Goal: Task Accomplishment & Management: Use online tool/utility

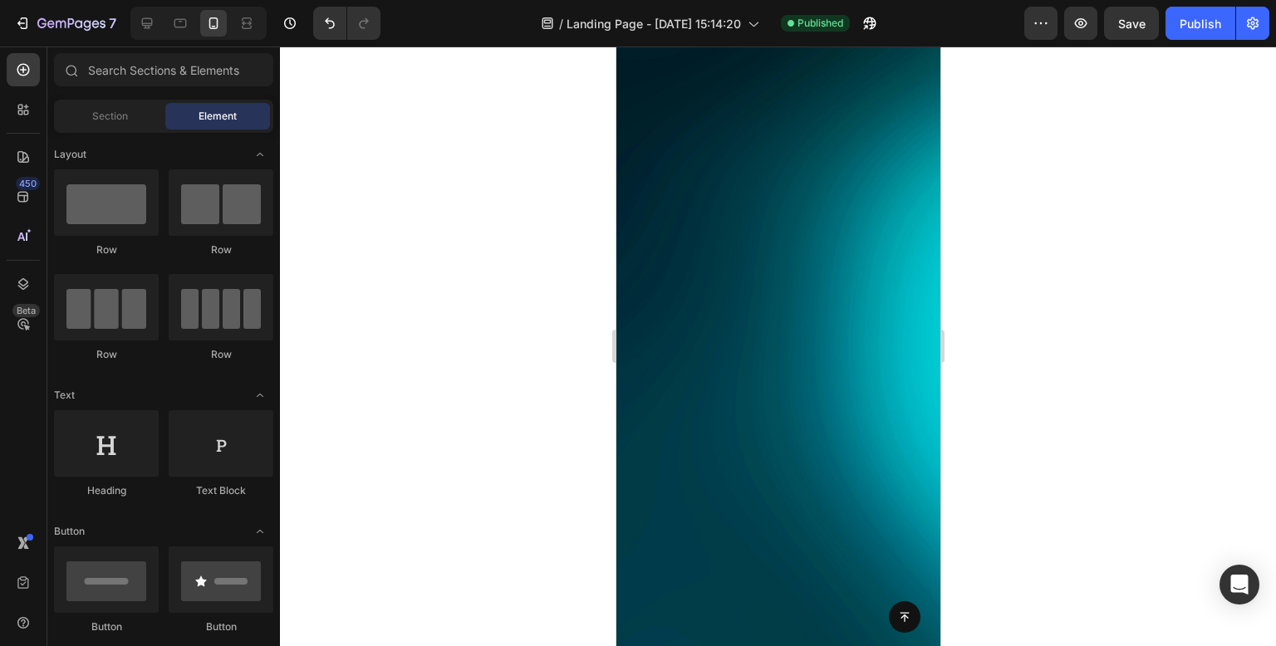
scroll to position [9811, 0]
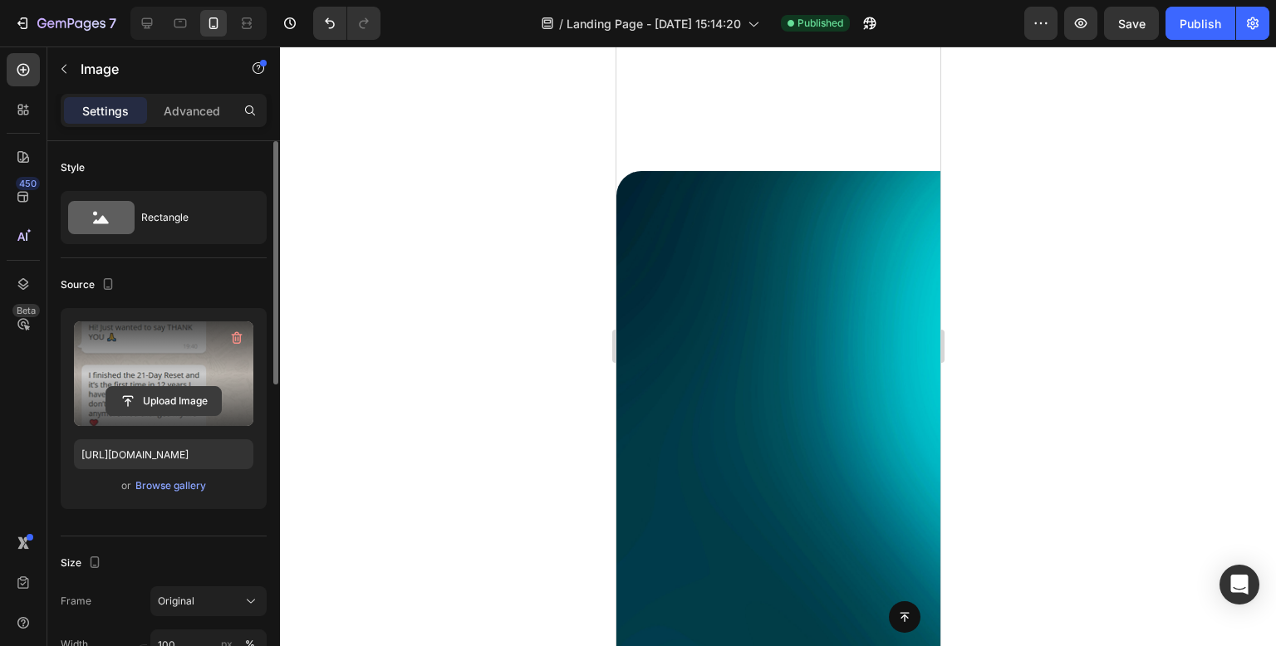
click at [186, 395] on input "file" at bounding box center [163, 401] width 115 height 28
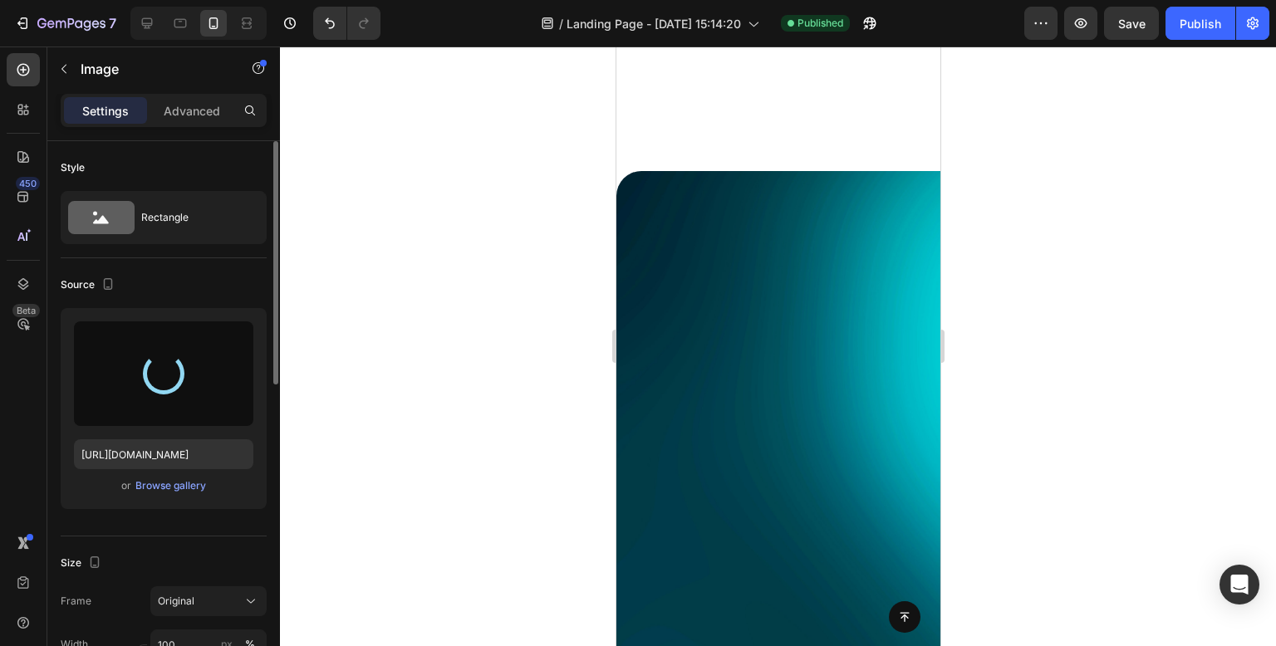
type input "https://cdn.shopify.com/s/files/1/0957/3122/0821/files/gempages_571944393670394…"
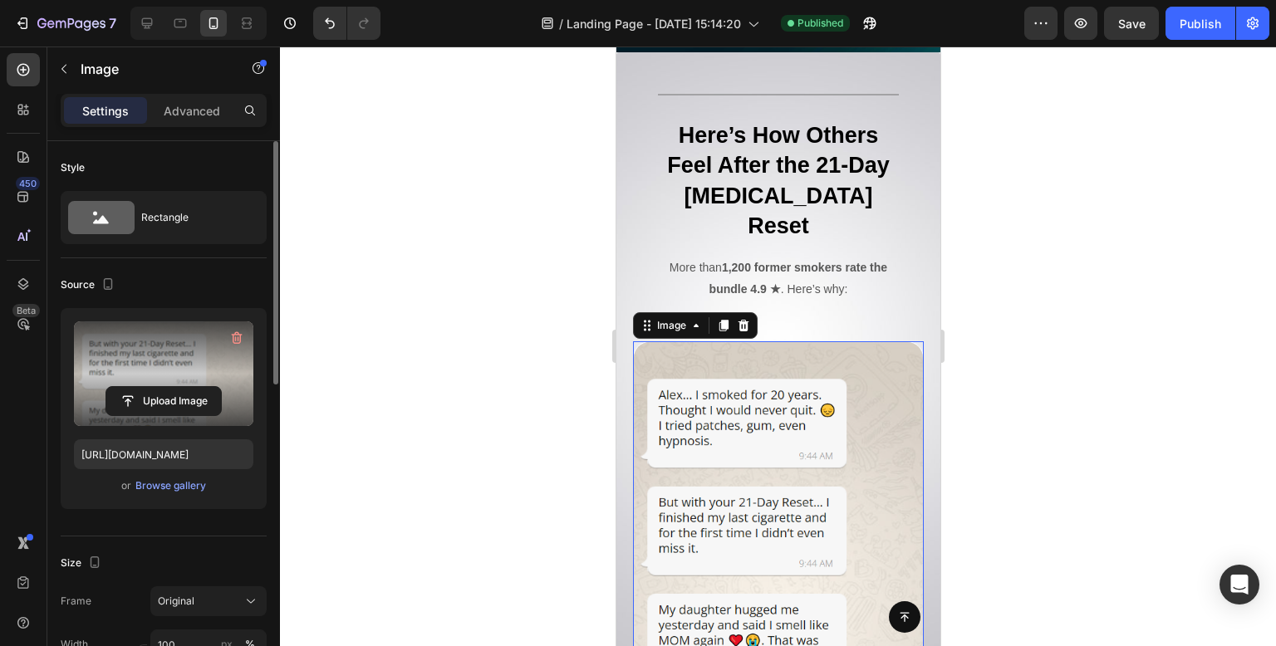
scroll to position [10061, 0]
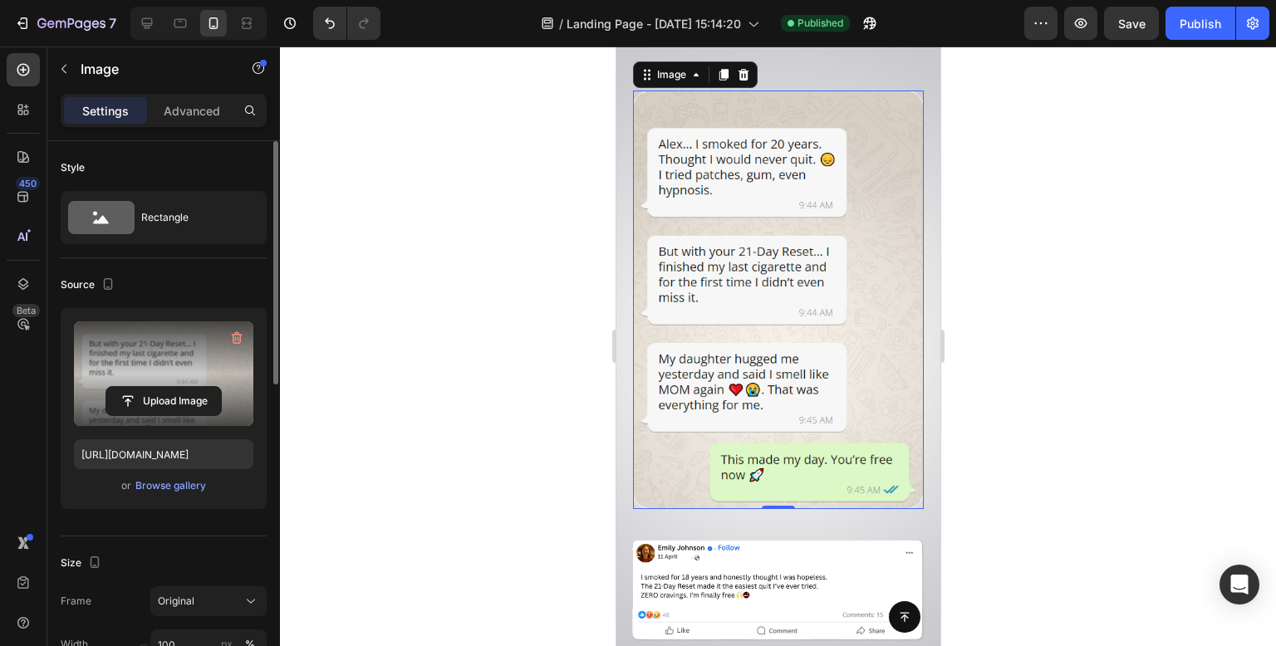
click at [441, 433] on div at bounding box center [778, 347] width 996 height 600
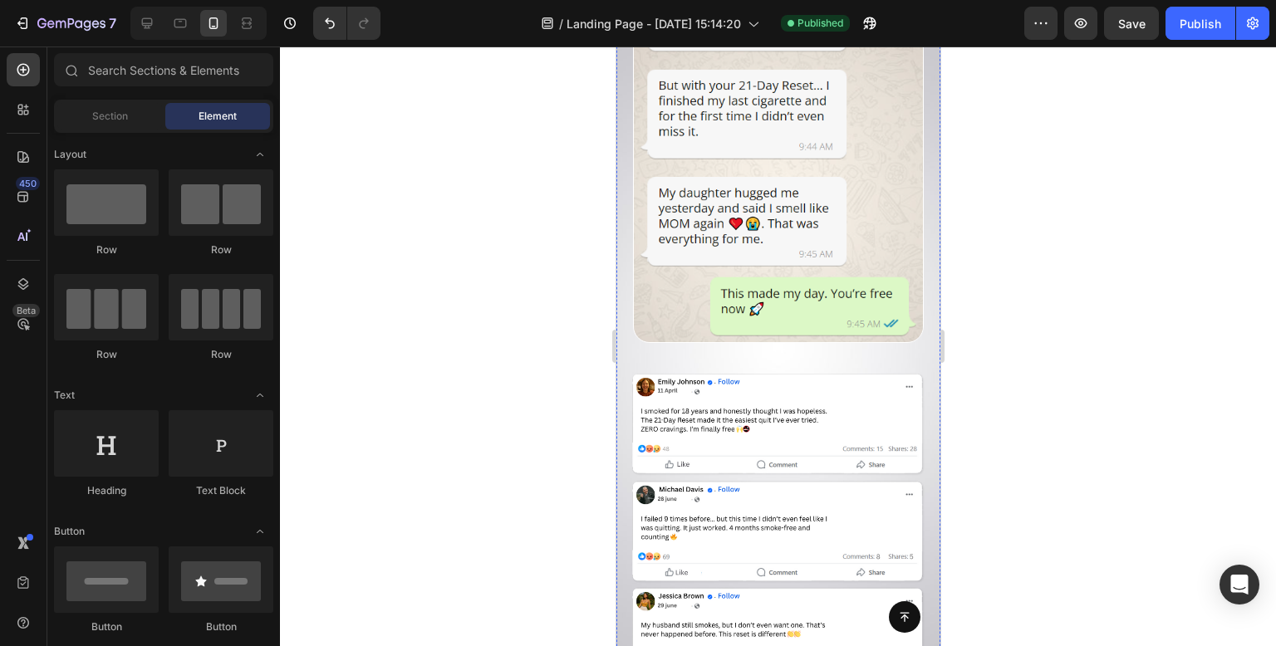
scroll to position [10394, 0]
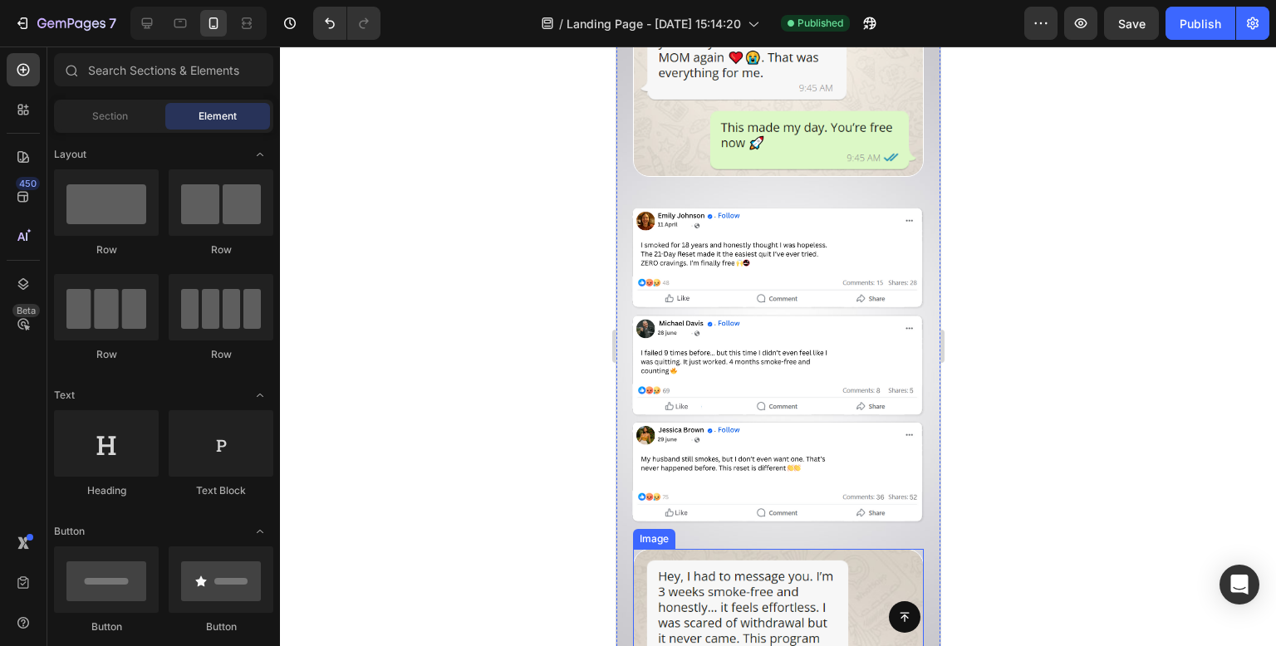
click at [848, 549] on img at bounding box center [777, 621] width 291 height 145
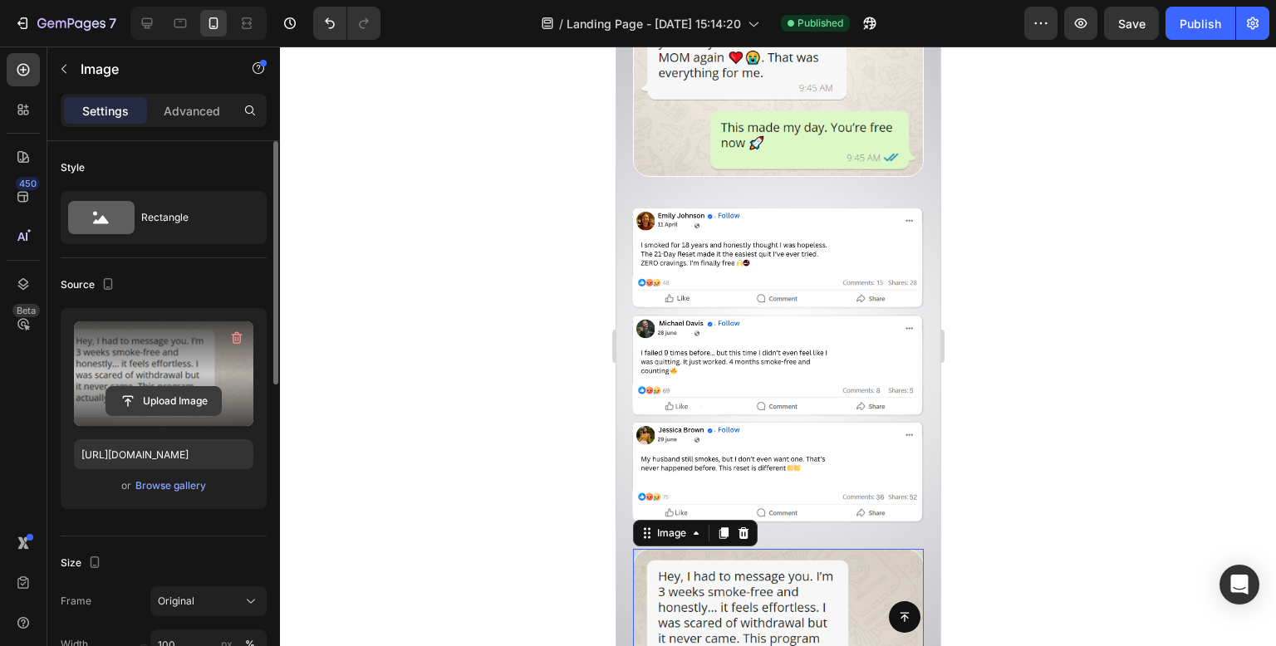
click at [178, 395] on input "file" at bounding box center [163, 401] width 115 height 28
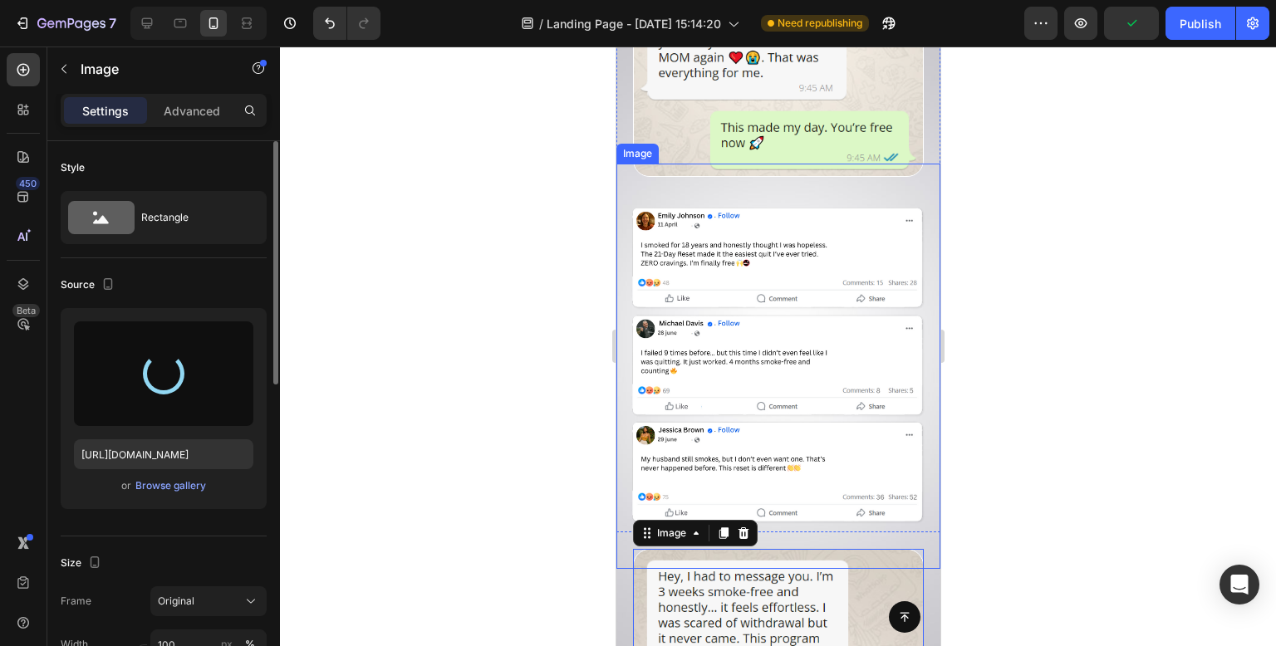
scroll to position [10643, 0]
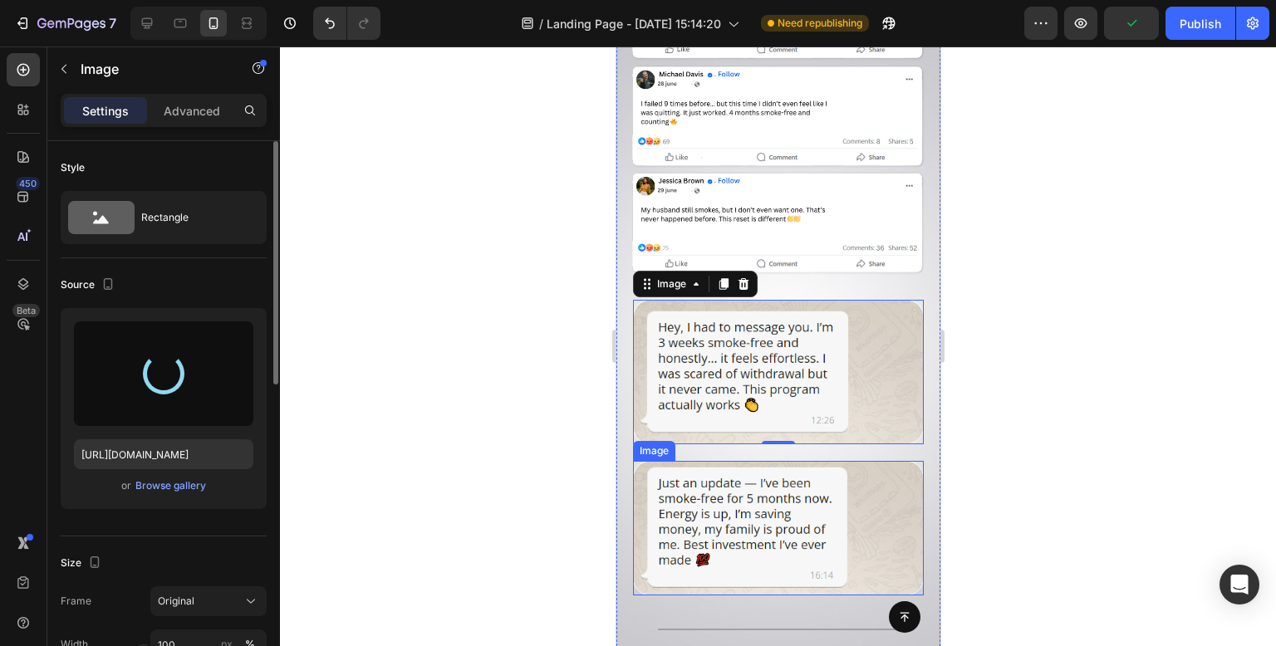
click at [784, 462] on img at bounding box center [777, 528] width 291 height 135
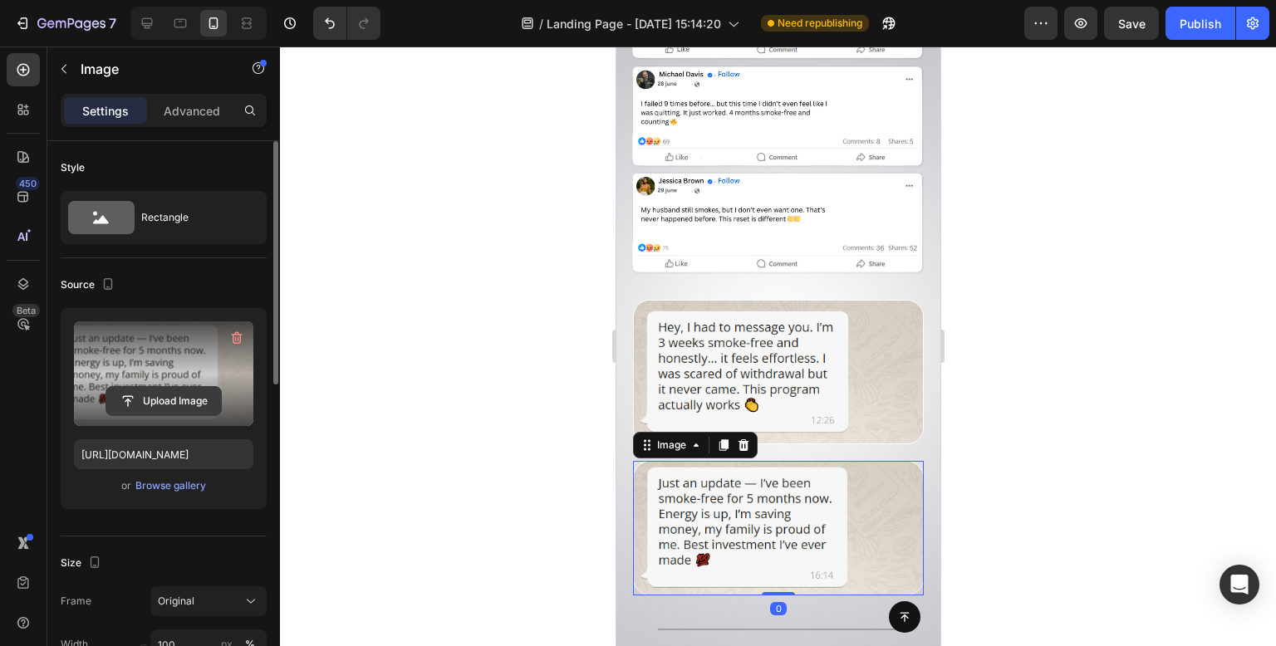
click at [171, 403] on input "file" at bounding box center [163, 401] width 115 height 28
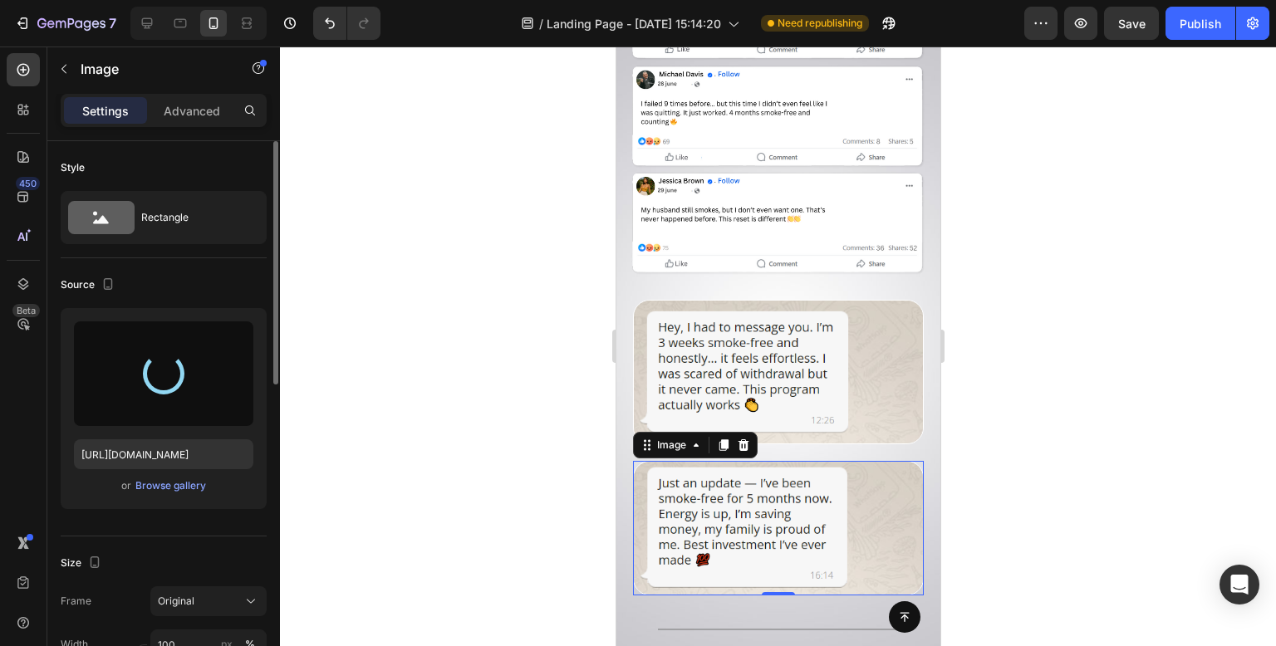
type input "https://cdn.shopify.com/s/files/1/0957/3122/0821/files/gempages_571944393670394…"
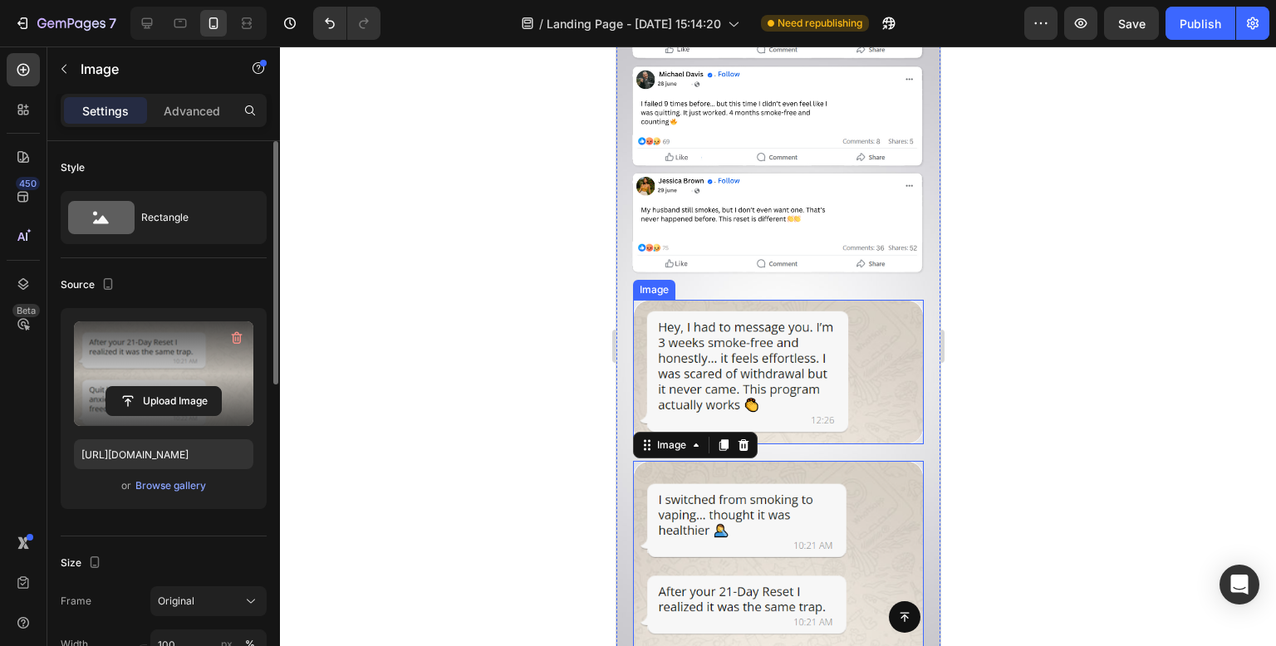
click at [840, 302] on img at bounding box center [777, 372] width 291 height 145
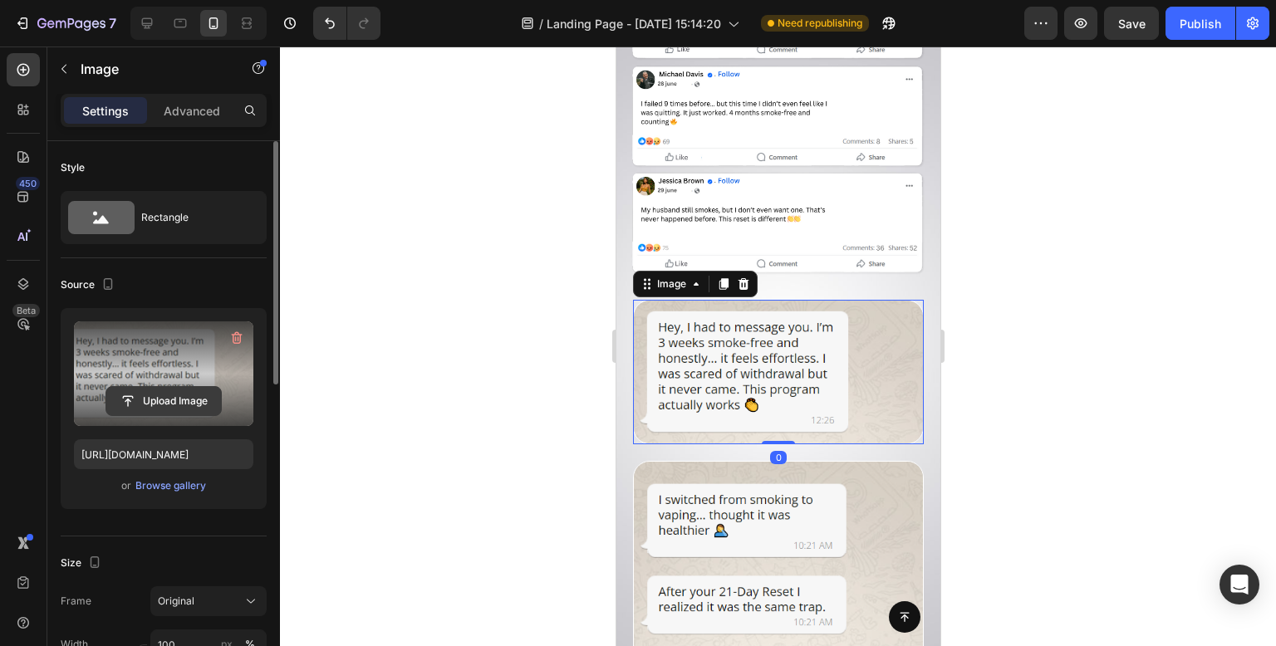
click at [176, 390] on input "file" at bounding box center [163, 401] width 115 height 28
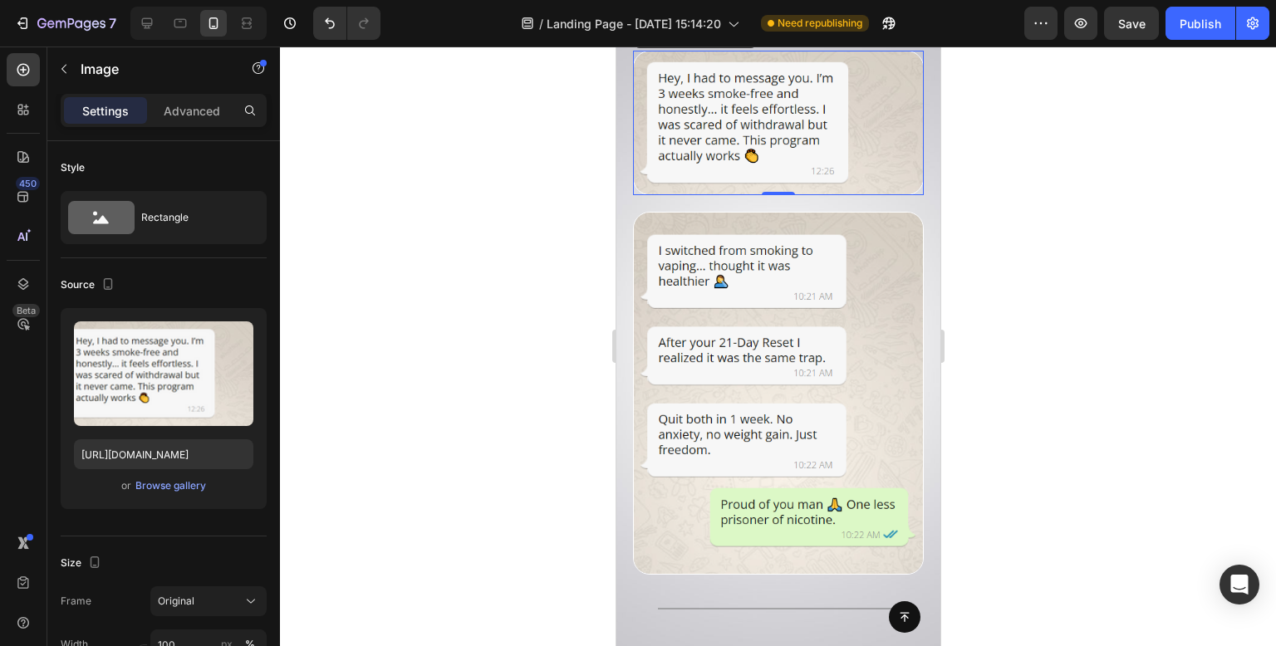
click at [1099, 435] on div at bounding box center [778, 347] width 996 height 600
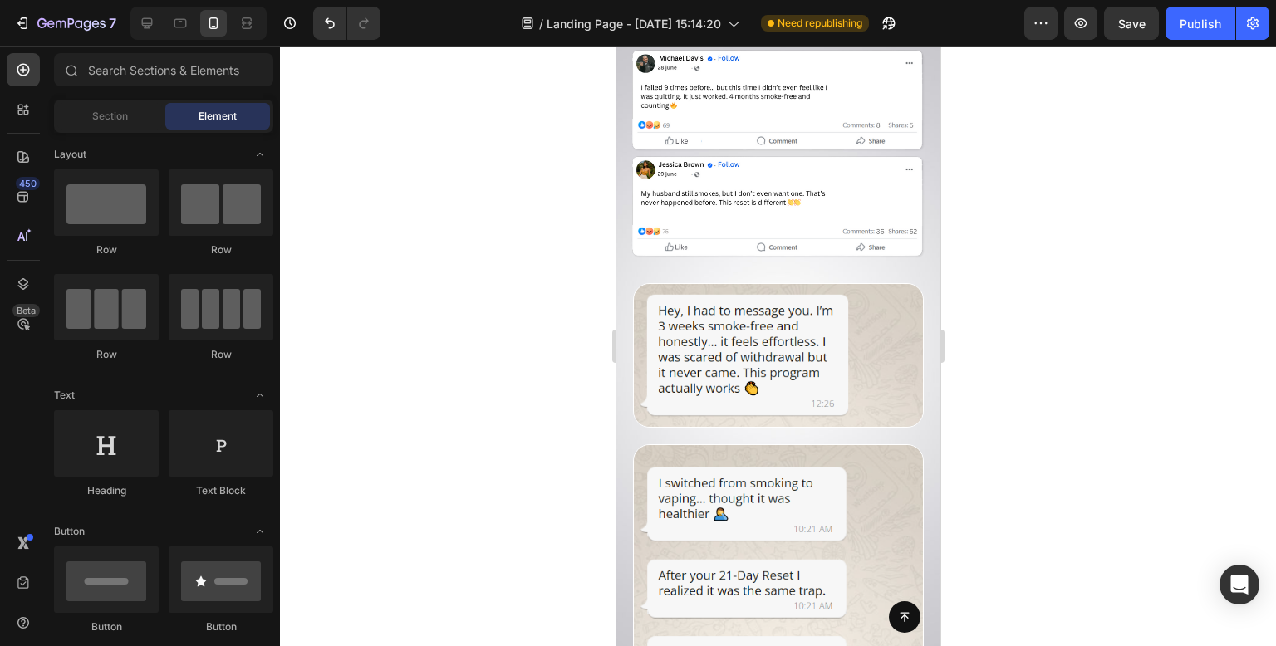
scroll to position [9648, 0]
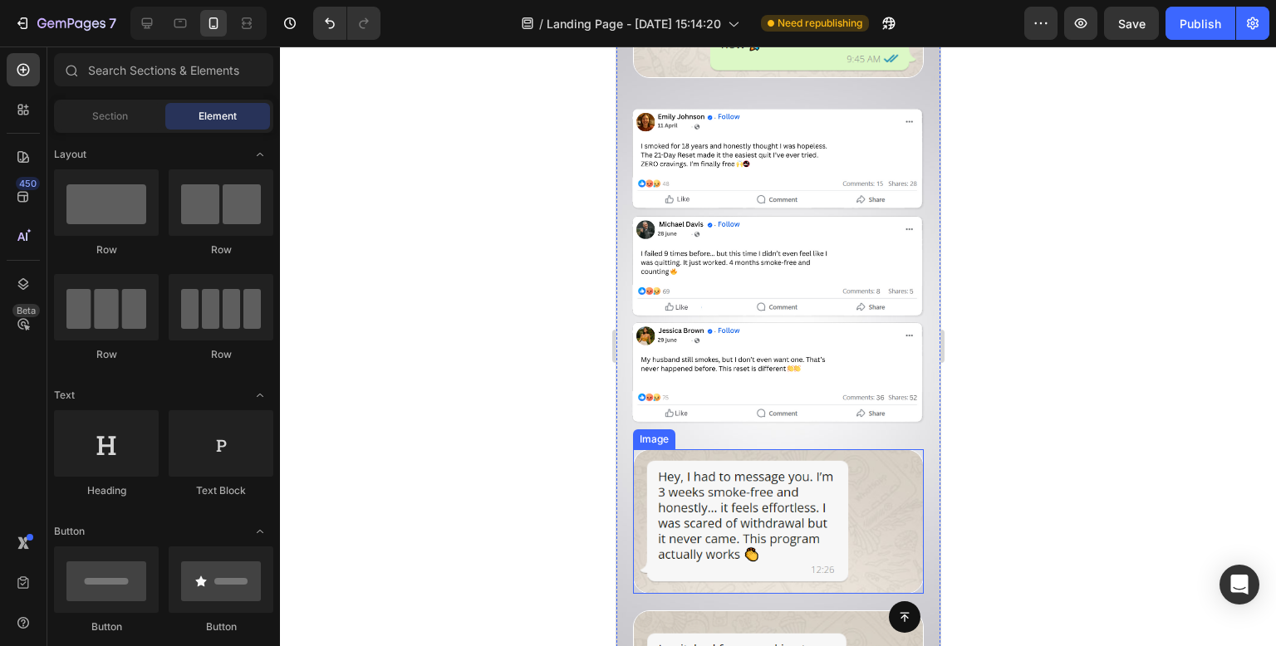
click at [831, 476] on img at bounding box center [777, 521] width 291 height 145
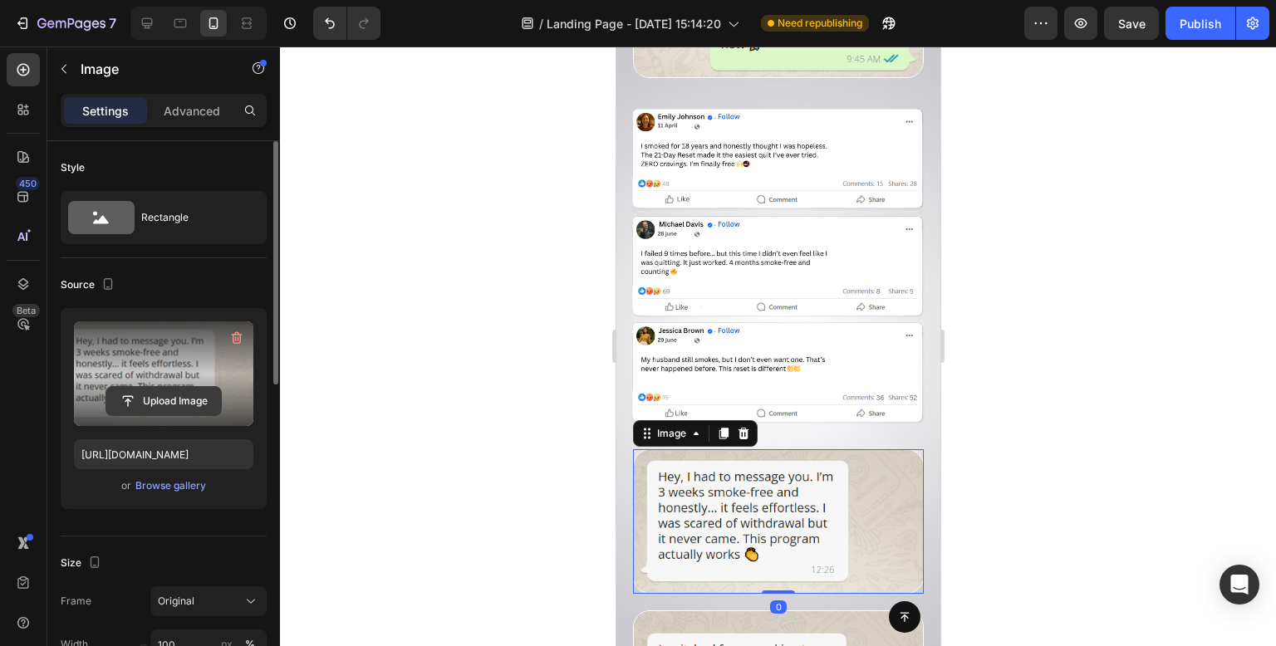
click at [199, 397] on input "file" at bounding box center [163, 401] width 115 height 28
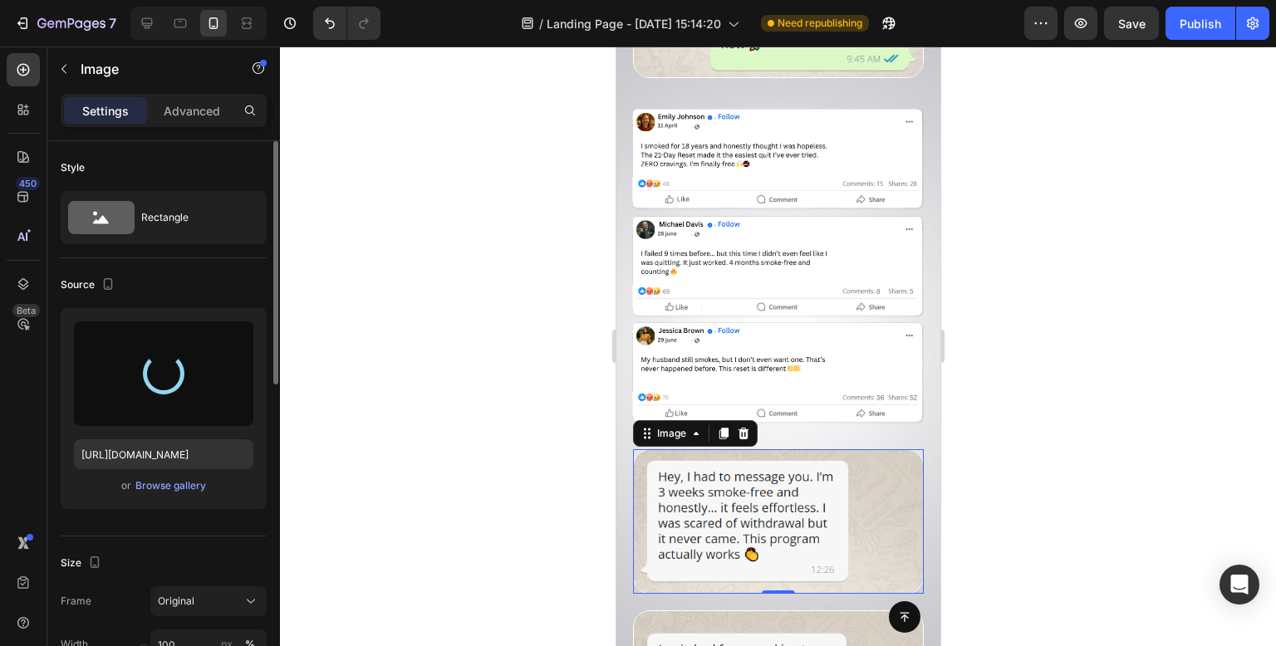
type input "https://cdn.shopify.com/s/files/1/0957/3122/0821/files/gempages_571944393670394…"
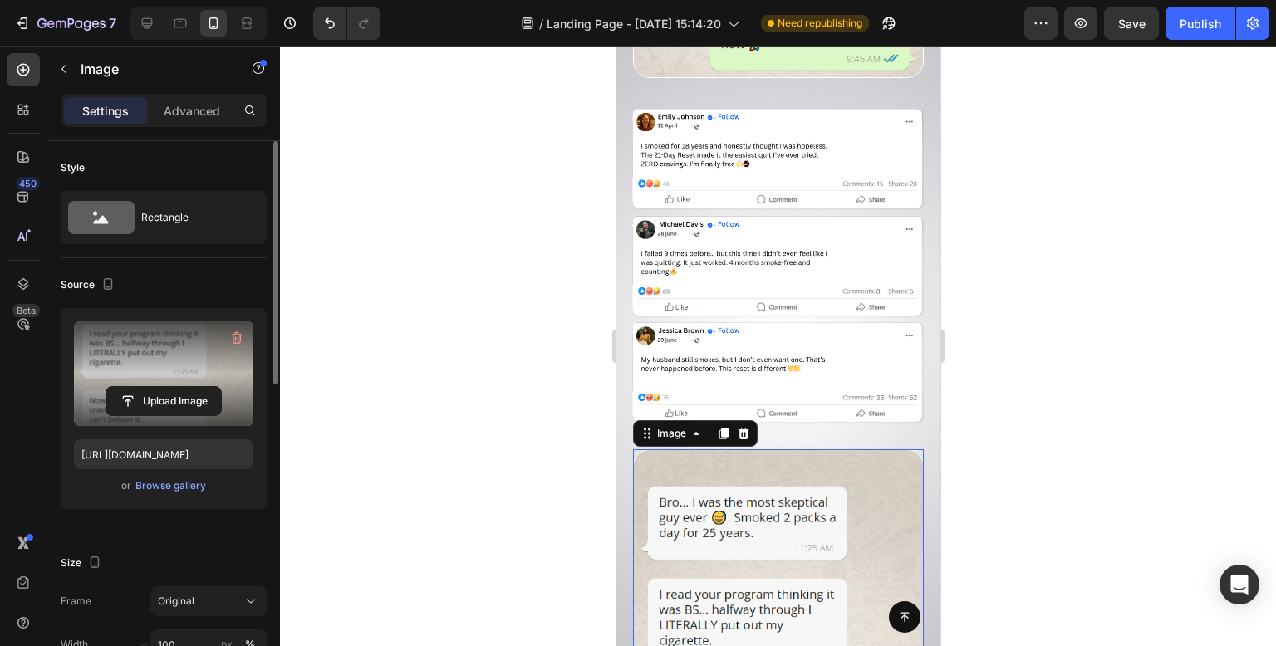
click at [538, 228] on div at bounding box center [778, 347] width 996 height 600
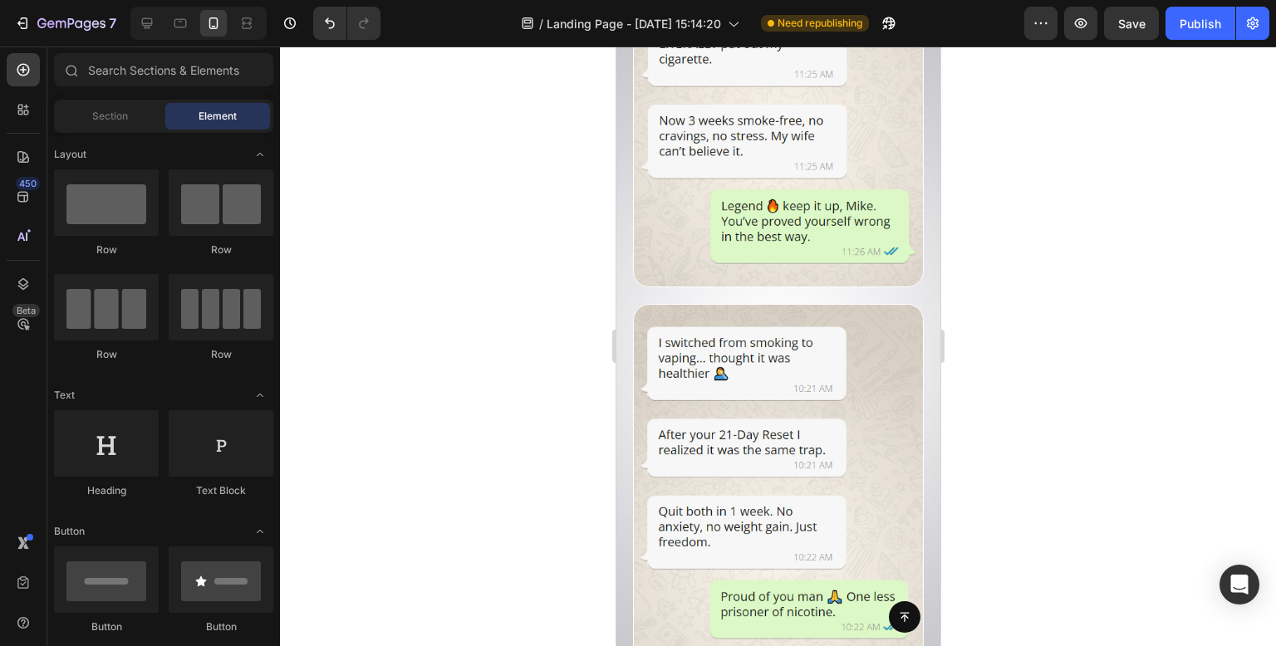
scroll to position [10312, 0]
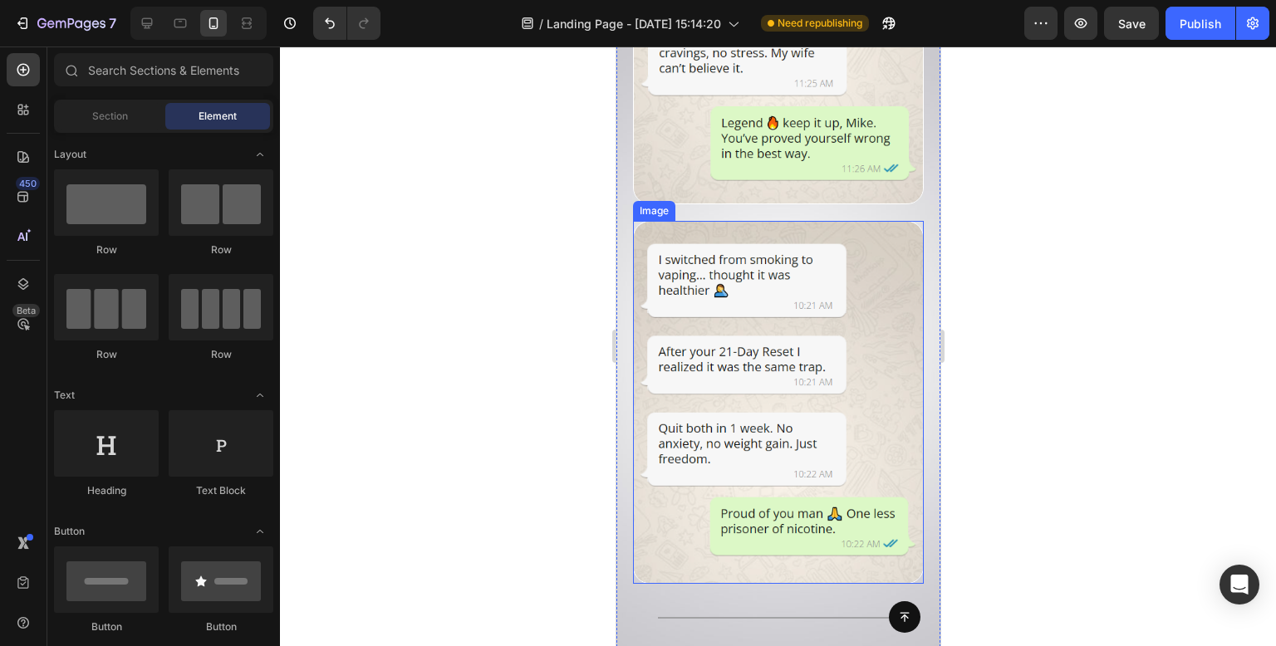
click at [1050, 287] on div at bounding box center [778, 347] width 996 height 600
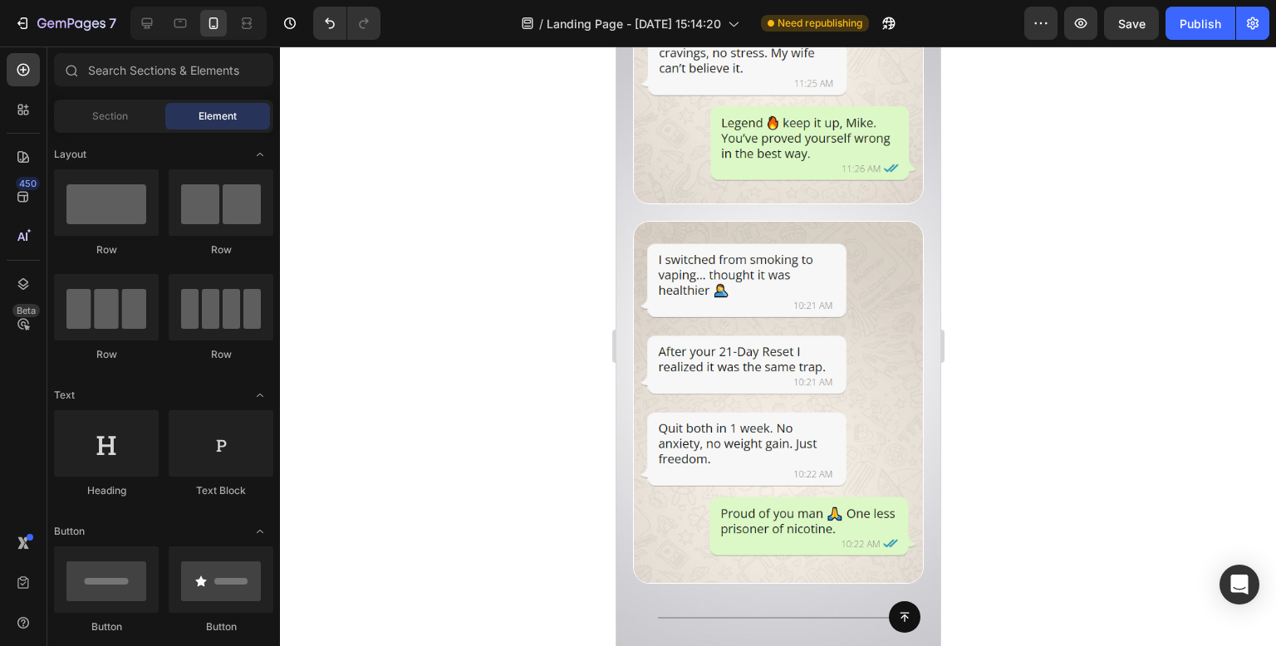
click at [474, 346] on div at bounding box center [778, 347] width 996 height 600
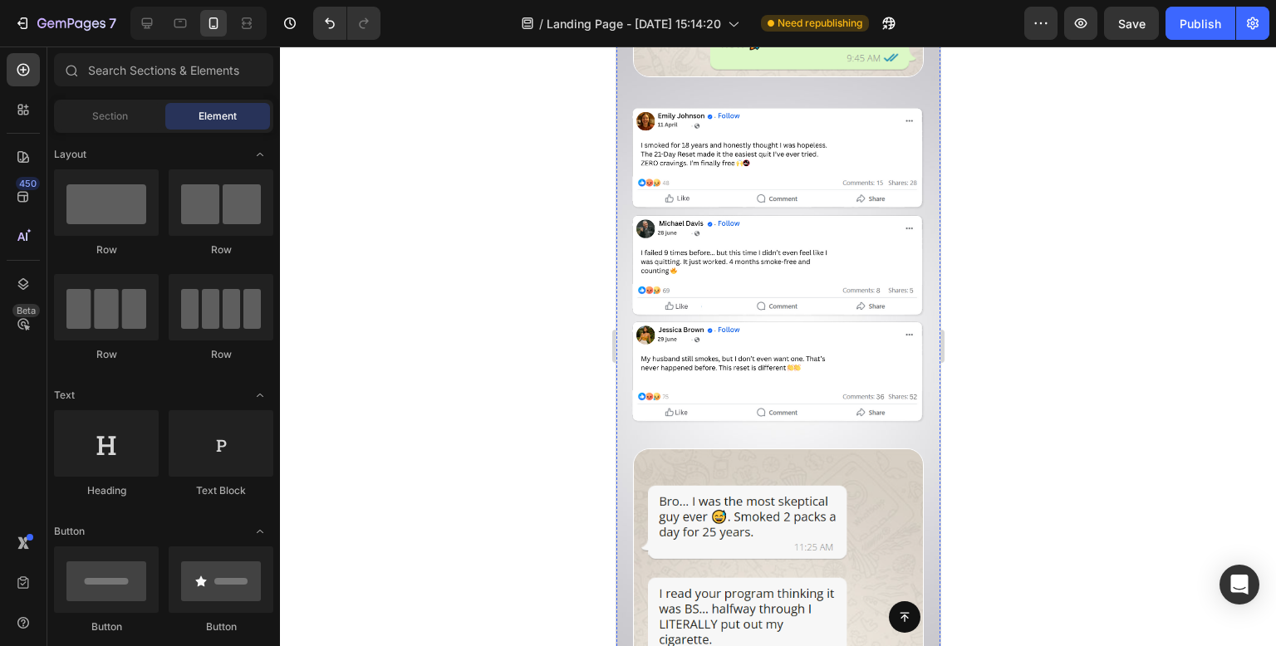
scroll to position [9954, 0]
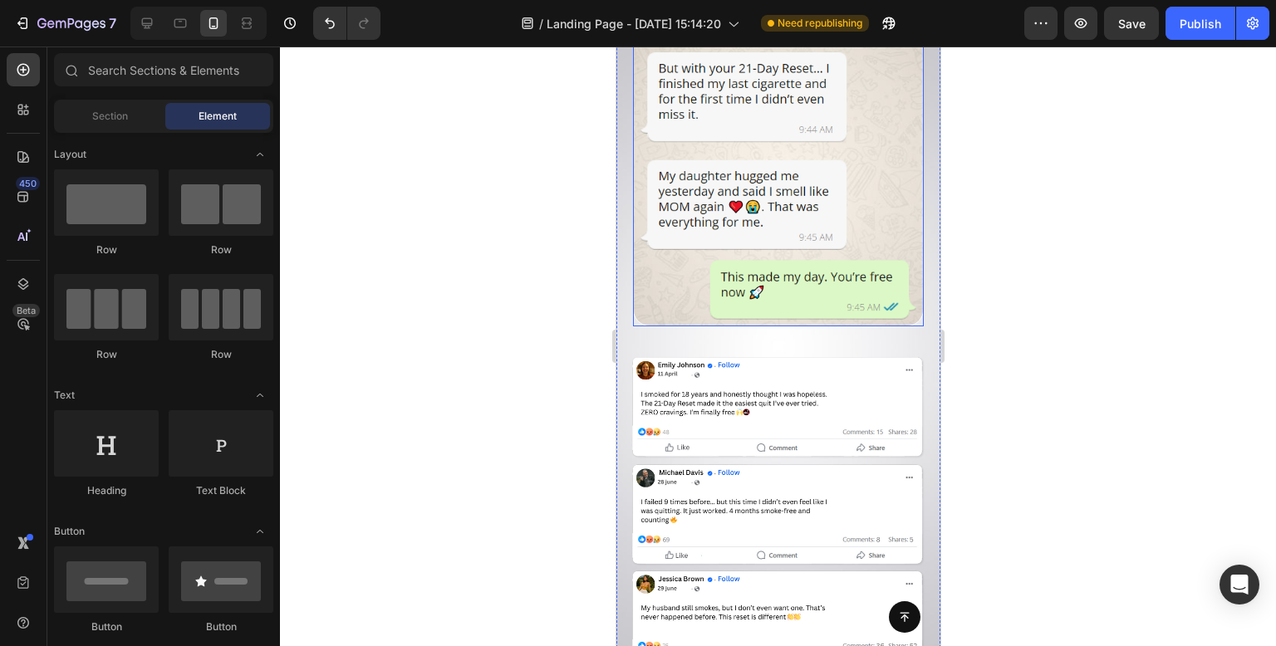
click at [759, 131] on img at bounding box center [777, 117] width 291 height 420
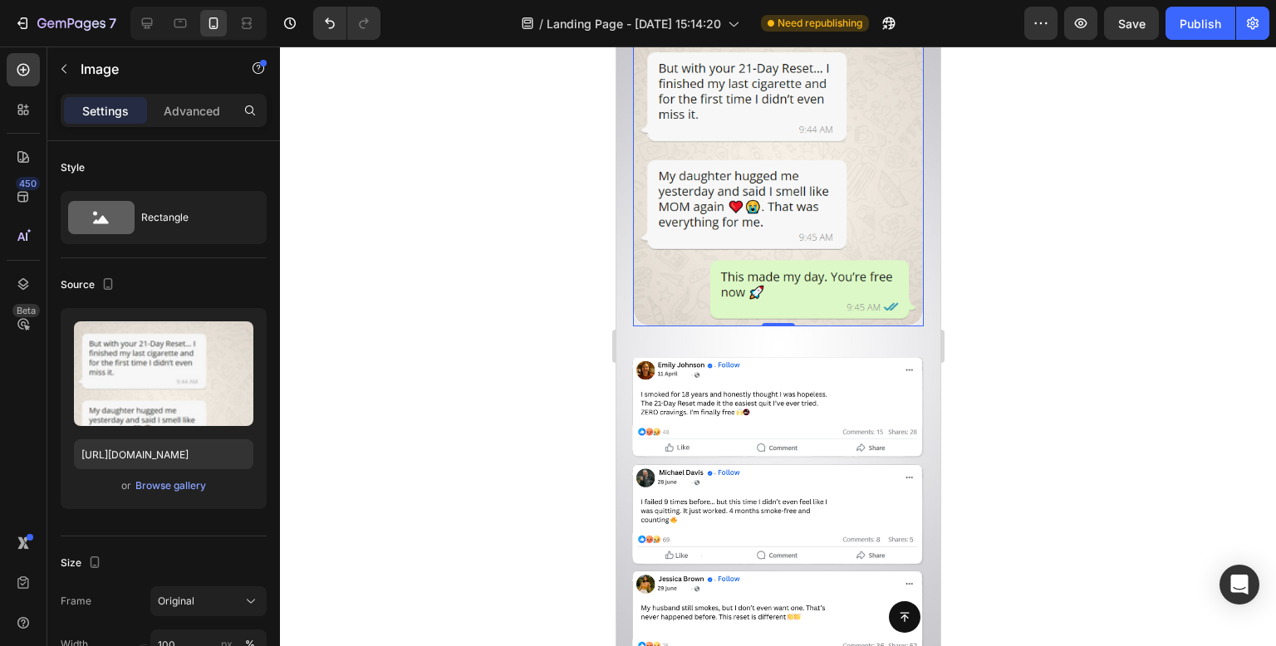
click at [386, 150] on div at bounding box center [778, 347] width 996 height 600
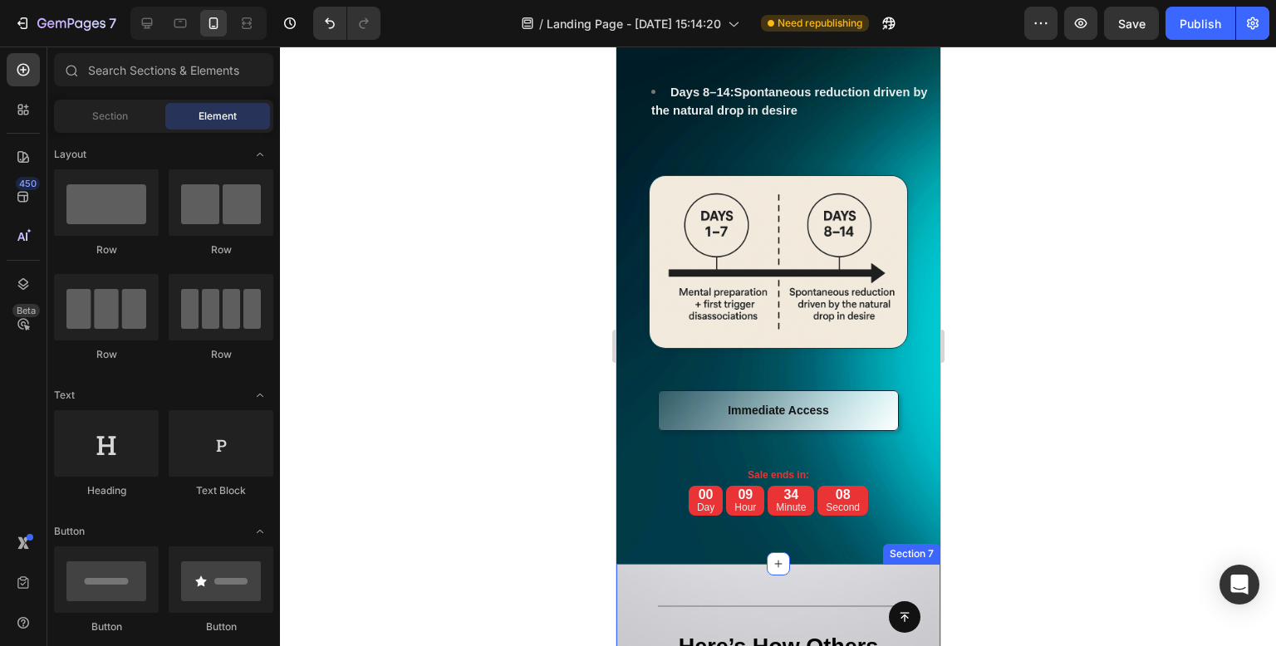
scroll to position [9514, 0]
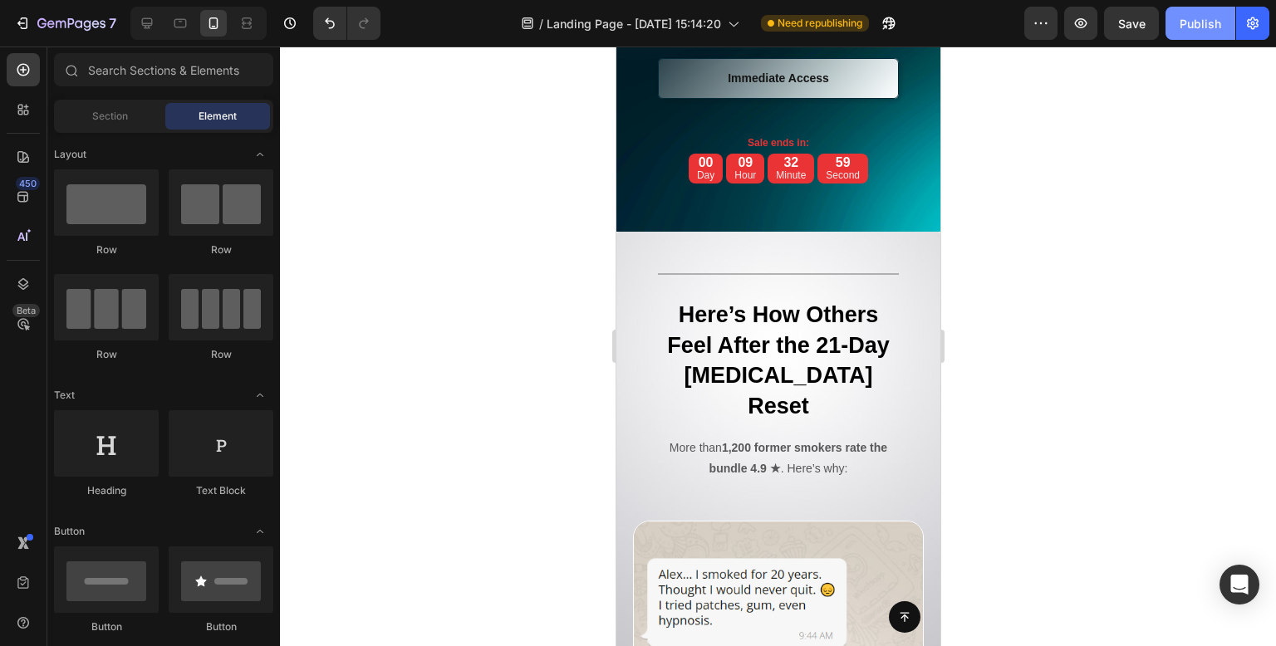
click at [1190, 27] on div "Publish" at bounding box center [1201, 23] width 42 height 17
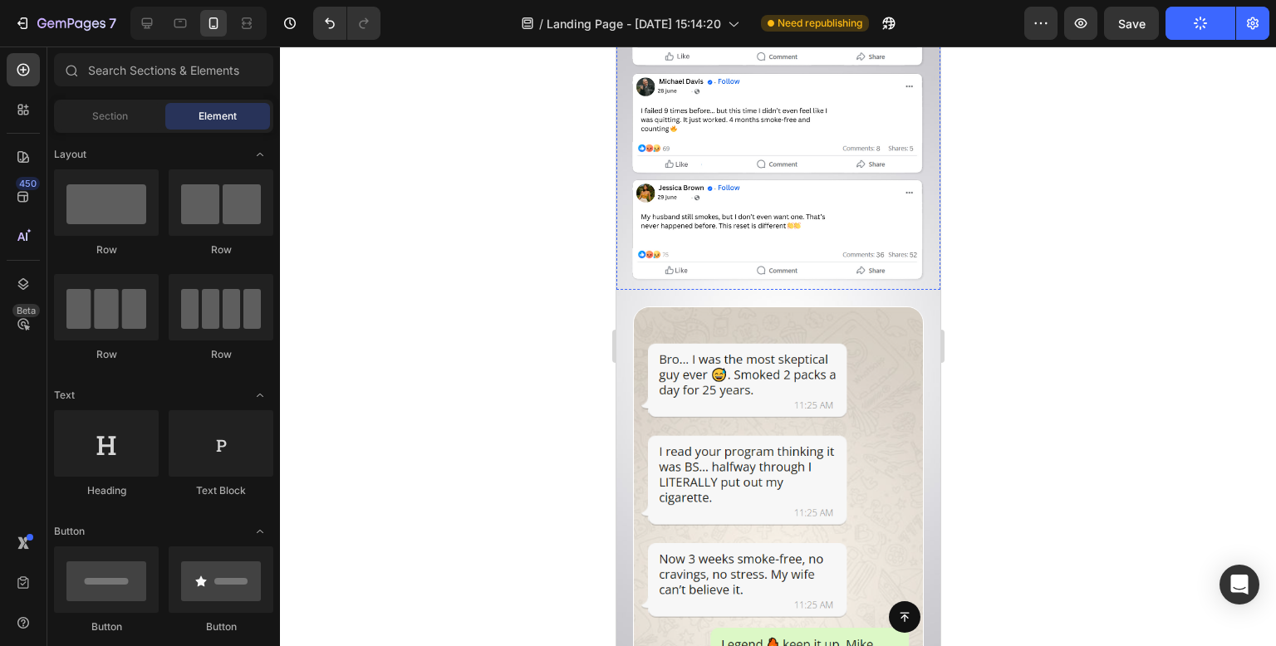
scroll to position [10595, 0]
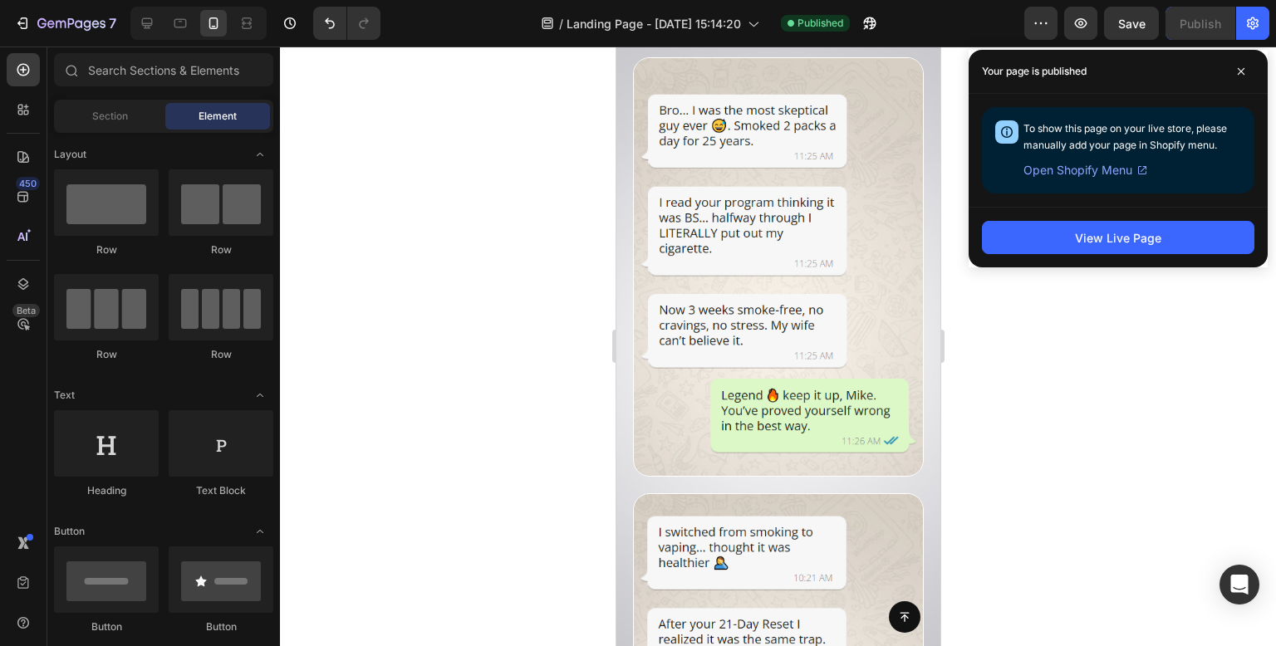
click at [1191, 382] on div at bounding box center [778, 347] width 996 height 600
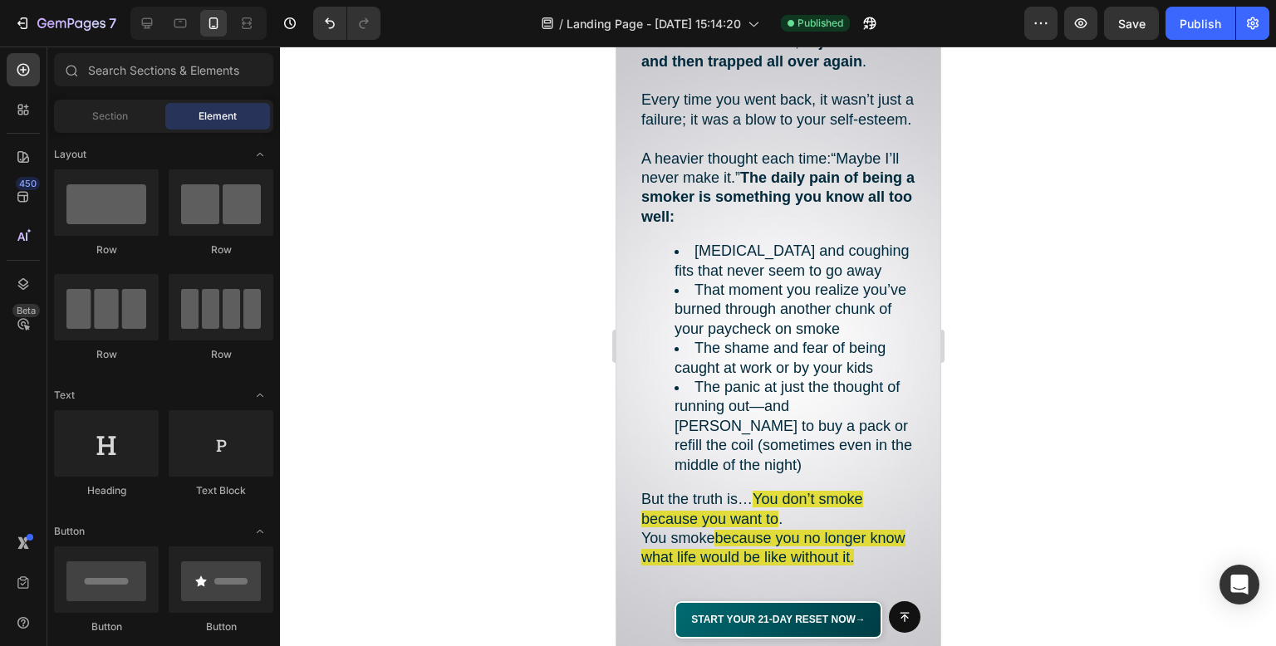
scroll to position [1940, 0]
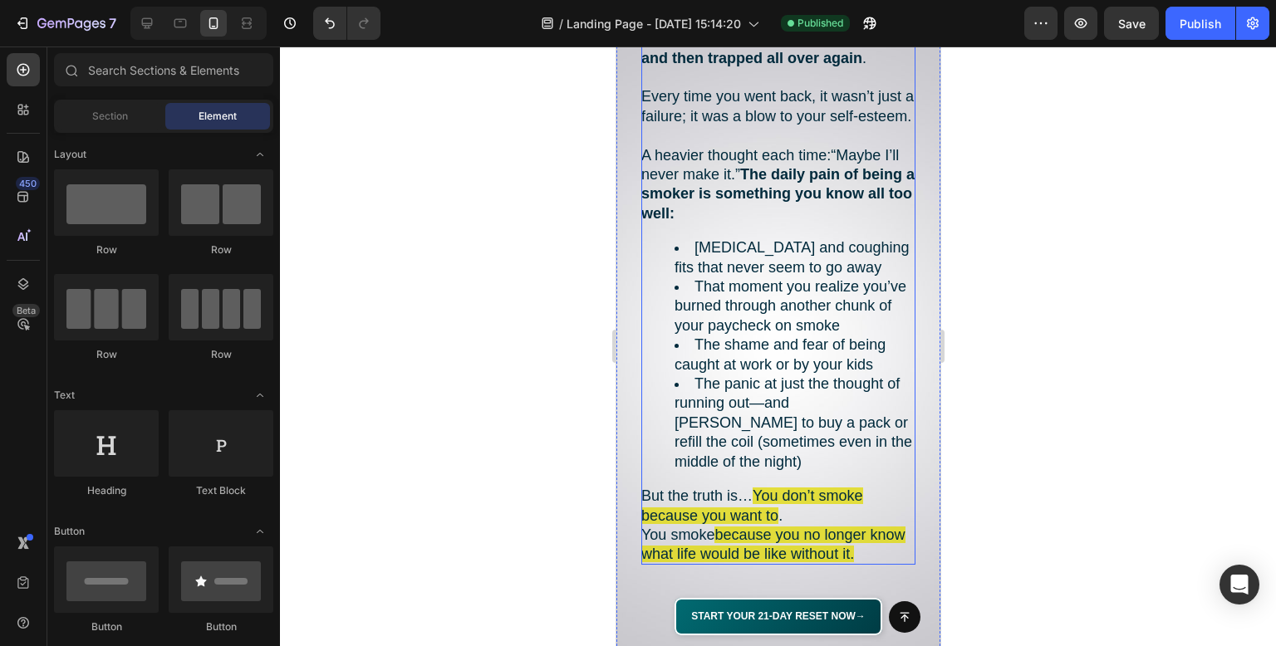
click at [512, 179] on div at bounding box center [778, 347] width 996 height 600
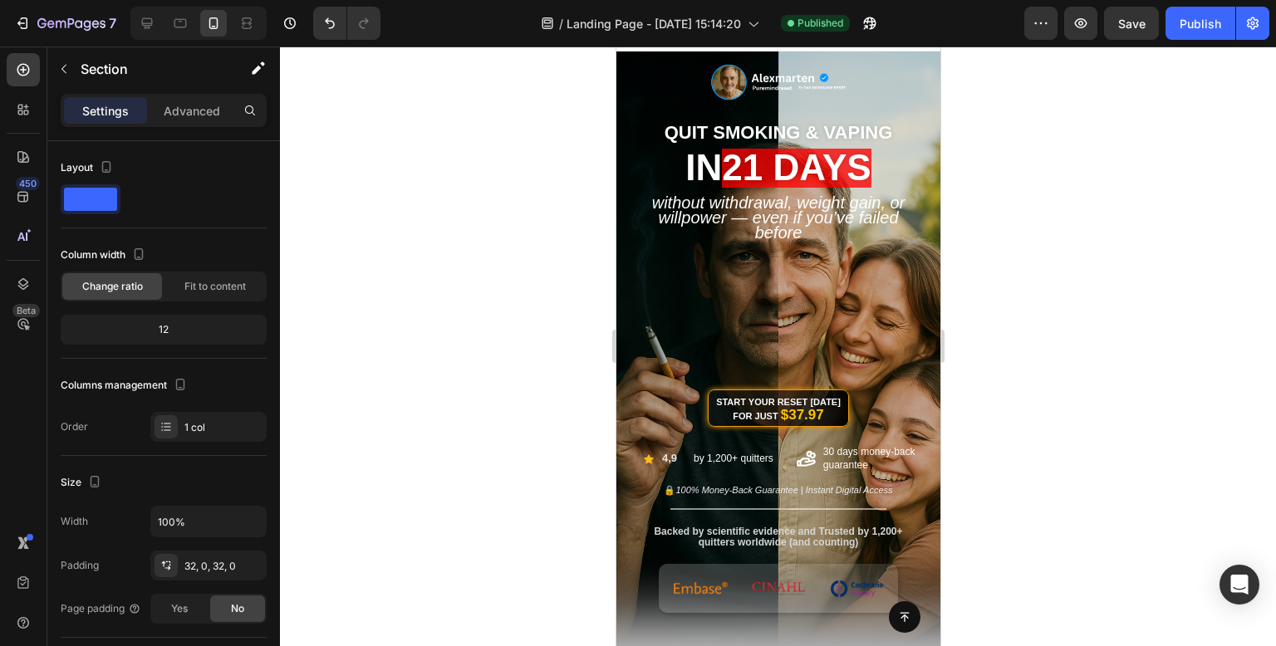
scroll to position [0, 0]
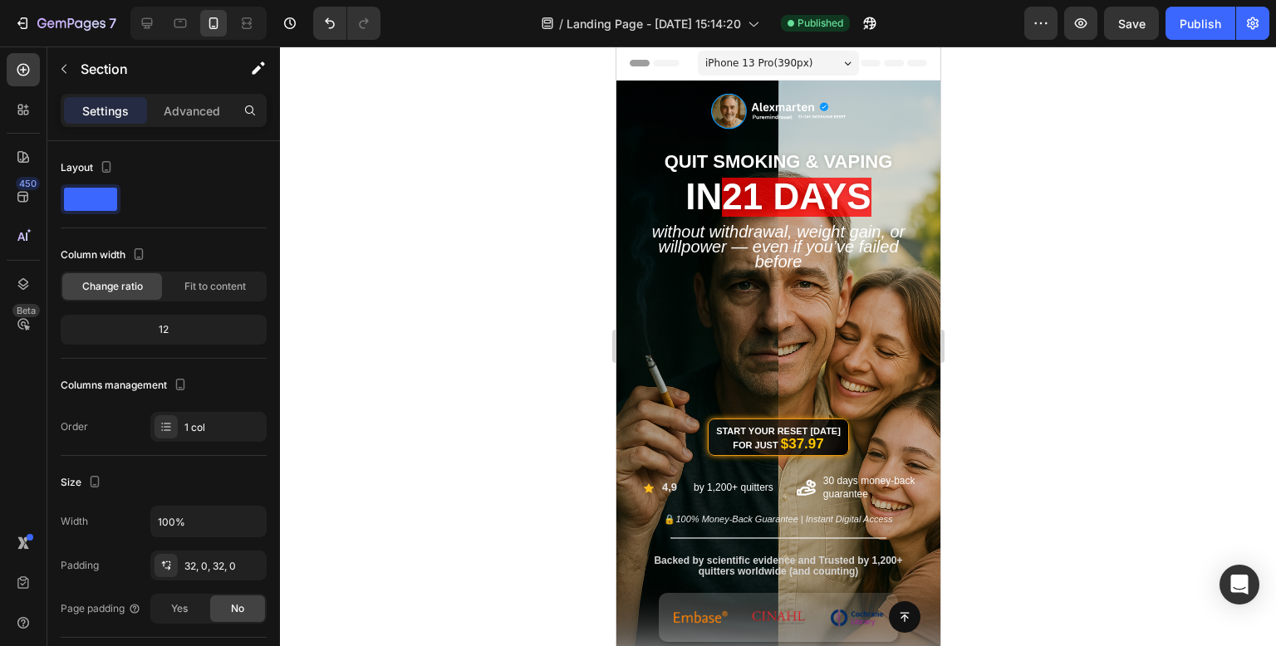
click at [508, 315] on div at bounding box center [778, 347] width 996 height 600
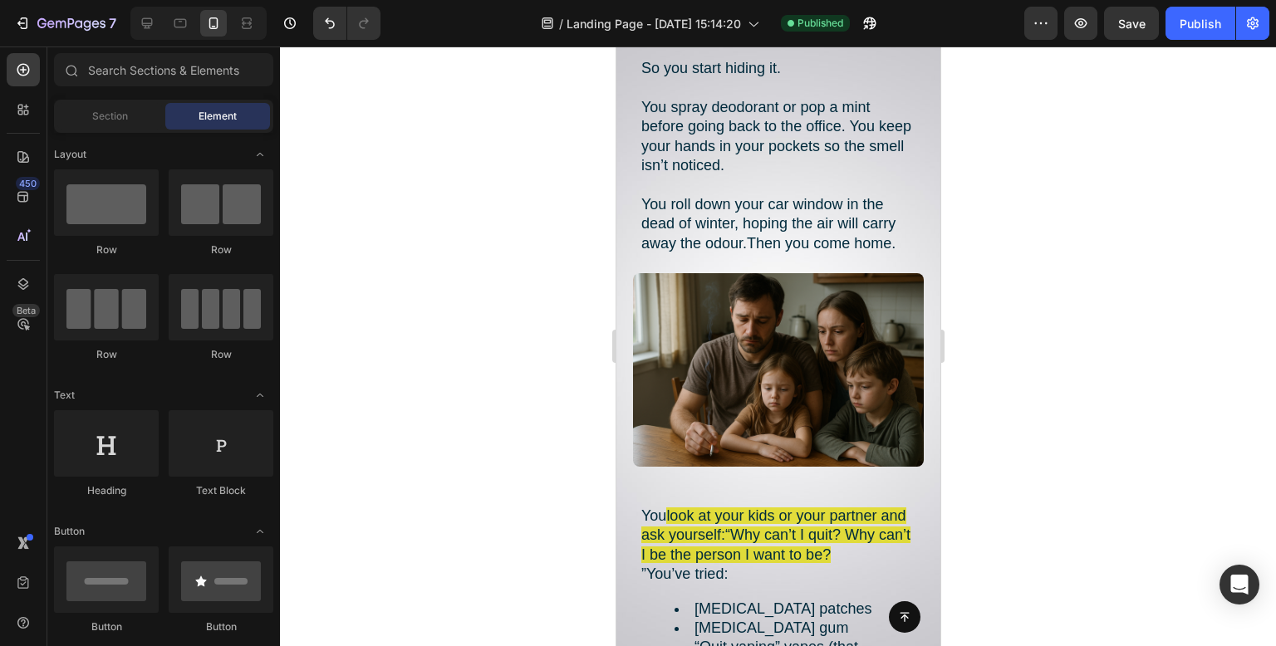
scroll to position [1579, 0]
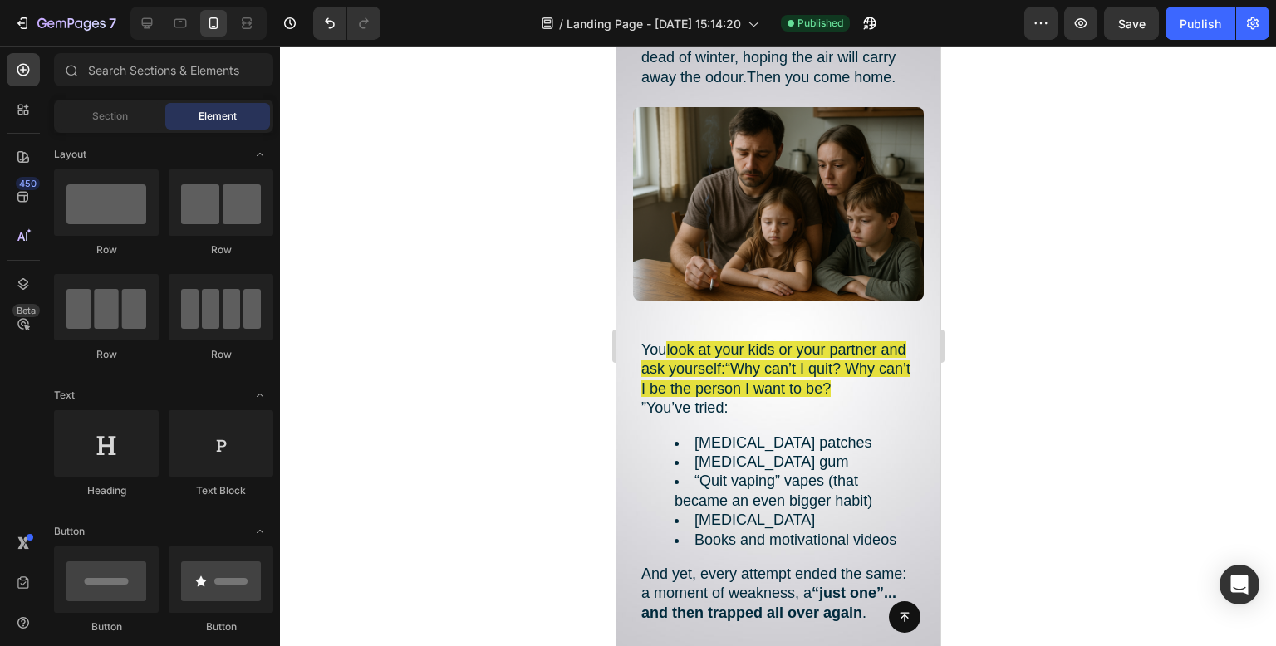
click at [472, 197] on div at bounding box center [778, 347] width 996 height 600
click at [1048, 317] on div at bounding box center [778, 347] width 996 height 600
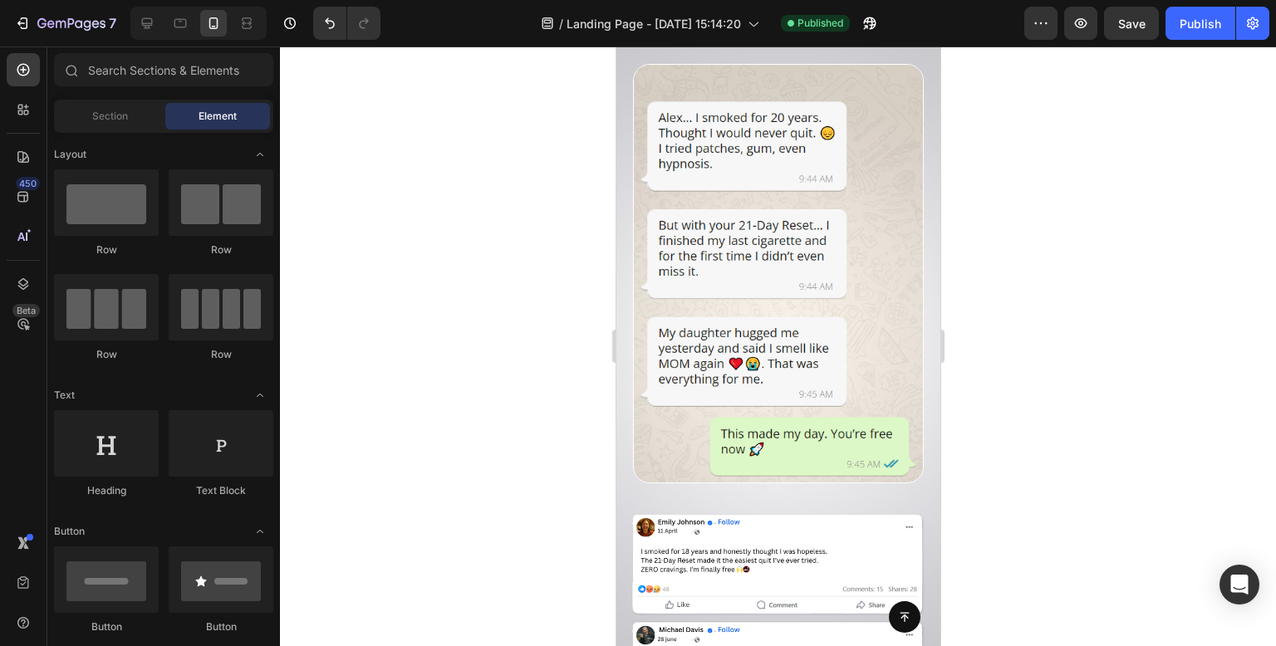
scroll to position [9556, 0]
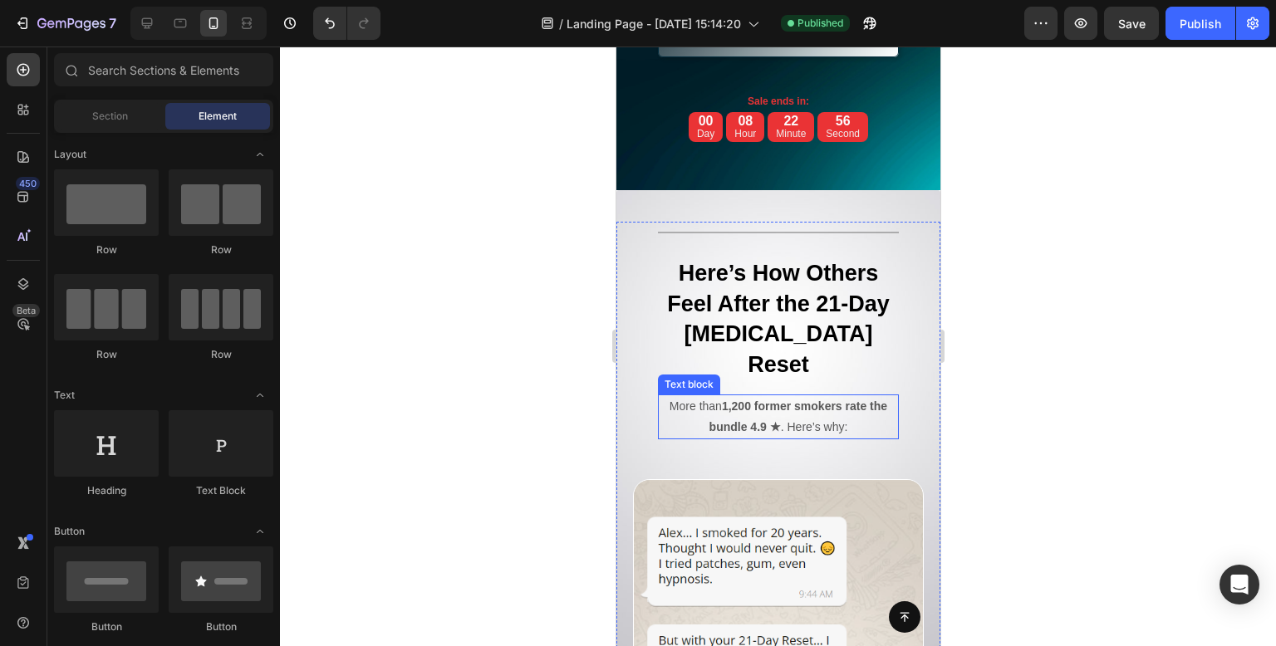
click at [785, 438] on p "More than 1,200 former smokers rate the bundle 4.9 ★ . Here’s why:" at bounding box center [778, 417] width 238 height 42
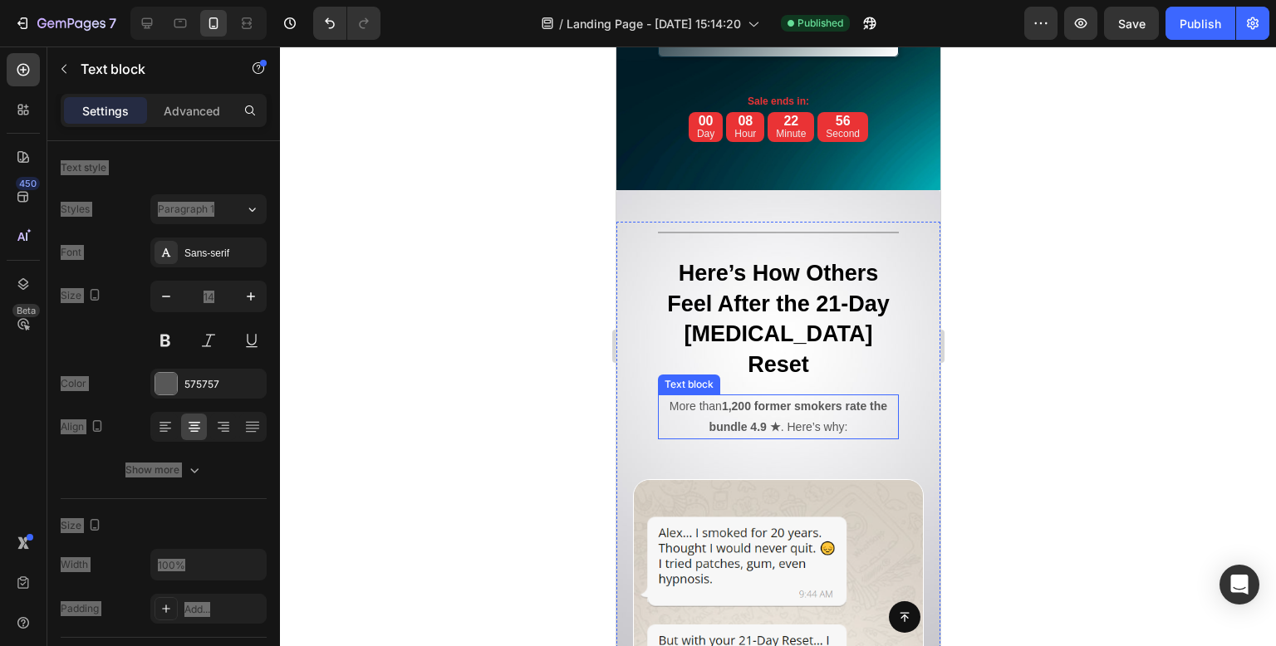
click at [785, 438] on p "More than 1,200 former smokers rate the bundle 4.9 ★ . Here’s why:" at bounding box center [778, 417] width 238 height 42
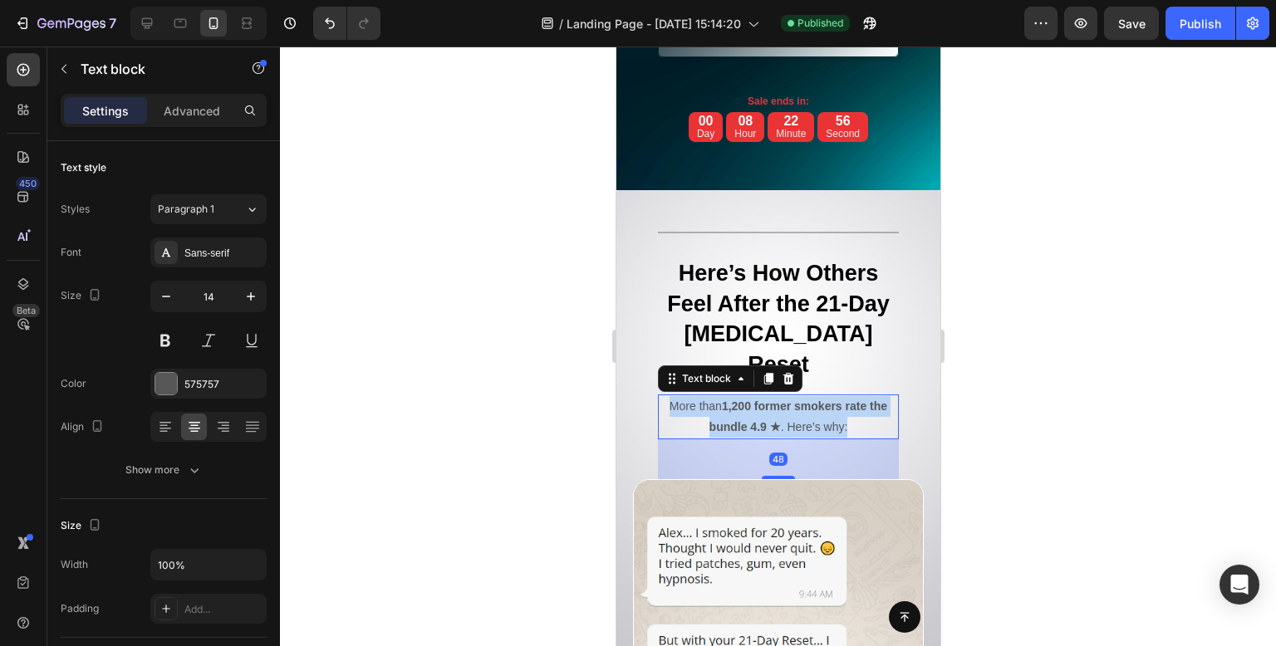
click at [785, 438] on p "More than 1,200 former smokers rate the bundle 4.9 ★ . Here’s why:" at bounding box center [778, 417] width 238 height 42
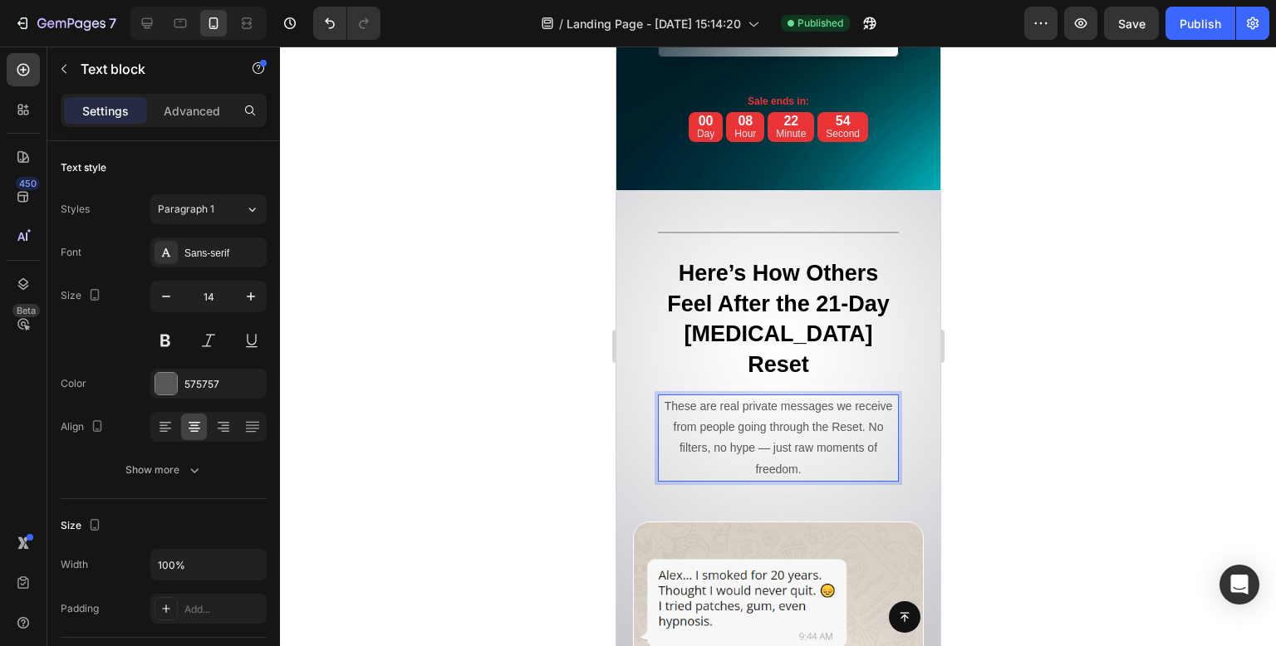
click at [472, 435] on div at bounding box center [778, 347] width 996 height 600
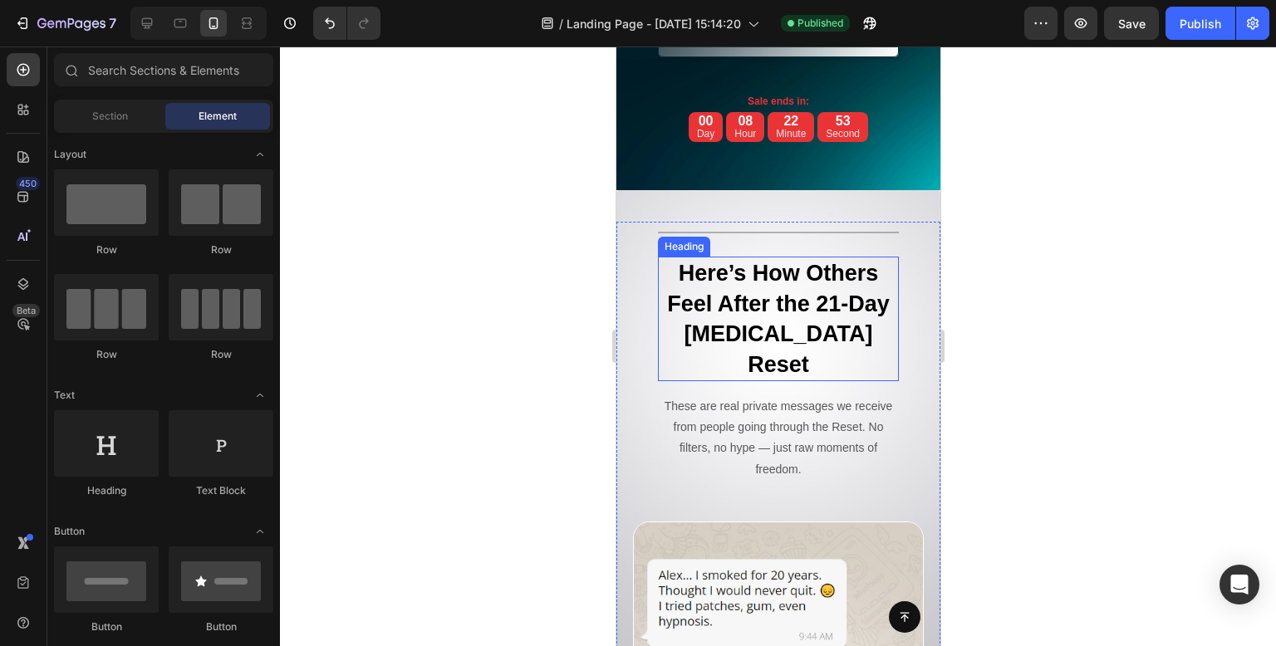
scroll to position [9639, 0]
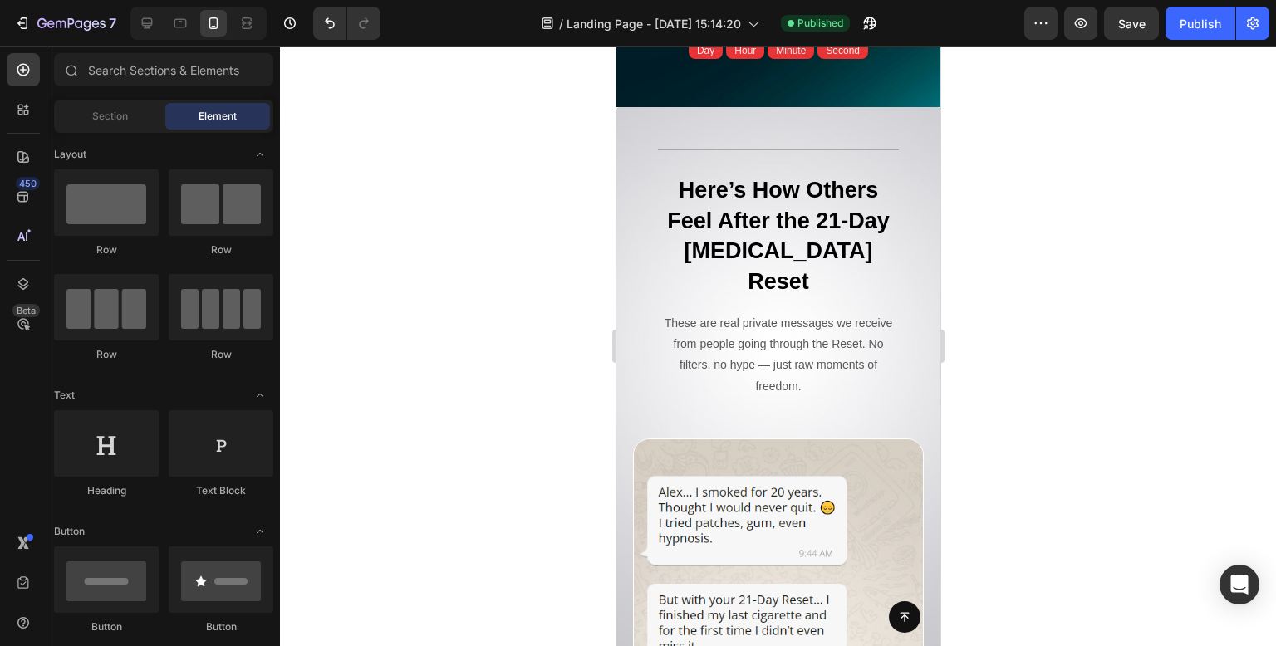
click at [1081, 327] on div at bounding box center [778, 347] width 996 height 600
click at [861, 397] on p "These are real private messages we receive from people going through the Reset.…" at bounding box center [778, 355] width 238 height 84
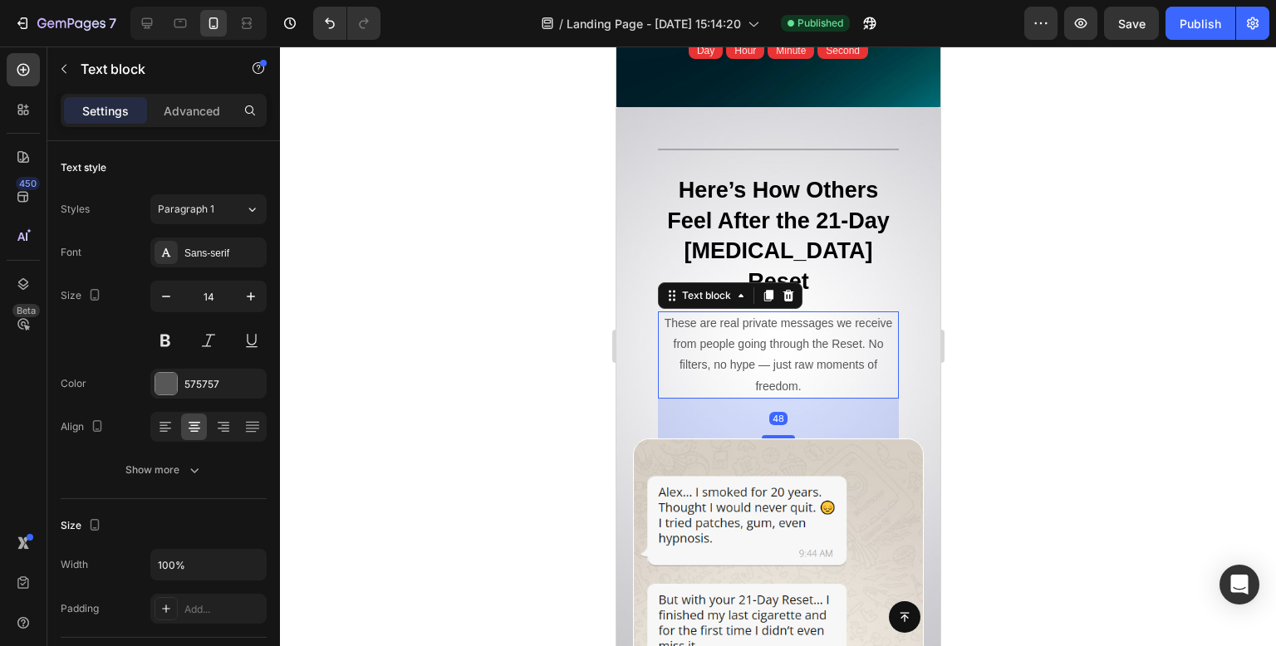
click at [1099, 417] on div at bounding box center [778, 347] width 996 height 600
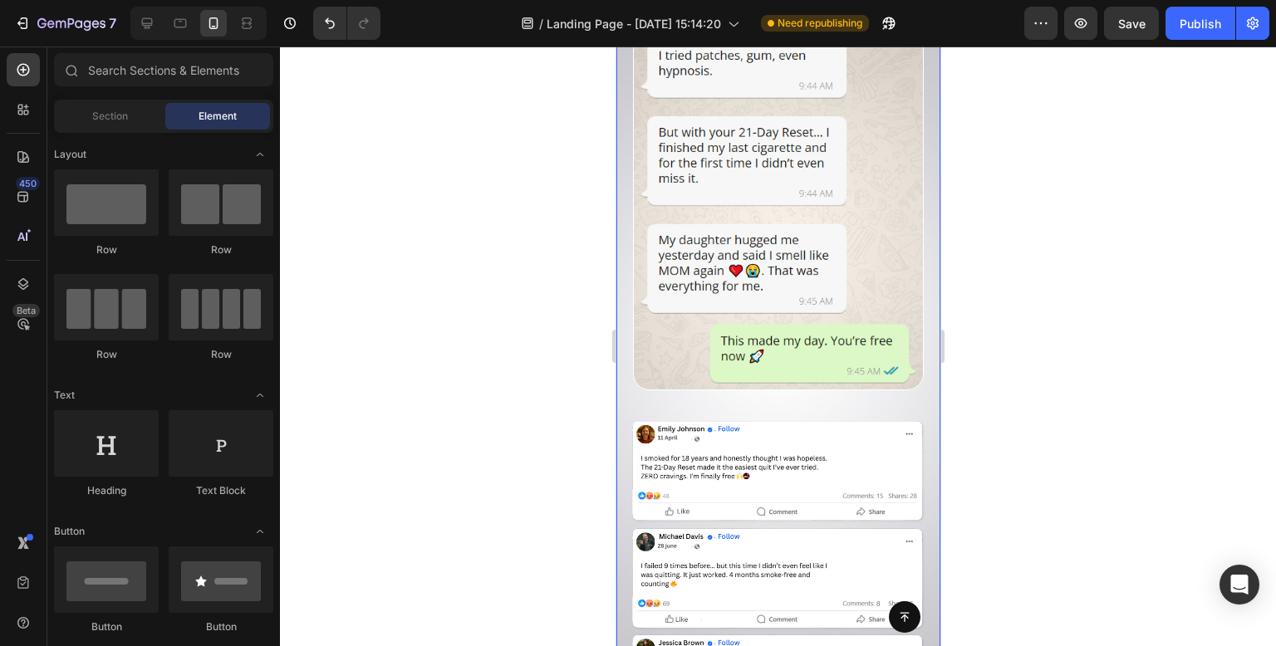
scroll to position [10472, 0]
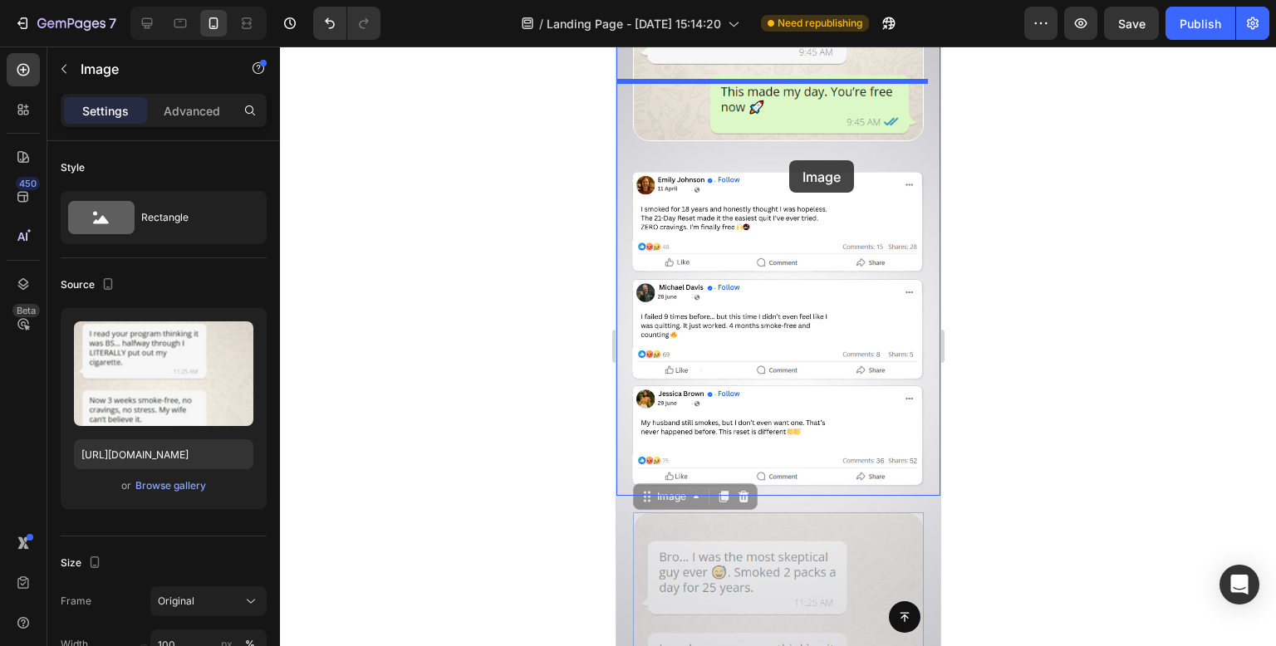
drag, startPoint x: 818, startPoint y: 548, endPoint x: 788, endPoint y: 160, distance: 390.0
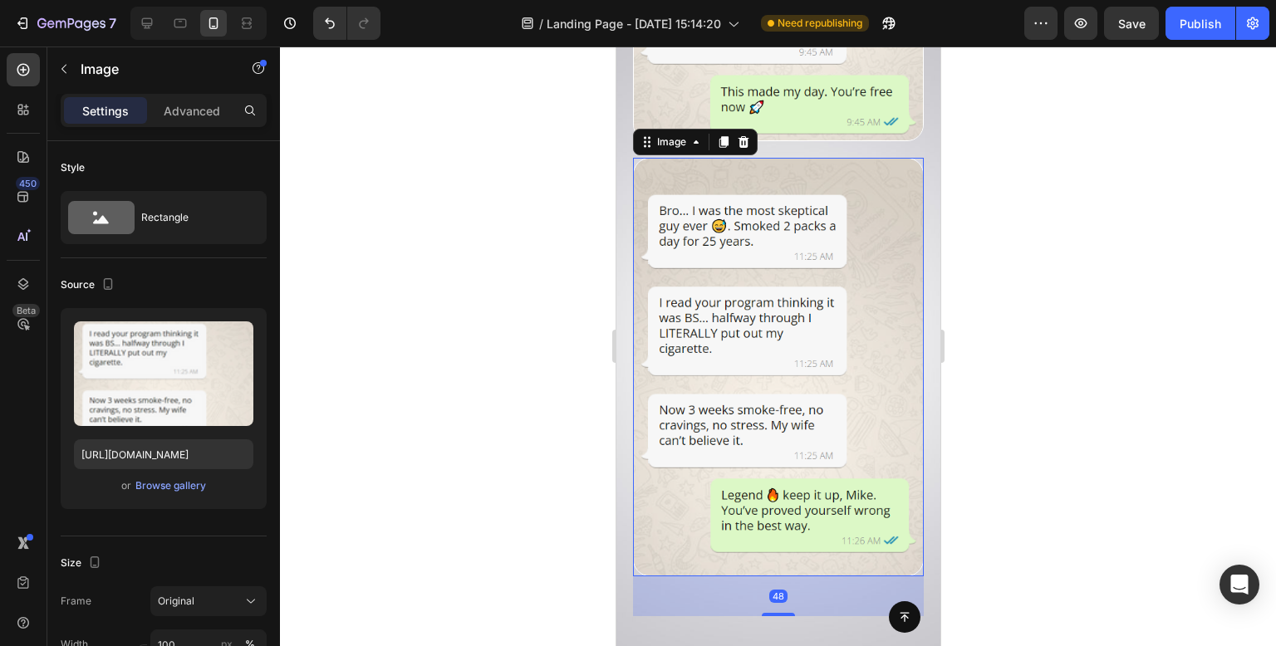
scroll to position [10804, 0]
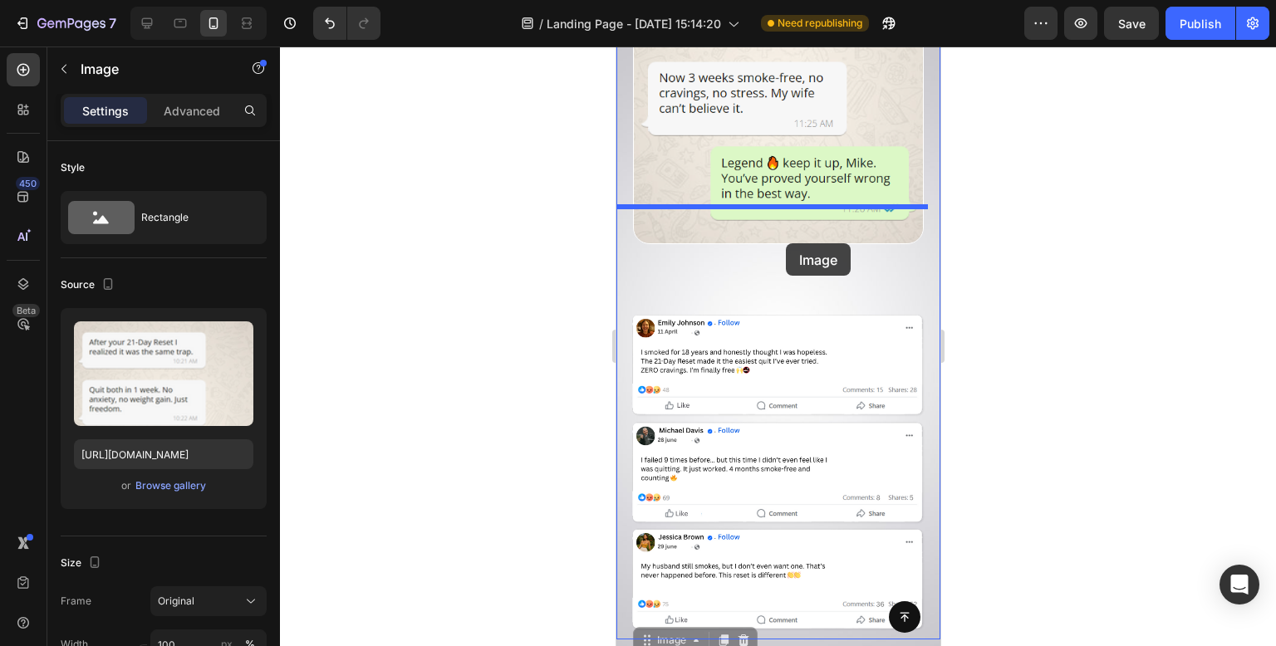
drag, startPoint x: 766, startPoint y: 581, endPoint x: 785, endPoint y: 243, distance: 337.9
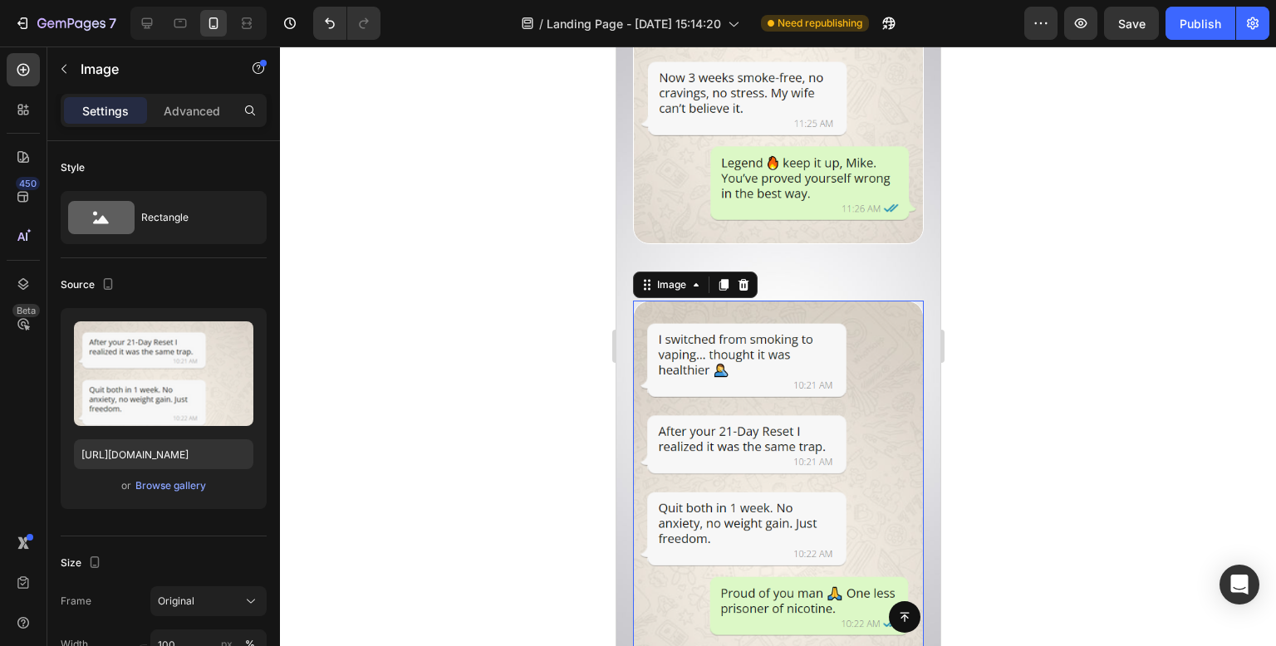
click at [475, 263] on div at bounding box center [778, 347] width 996 height 600
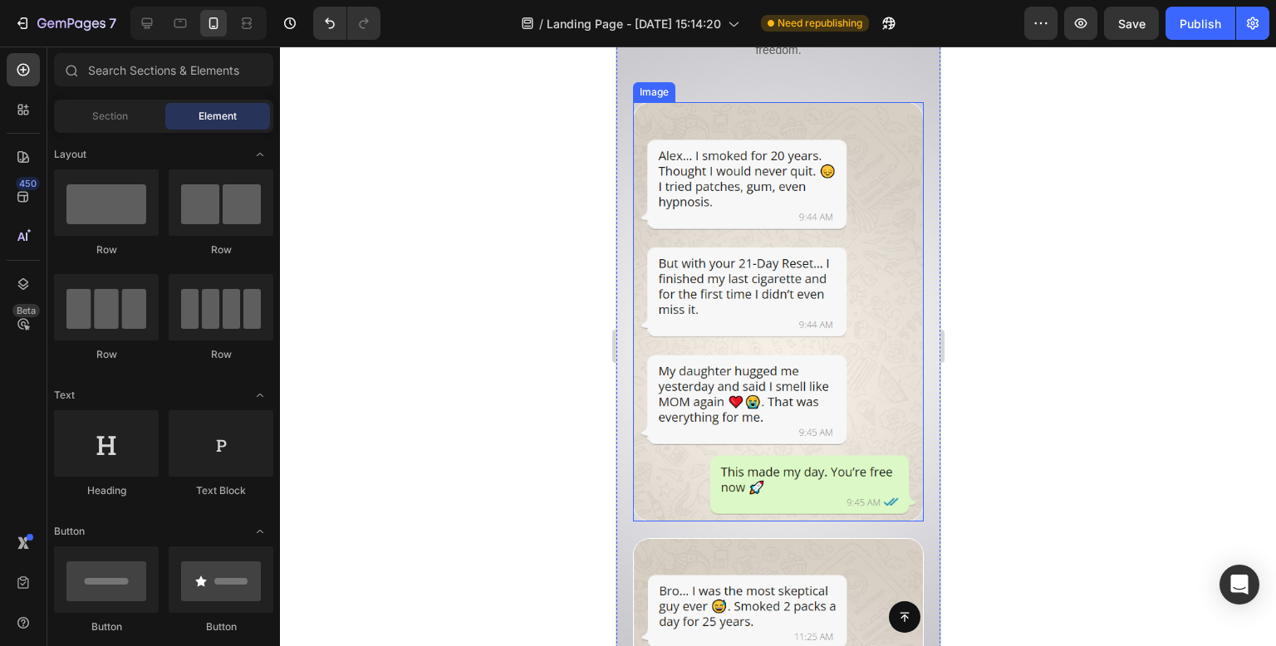
scroll to position [9726, 0]
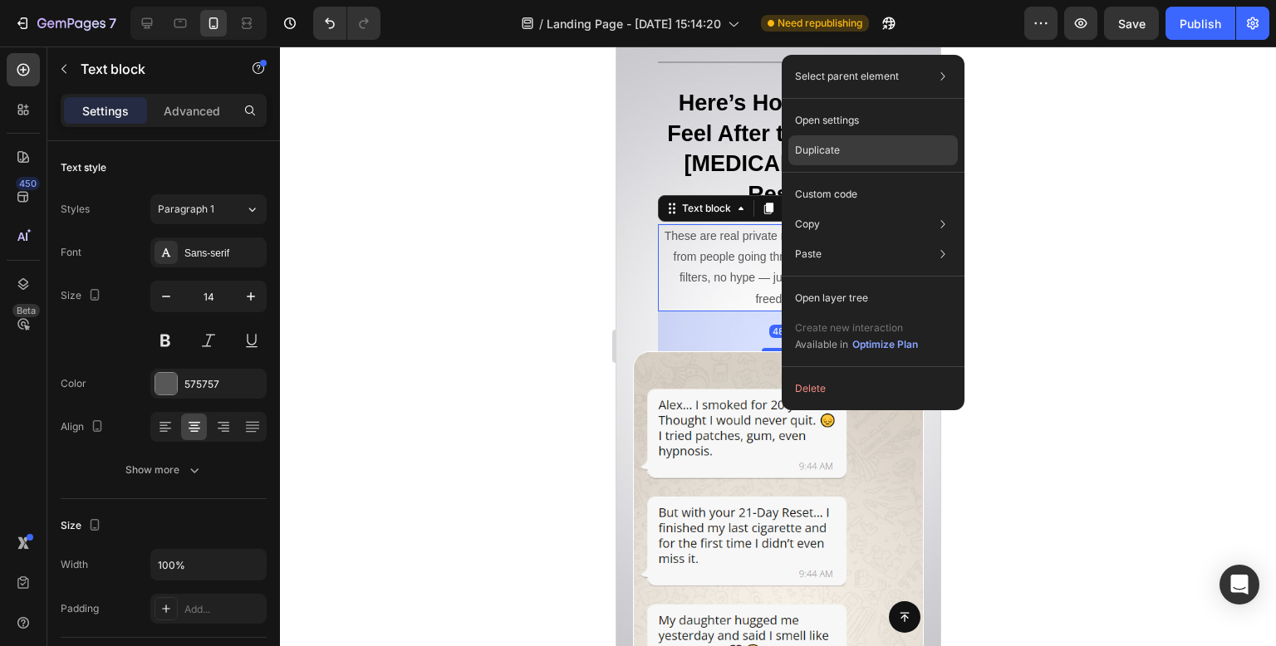
click at [852, 179] on div "Duplicate" at bounding box center [872, 194] width 169 height 30
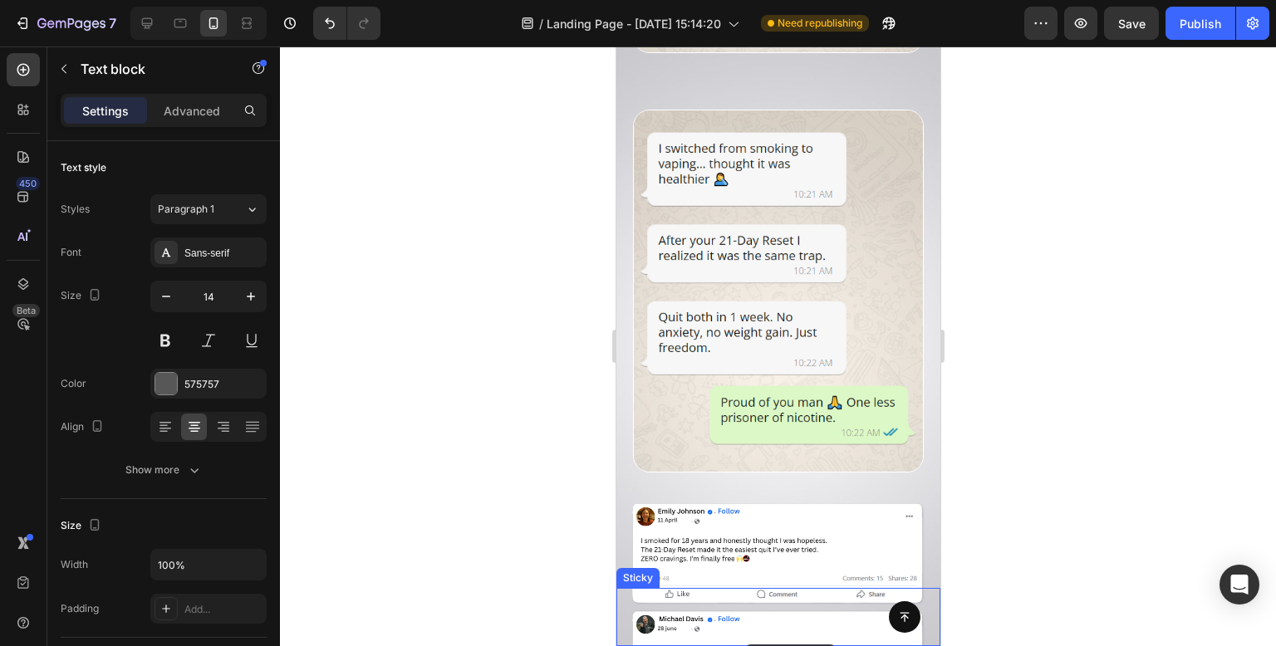
scroll to position [11163, 0]
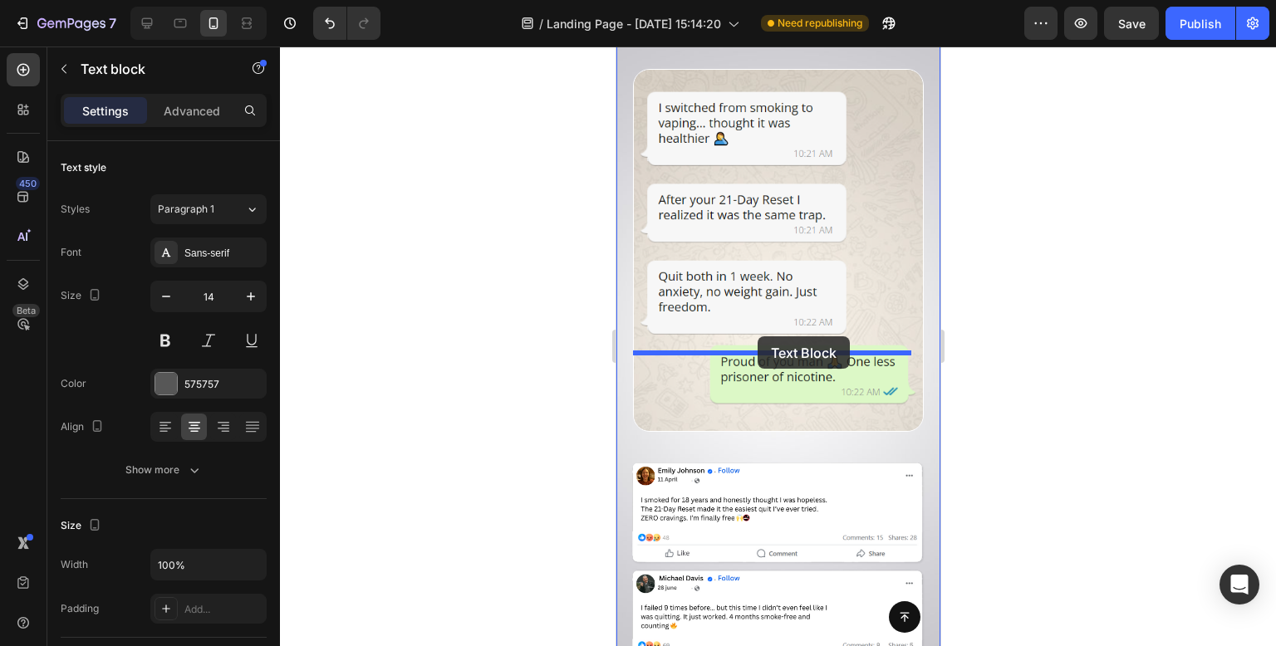
drag, startPoint x: 776, startPoint y: 493, endPoint x: 757, endPoint y: 336, distance: 157.4
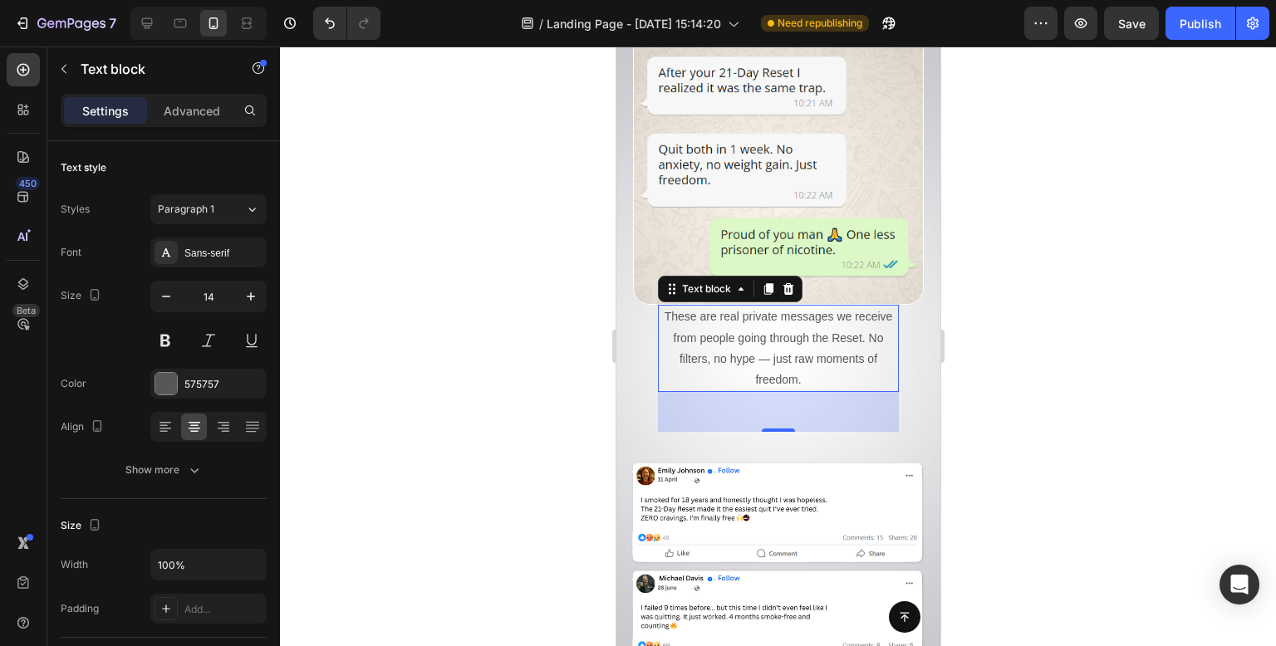
scroll to position [11036, 0]
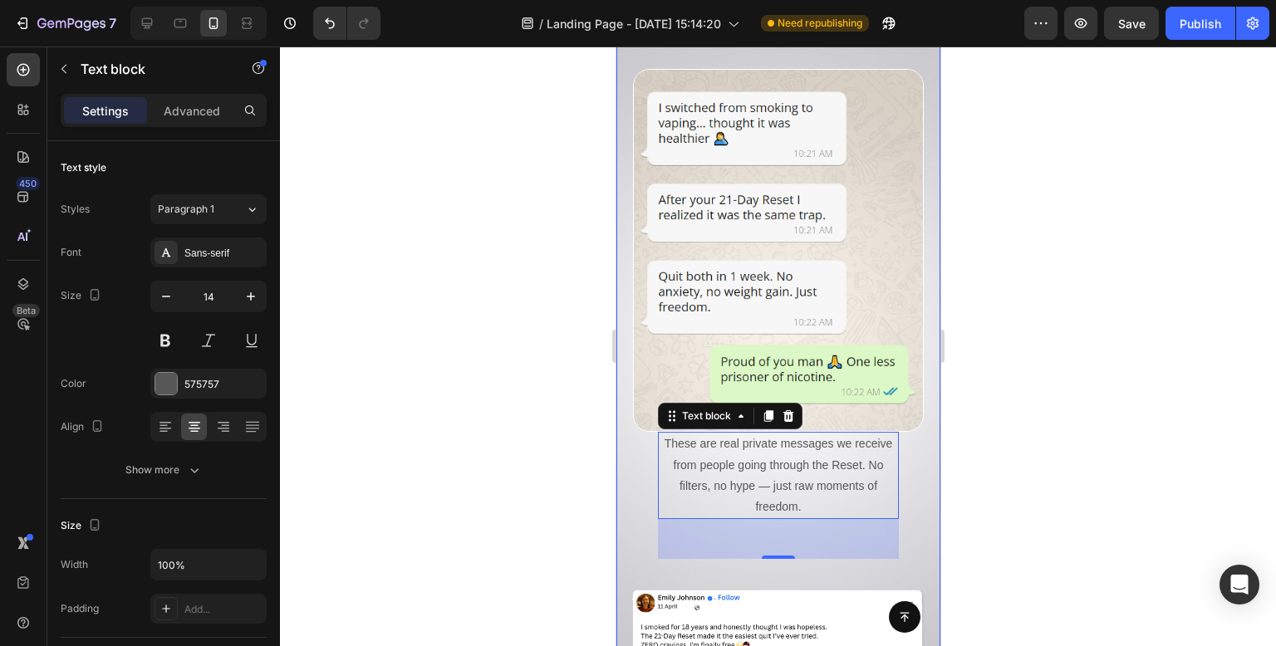
click at [512, 290] on div at bounding box center [778, 347] width 996 height 600
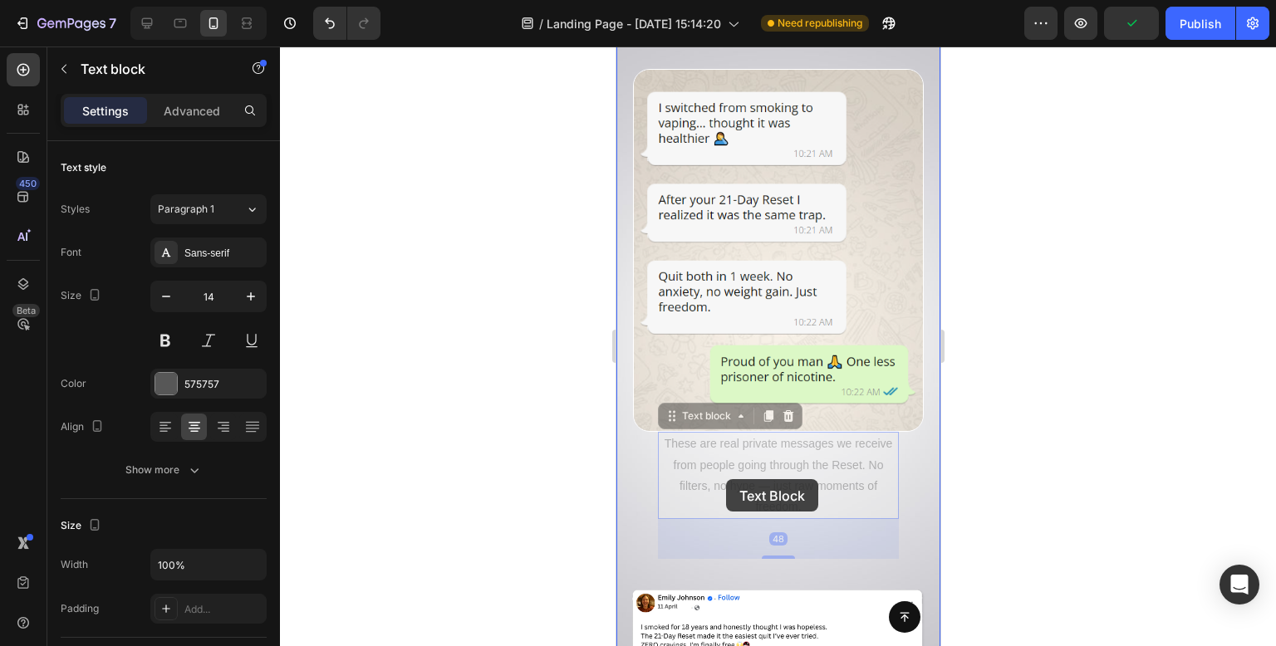
drag, startPoint x: 753, startPoint y: 395, endPoint x: 725, endPoint y: 479, distance: 88.3
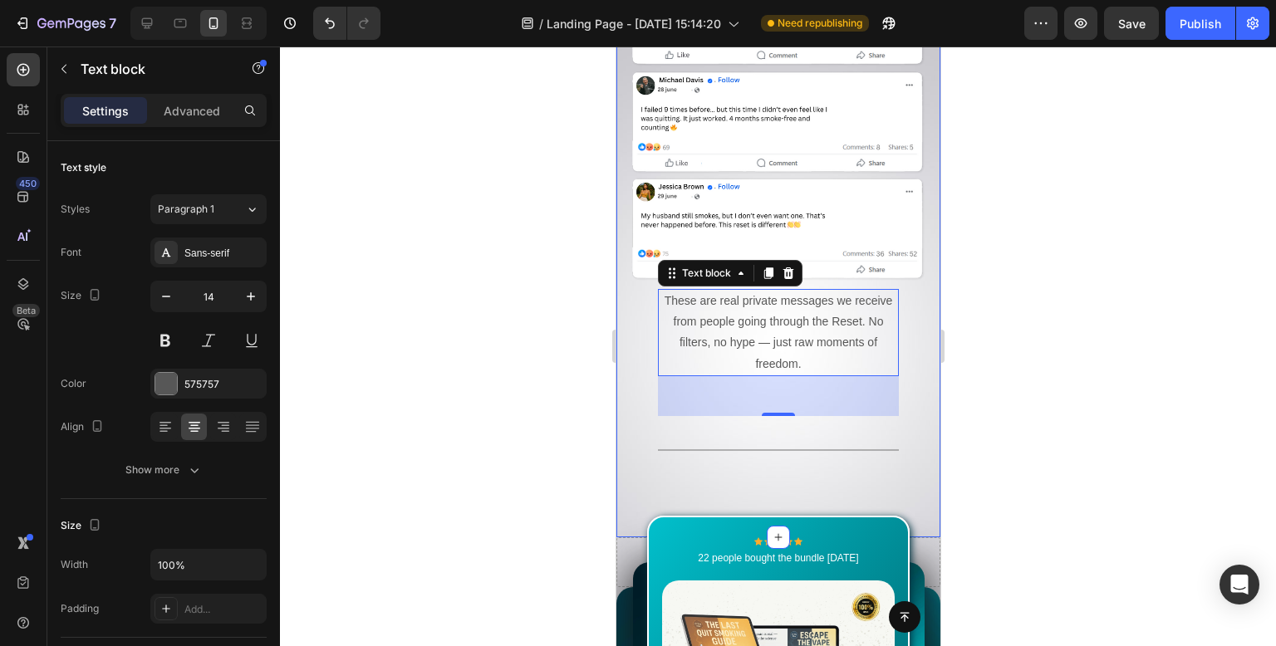
scroll to position [11285, 0]
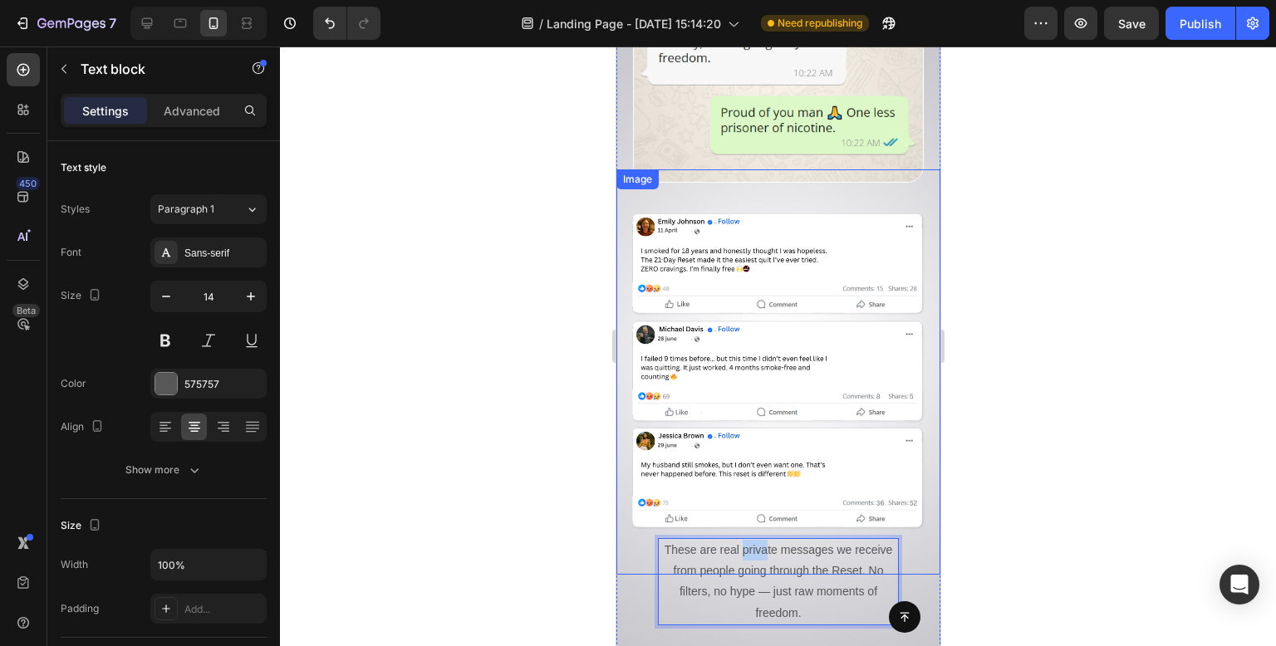
drag, startPoint x: 778, startPoint y: 460, endPoint x: 758, endPoint y: 398, distance: 65.7
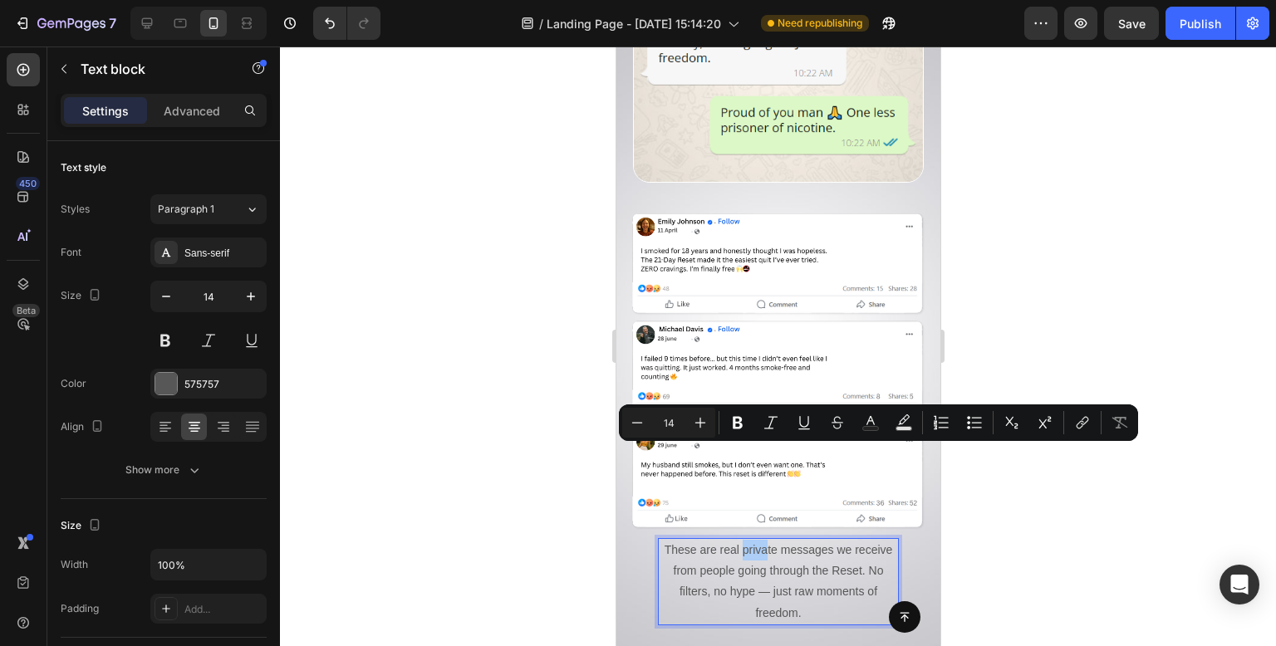
click at [1051, 527] on div at bounding box center [778, 347] width 996 height 600
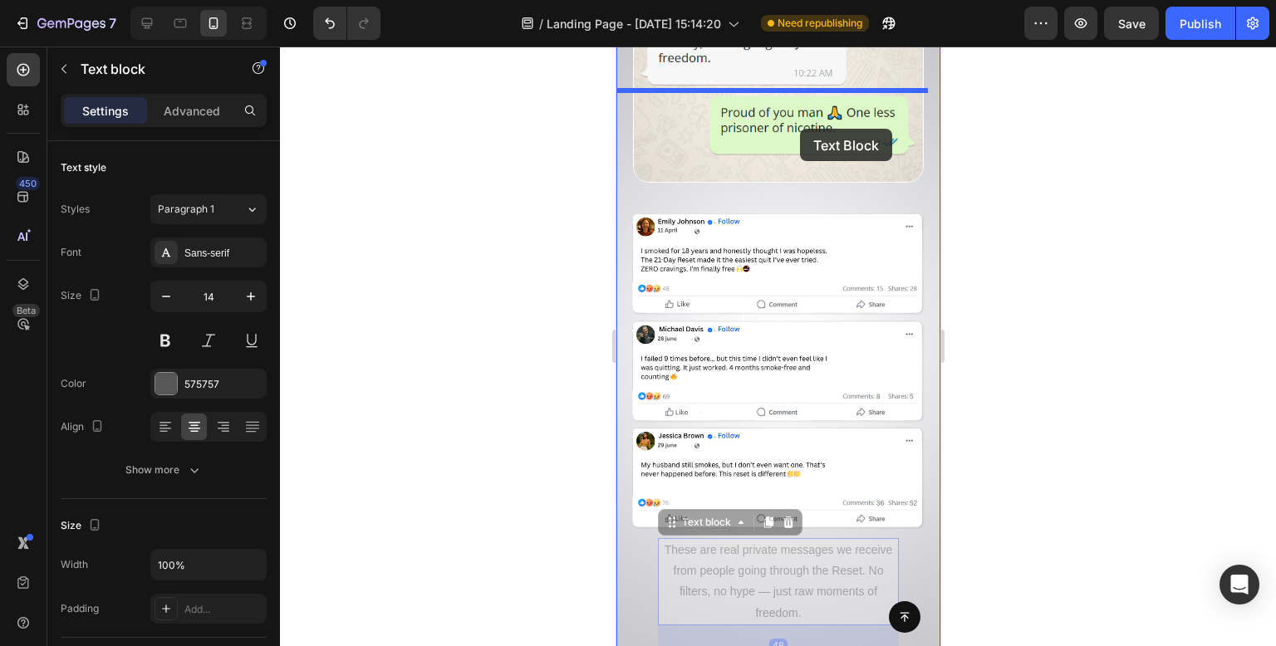
drag, startPoint x: 816, startPoint y: 501, endPoint x: 798, endPoint y: 129, distance: 372.6
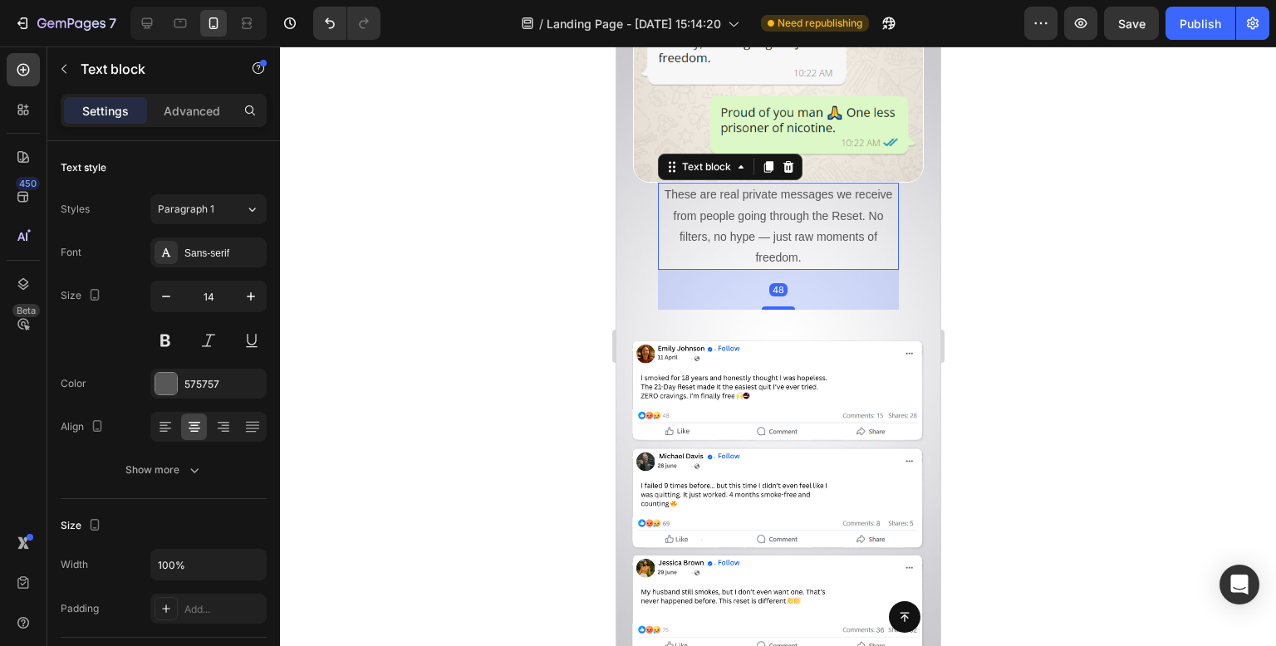
click at [462, 251] on div at bounding box center [778, 347] width 996 height 600
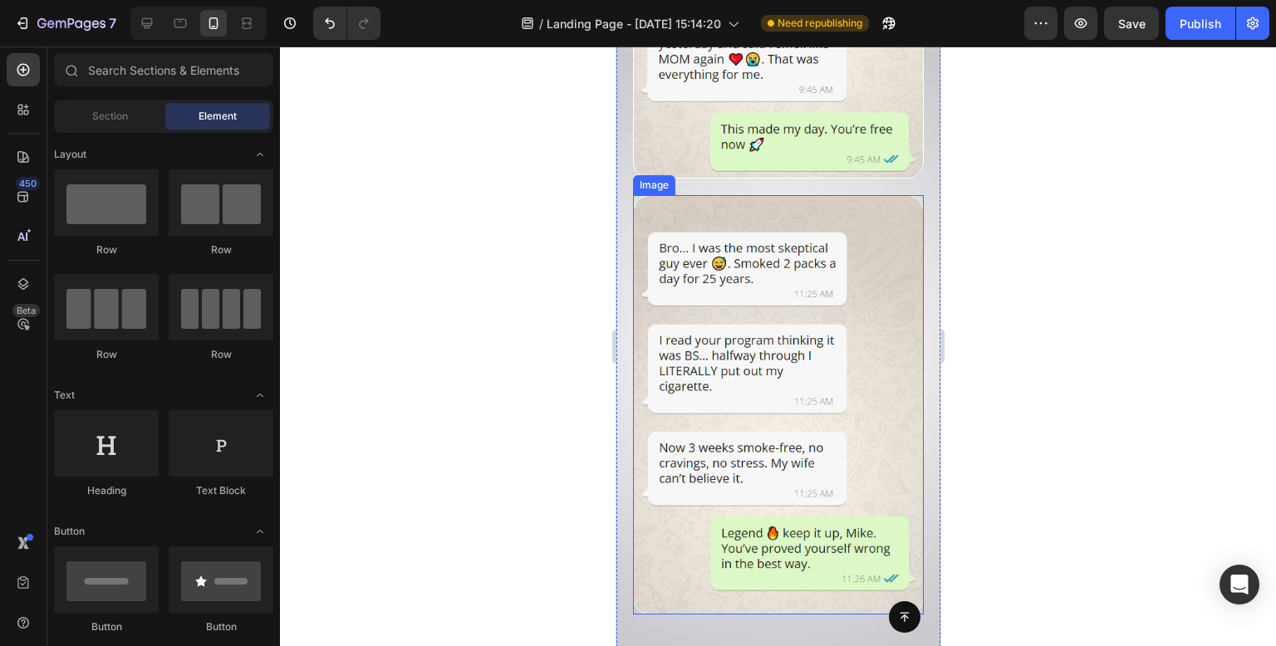
scroll to position [10393, 0]
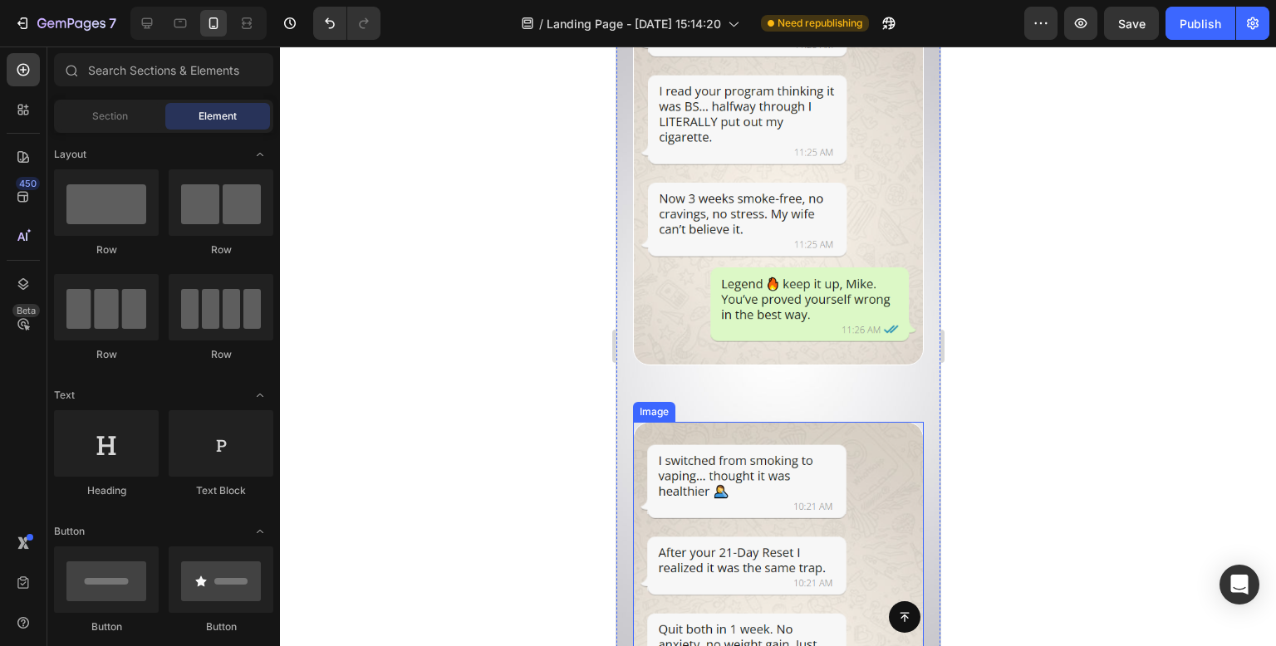
click at [795, 422] on img at bounding box center [777, 603] width 291 height 363
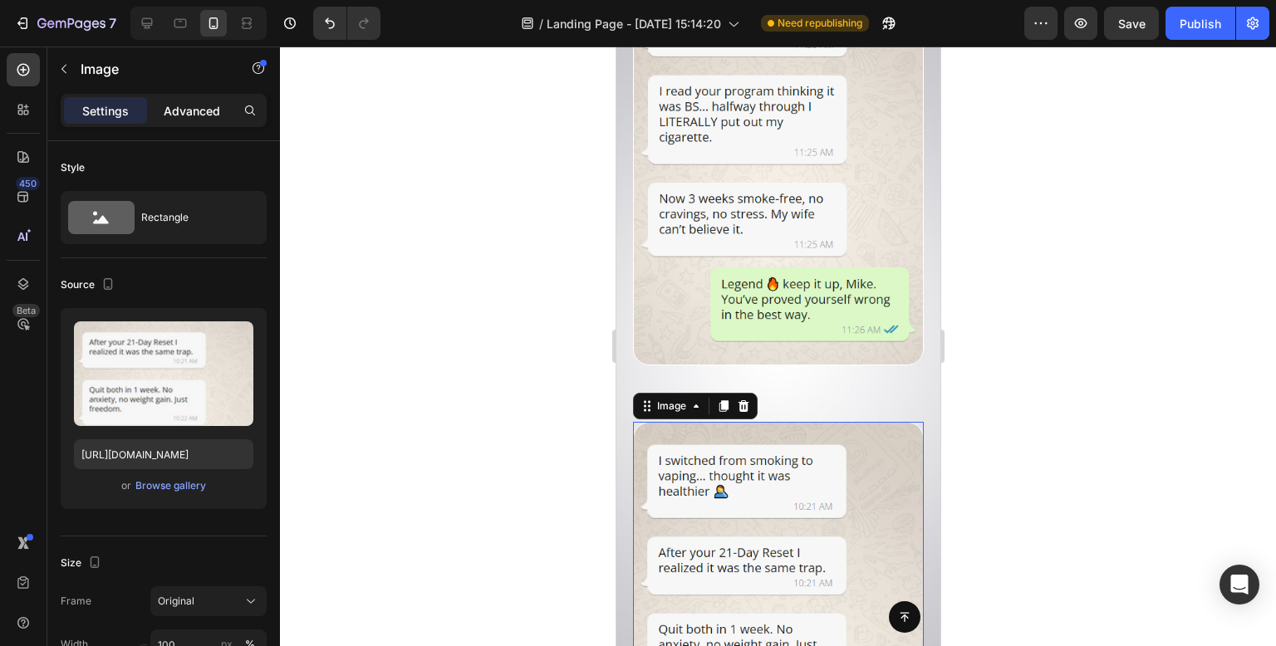
click at [196, 101] on div "Advanced" at bounding box center [191, 110] width 83 height 27
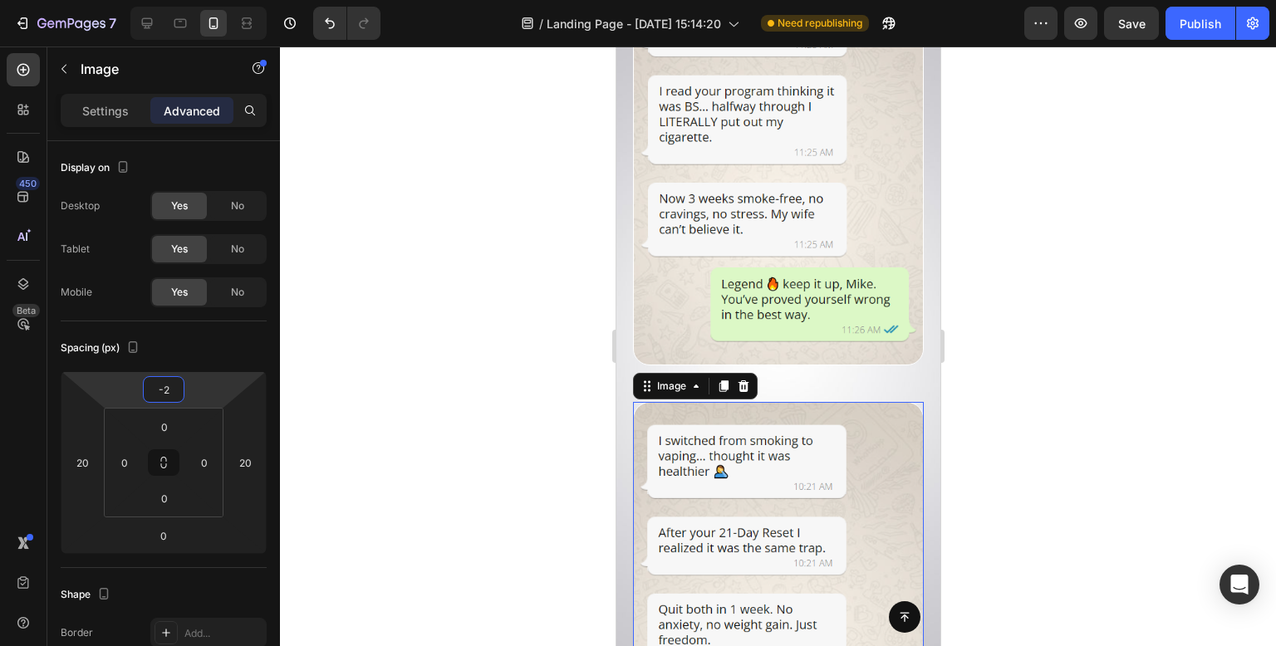
type input "0"
click at [209, 0] on html "7 Version history / Landing Page - [DATE] 15:14:20 Need republishing Preview Sa…" at bounding box center [638, 0] width 1276 height 0
click at [424, 315] on div at bounding box center [778, 347] width 996 height 600
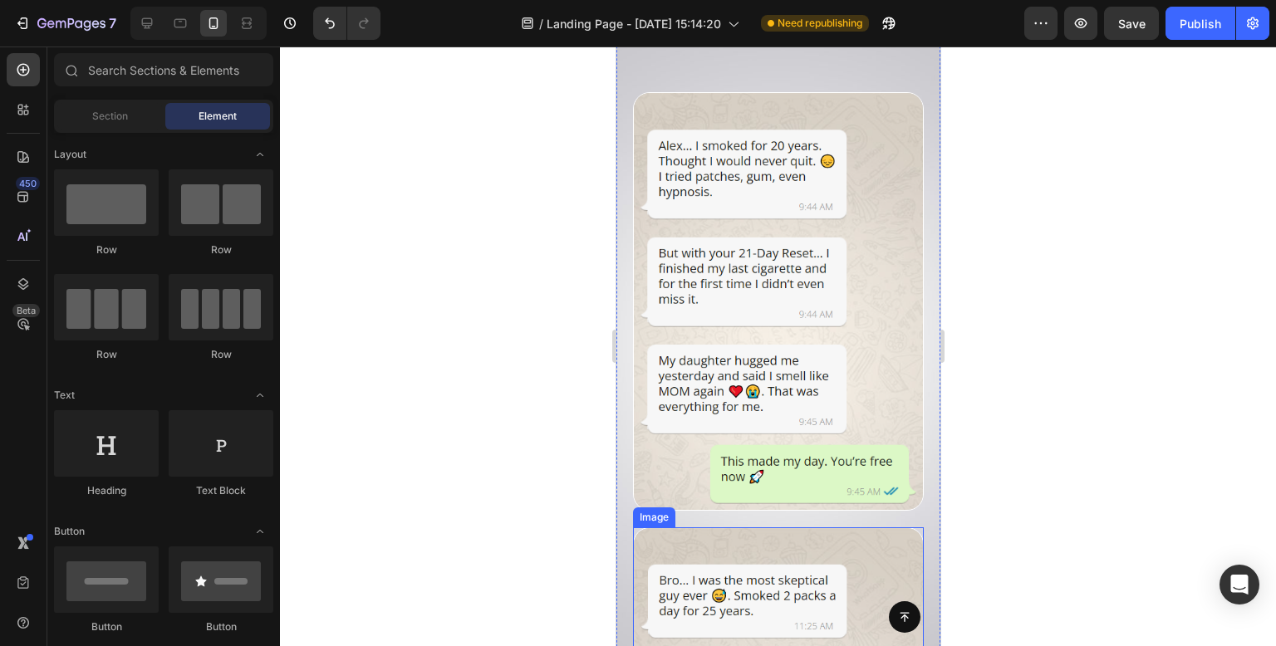
scroll to position [10061, 0]
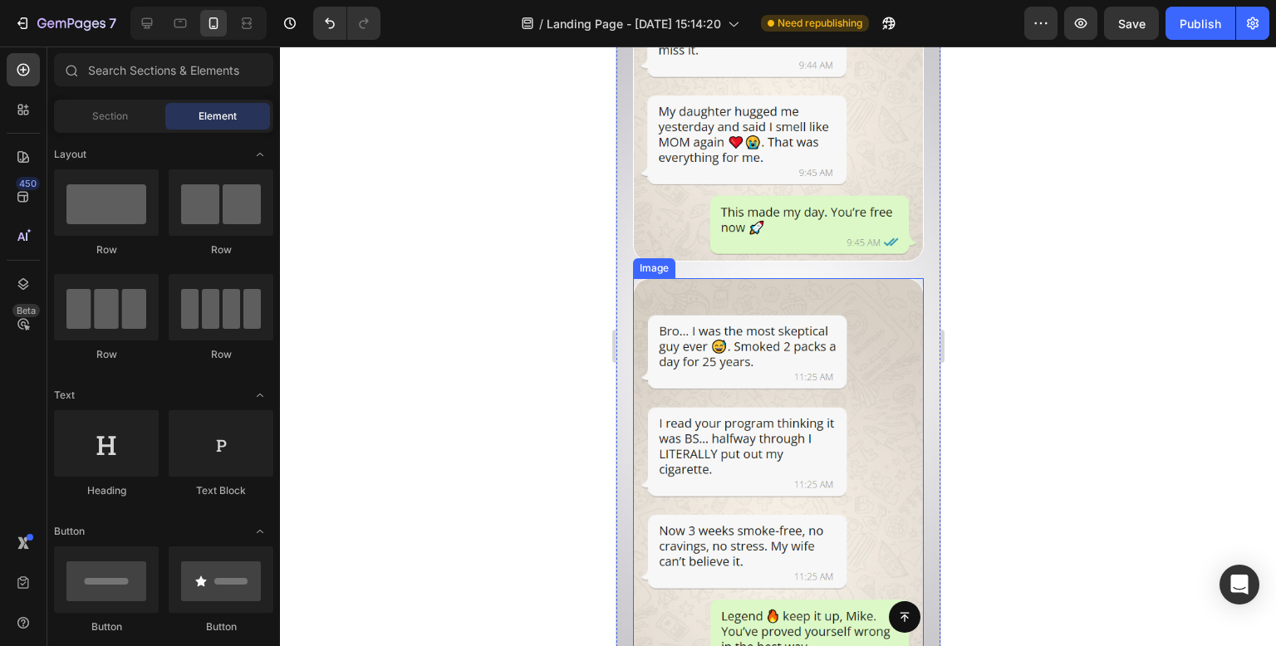
click at [783, 465] on img at bounding box center [777, 487] width 291 height 419
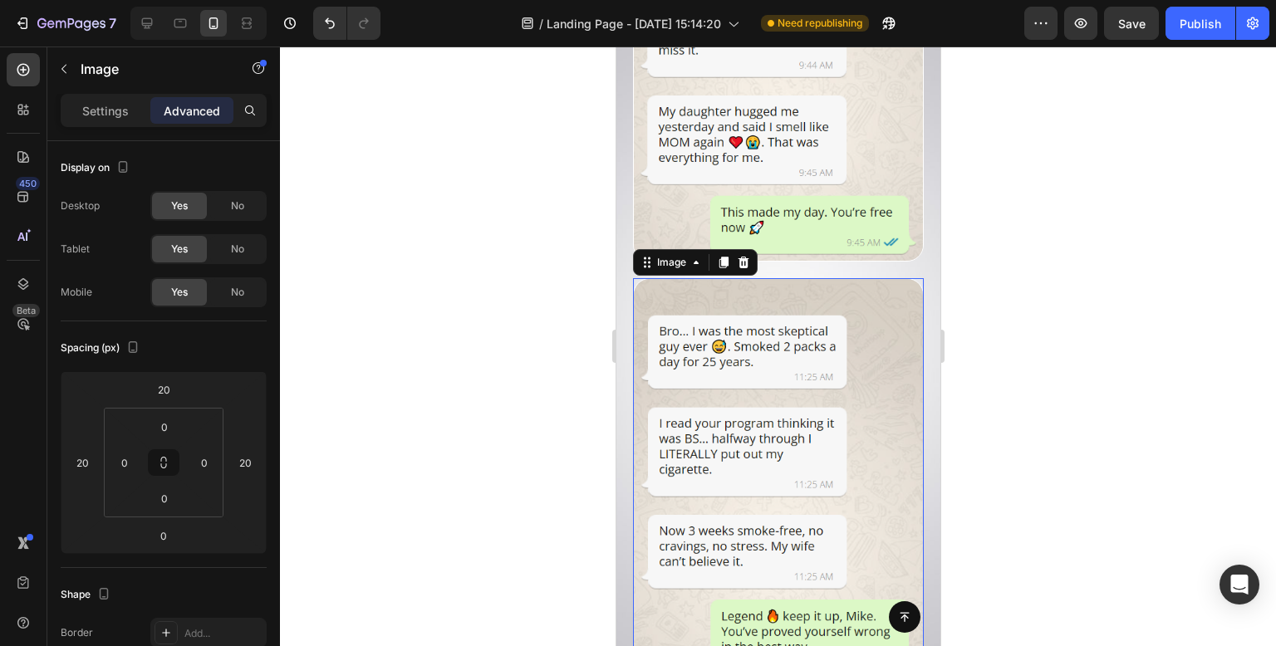
scroll to position [9811, 0]
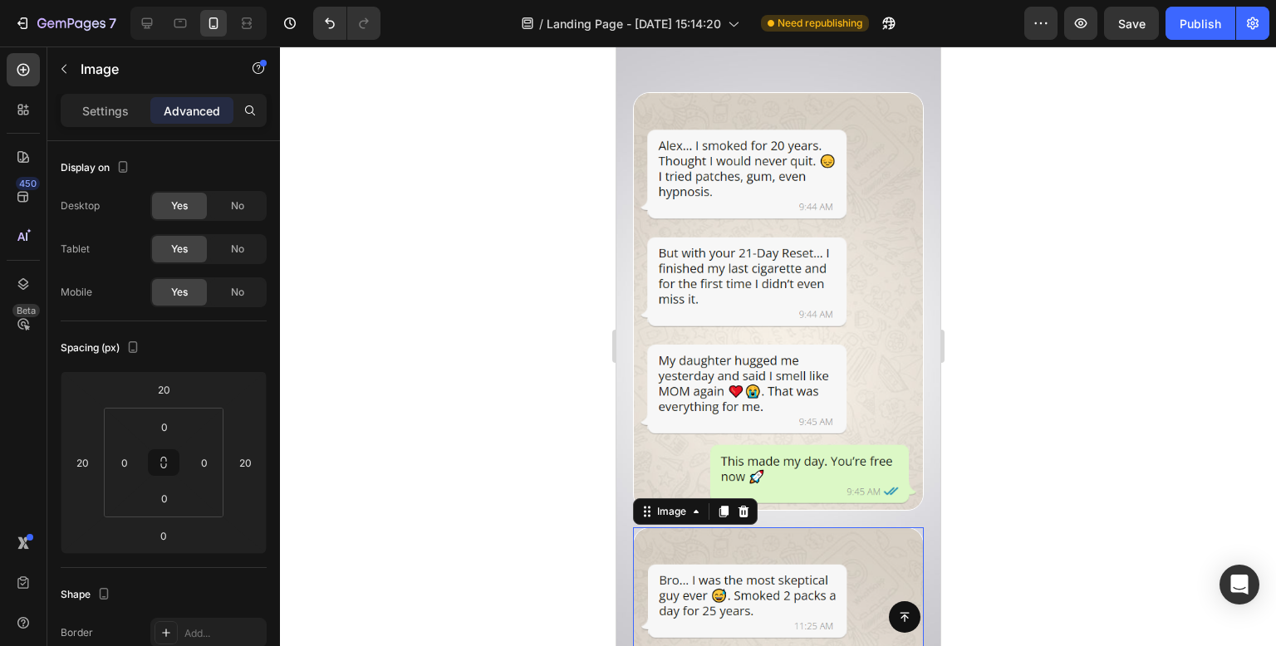
click at [768, 262] on img at bounding box center [777, 302] width 291 height 420
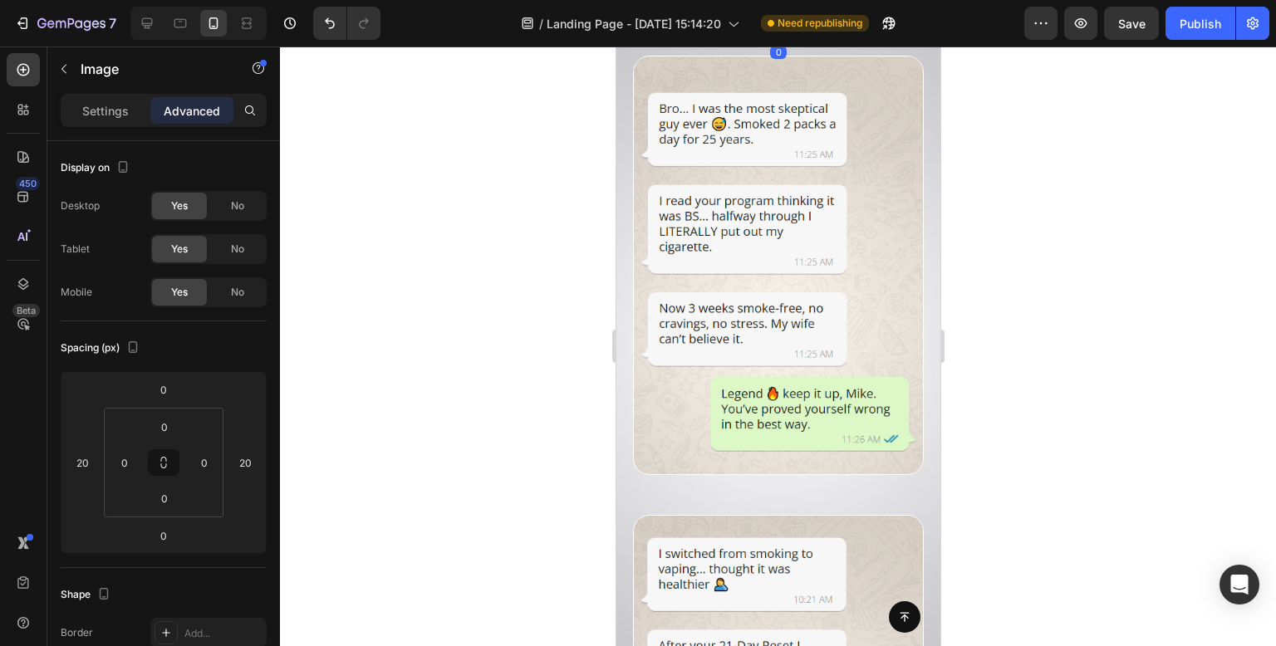
scroll to position [9894, 0]
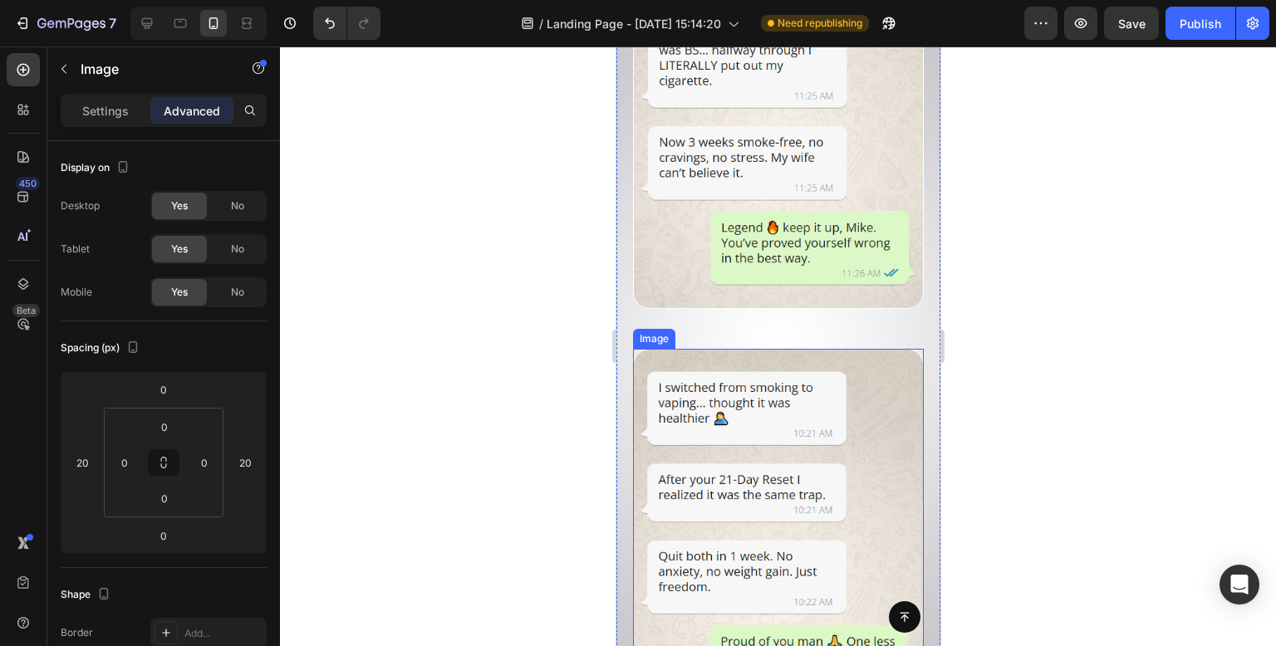
click at [793, 402] on img at bounding box center [777, 530] width 291 height 363
click at [785, 187] on img at bounding box center [777, 98] width 291 height 419
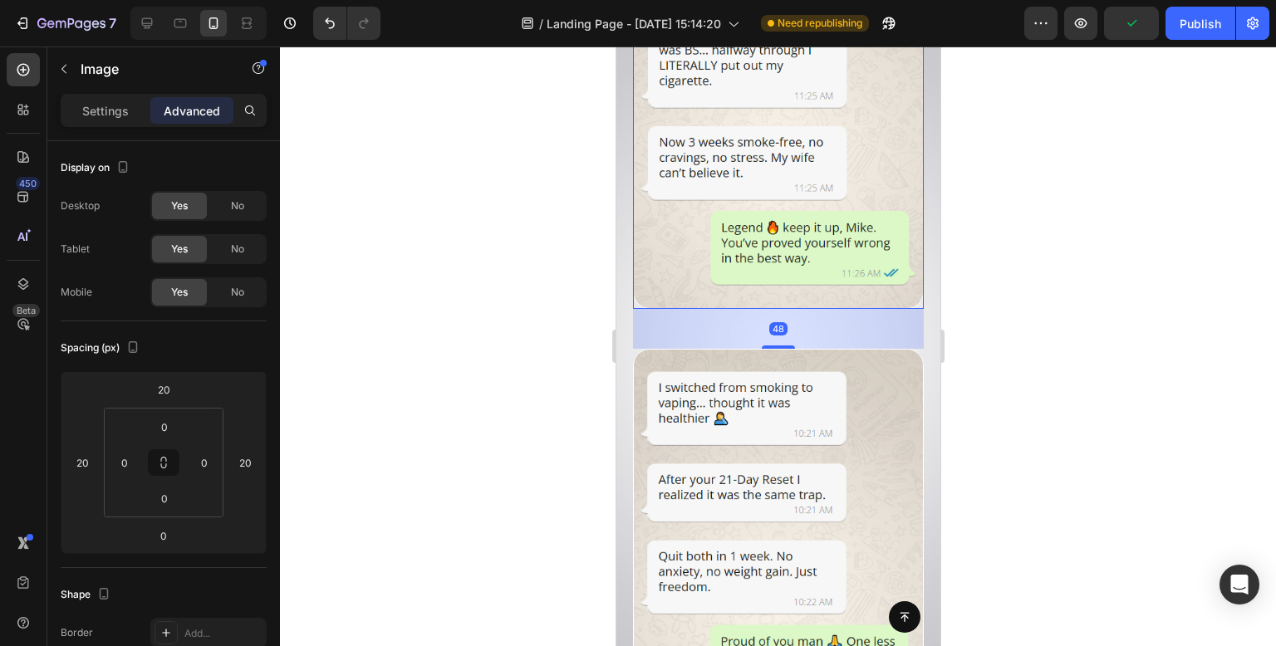
click at [732, 161] on img at bounding box center [777, 98] width 291 height 419
click at [375, 307] on div at bounding box center [778, 347] width 996 height 600
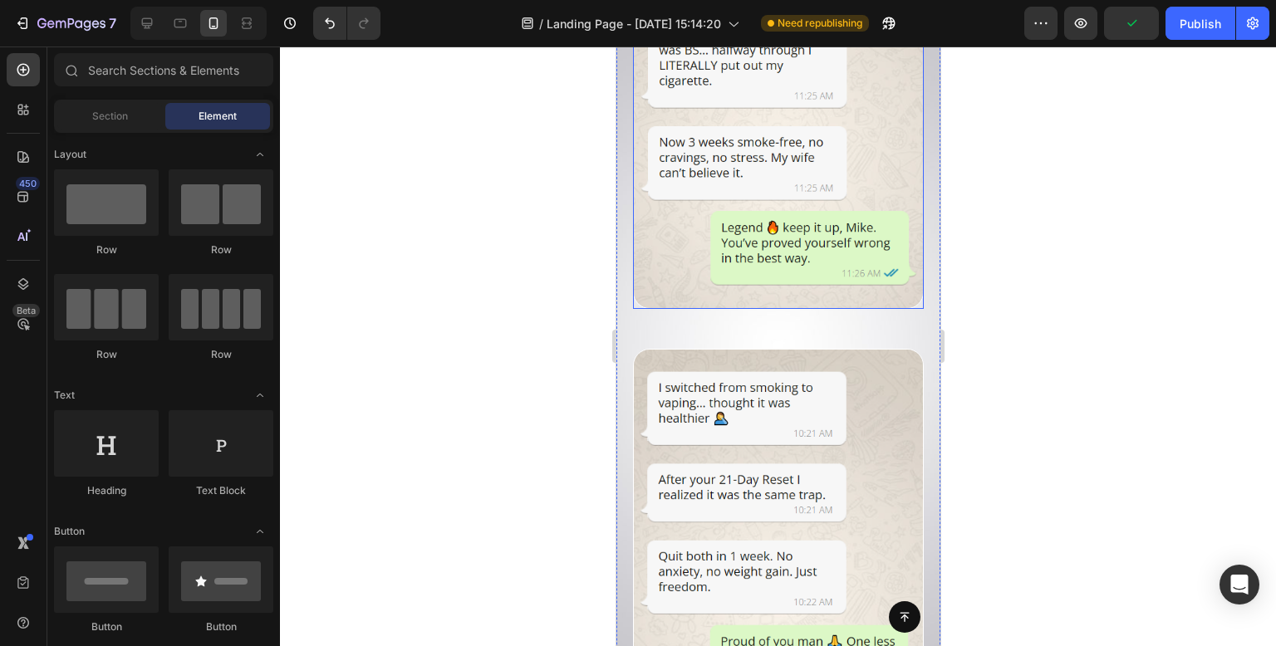
click at [811, 192] on img at bounding box center [777, 98] width 291 height 419
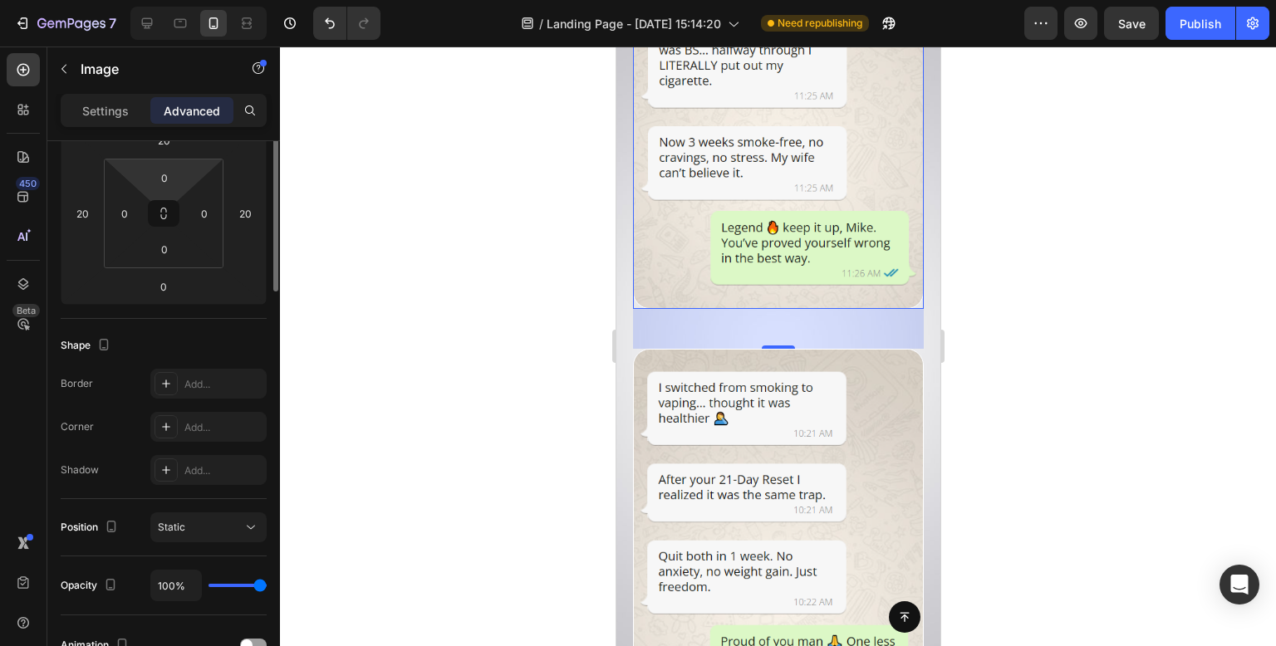
scroll to position [83, 0]
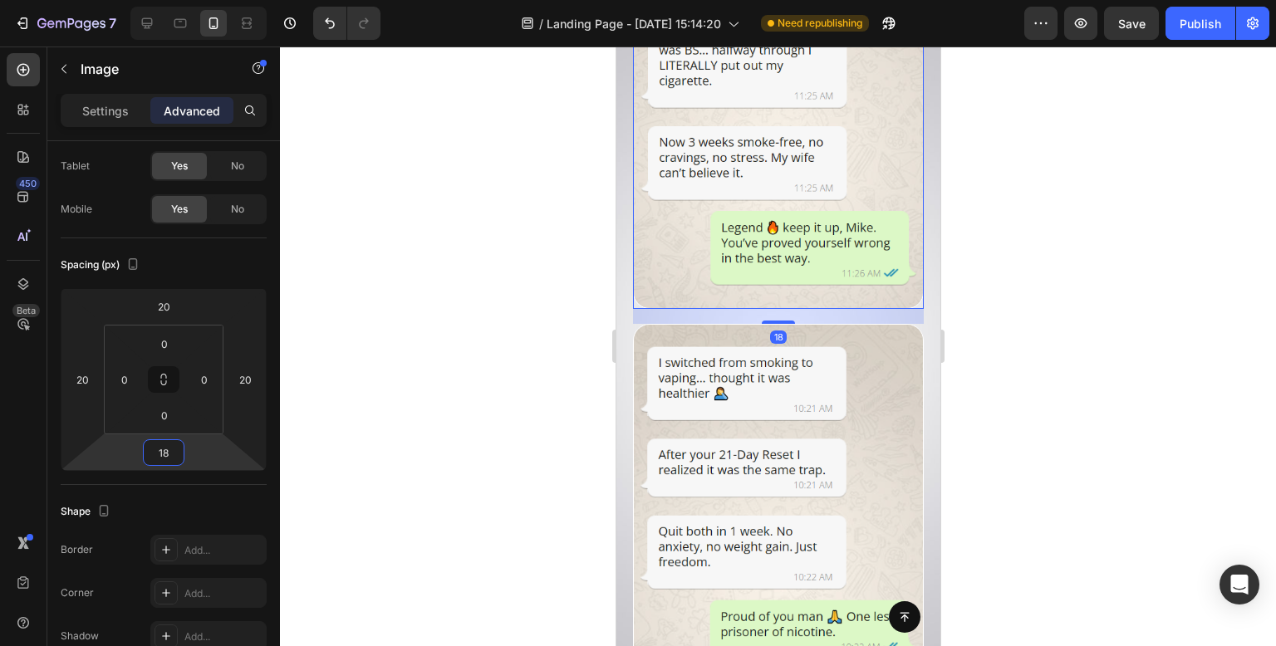
type input "20"
drag, startPoint x: 202, startPoint y: 453, endPoint x: 209, endPoint y: 445, distance: 11.2
click at [209, 0] on html "7 Version history / Landing Page - [DATE] 15:14:20 Need republishing Preview Sa…" at bounding box center [638, 0] width 1276 height 0
click at [497, 300] on div at bounding box center [778, 347] width 996 height 600
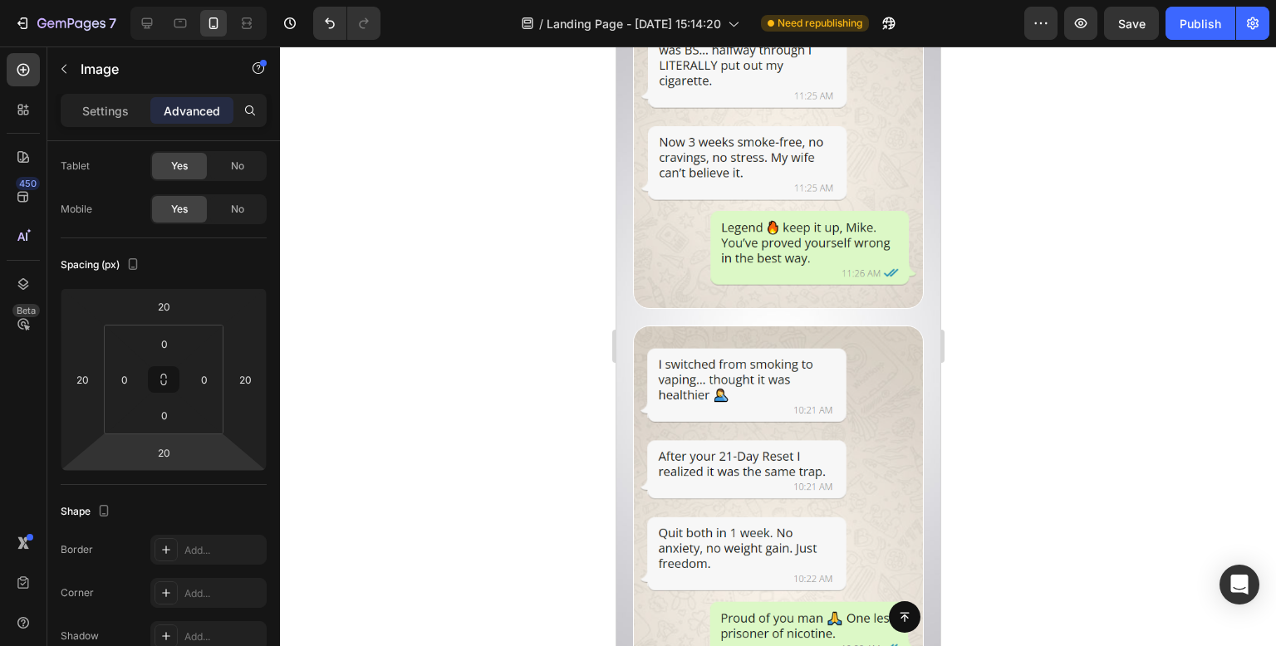
click at [497, 300] on div at bounding box center [778, 347] width 996 height 600
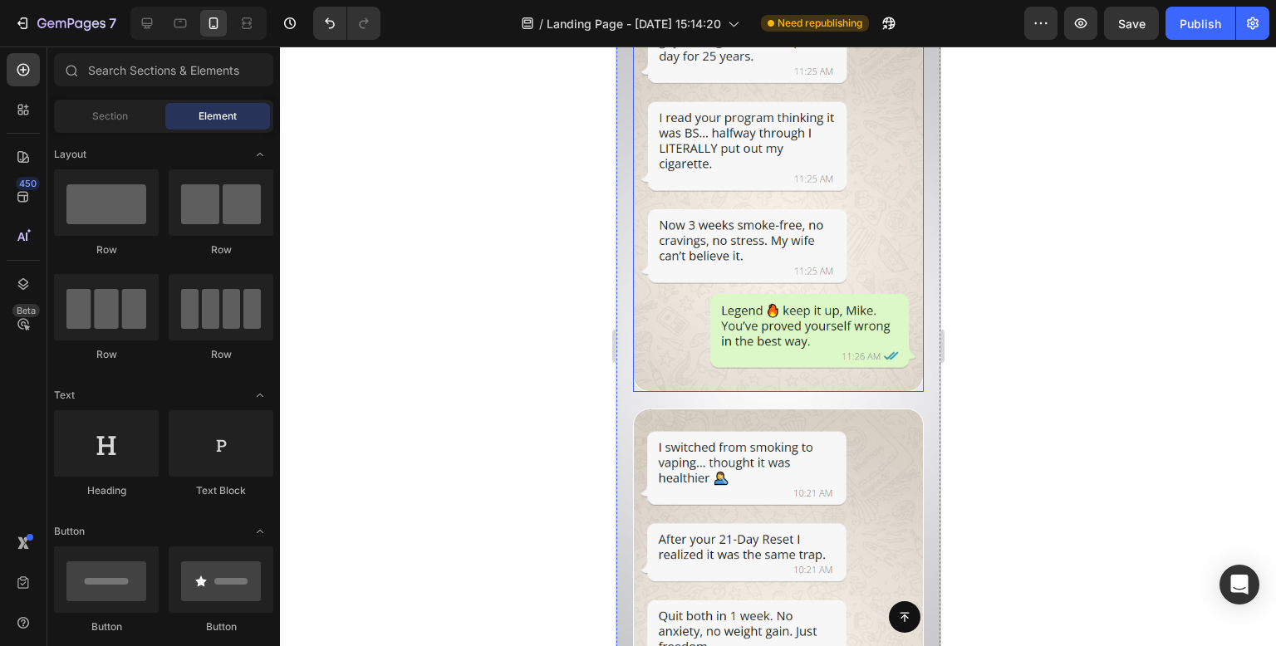
scroll to position [10144, 0]
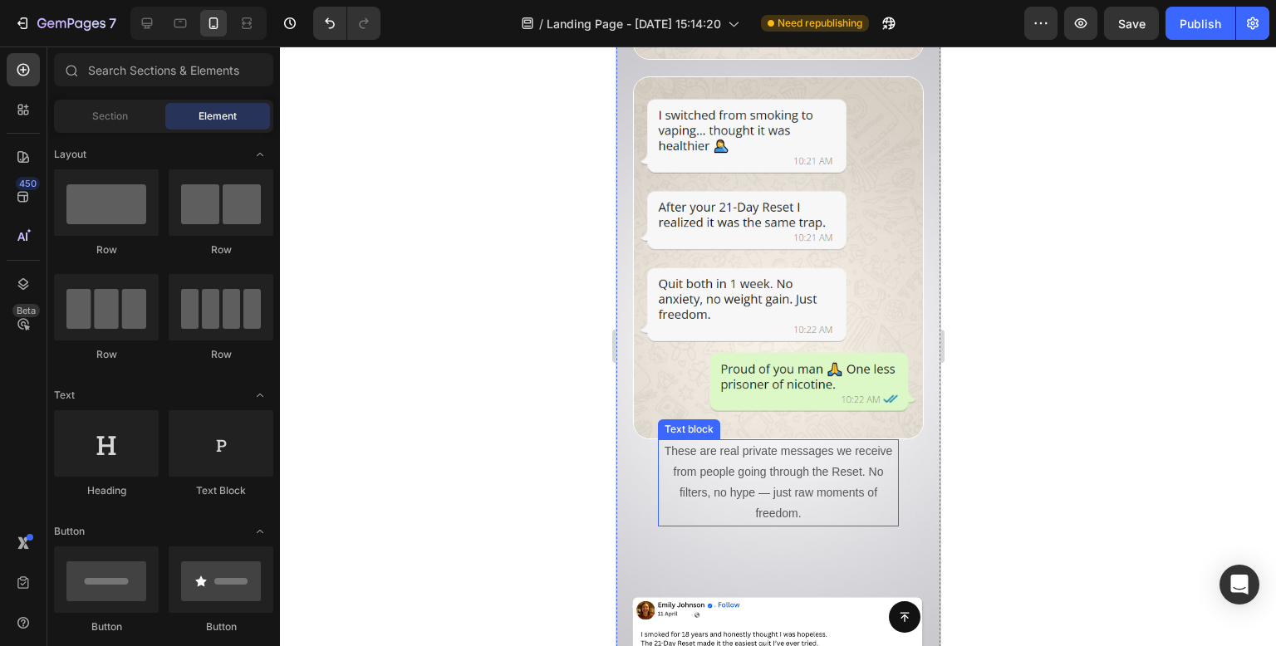
click at [770, 441] on p "These are real private messages we receive from people going through the Reset.…" at bounding box center [778, 483] width 238 height 84
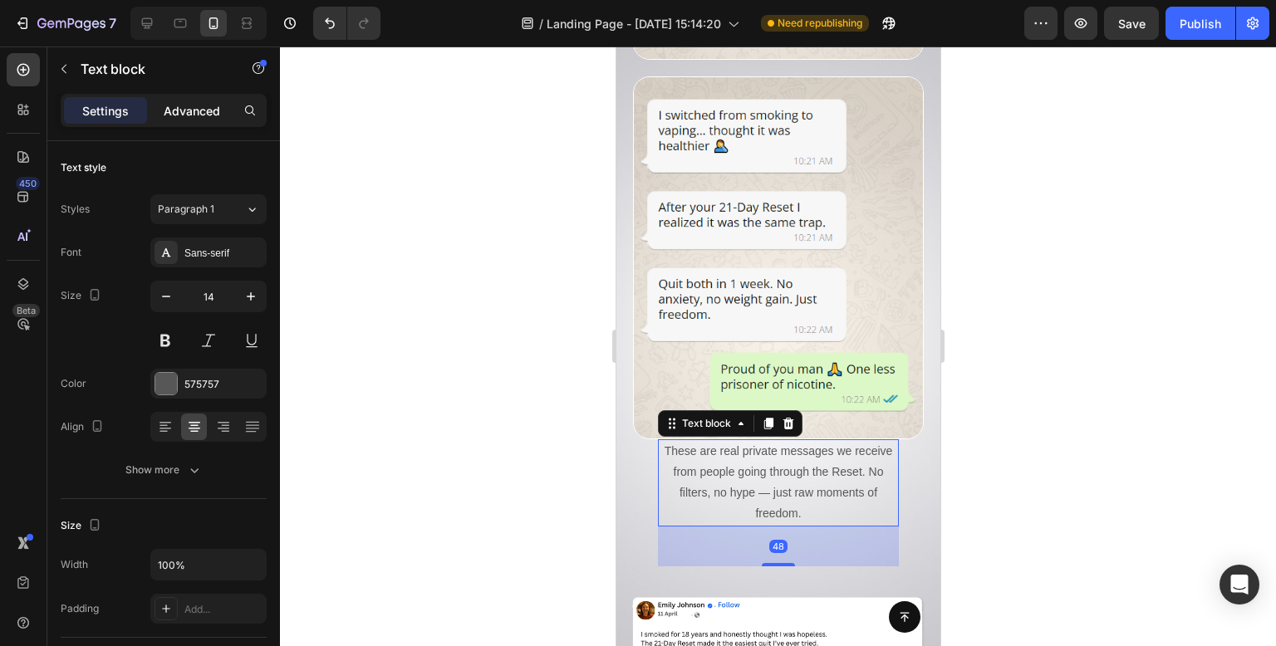
click at [212, 109] on p "Advanced" at bounding box center [192, 110] width 56 height 17
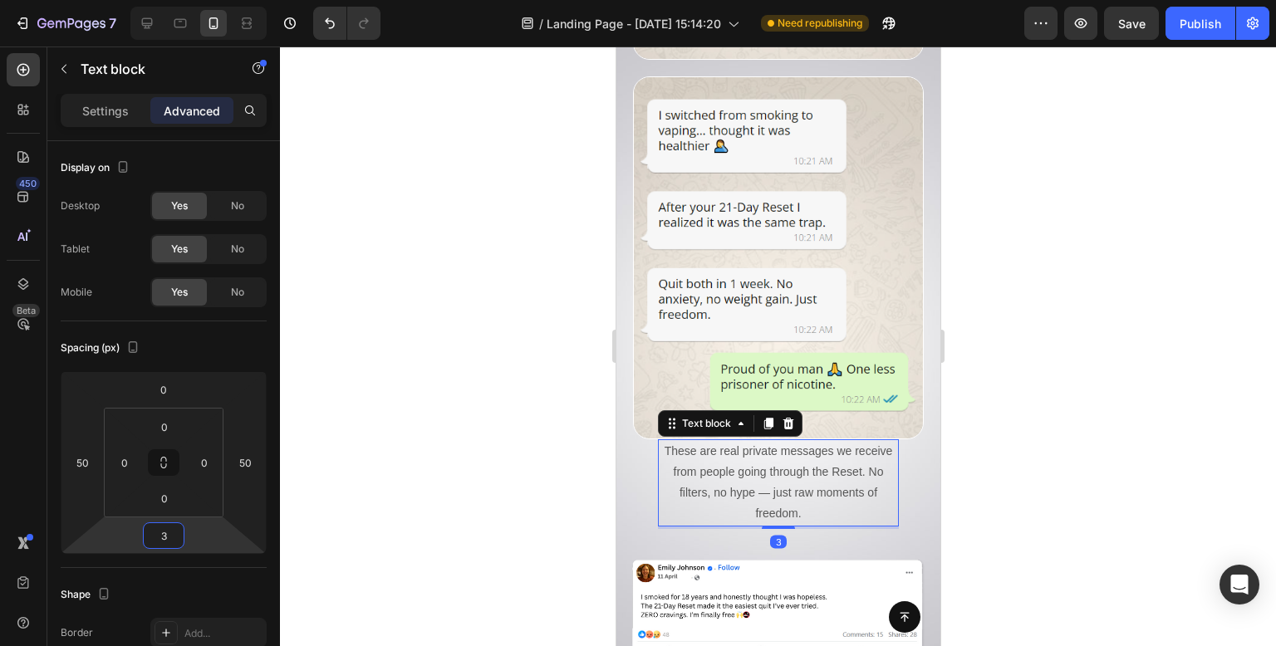
type input "1"
click at [193, 0] on html "7 Version history / Landing Page - [DATE] 15:14:20 Need republishing Preview Sa…" at bounding box center [638, 0] width 1276 height 0
click at [364, 343] on div at bounding box center [778, 347] width 996 height 600
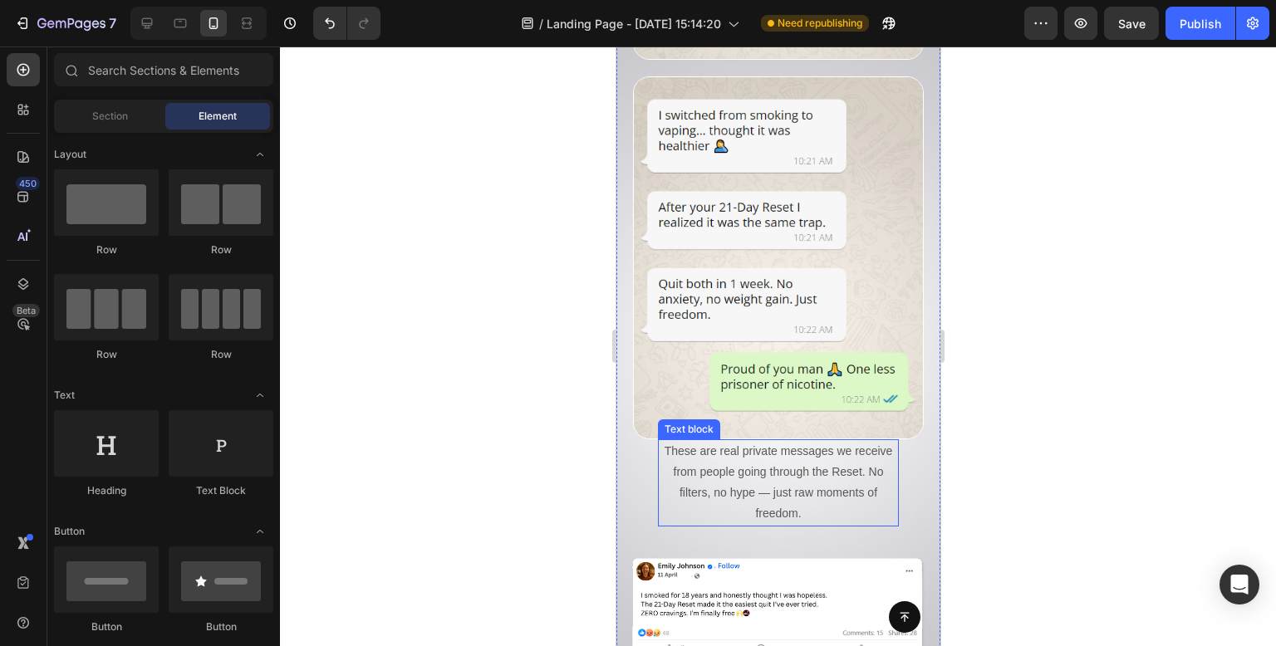
click at [706, 441] on p "These are real private messages we receive from people going through the Reset.…" at bounding box center [778, 483] width 238 height 84
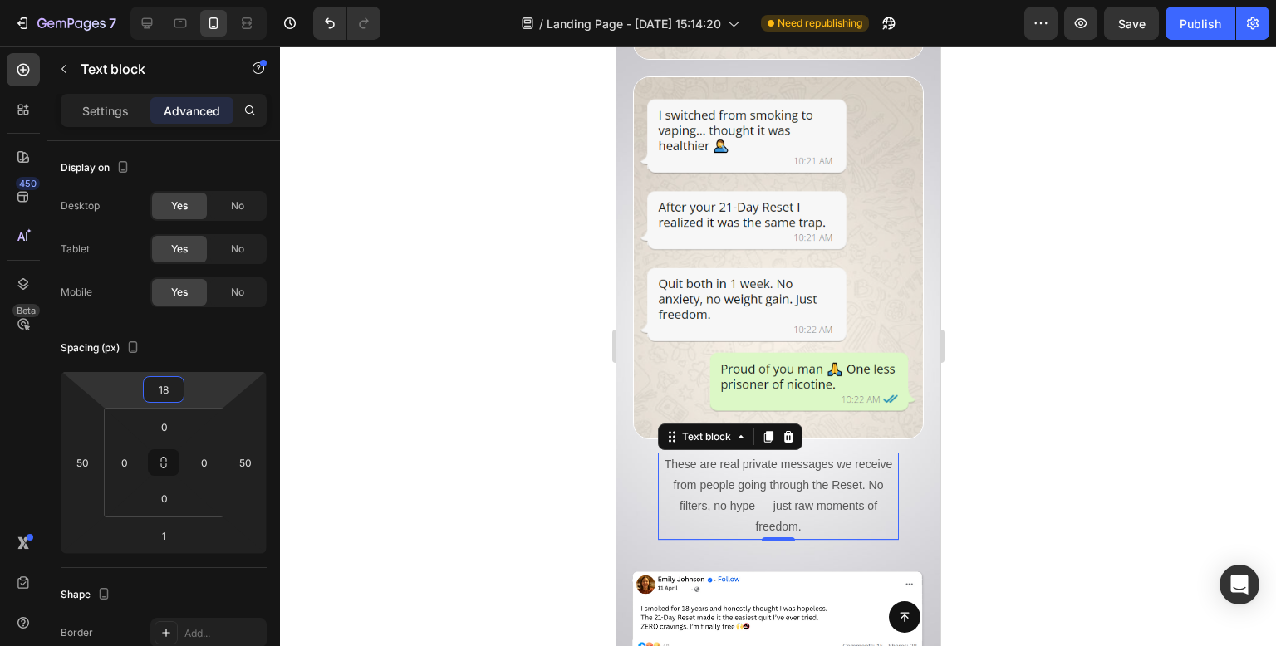
type input "20"
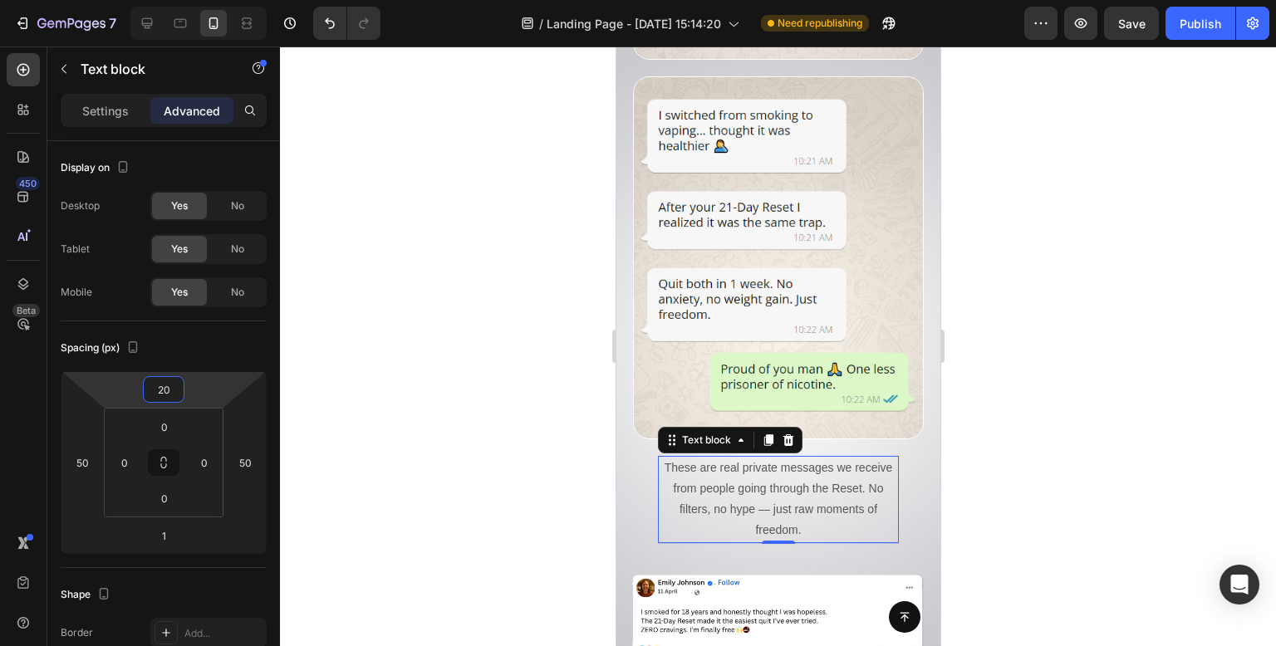
drag, startPoint x: 190, startPoint y: 389, endPoint x: 186, endPoint y: 381, distance: 9.3
click at [186, 0] on html "7 Version history / Landing Page - [DATE] 15:14:20 Need republishing Preview Sa…" at bounding box center [638, 0] width 1276 height 0
click at [503, 344] on div at bounding box center [778, 347] width 996 height 600
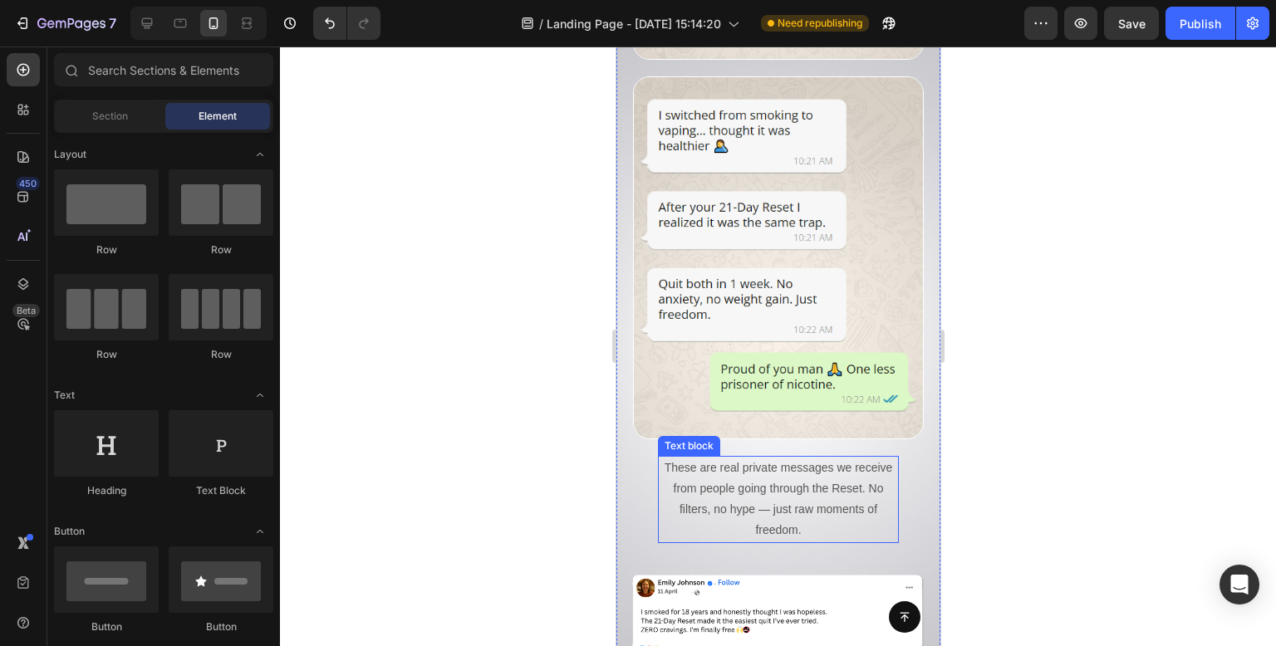
scroll to position [10227, 0]
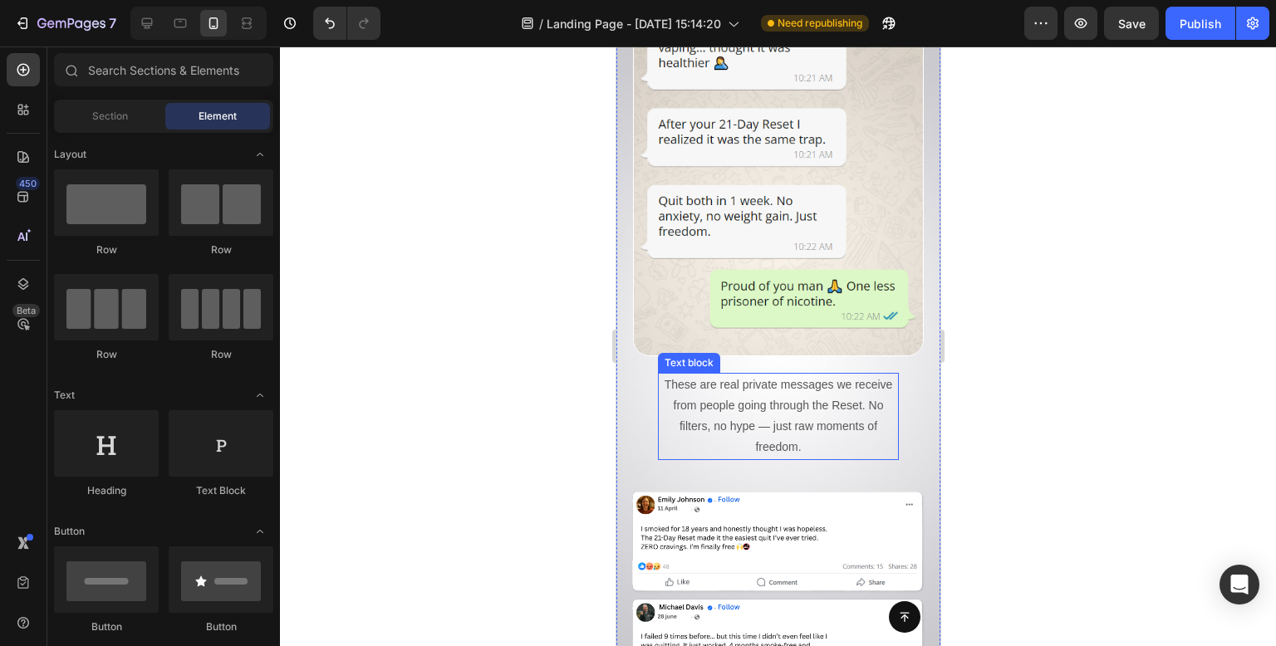
click at [755, 375] on p "These are real private messages we receive from people going through the Reset.…" at bounding box center [778, 417] width 238 height 84
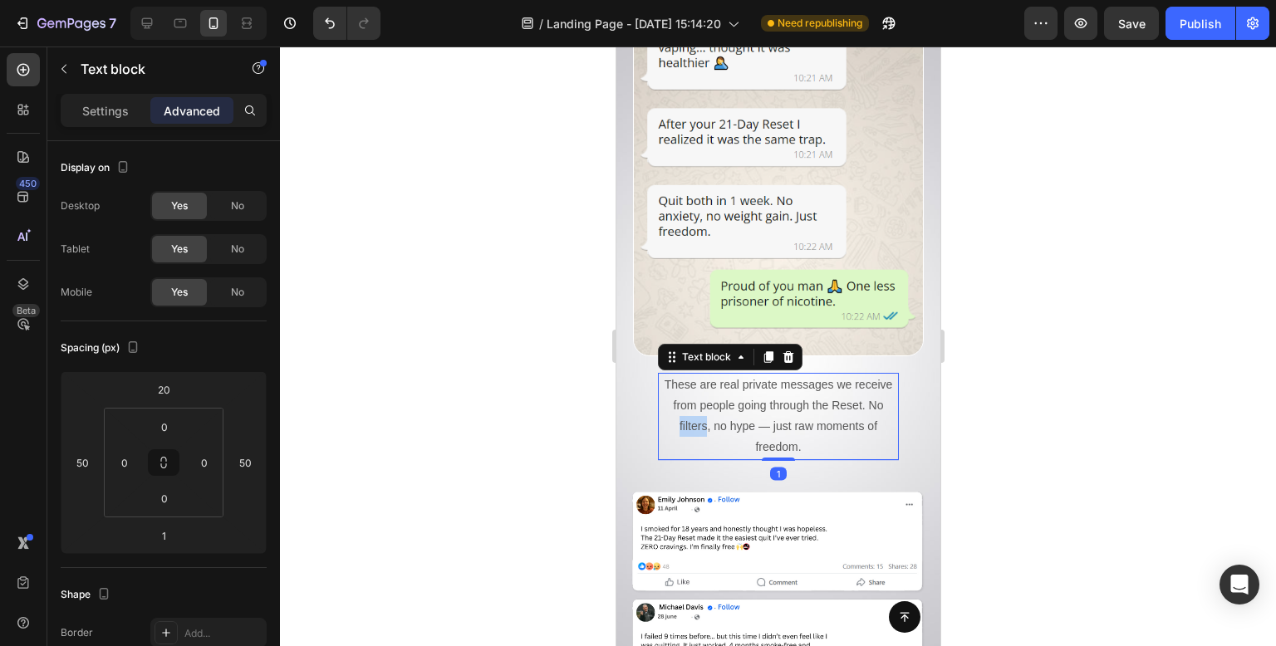
click at [755, 375] on p "These are real private messages we receive from people going through the Reset.…" at bounding box center [778, 417] width 238 height 84
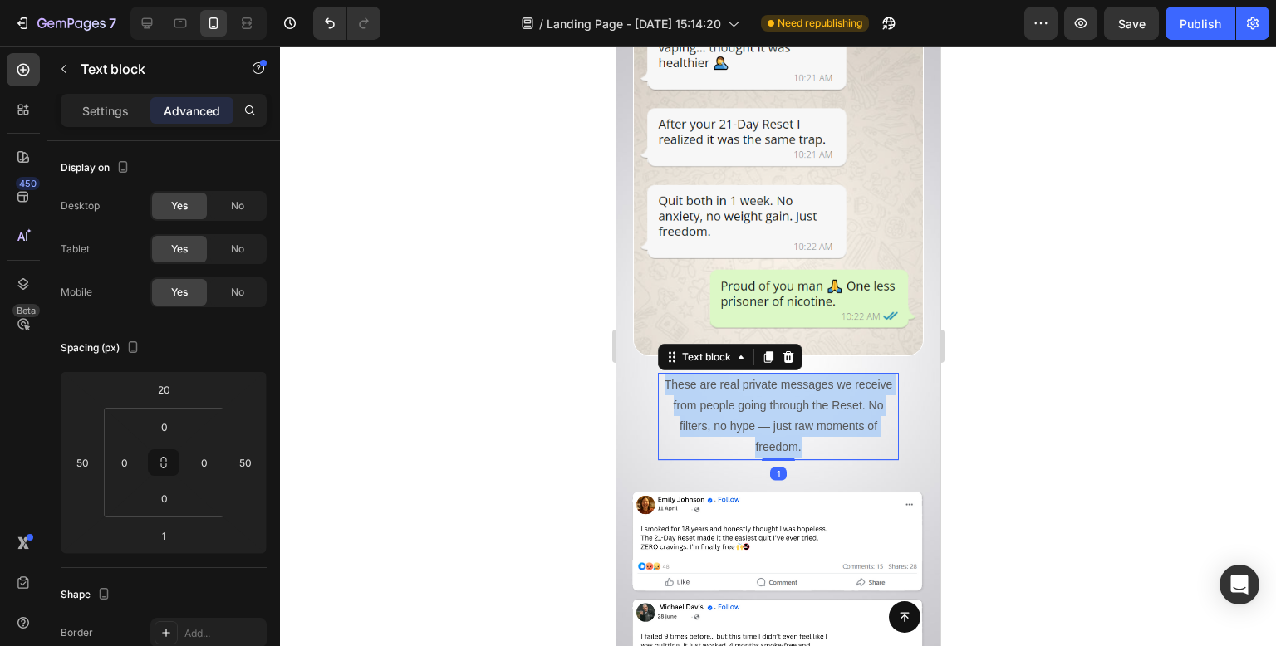
click at [755, 375] on p "These are real private messages we receive from people going through the Reset.…" at bounding box center [778, 417] width 238 height 84
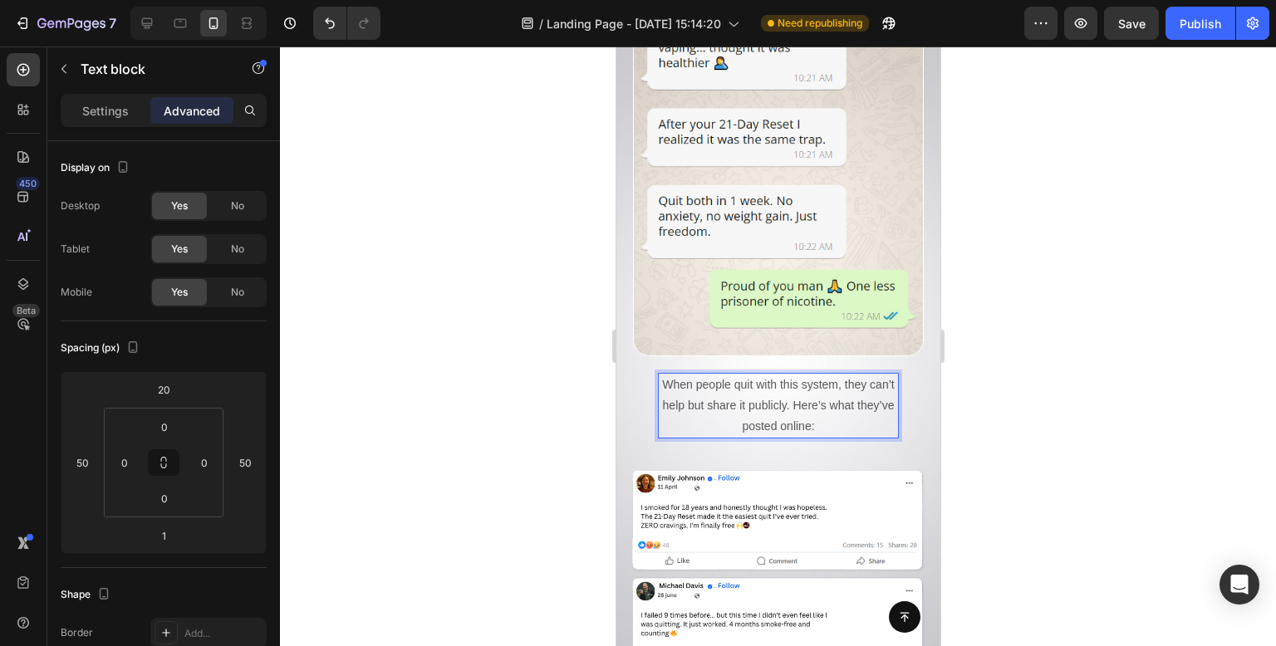
click at [501, 318] on div at bounding box center [778, 347] width 996 height 600
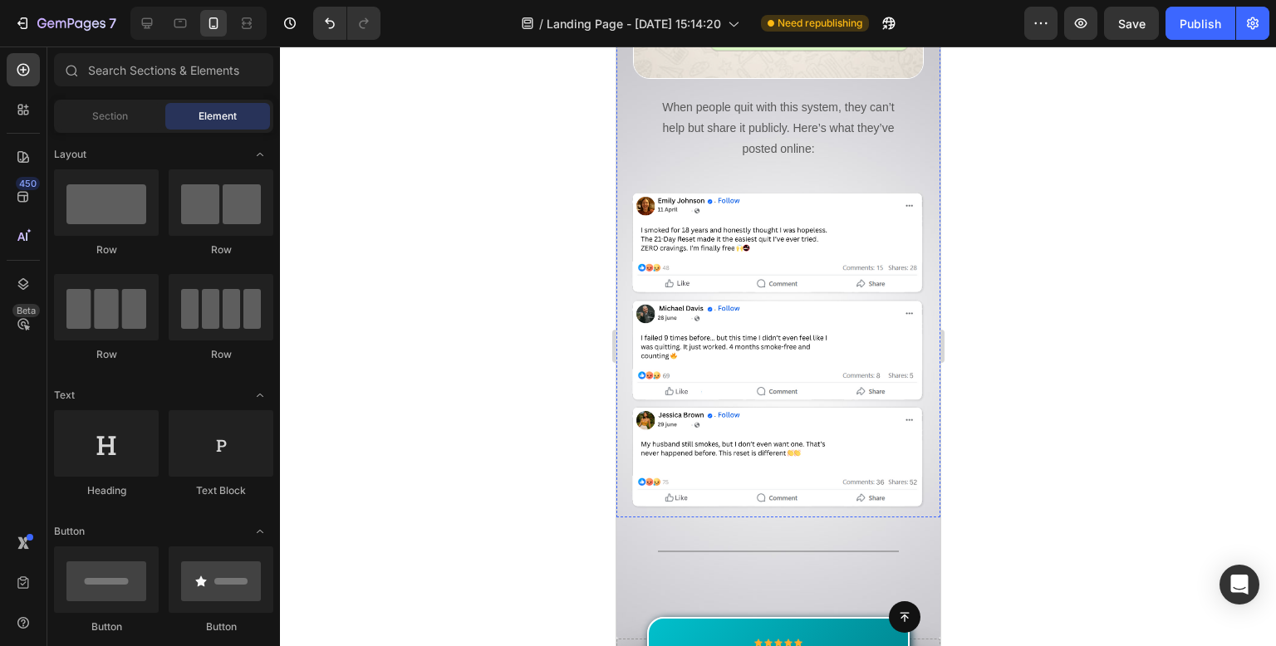
scroll to position [11142, 0]
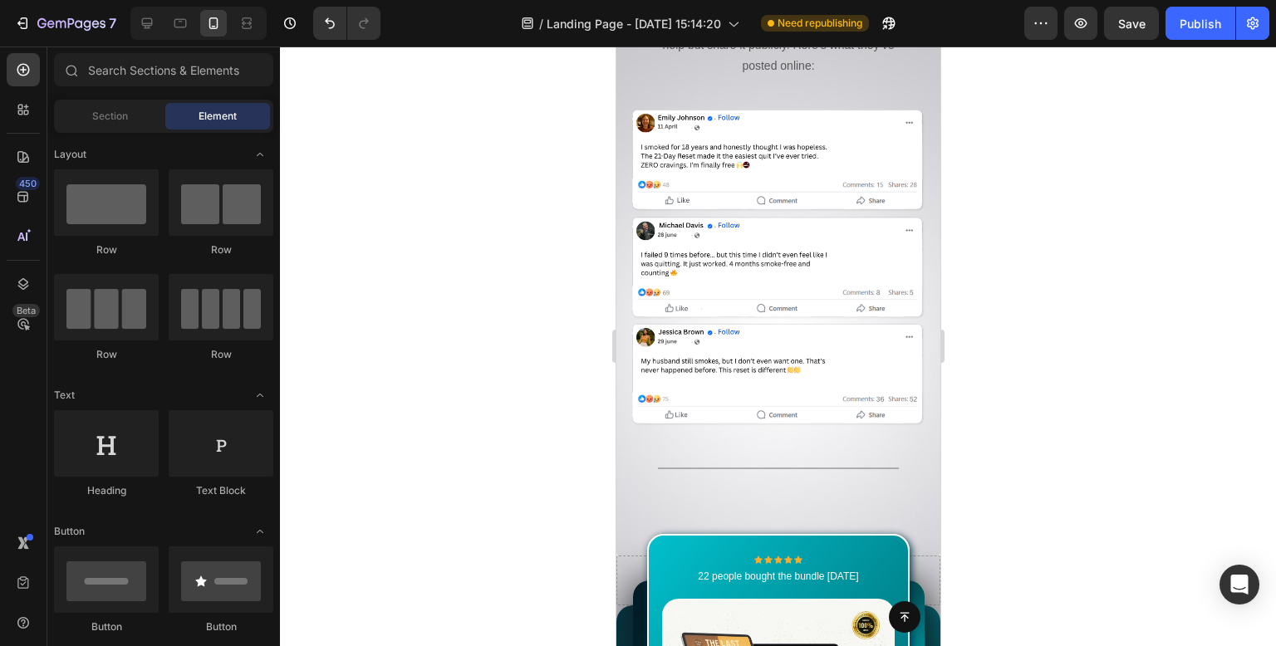
click at [469, 235] on div at bounding box center [778, 347] width 996 height 600
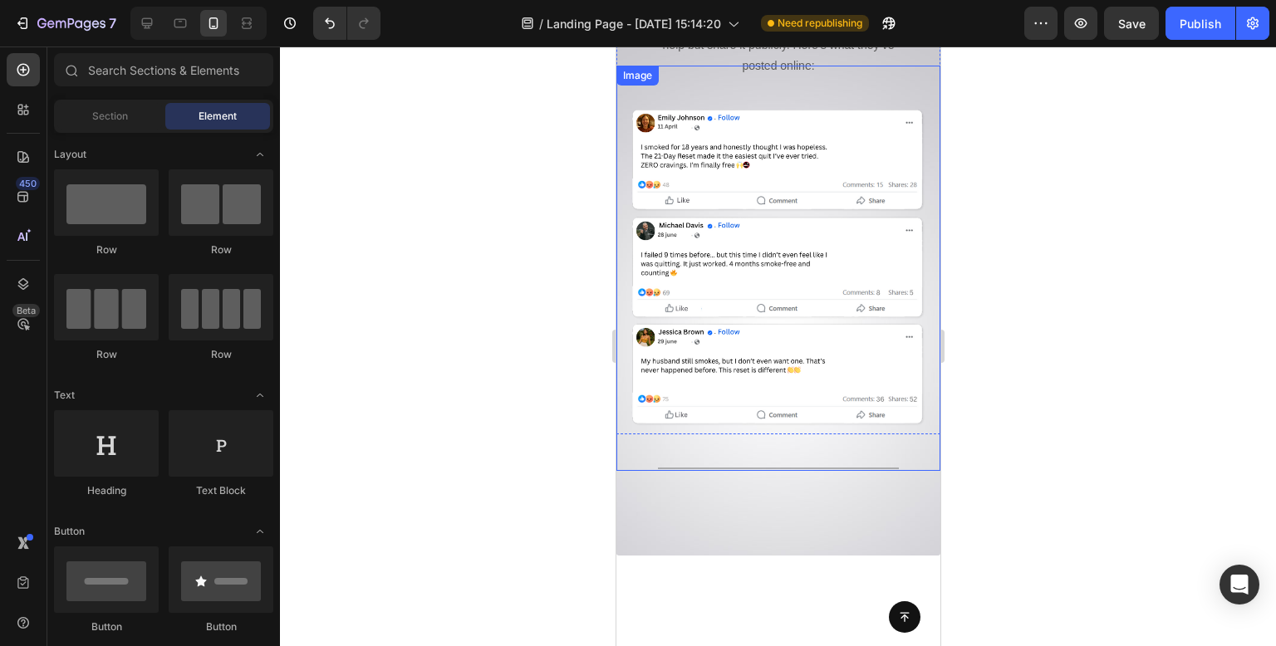
scroll to position [10810, 0]
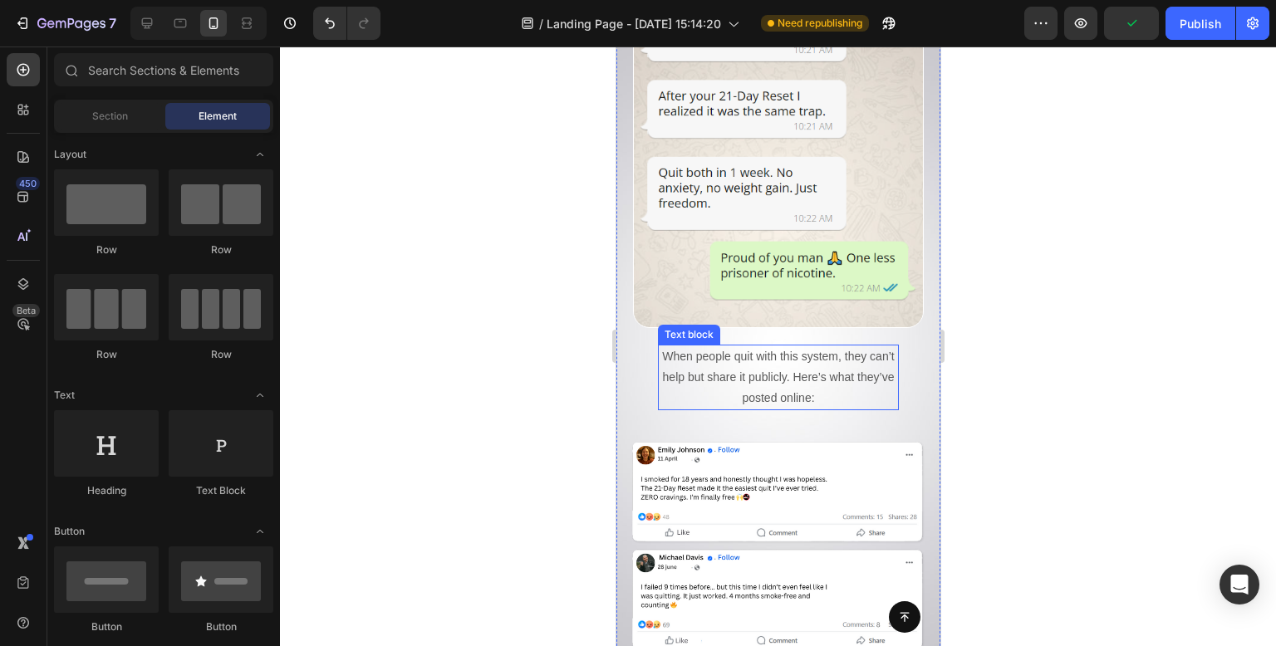
click at [808, 346] on p "When people quit with this system, they can’t help but share it publicly. Here’…" at bounding box center [778, 377] width 238 height 63
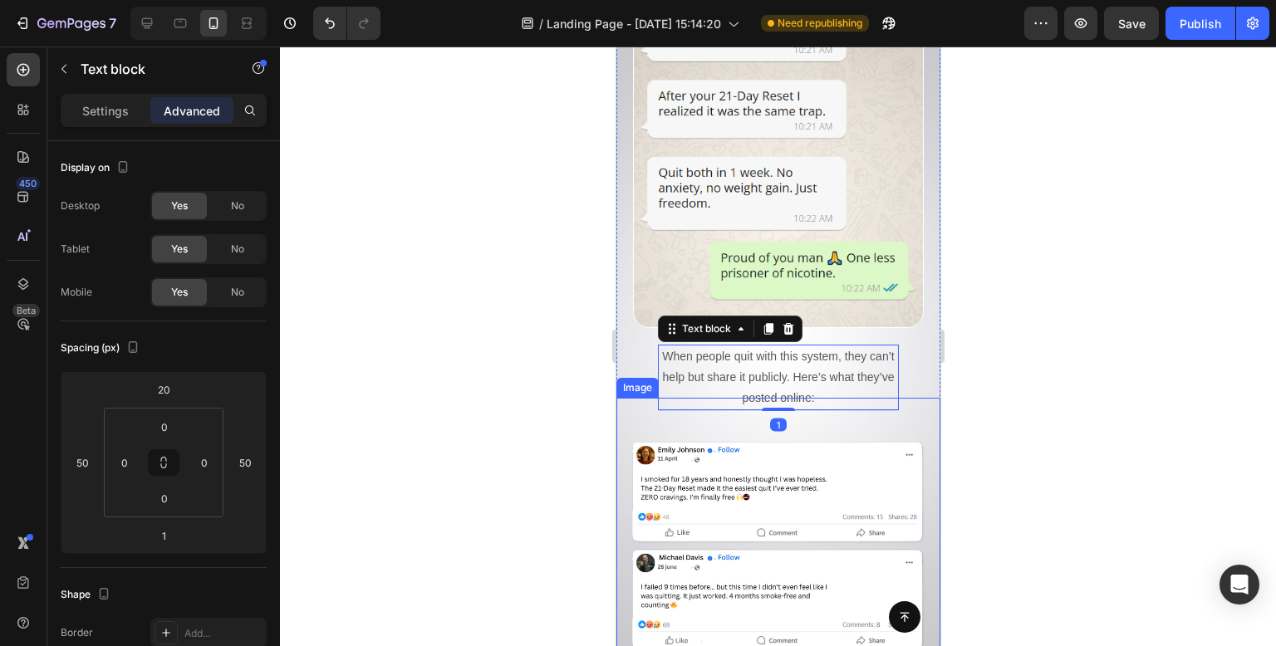
click at [782, 398] on img at bounding box center [778, 600] width 324 height 405
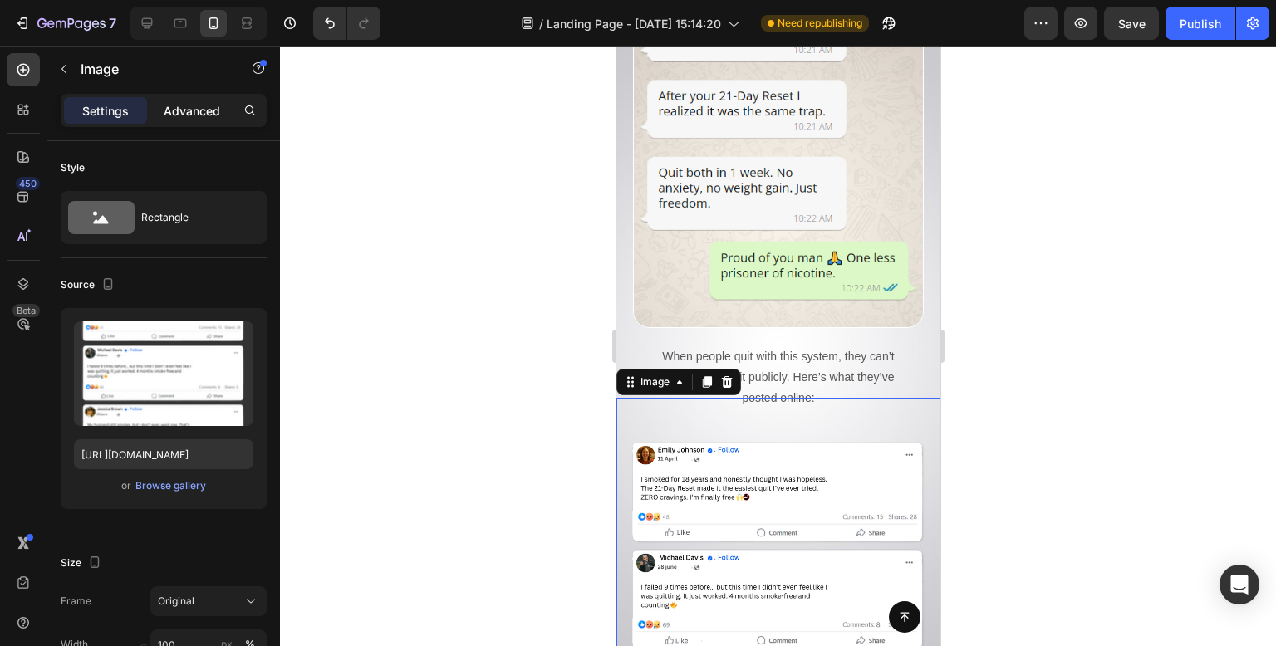
click at [211, 109] on p "Advanced" at bounding box center [192, 110] width 56 height 17
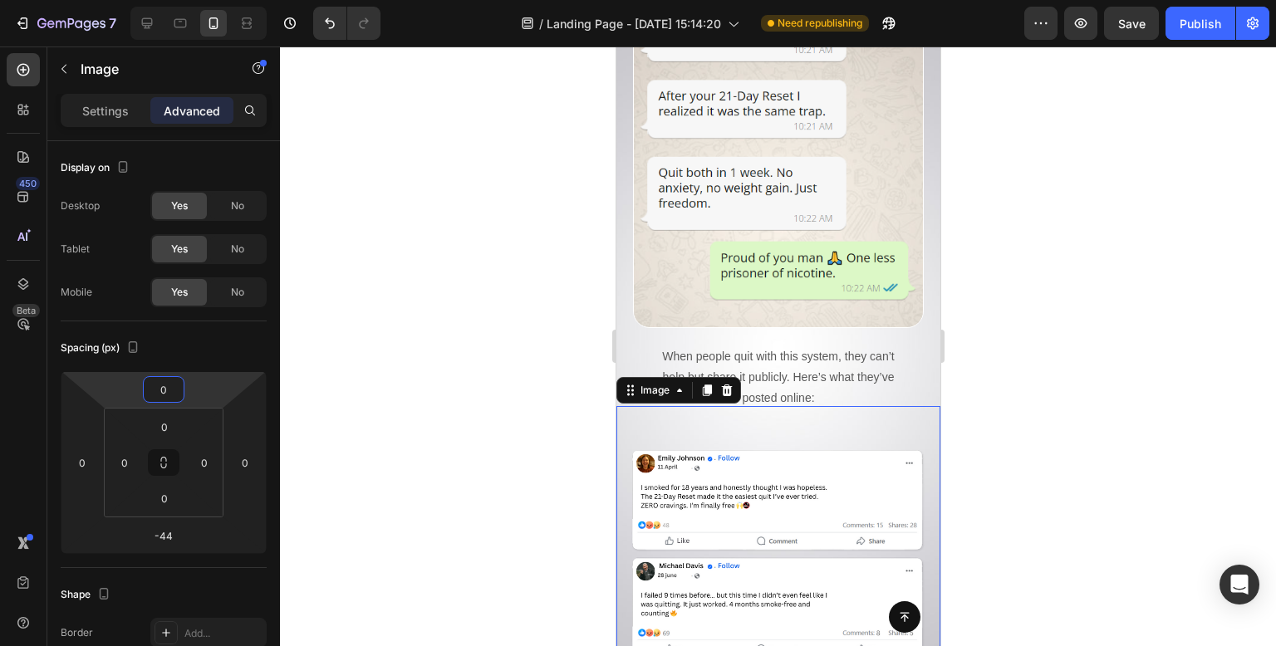
type input "4"
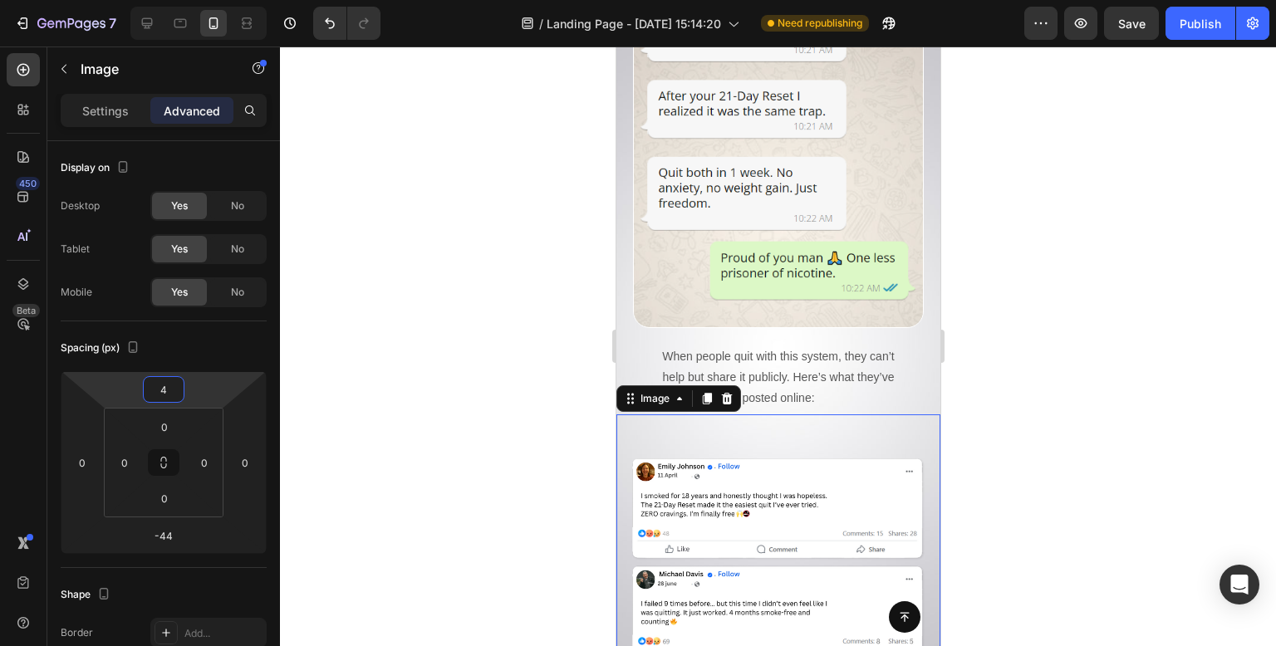
drag, startPoint x: 217, startPoint y: 394, endPoint x: 331, endPoint y: 359, distance: 119.1
click at [219, 0] on html "7 Version history / Landing Page - [DATE] 15:14:20 Need republishing Preview Sa…" at bounding box center [638, 0] width 1276 height 0
click at [467, 320] on div at bounding box center [778, 347] width 996 height 600
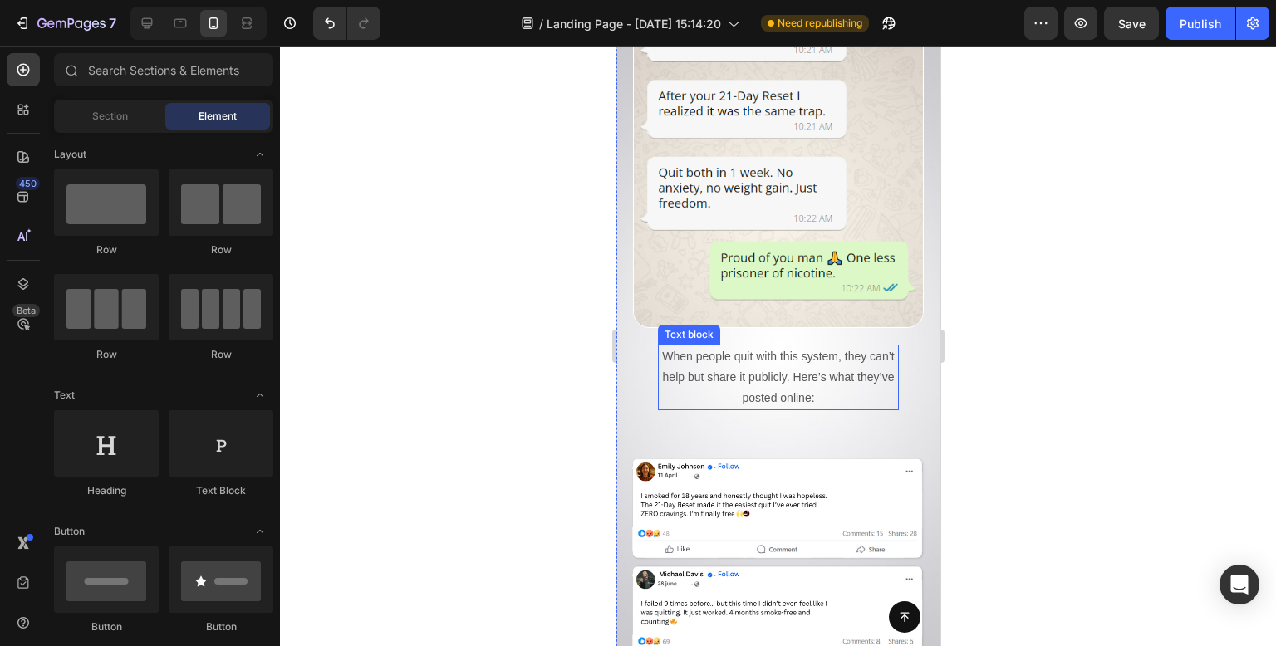
click at [744, 346] on p "When people quit with this system, they can’t help but share it publicly. Here’…" at bounding box center [778, 377] width 238 height 63
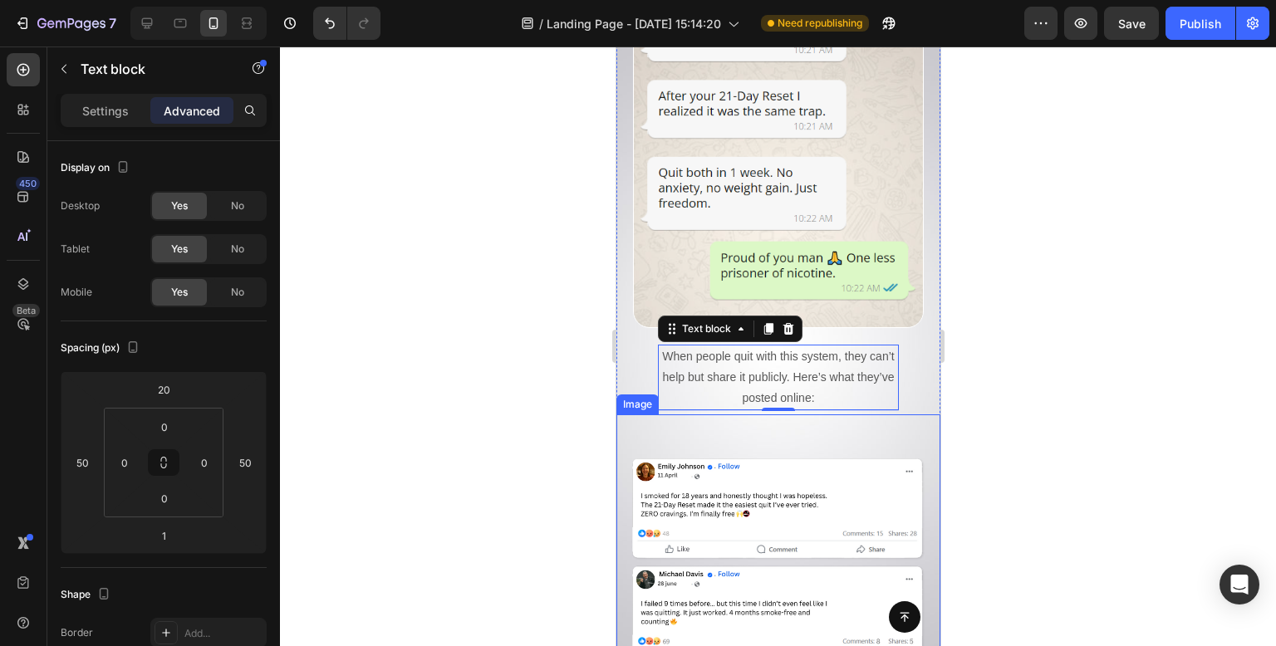
click at [885, 416] on img at bounding box center [778, 617] width 324 height 405
click at [842, 346] on p "When people quit with this system, they can’t help but share it publicly. Here’…" at bounding box center [778, 377] width 238 height 63
click at [849, 415] on img at bounding box center [778, 617] width 324 height 405
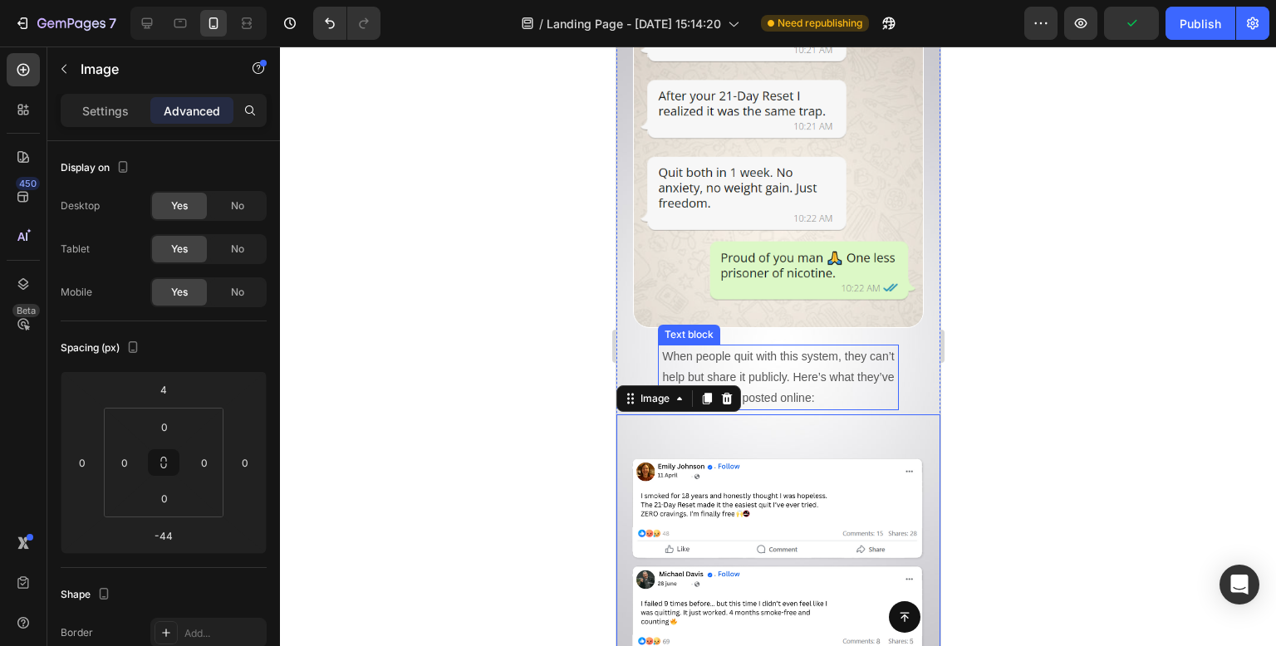
click at [842, 346] on p "When people quit with this system, they can’t help but share it publicly. Here’…" at bounding box center [778, 377] width 238 height 63
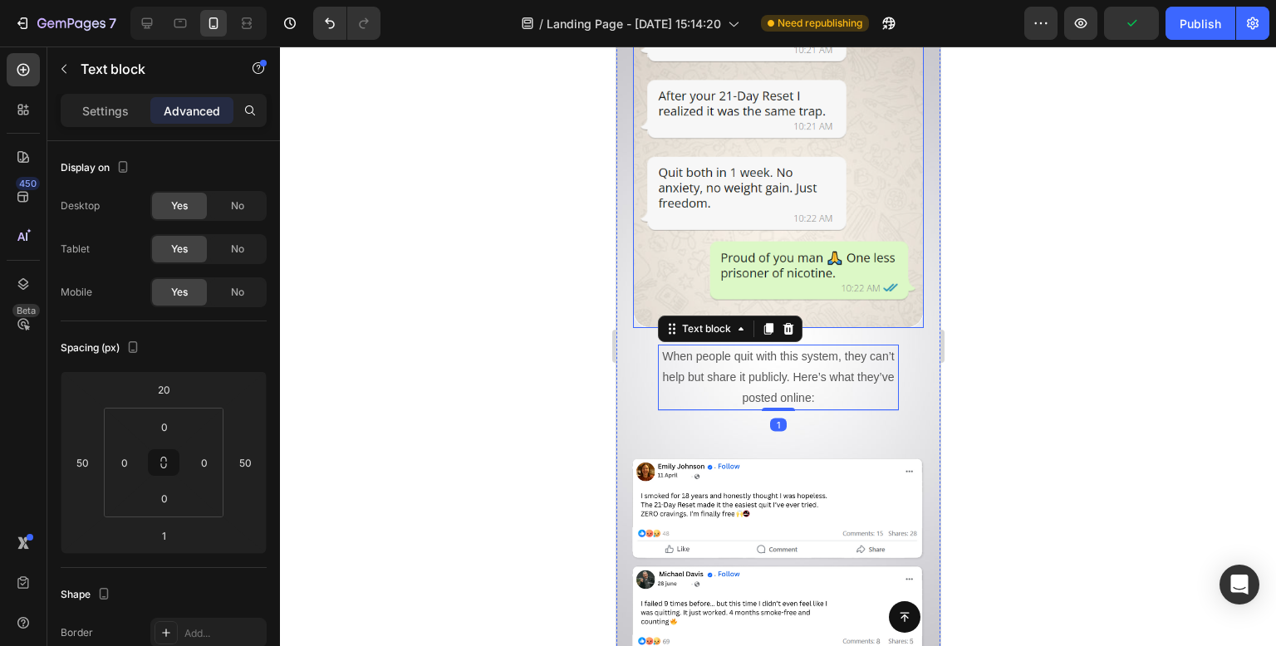
click at [854, 156] on img at bounding box center [777, 146] width 291 height 363
click at [858, 346] on p "When people quit with this system, they can’t help but share it publicly. Here’…" at bounding box center [778, 377] width 238 height 63
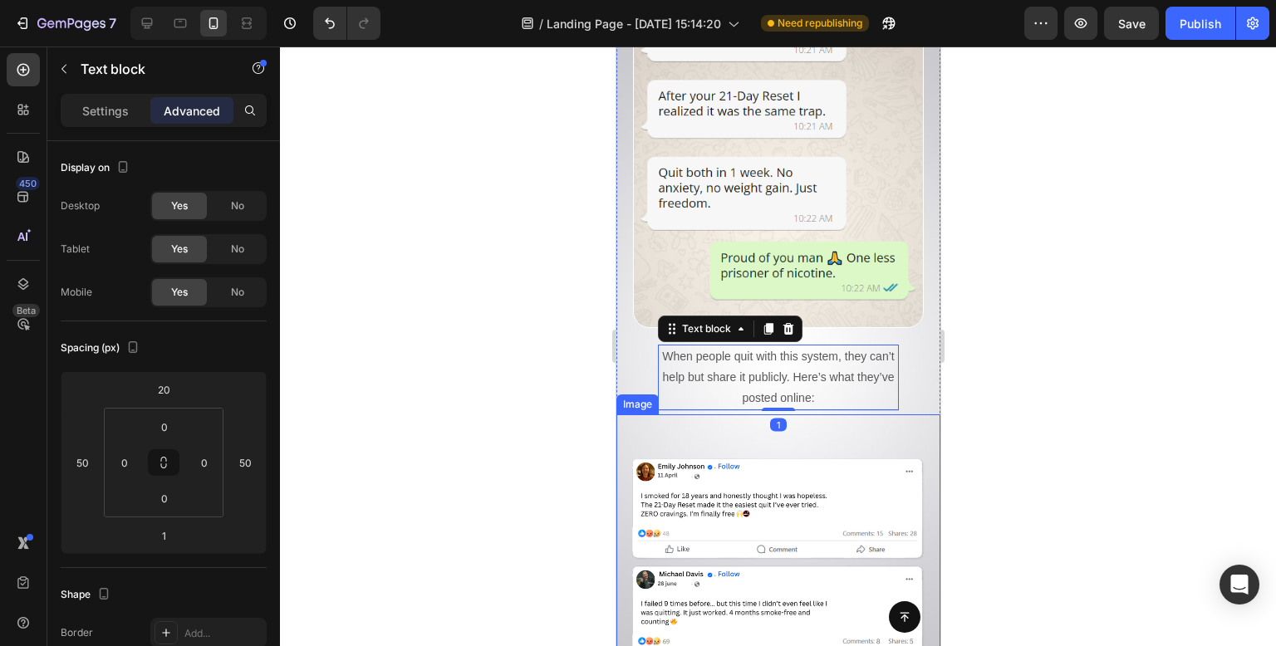
click at [859, 415] on img at bounding box center [778, 617] width 324 height 405
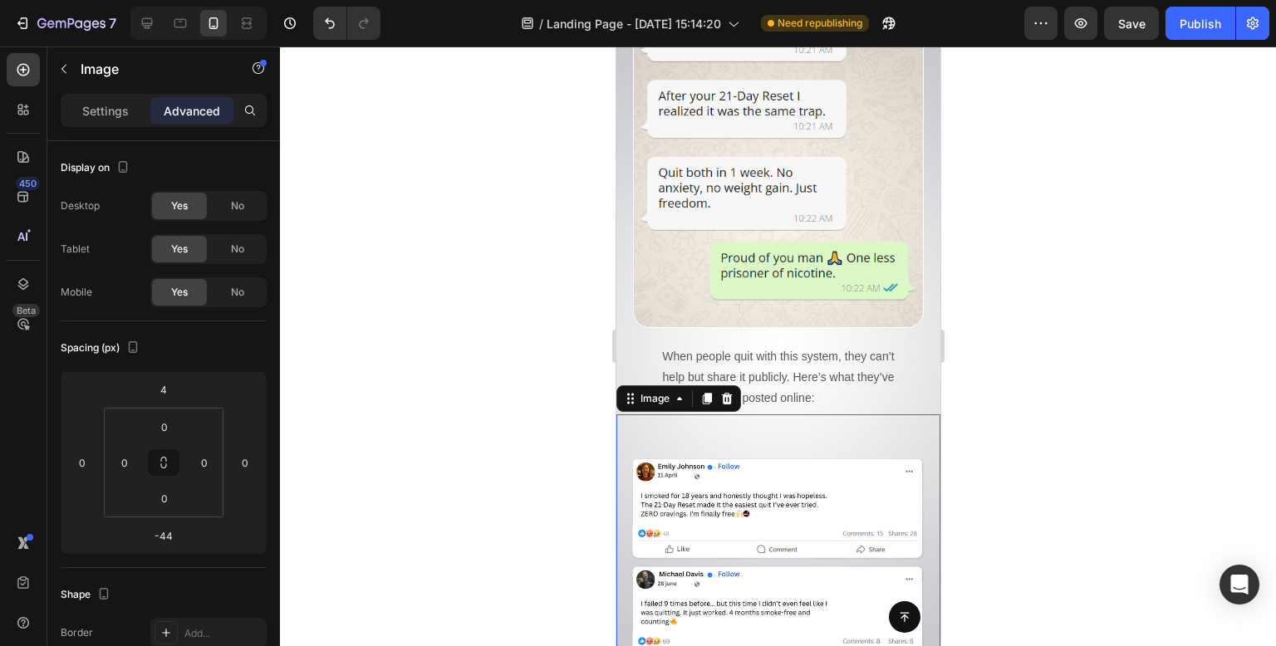
click at [461, 302] on div at bounding box center [778, 347] width 996 height 600
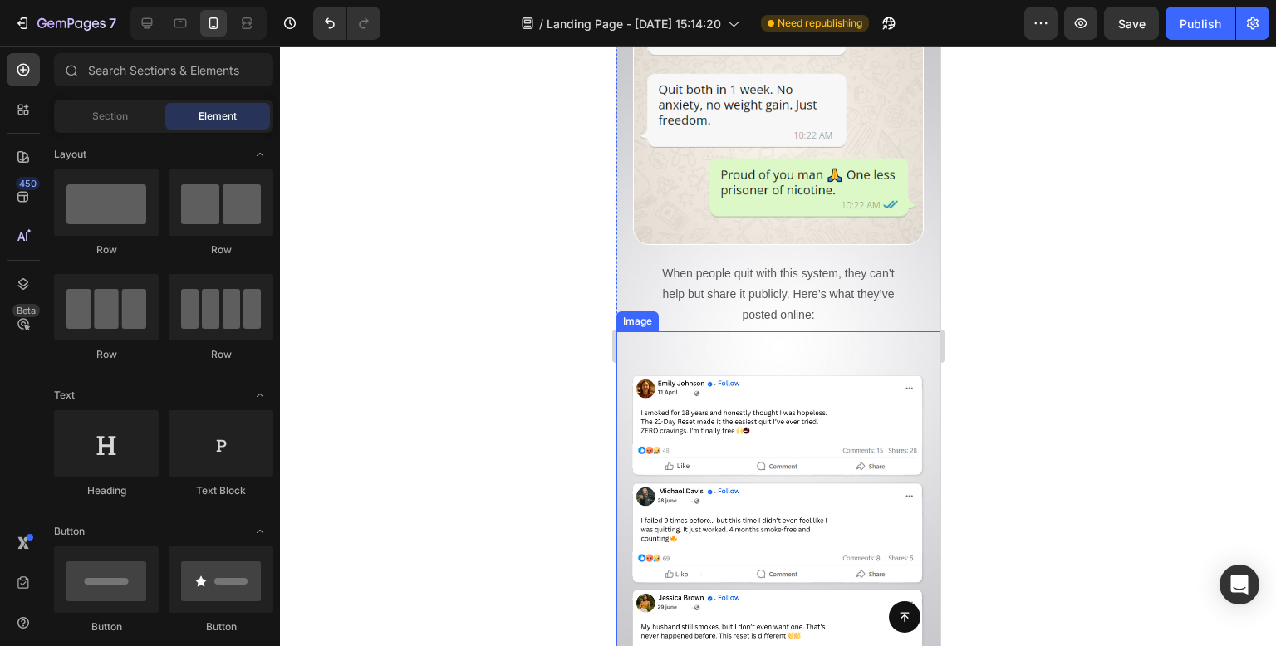
scroll to position [11059, 0]
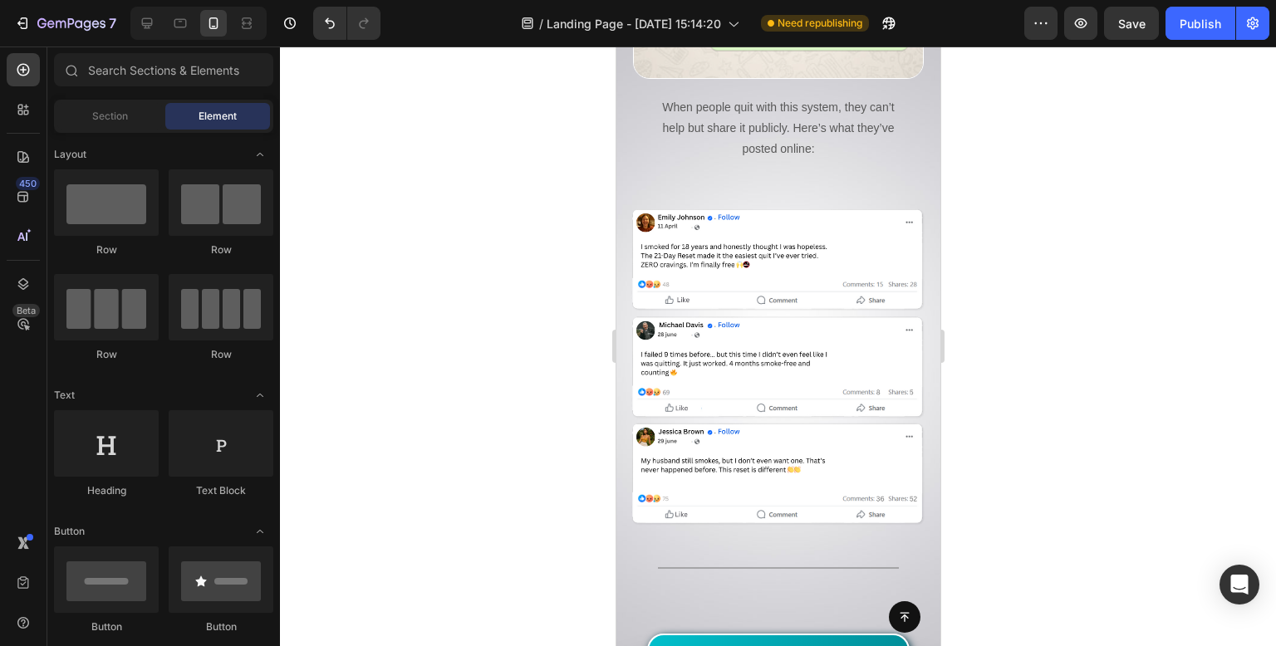
click at [456, 364] on div at bounding box center [778, 347] width 996 height 600
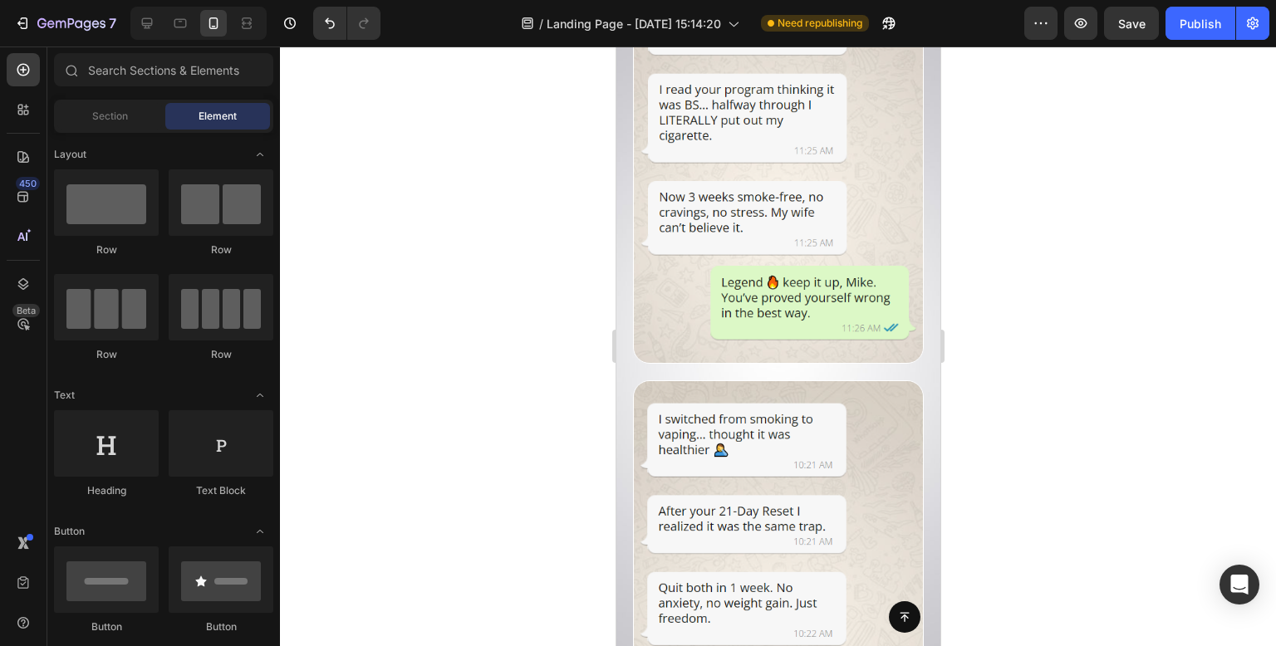
scroll to position [10561, 0]
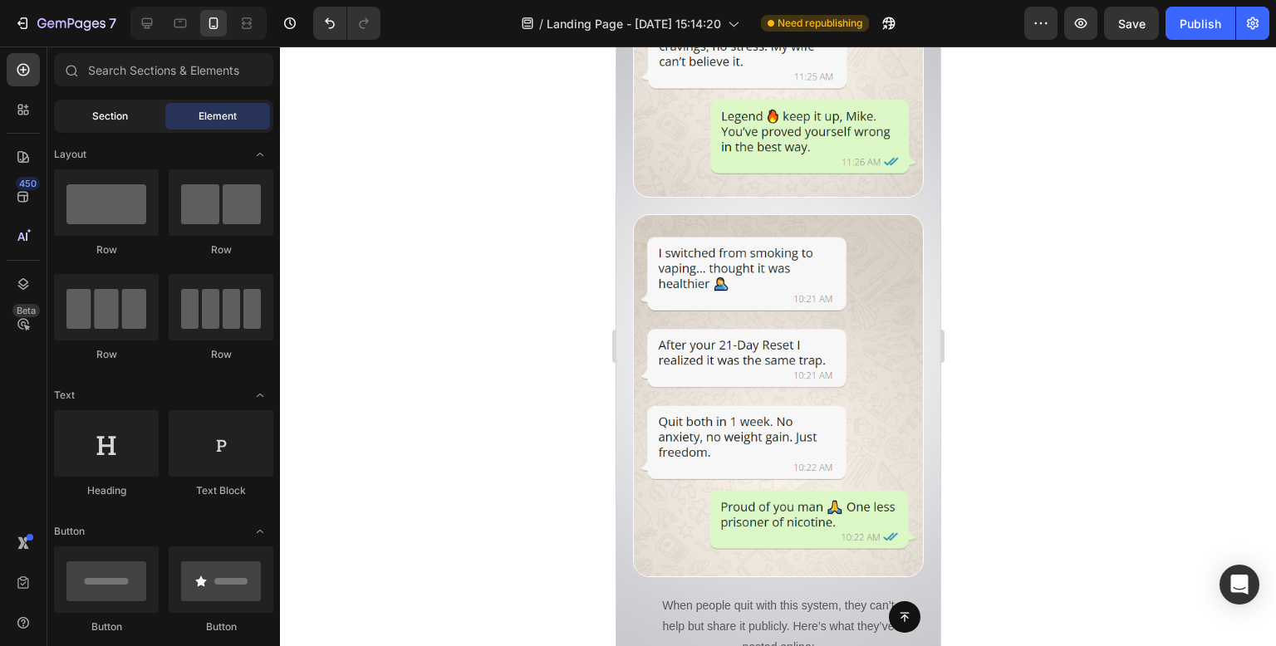
click at [118, 105] on div "Section" at bounding box center [109, 116] width 105 height 27
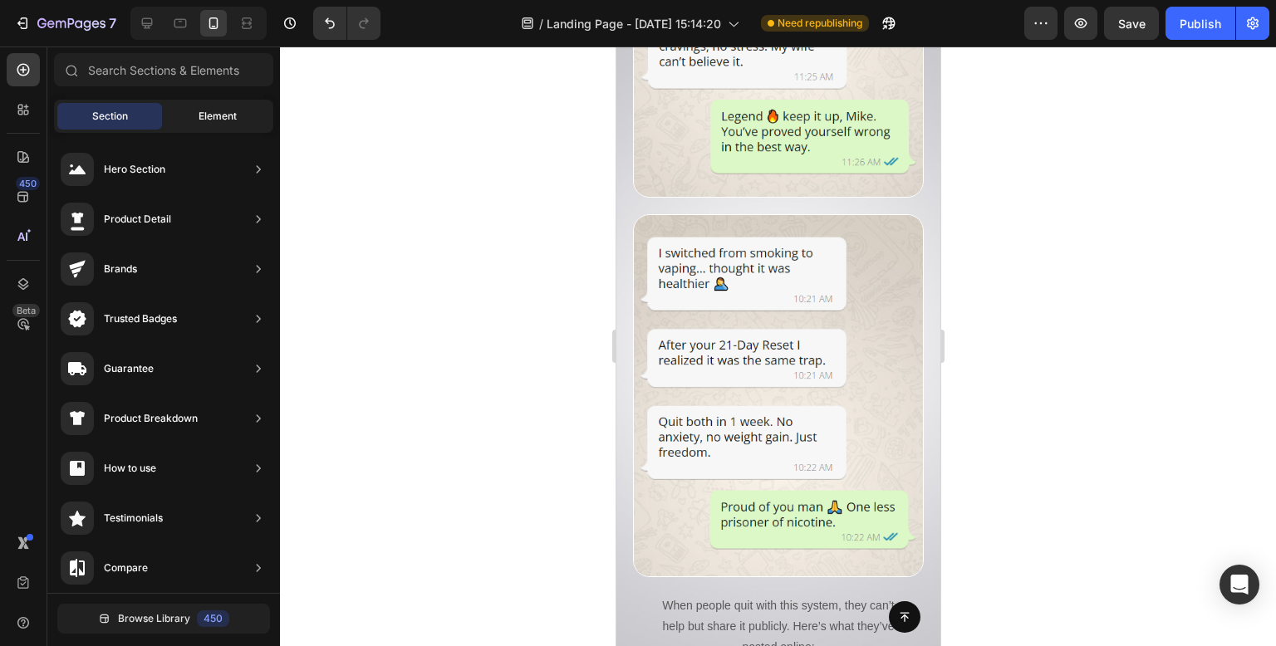
click at [208, 115] on span "Element" at bounding box center [218, 116] width 38 height 15
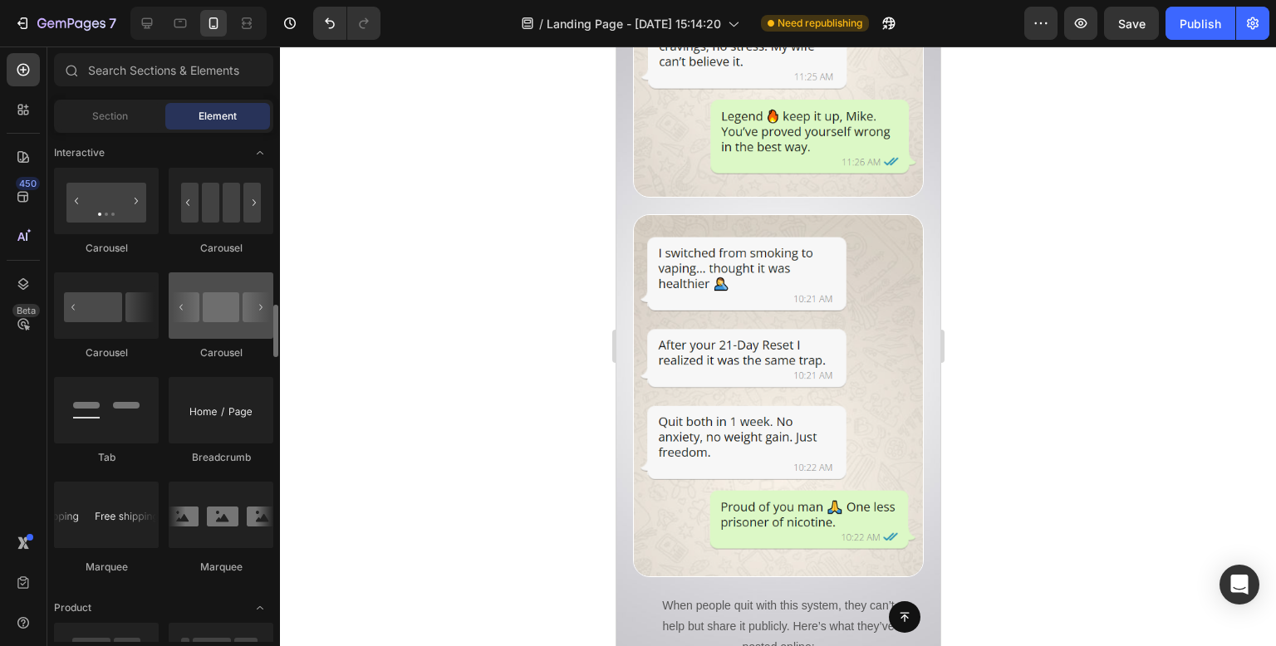
scroll to position [1579, 0]
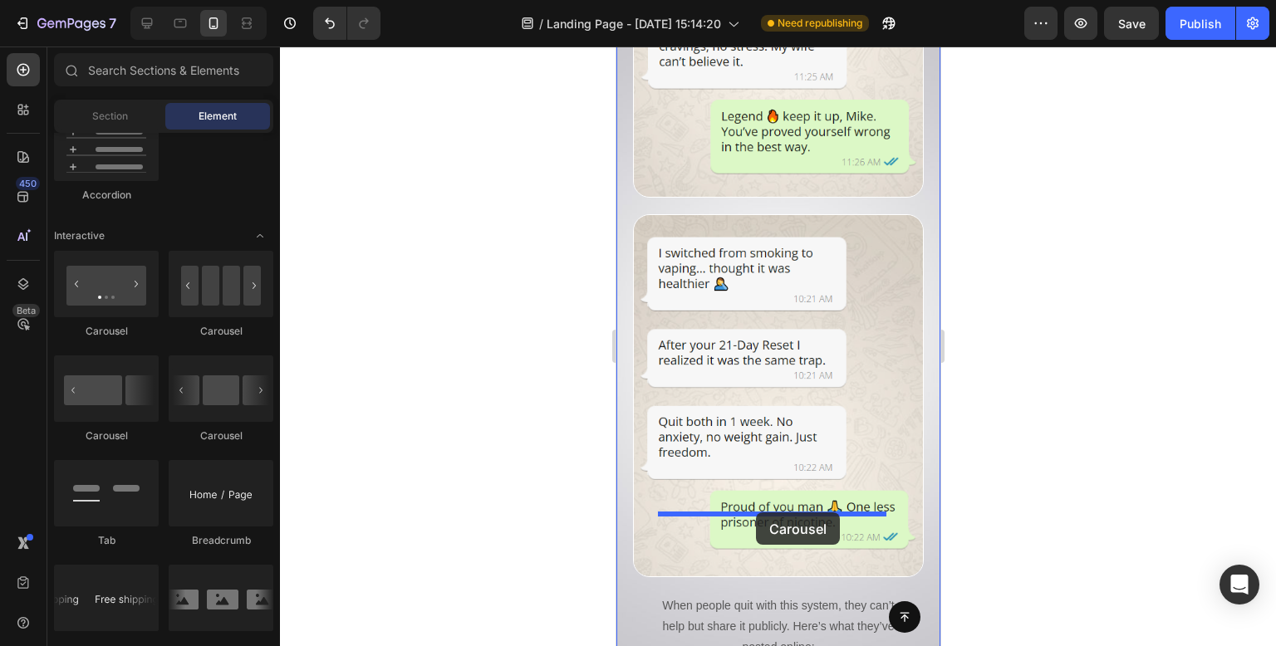
drag, startPoint x: 838, startPoint y: 435, endPoint x: 755, endPoint y: 513, distance: 113.5
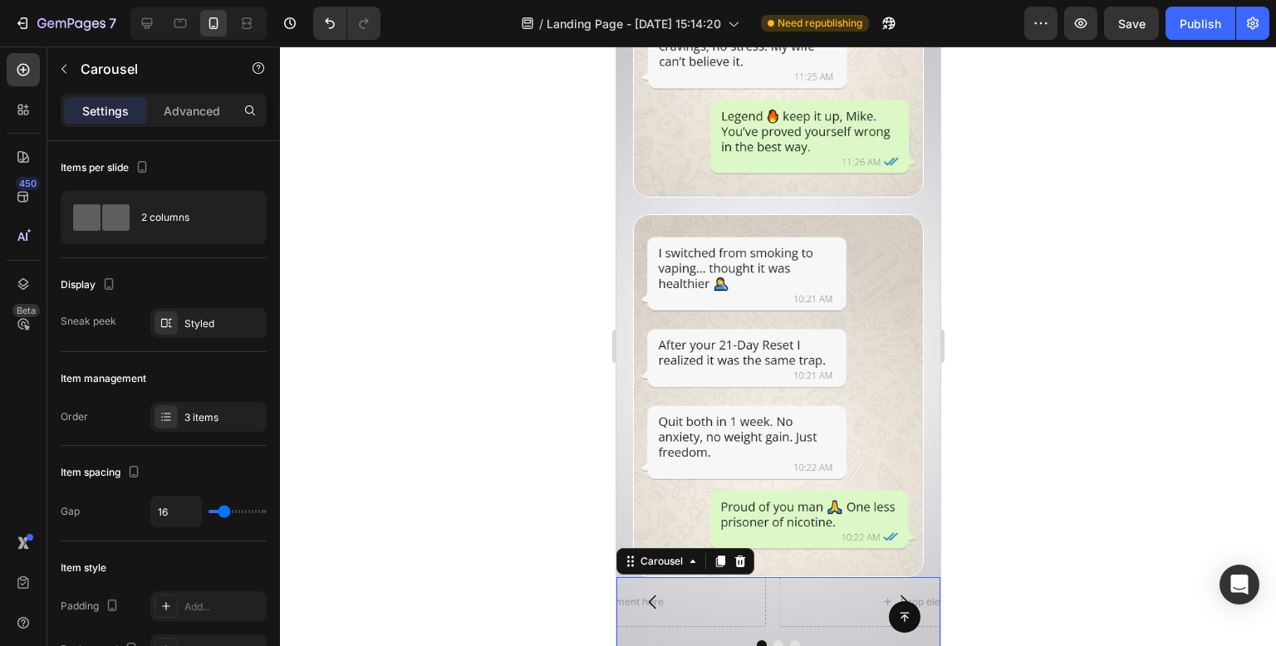
click at [489, 376] on div at bounding box center [778, 347] width 996 height 600
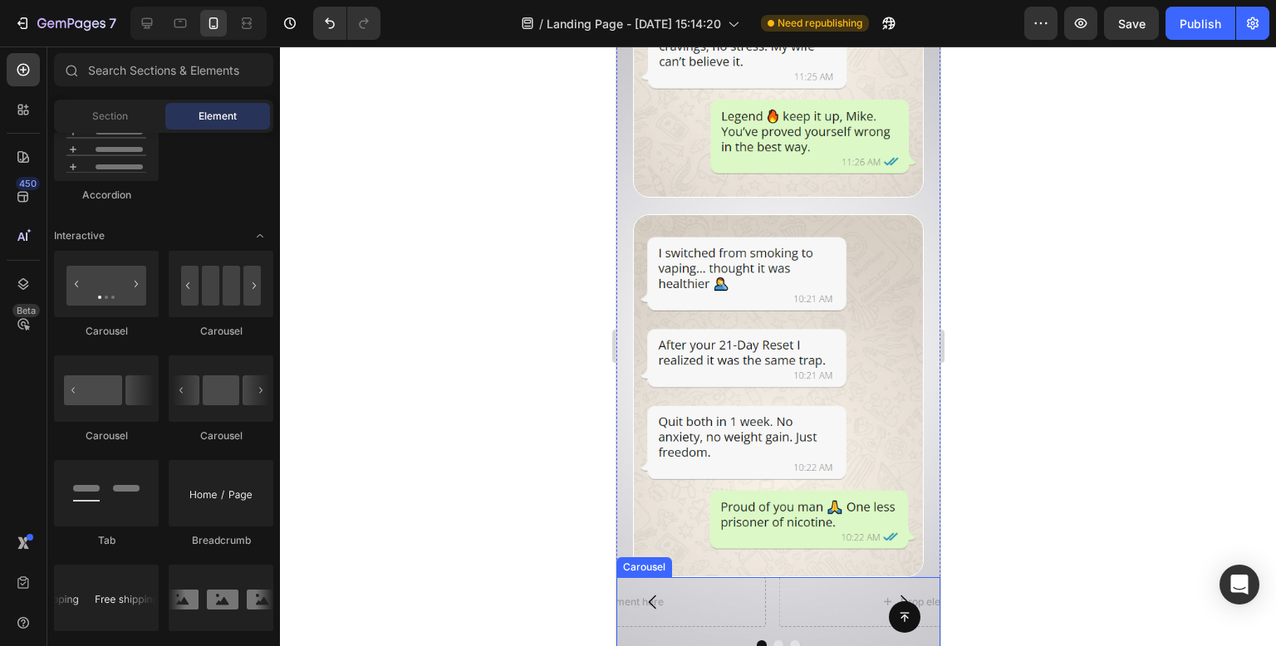
click at [825, 641] on div at bounding box center [778, 646] width 324 height 10
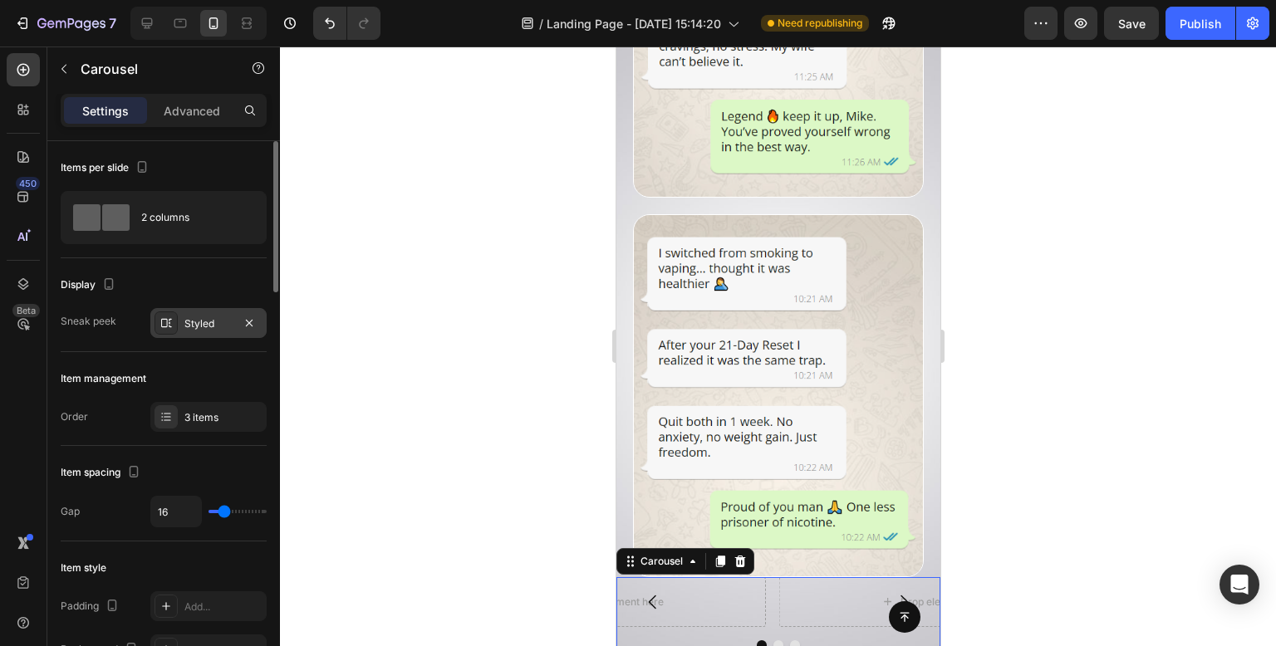
click at [219, 317] on div "Styled" at bounding box center [208, 324] width 48 height 15
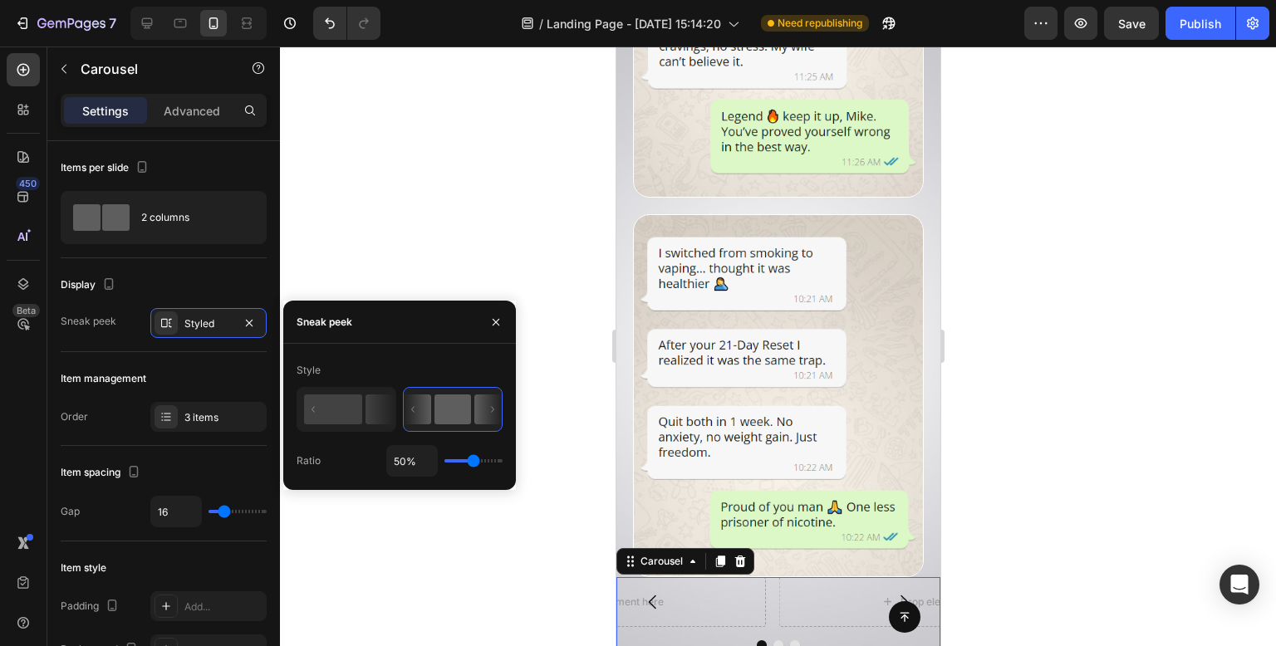
type input "1%"
drag, startPoint x: 469, startPoint y: 462, endPoint x: 410, endPoint y: 464, distance: 58.2
type input "1"
click at [445, 463] on input "range" at bounding box center [474, 460] width 58 height 3
click at [204, 464] on div "Item spacing" at bounding box center [164, 472] width 206 height 27
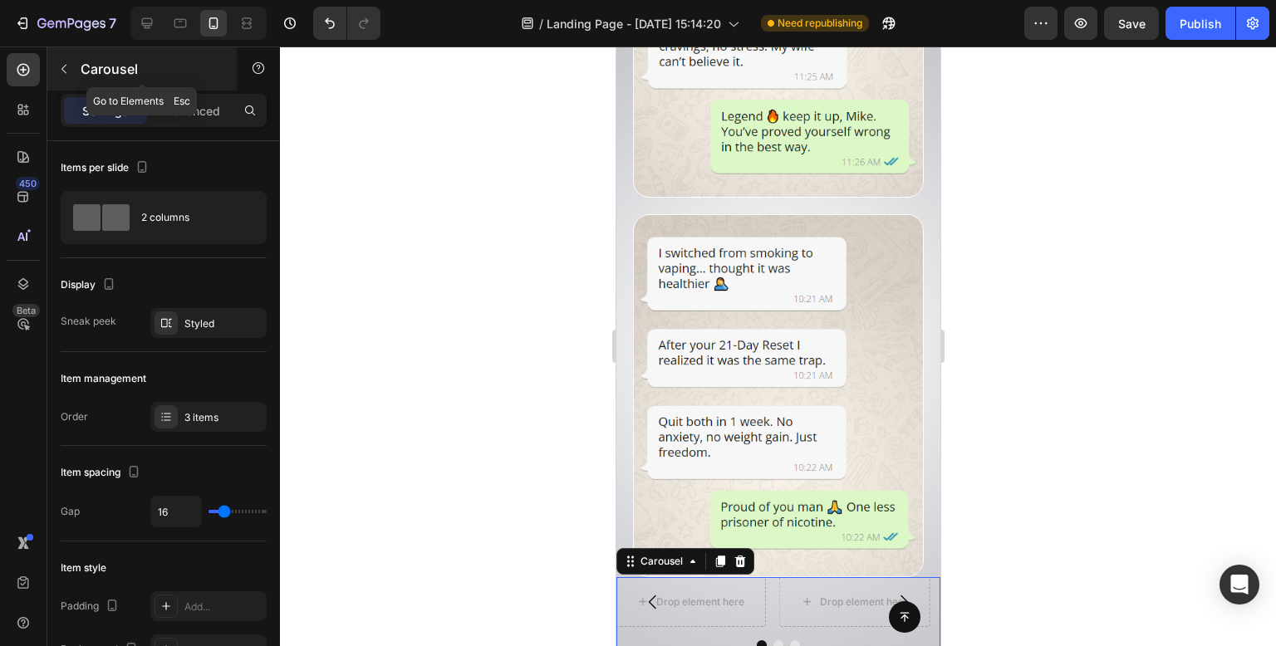
click at [60, 71] on icon "button" at bounding box center [63, 68] width 13 height 13
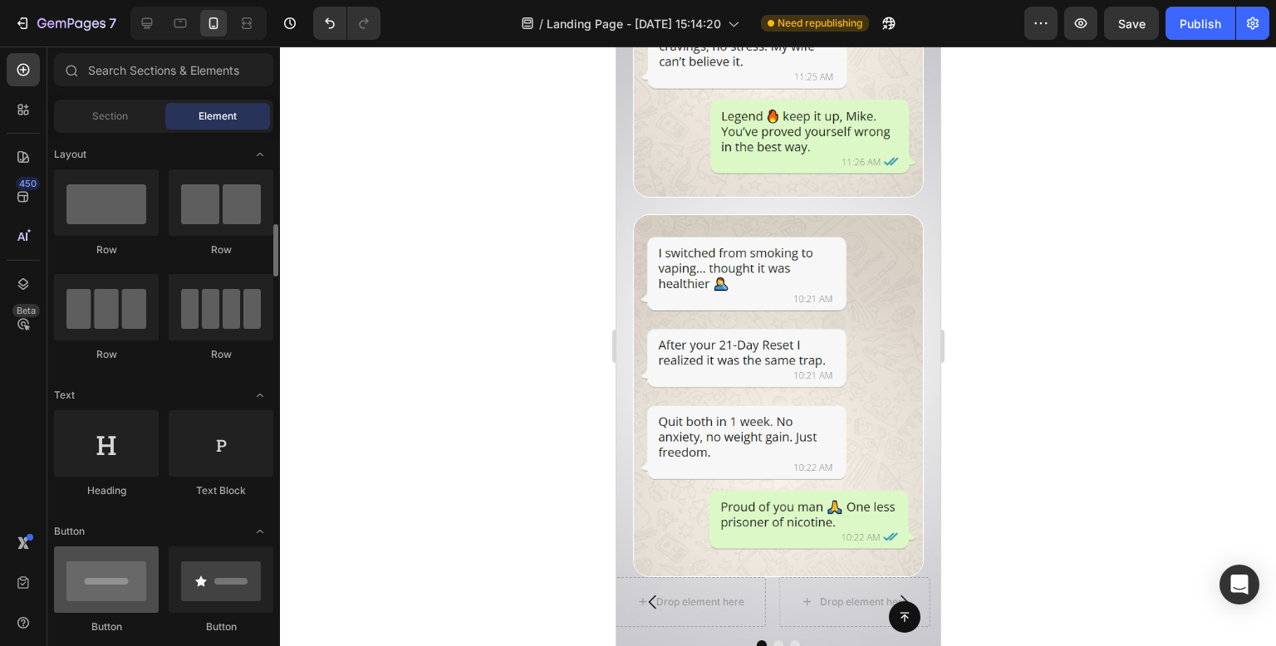
scroll to position [166, 0]
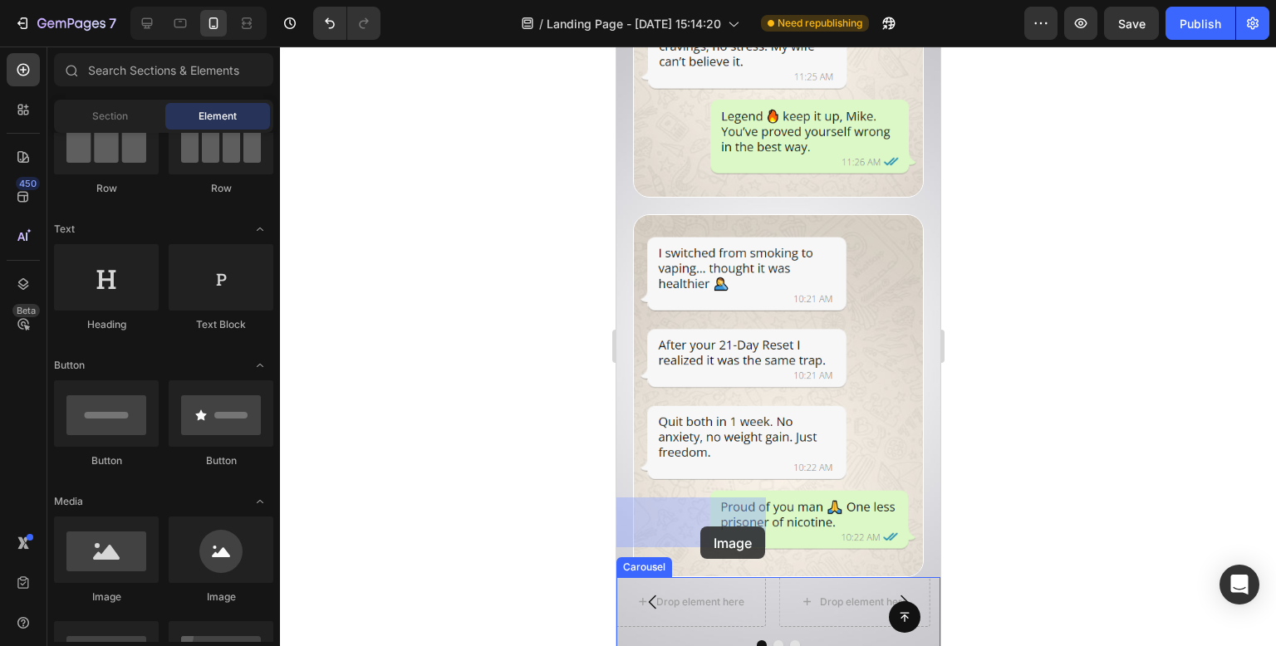
drag, startPoint x: 729, startPoint y: 603, endPoint x: 700, endPoint y: 527, distance: 81.8
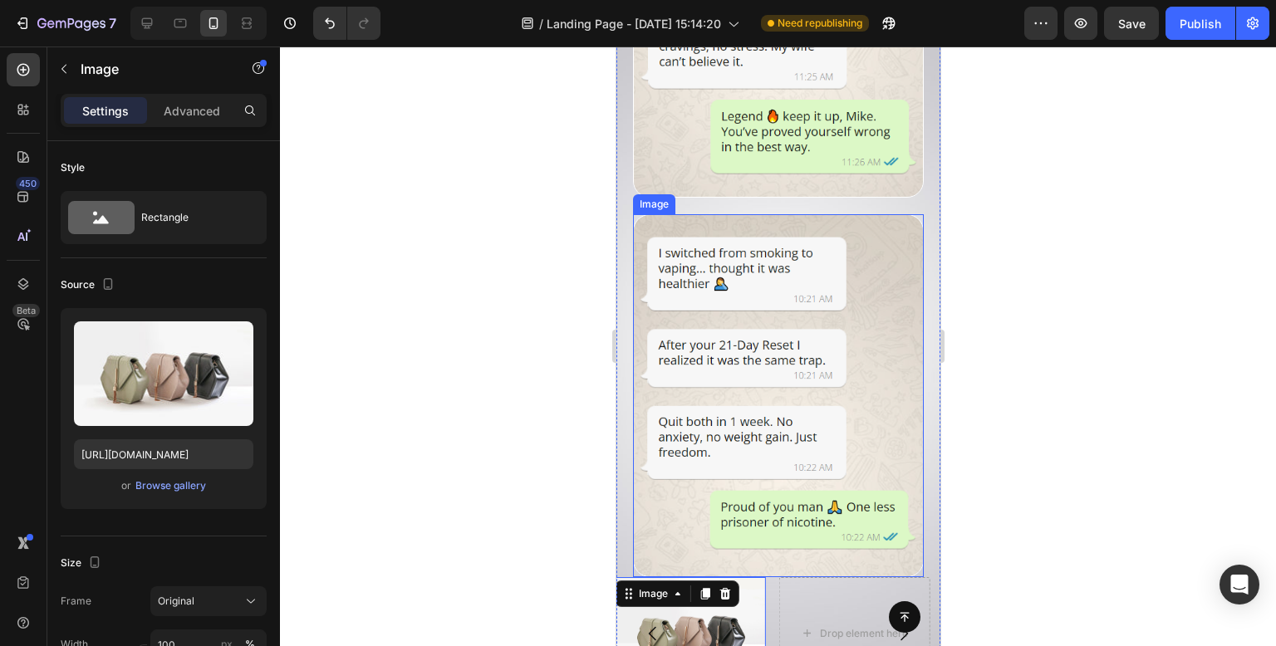
scroll to position [10644, 0]
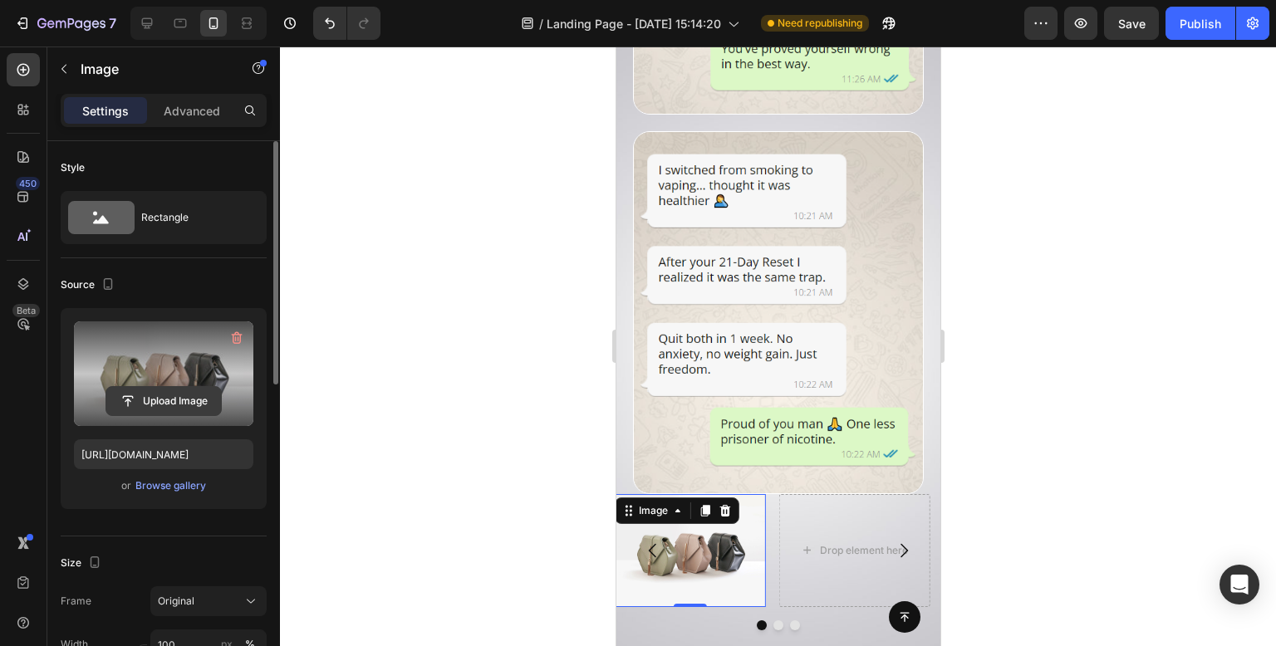
click at [146, 399] on input "file" at bounding box center [163, 401] width 115 height 28
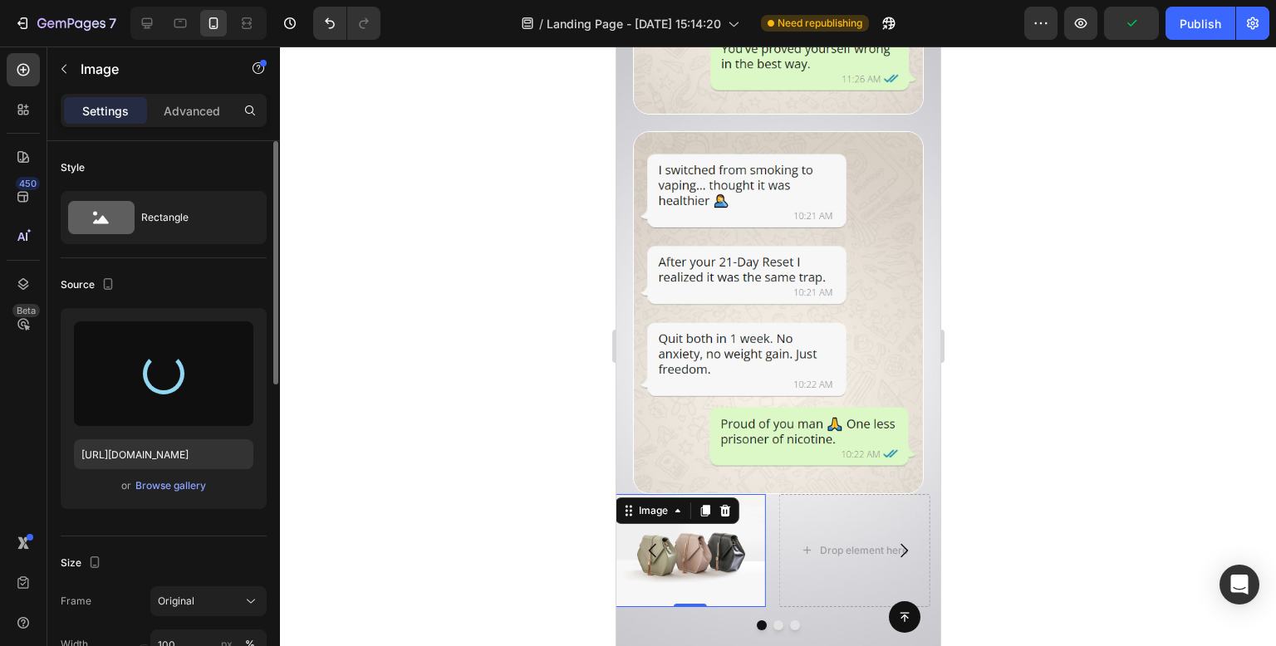
type input "https://cdn.shopify.com/s/files/1/0957/3122/0821/files/gempages_571944393670394…"
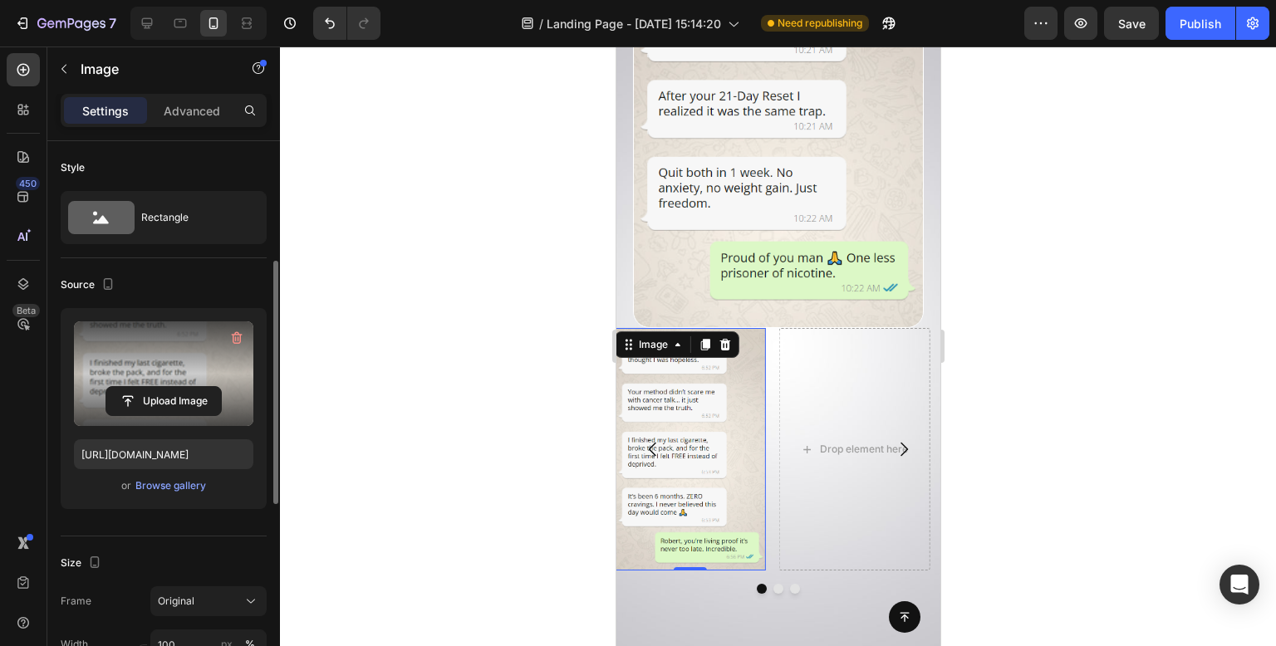
scroll to position [415, 0]
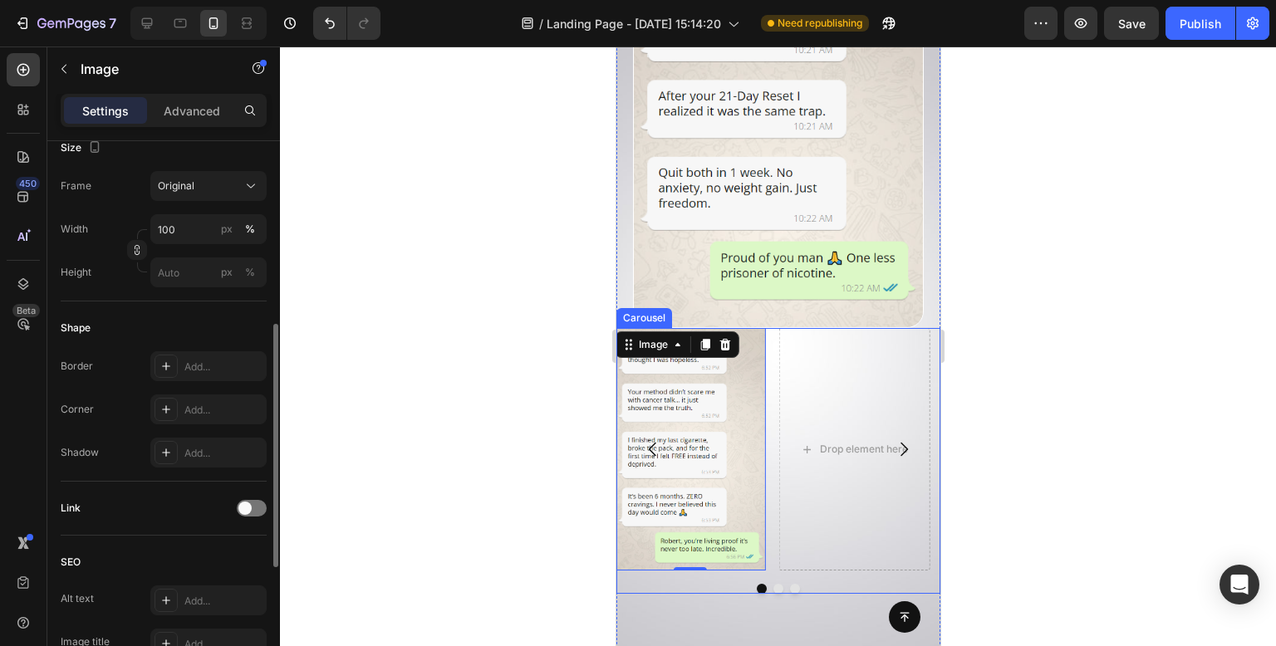
click at [854, 496] on div "Drop element here Drop element here Image 0 Carousel" at bounding box center [778, 461] width 324 height 266
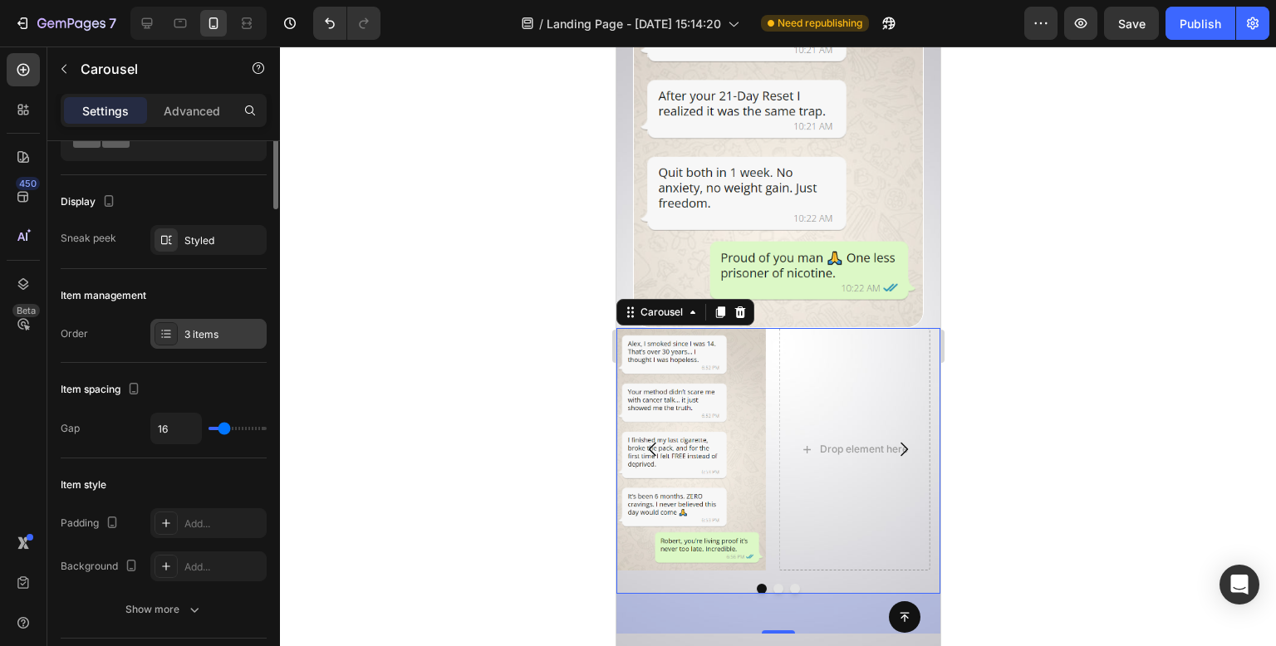
scroll to position [0, 0]
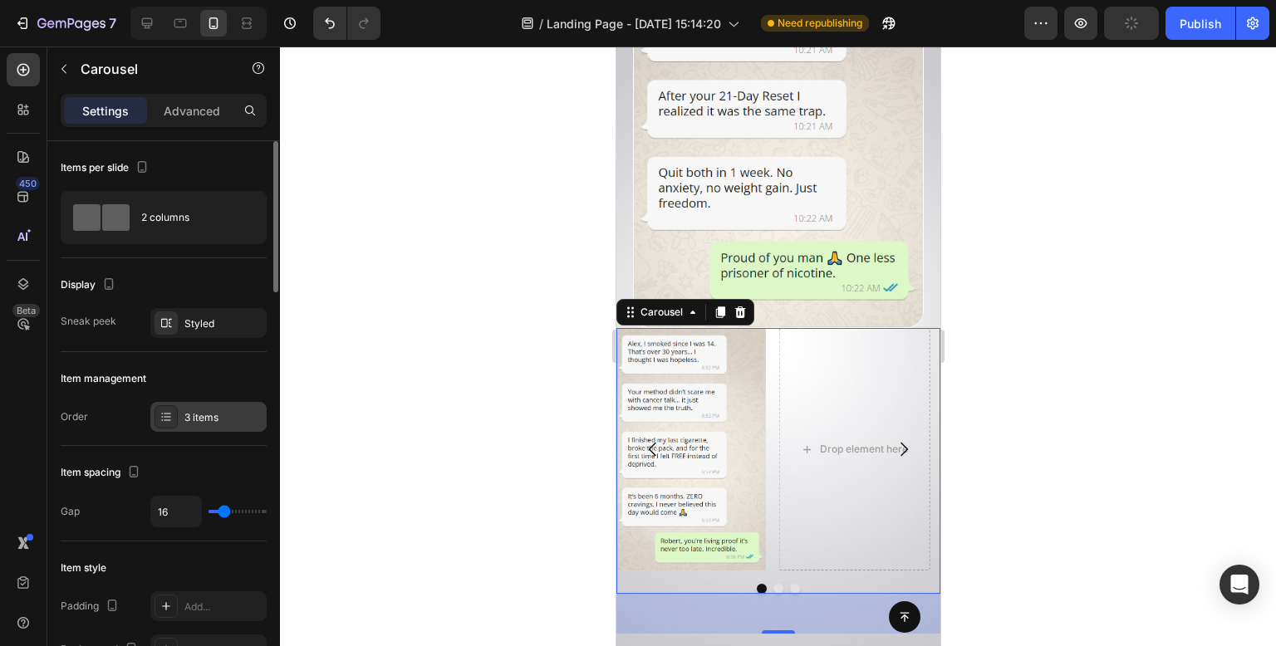
click at [203, 329] on div "Styled" at bounding box center [223, 324] width 78 height 15
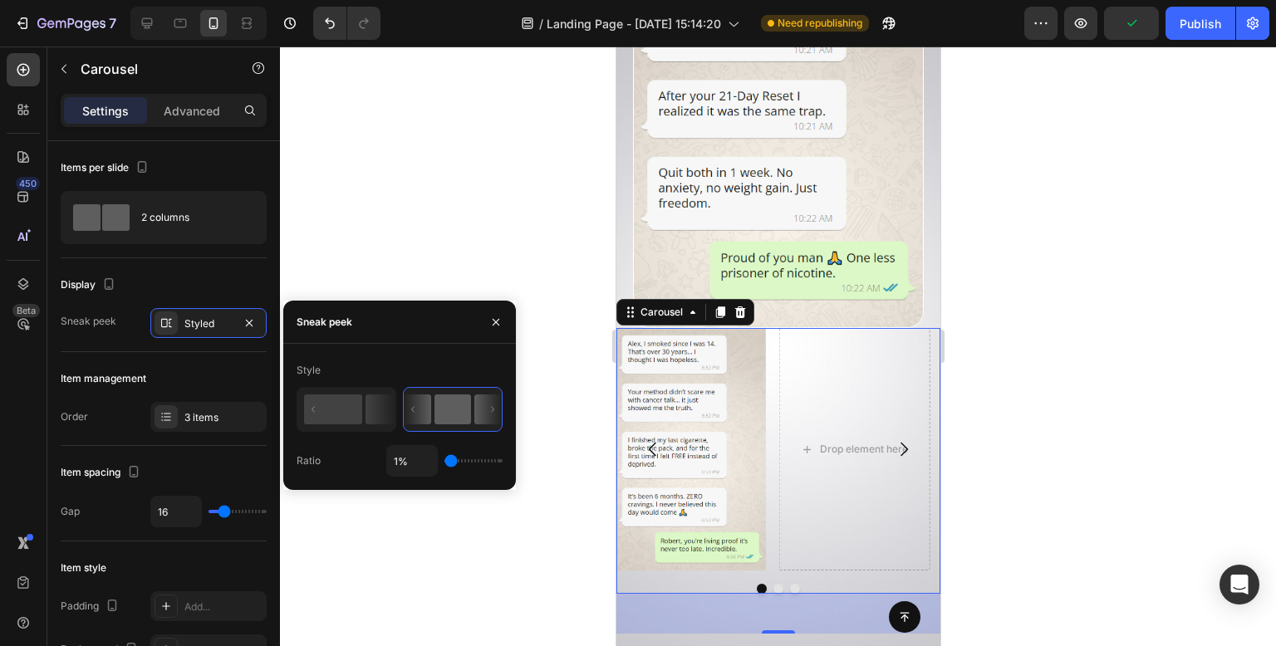
type input "35%"
type input "35"
type input "41%"
type input "41"
type input "45%"
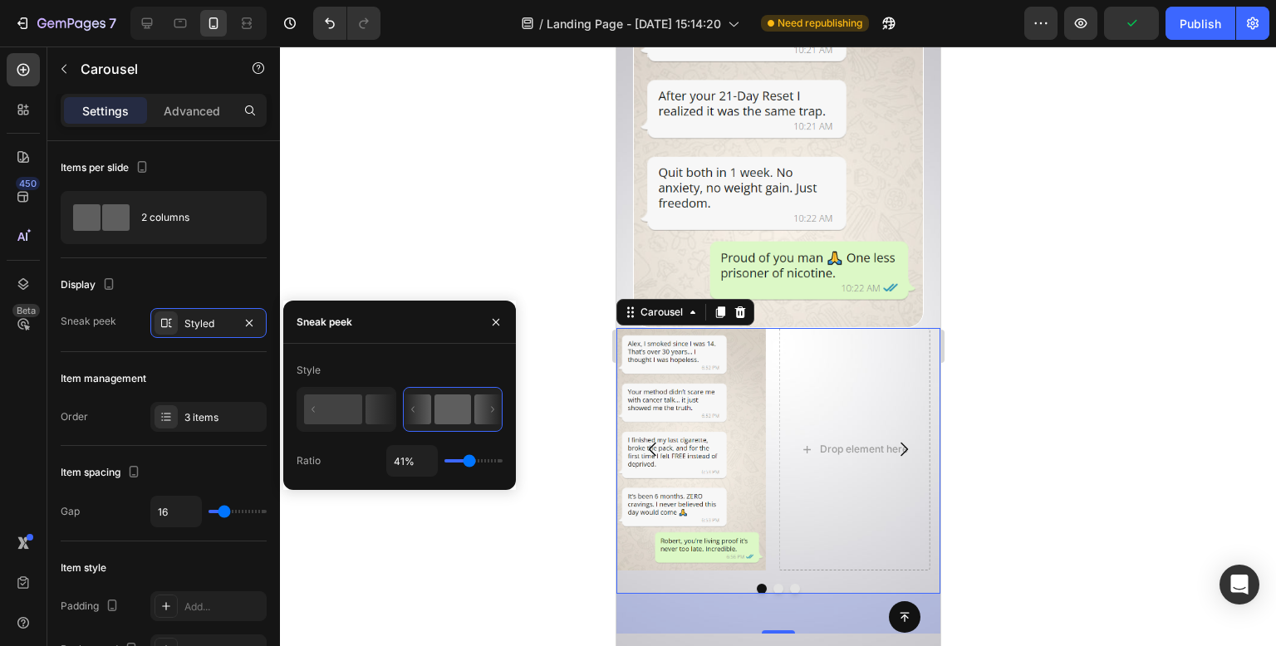
type input "45"
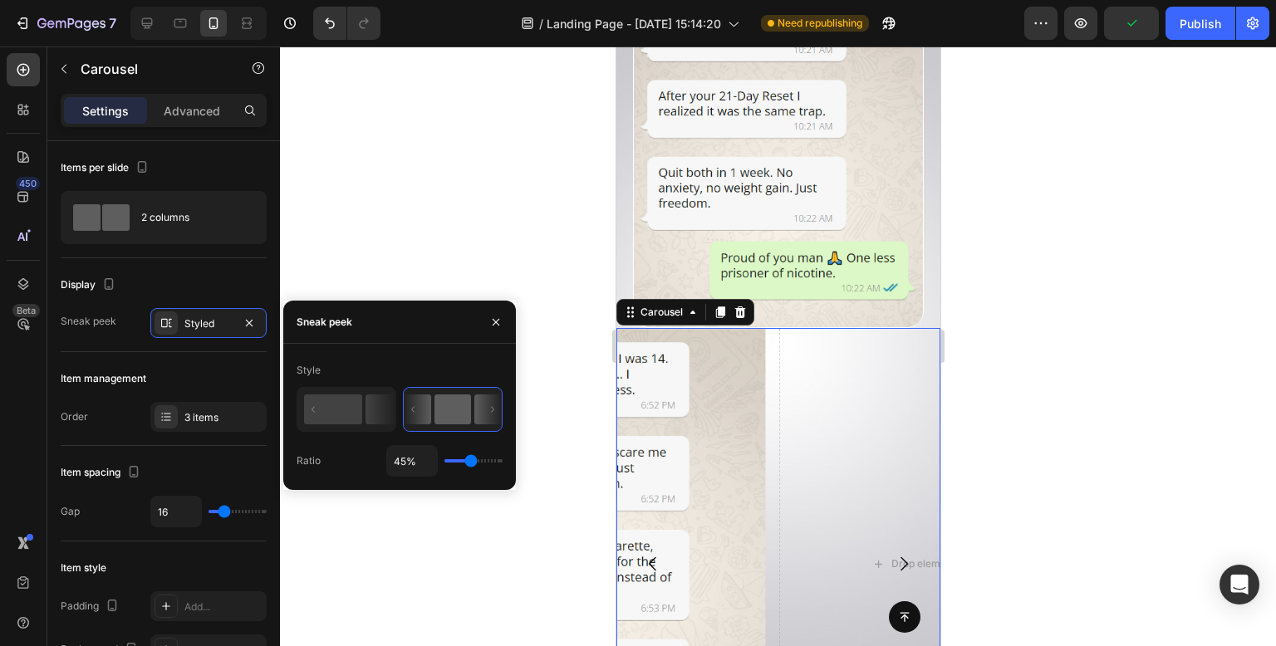
type input "47%"
type input "47"
type input "48%"
type input "48"
type input "50%"
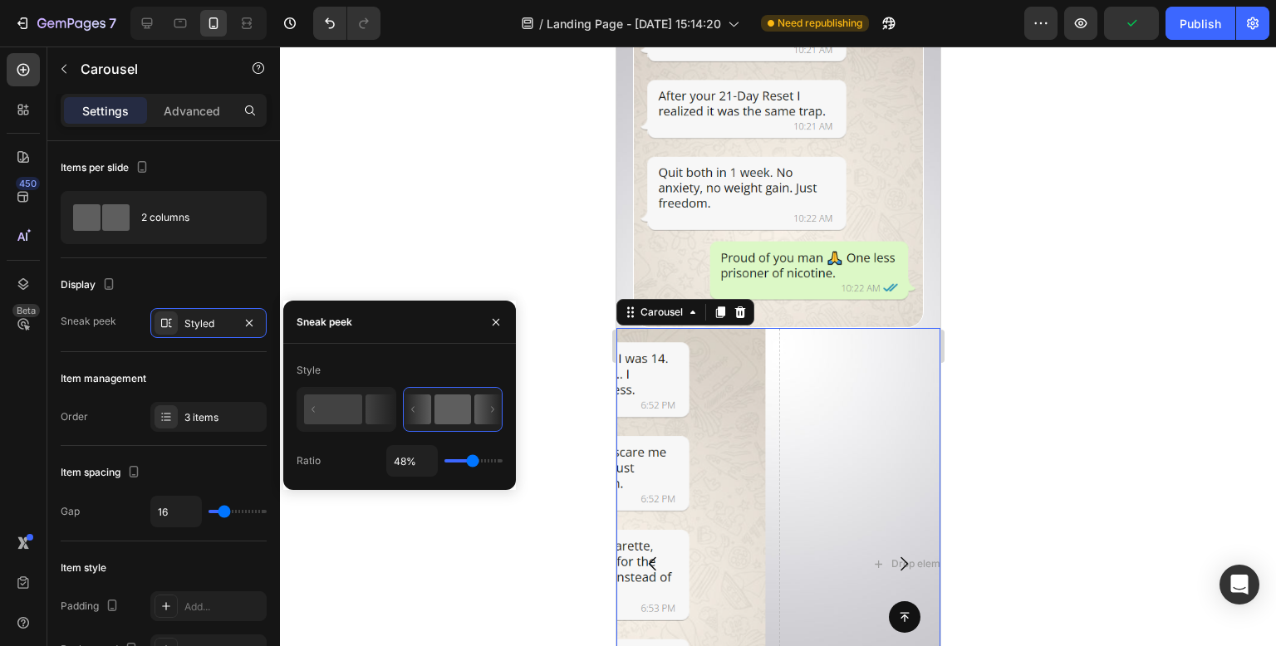
type input "50"
type input "56%"
type input "56"
type input "59%"
type input "59"
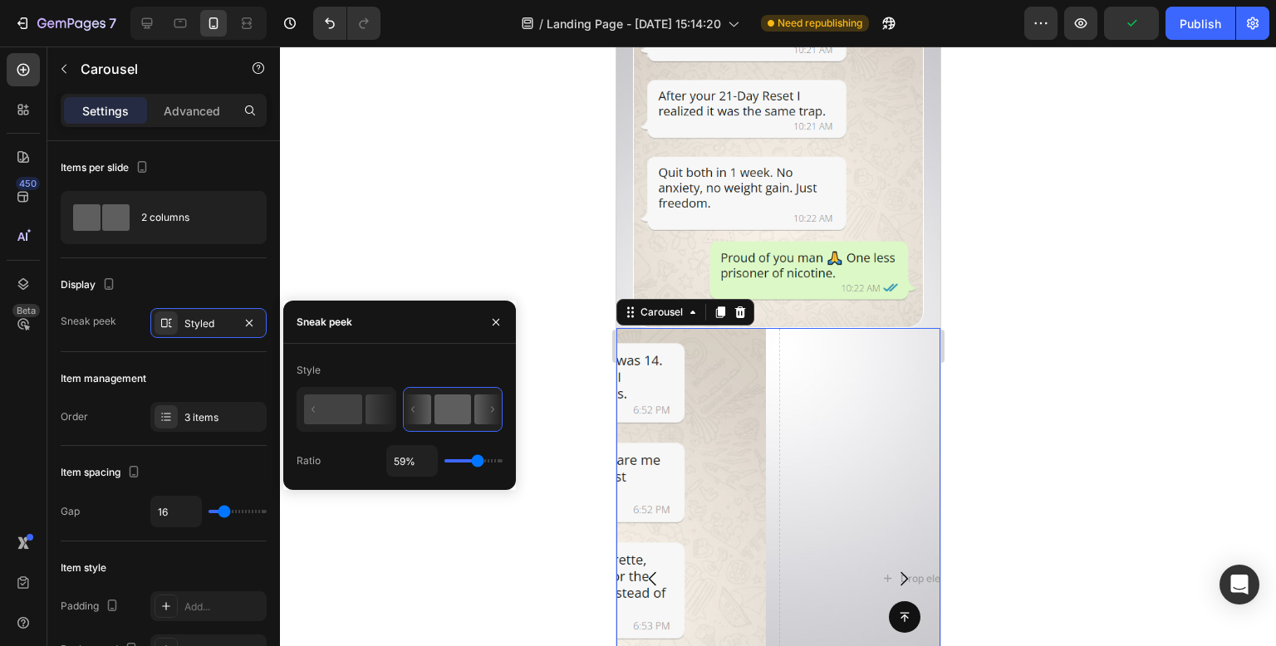
type input "60%"
type input "60"
type input "66%"
type input "66"
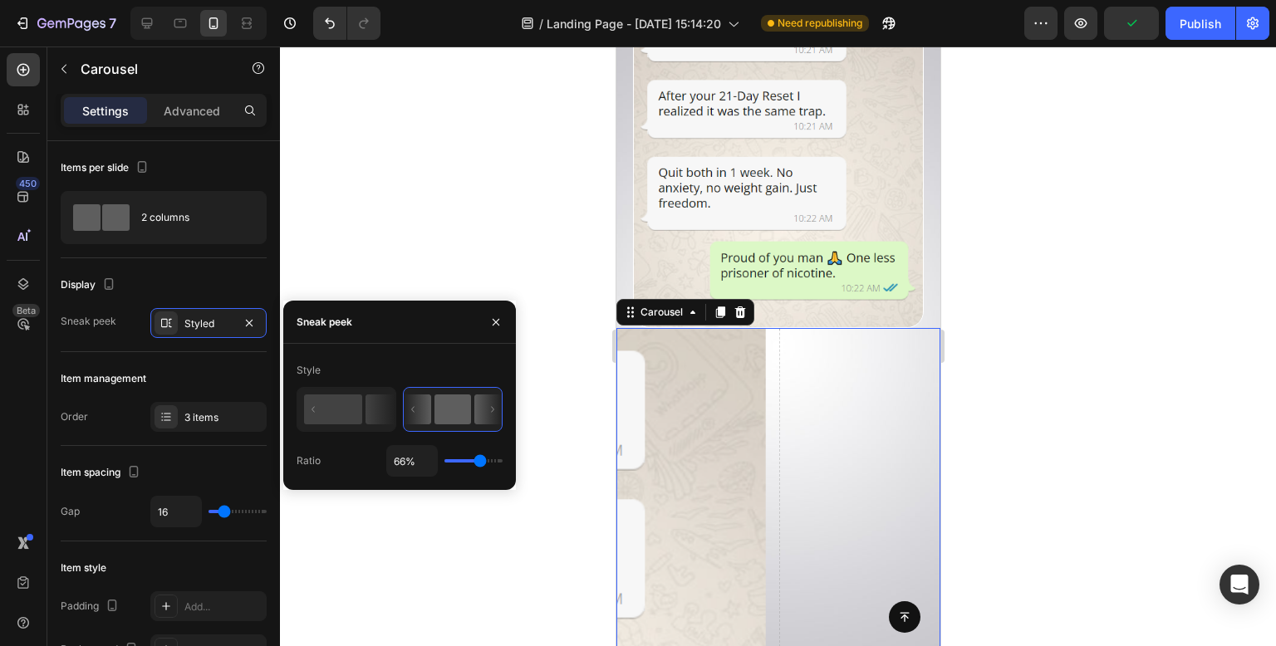
type input "67%"
type input "67"
type input "82%"
type input "82"
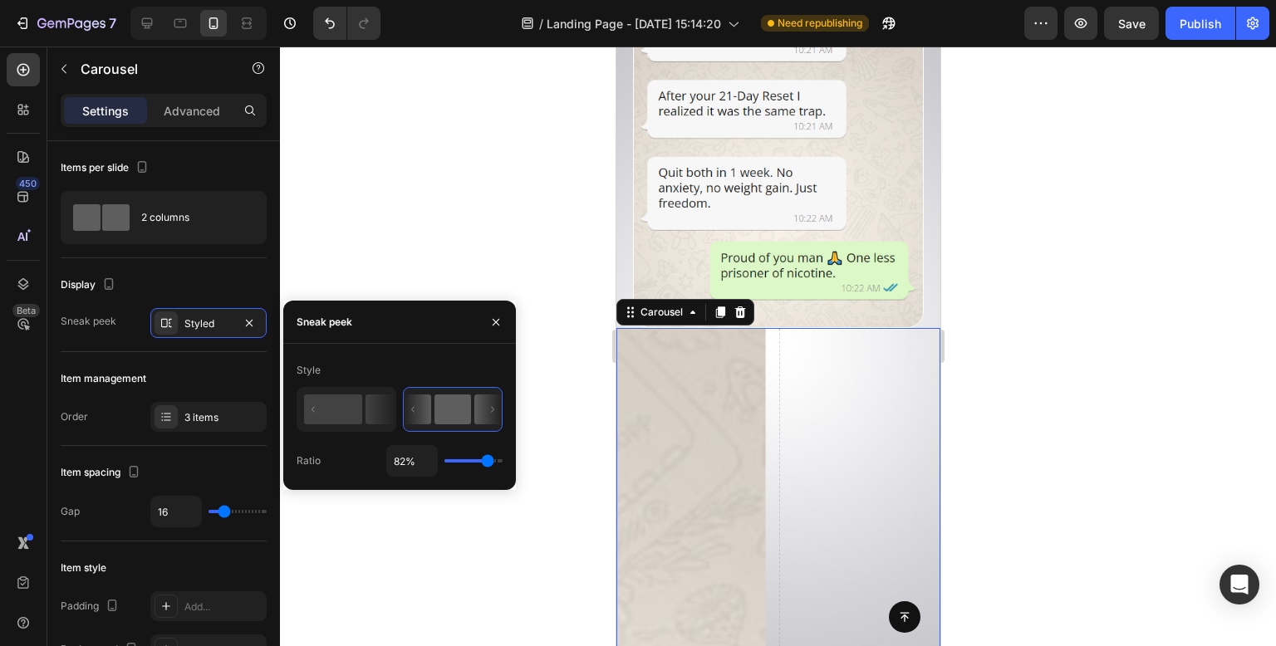
type input "88%"
type input "88"
type input "89%"
type input "89"
type input "92%"
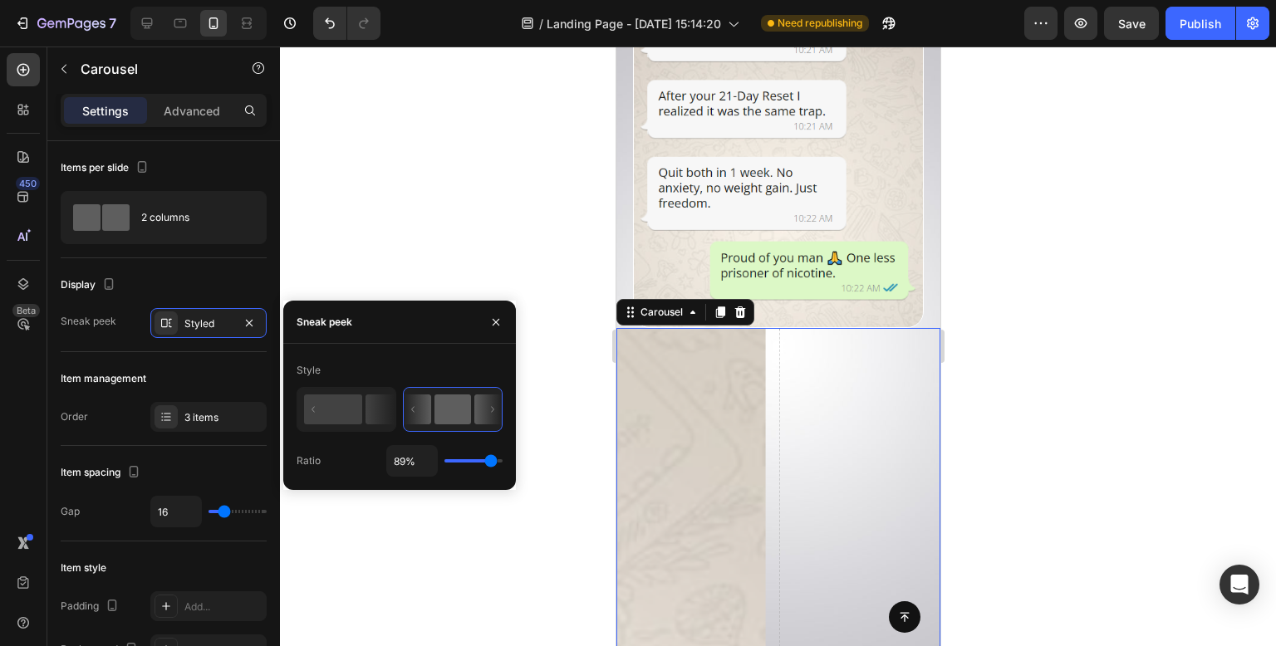
type input "92"
type input "95%"
type input "95"
type input "98%"
type input "98"
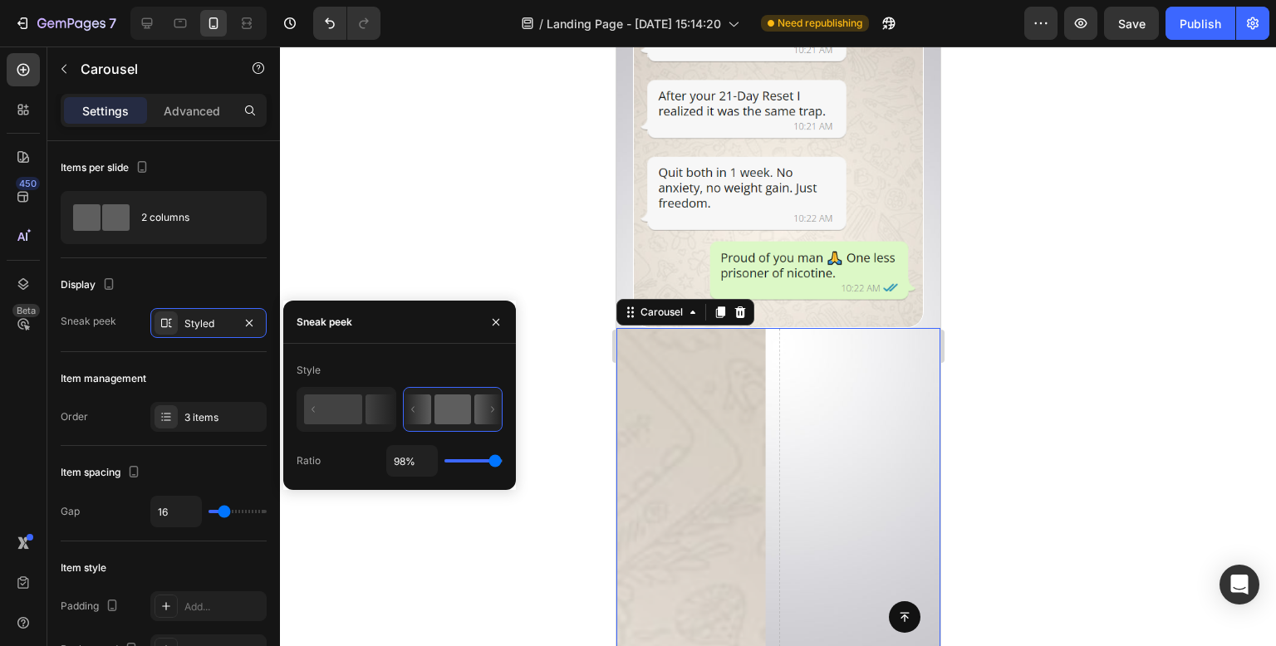
type input "100%"
type input "100"
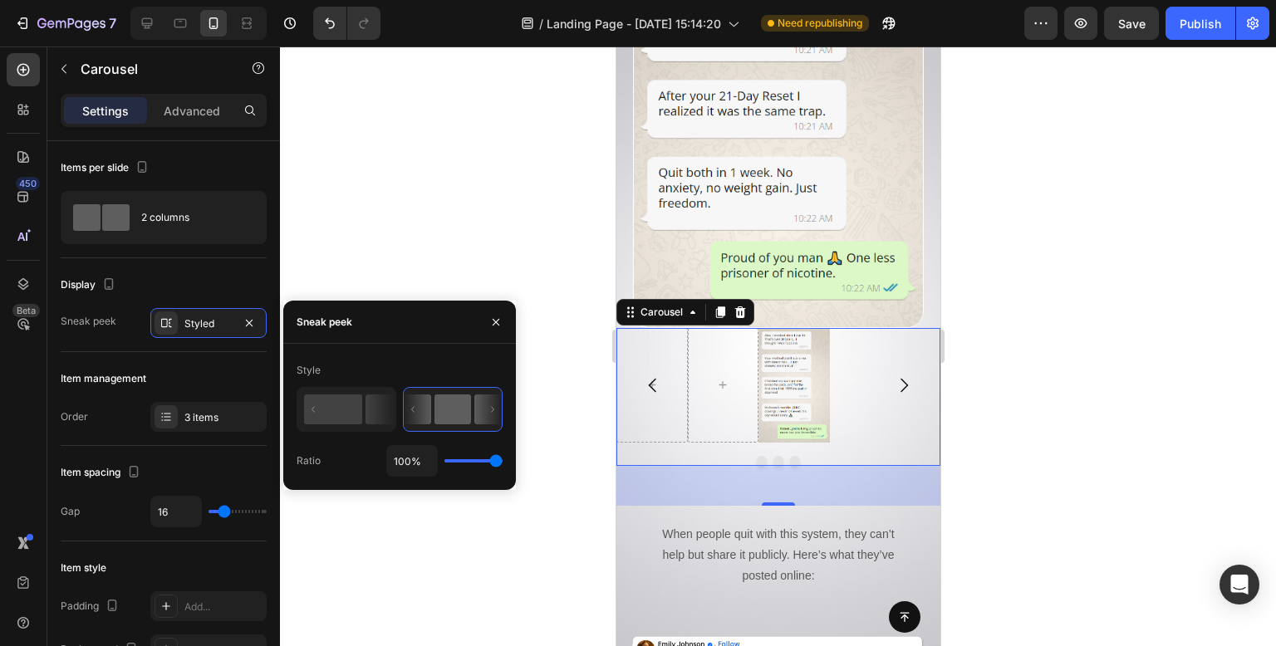
type input "95%"
type input "95"
type input "94%"
type input "94"
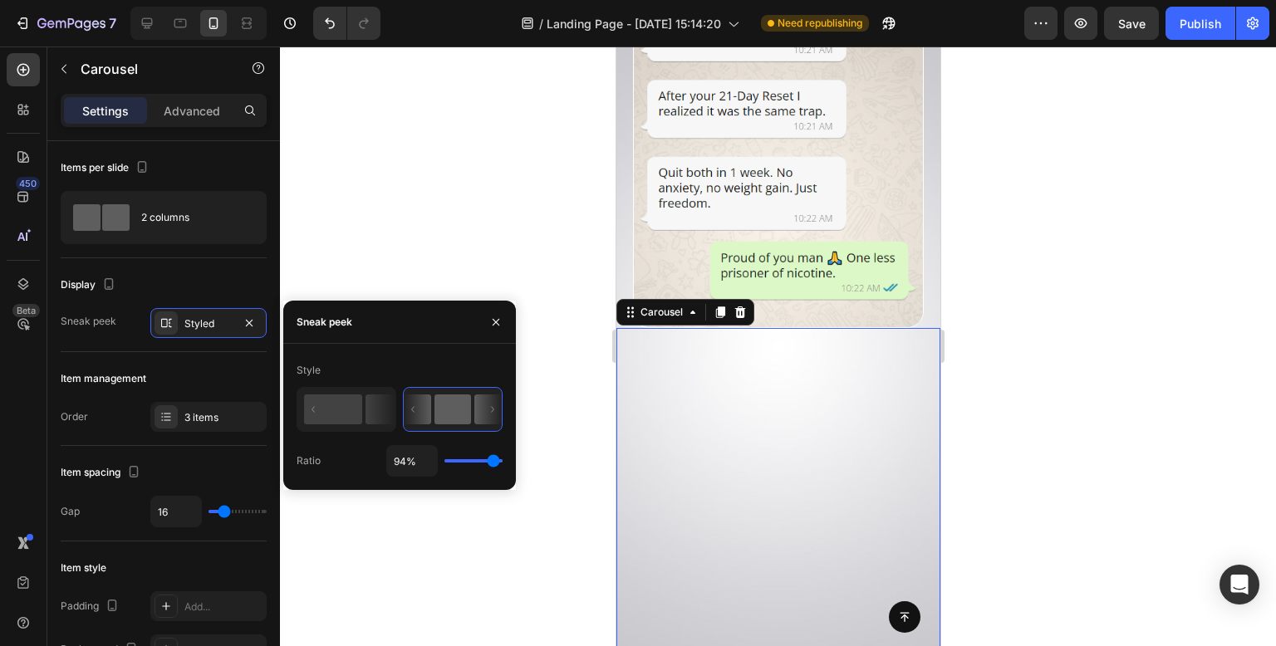
type input "81%"
type input "81"
type input "56%"
type input "56"
type input "54%"
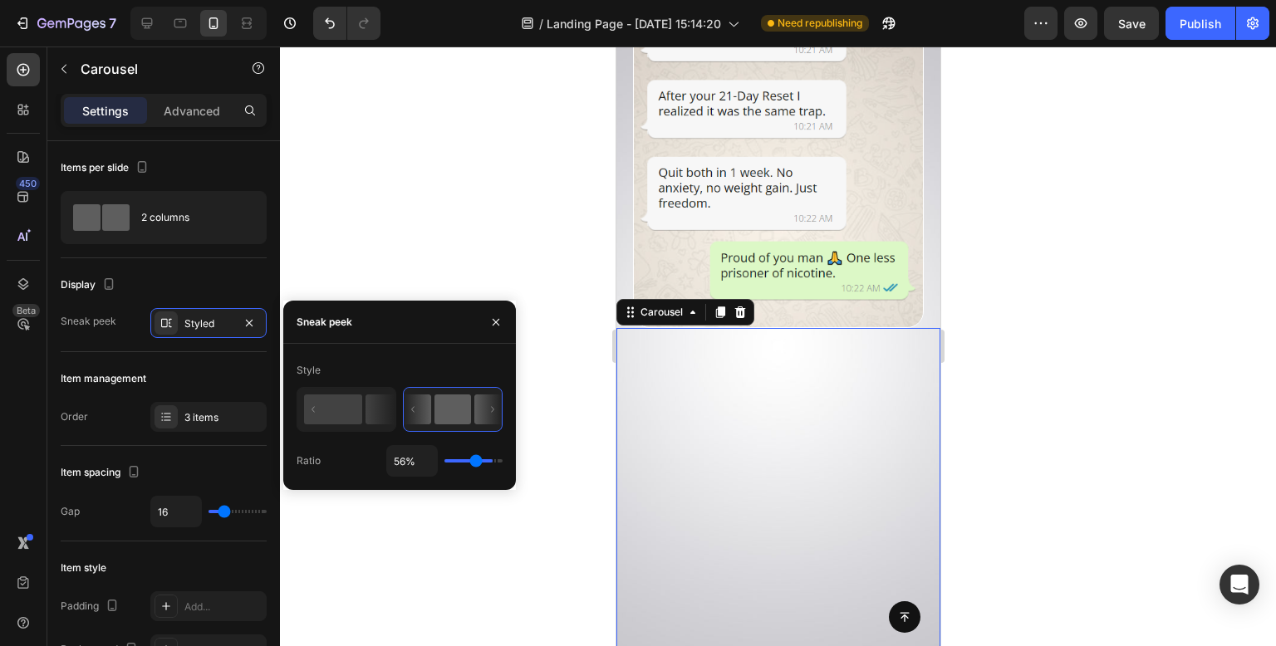
type input "54"
type input "48%"
type input "48"
type input "42%"
type input "42"
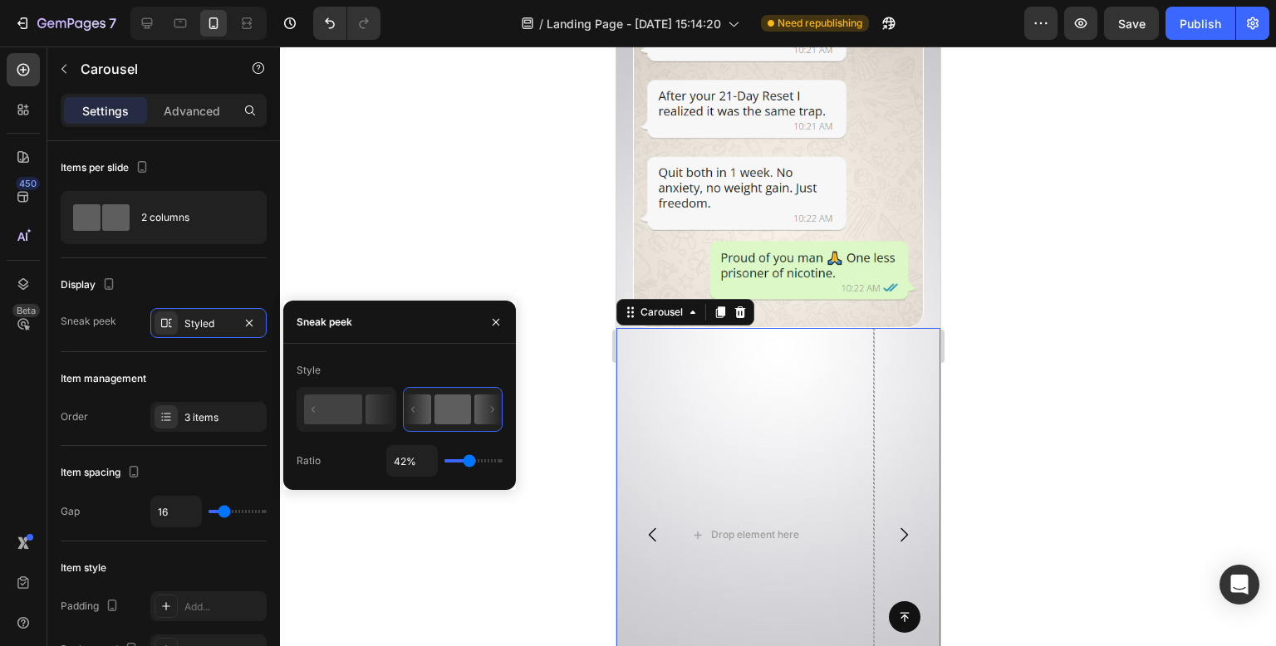
type input "40%"
type input "40"
type input "38%"
type input "38"
type input "37%"
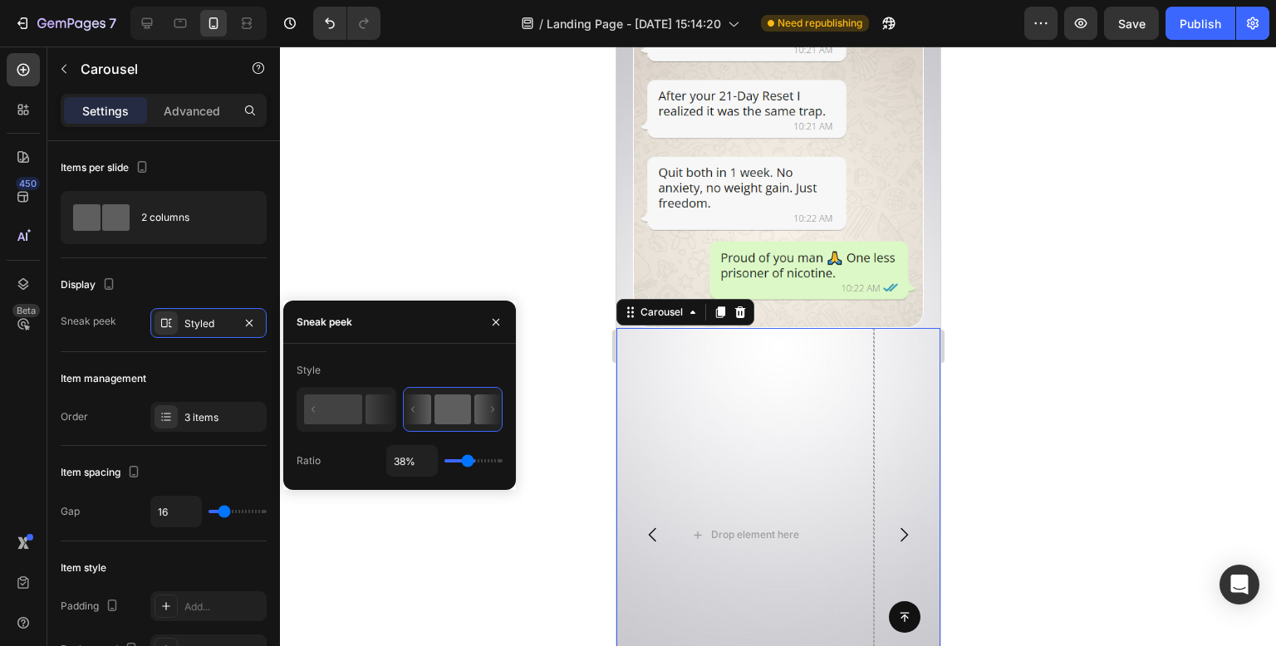
type input "37"
type input "23%"
type input "23"
type input "22%"
type input "22"
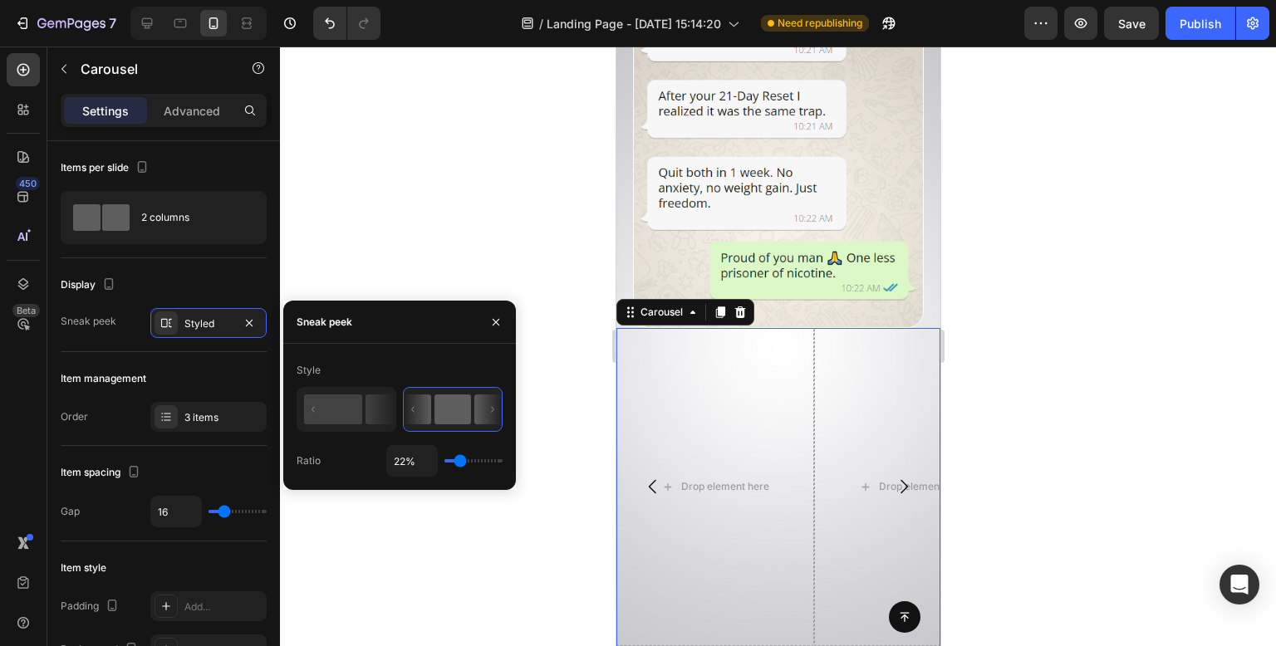
type input "17%"
type input "17"
type input "9%"
type input "9"
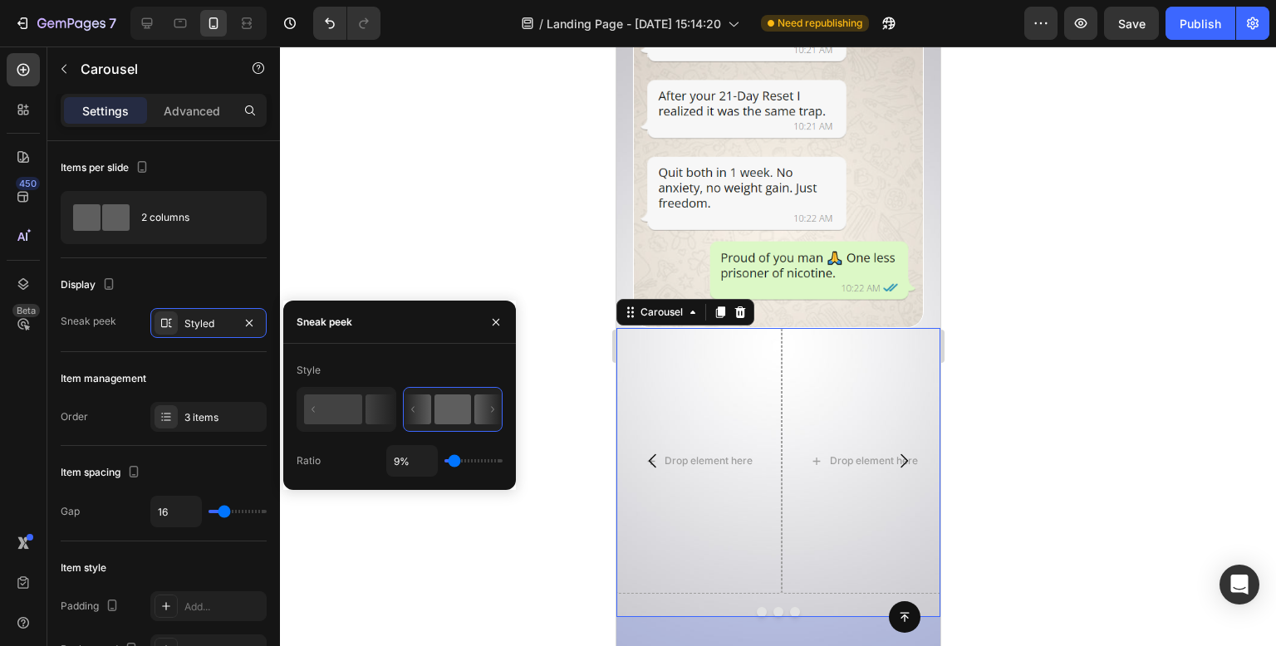
type input "7%"
type input "7"
type input "26%"
type input "26"
type input "28%"
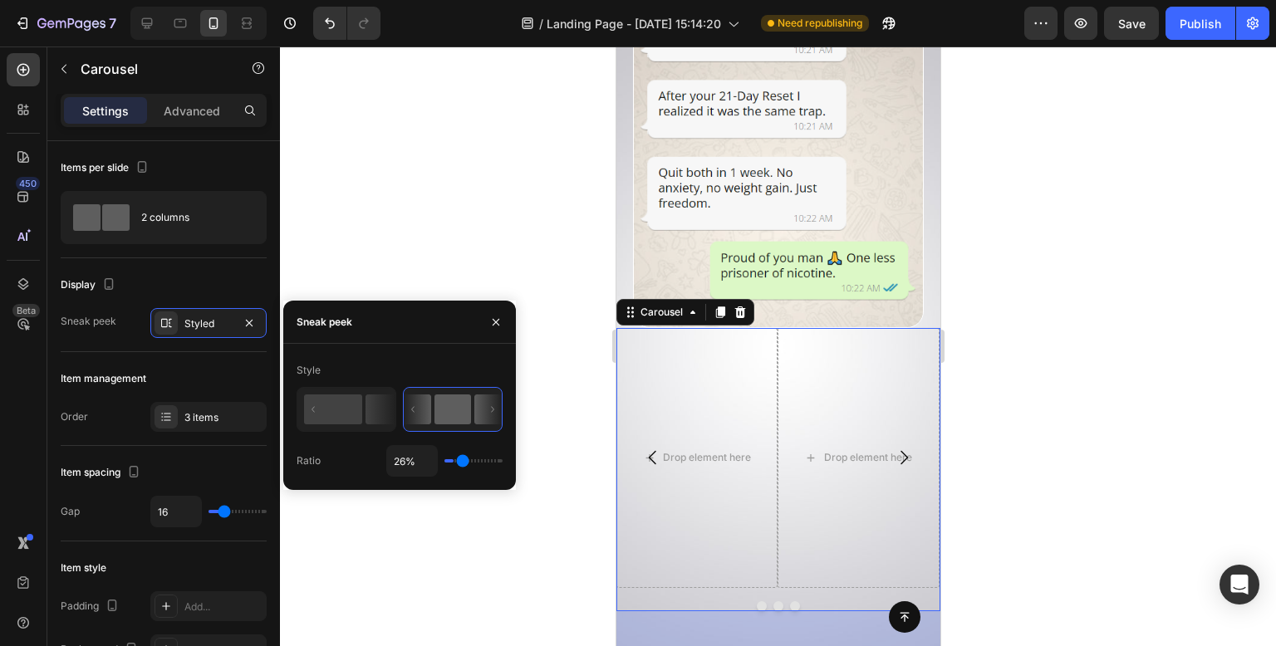
type input "28"
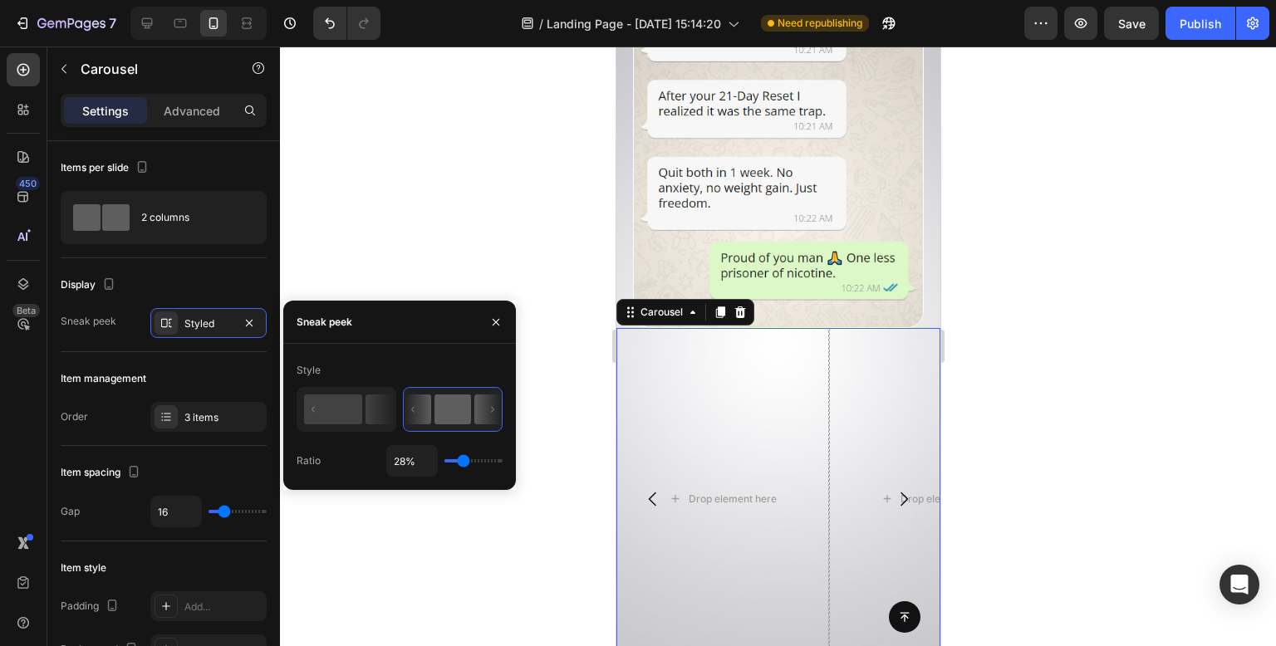
type input "44%"
type input "44"
type input "56%"
type input "56"
type input "60%"
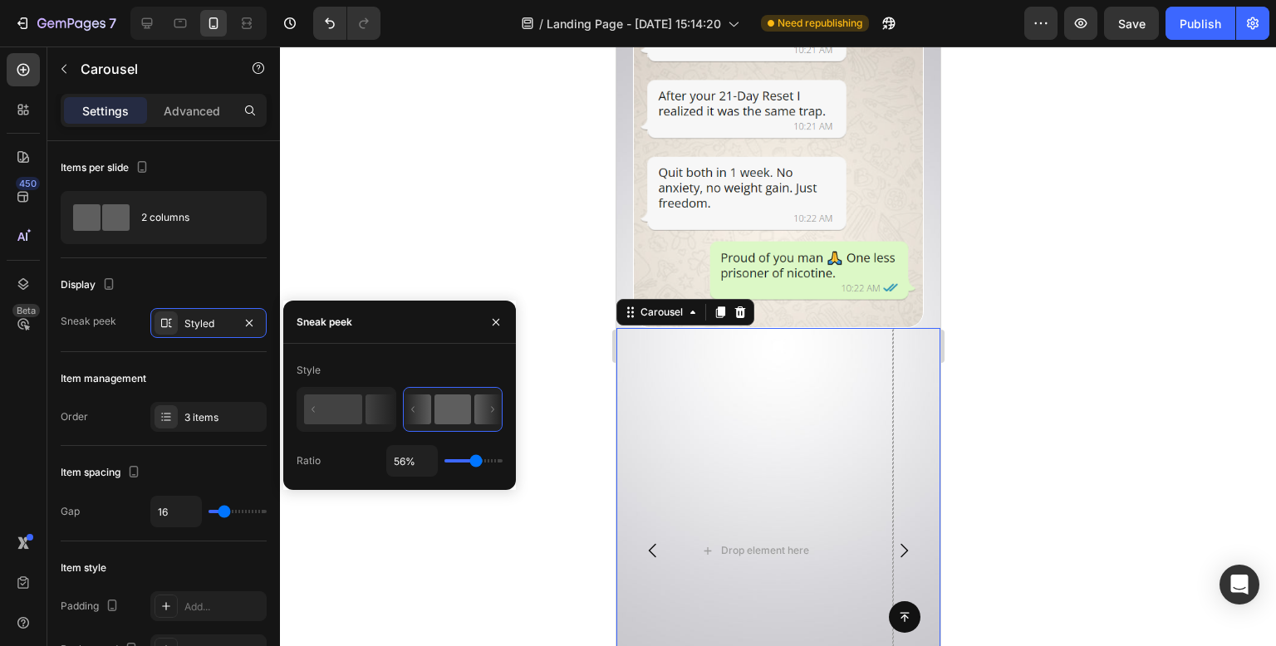
type input "60"
type input "13%"
type input "13"
type input "1%"
type input "1"
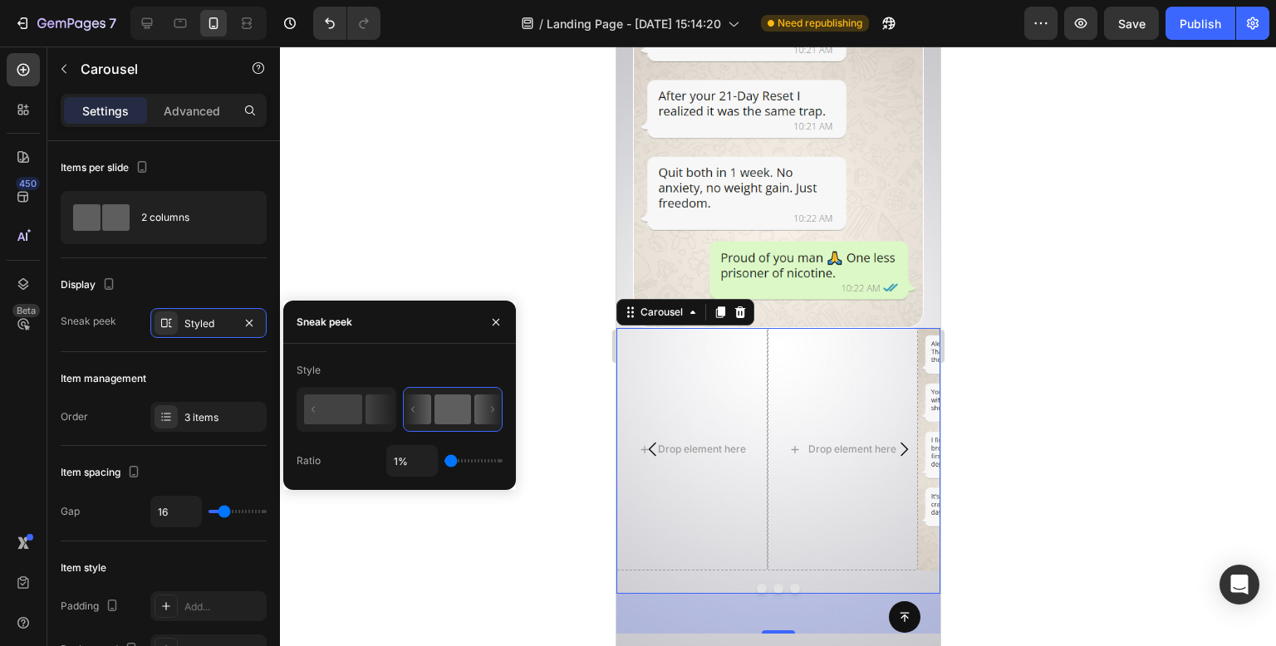
type input "9%"
type input "9"
type input "10%"
type input "10"
type input "15%"
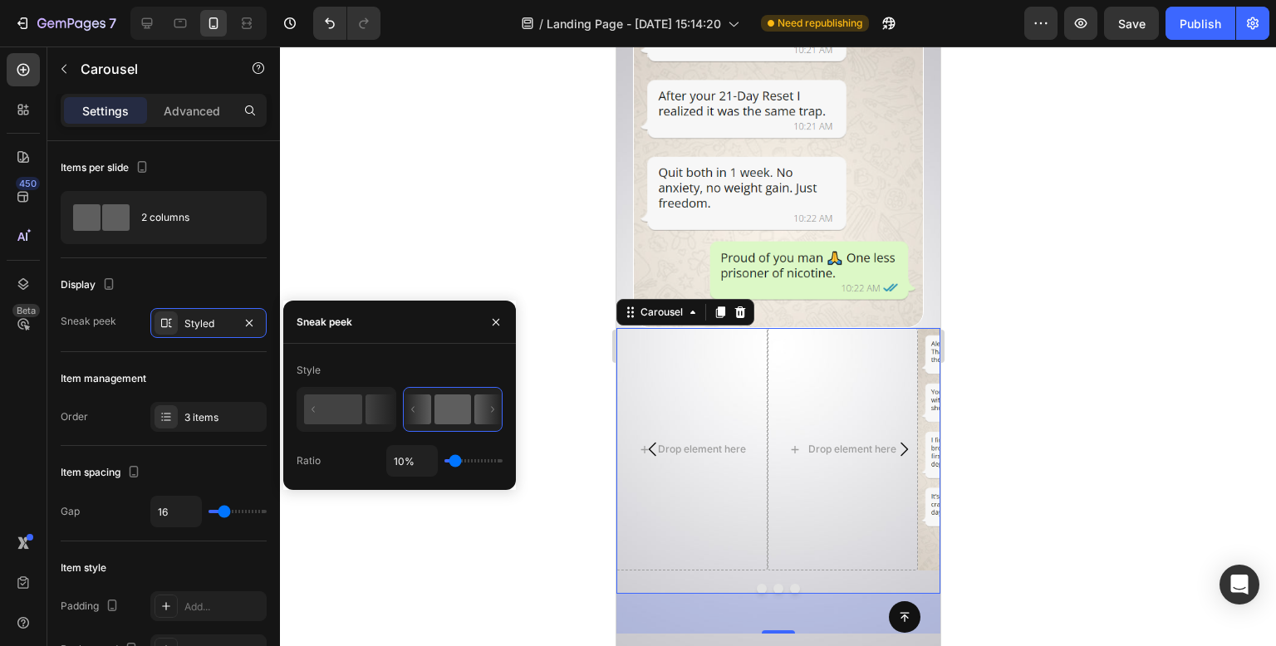
type input "15"
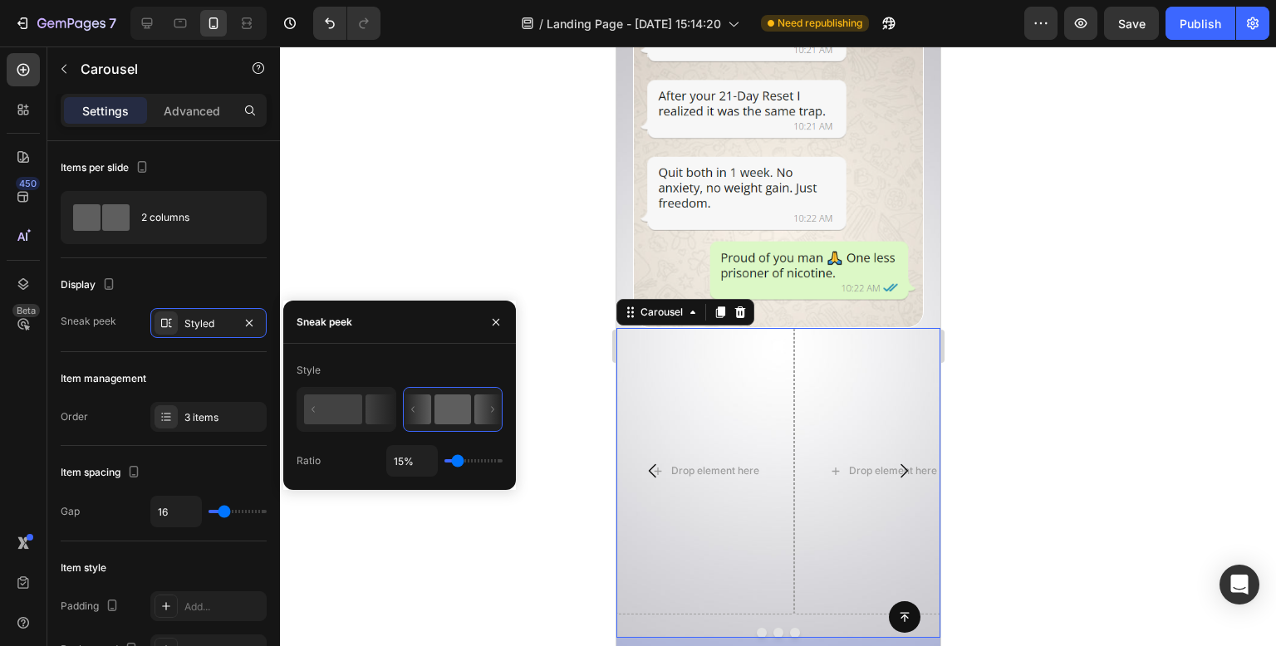
type input "17%"
type input "17"
type input "34%"
type input "34"
type input "38%"
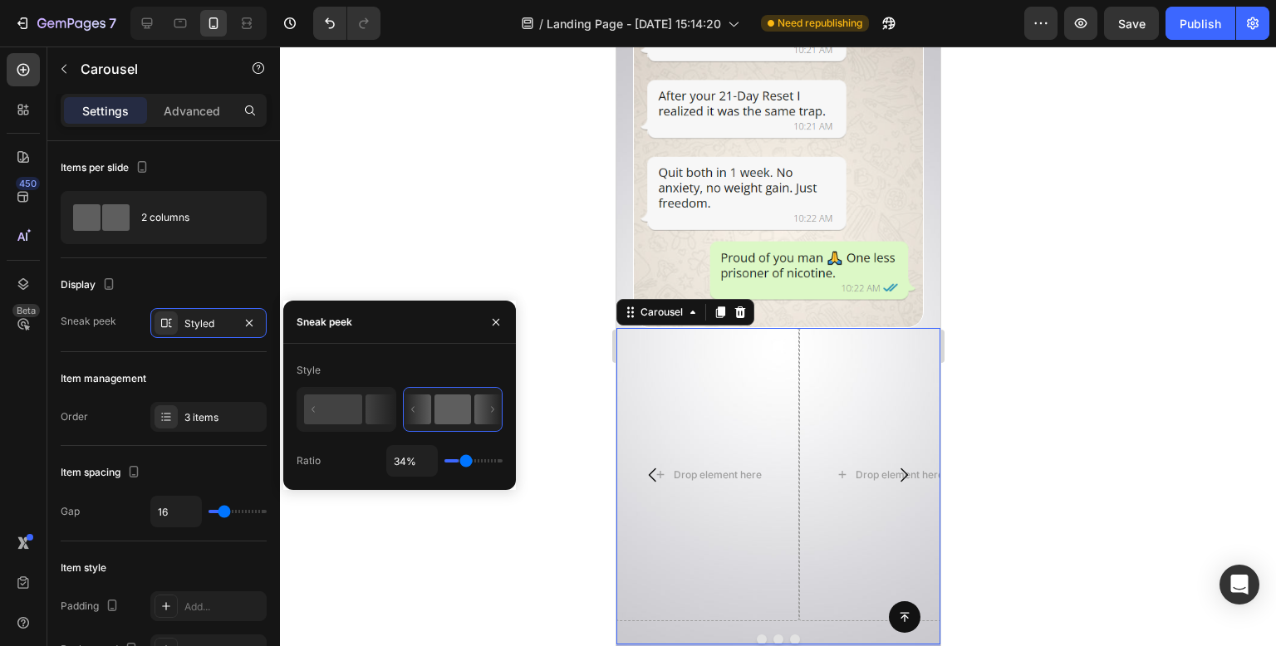
type input "38"
type input "40%"
type input "40"
type input "41%"
type input "41"
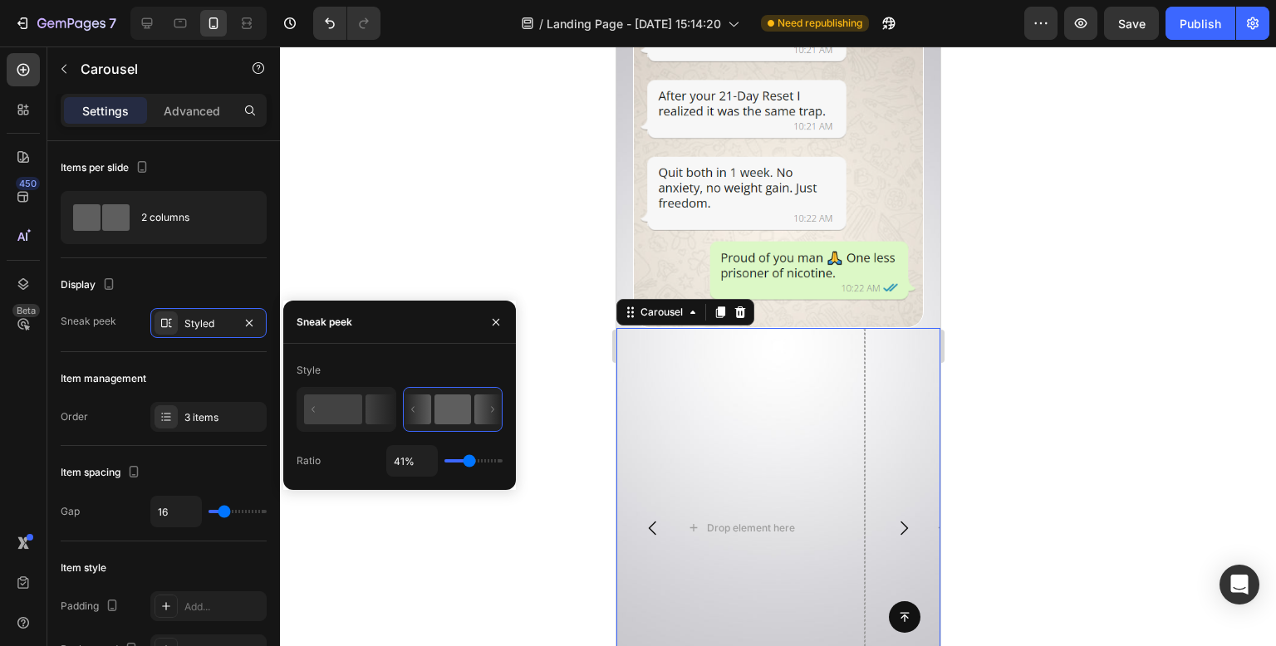
type input "42%"
type input "42"
type input "45%"
type input "45"
type input "44%"
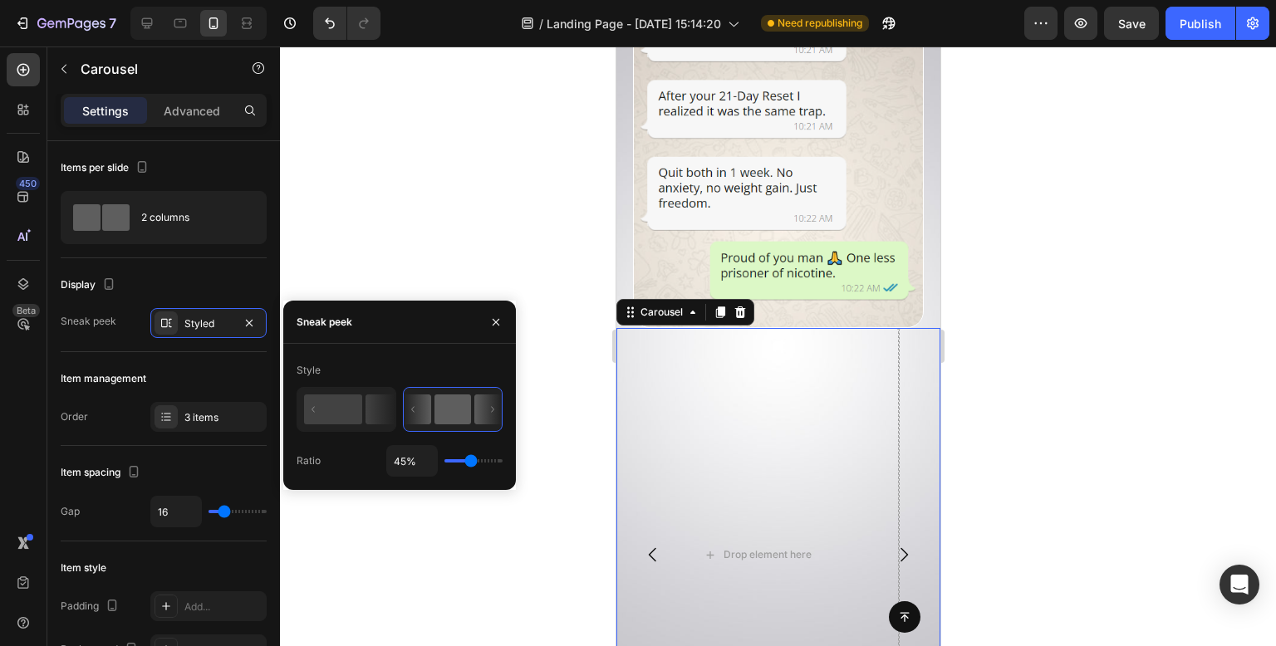
type input "44"
type input "38%"
type input "38"
type input "35%"
type input "35"
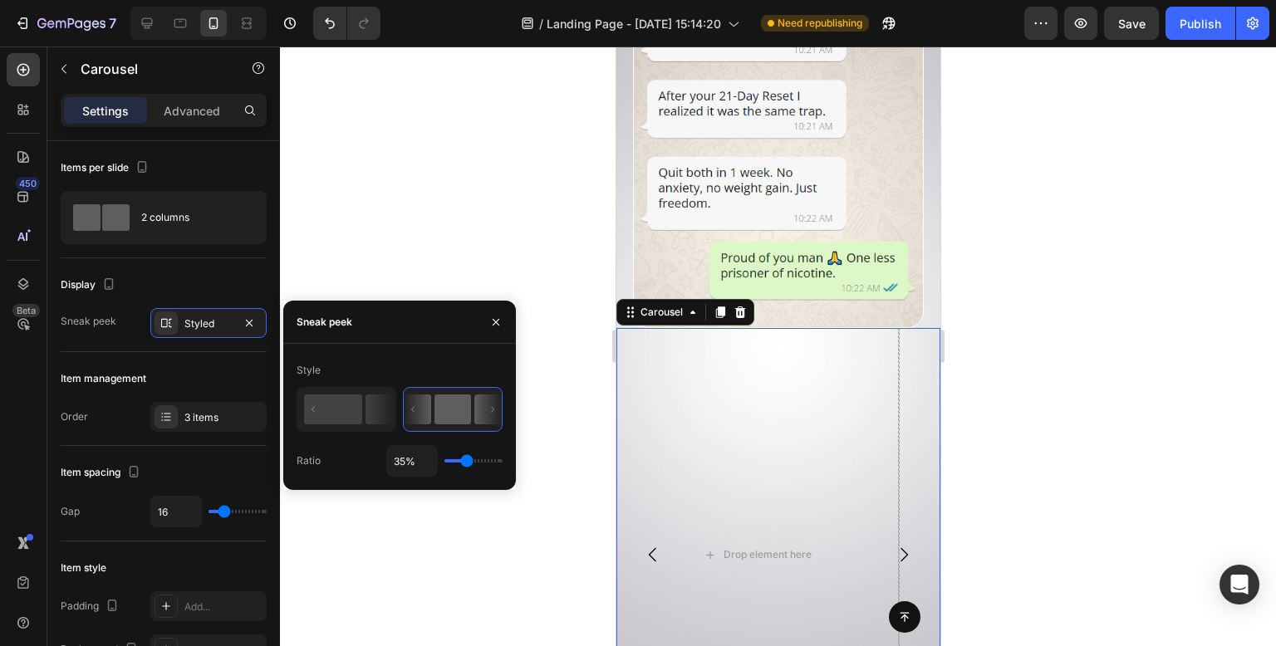
type input "34%"
type input "34"
type input "40%"
drag, startPoint x: 466, startPoint y: 459, endPoint x: 469, endPoint y: 449, distance: 9.5
type input "40"
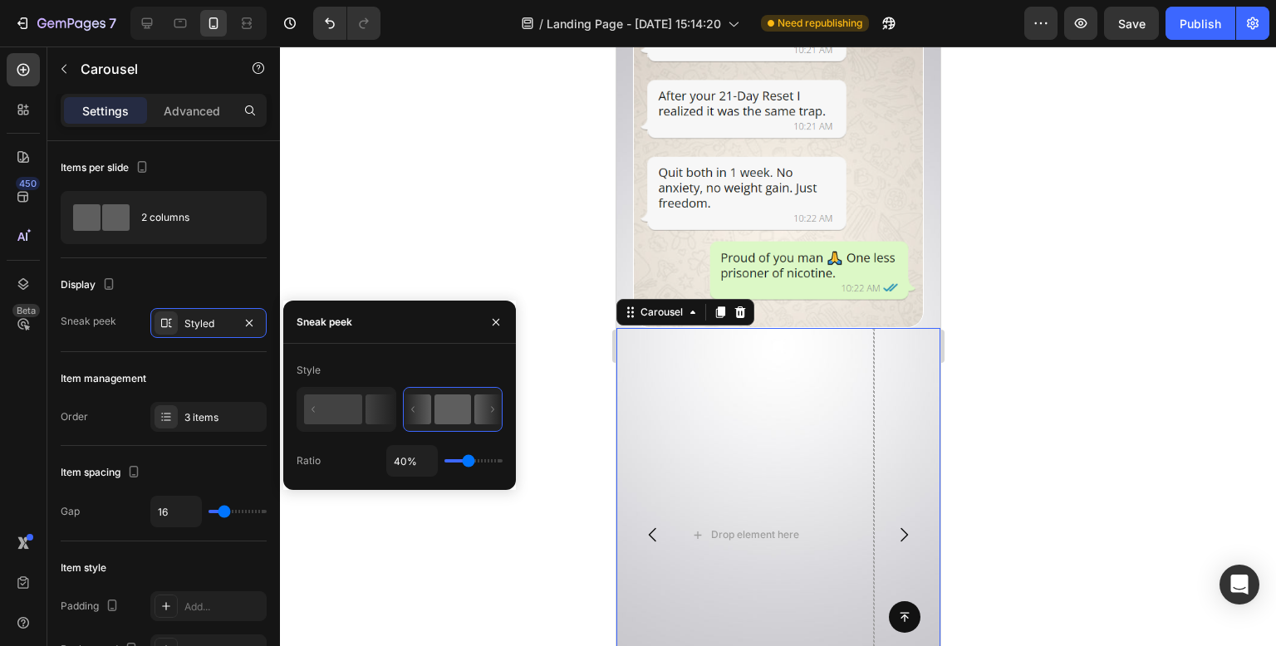
click at [469, 459] on input "range" at bounding box center [474, 460] width 58 height 3
click at [518, 219] on div at bounding box center [778, 347] width 996 height 600
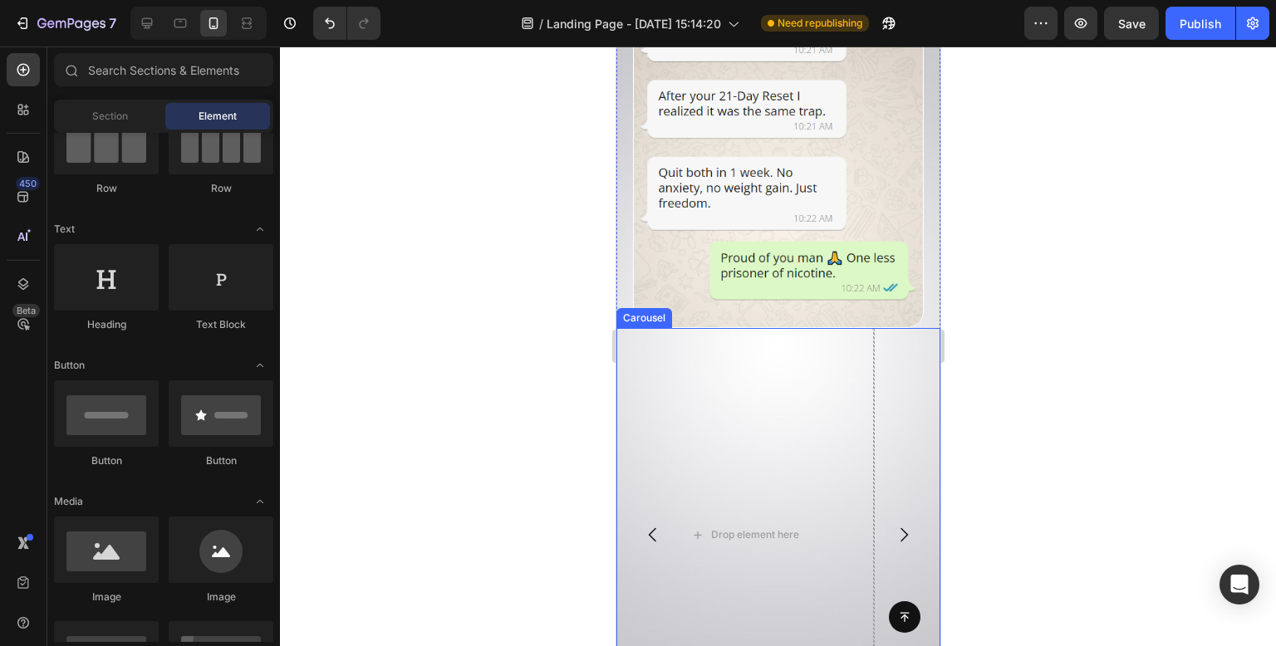
scroll to position [10893, 0]
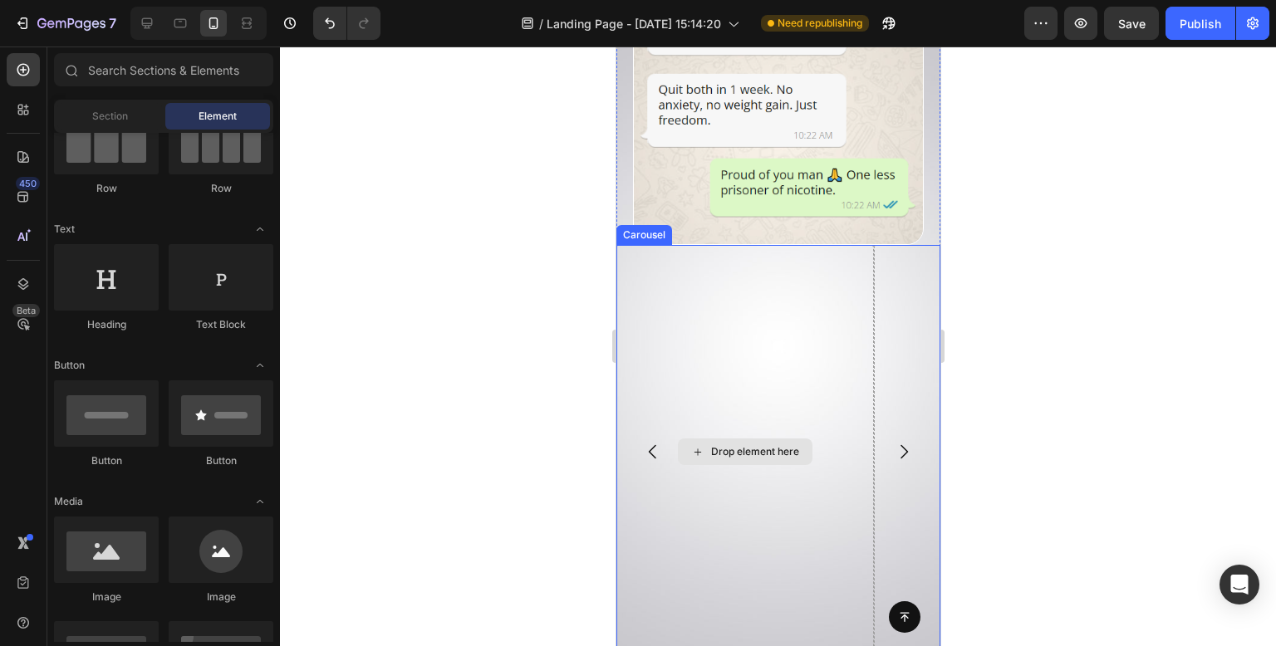
click at [759, 445] on div "Drop element here" at bounding box center [754, 451] width 88 height 13
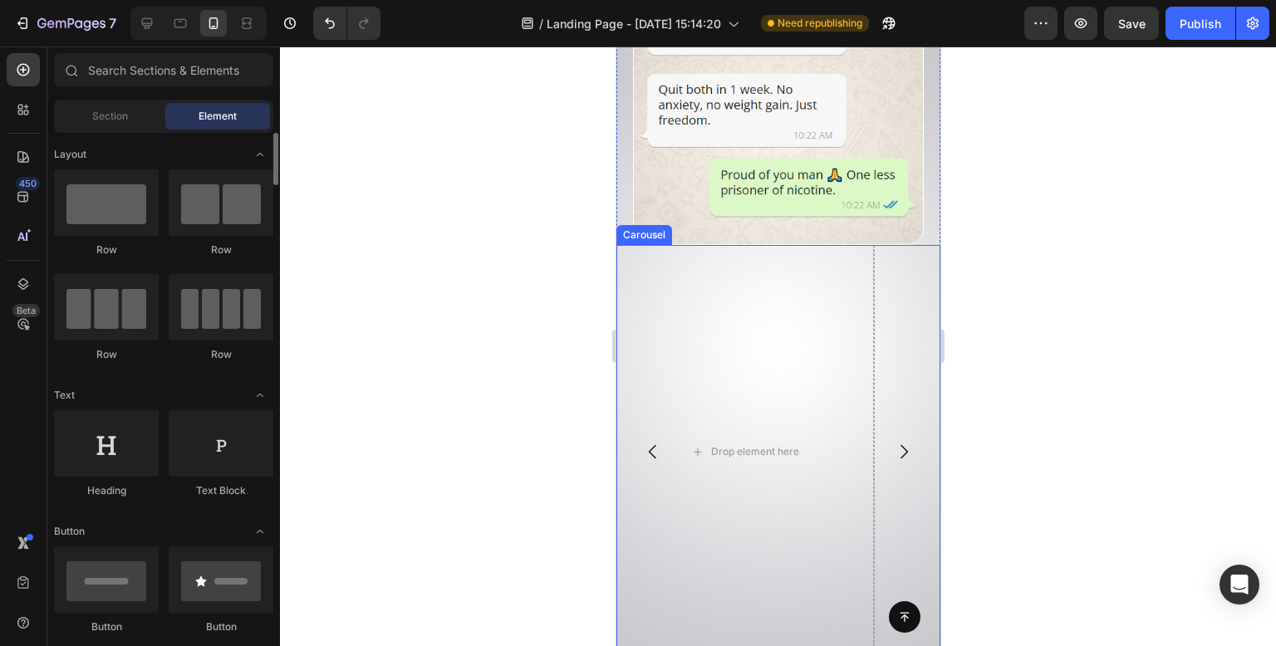
click at [875, 255] on div "Drop element here" at bounding box center [1002, 452] width 258 height 415
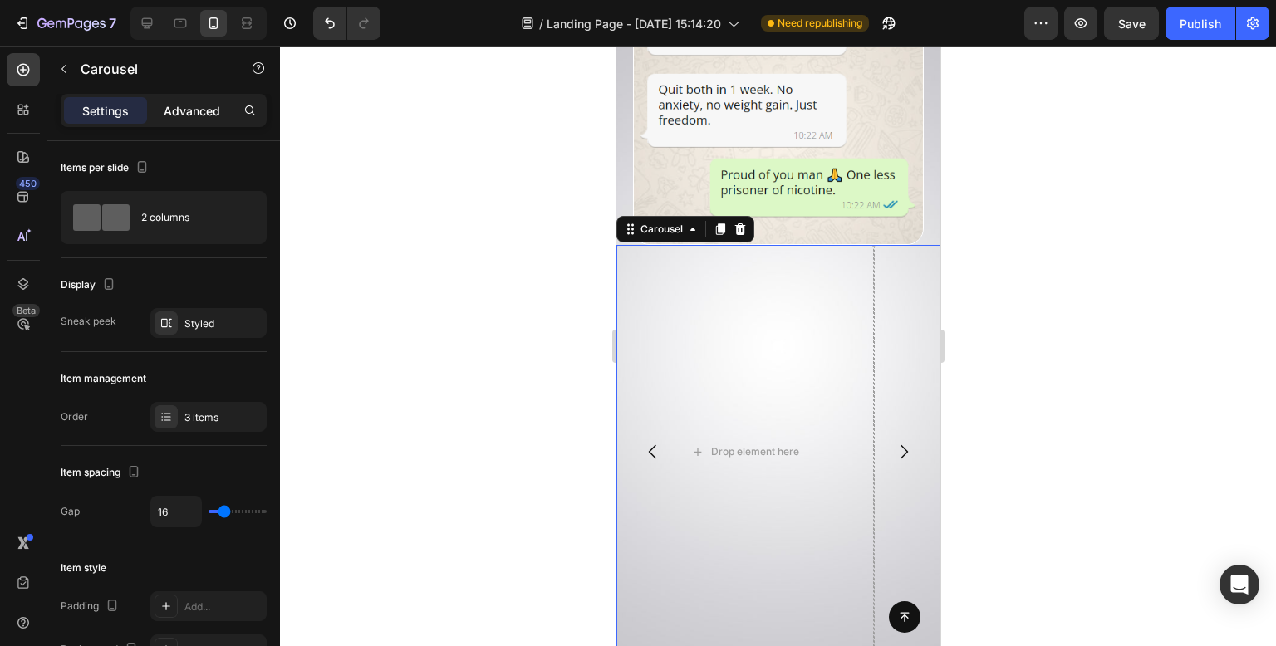
click at [212, 104] on p "Advanced" at bounding box center [192, 110] width 56 height 17
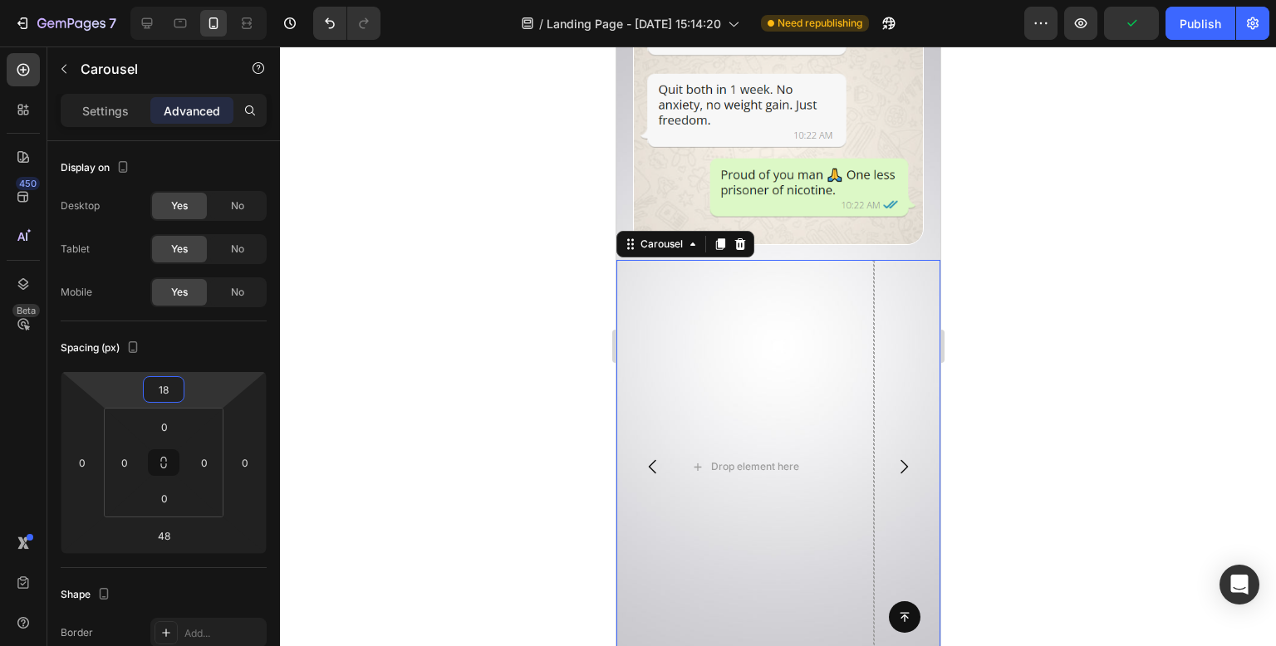
type input "20"
drag, startPoint x: 198, startPoint y: 391, endPoint x: 203, endPoint y: 383, distance: 9.7
click at [203, 0] on html "7 Version history / Landing Page - [DATE] 15:14:20 Need republishing Preview Pu…" at bounding box center [638, 0] width 1276 height 0
click at [562, 270] on div at bounding box center [778, 347] width 996 height 600
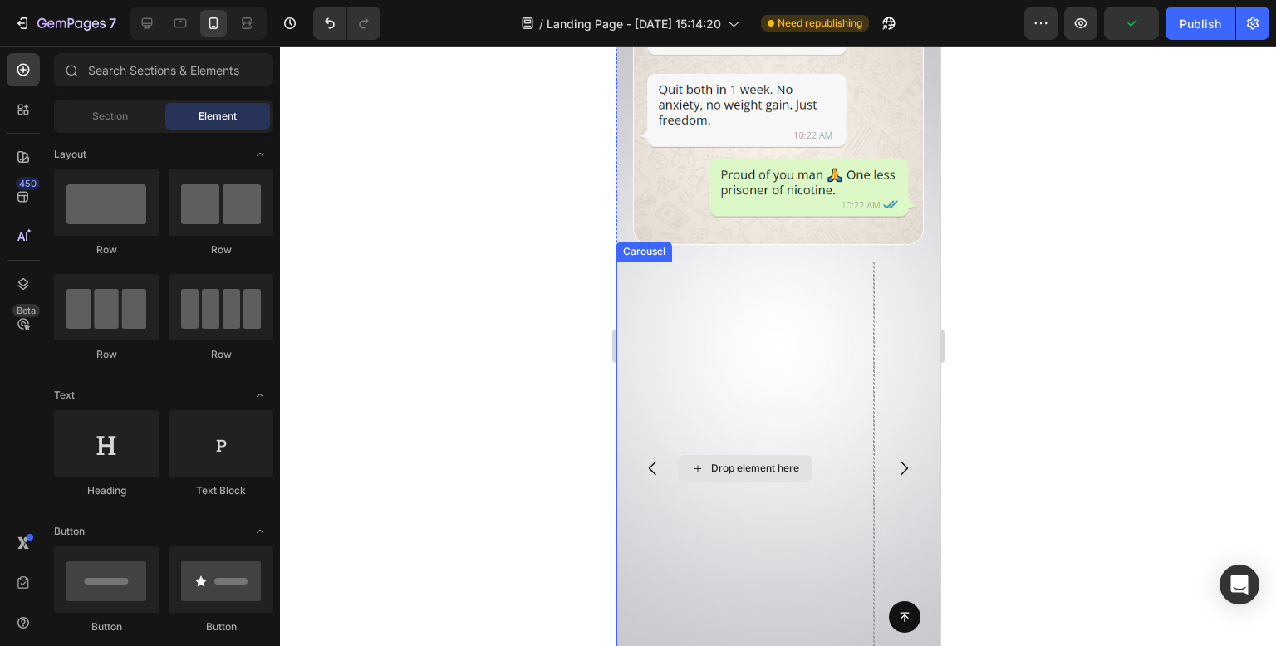
scroll to position [11142, 0]
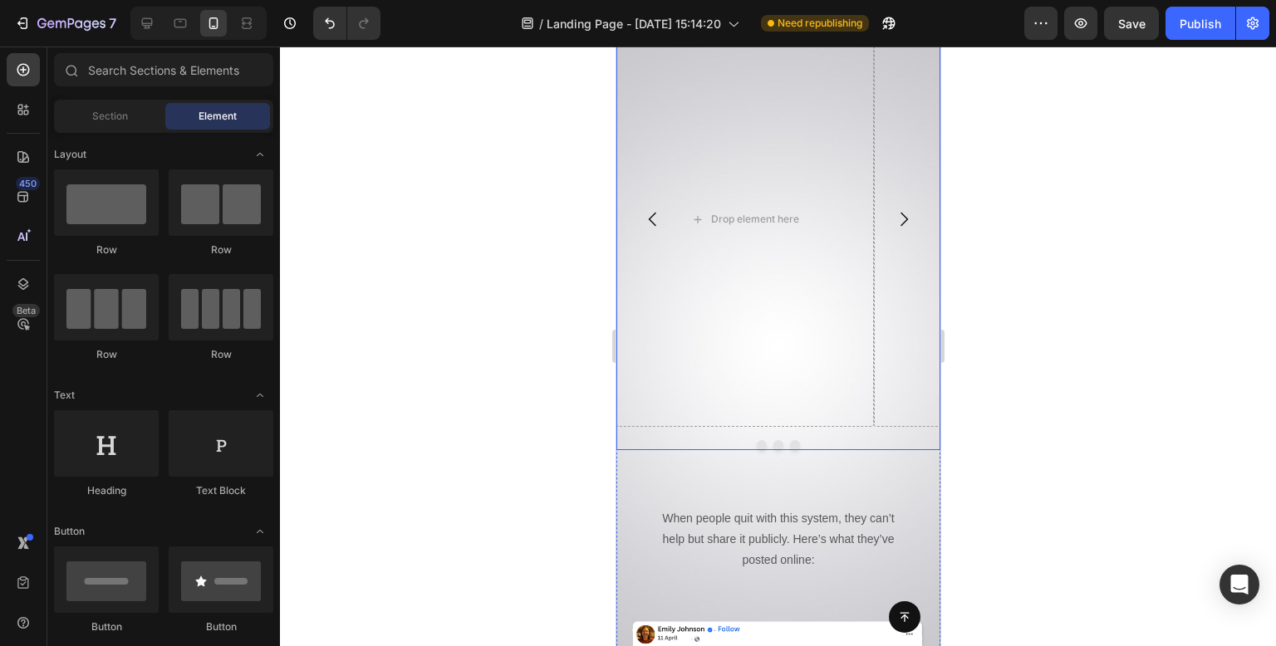
click at [840, 355] on div "Drop element here Drop element here Image Carousel" at bounding box center [778, 231] width 324 height 438
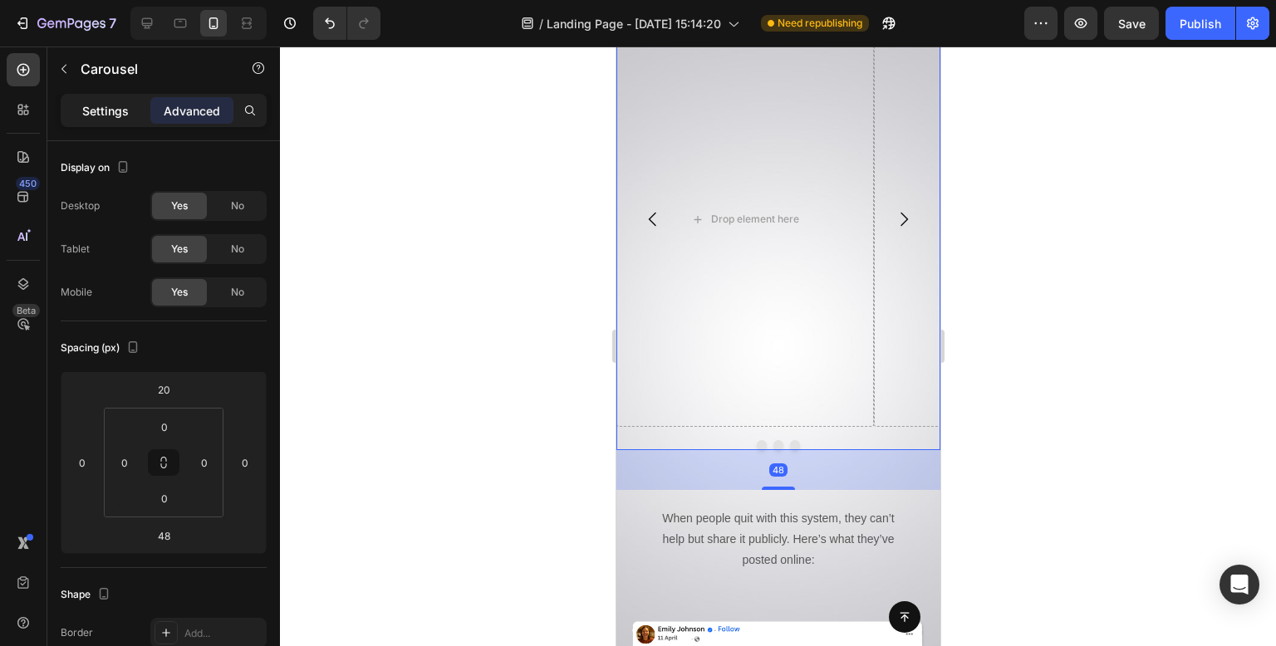
click at [110, 108] on p "Settings" at bounding box center [105, 110] width 47 height 17
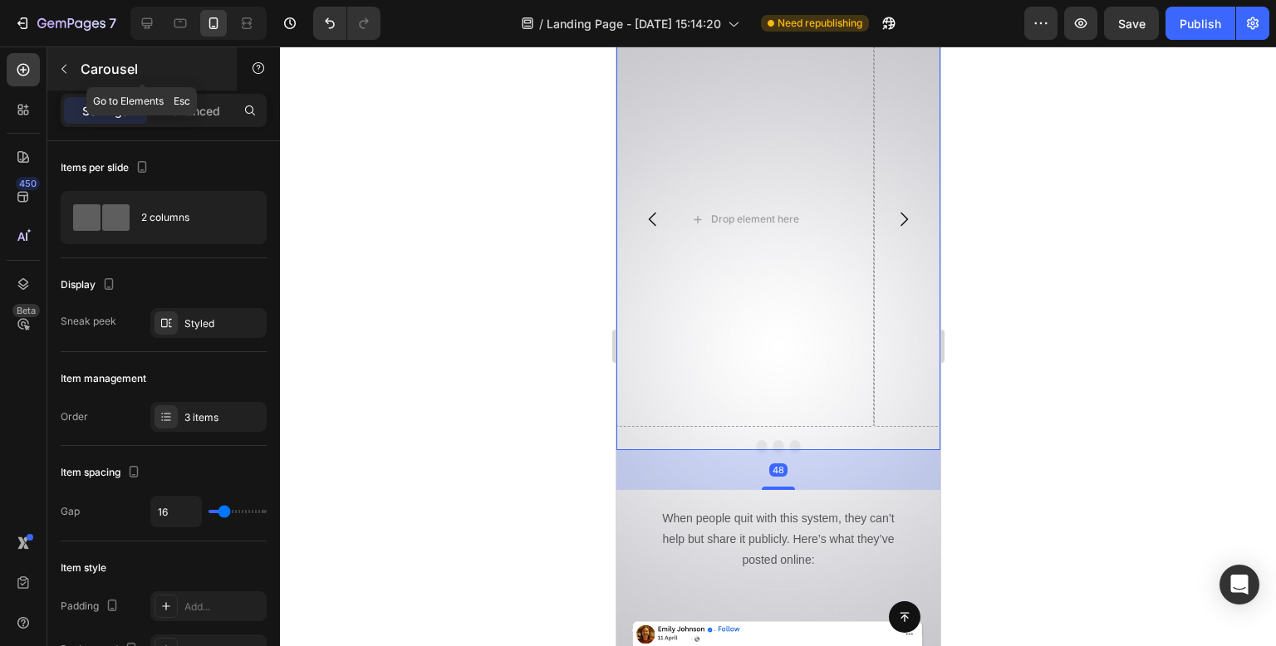
click at [64, 76] on button "button" at bounding box center [64, 69] width 27 height 27
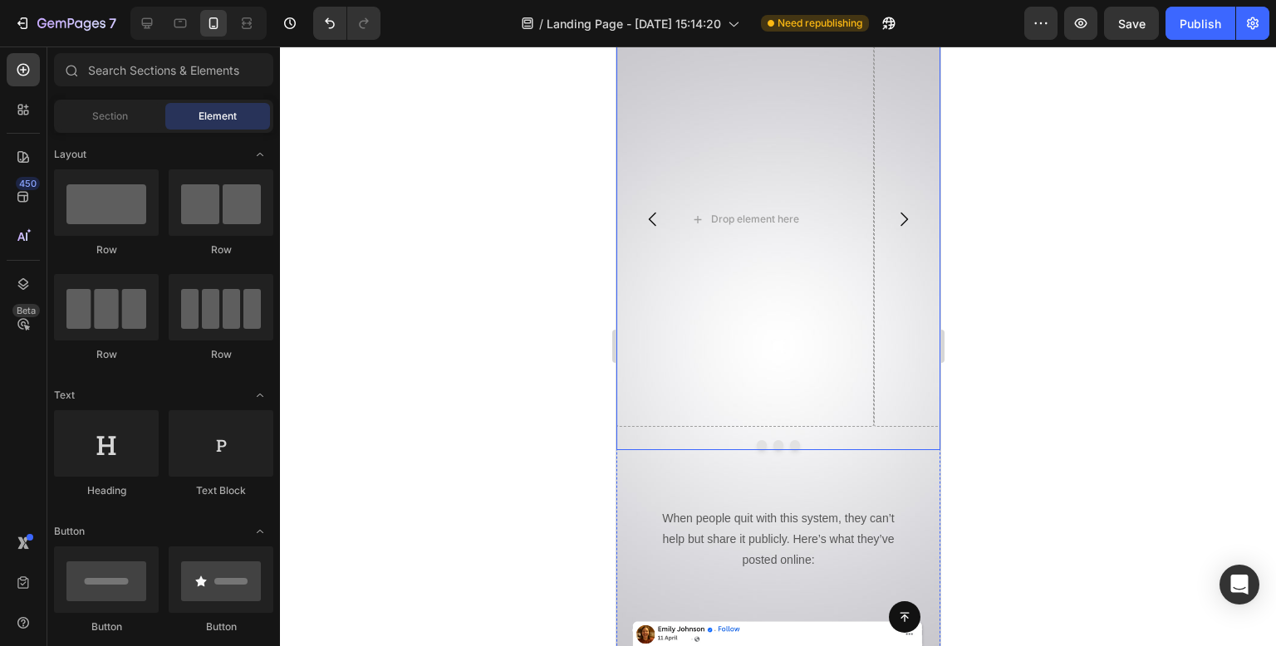
click at [893, 209] on icon "Carousel Next Arrow" at bounding box center [903, 219] width 20 height 20
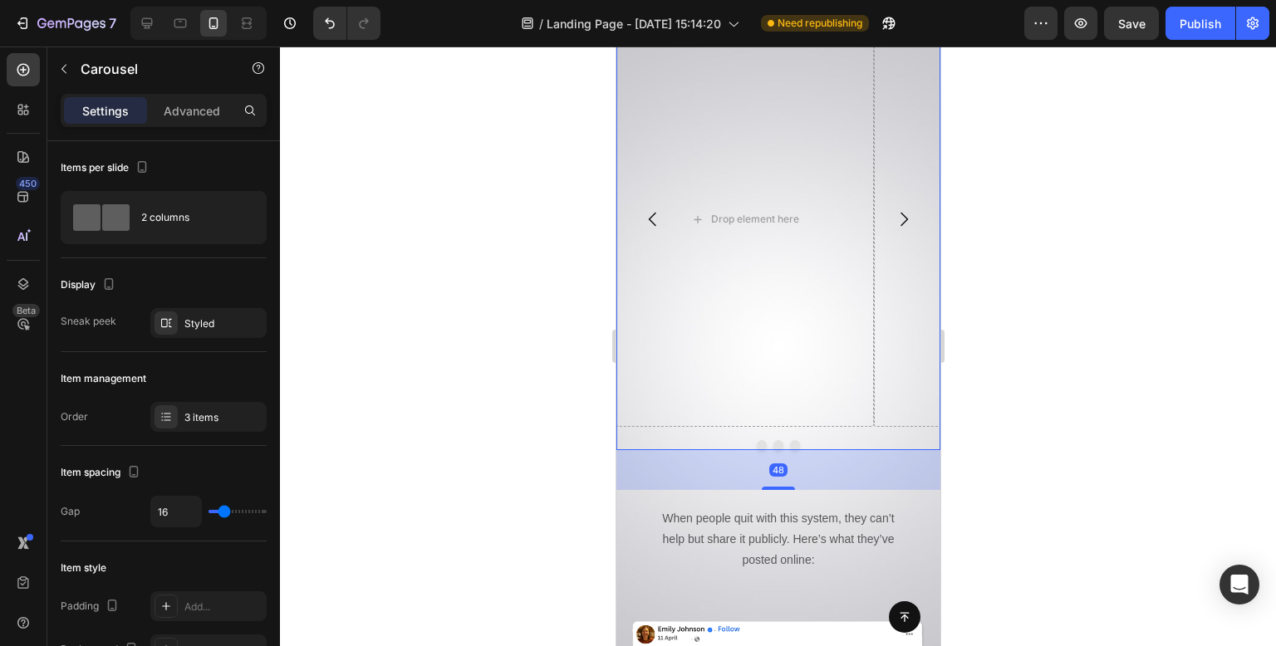
click at [895, 209] on icon "Carousel Next Arrow" at bounding box center [903, 219] width 20 height 20
click at [645, 209] on icon "Carousel Back Arrow" at bounding box center [652, 219] width 20 height 20
click at [656, 196] on button "Carousel Back Arrow" at bounding box center [652, 219] width 47 height 47
click at [756, 440] on button "Dot" at bounding box center [761, 445] width 10 height 10
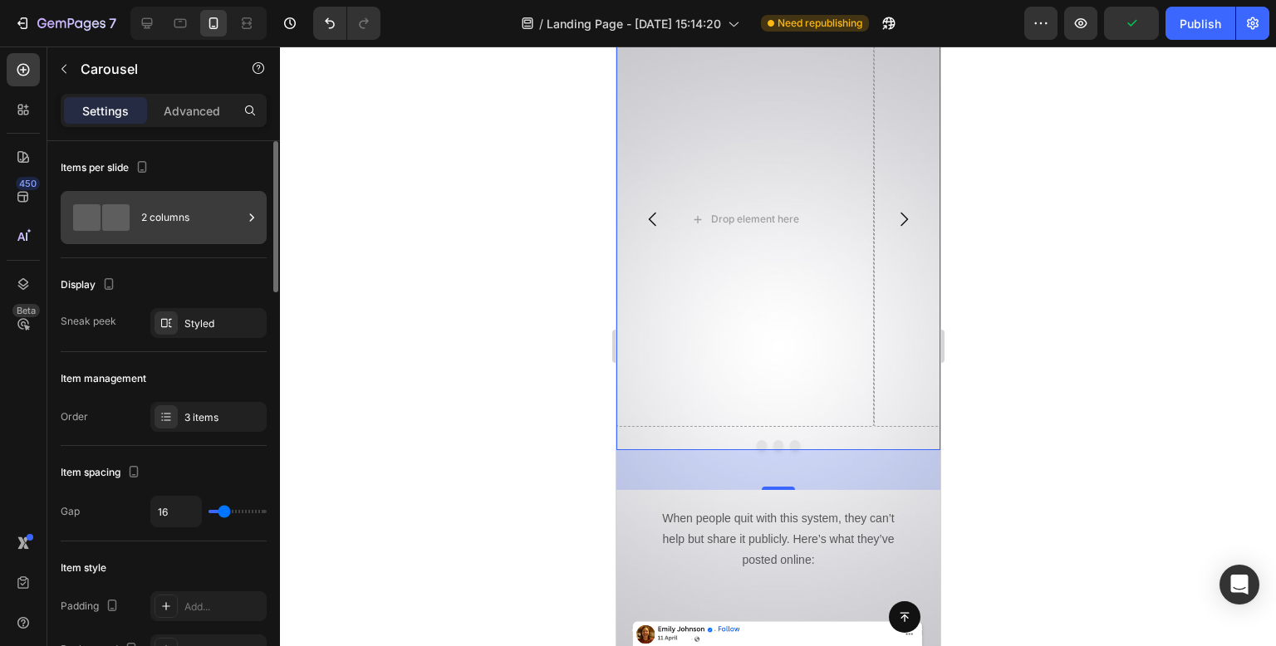
click at [201, 223] on div "2 columns" at bounding box center [191, 218] width 101 height 38
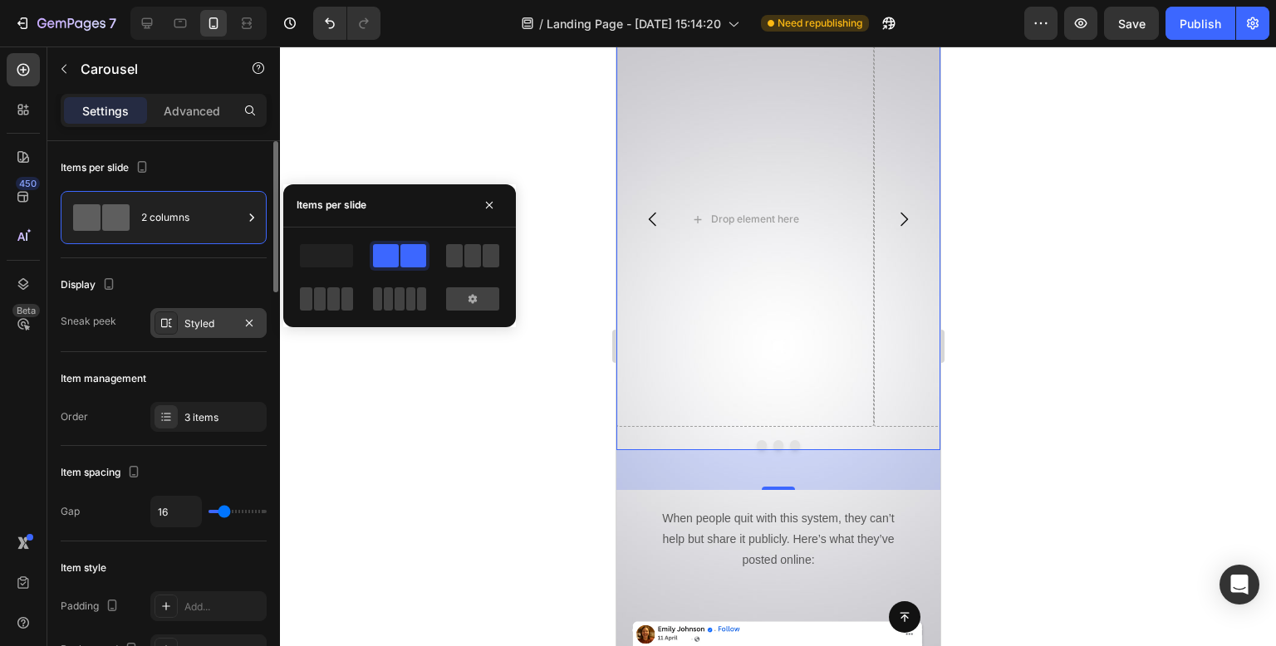
scroll to position [83, 0]
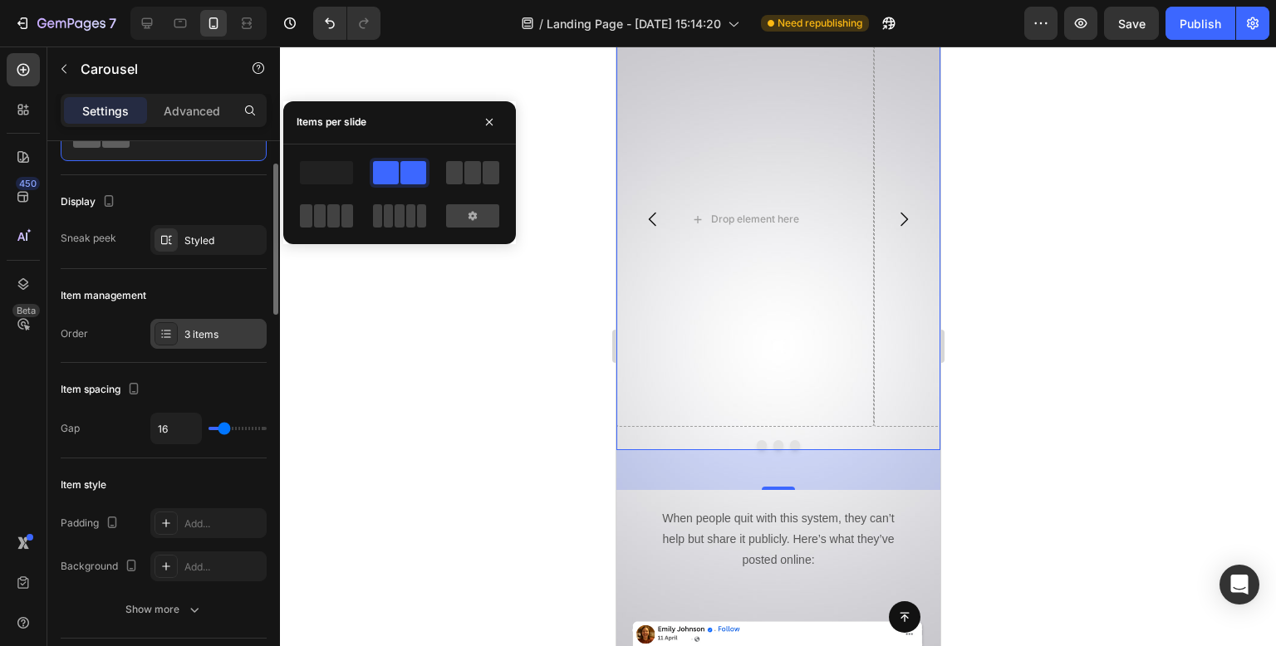
click at [195, 323] on div "3 items" at bounding box center [208, 334] width 116 height 30
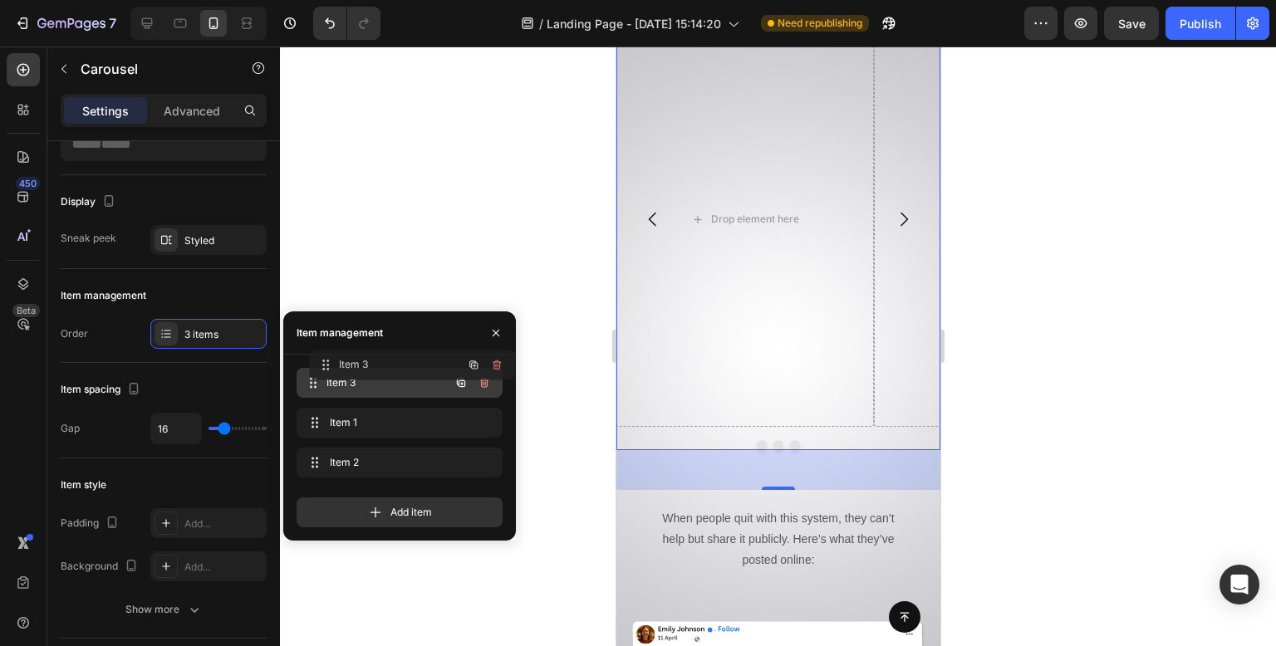
drag, startPoint x: 395, startPoint y: 472, endPoint x: 409, endPoint y: 374, distance: 98.9
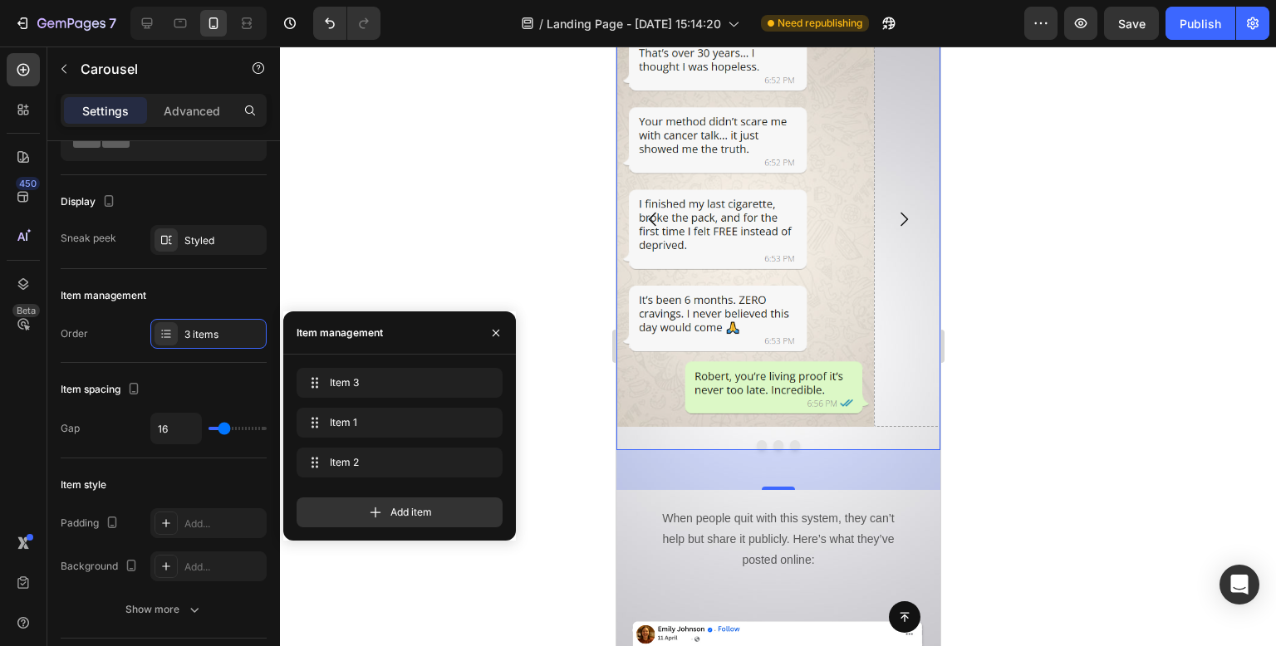
click at [491, 137] on div at bounding box center [778, 347] width 996 height 600
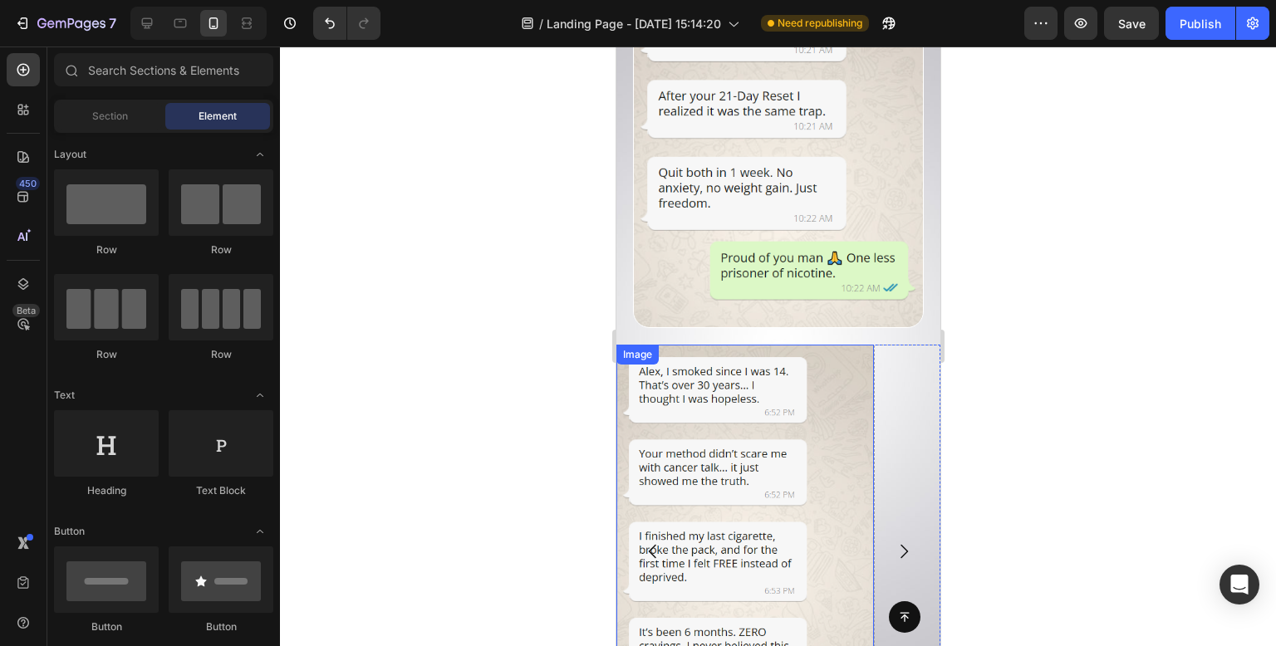
scroll to position [11059, 0]
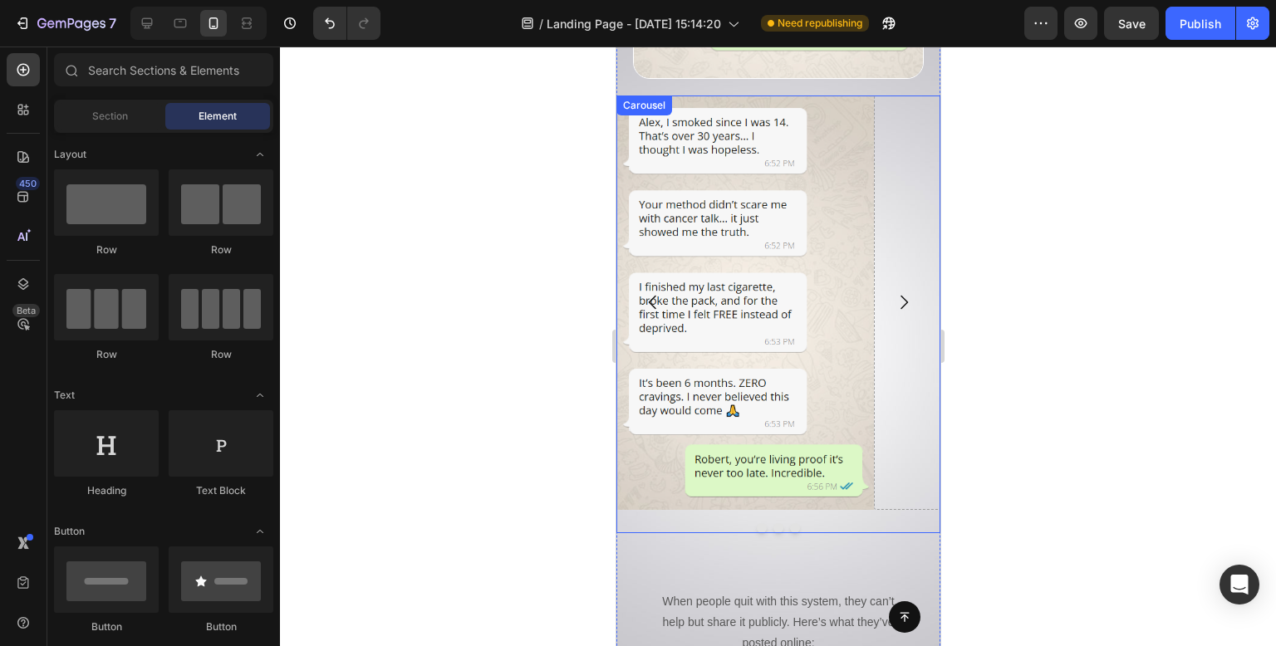
click at [865, 436] on div "Image Drop element here Drop element here Carousel" at bounding box center [778, 315] width 324 height 438
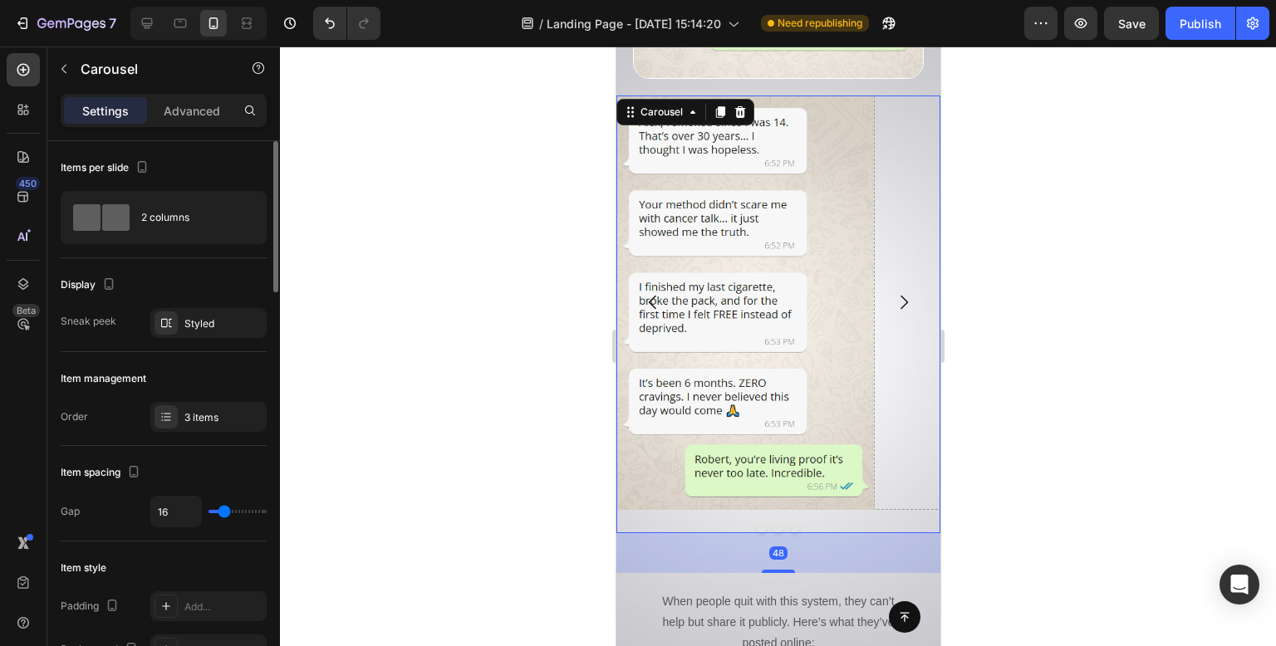
type input "38"
type input "43"
type input "62"
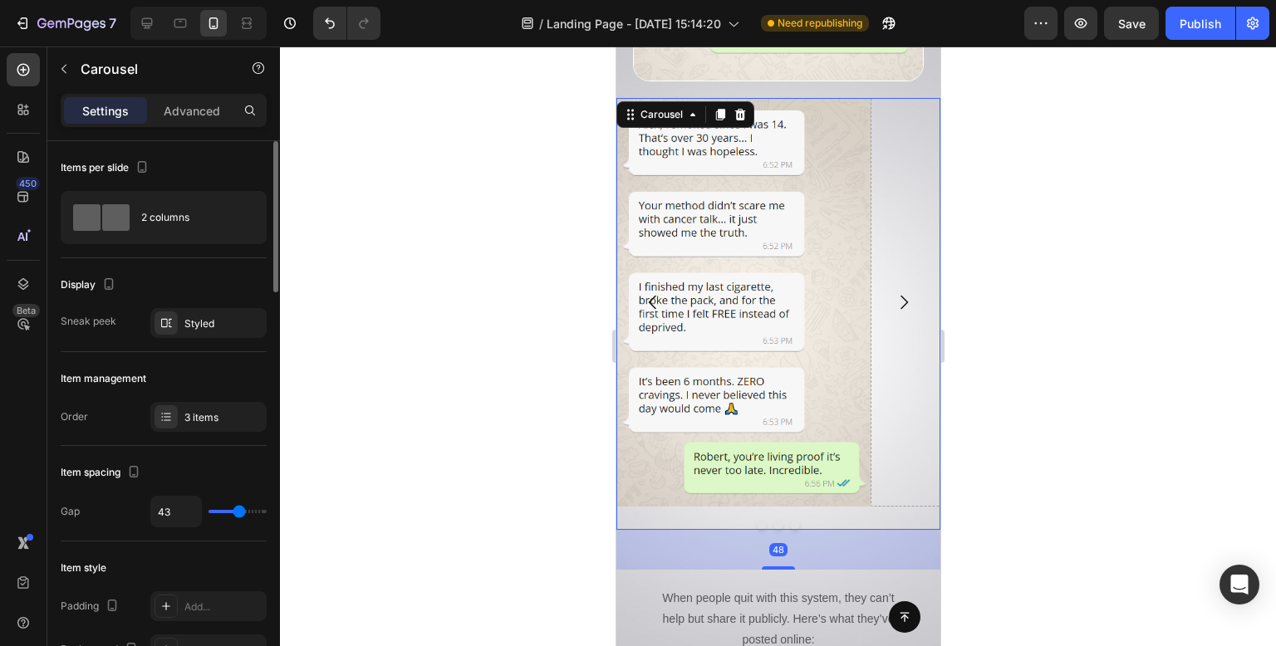
type input "62"
type input "32"
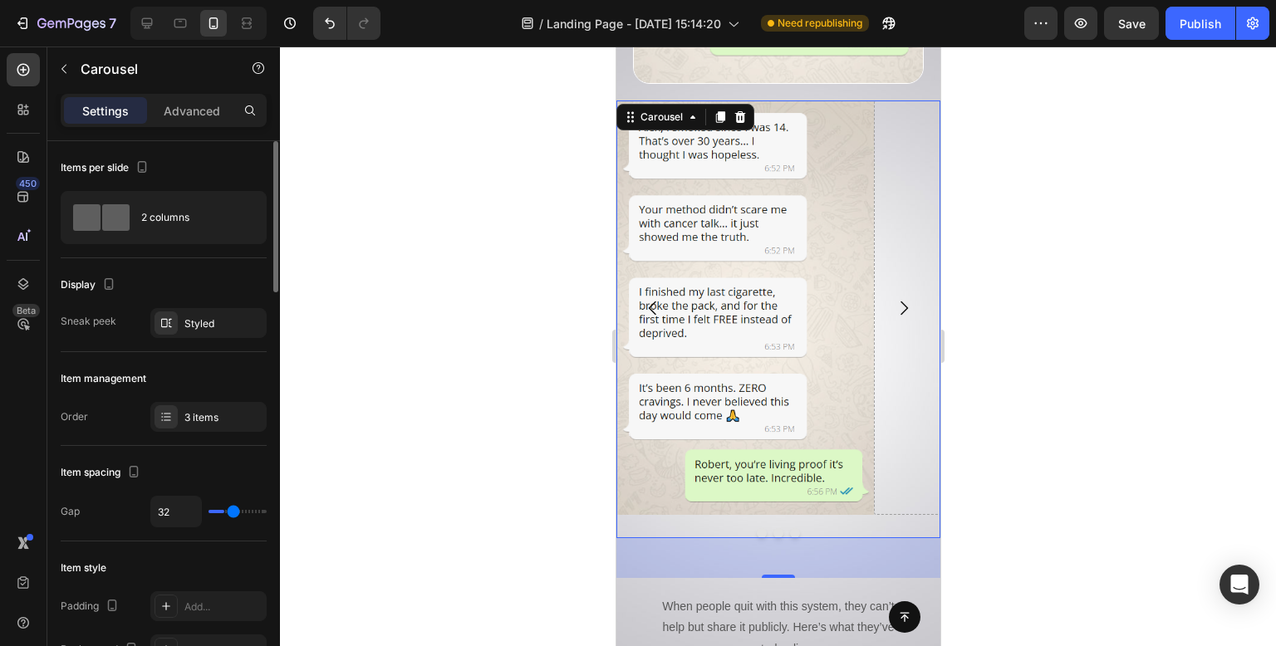
type input "15"
type input "13"
type input "7"
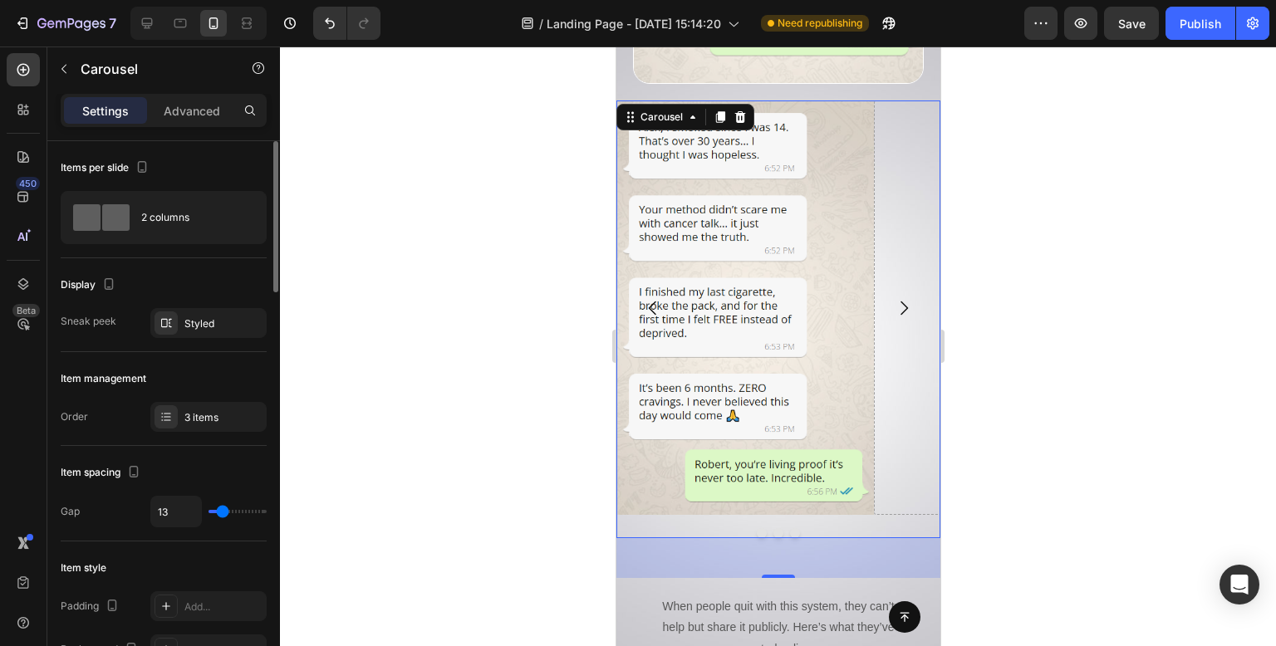
type input "7"
type input "4"
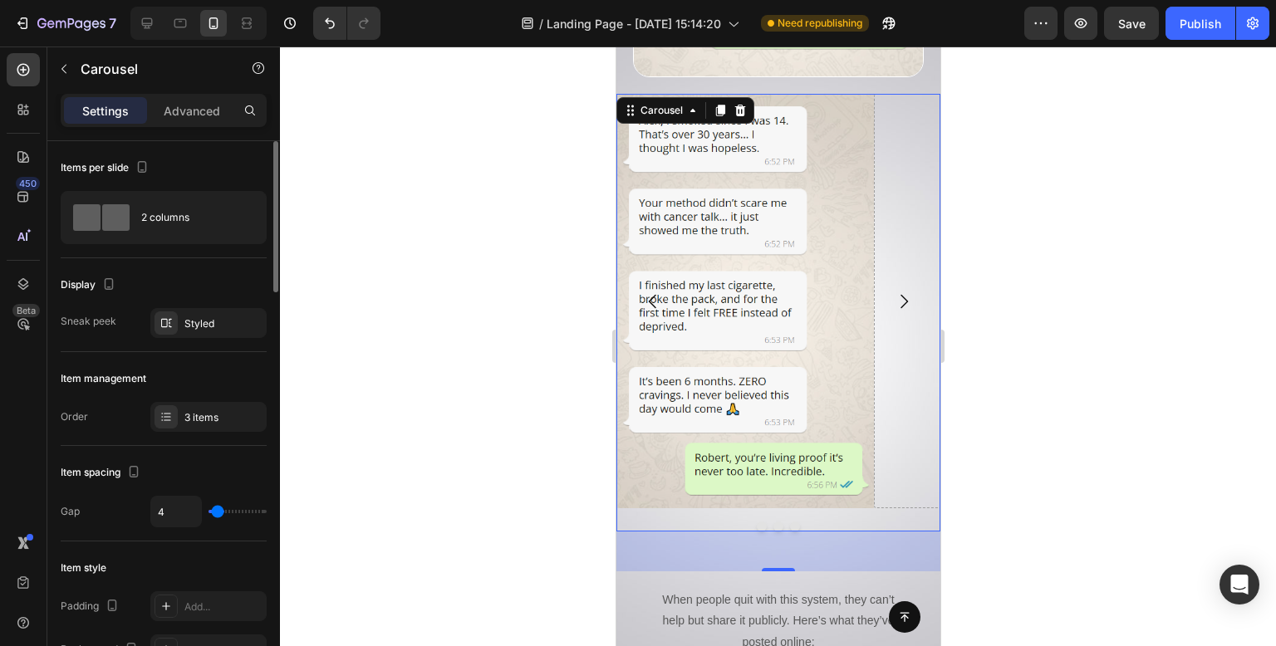
type input "0"
type input "29"
type input "30"
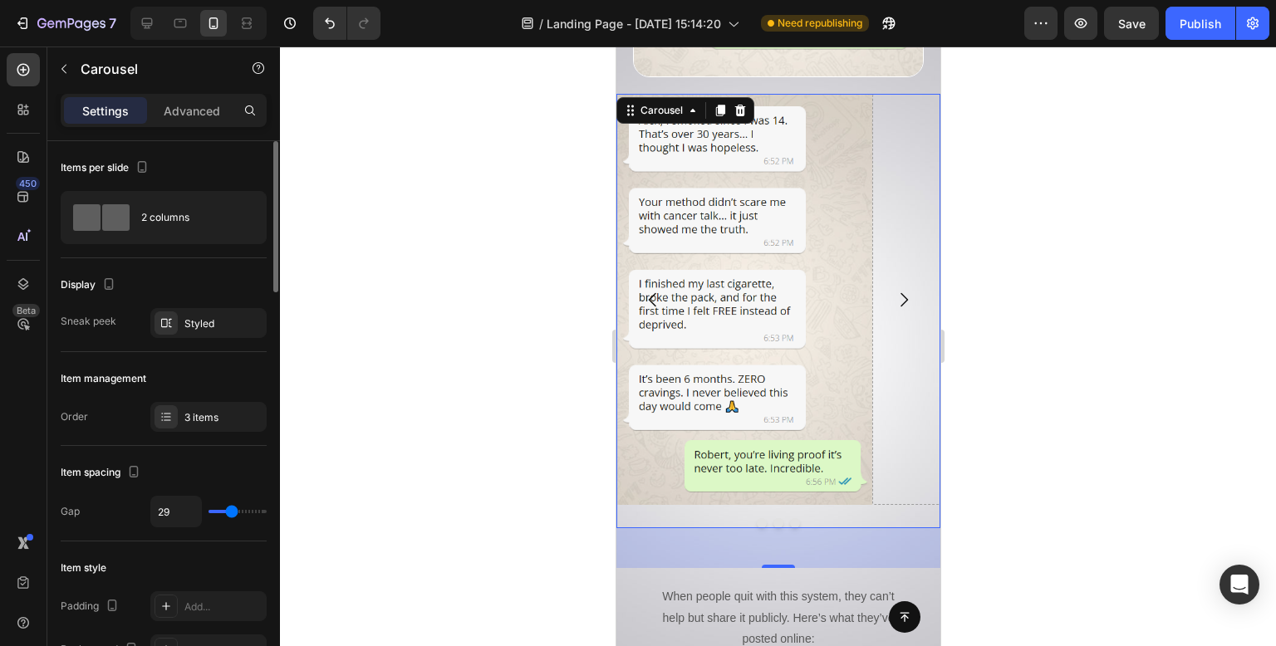
type input "30"
type input "32"
type input "37"
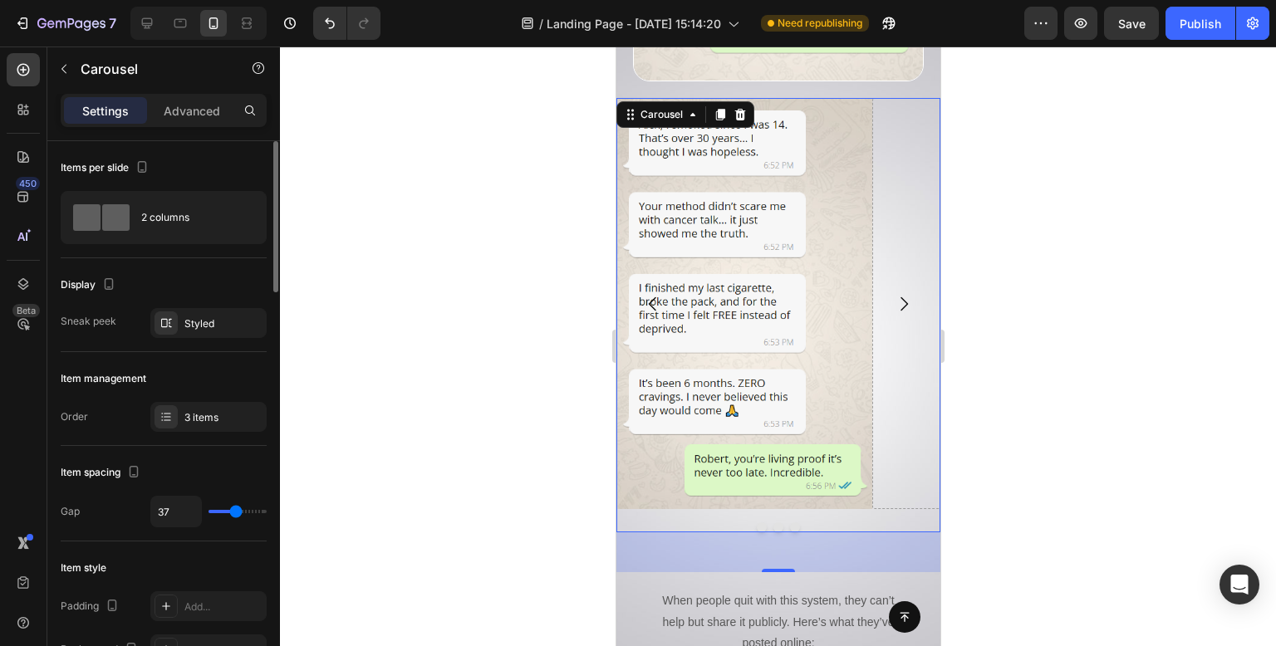
type input "38"
type input "16"
type input "29"
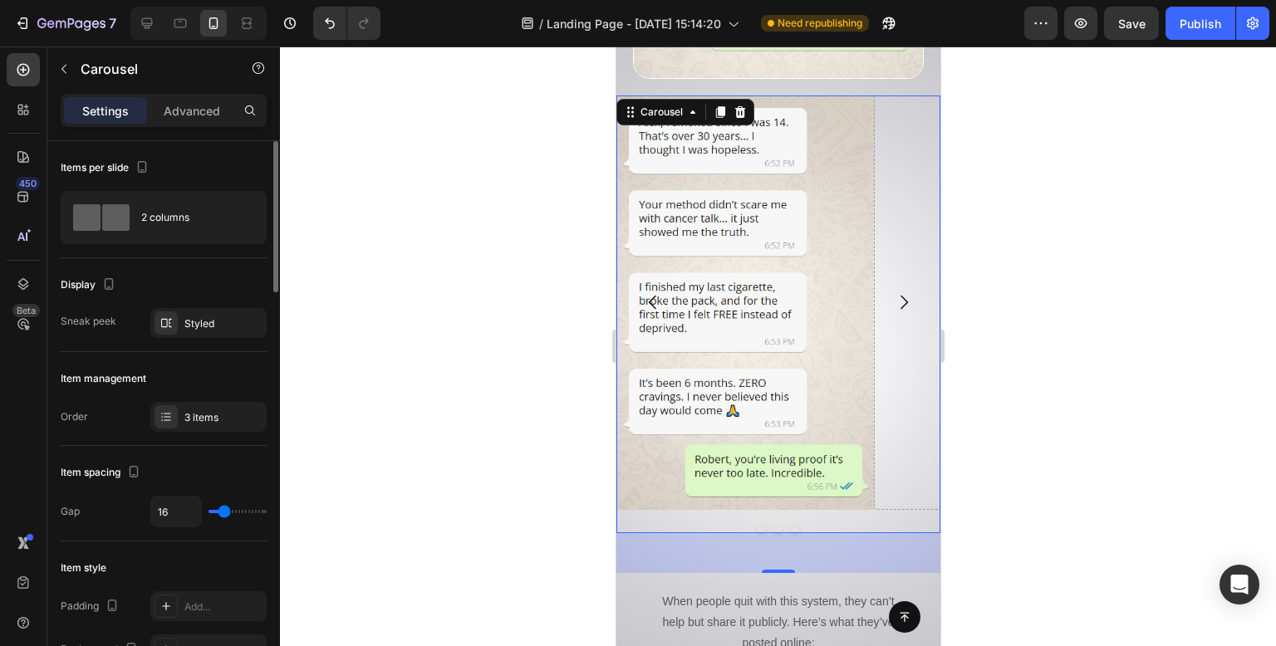
type input "29"
type input "31"
click at [233, 513] on input "range" at bounding box center [238, 511] width 58 height 3
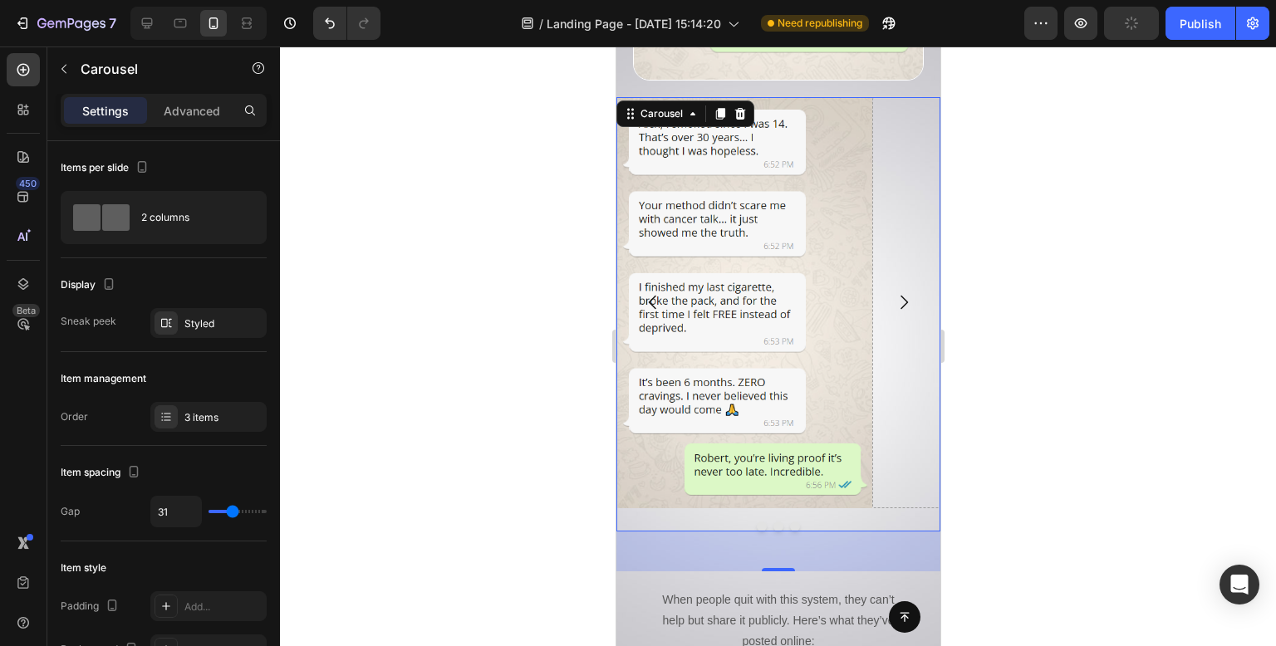
click at [773, 522] on button "Dot" at bounding box center [778, 527] width 10 height 10
click at [884, 256] on div "Drop element here" at bounding box center [1000, 302] width 256 height 411
click at [895, 292] on icon "Carousel Next Arrow" at bounding box center [903, 302] width 20 height 20
click at [78, 64] on div "Carousel" at bounding box center [141, 68] width 189 height 43
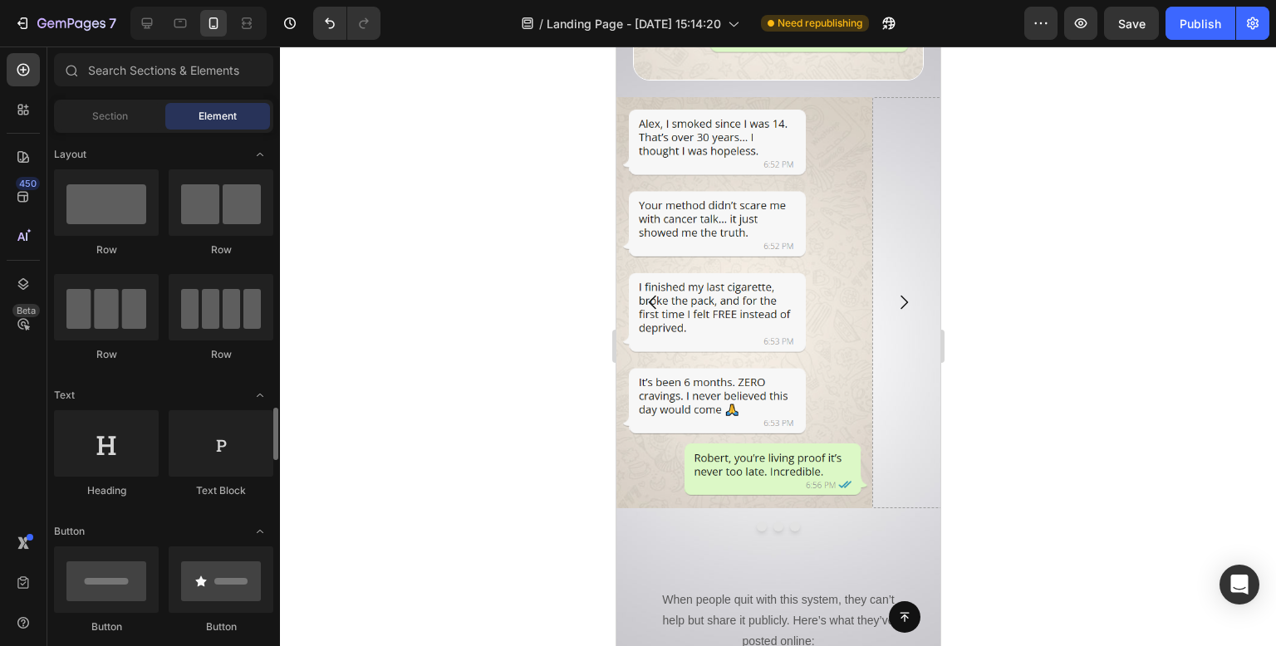
scroll to position [332, 0]
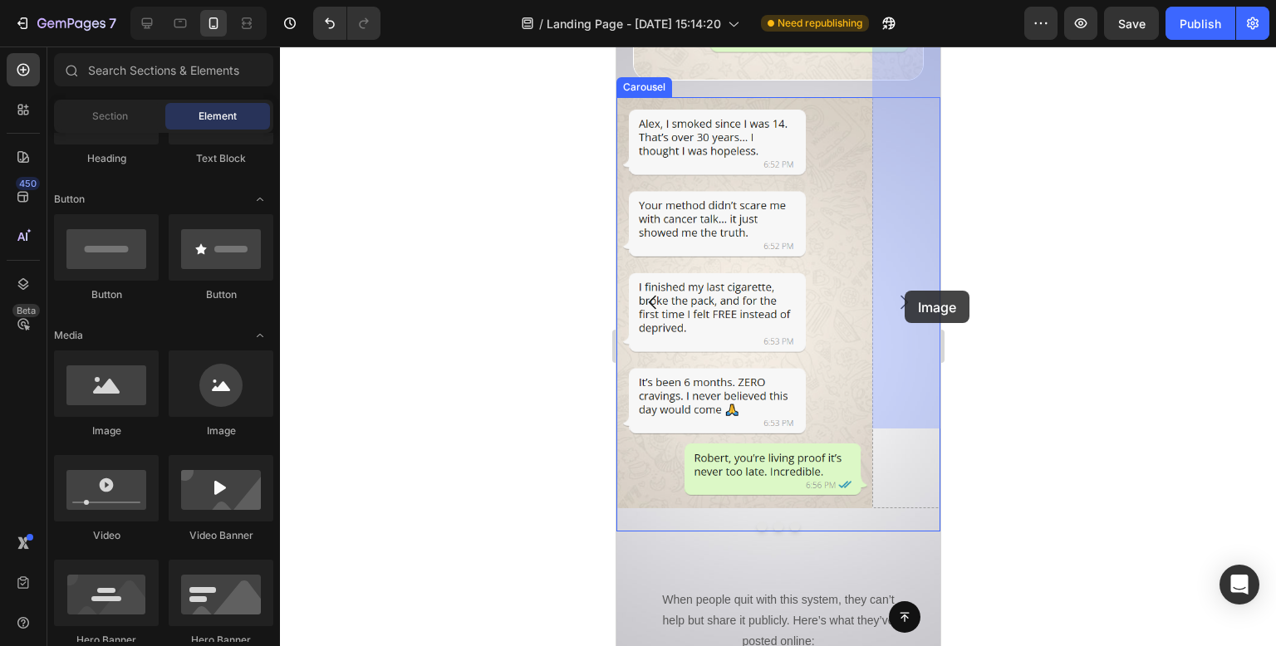
drag, startPoint x: 815, startPoint y: 430, endPoint x: 904, endPoint y: 291, distance: 164.8
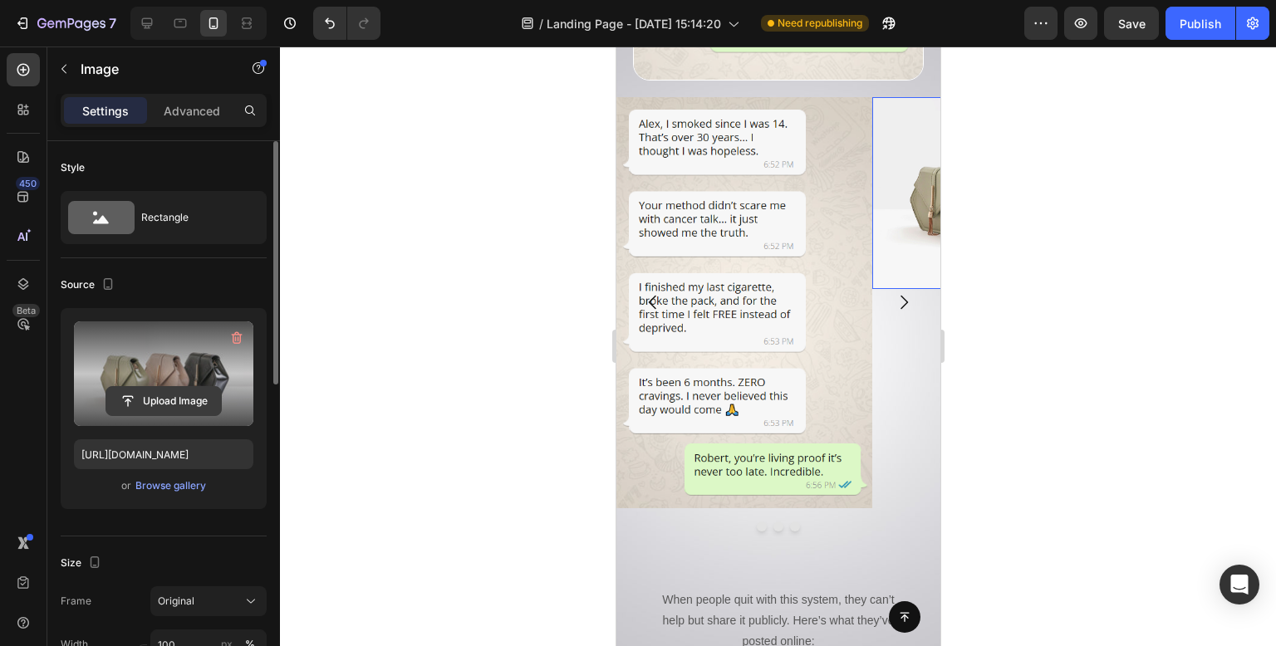
click at [145, 402] on input "file" at bounding box center [163, 401] width 115 height 28
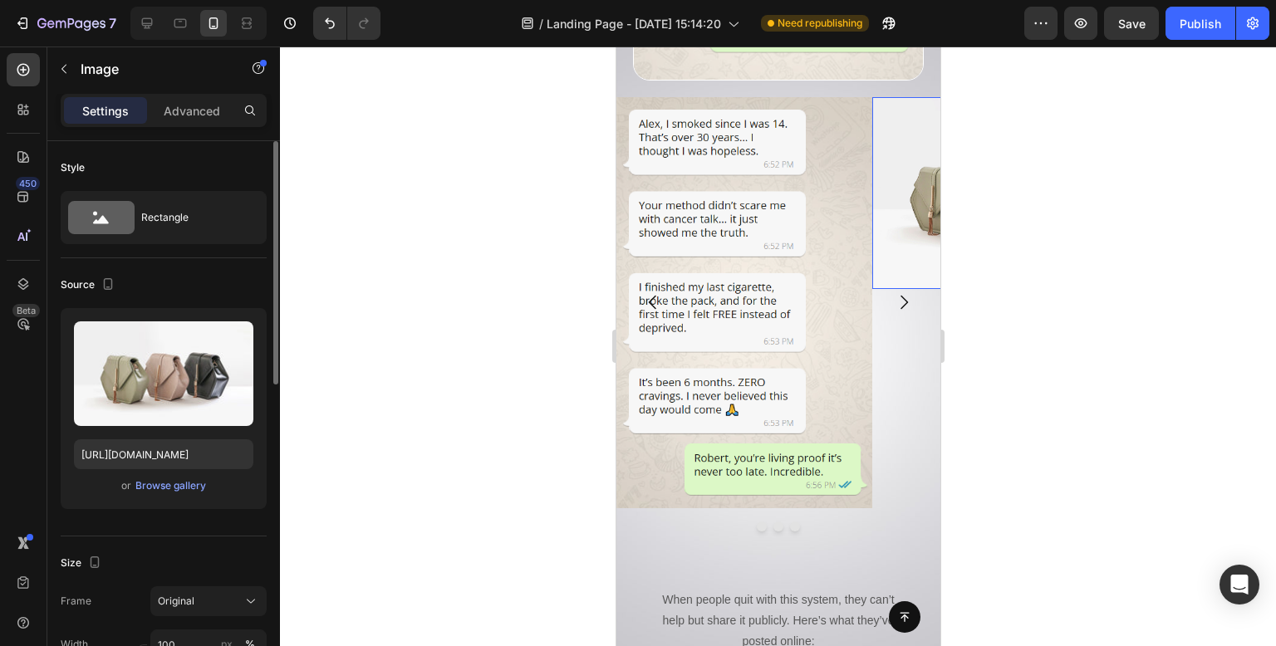
click at [184, 496] on div "Upload Image https://cdn.shopify.com/s/files/1/2005/9307/files/image_demo.jpg o…" at bounding box center [164, 408] width 206 height 201
click at [185, 489] on div "Browse gallery" at bounding box center [170, 486] width 71 height 15
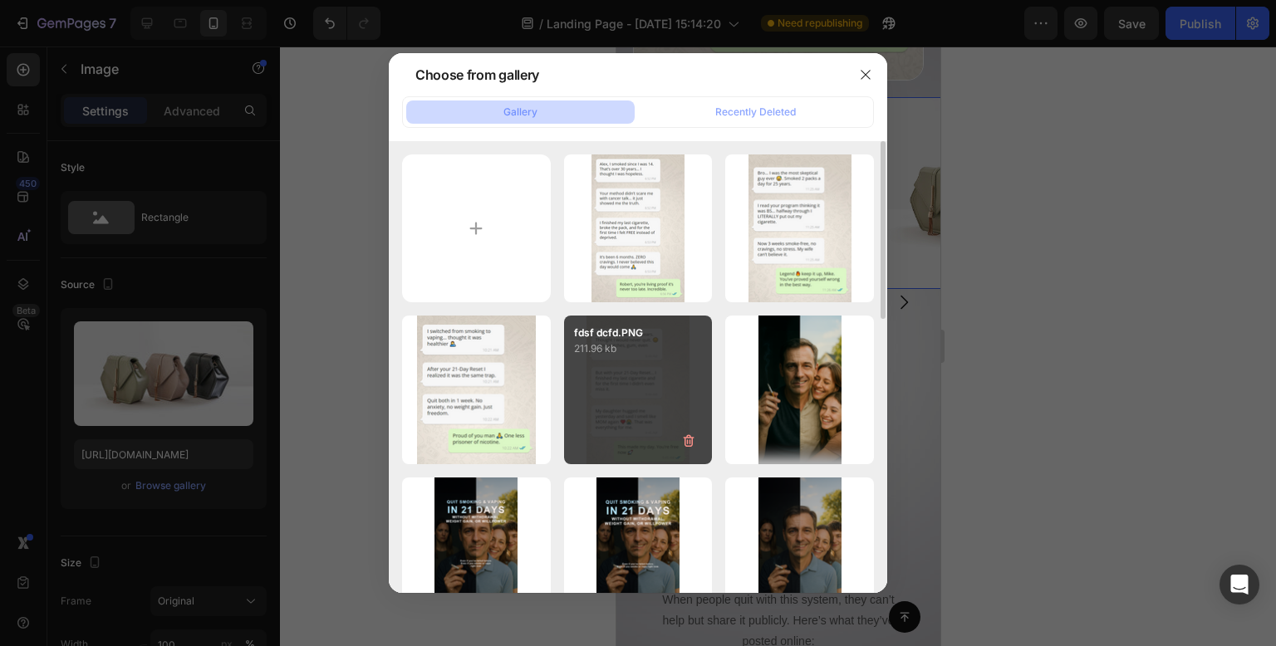
click at [657, 405] on div "fdsf dcfd.PNG 211.96 kb" at bounding box center [638, 390] width 149 height 149
type input "https://cdn.shopify.com/s/files/1/0957/3122/0821/files/gempages_571944393670394…"
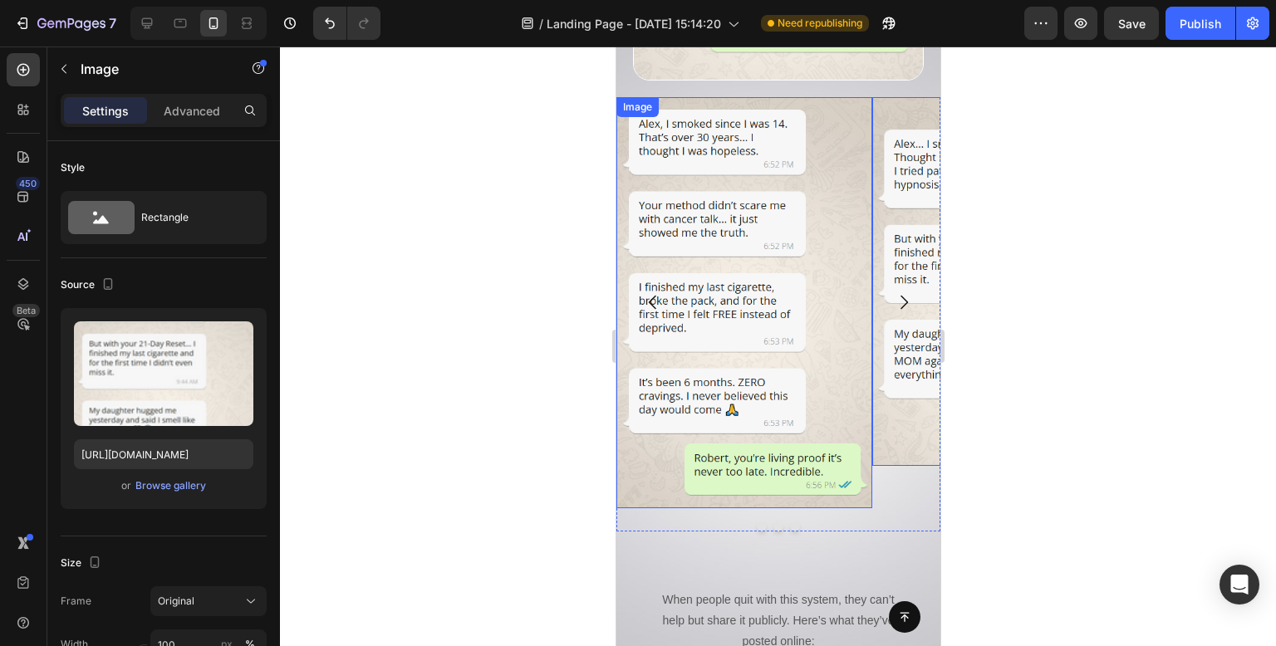
click at [414, 370] on div at bounding box center [778, 347] width 996 height 600
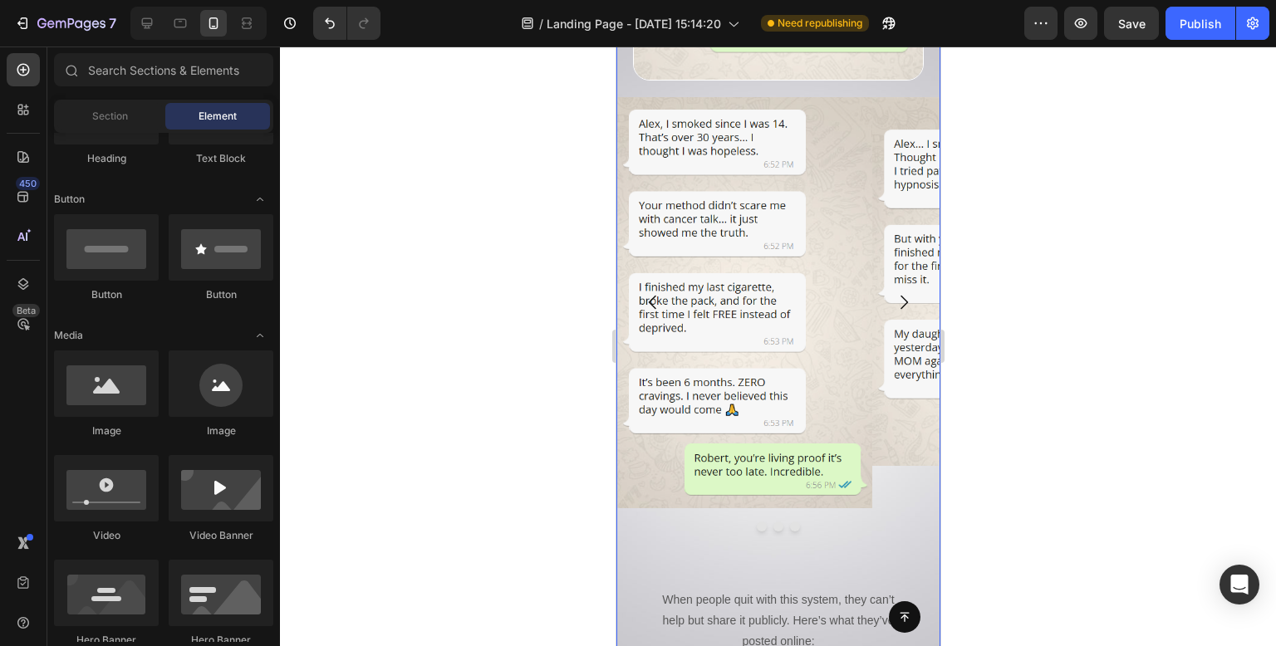
scroll to position [10892, 0]
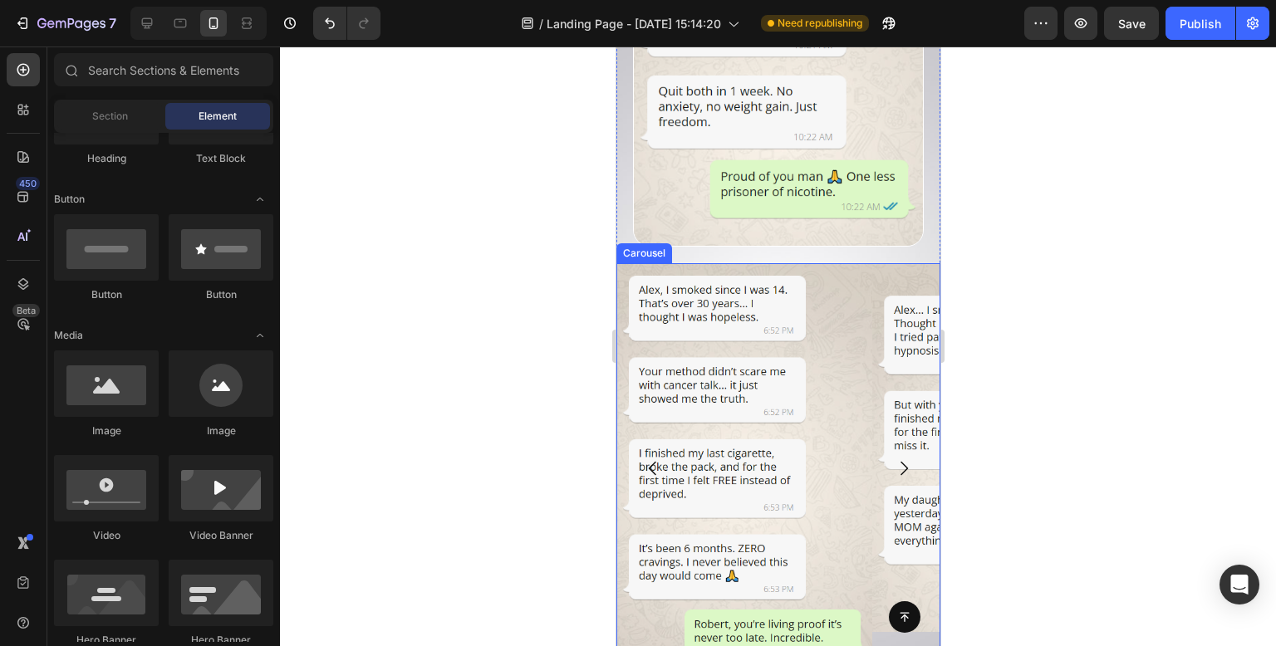
click at [888, 582] on div "Image" at bounding box center [1000, 468] width 256 height 411
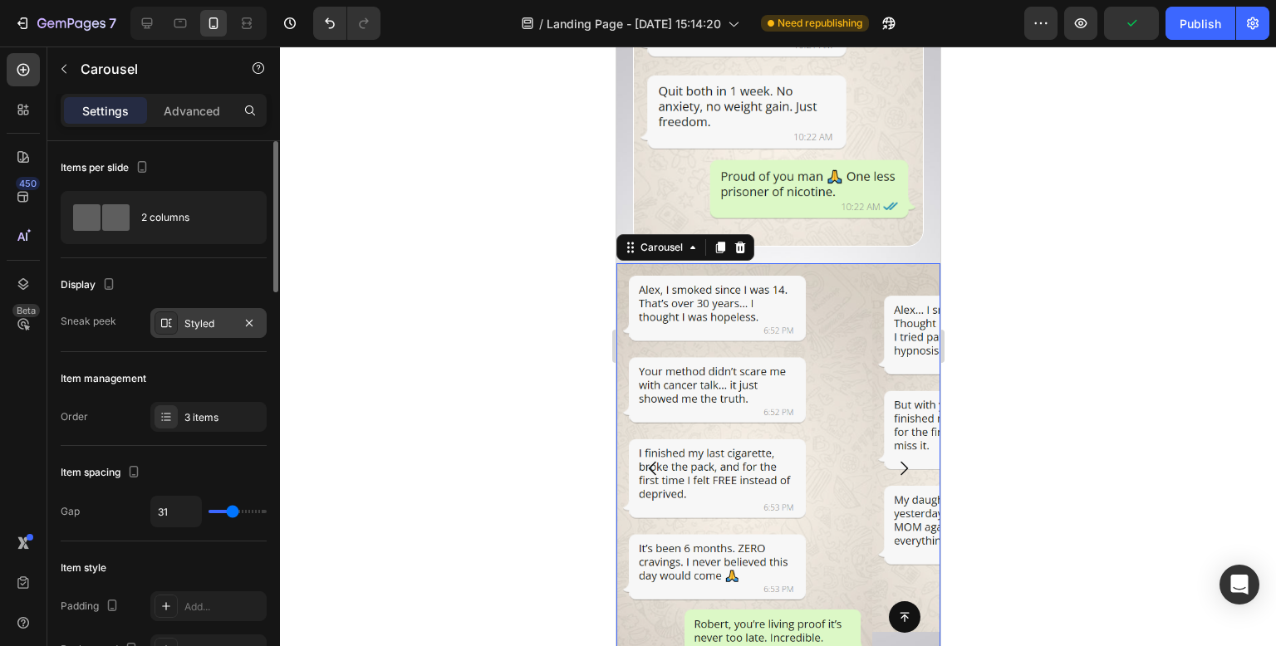
click at [199, 332] on div "Styled" at bounding box center [208, 323] width 116 height 30
click at [96, 425] on div "Order 3 items" at bounding box center [164, 417] width 206 height 30
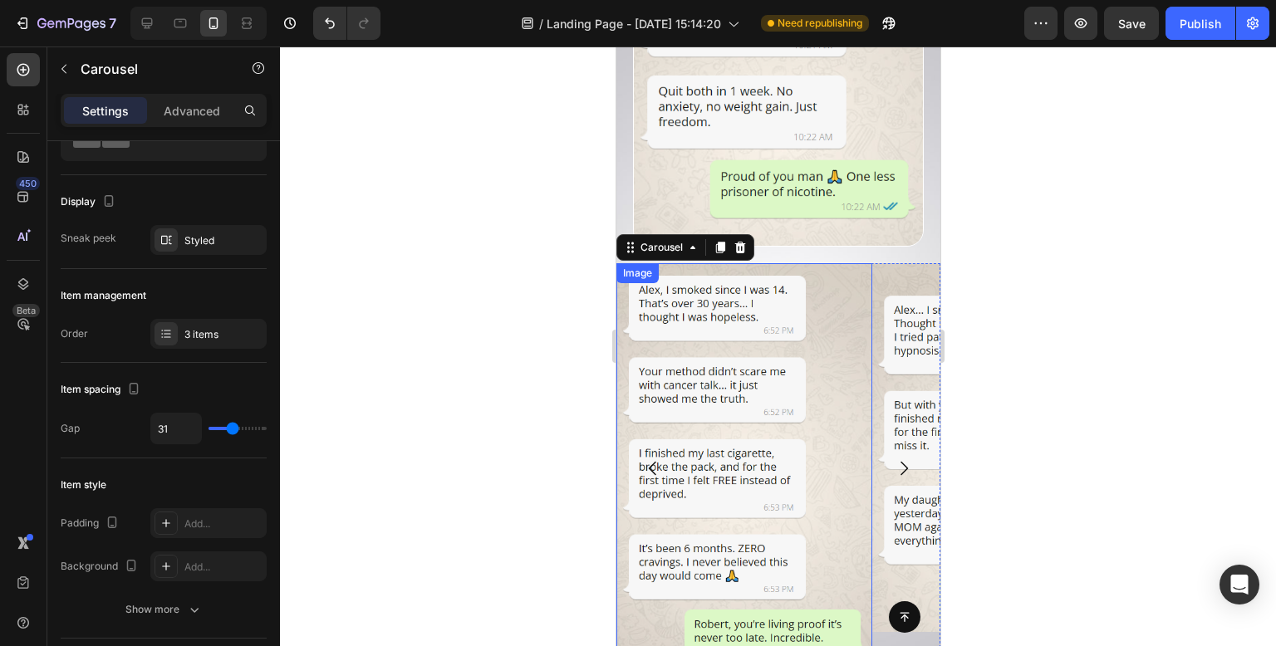
click at [778, 396] on img at bounding box center [744, 468] width 256 height 411
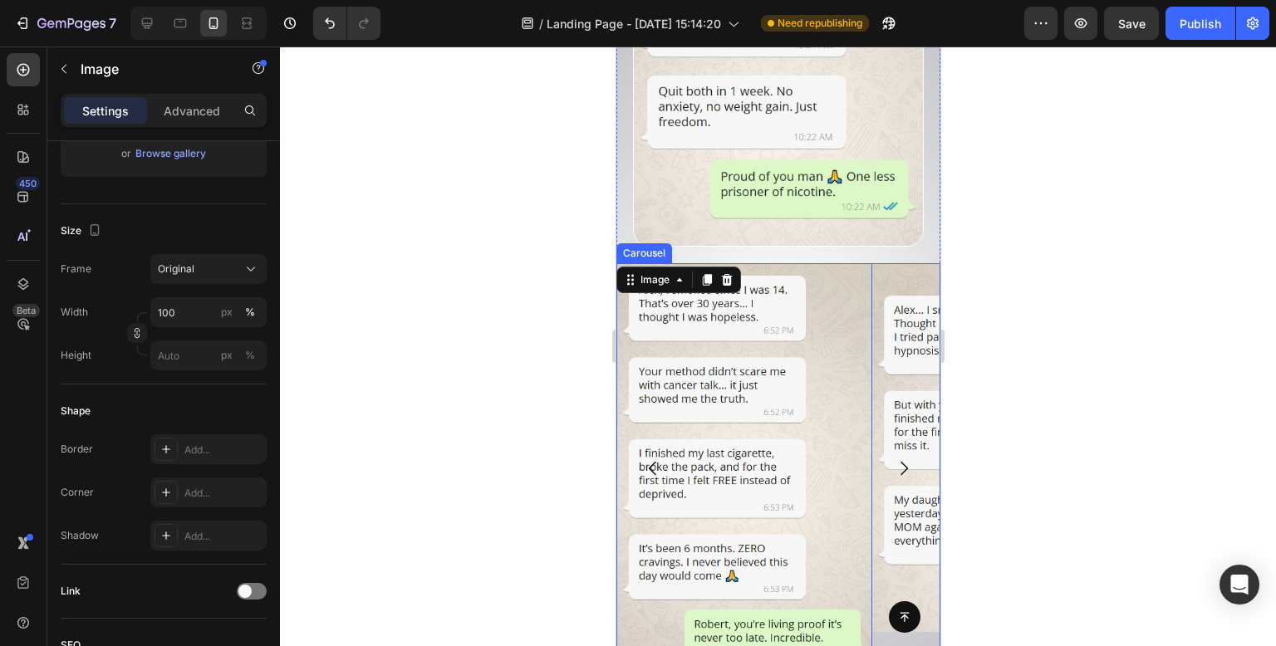
scroll to position [10975, 0]
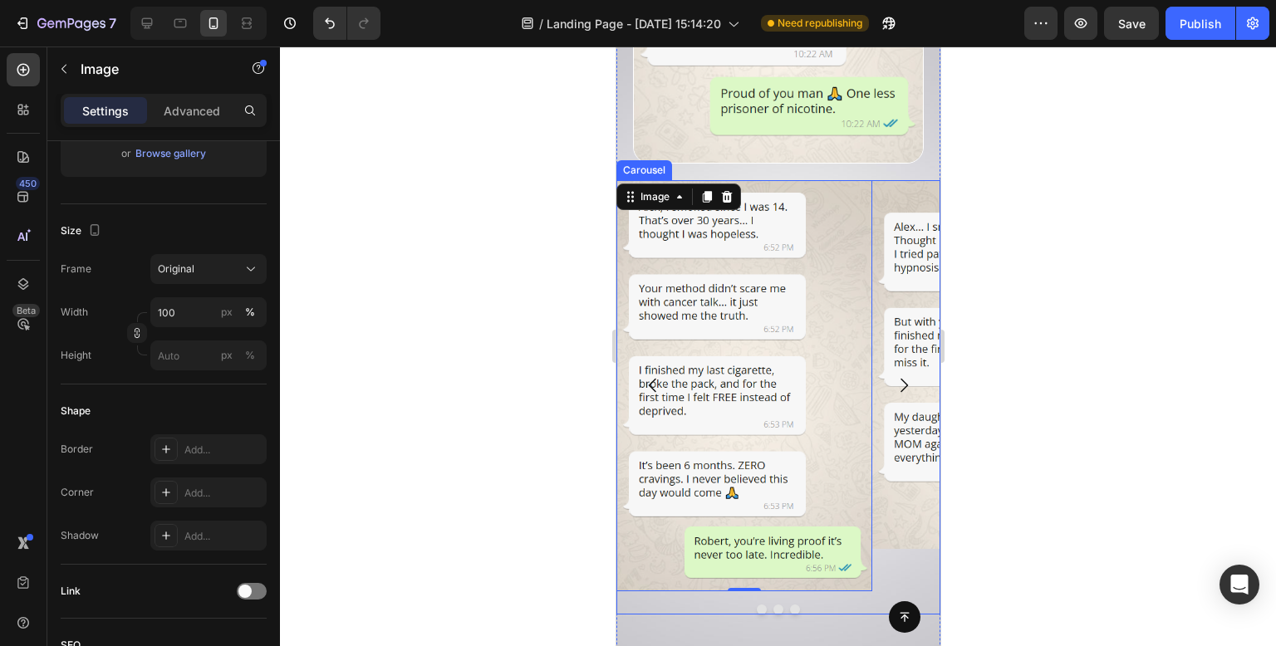
click at [892, 496] on div "Image" at bounding box center [1000, 385] width 256 height 411
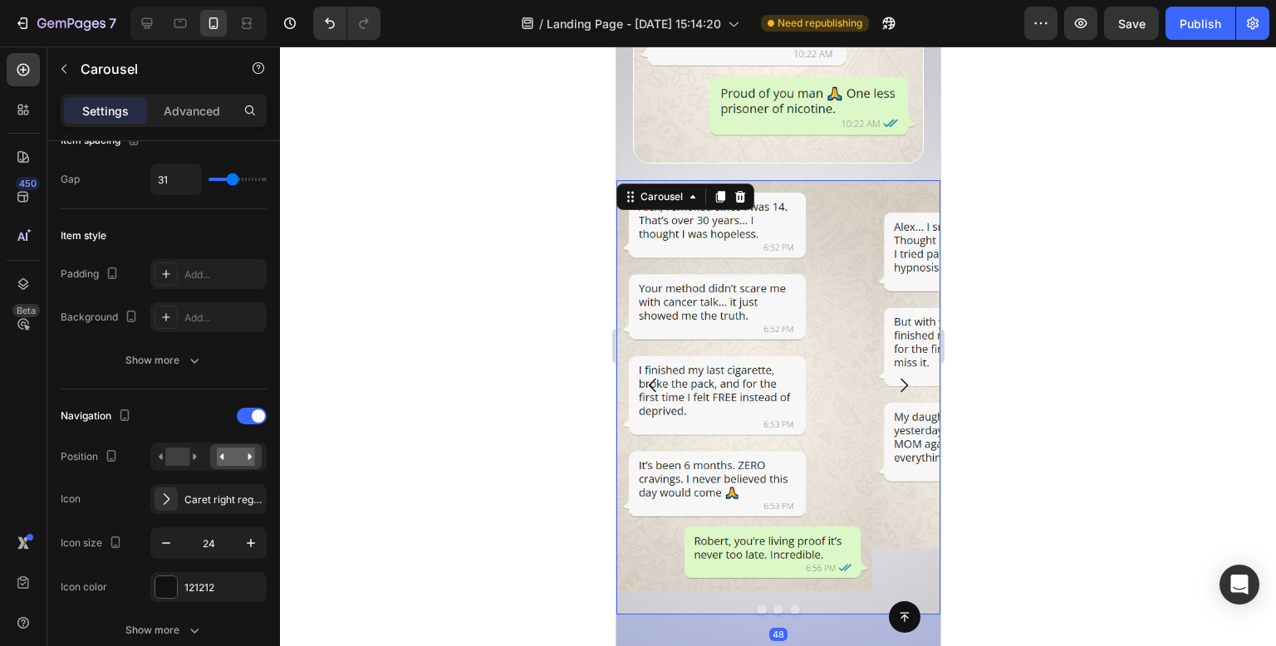
scroll to position [0, 0]
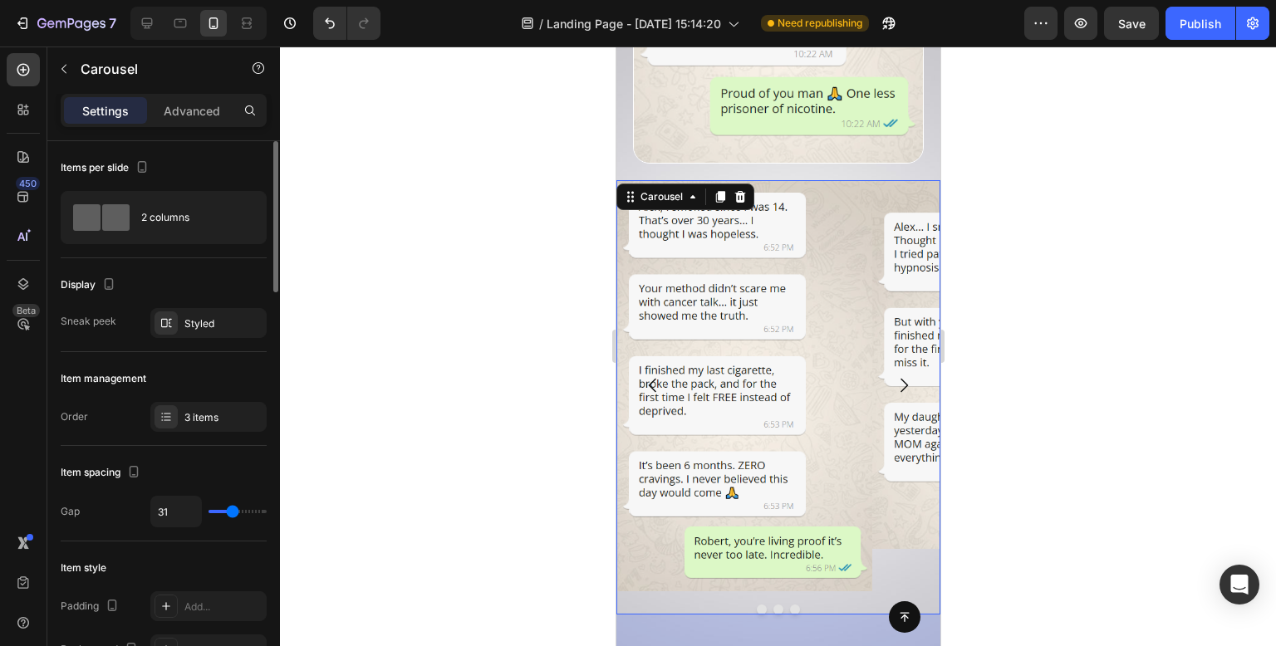
type input "3"
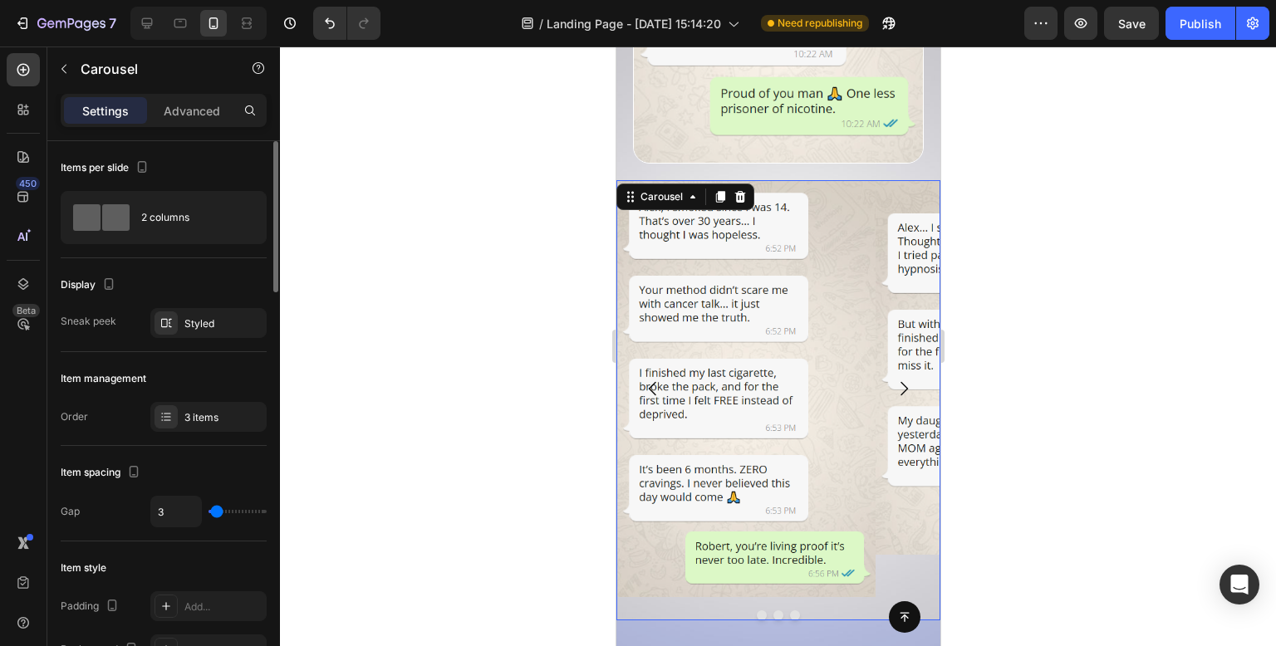
type input "1"
type input "0"
type input "50"
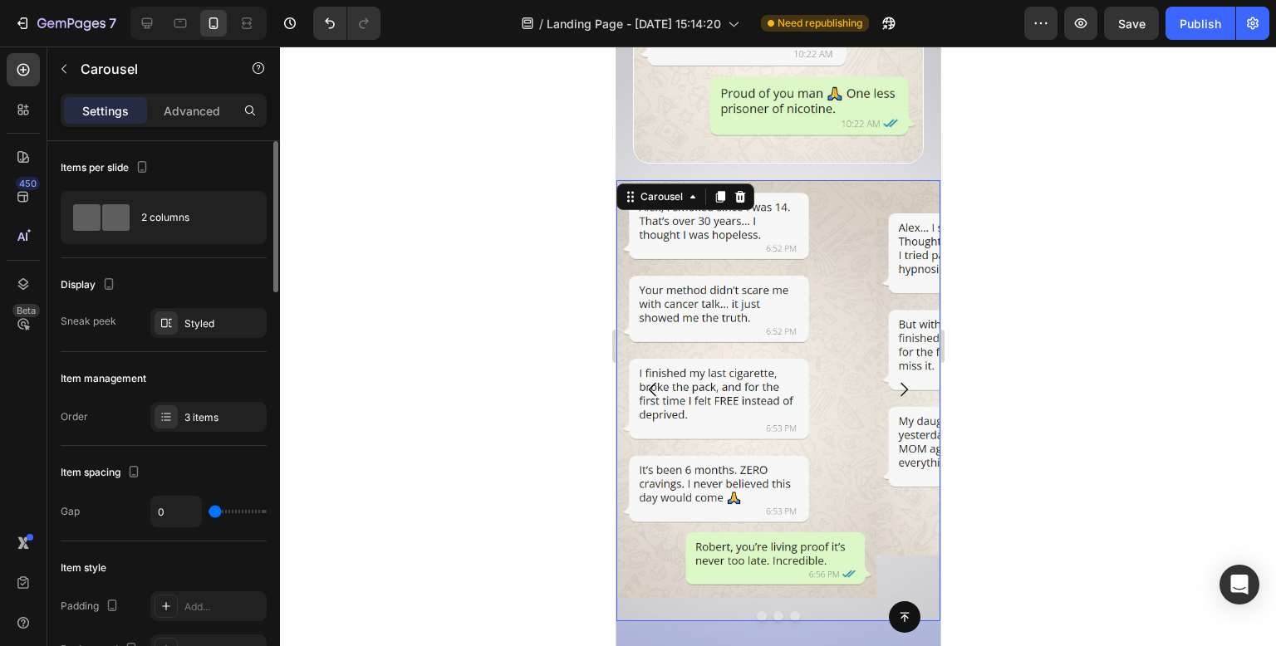
type input "50"
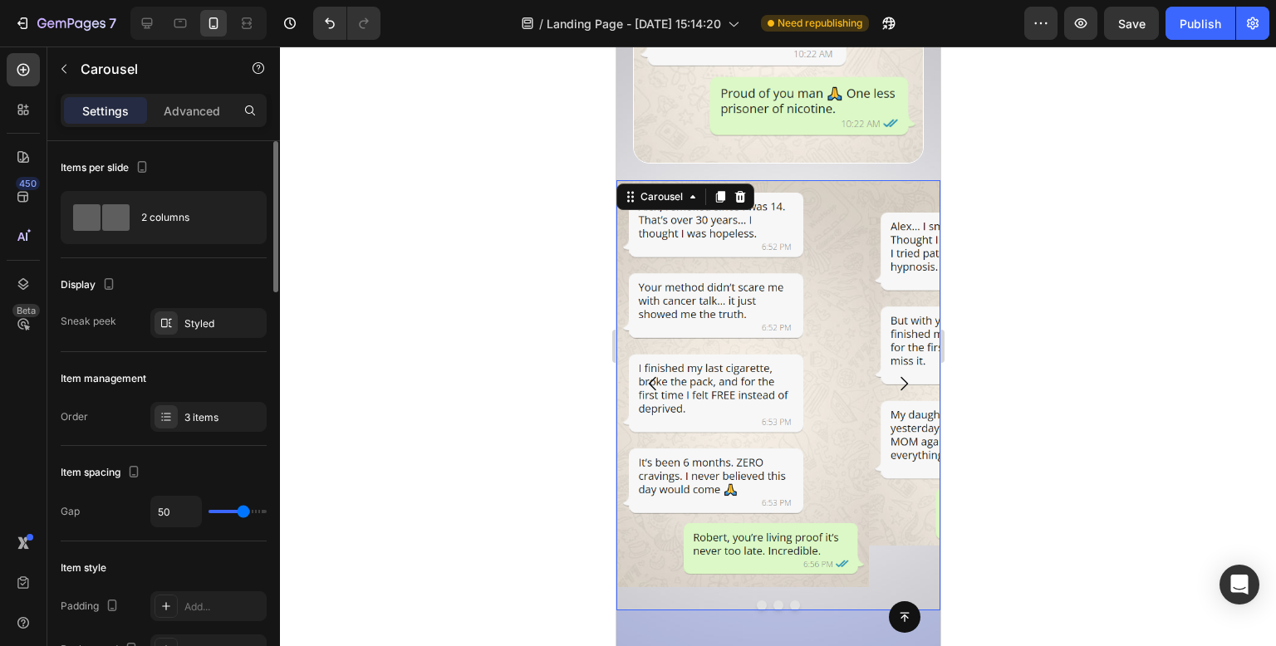
type input "68"
type input "80"
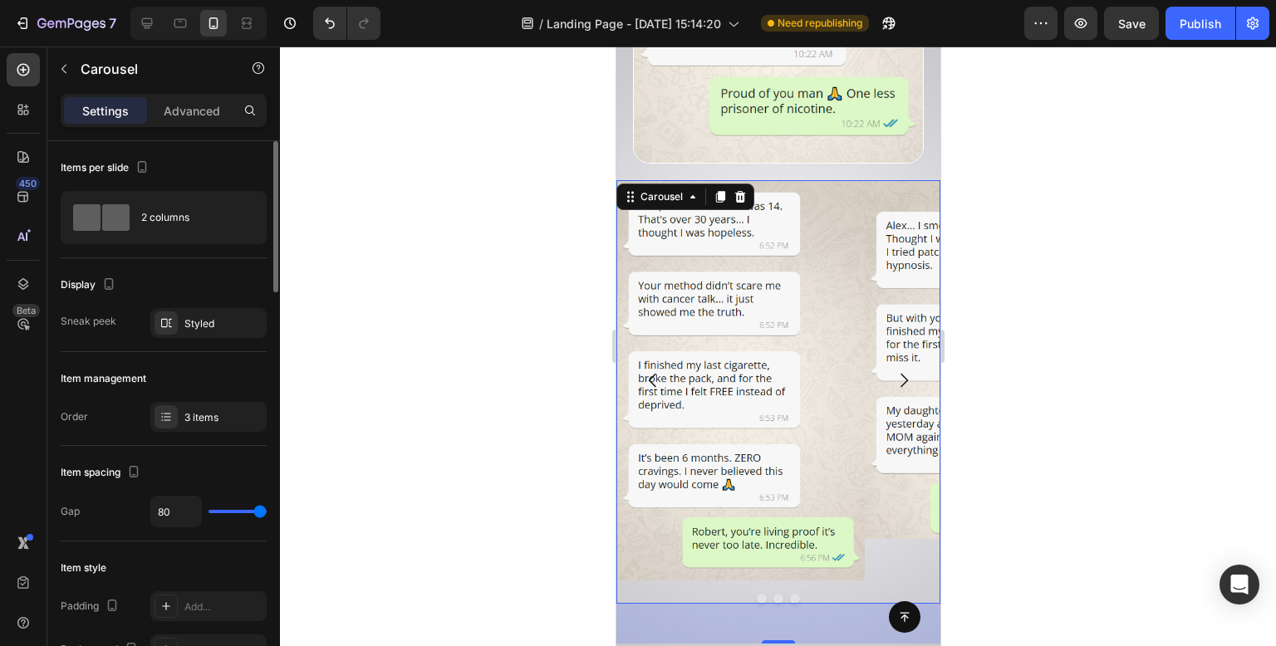
type input "23"
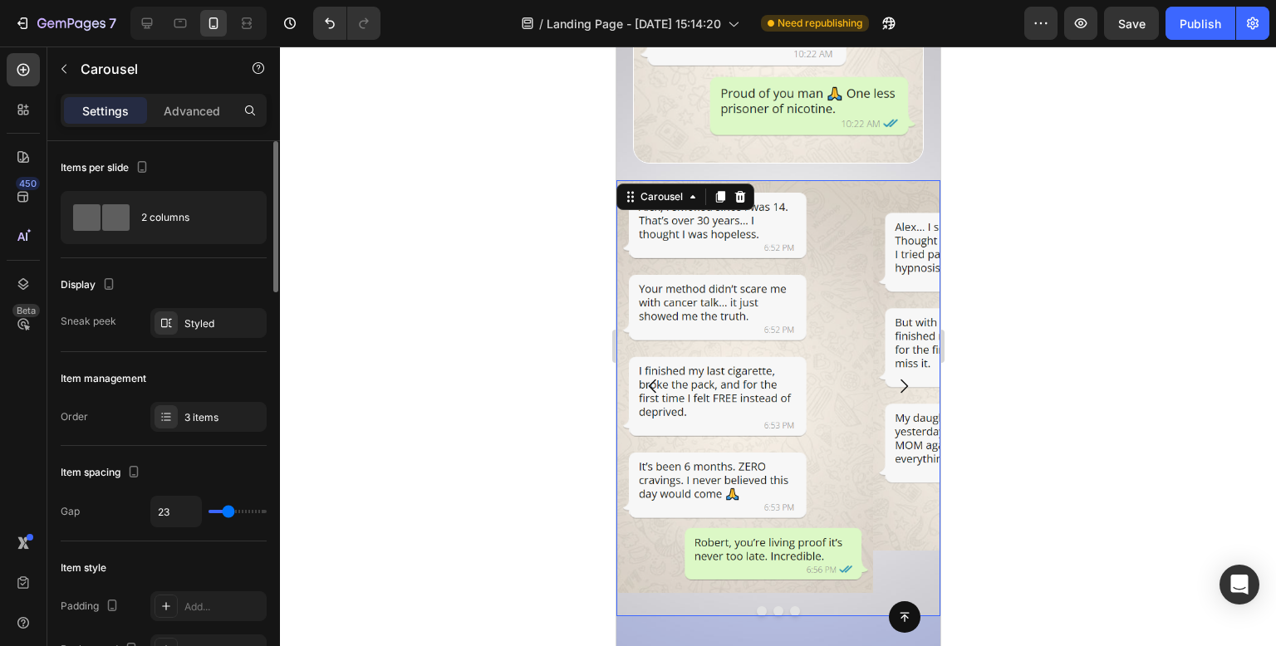
type input "13"
type input "1"
type input "0"
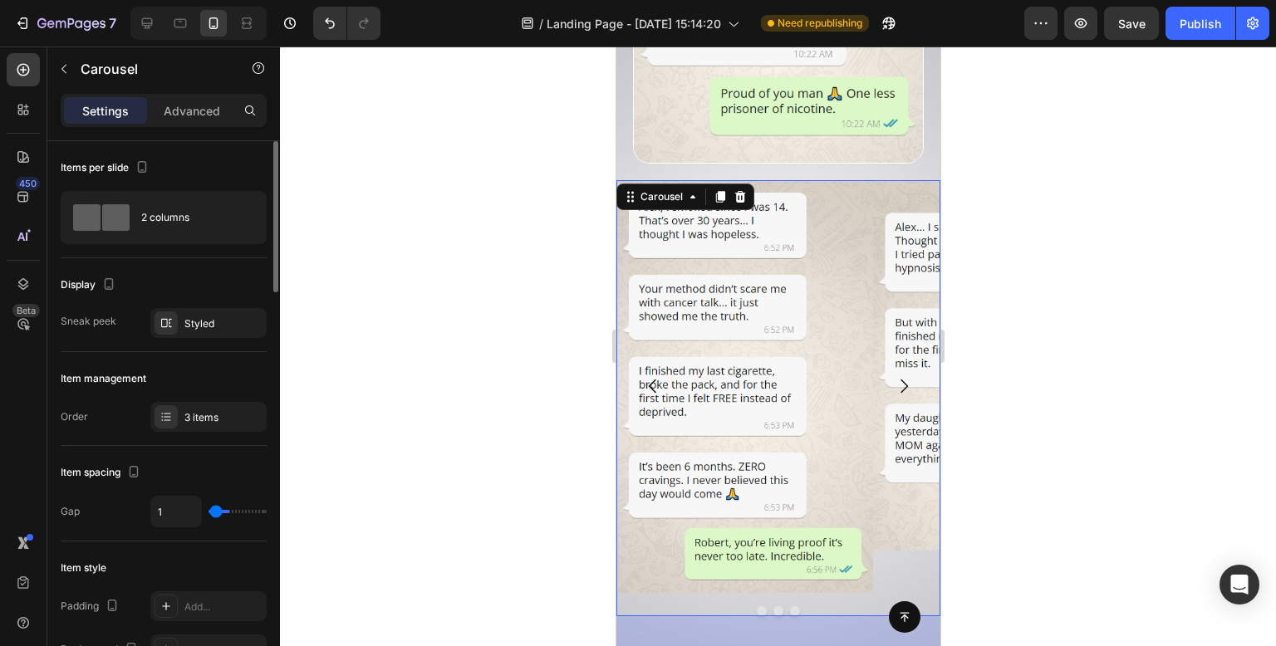
type input "0"
type input "19"
type input "23"
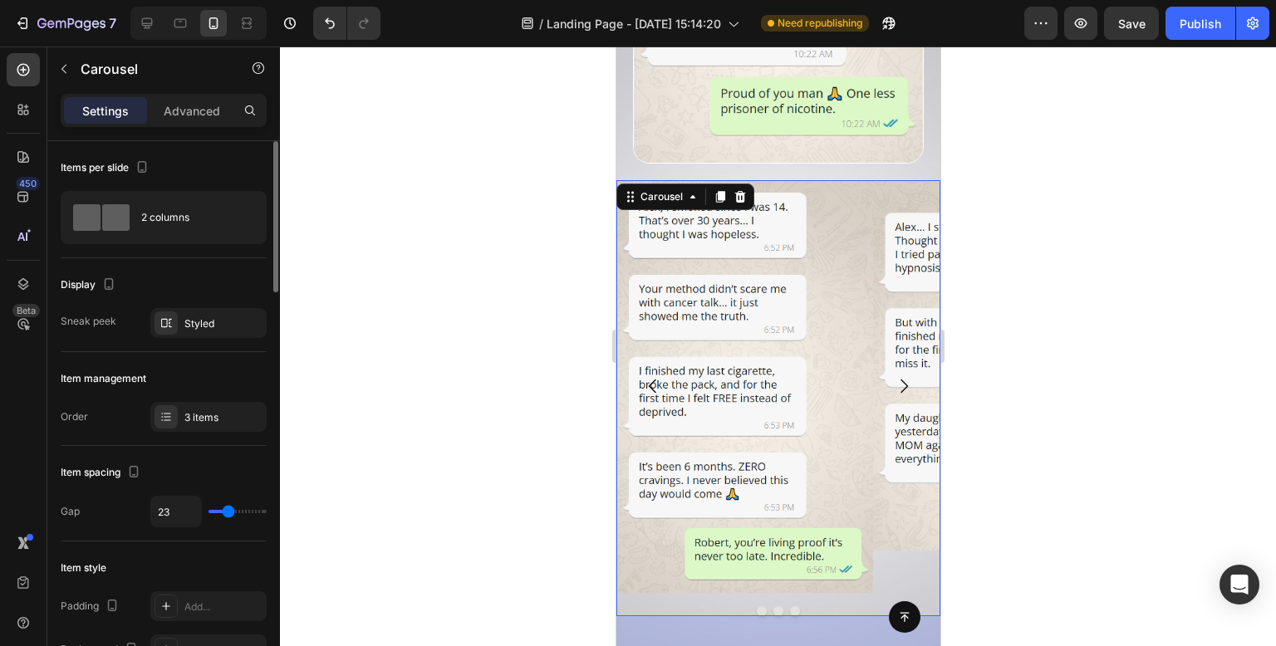
type input "30"
type input "36"
type input "42"
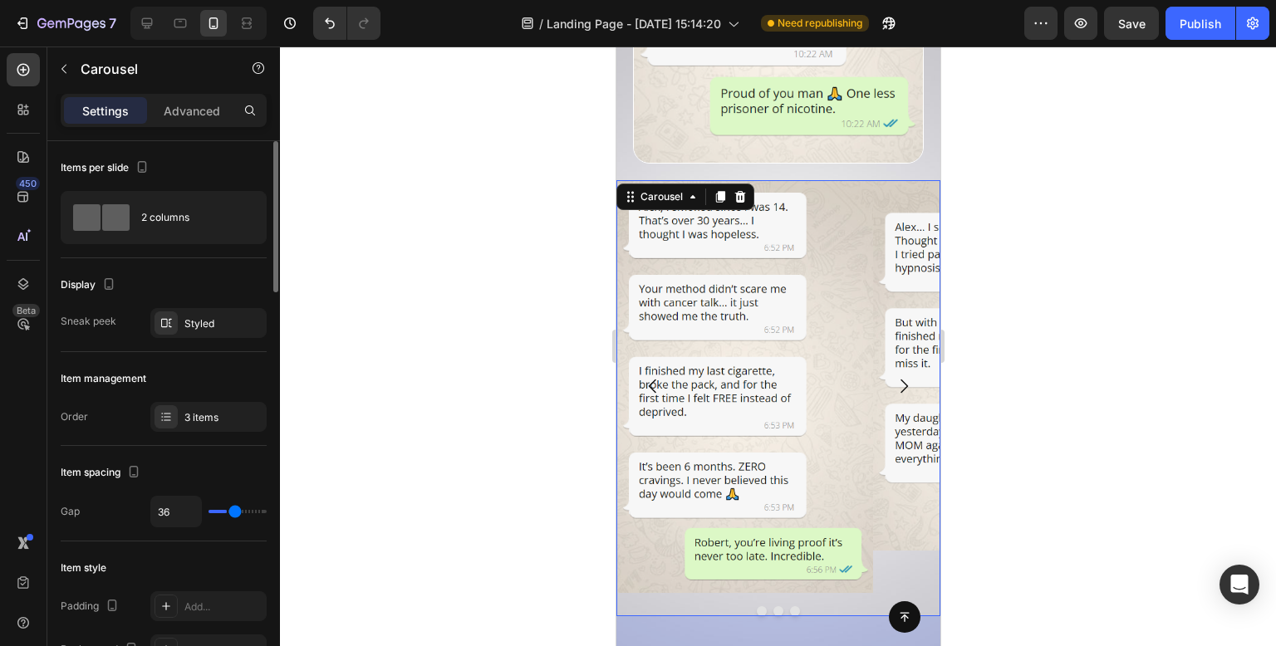
type input "42"
type input "45"
type input "44"
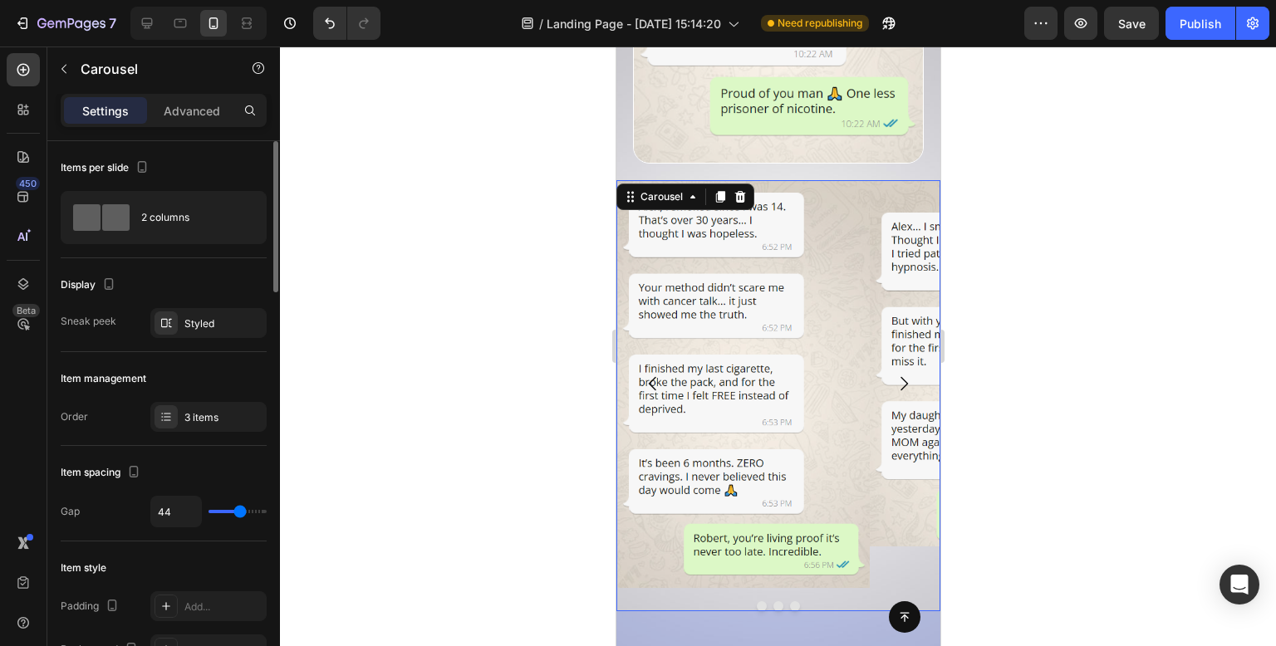
type input "12"
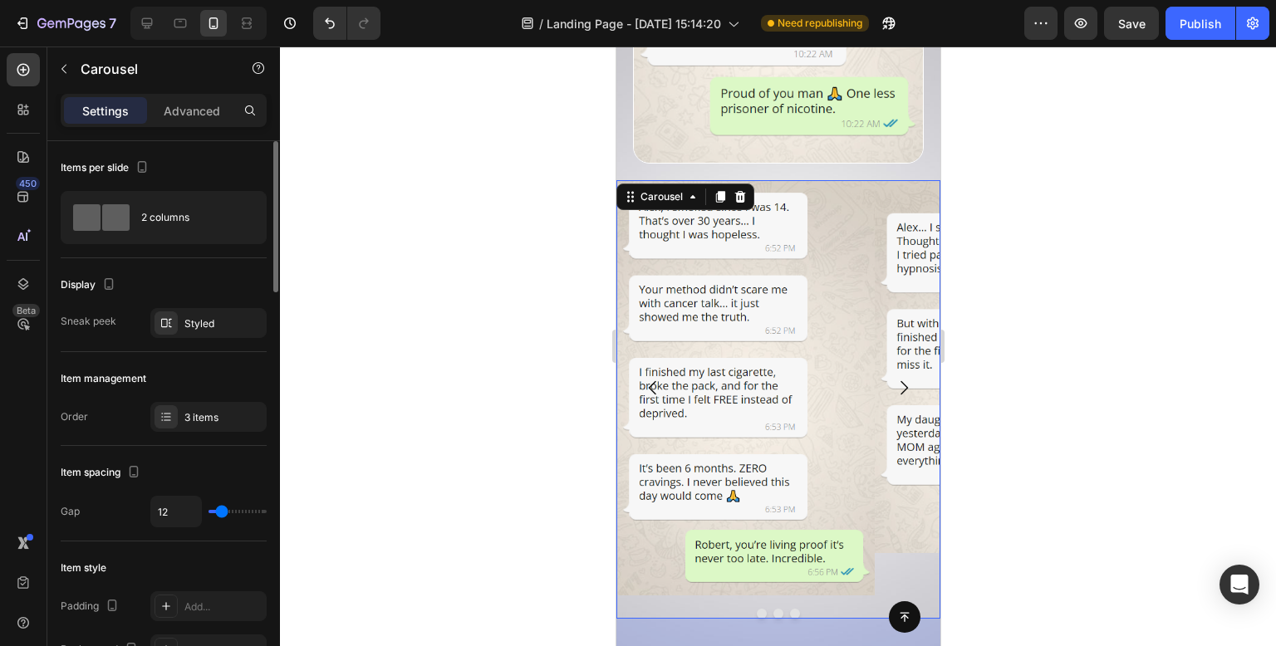
type input "13"
type input "16"
click at [223, 513] on input "range" at bounding box center [238, 511] width 58 height 3
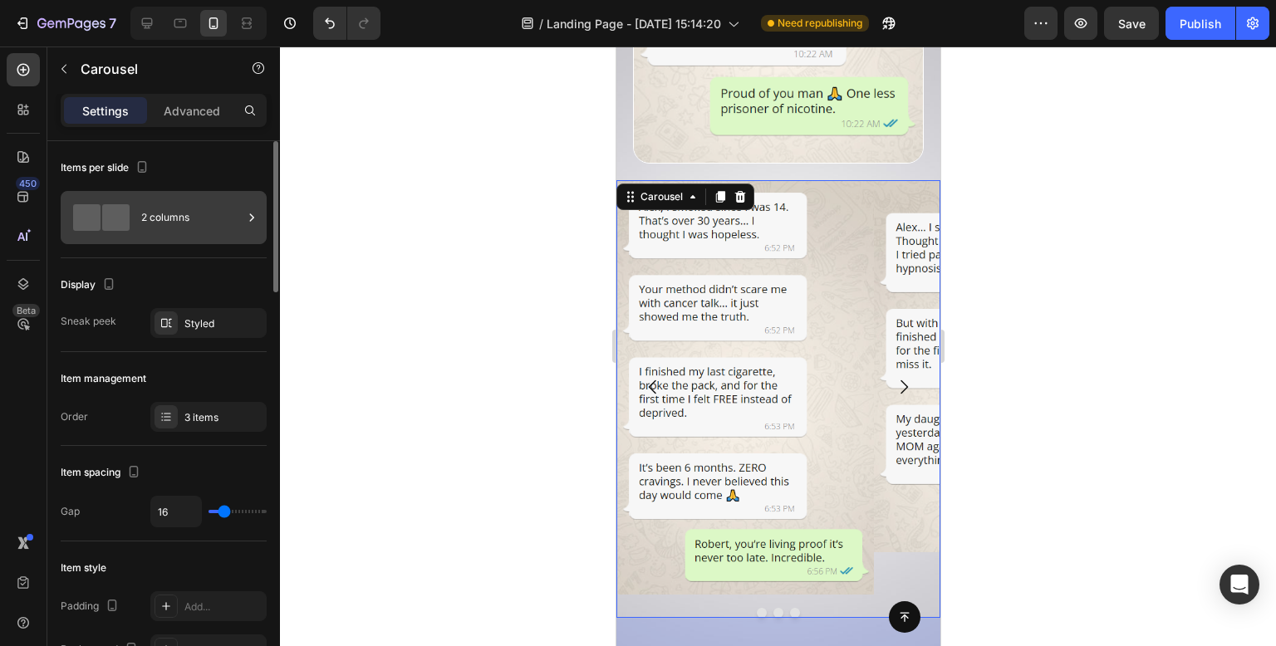
click at [199, 233] on div "2 columns" at bounding box center [191, 218] width 101 height 38
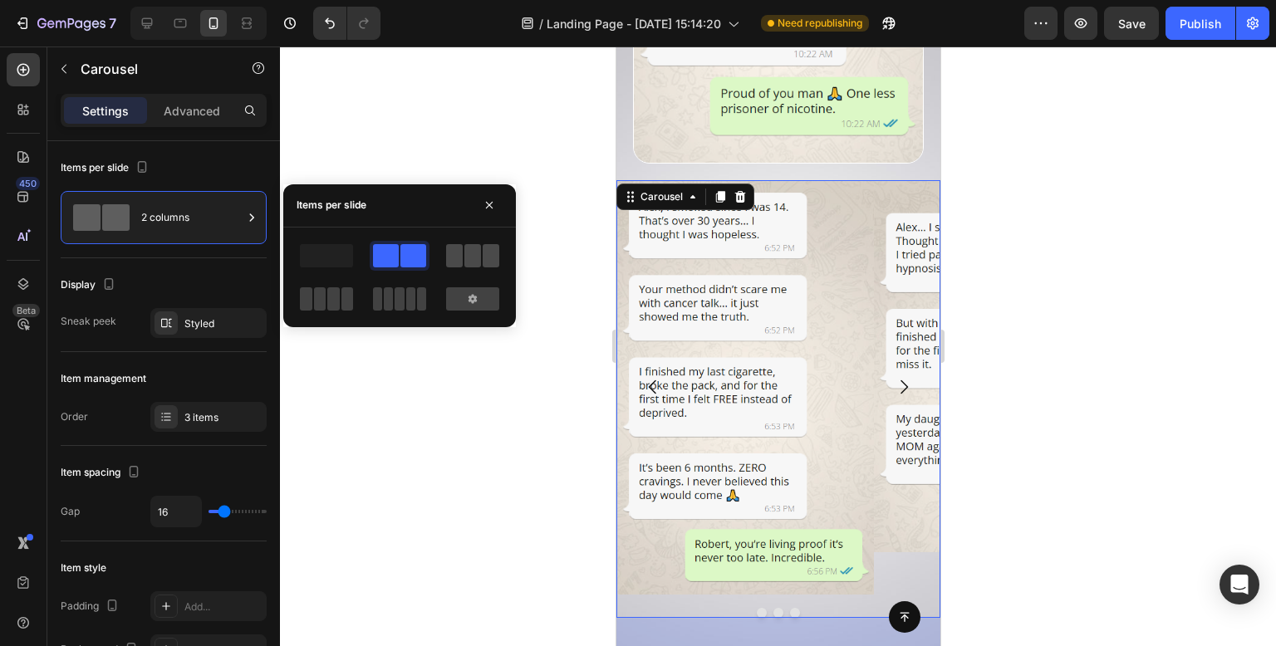
click at [491, 262] on span at bounding box center [491, 255] width 17 height 23
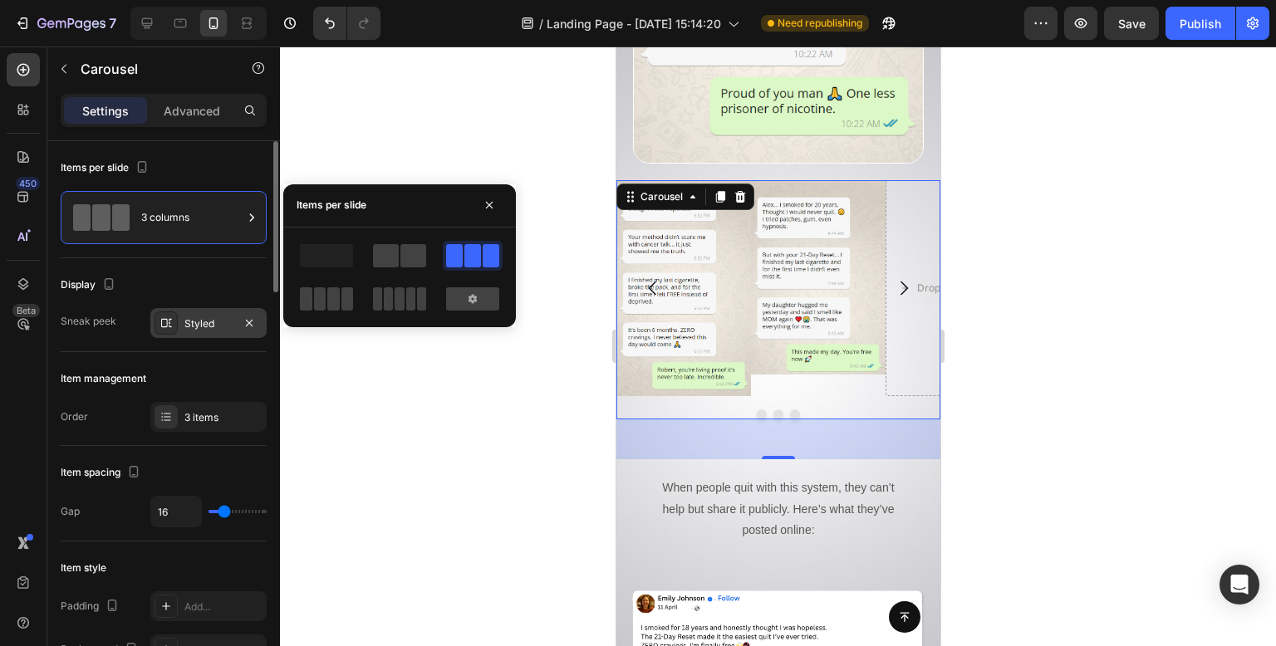
click at [200, 332] on div "Styled" at bounding box center [208, 323] width 116 height 30
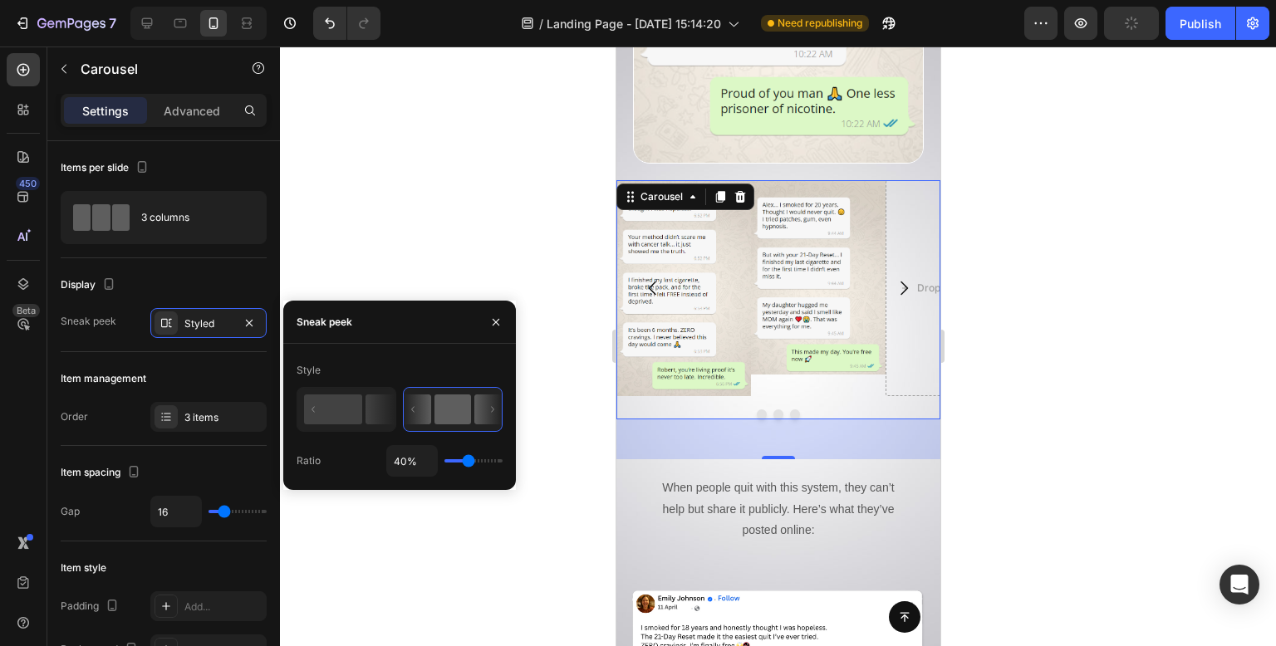
type input "66%"
type input "66"
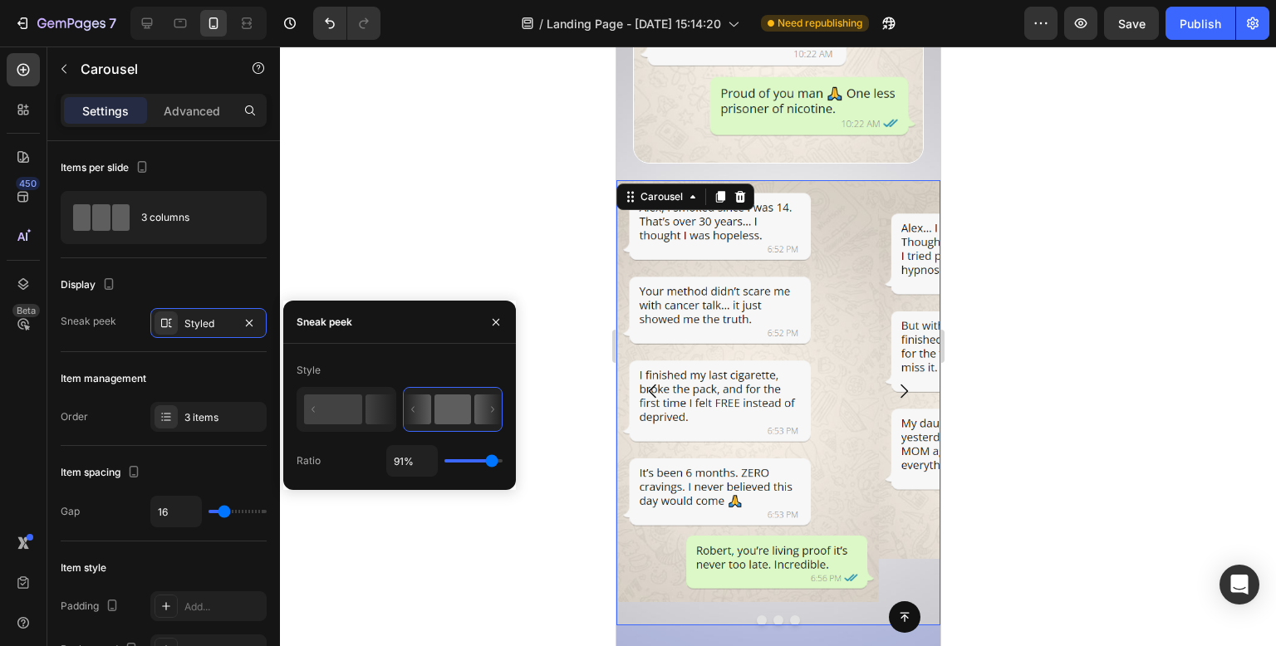
drag, startPoint x: 469, startPoint y: 464, endPoint x: 492, endPoint y: 459, distance: 23.8
click at [492, 459] on input "range" at bounding box center [474, 460] width 58 height 3
click at [226, 366] on div "Item management" at bounding box center [164, 379] width 206 height 27
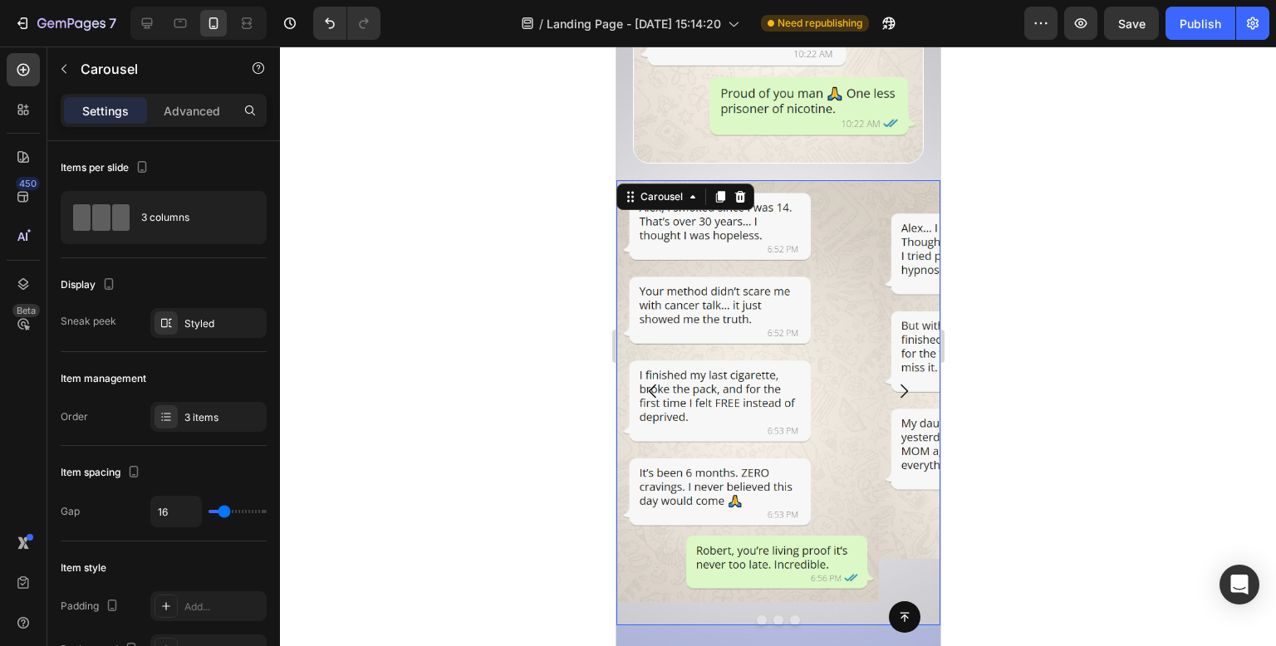
click at [848, 472] on img at bounding box center [747, 391] width 263 height 422
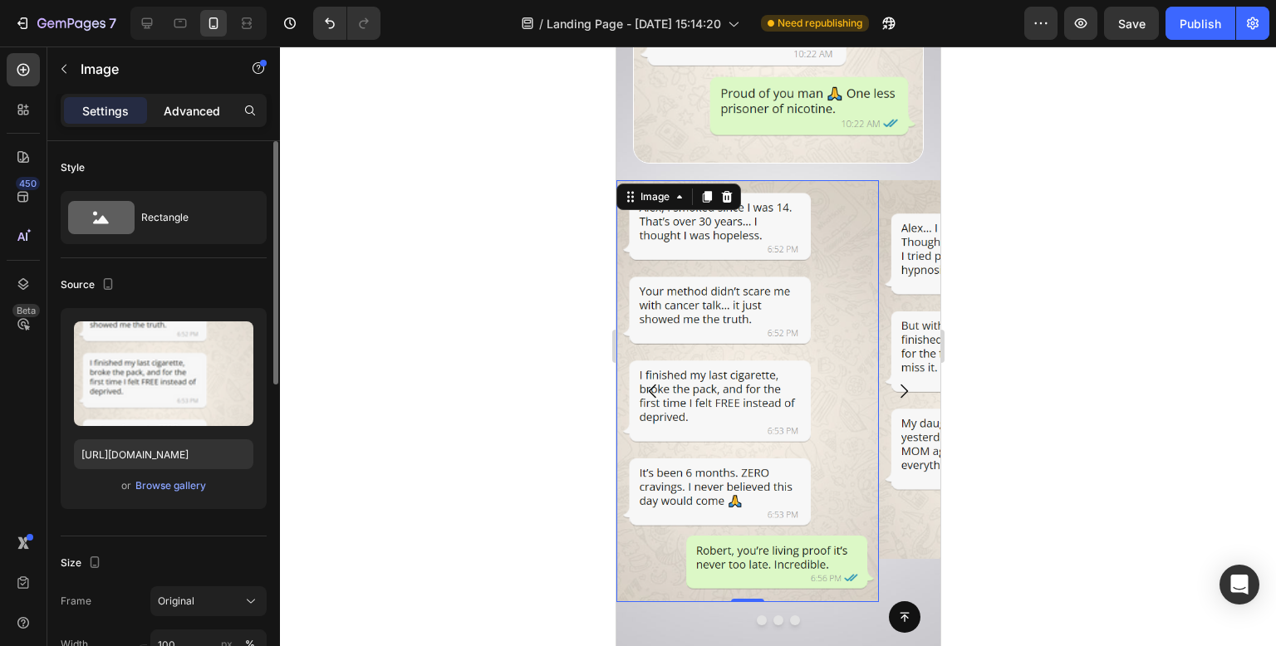
click at [173, 115] on p "Advanced" at bounding box center [192, 110] width 56 height 17
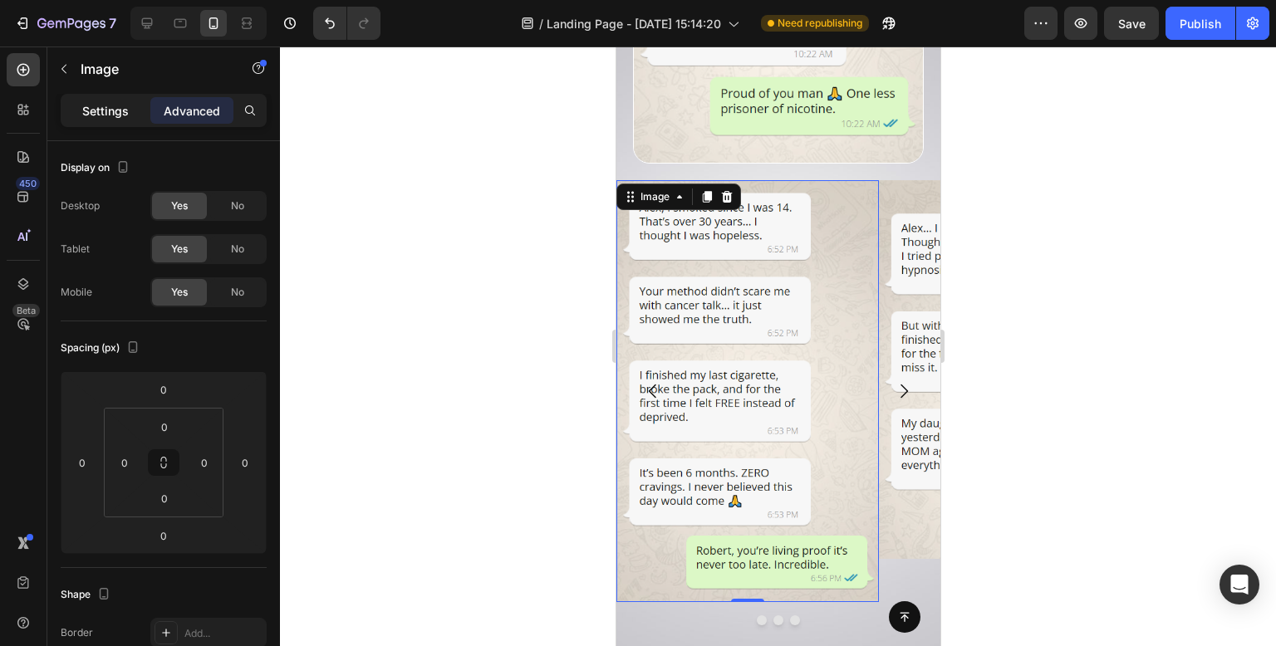
click at [120, 111] on p "Settings" at bounding box center [105, 110] width 47 height 17
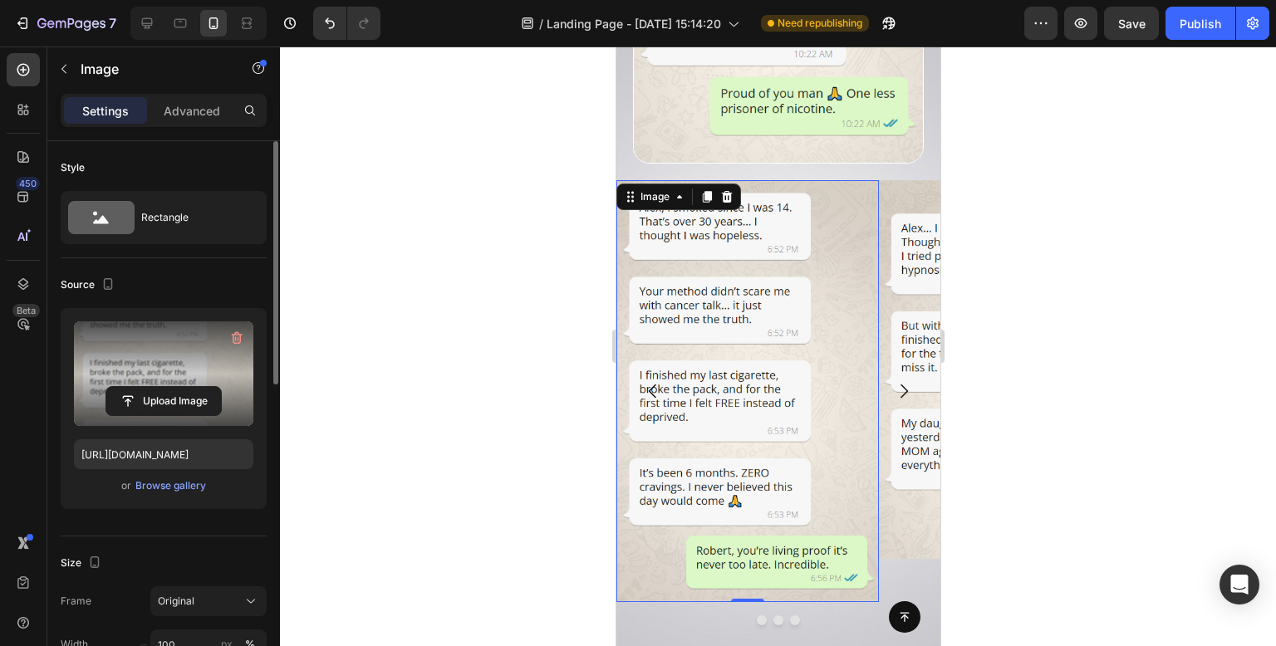
scroll to position [166, 0]
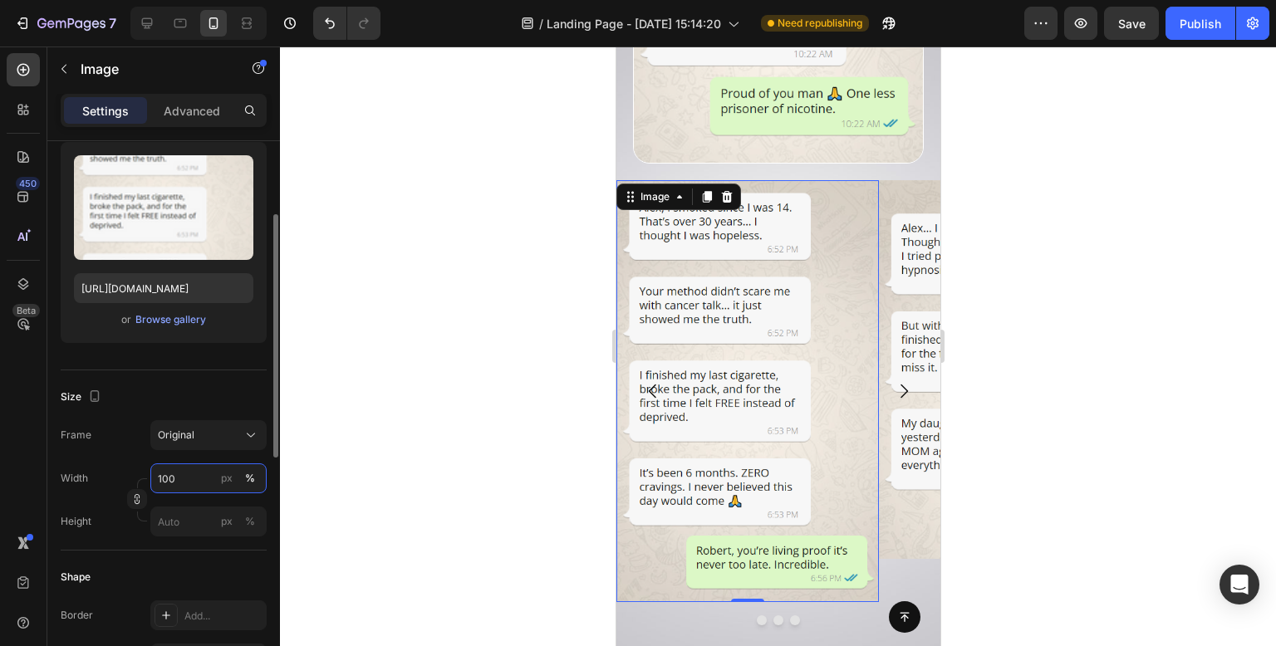
click at [204, 473] on input "100" at bounding box center [208, 479] width 116 height 30
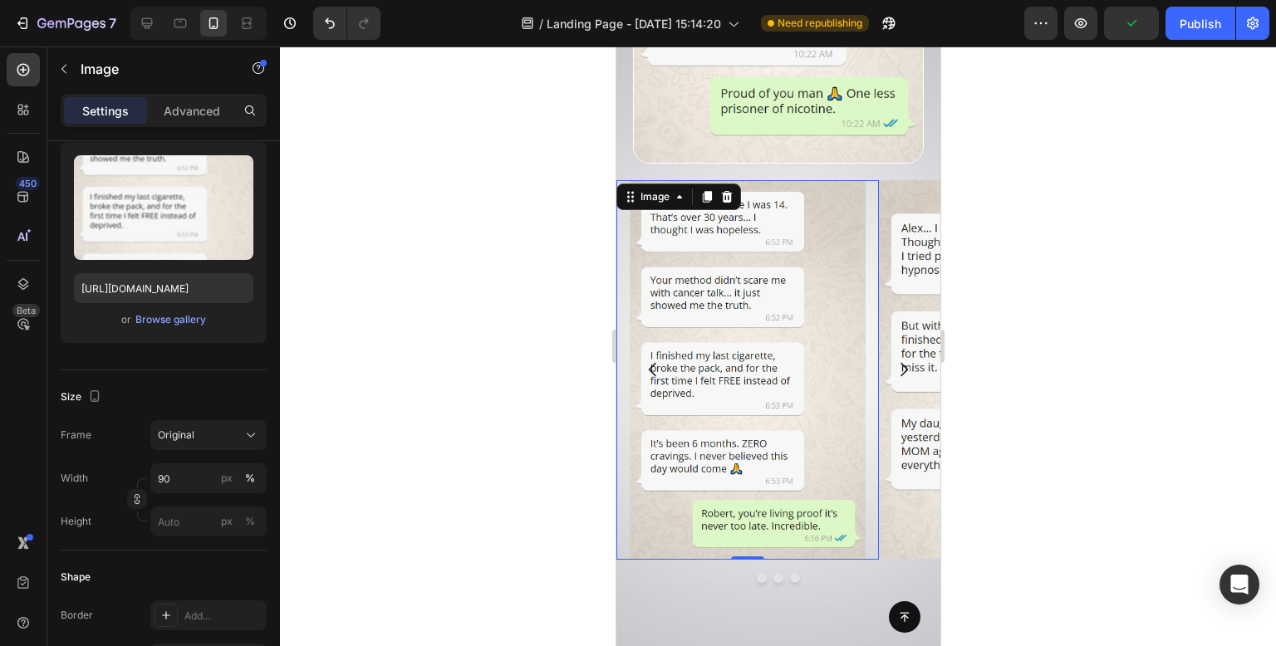
click at [429, 298] on div at bounding box center [778, 347] width 996 height 600
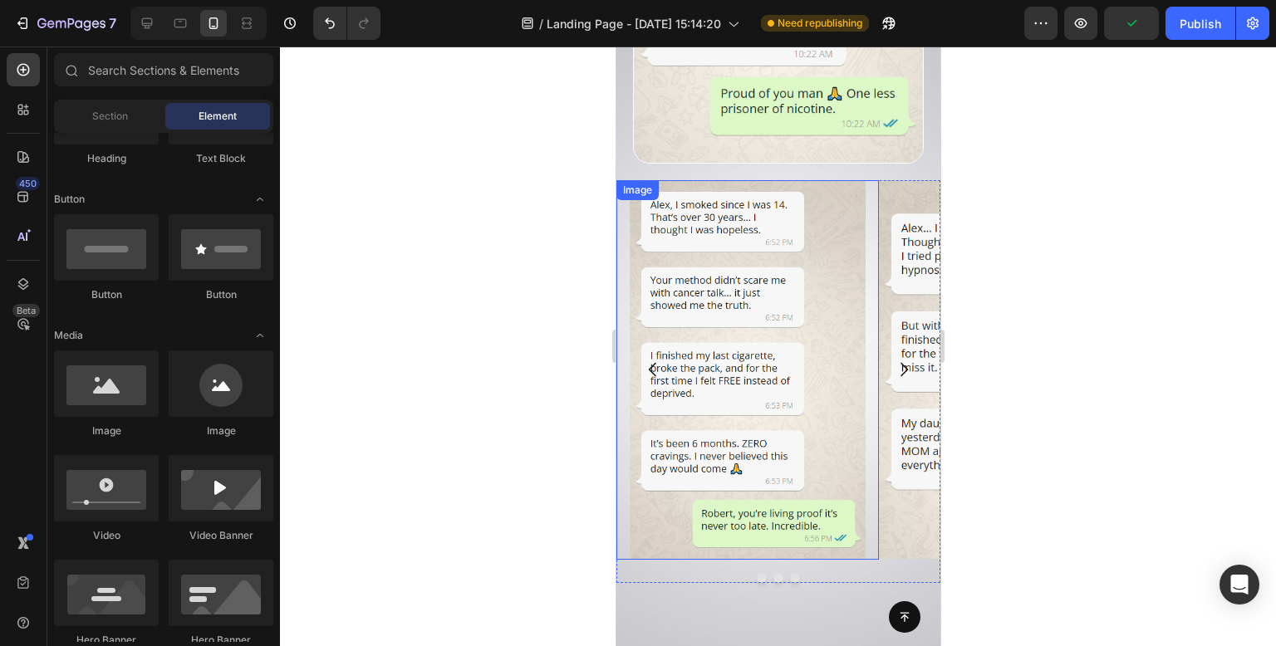
click at [816, 408] on img at bounding box center [747, 370] width 236 height 380
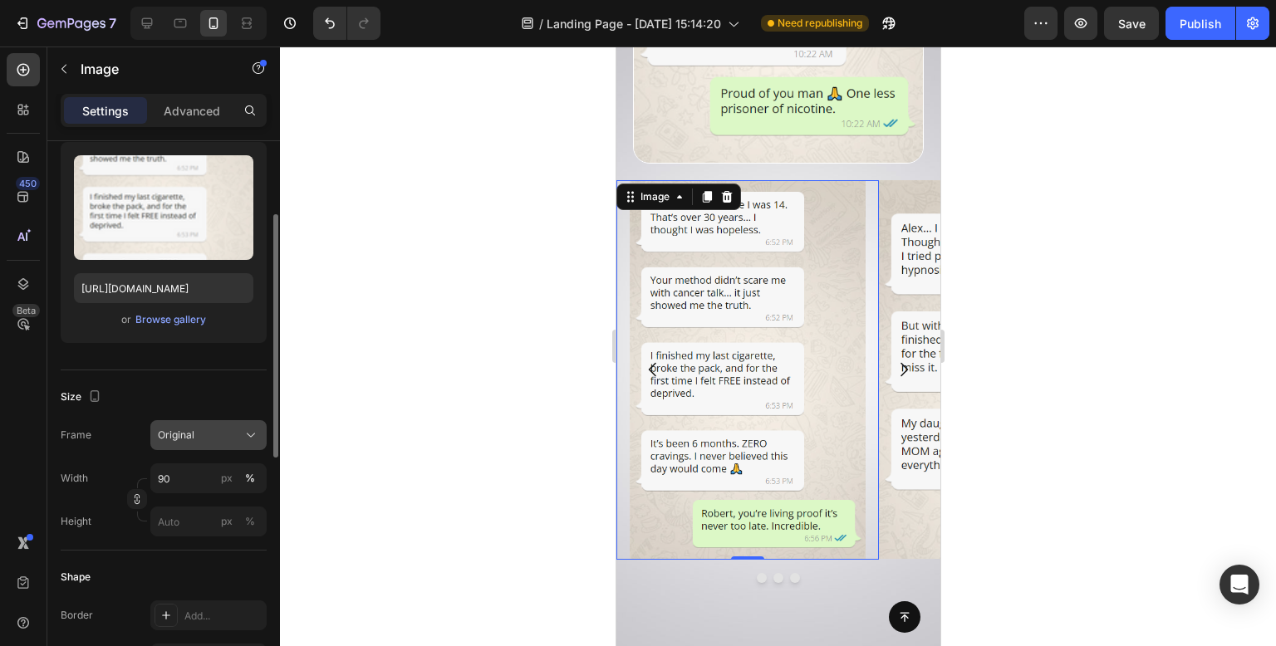
scroll to position [332, 0]
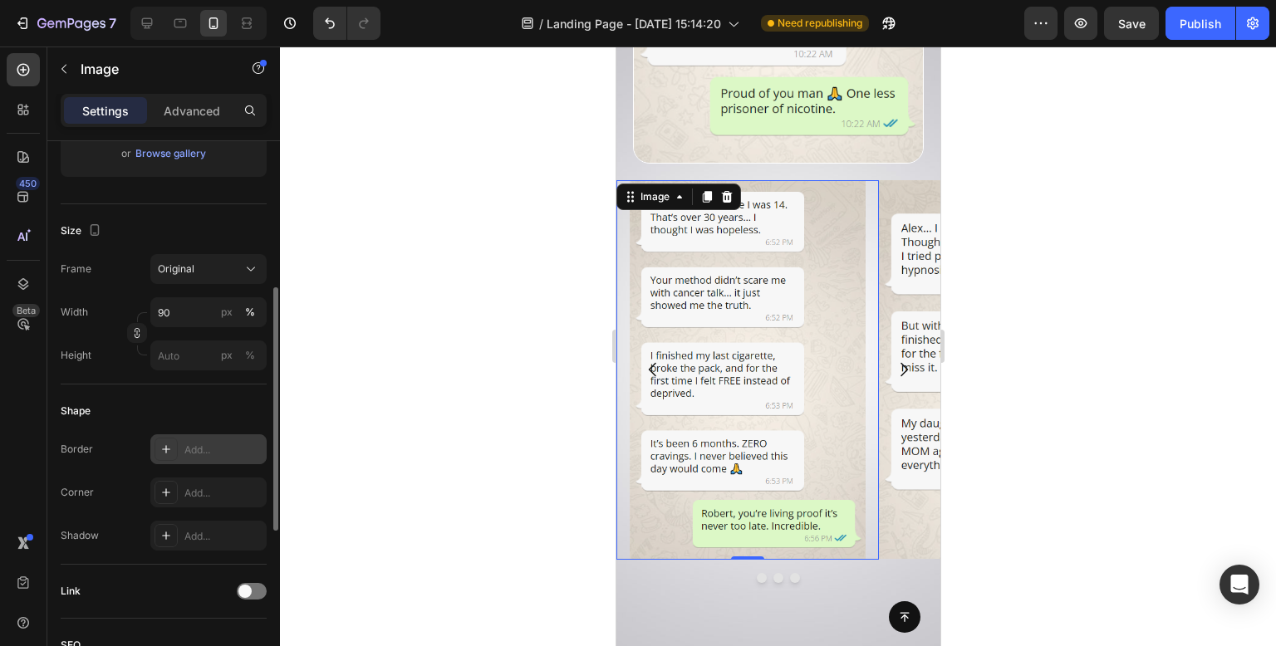
click at [216, 449] on div "Add..." at bounding box center [223, 450] width 78 height 15
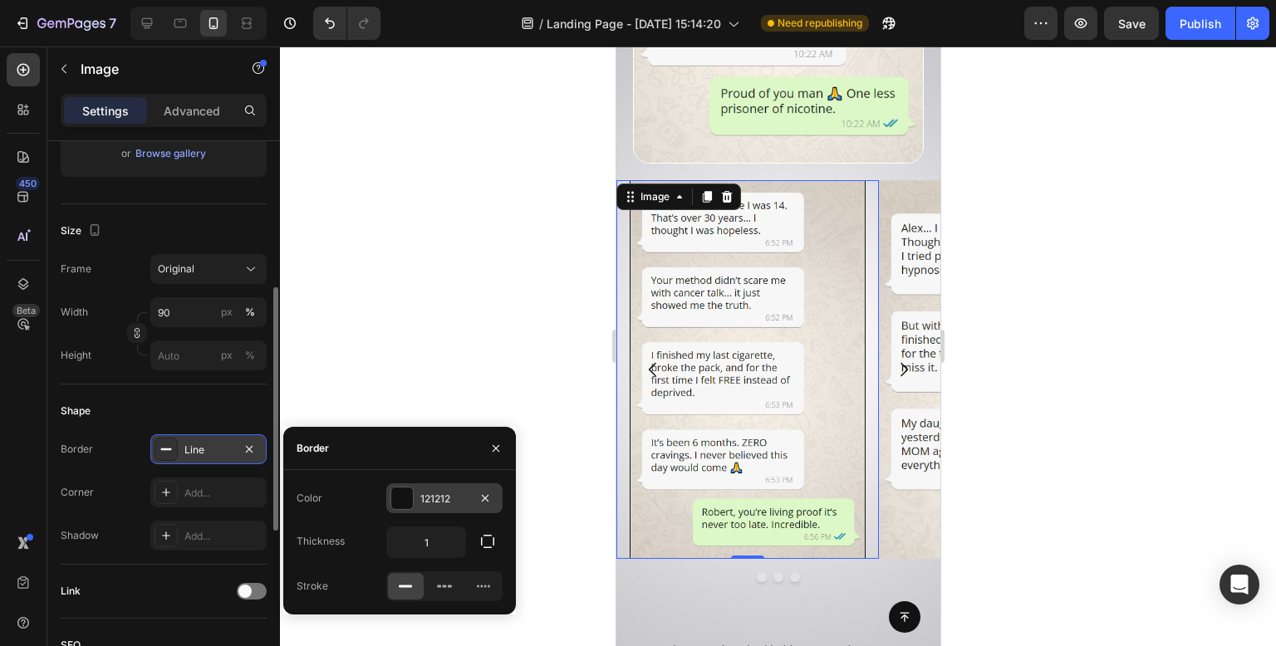
click at [409, 498] on div at bounding box center [402, 499] width 22 height 22
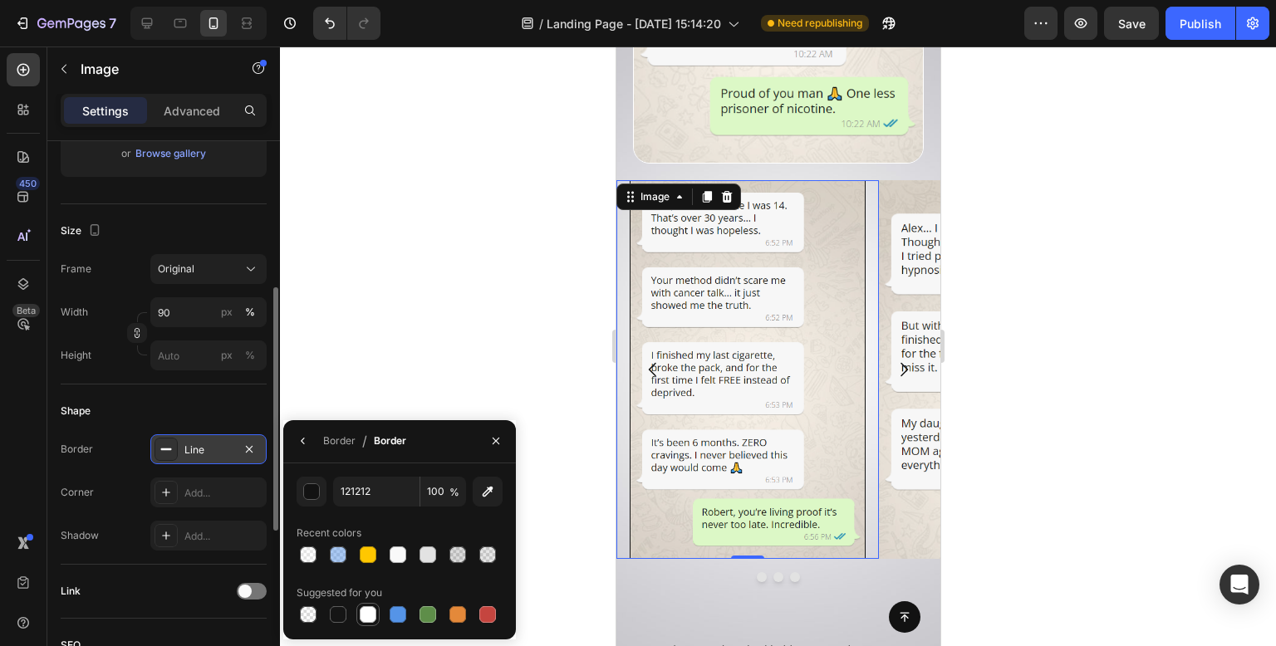
click at [366, 607] on div at bounding box center [368, 615] width 17 height 17
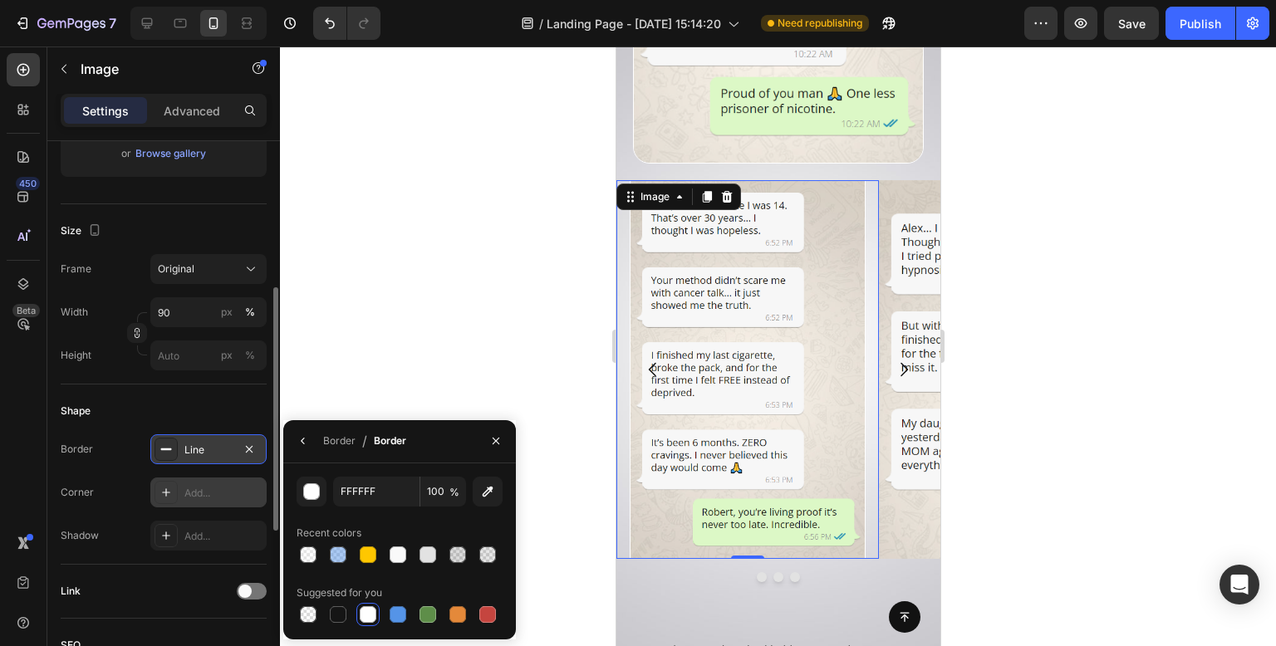
click at [191, 493] on div "Add..." at bounding box center [223, 493] width 78 height 15
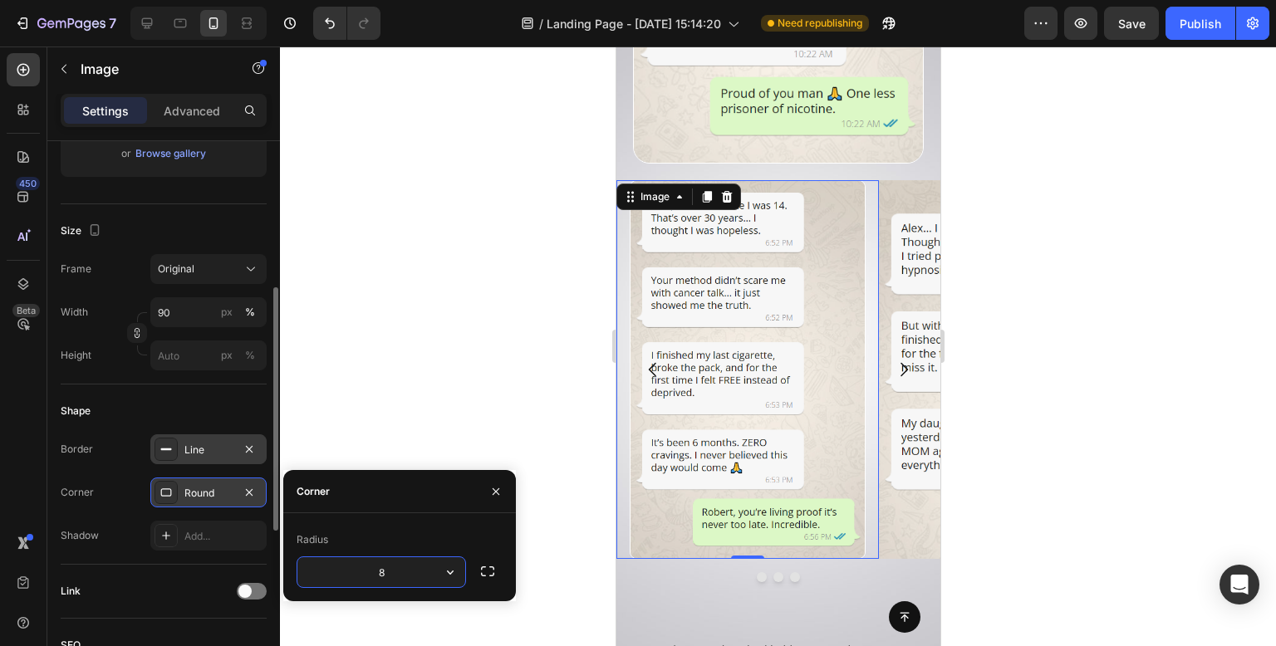
click at [495, 320] on div at bounding box center [778, 347] width 996 height 600
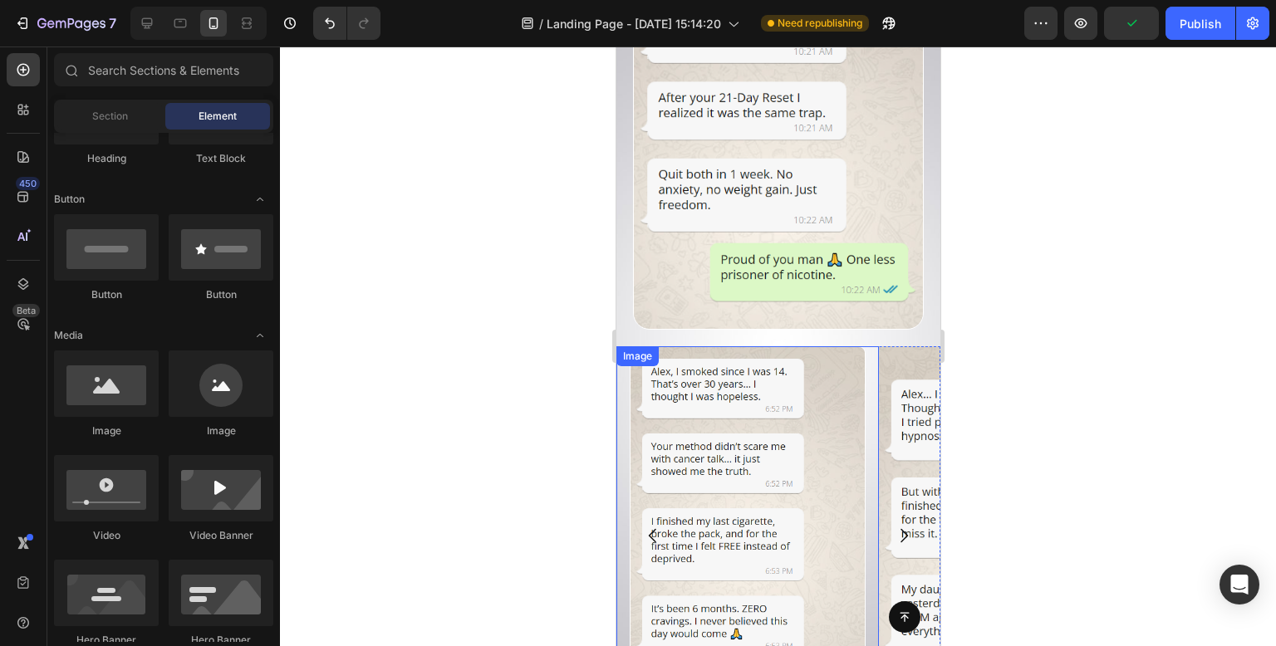
scroll to position [10892, 0]
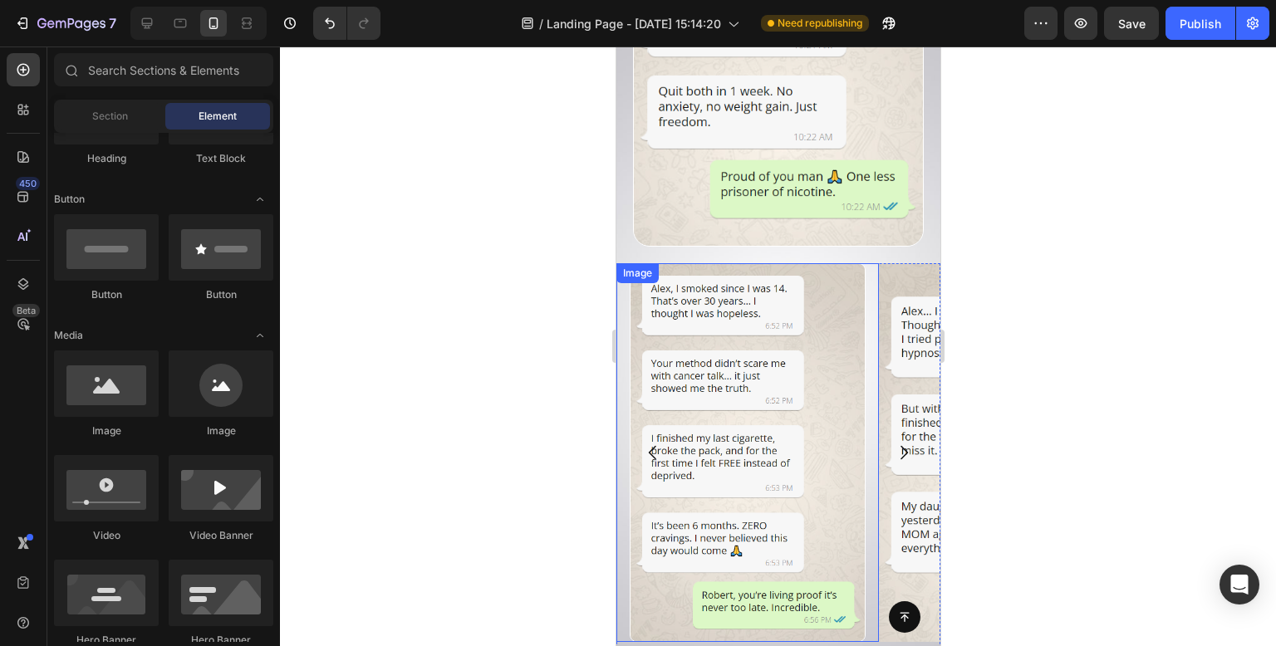
click at [825, 371] on img at bounding box center [747, 452] width 236 height 379
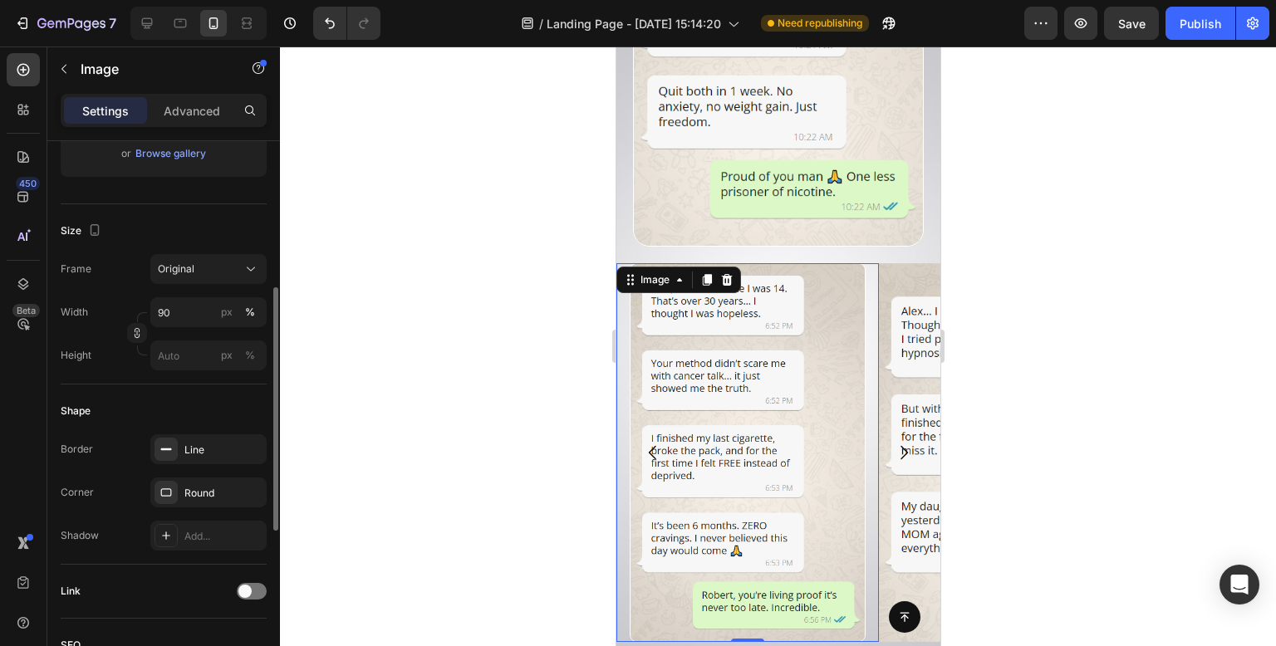
scroll to position [415, 0]
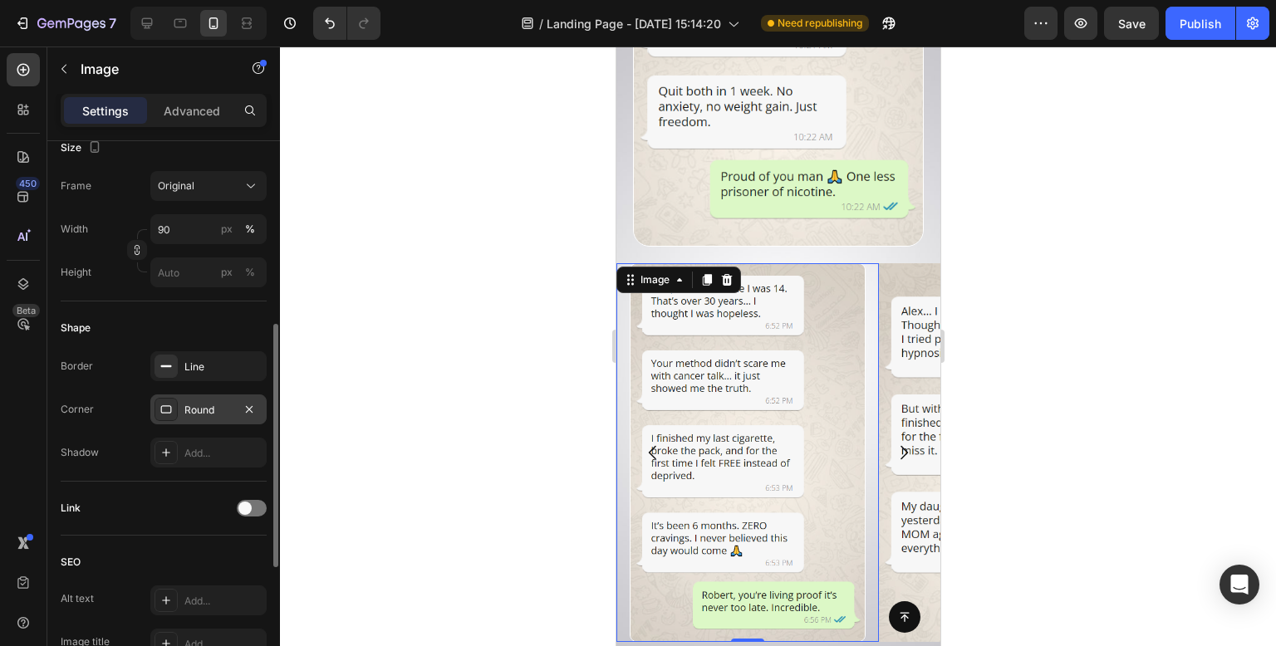
click at [198, 420] on div "Round" at bounding box center [208, 410] width 116 height 30
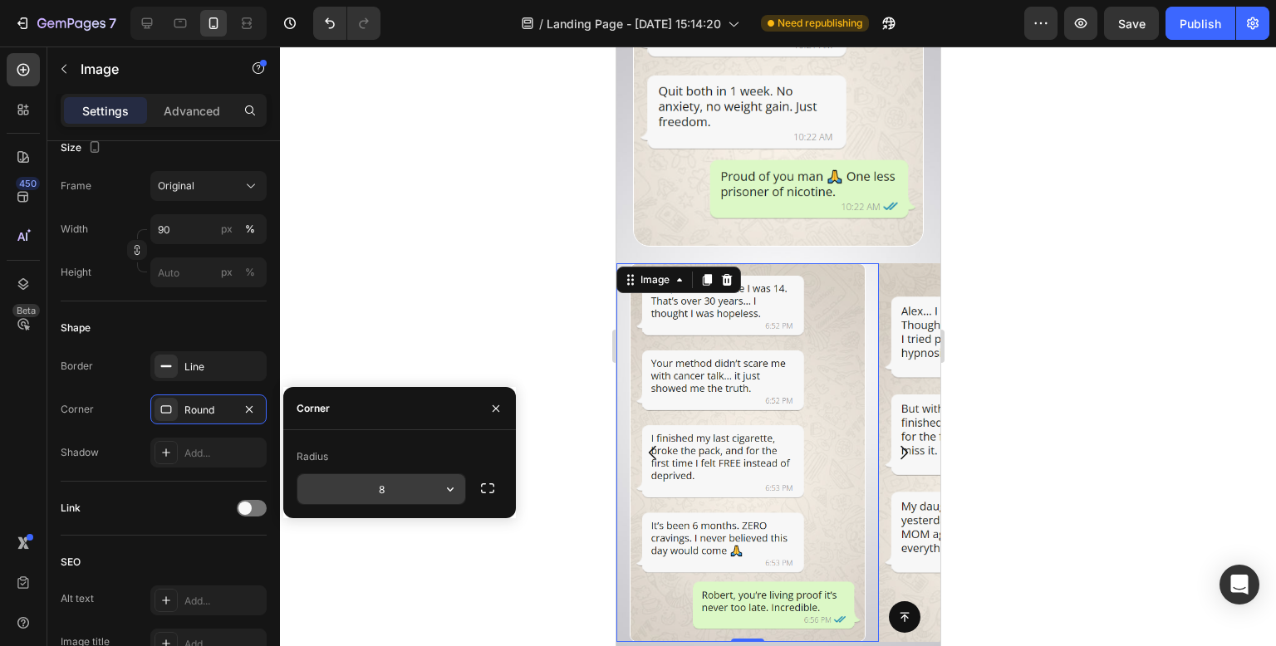
click at [381, 490] on input "8" at bounding box center [381, 489] width 168 height 30
click at [502, 250] on div at bounding box center [778, 347] width 996 height 600
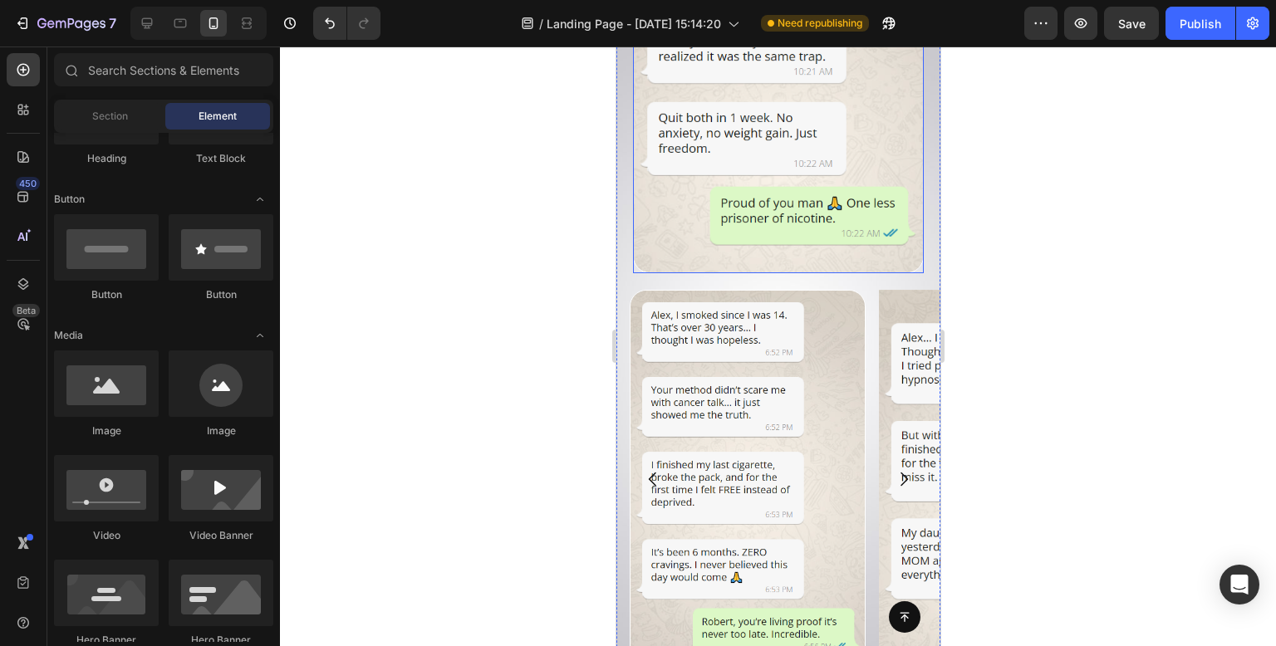
scroll to position [10393, 0]
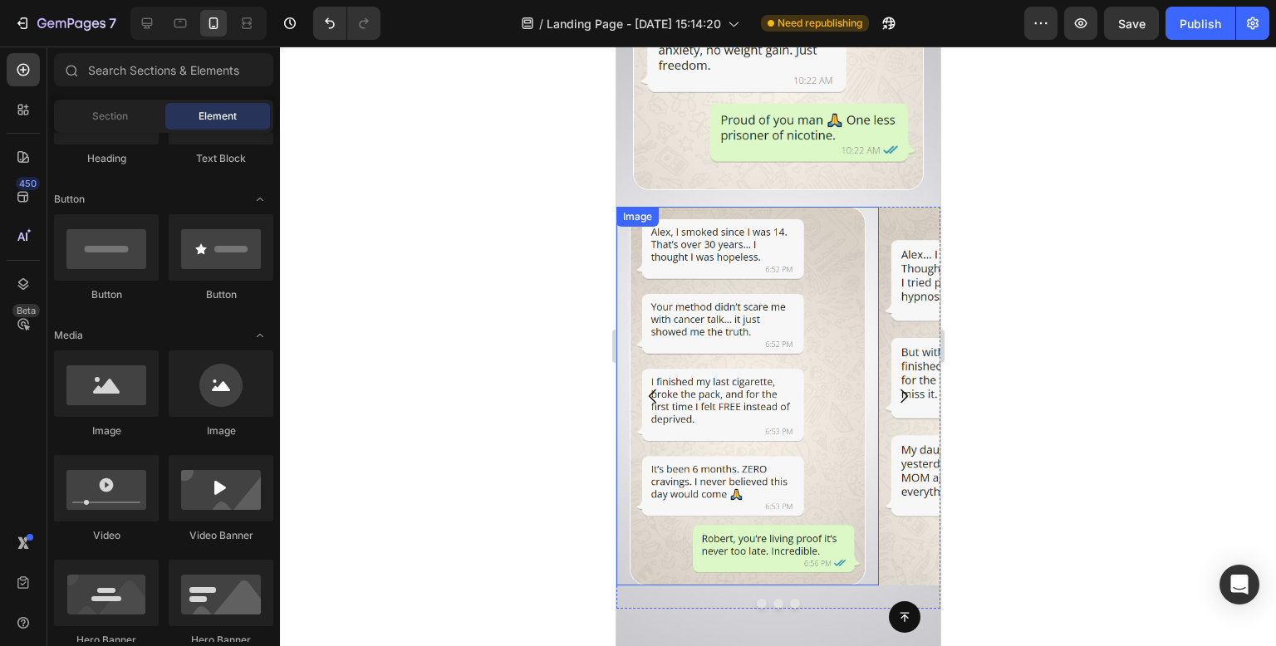
click at [813, 373] on img at bounding box center [747, 396] width 236 height 379
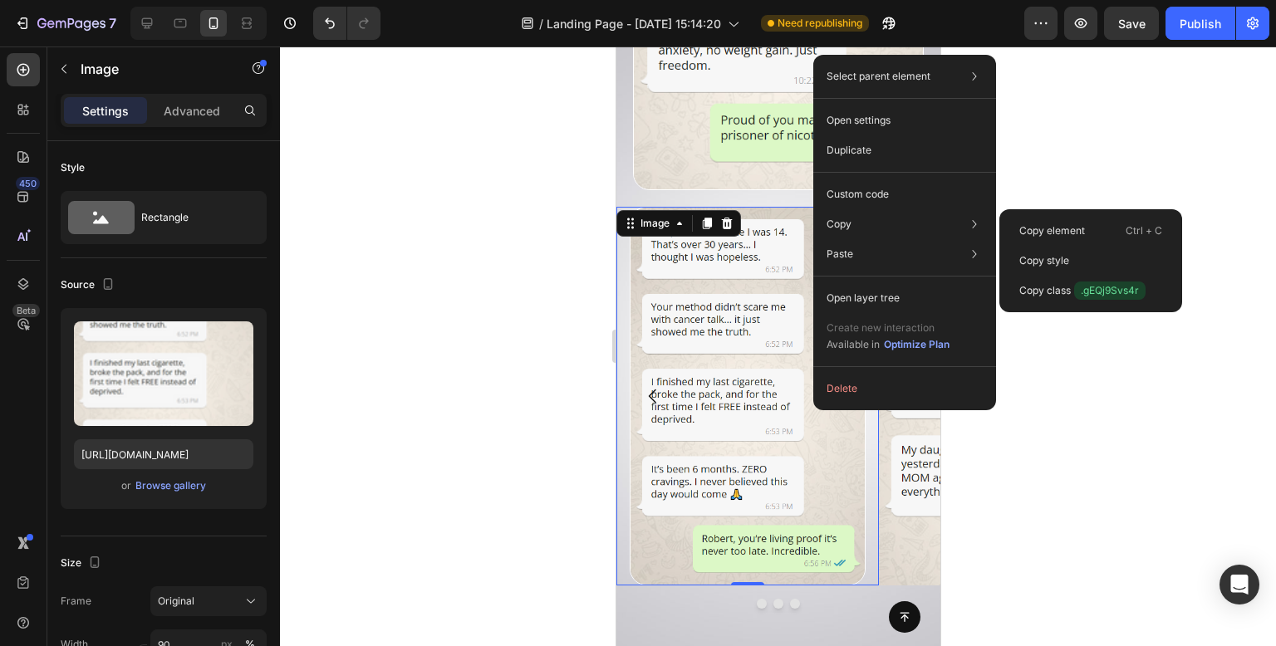
click at [1054, 256] on p "Copy style" at bounding box center [1044, 260] width 50 height 15
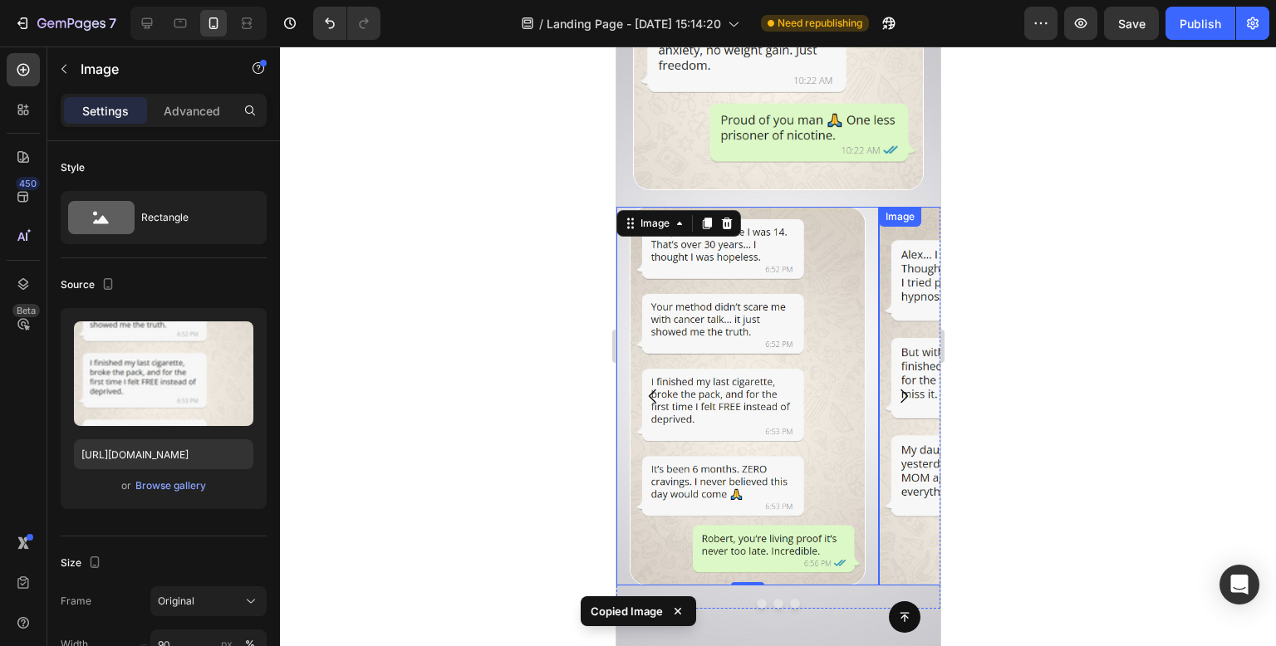
click at [888, 413] on img at bounding box center [1009, 396] width 263 height 379
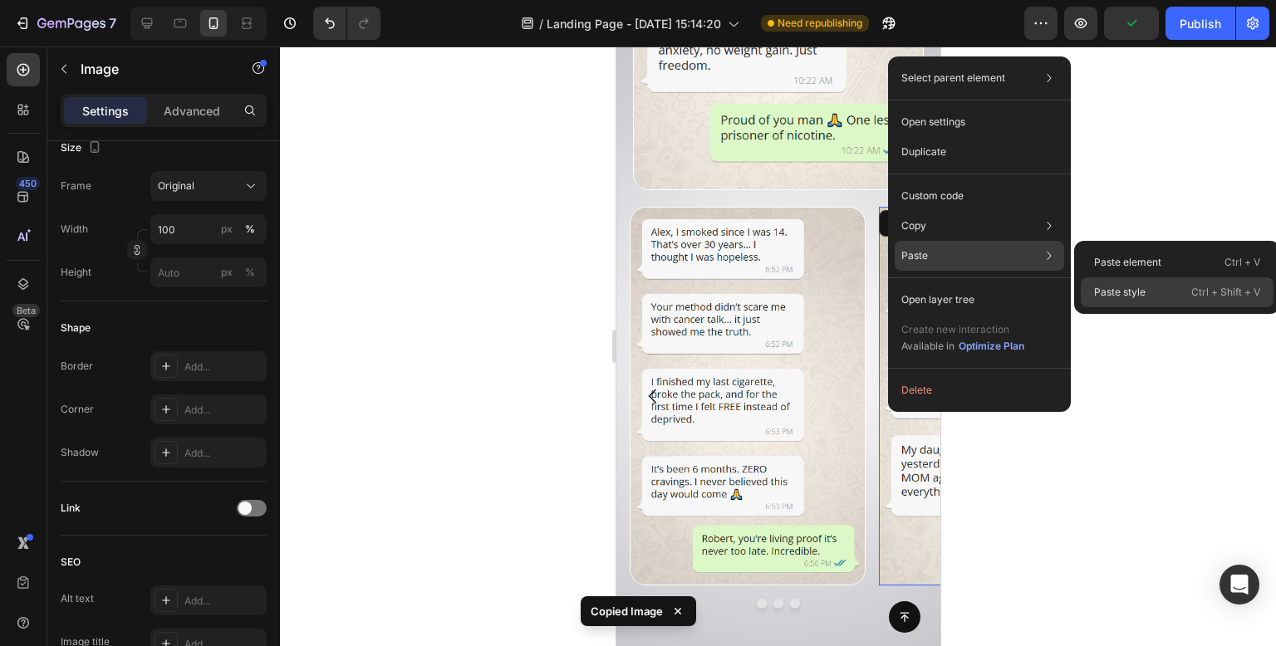
click at [1157, 300] on div "Paste style Ctrl + Shift + V" at bounding box center [1177, 293] width 193 height 30
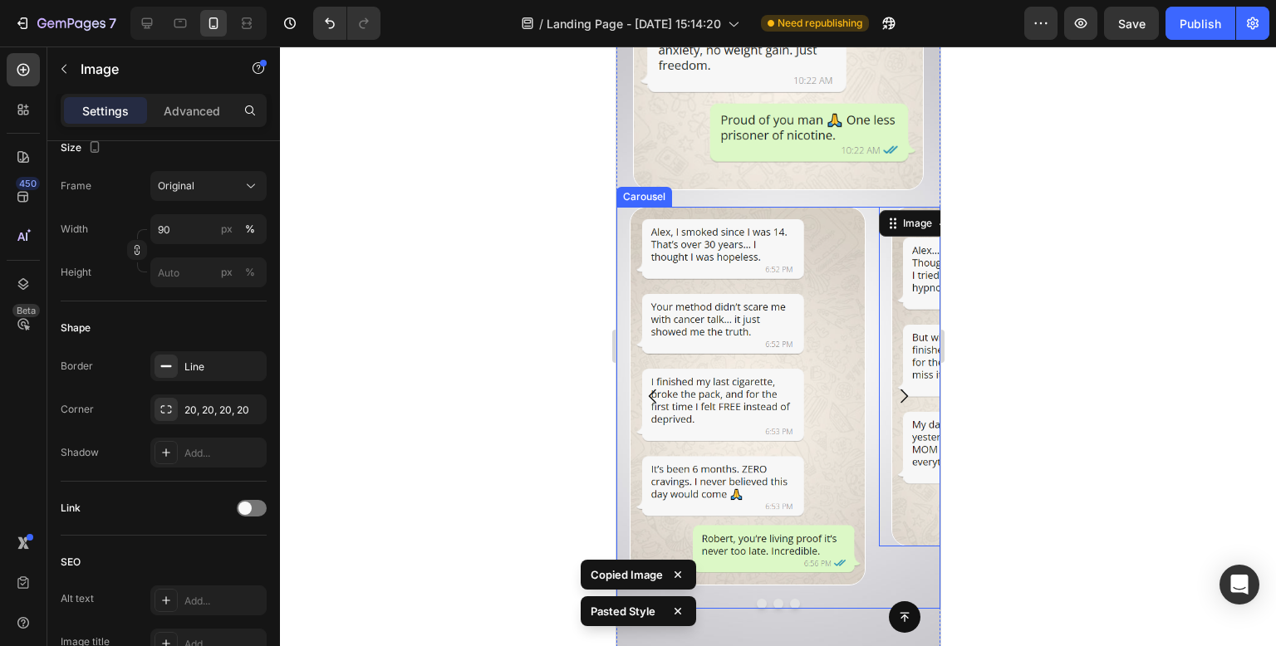
click at [893, 386] on icon "Carousel Next Arrow" at bounding box center [903, 396] width 20 height 20
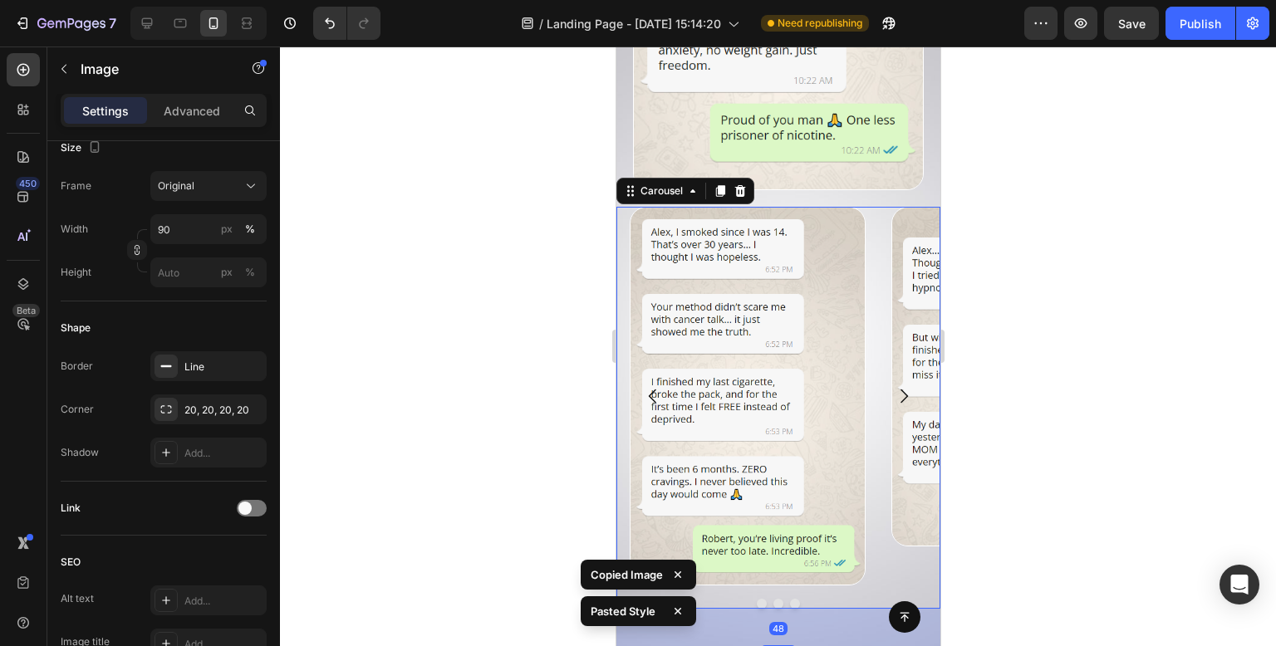
scroll to position [0, 0]
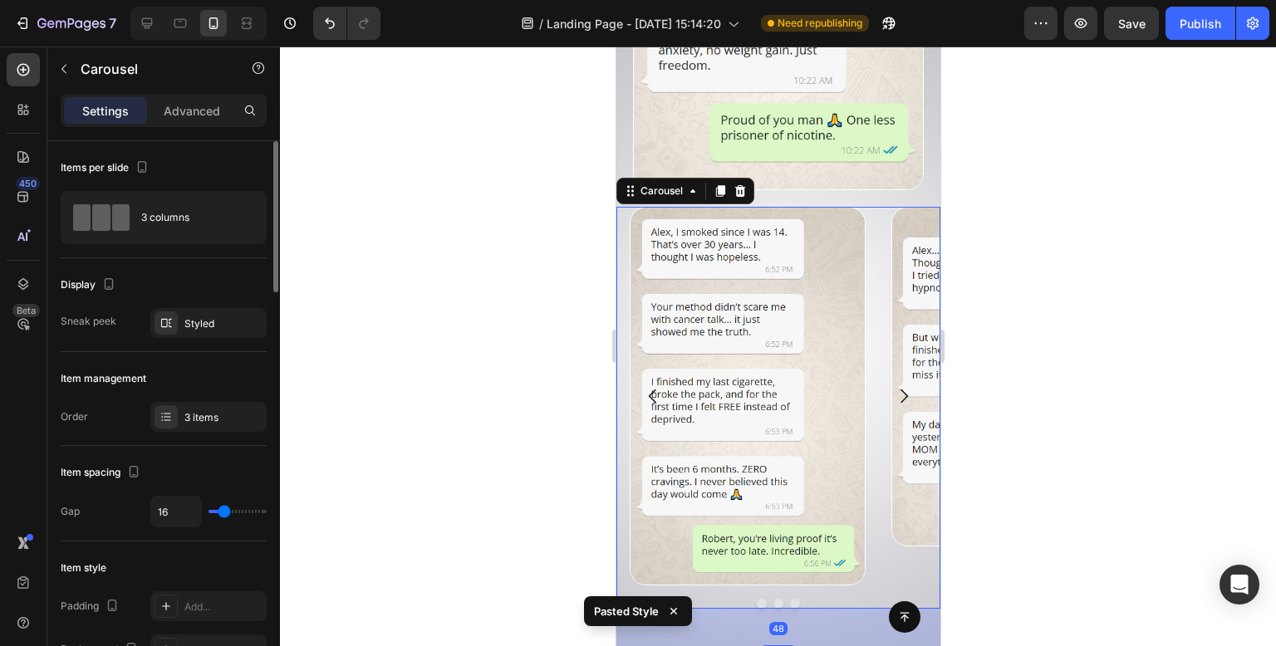
click at [899, 386] on icon "Carousel Next Arrow" at bounding box center [903, 396] width 20 height 20
click at [893, 386] on icon "Carousel Next Arrow" at bounding box center [903, 396] width 20 height 20
click at [779, 599] on div at bounding box center [778, 604] width 324 height 10
click at [783, 599] on div at bounding box center [778, 604] width 324 height 10
click at [430, 337] on div at bounding box center [778, 347] width 996 height 600
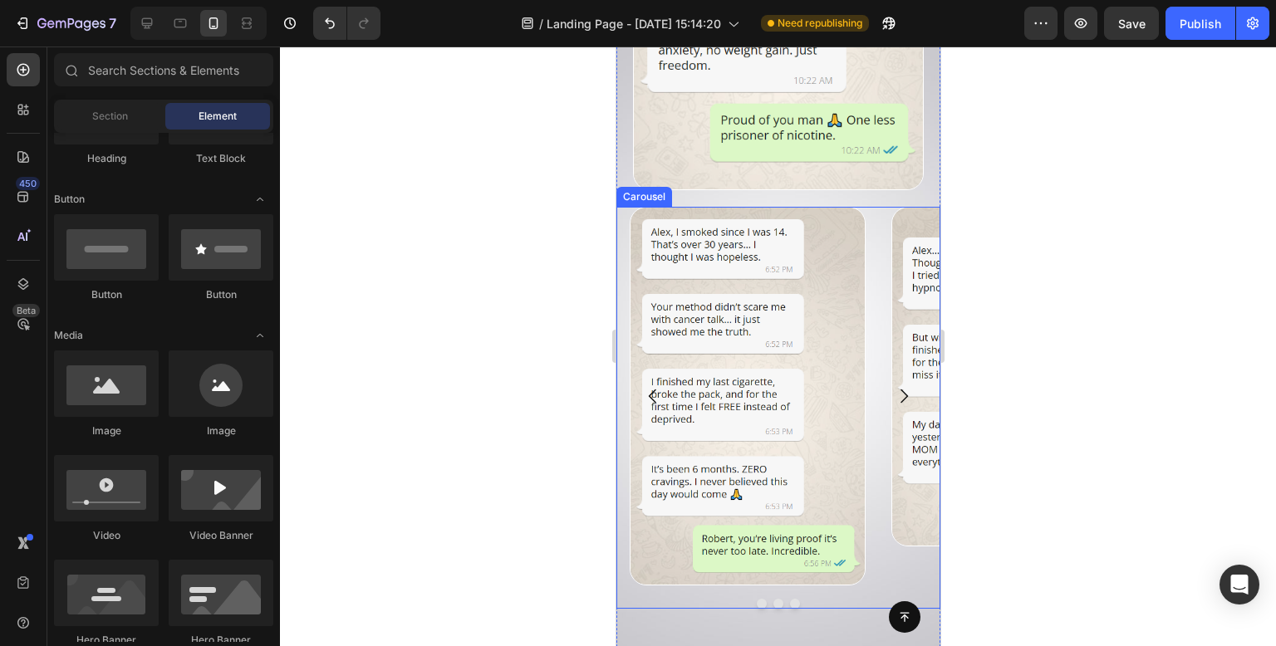
click at [882, 599] on div at bounding box center [778, 604] width 324 height 10
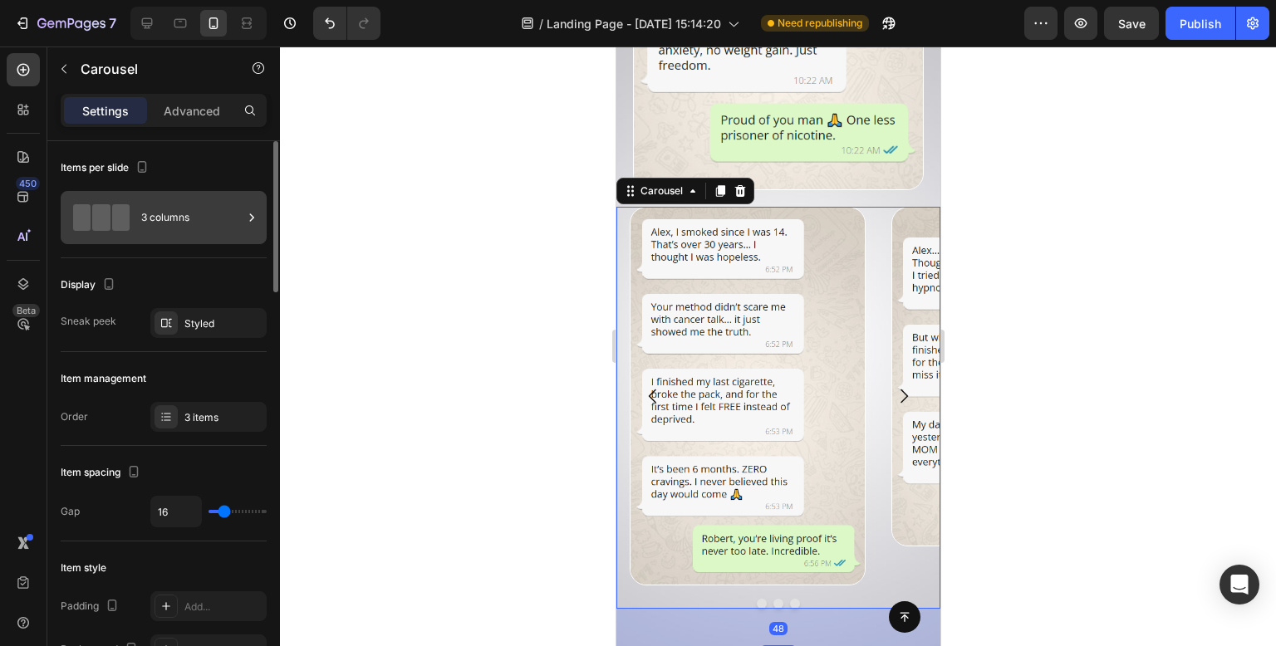
click at [140, 223] on div "3 columns" at bounding box center [164, 217] width 206 height 53
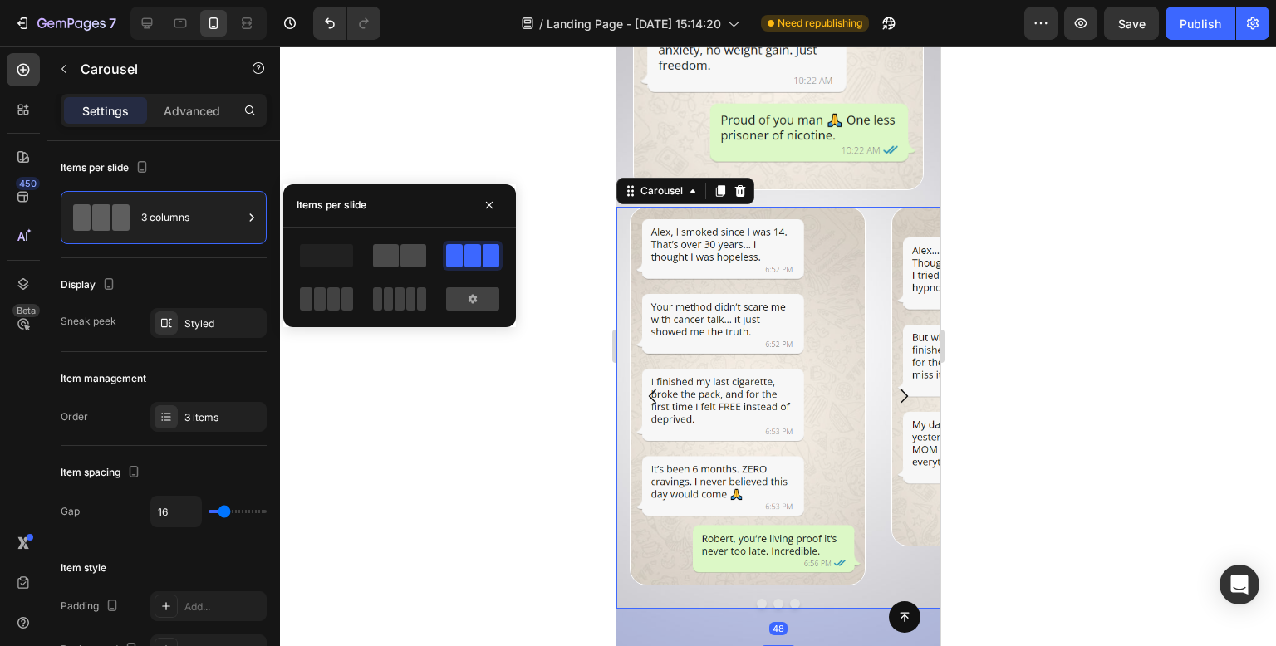
click at [399, 253] on div at bounding box center [399, 255] width 53 height 23
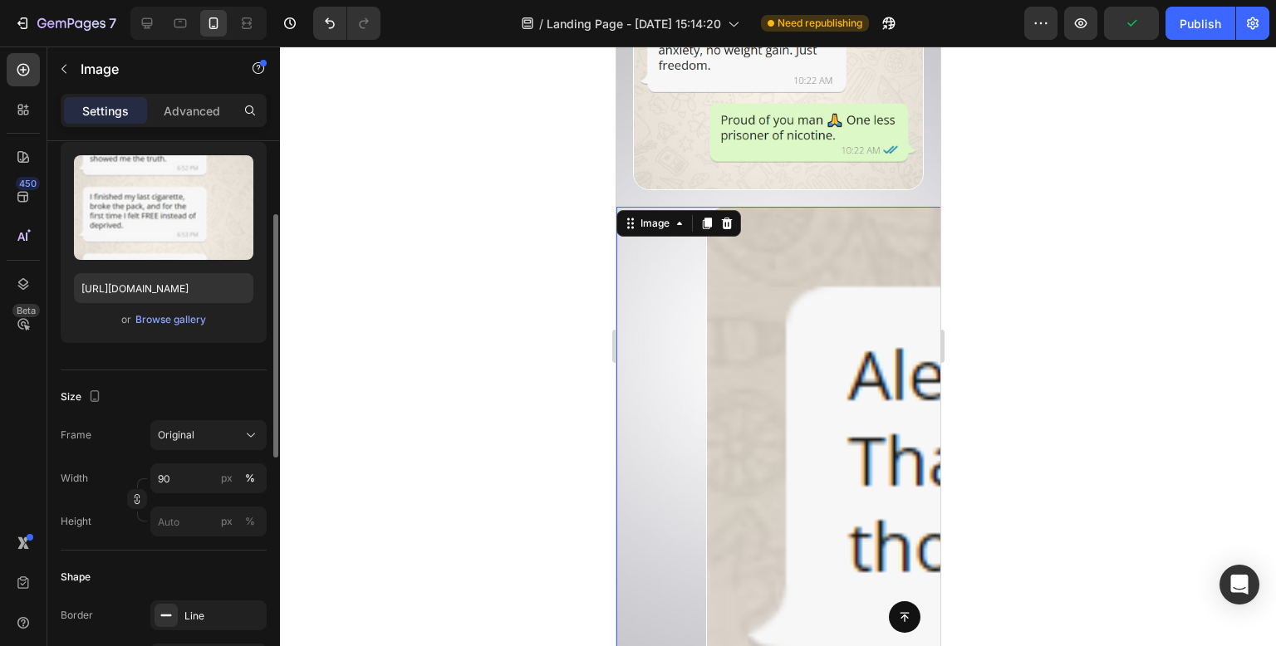
scroll to position [332, 0]
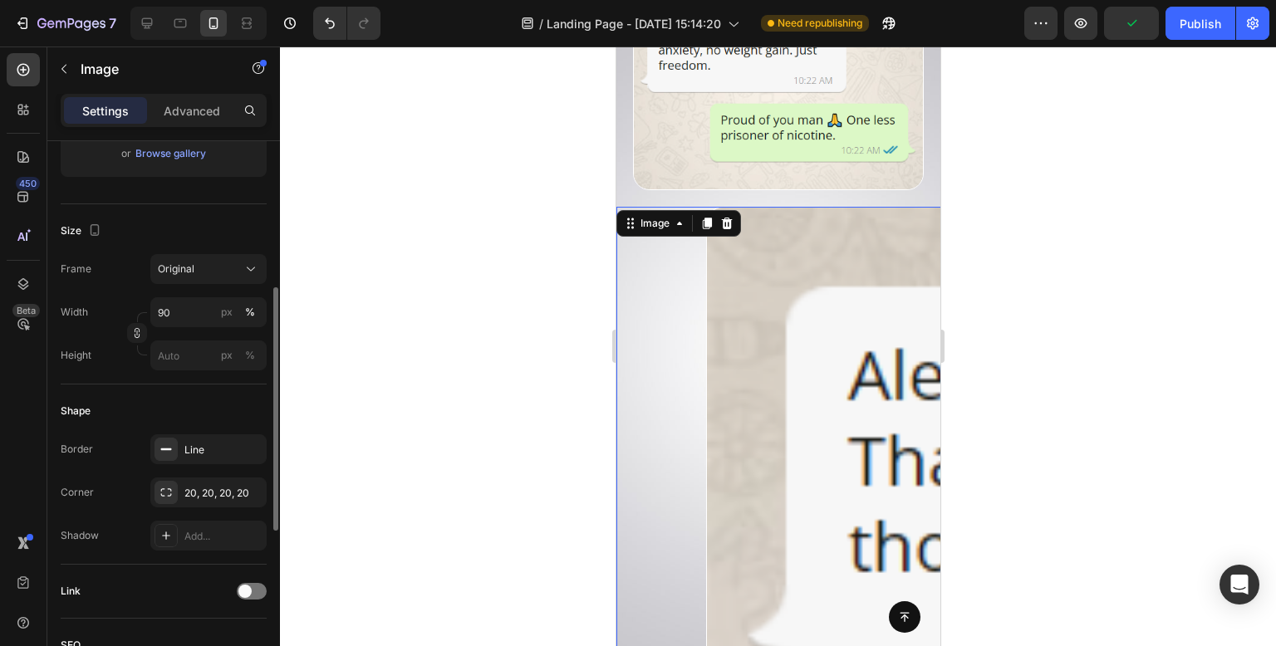
click at [565, 349] on div at bounding box center [778, 347] width 996 height 600
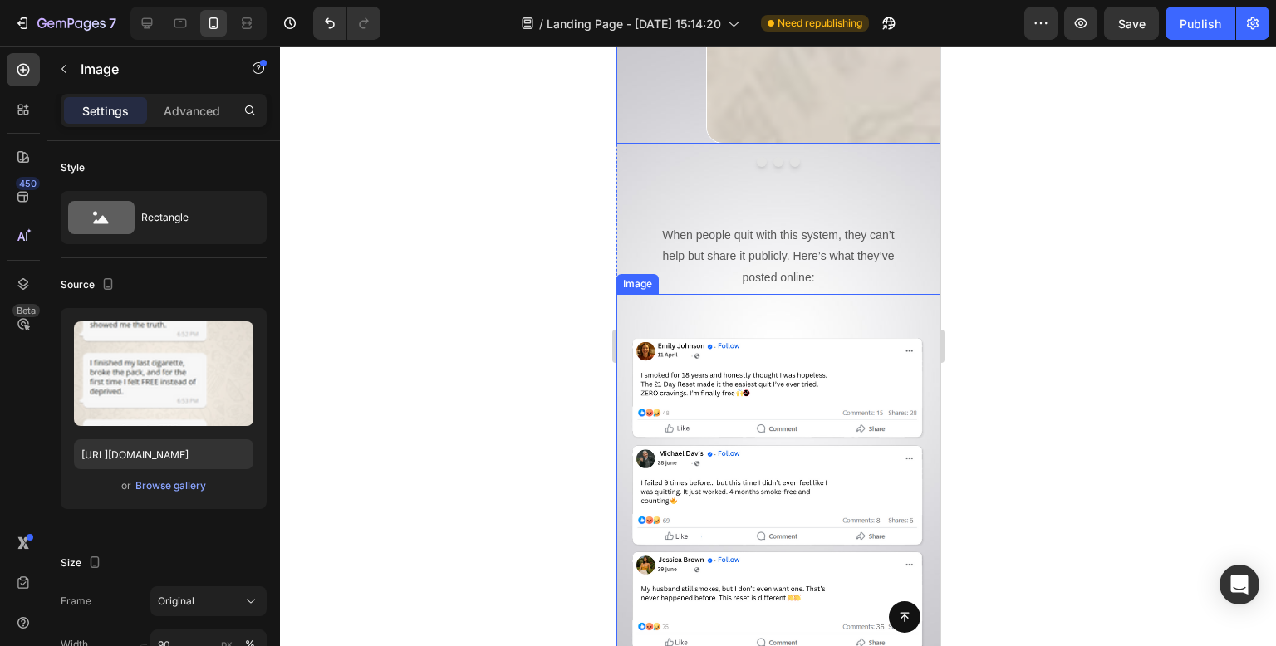
scroll to position [12719, 0]
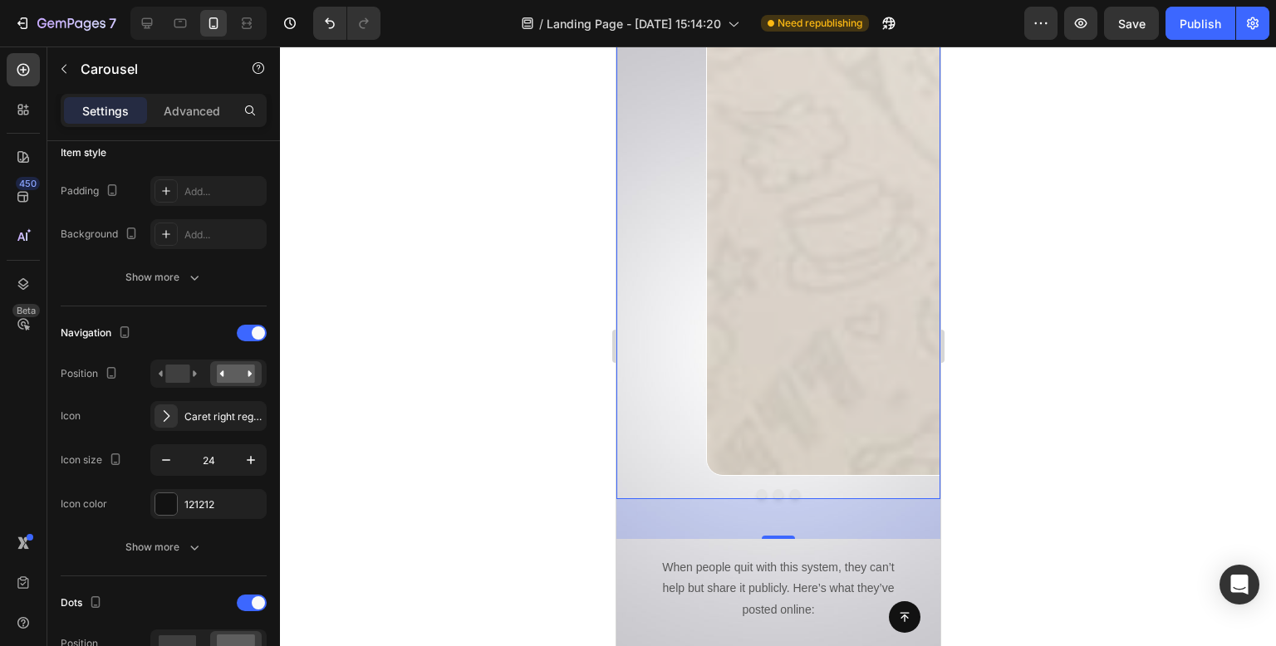
scroll to position [0, 0]
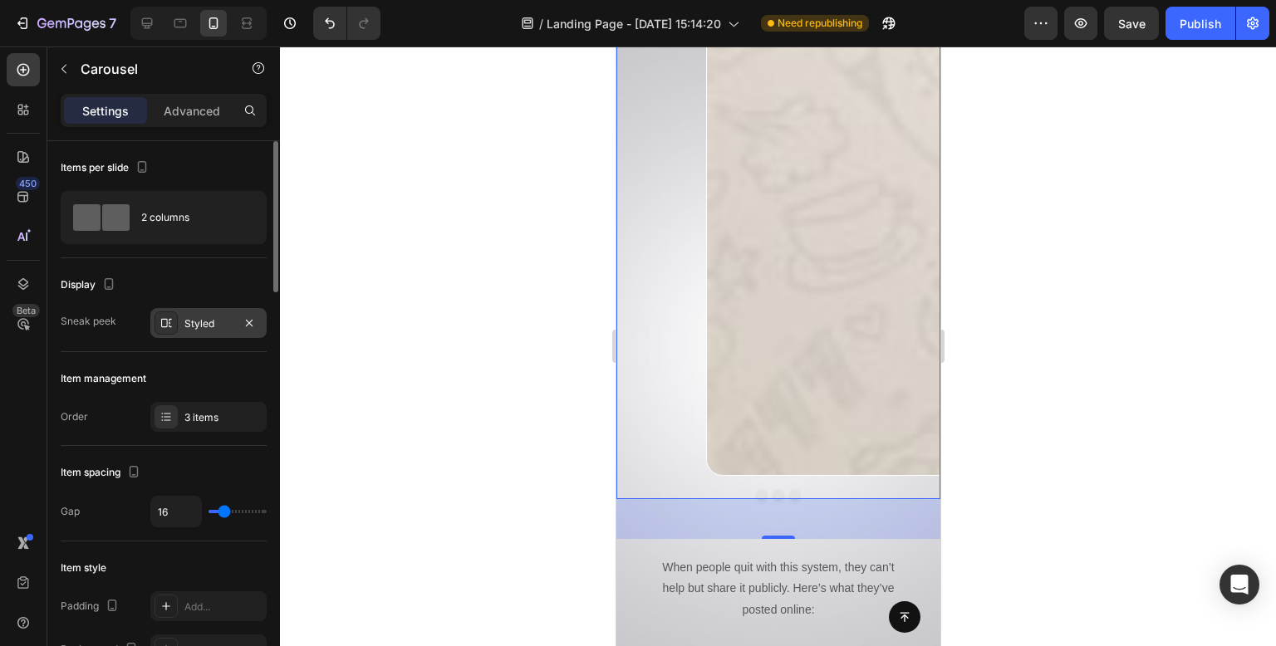
click at [216, 326] on div "Styled" at bounding box center [208, 324] width 48 height 15
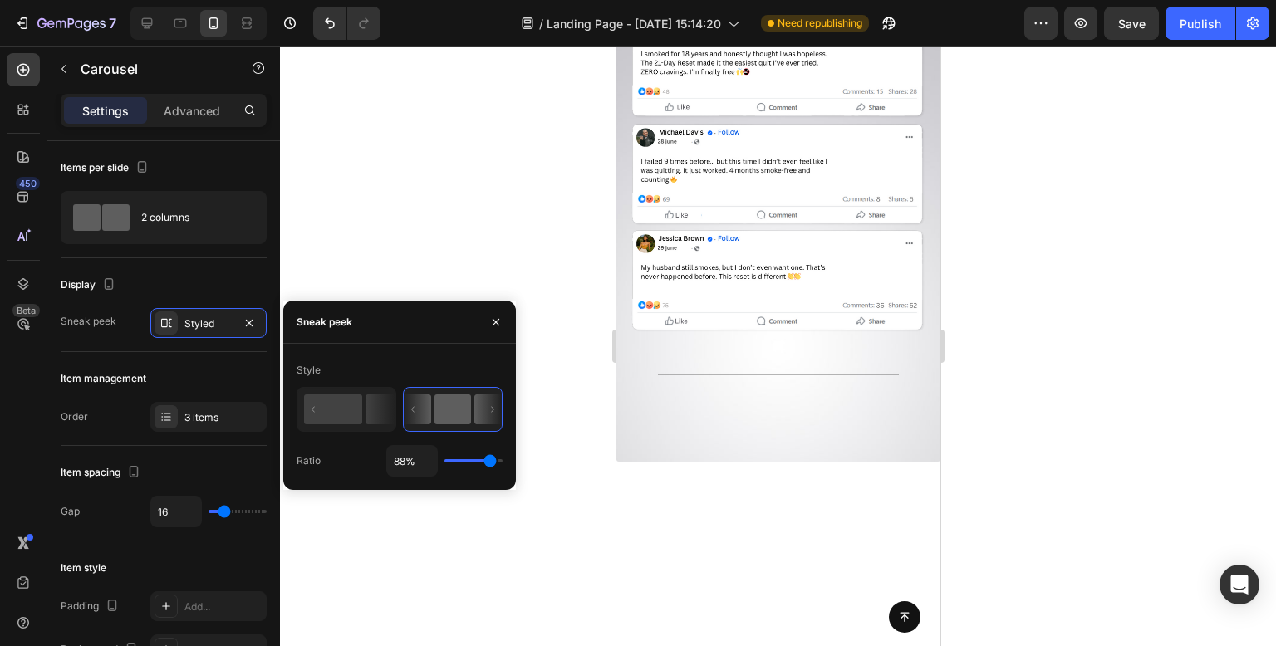
drag, startPoint x: 485, startPoint y: 464, endPoint x: 37, endPoint y: 411, distance: 451.8
click at [490, 463] on input "range" at bounding box center [474, 460] width 58 height 3
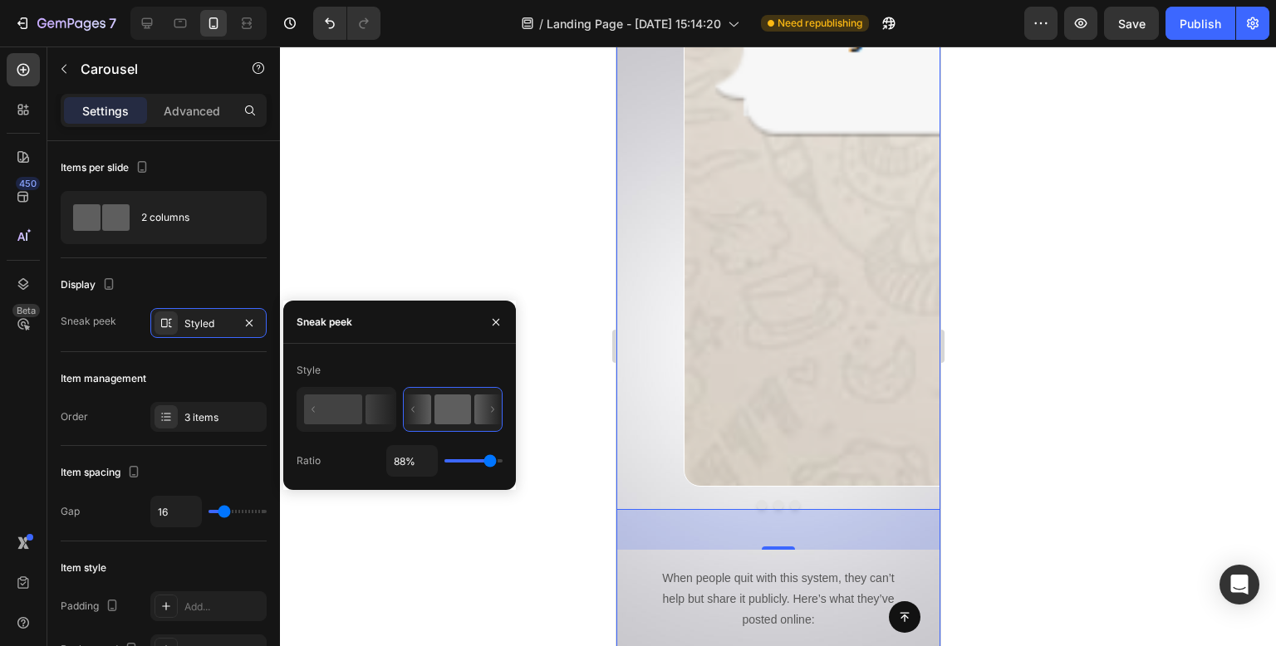
scroll to position [11722, 0]
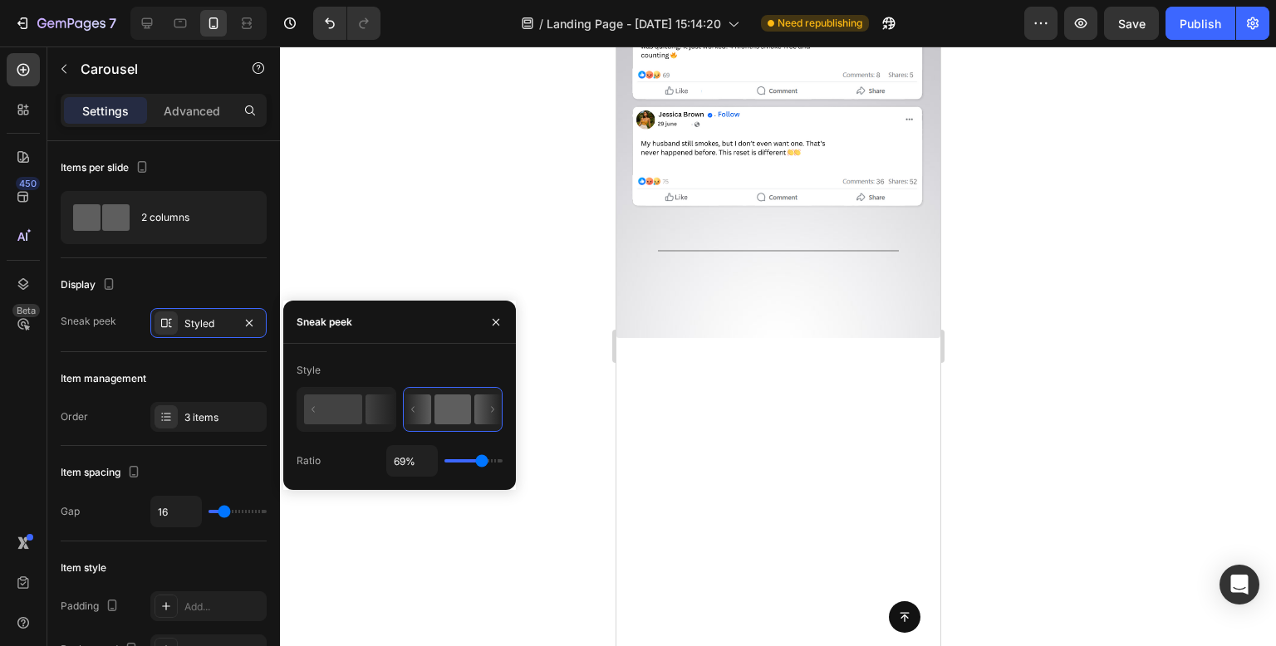
drag, startPoint x: 492, startPoint y: 463, endPoint x: 111, endPoint y: 410, distance: 384.1
click at [482, 463] on input "range" at bounding box center [474, 460] width 58 height 3
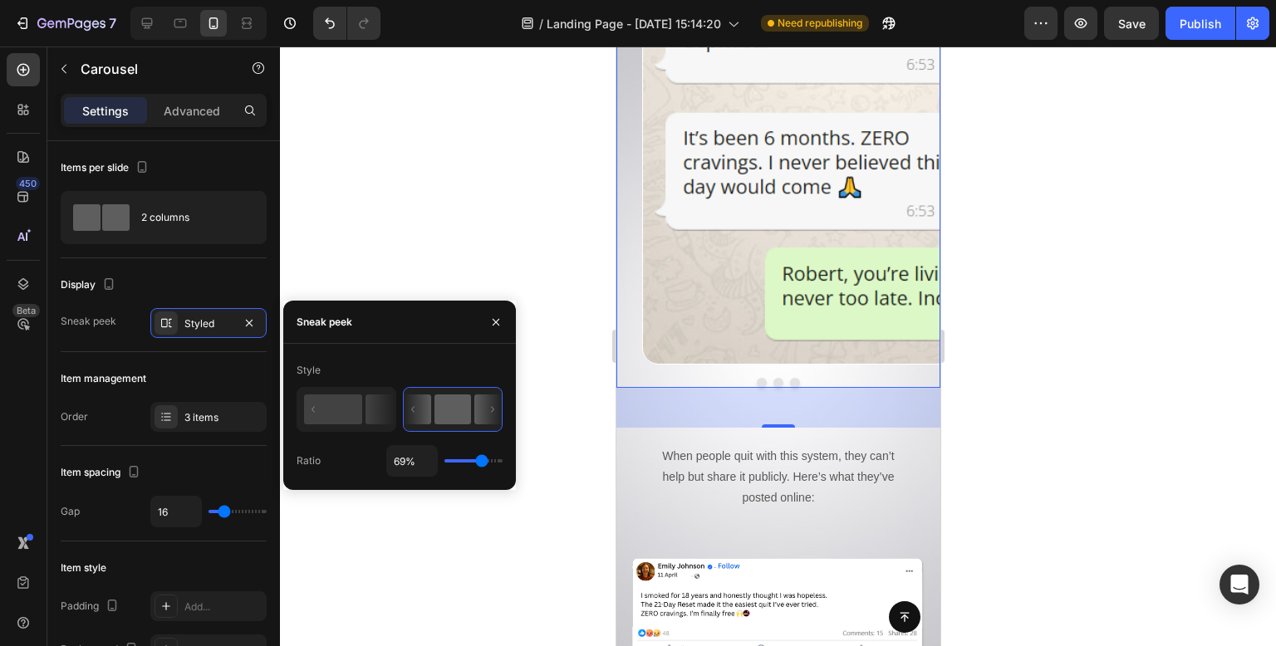
scroll to position [10559, 0]
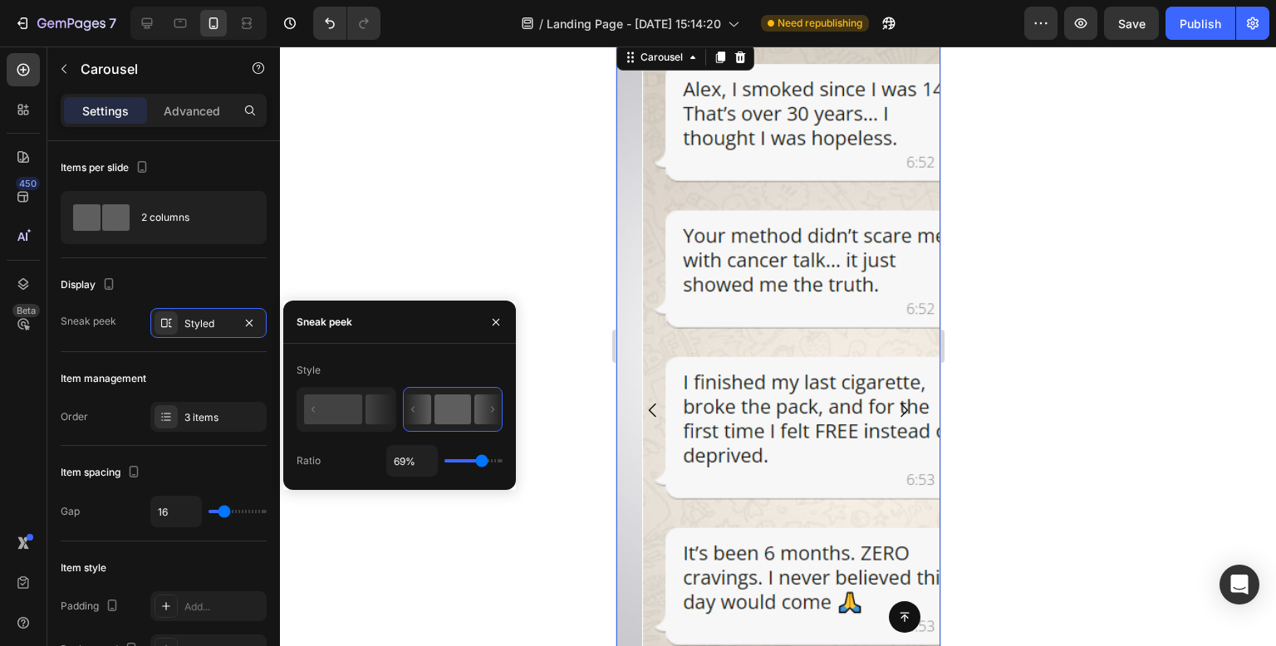
click at [466, 463] on div "69%" at bounding box center [444, 461] width 116 height 32
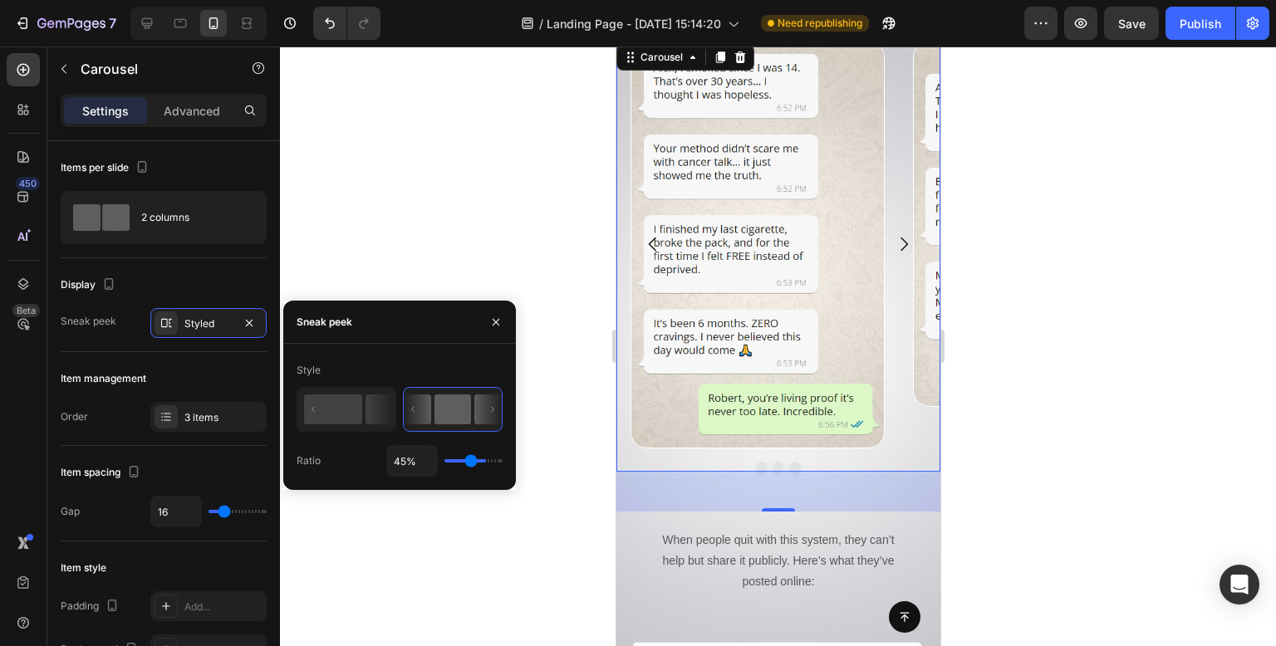
scroll to position [10393, 0]
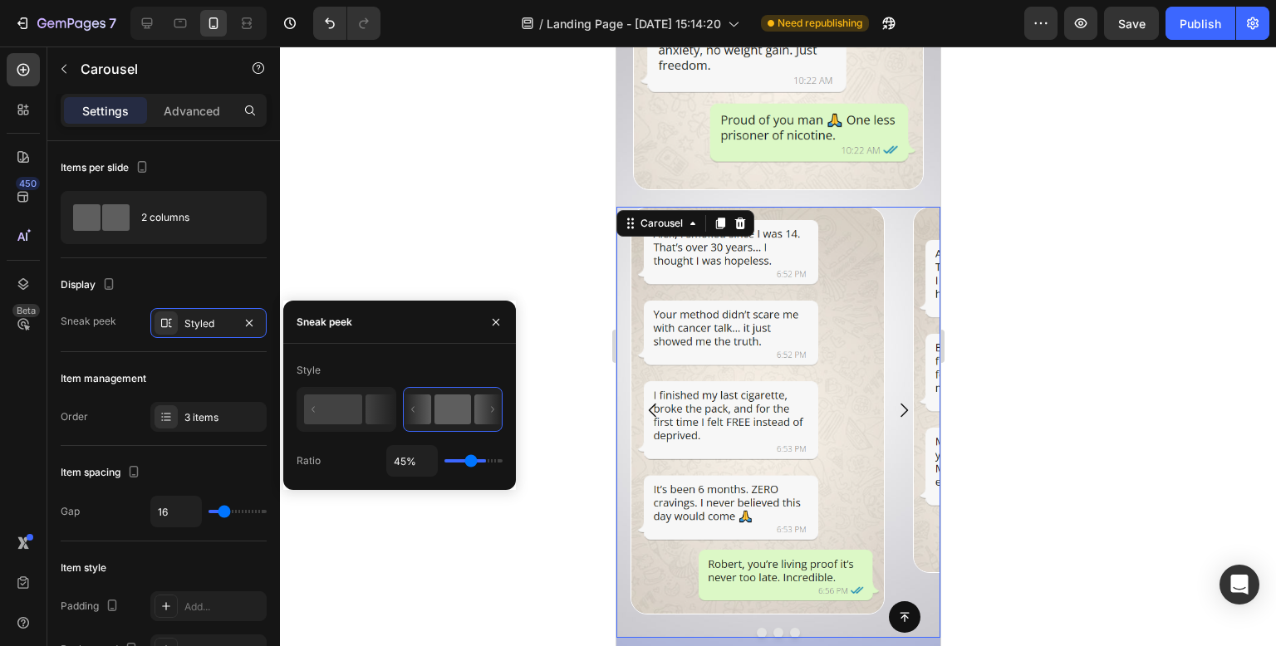
click at [471, 459] on input "range" at bounding box center [474, 460] width 58 height 3
click at [430, 145] on div at bounding box center [778, 347] width 996 height 600
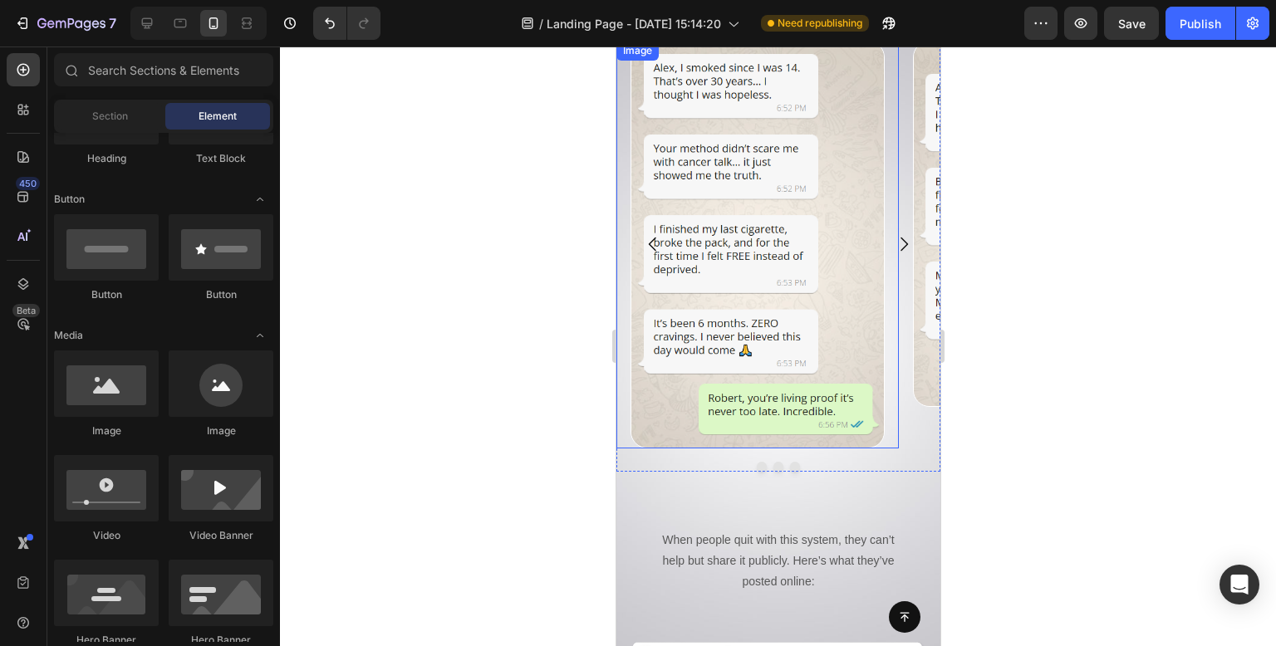
scroll to position [10476, 0]
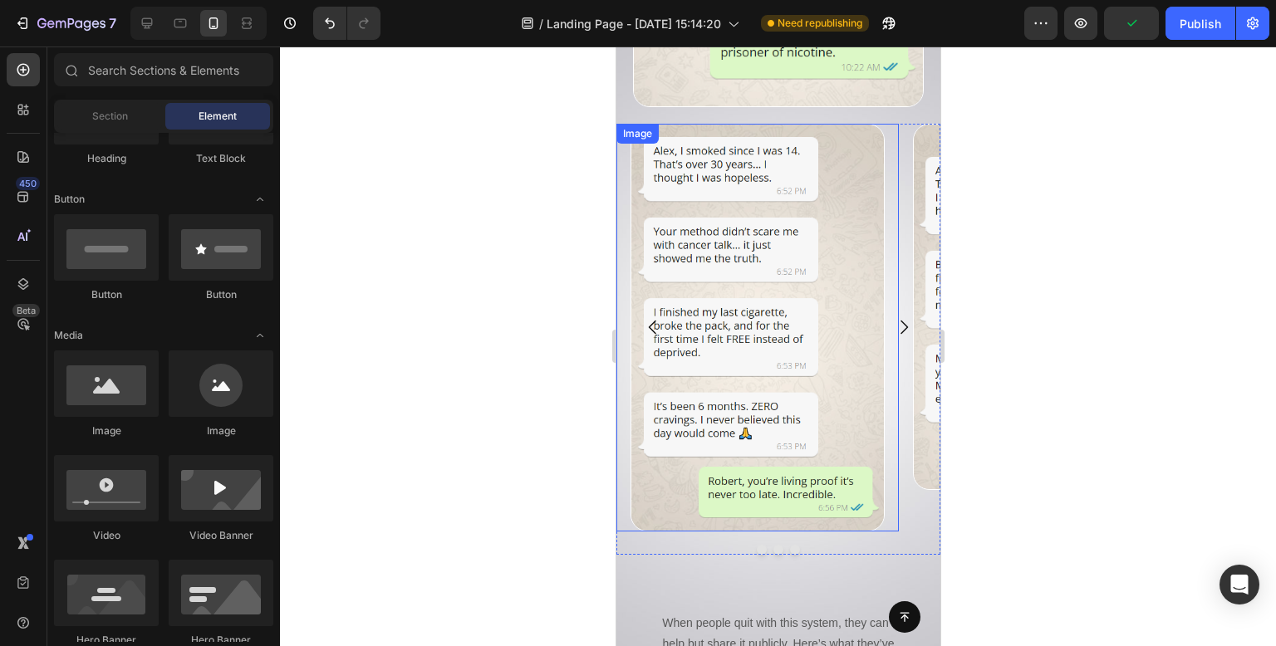
click at [897, 416] on div at bounding box center [757, 328] width 282 height 408
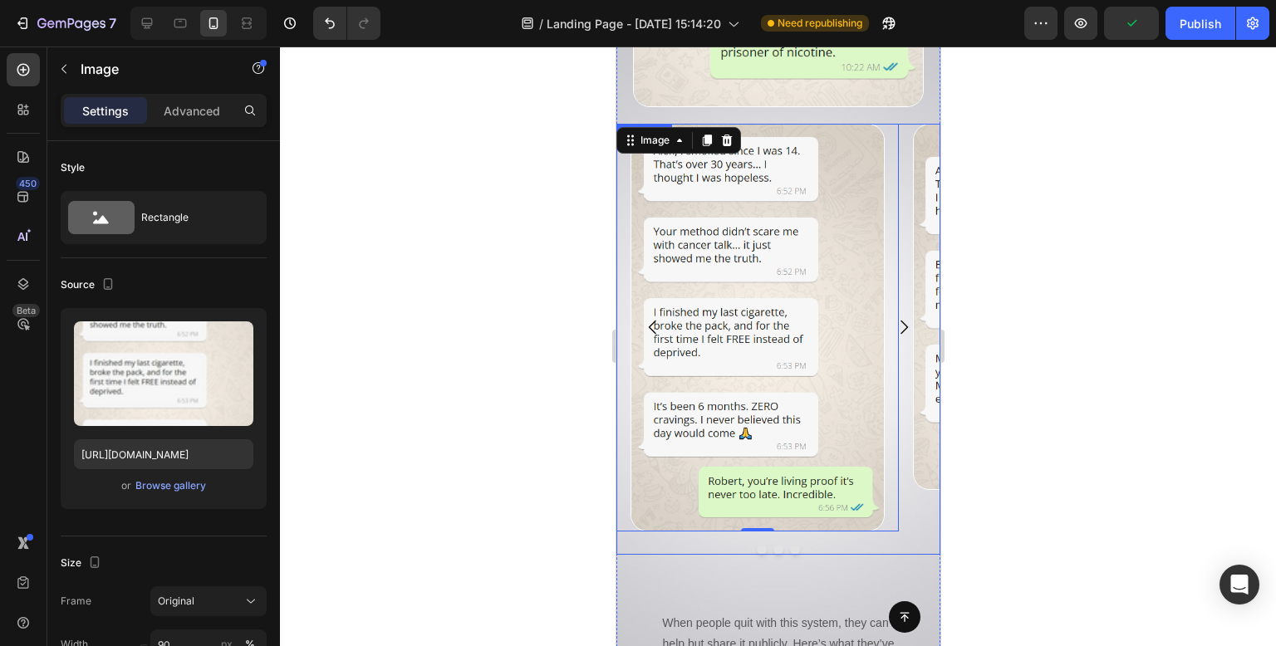
click at [914, 445] on div "Image" at bounding box center [1039, 328] width 282 height 408
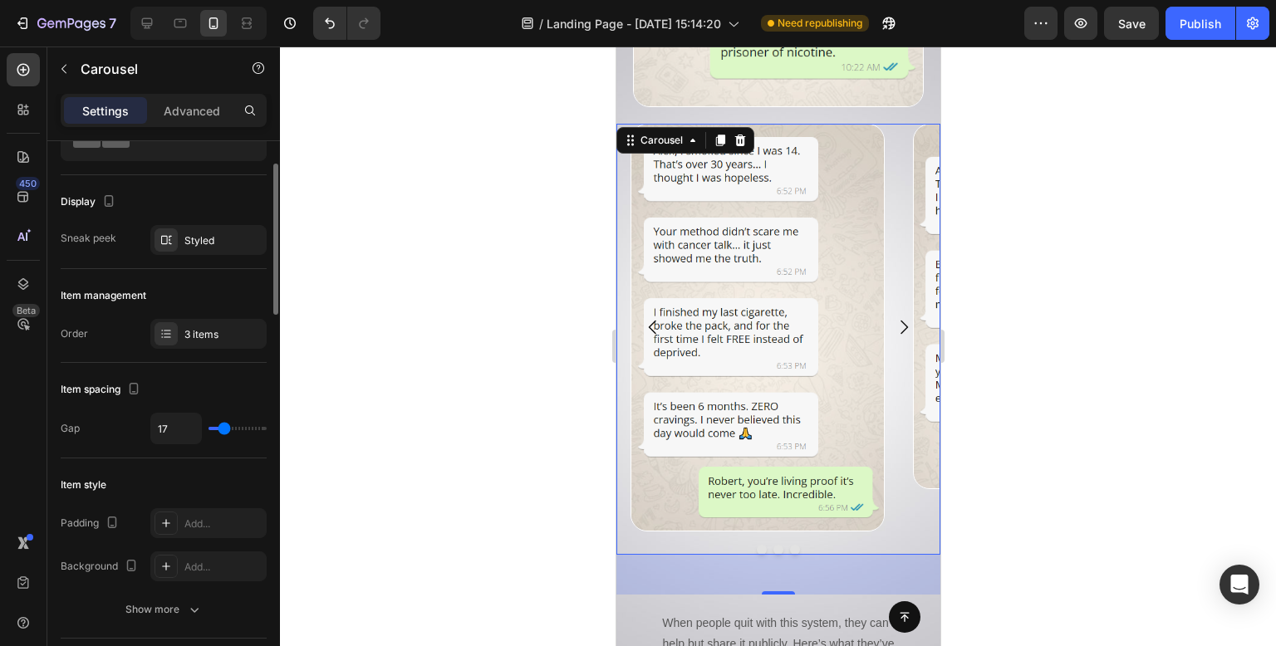
click at [224, 427] on input "range" at bounding box center [238, 428] width 58 height 3
click at [462, 333] on div at bounding box center [778, 347] width 996 height 600
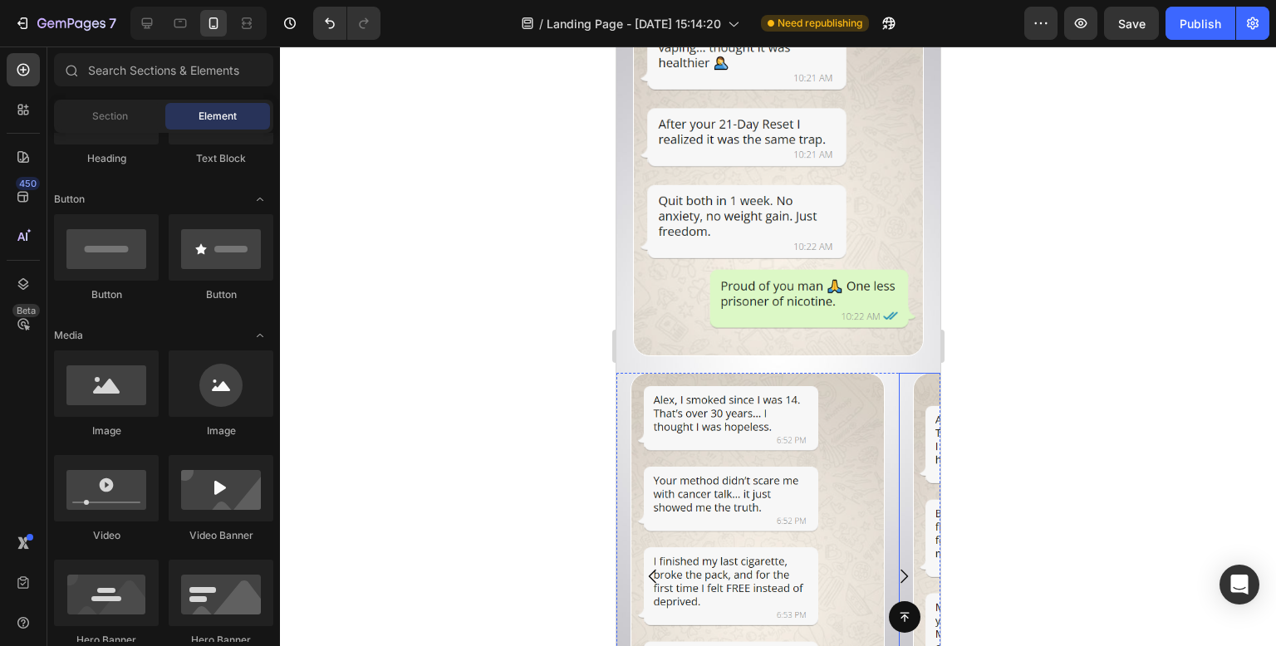
scroll to position [10393, 0]
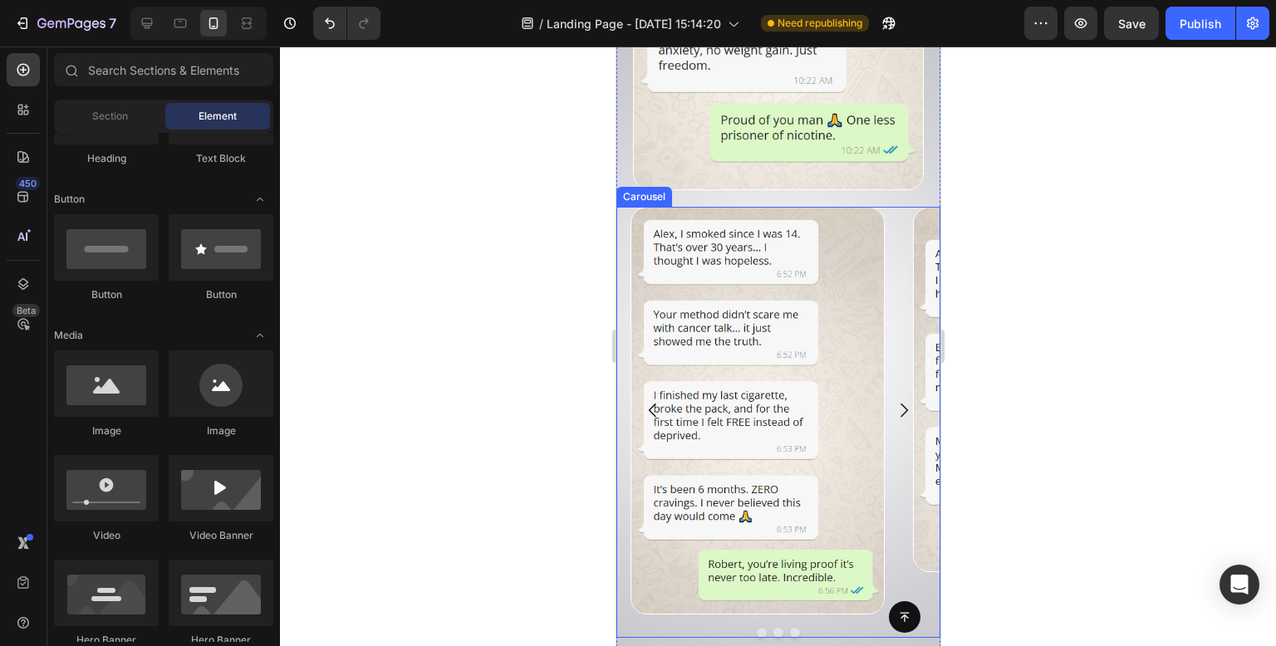
click at [898, 533] on div "Image" at bounding box center [1039, 411] width 282 height 408
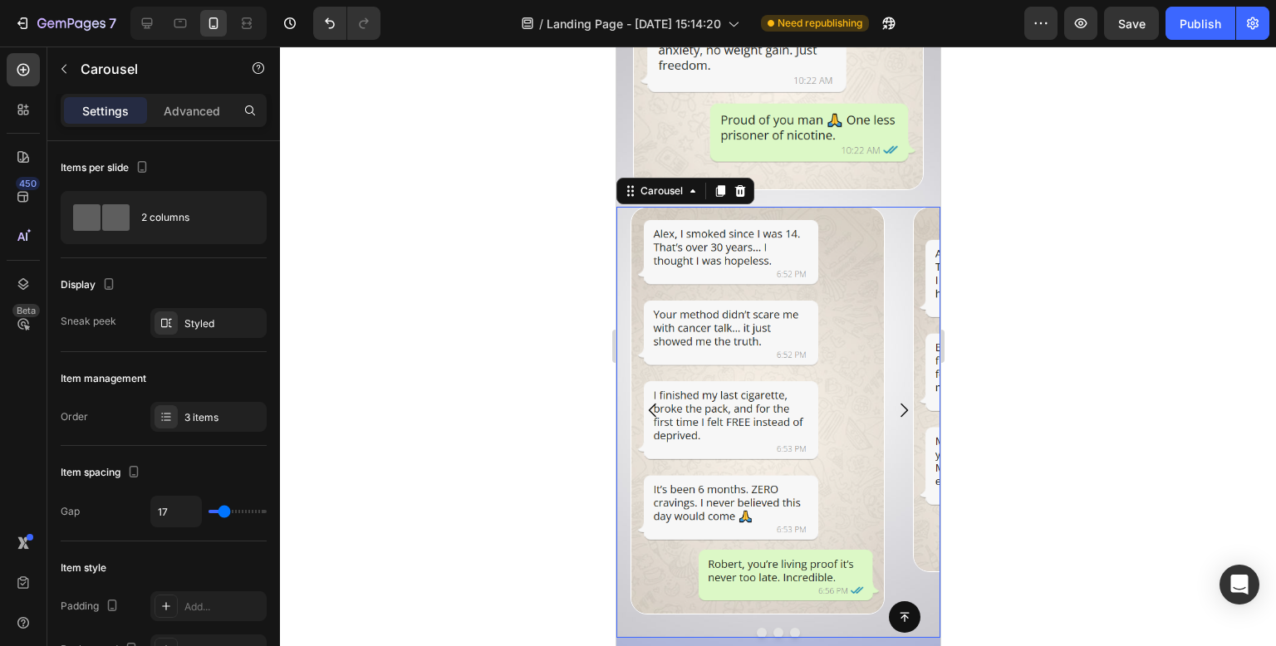
click at [489, 343] on div at bounding box center [778, 347] width 996 height 600
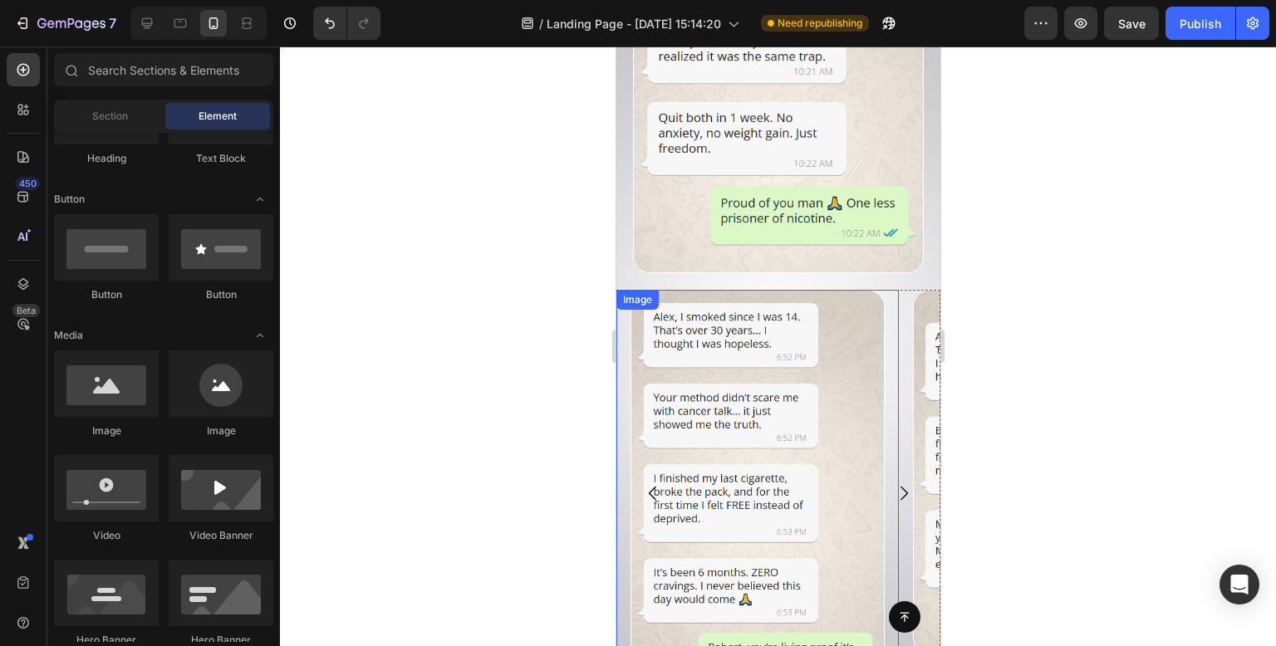
scroll to position [10476, 0]
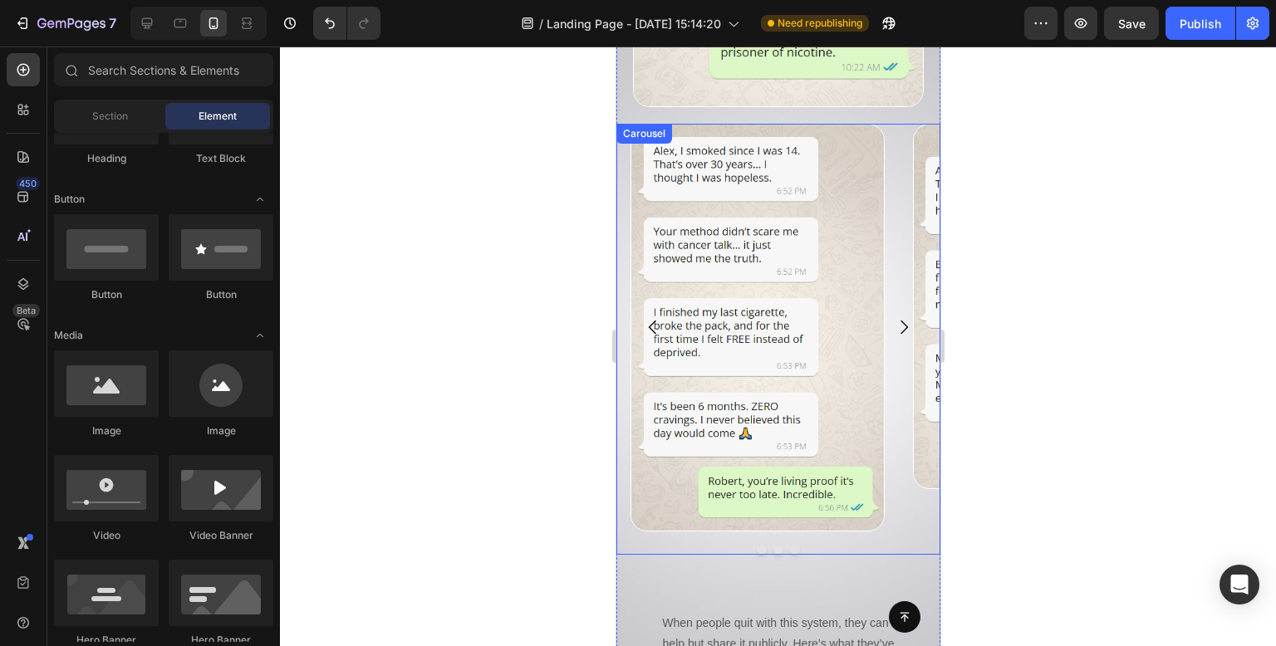
click at [899, 456] on div "Image Image Drop element here Carousel" at bounding box center [778, 339] width 324 height 431
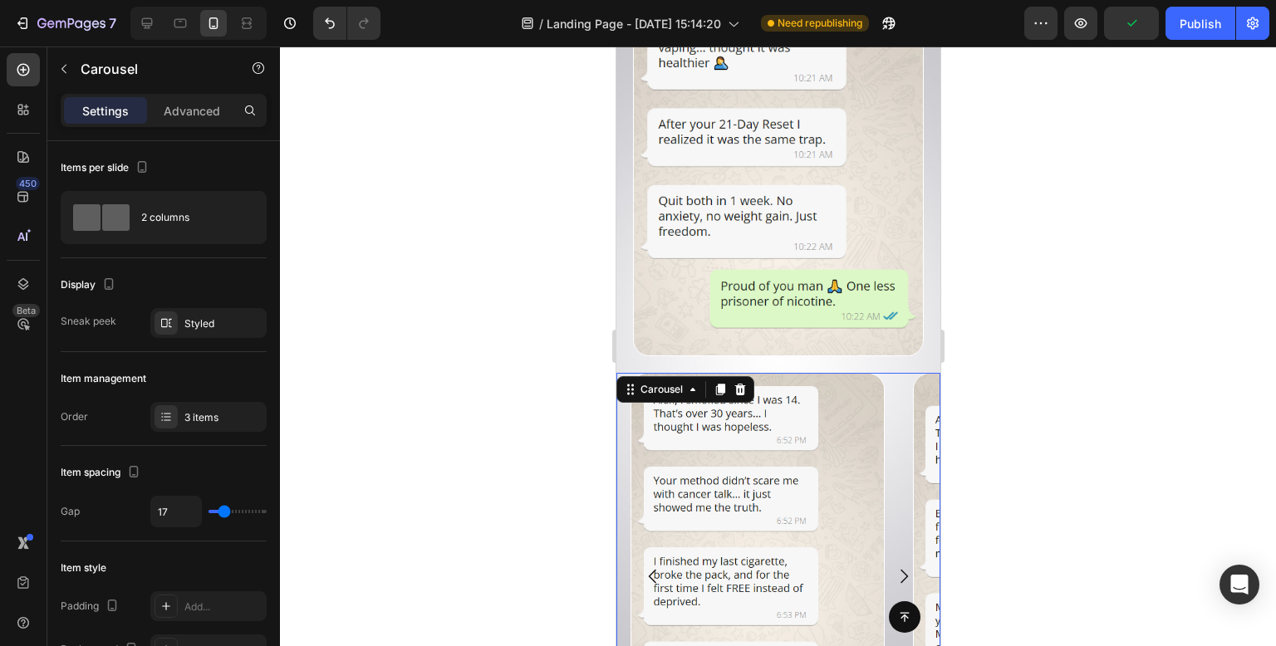
scroll to position [10393, 0]
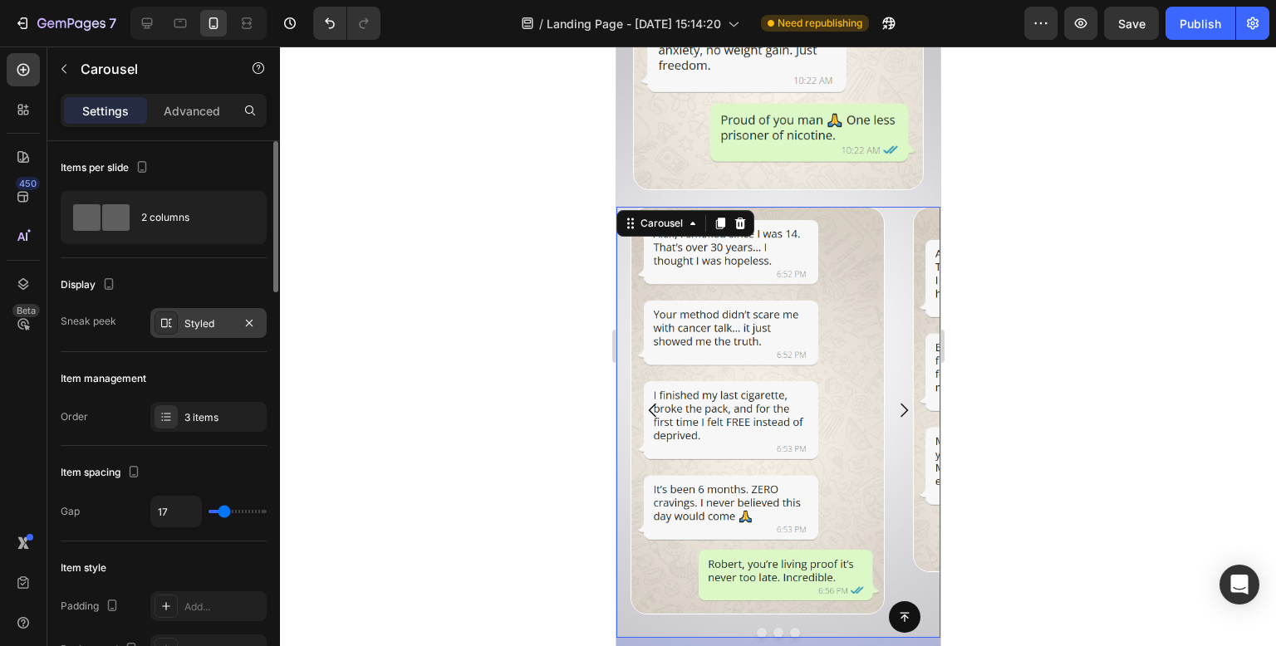
click at [200, 325] on div "Styled" at bounding box center [208, 324] width 48 height 15
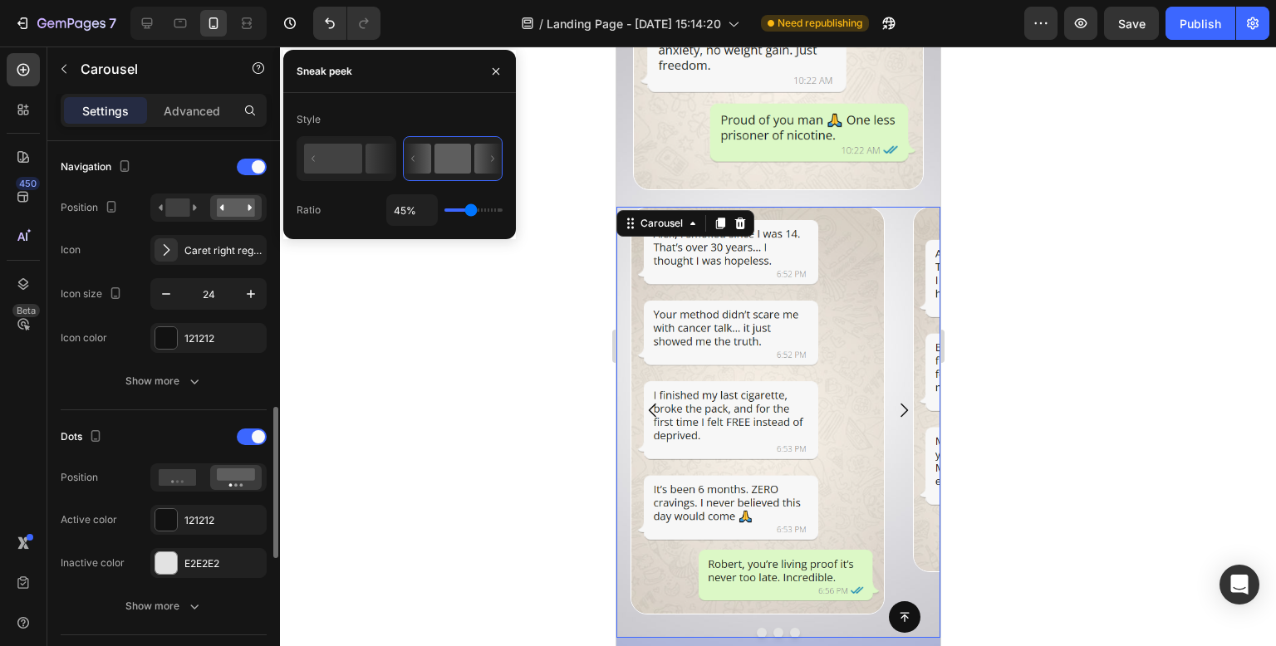
scroll to position [665, 0]
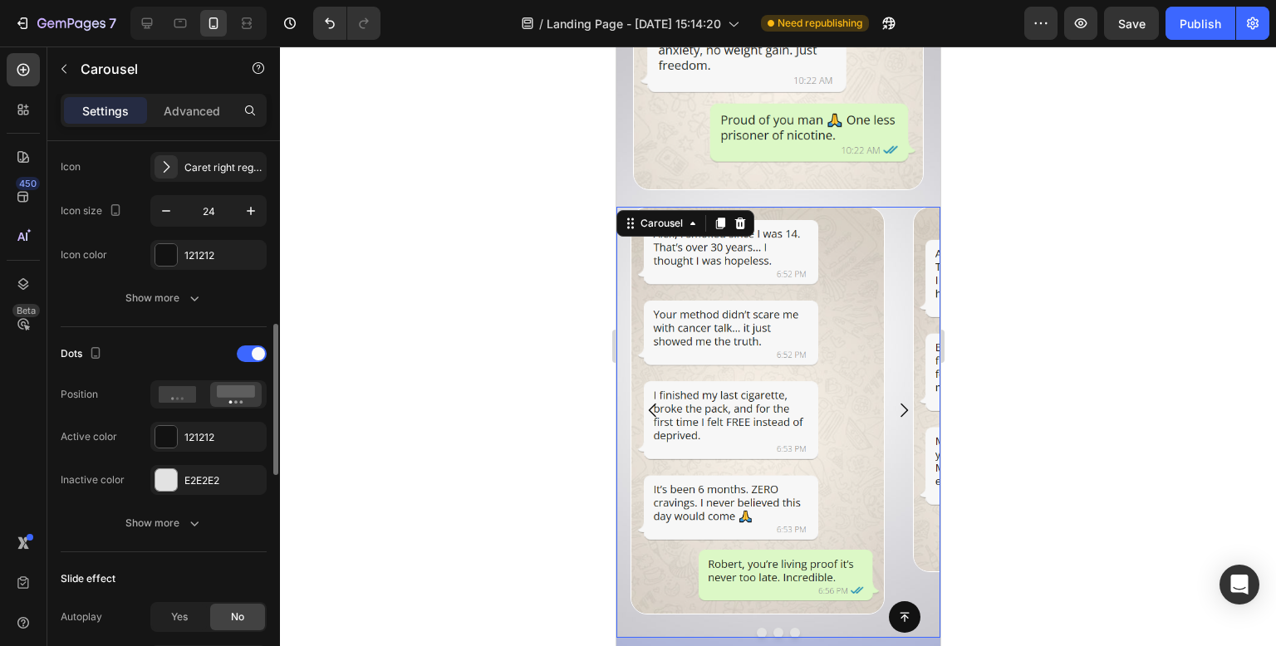
click at [376, 374] on div at bounding box center [778, 347] width 996 height 600
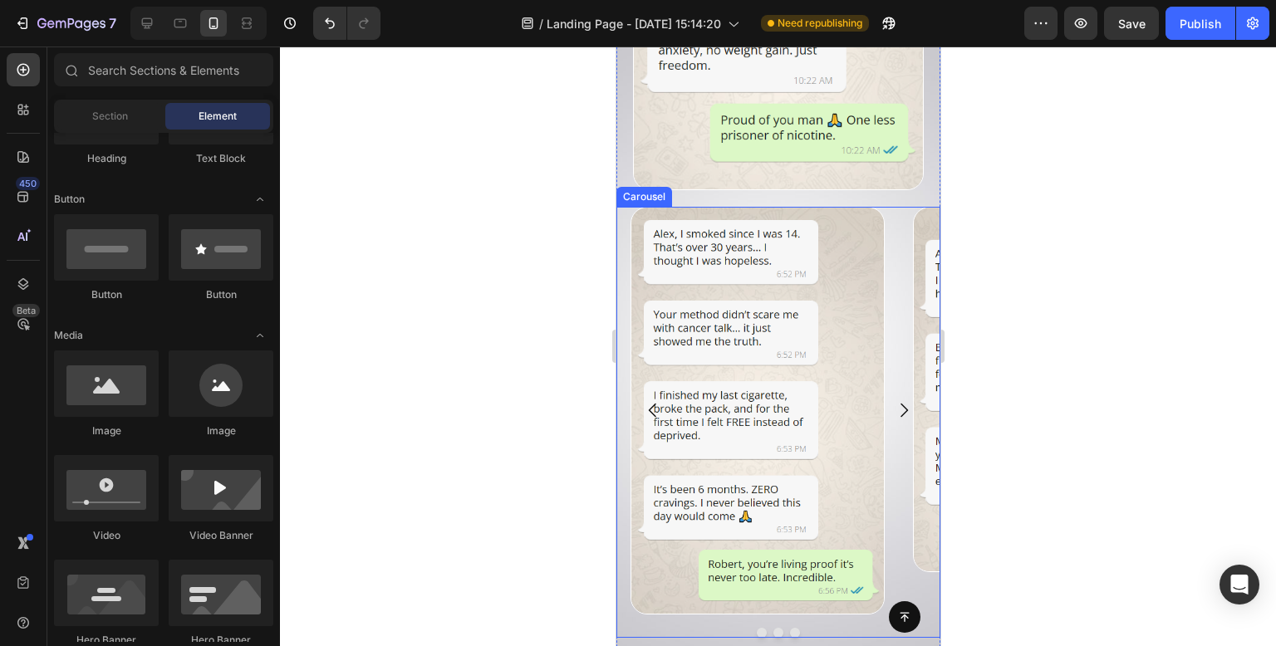
click at [921, 528] on div "Image" at bounding box center [1039, 411] width 282 height 408
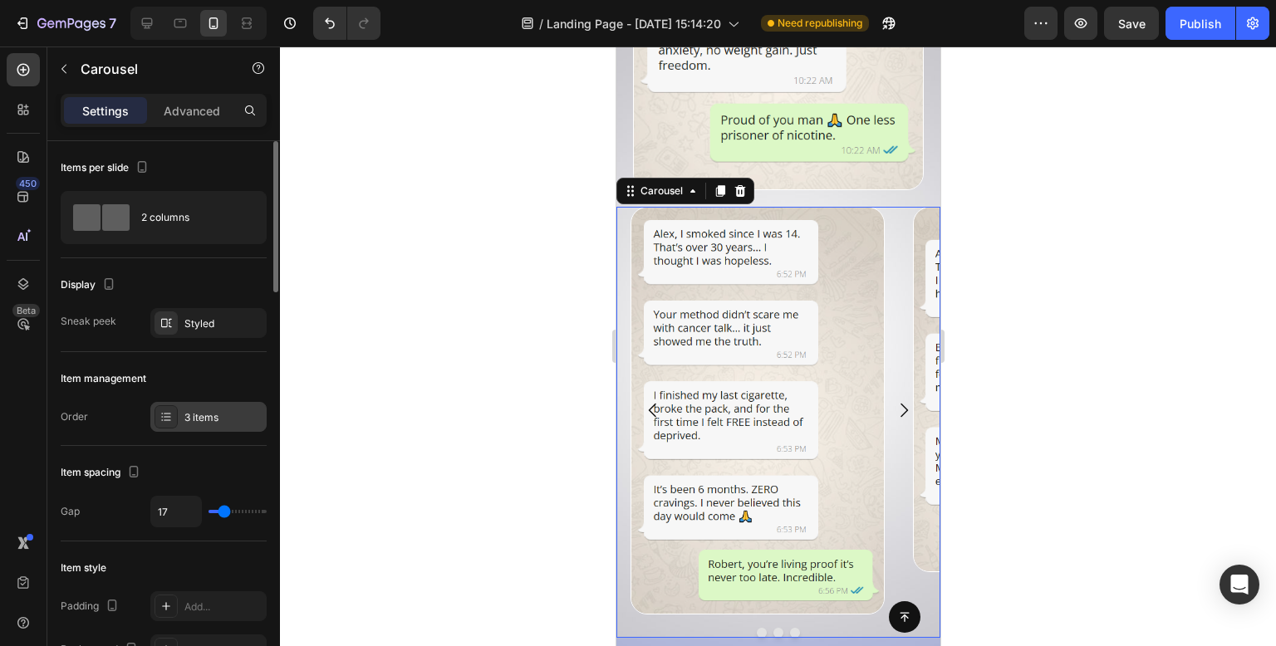
click at [223, 406] on div "3 items" at bounding box center [208, 417] width 116 height 30
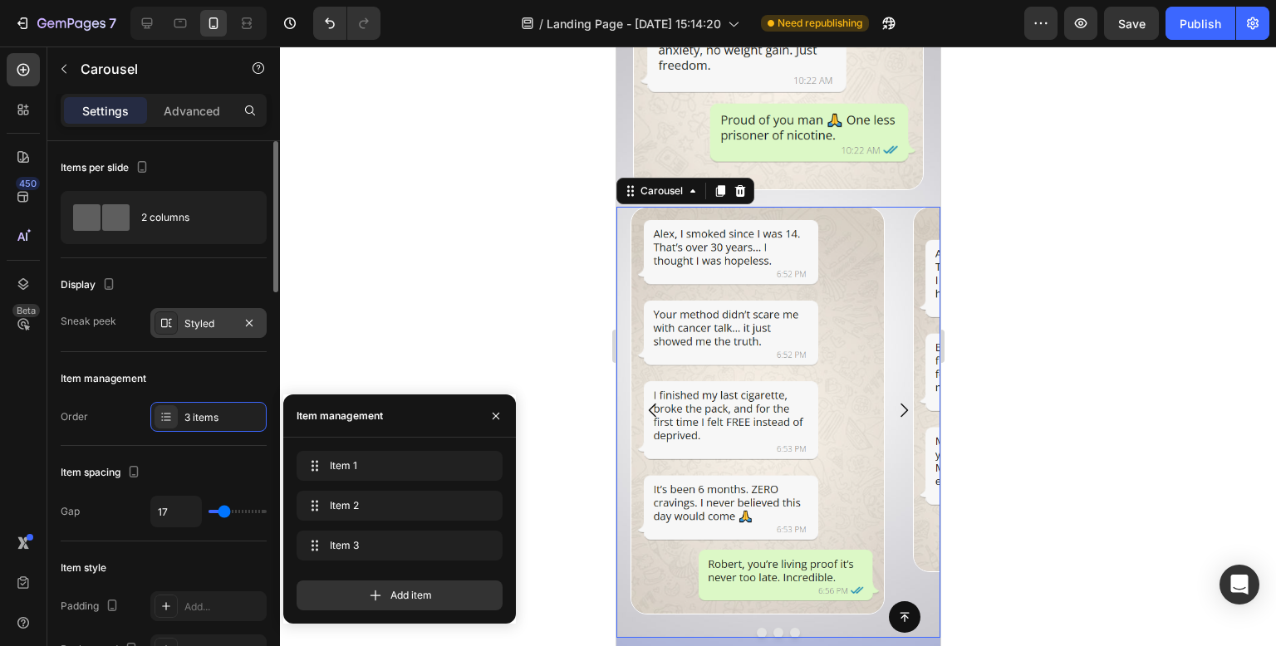
click at [203, 323] on div "Styled" at bounding box center [208, 324] width 48 height 15
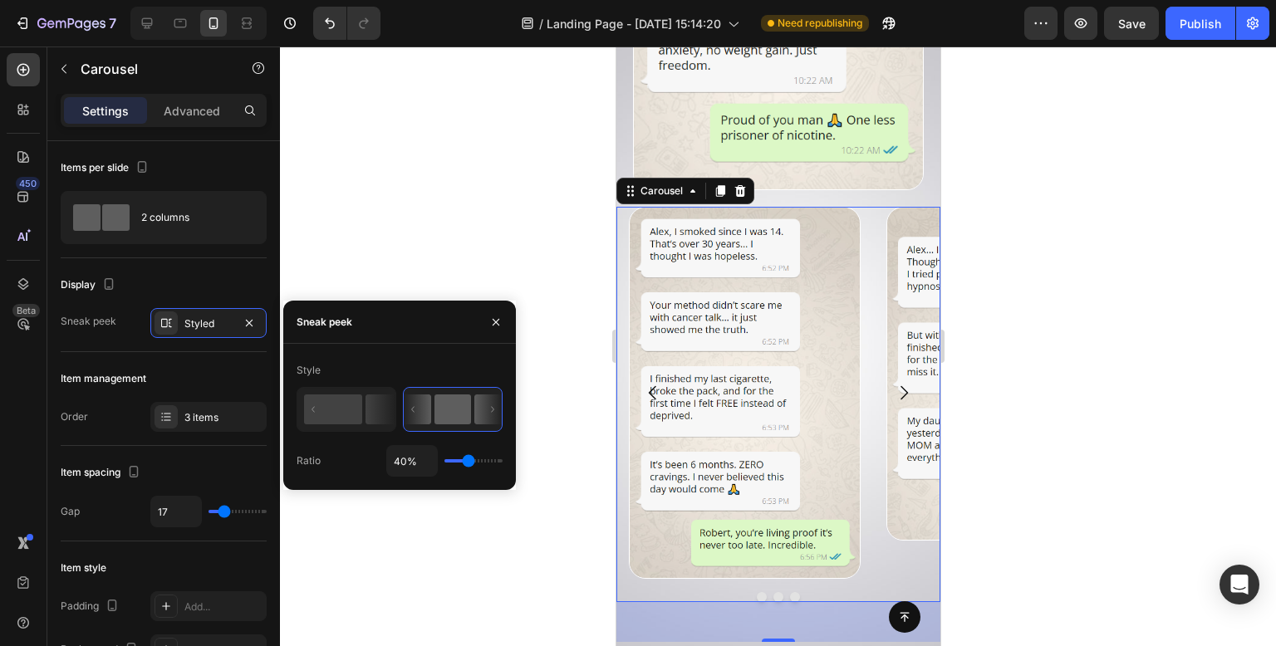
click at [469, 459] on input "range" at bounding box center [474, 460] width 58 height 3
click at [486, 170] on div at bounding box center [778, 347] width 996 height 600
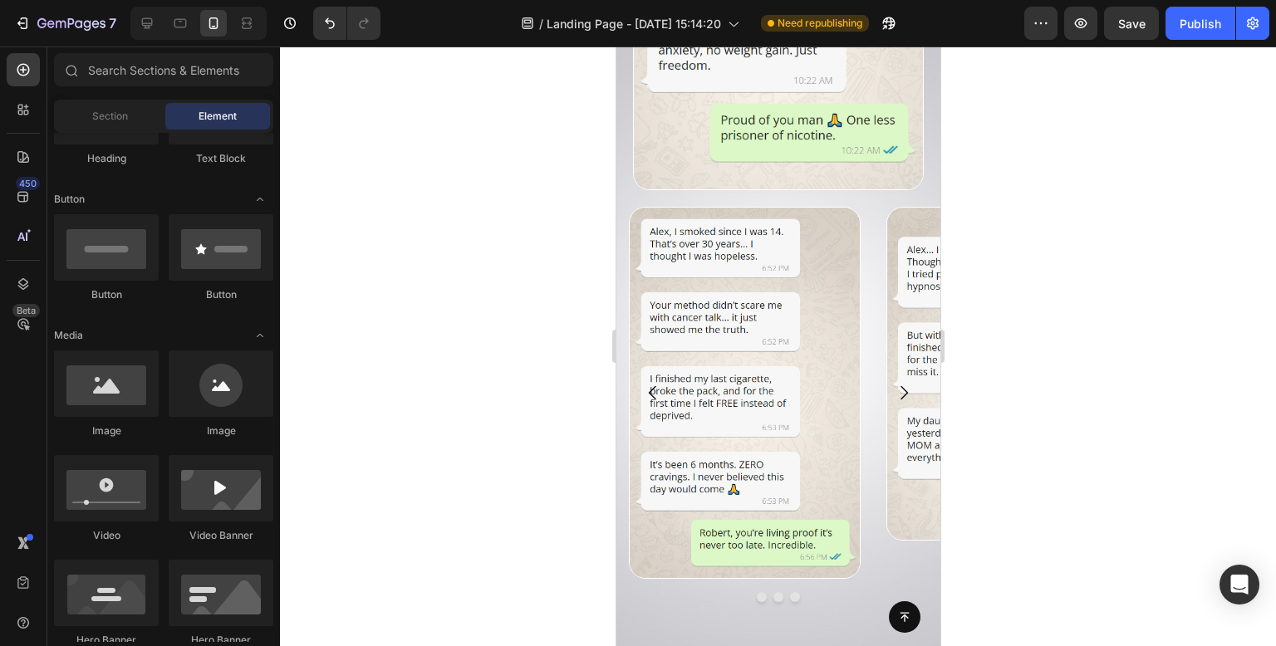
click at [486, 170] on div at bounding box center [778, 347] width 996 height 600
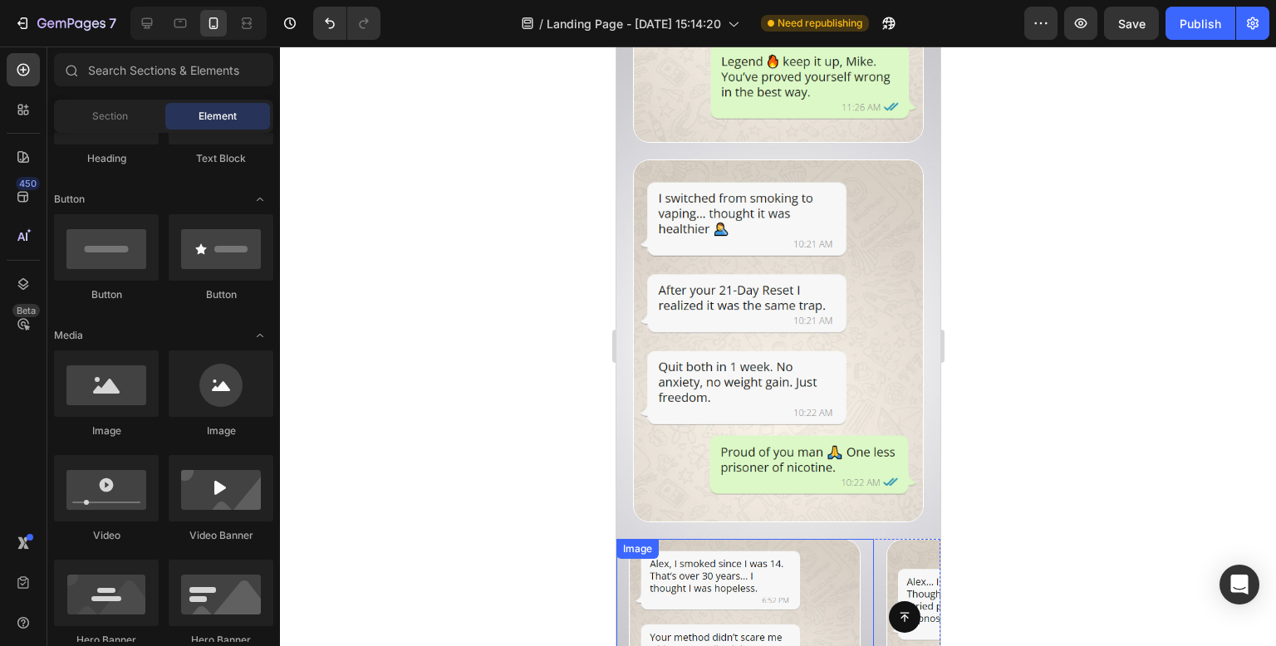
scroll to position [10310, 0]
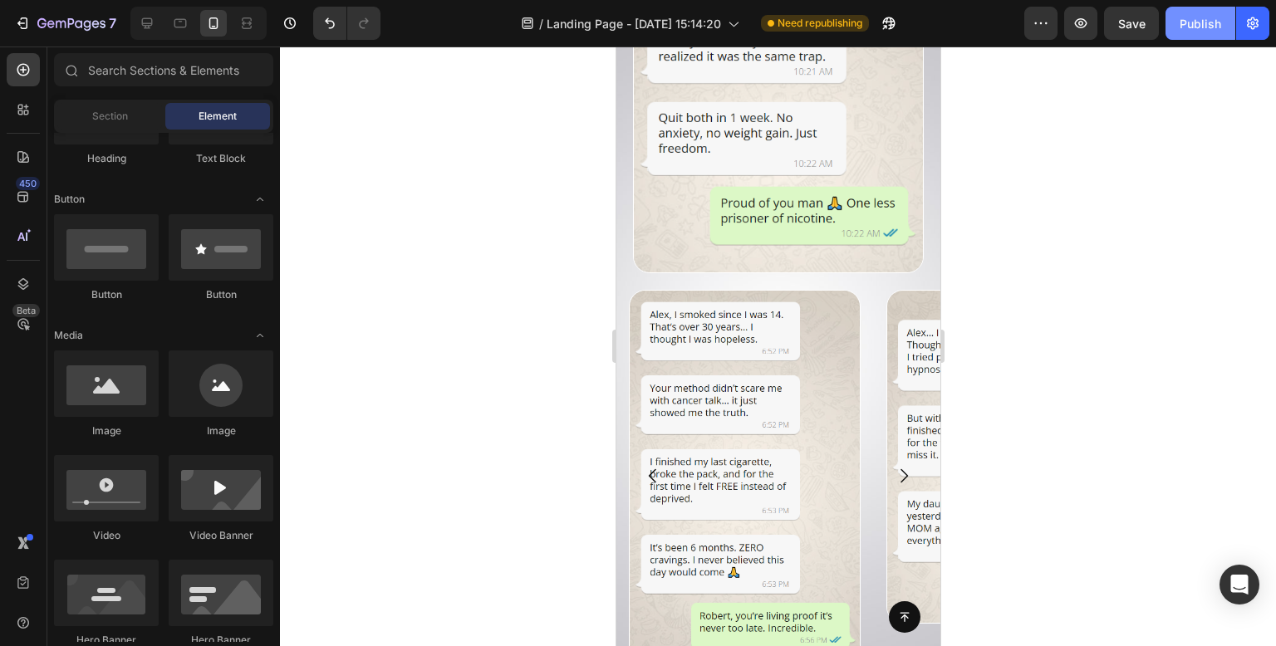
click at [1209, 24] on div "Publish" at bounding box center [1201, 23] width 42 height 17
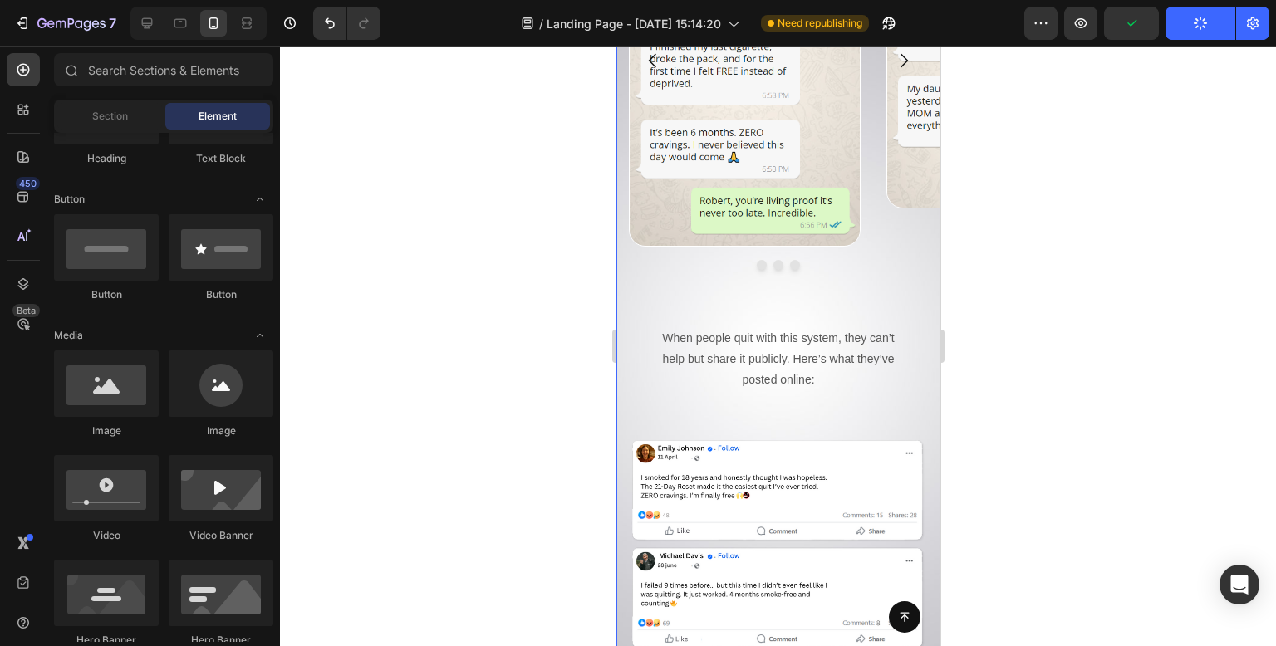
scroll to position [10892, 0]
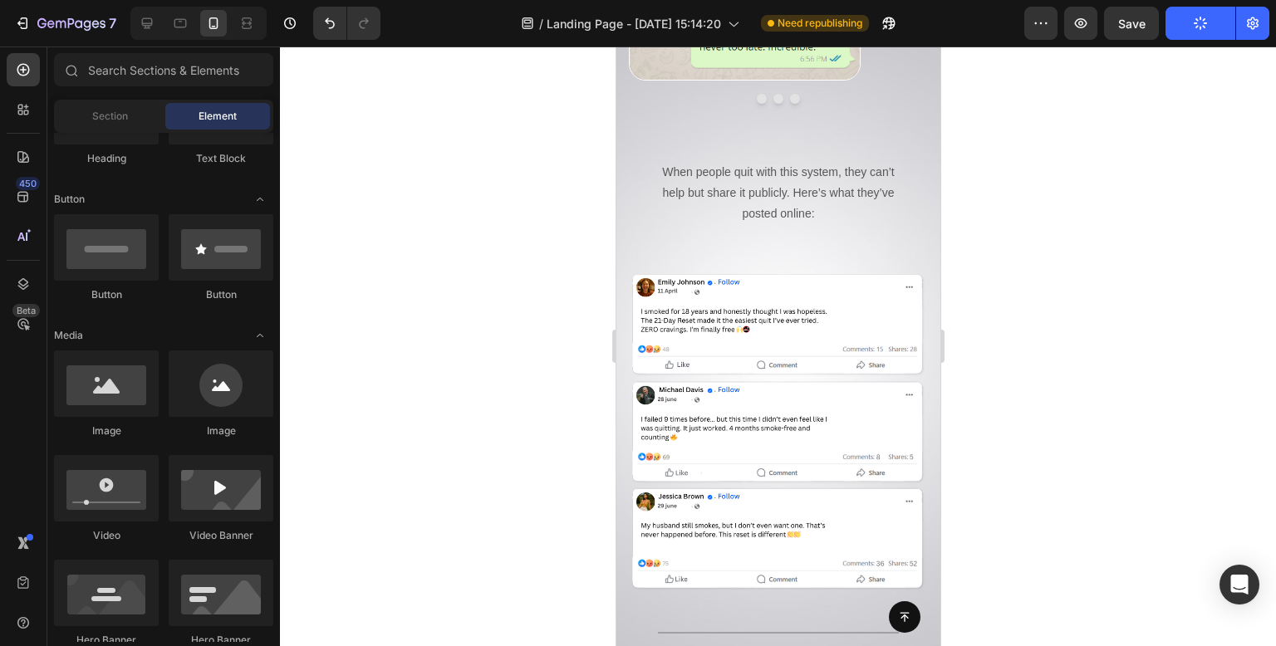
click at [500, 348] on div at bounding box center [778, 347] width 996 height 600
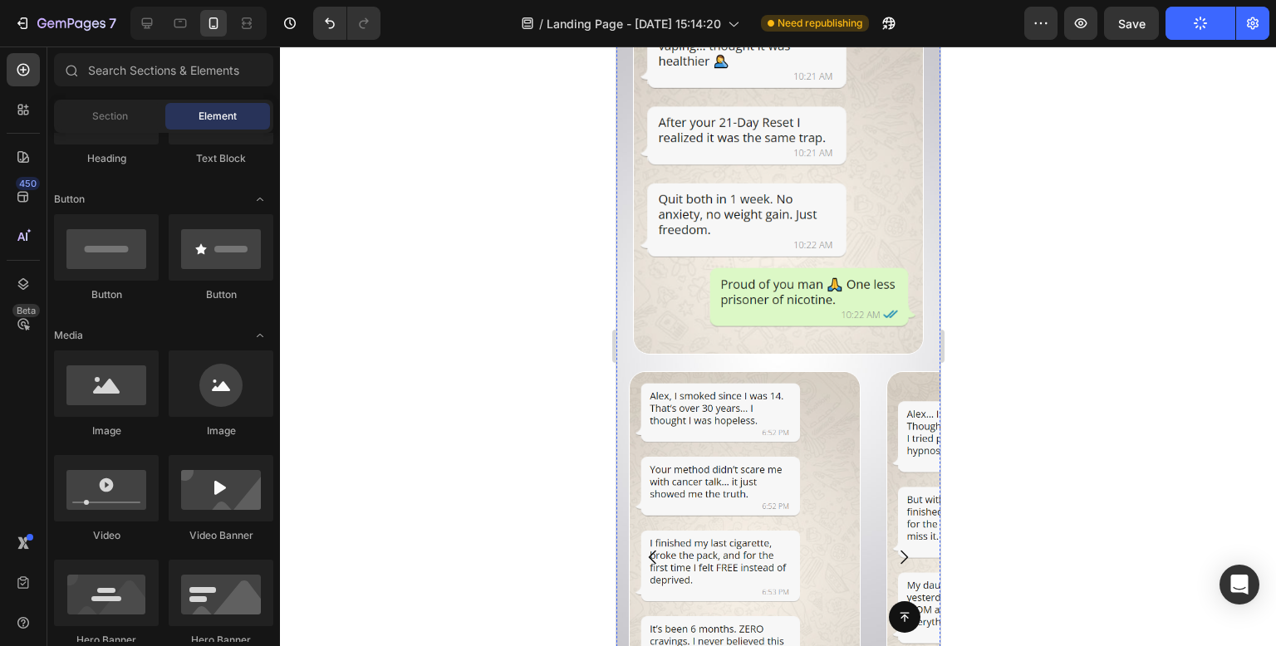
scroll to position [11033, 0]
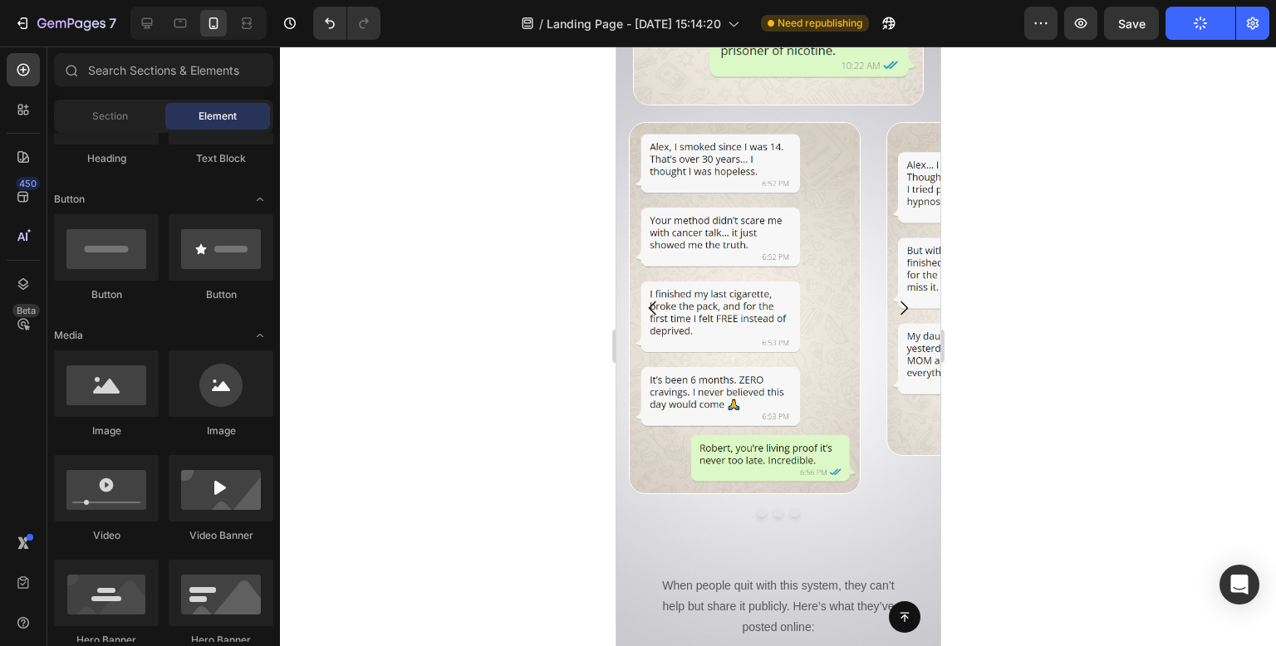
click at [548, 302] on div at bounding box center [778, 347] width 996 height 600
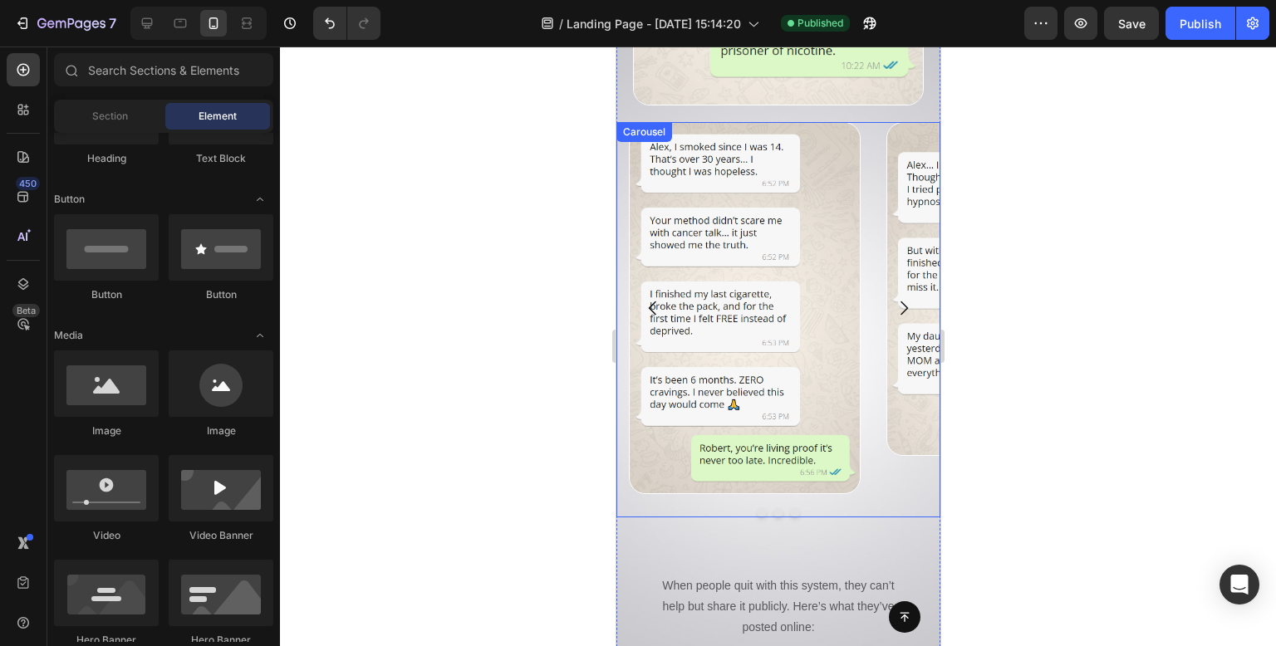
click at [893, 298] on icon "Carousel Next Arrow" at bounding box center [903, 308] width 20 height 20
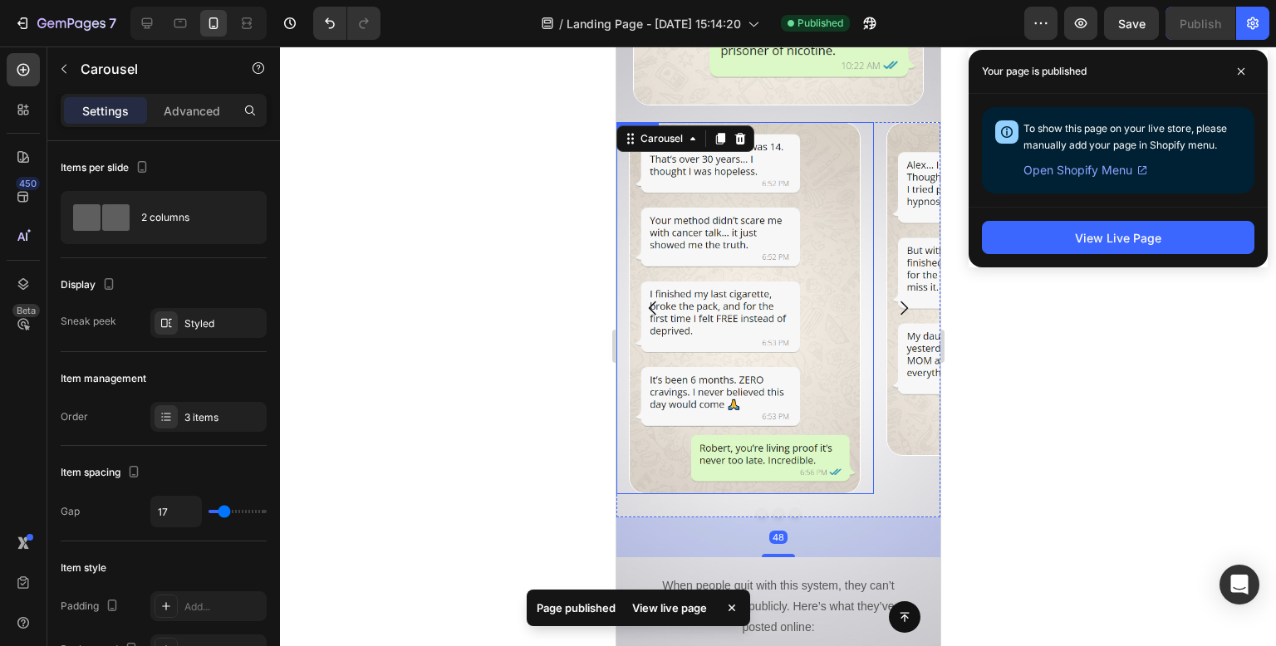
click at [548, 376] on div at bounding box center [778, 347] width 996 height 600
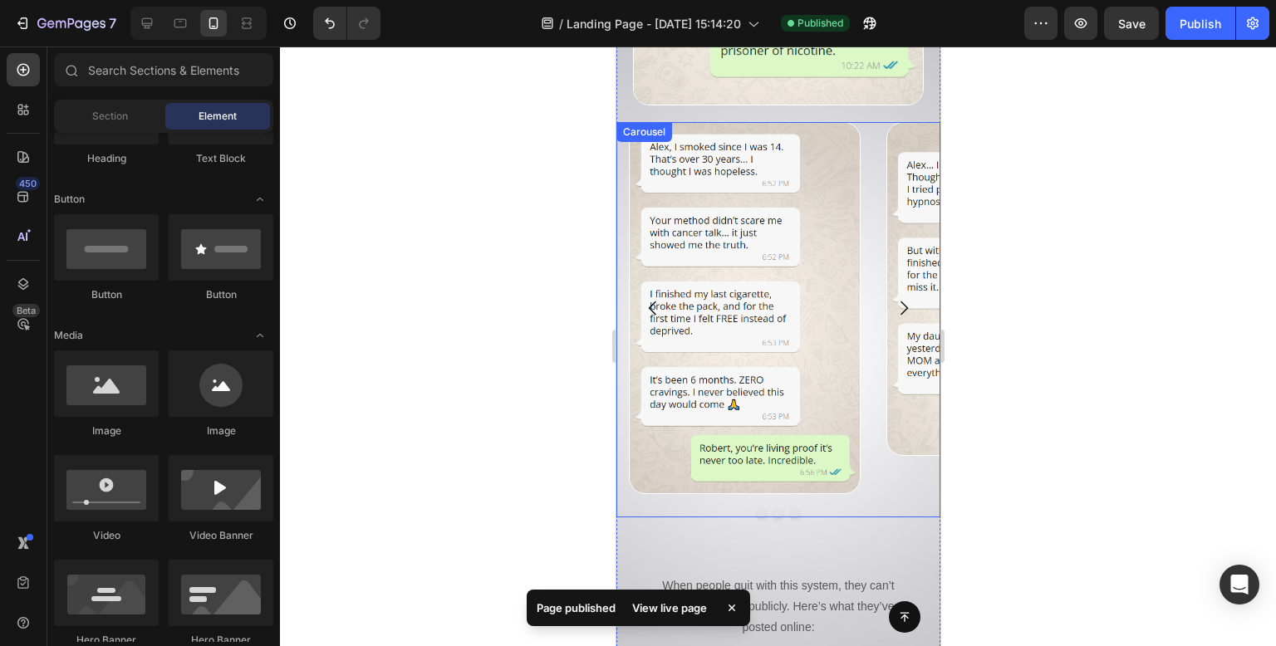
click at [893, 298] on icon "Carousel Next Arrow" at bounding box center [903, 308] width 20 height 20
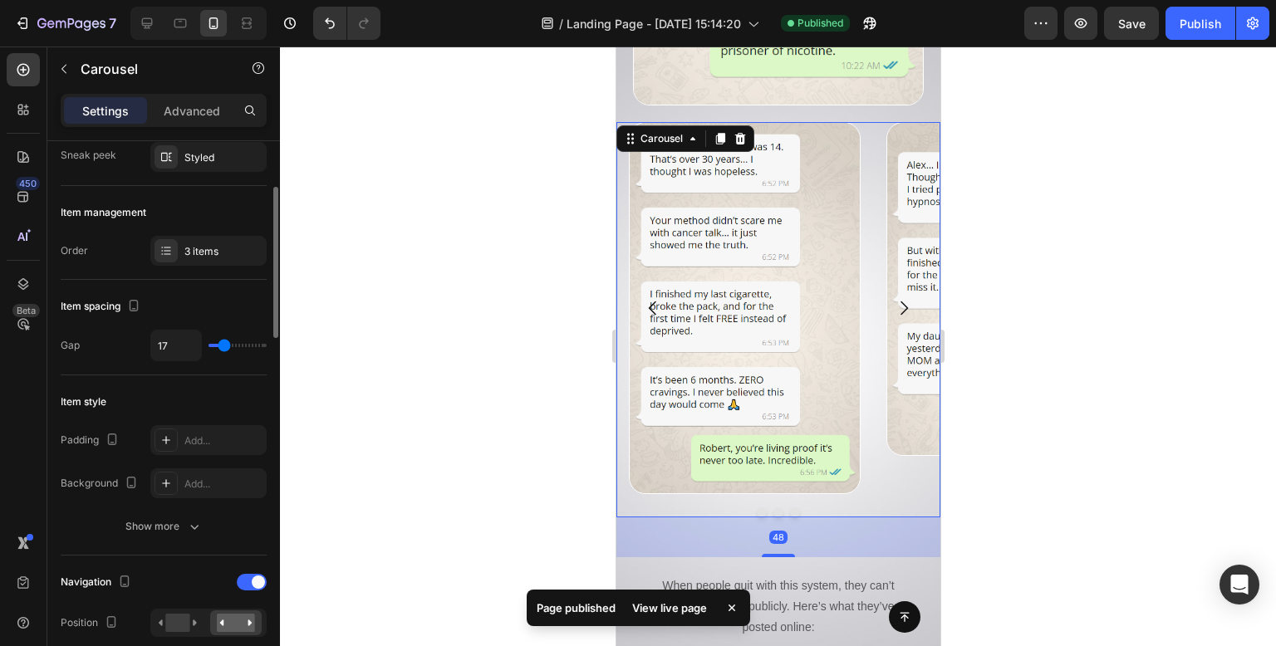
scroll to position [332, 0]
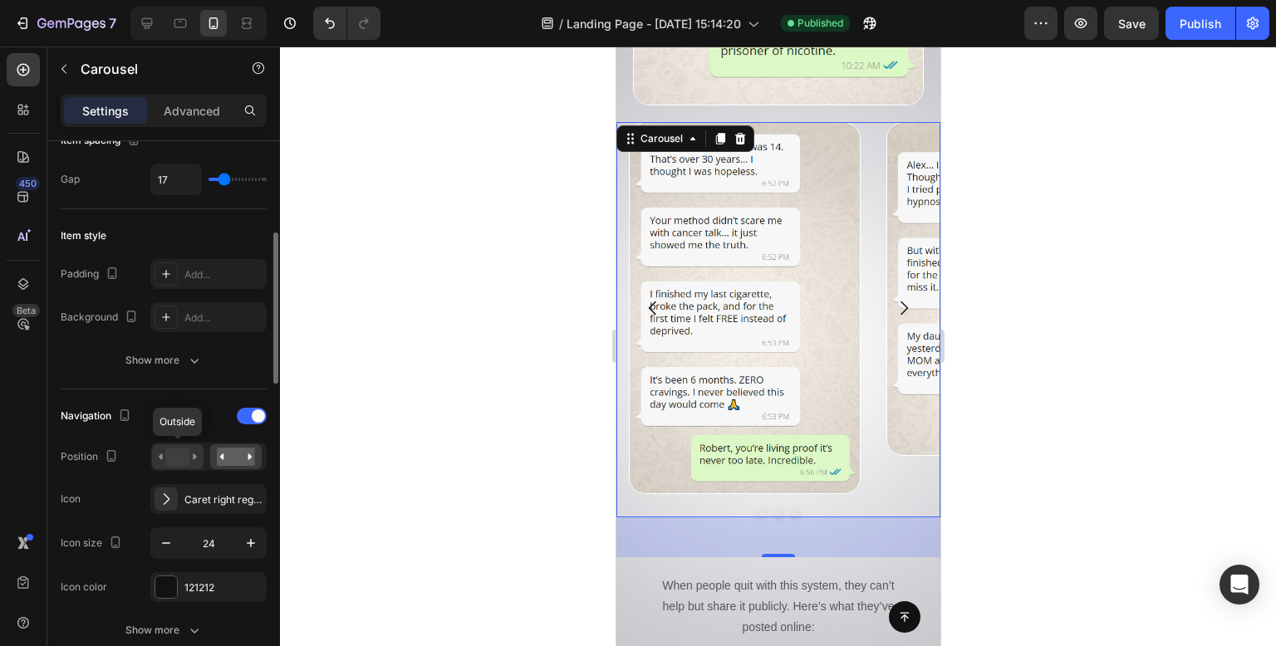
click at [176, 445] on div at bounding box center [178, 457] width 52 height 25
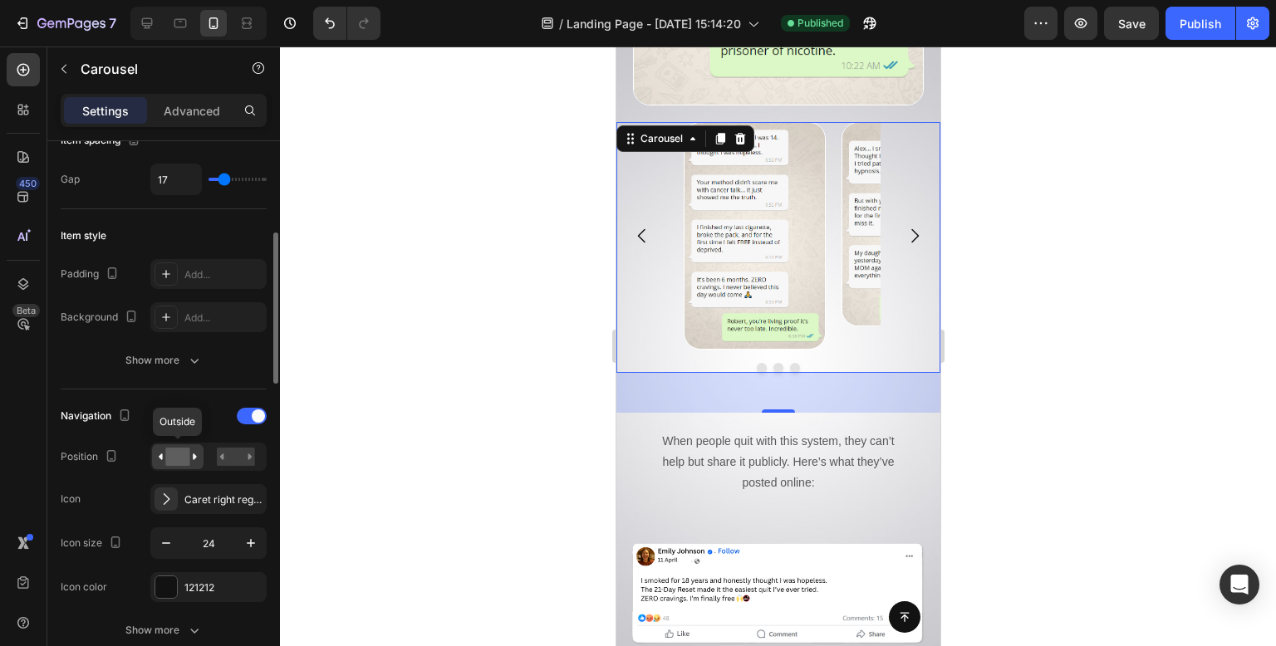
scroll to position [10960, 0]
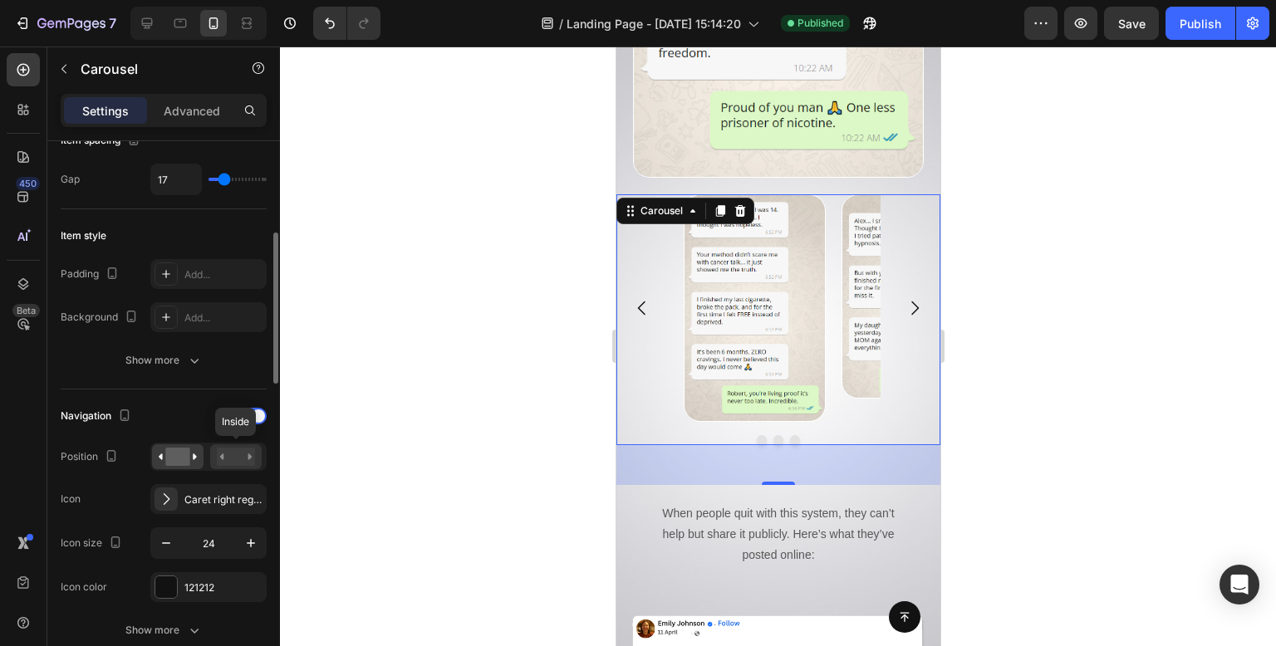
click at [233, 445] on div at bounding box center [236, 457] width 52 height 25
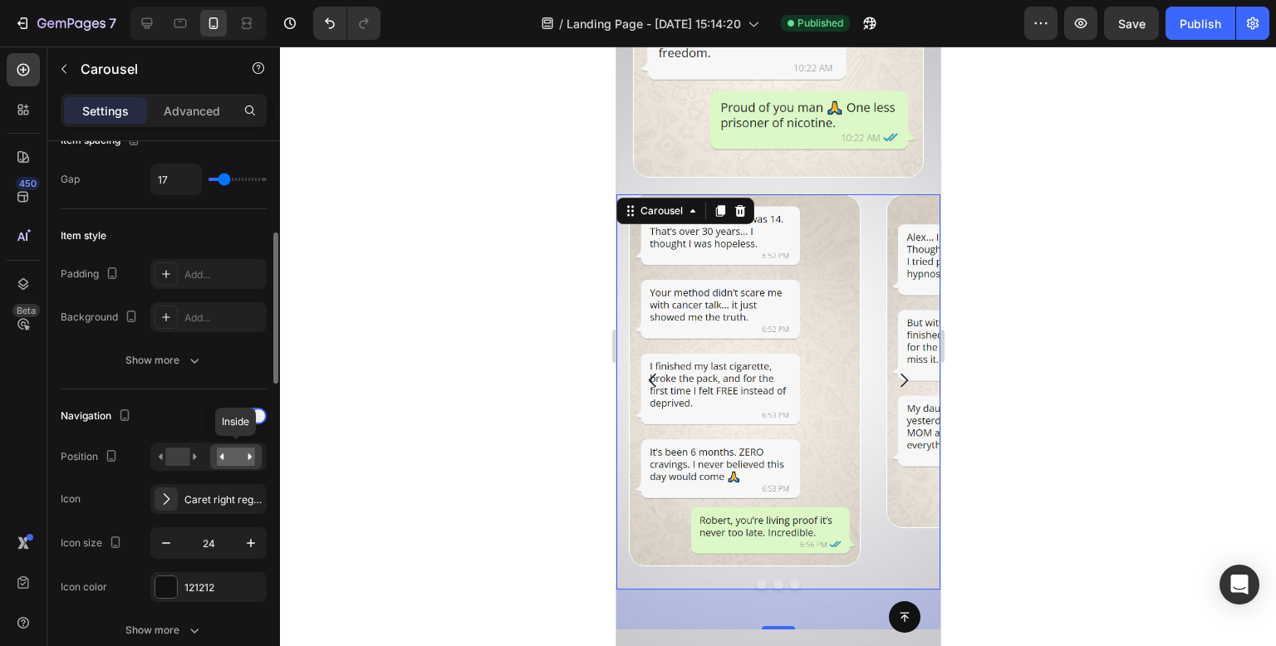
scroll to position [11033, 0]
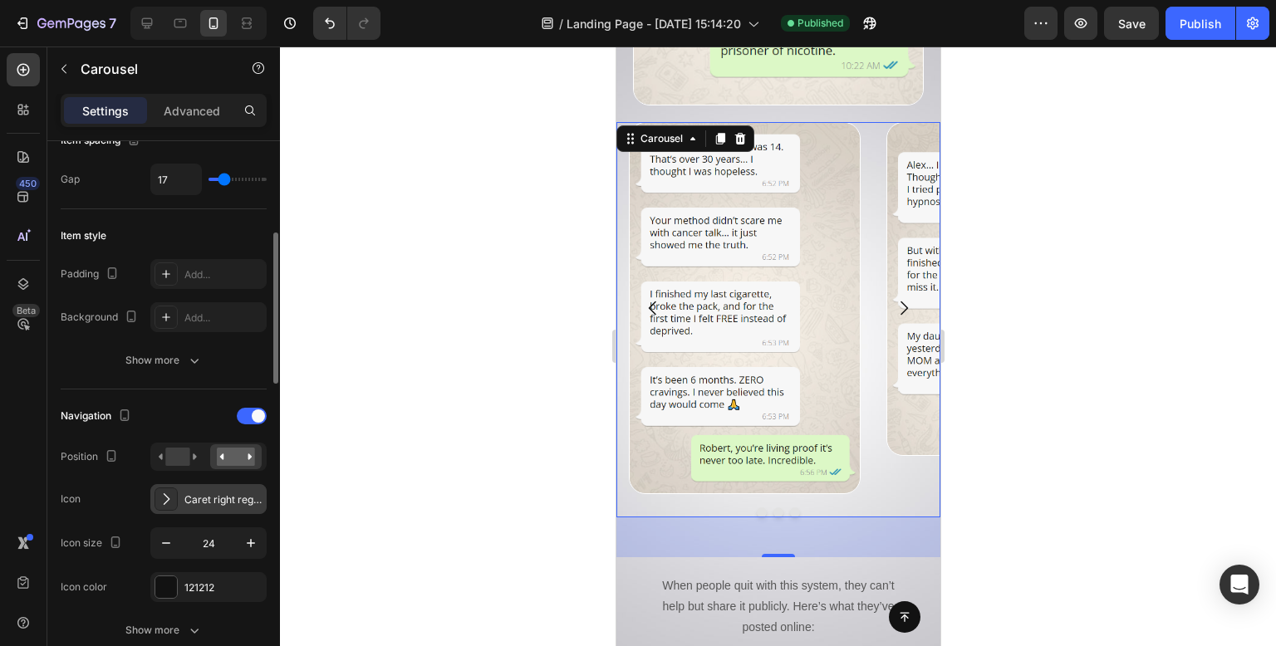
click at [232, 493] on div "Caret right regular" at bounding box center [223, 500] width 78 height 15
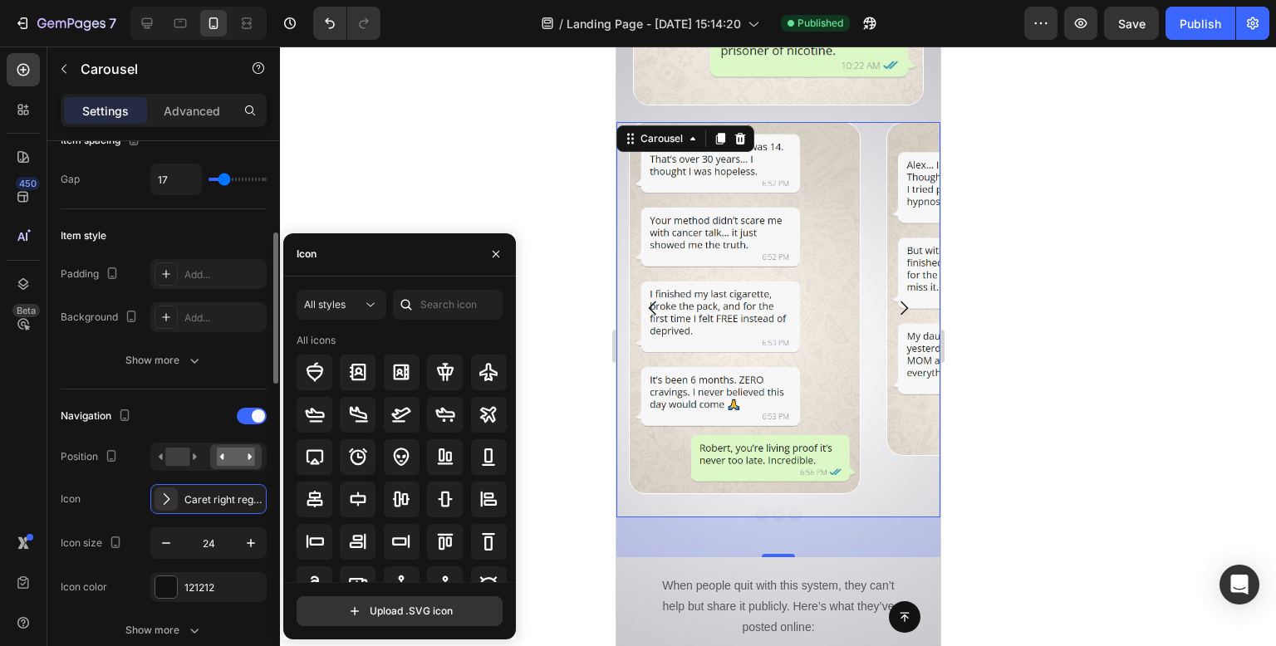
click at [129, 528] on div "Icon size 24" at bounding box center [164, 544] width 206 height 32
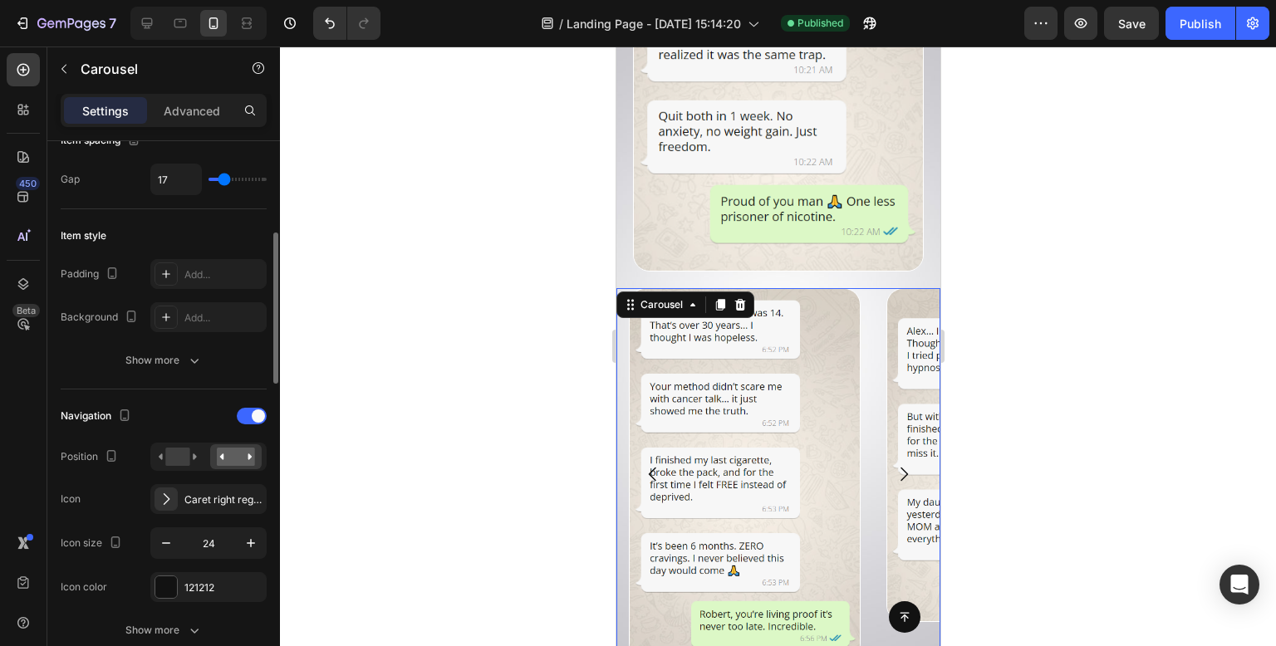
scroll to position [415, 0]
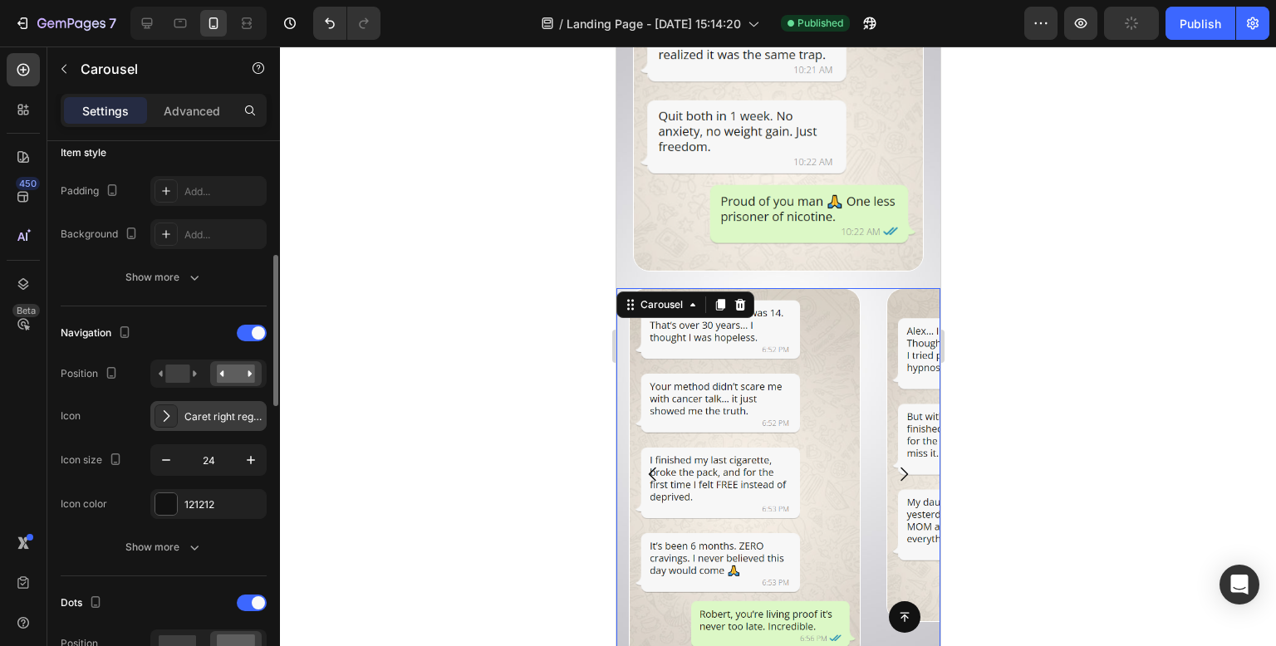
click at [228, 419] on div "Caret right regular" at bounding box center [223, 417] width 78 height 15
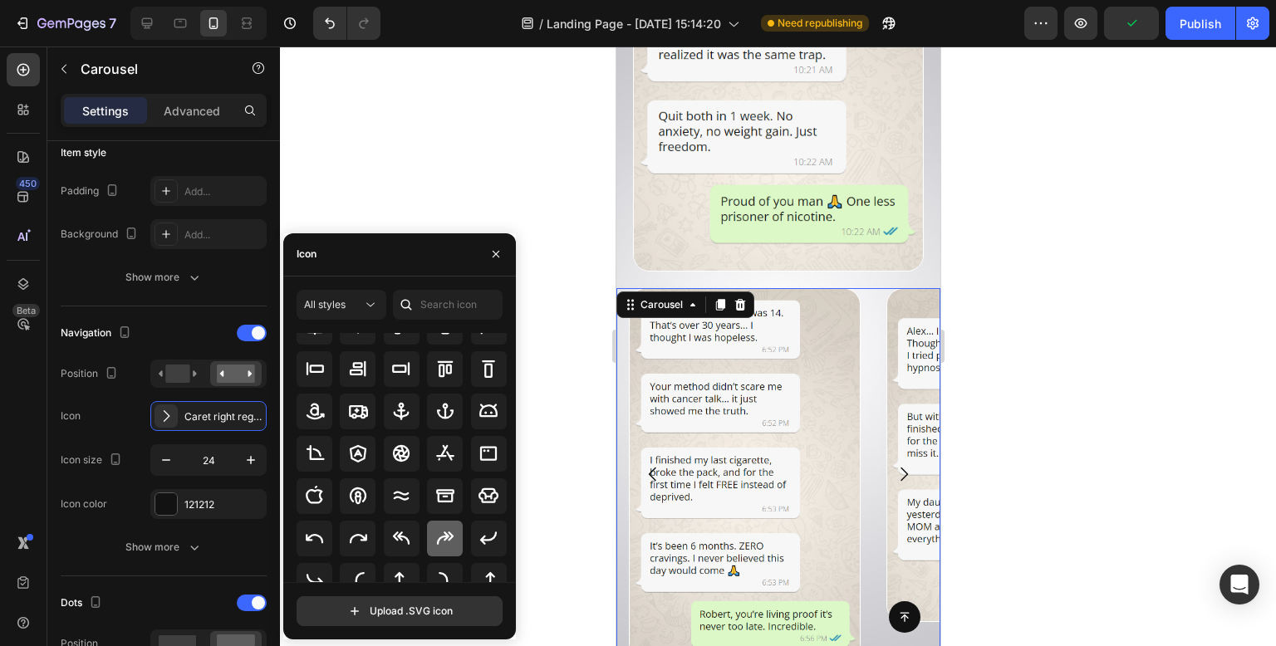
scroll to position [183, 0]
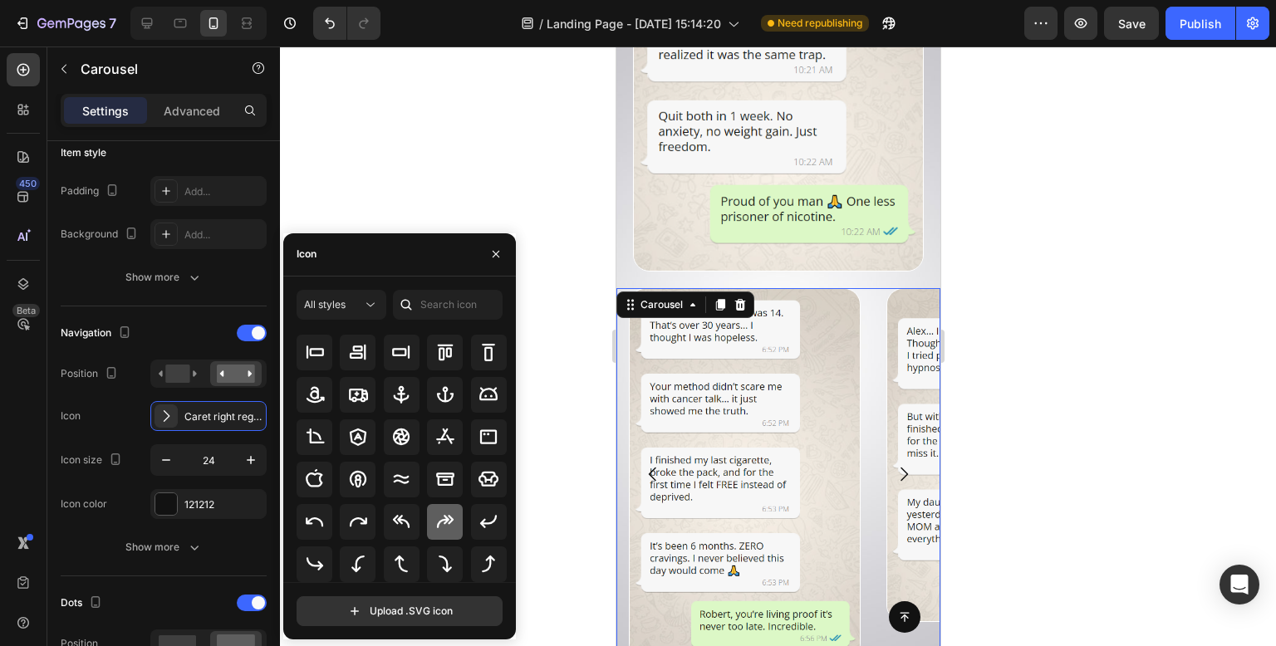
click at [439, 516] on icon at bounding box center [445, 522] width 20 height 20
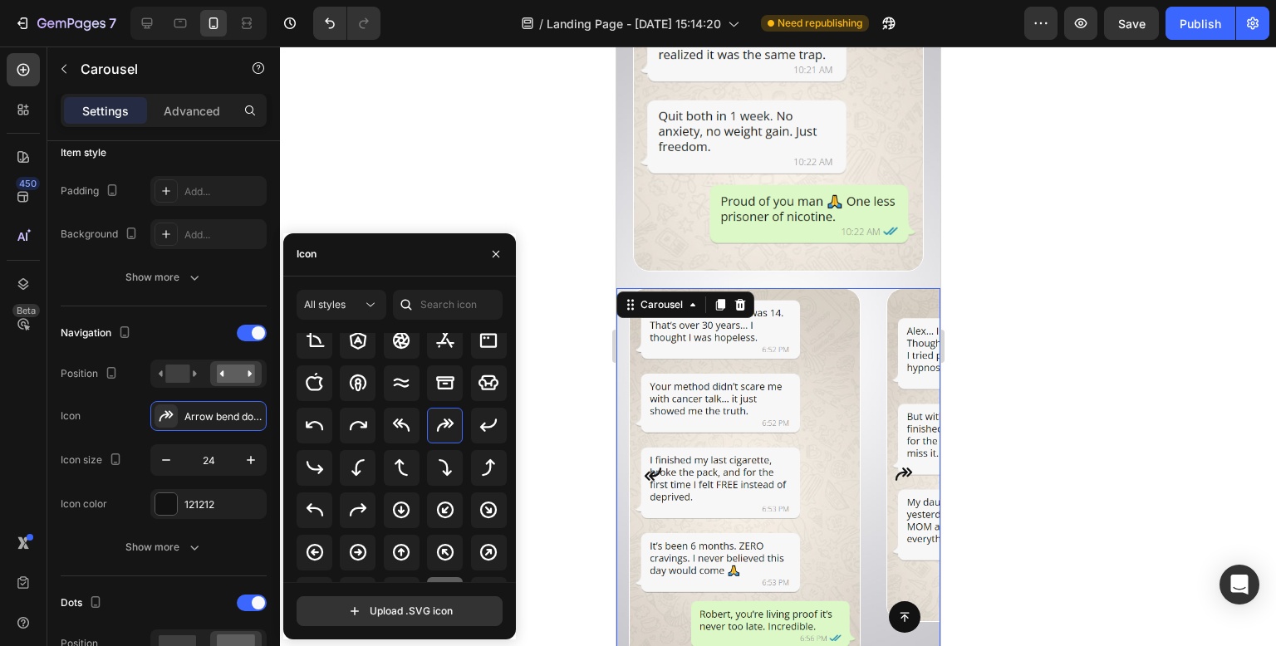
scroll to position [432, 0]
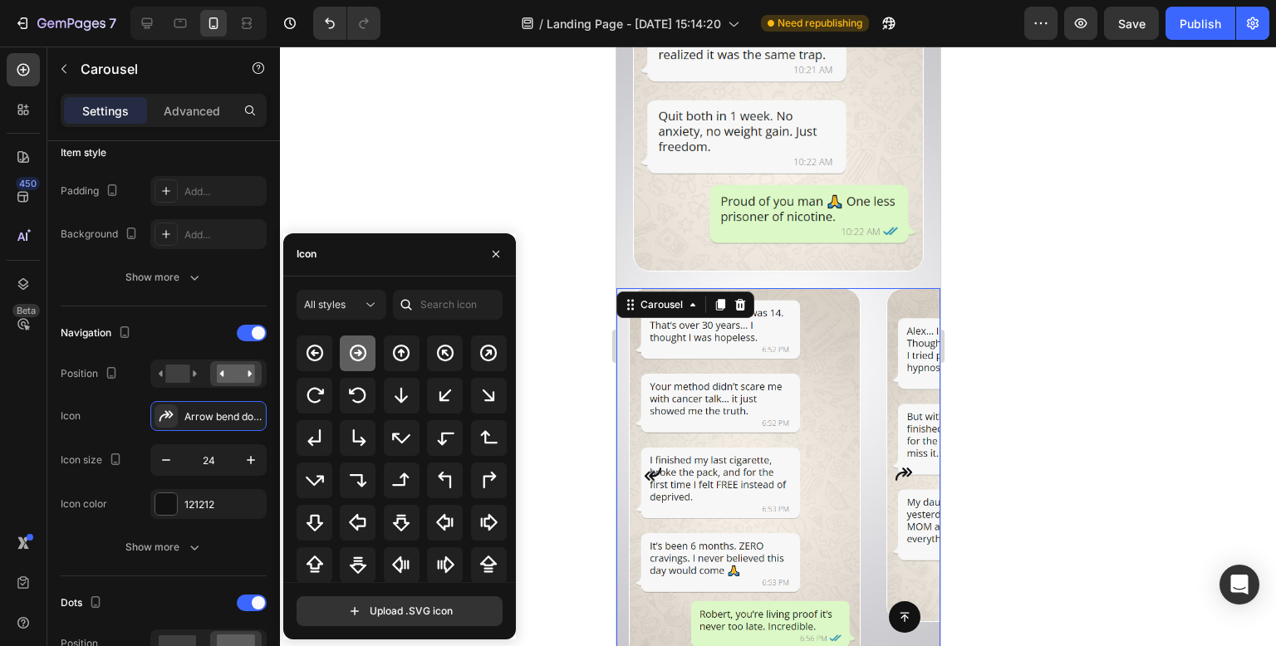
click at [361, 347] on icon at bounding box center [358, 353] width 17 height 17
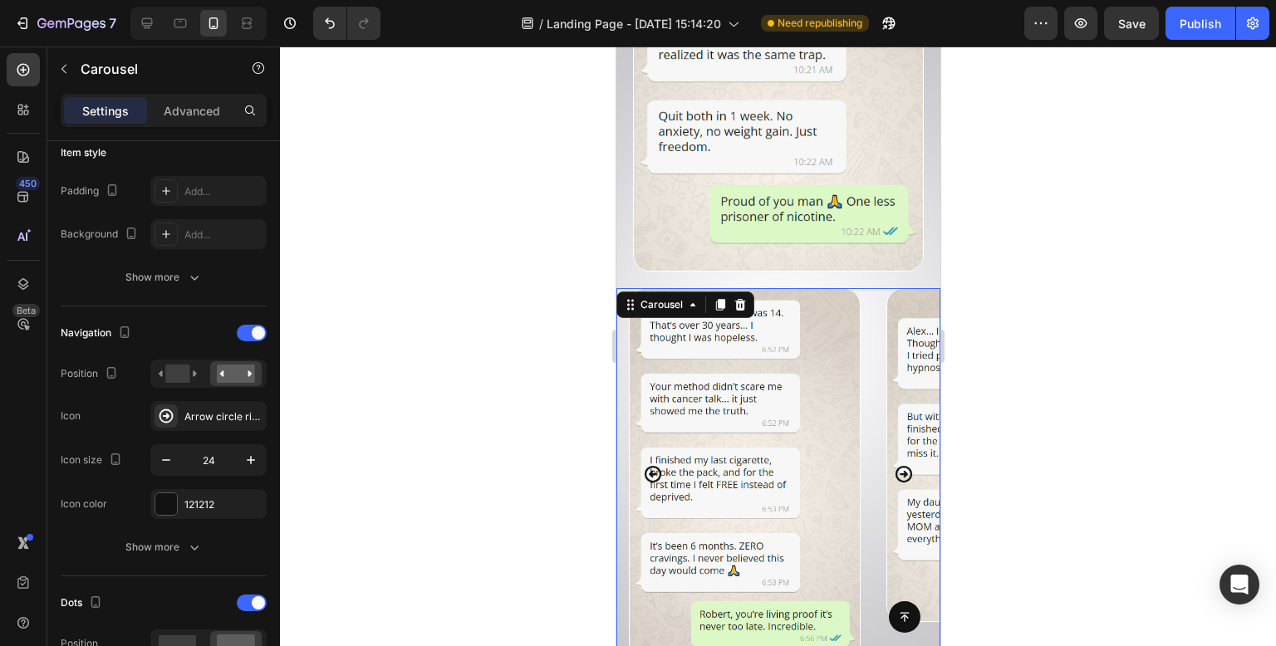
click at [535, 139] on div at bounding box center [778, 347] width 996 height 600
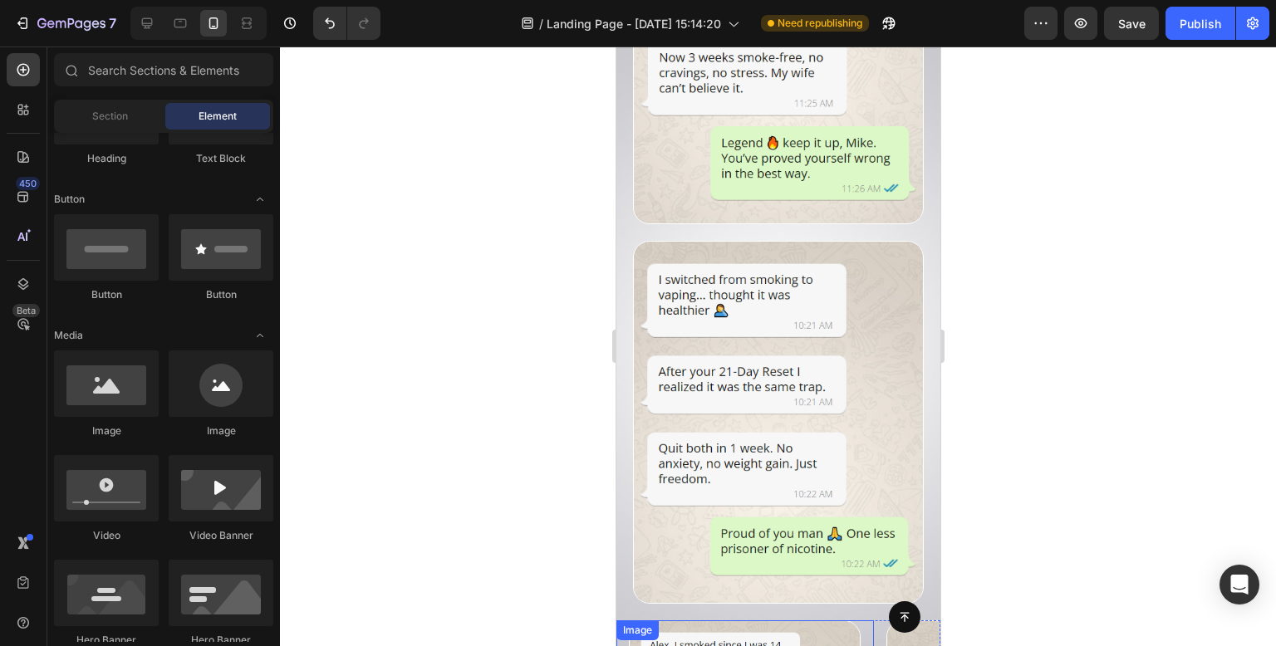
scroll to position [10867, 0]
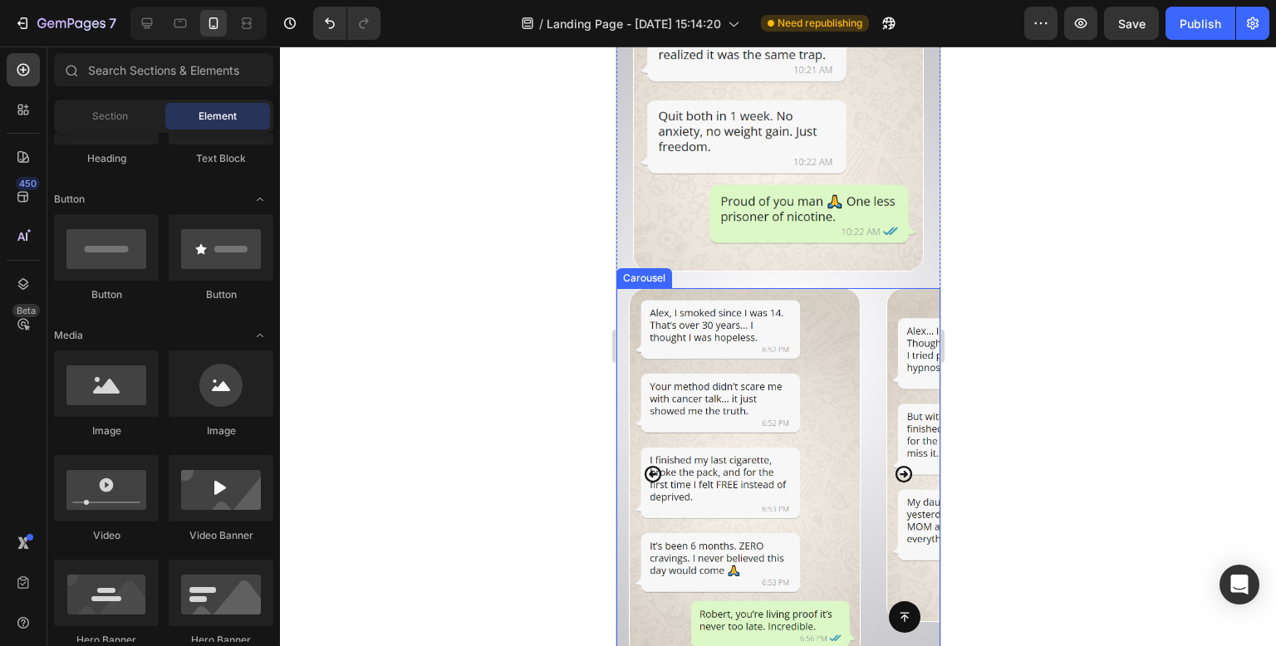
click at [895, 582] on div "Image Image Drop element here Carousel" at bounding box center [778, 485] width 324 height 395
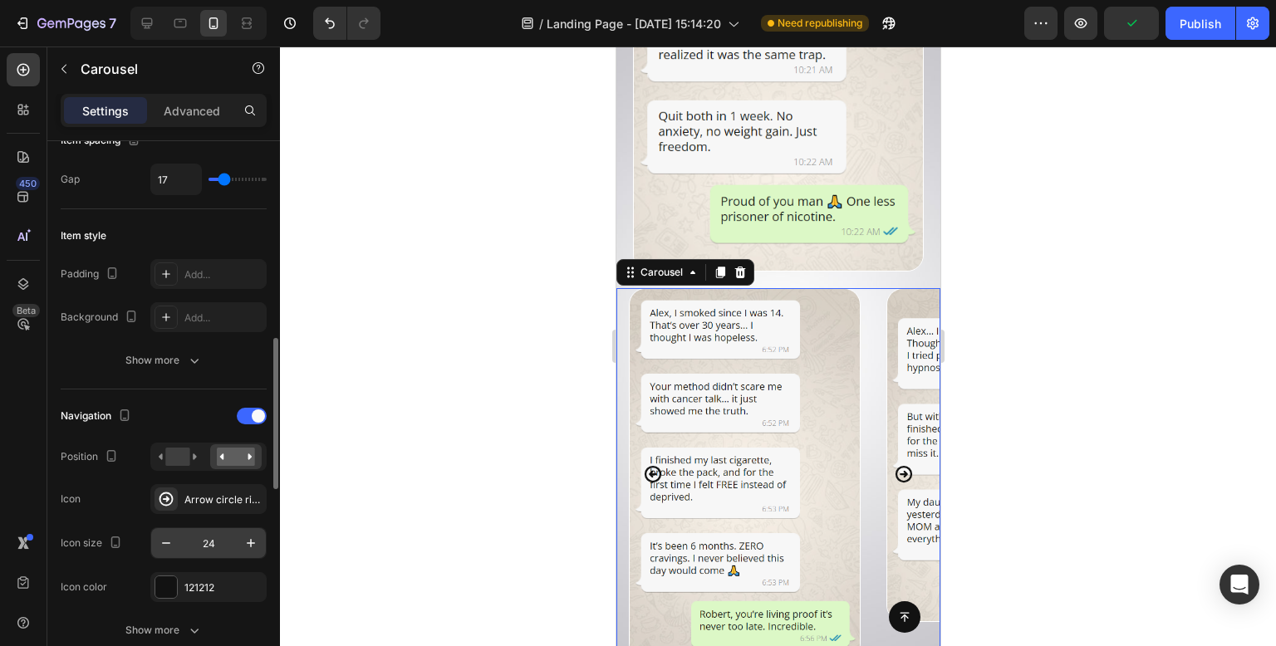
scroll to position [415, 0]
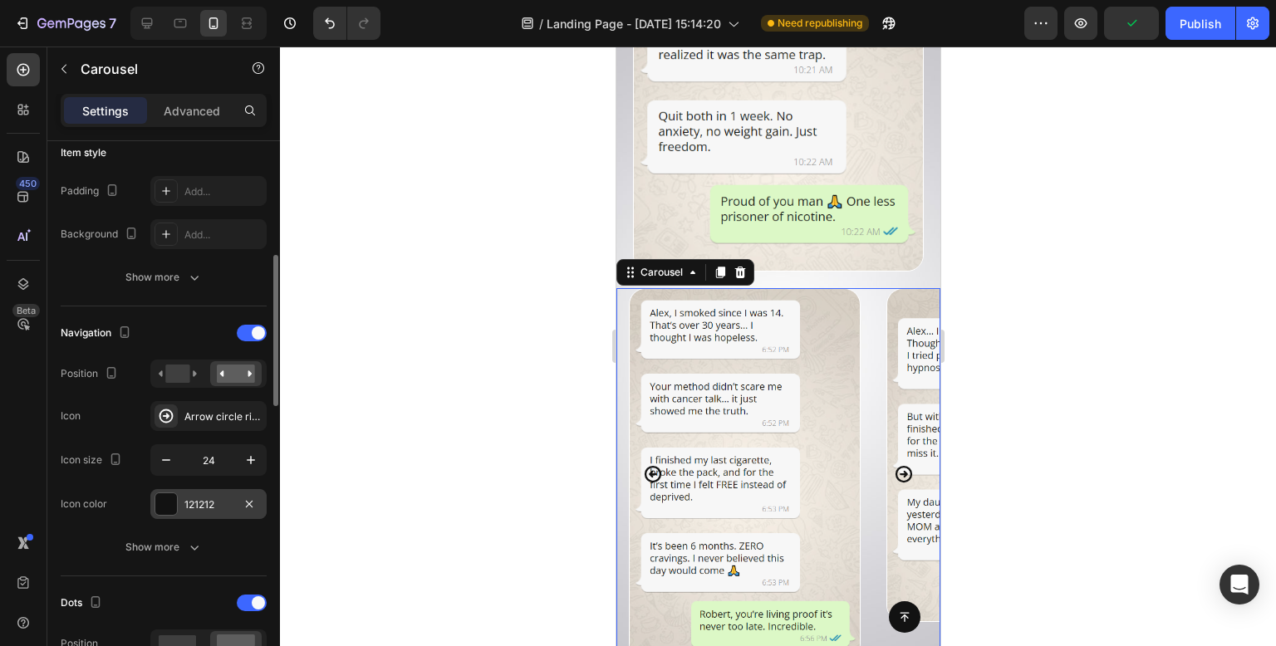
click at [203, 506] on div "121212" at bounding box center [208, 505] width 48 height 15
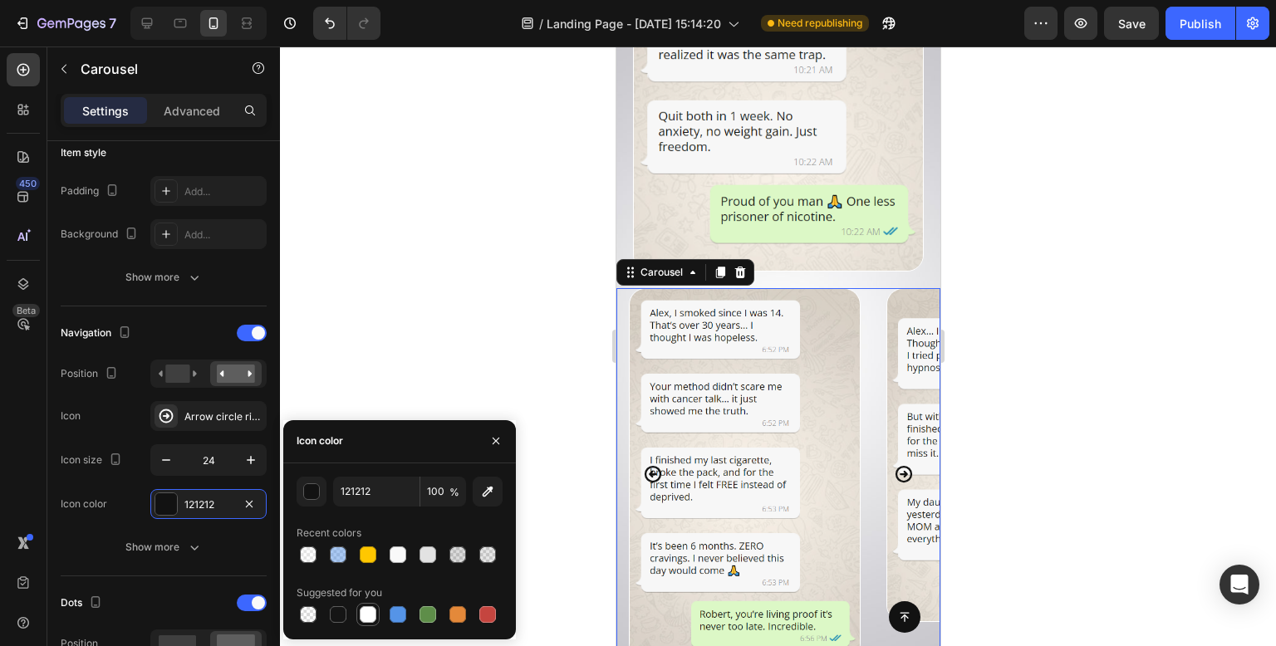
click at [367, 605] on div at bounding box center [368, 615] width 20 height 20
click at [399, 614] on div at bounding box center [398, 615] width 17 height 17
click at [485, 609] on div at bounding box center [487, 615] width 17 height 17
click at [376, 552] on div at bounding box center [368, 555] width 17 height 17
click at [340, 607] on div at bounding box center [338, 615] width 17 height 17
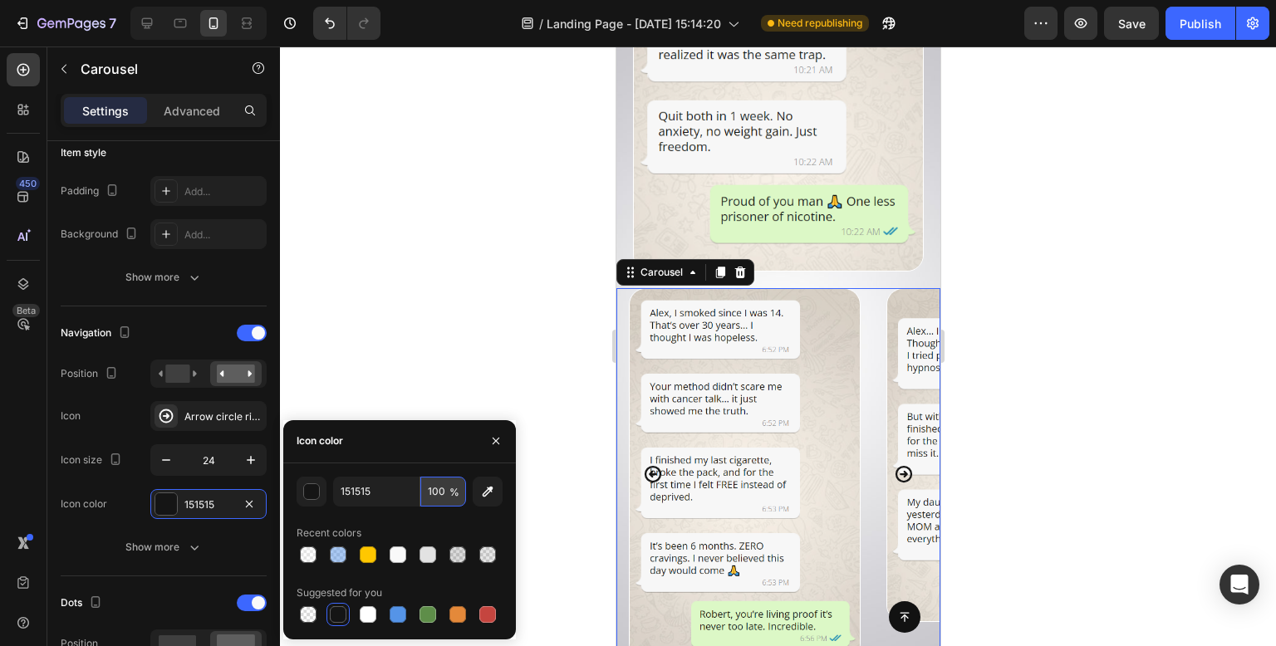
click at [445, 499] on input "100" at bounding box center [443, 492] width 46 height 30
click at [505, 204] on div at bounding box center [778, 347] width 996 height 600
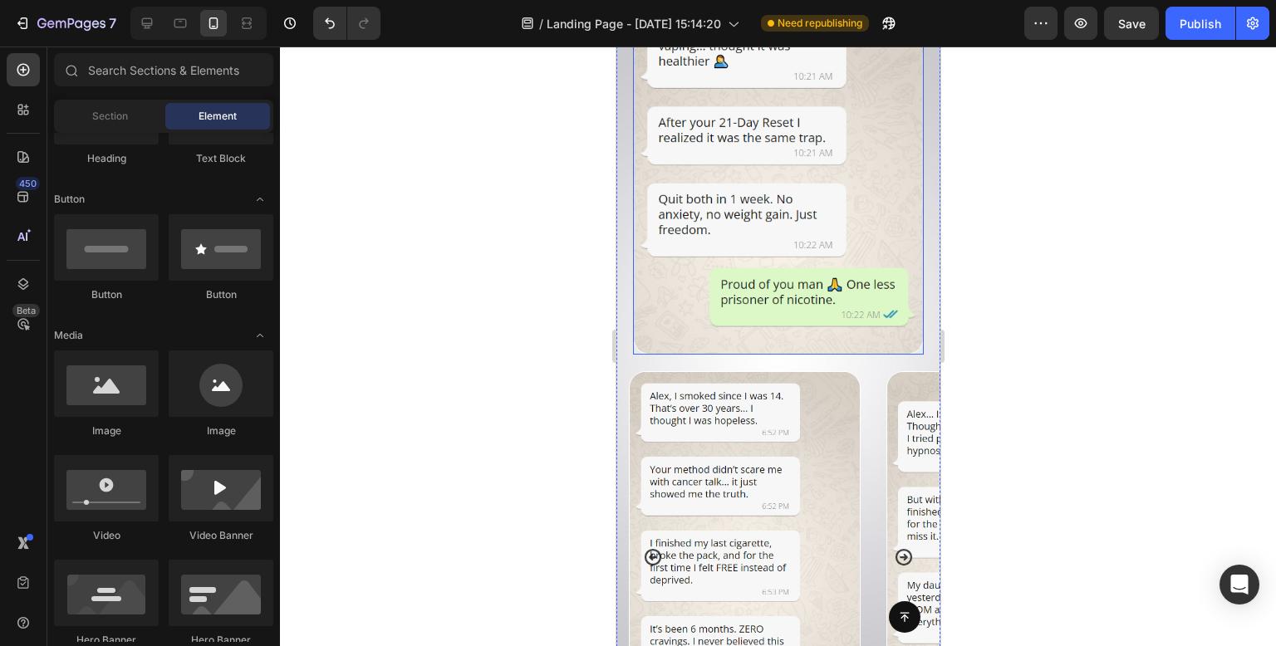
scroll to position [10867, 0]
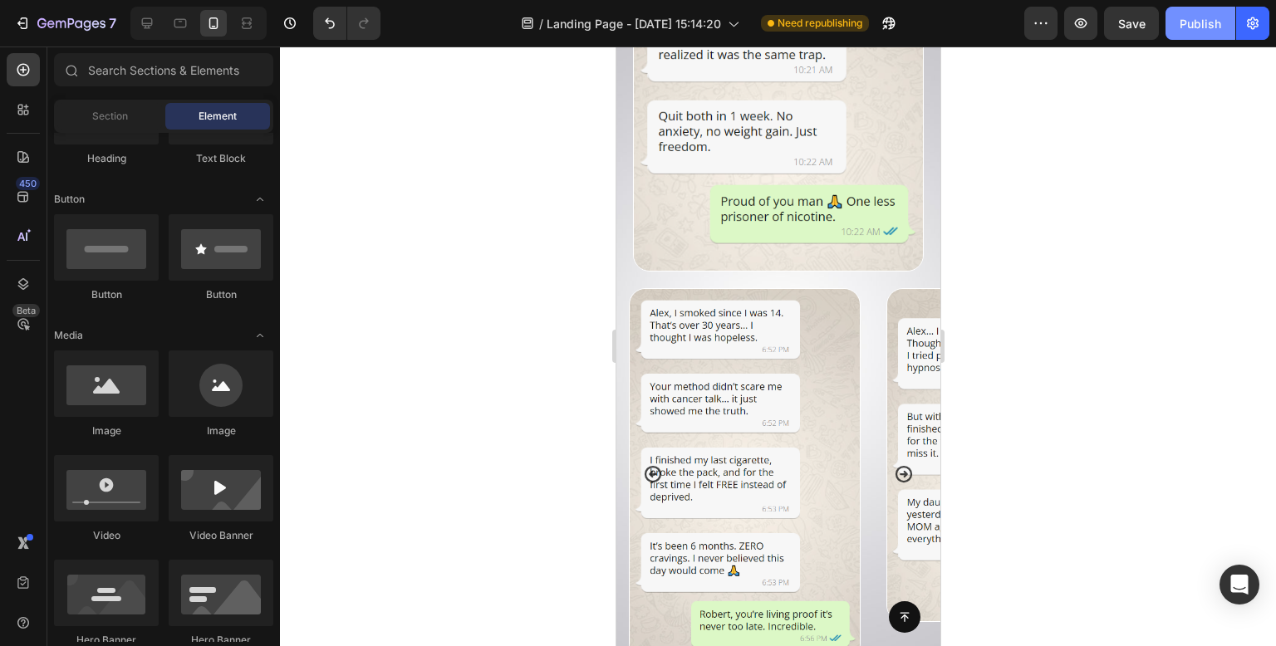
click at [1200, 34] on button "Publish" at bounding box center [1201, 23] width 70 height 33
click at [893, 464] on icon "Carousel Next Arrow" at bounding box center [903, 474] width 20 height 20
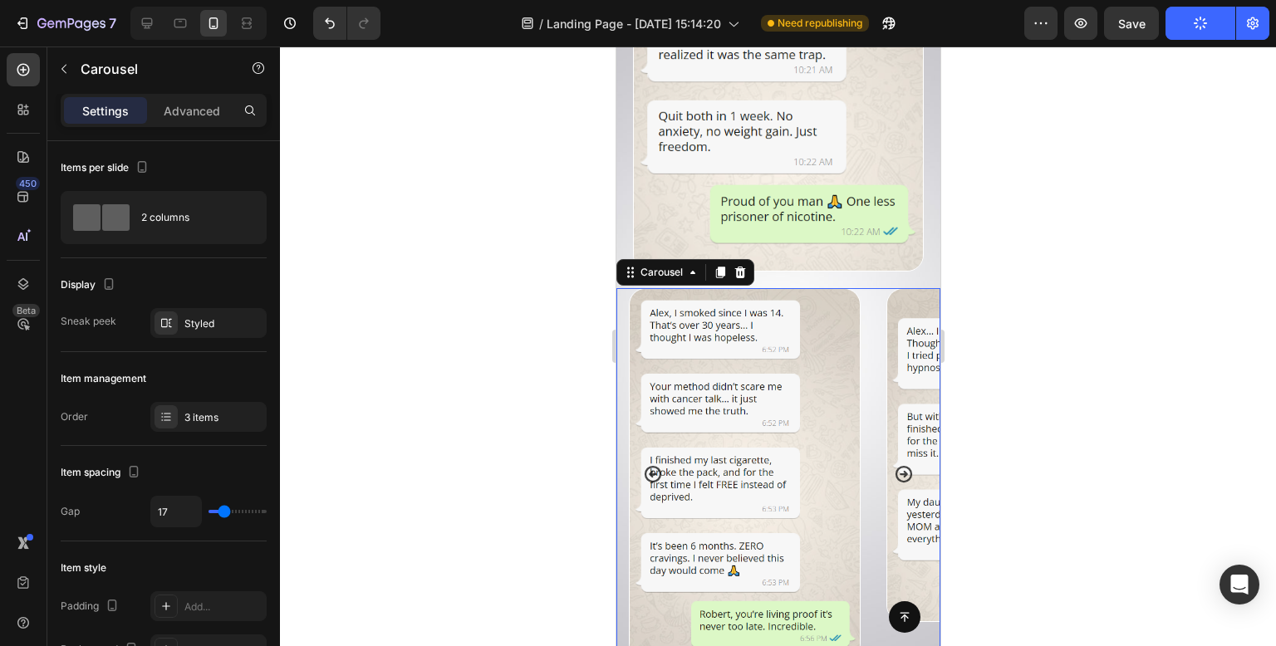
click at [895, 466] on icon "Carousel Next Arrow" at bounding box center [903, 474] width 17 height 17
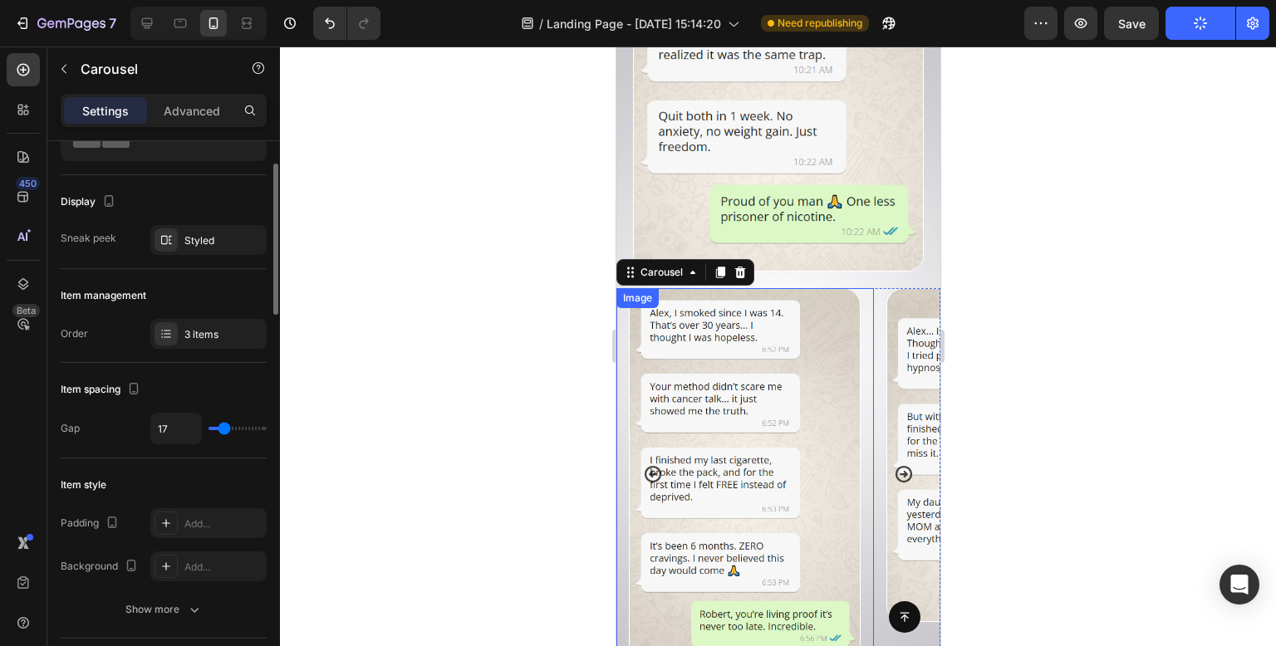
scroll to position [166, 0]
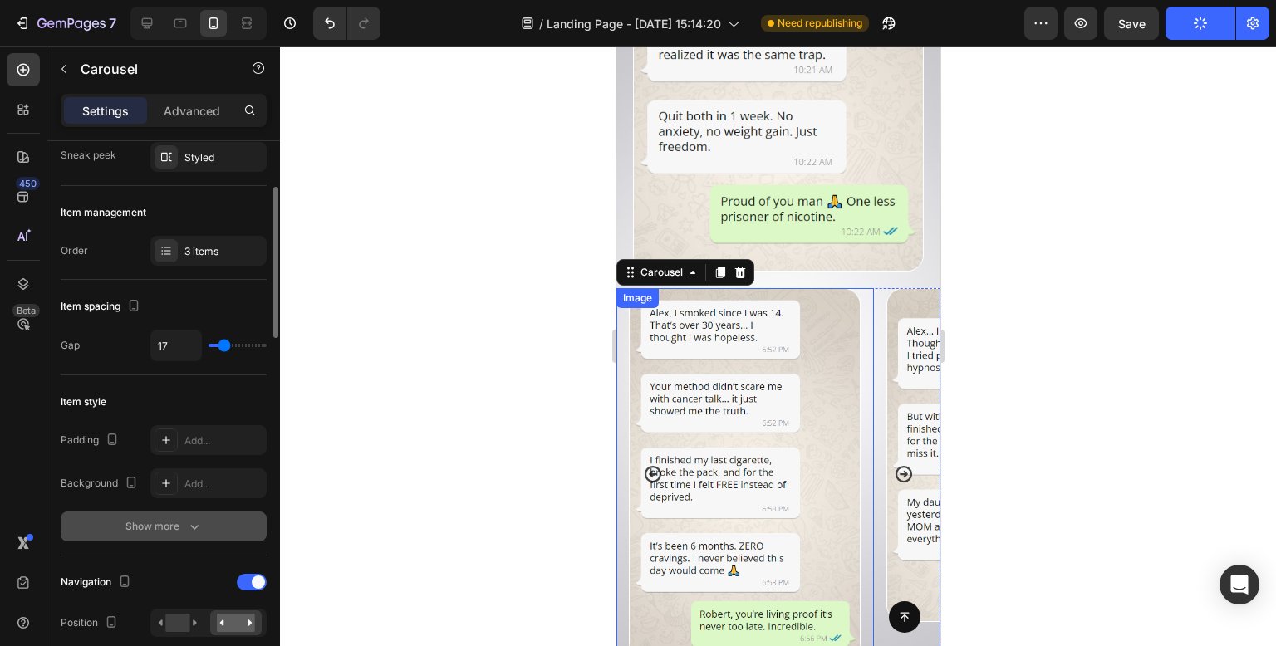
click at [190, 519] on icon "button" at bounding box center [194, 526] width 17 height 17
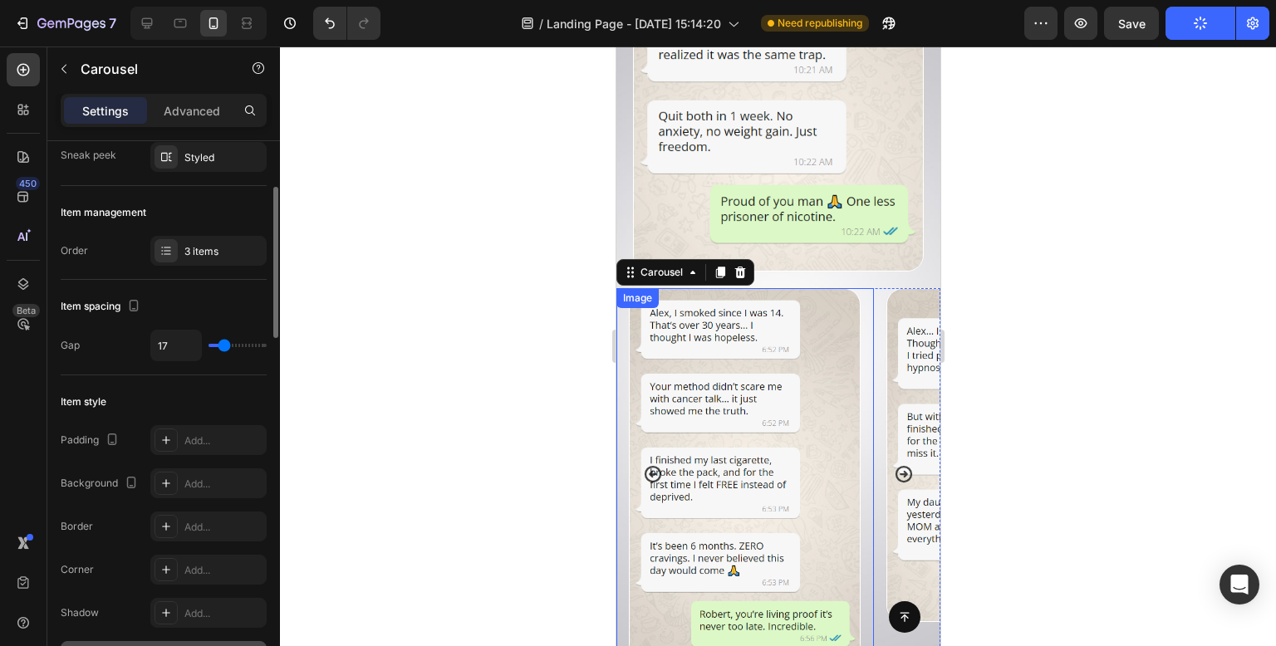
scroll to position [249, 0]
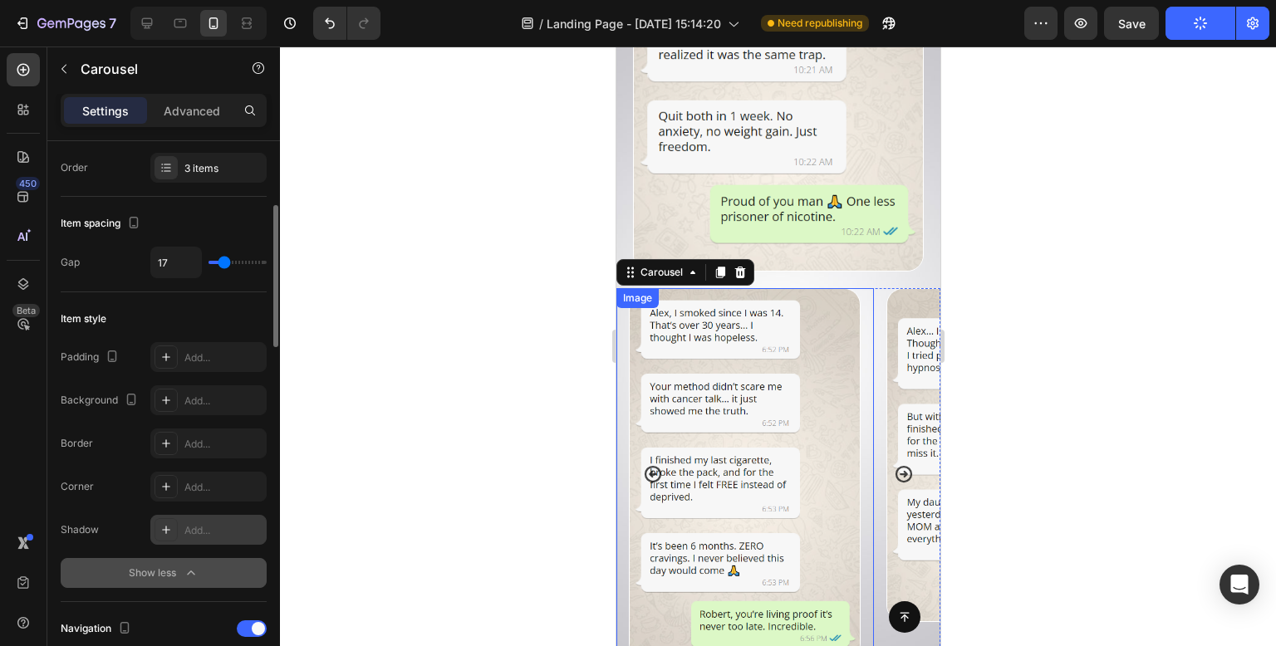
click at [212, 529] on div "Add..." at bounding box center [223, 530] width 78 height 15
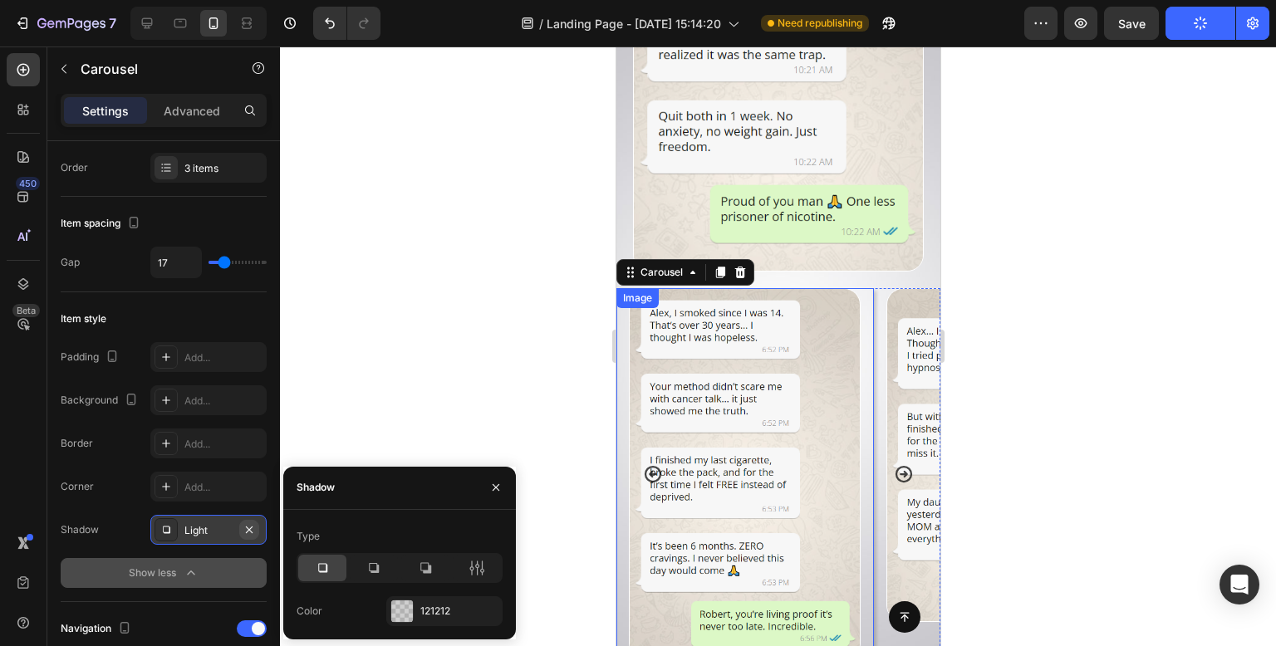
click at [251, 526] on icon "button" at bounding box center [249, 529] width 7 height 7
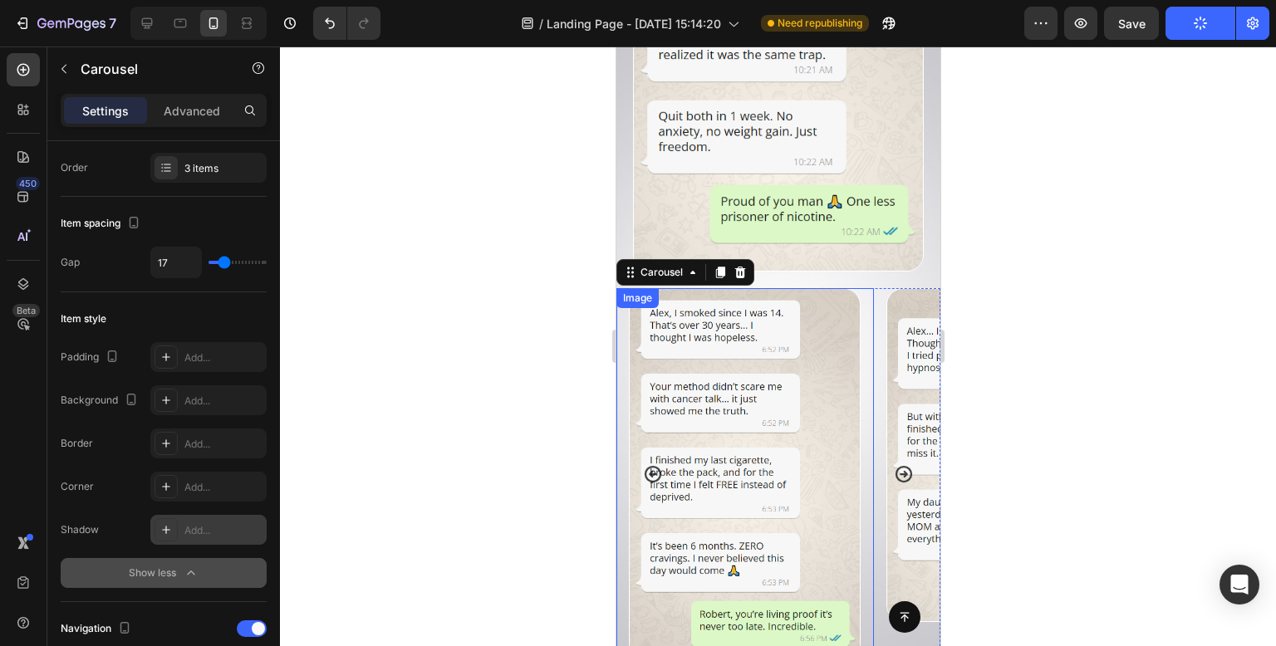
click at [496, 292] on div at bounding box center [778, 347] width 996 height 600
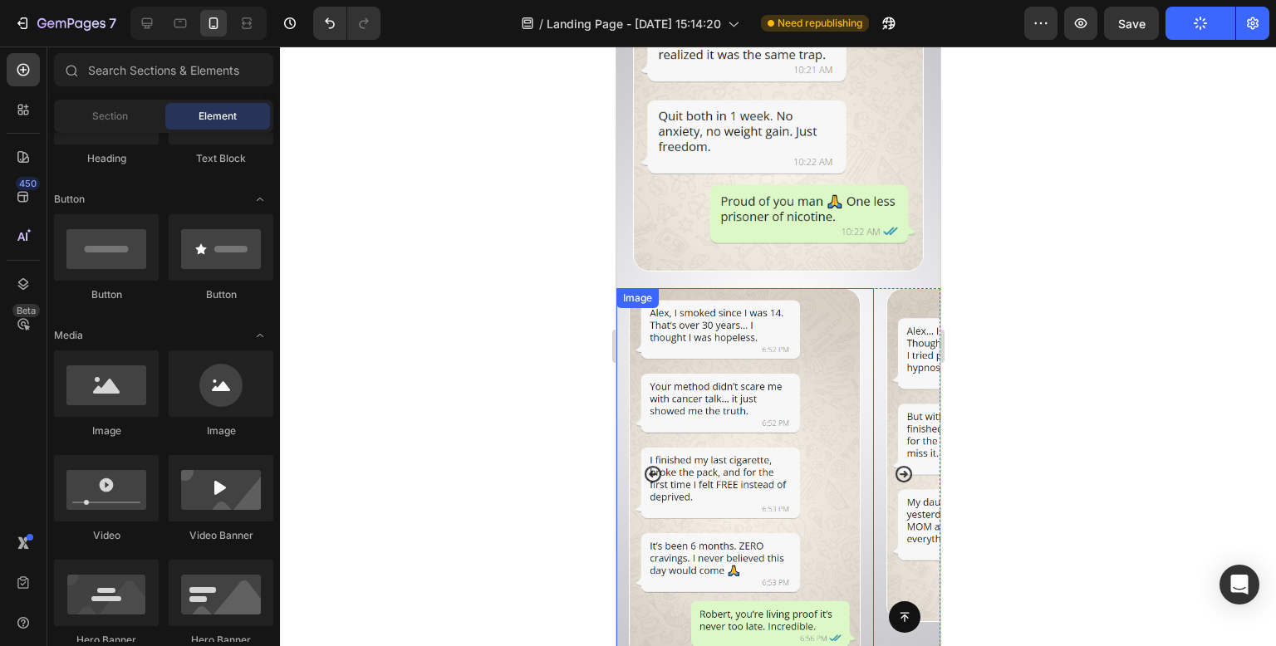
click at [769, 341] on img at bounding box center [744, 474] width 232 height 372
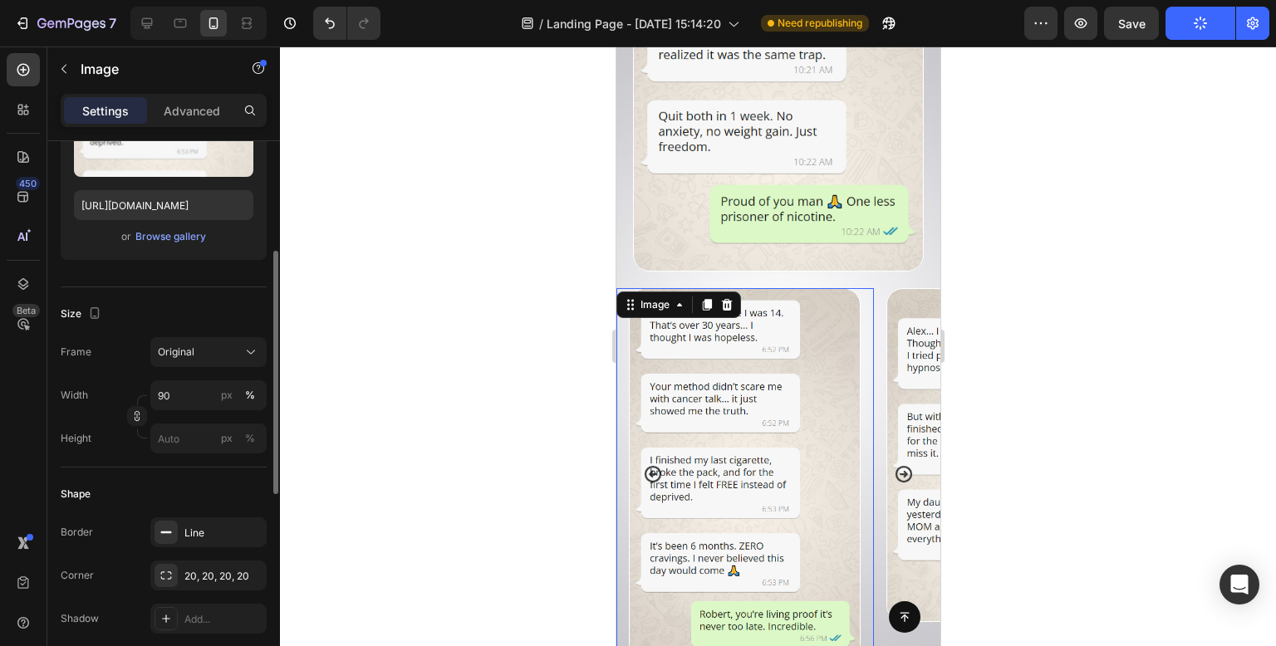
scroll to position [332, 0]
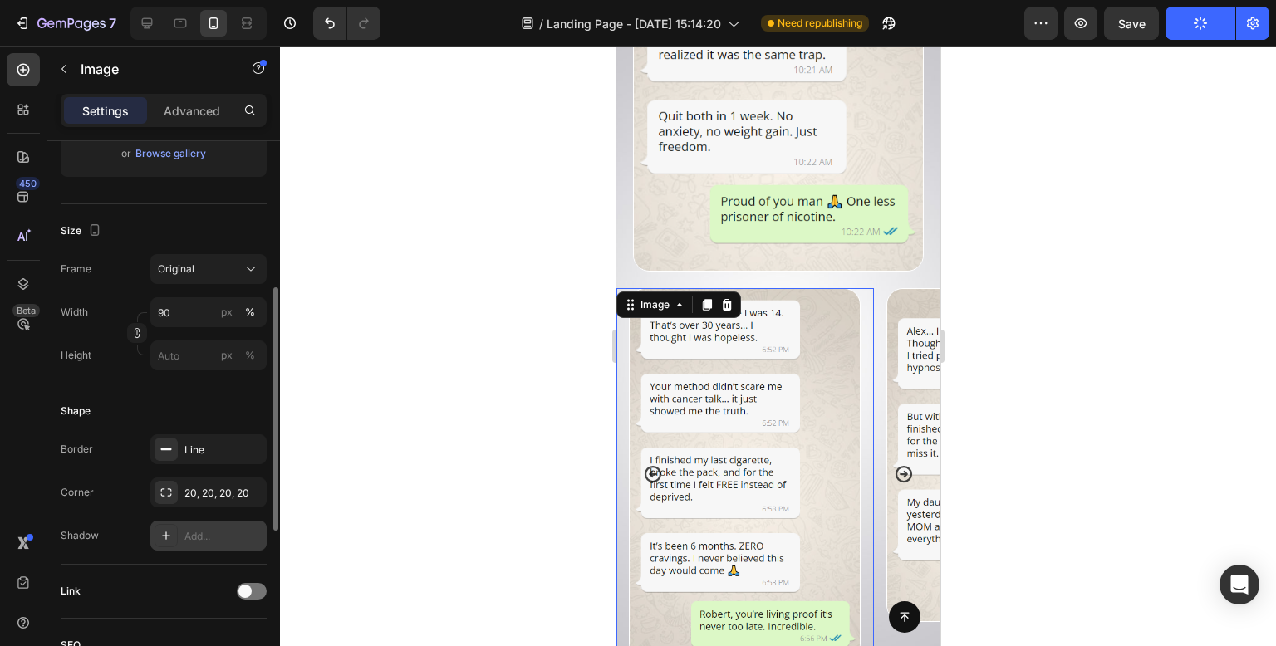
click at [223, 541] on div "Add..." at bounding box center [223, 536] width 78 height 15
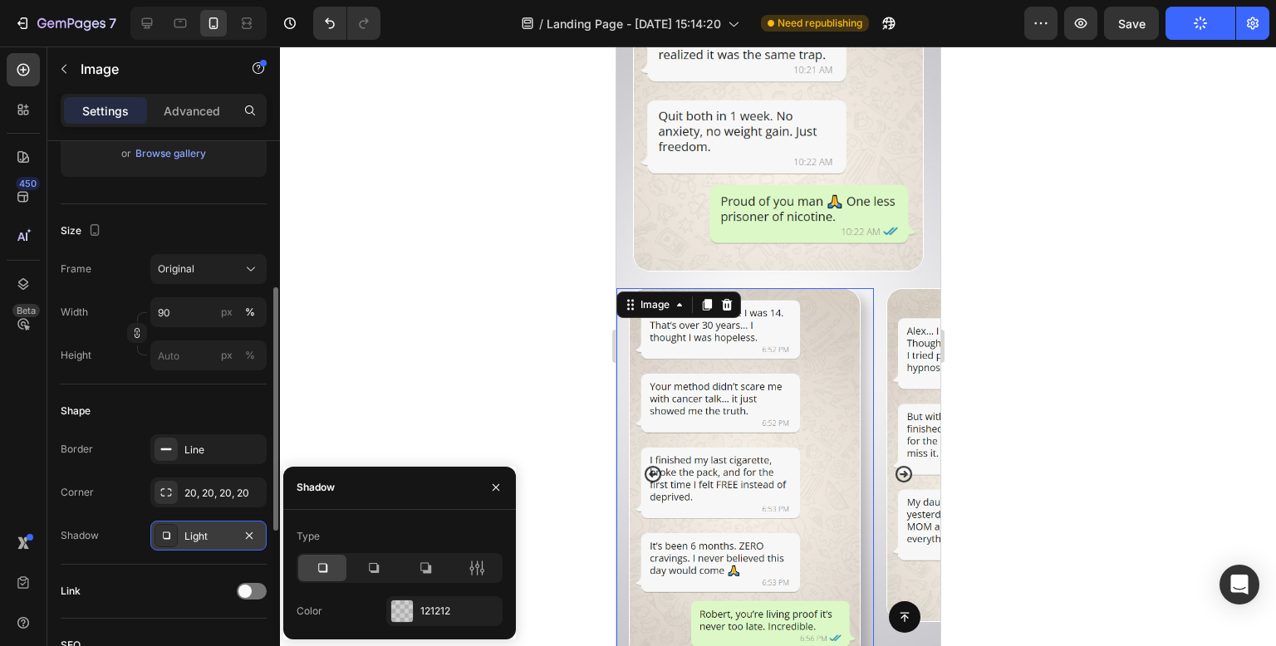
click at [420, 626] on div "Type Color 121212" at bounding box center [399, 575] width 233 height 130
click at [418, 626] on div "Type Color 121212" at bounding box center [399, 575] width 233 height 130
click at [415, 609] on div "121212" at bounding box center [444, 612] width 116 height 30
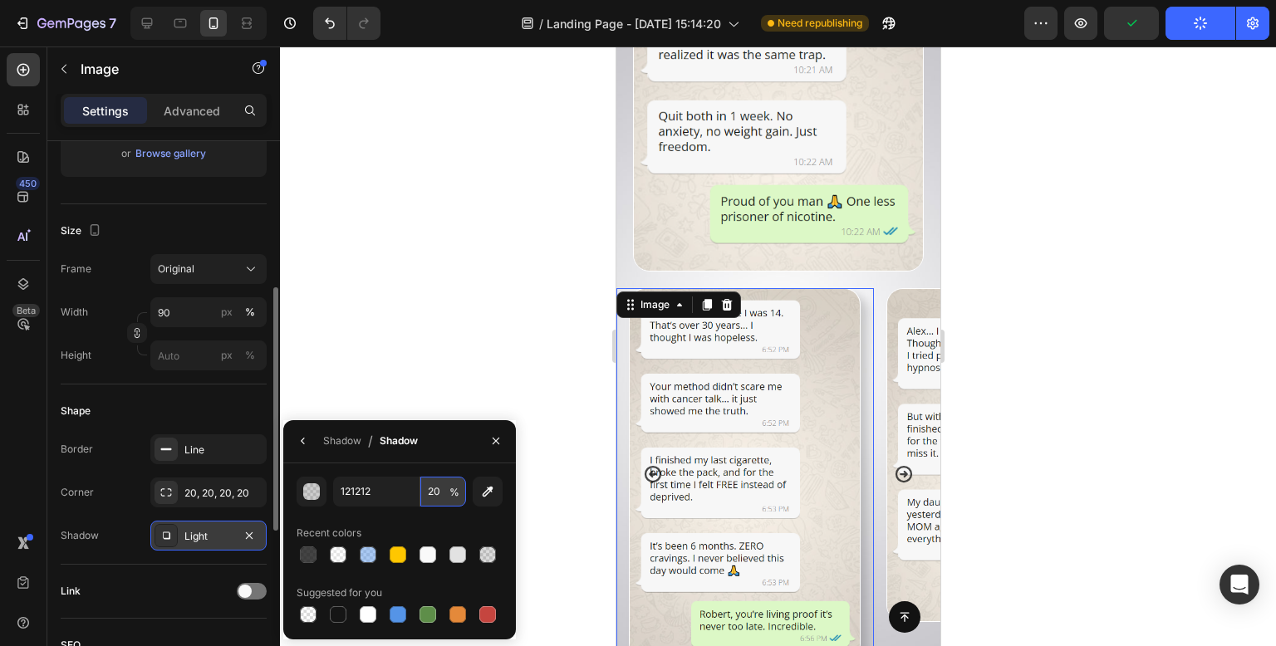
click at [439, 489] on input "20" at bounding box center [443, 492] width 46 height 30
click at [550, 243] on div at bounding box center [778, 347] width 996 height 600
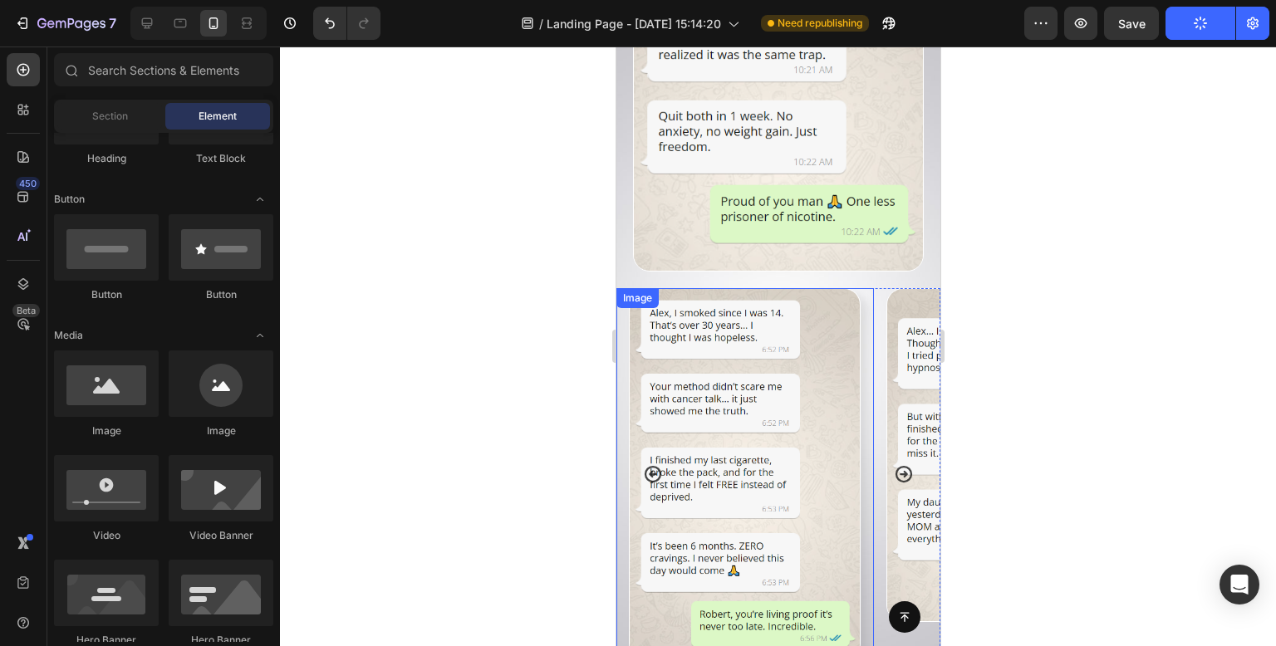
click at [868, 524] on div at bounding box center [745, 474] width 258 height 372
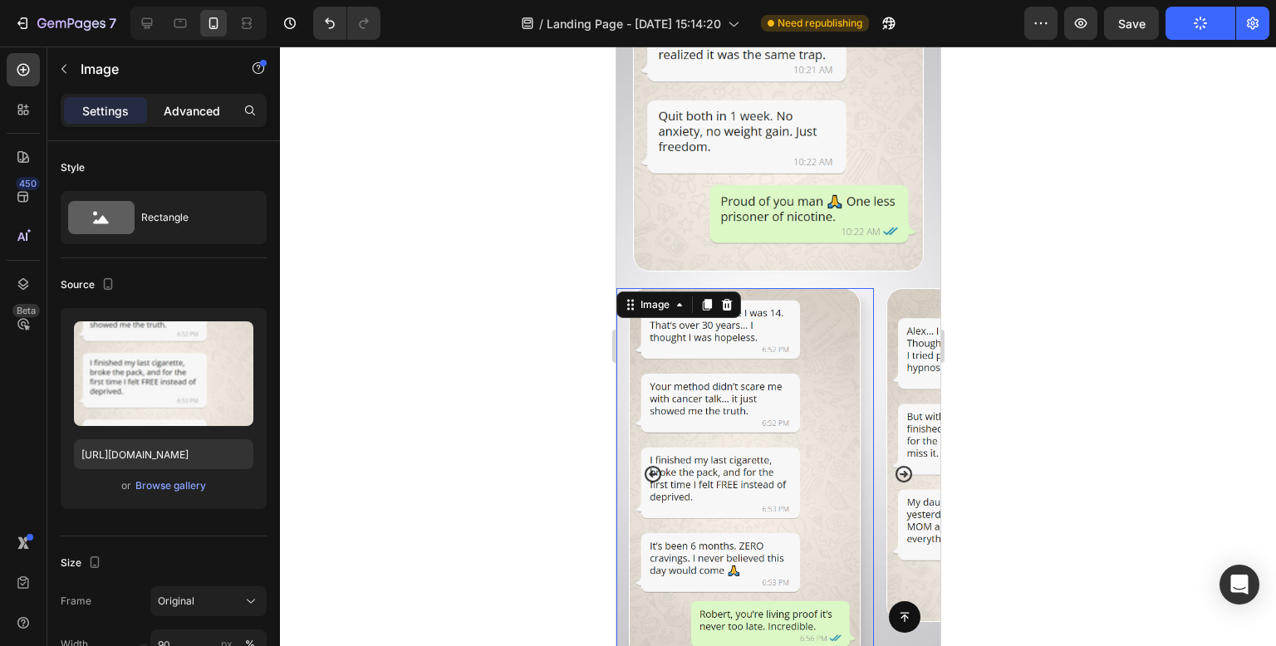
click at [164, 111] on p "Advanced" at bounding box center [192, 110] width 56 height 17
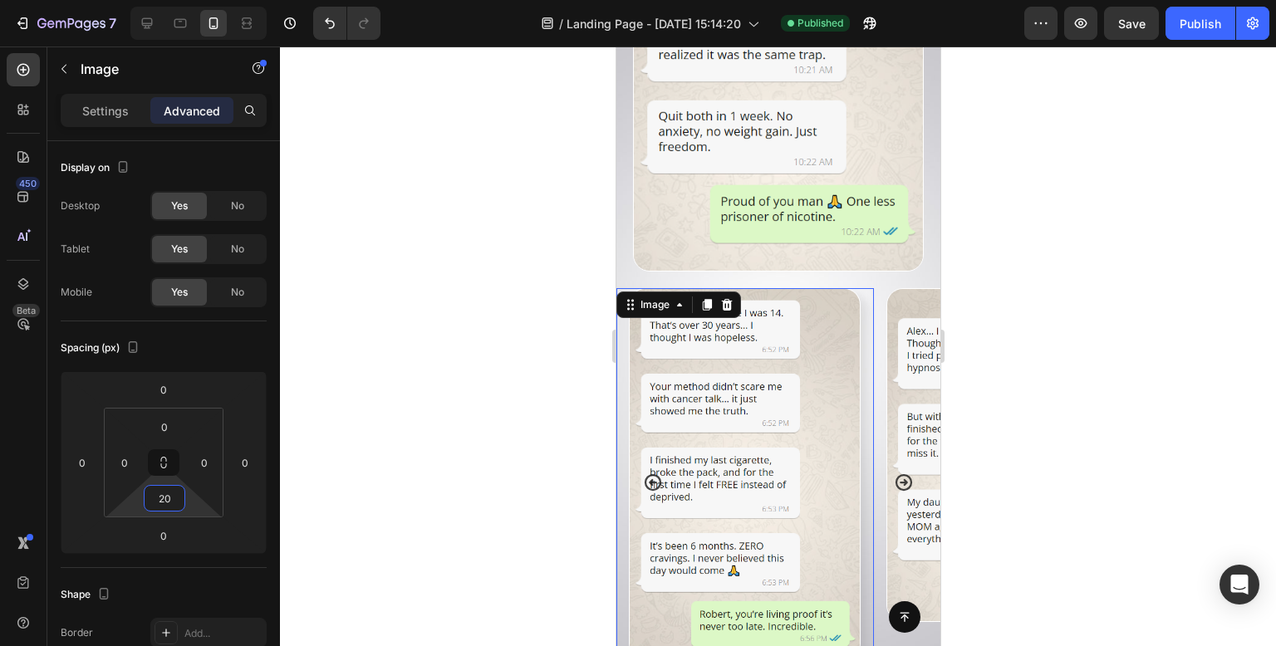
drag, startPoint x: 199, startPoint y: 513, endPoint x: 196, endPoint y: 504, distance: 8.7
click at [196, 0] on html "7 Version history / Landing Page - Aug 8, 15:14:20 Published Preview Save Publi…" at bounding box center [638, 0] width 1276 height 0
click at [485, 395] on div at bounding box center [778, 347] width 996 height 600
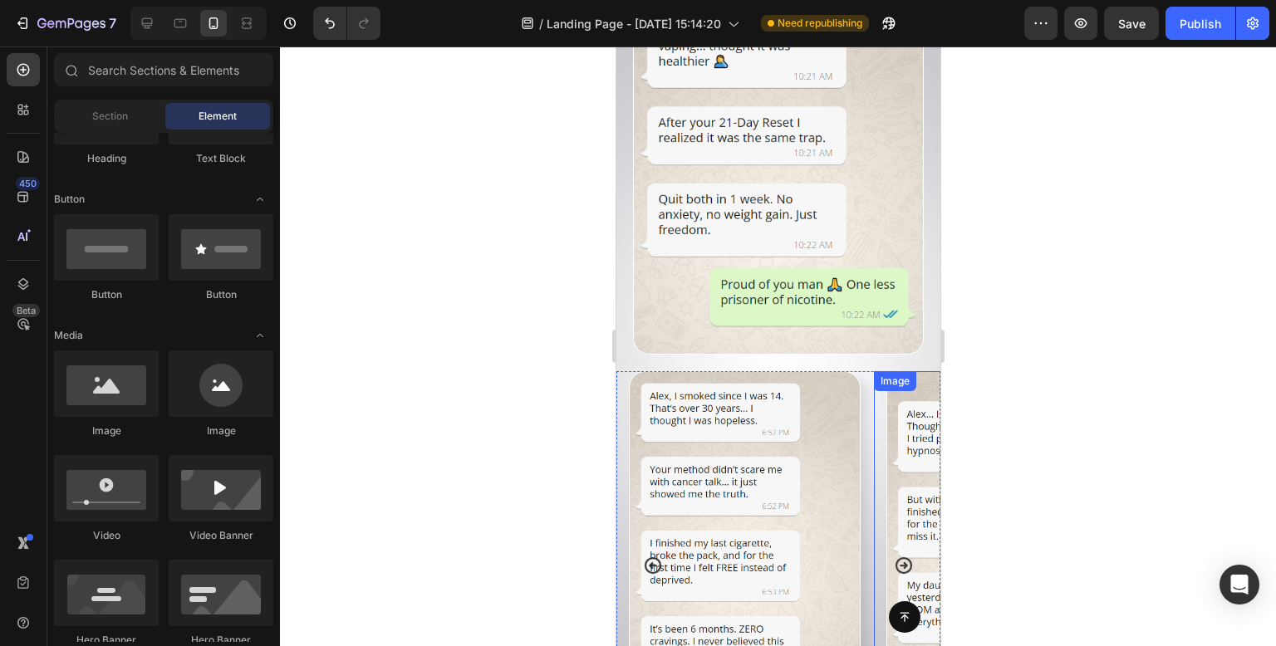
scroll to position [10950, 0]
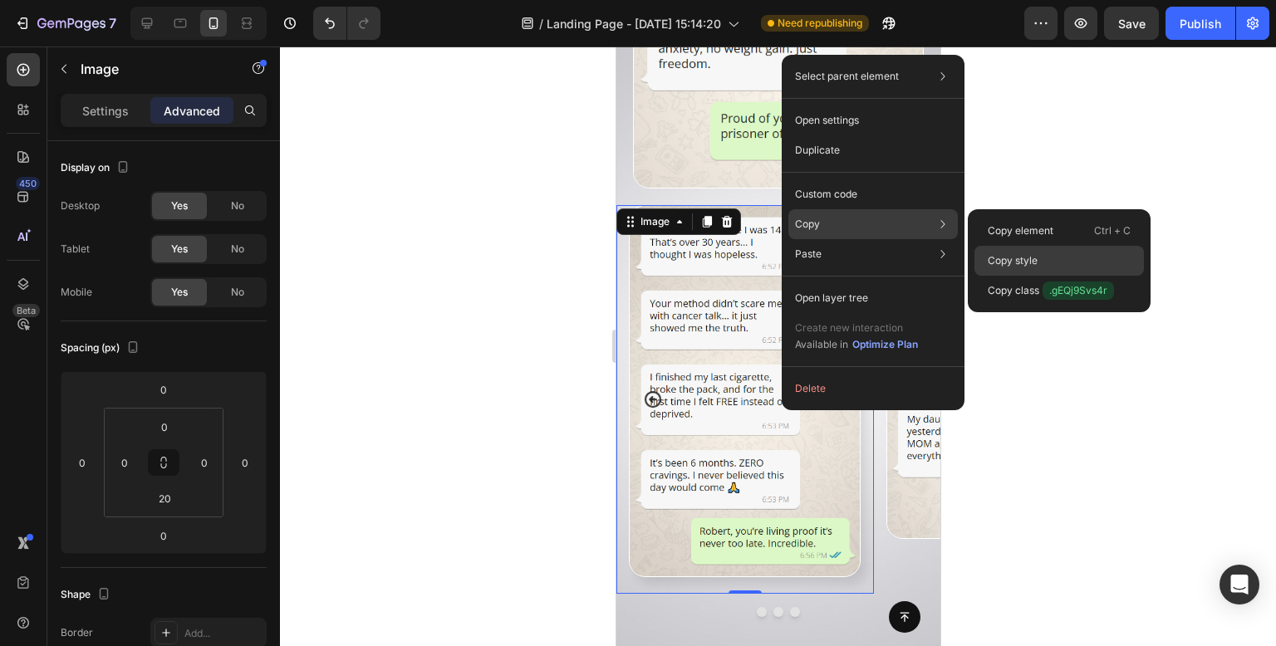
click at [1103, 276] on div "Copy style" at bounding box center [1059, 291] width 169 height 30
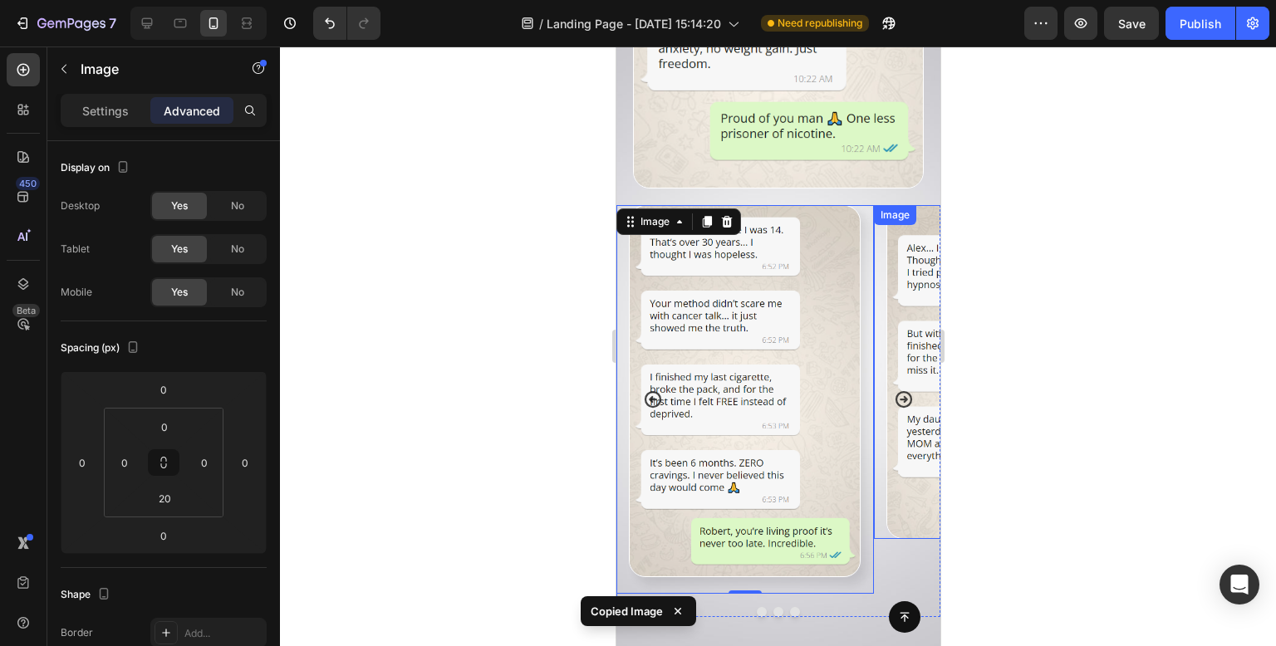
click at [911, 384] on img at bounding box center [1002, 372] width 232 height 334
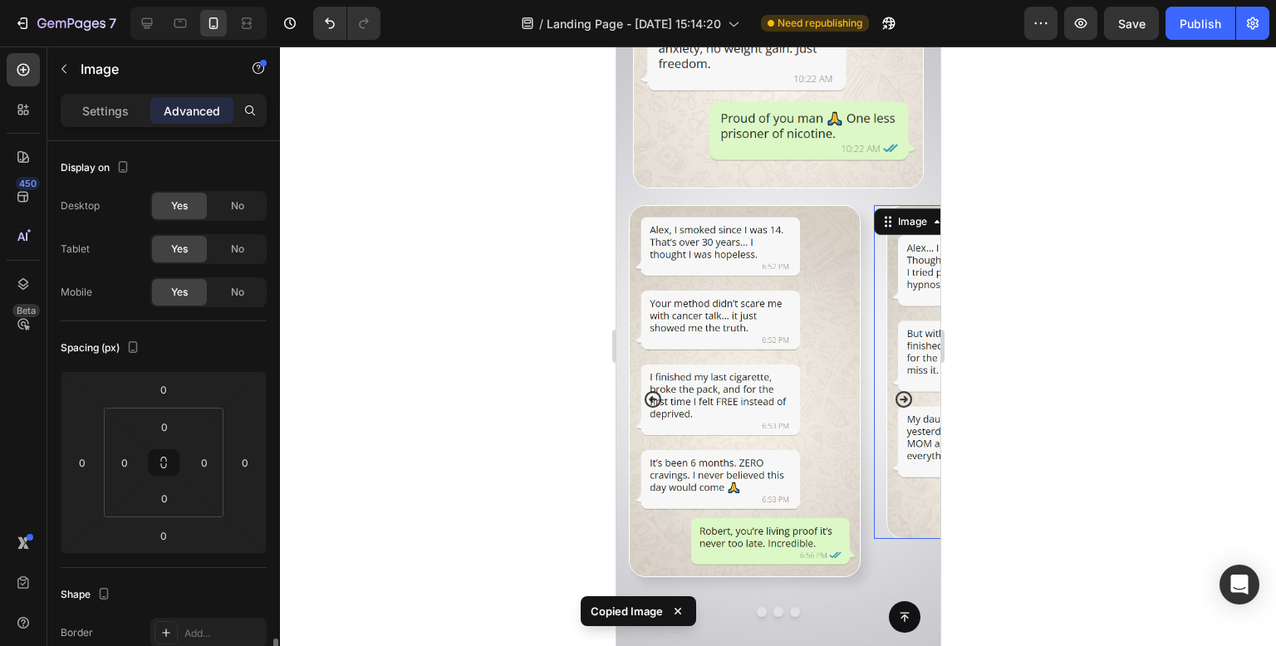
scroll to position [332, 0]
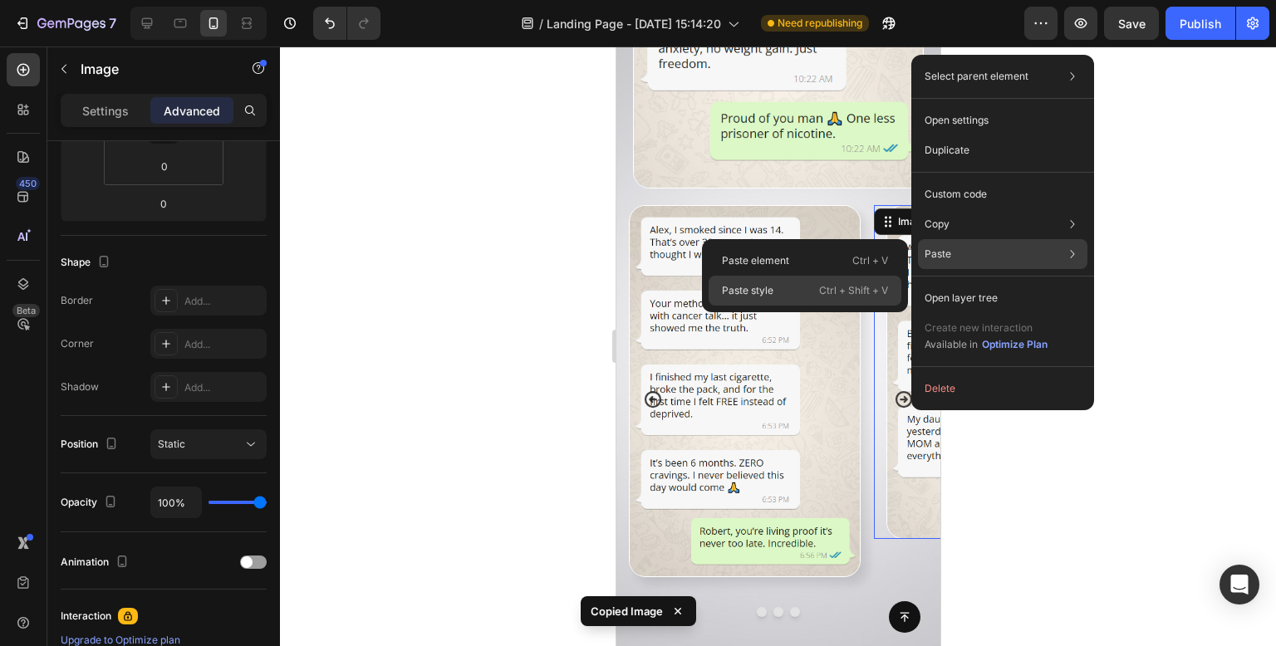
click at [808, 279] on div "Paste style Ctrl + Shift + V" at bounding box center [805, 291] width 193 height 30
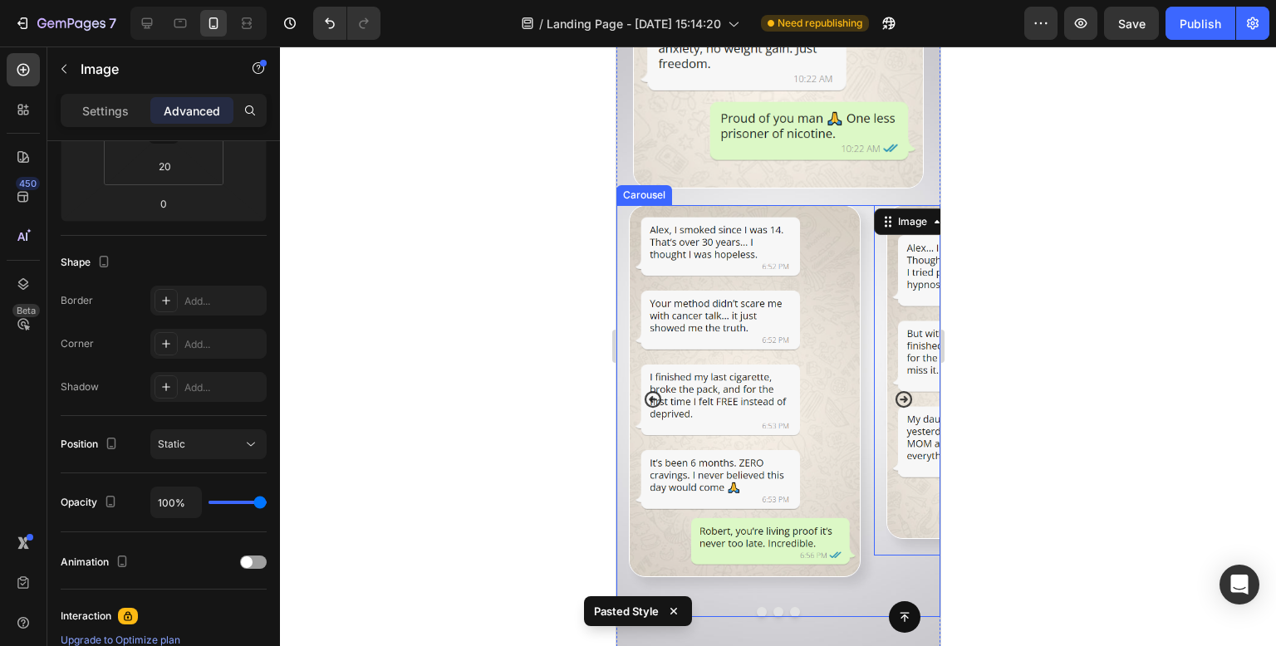
click at [905, 607] on div at bounding box center [778, 612] width 324 height 10
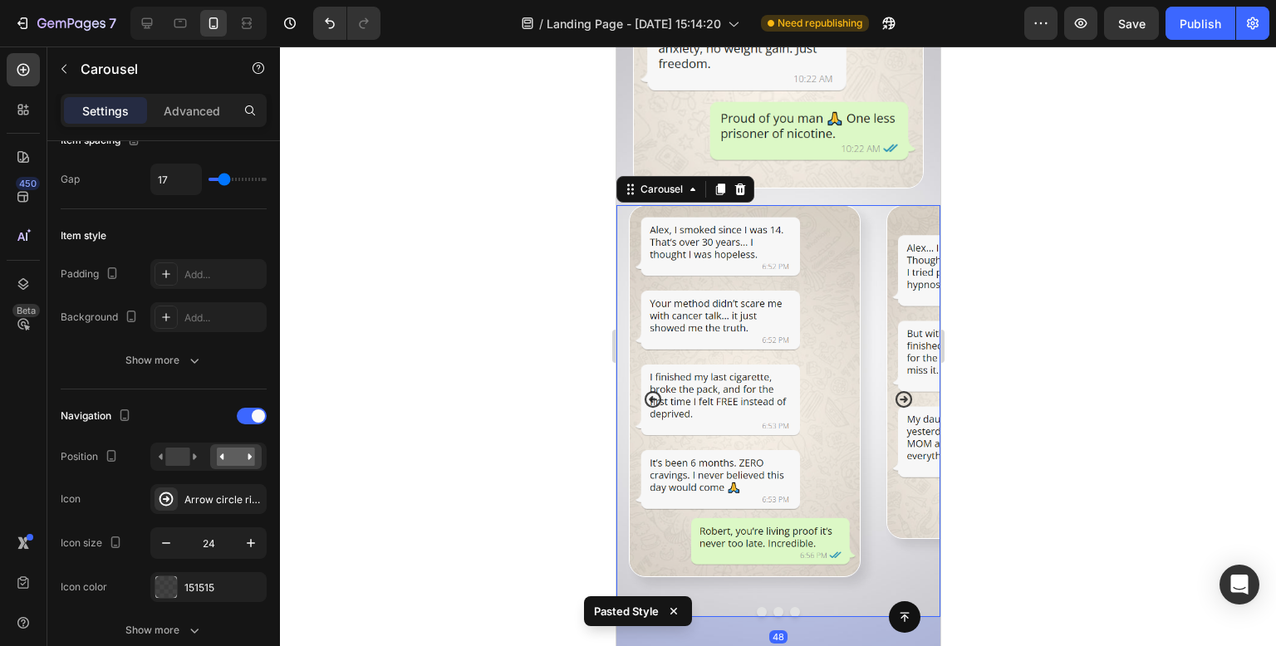
scroll to position [0, 0]
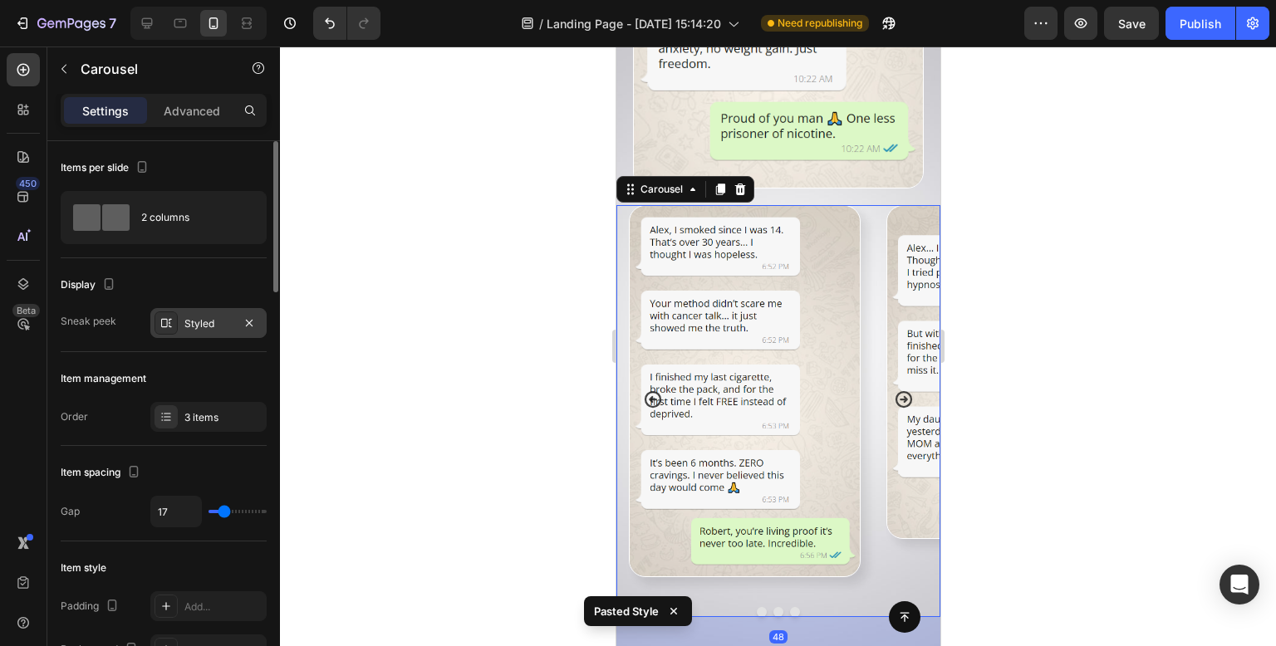
click at [207, 311] on div "Styled" at bounding box center [208, 323] width 116 height 30
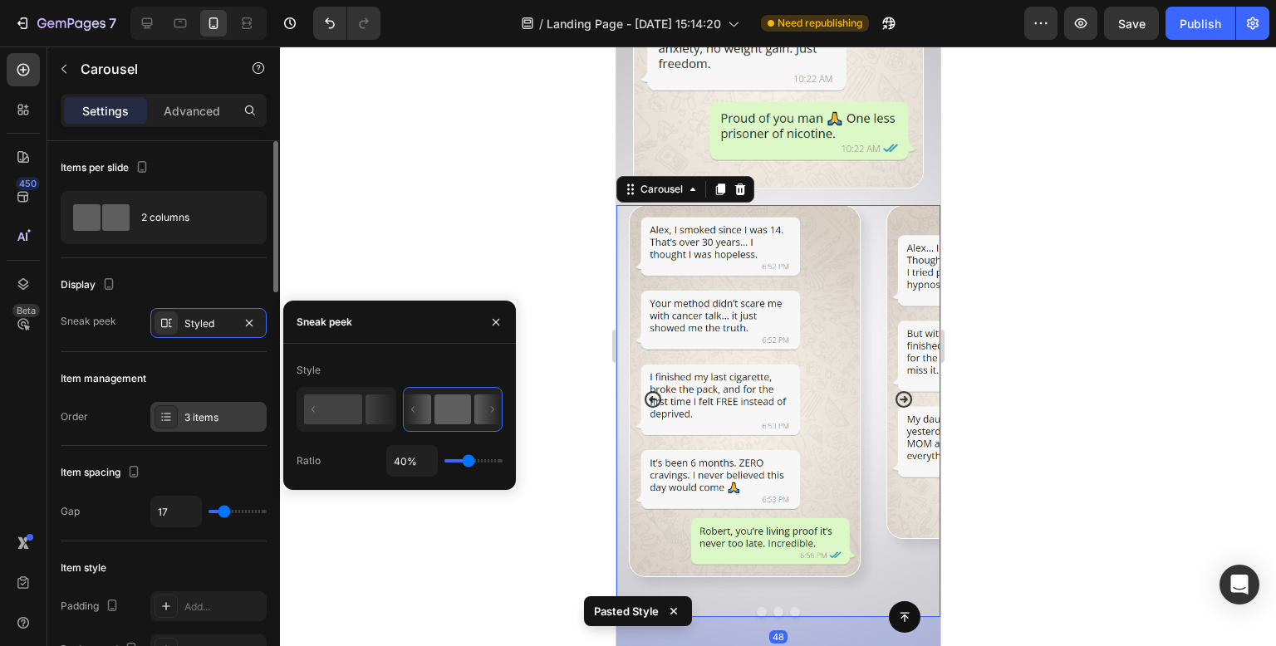
click at [197, 403] on div "3 items" at bounding box center [208, 417] width 116 height 30
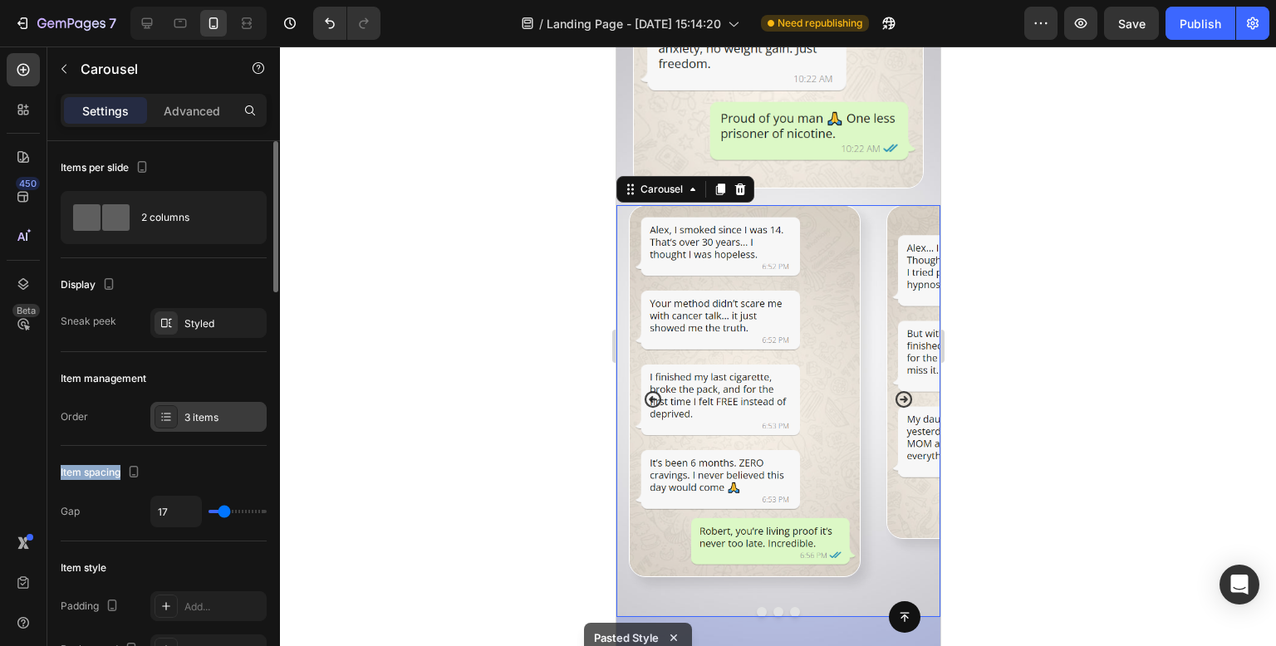
click at [197, 403] on div "3 items" at bounding box center [208, 417] width 116 height 30
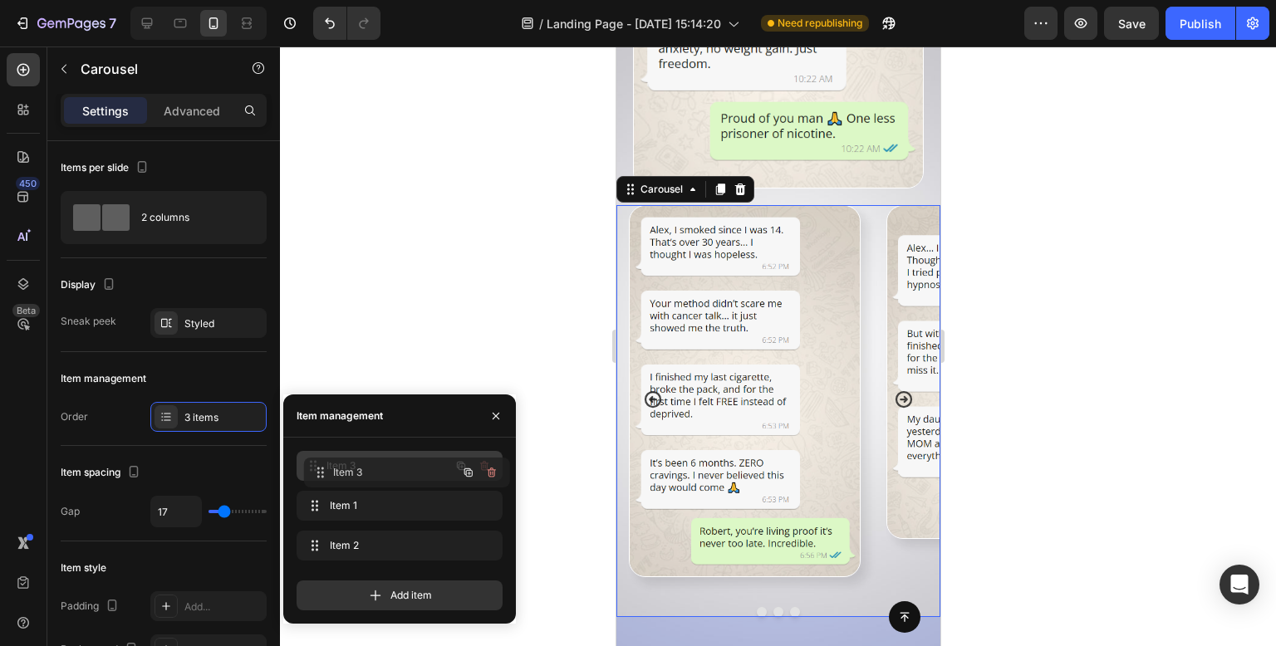
drag, startPoint x: 410, startPoint y: 535, endPoint x: 417, endPoint y: 462, distance: 73.5
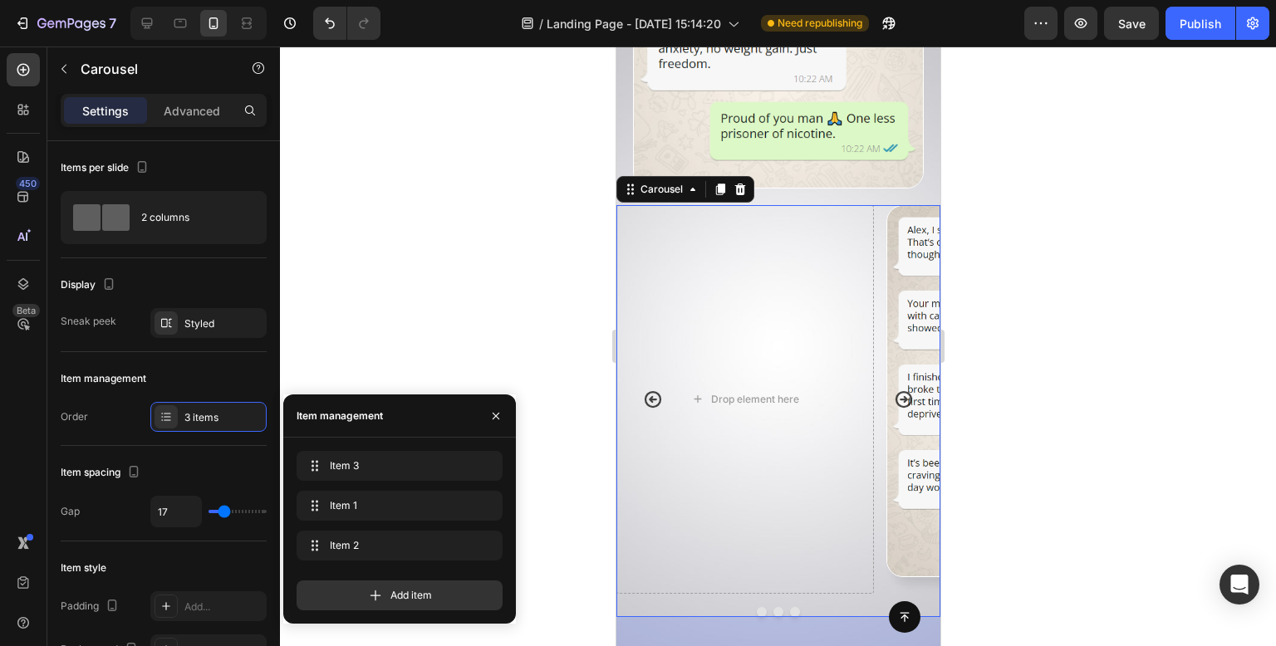
click at [489, 263] on div at bounding box center [778, 347] width 996 height 600
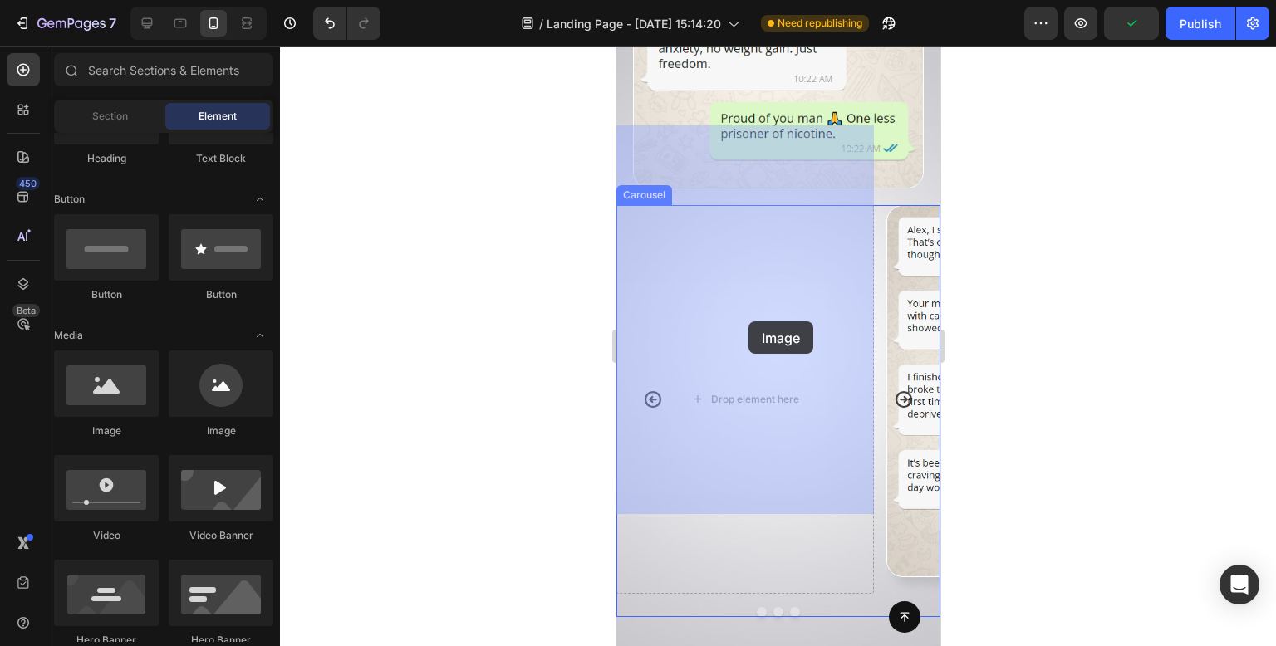
drag, startPoint x: 735, startPoint y: 447, endPoint x: 748, endPoint y: 322, distance: 126.1
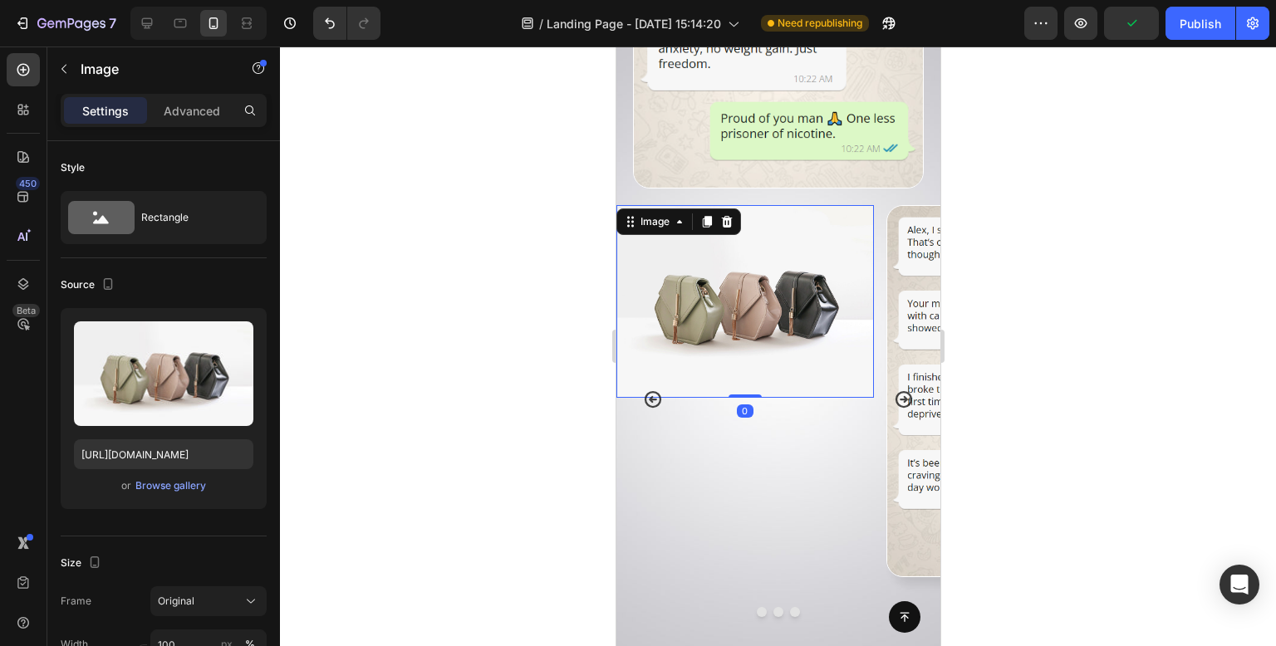
click at [525, 337] on div at bounding box center [778, 347] width 996 height 600
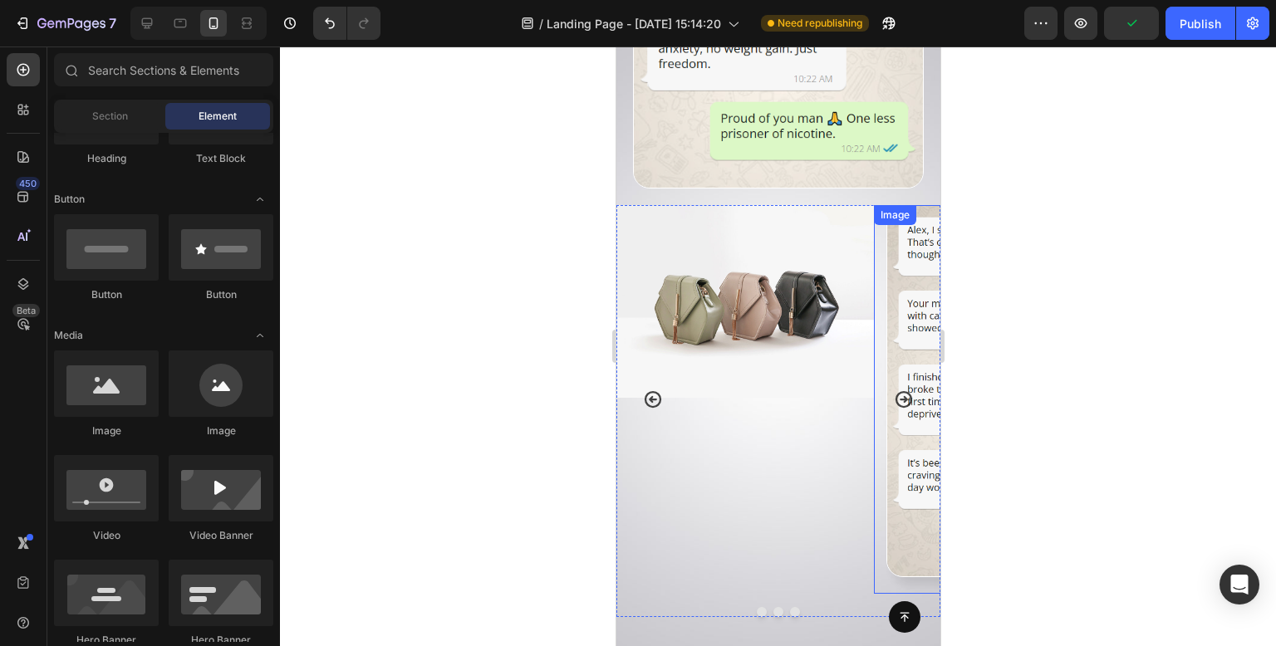
click at [914, 387] on img at bounding box center [1002, 391] width 232 height 372
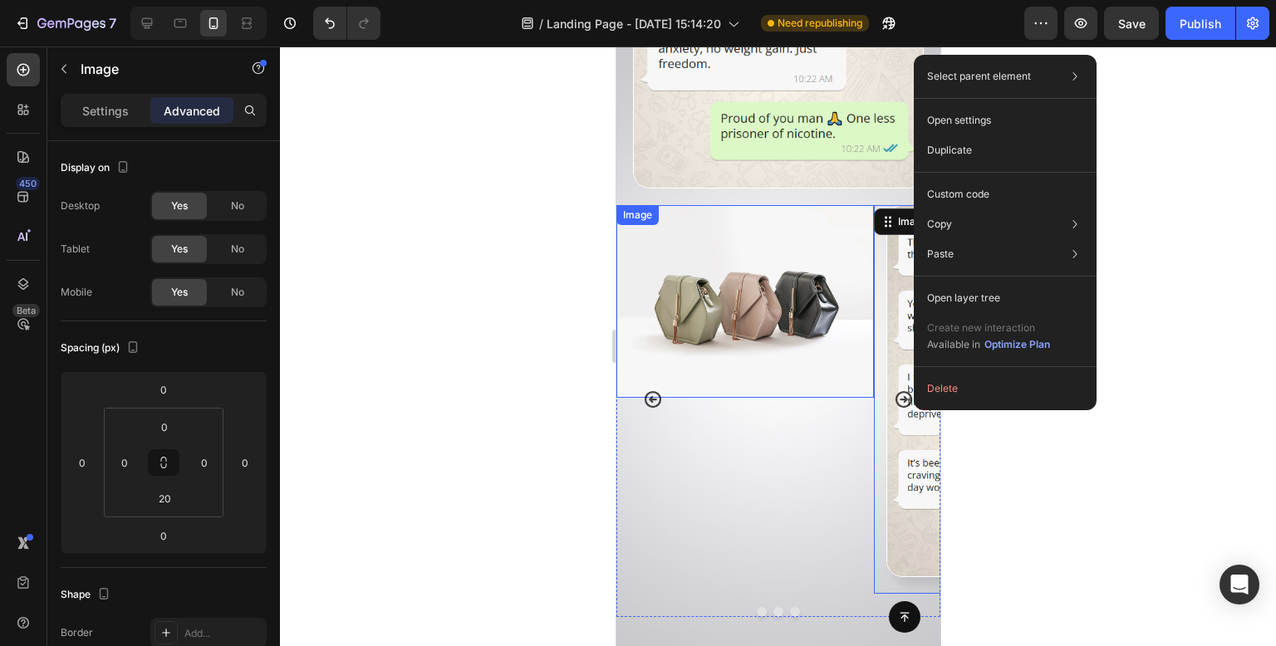
click at [679, 205] on img at bounding box center [745, 301] width 258 height 193
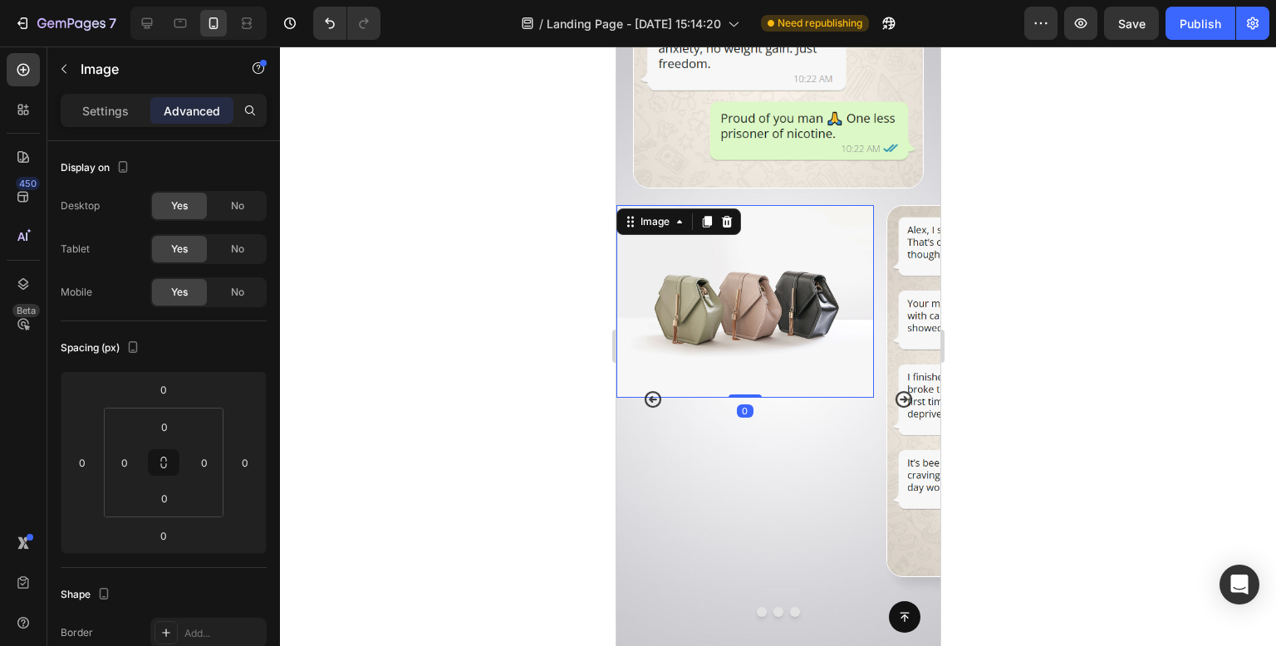
click at [400, 314] on div at bounding box center [778, 347] width 996 height 600
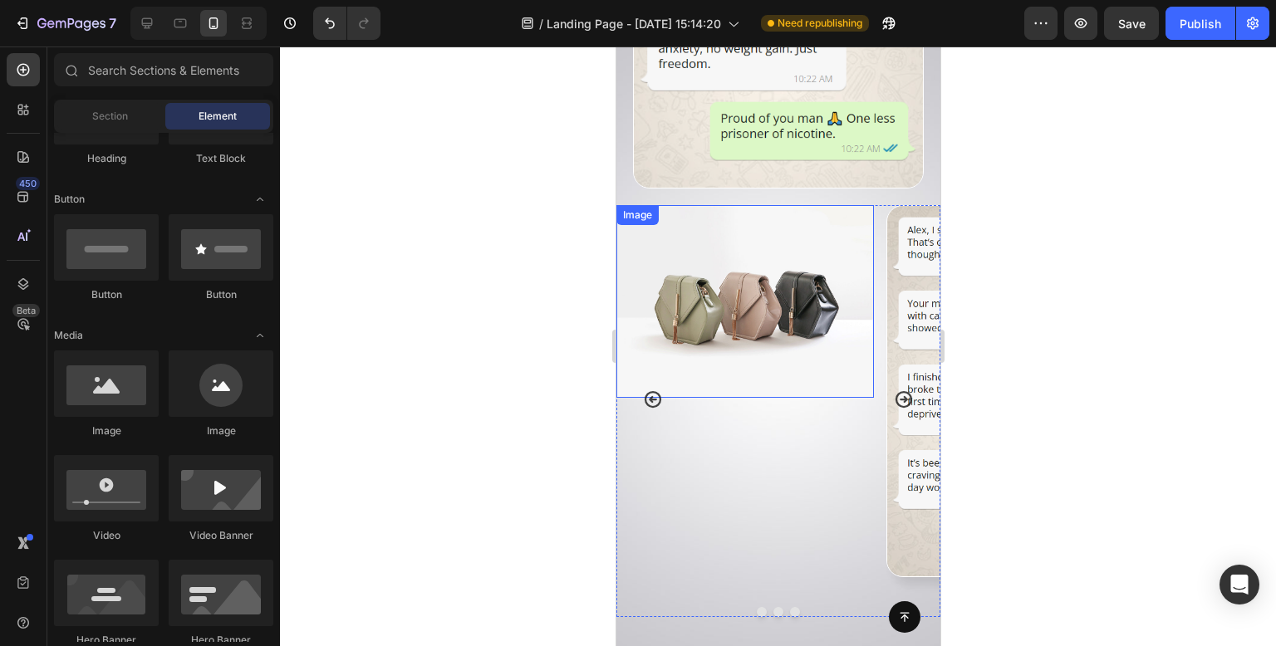
click at [770, 254] on img at bounding box center [745, 301] width 258 height 193
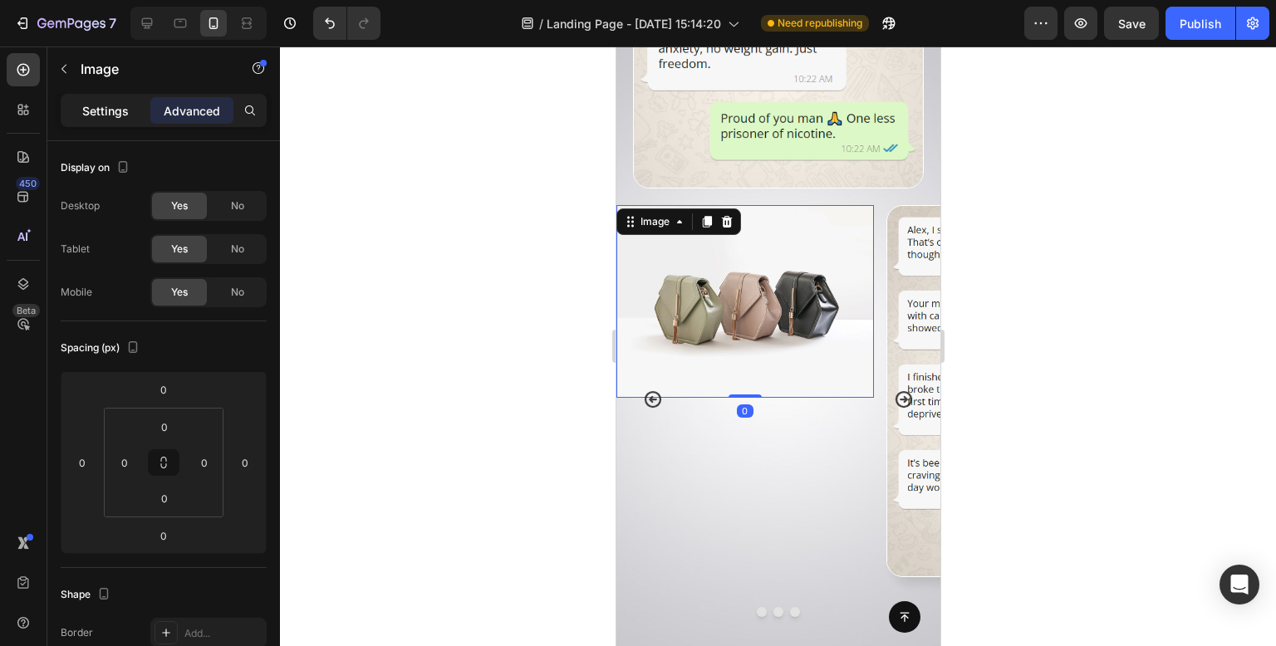
click at [118, 110] on p "Settings" at bounding box center [105, 110] width 47 height 17
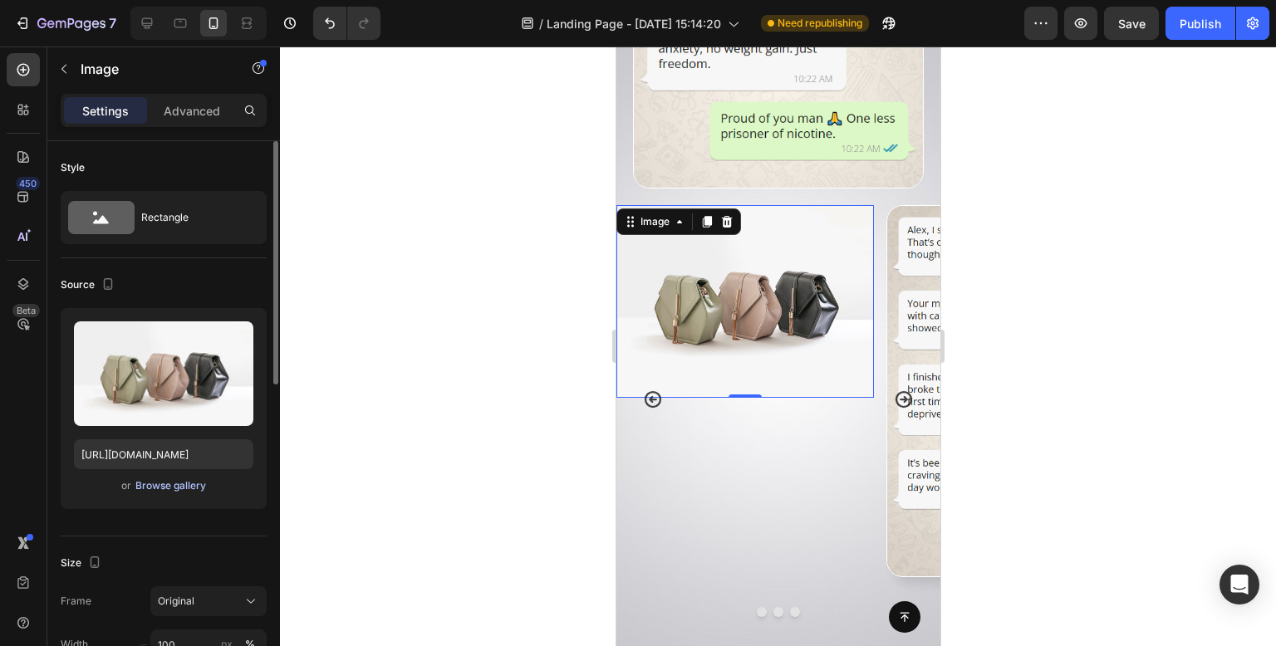
click at [184, 486] on div "Browse gallery" at bounding box center [170, 486] width 71 height 15
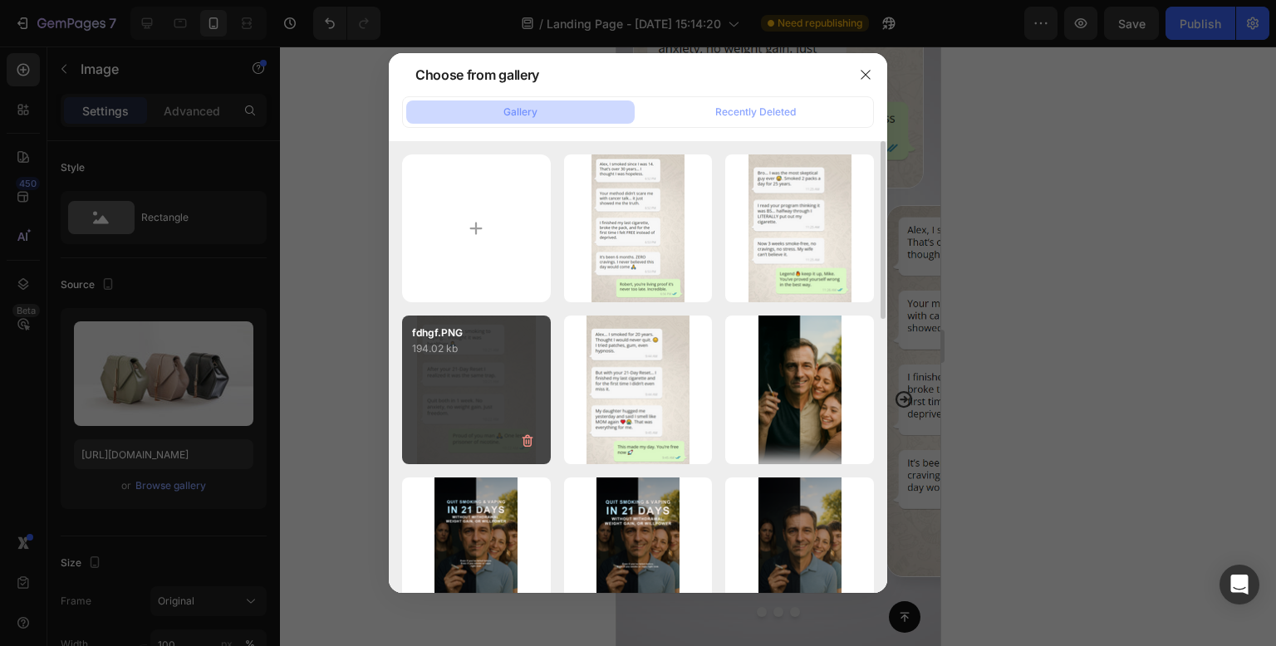
click at [512, 383] on div "fdhgf.PNG 194.02 kb" at bounding box center [476, 390] width 149 height 149
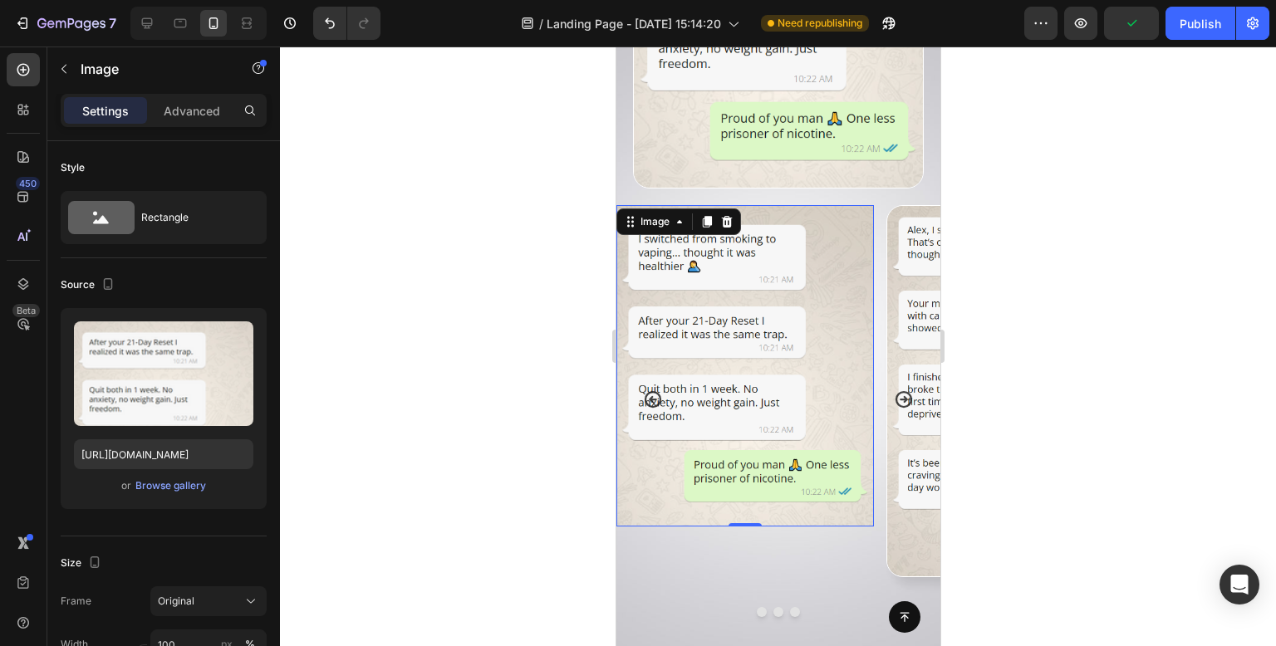
click at [502, 377] on div at bounding box center [778, 347] width 996 height 600
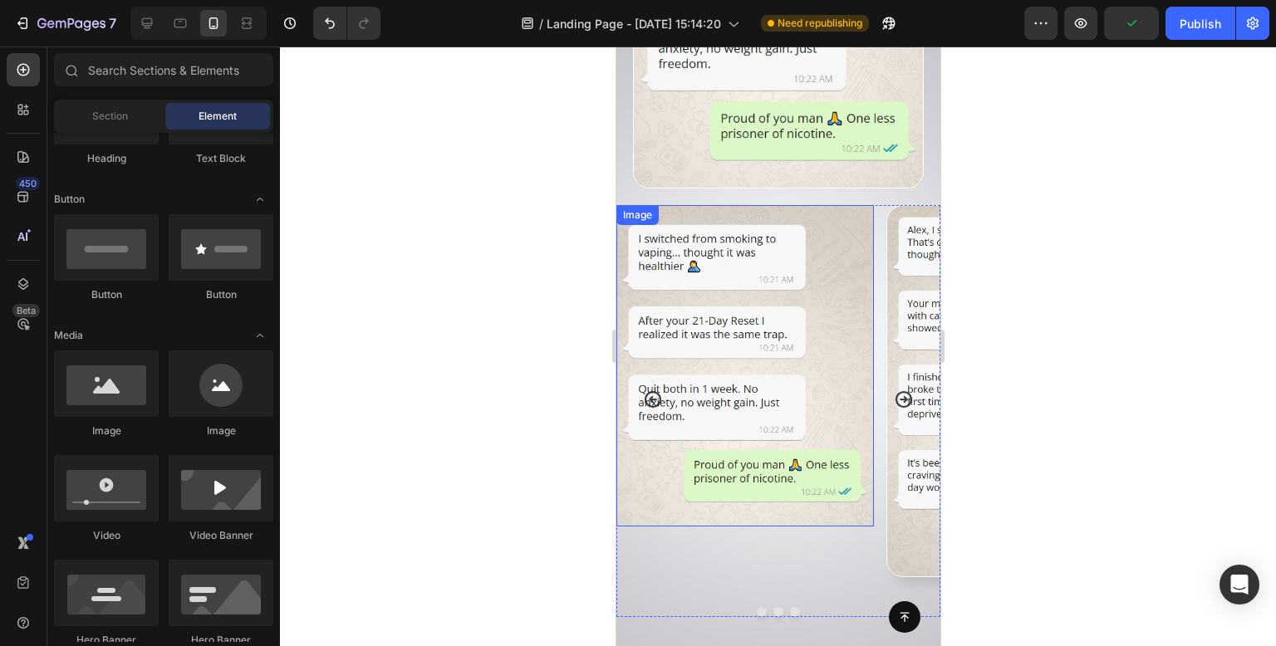
click at [825, 340] on img at bounding box center [745, 366] width 258 height 322
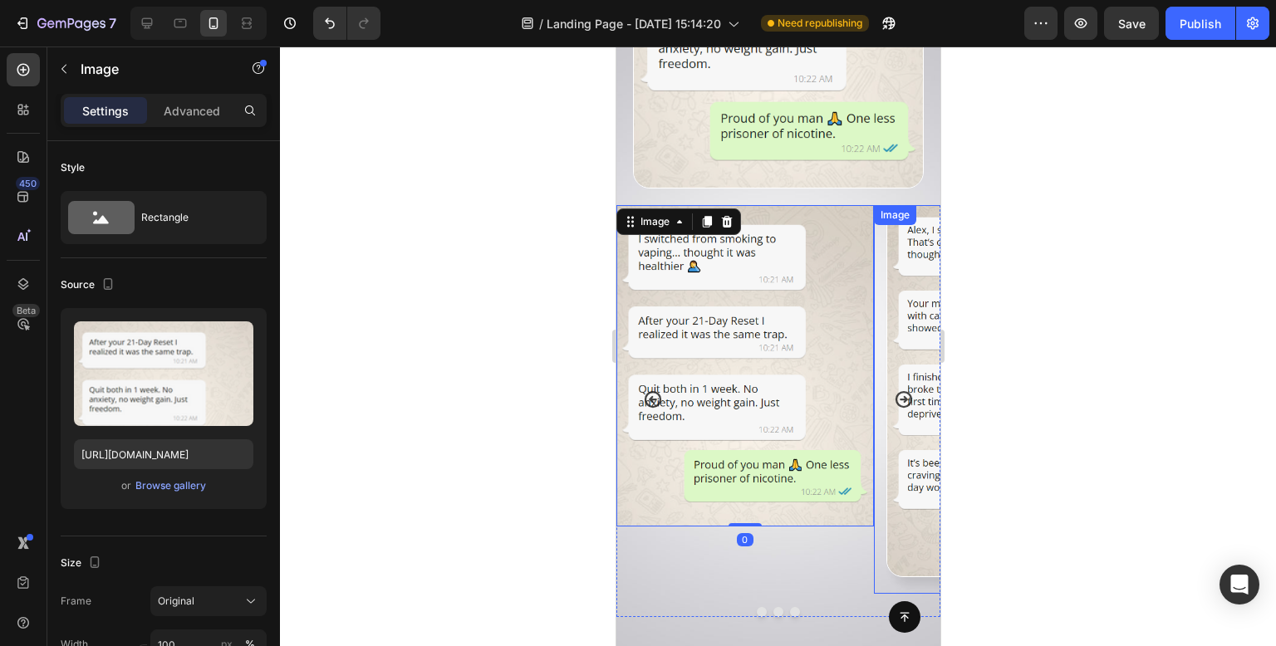
click at [921, 476] on img at bounding box center [1002, 391] width 232 height 372
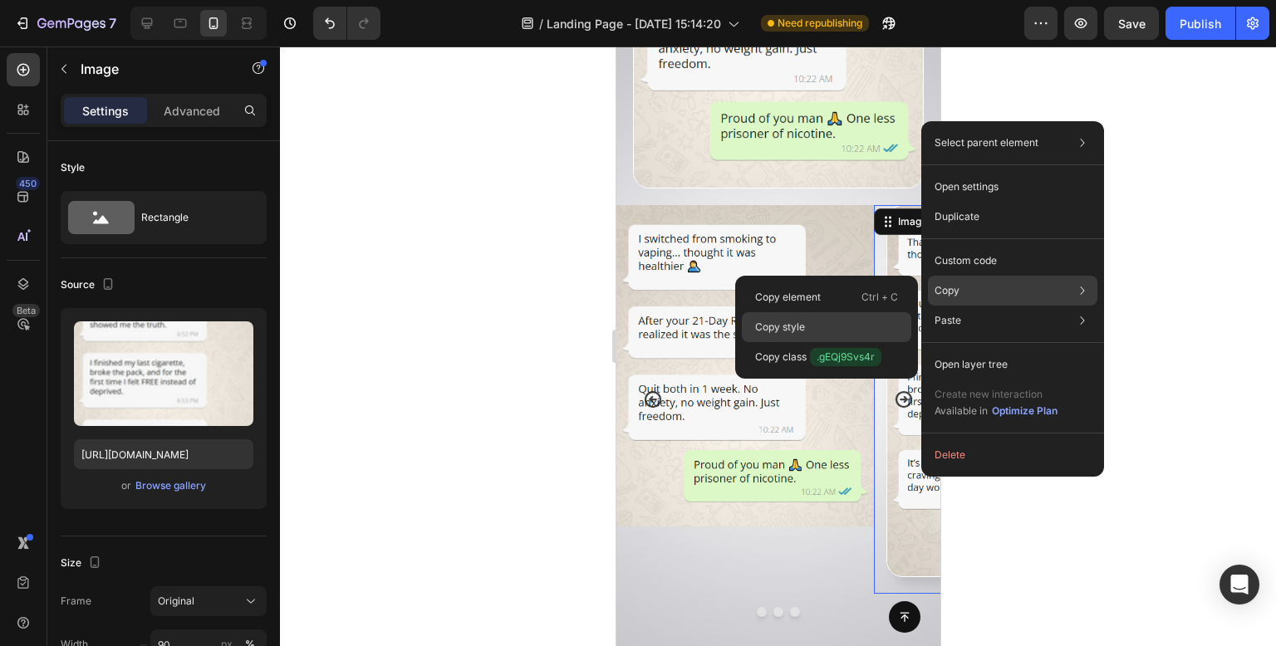
click at [848, 342] on div "Copy style" at bounding box center [826, 357] width 169 height 30
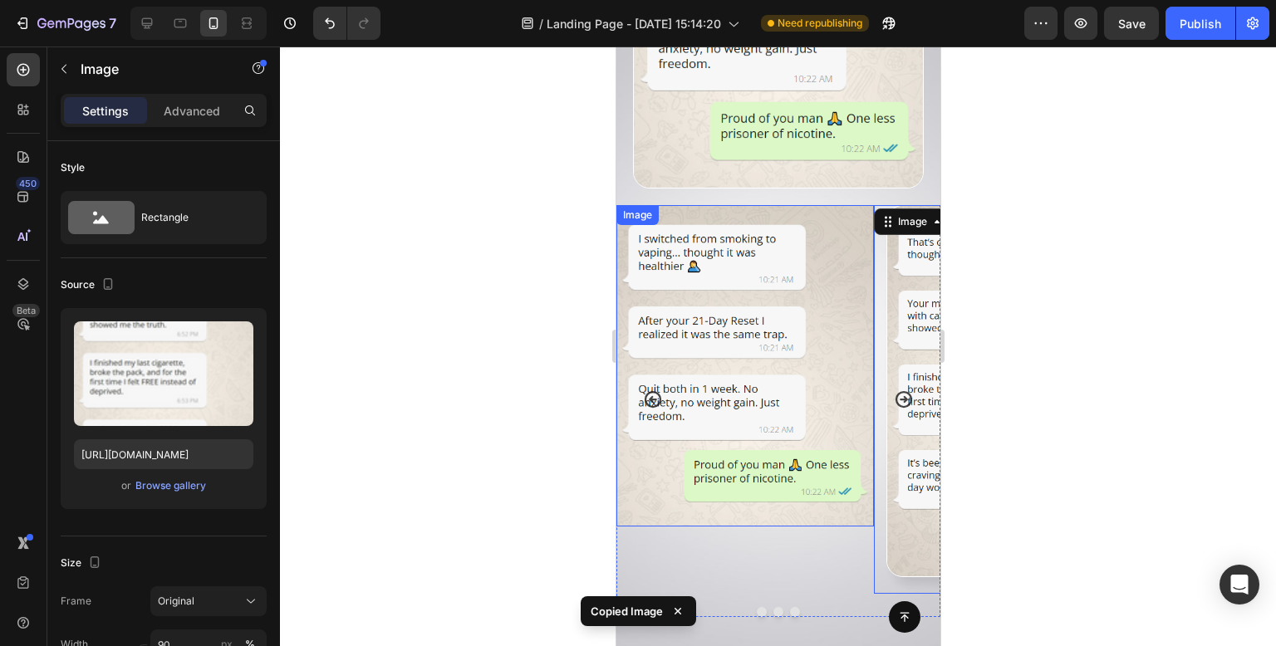
click at [800, 332] on img at bounding box center [745, 366] width 258 height 322
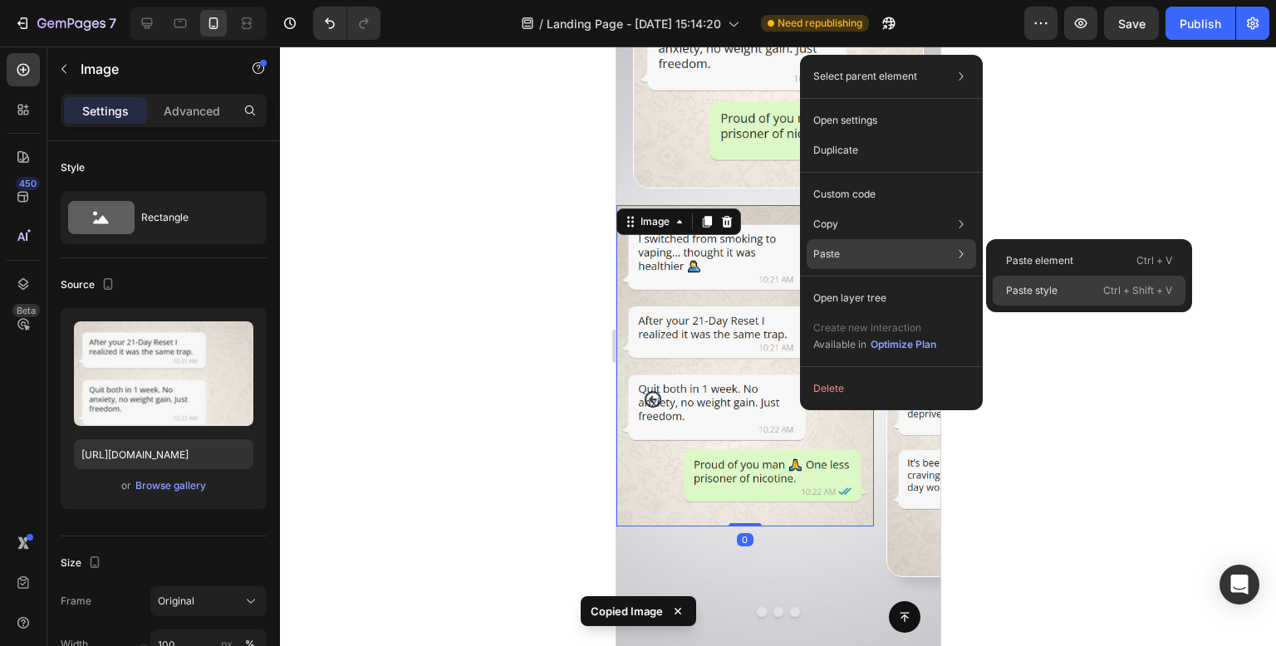
click at [1051, 292] on p "Paste style" at bounding box center [1032, 290] width 52 height 15
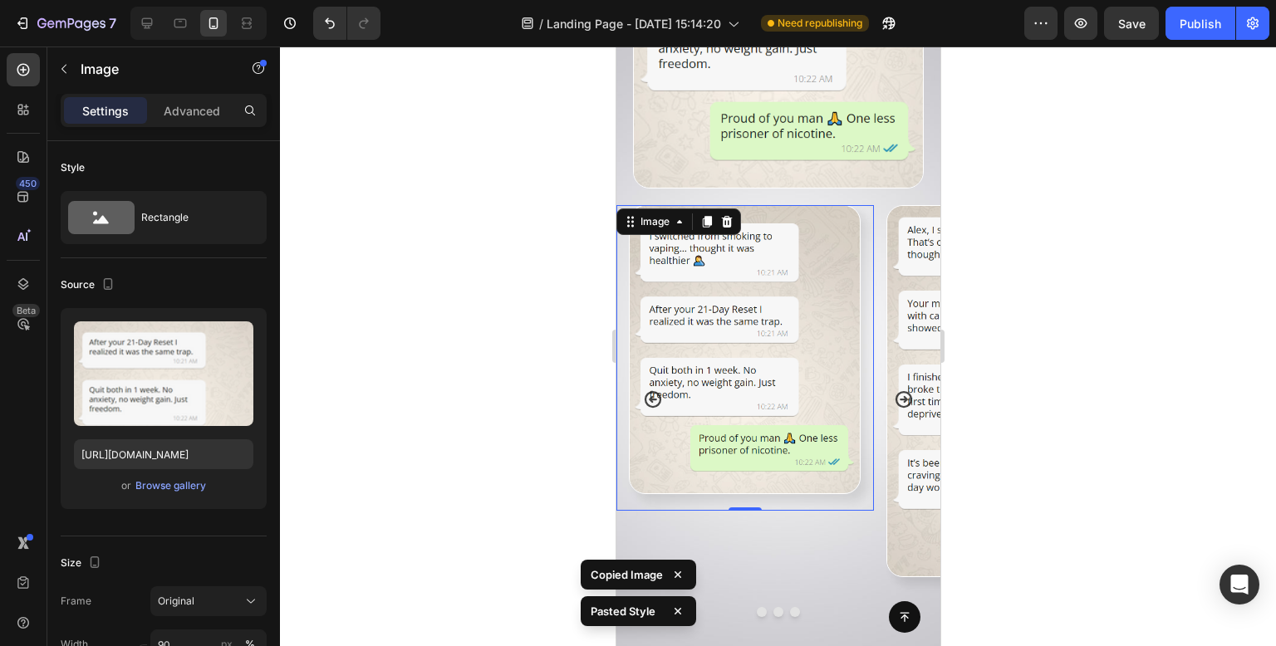
click at [506, 327] on div at bounding box center [778, 347] width 996 height 600
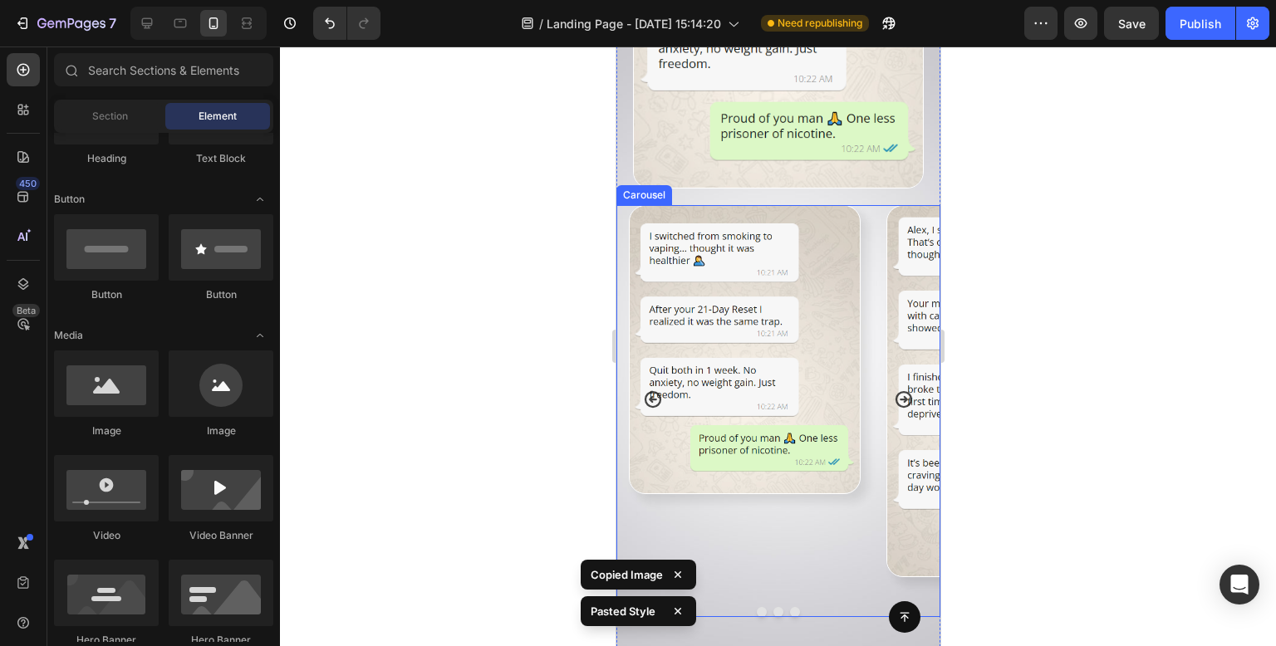
click at [858, 508] on div "Image" at bounding box center [745, 399] width 258 height 389
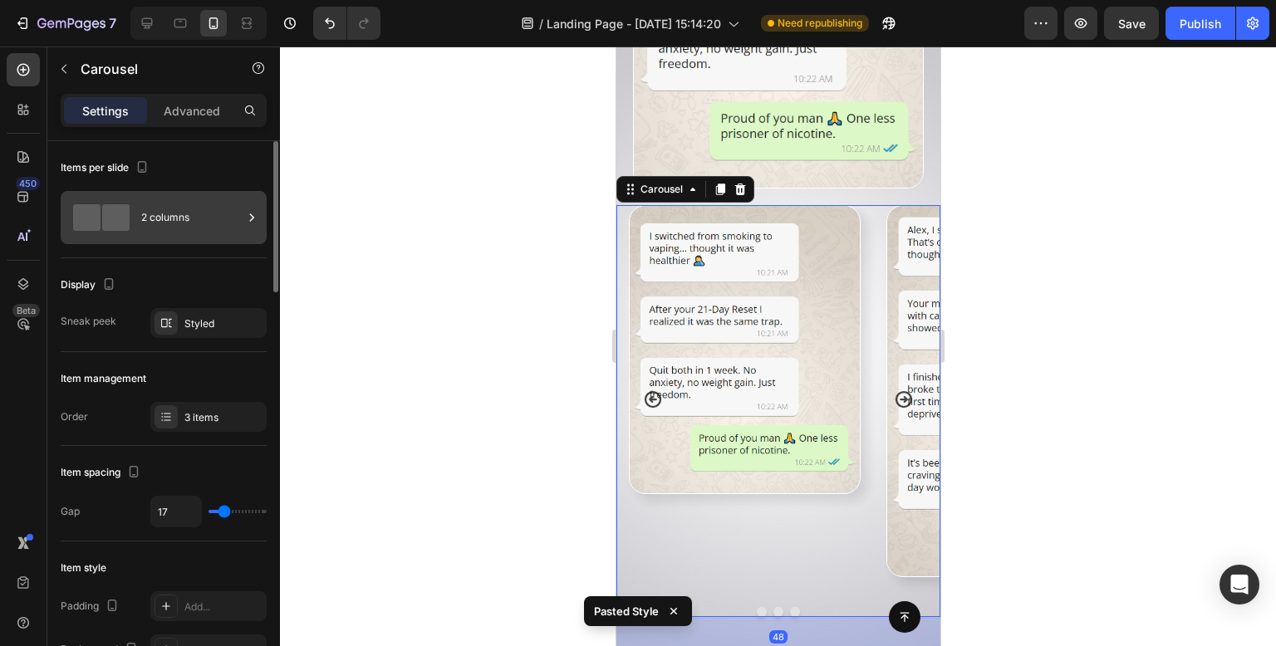
click at [127, 225] on span at bounding box center [115, 217] width 27 height 27
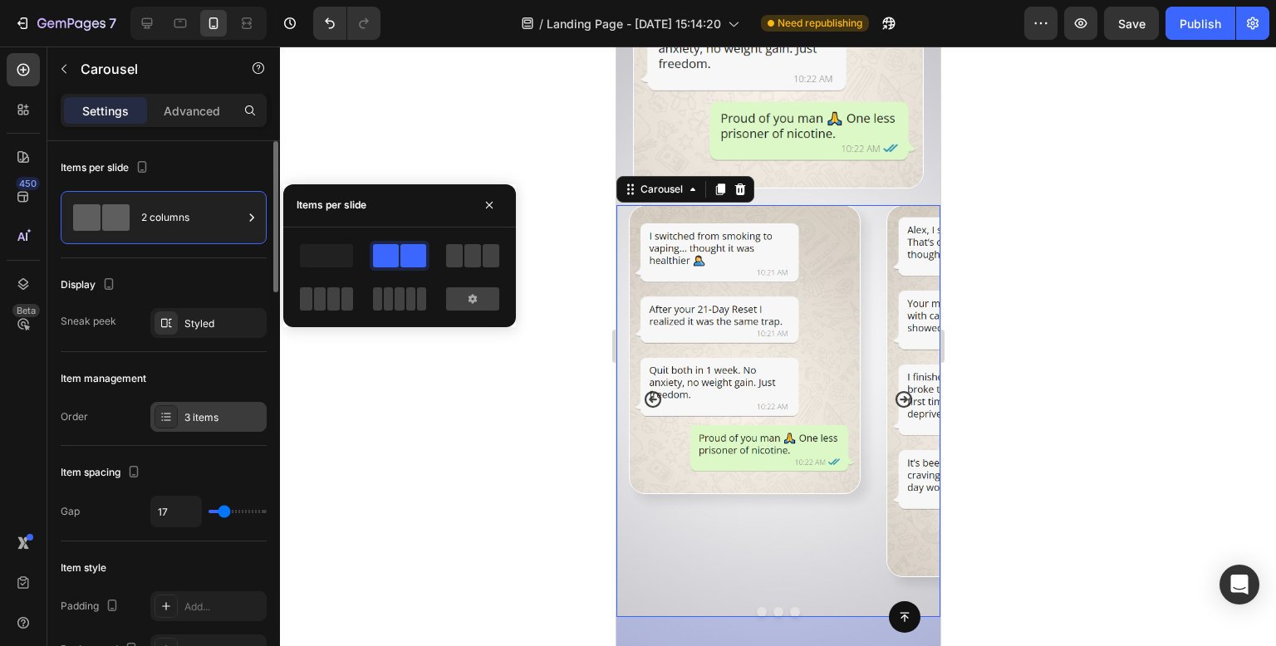
click at [185, 402] on div "3 items" at bounding box center [208, 417] width 116 height 30
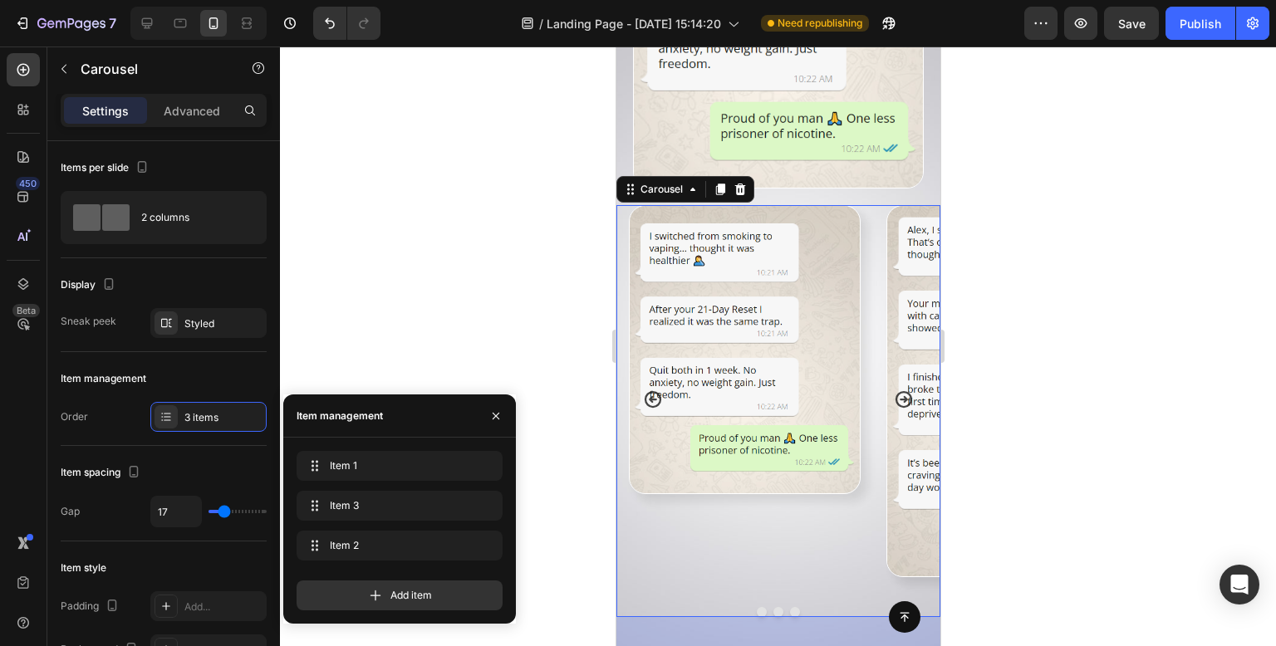
drag, startPoint x: 392, startPoint y: 513, endPoint x: 400, endPoint y: 446, distance: 67.7
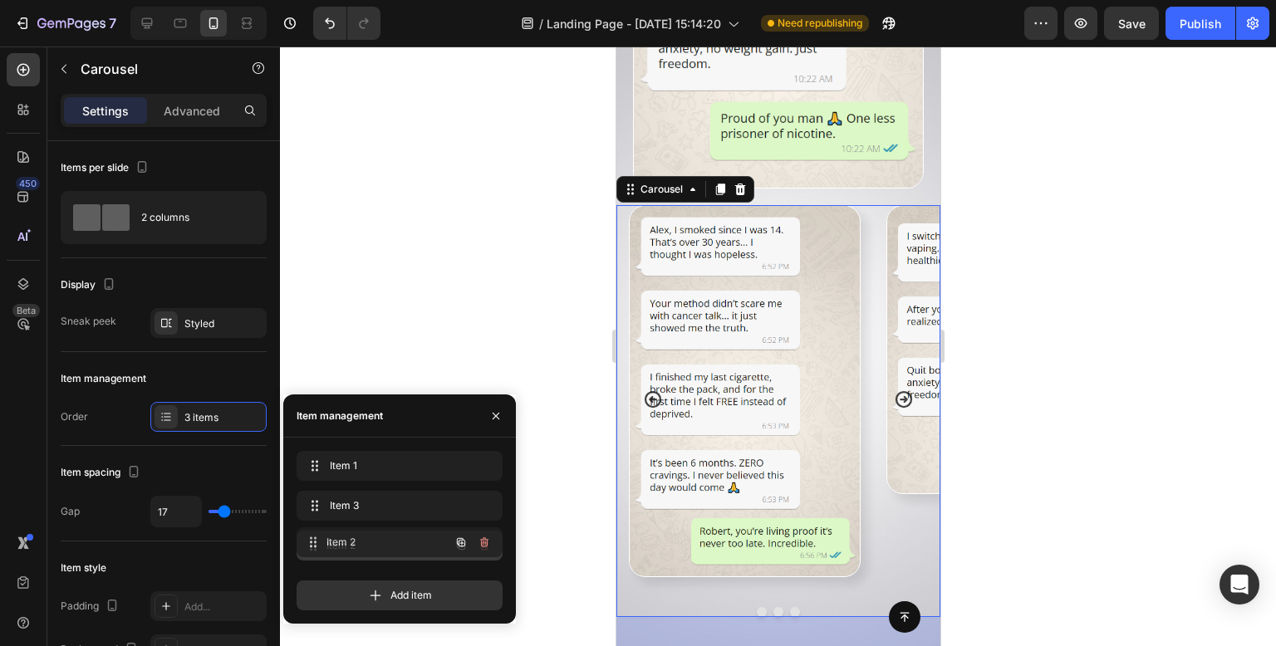
drag, startPoint x: 402, startPoint y: 542, endPoint x: 411, endPoint y: 435, distance: 106.7
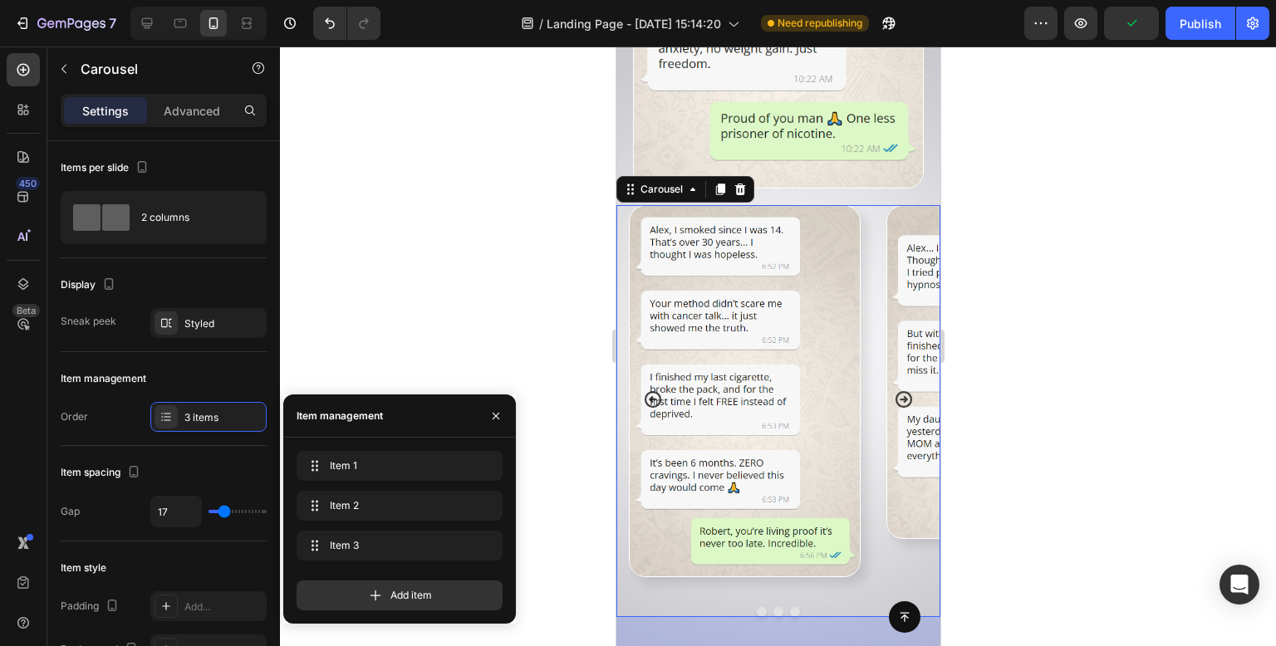
click at [459, 239] on div at bounding box center [778, 347] width 996 height 600
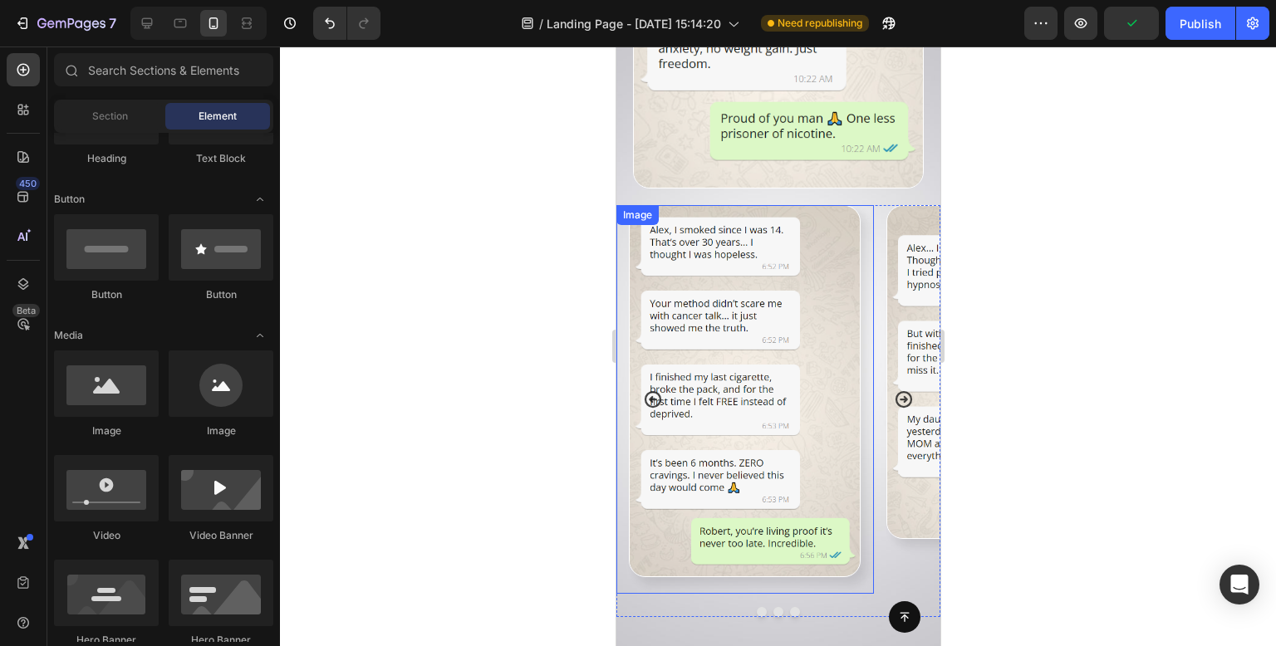
scroll to position [10700, 0]
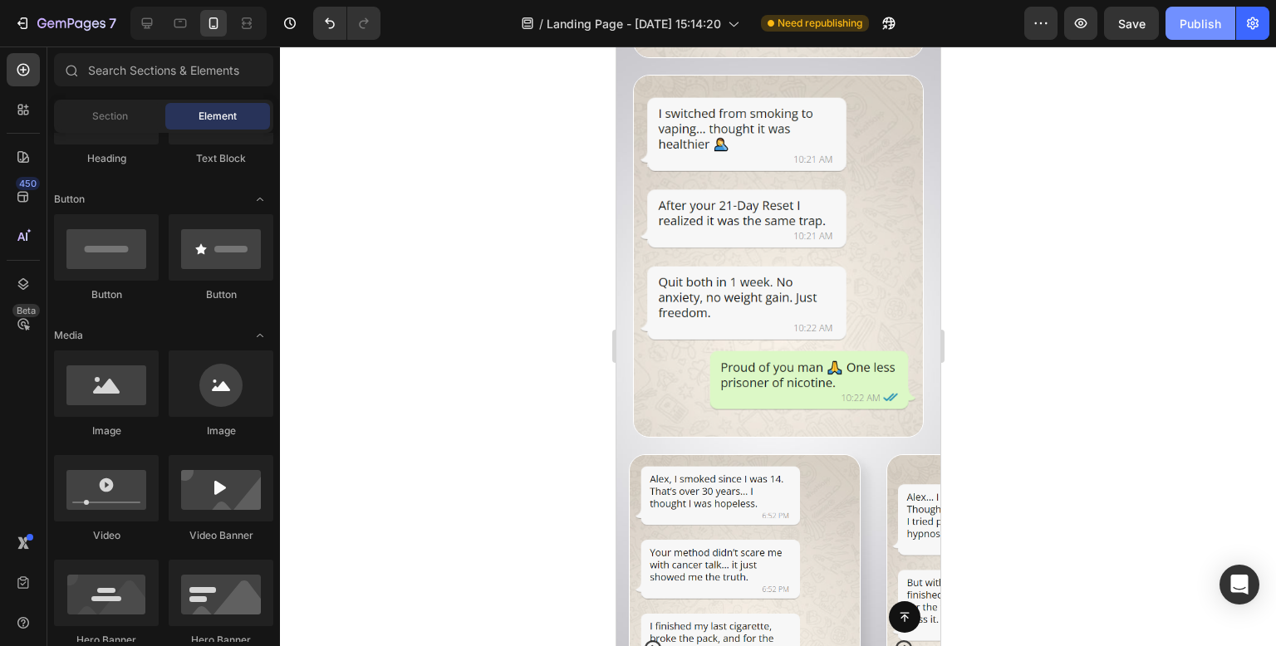
click at [1222, 24] on button "Publish" at bounding box center [1201, 23] width 70 height 33
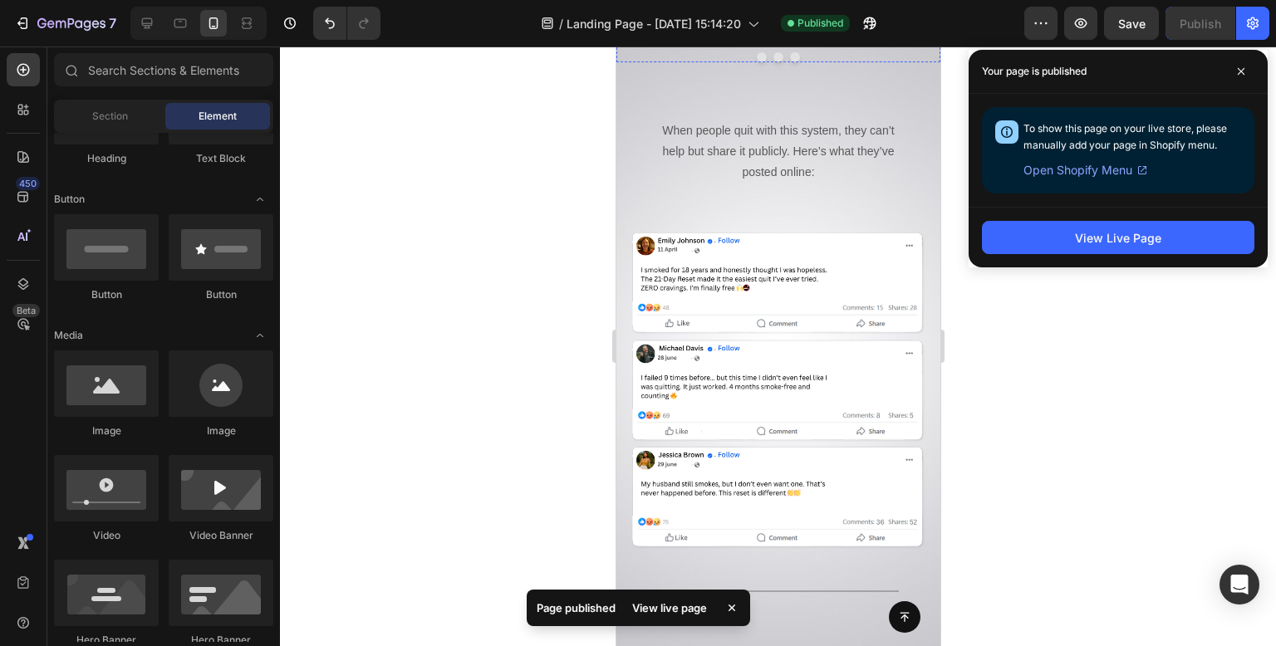
scroll to position [11033, 0]
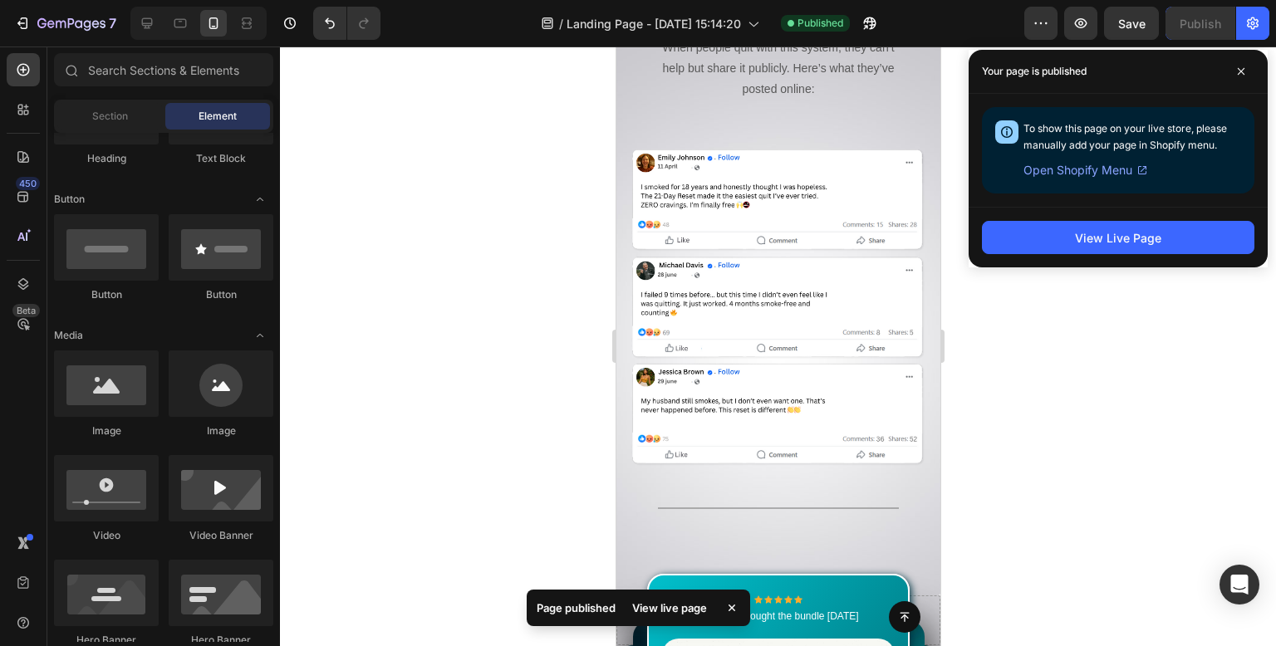
click at [522, 311] on div at bounding box center [778, 347] width 996 height 600
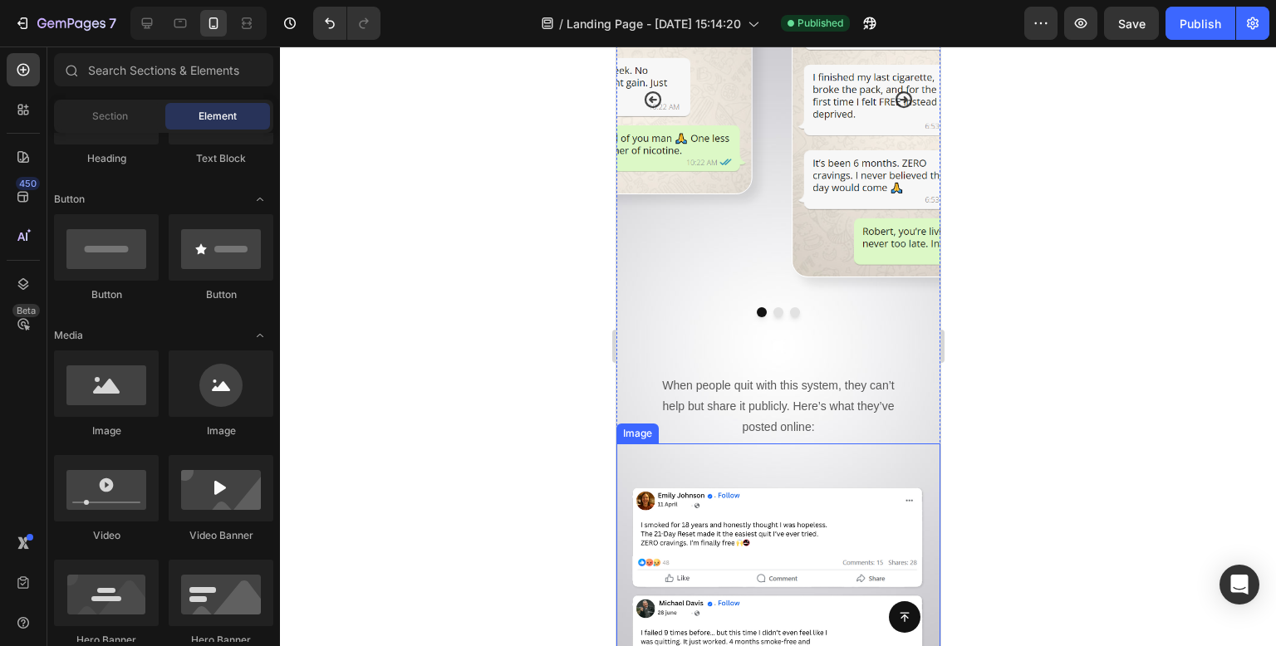
scroll to position [10362, 0]
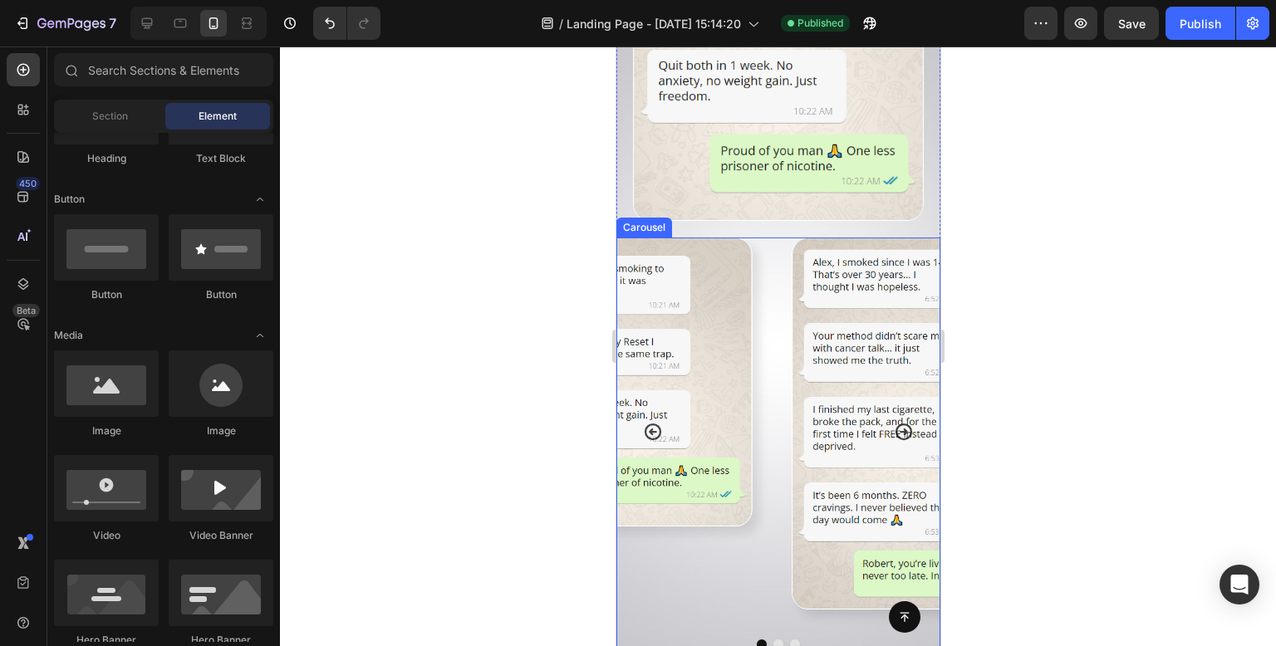
click at [771, 411] on div "Image Image Image" at bounding box center [778, 432] width 324 height 389
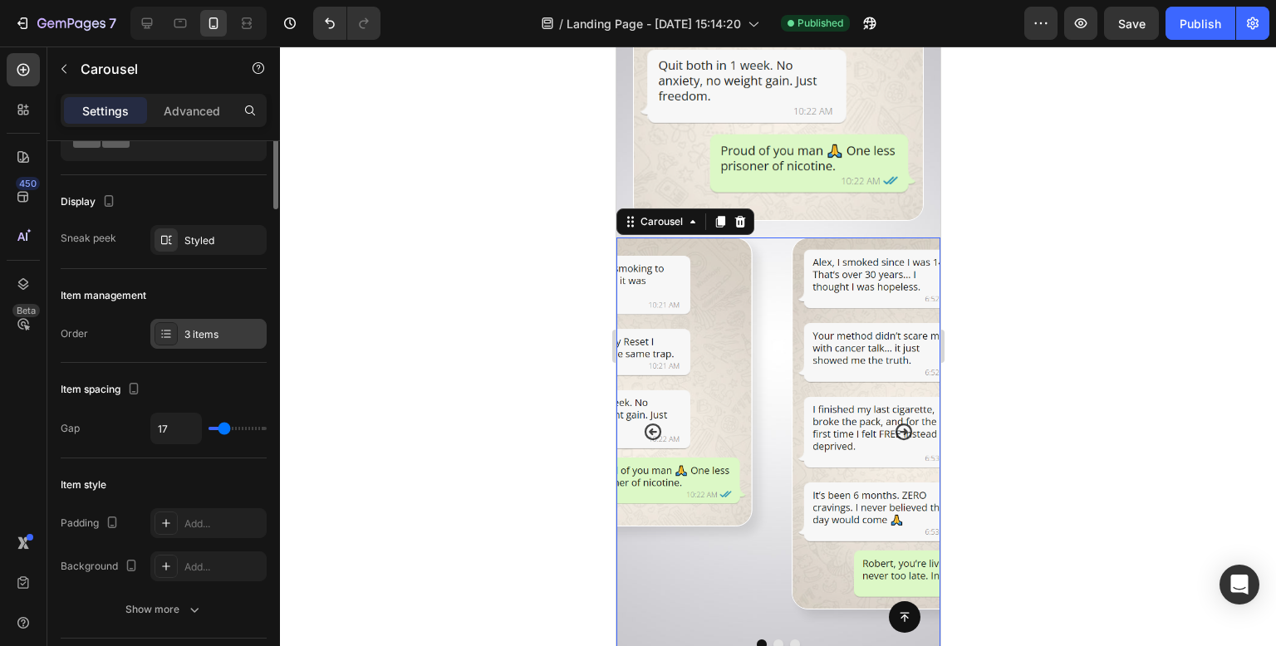
scroll to position [0, 0]
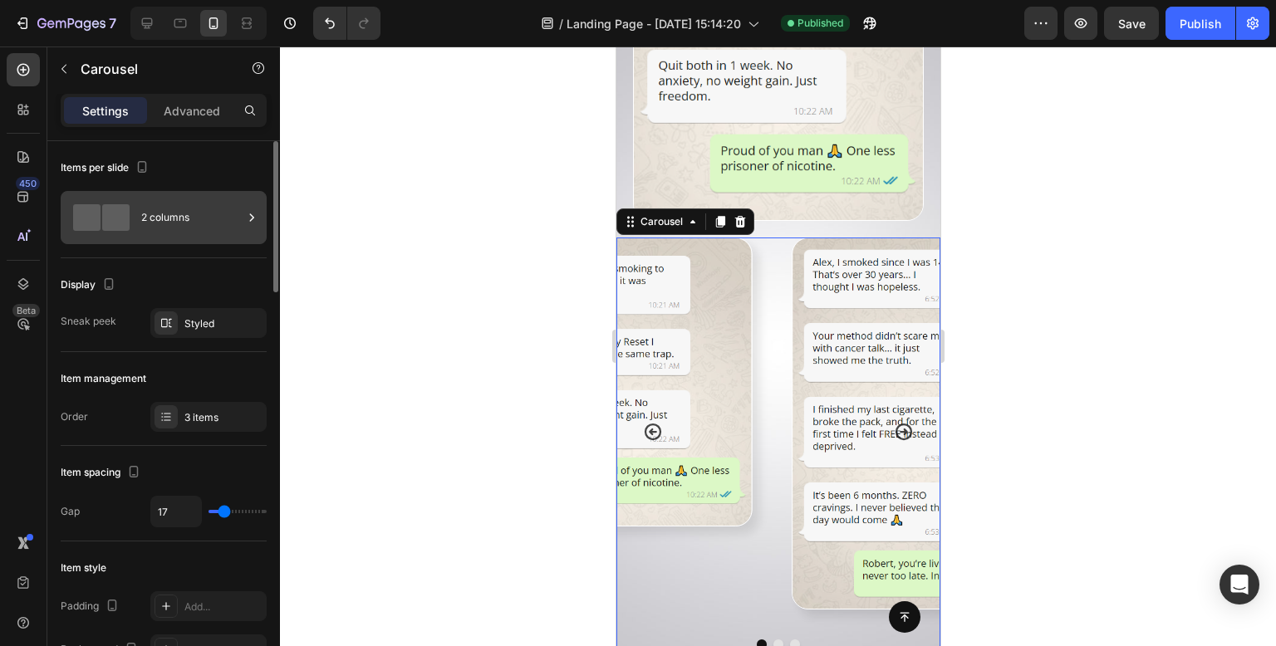
click at [135, 200] on div "2 columns" at bounding box center [164, 217] width 206 height 53
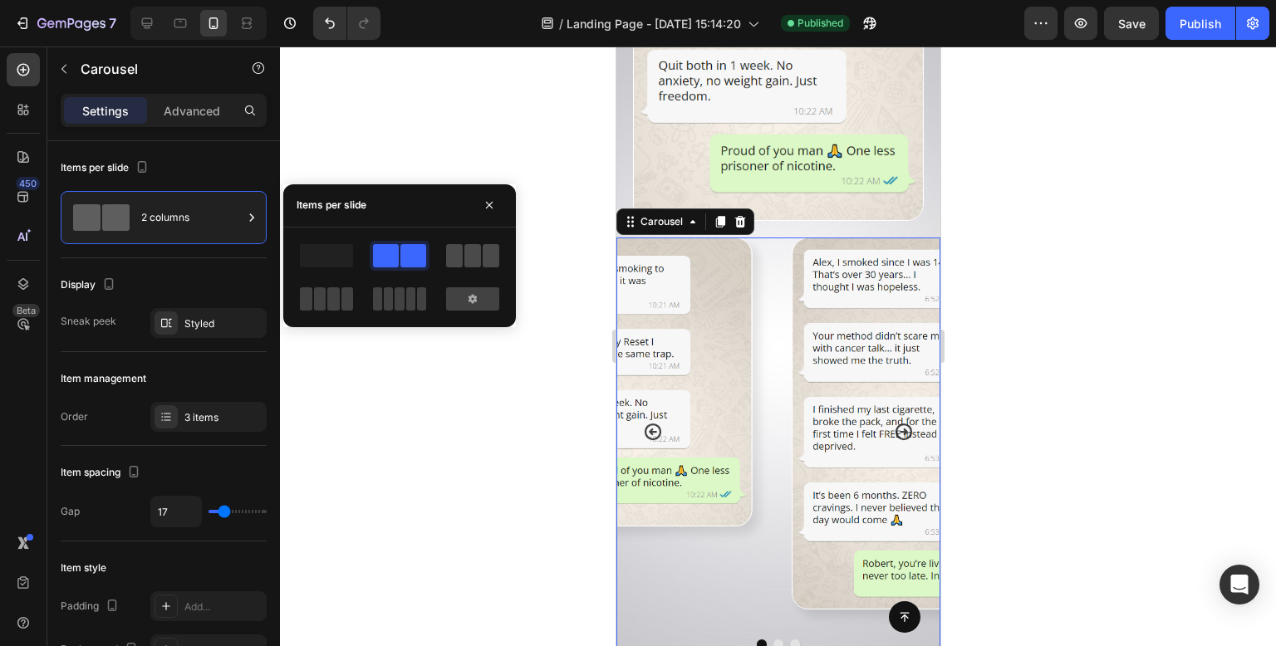
click at [481, 257] on div at bounding box center [472, 255] width 53 height 23
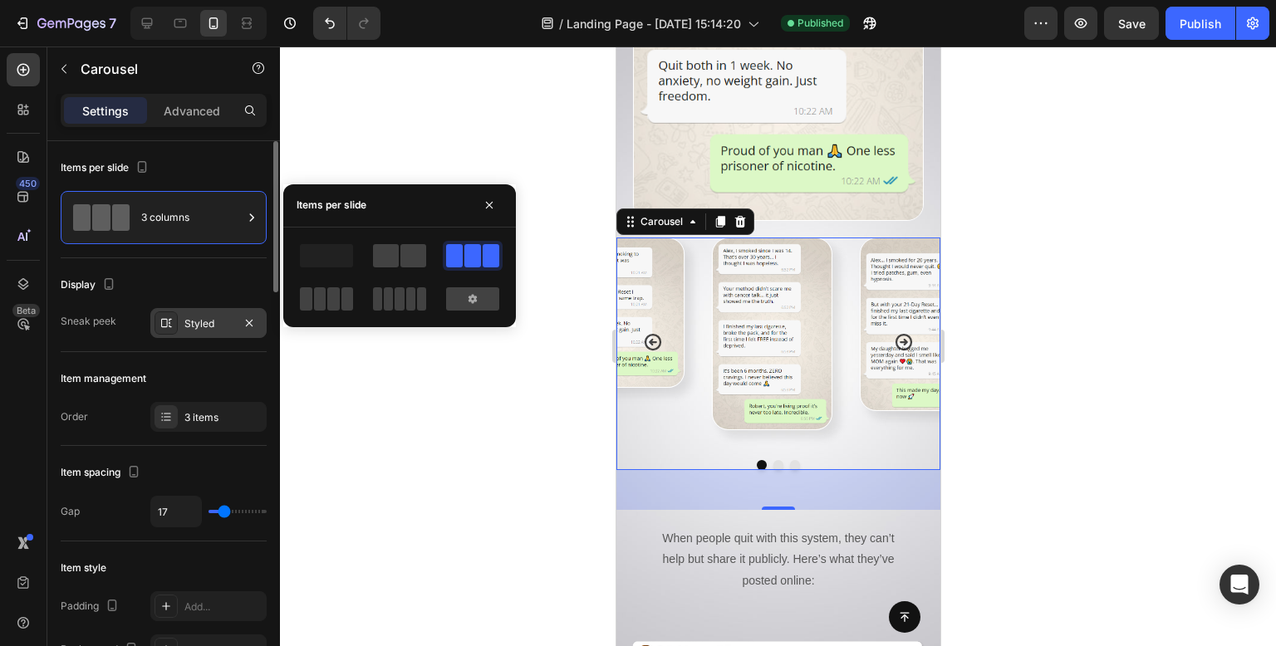
click at [212, 335] on div "Styled" at bounding box center [208, 323] width 116 height 30
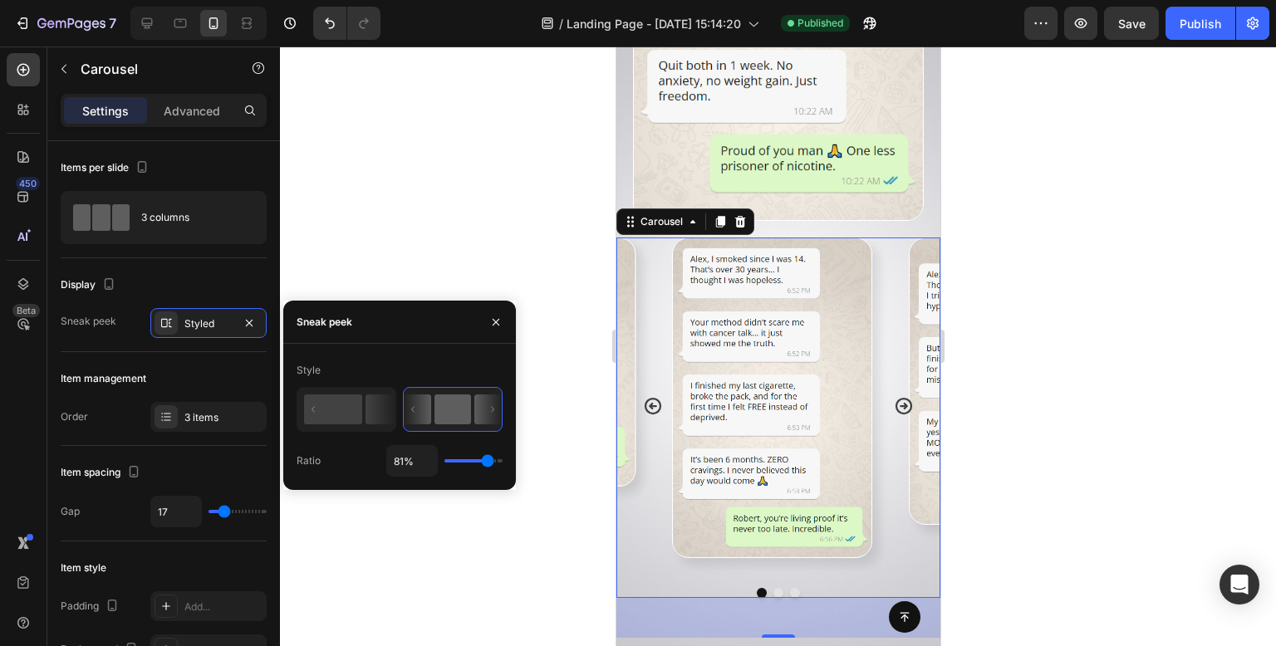
drag, startPoint x: 465, startPoint y: 459, endPoint x: 487, endPoint y: 459, distance: 21.6
click at [487, 459] on input "range" at bounding box center [474, 460] width 58 height 3
click at [495, 225] on div at bounding box center [778, 347] width 996 height 600
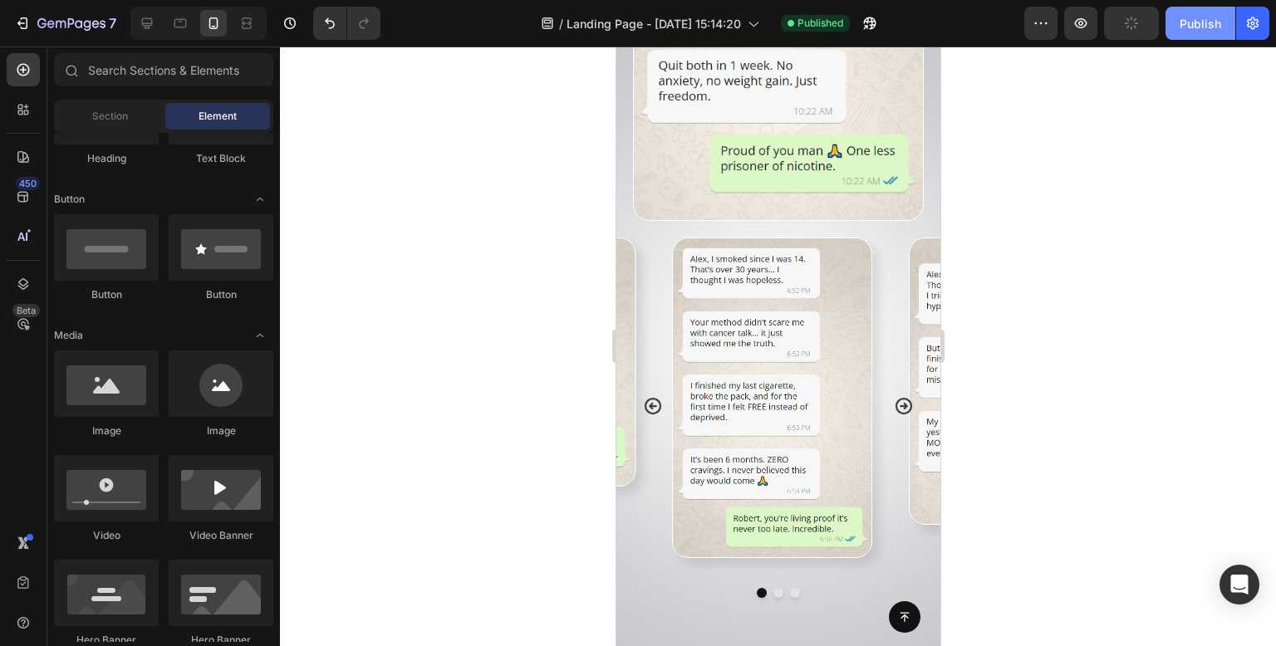
click at [1199, 32] on button "Publish" at bounding box center [1201, 23] width 70 height 33
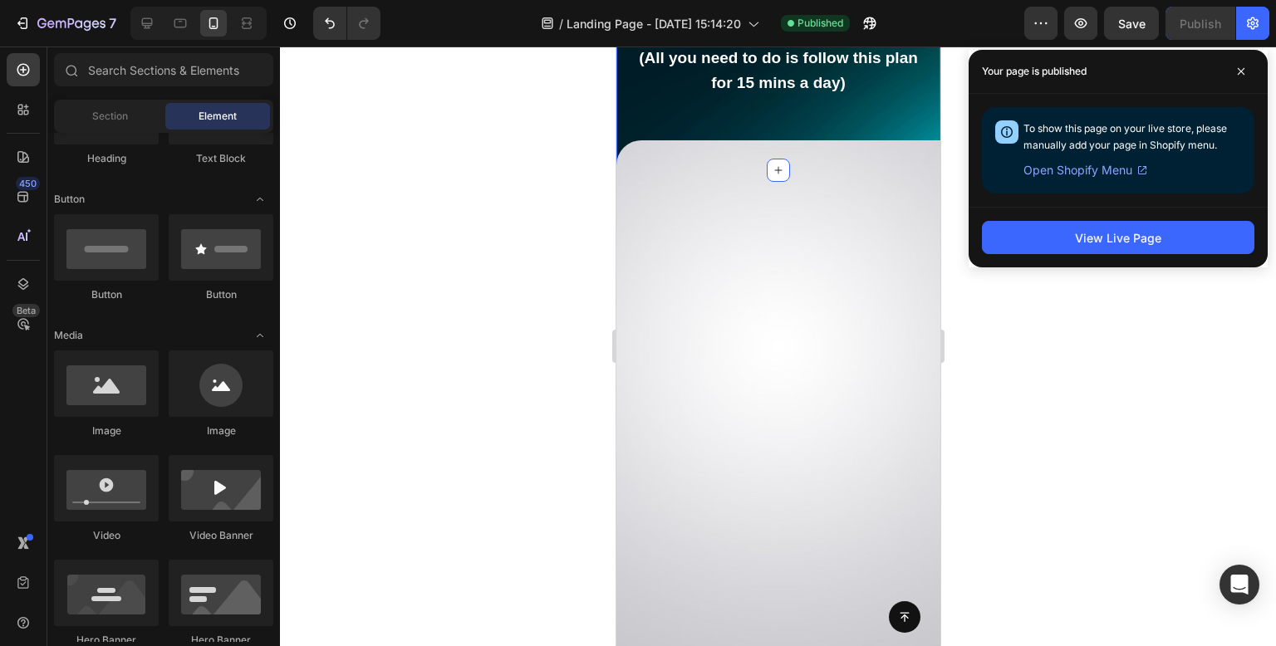
scroll to position [15234, 0]
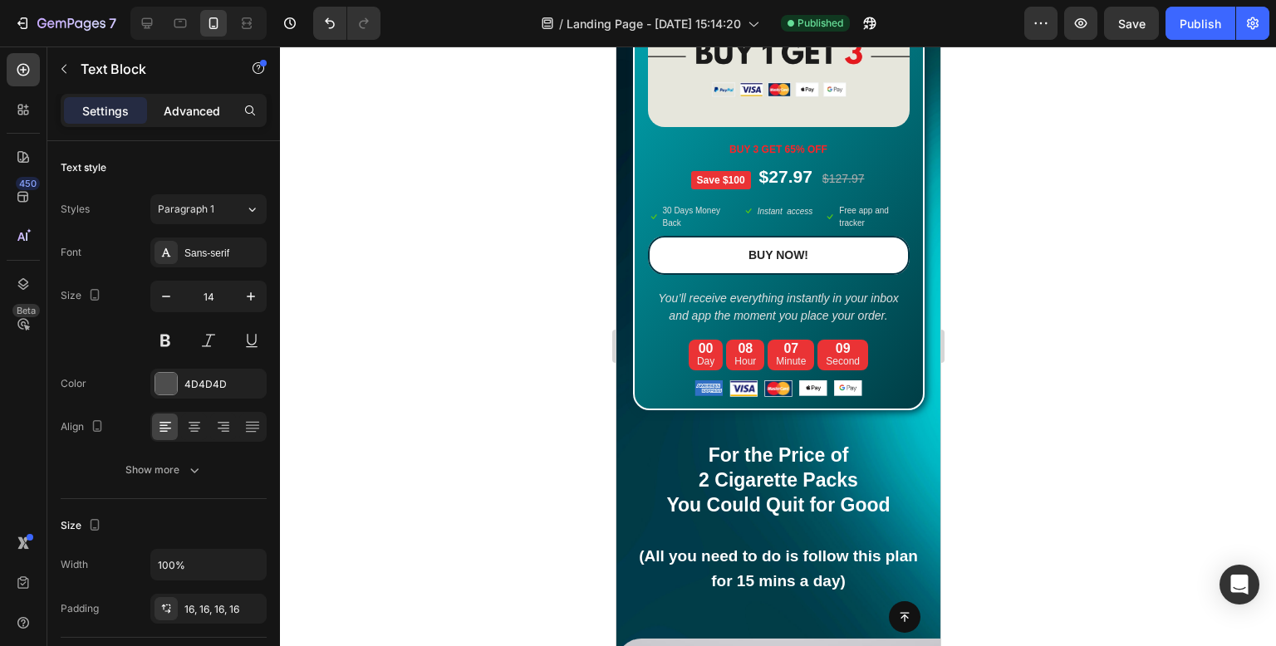
click at [194, 119] on div "Advanced" at bounding box center [191, 110] width 83 height 27
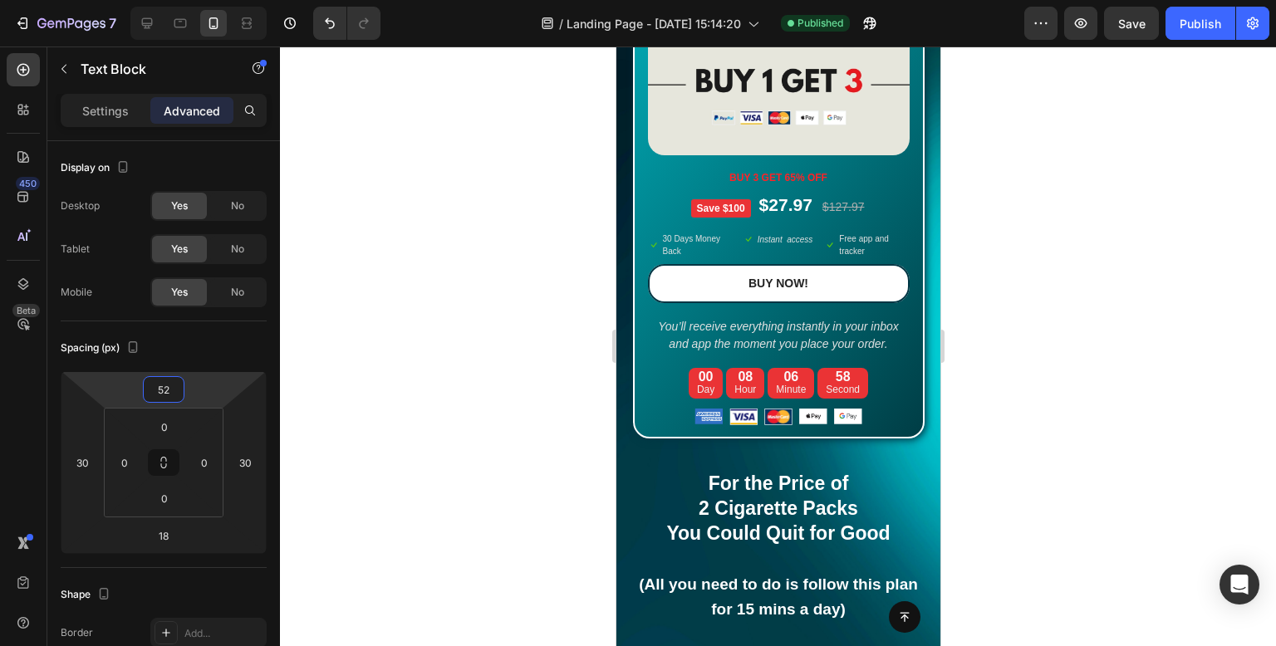
drag, startPoint x: 199, startPoint y: 390, endPoint x: 209, endPoint y: 376, distance: 17.8
click at [209, 0] on html "7 Version history / Landing Page - Aug 8, 15:14:20 Published Preview Save Publi…" at bounding box center [638, 0] width 1276 height 0
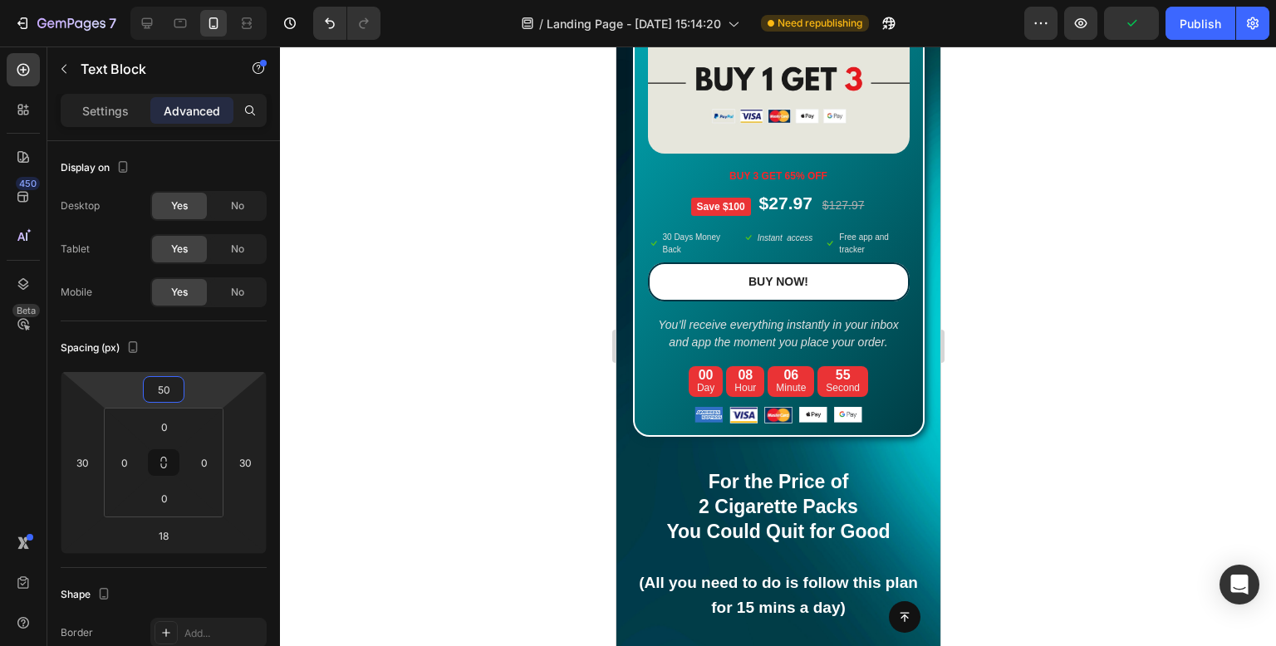
click at [457, 273] on div at bounding box center [778, 347] width 996 height 600
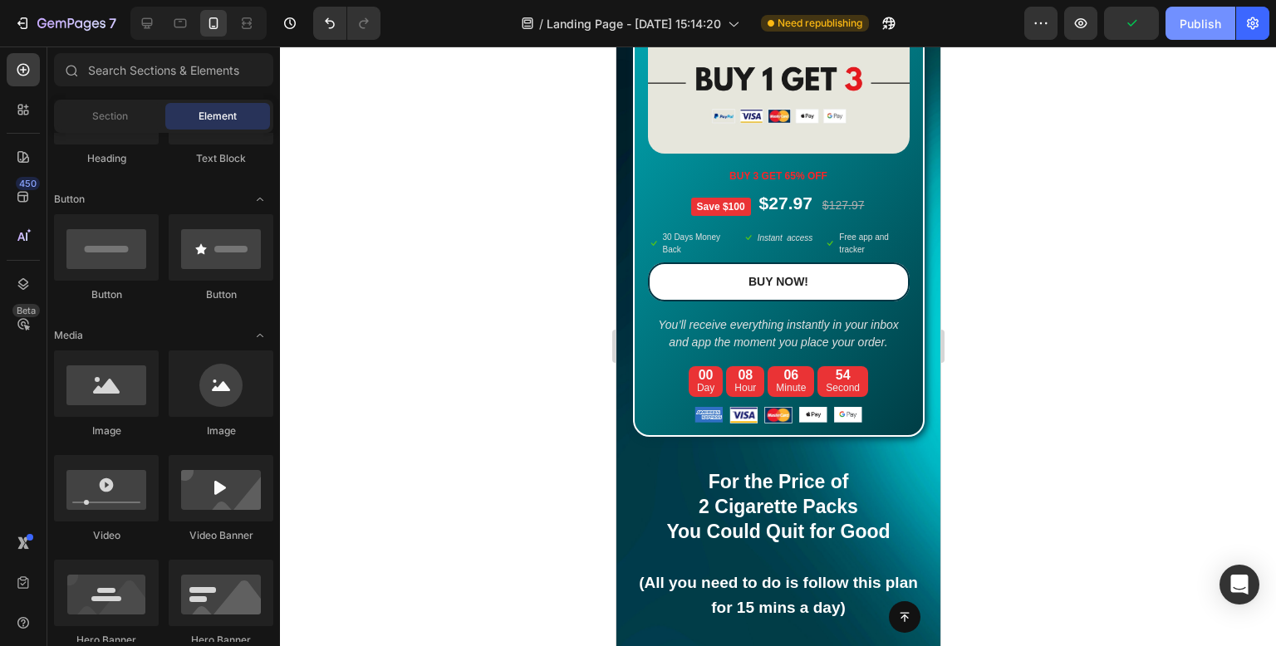
click at [1203, 16] on div "Publish" at bounding box center [1201, 23] width 42 height 17
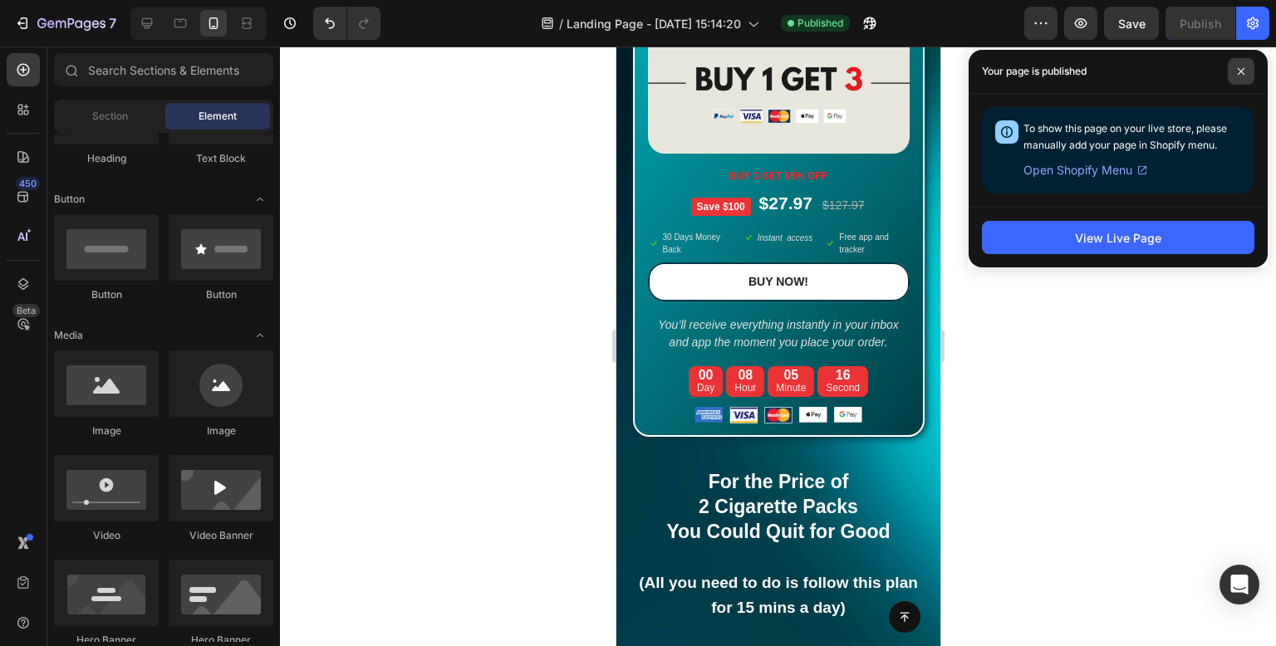
click at [1237, 70] on icon at bounding box center [1241, 71] width 8 height 8
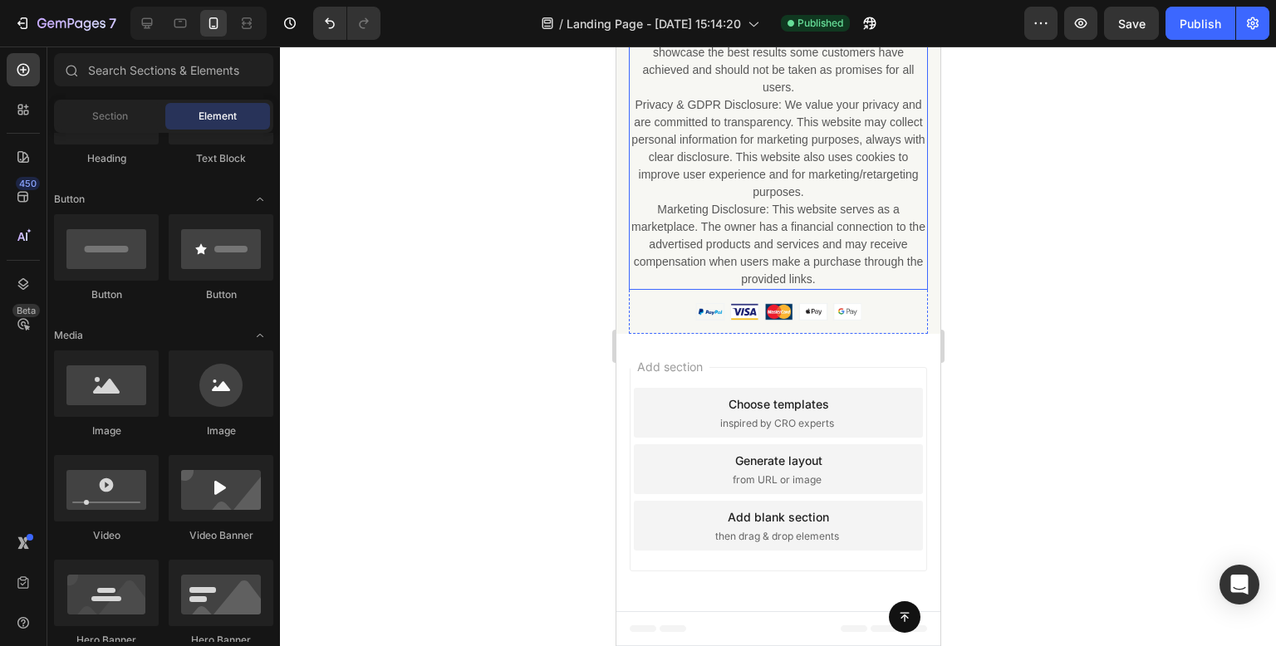
scroll to position [20920, 0]
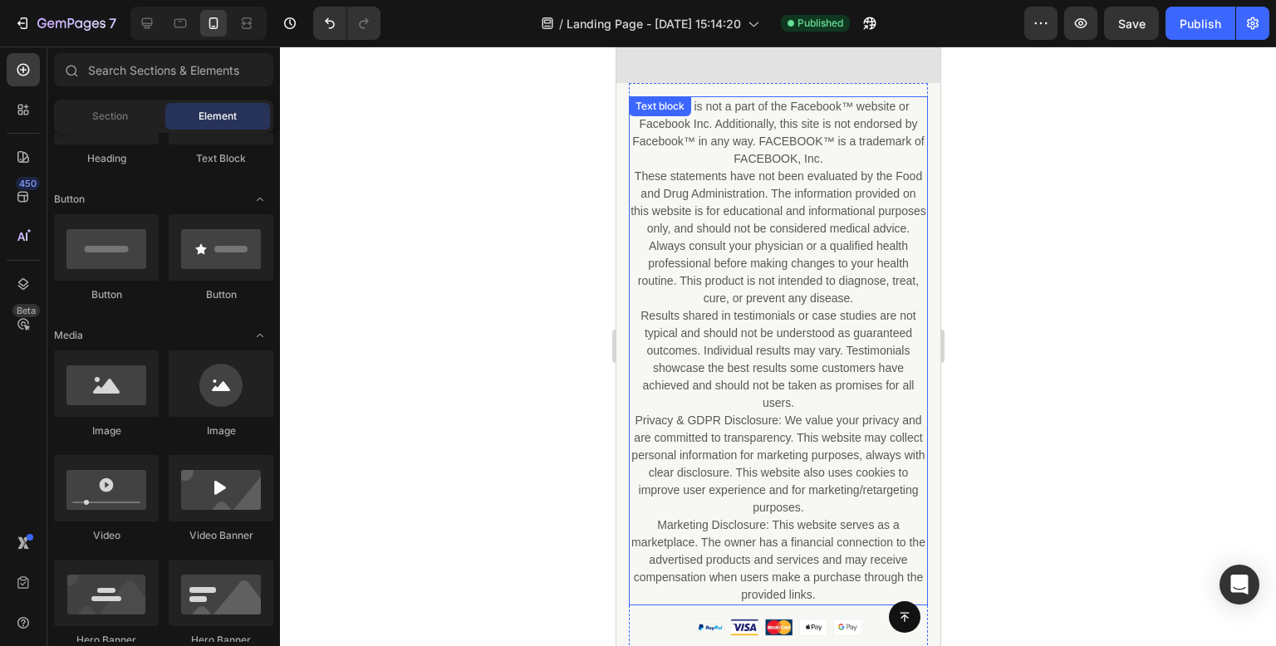
click at [821, 297] on p "These statements have not been evaluated by the Food and Drug Administration. T…" at bounding box center [778, 238] width 296 height 140
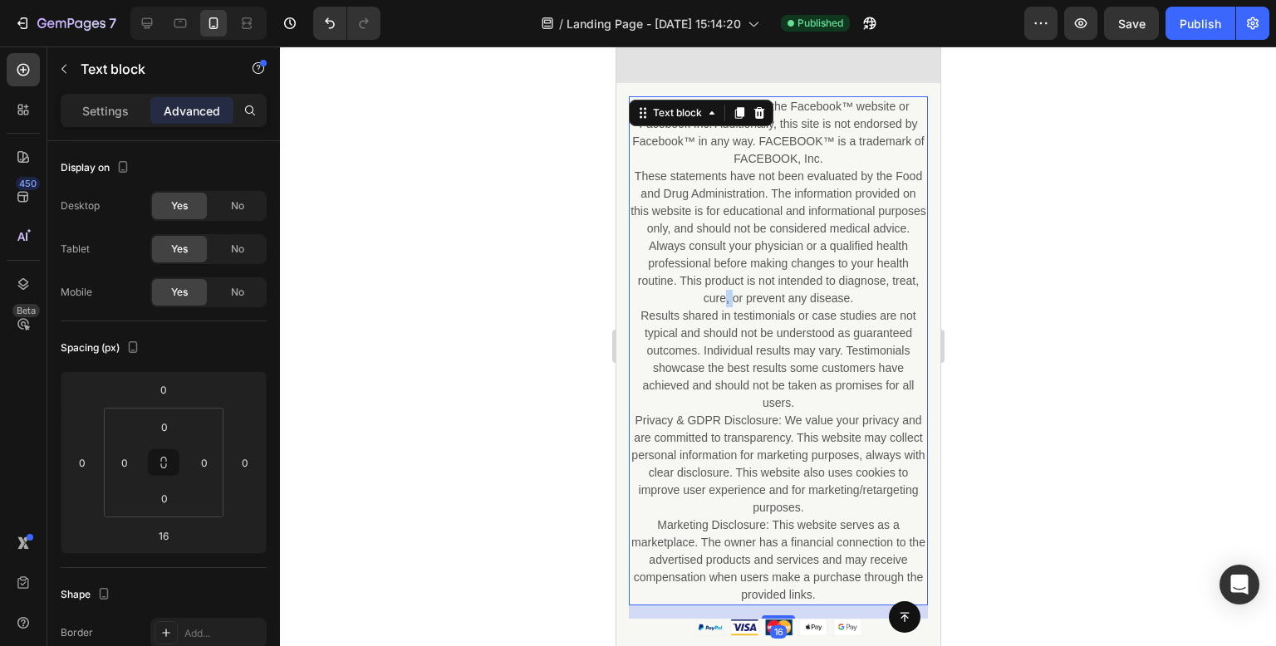
click at [821, 297] on p "These statements have not been evaluated by the Food and Drug Administration. T…" at bounding box center [778, 238] width 296 height 140
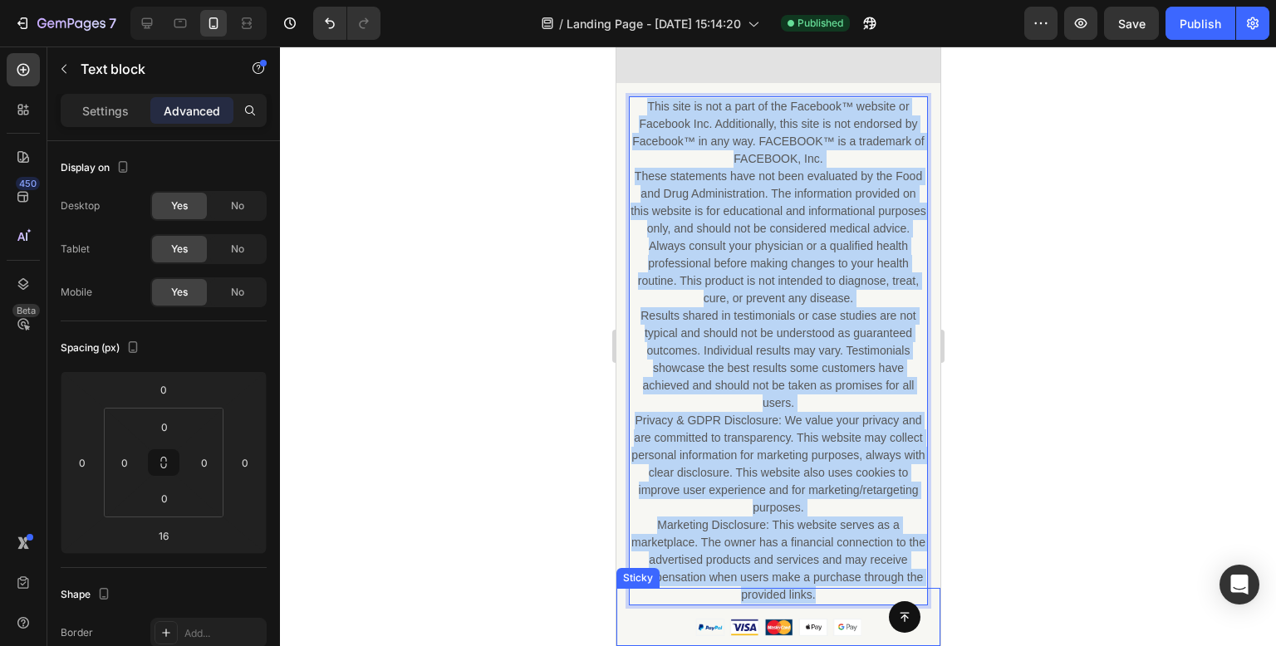
drag, startPoint x: 636, startPoint y: 105, endPoint x: 911, endPoint y: 605, distance: 570.4
copy div "This site is not a part of the Facebook™ website or Facebook Inc. Additionally,…"
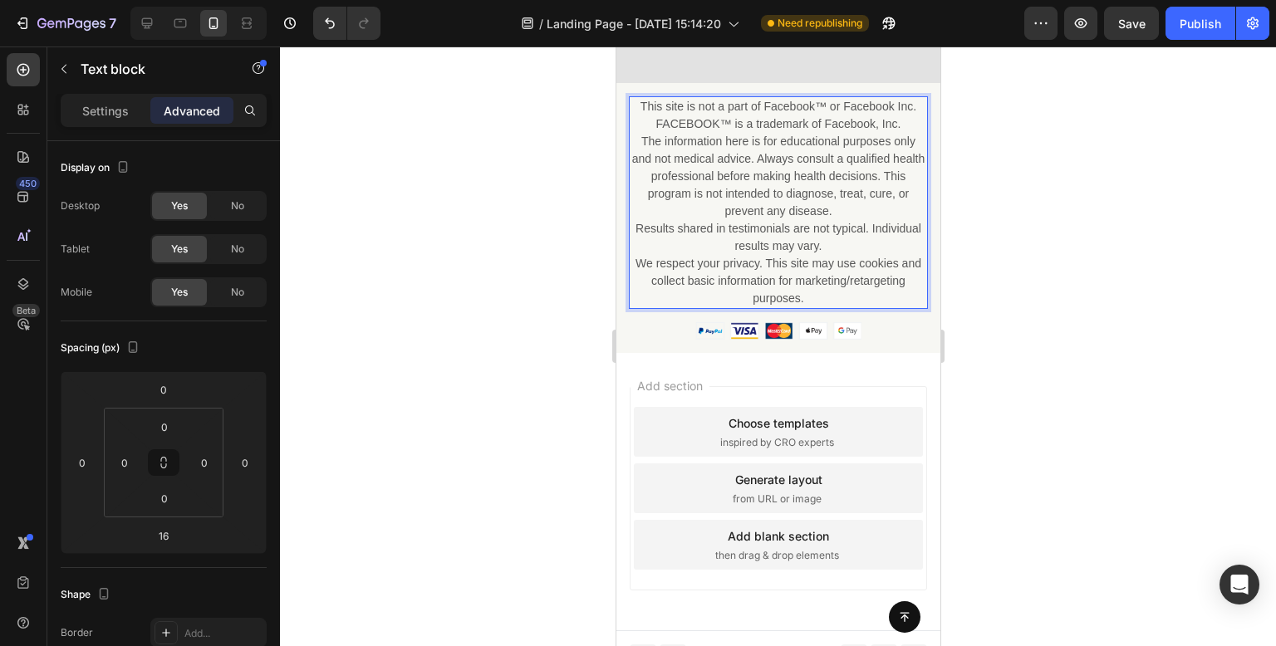
click at [545, 194] on div at bounding box center [778, 347] width 996 height 600
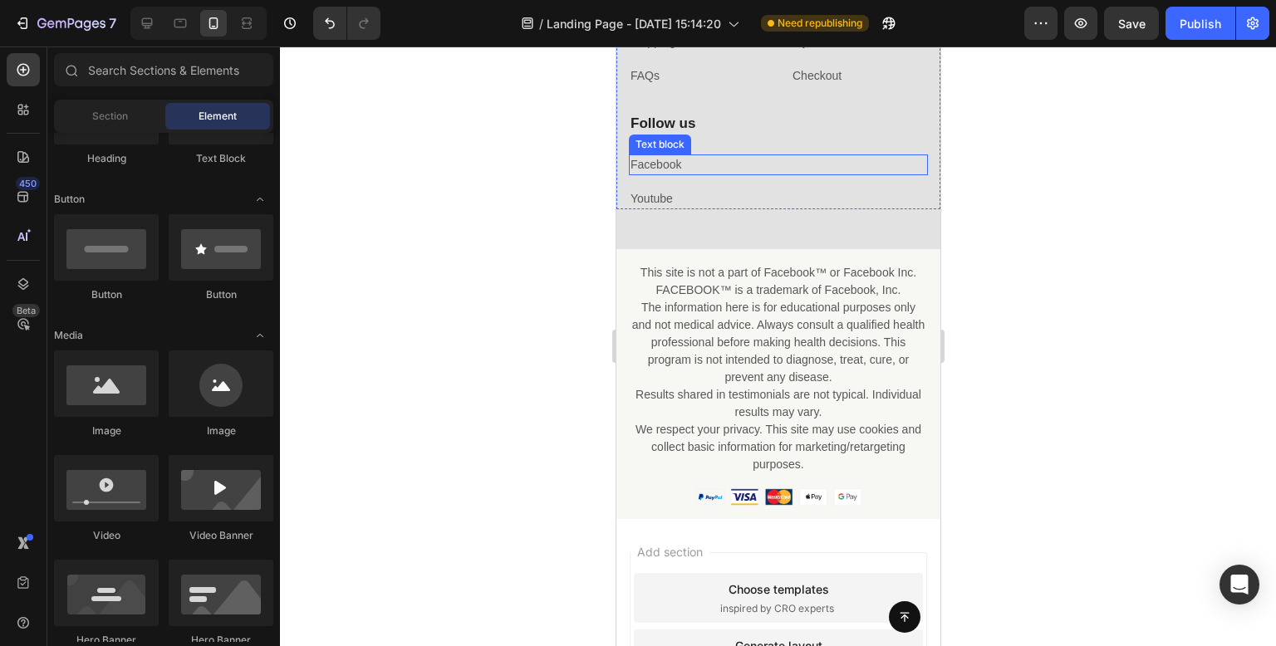
scroll to position [20671, 0]
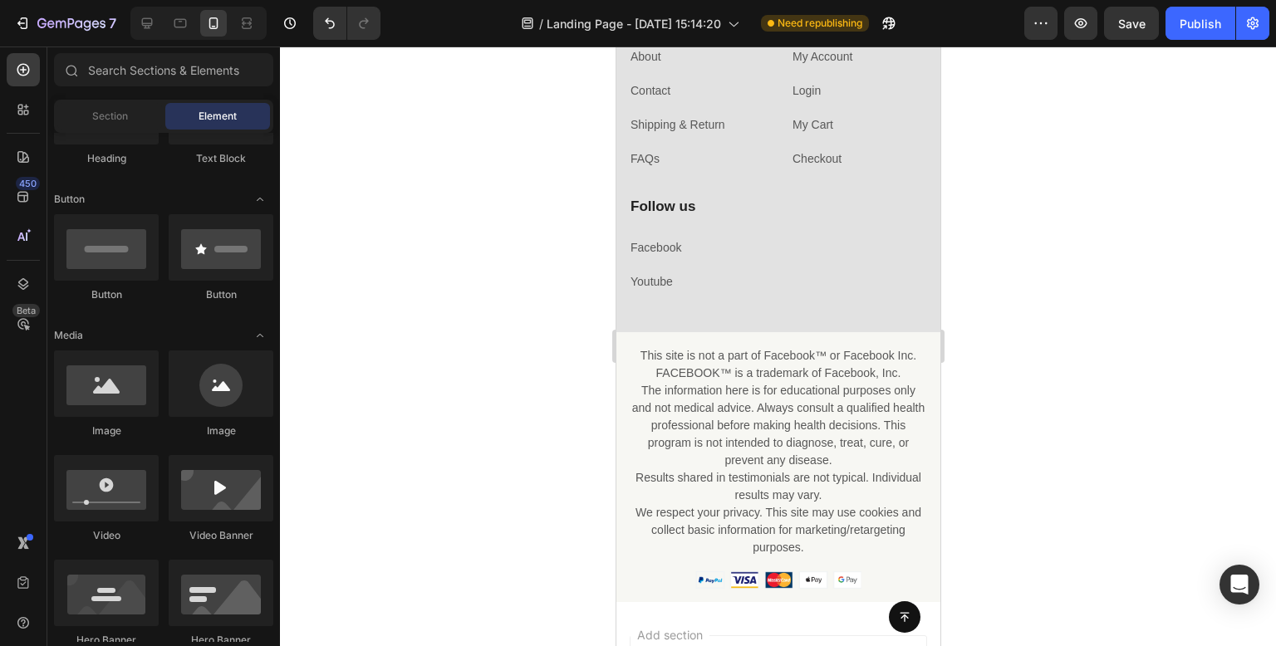
click at [462, 433] on div at bounding box center [778, 347] width 996 height 600
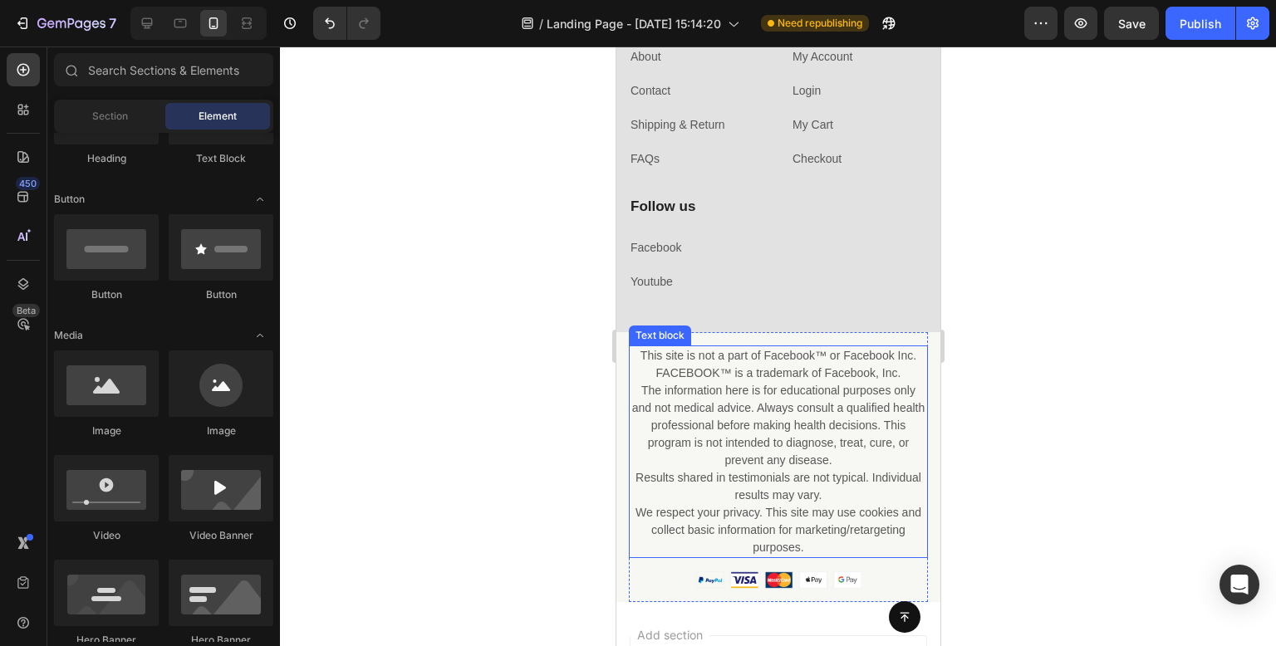
click at [777, 438] on p "The information here is for educational purposes only and not medical advice. A…" at bounding box center [778, 425] width 296 height 87
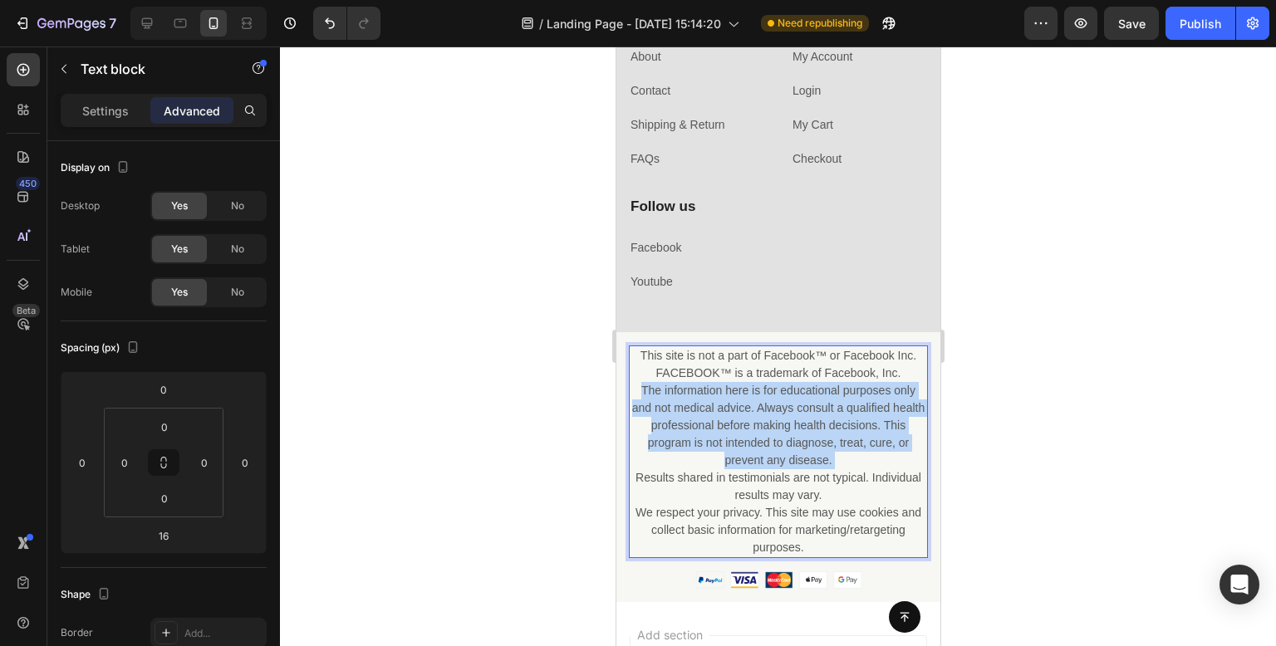
click at [777, 438] on p "The information here is for educational purposes only and not medical advice. A…" at bounding box center [778, 425] width 296 height 87
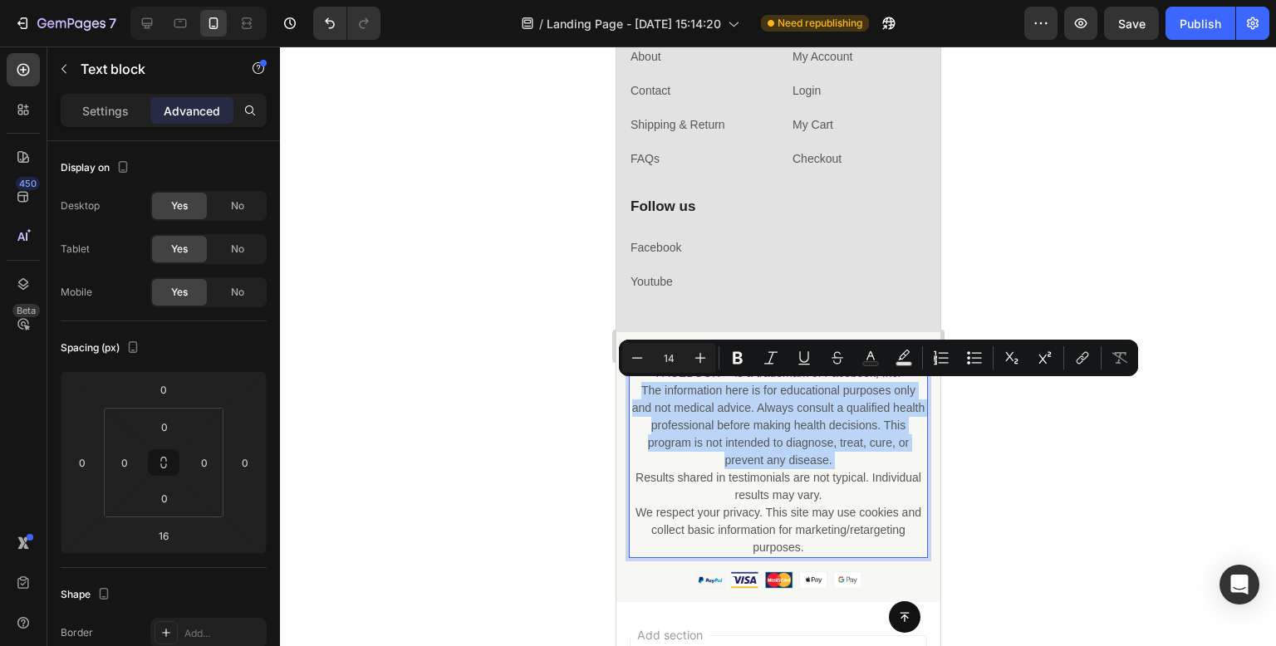
click at [727, 453] on p "The information here is for educational purposes only and not medical advice. A…" at bounding box center [778, 425] width 296 height 87
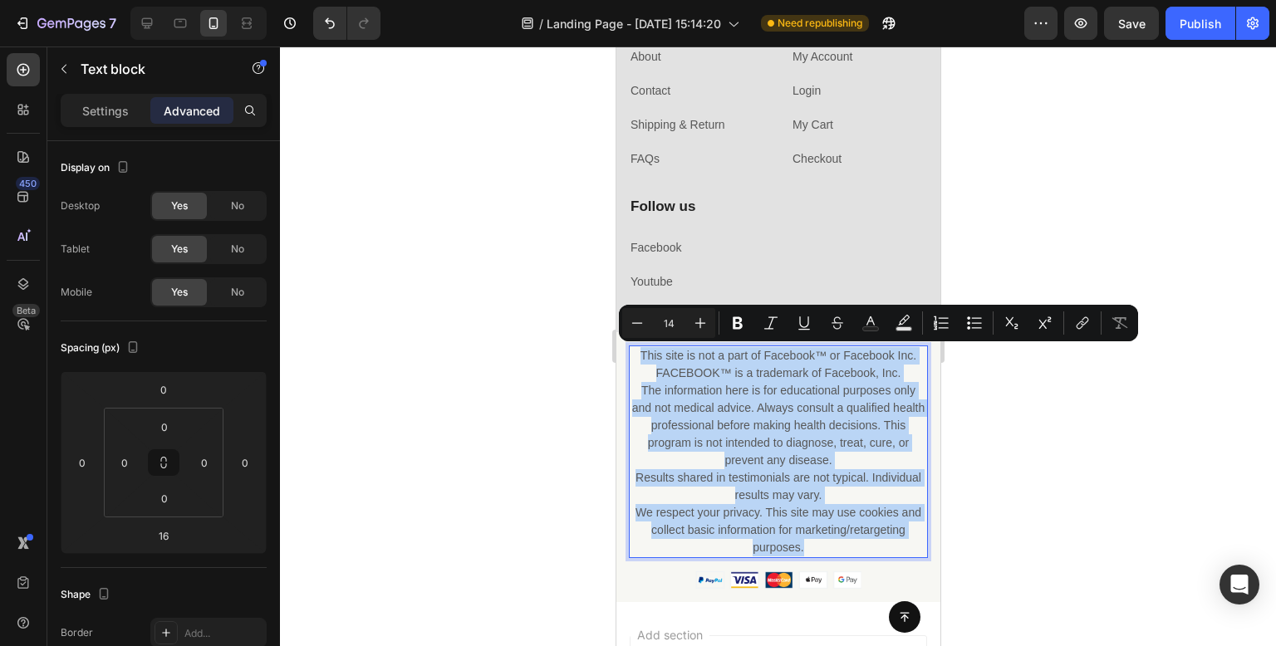
drag, startPoint x: 872, startPoint y: 543, endPoint x: 559, endPoint y: 352, distance: 365.8
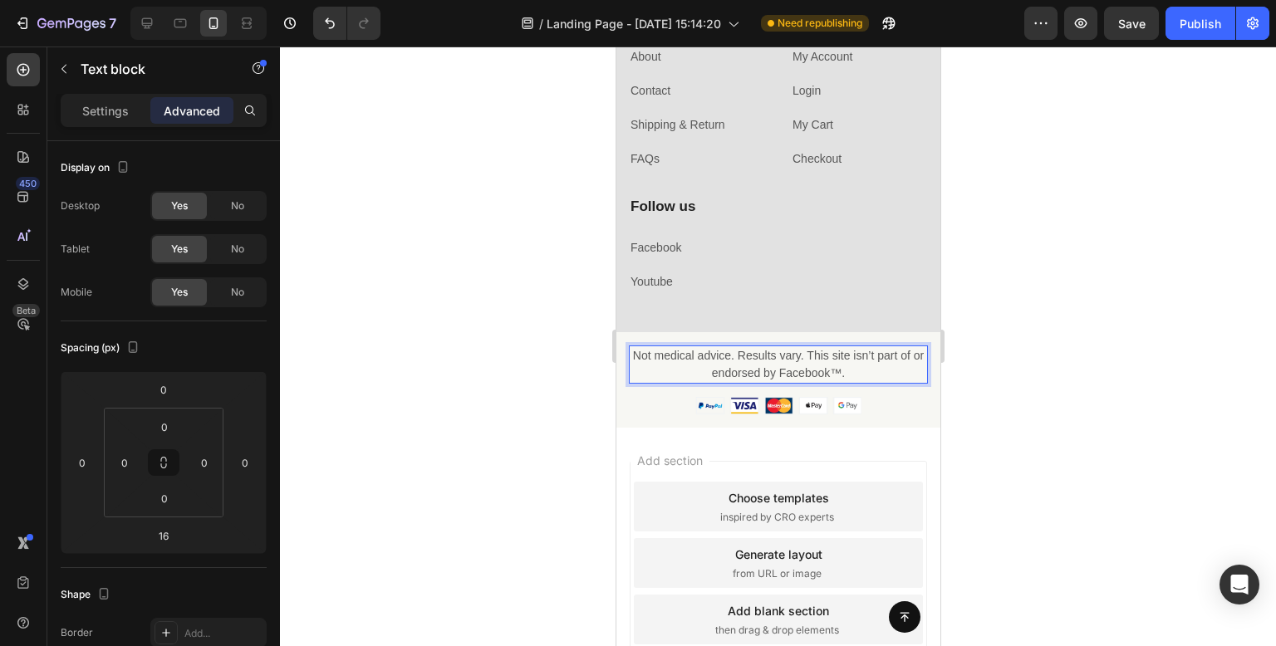
click at [475, 247] on div at bounding box center [778, 347] width 996 height 600
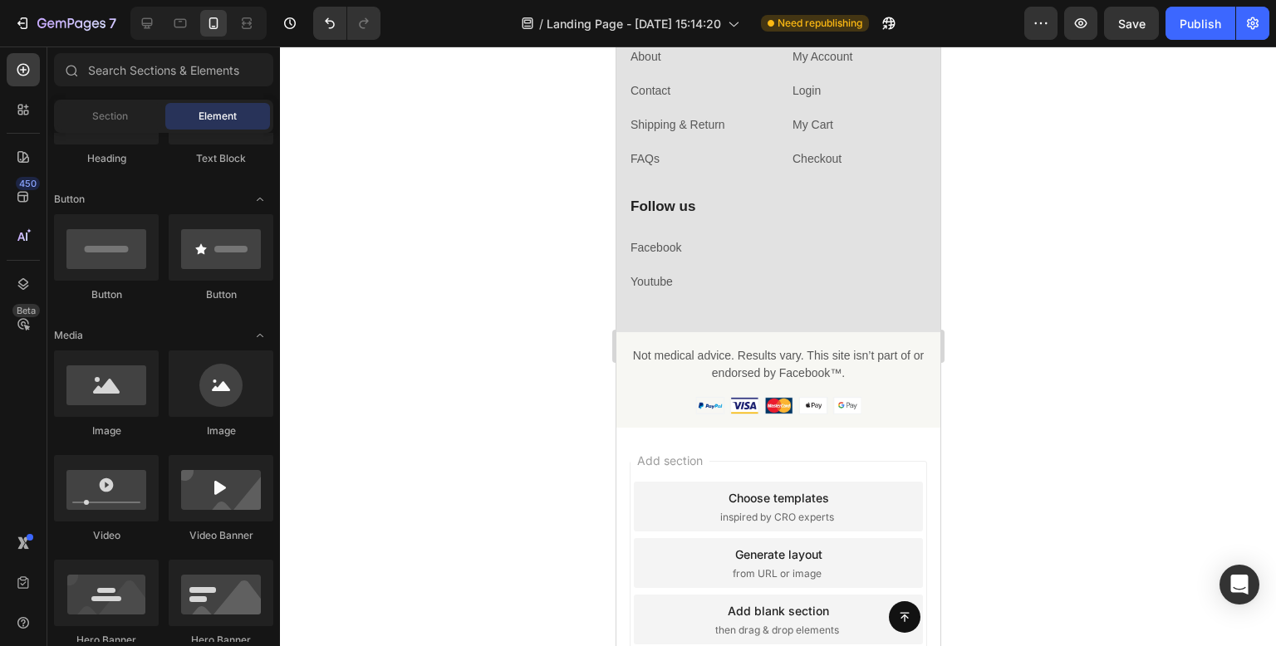
scroll to position [20504, 0]
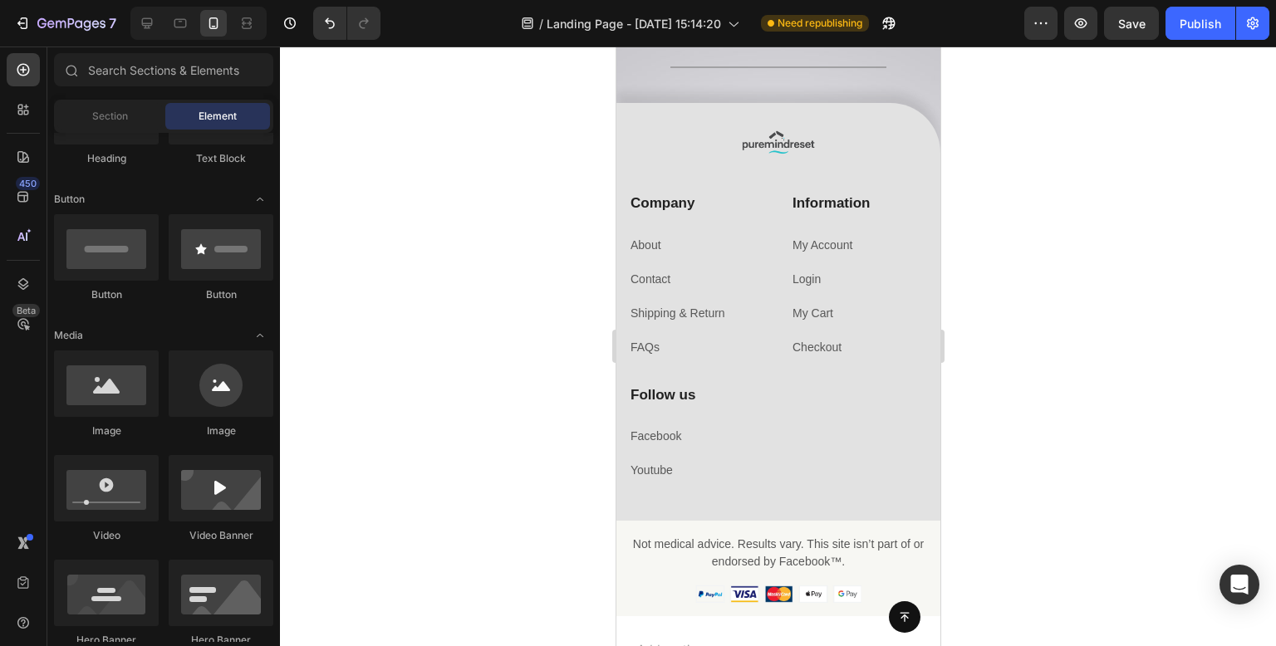
click at [1152, 310] on div at bounding box center [778, 347] width 996 height 600
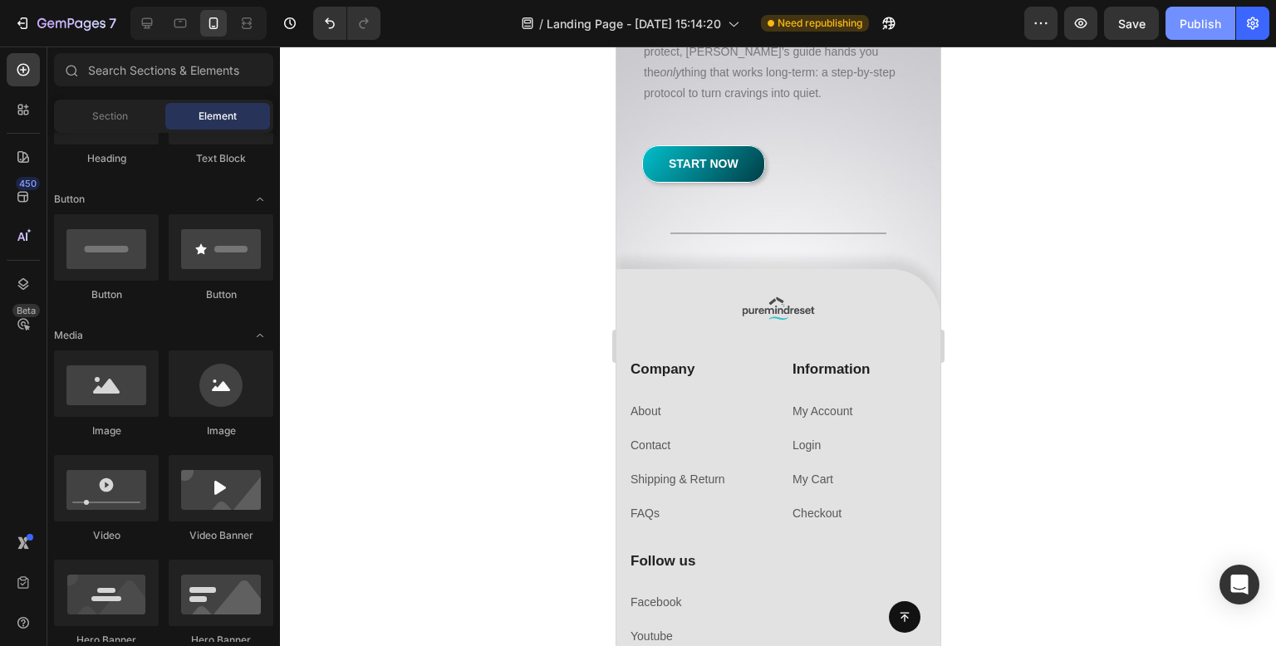
click at [1209, 12] on button "Publish" at bounding box center [1201, 23] width 70 height 33
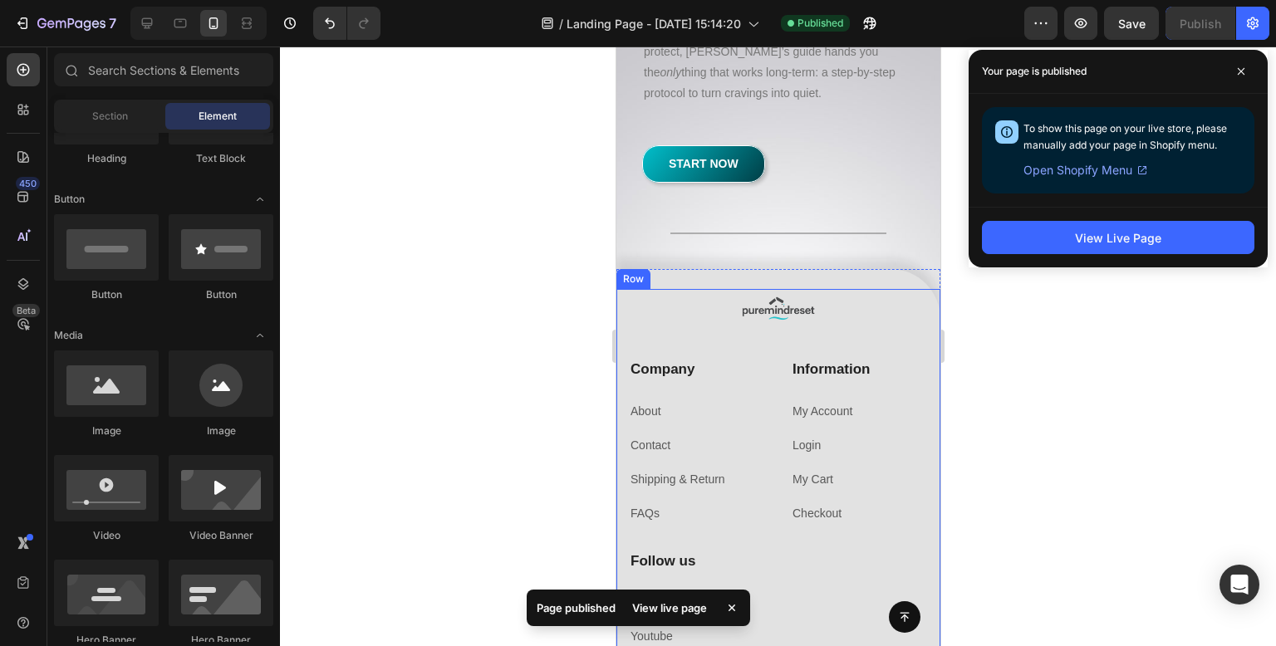
scroll to position [20421, 0]
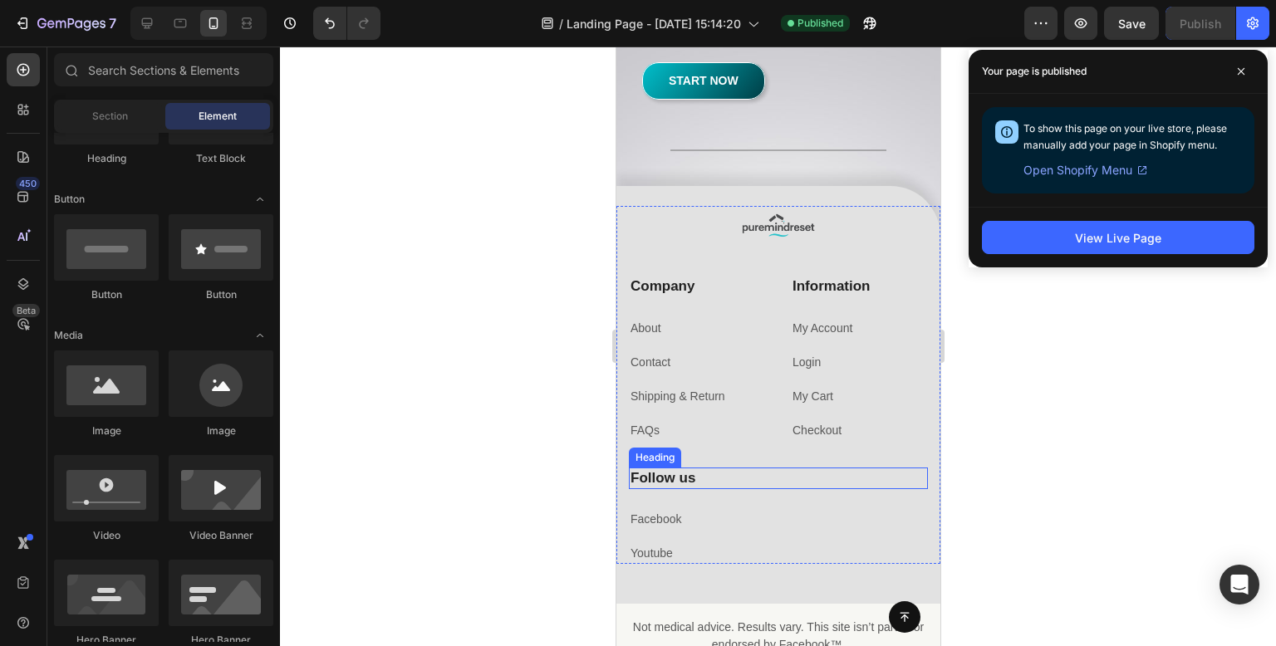
click at [680, 469] on p "Follow us" at bounding box center [778, 478] width 296 height 18
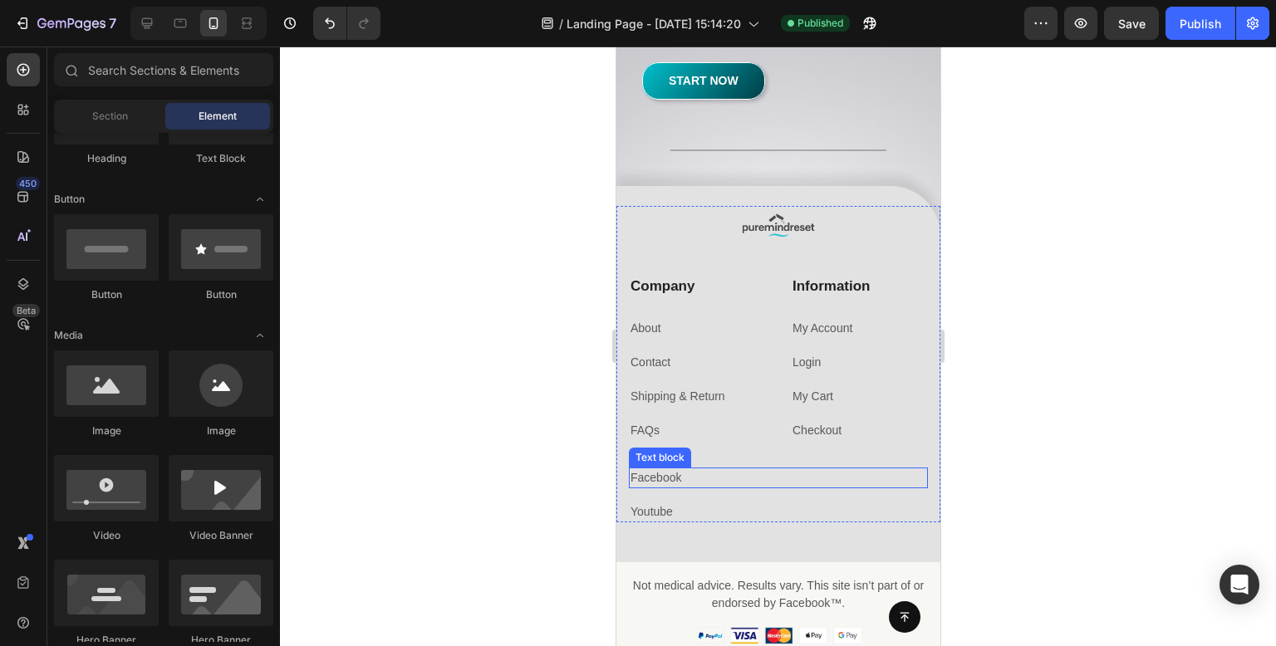
click at [656, 471] on link "Facebook" at bounding box center [655, 477] width 51 height 13
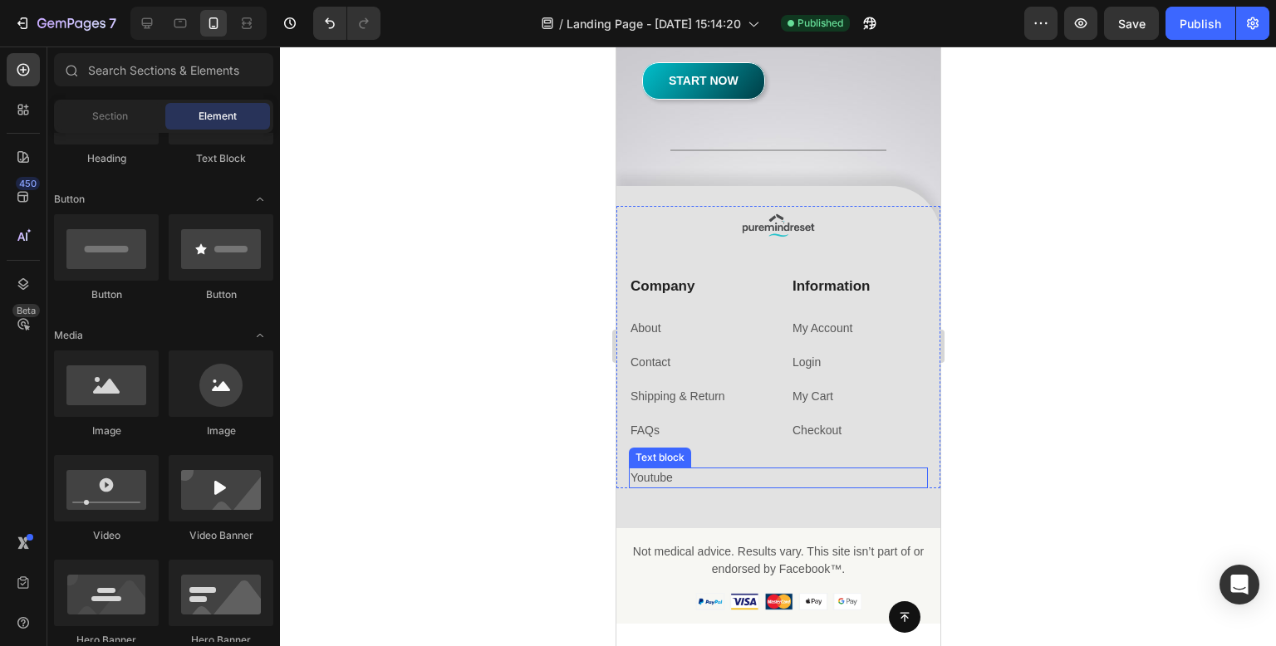
click at [666, 469] on p "Youtube" at bounding box center [778, 477] width 296 height 17
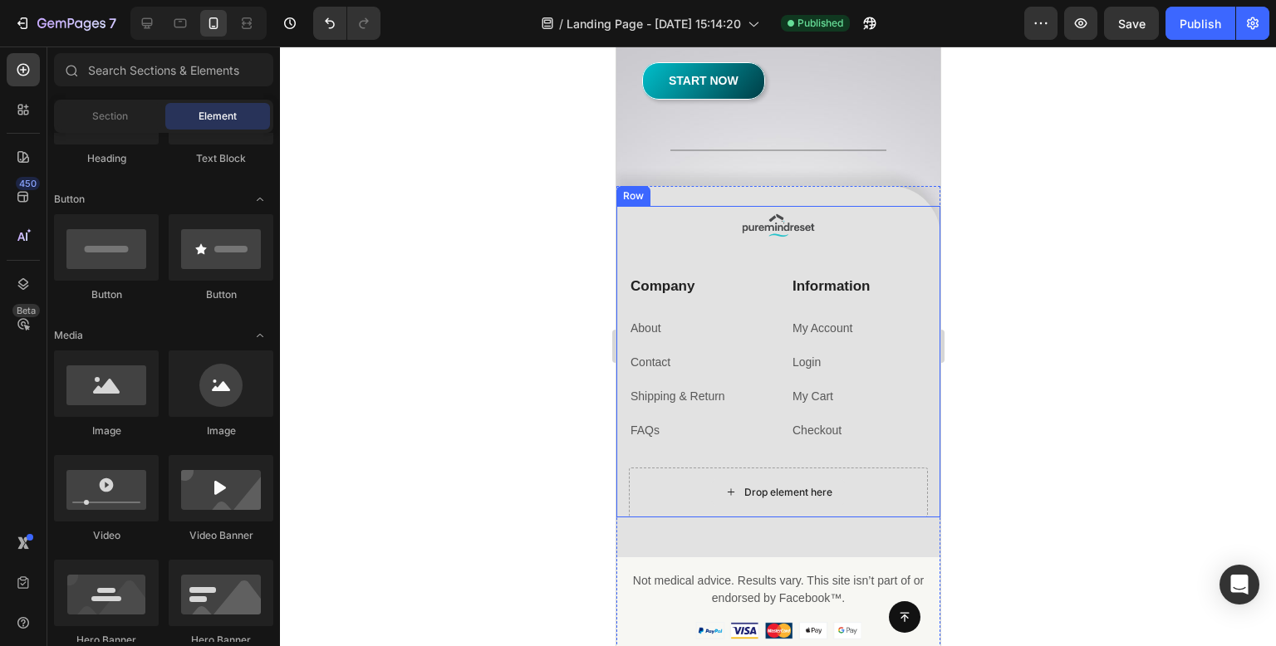
click at [712, 479] on div "Drop element here" at bounding box center [777, 492] width 135 height 27
click at [444, 453] on div at bounding box center [778, 347] width 996 height 600
click at [815, 424] on link "Checkout" at bounding box center [816, 430] width 49 height 13
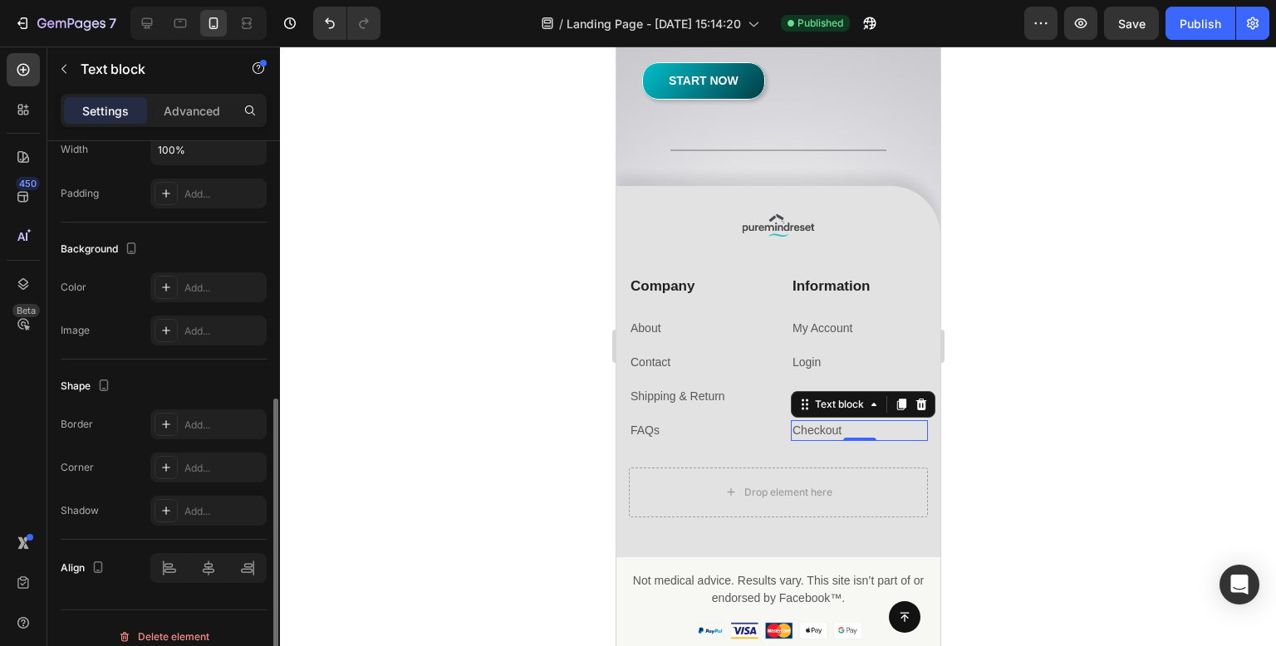
scroll to position [430, 0]
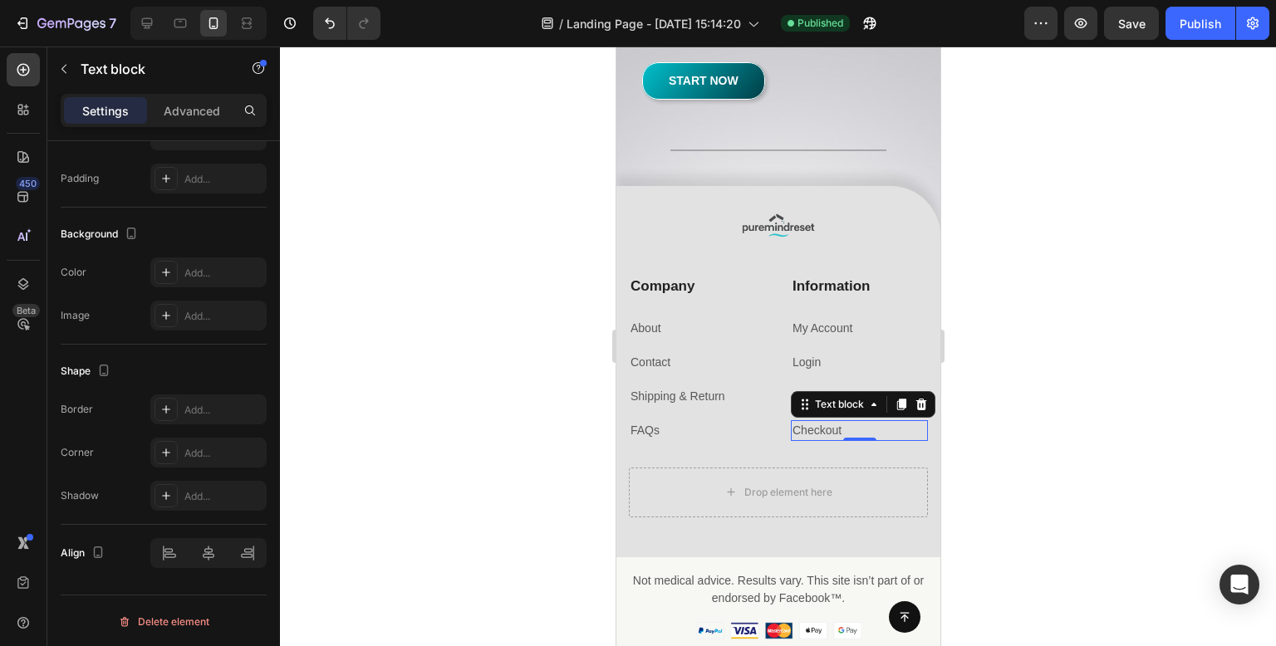
click at [428, 324] on div at bounding box center [778, 347] width 996 height 600
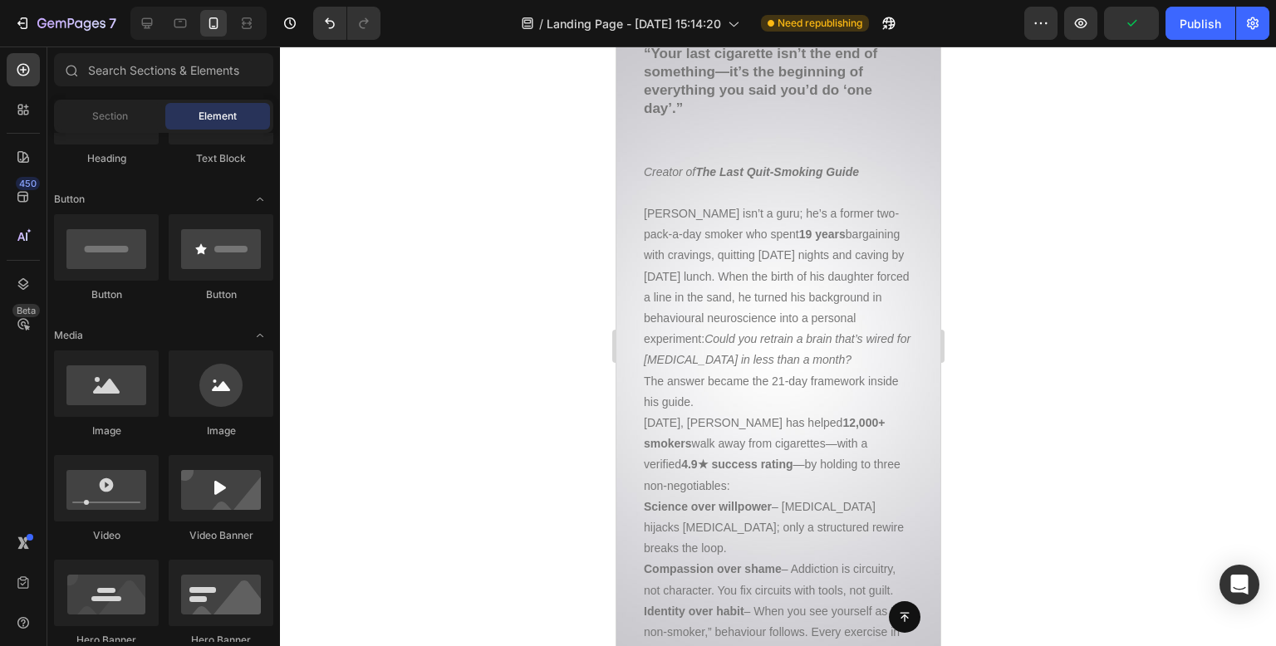
scroll to position [19341, 0]
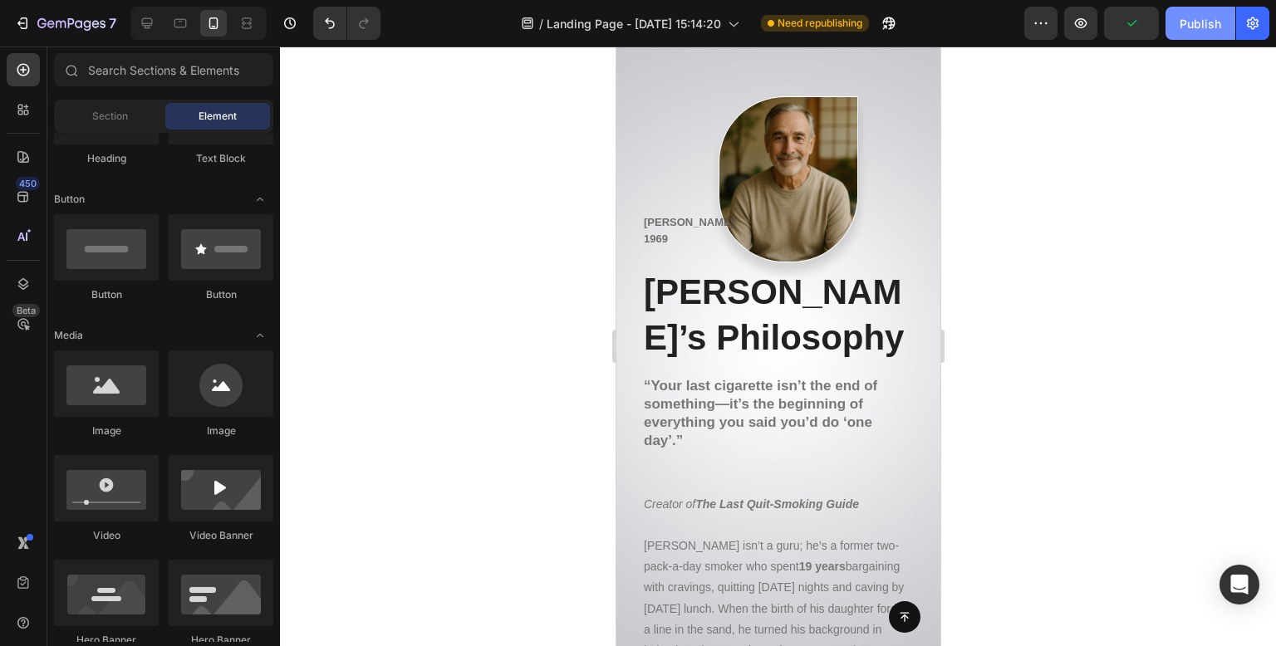
click at [1200, 31] on div "Publish" at bounding box center [1201, 23] width 42 height 17
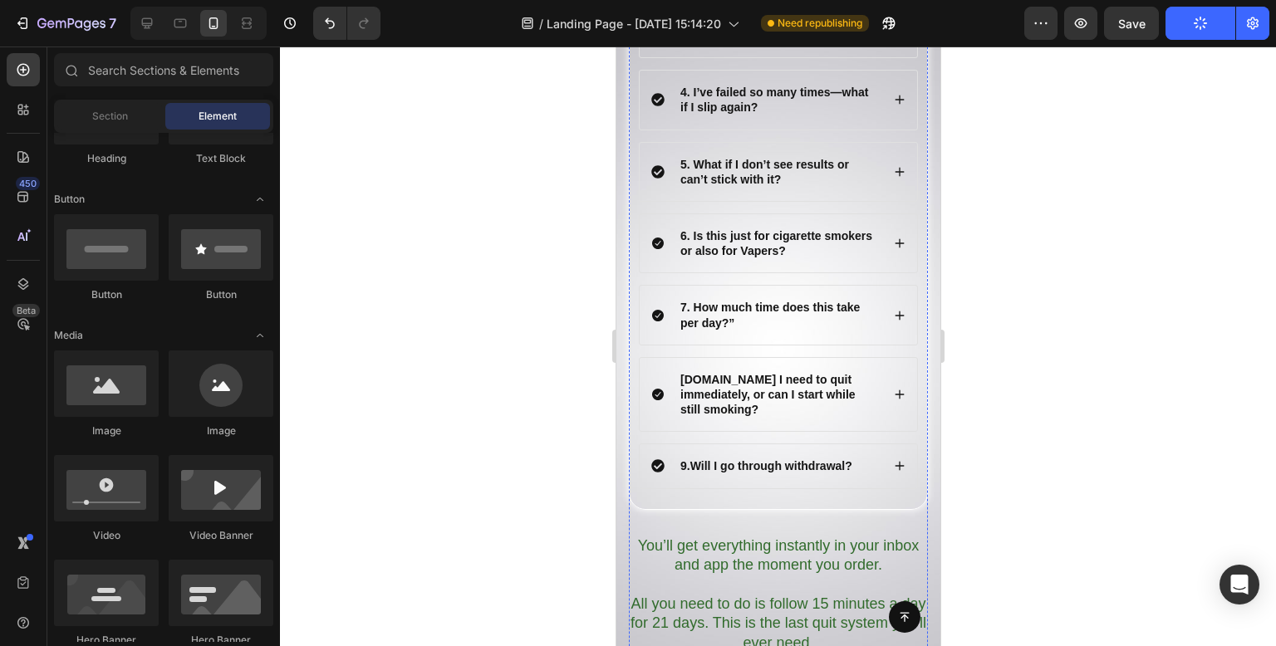
scroll to position [18344, 0]
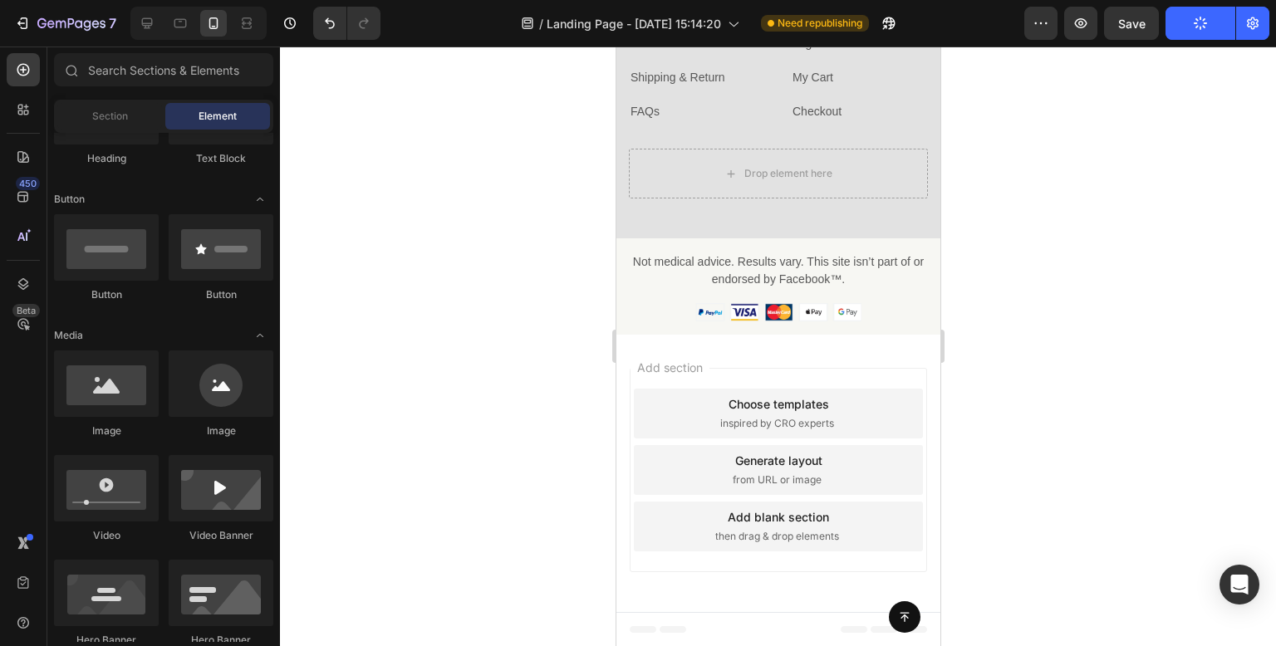
drag, startPoint x: 934, startPoint y: 558, endPoint x: 1558, endPoint y: 672, distance: 634.3
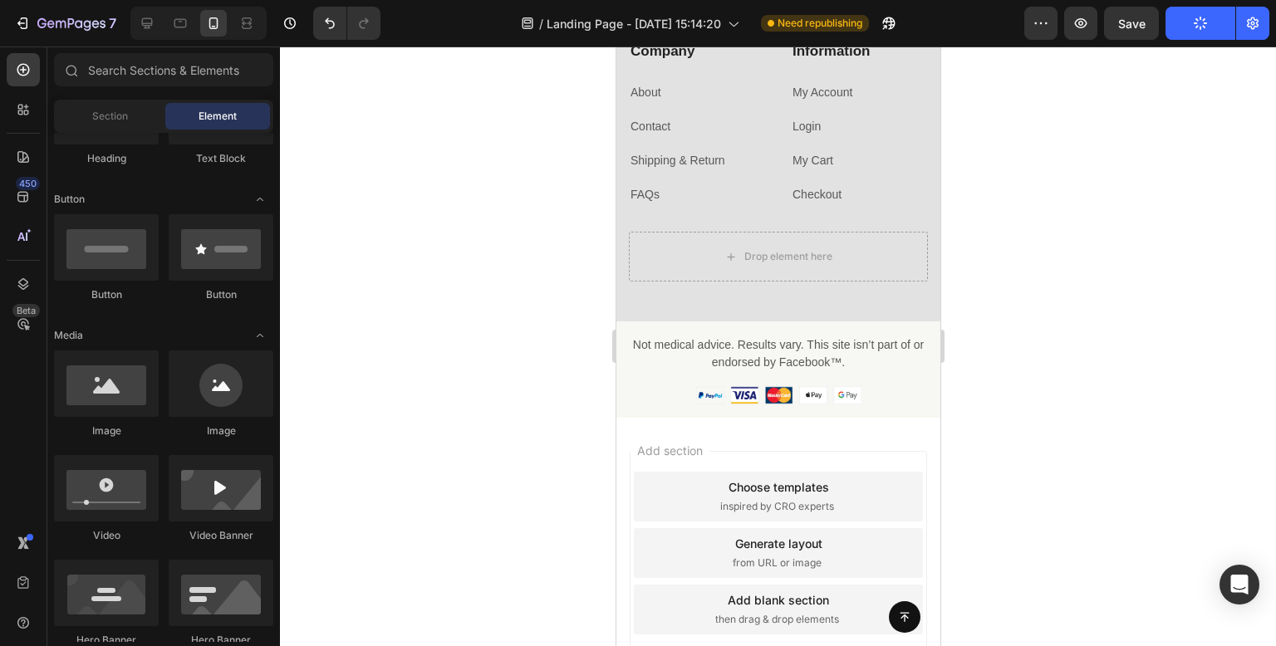
scroll to position [18701, 0]
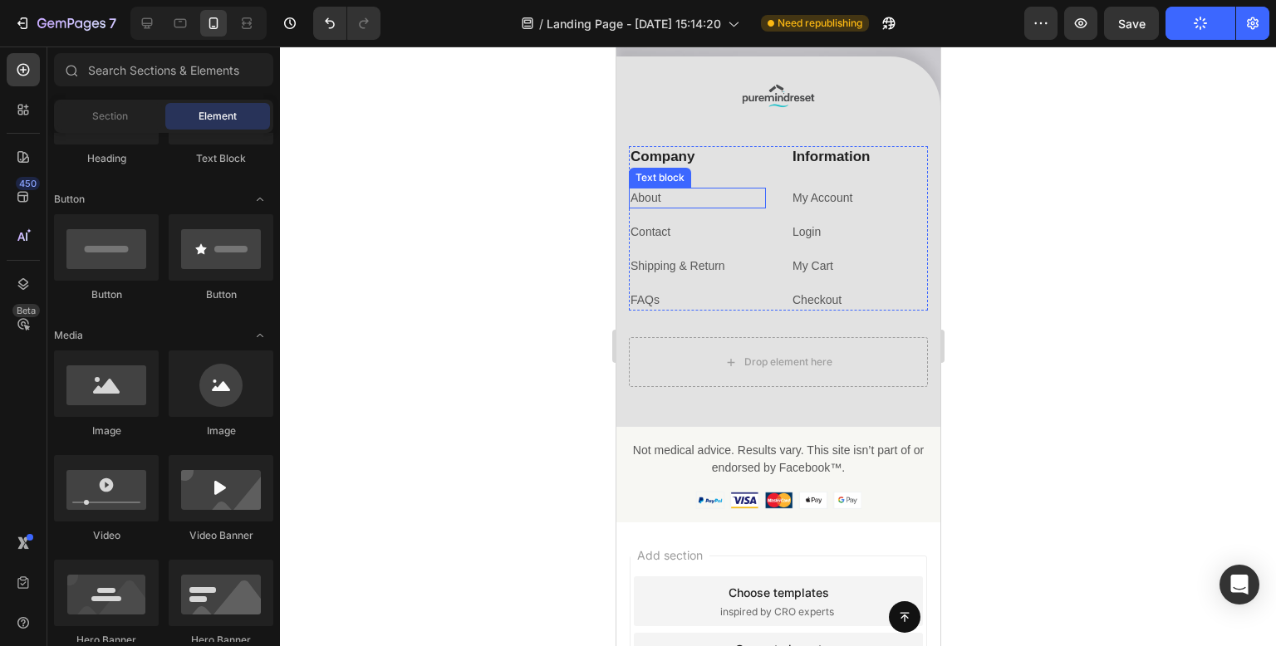
click at [542, 170] on div at bounding box center [778, 347] width 996 height 600
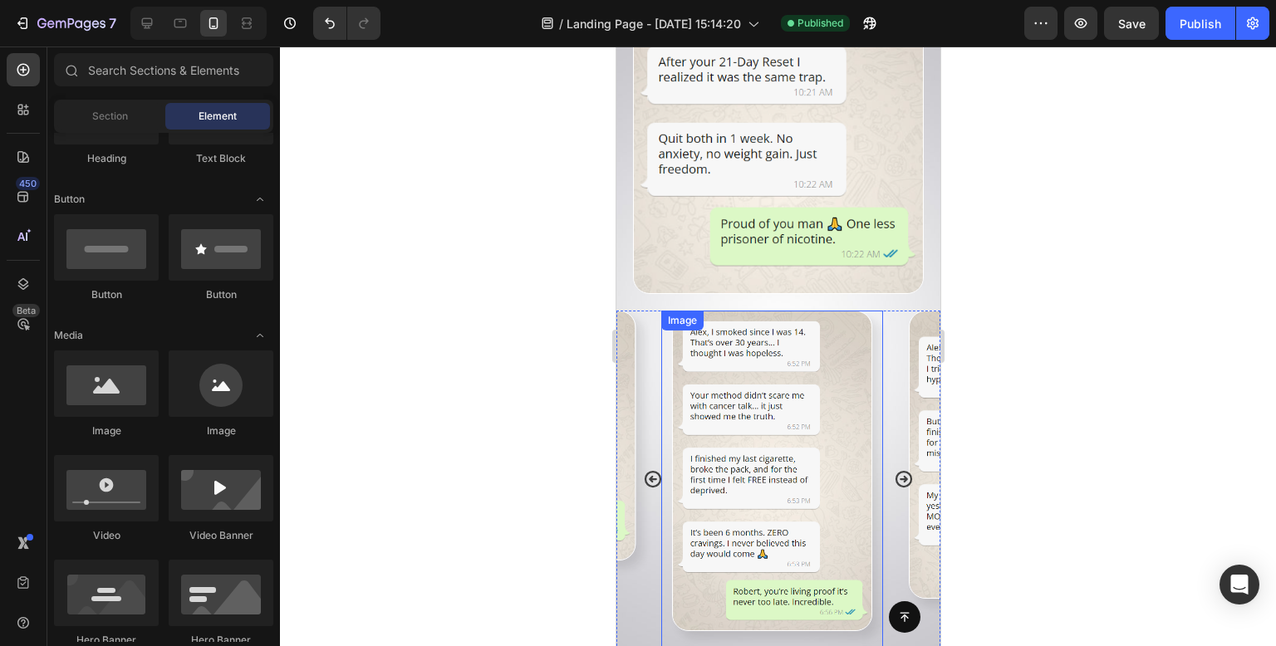
scroll to position [11383, 0]
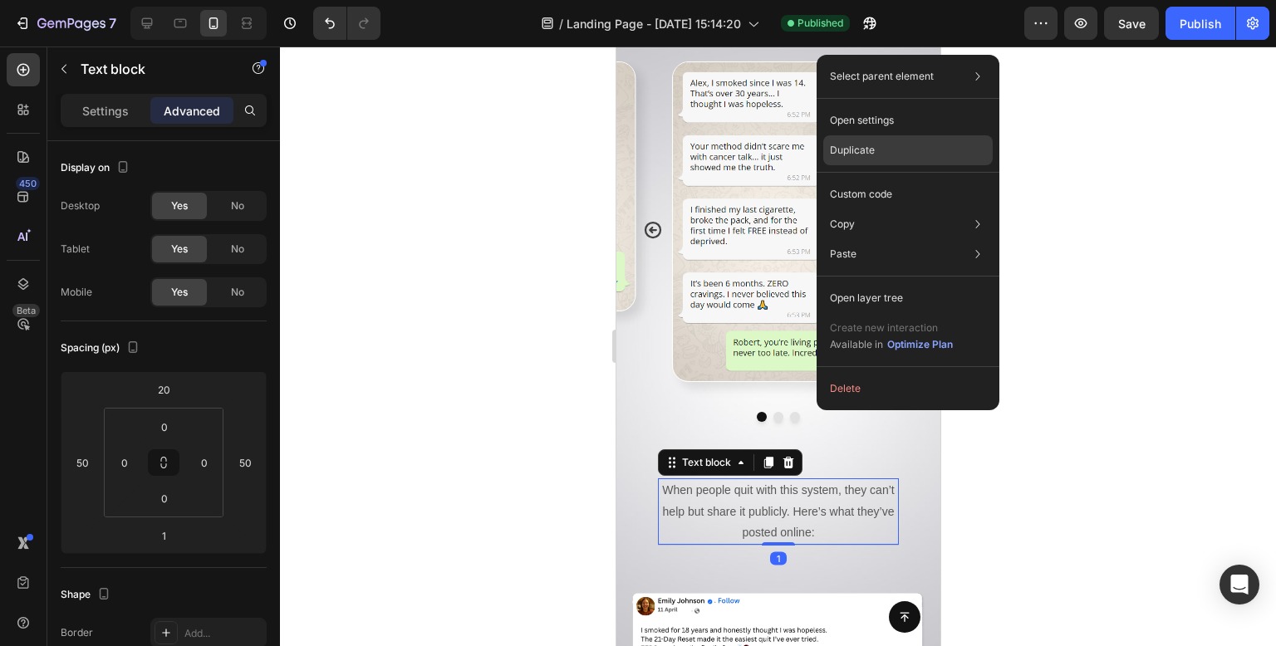
click at [867, 152] on p "Duplicate" at bounding box center [852, 150] width 45 height 15
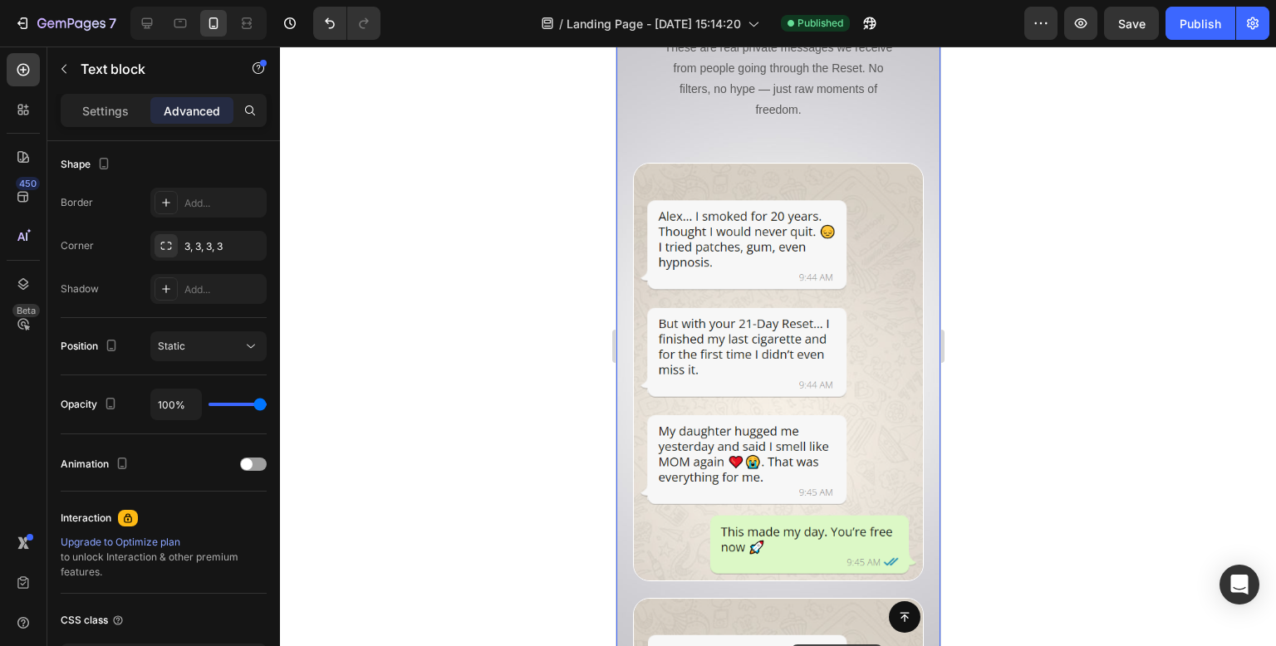
scroll to position [9829, 0]
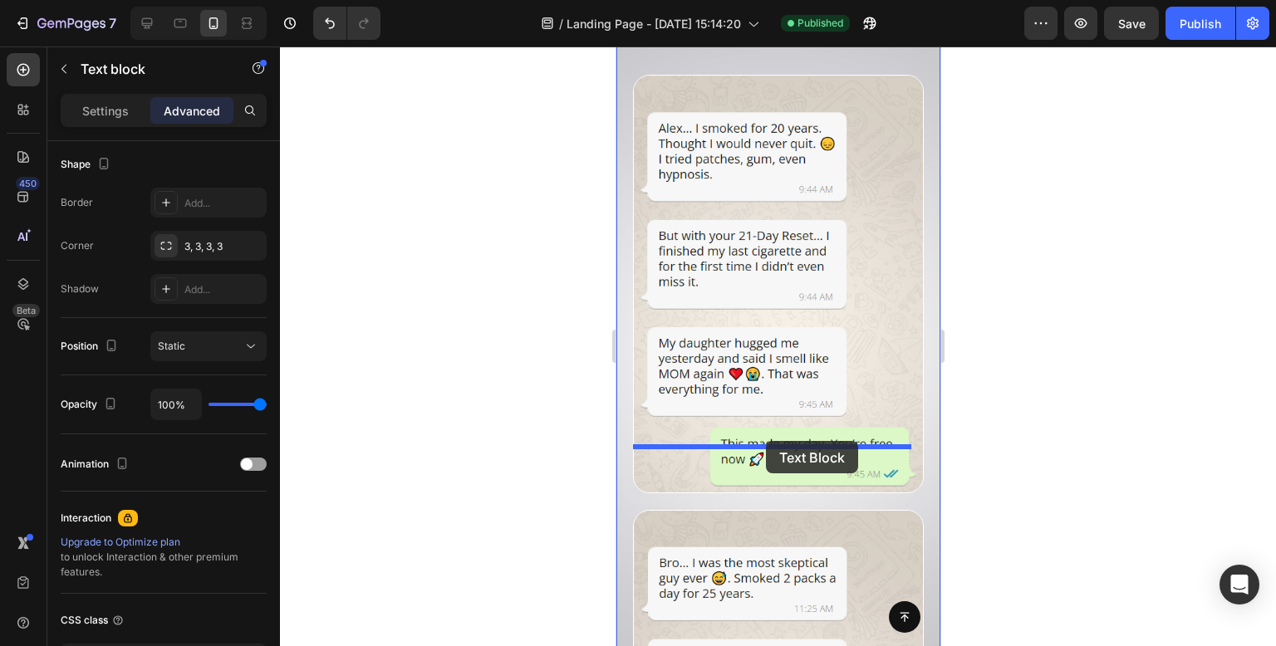
drag, startPoint x: 792, startPoint y: 509, endPoint x: 765, endPoint y: 441, distance: 73.1
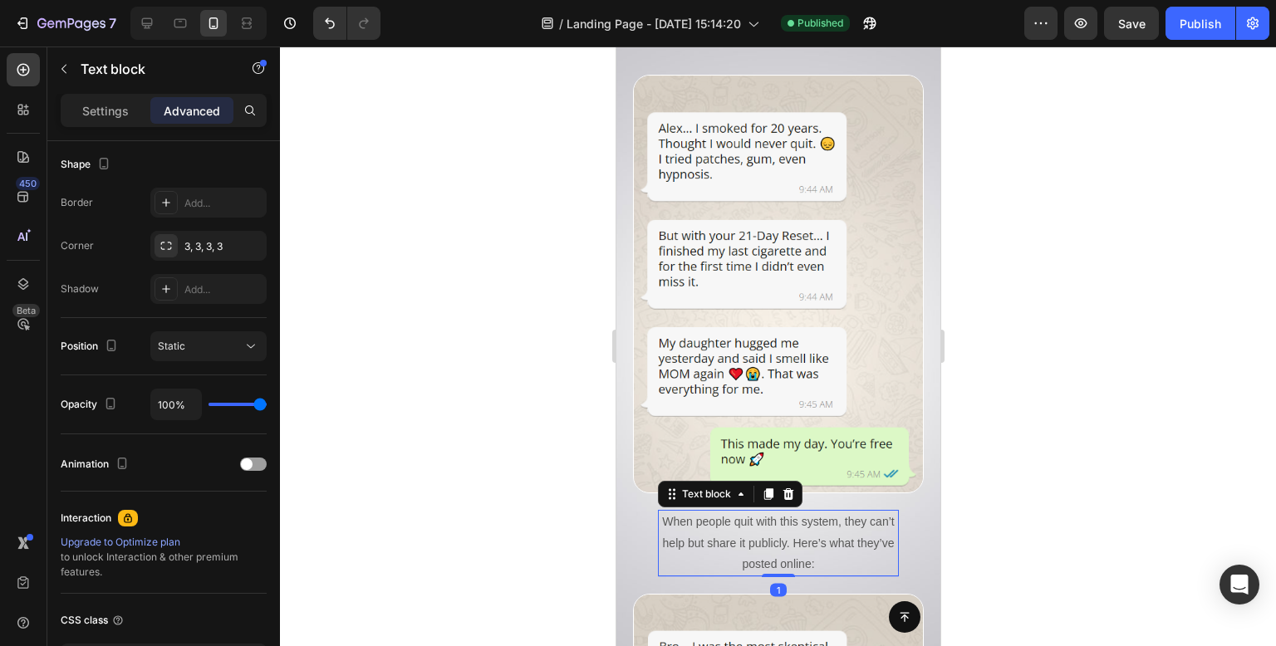
click at [1037, 94] on div at bounding box center [778, 347] width 996 height 600
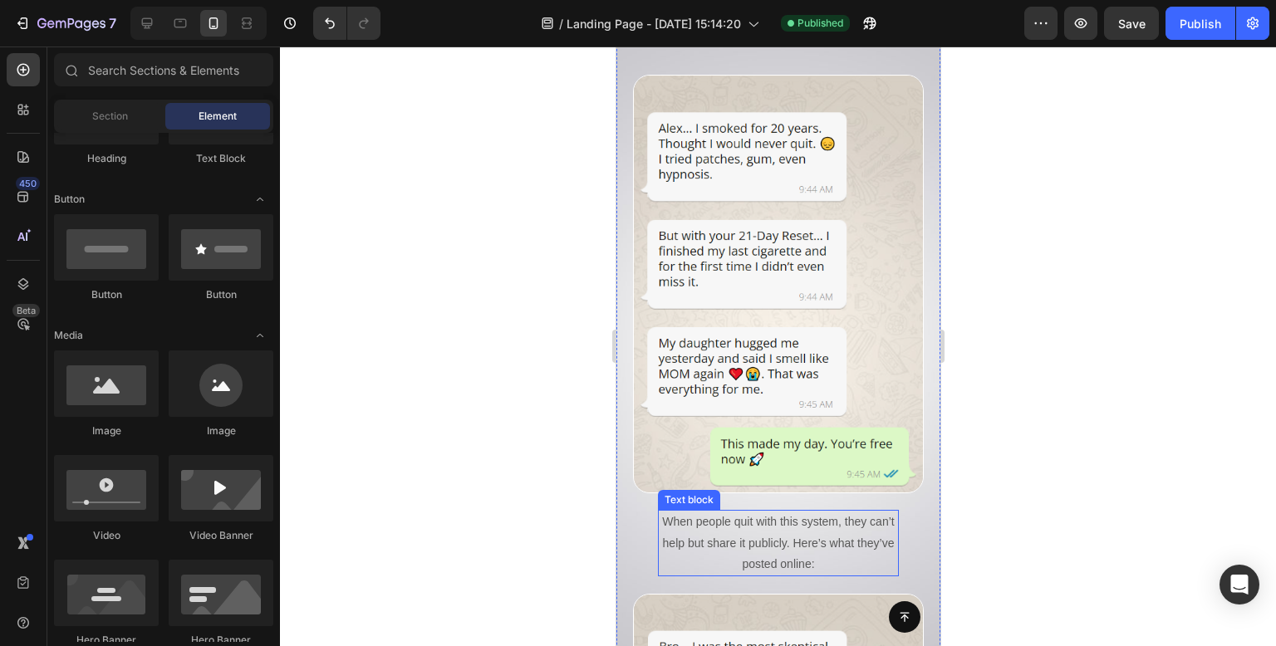
click at [824, 515] on p "When people quit with this system, they can’t help but share it publicly. Here’…" at bounding box center [778, 543] width 238 height 63
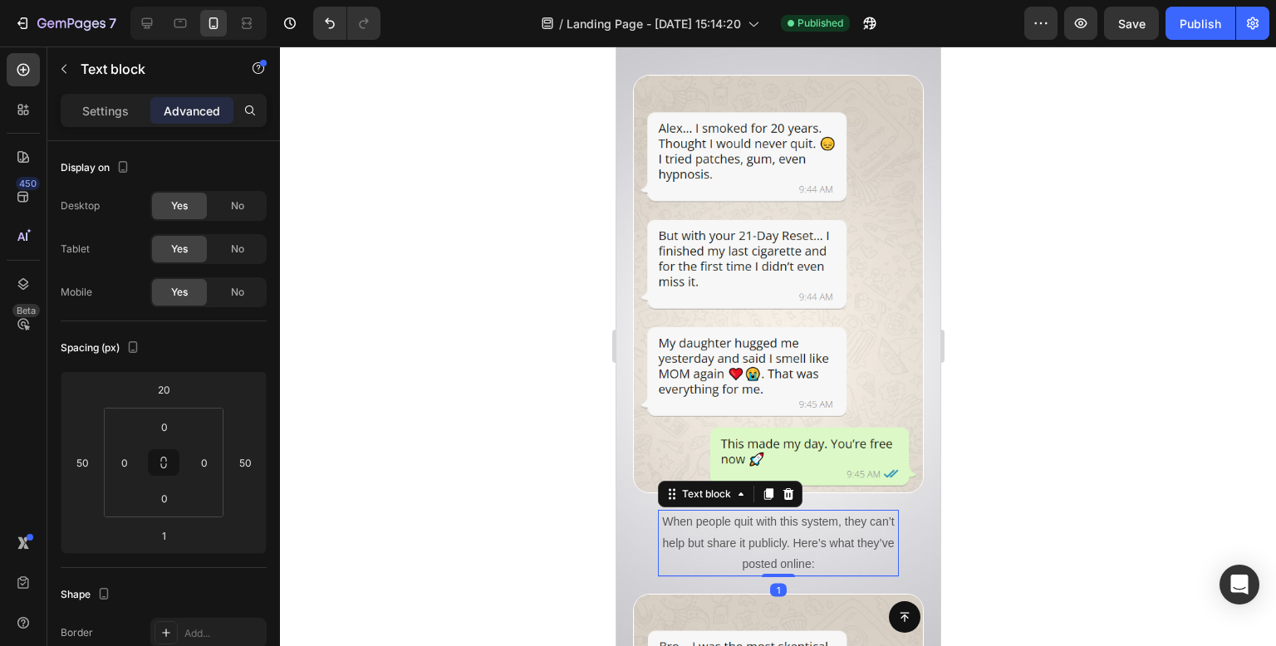
click at [824, 515] on p "When people quit with this system, they can’t help but share it publicly. Here’…" at bounding box center [778, 543] width 238 height 63
click at [1071, 323] on div at bounding box center [778, 347] width 996 height 600
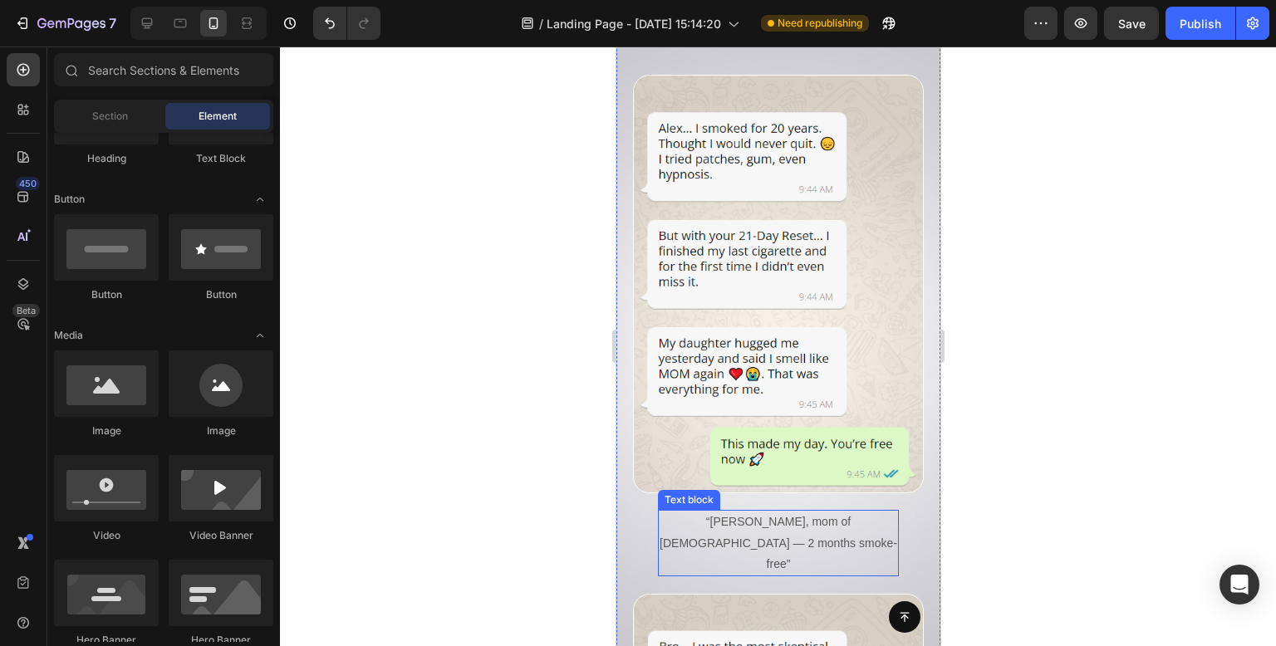
click at [827, 512] on p "“Jessica, mom of 2 — 2 months smoke-free”" at bounding box center [778, 543] width 238 height 63
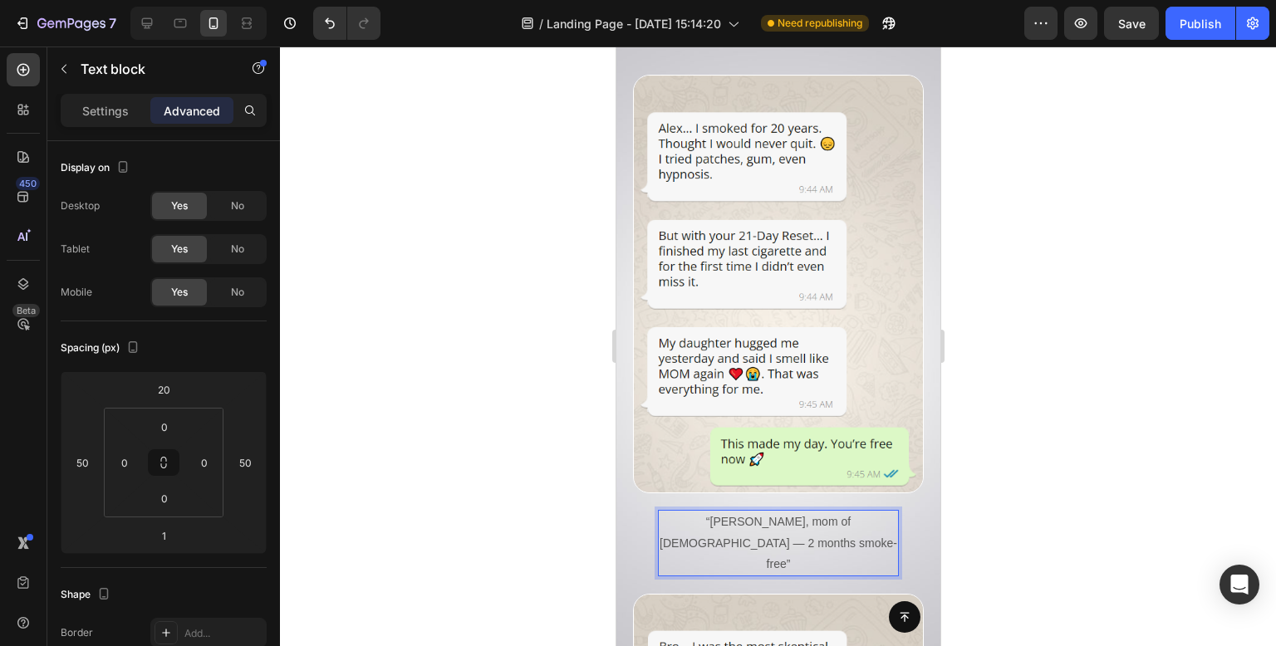
click at [788, 512] on p "“Jessica, mom of 2 — 2 months smoke-free”" at bounding box center [778, 543] width 238 height 63
click at [1069, 343] on div at bounding box center [778, 347] width 996 height 600
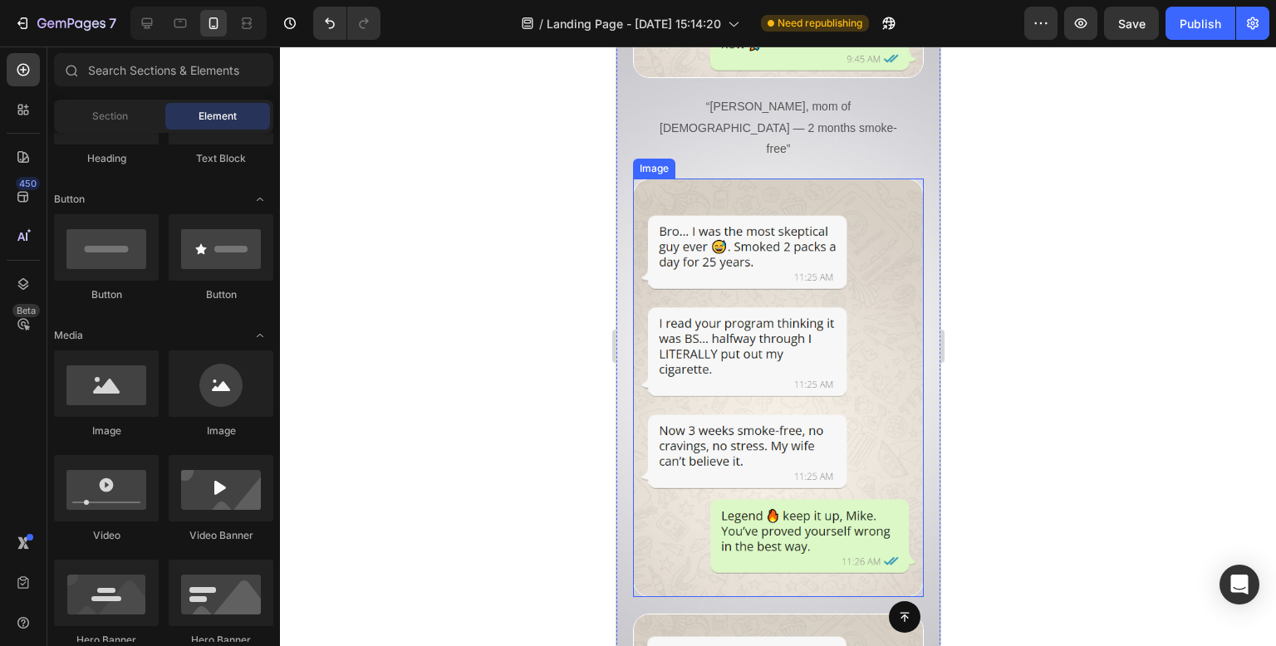
scroll to position [10161, 0]
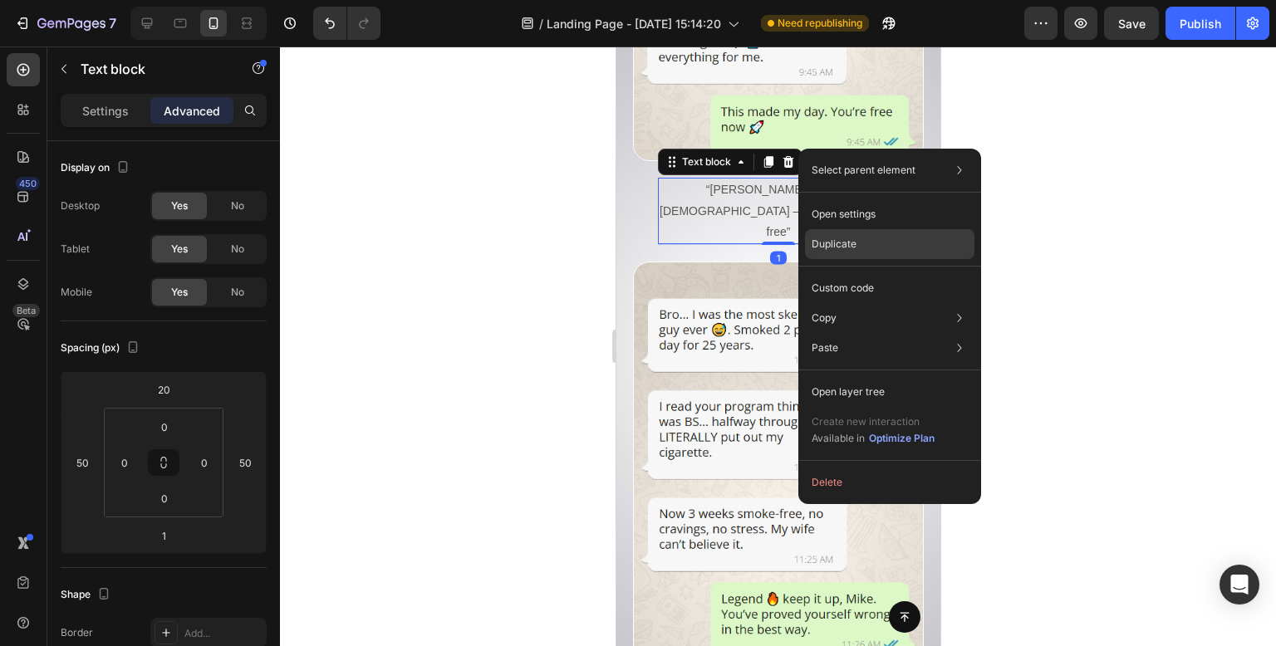
drag, startPoint x: 872, startPoint y: 244, endPoint x: 179, endPoint y: 136, distance: 702.1
click at [872, 273] on div "Duplicate" at bounding box center [889, 288] width 169 height 30
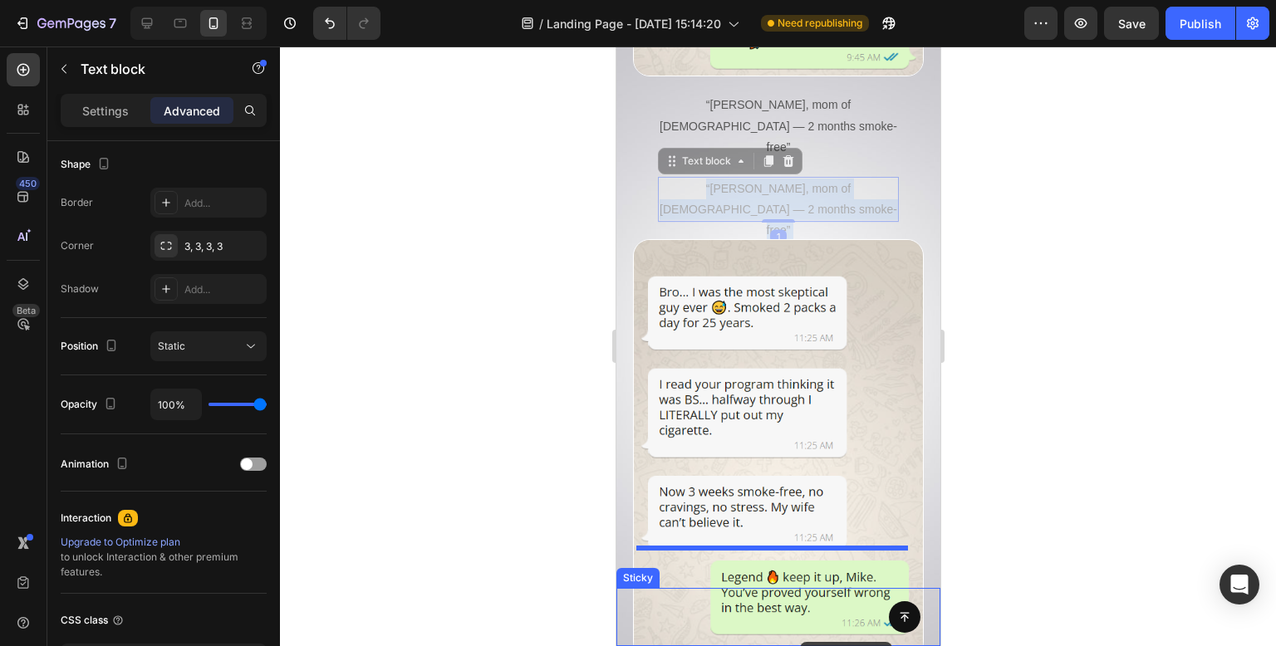
scroll to position [10281, 0]
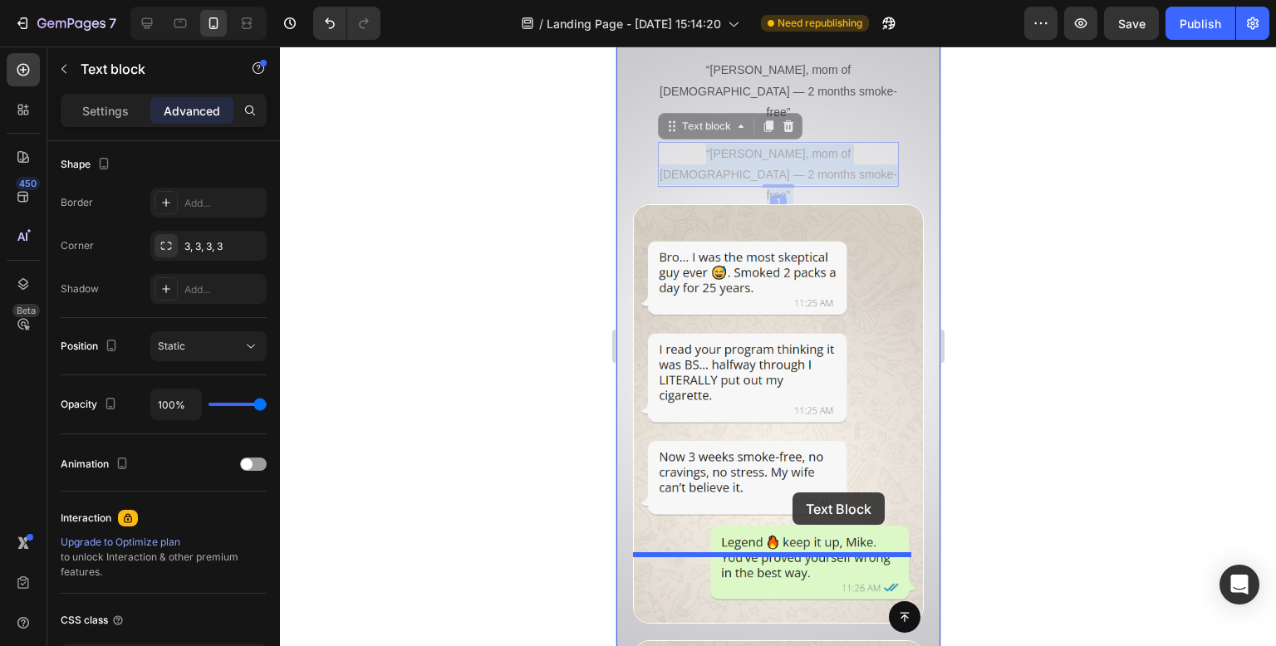
drag, startPoint x: 808, startPoint y: 223, endPoint x: 792, endPoint y: 498, distance: 274.6
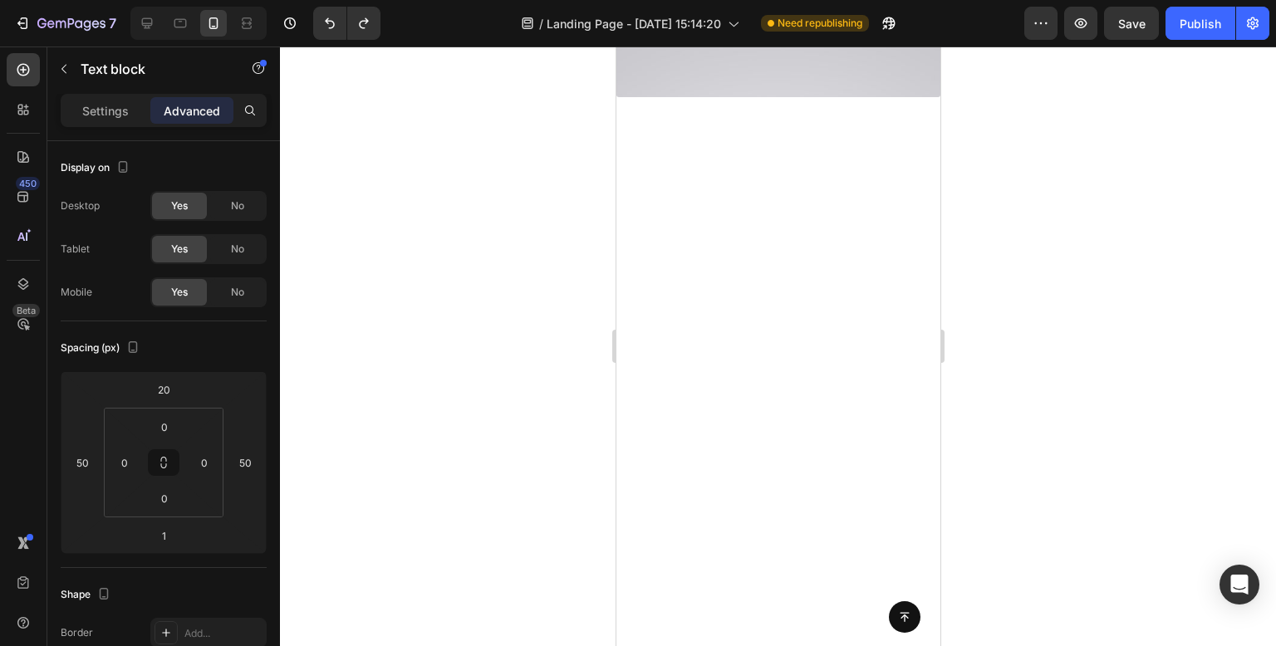
scroll to position [430, 0]
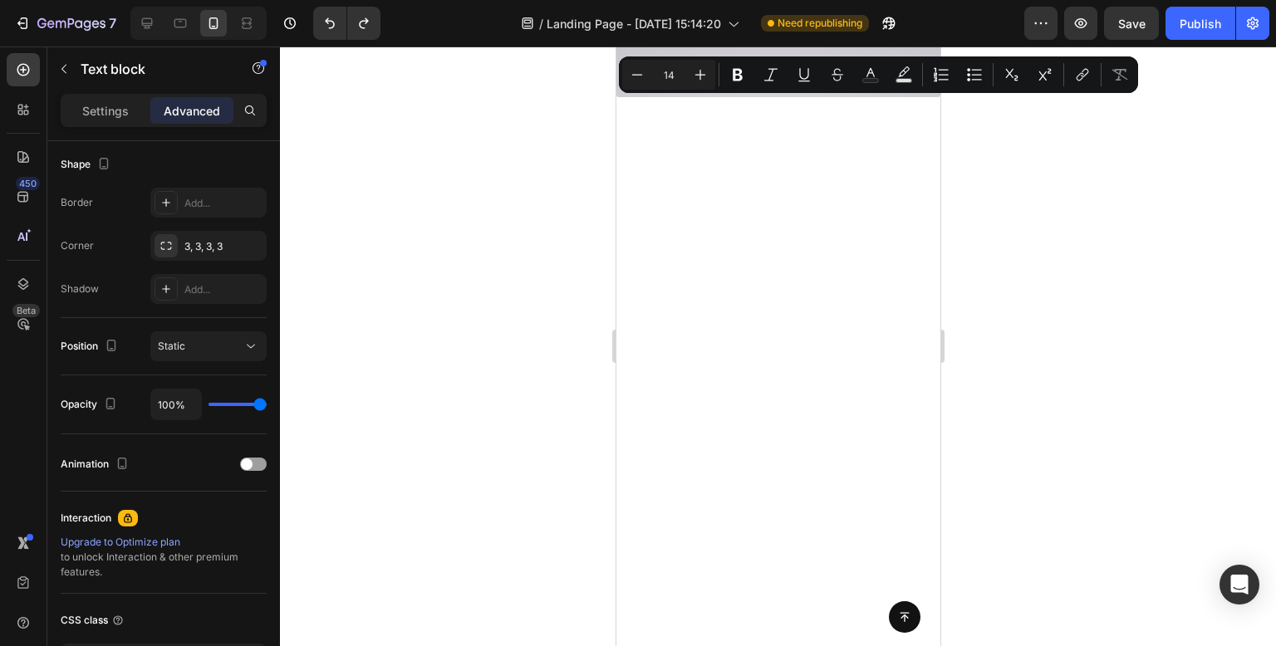
drag, startPoint x: 865, startPoint y: 102, endPoint x: 710, endPoint y: 501, distance: 427.7
click at [1275, 241] on div at bounding box center [778, 347] width 996 height 600
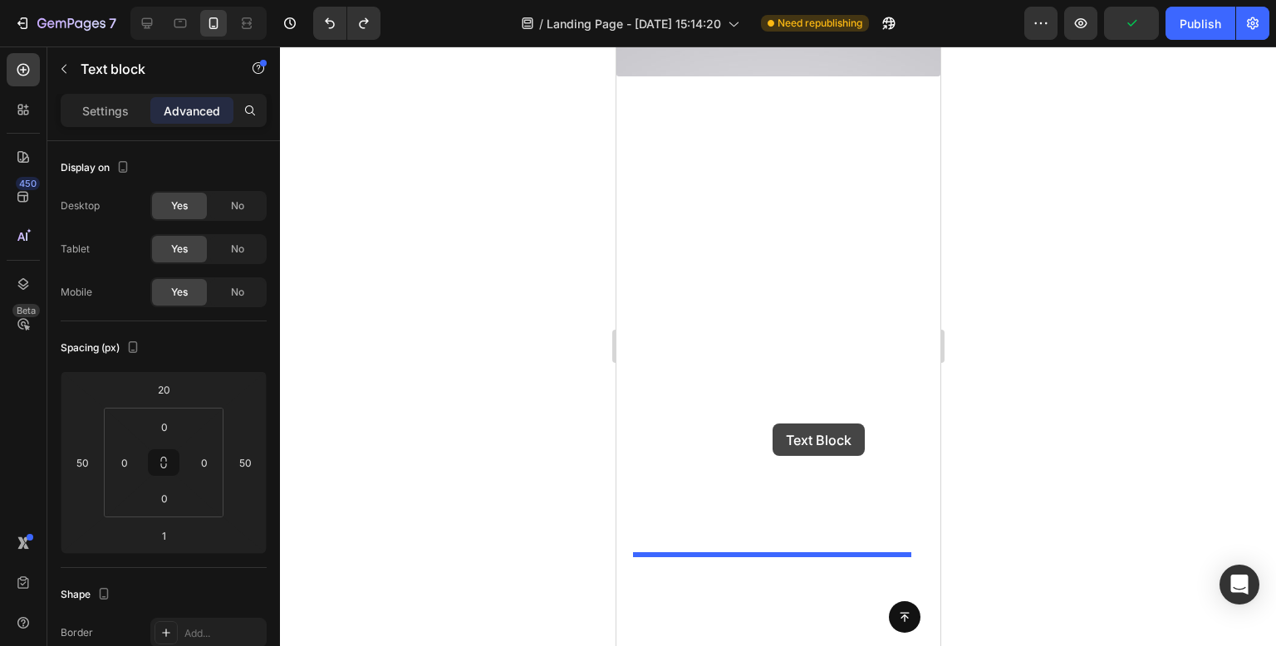
drag, startPoint x: 782, startPoint y: 192, endPoint x: 772, endPoint y: 424, distance: 232.0
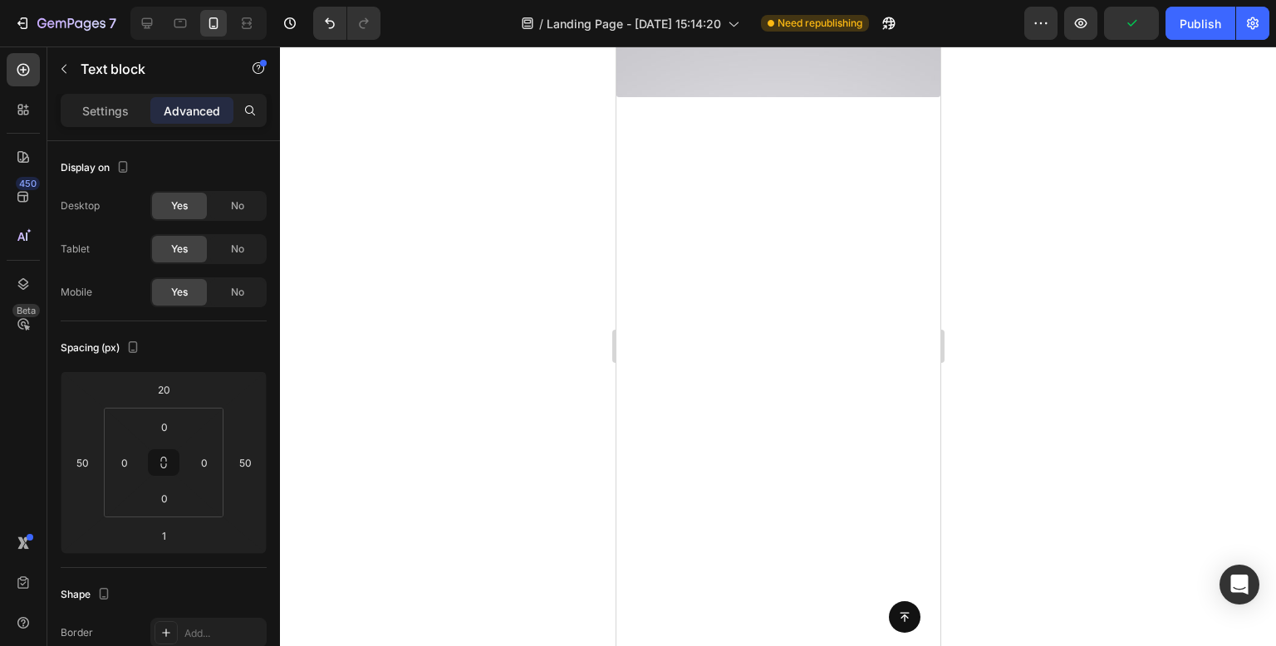
click at [494, 361] on div at bounding box center [778, 347] width 996 height 600
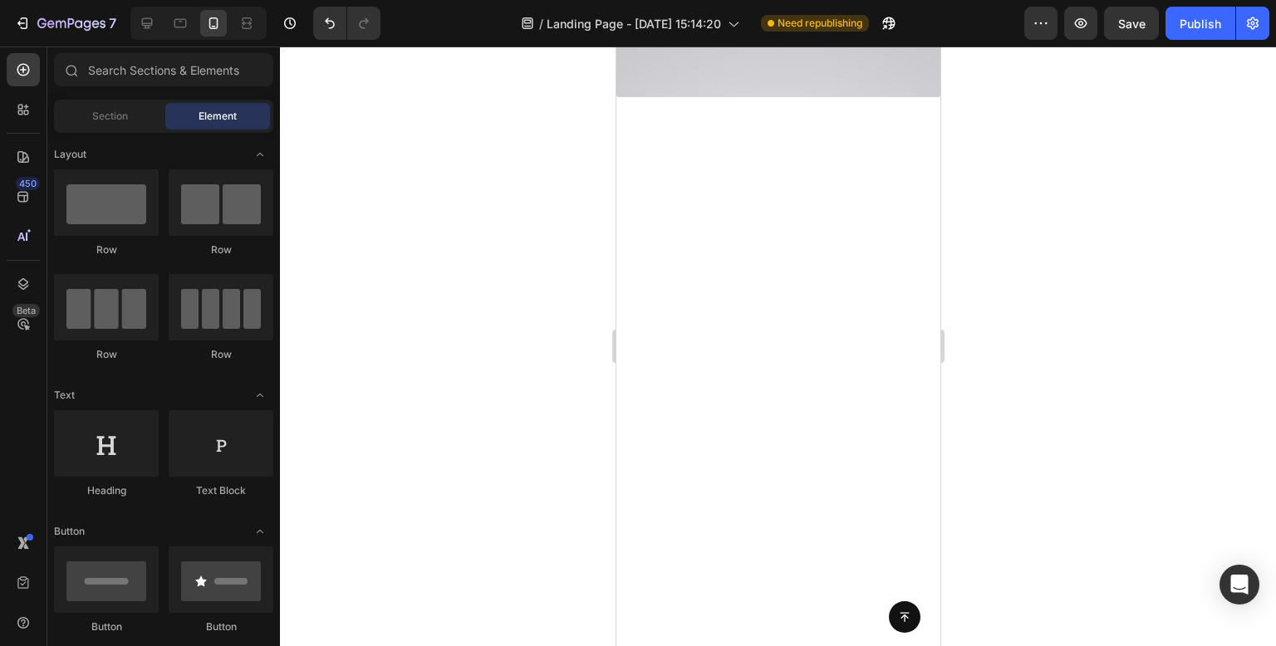
scroll to position [10447, 0]
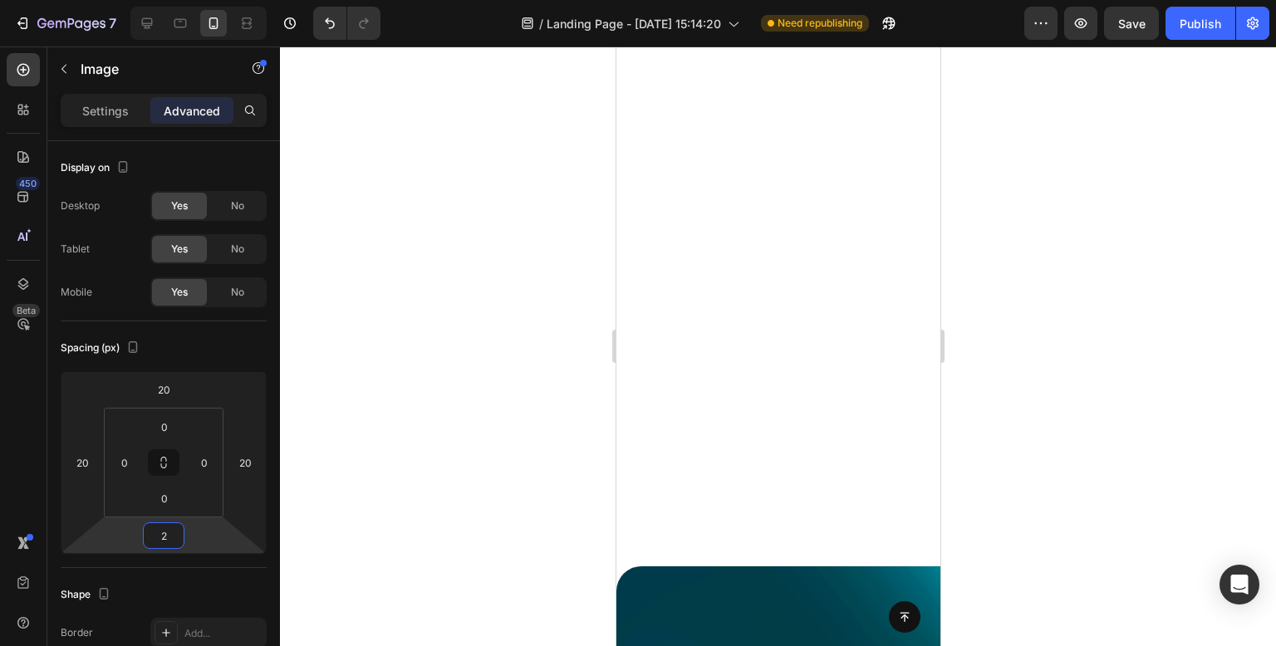
type input "0"
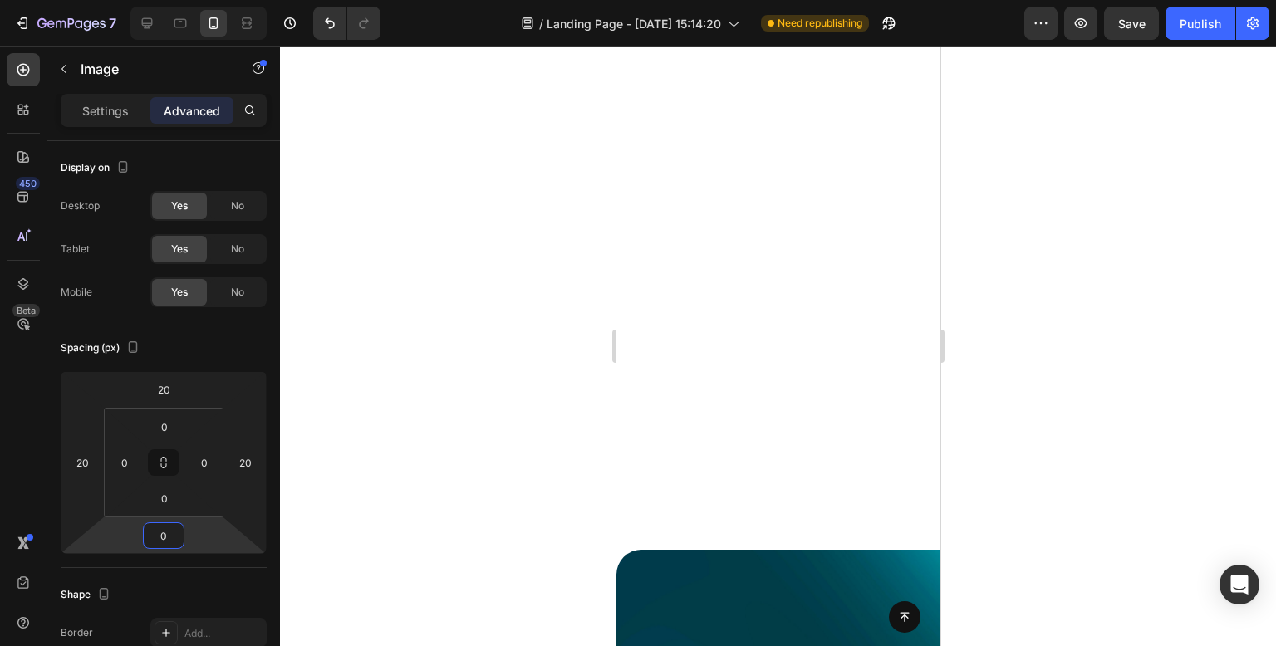
drag, startPoint x: 199, startPoint y: 528, endPoint x: 202, endPoint y: 536, distance: 8.7
click at [202, 0] on html "7 Version history / Landing Page - [DATE] 15:14:20 Need republishing Preview Sa…" at bounding box center [638, 0] width 1276 height 0
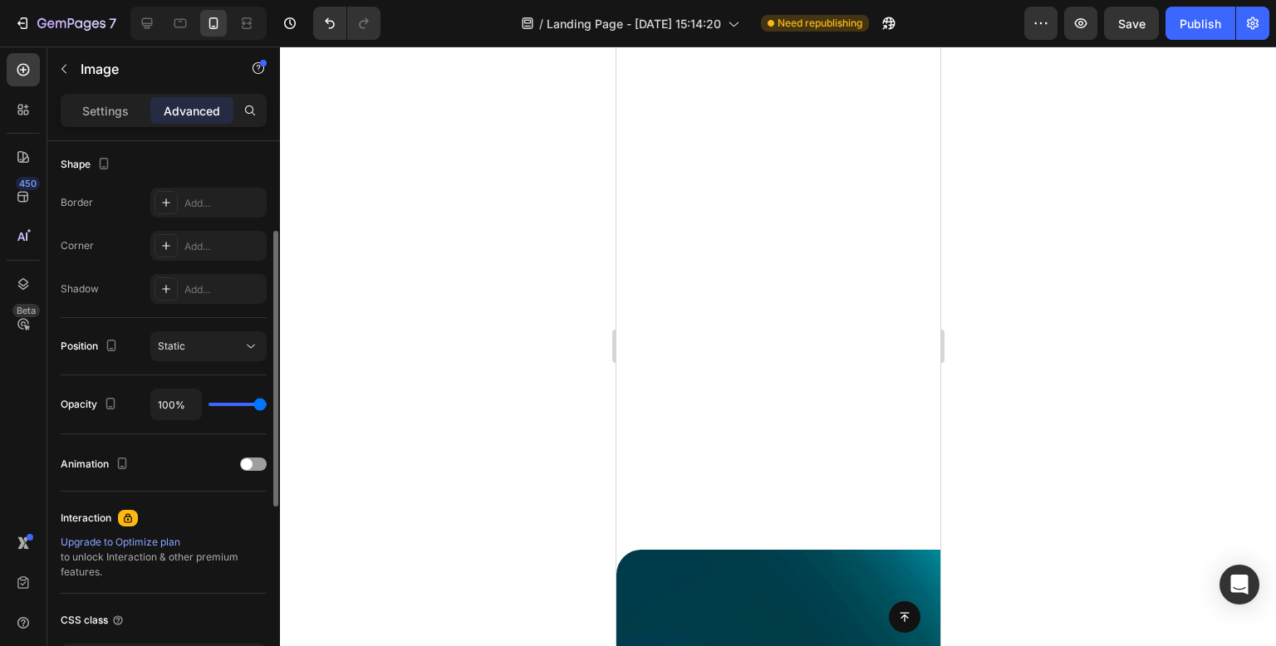
scroll to position [98, 0]
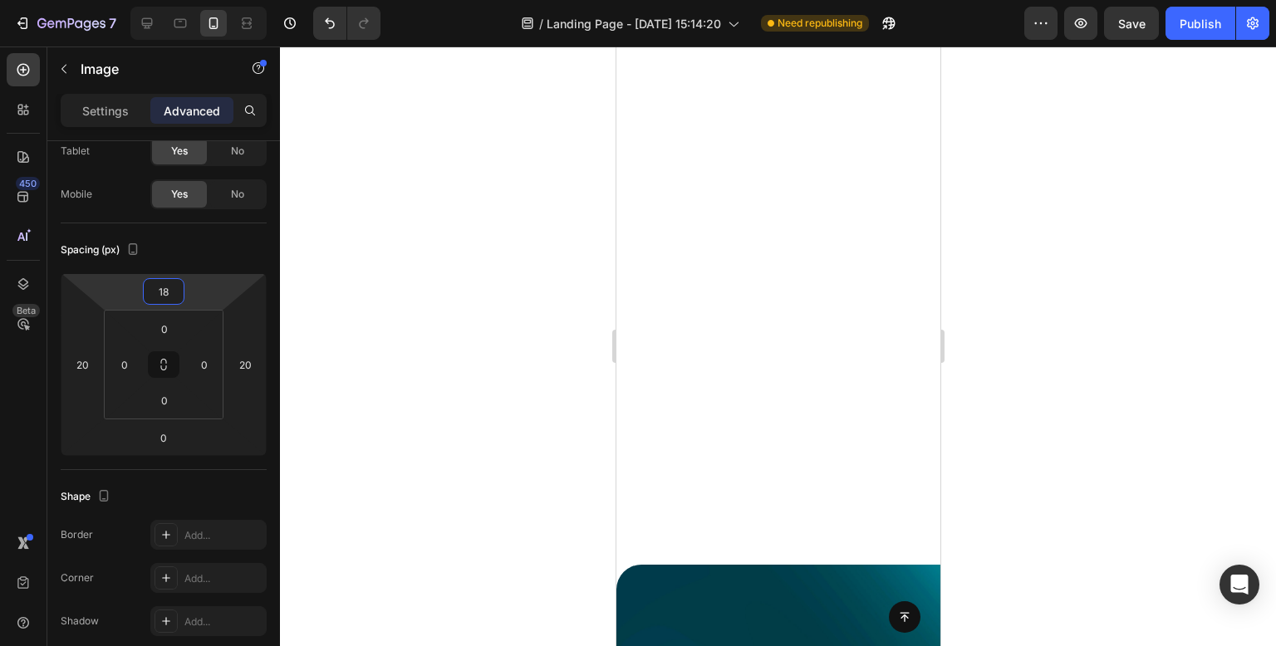
type input "20"
drag, startPoint x: 195, startPoint y: 283, endPoint x: 194, endPoint y: 275, distance: 8.3
click at [194, 0] on html "7 Version history / Landing Page - [DATE] 15:14:20 Need republishing Preview Sa…" at bounding box center [638, 0] width 1276 height 0
click at [466, 230] on div at bounding box center [778, 347] width 996 height 600
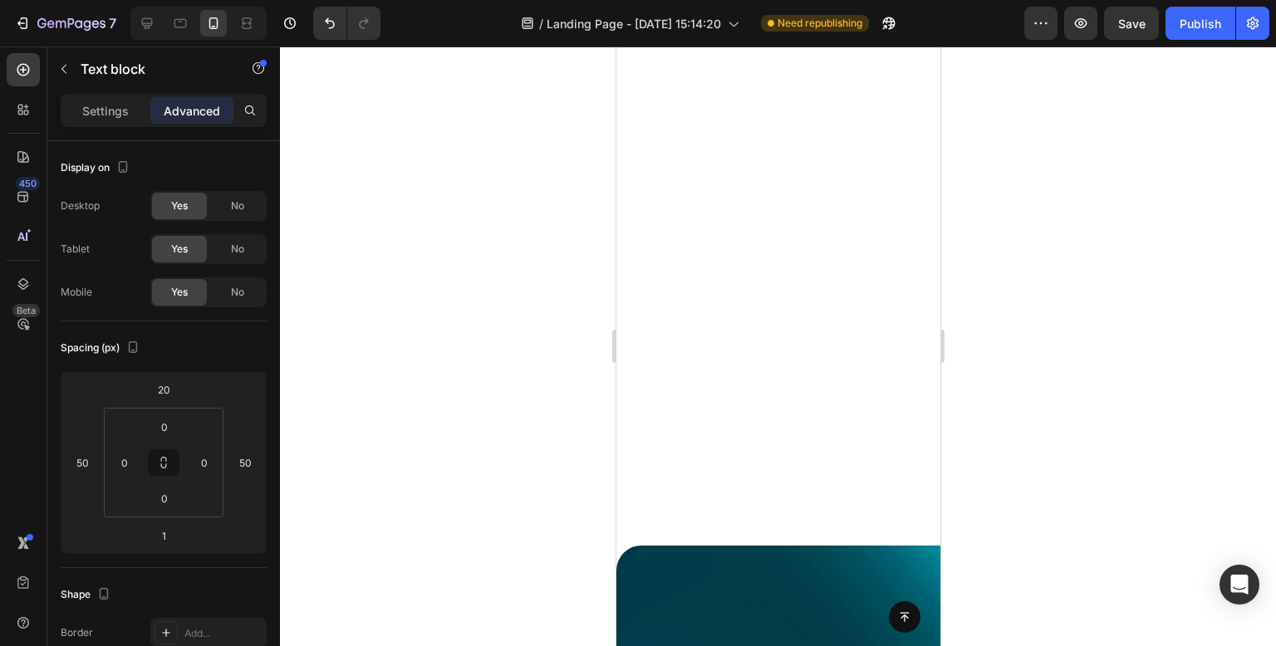
click at [471, 179] on div at bounding box center [778, 347] width 996 height 600
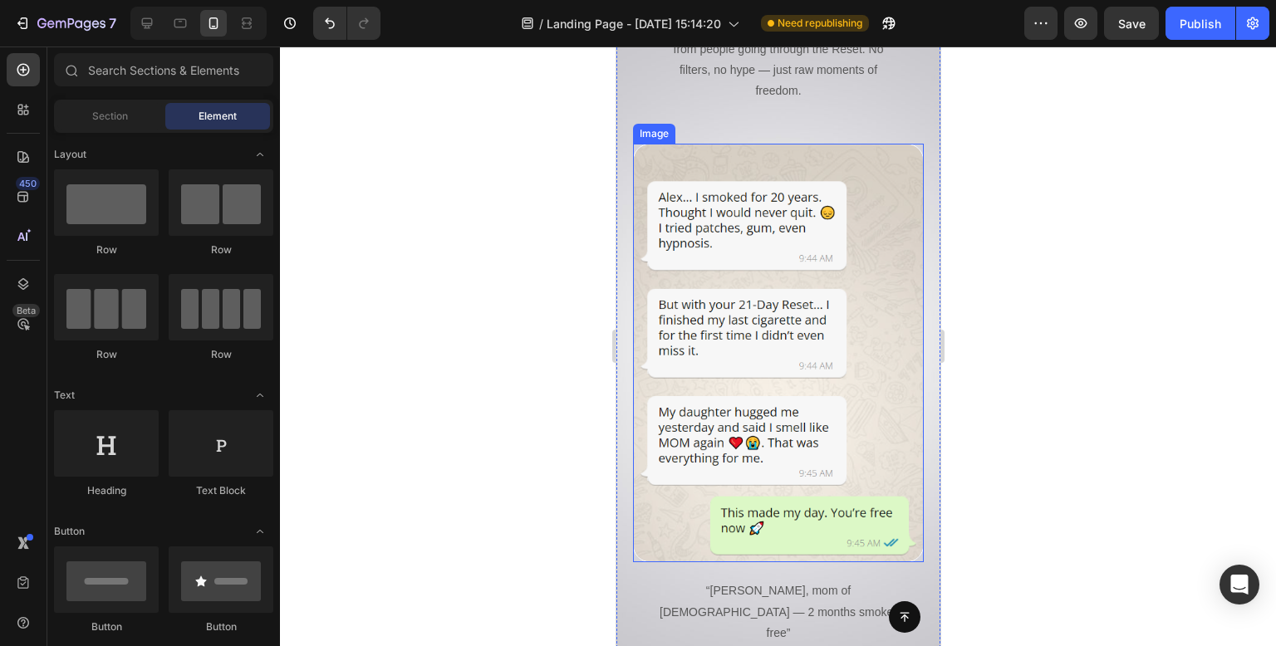
scroll to position [9926, 0]
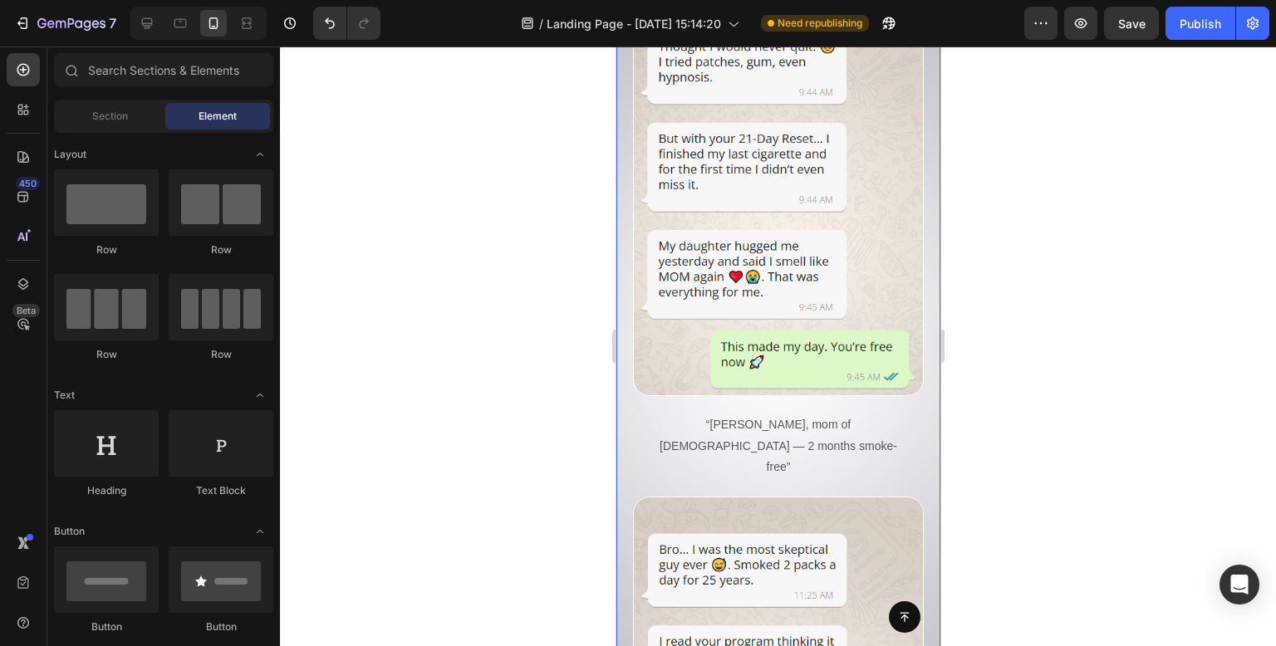
click at [1082, 243] on div at bounding box center [778, 347] width 996 height 600
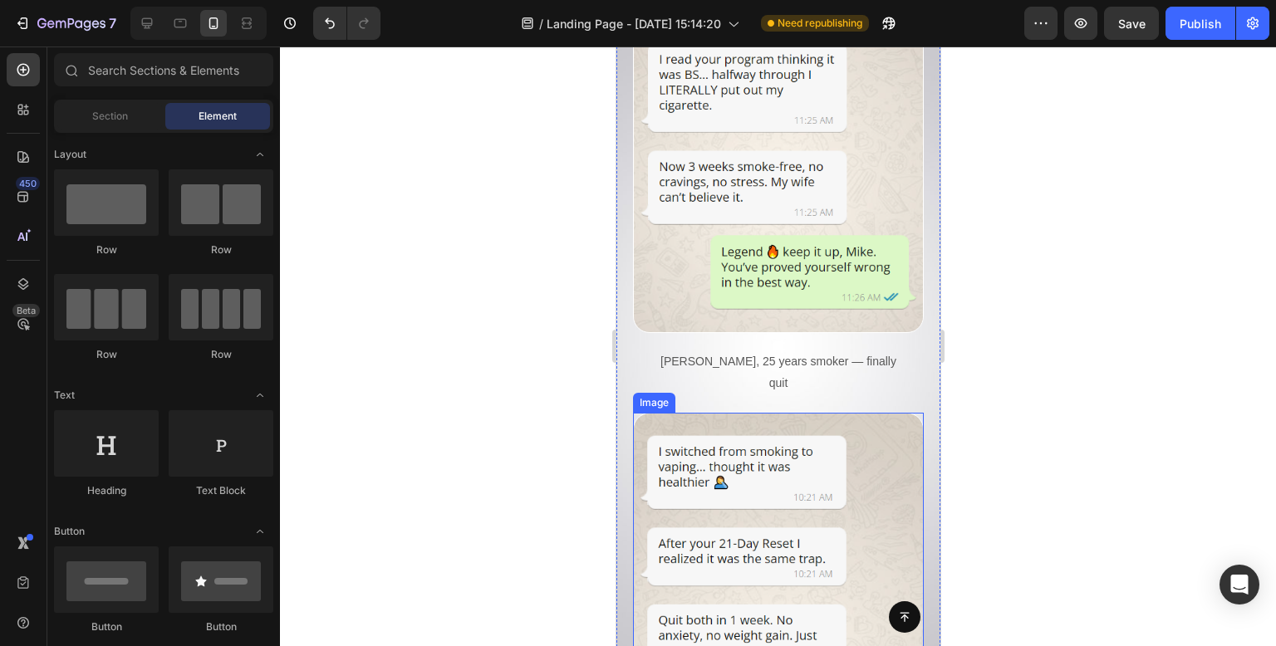
scroll to position [10592, 0]
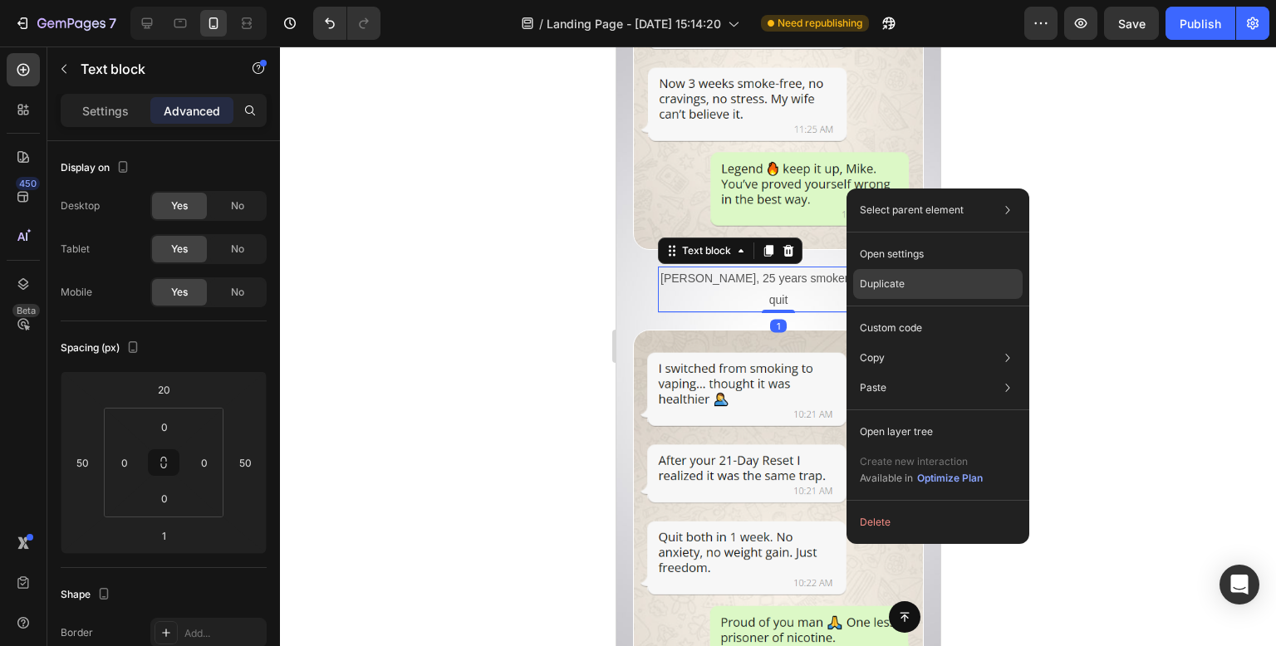
click at [912, 313] on div "Duplicate" at bounding box center [937, 328] width 169 height 30
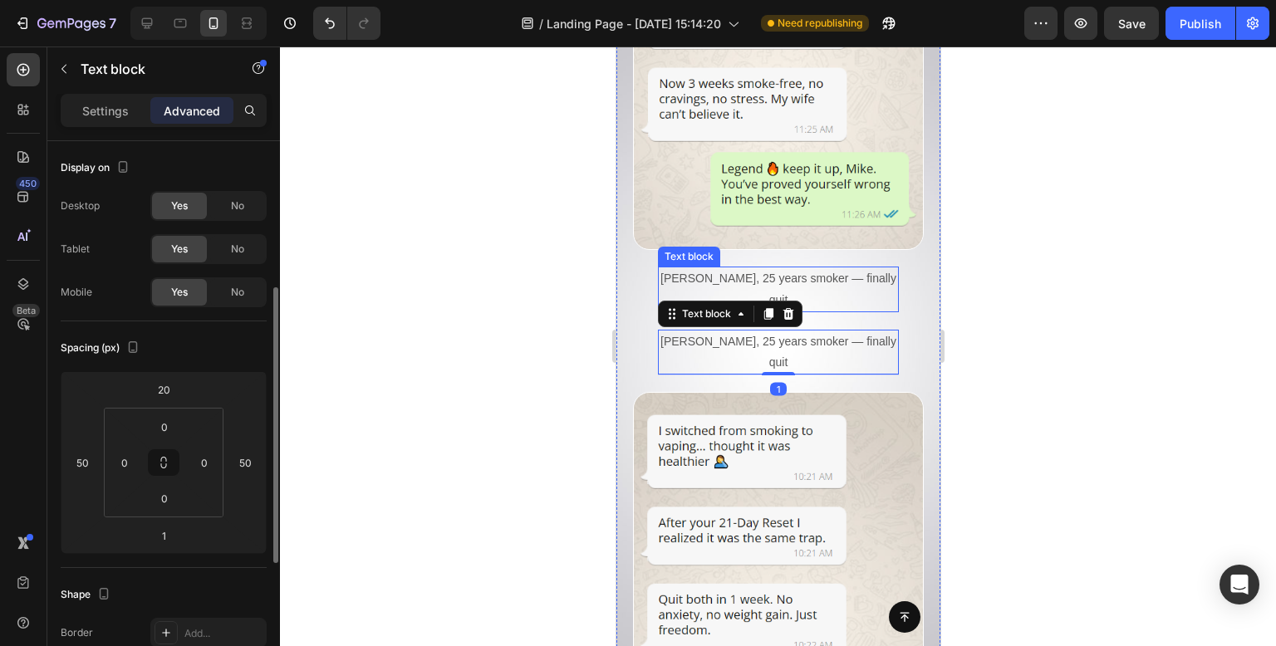
scroll to position [98, 0]
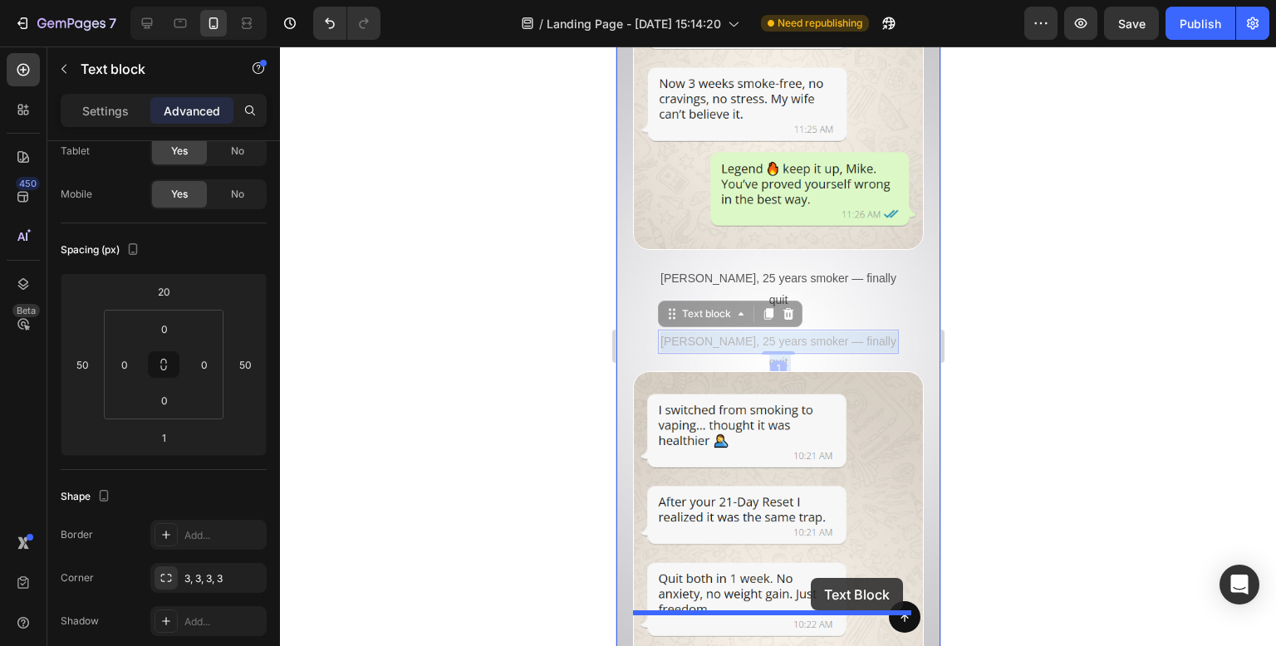
drag, startPoint x: 825, startPoint y: 236, endPoint x: 807, endPoint y: 592, distance: 356.9
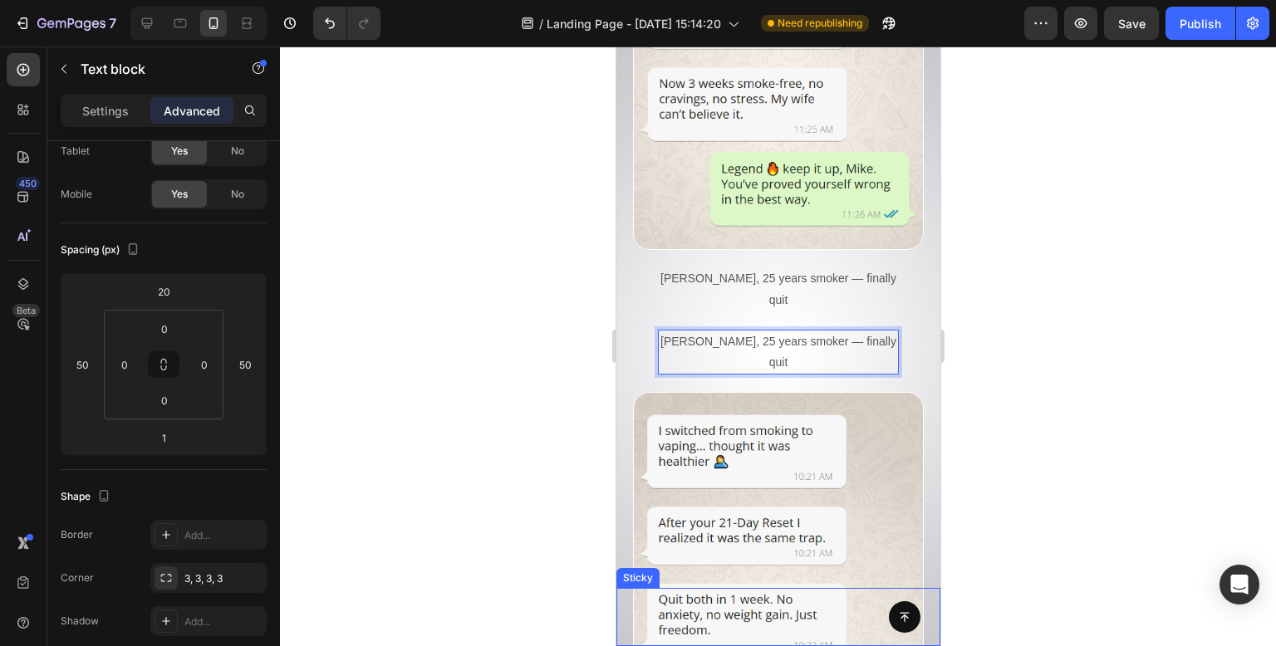
drag, startPoint x: 875, startPoint y: 239, endPoint x: 799, endPoint y: 598, distance: 366.8
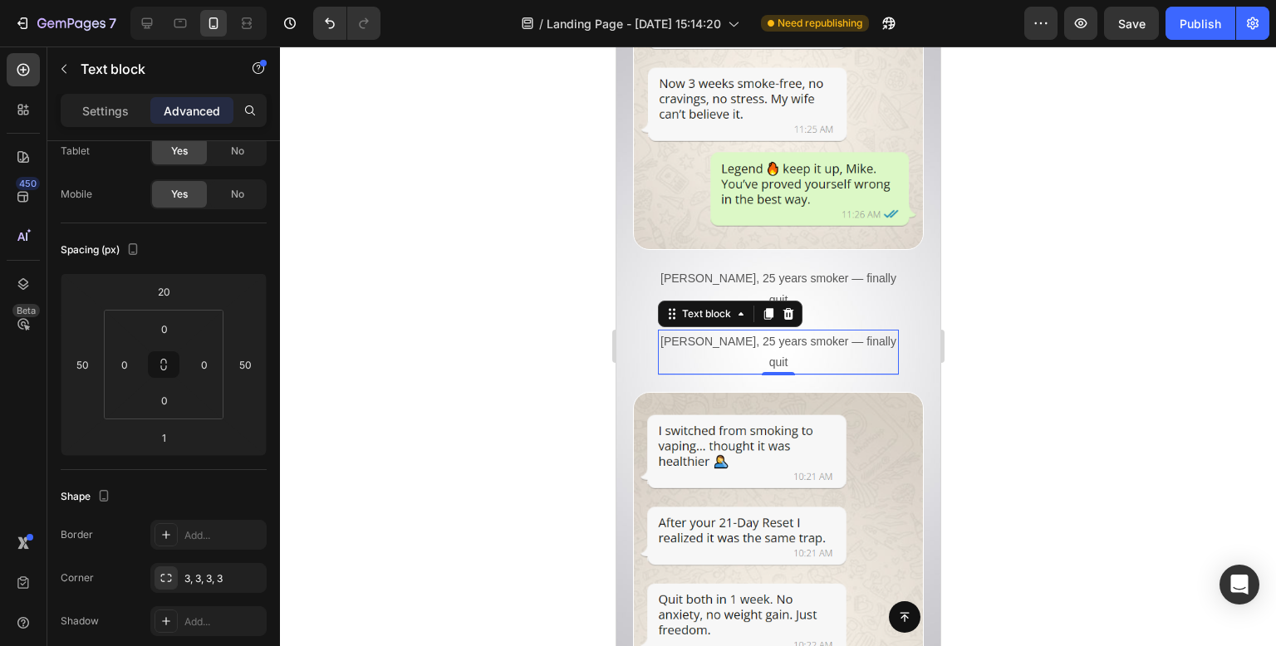
drag, startPoint x: 1058, startPoint y: 220, endPoint x: 1000, endPoint y: 224, distance: 58.3
click at [1062, 220] on div at bounding box center [778, 347] width 996 height 600
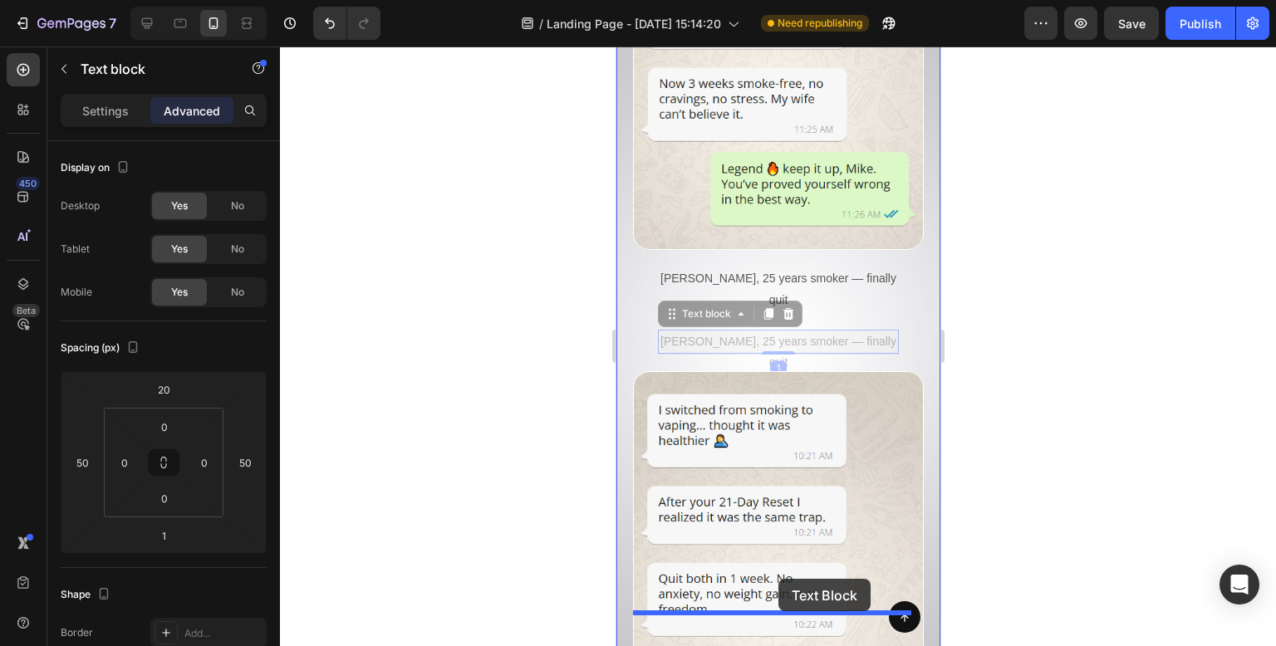
drag, startPoint x: 828, startPoint y: 235, endPoint x: 782, endPoint y: 575, distance: 343.0
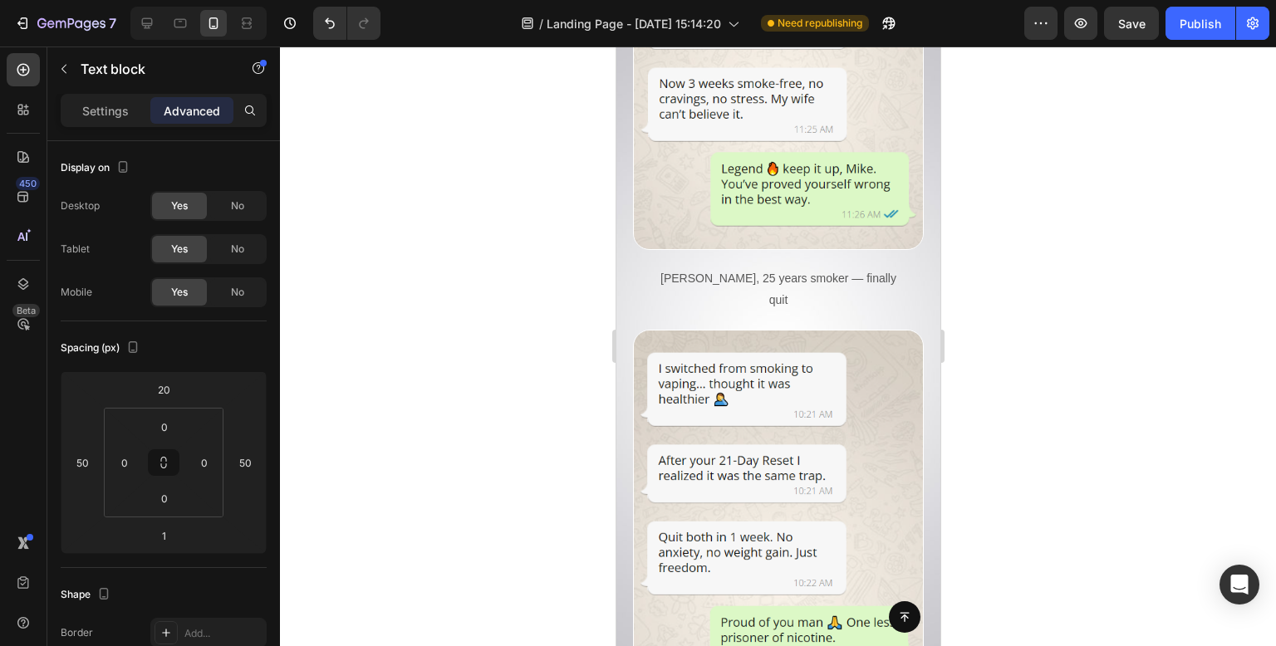
click at [509, 341] on div at bounding box center [778, 347] width 996 height 600
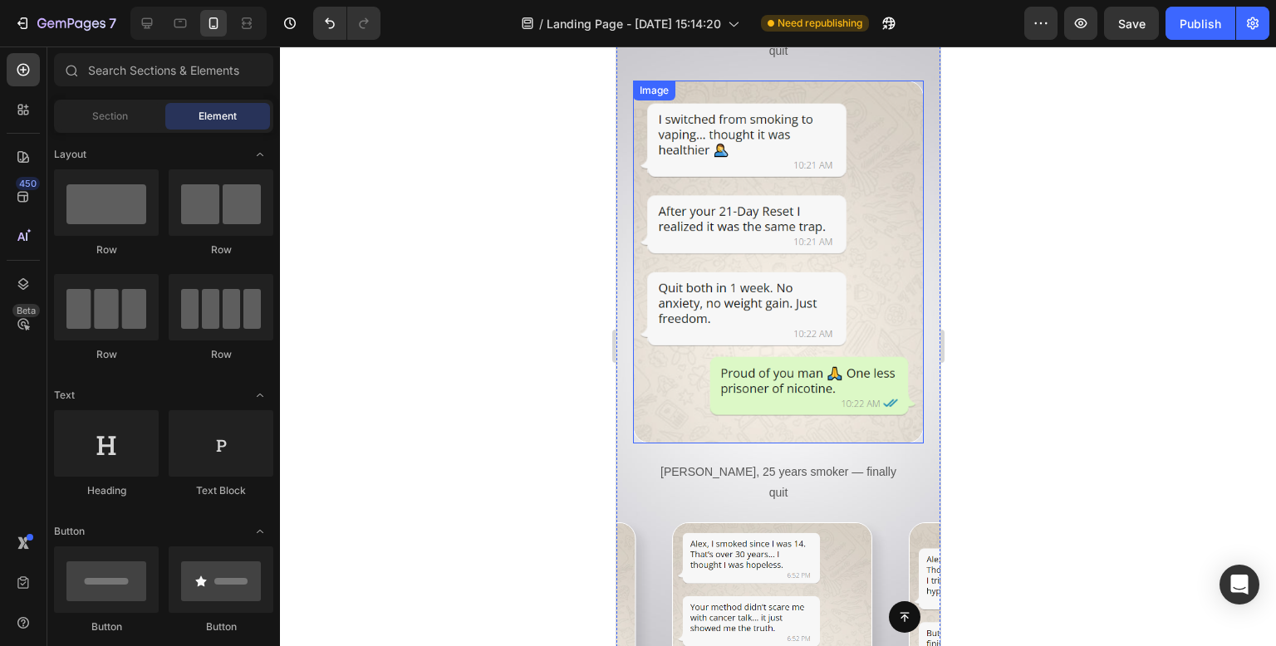
scroll to position [10758, 0]
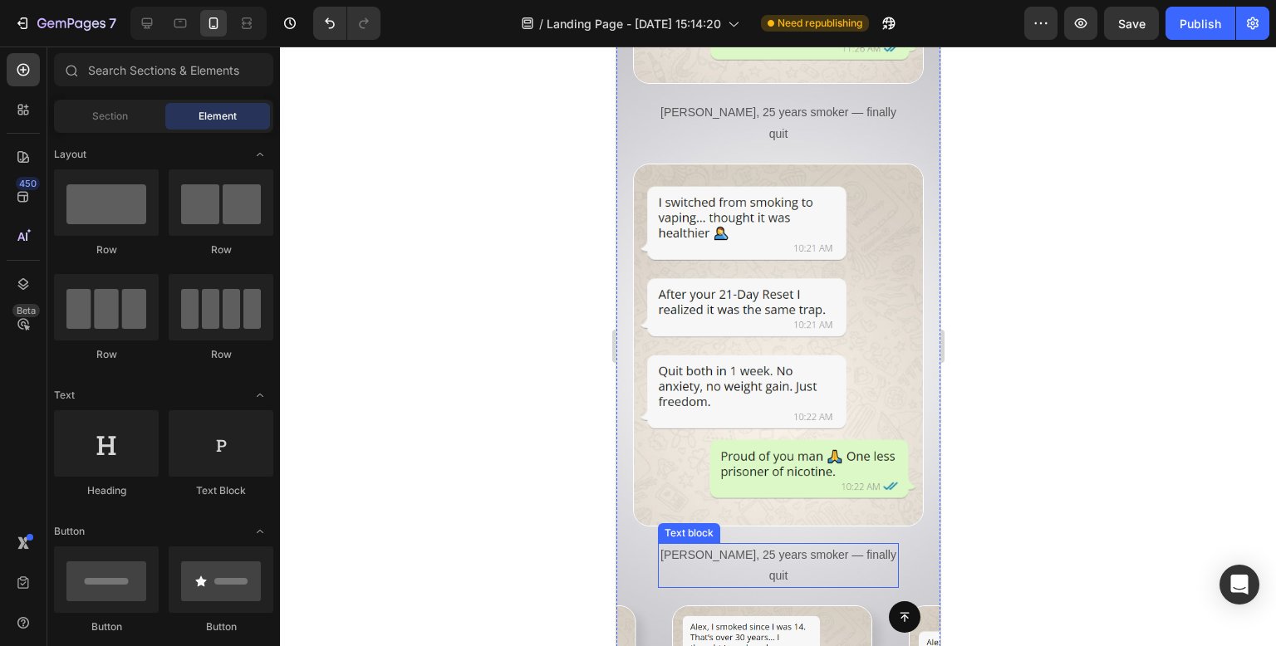
click at [834, 545] on p "Mike, 25 years smoker — finally quit" at bounding box center [778, 566] width 238 height 42
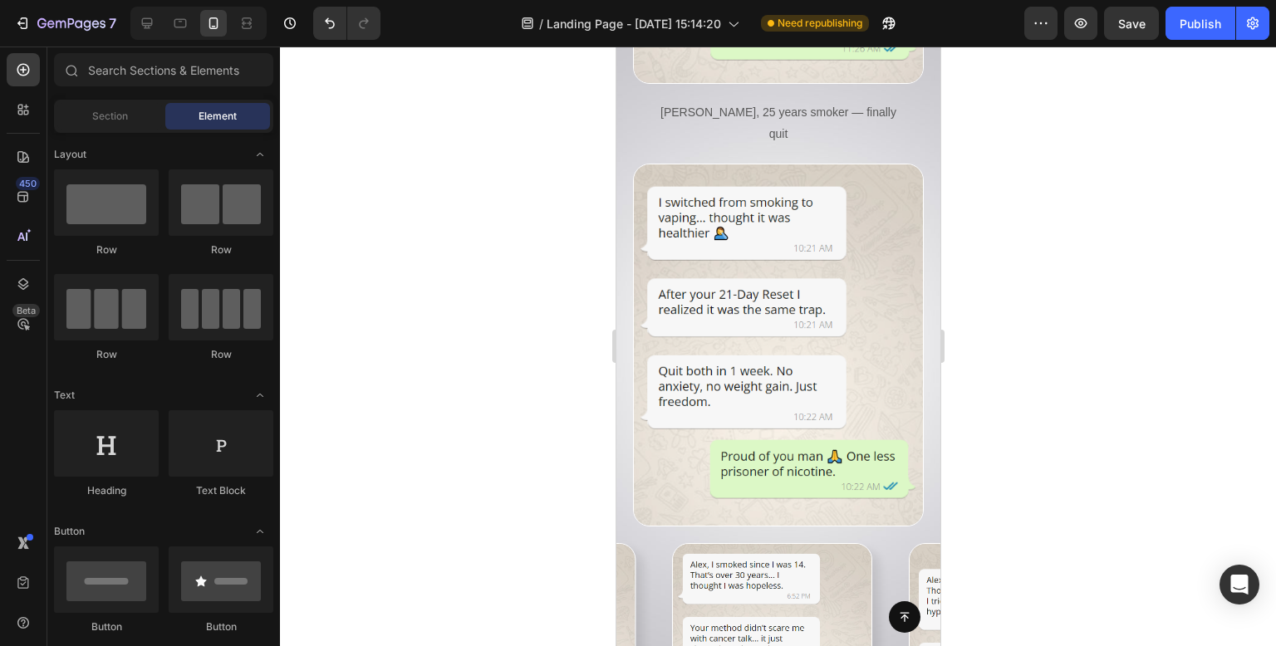
click at [1017, 171] on div at bounding box center [778, 347] width 996 height 600
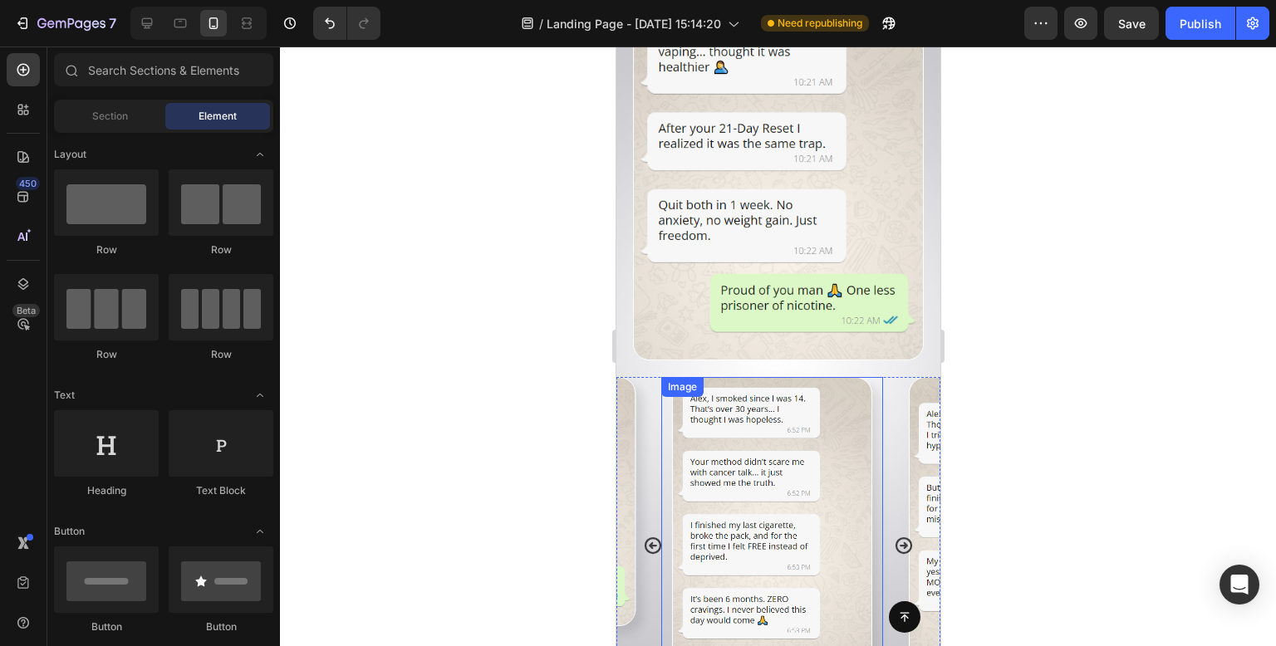
scroll to position [11007, 0]
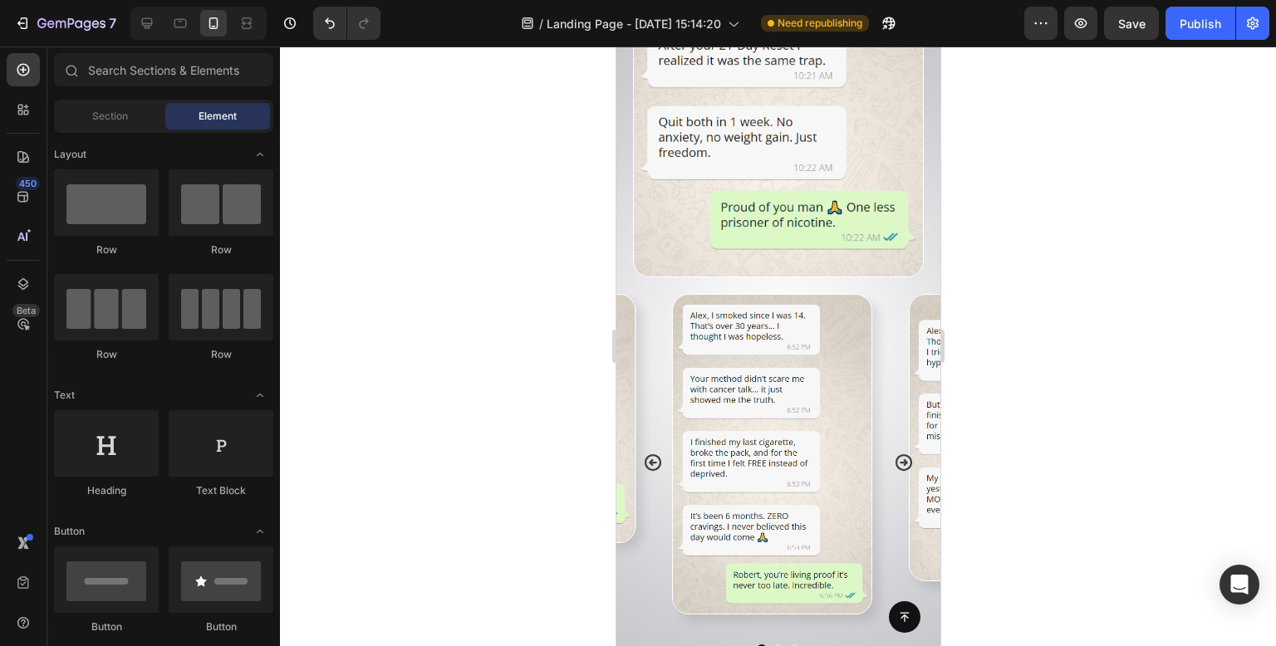
click at [1103, 287] on div at bounding box center [778, 347] width 996 height 600
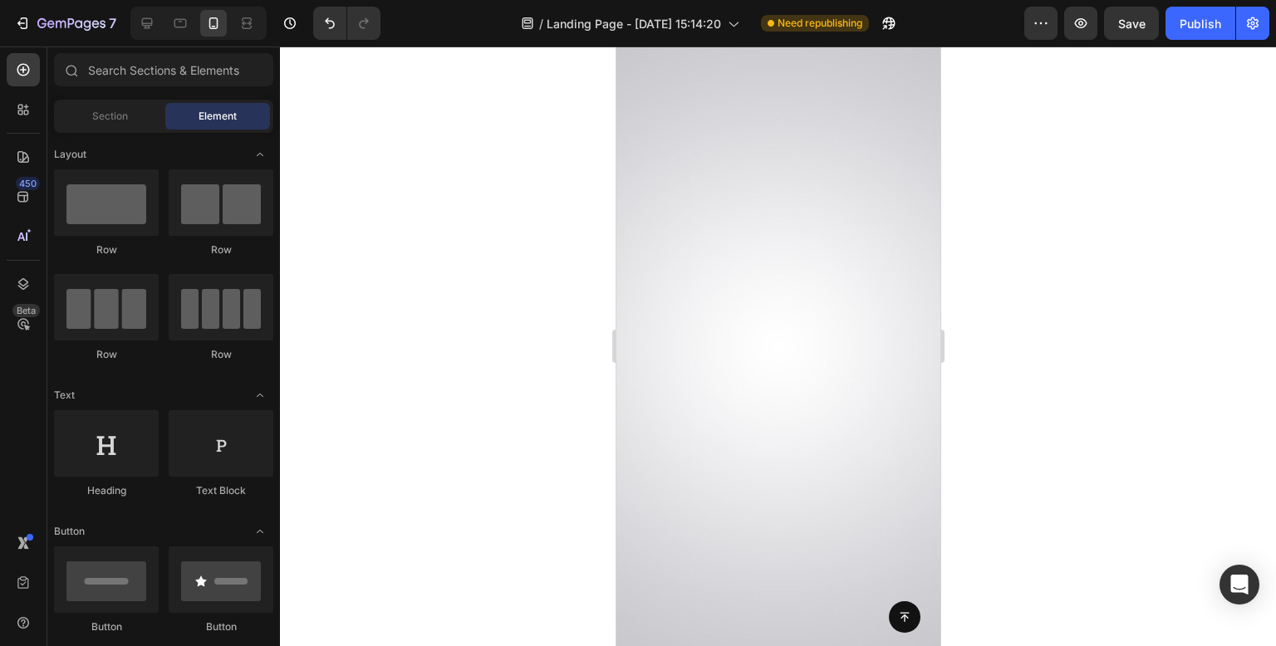
scroll to position [0, 0]
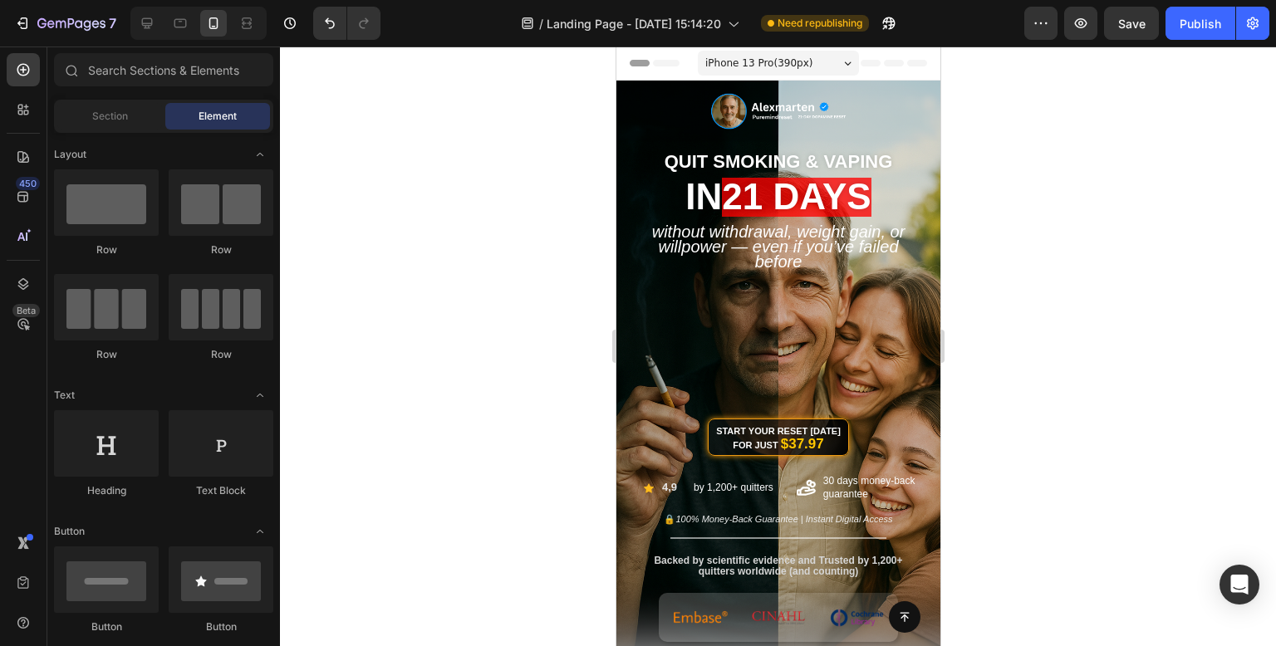
drag, startPoint x: 931, startPoint y: 179, endPoint x: 1570, endPoint y: 98, distance: 644.9
click at [1113, 201] on div at bounding box center [778, 347] width 996 height 600
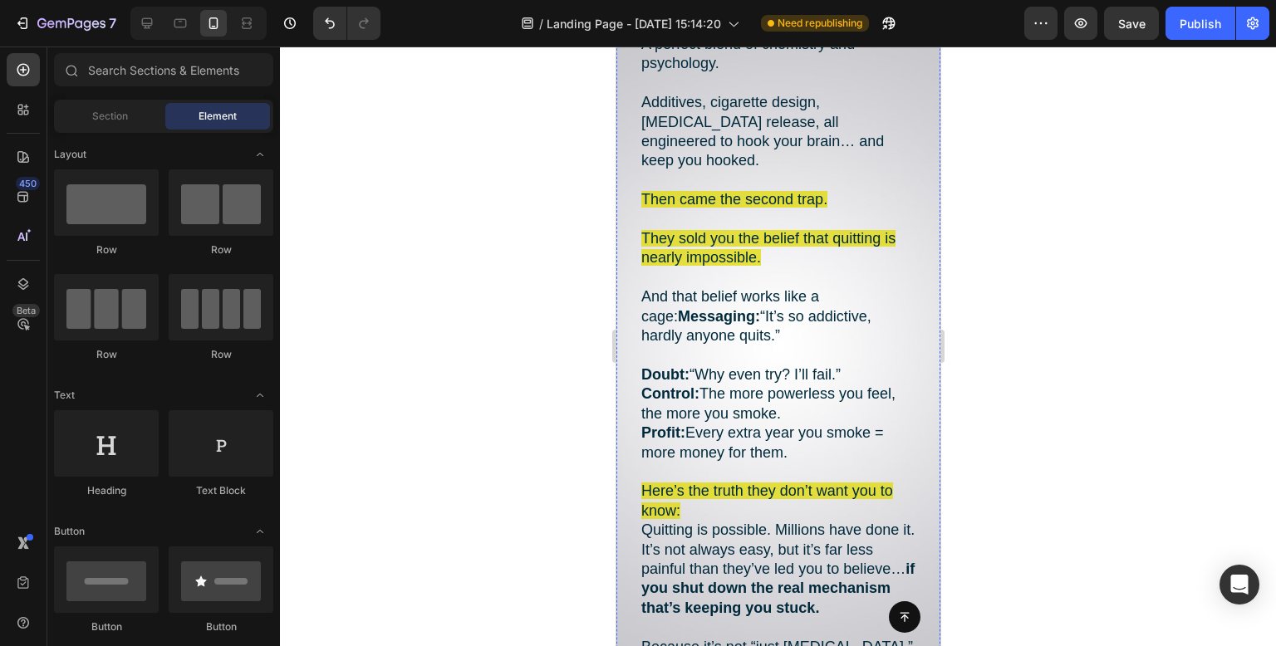
scroll to position [3656, 0]
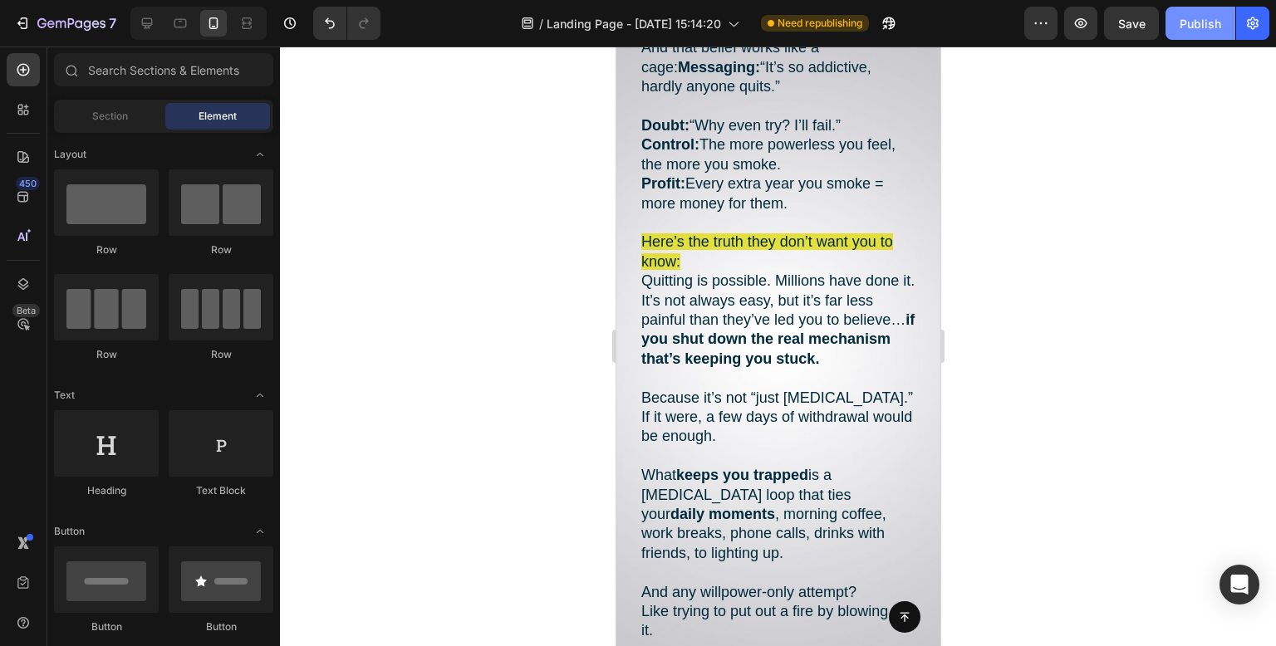
click at [1210, 31] on div "Publish" at bounding box center [1201, 23] width 42 height 17
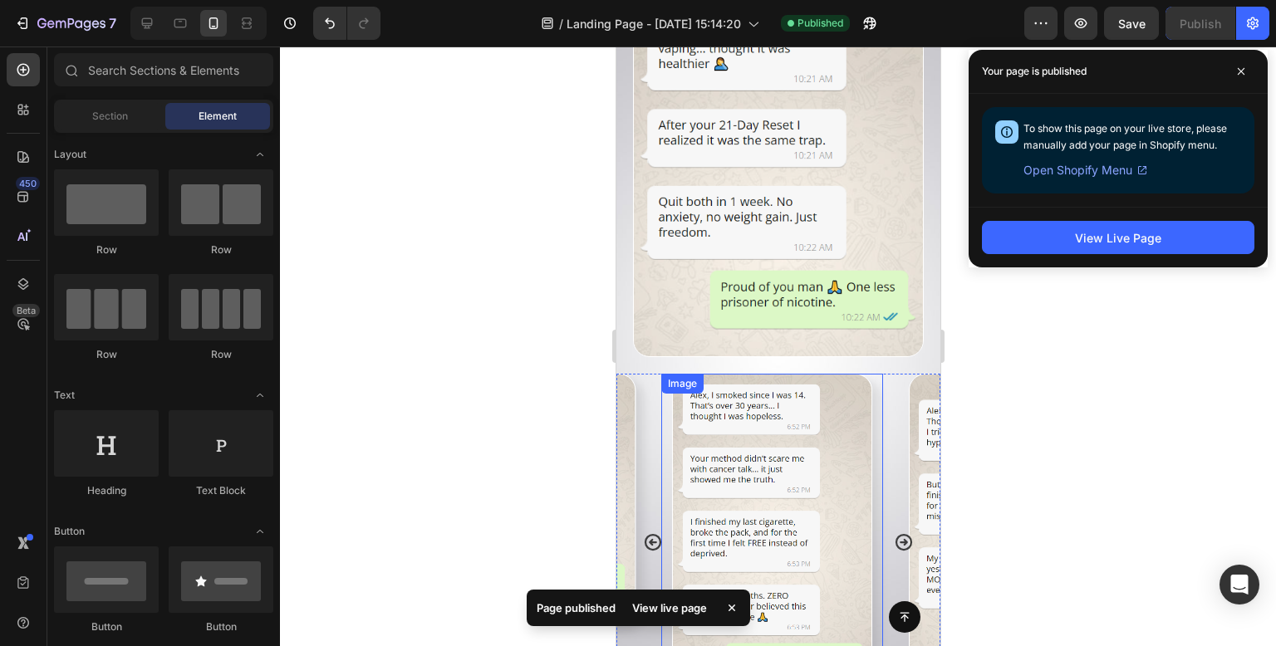
scroll to position [11383, 0]
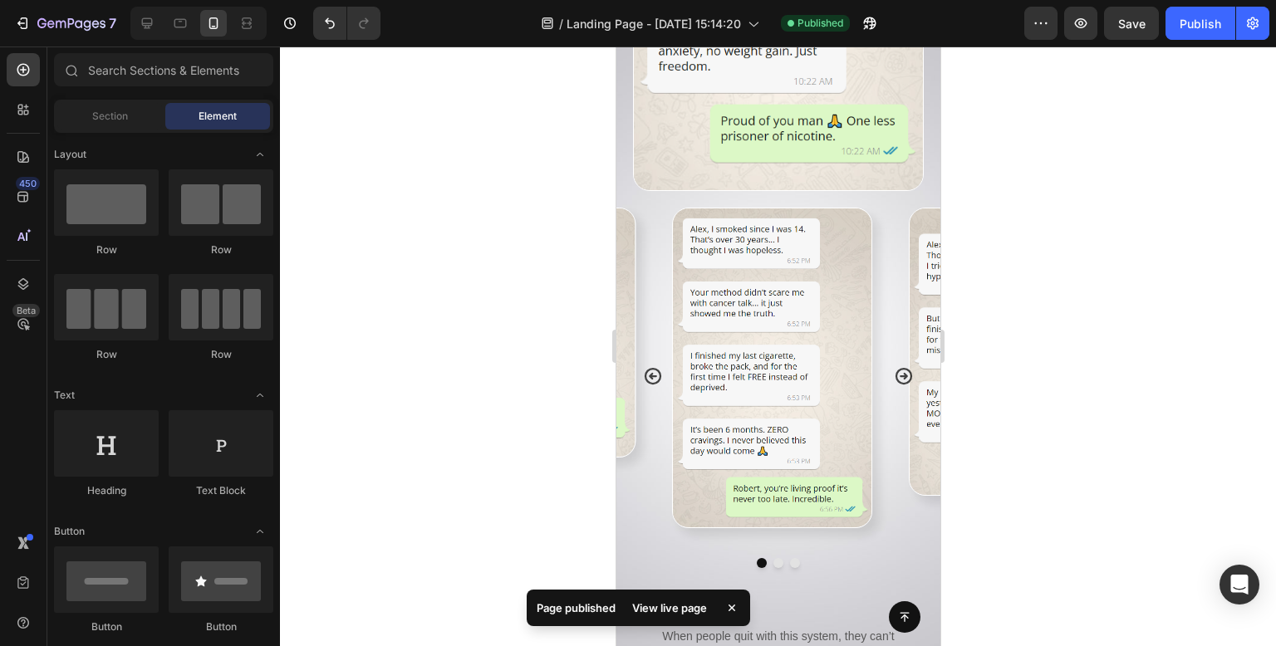
click at [1086, 407] on div at bounding box center [778, 347] width 996 height 600
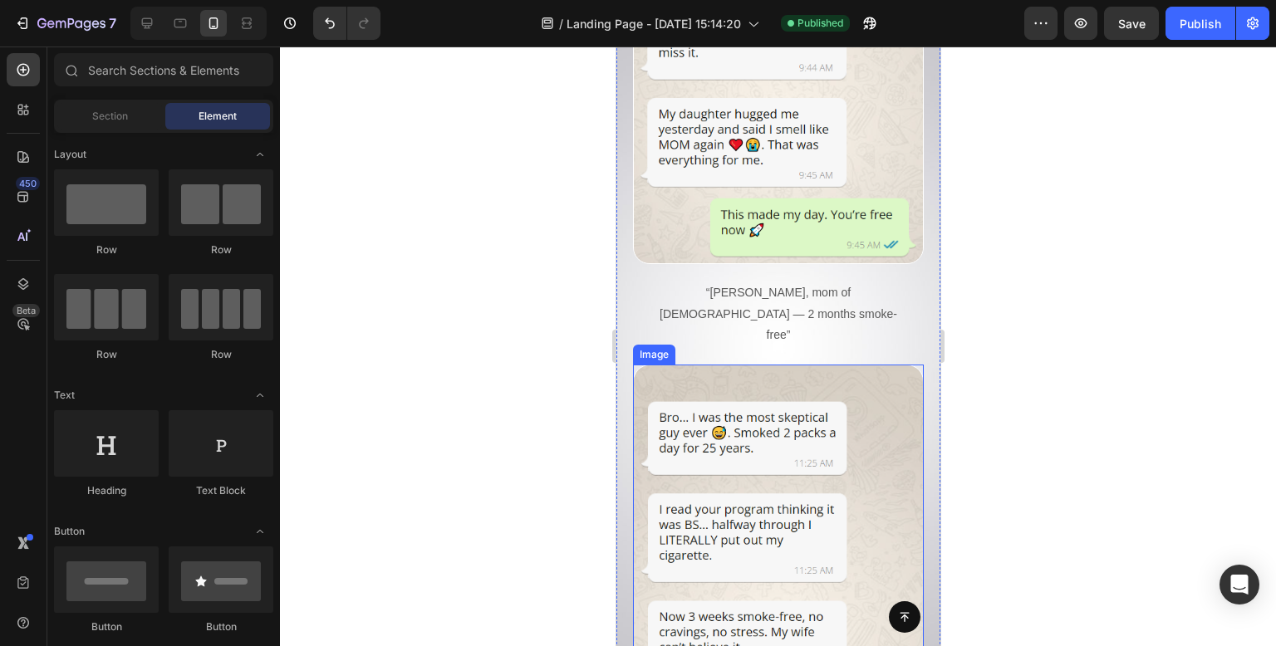
scroll to position [9892, 0]
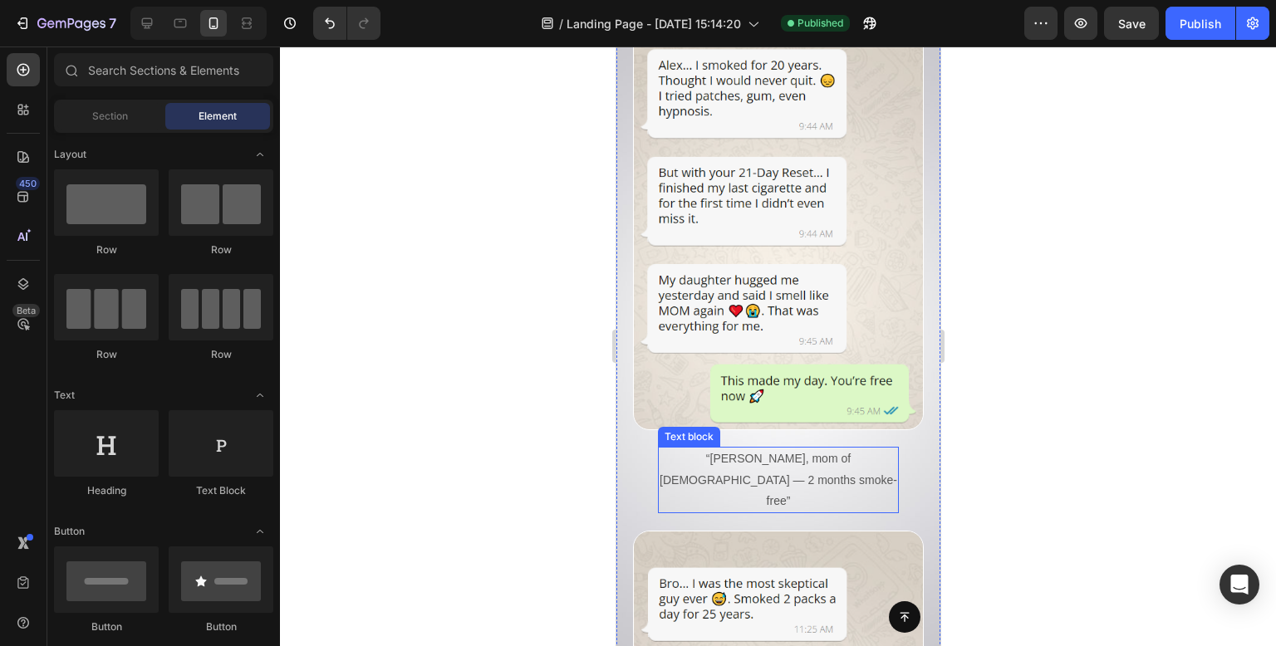
click at [772, 449] on p "“Jessica, mom of 2 — 2 months smoke-free”" at bounding box center [778, 480] width 238 height 63
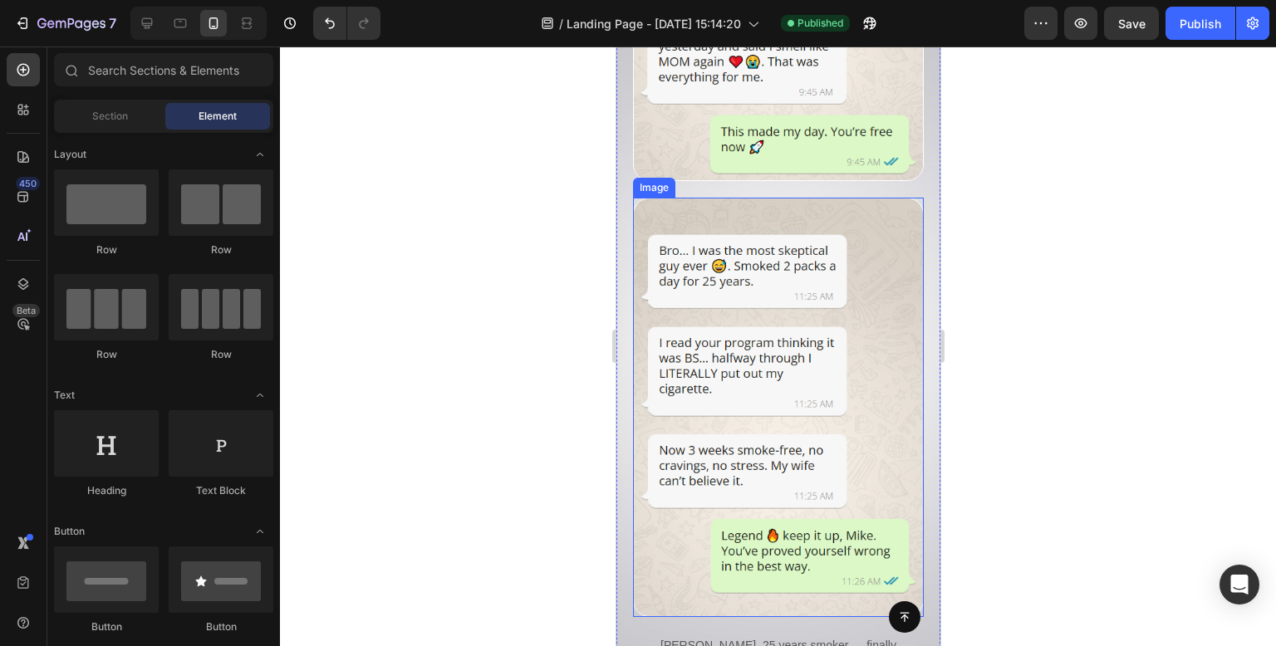
scroll to position [10307, 0]
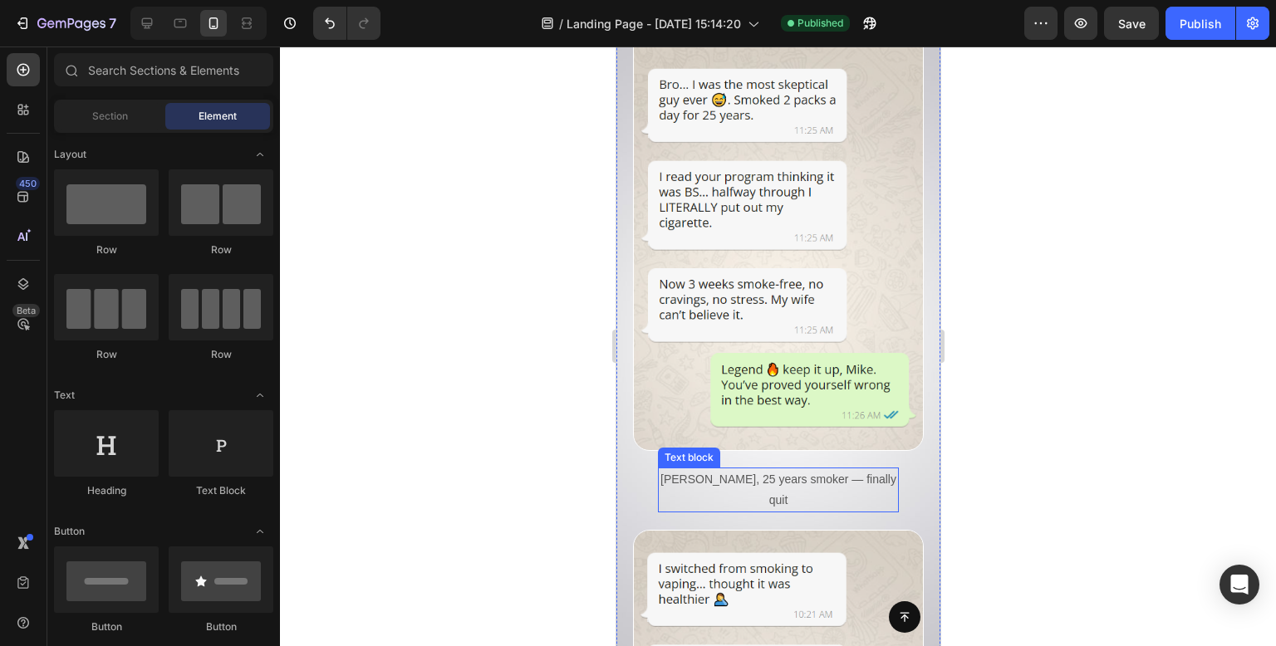
click at [810, 469] on p "Mike, 25 years smoker — finally quit" at bounding box center [778, 490] width 238 height 42
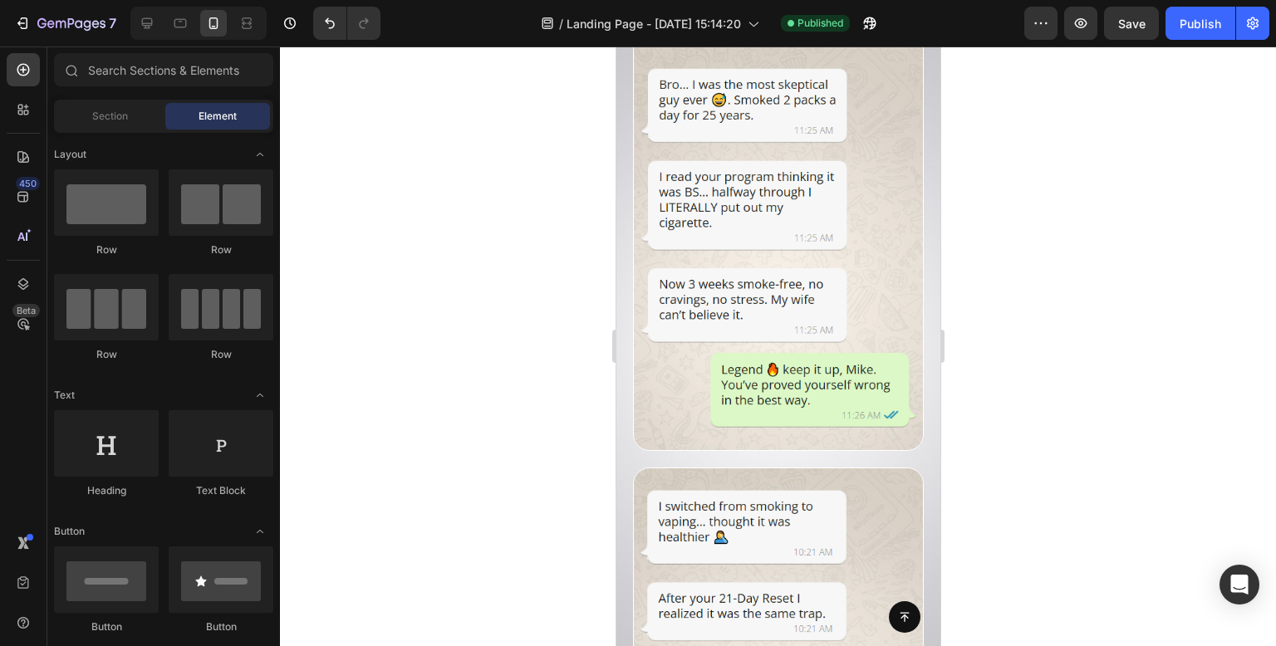
click at [1016, 320] on div at bounding box center [778, 347] width 996 height 600
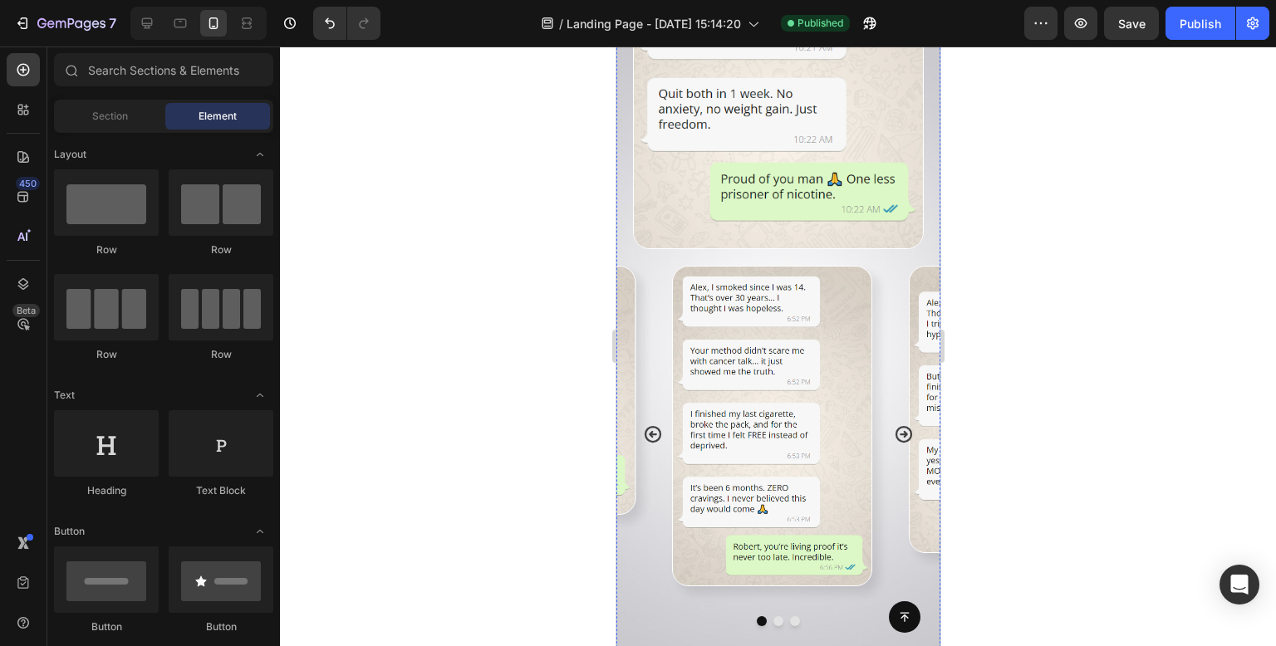
scroll to position [10972, 0]
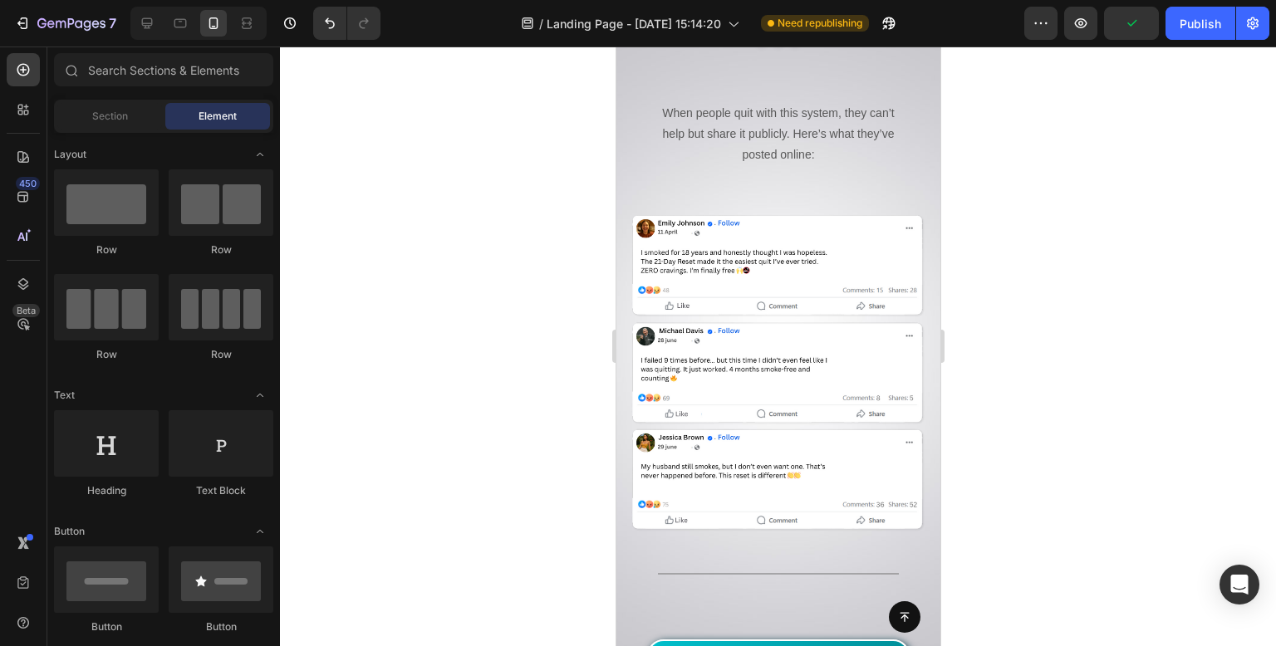
click at [1085, 333] on div at bounding box center [778, 347] width 996 height 600
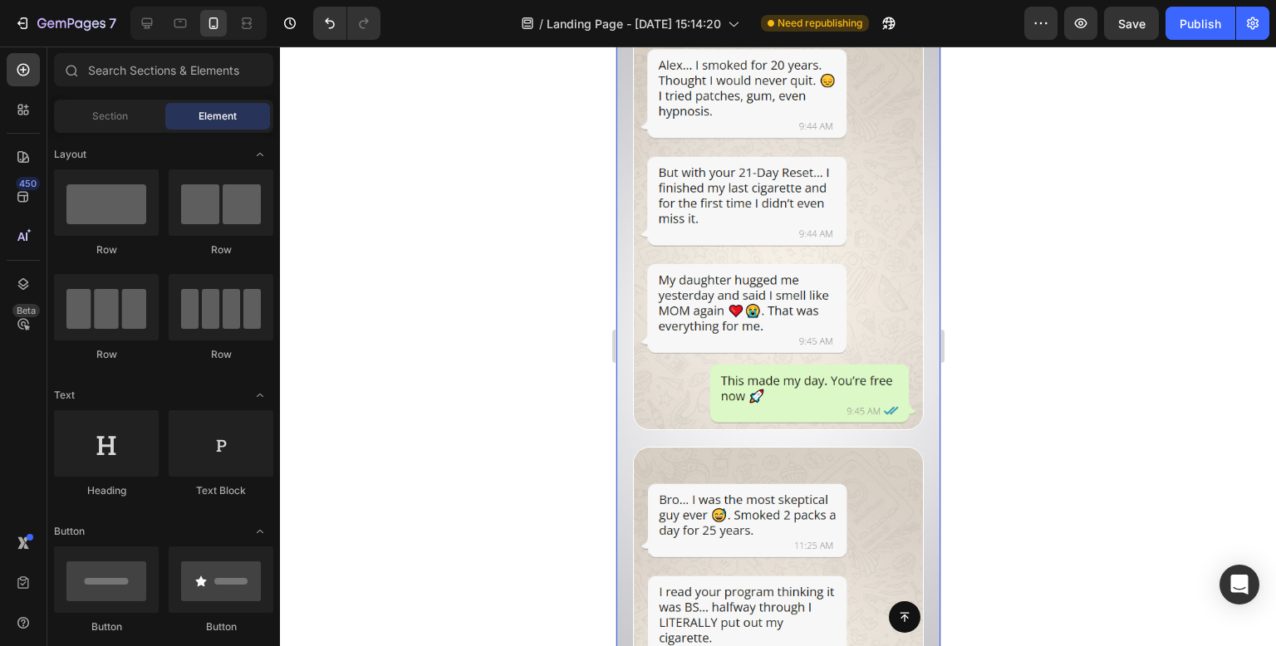
scroll to position [9643, 0]
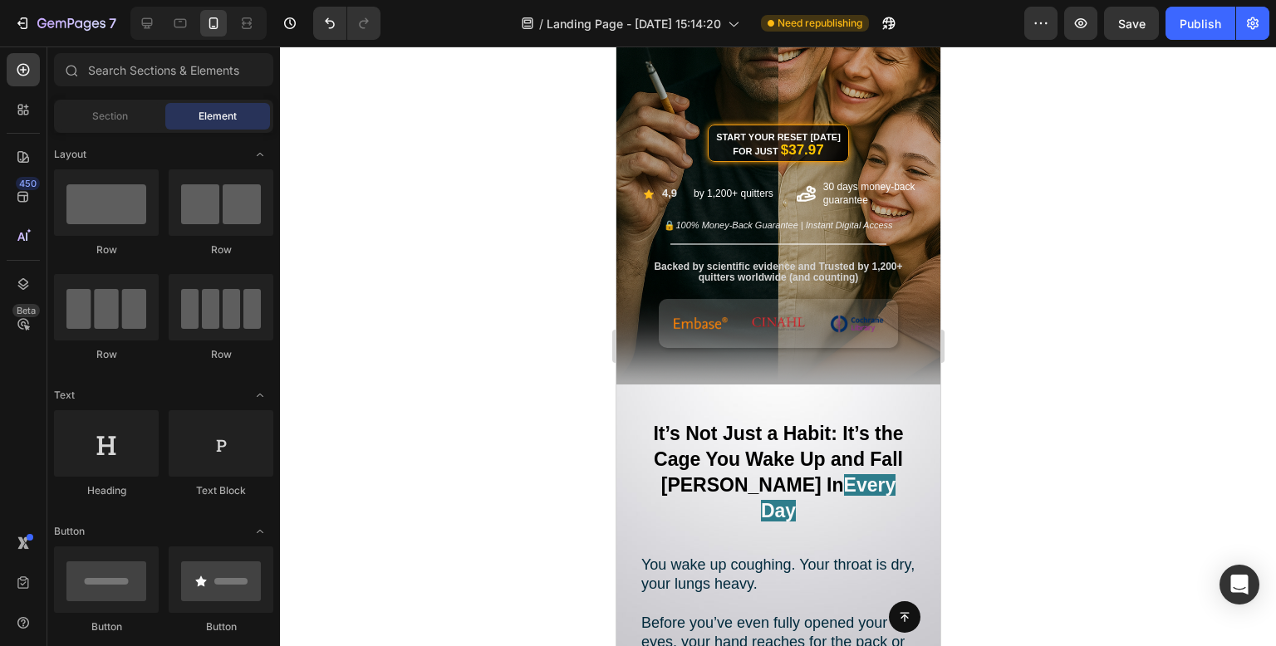
drag, startPoint x: 931, startPoint y: 315, endPoint x: 1562, endPoint y: 72, distance: 675.7
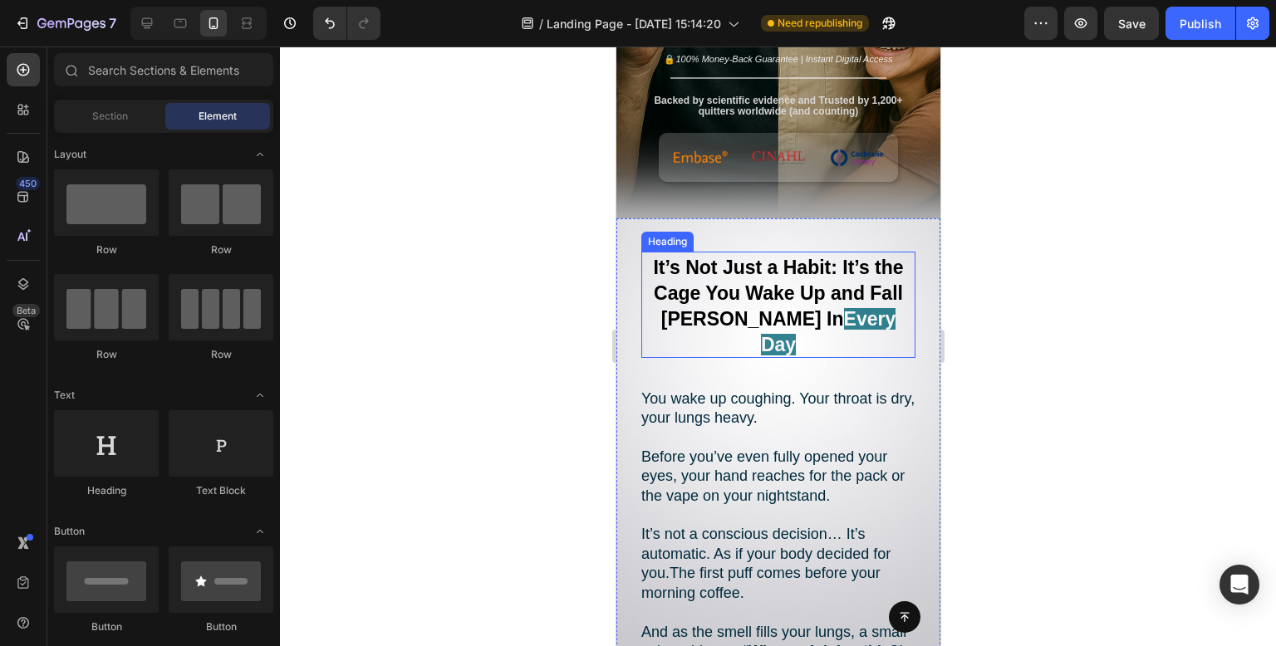
click at [732, 297] on strong "It’s Not Just a Habit: It’s the Cage You Wake Up and Fall Asleep In" at bounding box center [777, 293] width 250 height 73
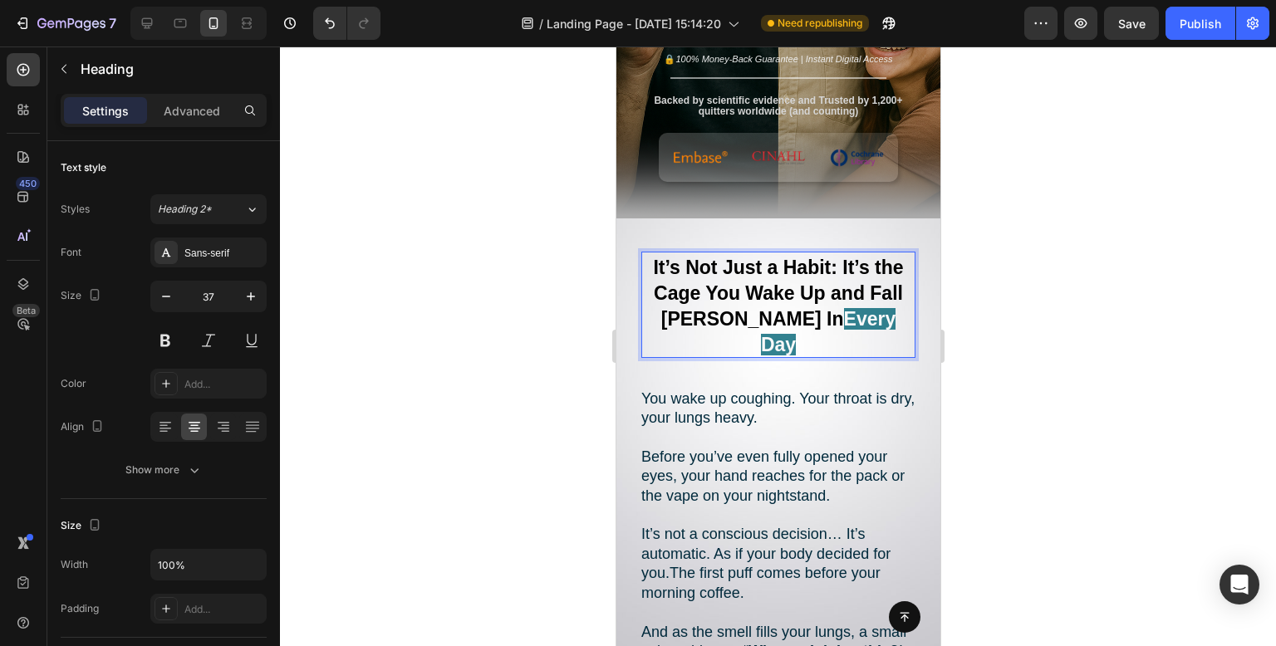
click at [732, 297] on strong "It’s Not Just a Habit: It’s the Cage You Wake Up and Fall Asleep In" at bounding box center [777, 293] width 250 height 73
click at [739, 307] on p "It’s Not Just a Habit: It’s the Cage You Wake Up and Fall Asleep In Every Day" at bounding box center [777, 304] width 271 height 103
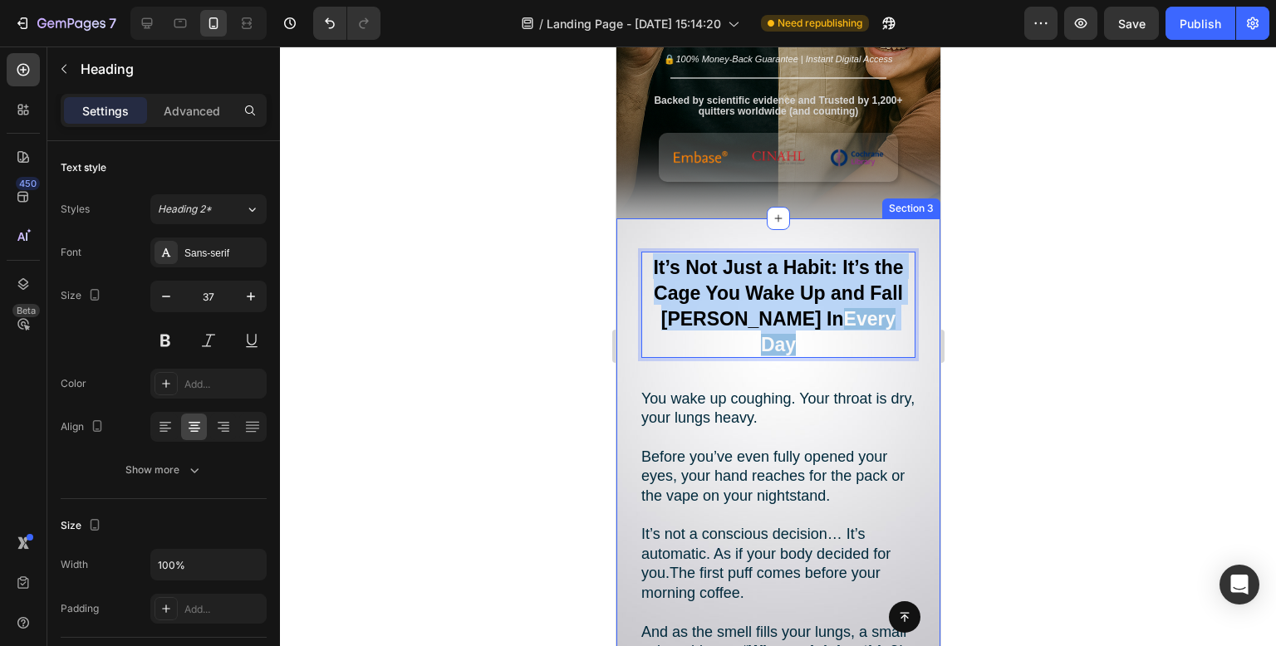
drag, startPoint x: 875, startPoint y: 317, endPoint x: 629, endPoint y: 263, distance: 251.6
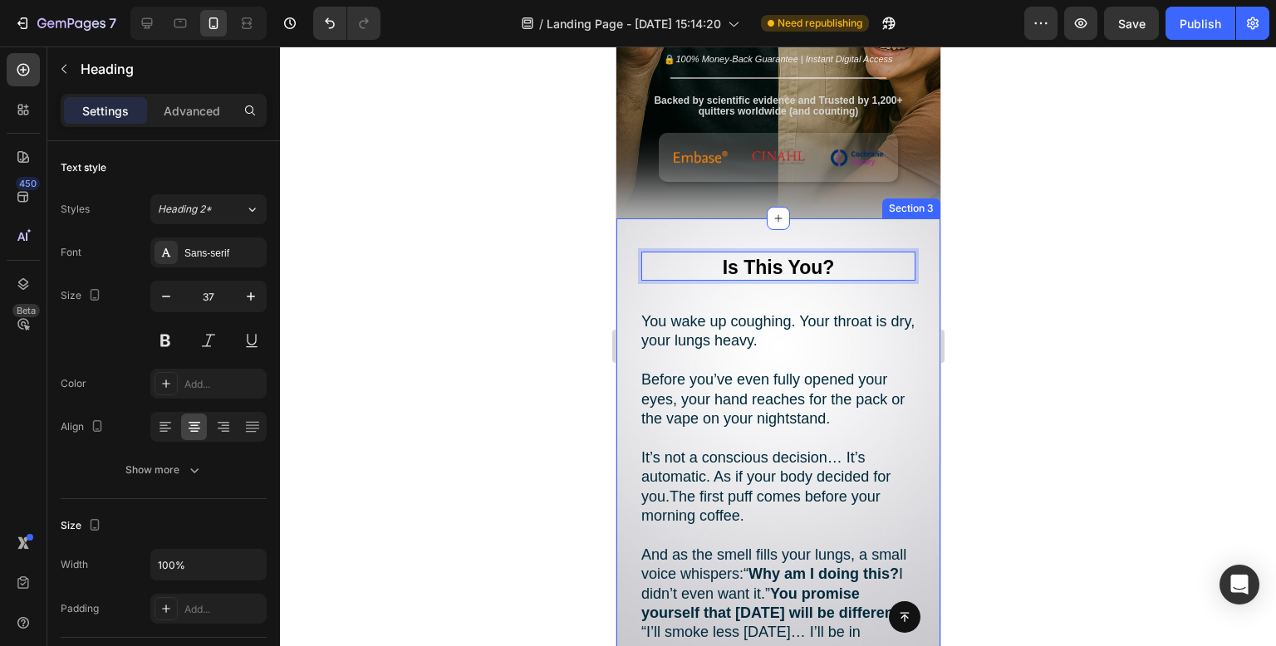
click at [490, 299] on div at bounding box center [778, 347] width 996 height 600
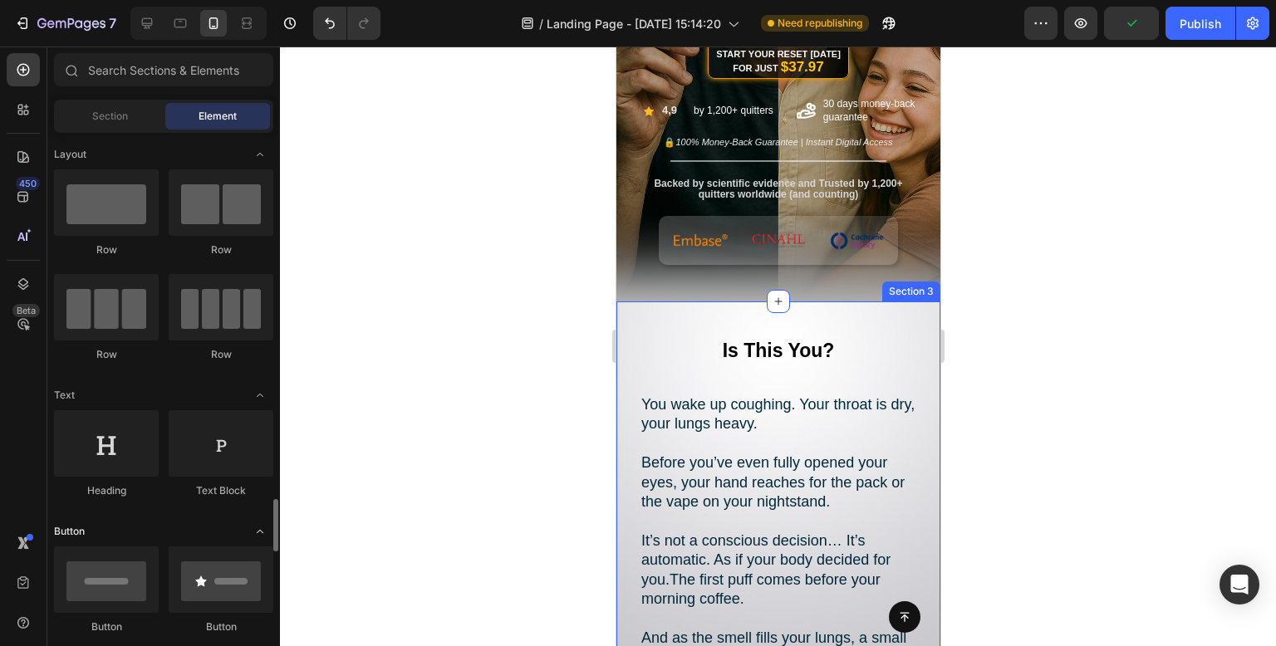
scroll to position [83, 0]
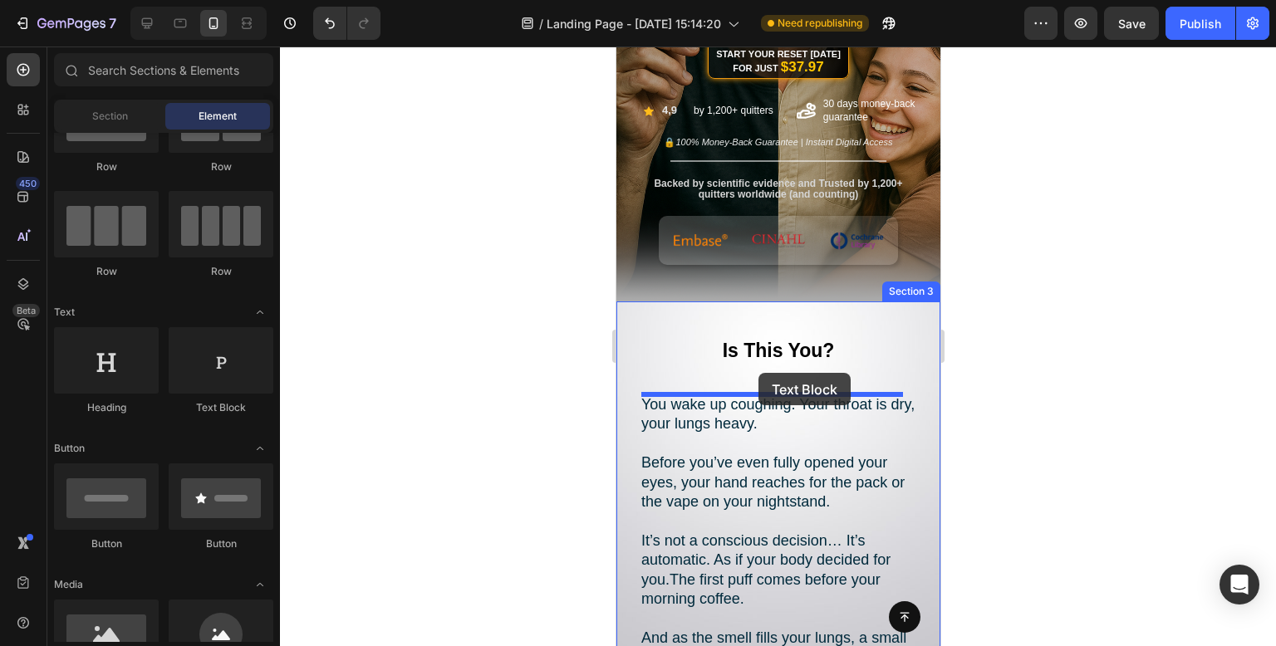
drag, startPoint x: 840, startPoint y: 416, endPoint x: 758, endPoint y: 373, distance: 92.9
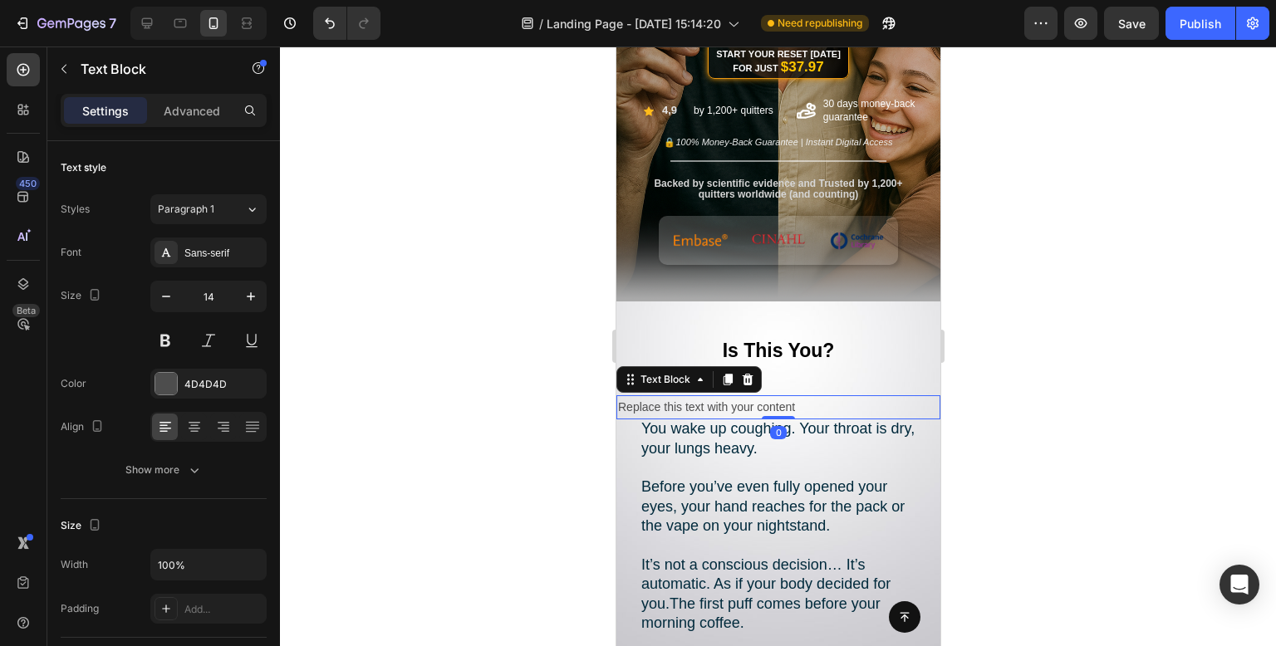
click at [744, 402] on div "Replace this text with your content" at bounding box center [778, 407] width 324 height 24
click at [774, 408] on p "Replace this text with your content" at bounding box center [777, 407] width 321 height 21
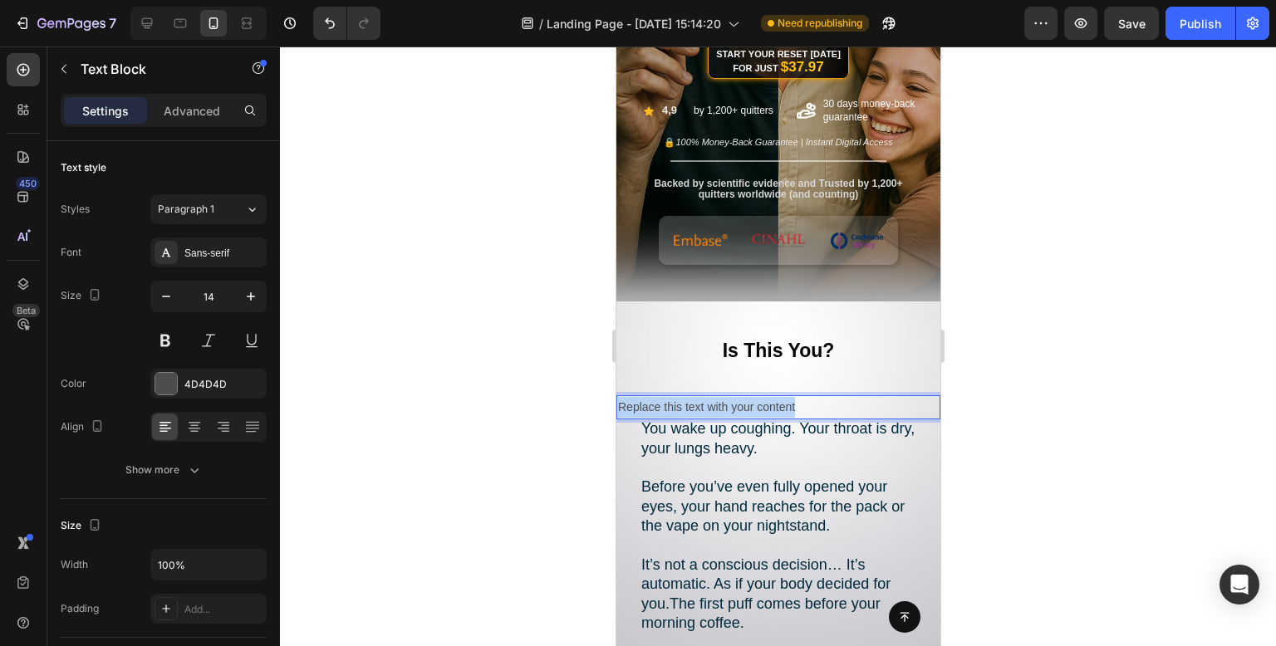
click at [774, 408] on p "Replace this text with your content" at bounding box center [777, 407] width 321 height 21
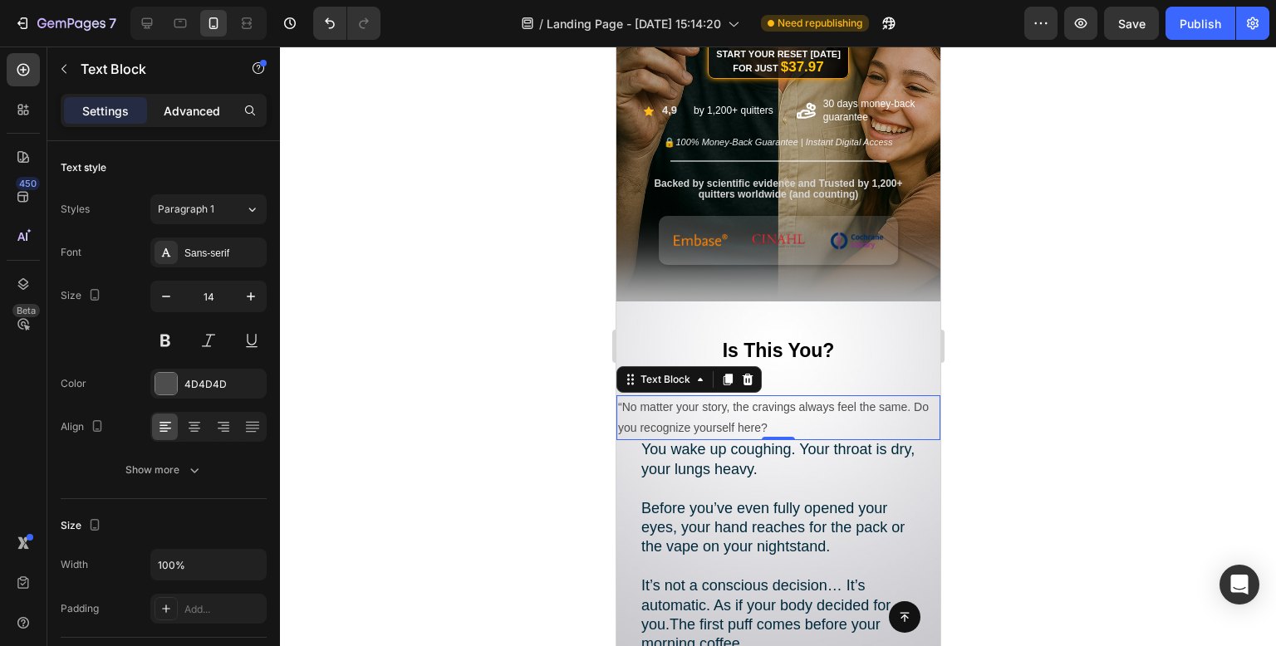
click at [213, 118] on p "Advanced" at bounding box center [192, 110] width 56 height 17
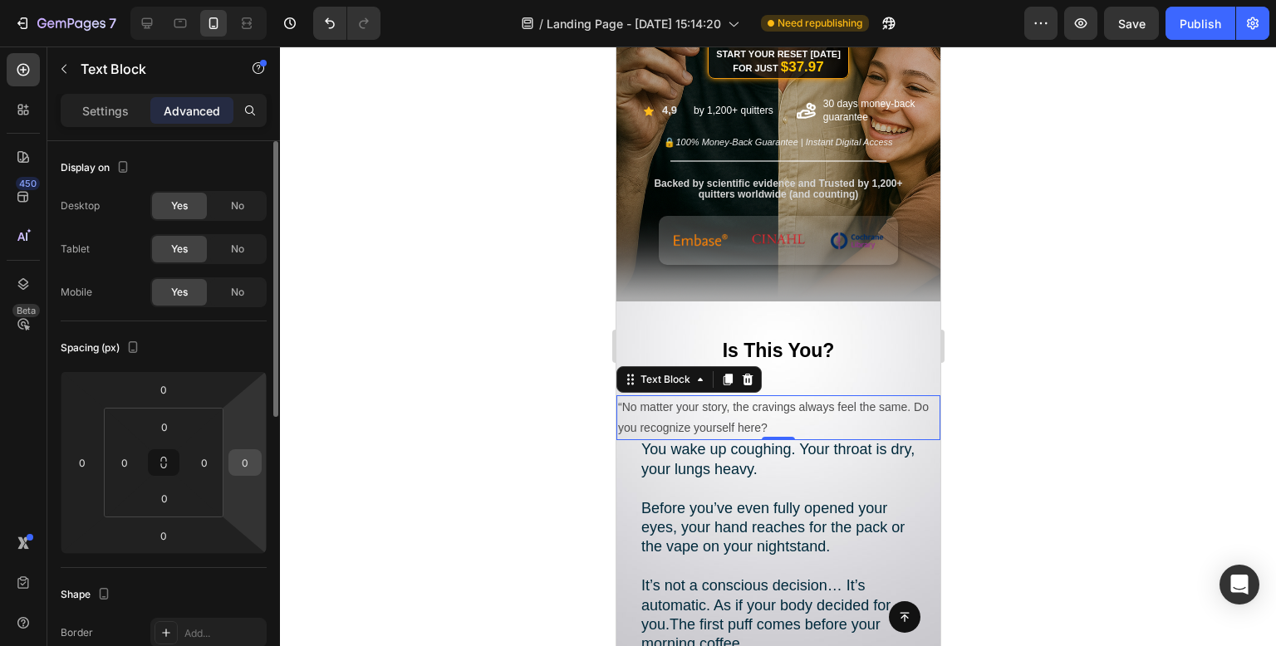
click at [253, 459] on input "0" at bounding box center [245, 462] width 25 height 25
type input "20"
click at [83, 466] on input "0" at bounding box center [82, 462] width 25 height 25
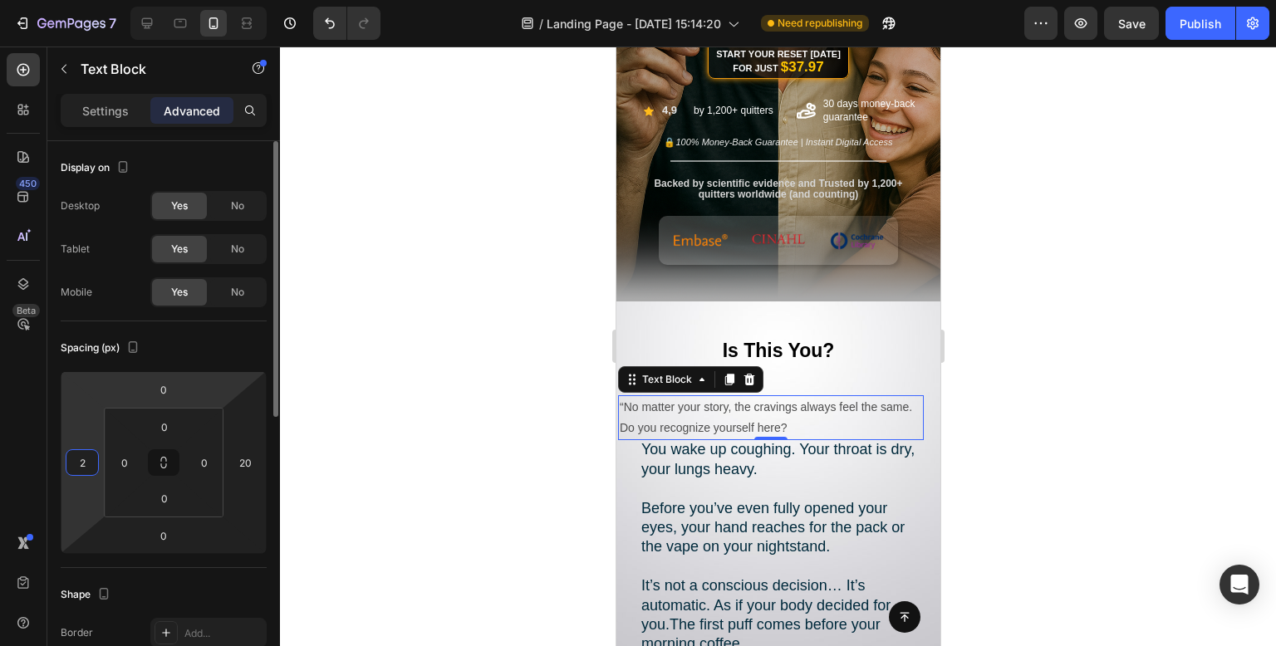
type input "20"
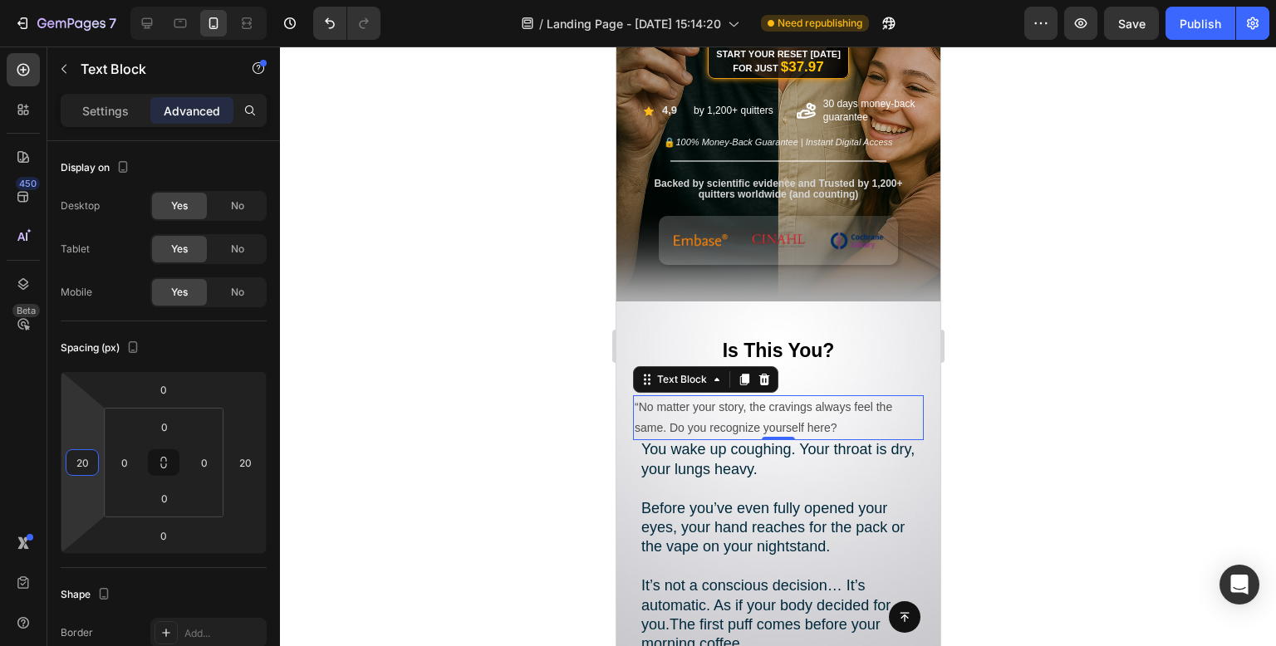
click at [492, 253] on div at bounding box center [778, 347] width 996 height 600
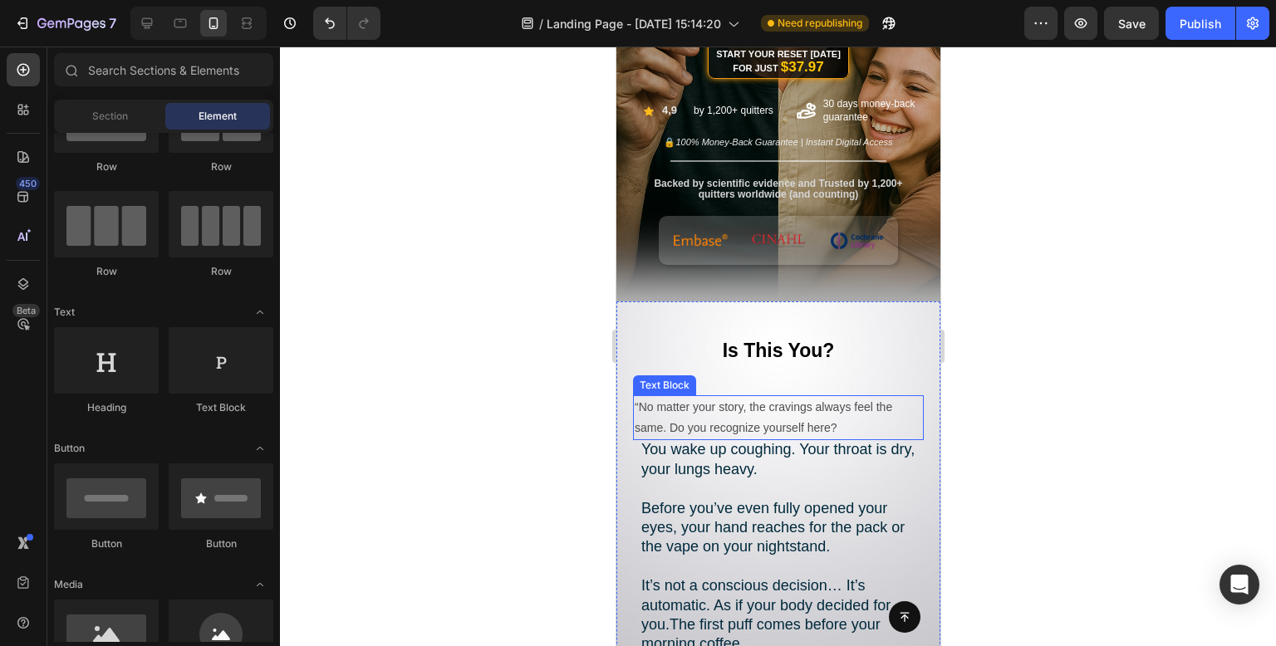
click at [756, 432] on p "“No matter your story, the cravings always feel the same. Do you recognize your…" at bounding box center [777, 418] width 287 height 42
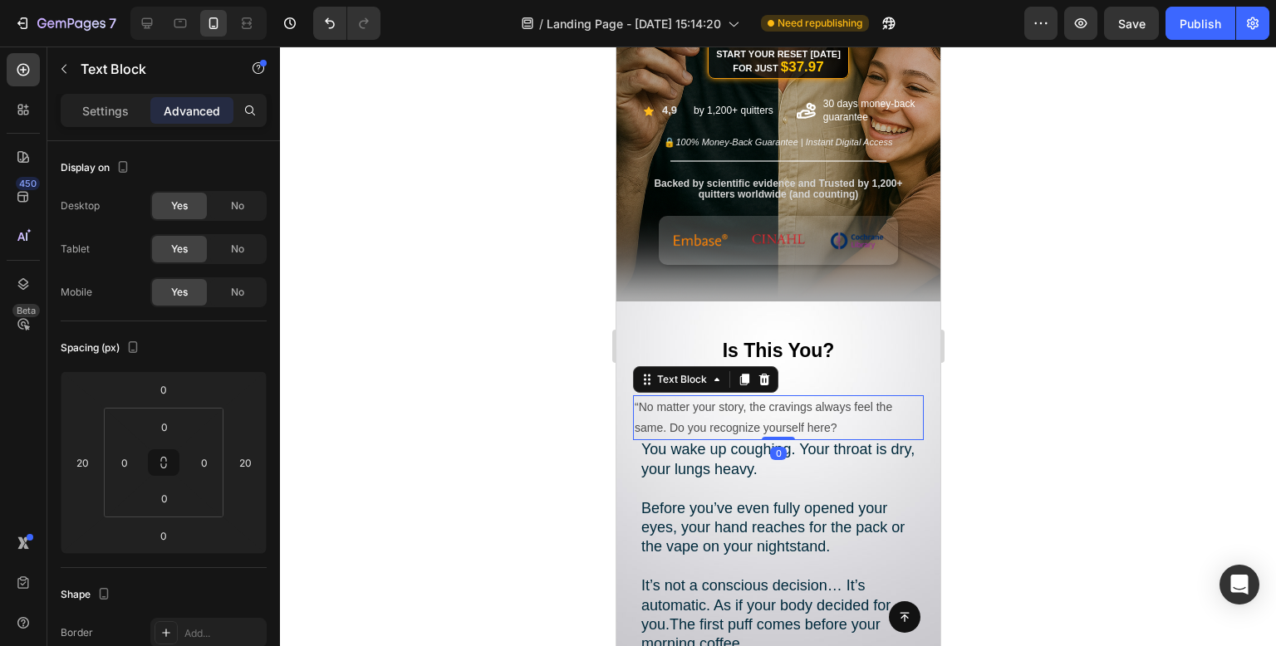
click at [1087, 283] on div at bounding box center [778, 347] width 996 height 600
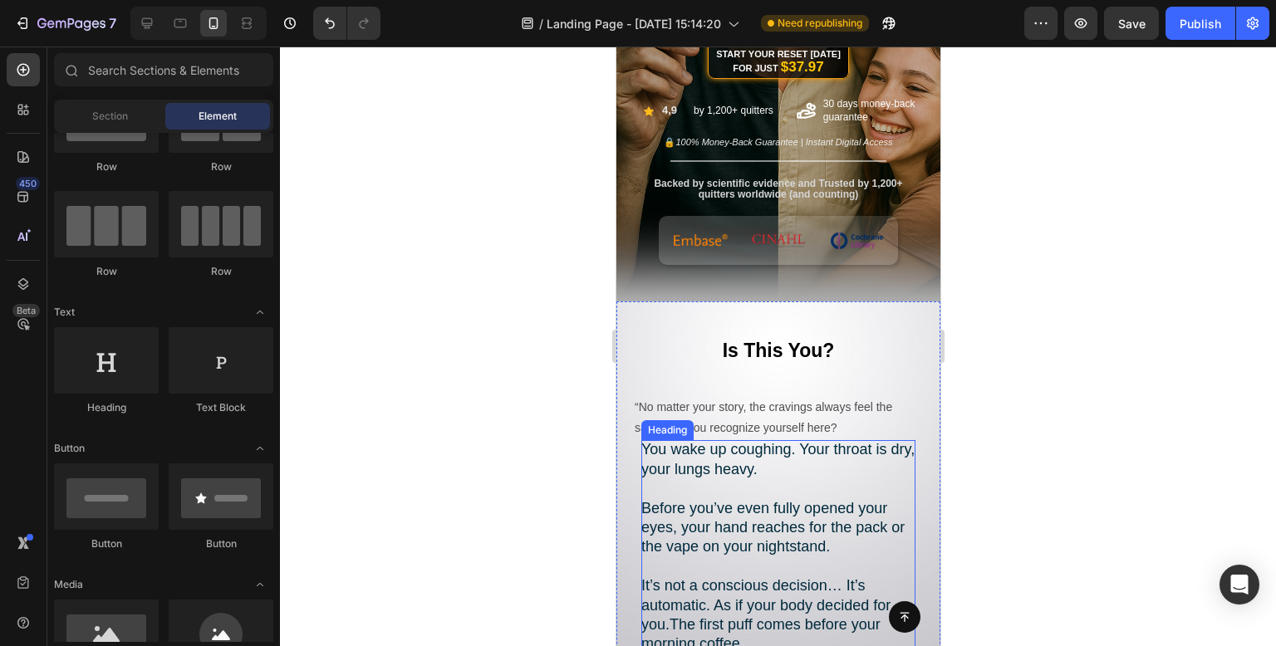
scroll to position [543, 0]
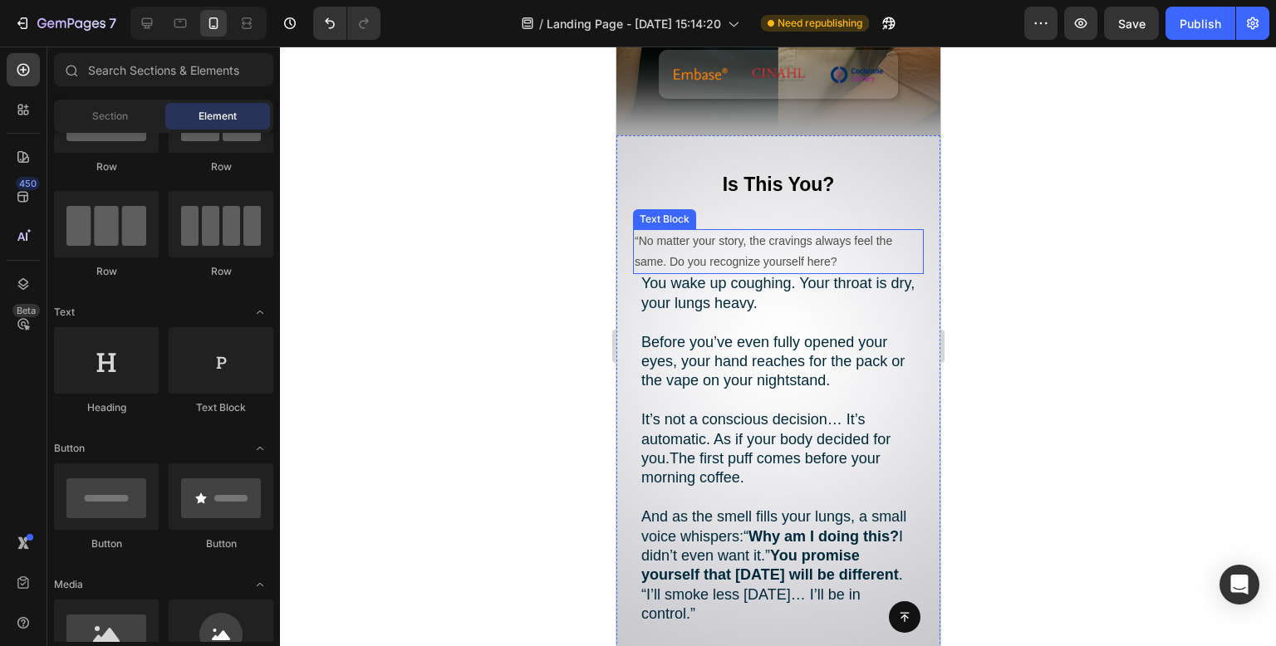
click at [828, 270] on p "“No matter your story, the cravings always feel the same. Do you recognize your…" at bounding box center [777, 252] width 287 height 42
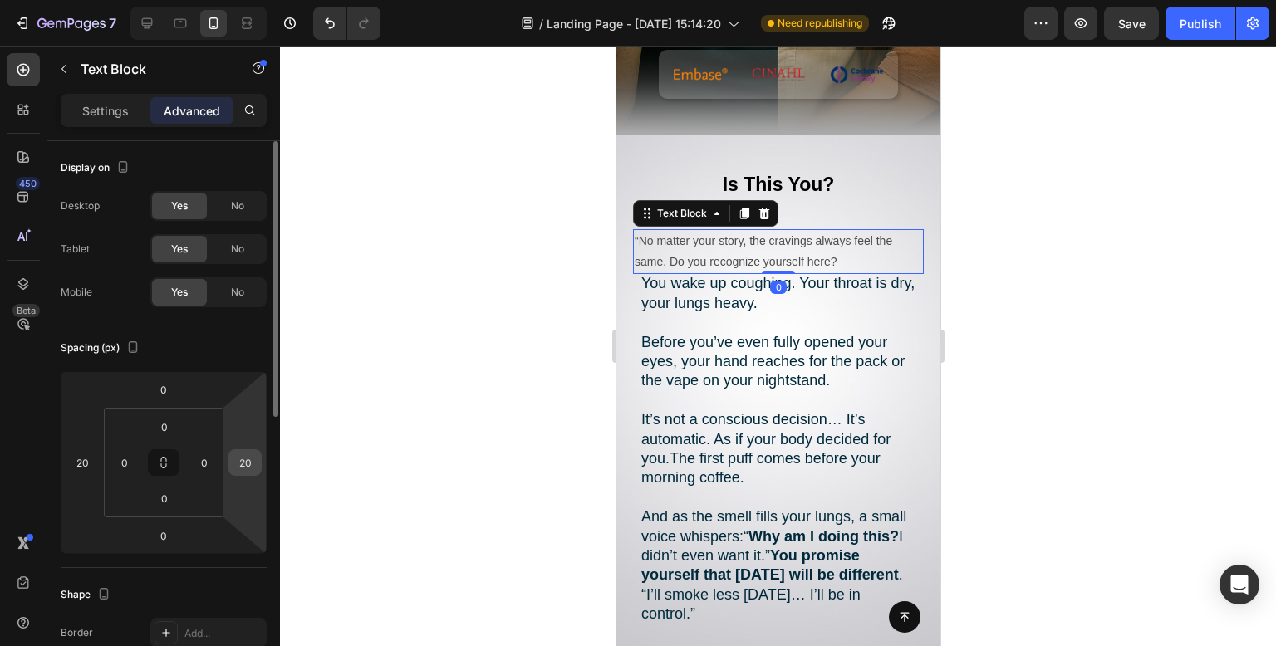
click at [245, 459] on input "20" at bounding box center [245, 462] width 25 height 25
type input "30"
click at [73, 457] on input "20" at bounding box center [82, 462] width 25 height 25
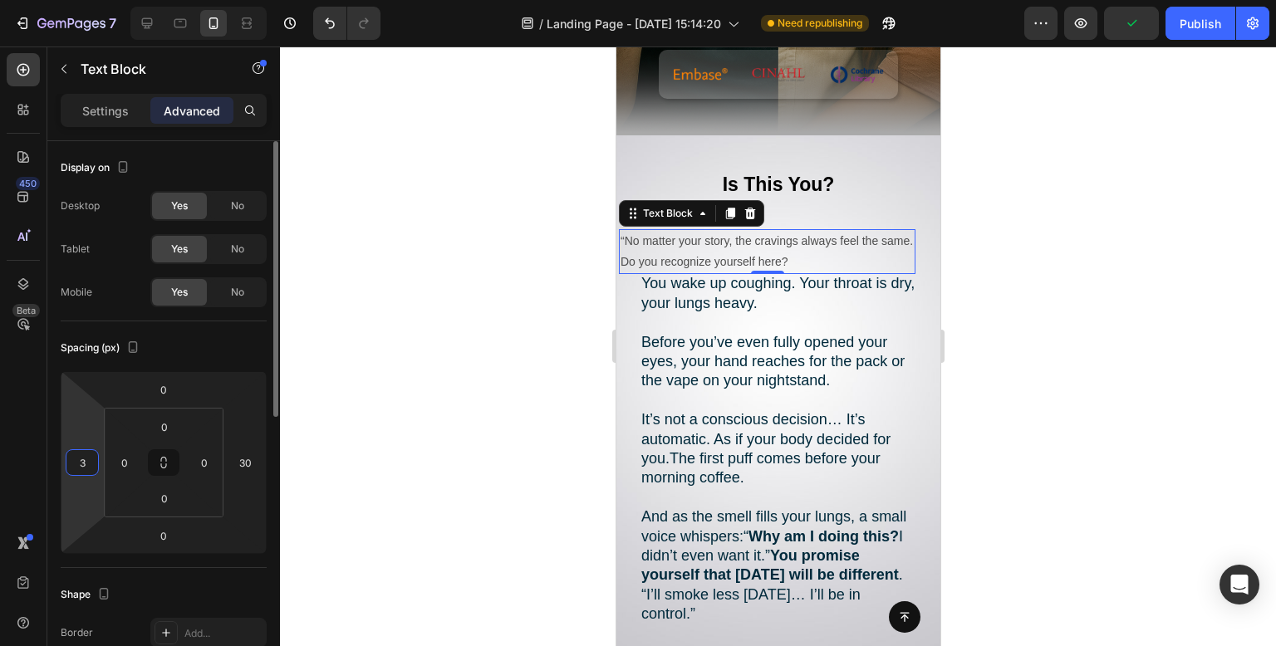
type input "30"
click at [469, 186] on div at bounding box center [778, 347] width 996 height 600
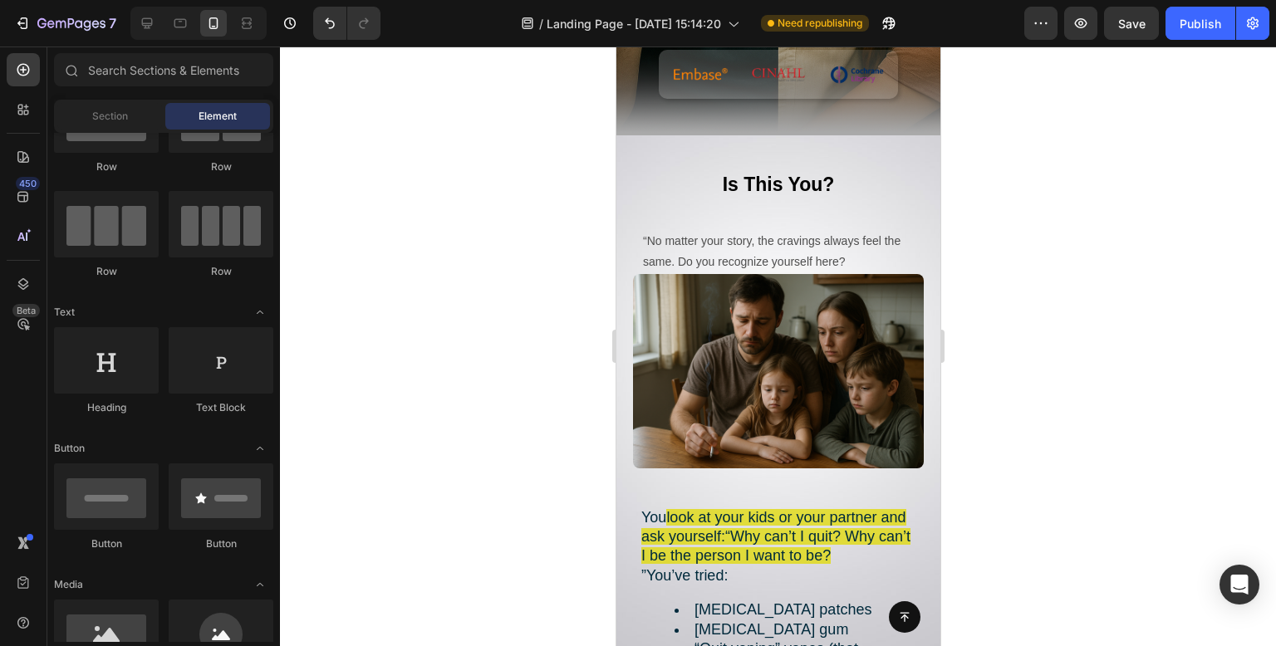
click at [776, 336] on img at bounding box center [777, 371] width 291 height 194
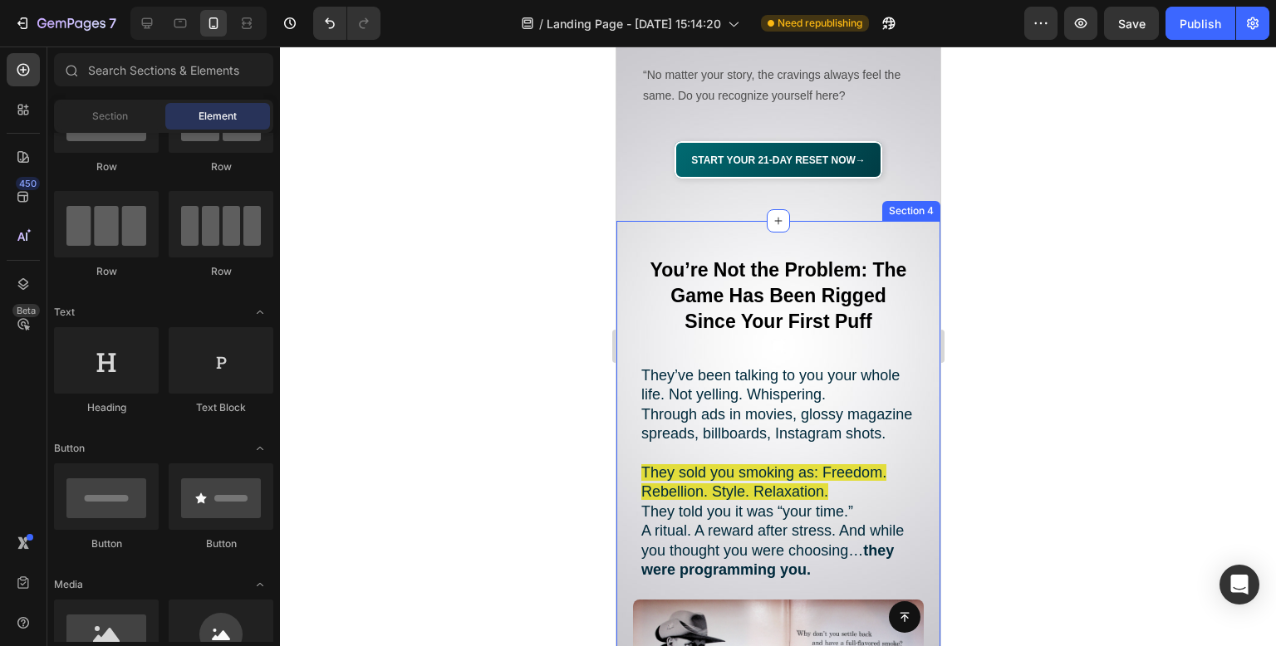
scroll to position [460, 0]
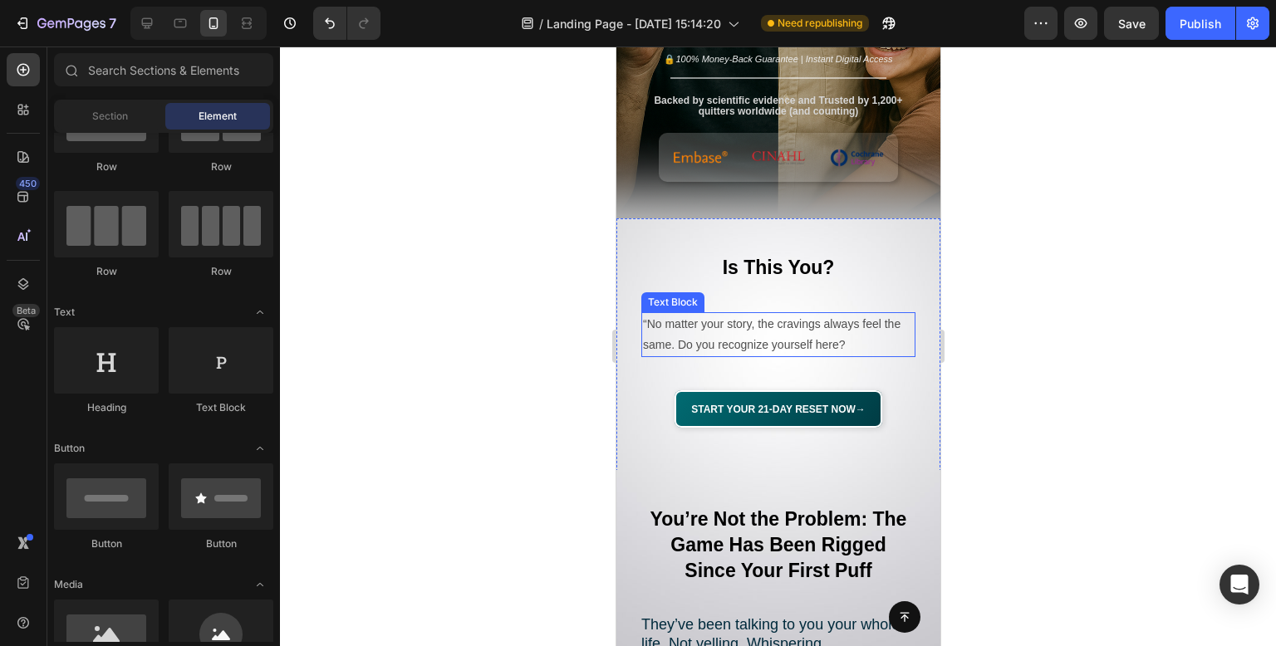
click at [793, 327] on p "“No matter your story, the cravings always feel the same. Do you recognize your…" at bounding box center [777, 335] width 271 height 42
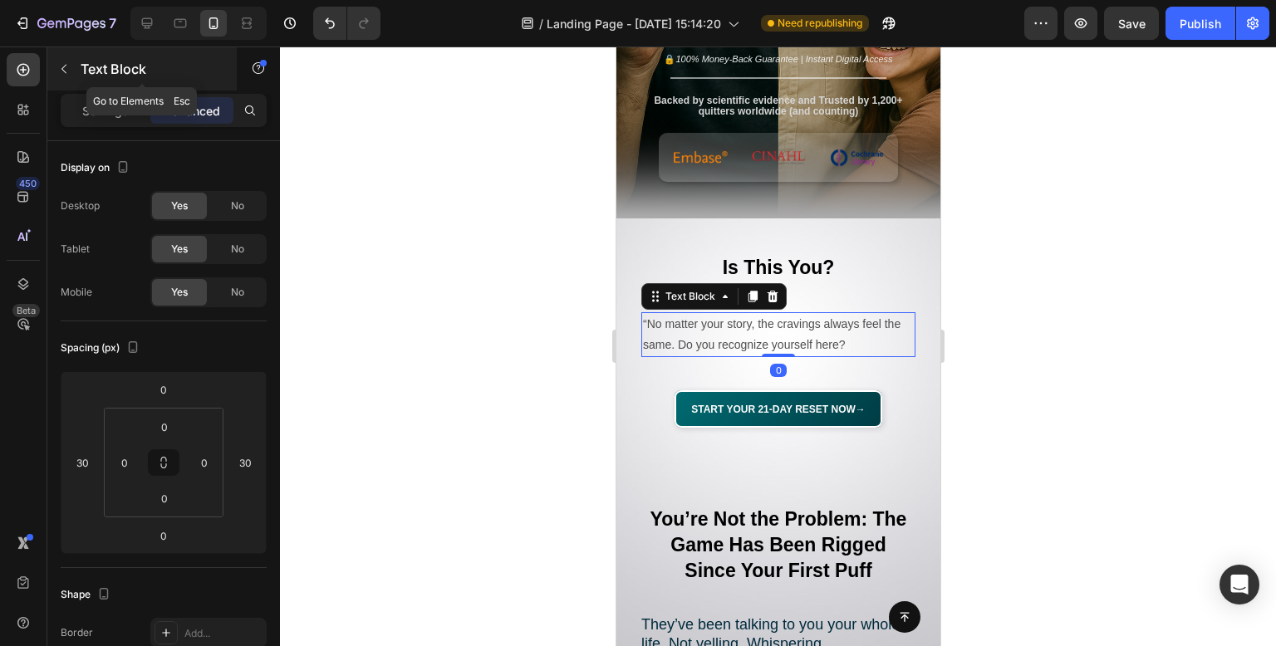
click at [71, 58] on button "button" at bounding box center [64, 69] width 27 height 27
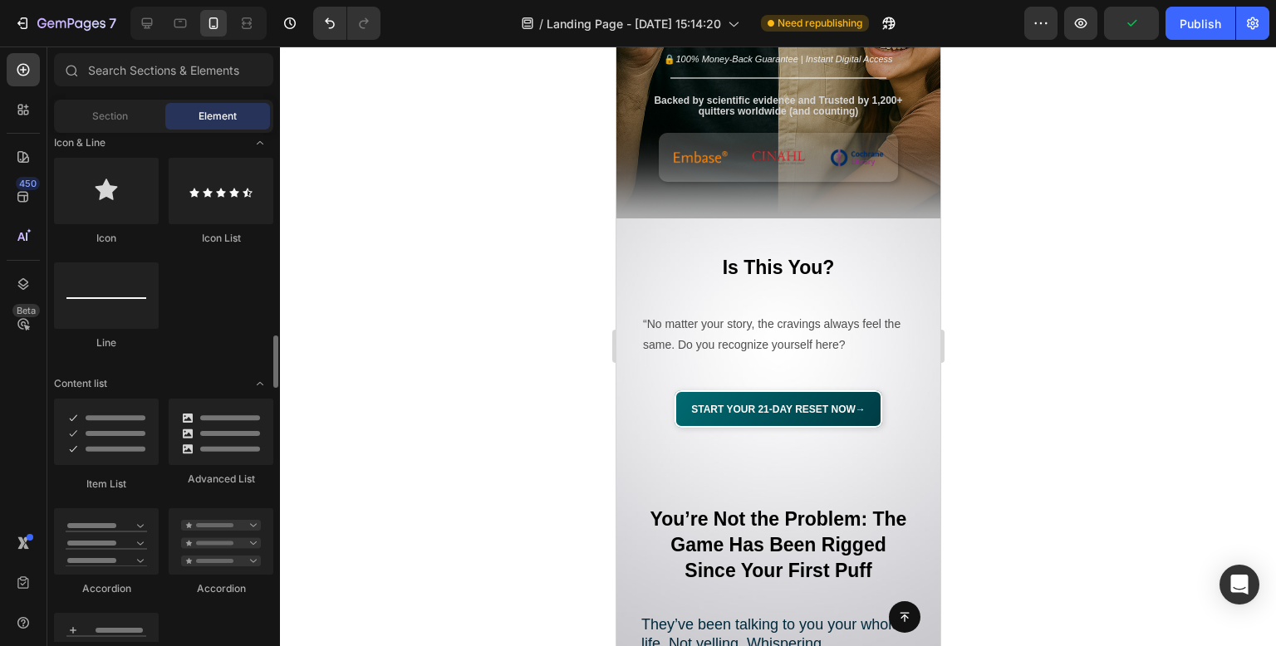
scroll to position [1163, 0]
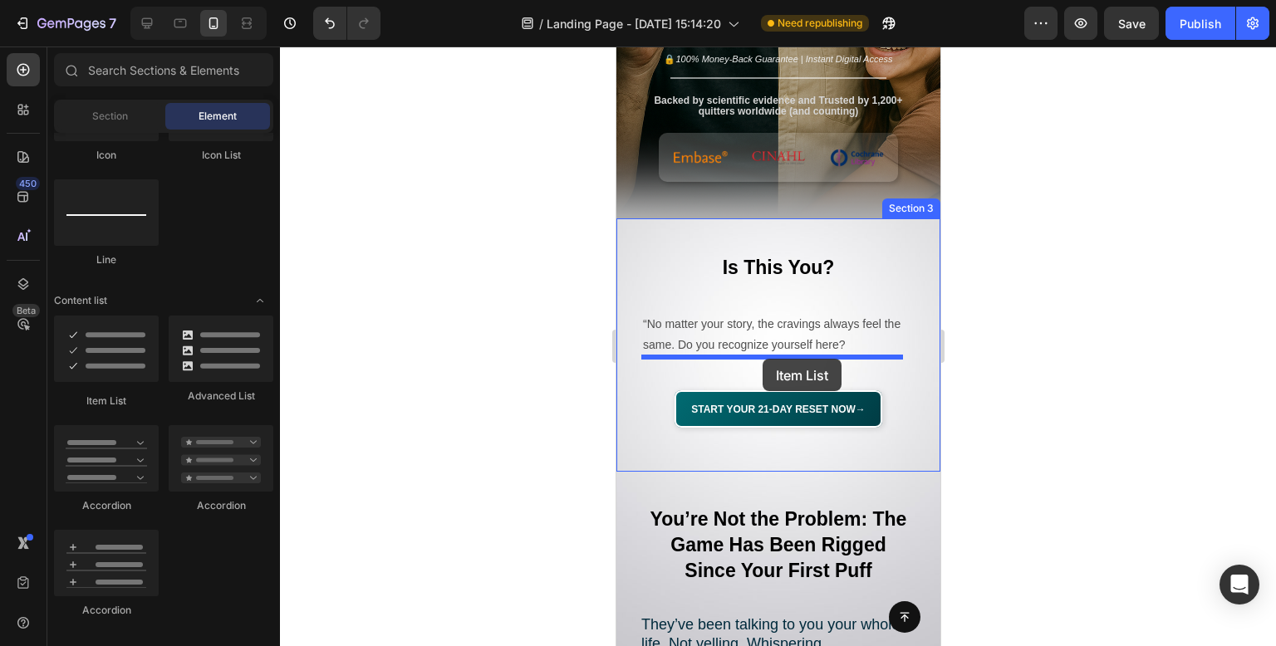
drag, startPoint x: 739, startPoint y: 413, endPoint x: 762, endPoint y: 359, distance: 58.8
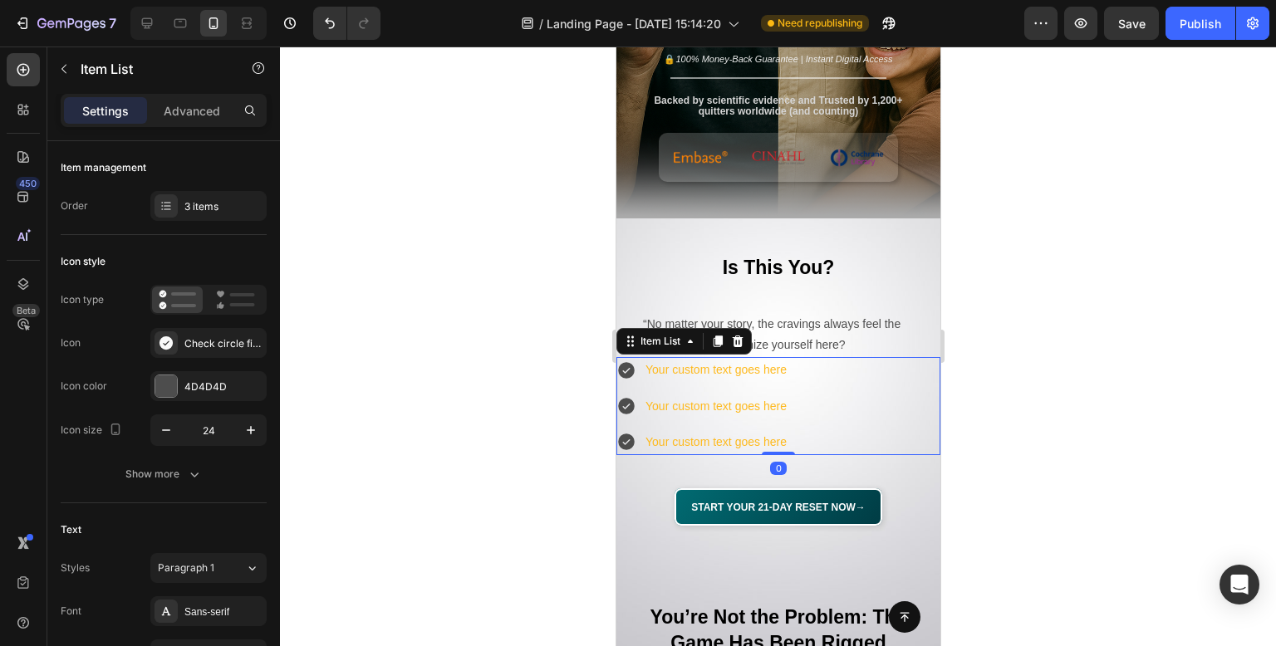
click at [433, 243] on div at bounding box center [778, 347] width 996 height 600
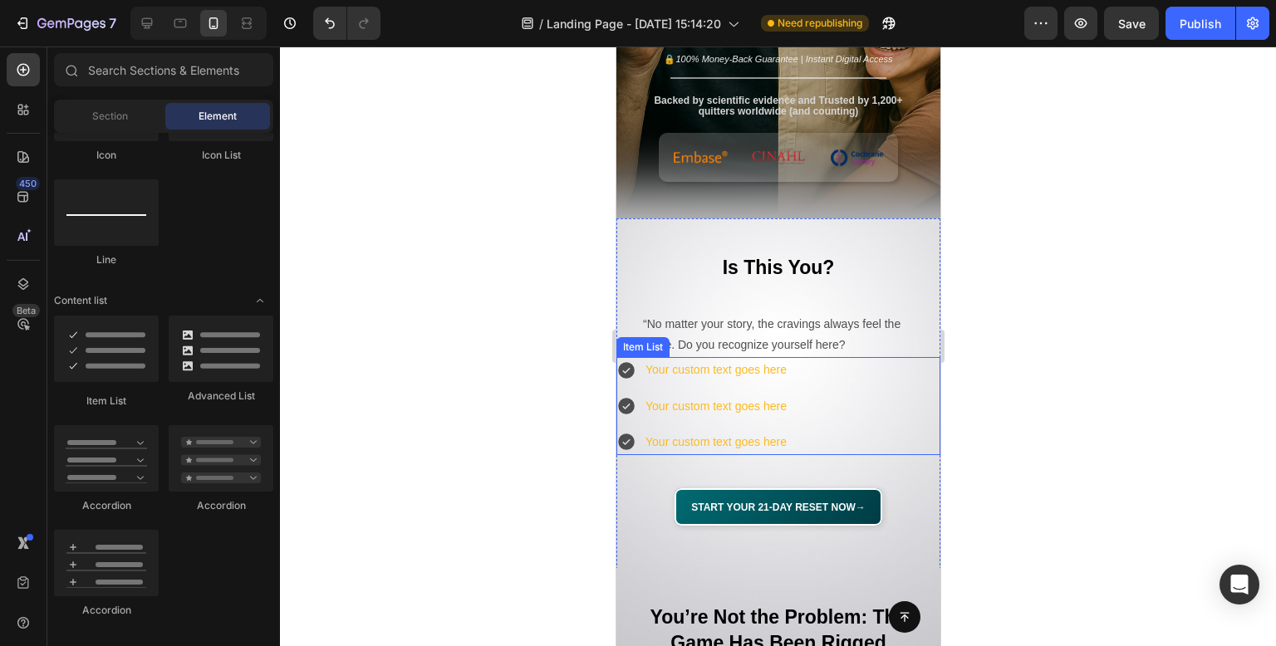
click at [879, 420] on div "Your custom text goes here Your custom text goes here Your custom text goes here" at bounding box center [778, 406] width 324 height 98
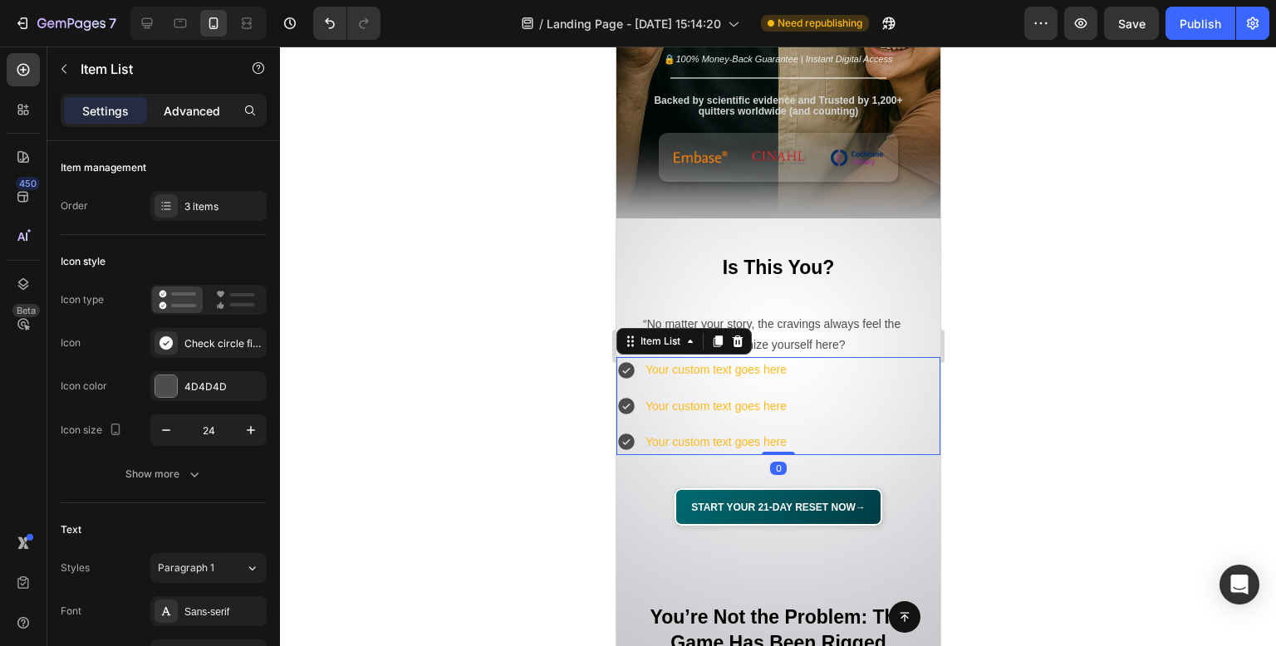
click at [187, 120] on div "Advanced" at bounding box center [191, 110] width 83 height 27
type input "100%"
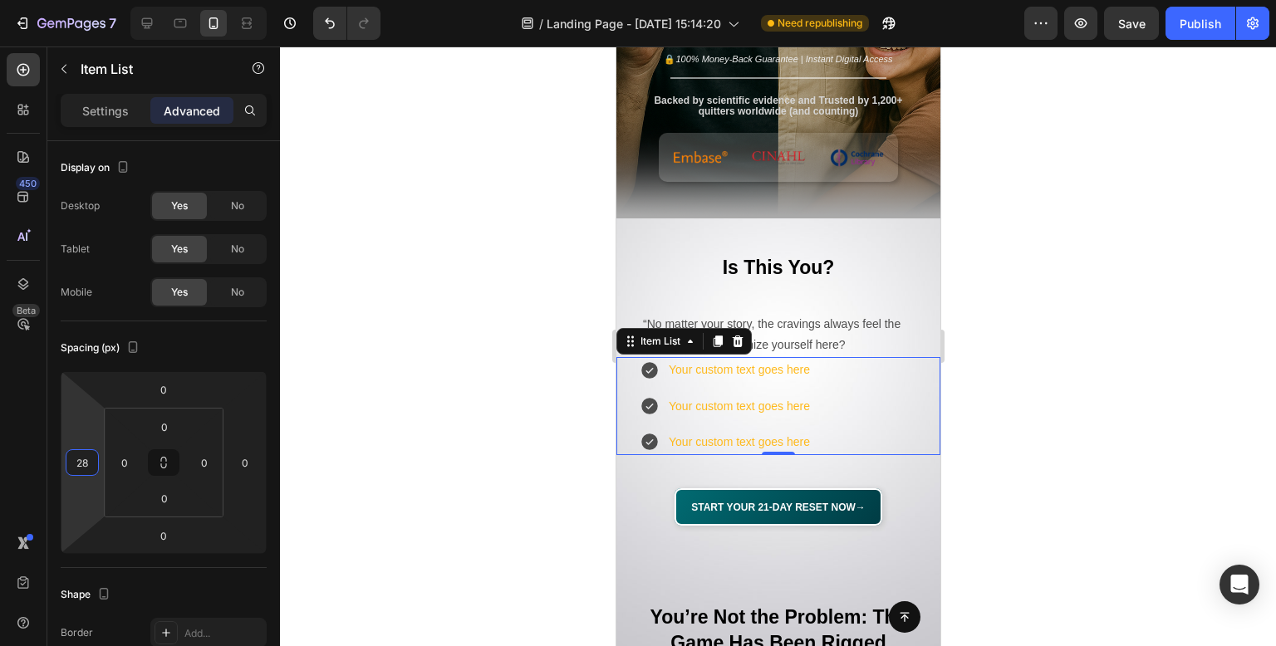
type input "30"
drag, startPoint x: 84, startPoint y: 428, endPoint x: 80, endPoint y: 415, distance: 13.1
click at [80, 0] on html "7 Version history / Landing Page - [DATE] 15:14:20 Need republishing Preview Sa…" at bounding box center [638, 0] width 1276 height 0
type input "30"
click at [228, 0] on html "7 Version history / Landing Page - [DATE] 15:14:20 Need republishing Preview Sa…" at bounding box center [638, 0] width 1276 height 0
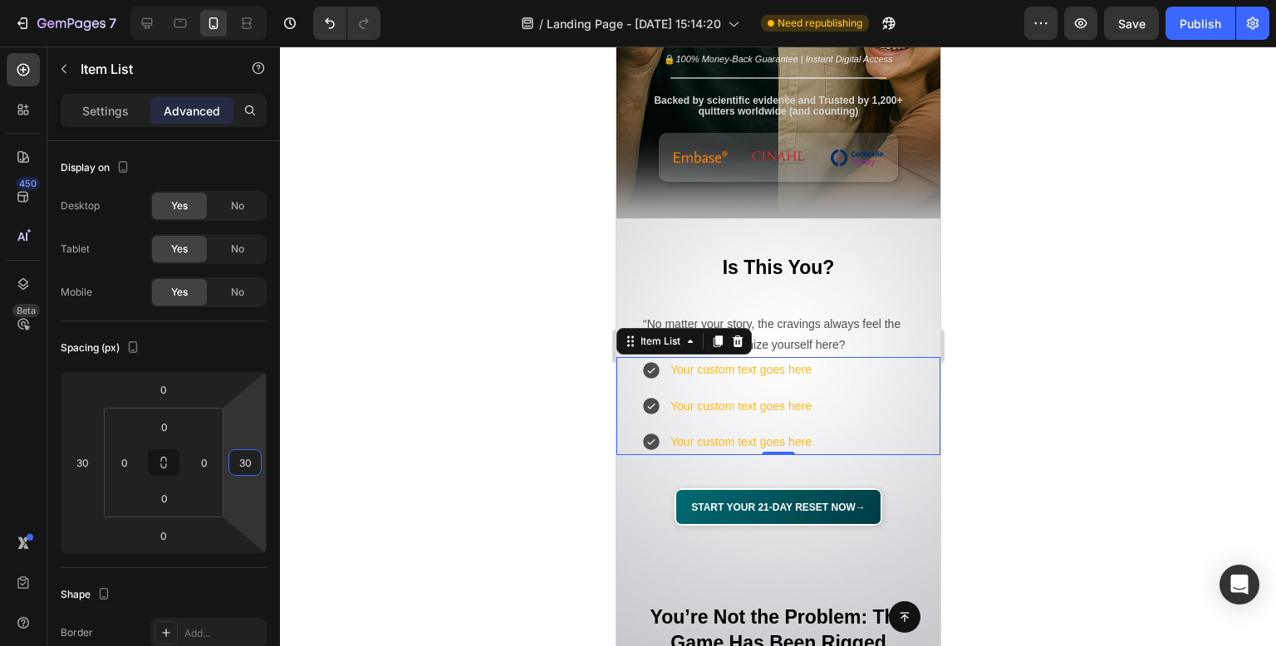
click at [479, 290] on div at bounding box center [778, 347] width 996 height 600
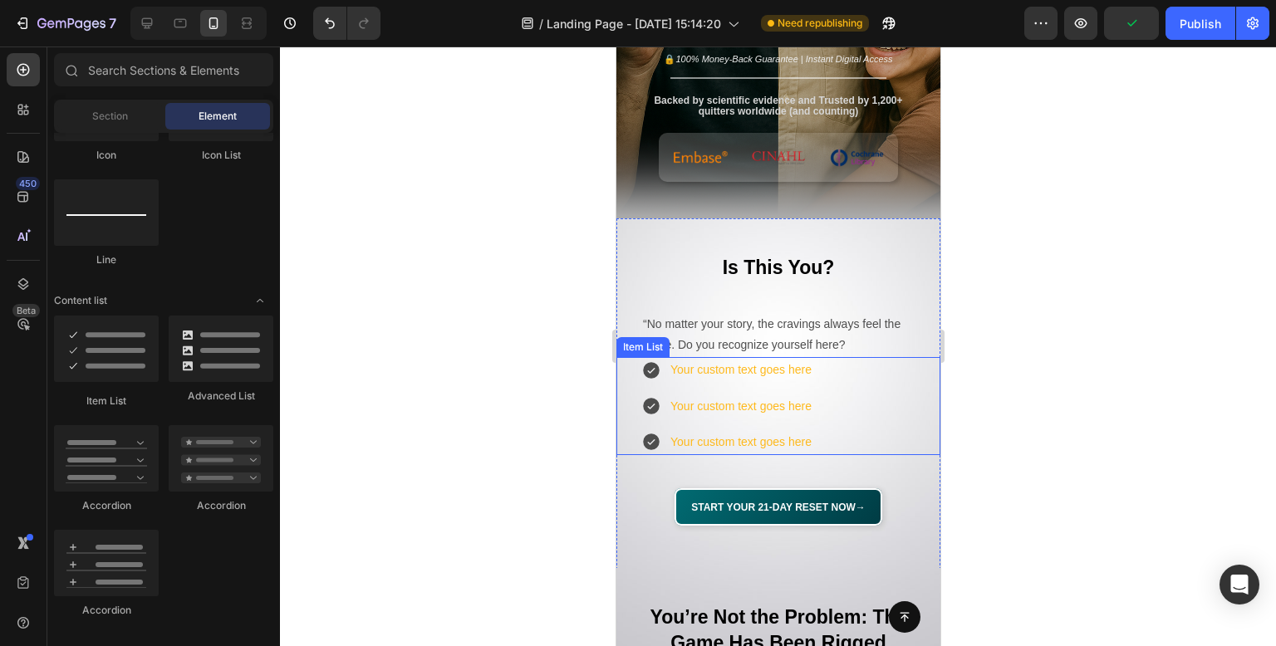
click at [874, 399] on div "Your custom text goes here Your custom text goes here Your custom text goes here" at bounding box center [778, 406] width 274 height 98
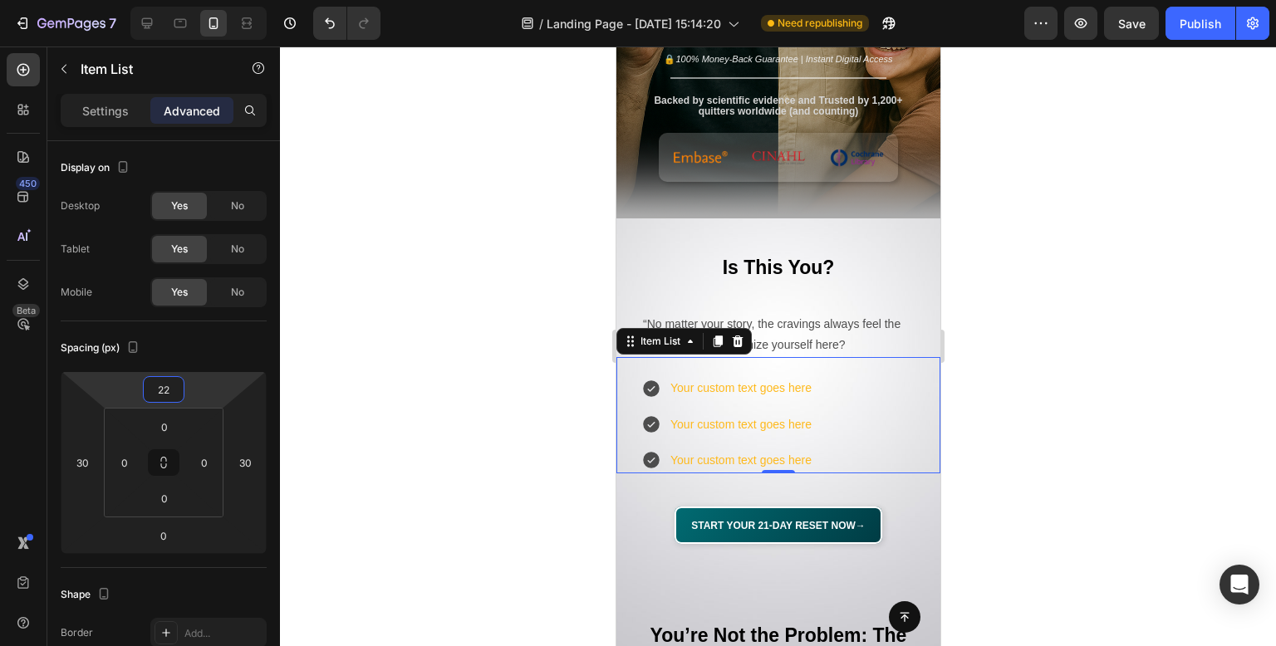
type input "20"
drag, startPoint x: 199, startPoint y: 403, endPoint x: 199, endPoint y: 395, distance: 8.3
click at [199, 0] on html "7 Version history / Landing Page - [DATE] 15:14:20 Need republishing Preview Sa…" at bounding box center [638, 0] width 1276 height 0
click at [481, 199] on div at bounding box center [778, 347] width 996 height 600
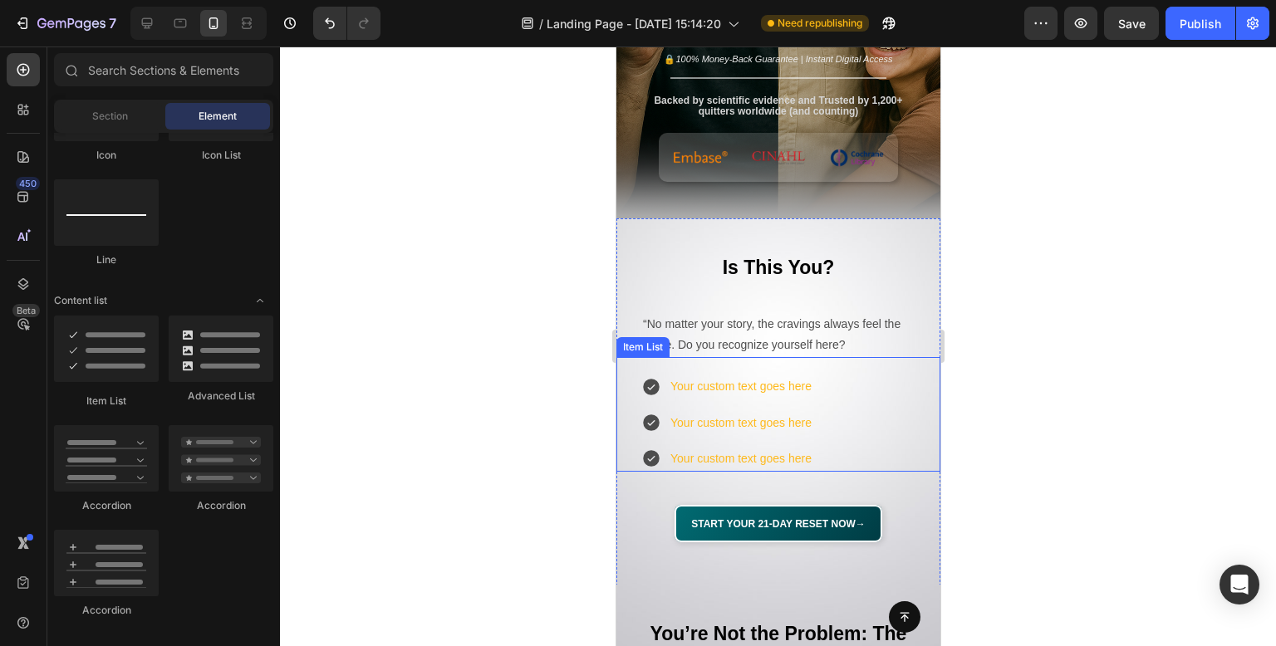
click at [739, 388] on div "Your custom text goes here" at bounding box center [740, 387] width 146 height 26
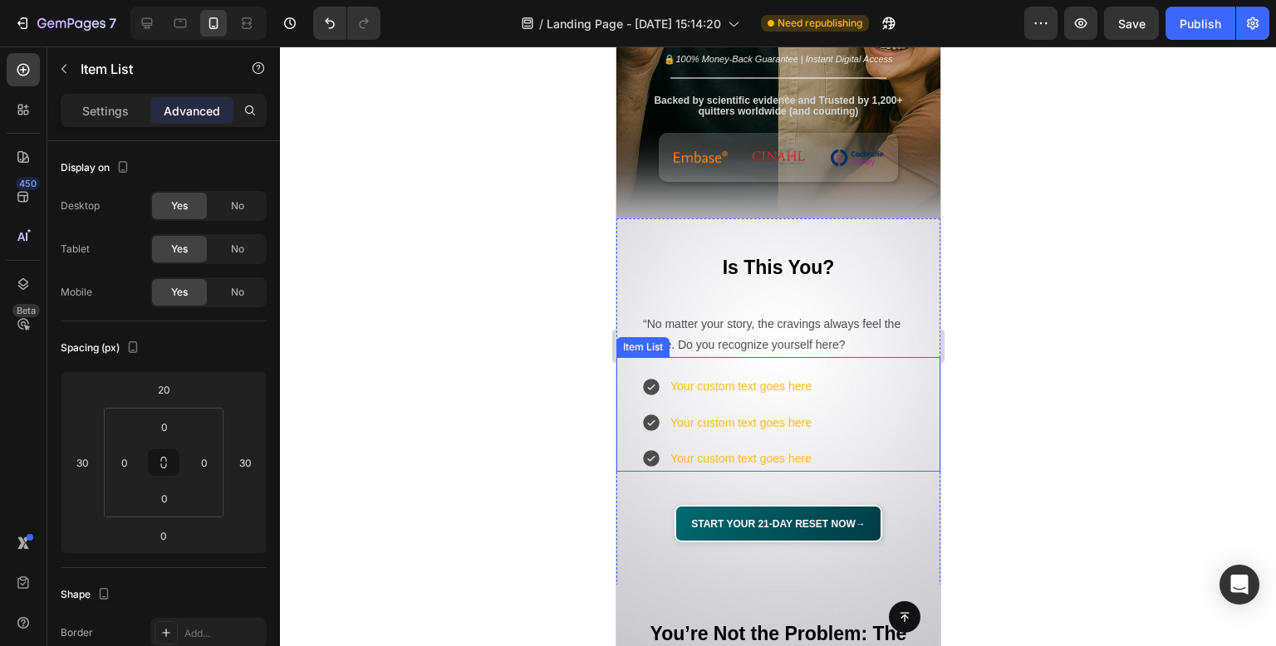
click at [739, 388] on div "Your custom text goes here" at bounding box center [740, 387] width 146 height 26
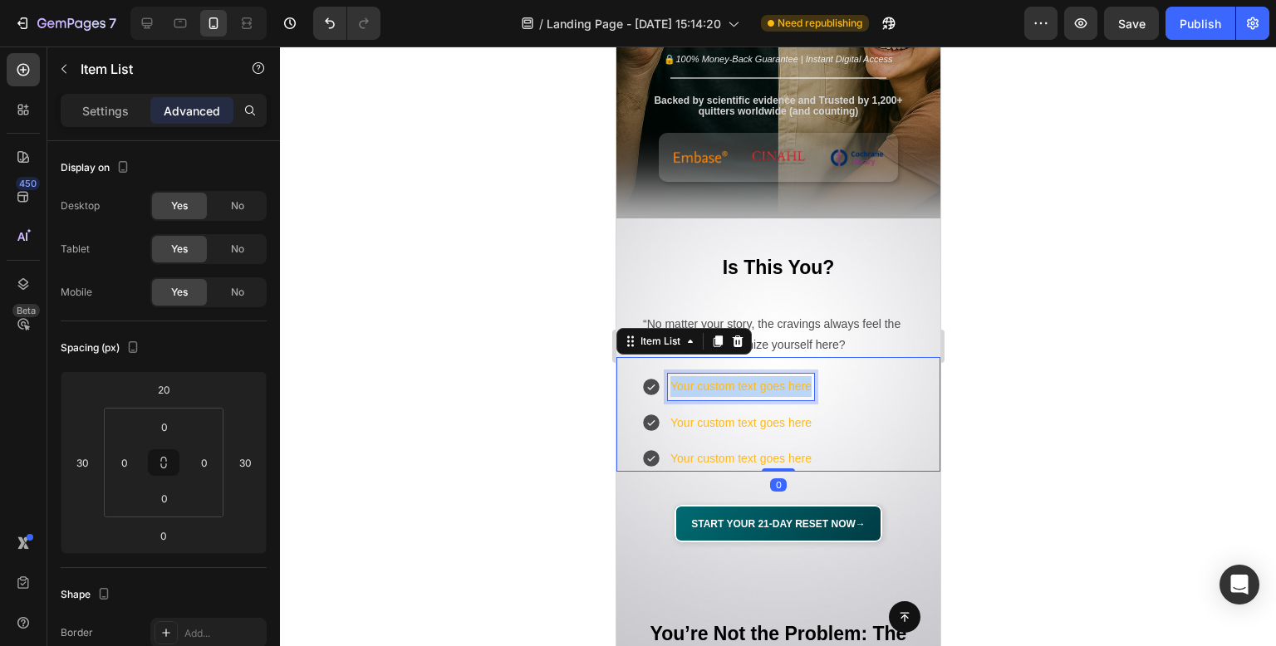
click at [739, 388] on p "Your custom text goes here" at bounding box center [740, 386] width 141 height 21
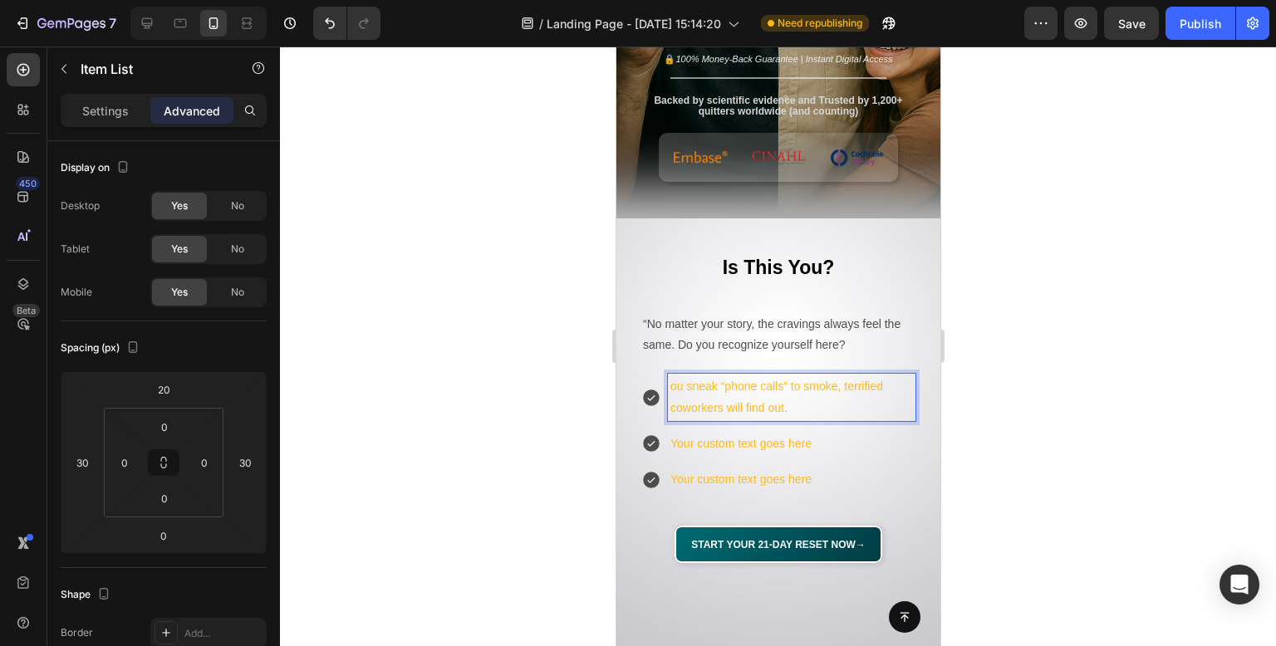
click at [674, 386] on p "ou sneak “phone calls” to smoke, terrified coworkers will find out." at bounding box center [791, 397] width 243 height 42
click at [670, 386] on p "ou sneak “phone calls” to smoke, terrified coworkers will find out." at bounding box center [791, 397] width 243 height 42
click at [1098, 300] on div at bounding box center [778, 347] width 996 height 600
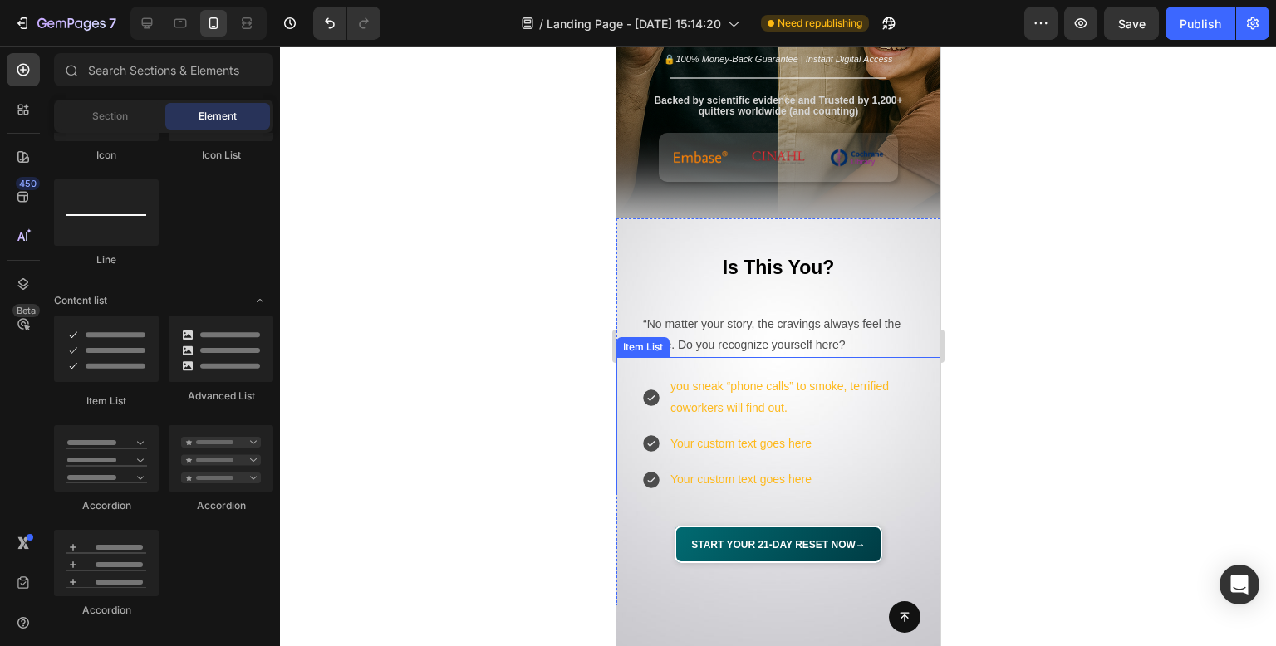
click at [846, 396] on p "you sneak “phone calls” to smoke, terrified coworkers will find out." at bounding box center [791, 397] width 243 height 42
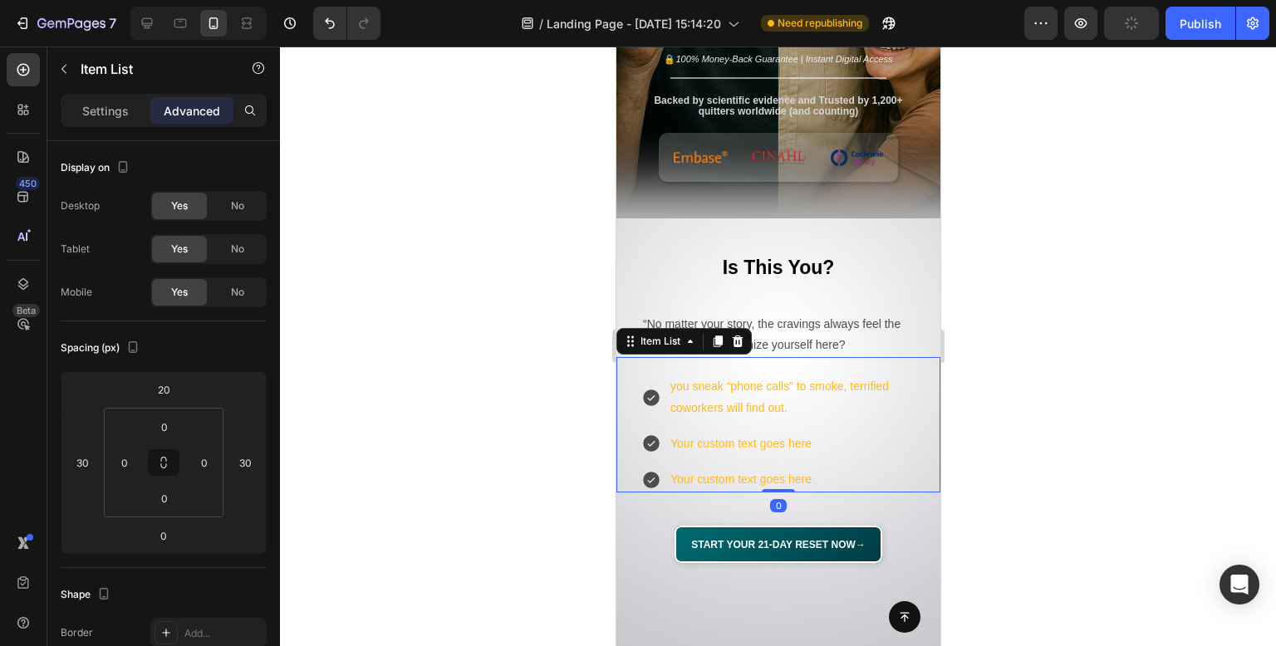
click at [1039, 369] on div at bounding box center [778, 347] width 996 height 600
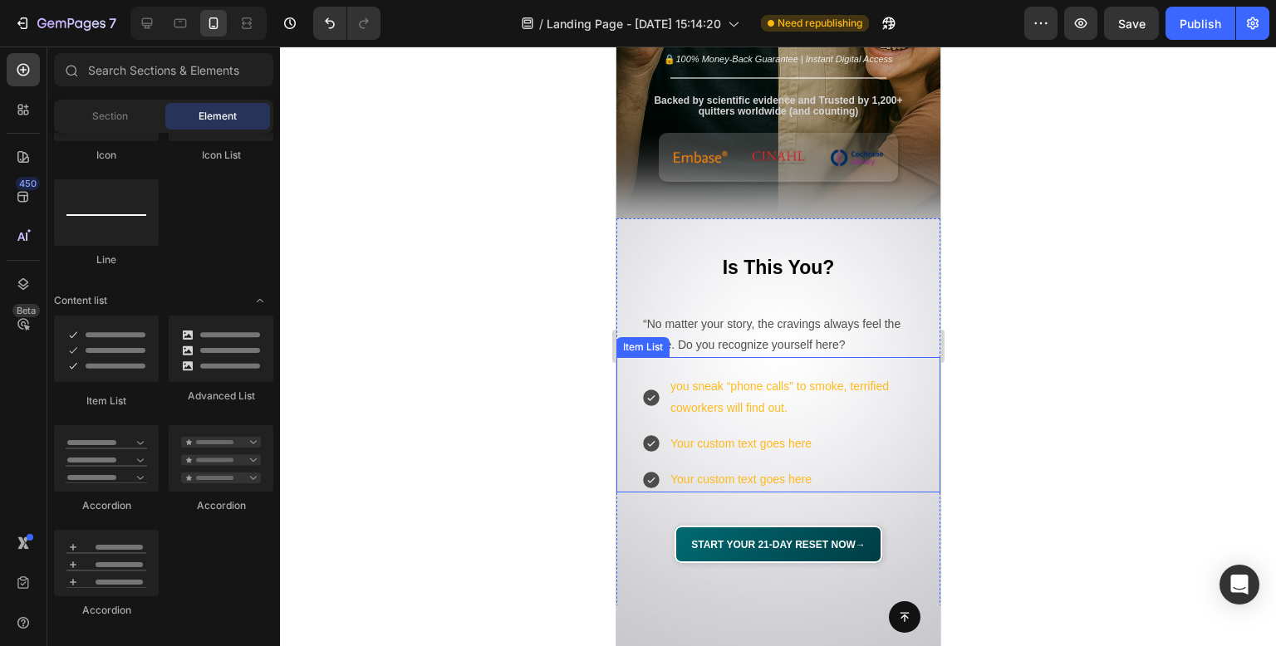
click at [916, 410] on div "you sneak “phone calls” to smoke, terrified coworkers will find out. Your custo…" at bounding box center [778, 424] width 324 height 135
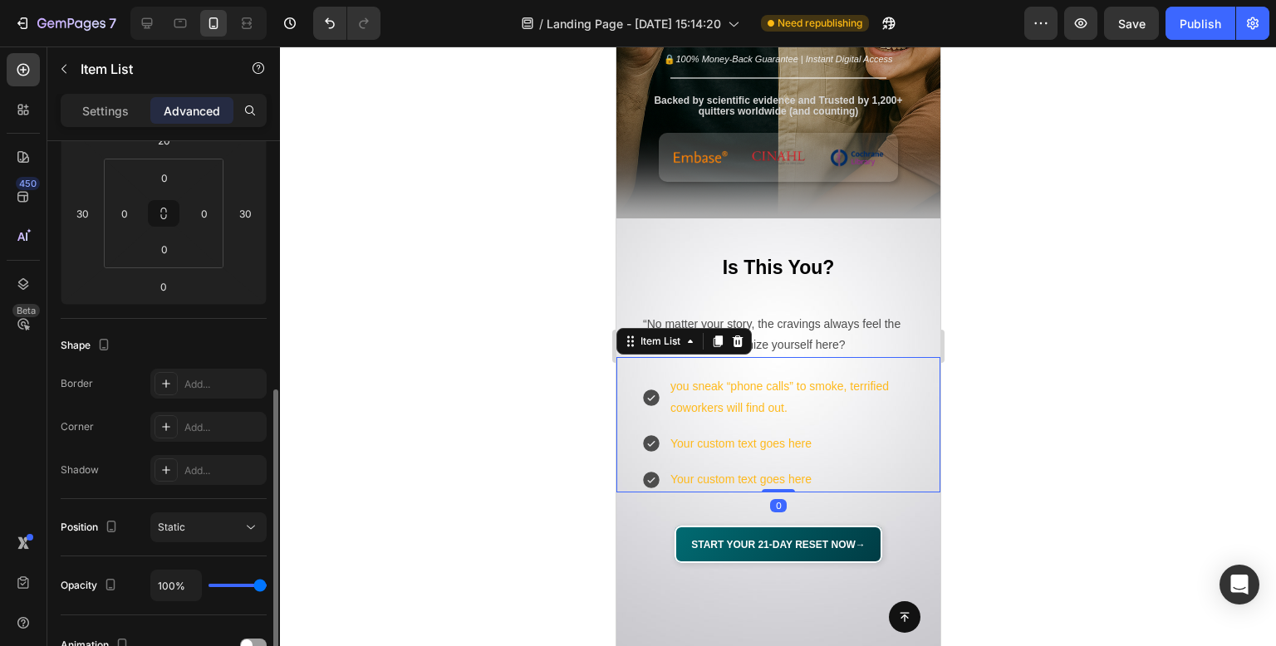
scroll to position [332, 0]
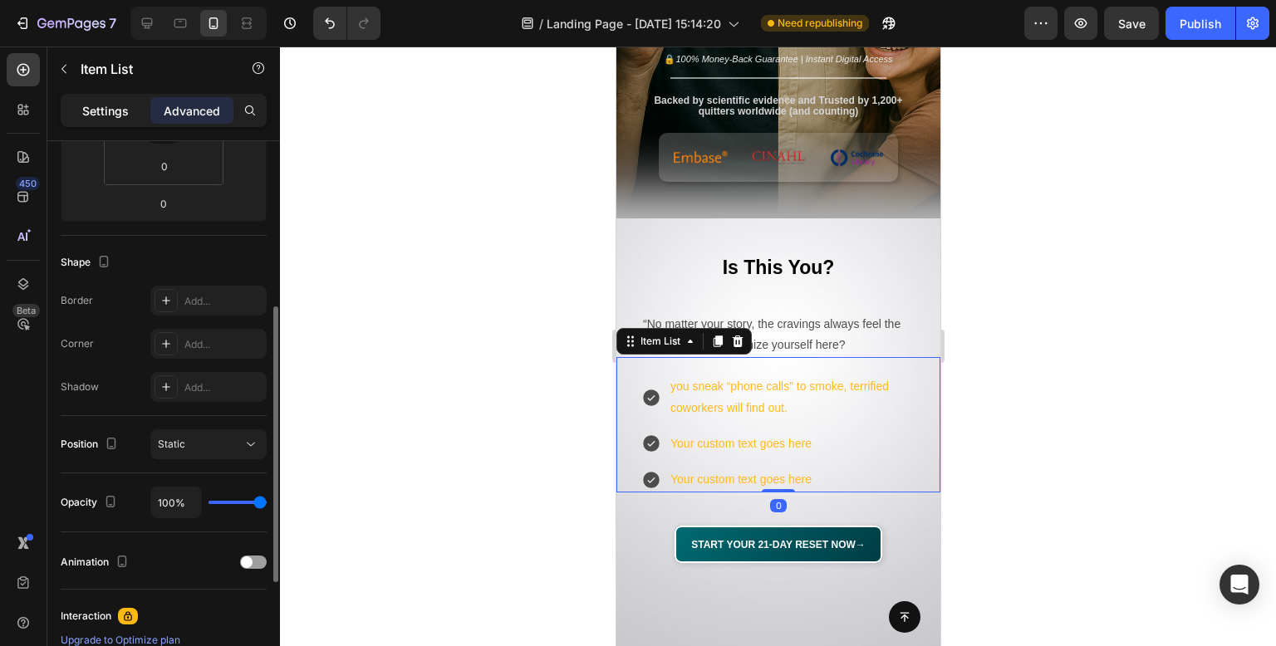
click at [107, 119] on div "Settings" at bounding box center [105, 110] width 83 height 27
type input "8"
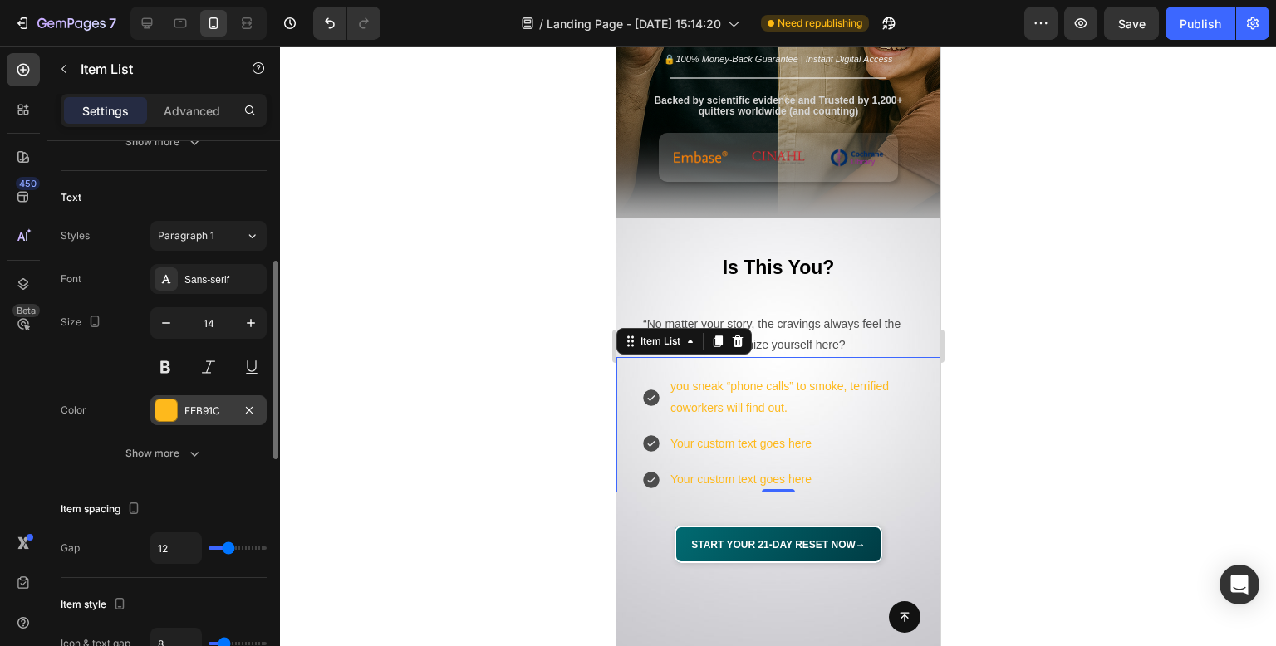
click at [166, 405] on div at bounding box center [166, 411] width 22 height 22
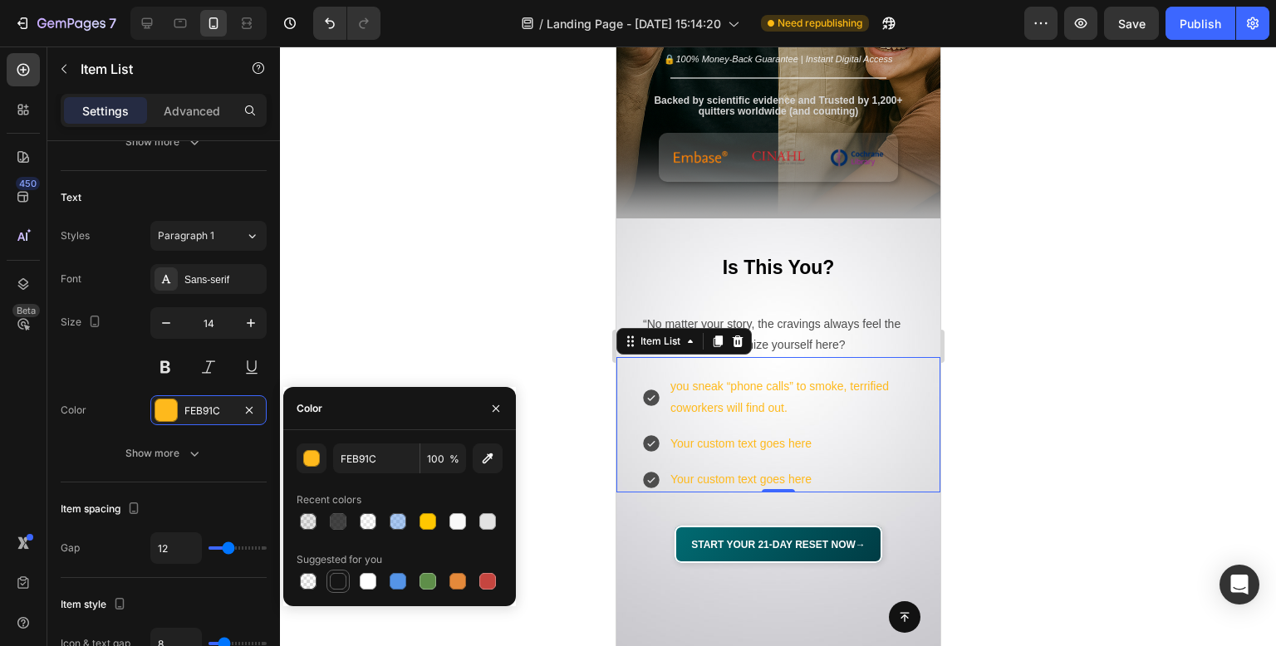
click at [344, 585] on div at bounding box center [338, 581] width 17 height 17
type input "151515"
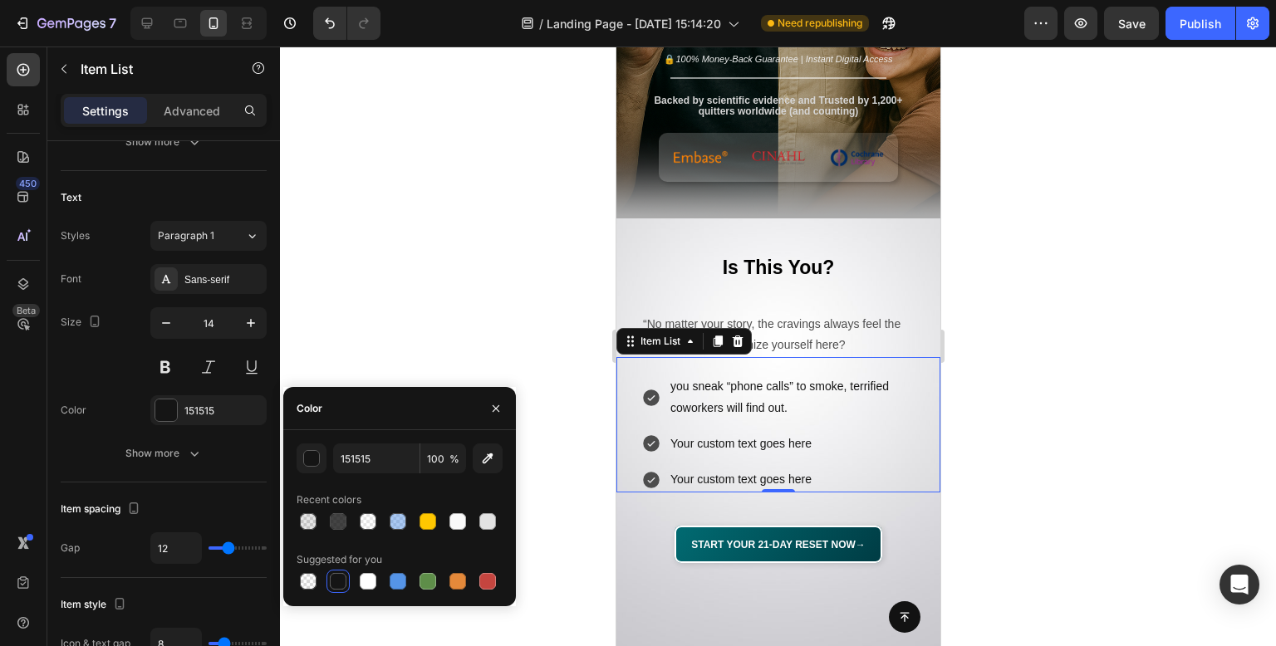
click at [428, 246] on div at bounding box center [778, 347] width 996 height 600
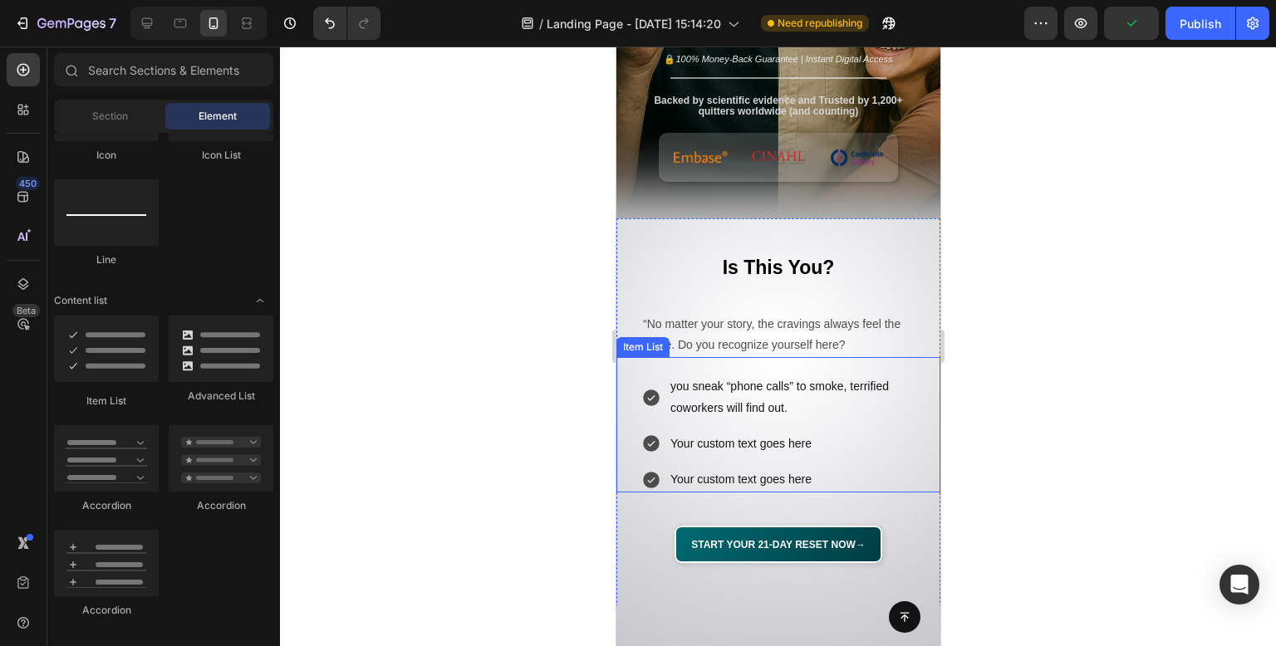
click at [725, 437] on p "Your custom text goes here" at bounding box center [791, 444] width 243 height 21
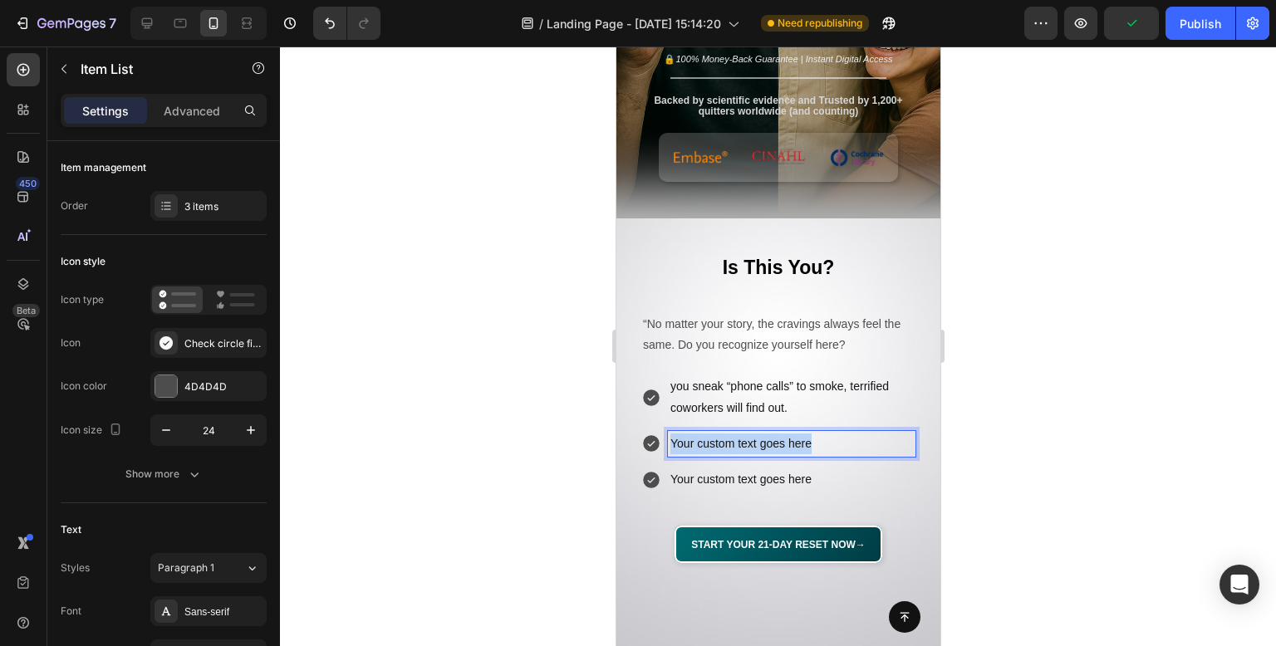
click at [725, 437] on p "Your custom text goes here" at bounding box center [791, 444] width 243 height 21
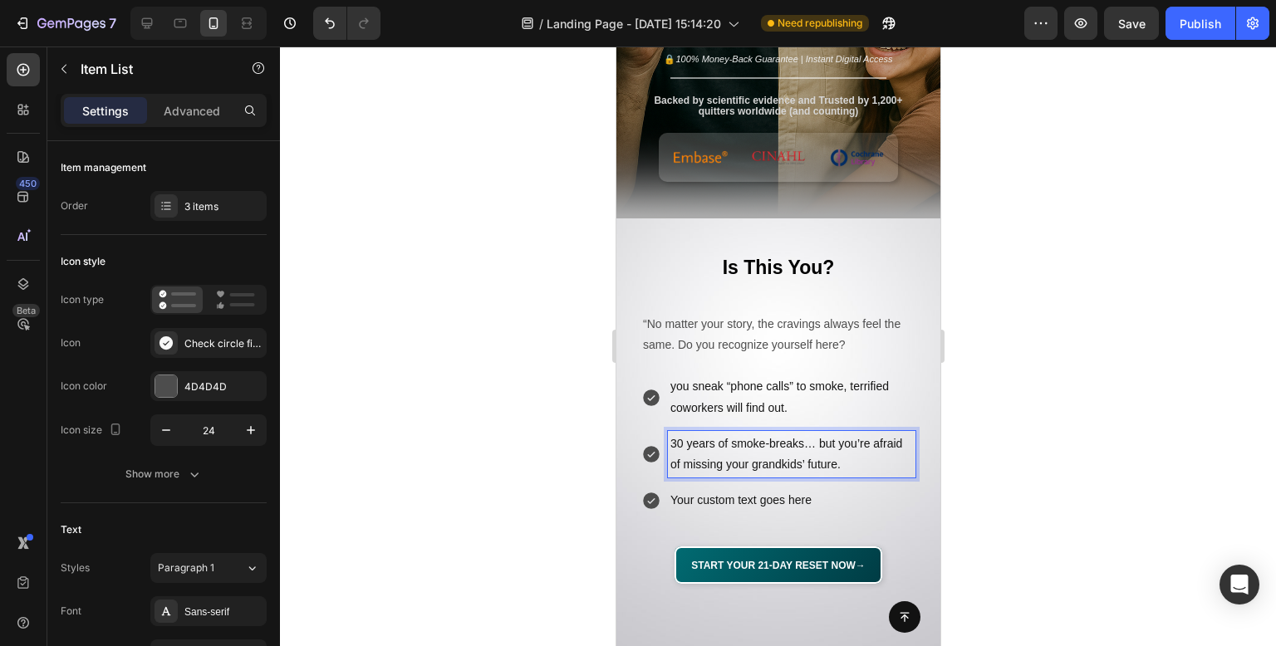
click at [475, 244] on div at bounding box center [778, 347] width 996 height 600
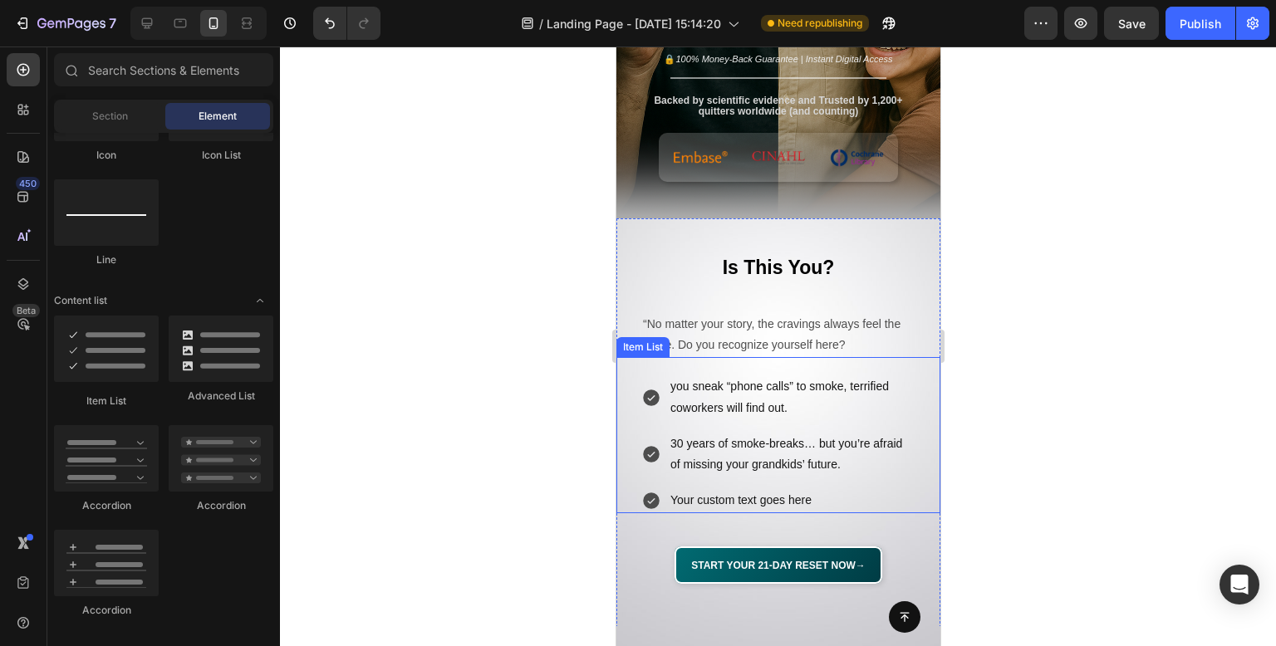
scroll to position [543, 0]
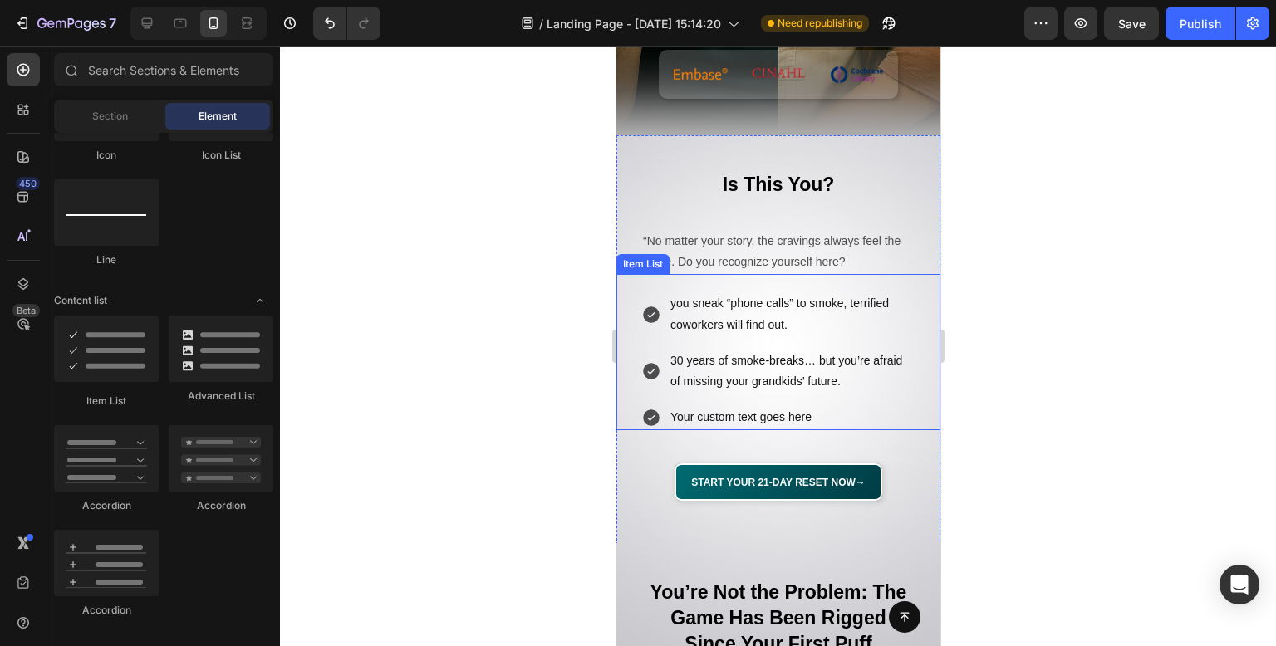
click at [740, 413] on p "Your custom text goes here" at bounding box center [791, 417] width 243 height 21
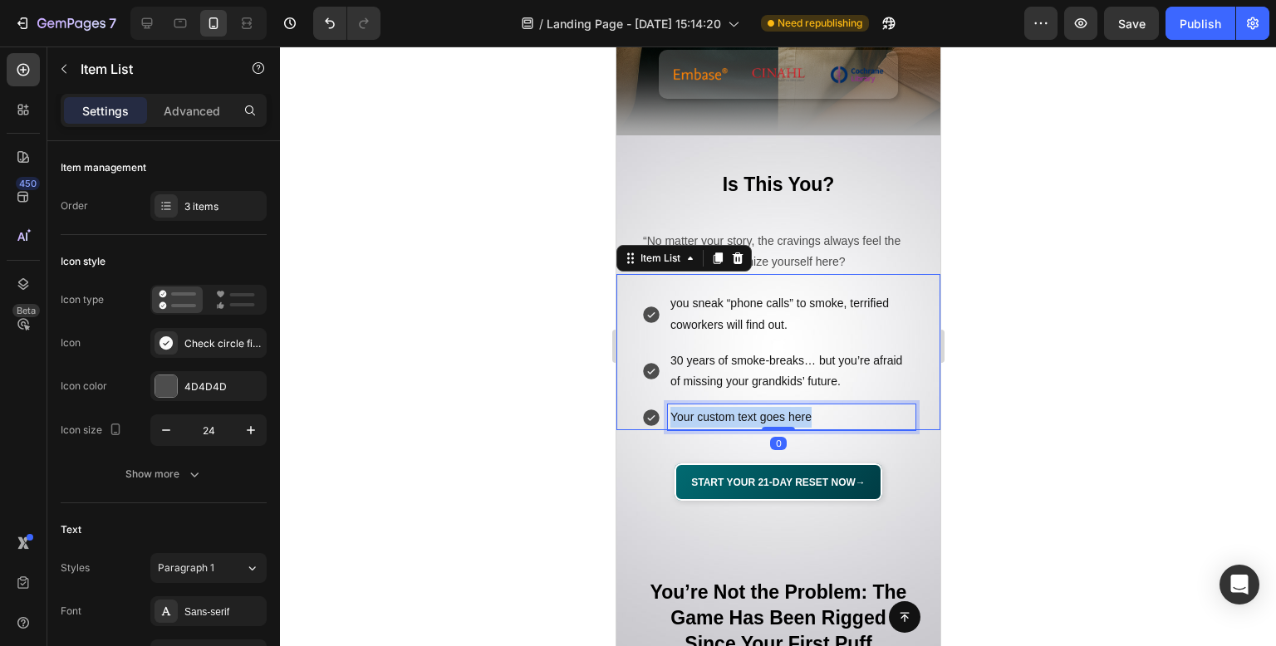
click at [740, 413] on p "Your custom text goes here" at bounding box center [791, 417] width 243 height 21
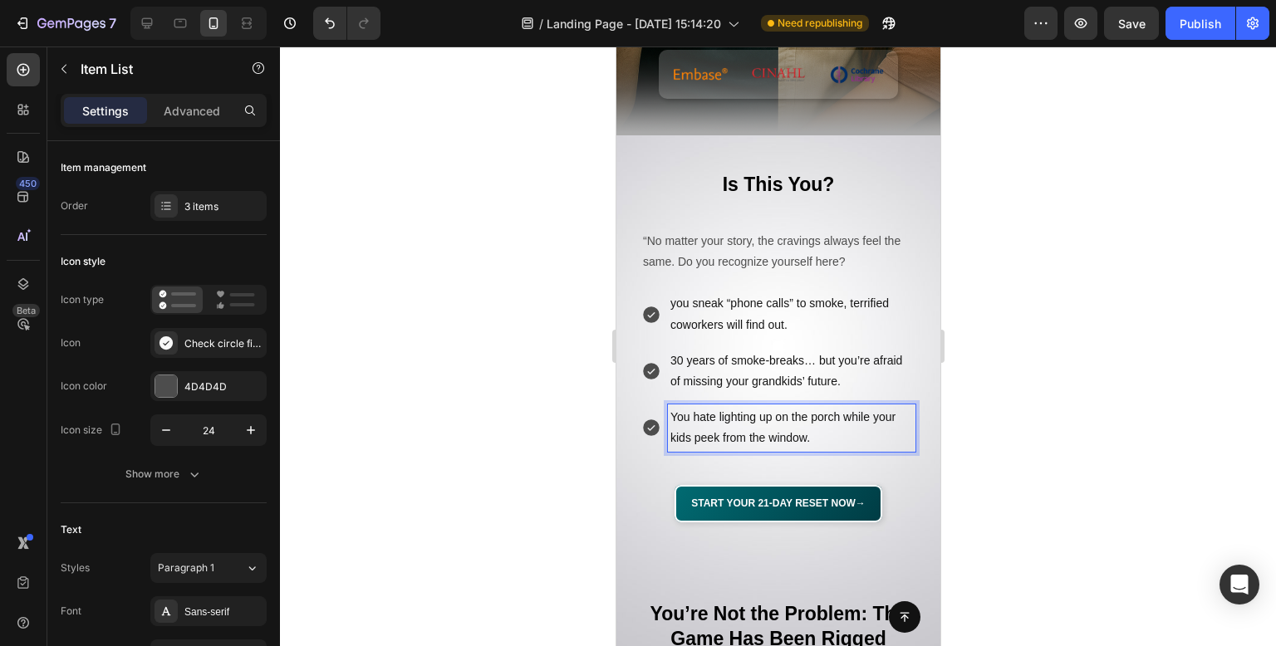
click at [1063, 277] on div at bounding box center [778, 347] width 996 height 600
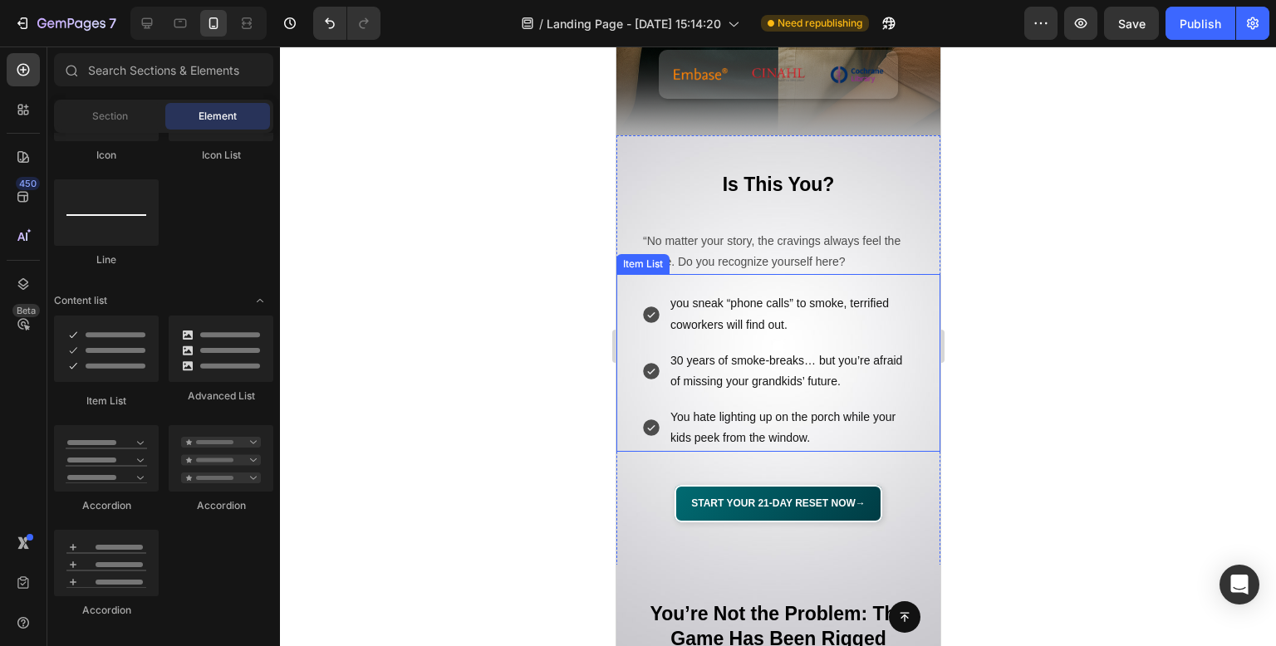
click at [626, 376] on div "you sneak “phone calls” to smoke, terrified coworkers will find out. 30 years o…" at bounding box center [778, 362] width 324 height 177
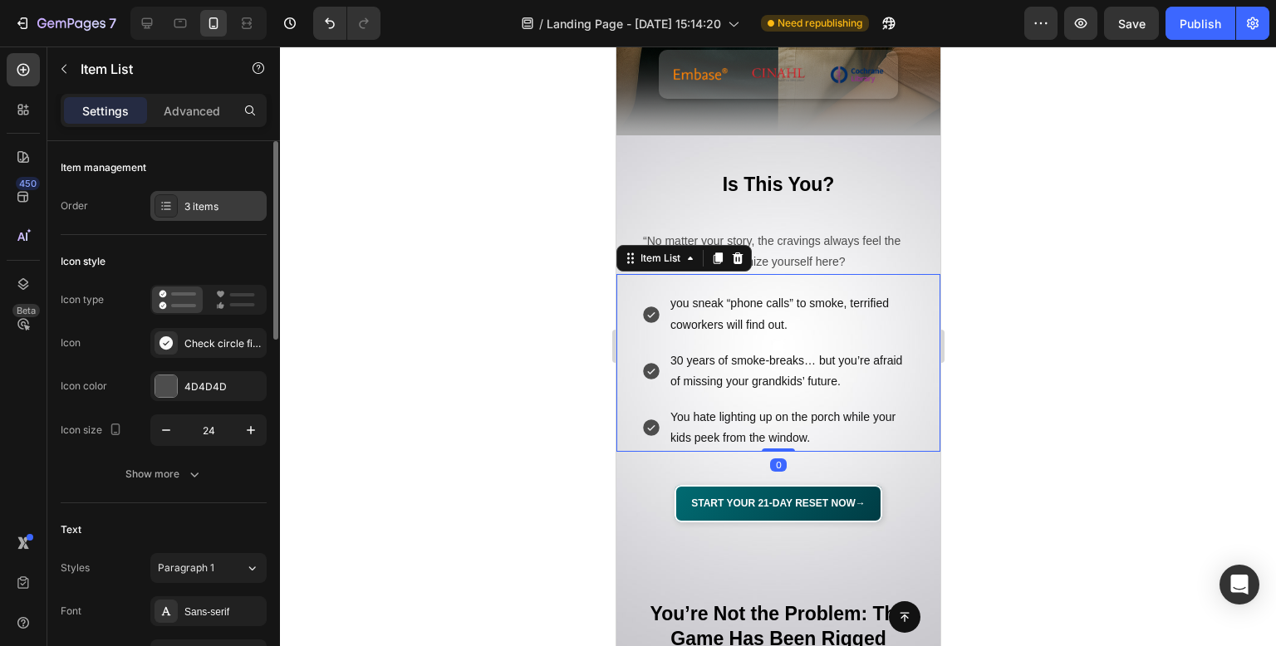
click at [226, 217] on div "3 items" at bounding box center [208, 206] width 116 height 30
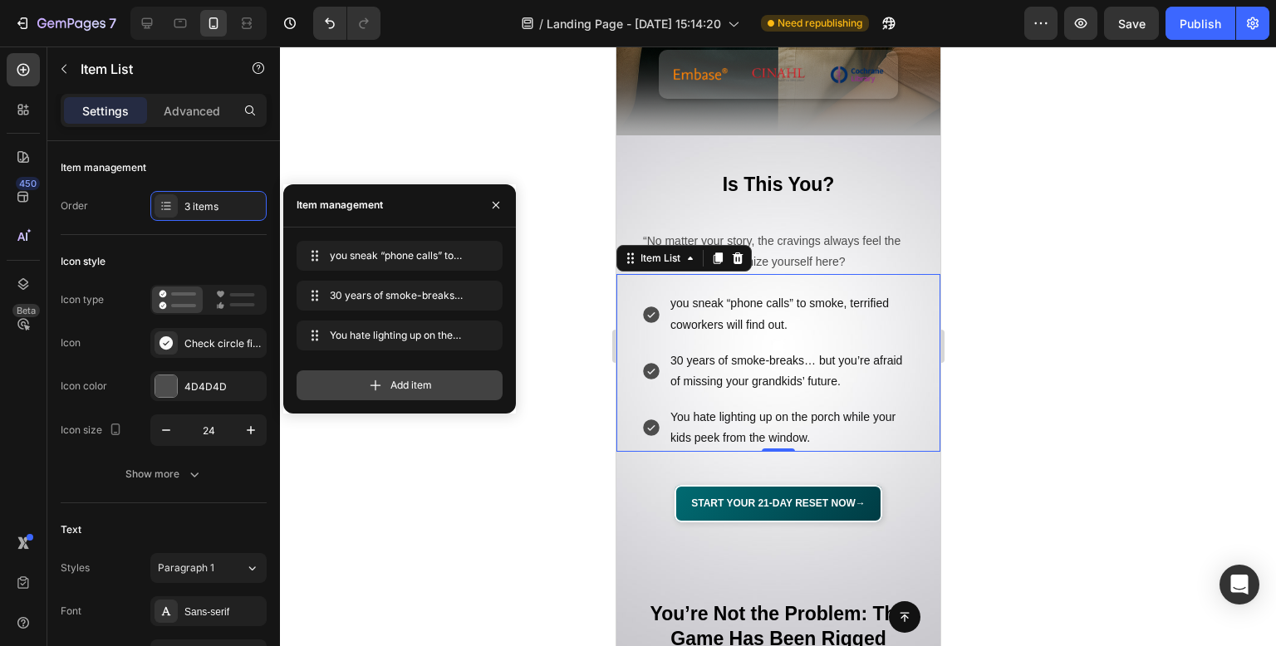
click at [387, 376] on div "Add item" at bounding box center [400, 386] width 206 height 30
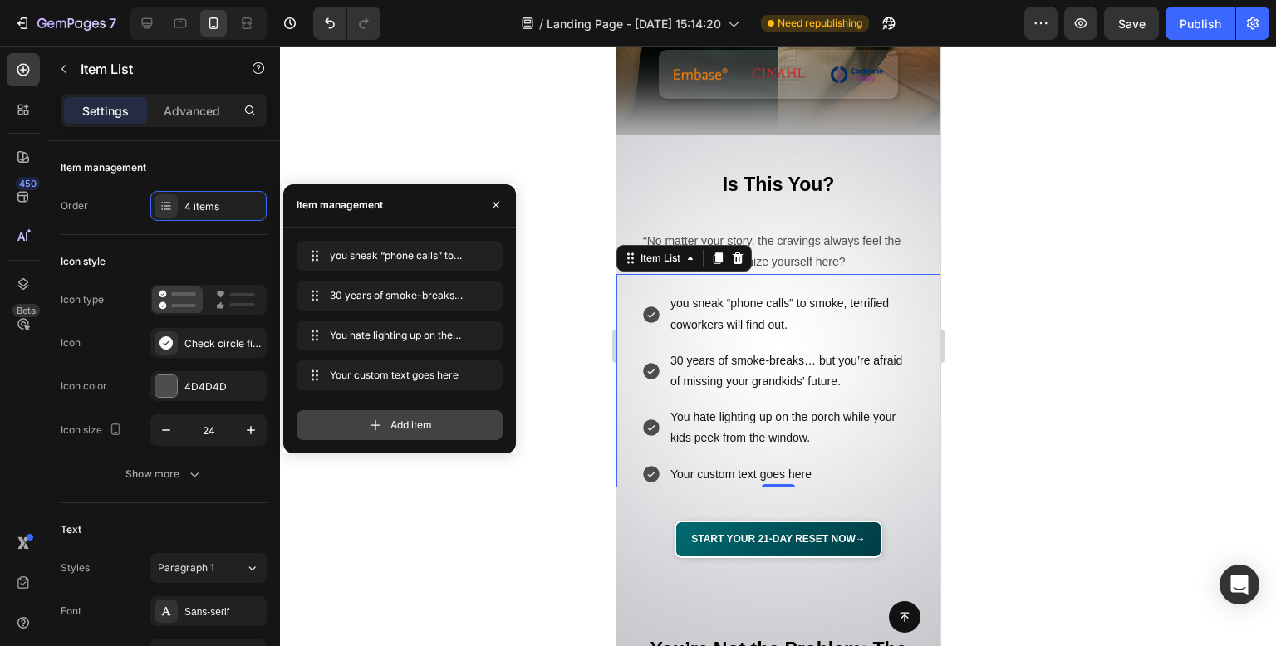
click at [398, 425] on span "Add item" at bounding box center [411, 425] width 42 height 15
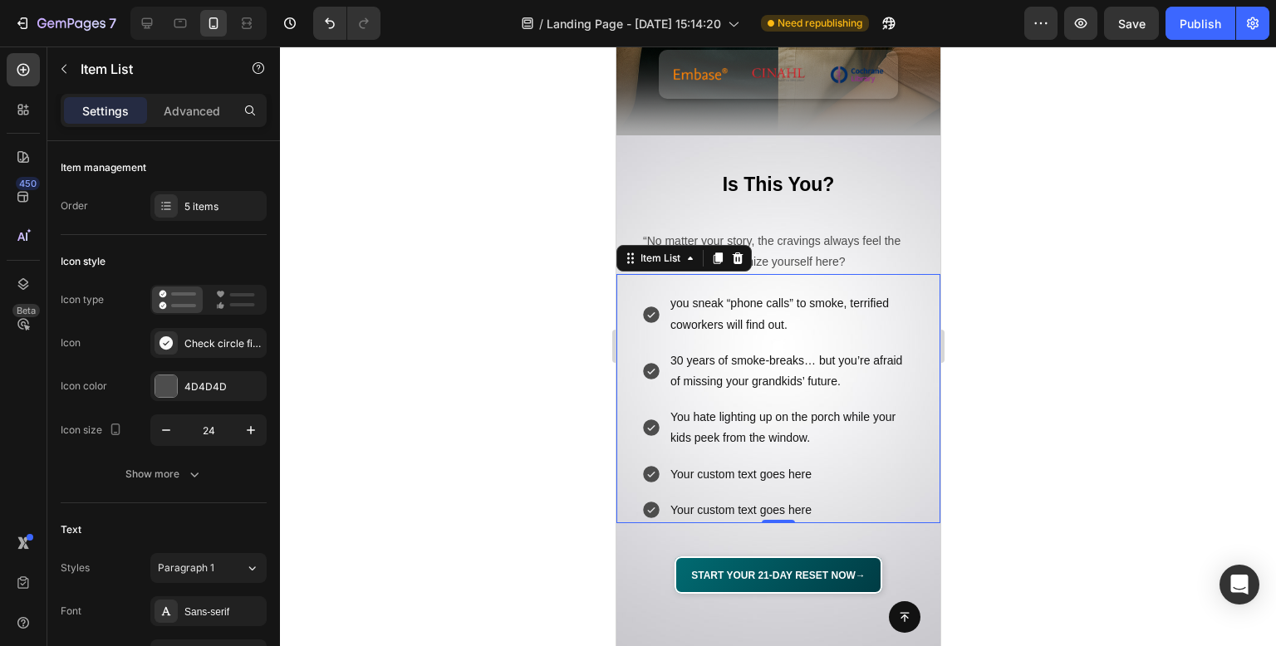
click at [564, 123] on div at bounding box center [778, 347] width 996 height 600
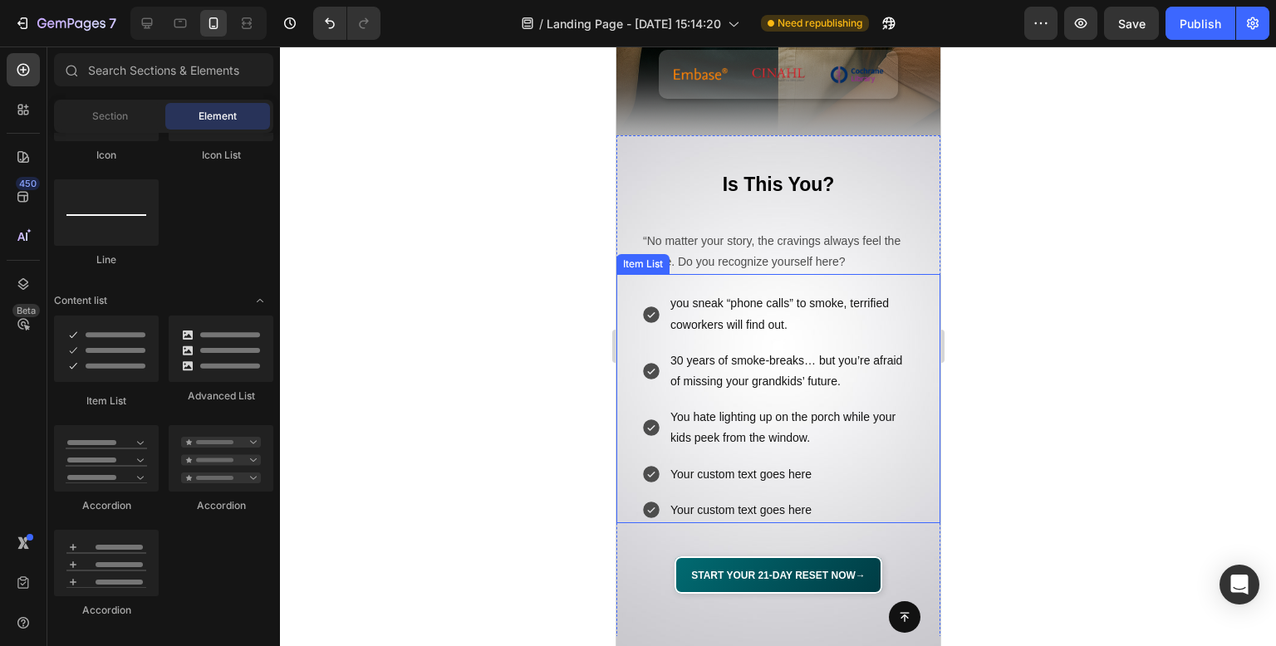
click at [745, 469] on div "Your custom text goes here" at bounding box center [791, 475] width 248 height 26
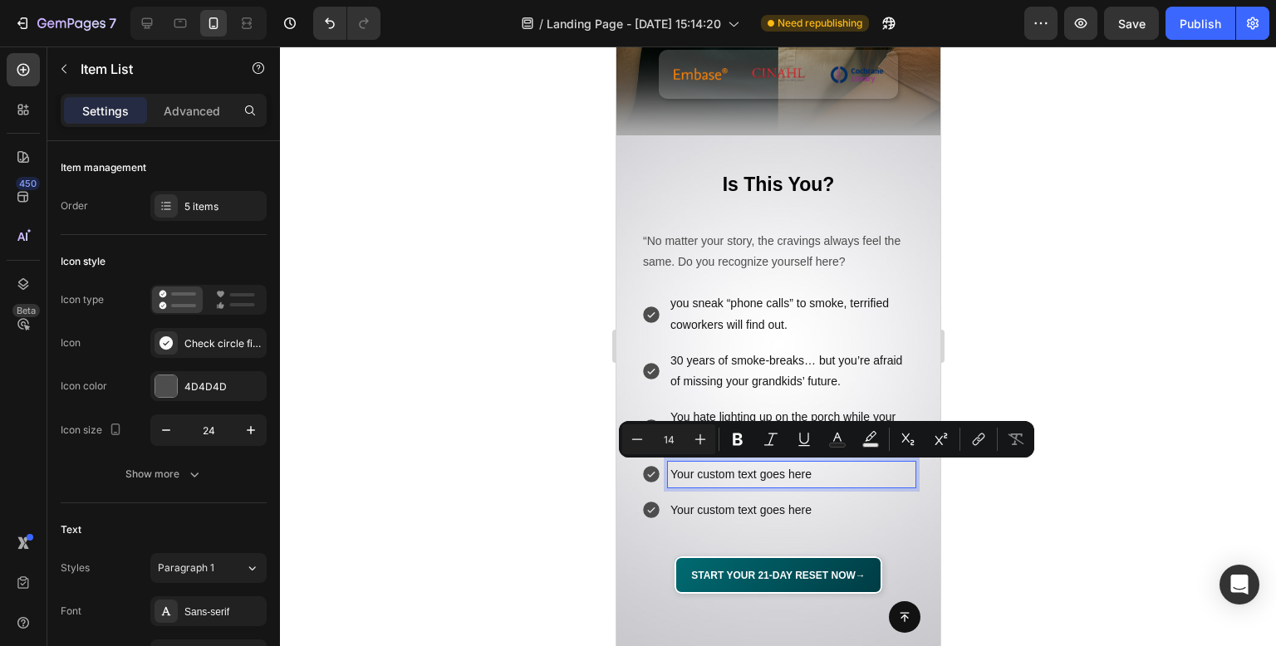
click at [745, 469] on p "Your custom text goes here" at bounding box center [791, 474] width 243 height 21
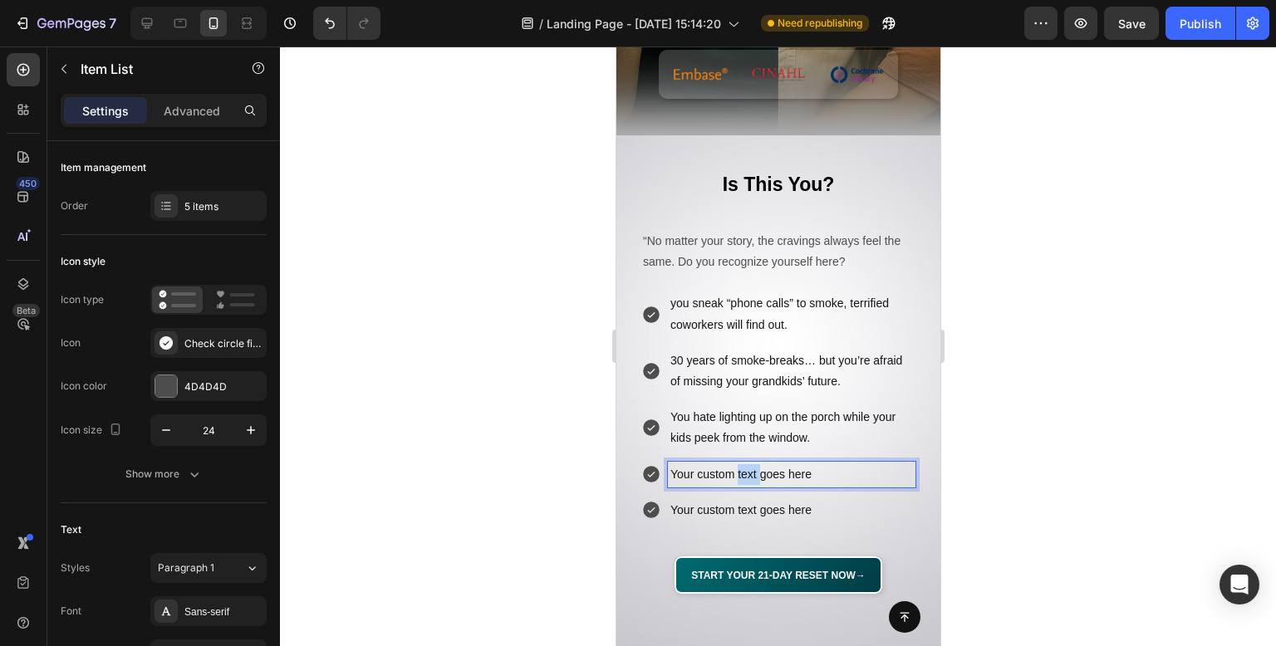
click at [769, 469] on p "Your custom text goes here" at bounding box center [791, 474] width 243 height 21
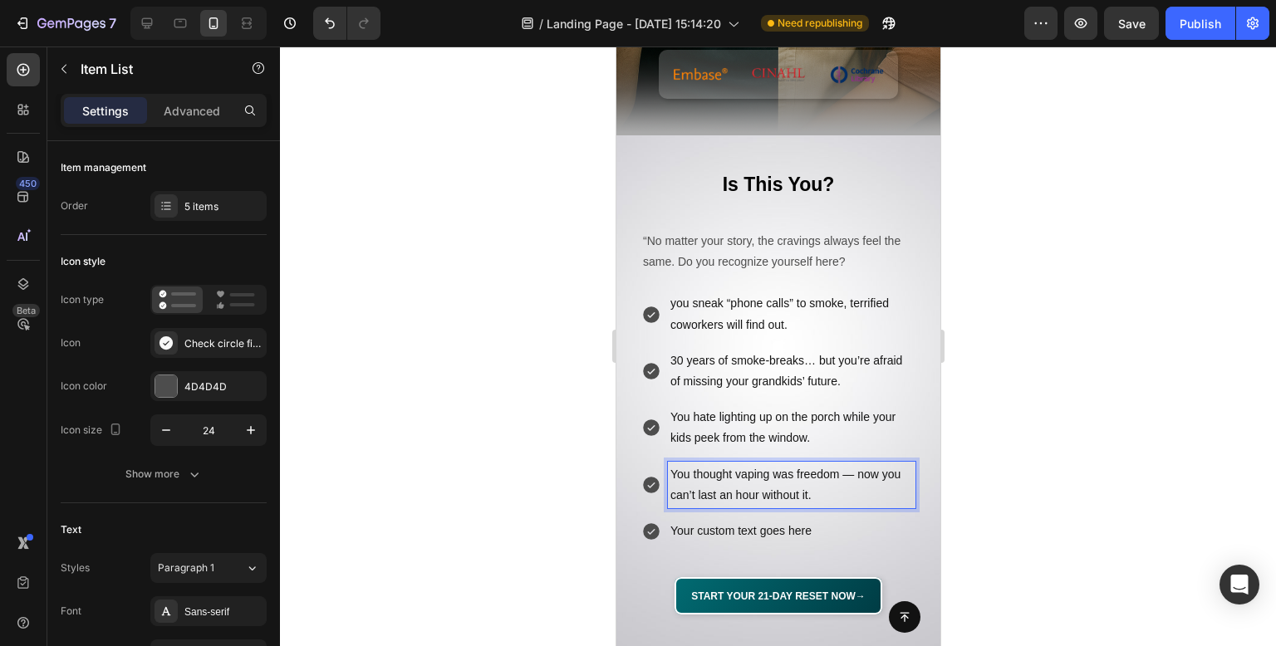
click at [1073, 340] on div at bounding box center [778, 347] width 996 height 600
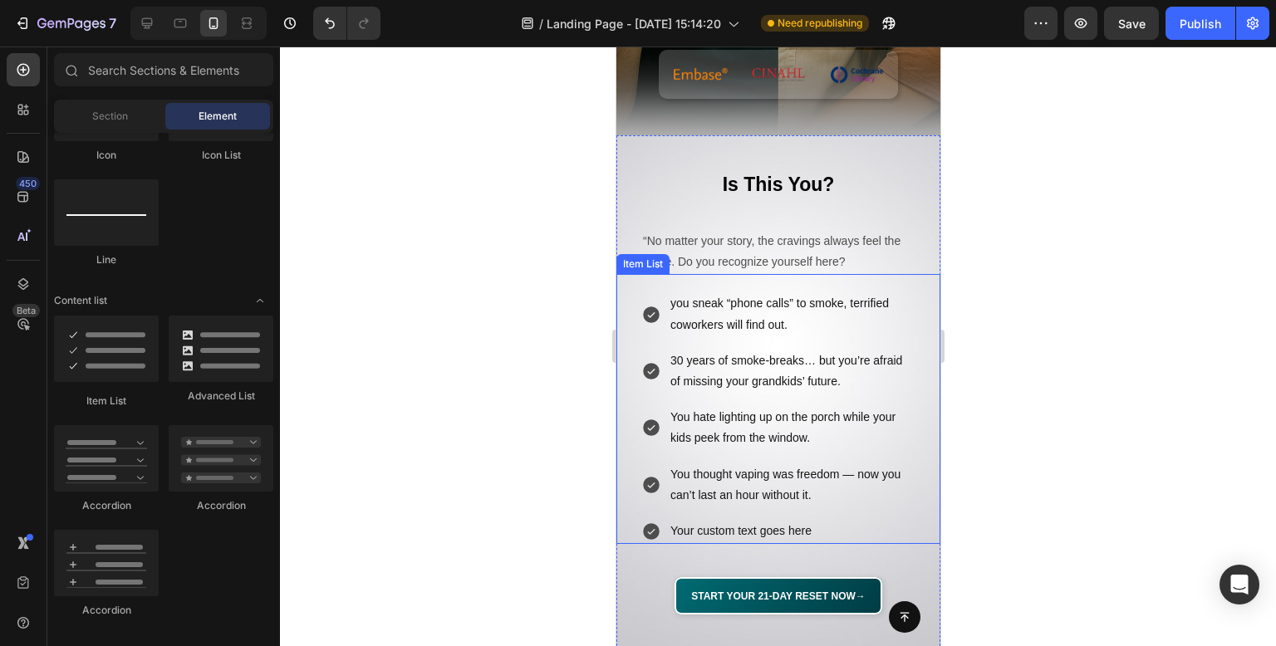
click at [733, 527] on p "Your custom text goes here" at bounding box center [791, 531] width 243 height 21
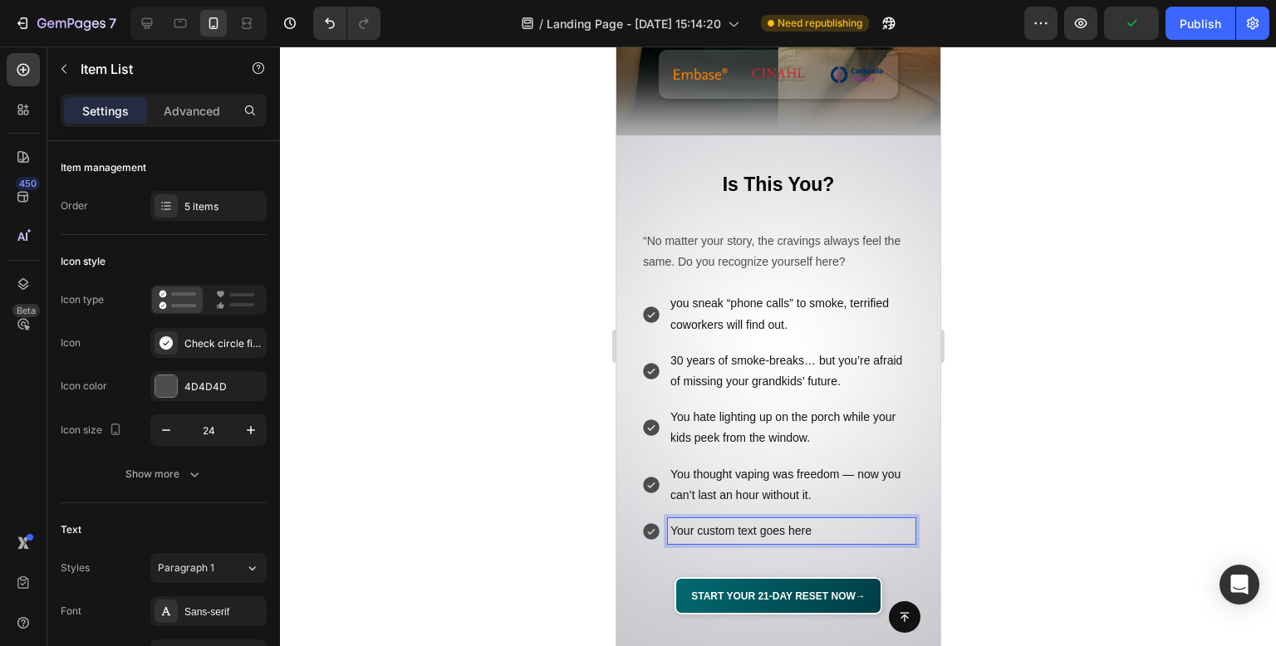
click at [775, 534] on p "Your custom text goes here" at bounding box center [791, 531] width 243 height 21
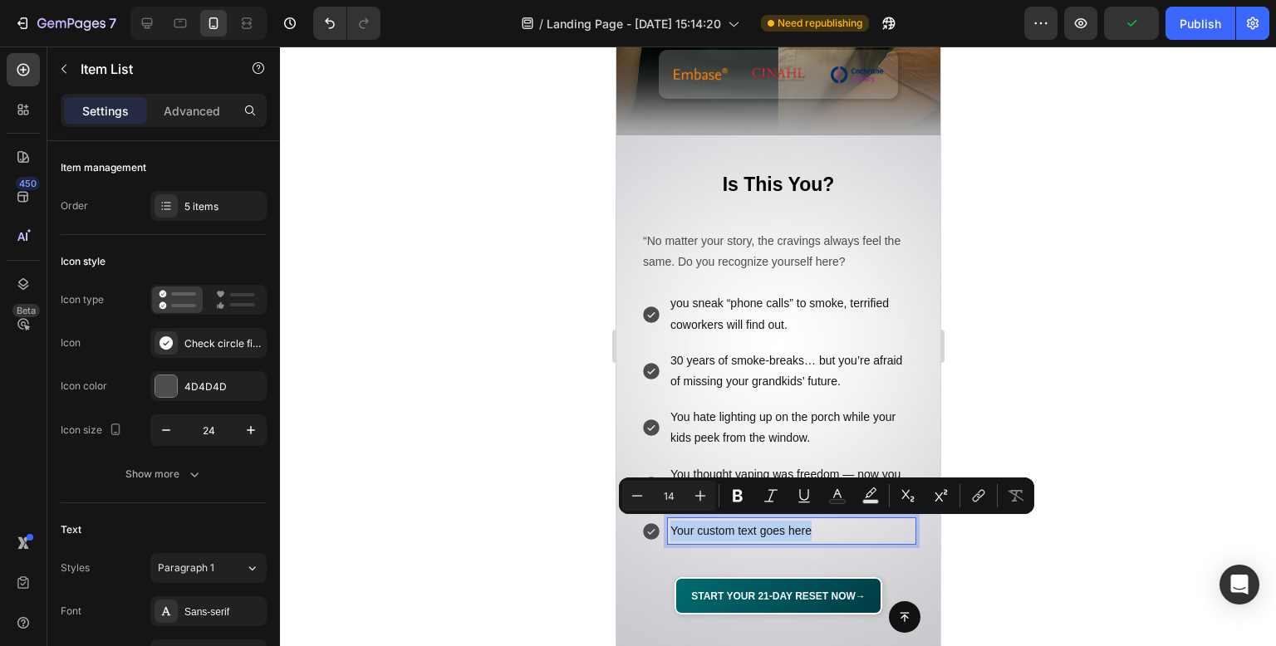
click at [775, 534] on p "Your custom text goes here" at bounding box center [791, 531] width 243 height 21
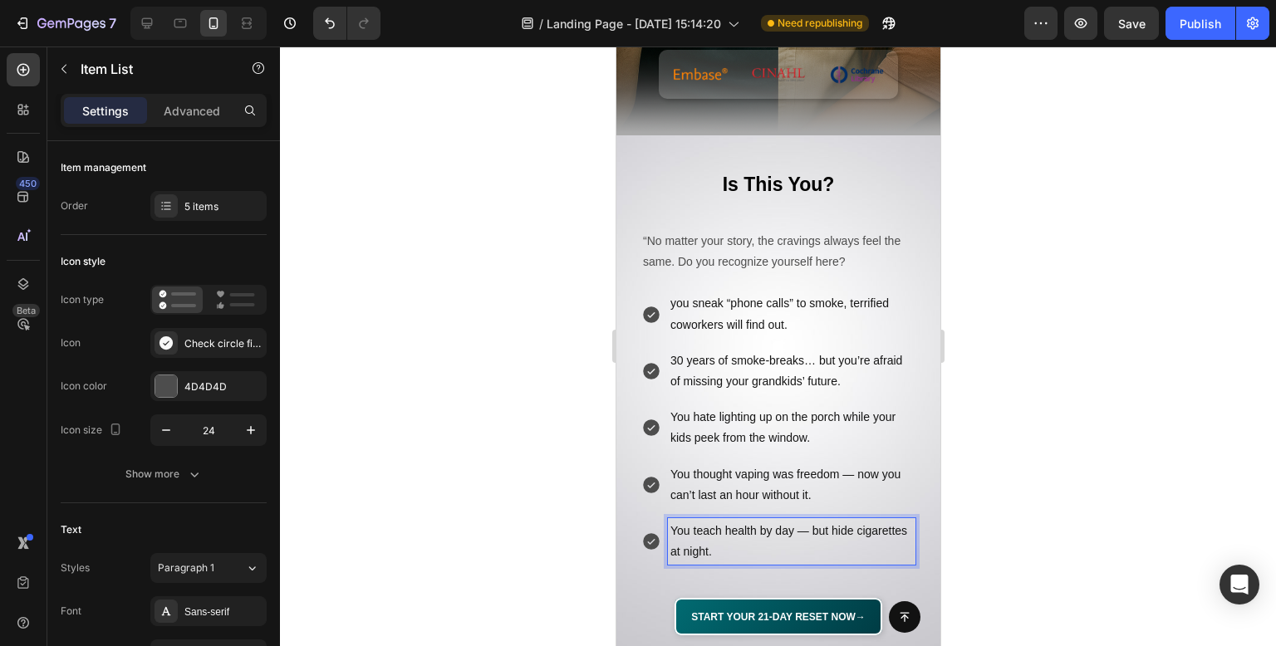
click at [1030, 399] on div at bounding box center [778, 347] width 996 height 600
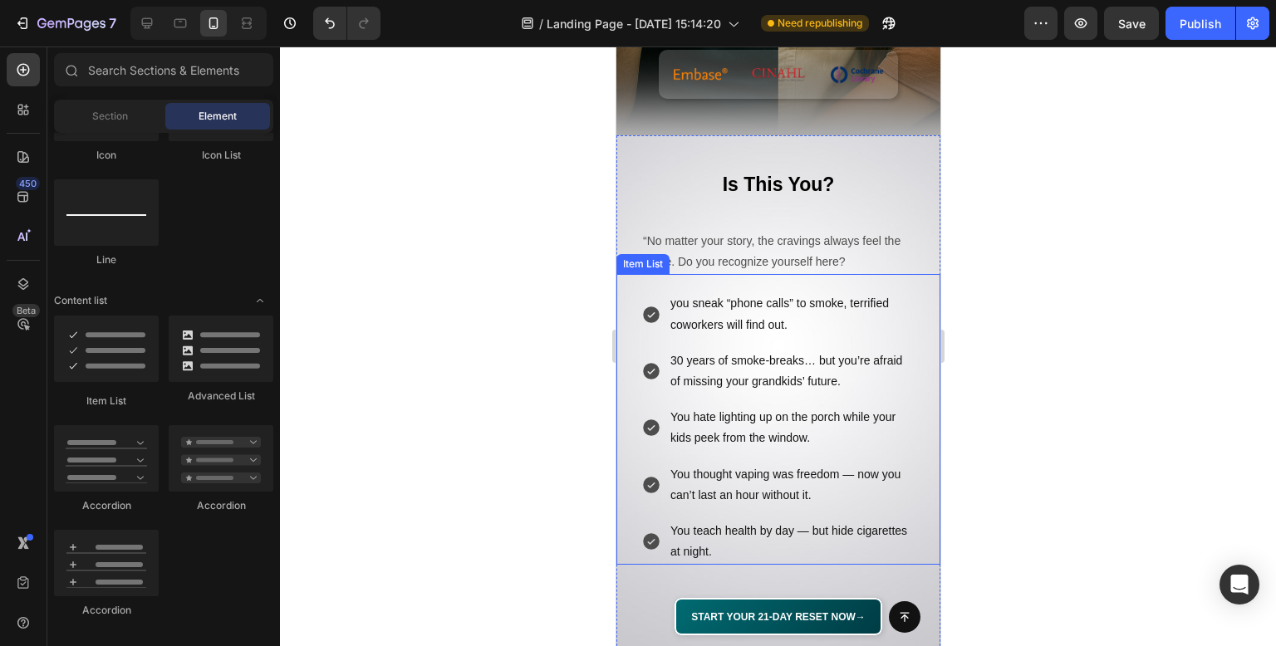
scroll to position [626, 0]
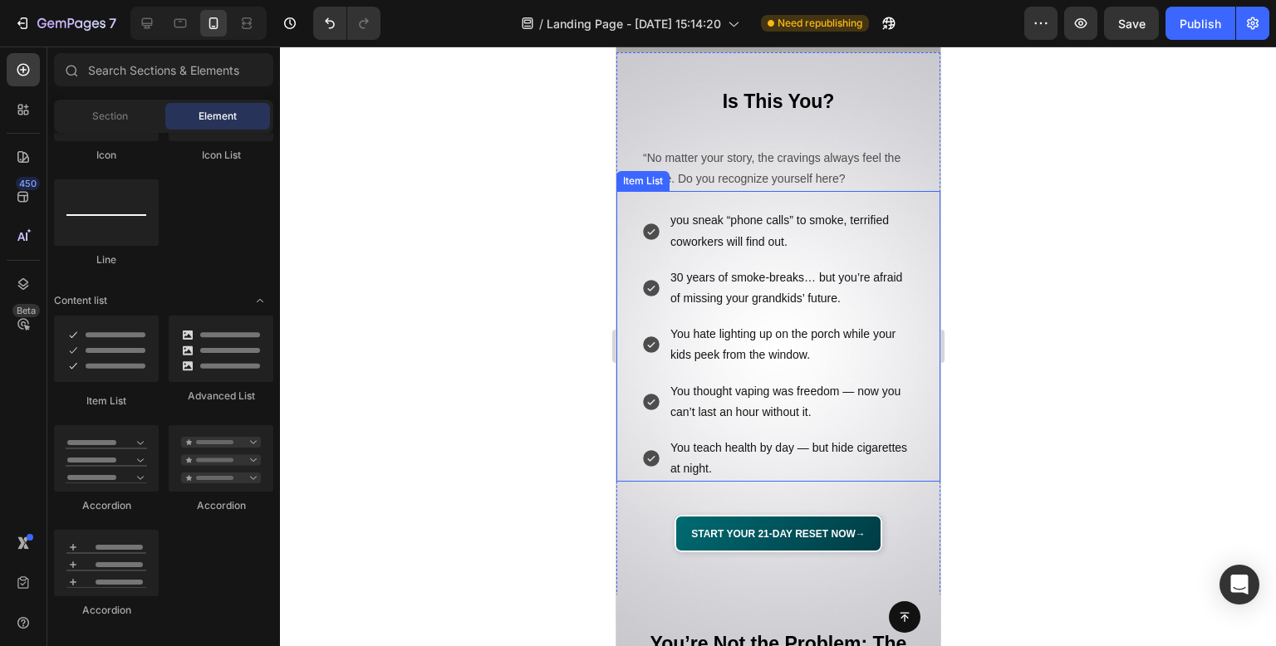
click at [462, 365] on div at bounding box center [778, 347] width 996 height 600
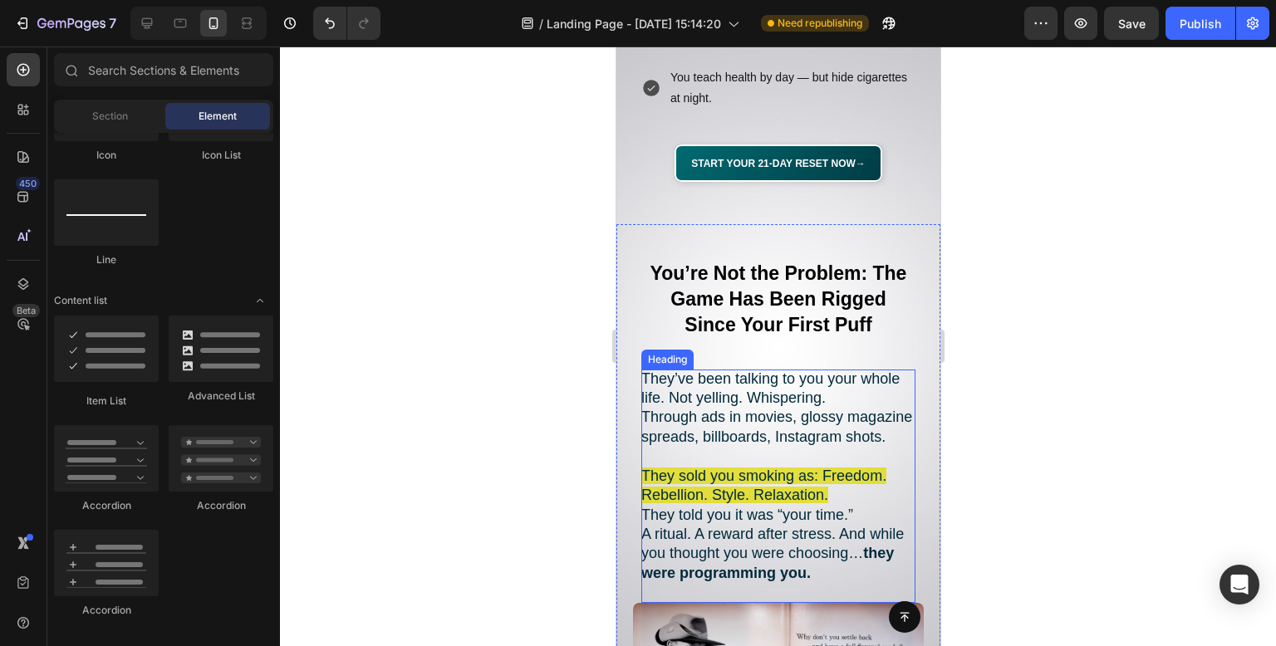
scroll to position [1080, 0]
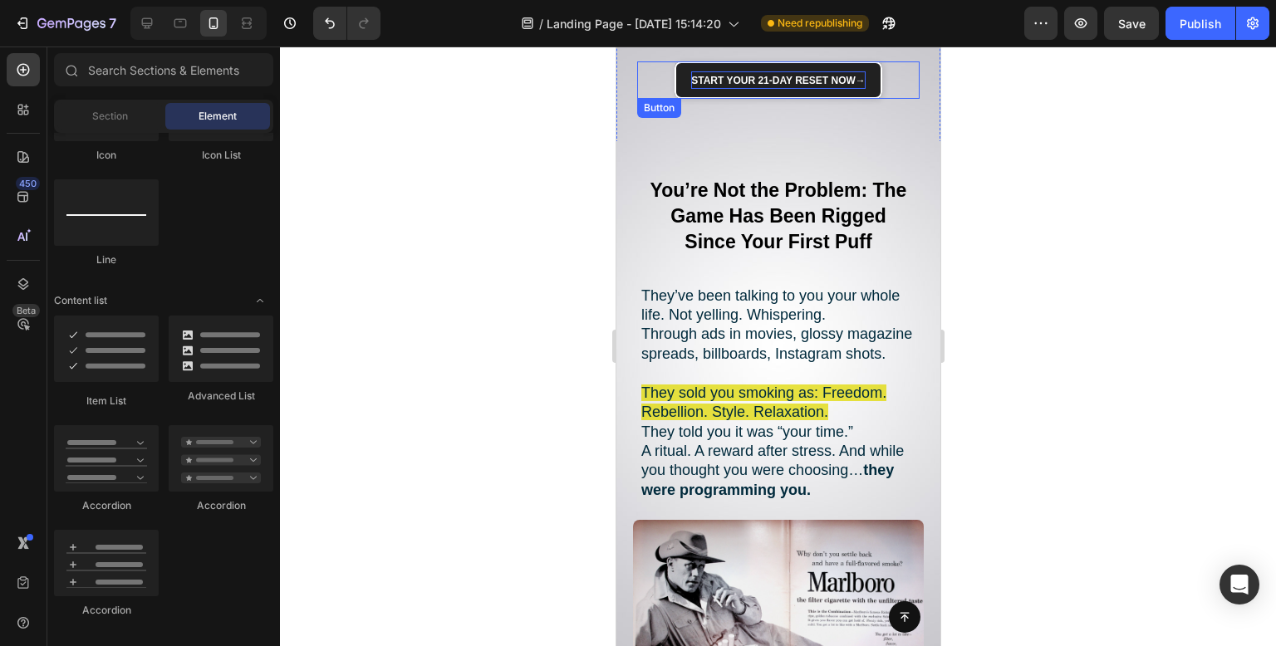
click at [777, 82] on strong "Start Your 21-Day Reset Now" at bounding box center [772, 81] width 165 height 12
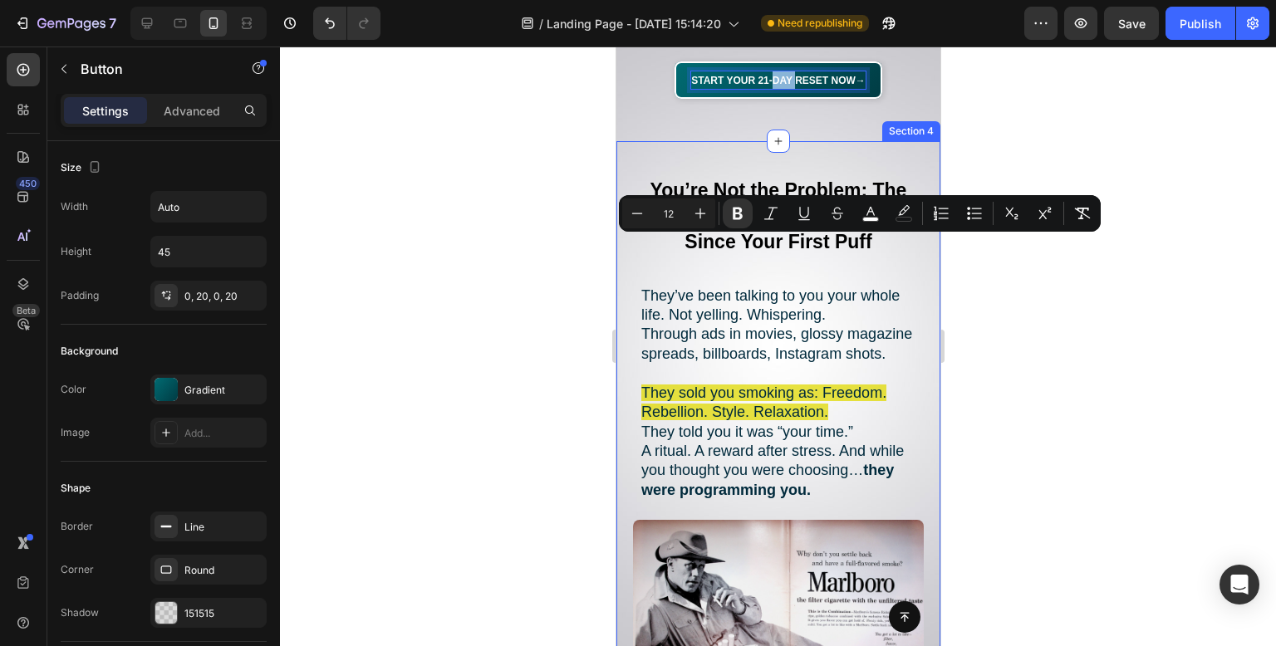
scroll to position [914, 0]
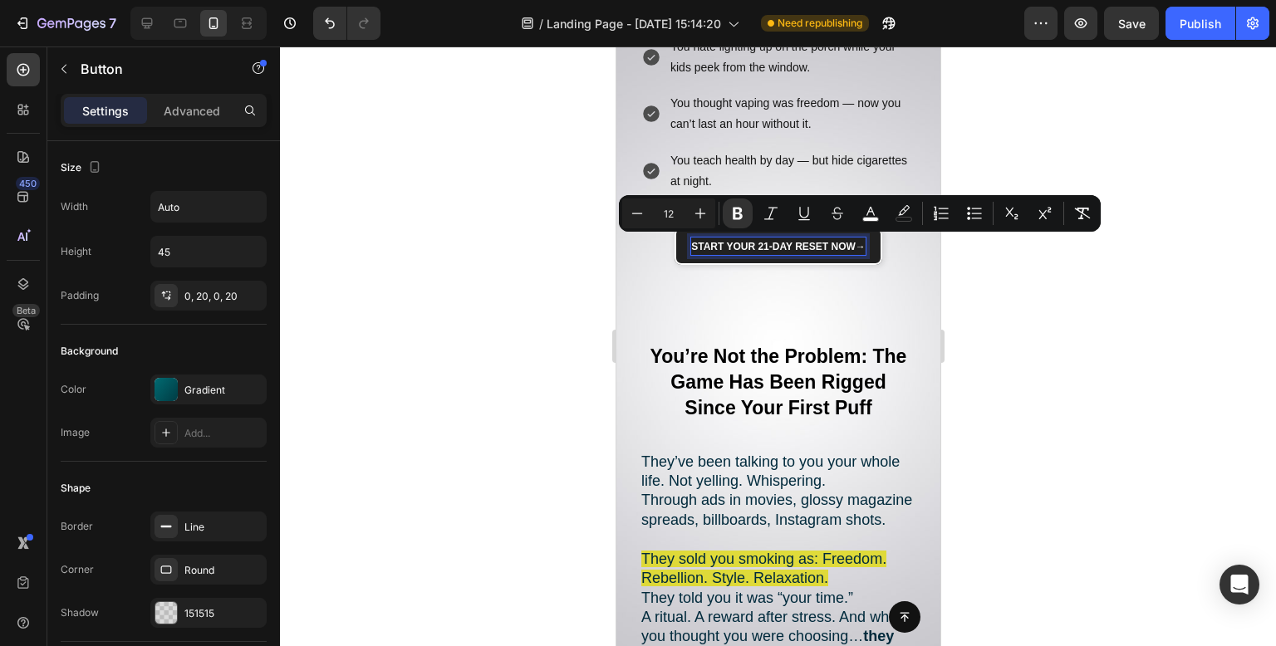
click at [818, 248] on strong "Start Your 21-Day Reset Now" at bounding box center [772, 247] width 165 height 12
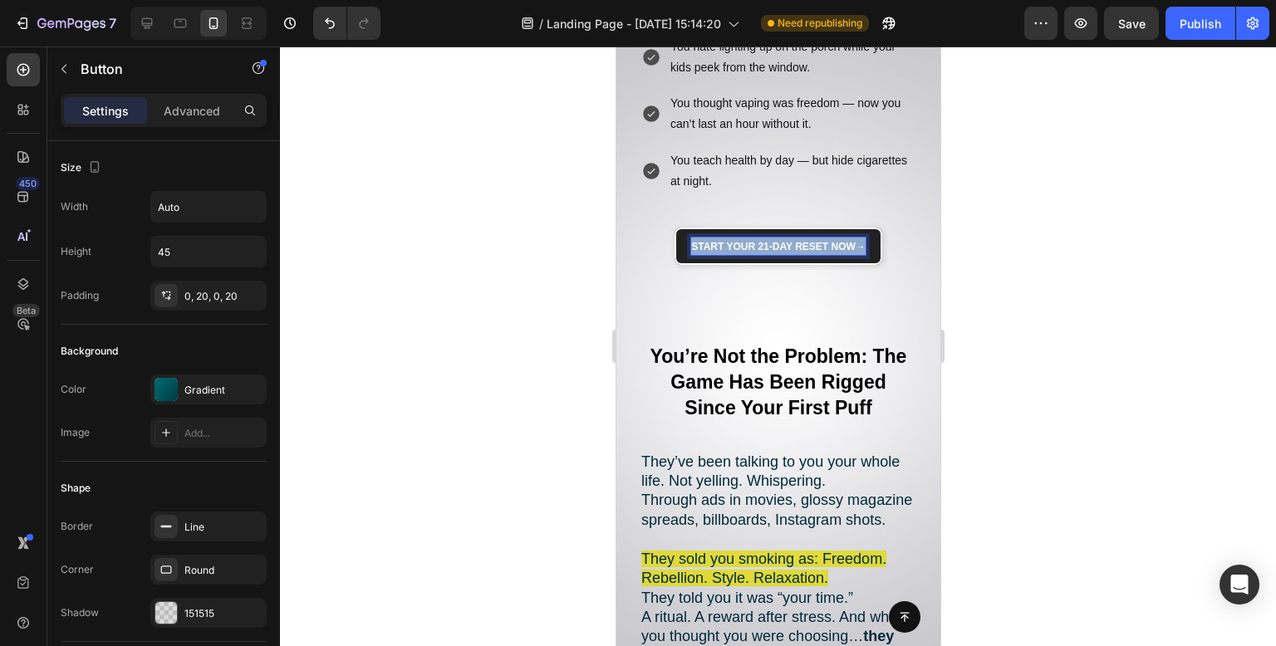
click at [818, 248] on strong "Start Your 21-Day Reset Now" at bounding box center [772, 247] width 165 height 12
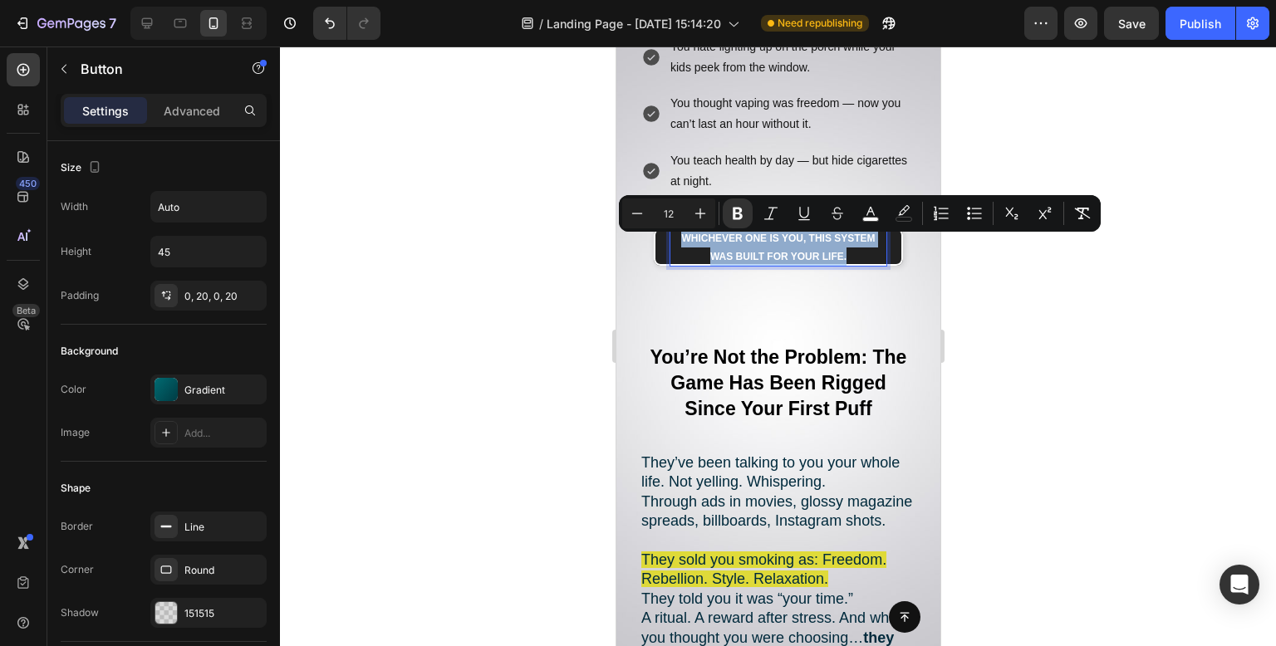
scroll to position [905, 0]
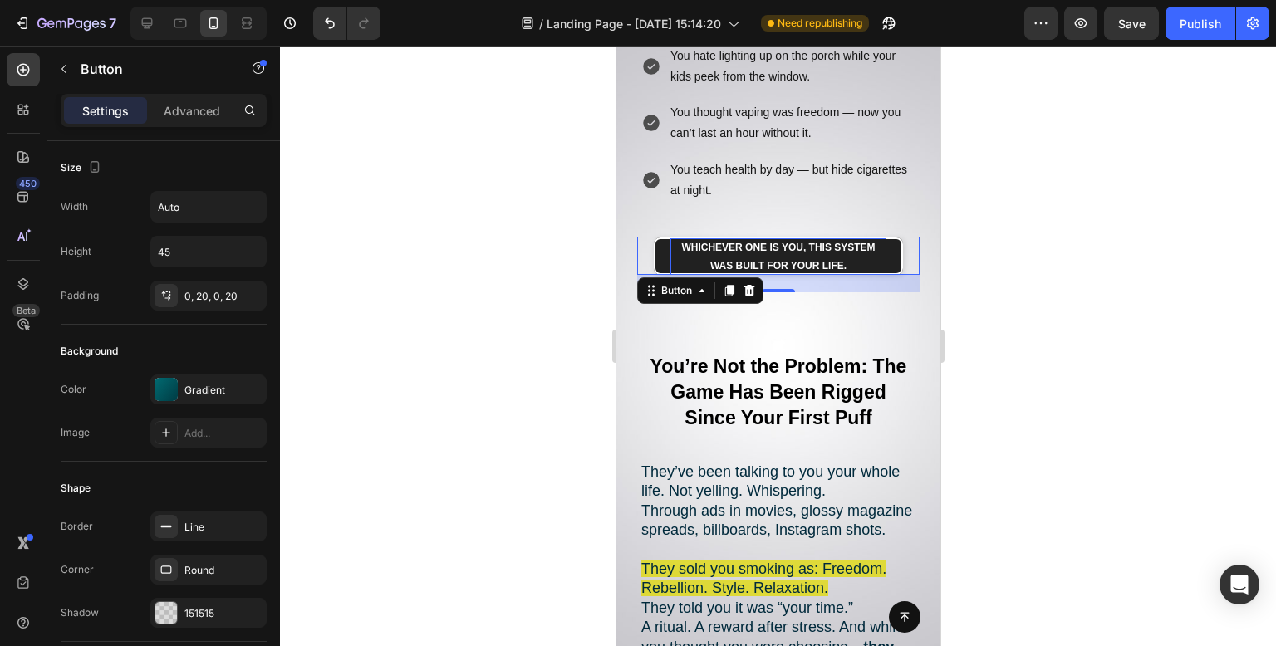
click at [1017, 241] on div at bounding box center [778, 347] width 996 height 600
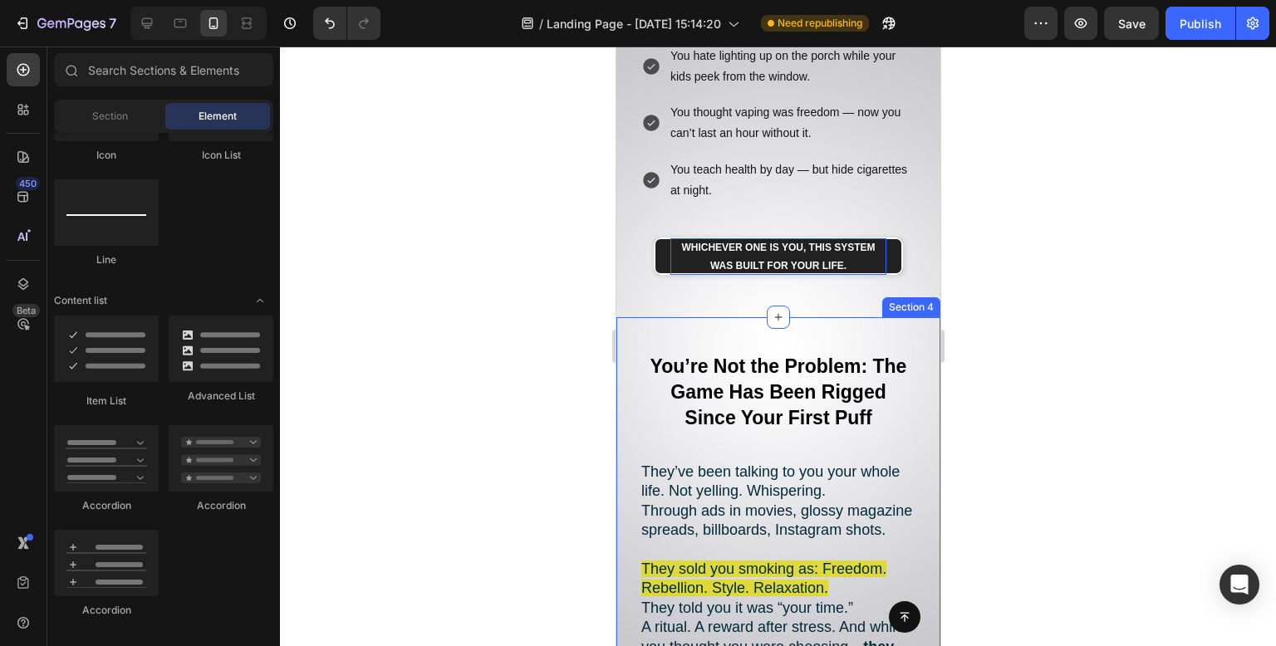
scroll to position [739, 0]
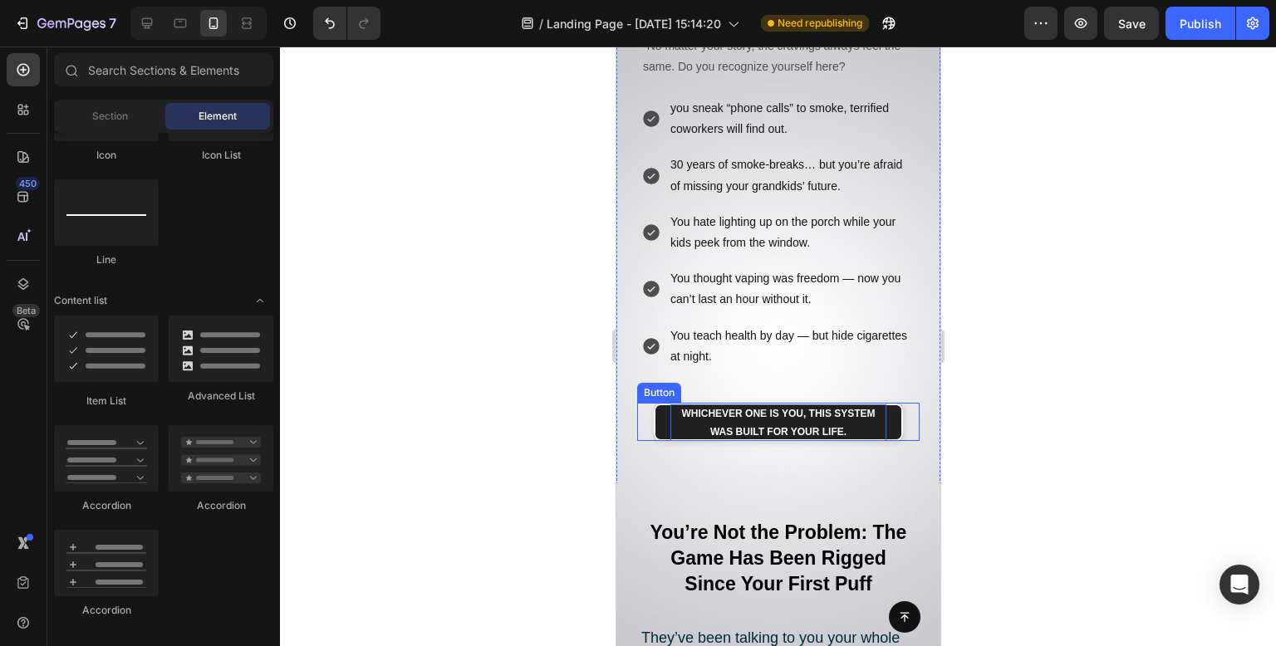
click at [828, 420] on p "Whichever one is you, this system was built for your life." at bounding box center [778, 423] width 216 height 37
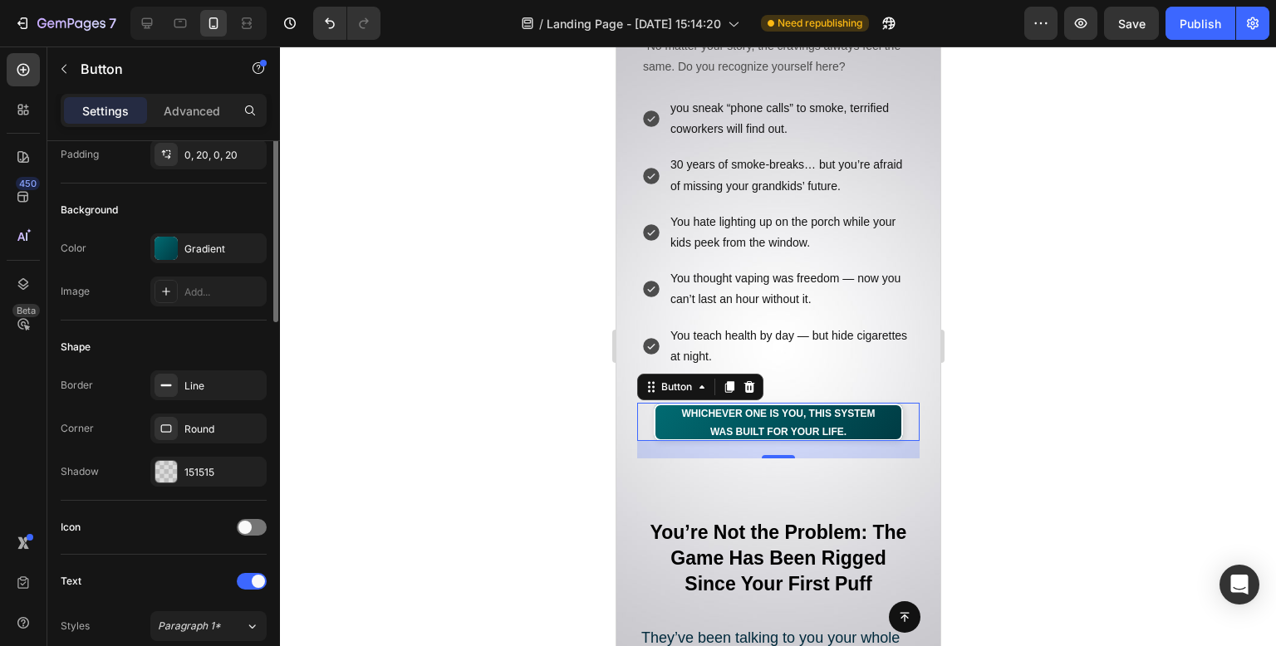
scroll to position [0, 0]
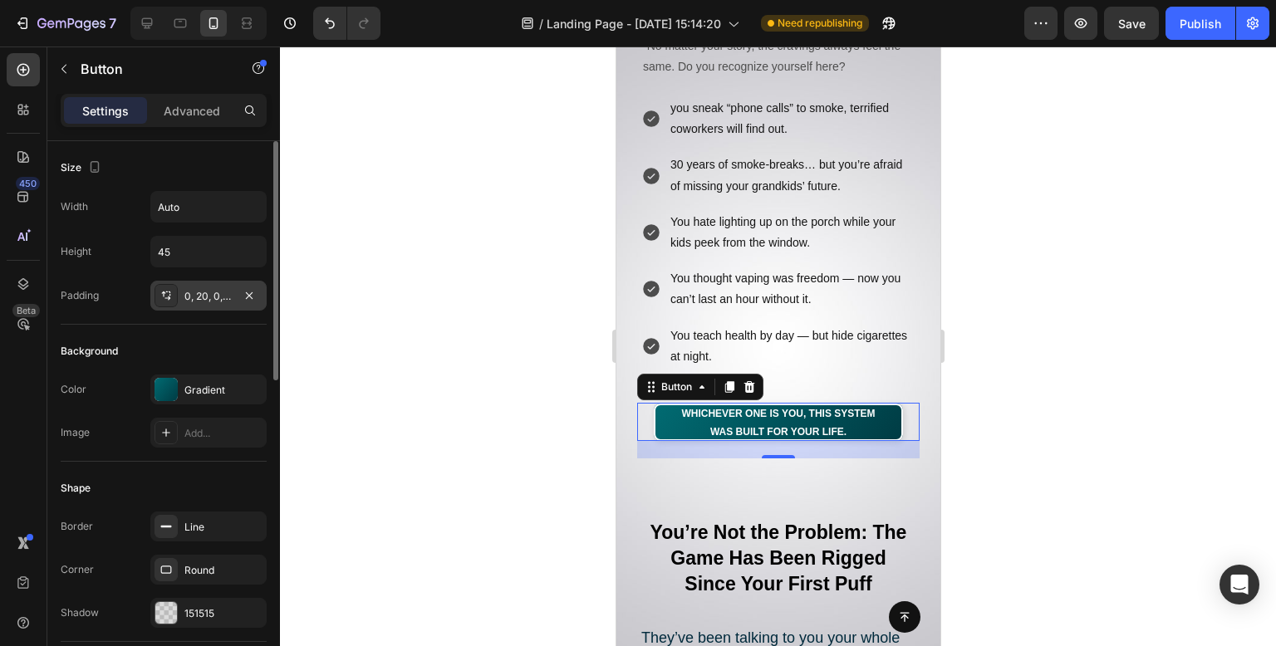
click at [213, 301] on div "0, 20, 0, 20" at bounding box center [208, 296] width 48 height 15
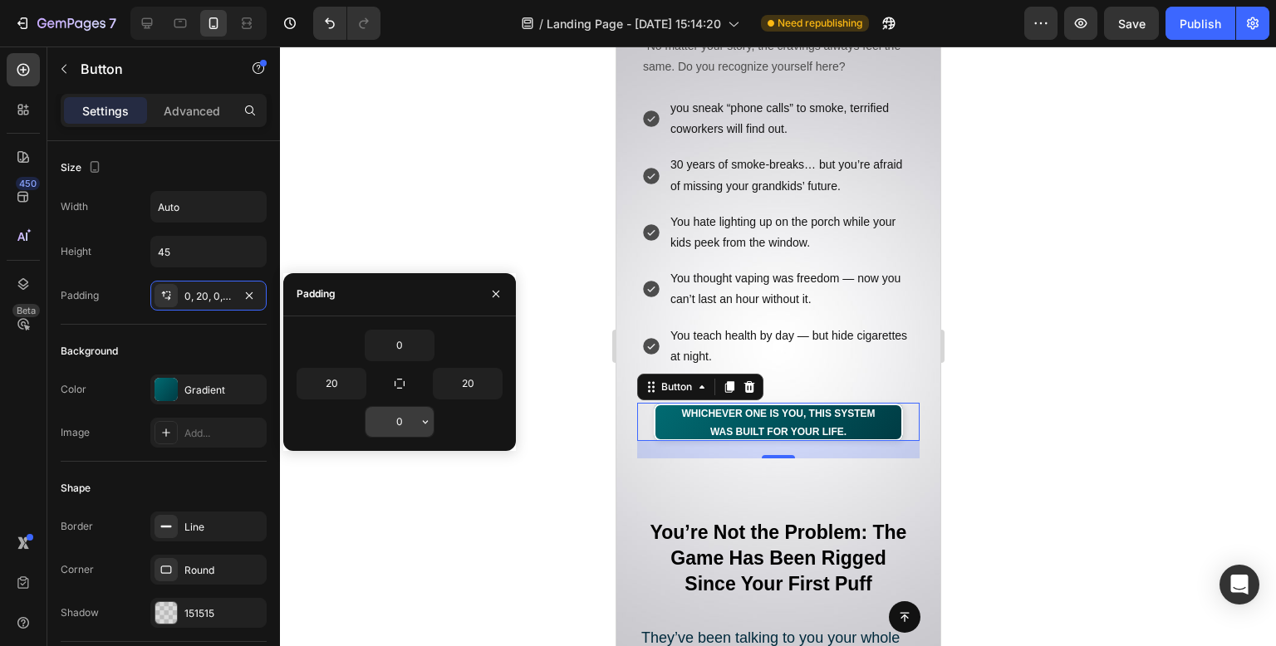
click at [410, 422] on input "0" at bounding box center [400, 422] width 68 height 30
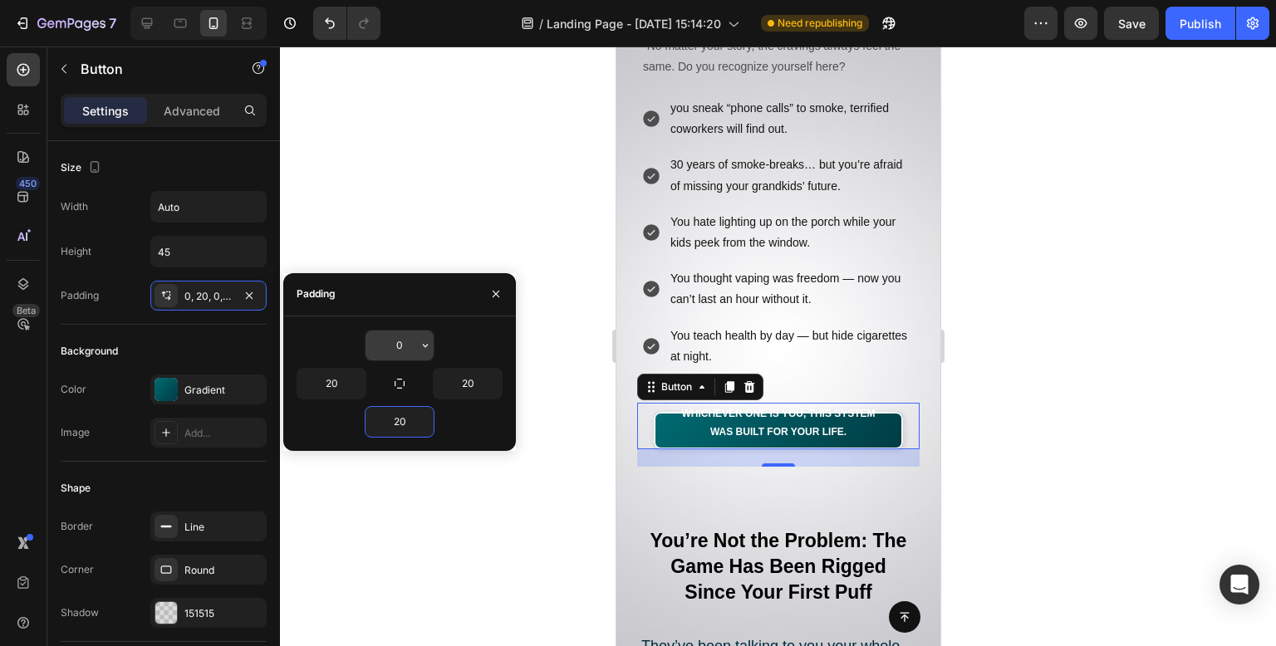
type input "20"
click at [410, 339] on input "0" at bounding box center [400, 346] width 68 height 30
type input "20"
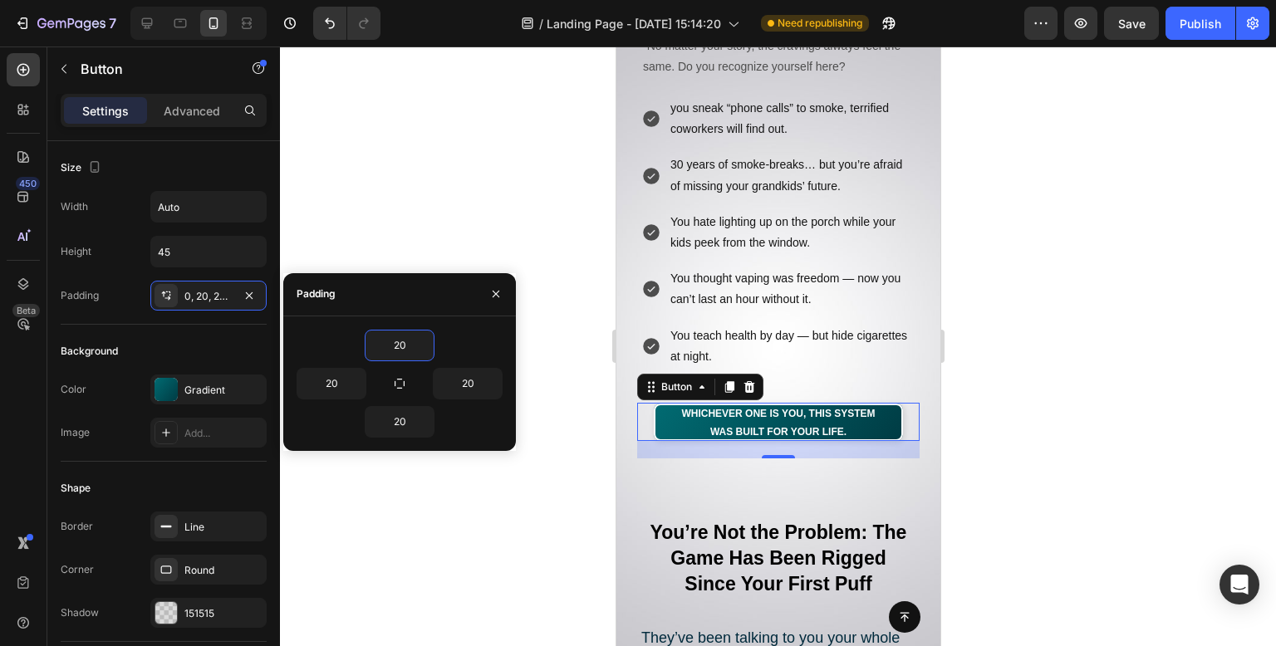
click at [479, 140] on div at bounding box center [778, 347] width 996 height 600
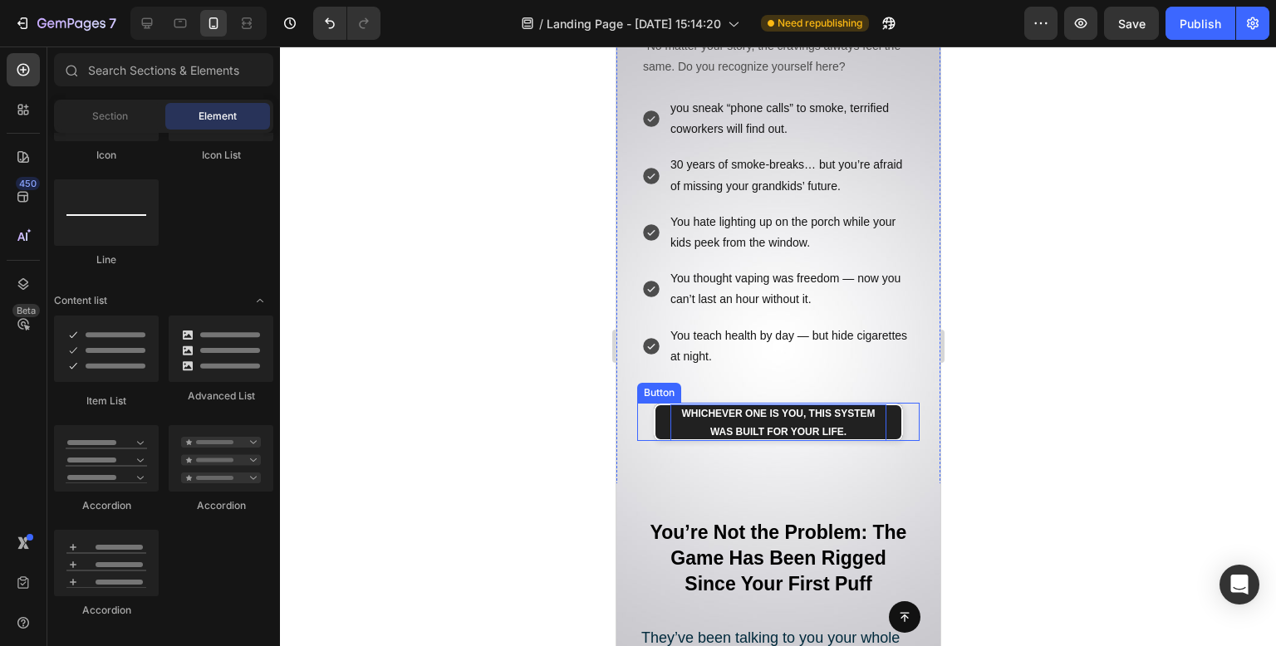
click at [746, 424] on strong "Whichever one is you, this system was built for your life." at bounding box center [777, 423] width 194 height 30
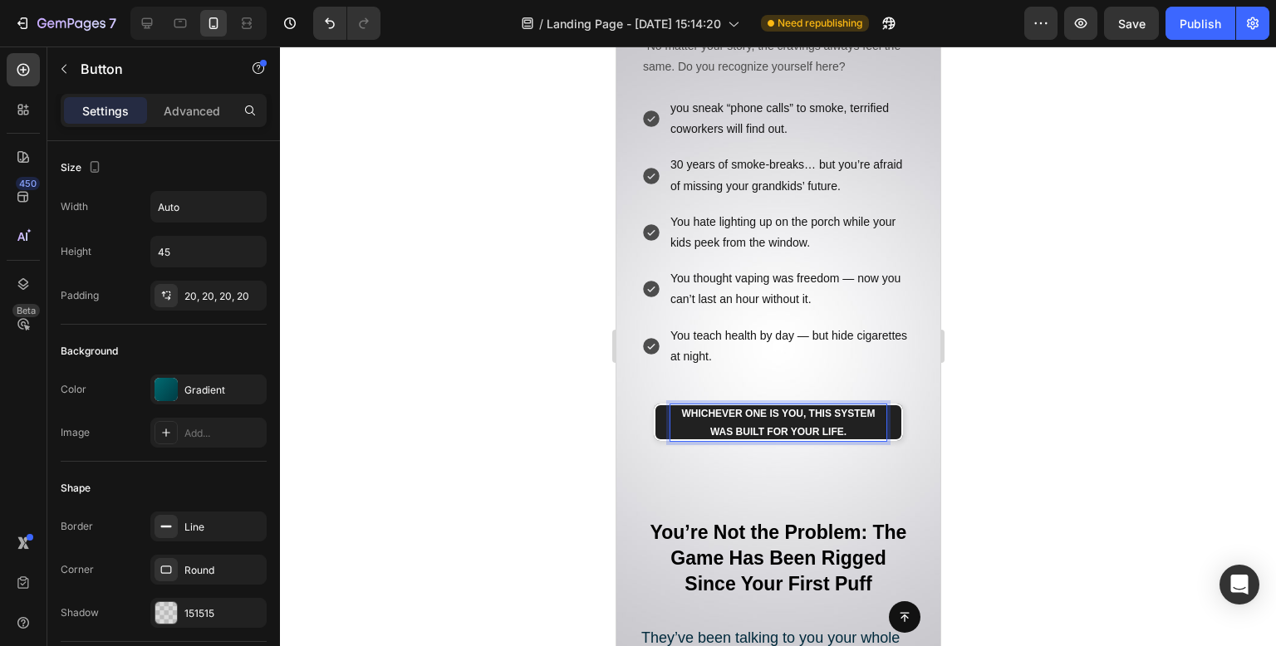
click at [772, 415] on strong "Whichever one is you, this system was built for your life." at bounding box center [777, 423] width 194 height 30
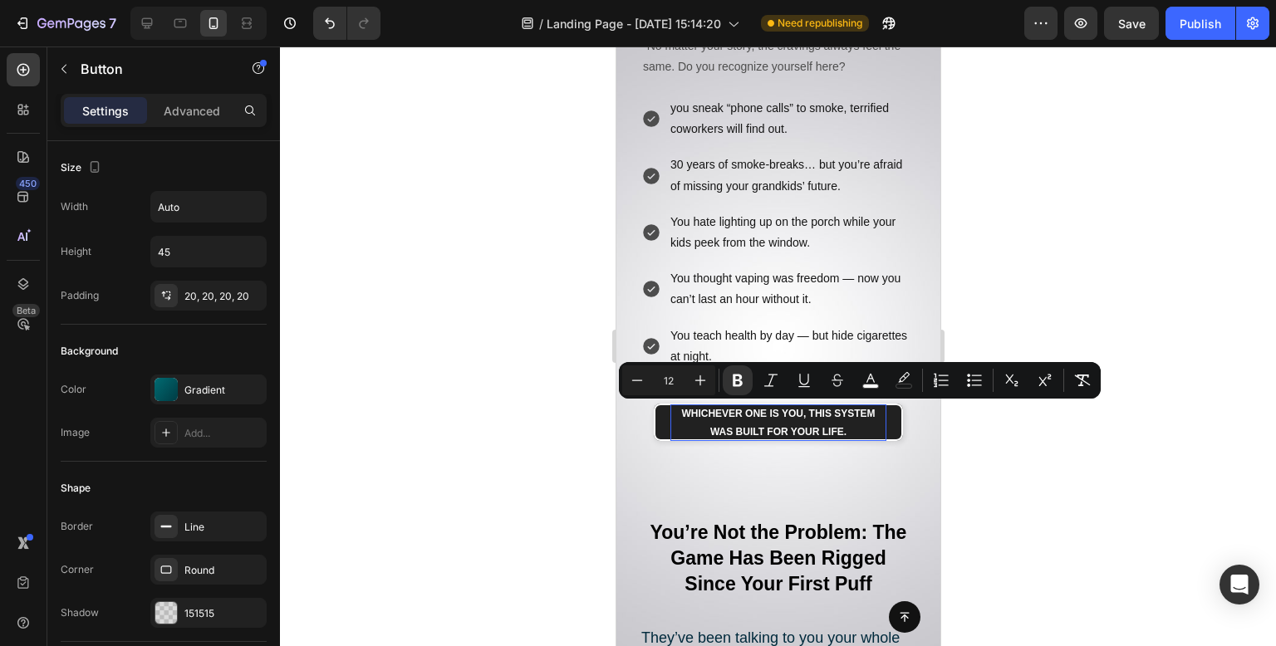
click at [1065, 449] on div at bounding box center [778, 347] width 996 height 600
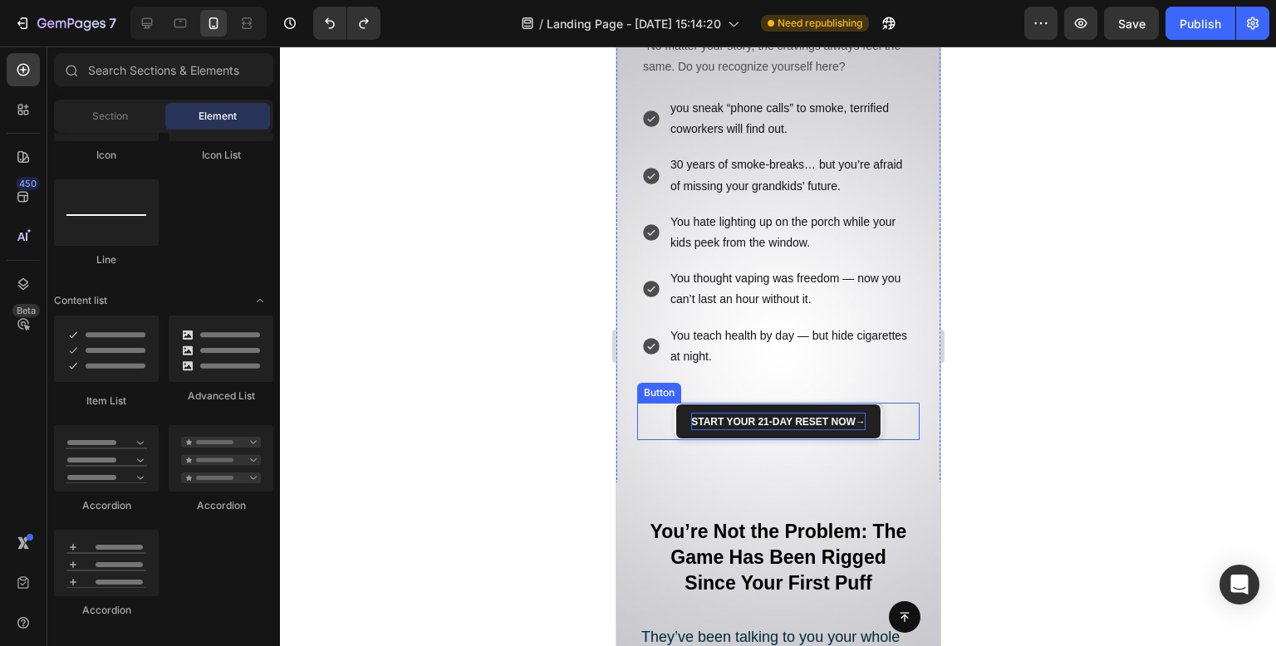
click at [837, 416] on strong "Start Your 21-Day Reset Now" at bounding box center [772, 422] width 165 height 12
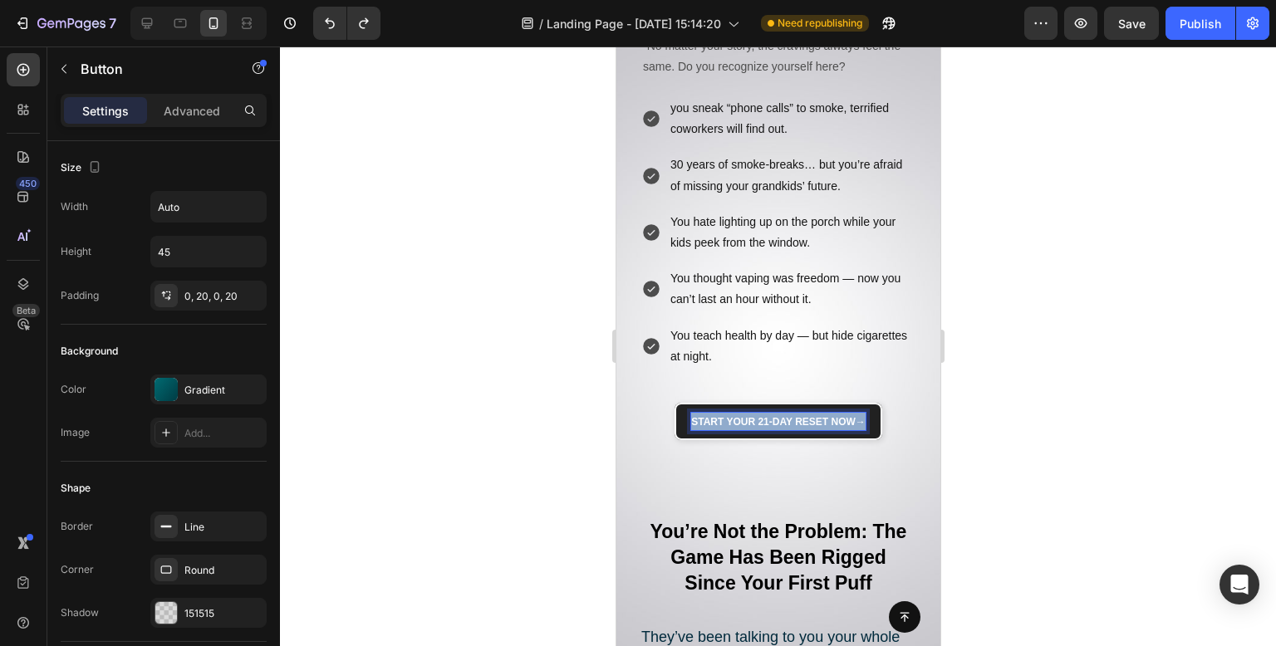
click at [837, 416] on strong "Start Your 21-Day Reset Now" at bounding box center [772, 422] width 165 height 12
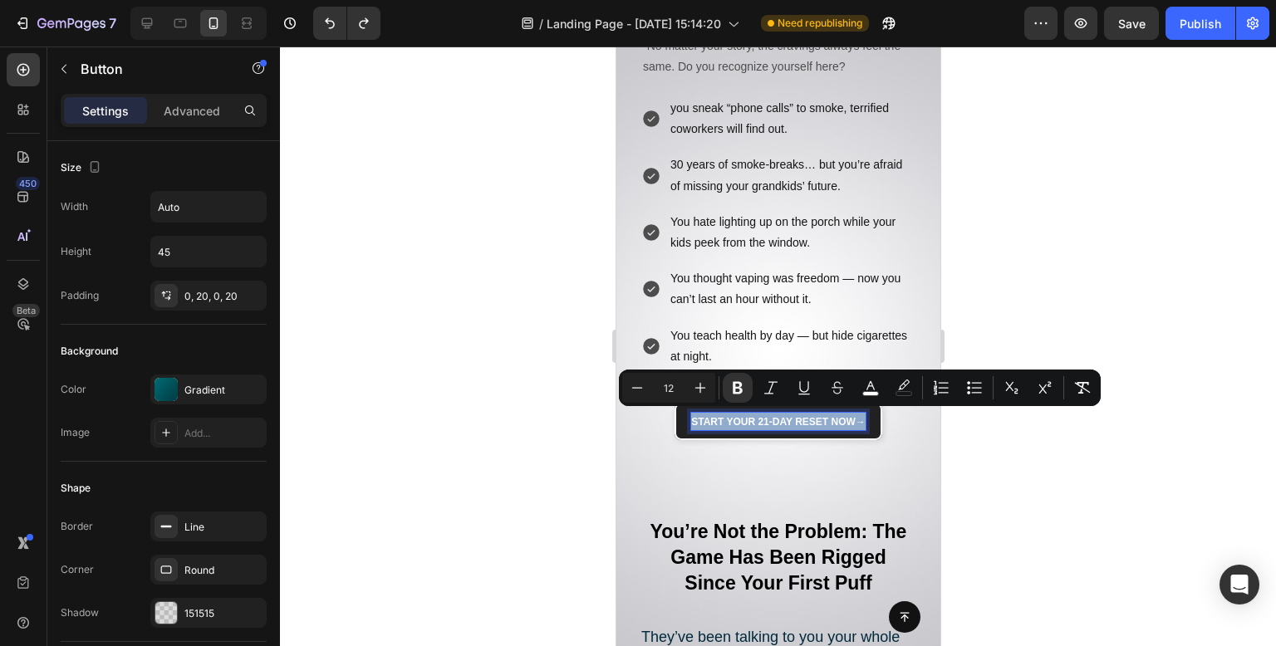
scroll to position [730, 0]
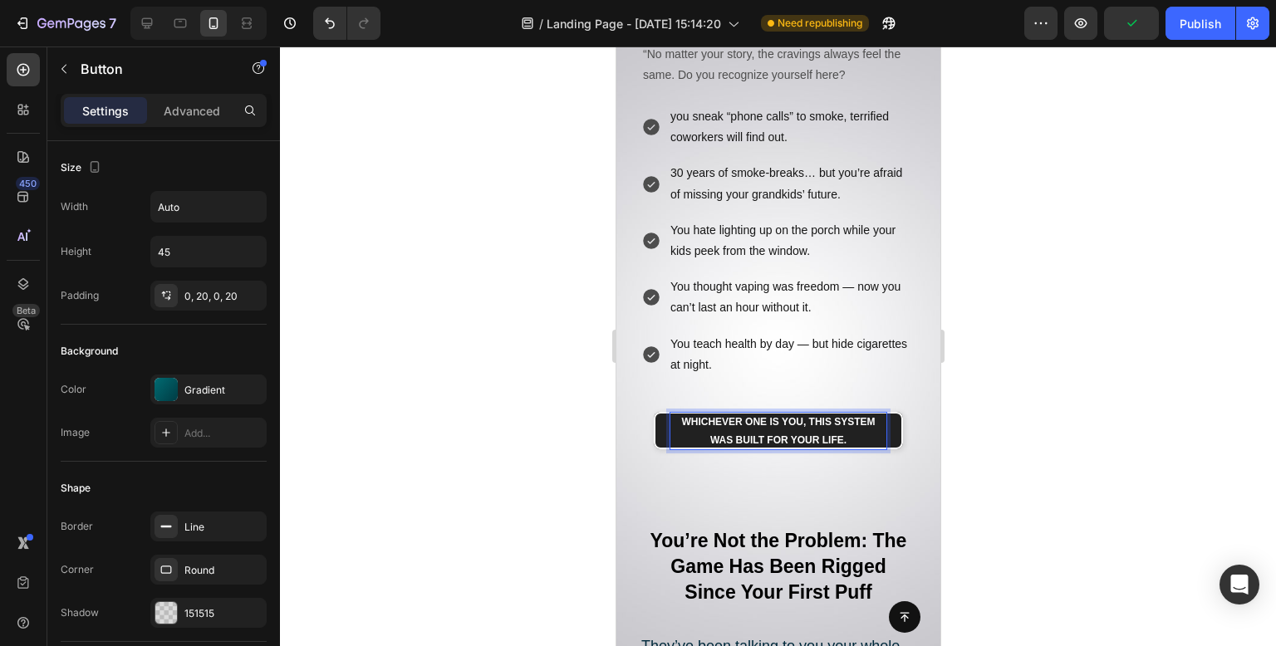
drag, startPoint x: 995, startPoint y: 350, endPoint x: 987, endPoint y: 357, distance: 10.6
click at [995, 350] on div at bounding box center [778, 347] width 996 height 600
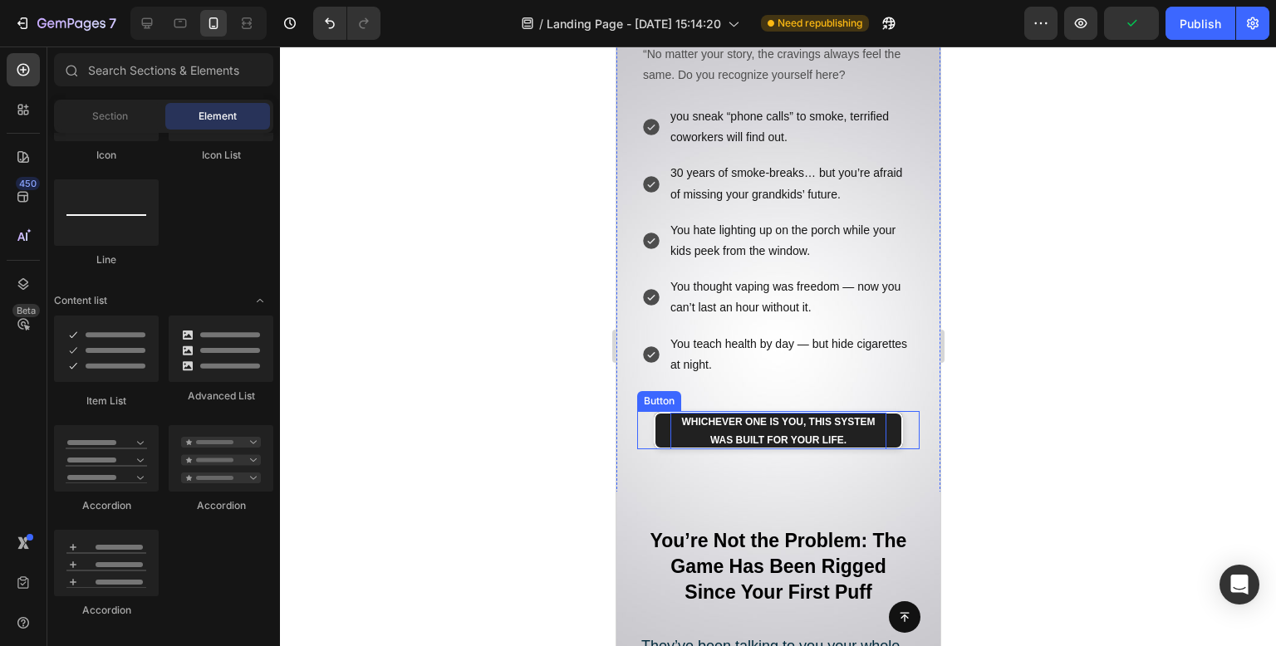
click at [824, 430] on p "Whichever one is you, this system was built for your life." at bounding box center [778, 431] width 216 height 37
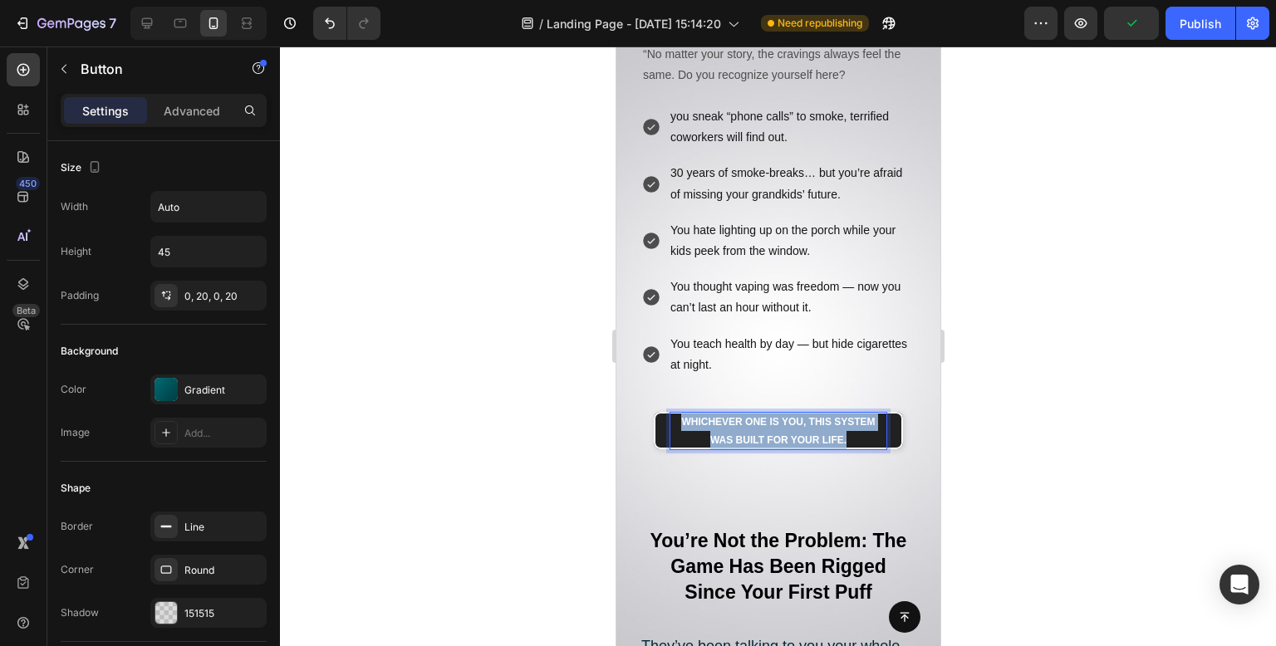
click at [824, 430] on p "Whichever one is you, this system was built for your life." at bounding box center [778, 431] width 216 height 37
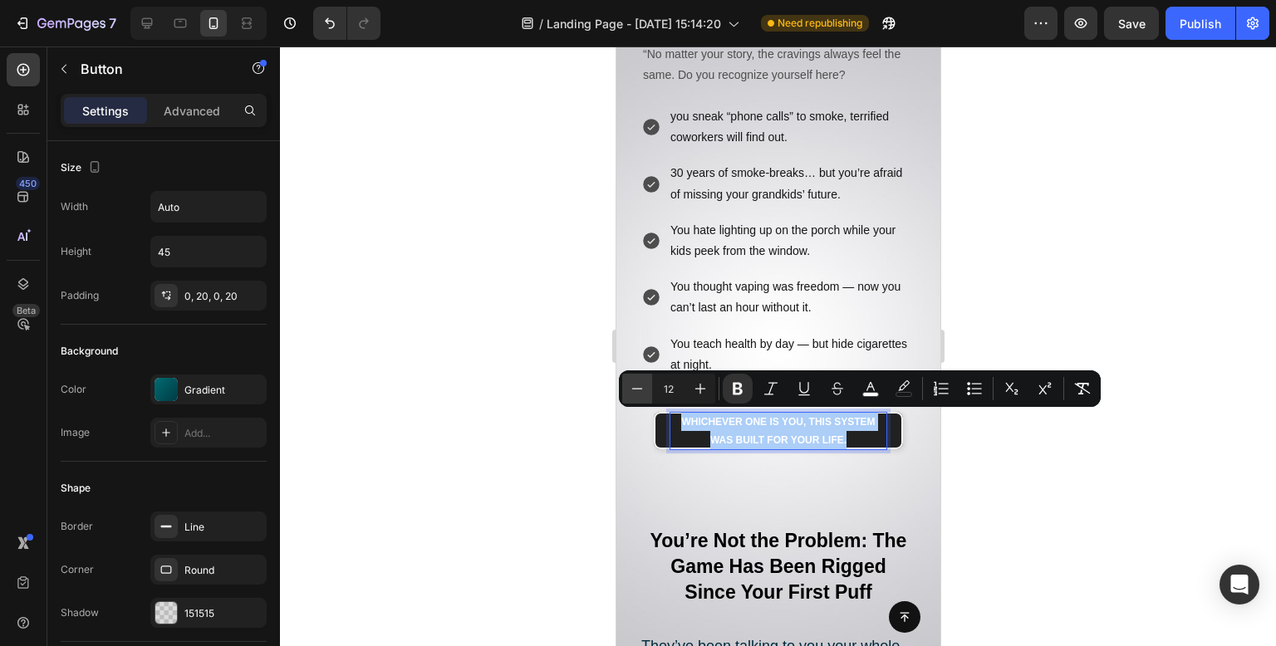
click at [642, 388] on icon "Editor contextual toolbar" at bounding box center [637, 389] width 17 height 17
click at [696, 390] on icon "Editor contextual toolbar" at bounding box center [700, 389] width 17 height 17
type input "12"
click at [464, 360] on div at bounding box center [778, 347] width 996 height 600
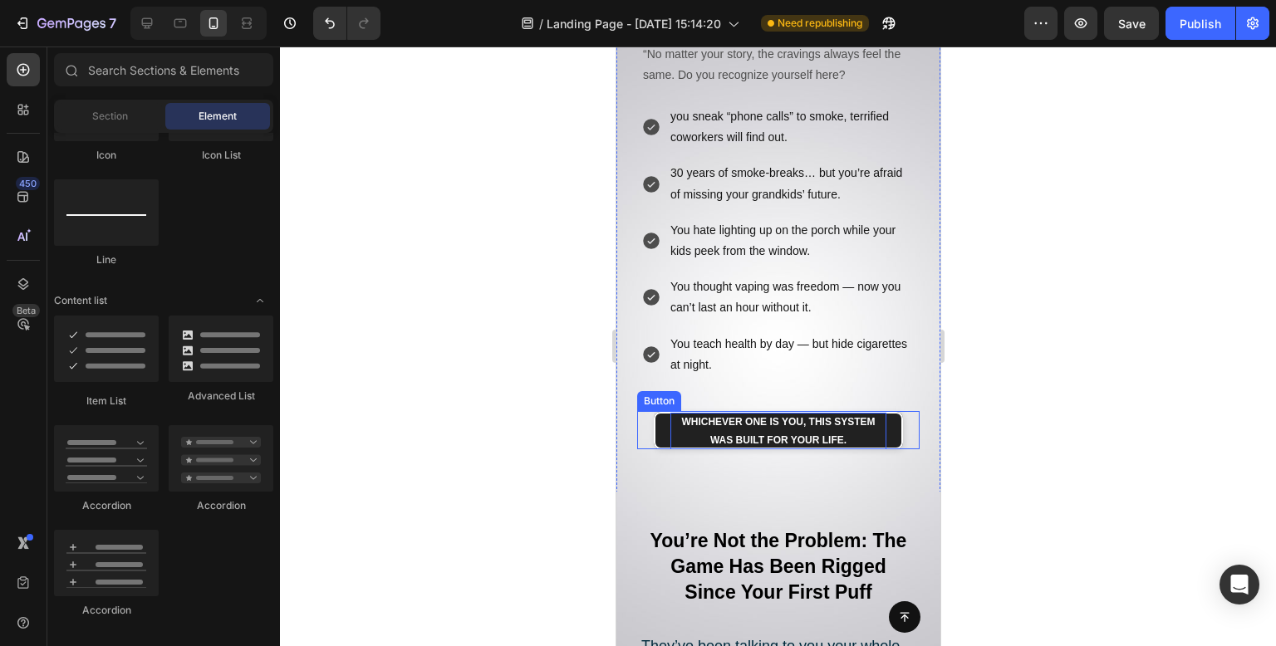
click at [796, 439] on strong "Whichever one is you, this system was built for your life." at bounding box center [777, 431] width 194 height 30
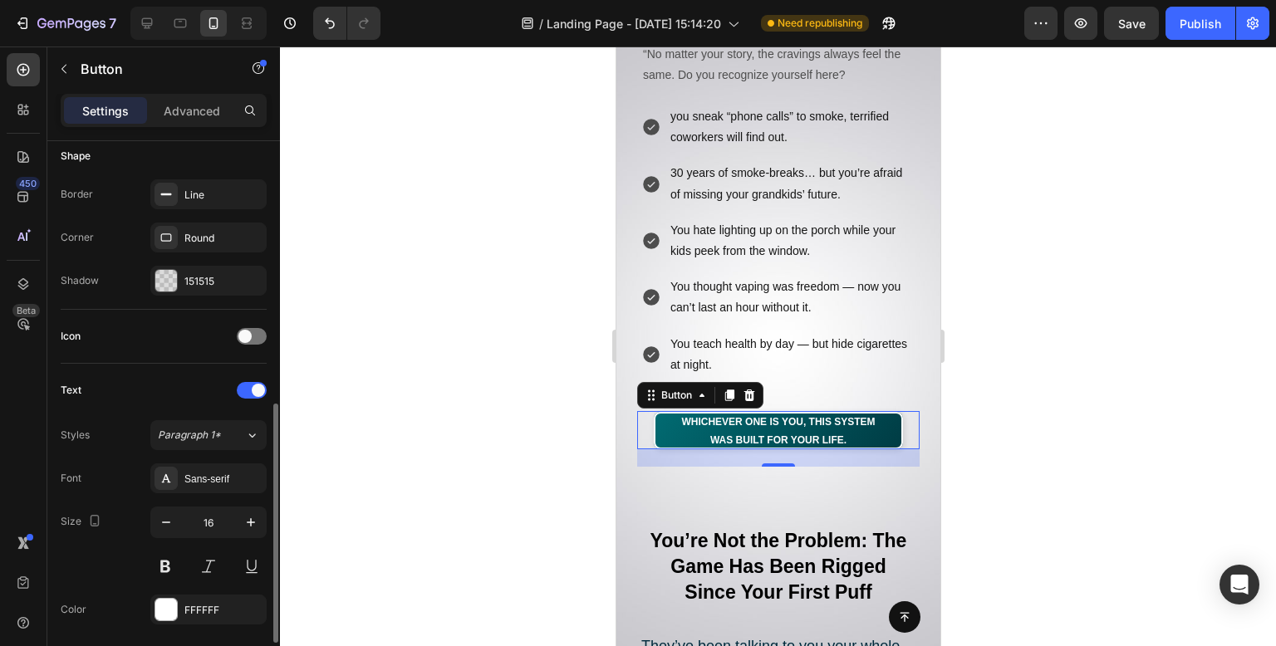
scroll to position [415, 0]
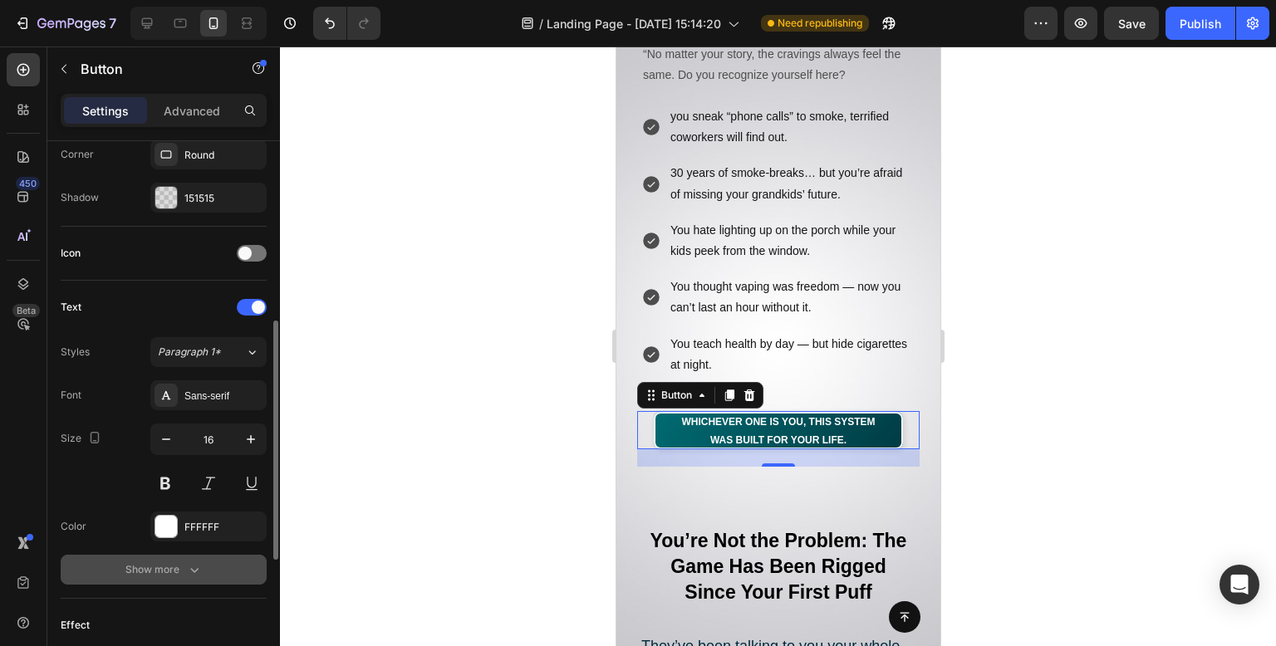
click at [186, 577] on button "Show more" at bounding box center [164, 570] width 206 height 30
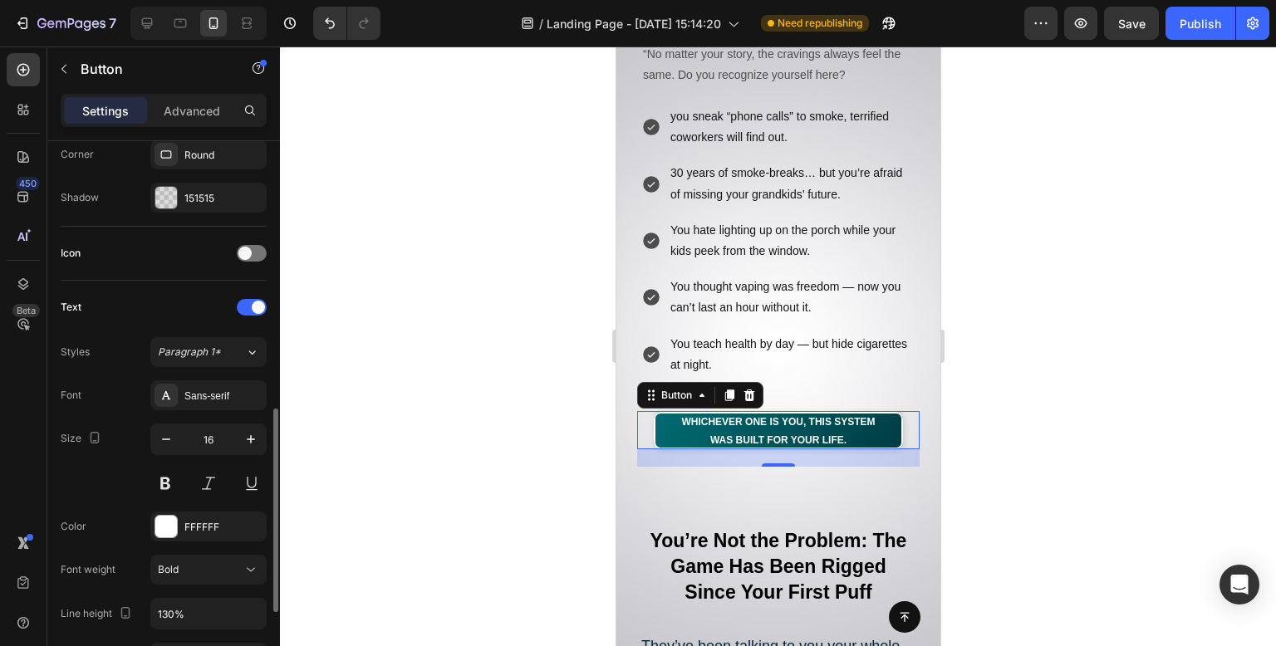
scroll to position [499, 0]
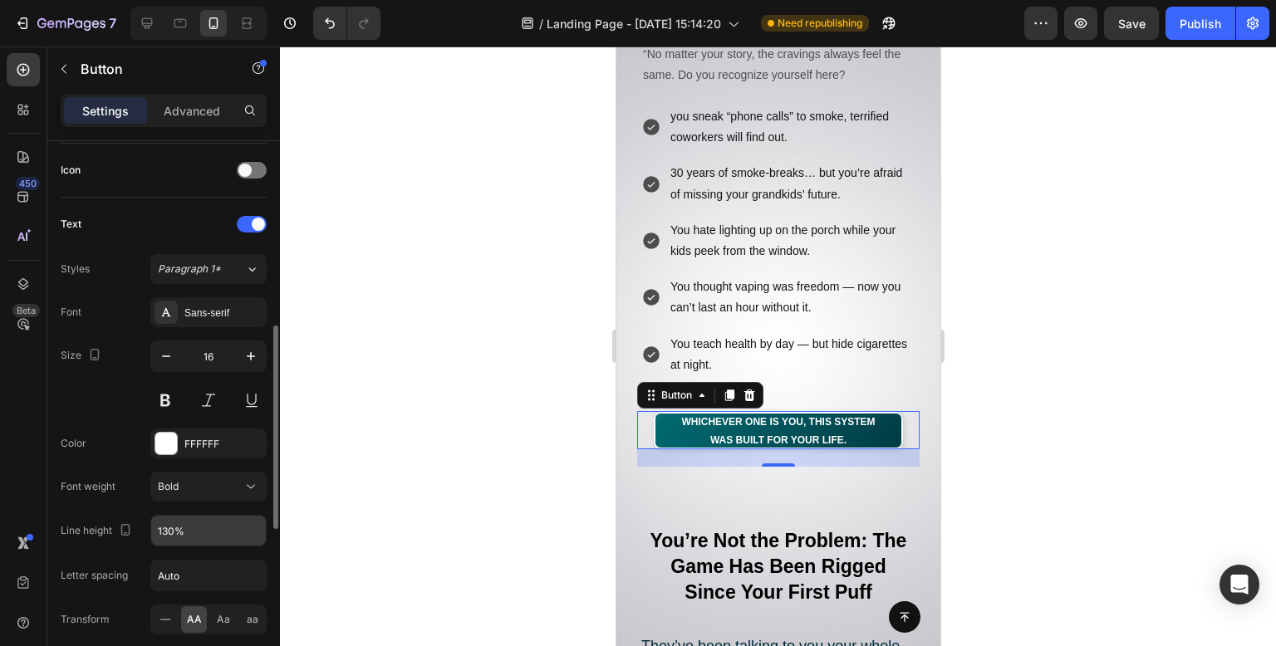
click at [214, 532] on input "130%" at bounding box center [208, 531] width 115 height 30
click at [250, 523] on icon "button" at bounding box center [251, 531] width 17 height 17
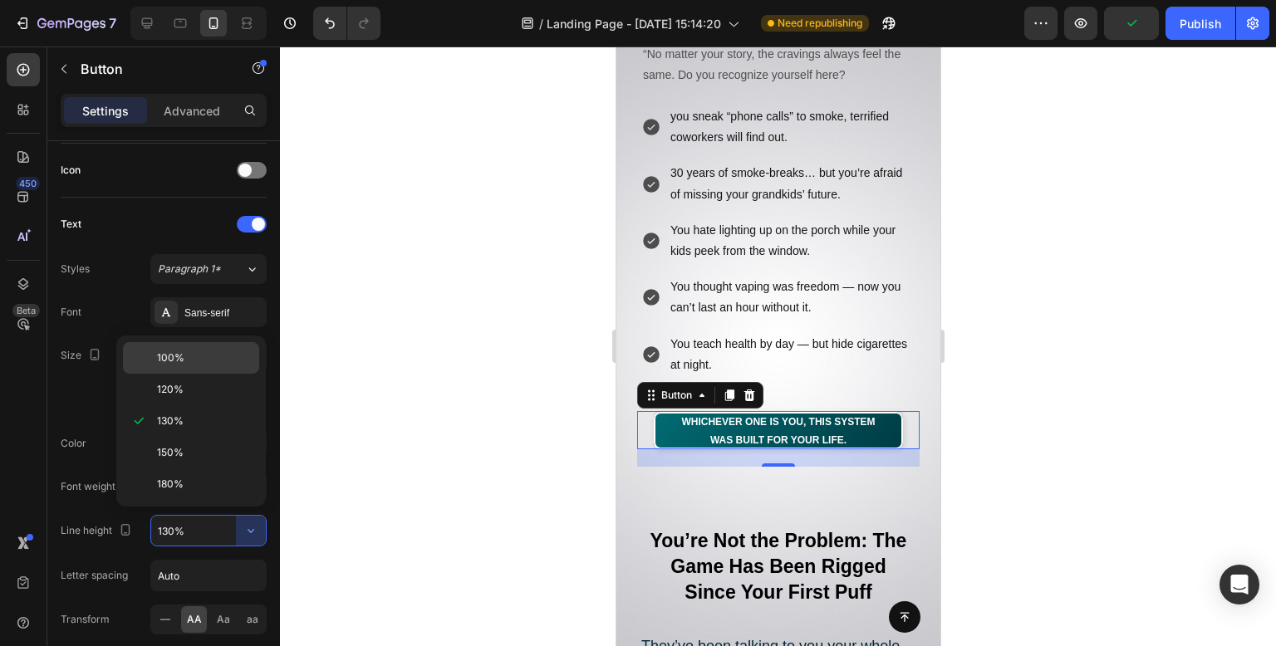
click at [189, 354] on p "100%" at bounding box center [204, 358] width 95 height 15
type input "100%"
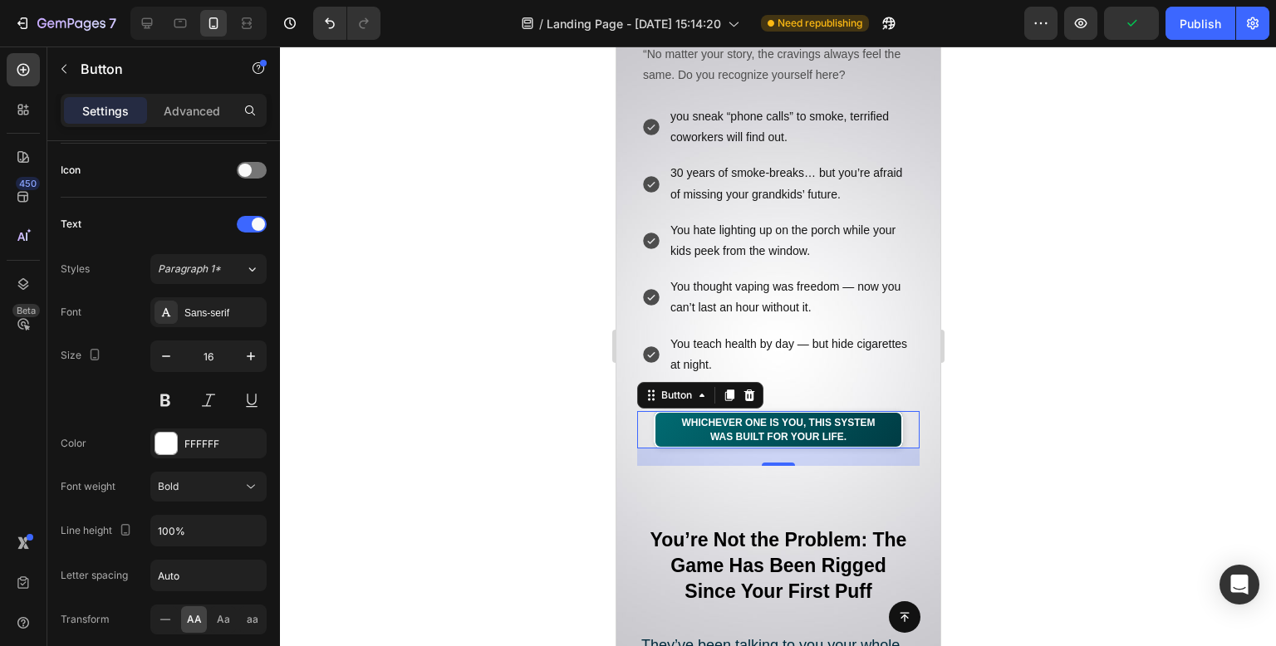
click at [403, 293] on div at bounding box center [778, 347] width 996 height 600
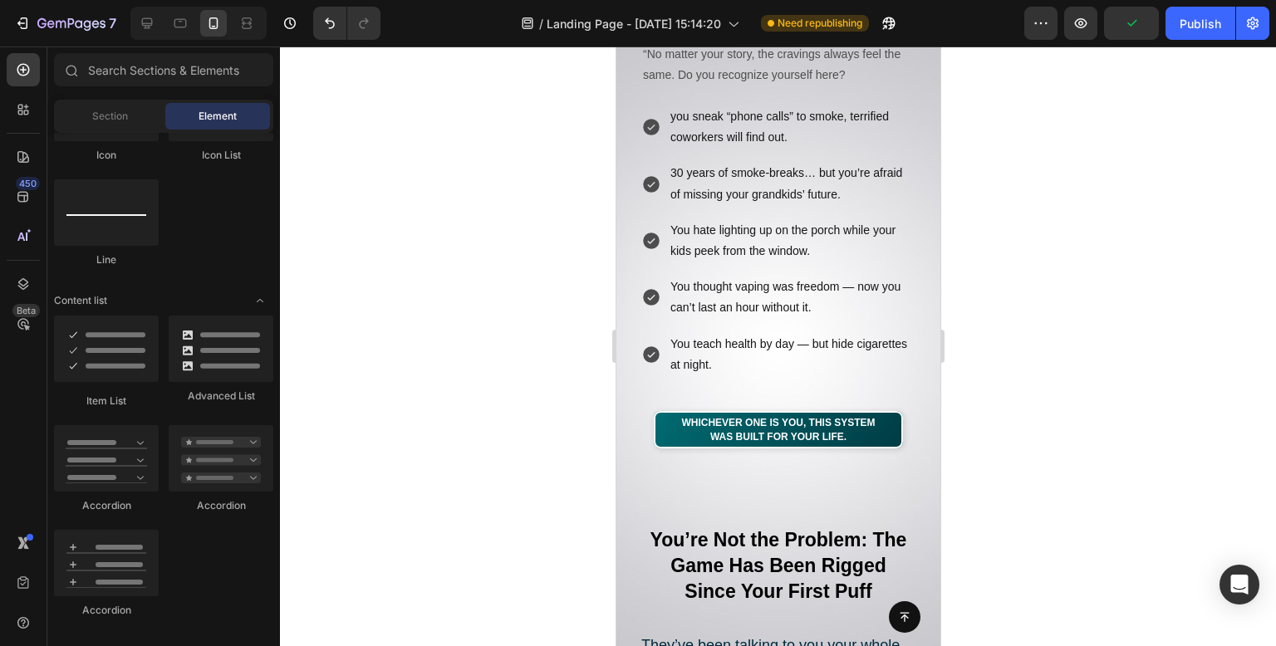
click at [403, 293] on div at bounding box center [778, 347] width 996 height 600
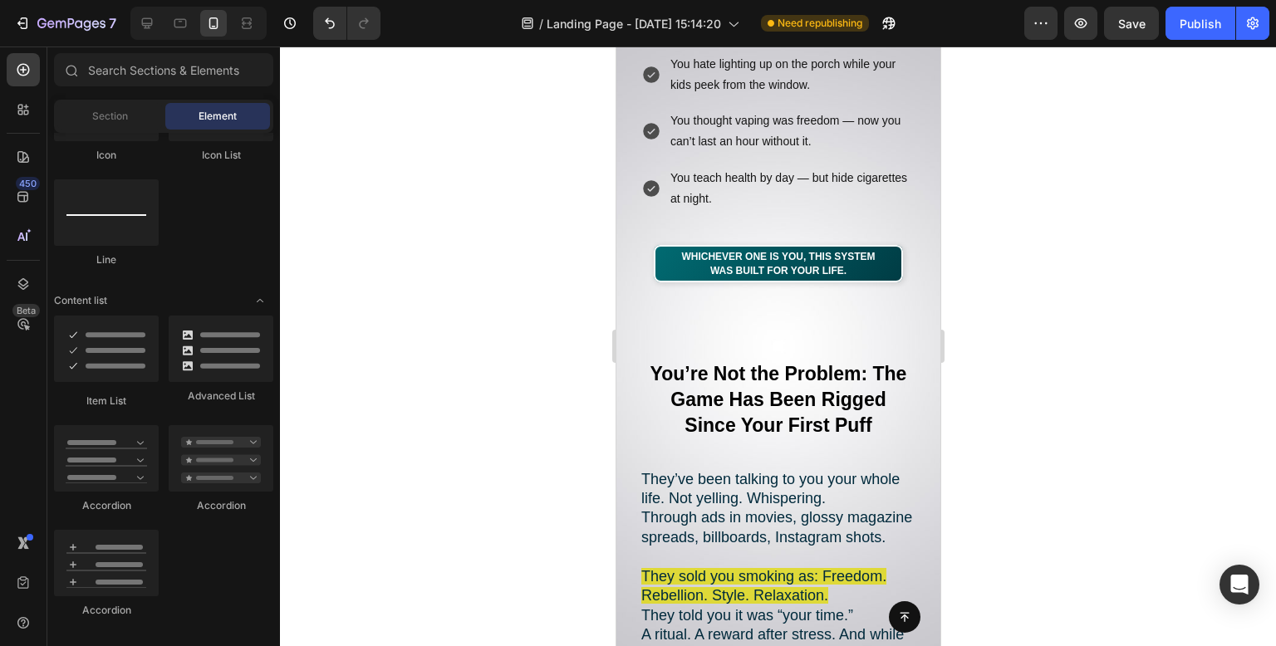
click at [465, 223] on div at bounding box center [778, 347] width 996 height 600
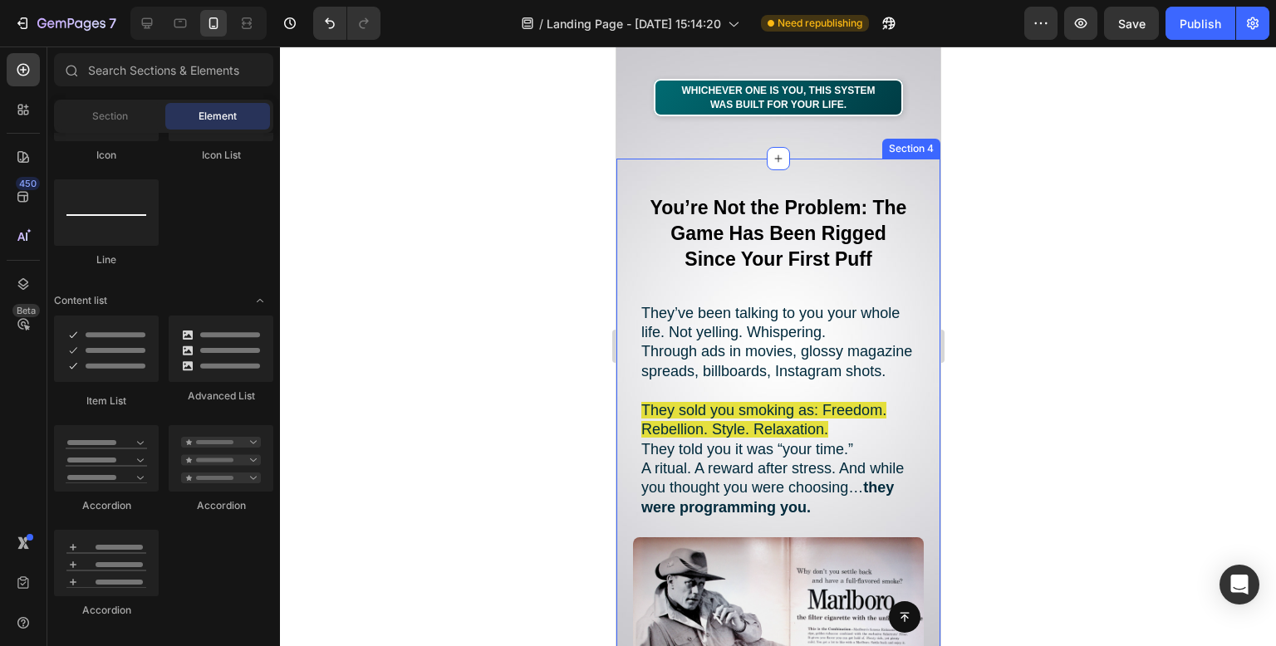
scroll to position [1229, 0]
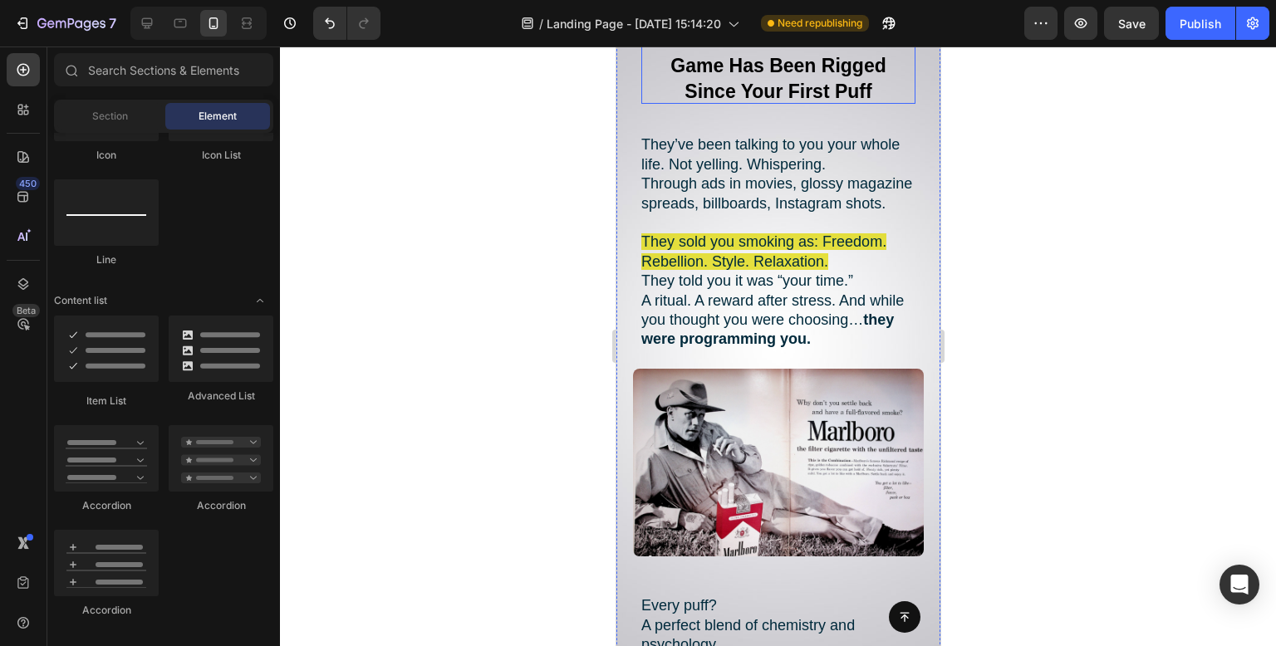
click at [754, 84] on strong "You’re Not the Problem: The Game Has Been Rigged Since Your First Puff" at bounding box center [778, 65] width 257 height 73
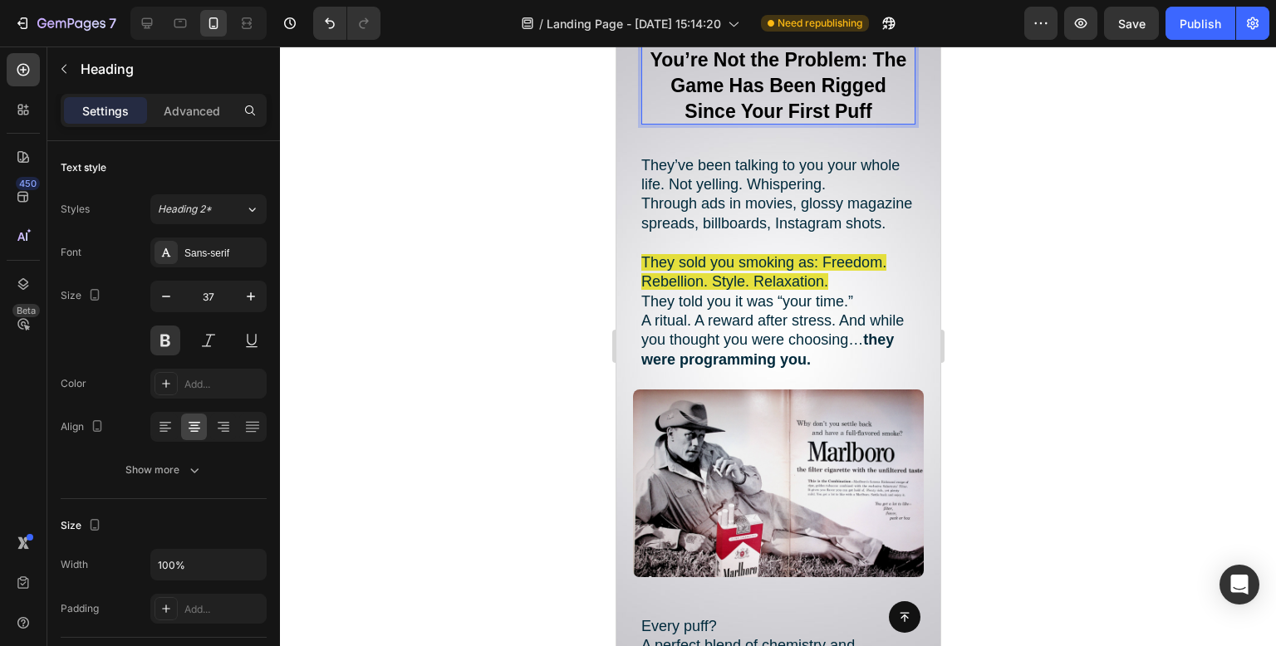
scroll to position [1044, 0]
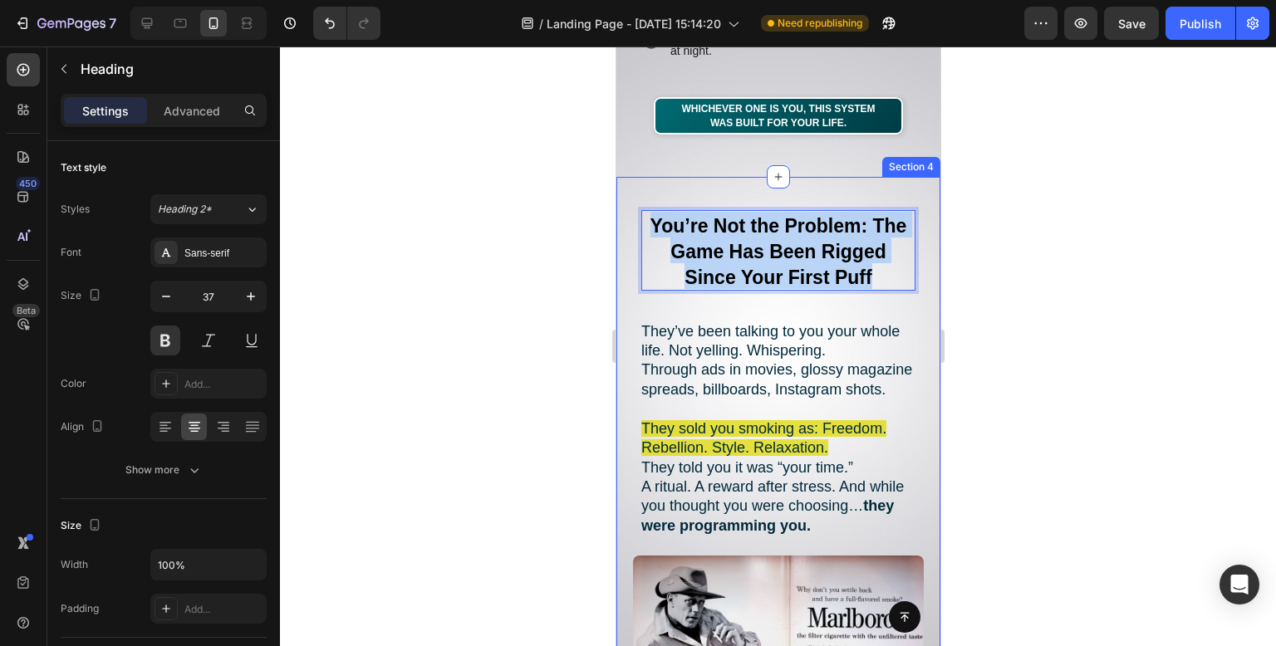
drag, startPoint x: 878, startPoint y: 276, endPoint x: 636, endPoint y: 214, distance: 250.5
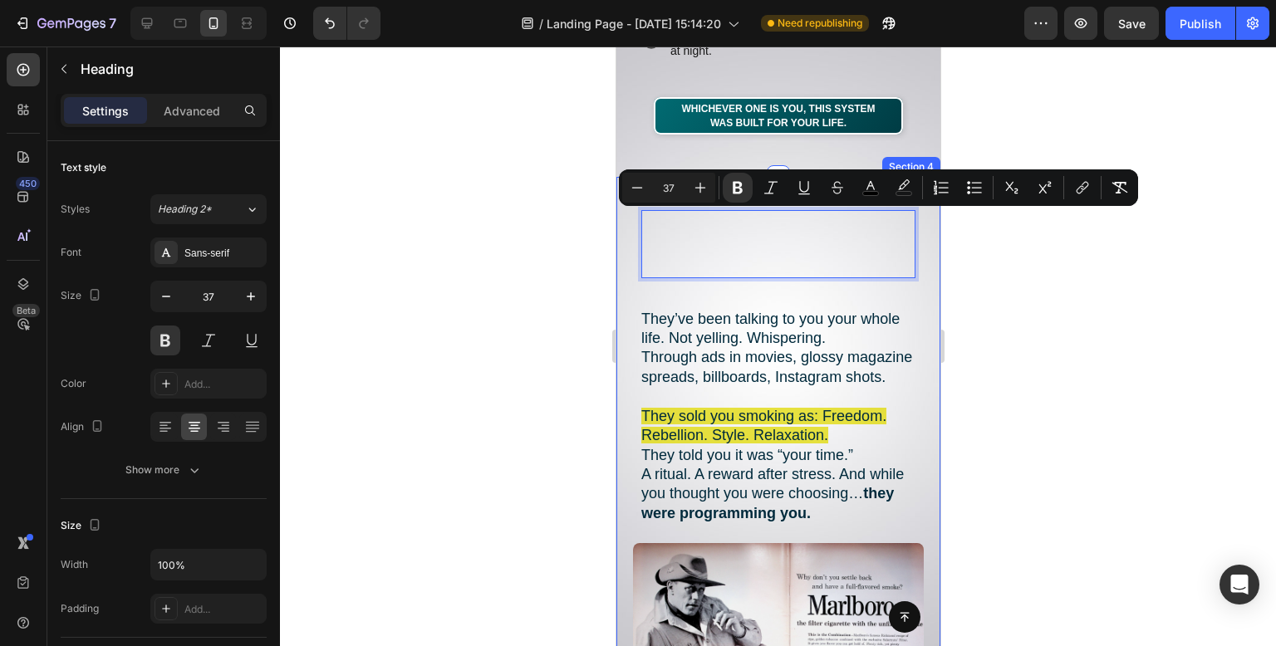
scroll to position [4, 0]
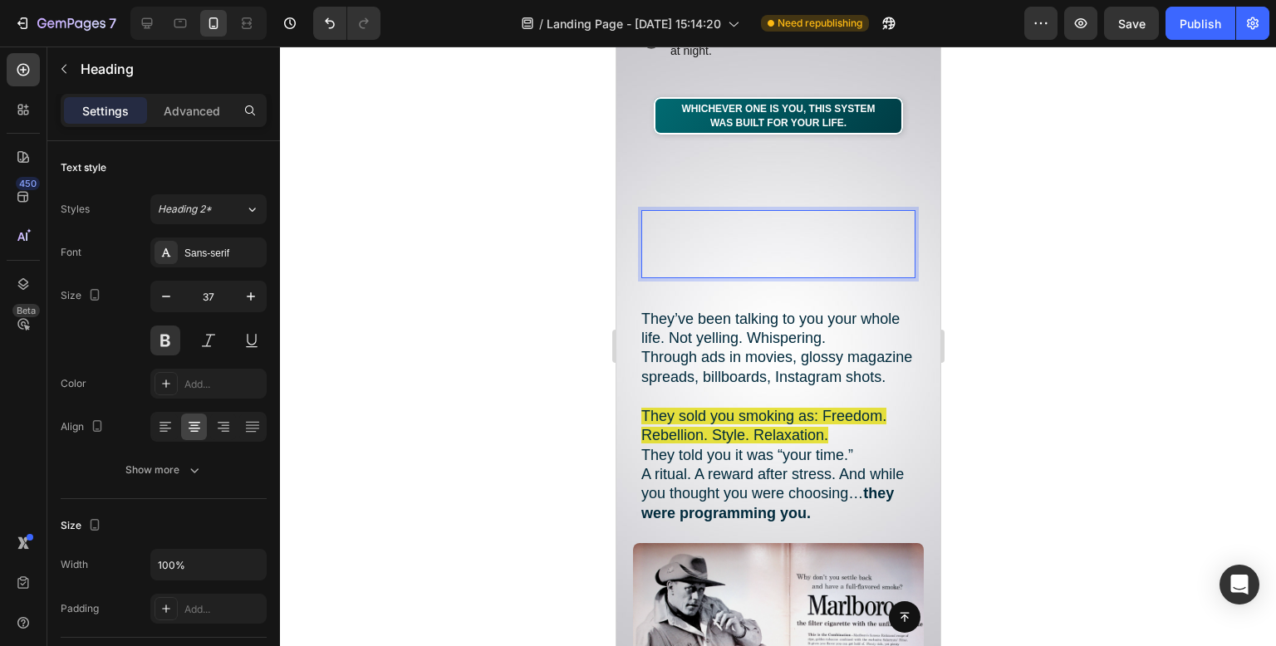
click at [1027, 243] on div at bounding box center [778, 347] width 996 height 600
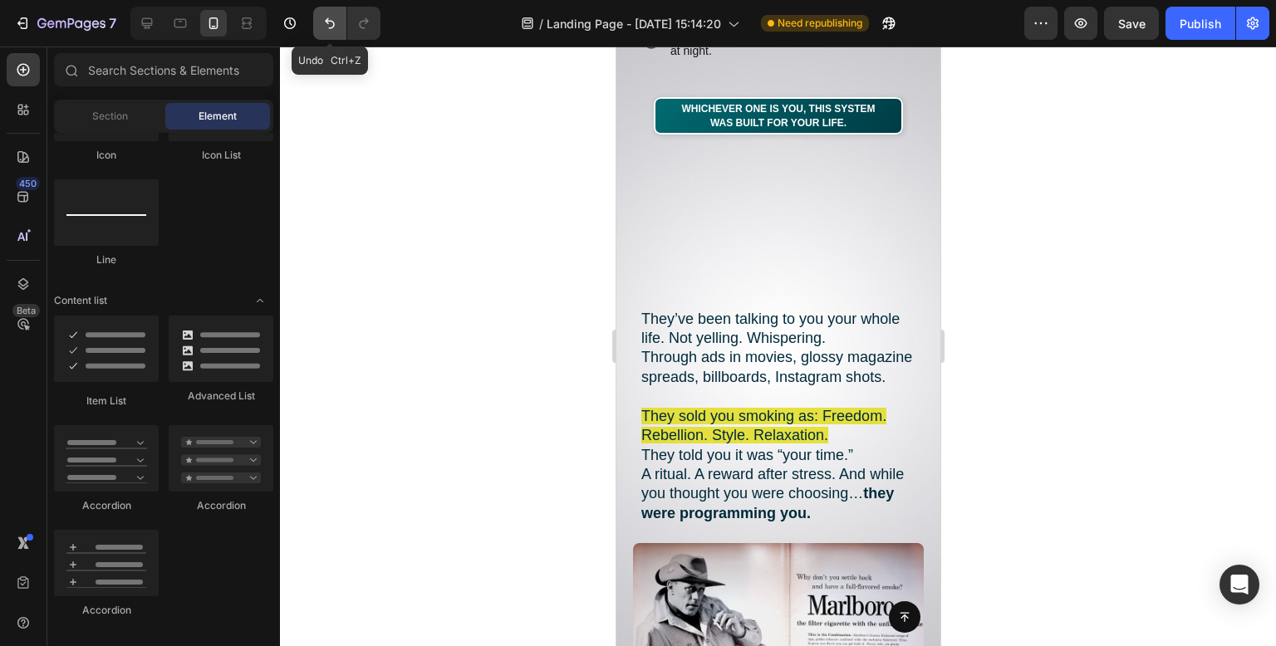
click at [322, 33] on button "Undo/Redo" at bounding box center [329, 23] width 33 height 33
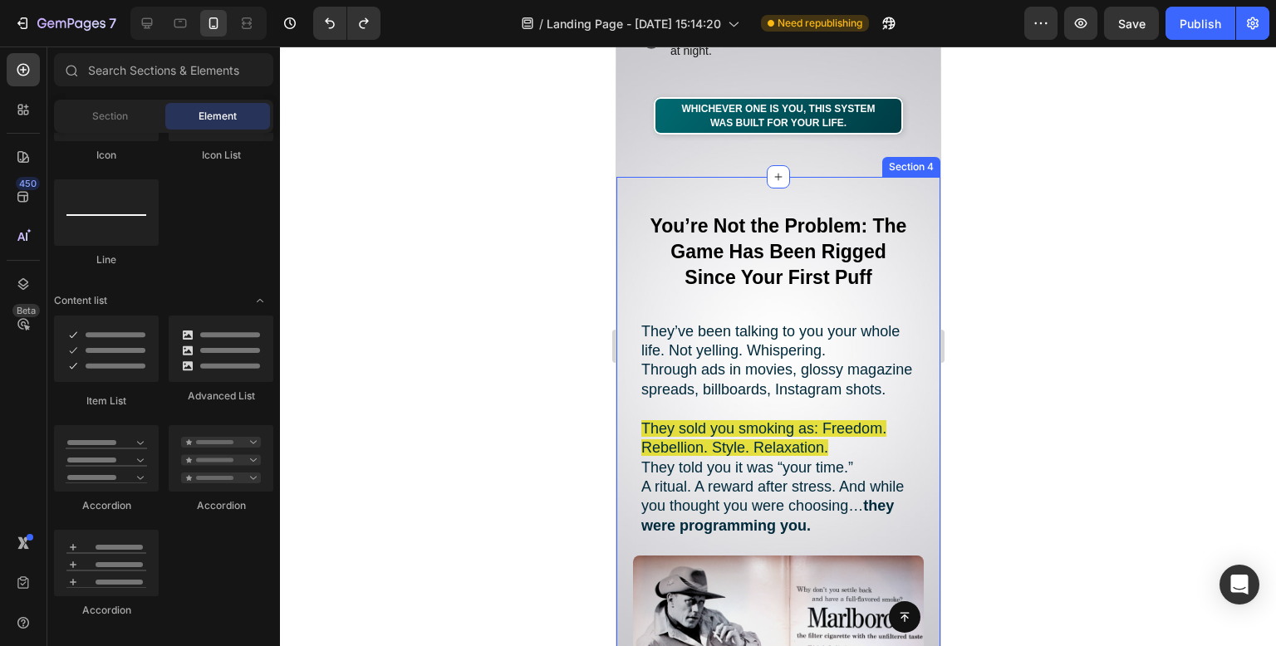
click at [788, 285] on strong "You’re Not the Problem: The Game Has Been Rigged Since Your First Puff" at bounding box center [778, 251] width 257 height 73
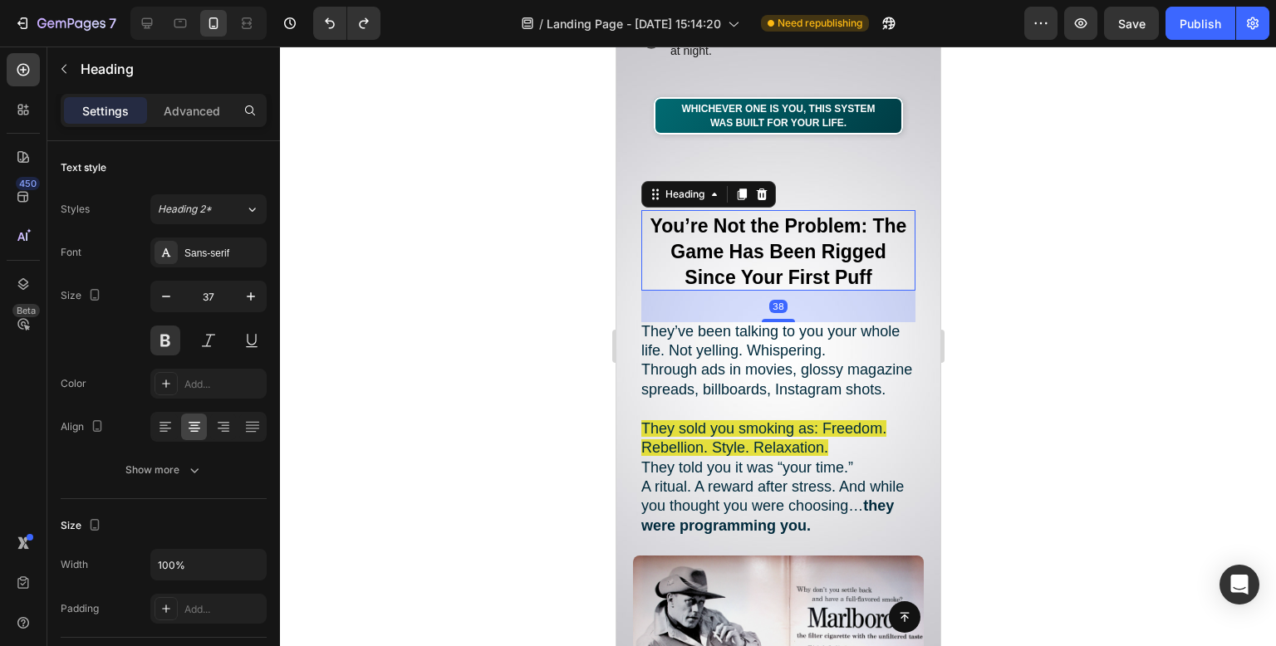
click at [784, 275] on strong "You’re Not the Problem: The Game Has Been Rigged Since Your First Puff" at bounding box center [778, 251] width 257 height 73
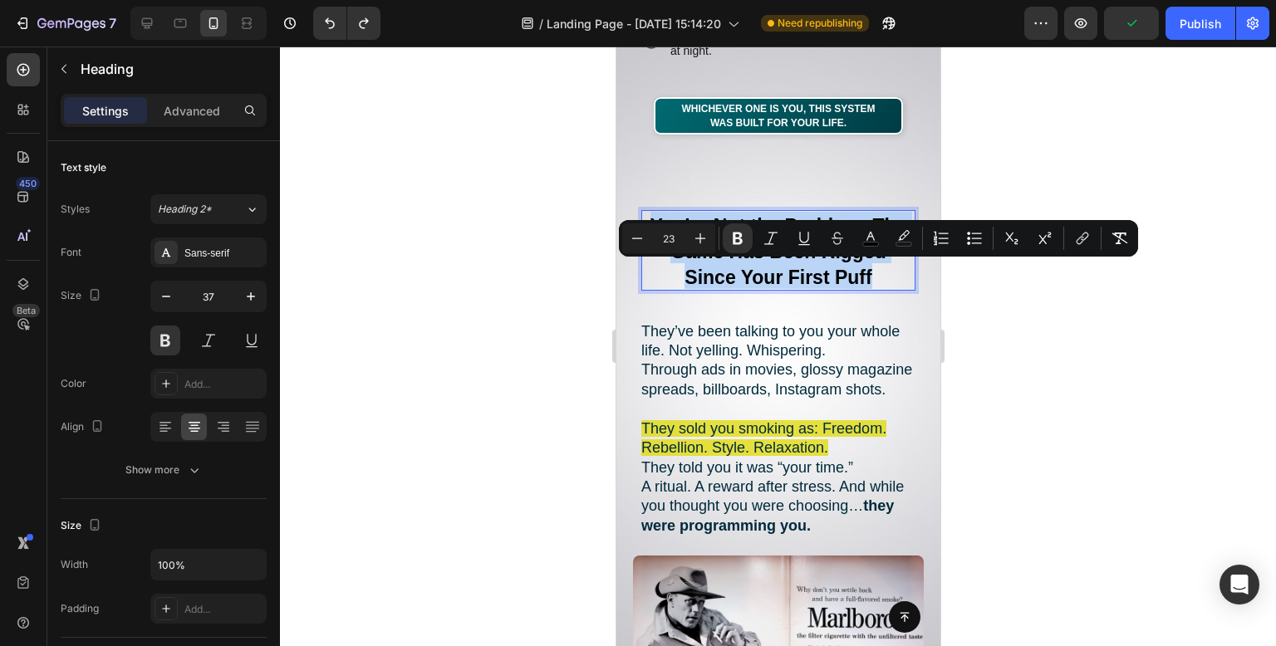
click at [784, 275] on strong "You’re Not the Problem: The Game Has Been Rigged Since Your First Puff" at bounding box center [778, 251] width 257 height 73
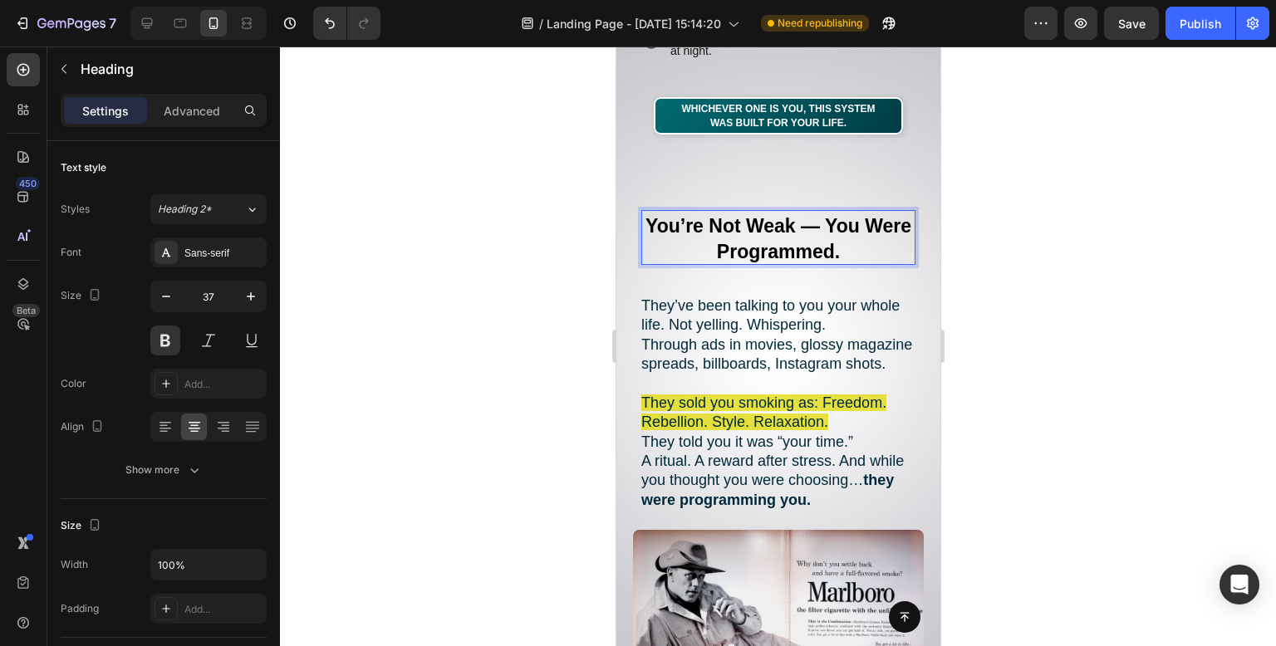
click at [1076, 228] on div at bounding box center [778, 347] width 996 height 600
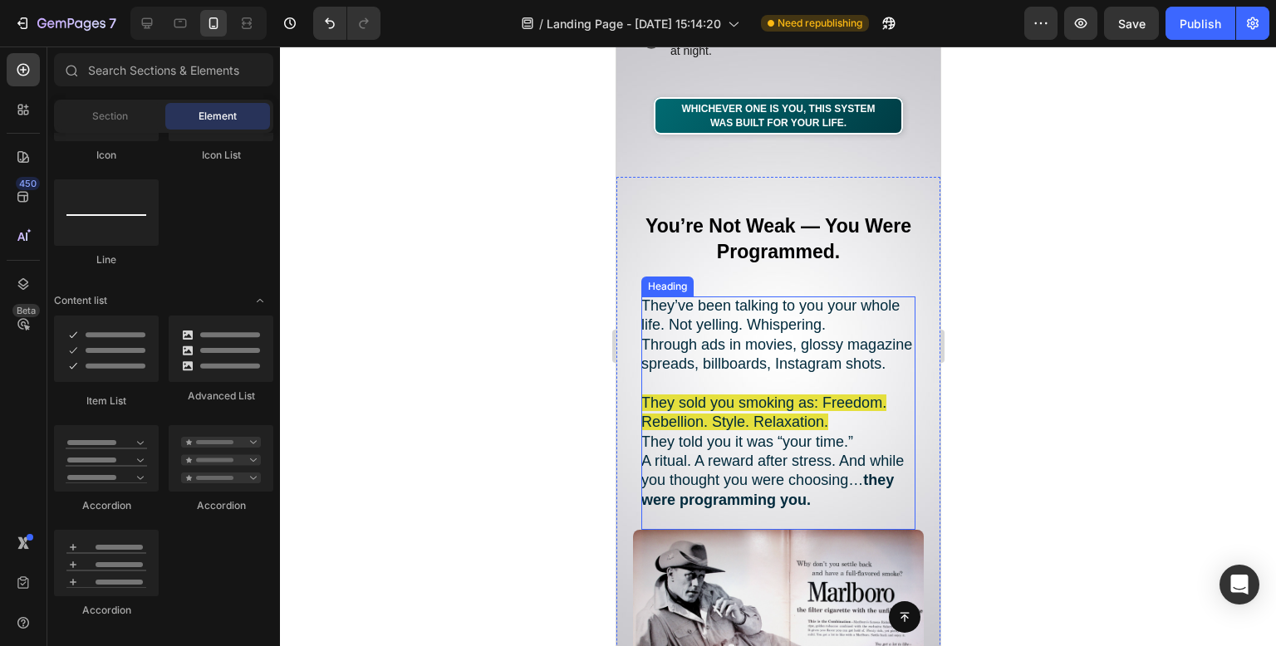
click at [755, 370] on h2 "They’ve been talking to you your whole life. Not yelling. Whispering. Through a…" at bounding box center [778, 413] width 274 height 233
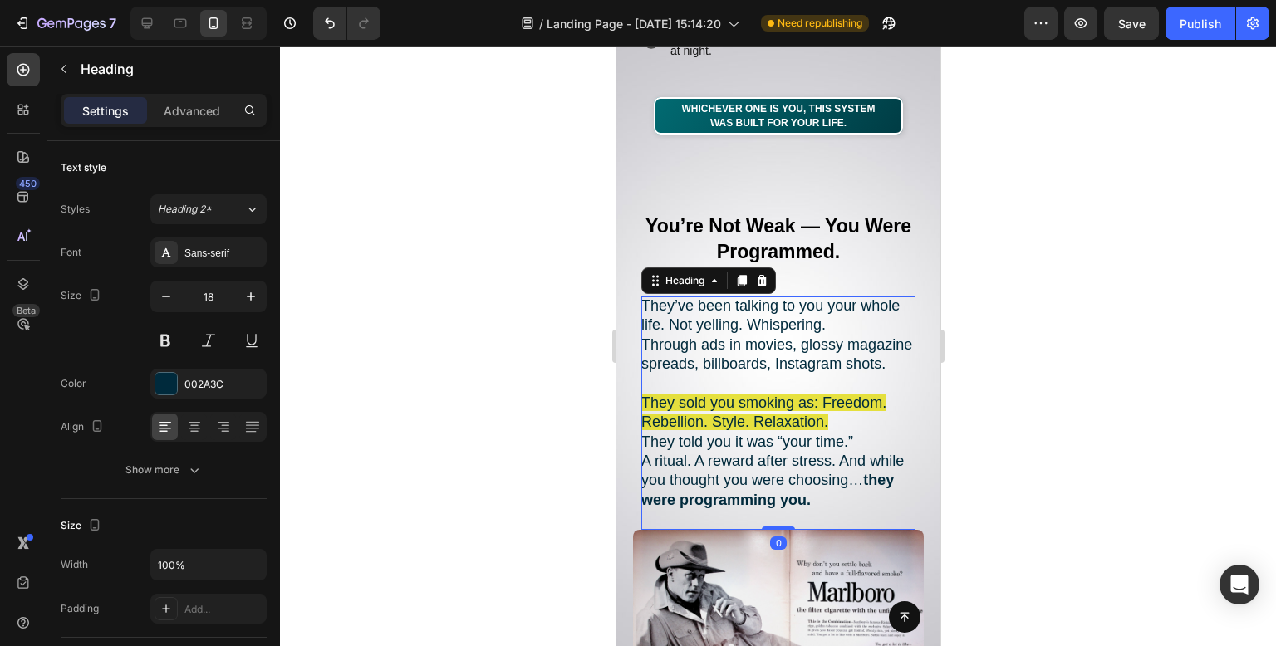
click at [755, 370] on h2 "They’ve been talking to you your whole life. Not yelling. Whispering. Through a…" at bounding box center [778, 413] width 274 height 233
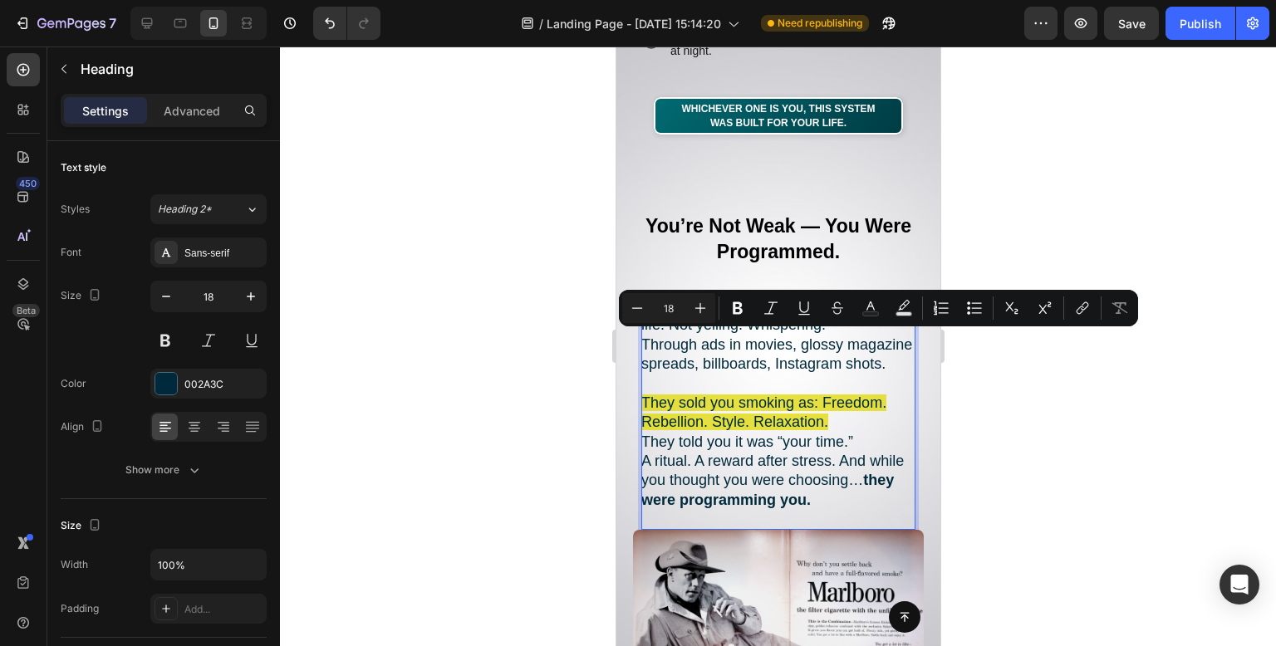
click at [805, 508] on strong "they were programming you." at bounding box center [767, 490] width 253 height 36
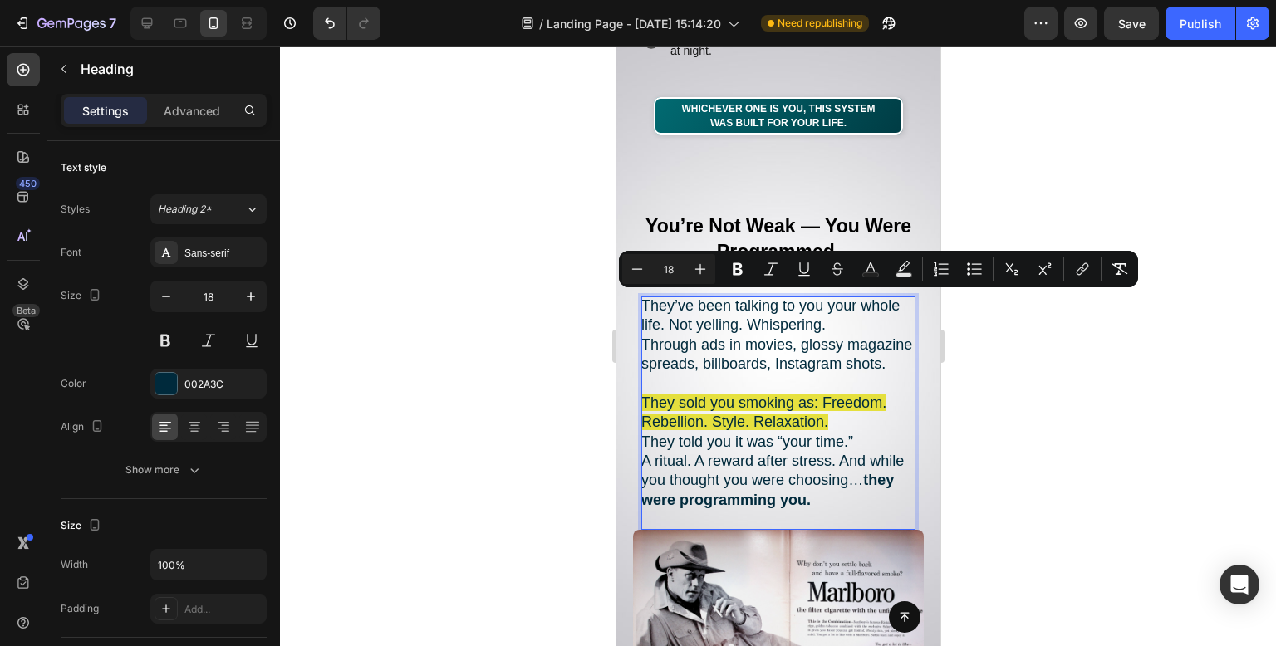
drag, startPoint x: 865, startPoint y: 518, endPoint x: 546, endPoint y: 306, distance: 383.4
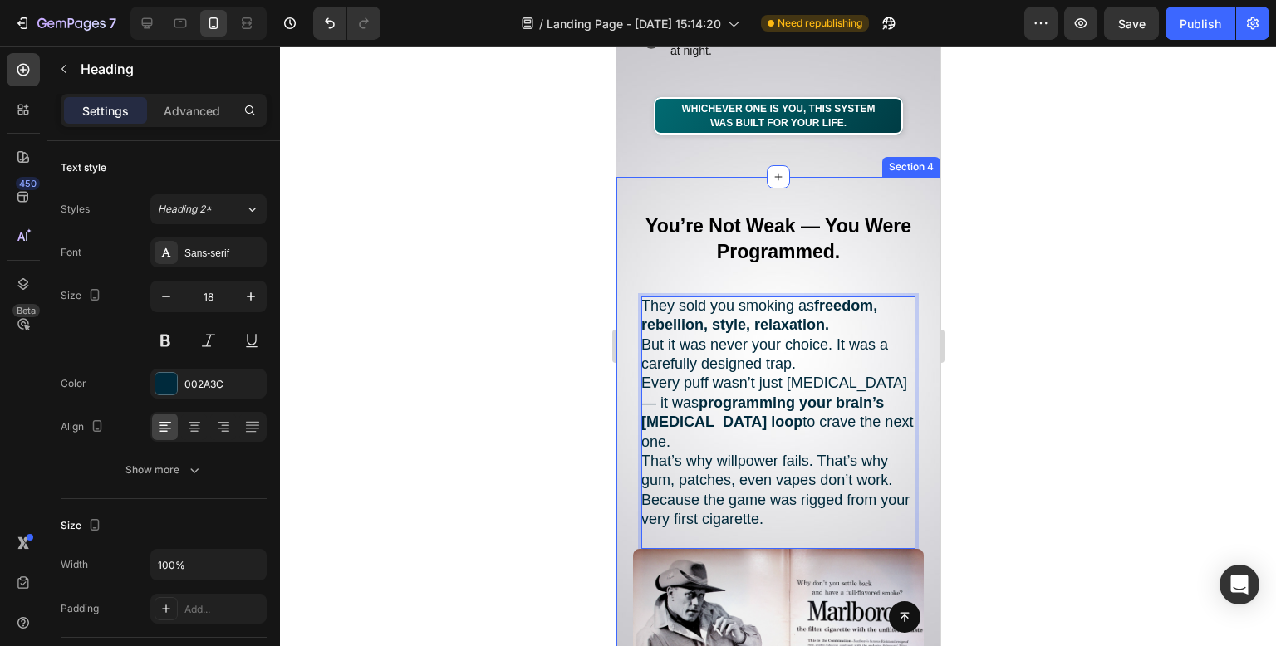
click at [1054, 318] on div at bounding box center [778, 347] width 996 height 600
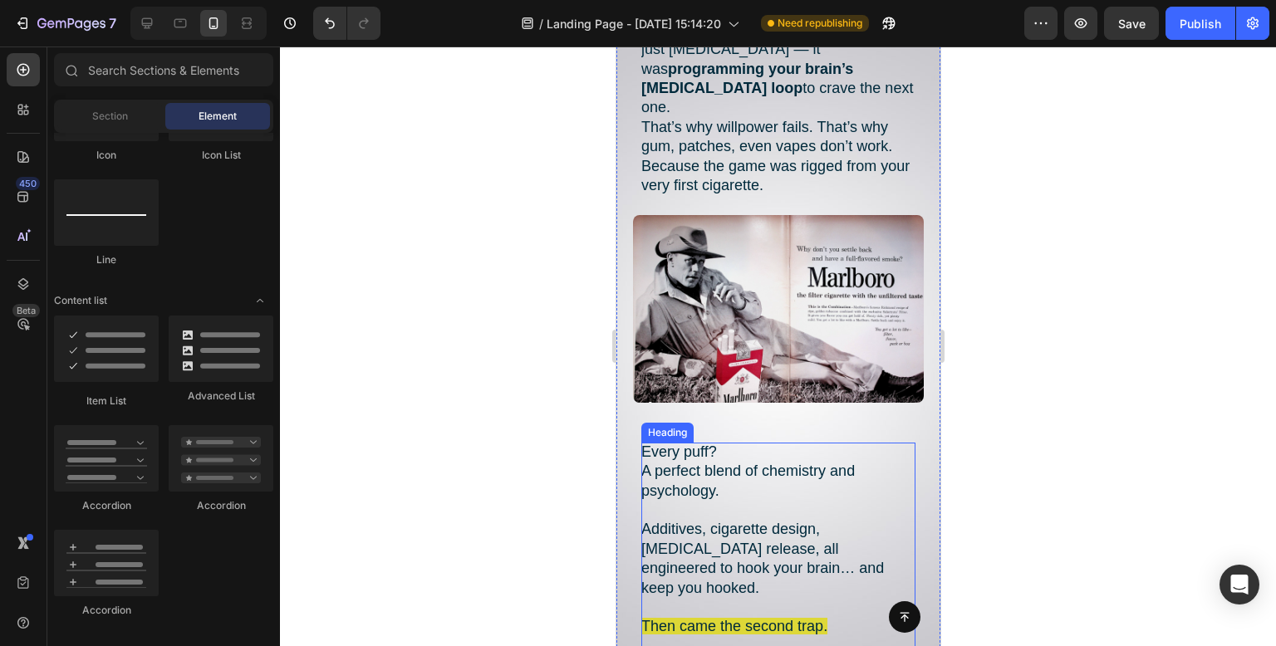
scroll to position [1543, 0]
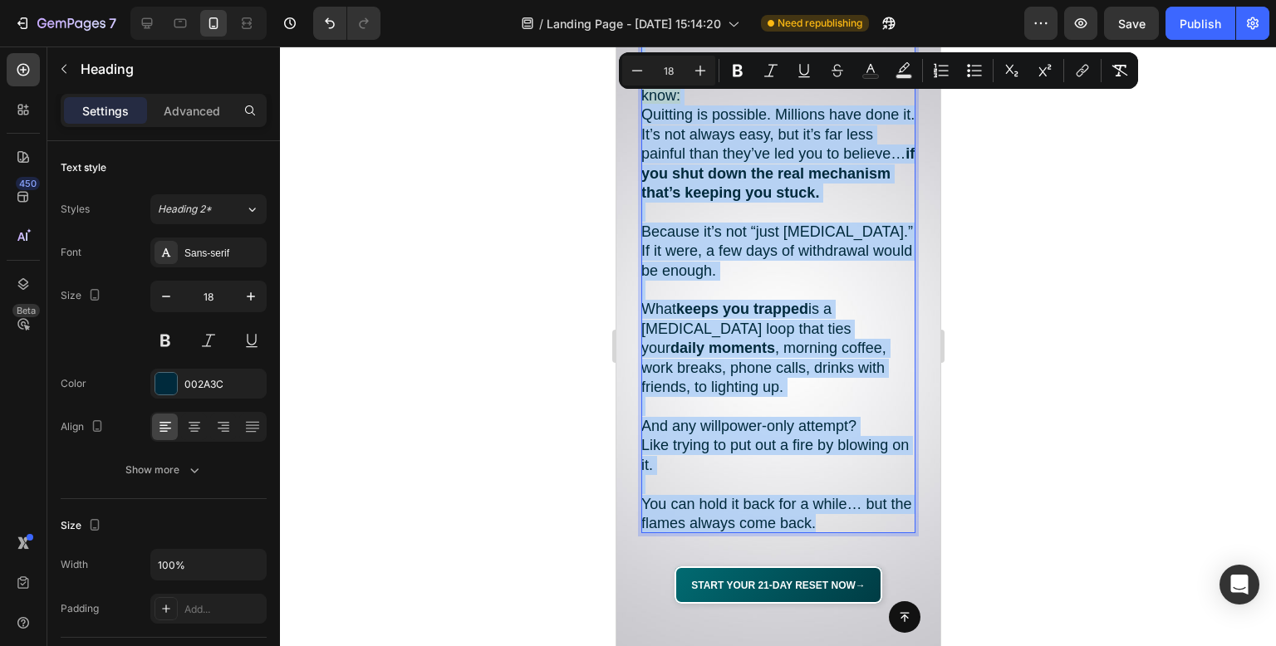
scroll to position [2358, 0]
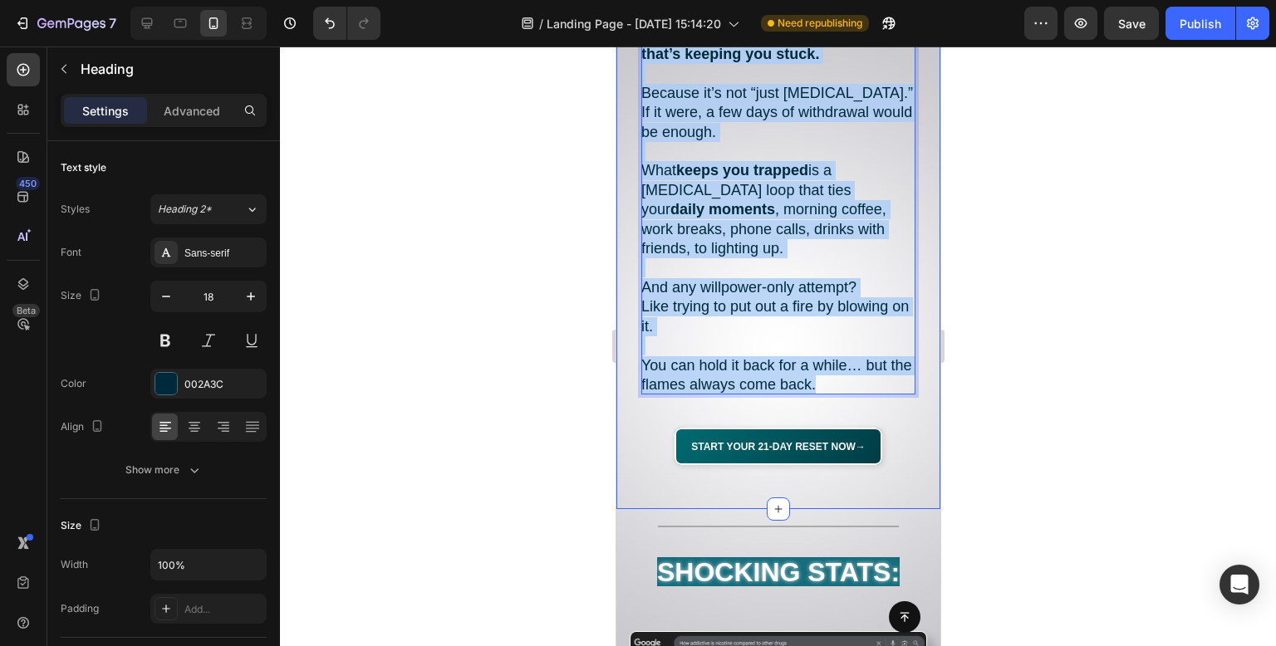
drag, startPoint x: 644, startPoint y: 253, endPoint x: 917, endPoint y: 381, distance: 301.5
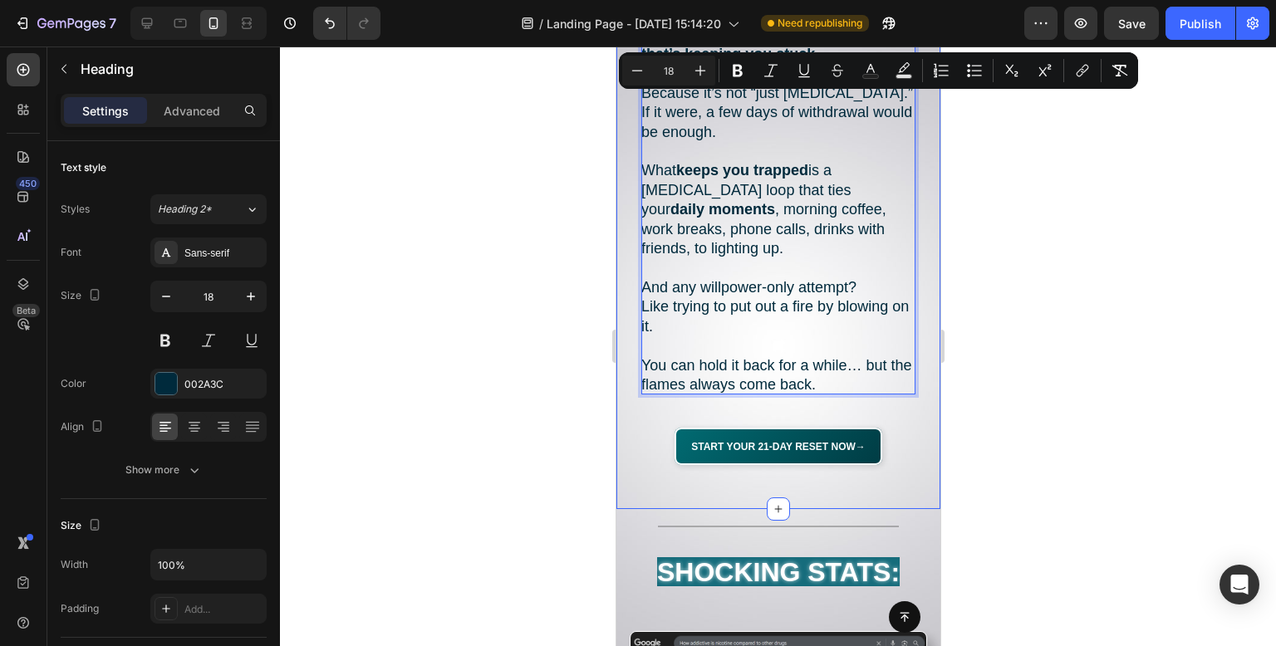
scroll to position [1768, 0]
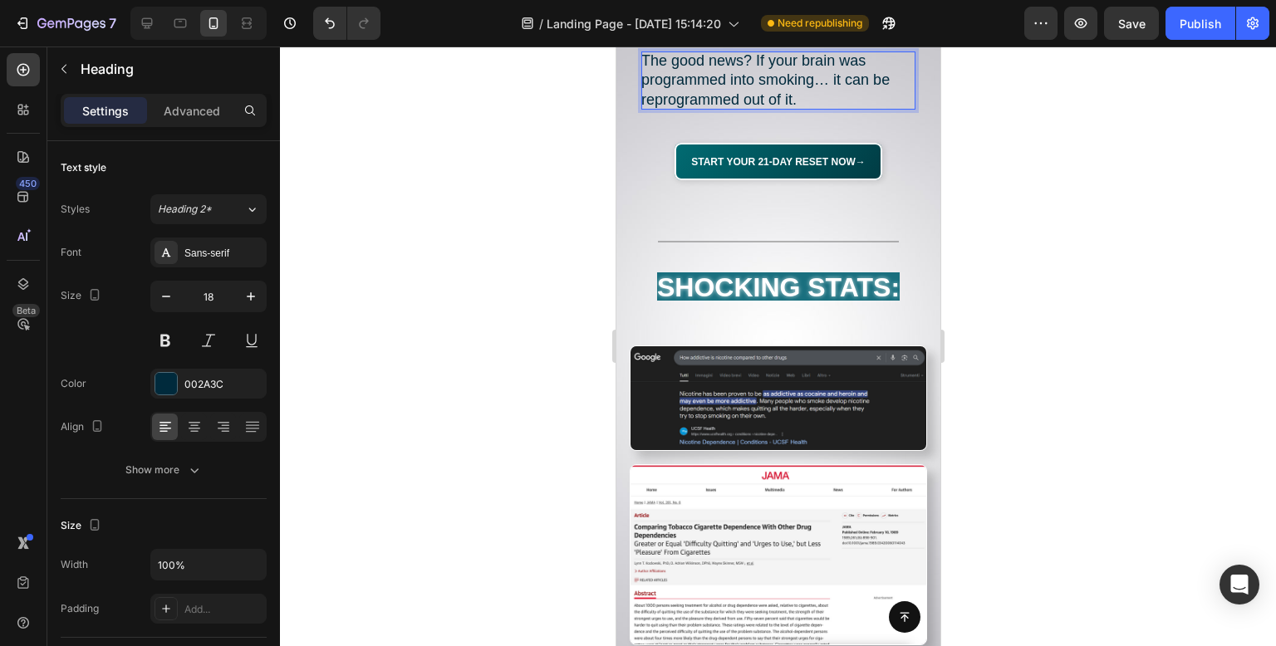
click at [1057, 244] on div at bounding box center [778, 347] width 996 height 600
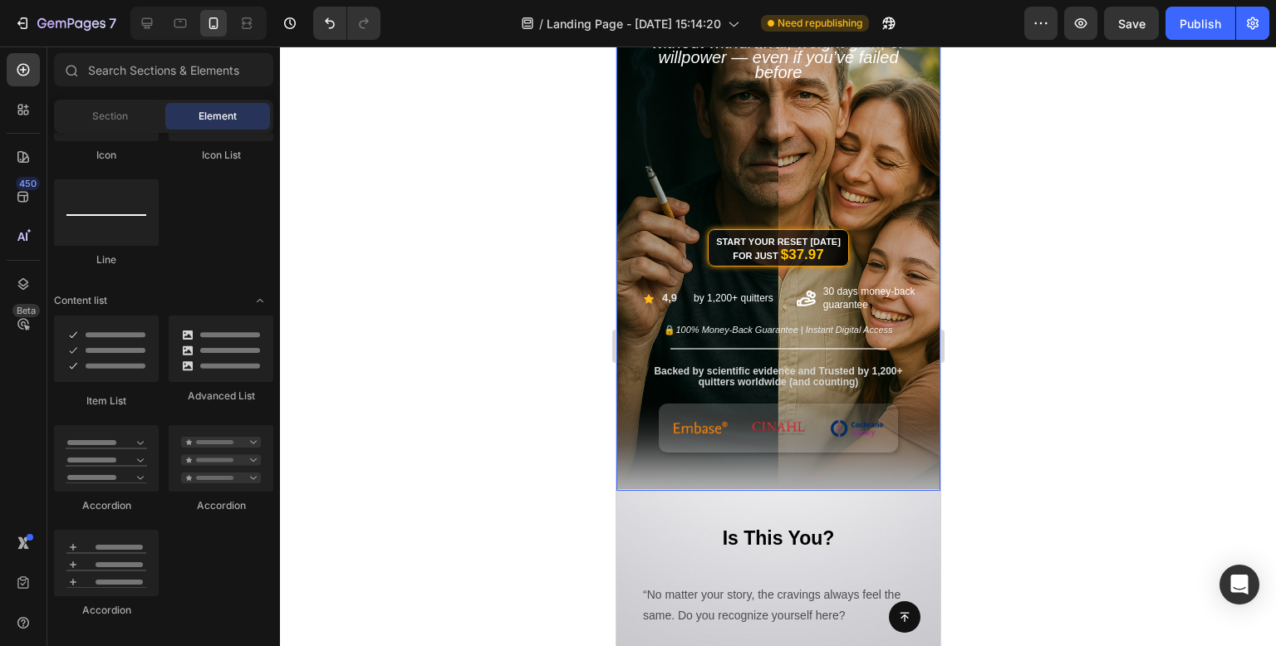
scroll to position [439, 0]
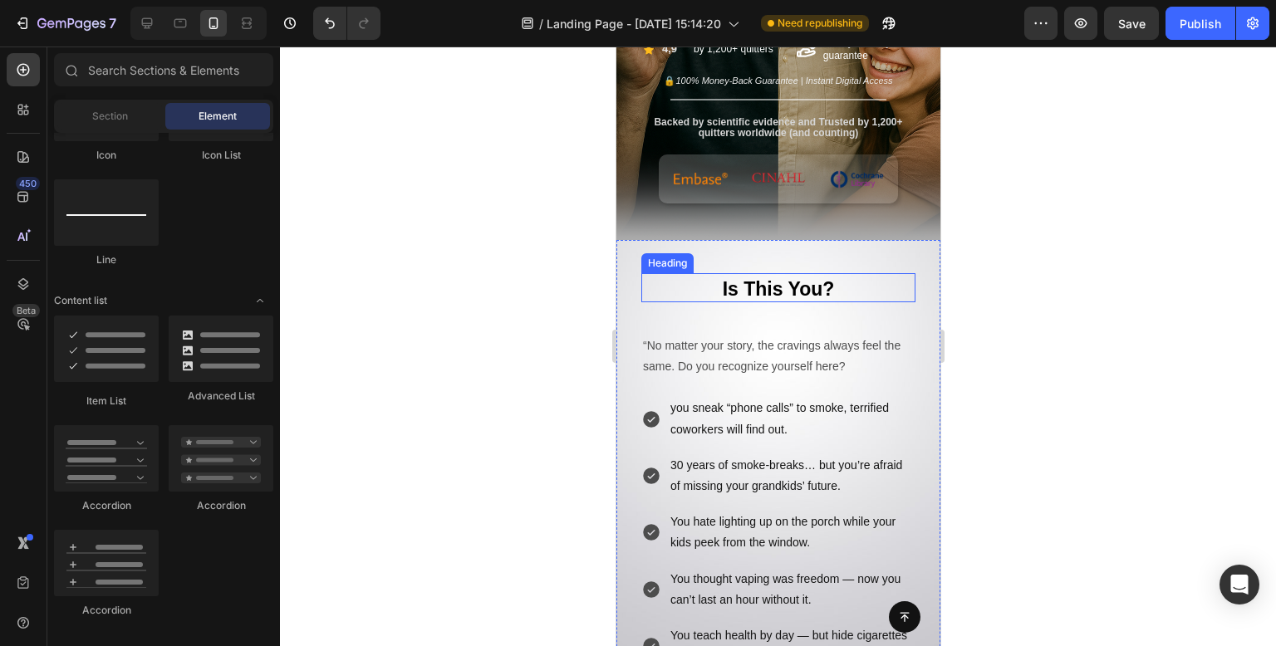
click at [769, 270] on div "Is This You? Heading “No matter your story, the cravings always feel the same. …" at bounding box center [778, 512] width 324 height 491
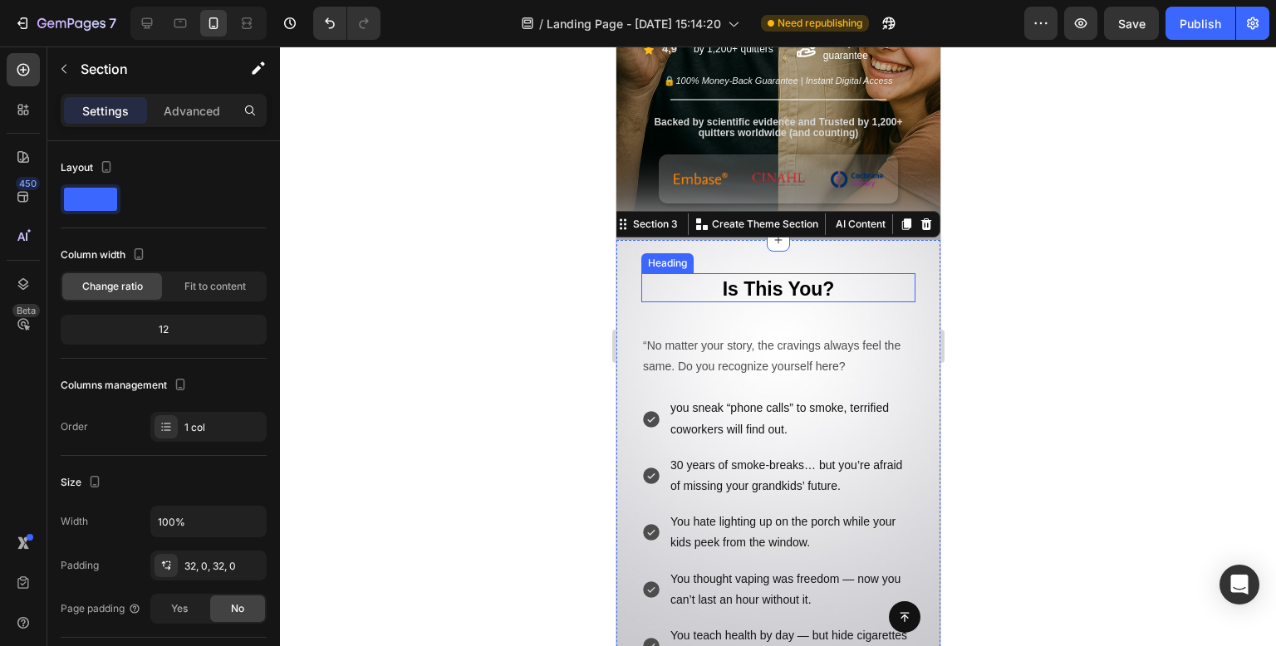
click at [775, 290] on strong "Is This You?" at bounding box center [778, 289] width 112 height 22
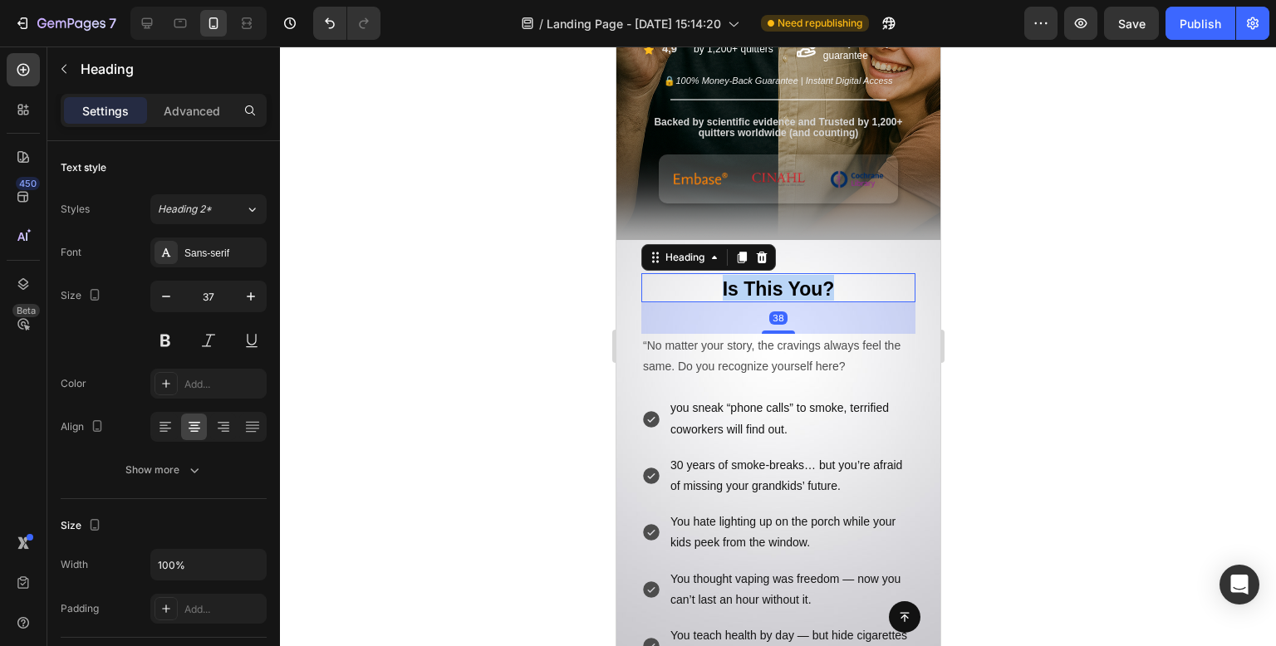
click at [775, 290] on strong "Is This You?" at bounding box center [778, 289] width 112 height 22
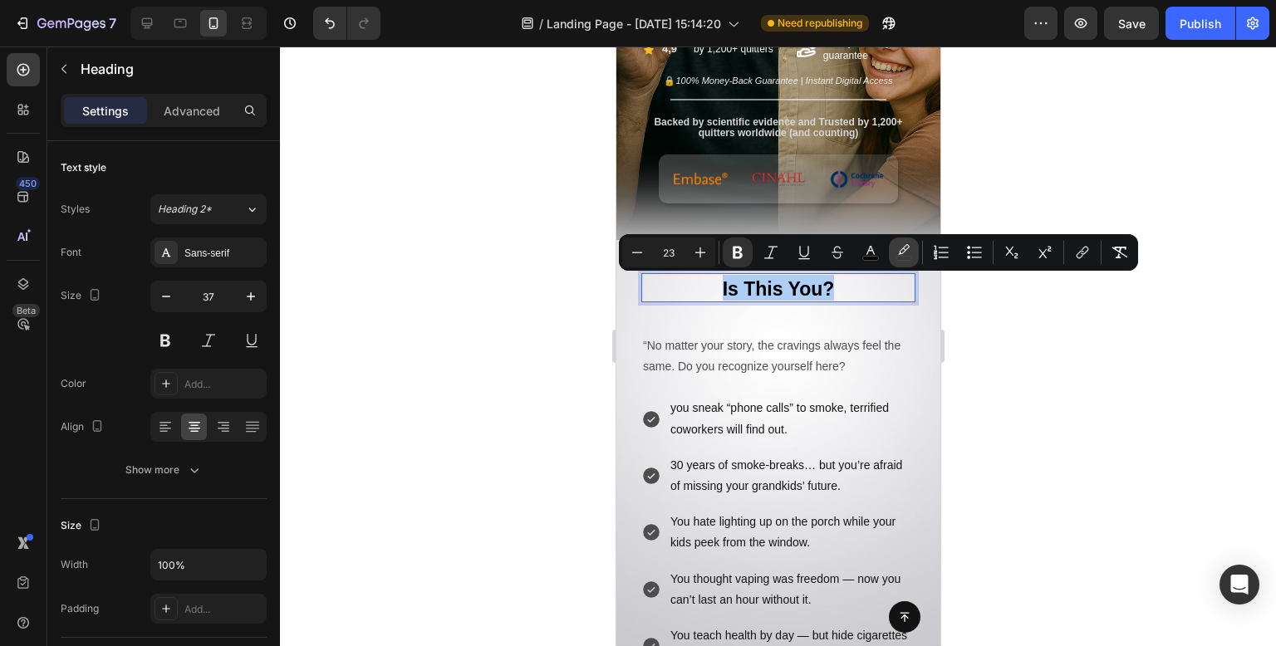
click at [902, 261] on button "color" at bounding box center [904, 253] width 30 height 30
type input "006375"
type input "0"
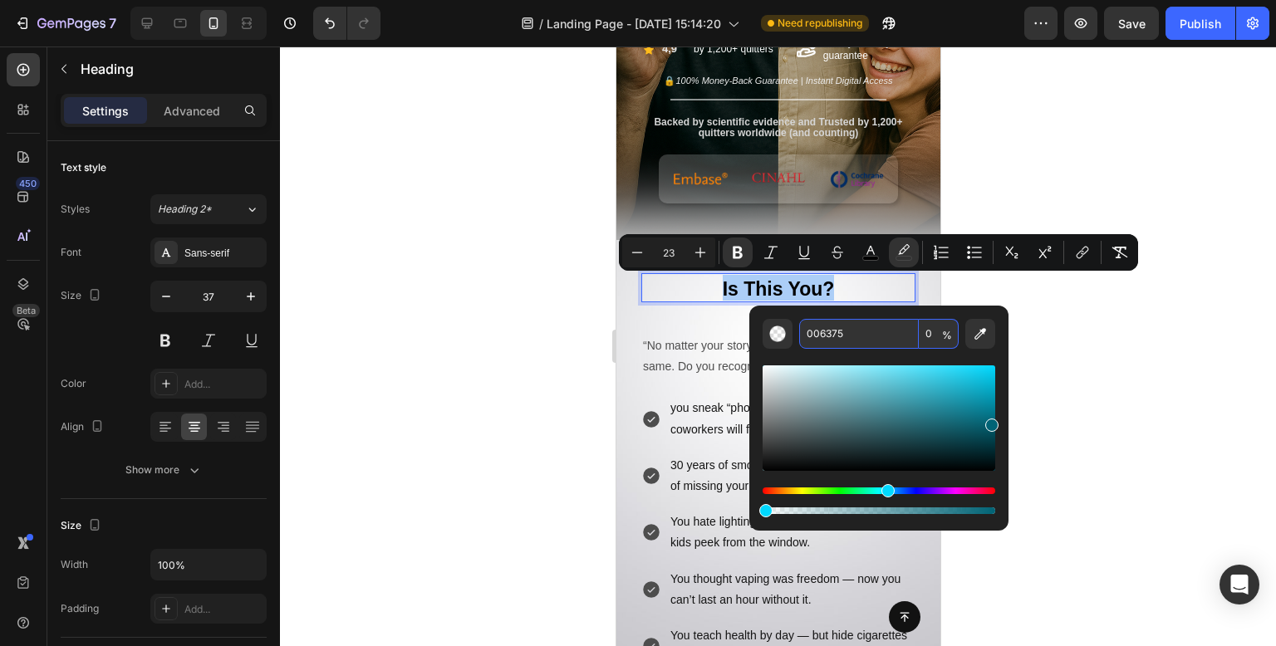
click at [933, 329] on input "0" at bounding box center [939, 334] width 40 height 30
type input "100"
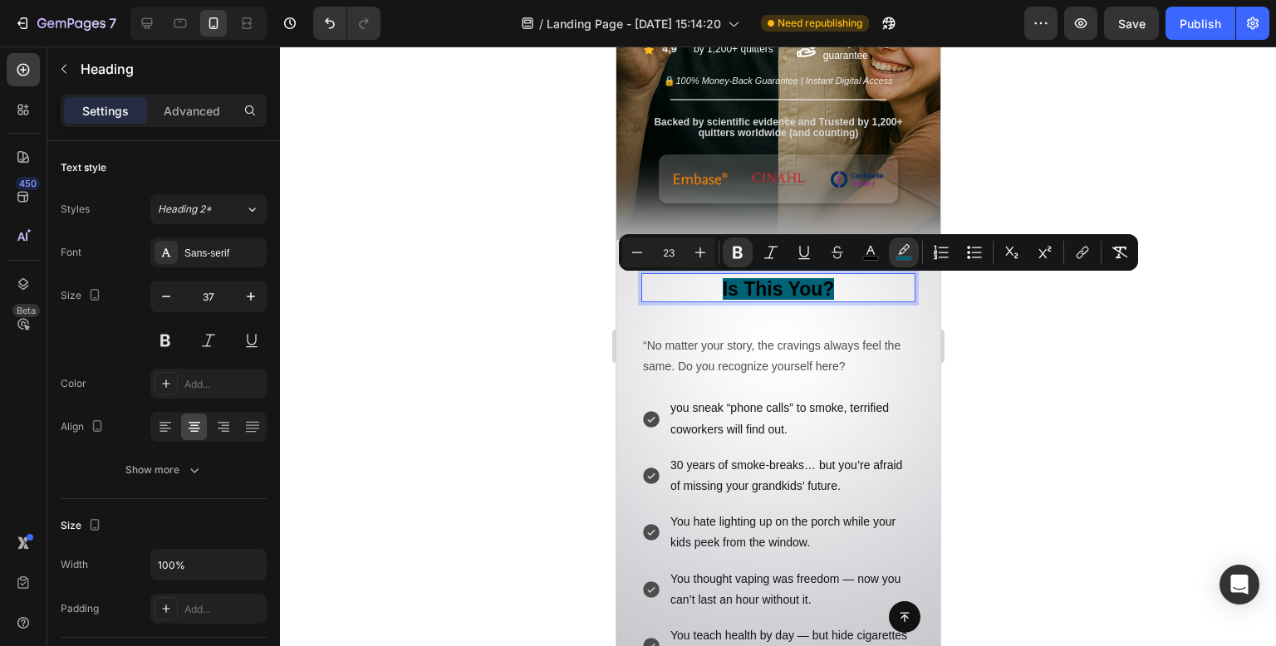
click at [1058, 285] on div at bounding box center [778, 347] width 996 height 600
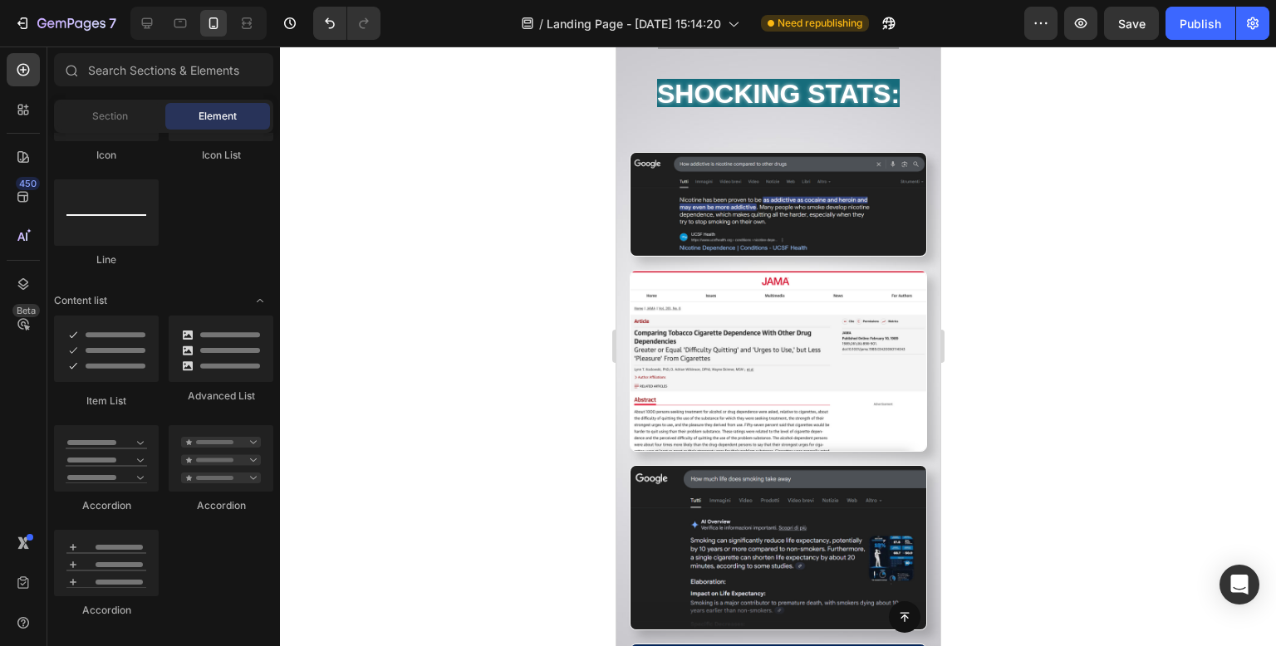
scroll to position [1685, 0]
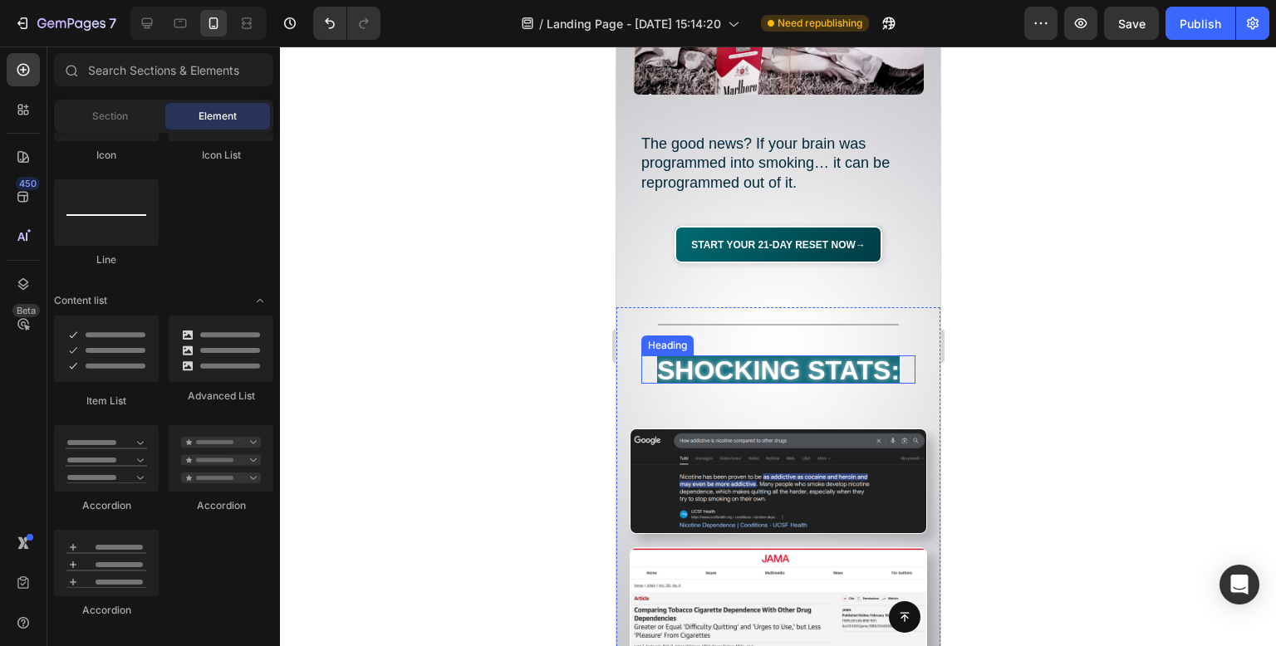
click at [826, 356] on strong "SHOCKING STATS:" at bounding box center [777, 371] width 243 height 30
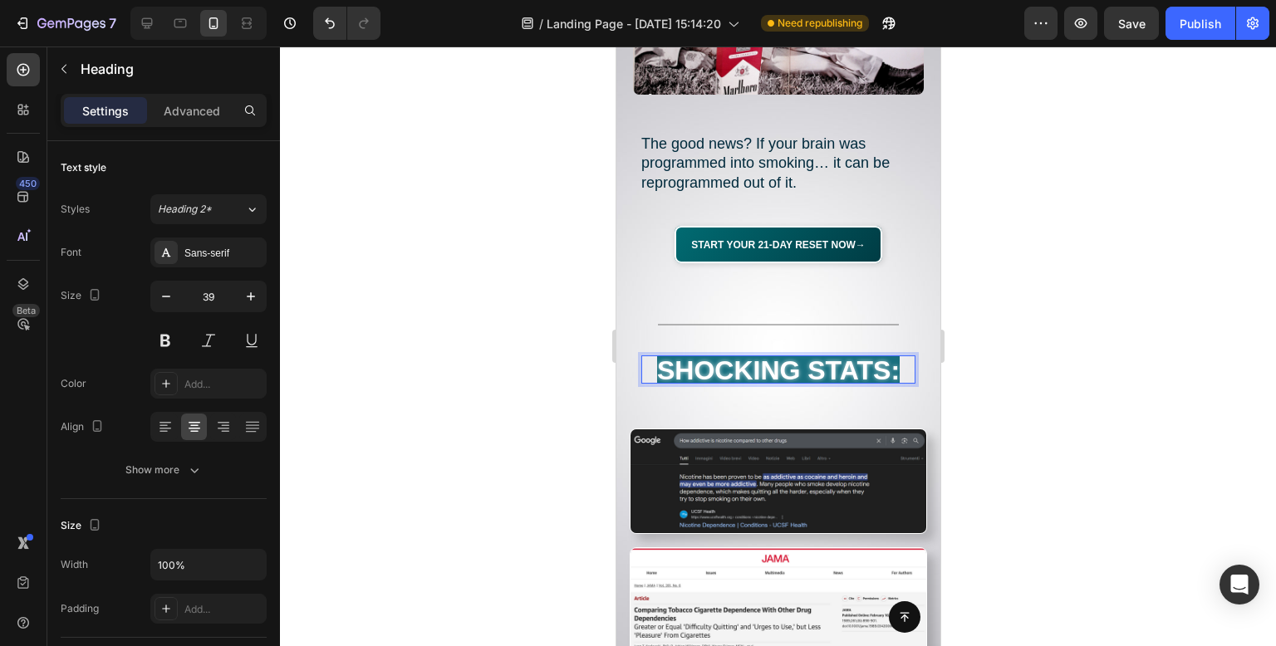
click at [826, 356] on strong "SHOCKING STATS:" at bounding box center [777, 371] width 243 height 30
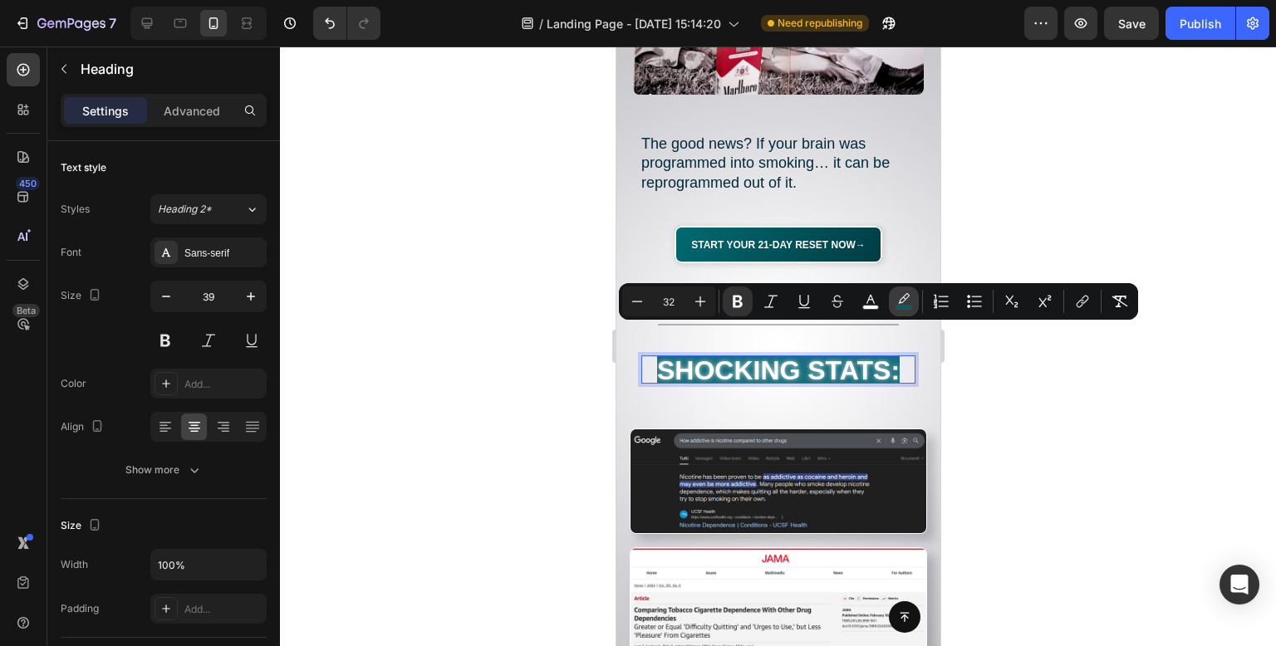
click at [896, 303] on icon "Editor contextual toolbar" at bounding box center [904, 301] width 17 height 17
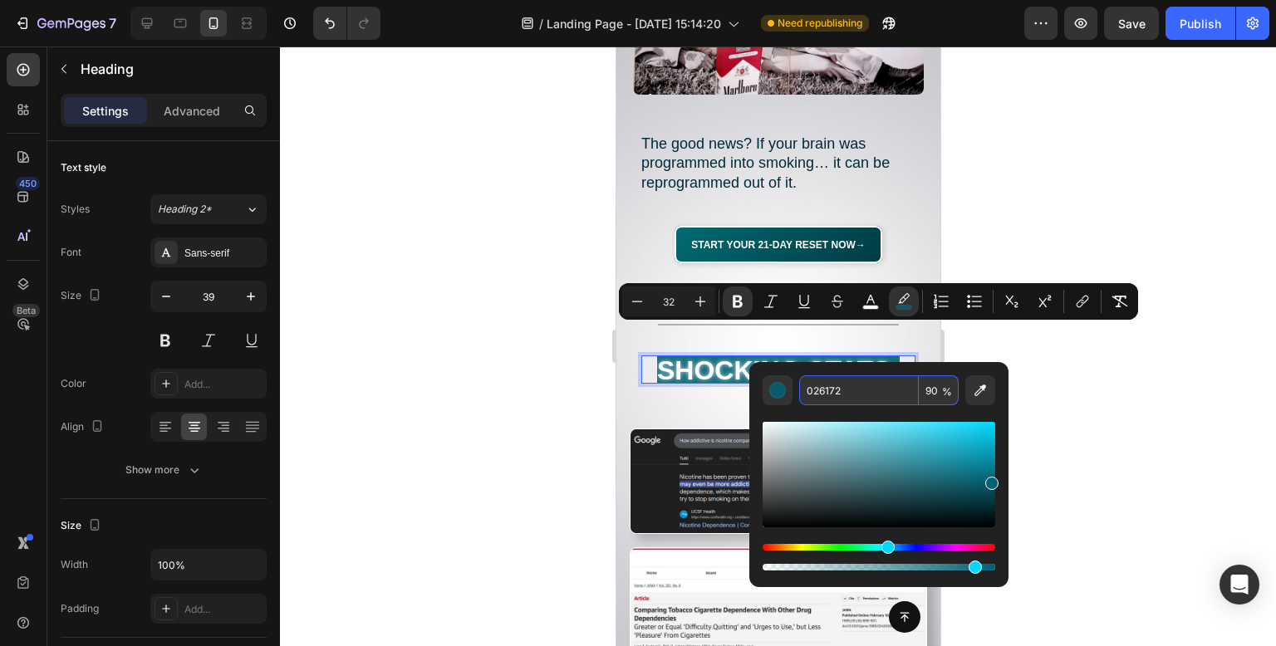
click at [873, 400] on input "026172" at bounding box center [859, 391] width 120 height 30
click at [1178, 221] on div at bounding box center [778, 347] width 996 height 600
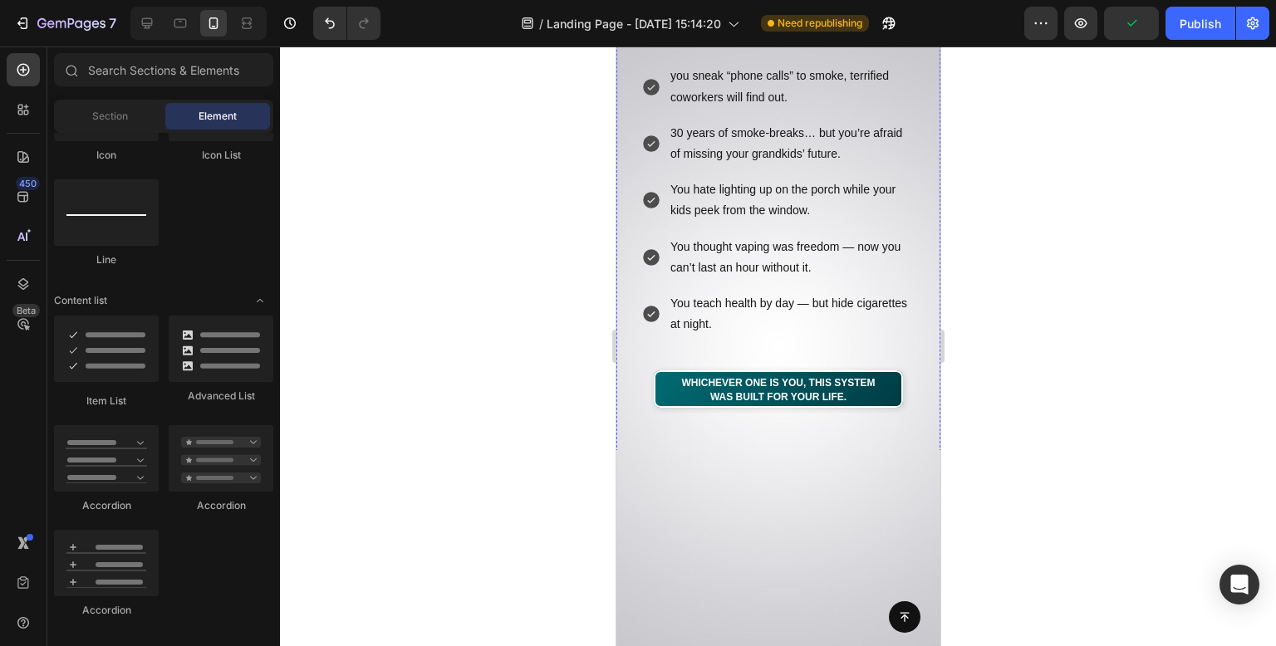
scroll to position [522, 0]
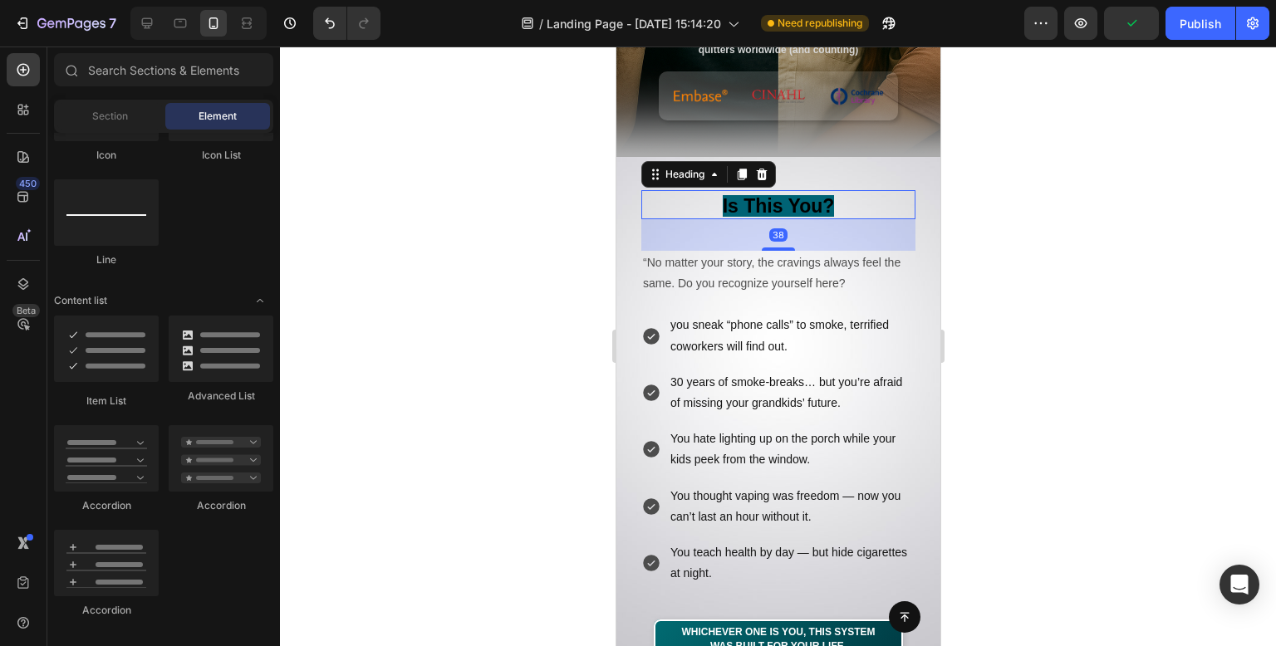
click at [786, 213] on strong "Is This You?" at bounding box center [778, 206] width 112 height 22
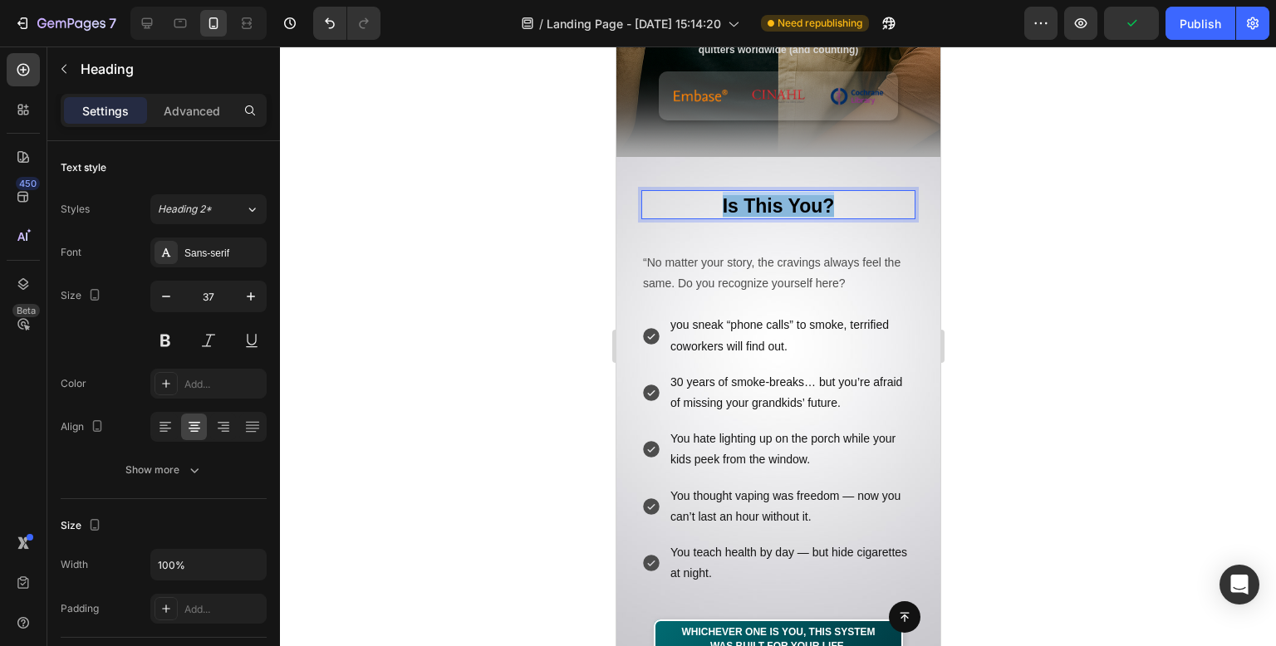
click at [786, 213] on strong "Is This You?" at bounding box center [778, 206] width 112 height 22
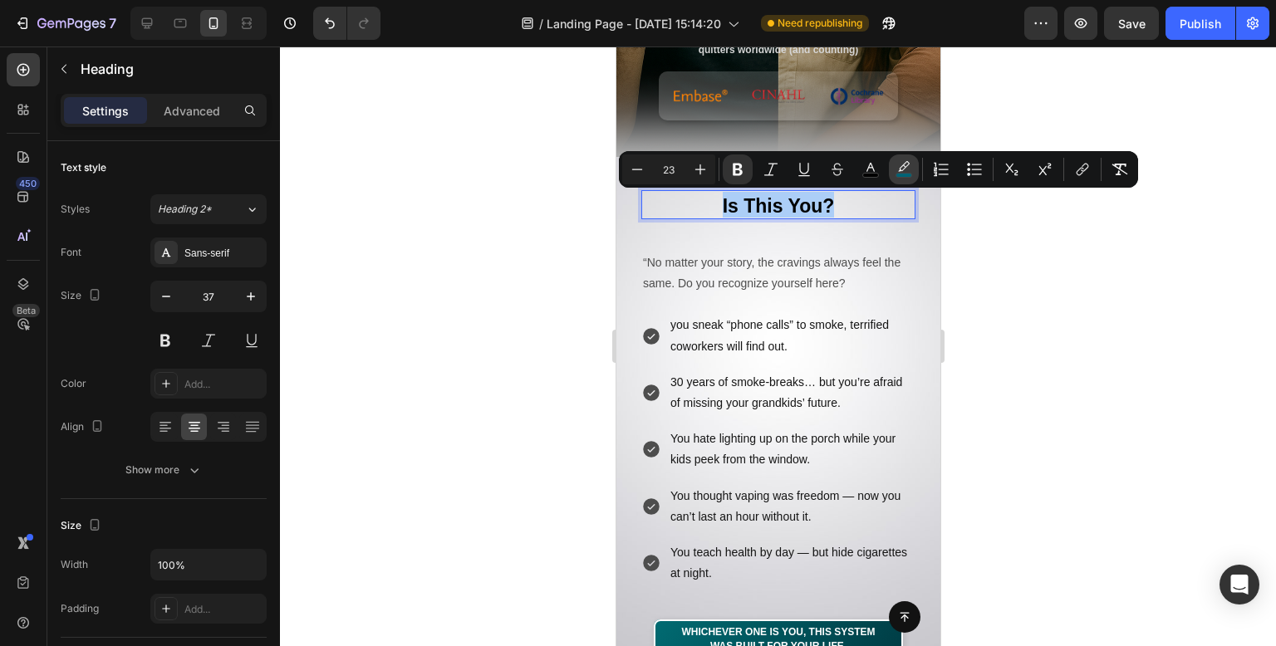
click at [906, 172] on icon "Editor contextual toolbar" at bounding box center [904, 169] width 17 height 17
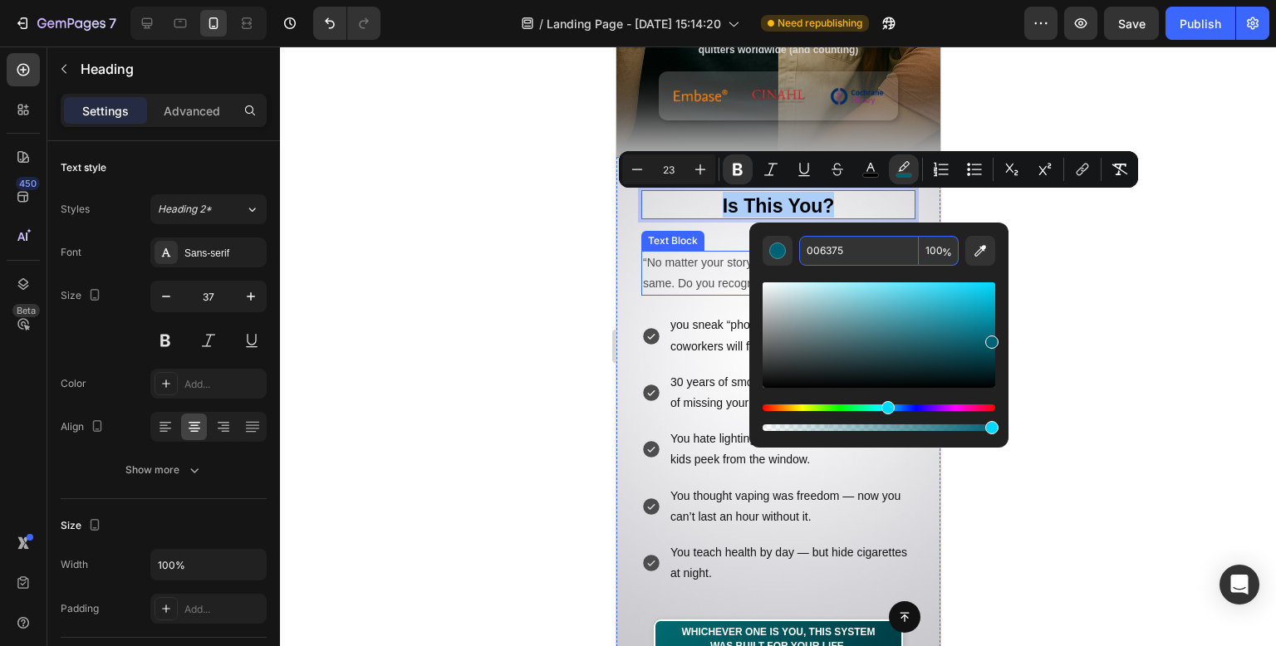
paste input "26172"
type input "026172"
click at [1115, 214] on div at bounding box center [778, 347] width 996 height 600
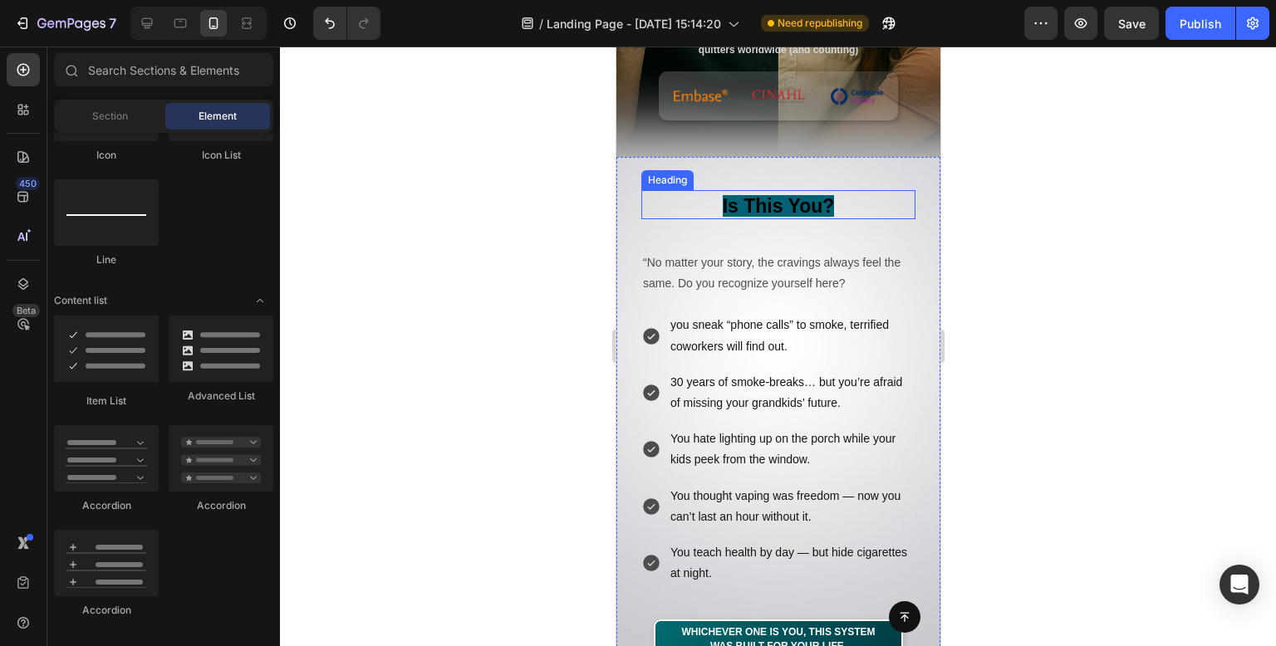
click at [796, 211] on strong "Is This You?" at bounding box center [778, 206] width 112 height 22
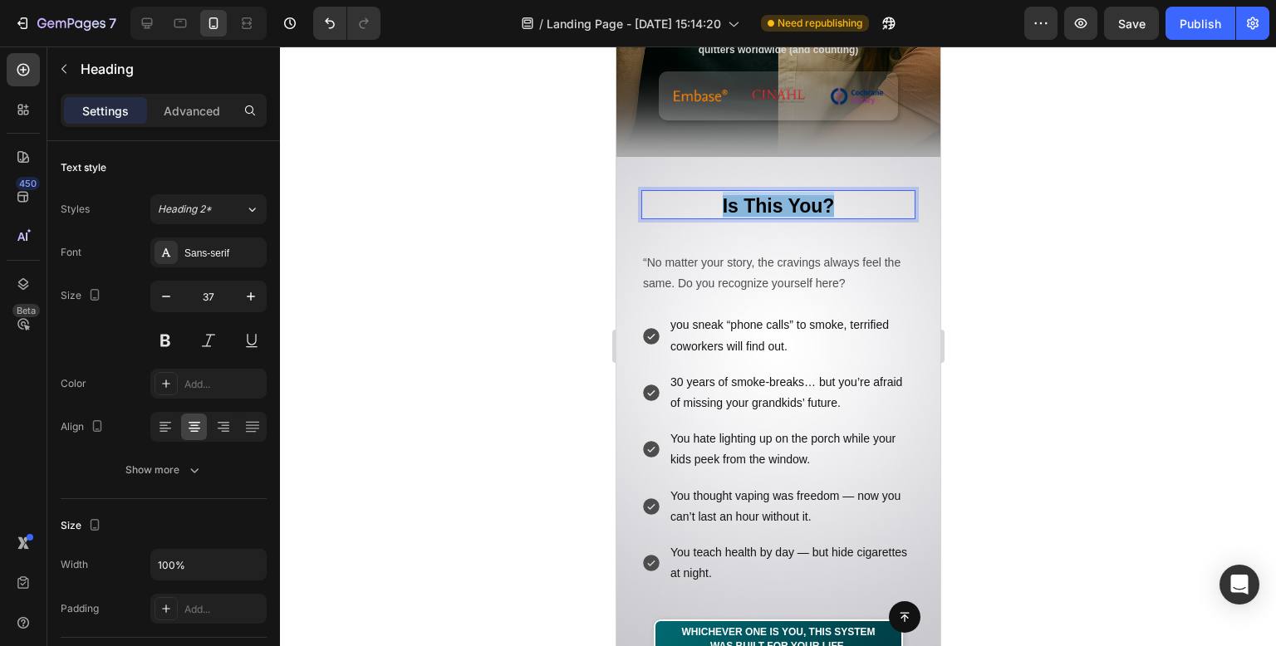
click at [796, 211] on strong "Is This You?" at bounding box center [778, 206] width 112 height 22
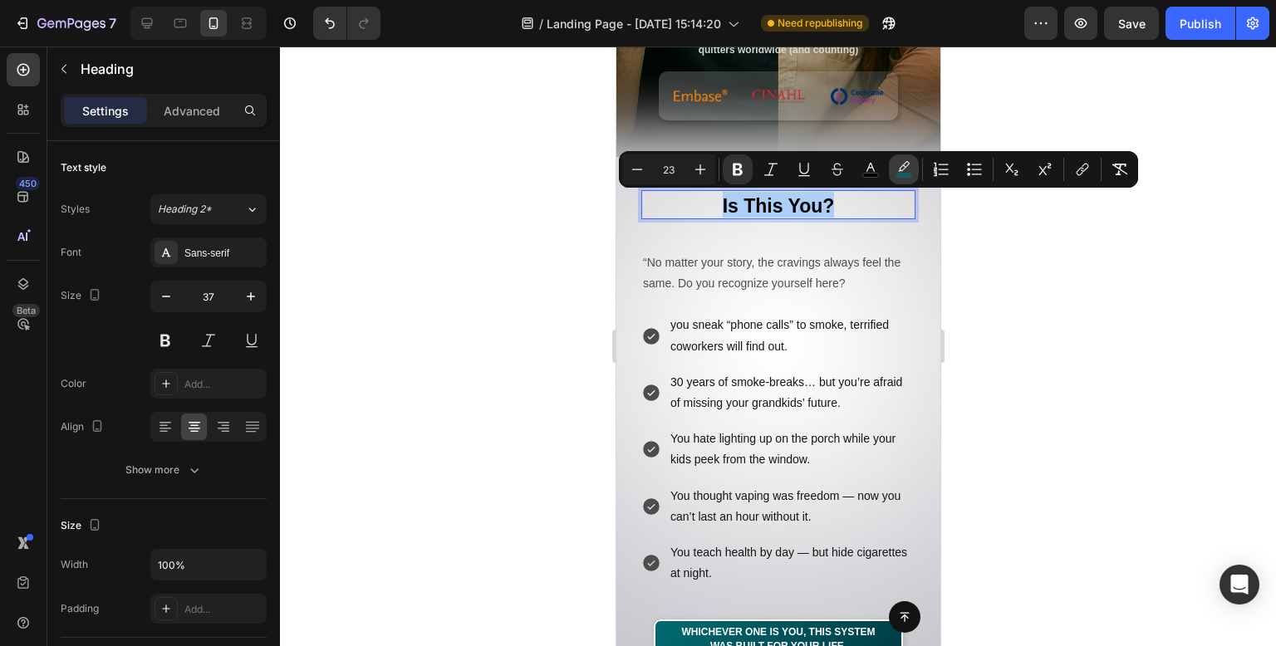
click at [901, 179] on button "color" at bounding box center [904, 170] width 30 height 30
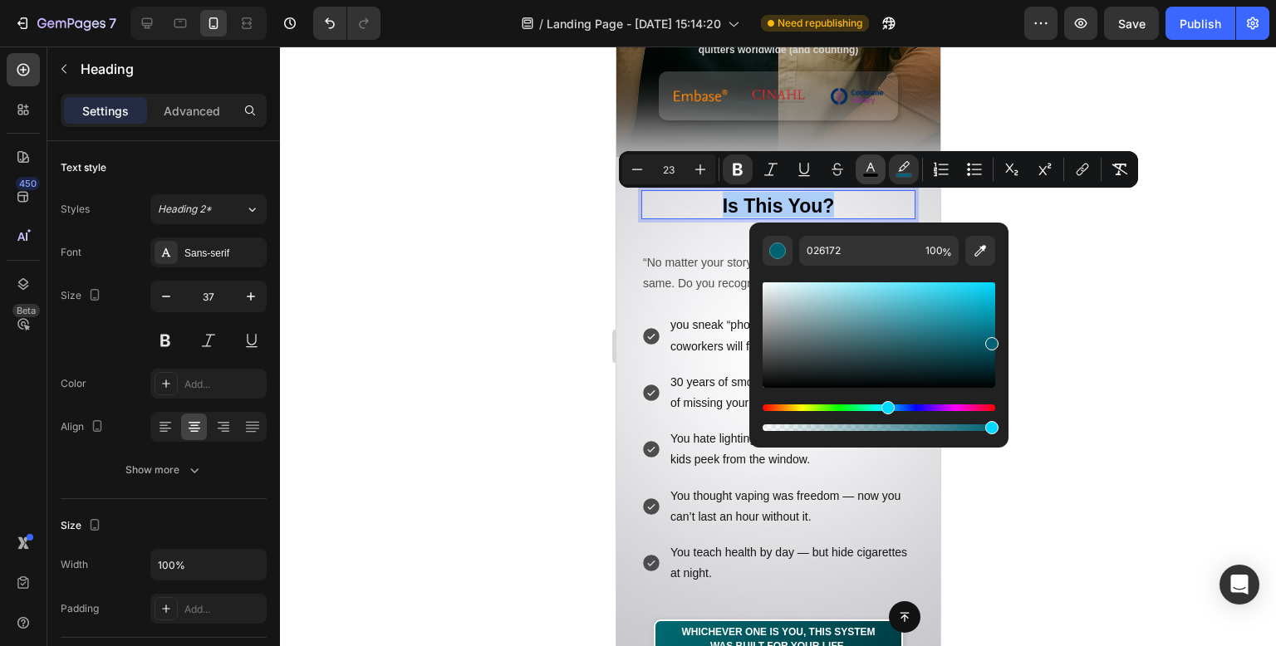
click at [873, 174] on rect "Editor contextual toolbar" at bounding box center [871, 176] width 16 height 4
type input "000000"
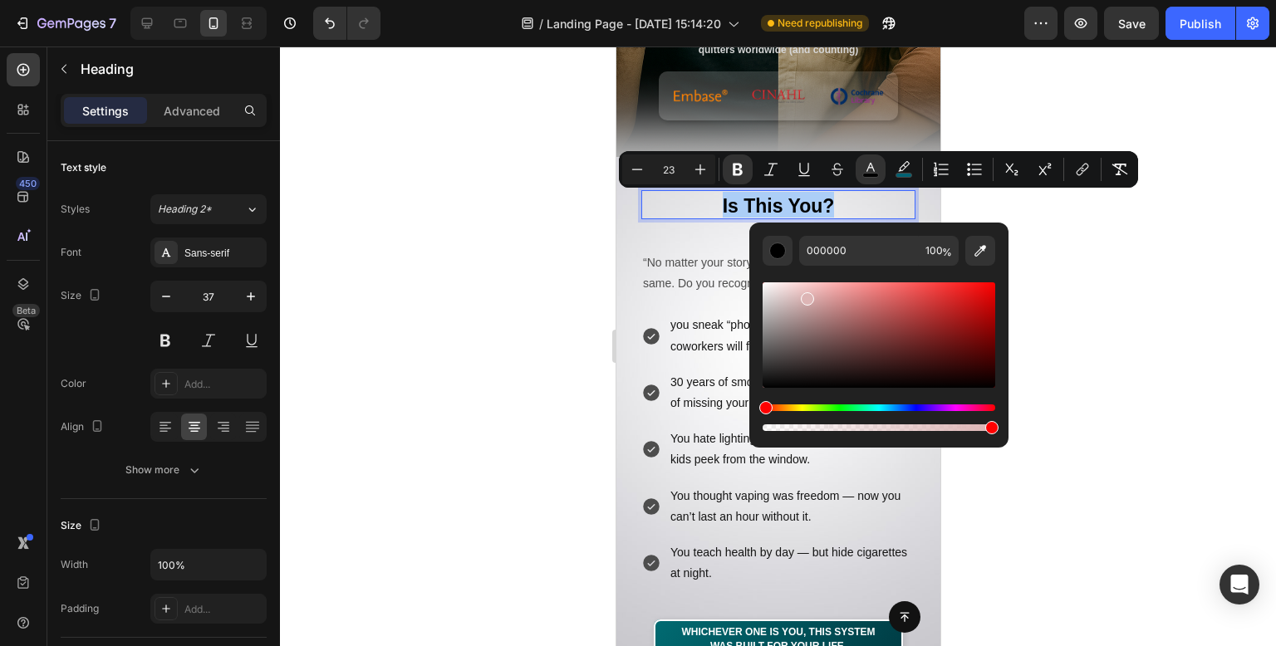
drag, startPoint x: 1420, startPoint y: 342, endPoint x: 648, endPoint y: 234, distance: 779.4
type input "FCFCFC"
click at [500, 240] on div at bounding box center [778, 347] width 996 height 600
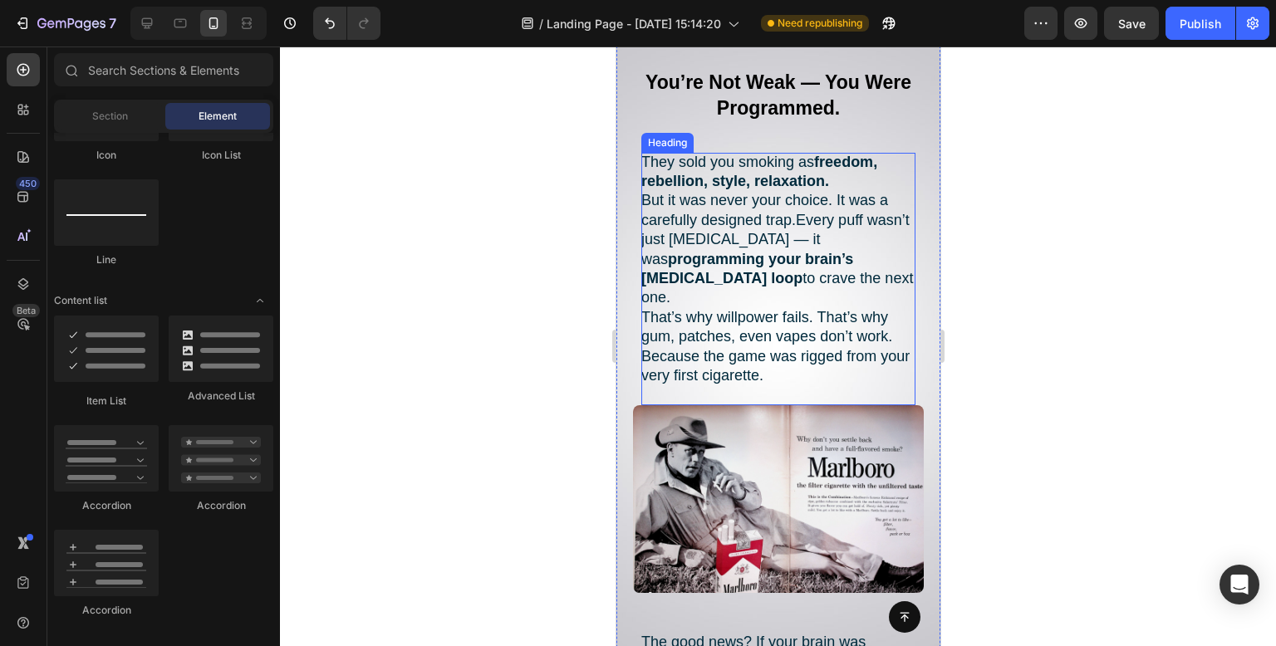
scroll to position [1103, 0]
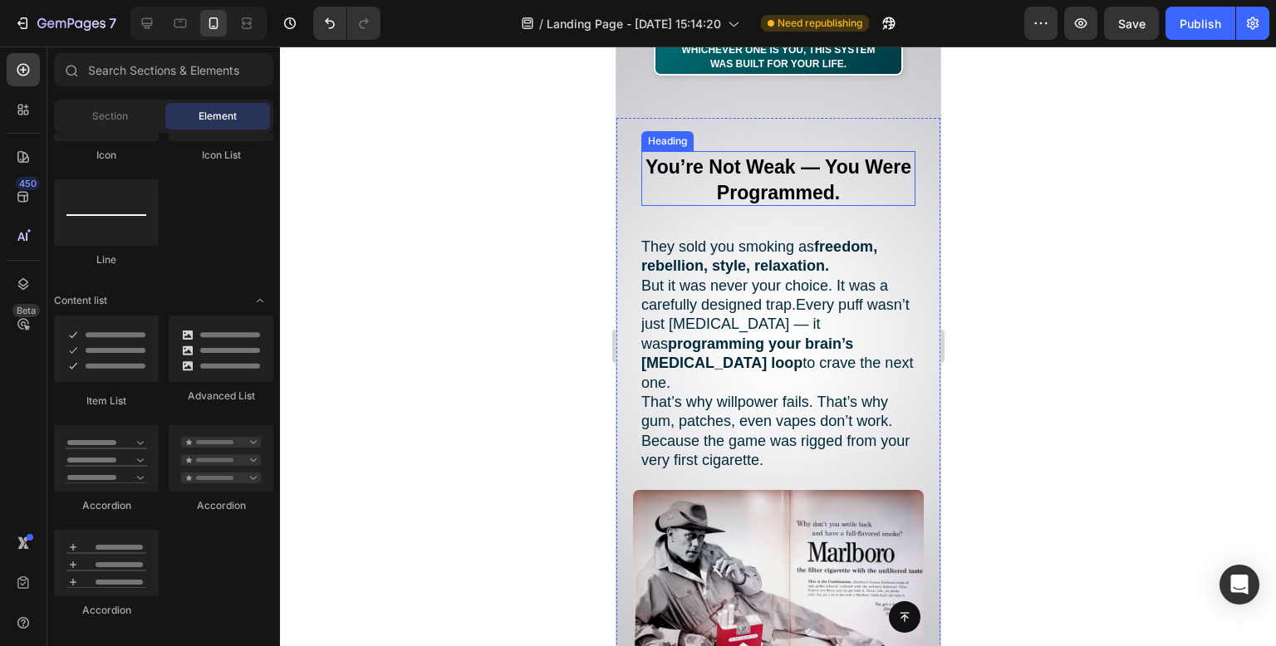
click at [818, 184] on strong "You’re Not Weak — You Were Programmed." at bounding box center [778, 179] width 266 height 47
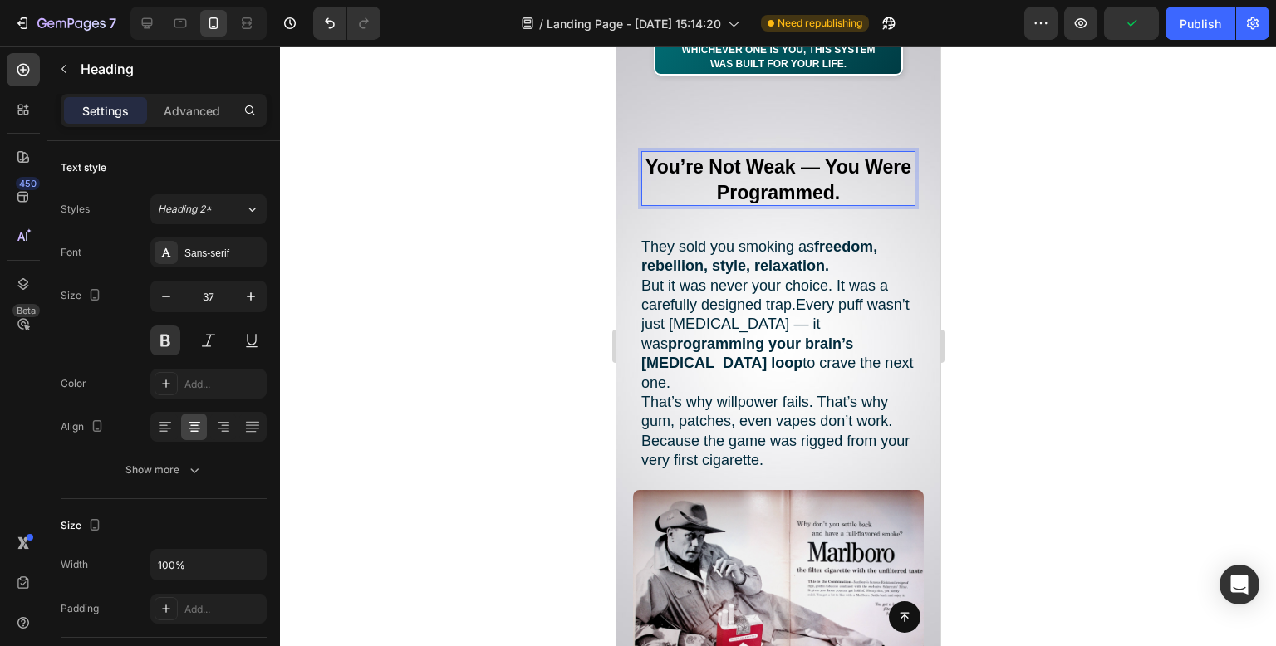
click at [880, 194] on p "You’re Not Weak — You Were Programmed." at bounding box center [777, 179] width 271 height 52
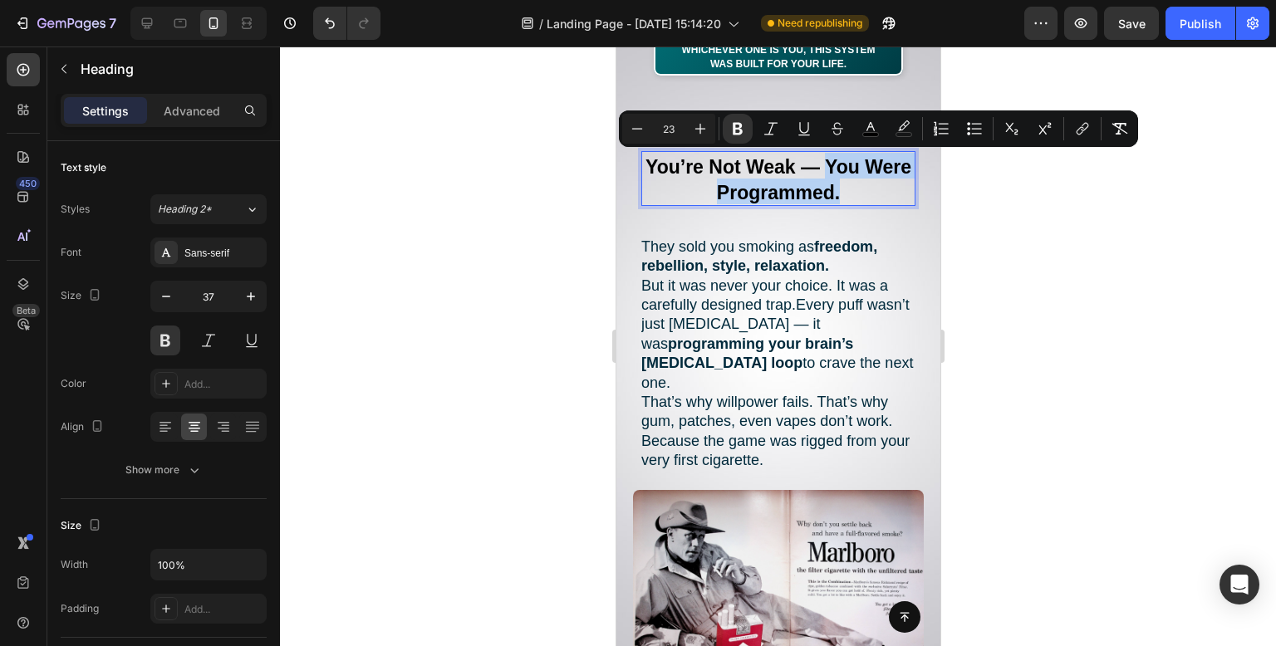
drag, startPoint x: 867, startPoint y: 193, endPoint x: 845, endPoint y: 169, distance: 32.3
click at [845, 169] on p "You’re Not Weak — You Were Programmed." at bounding box center [777, 179] width 271 height 52
click at [906, 138] on button "color" at bounding box center [904, 129] width 30 height 30
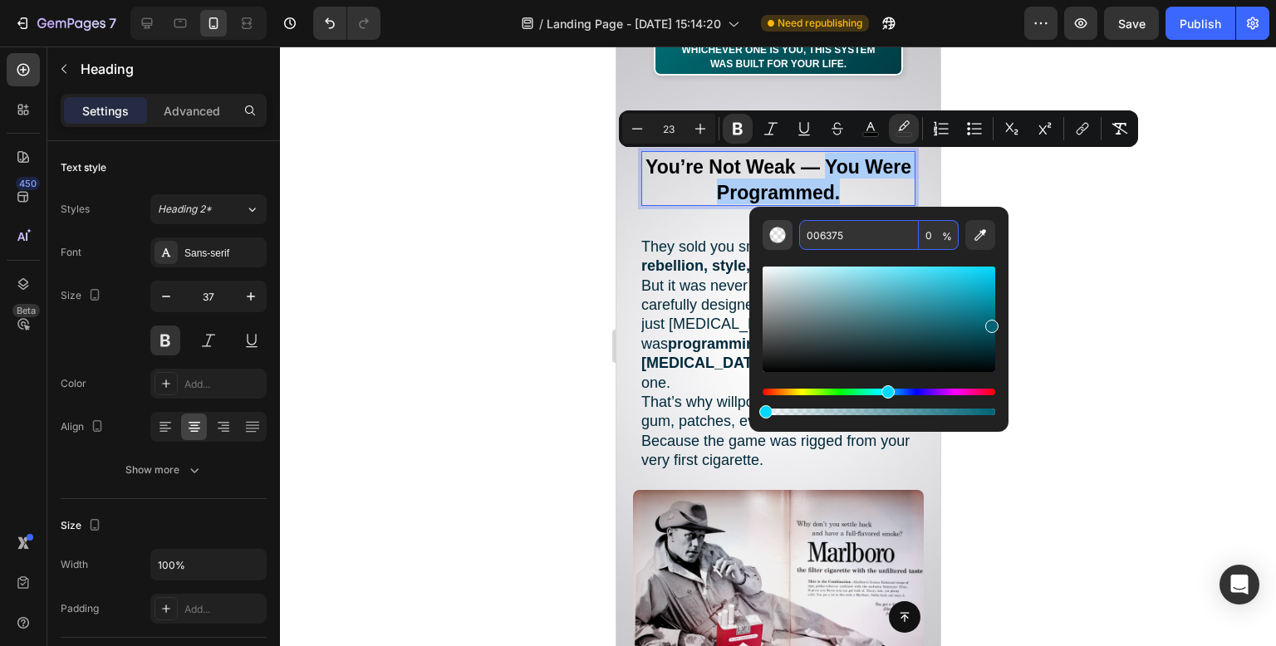
paste input "26172"
type input "026172"
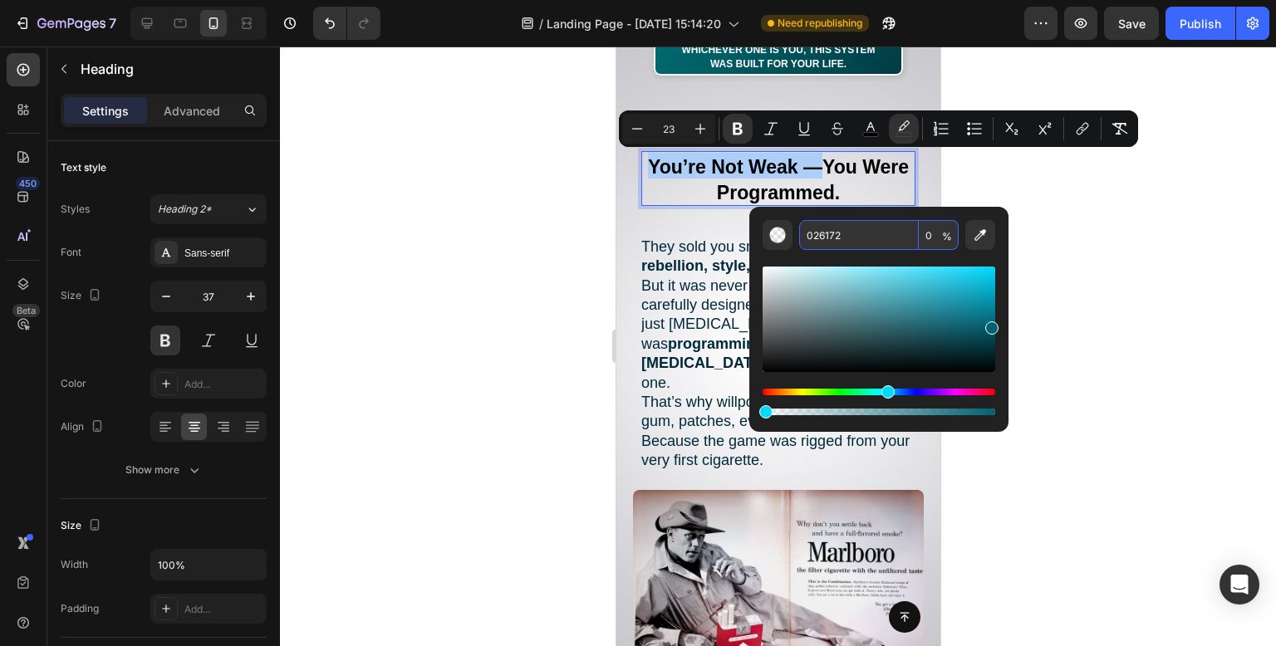
click at [931, 249] on input "0" at bounding box center [939, 235] width 40 height 30
type input "0"
click at [1115, 177] on div at bounding box center [778, 347] width 996 height 600
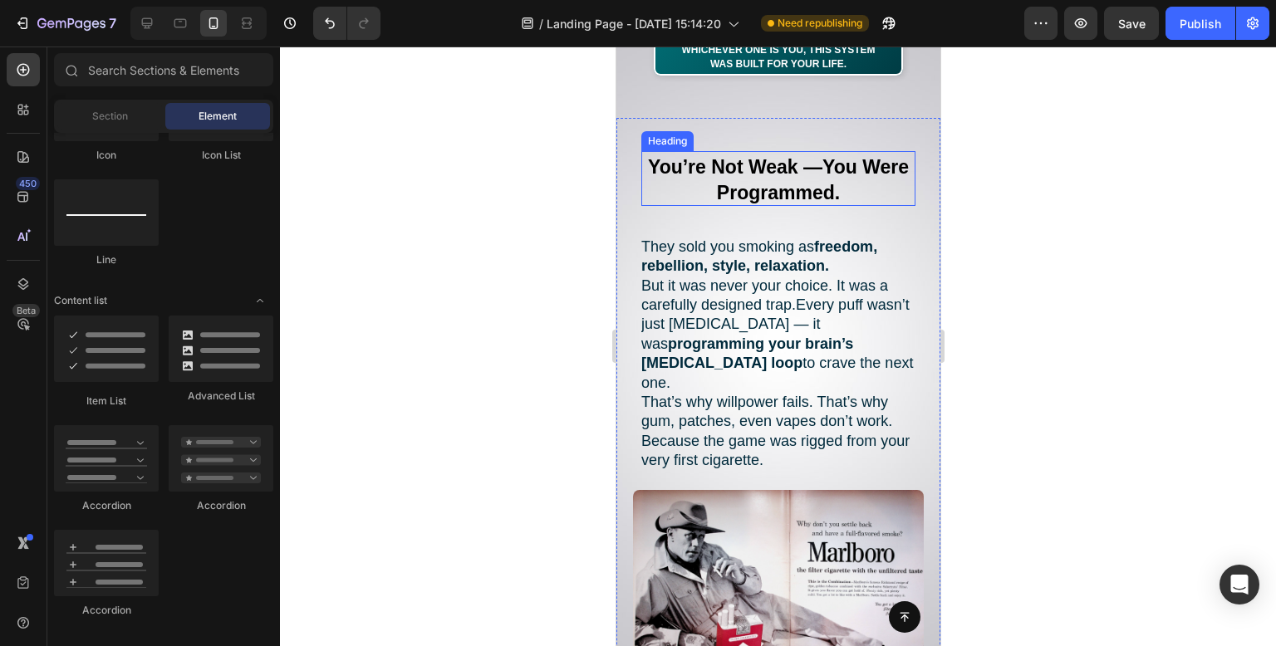
click at [858, 180] on p "⁠⁠⁠⁠⁠⁠⁠ You’re Not Weak — You Were Programmed." at bounding box center [777, 179] width 271 height 52
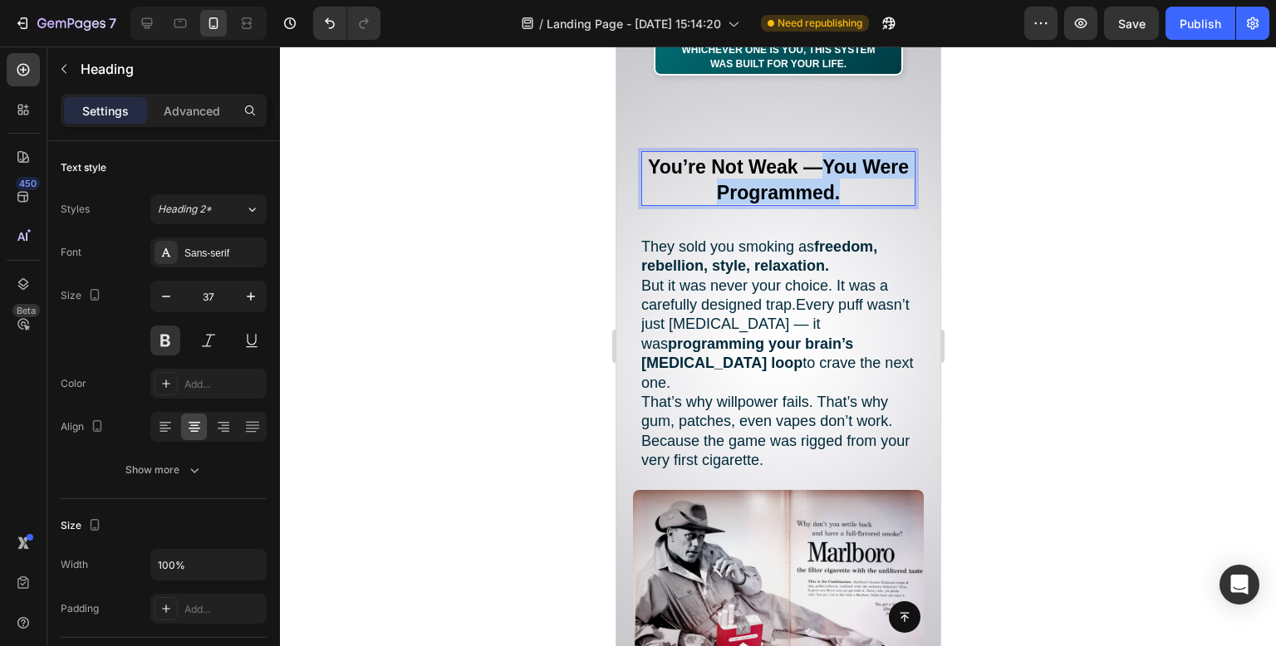
drag, startPoint x: 847, startPoint y: 169, endPoint x: 868, endPoint y: 191, distance: 30.0
click at [868, 191] on p "You’re Not Weak — You Were Programmed." at bounding box center [777, 179] width 271 height 52
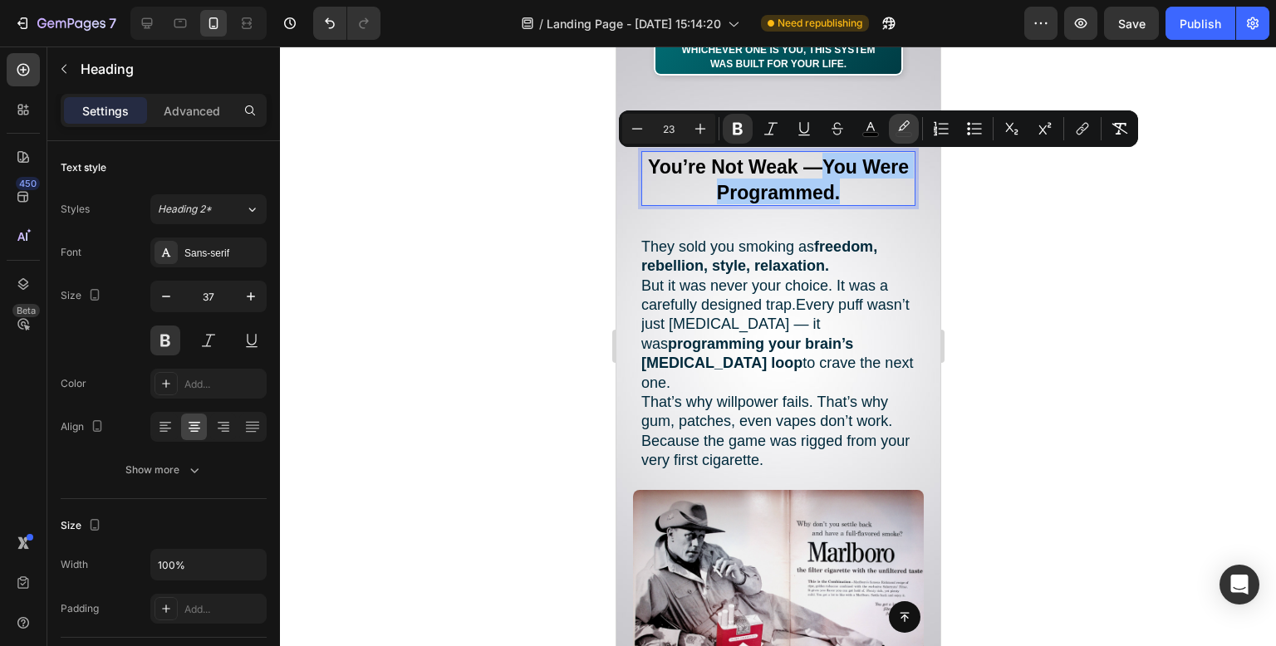
click at [896, 130] on button "color" at bounding box center [904, 129] width 30 height 30
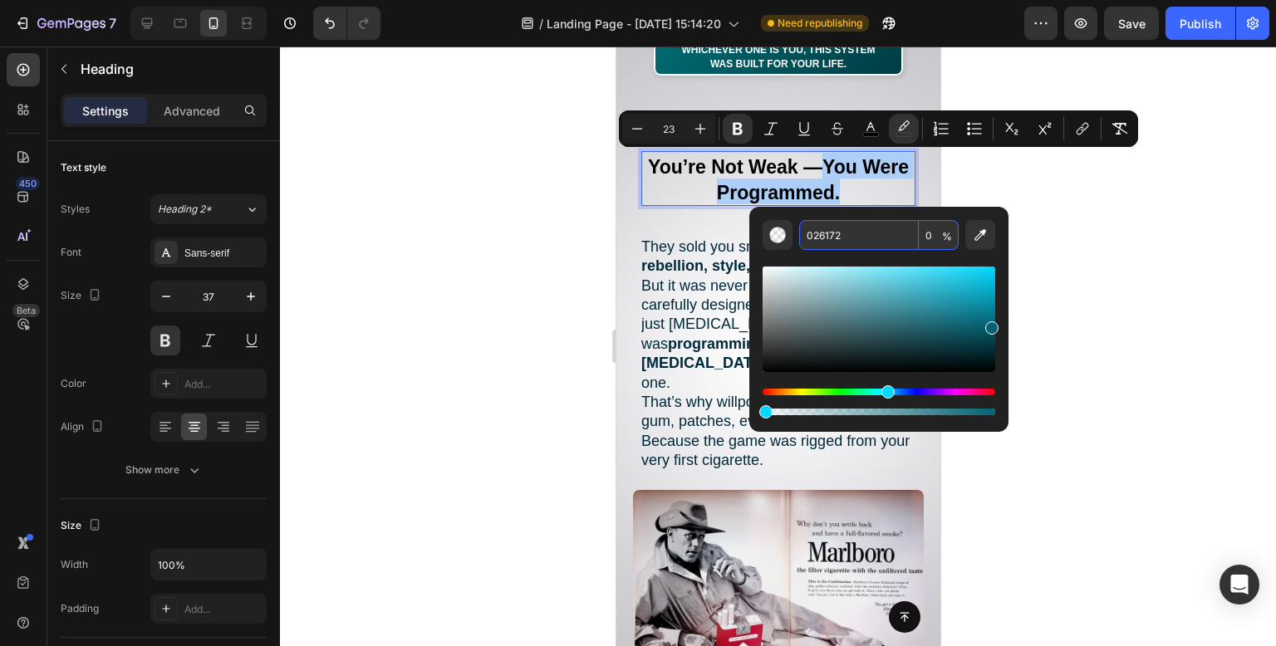
click at [936, 237] on input "0" at bounding box center [939, 235] width 40 height 30
type input "1"
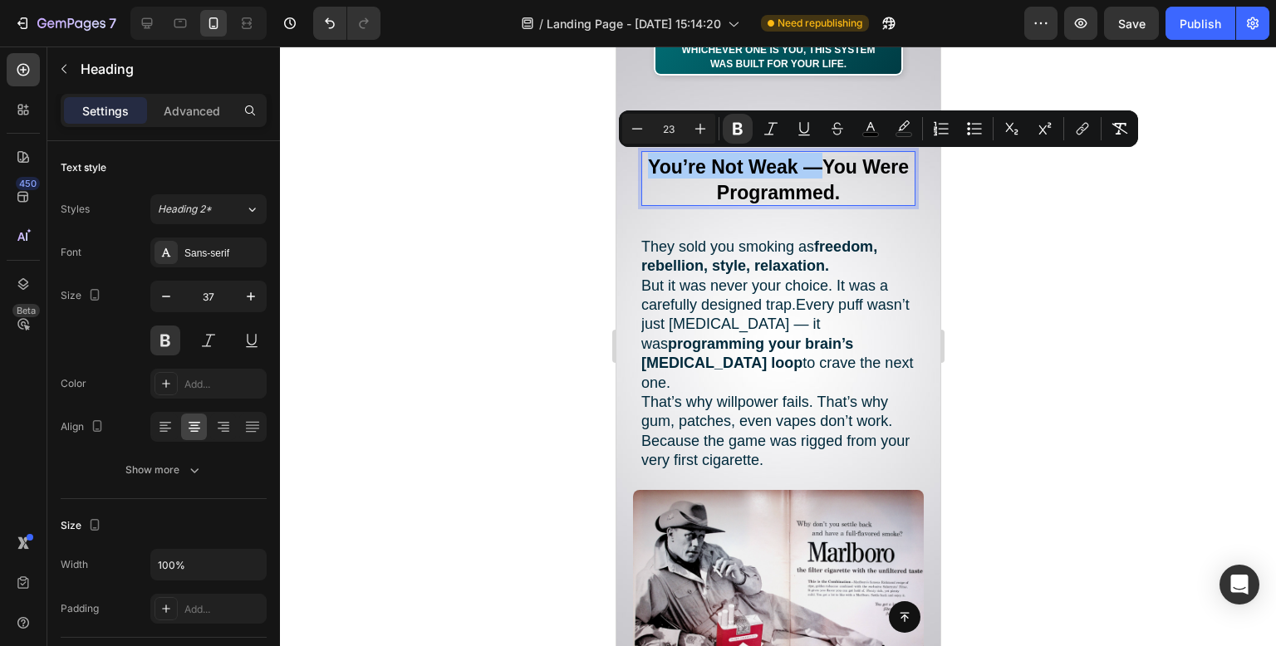
click at [1004, 175] on div at bounding box center [778, 347] width 996 height 600
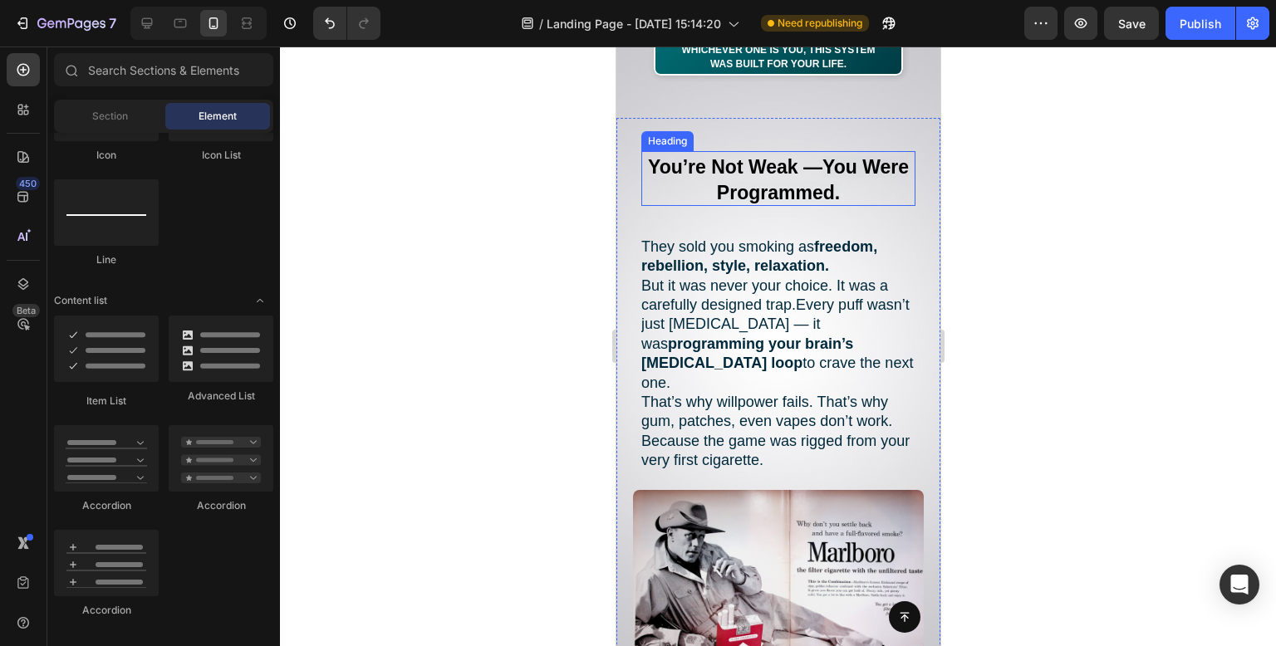
click at [860, 174] on strong "You Were Programmed." at bounding box center [812, 179] width 192 height 47
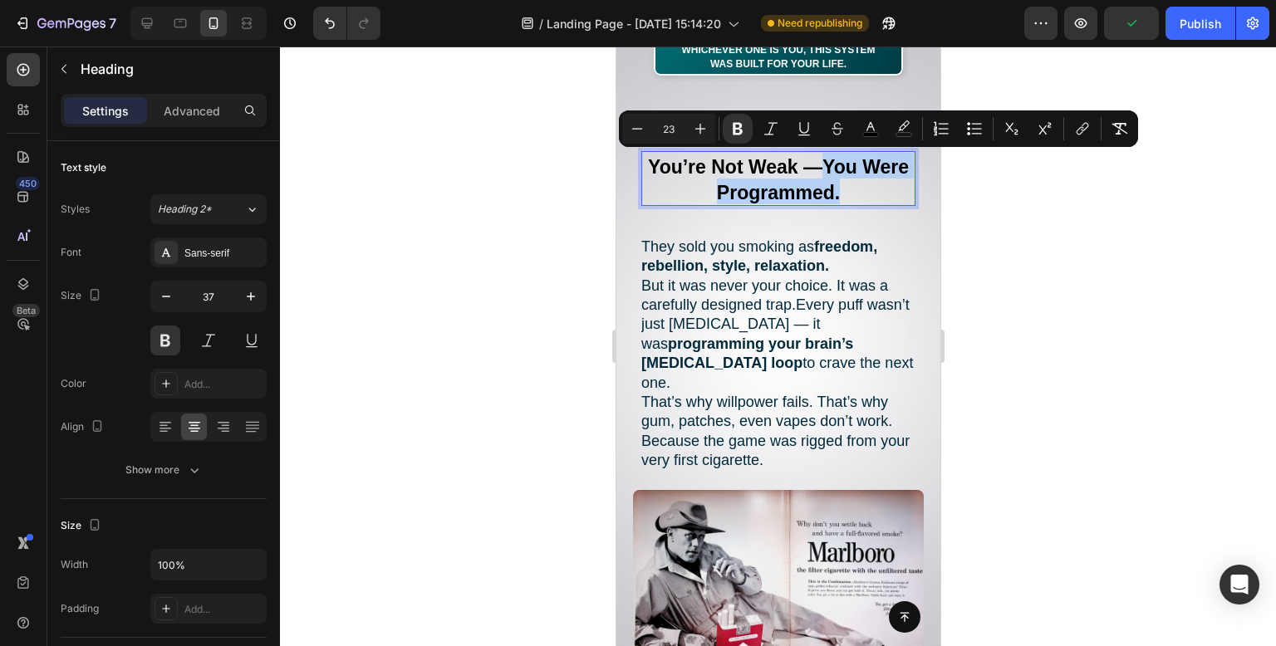
drag, startPoint x: 855, startPoint y: 165, endPoint x: 874, endPoint y: 180, distance: 24.8
click at [874, 180] on p "You’re Not Weak — You Were Programmed." at bounding box center [777, 179] width 271 height 52
click at [898, 131] on icon "Editor contextual toolbar" at bounding box center [904, 128] width 17 height 17
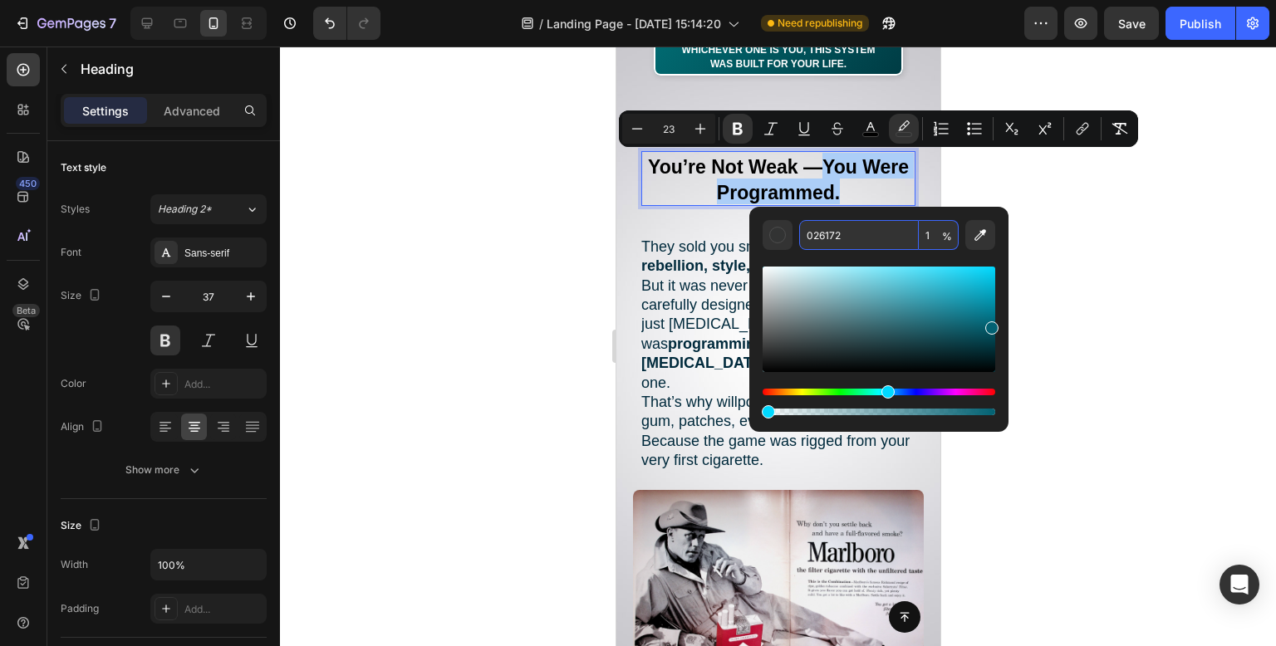
click at [867, 233] on input "026172" at bounding box center [859, 235] width 120 height 30
click at [941, 230] on input "1" at bounding box center [939, 235] width 40 height 30
click at [941, 243] on input "1" at bounding box center [939, 235] width 40 height 30
type input "10"
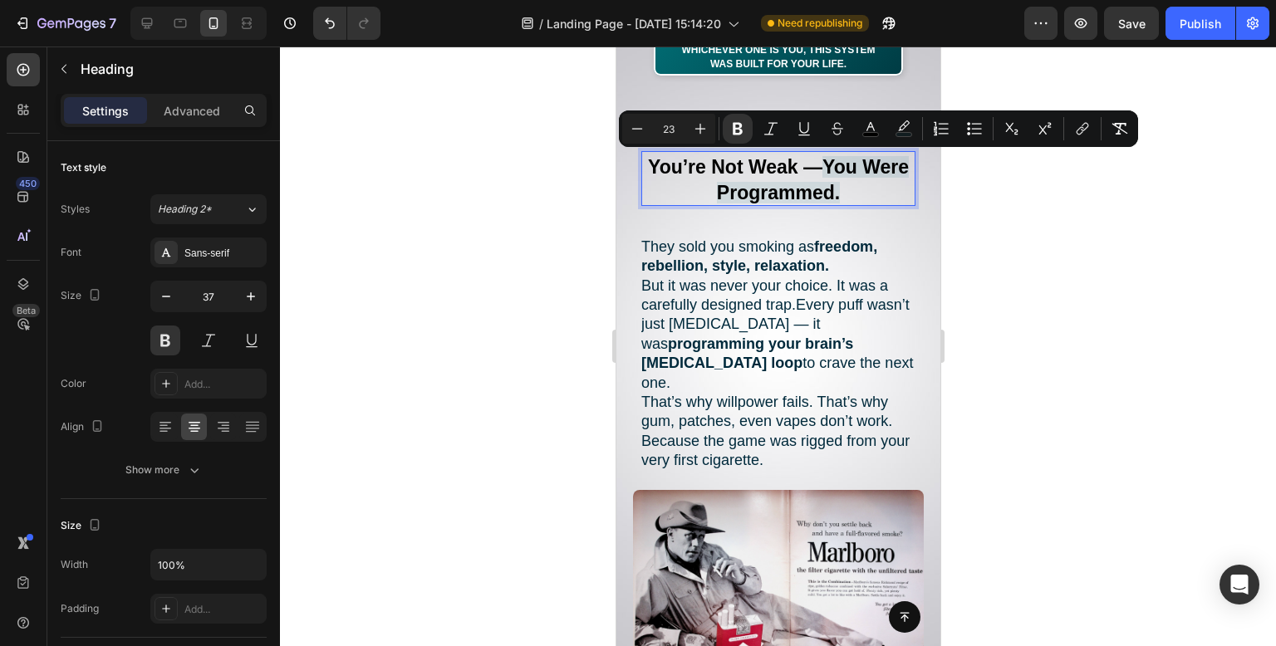
click at [905, 144] on div "Minus 23 Plus Bold Italic Underline Strikethrough color color Numbered List Bul…" at bounding box center [878, 129] width 519 height 37
click at [906, 133] on rect "Editor contextual toolbar" at bounding box center [904, 135] width 16 height 4
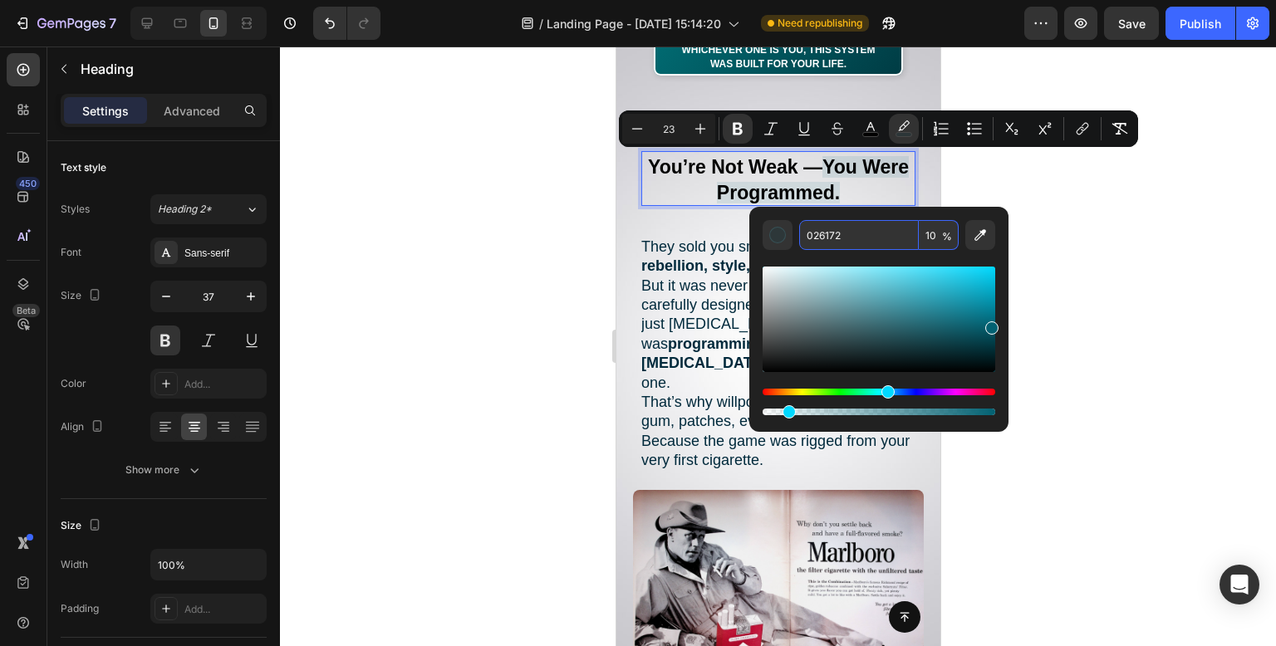
click at [937, 233] on input "10" at bounding box center [939, 235] width 40 height 30
click at [937, 231] on input "10" at bounding box center [939, 235] width 40 height 30
type input "100"
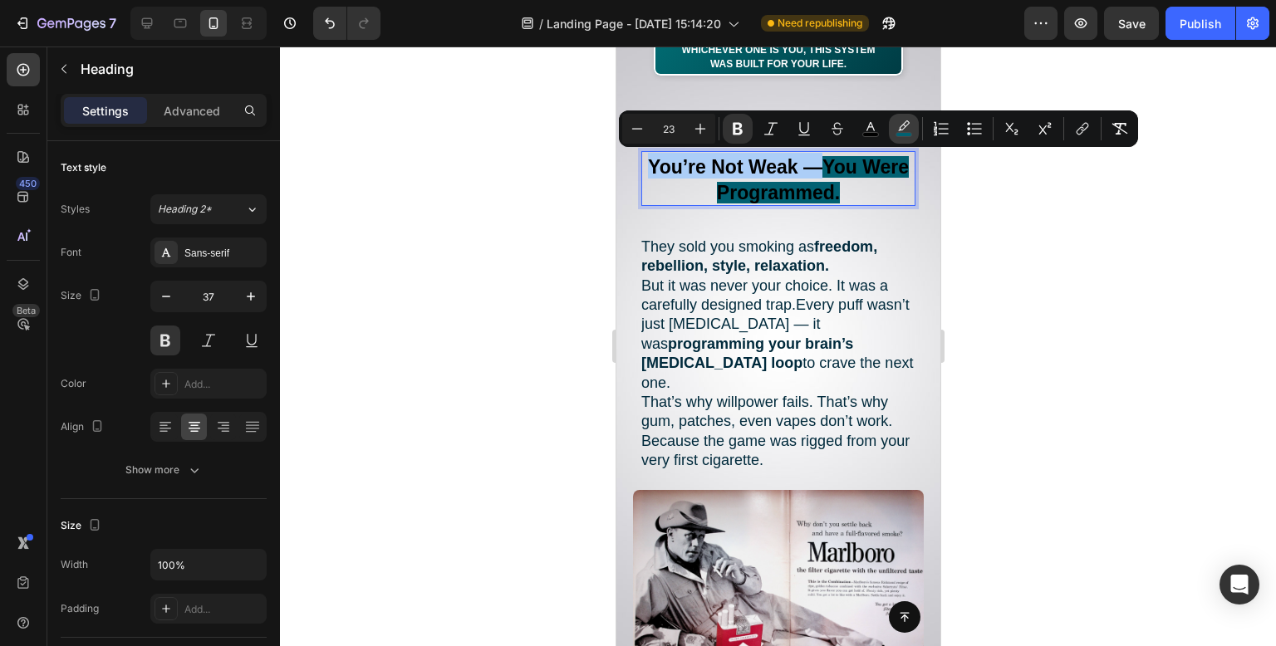
click at [907, 133] on rect "Editor contextual toolbar" at bounding box center [904, 135] width 16 height 4
click at [980, 244] on div at bounding box center [778, 347] width 996 height 600
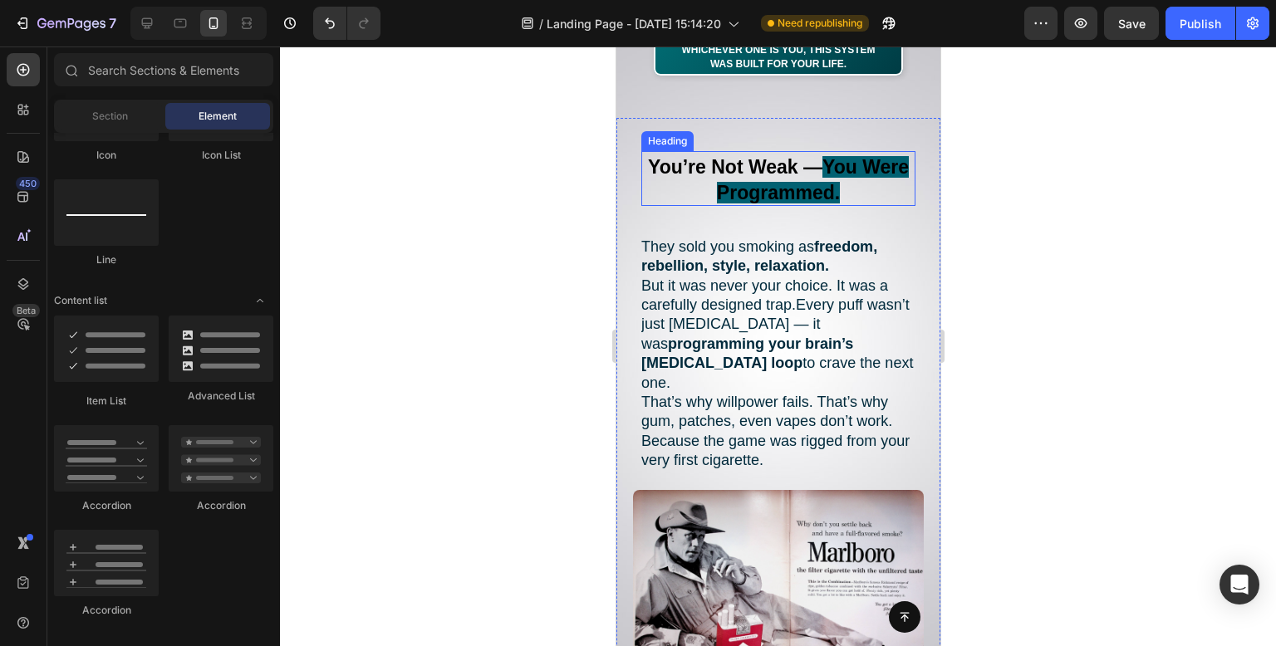
click at [872, 170] on strong "You Were Programmed." at bounding box center [812, 179] width 192 height 47
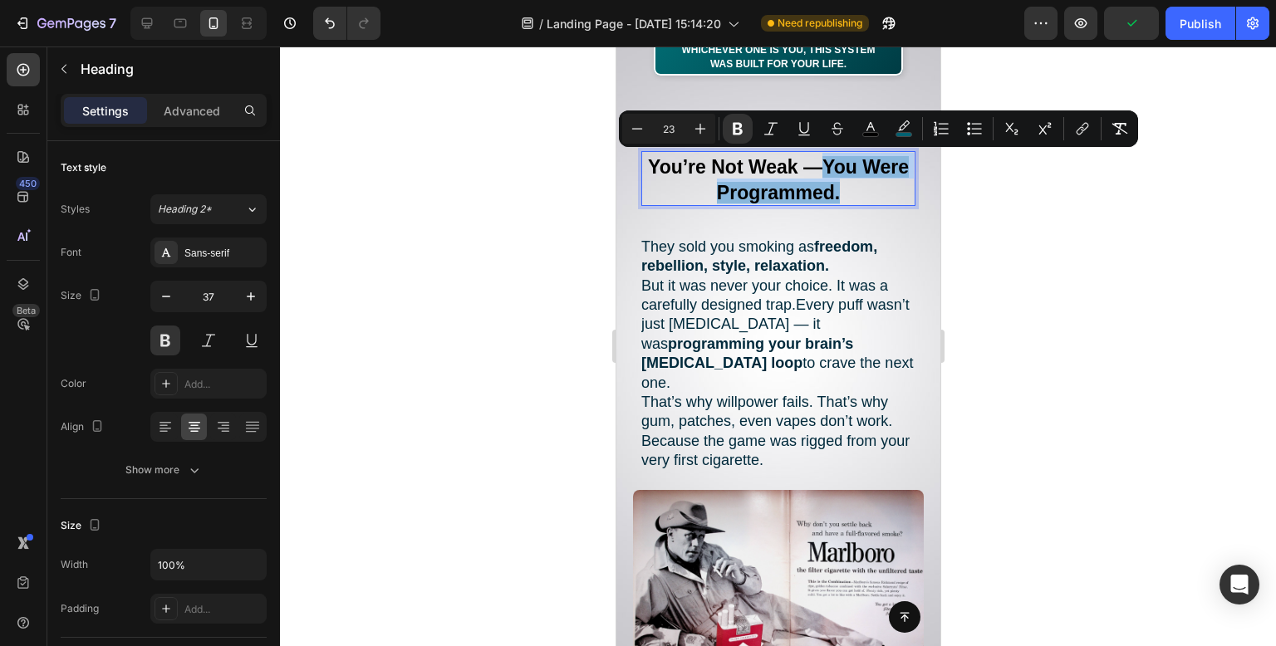
drag, startPoint x: 868, startPoint y: 190, endPoint x: 848, endPoint y: 150, distance: 45.3
click at [848, 153] on p "You’re Not Weak — You Were Programmed." at bounding box center [777, 179] width 271 height 52
click at [871, 130] on icon "Editor contextual toolbar" at bounding box center [870, 128] width 17 height 17
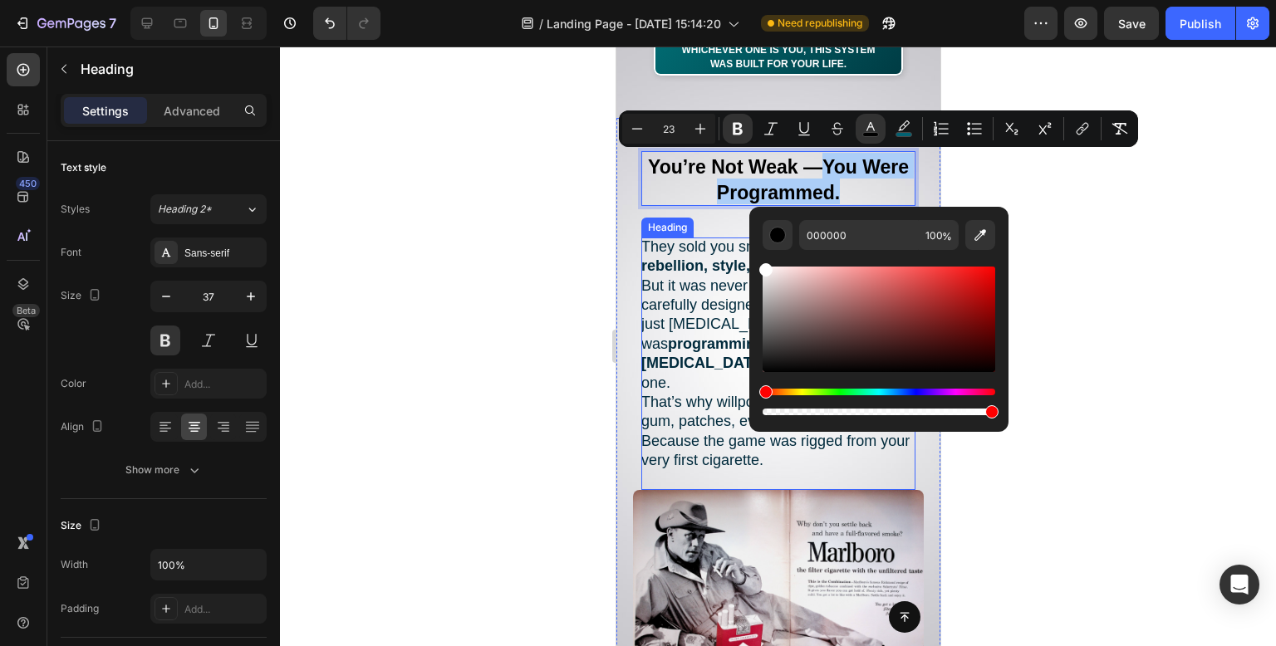
drag, startPoint x: 1378, startPoint y: 307, endPoint x: 705, endPoint y: 240, distance: 675.5
type input "FFFFFF"
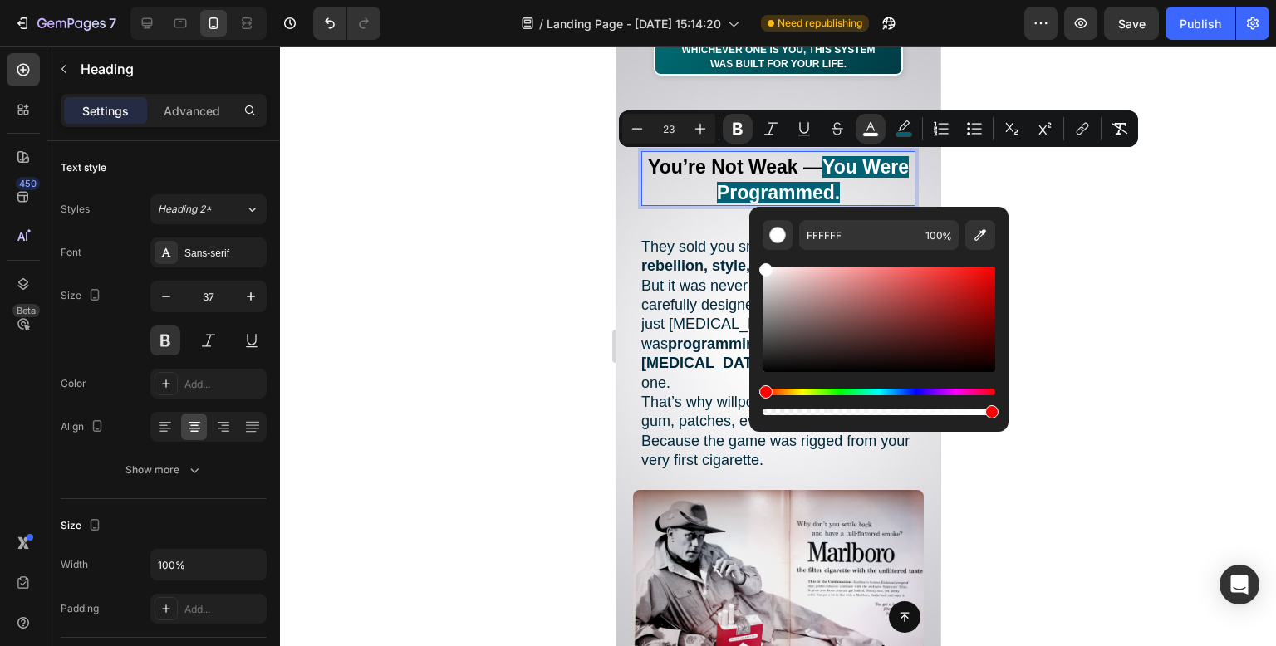
click at [479, 204] on div at bounding box center [778, 347] width 996 height 600
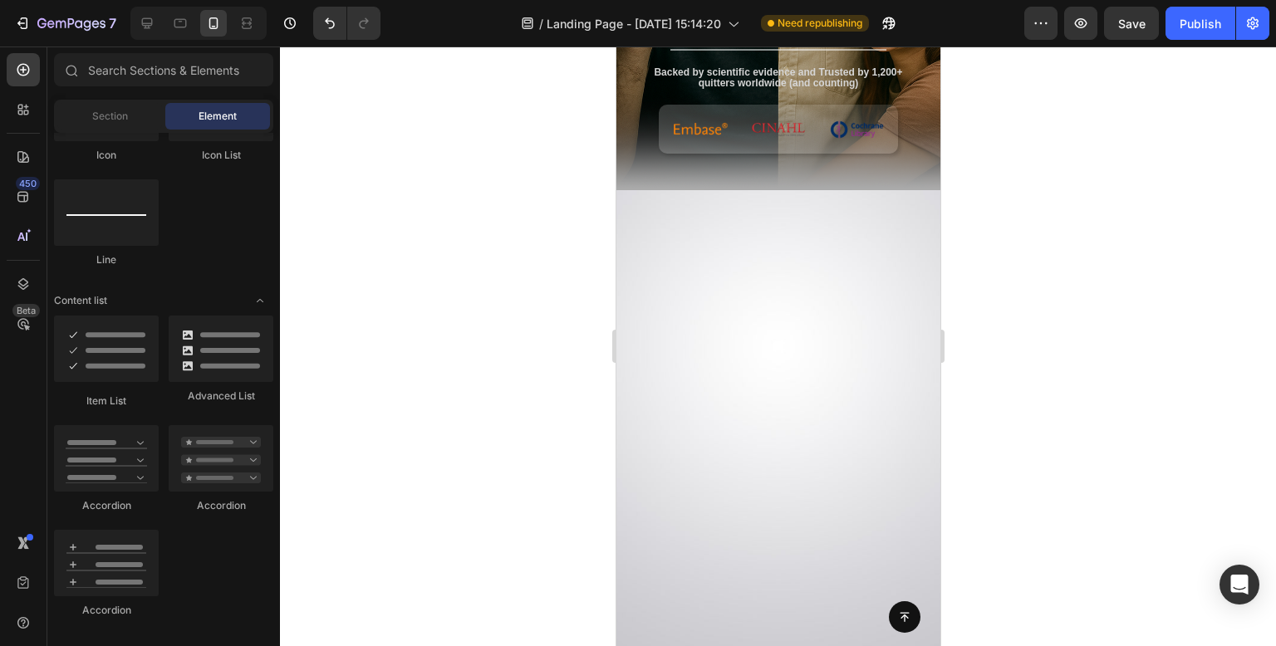
scroll to position [0, 0]
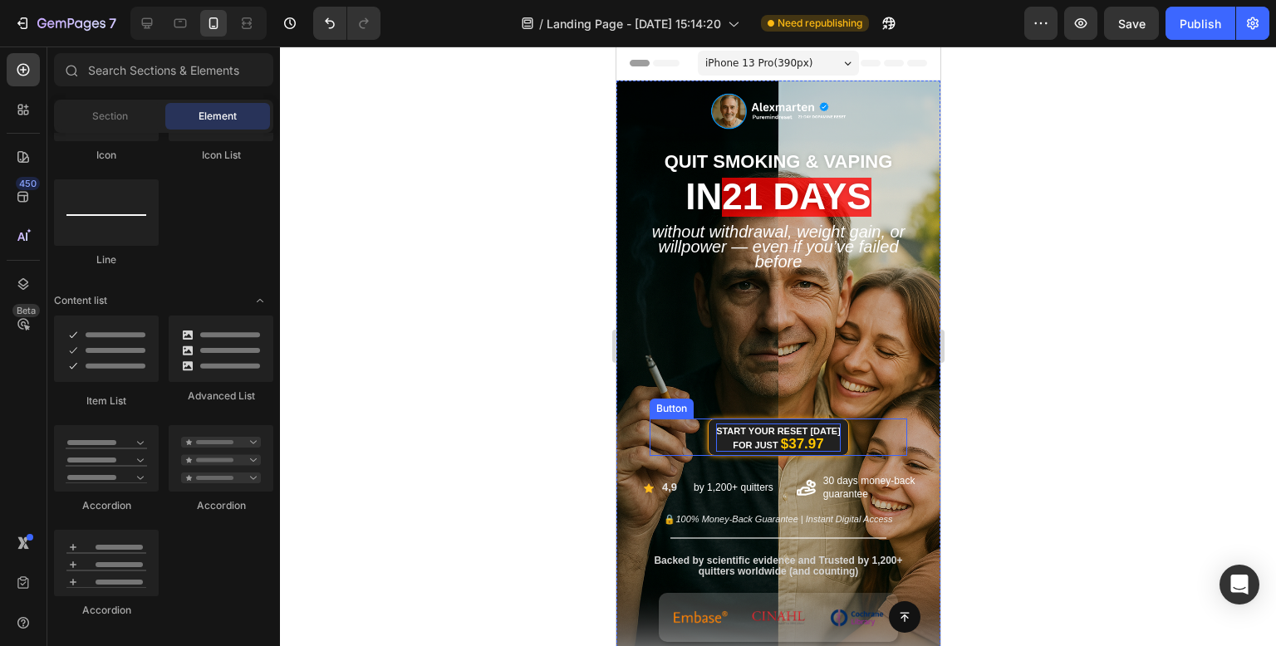
click at [796, 448] on strong "$37.97" at bounding box center [801, 444] width 43 height 16
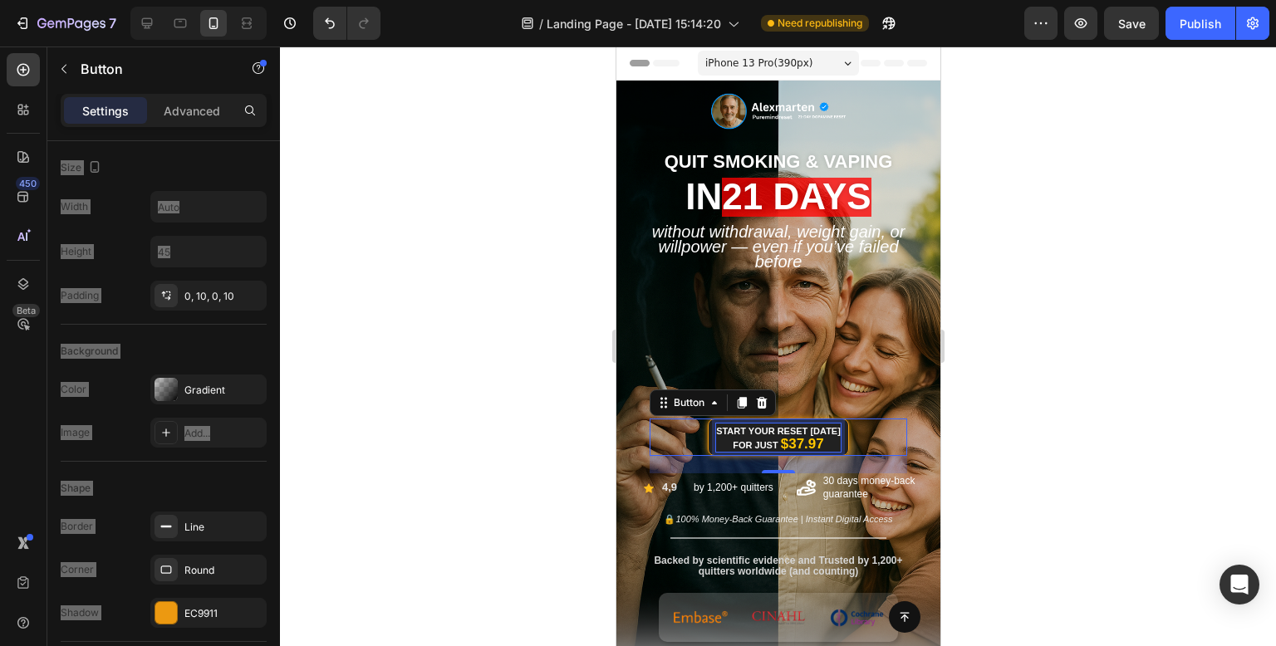
click at [796, 448] on strong "$37.97" at bounding box center [801, 444] width 43 height 16
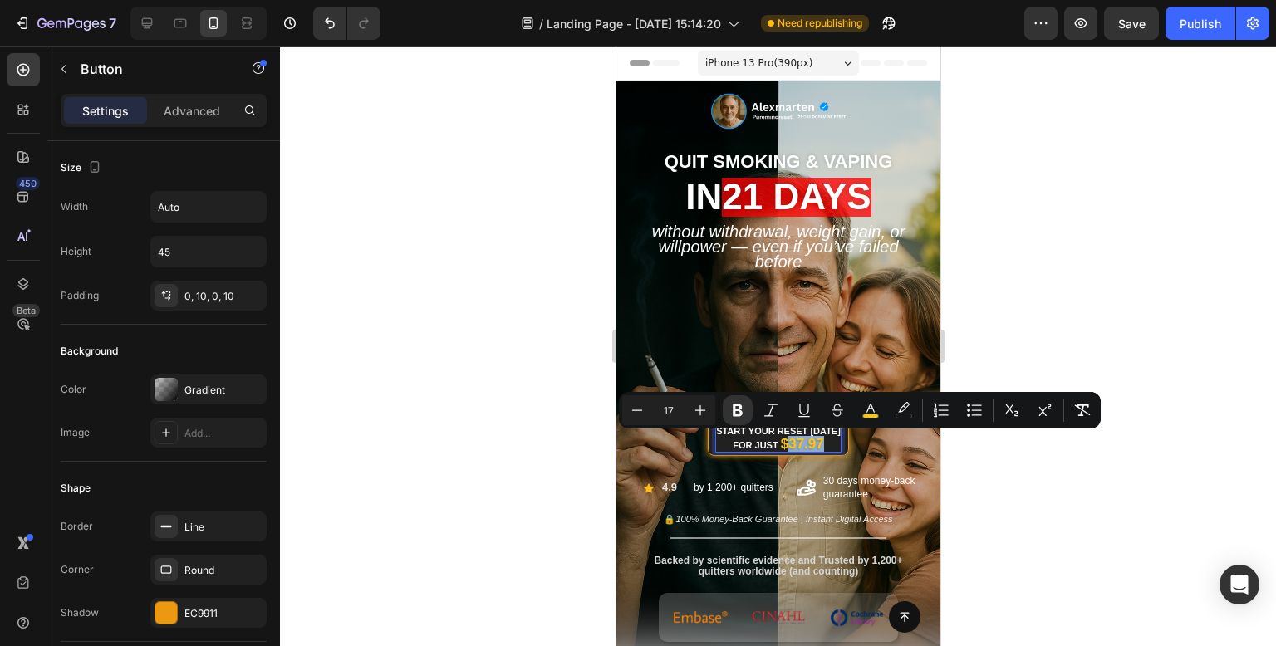
click at [791, 440] on strong "$37.97" at bounding box center [801, 444] width 43 height 16
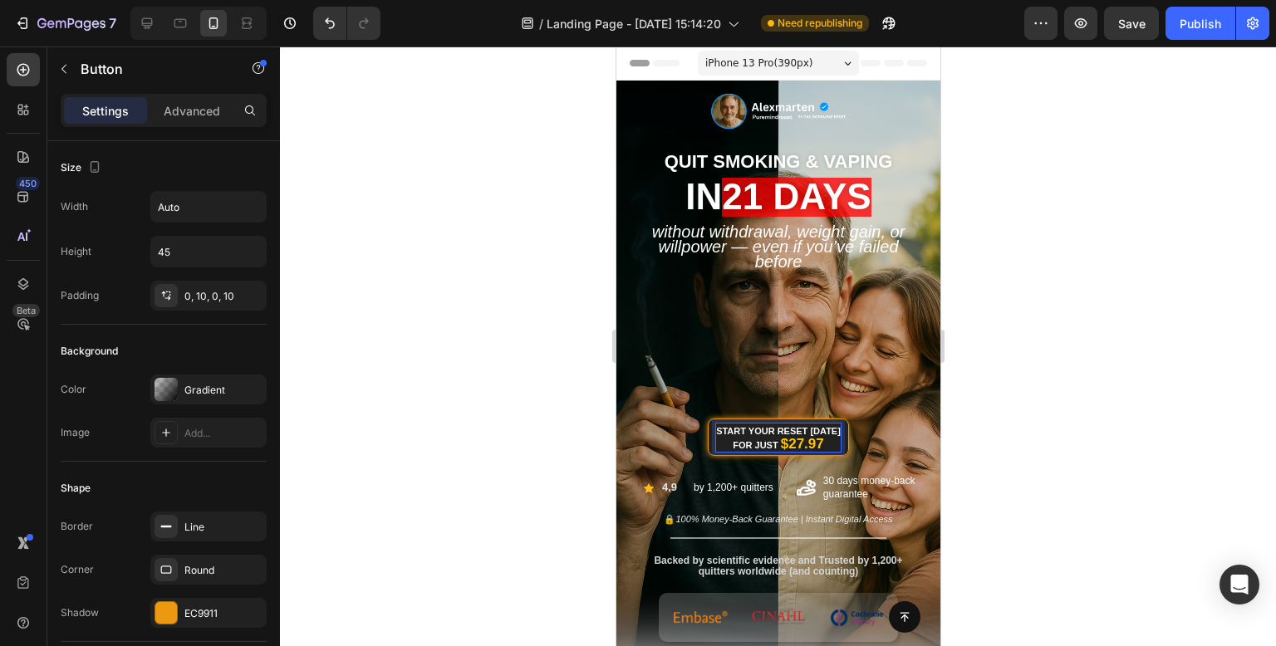
click at [1137, 136] on div at bounding box center [778, 347] width 996 height 600
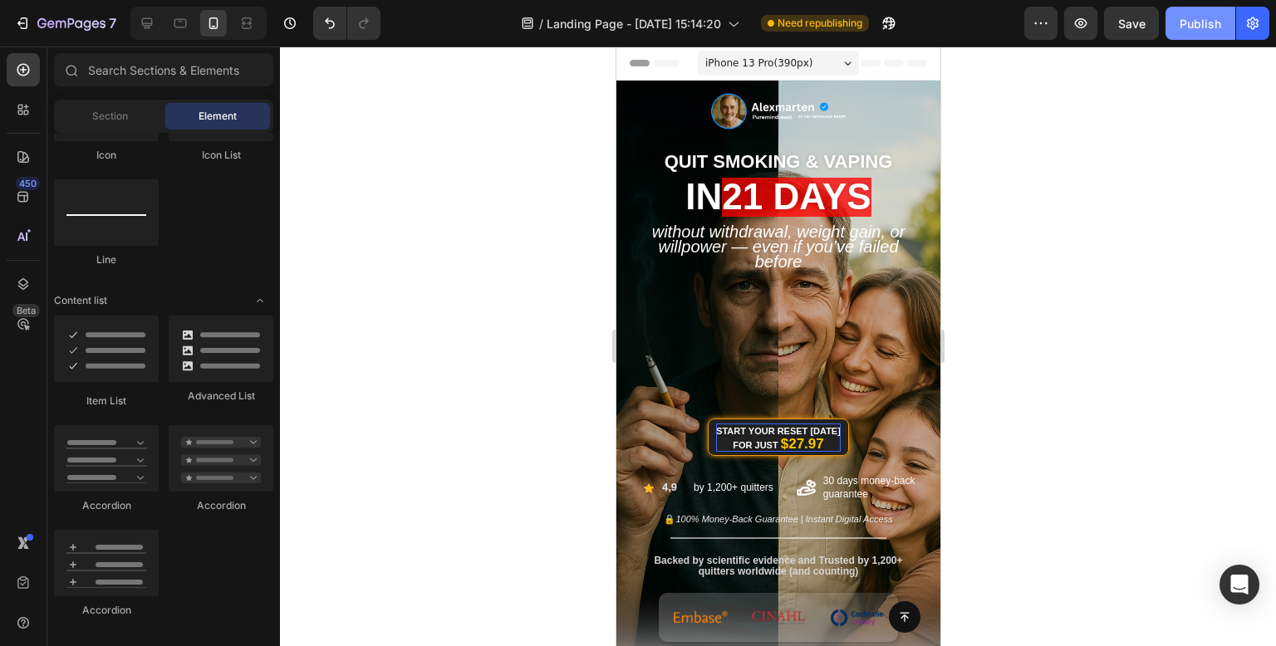
click at [1212, 21] on div "Publish" at bounding box center [1201, 23] width 42 height 17
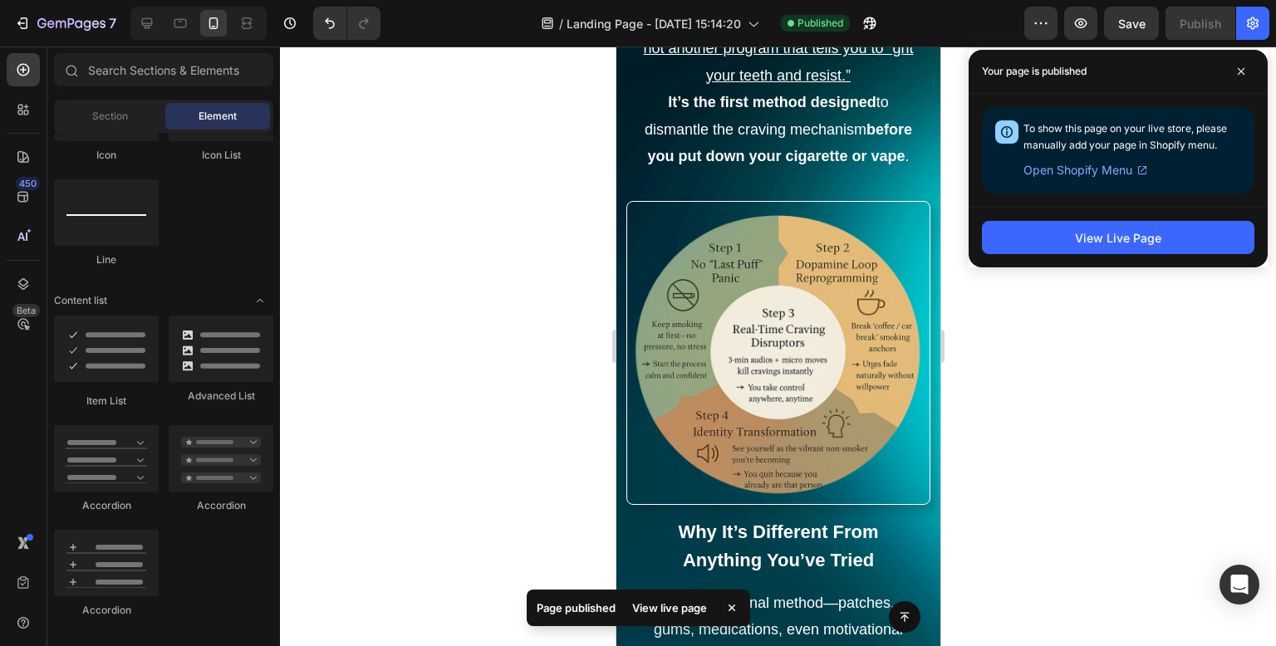
scroll to position [3822, 0]
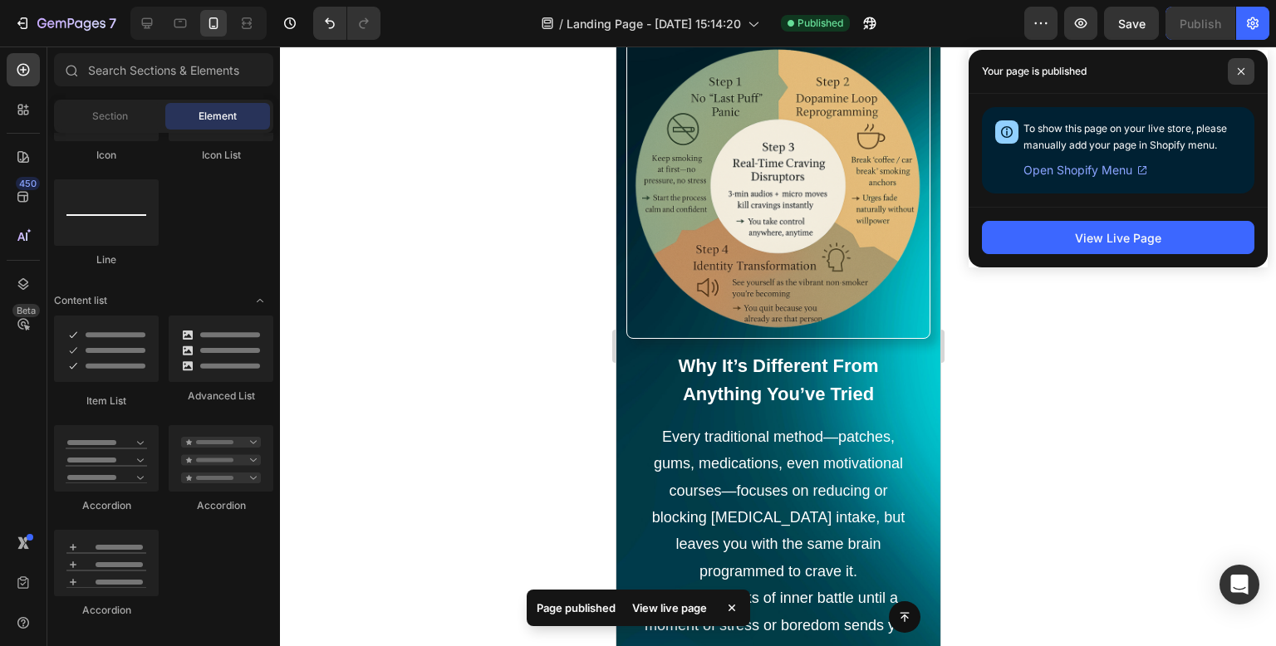
click at [1243, 64] on span at bounding box center [1241, 71] width 27 height 27
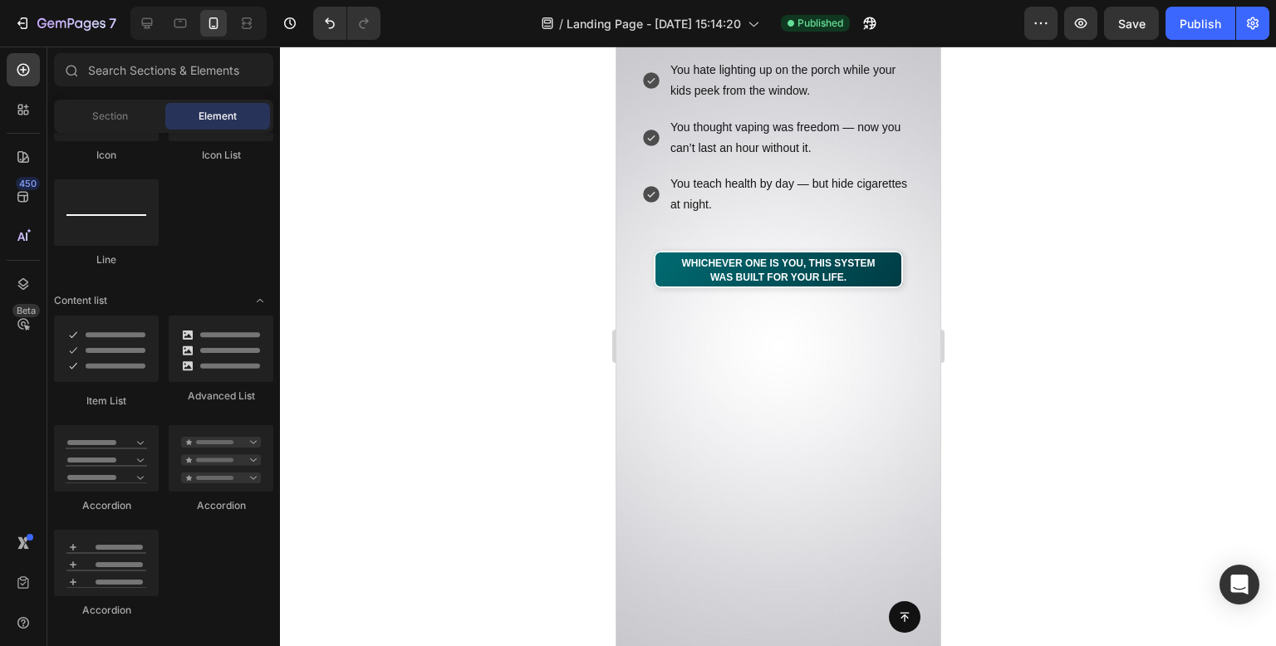
scroll to position [409, 0]
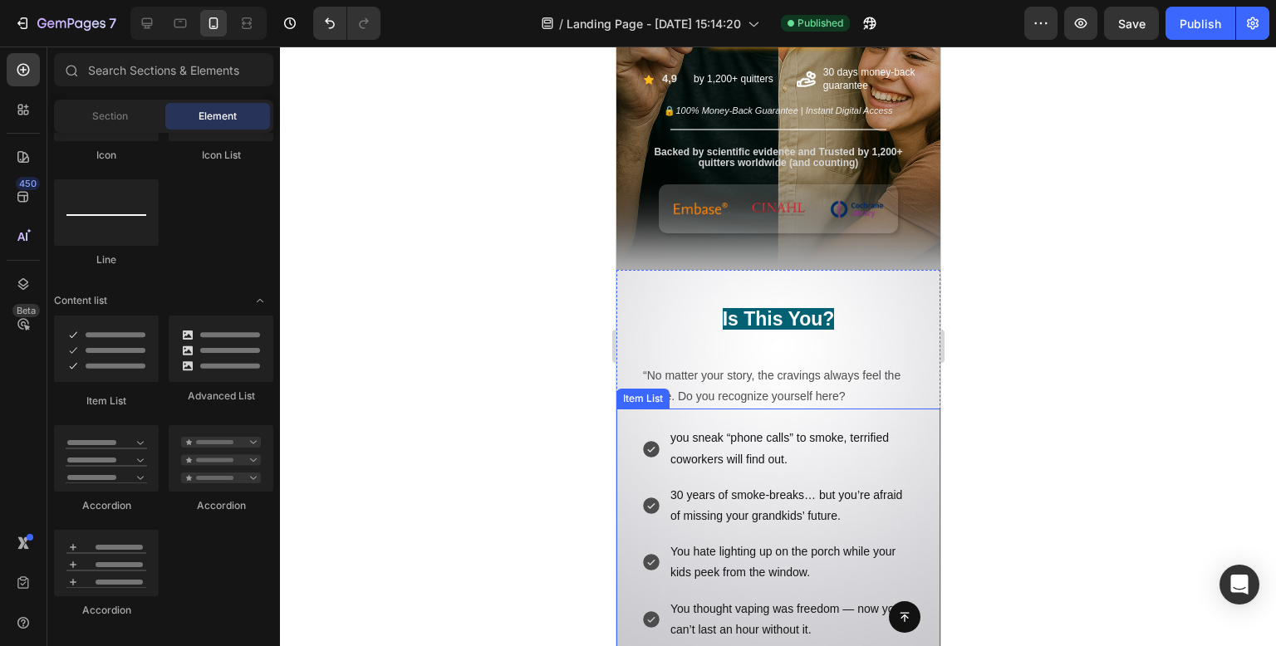
click at [680, 442] on p "you sneak “phone calls” to smoke, terrified coworkers will find out." at bounding box center [791, 449] width 243 height 42
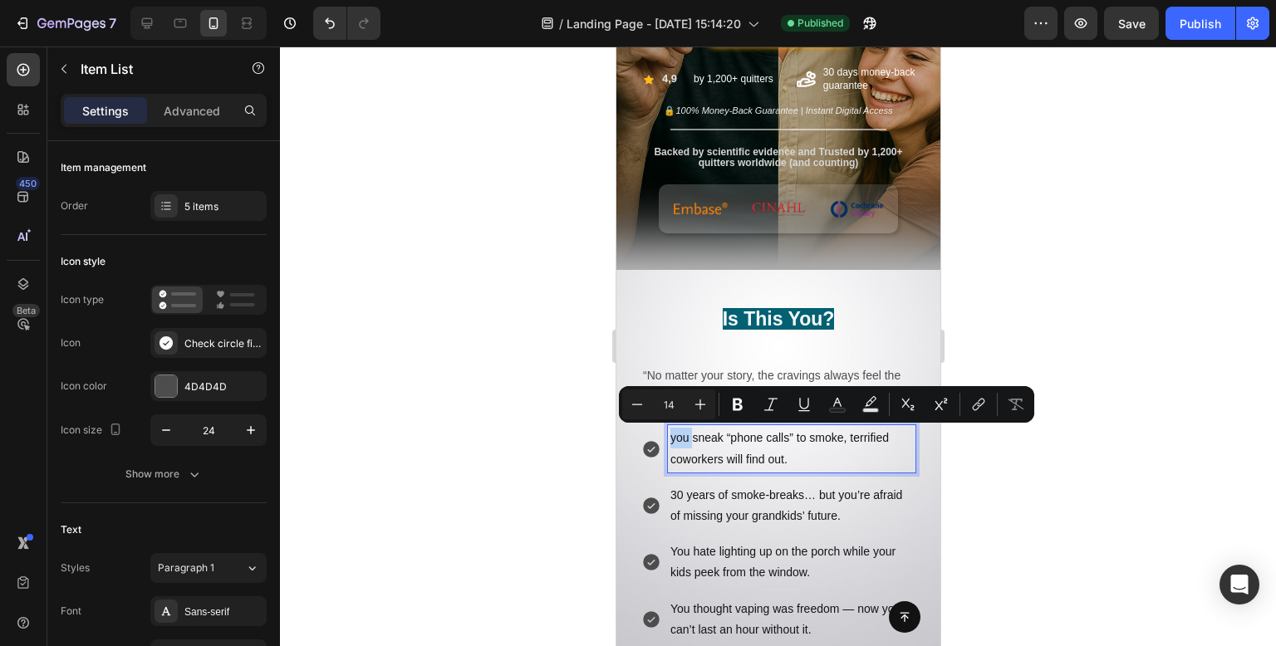
click at [676, 438] on p "you sneak “phone calls” to smoke, terrified coworkers will find out." at bounding box center [791, 449] width 243 height 42
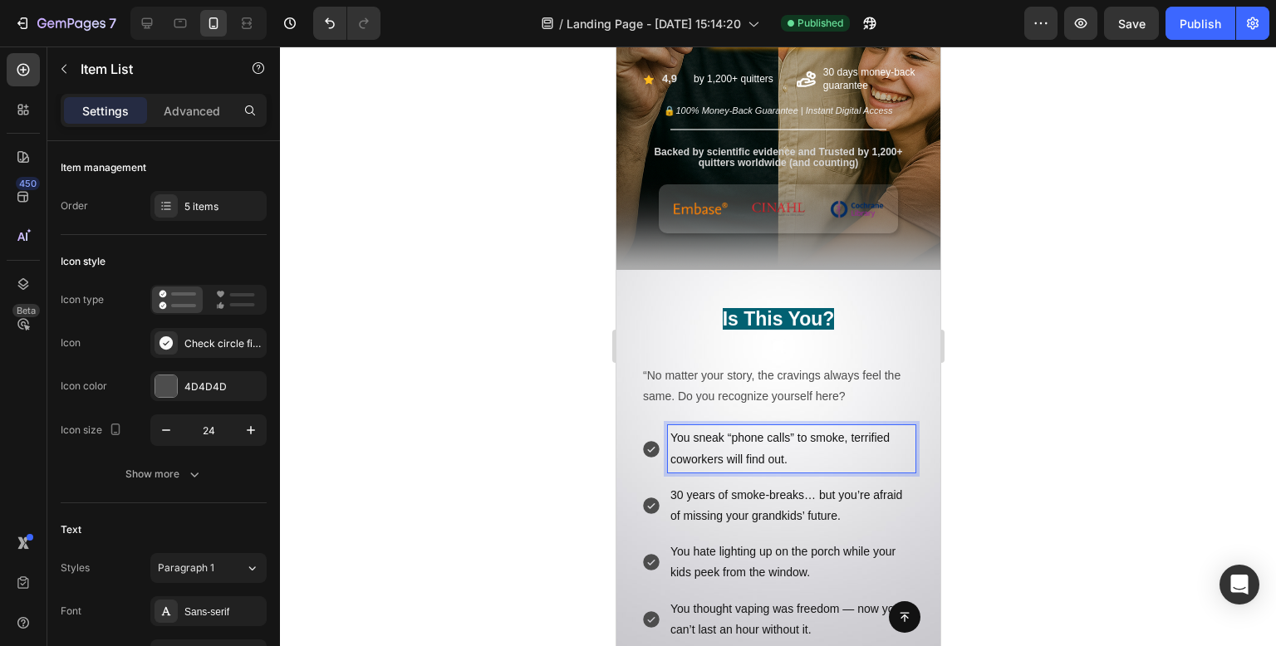
click at [1135, 238] on div at bounding box center [778, 347] width 996 height 600
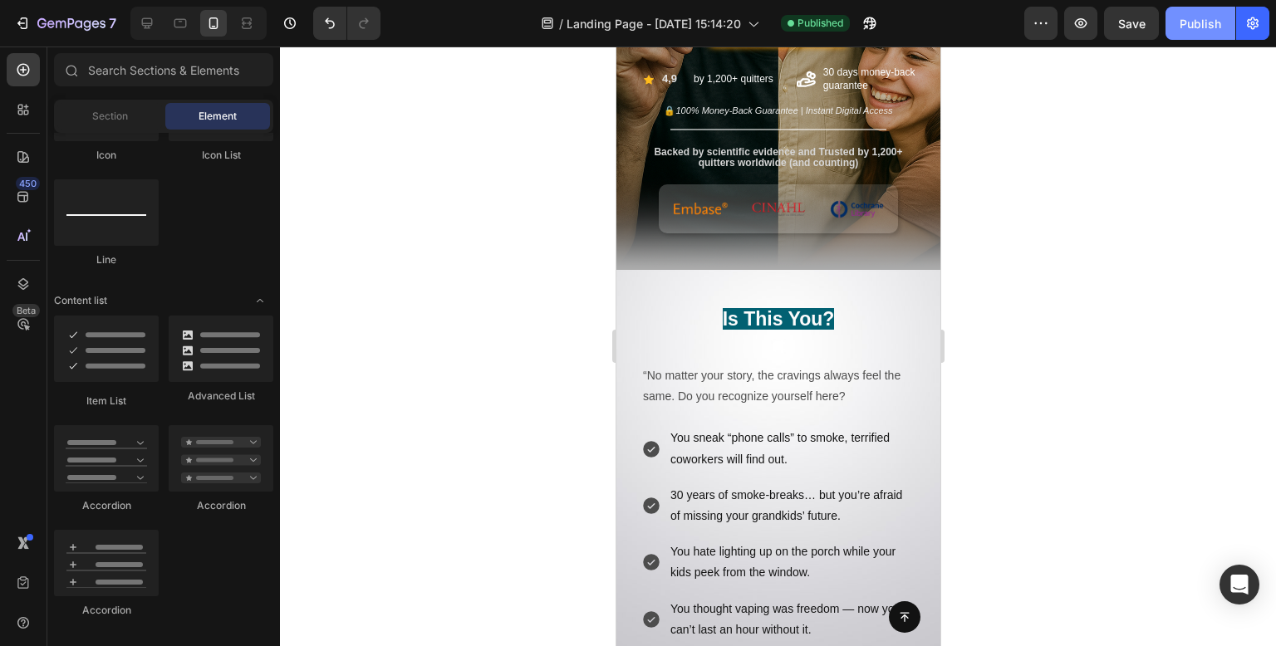
click at [1189, 29] on div "Publish" at bounding box center [1201, 23] width 42 height 17
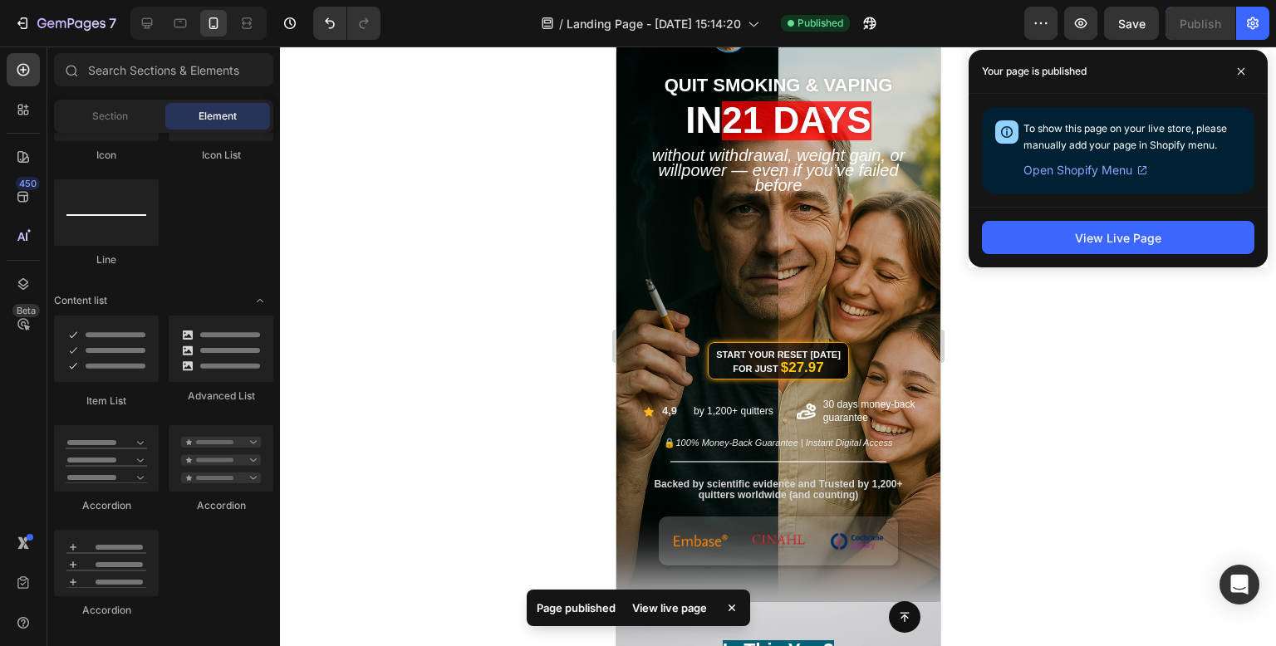
click at [1175, 466] on div at bounding box center [778, 347] width 996 height 600
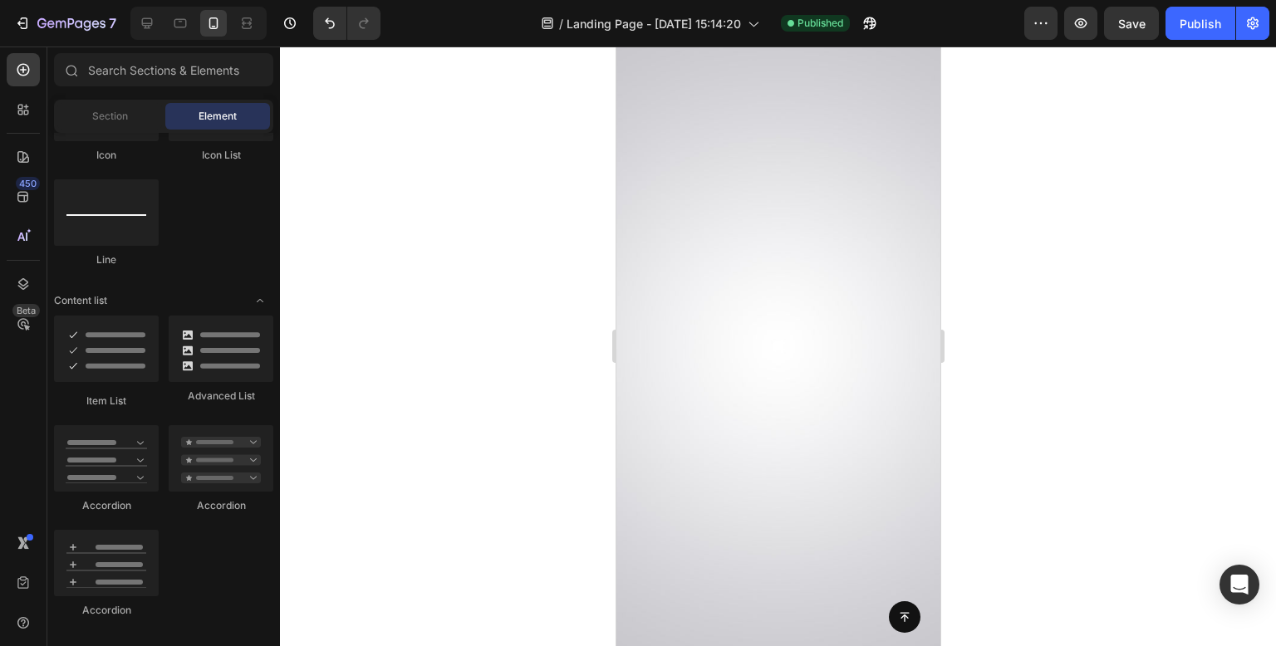
scroll to position [0, 0]
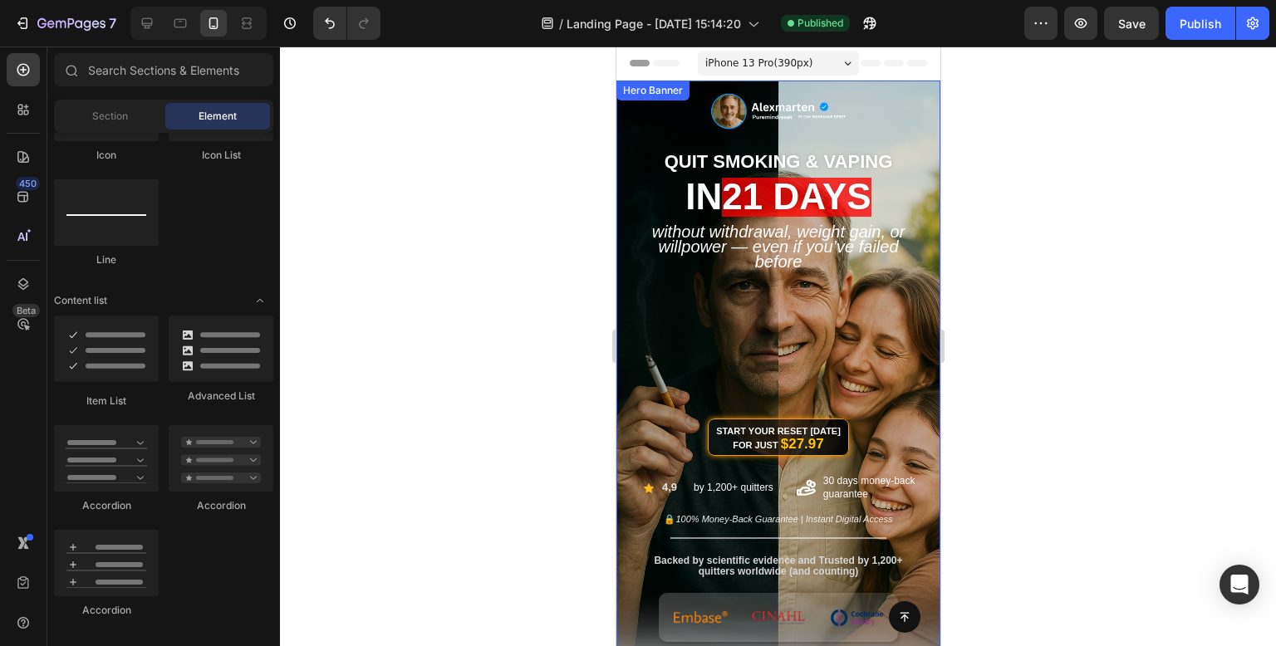
click at [532, 188] on div at bounding box center [778, 347] width 996 height 600
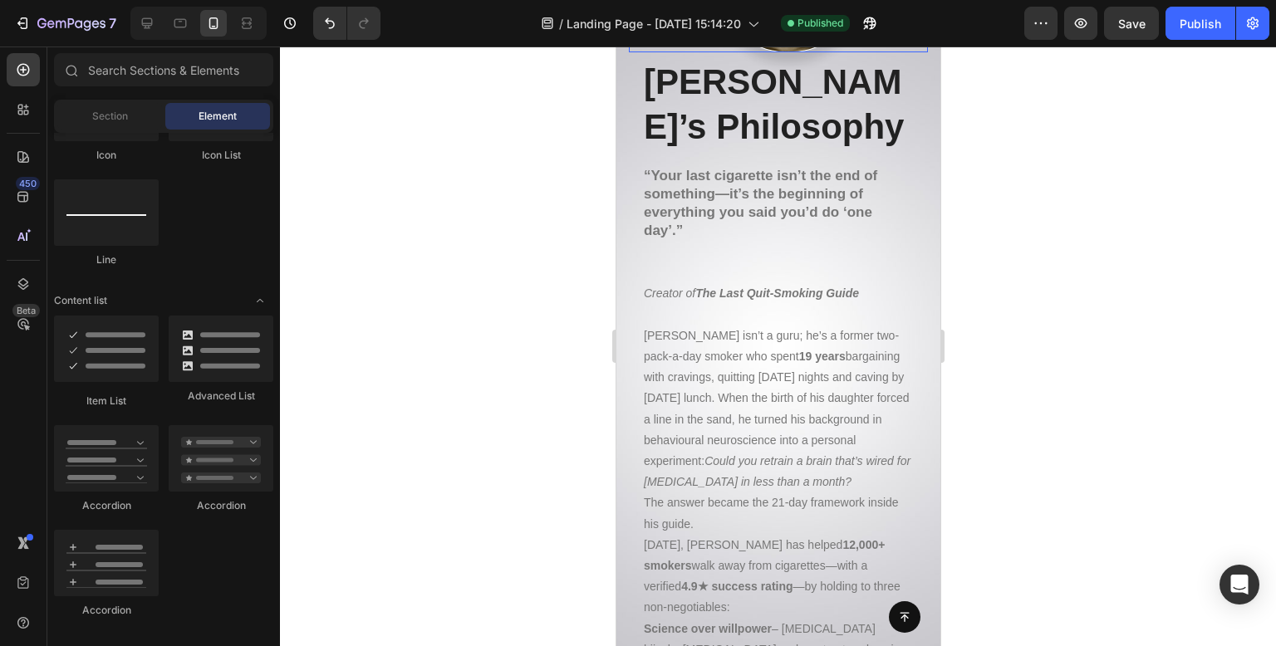
scroll to position [16027, 0]
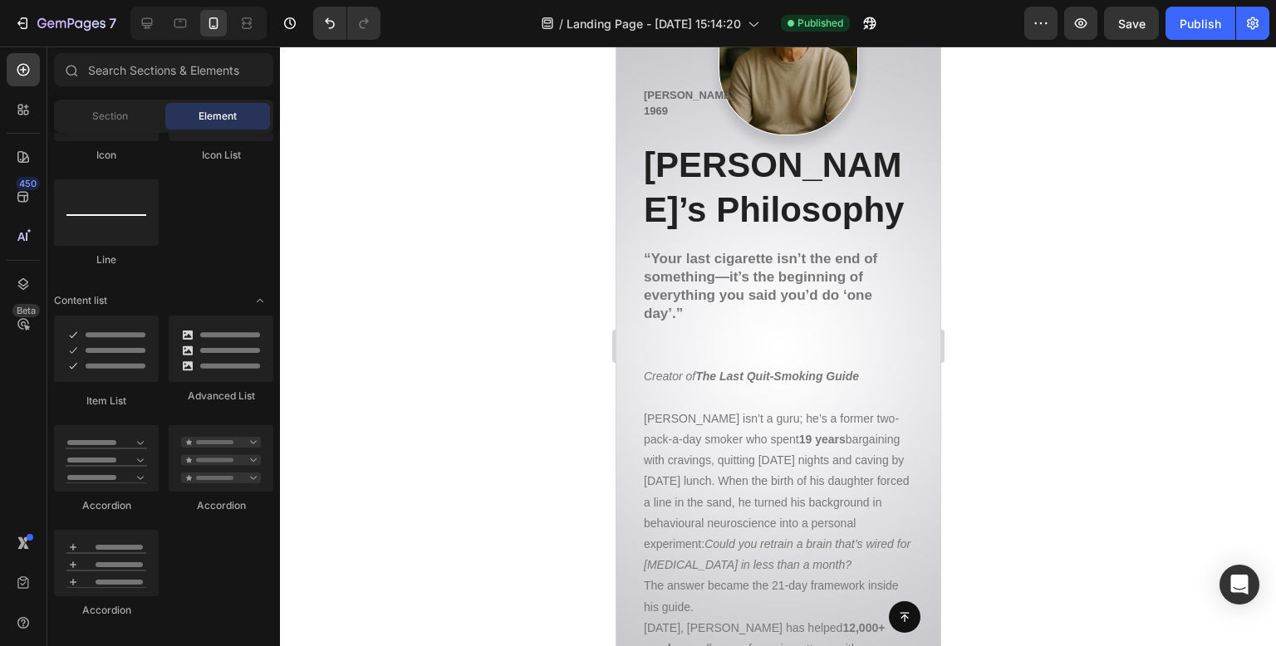
click at [525, 246] on div at bounding box center [778, 347] width 996 height 600
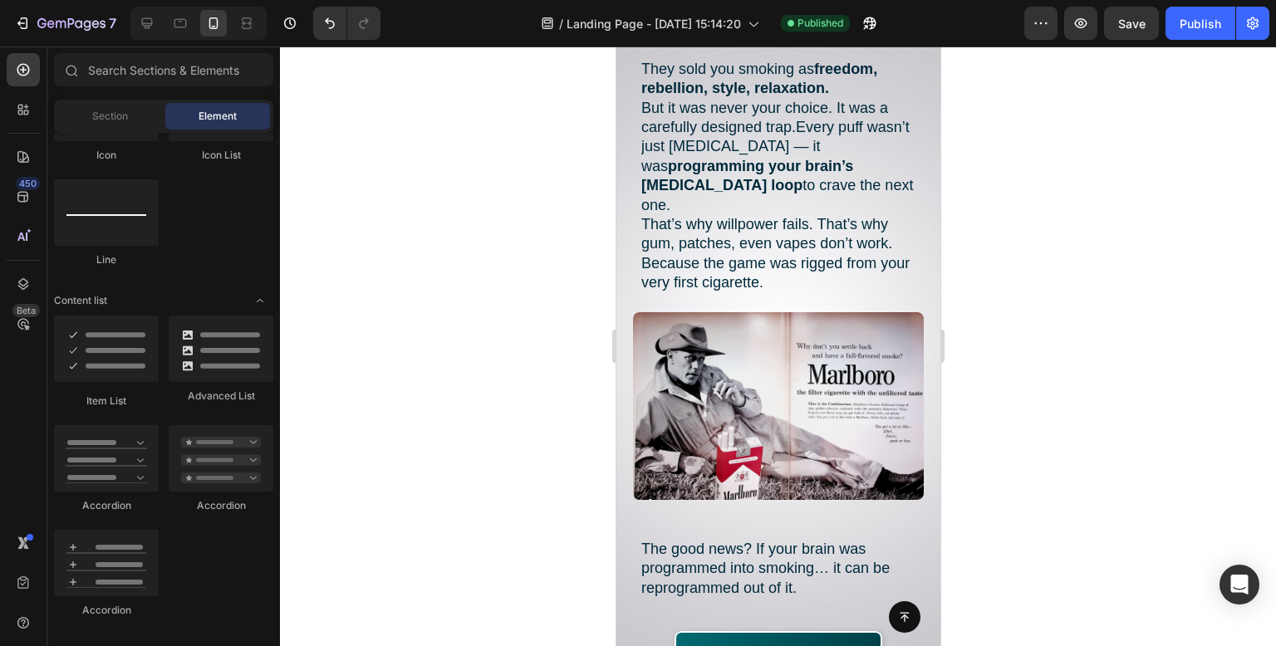
scroll to position [533, 0]
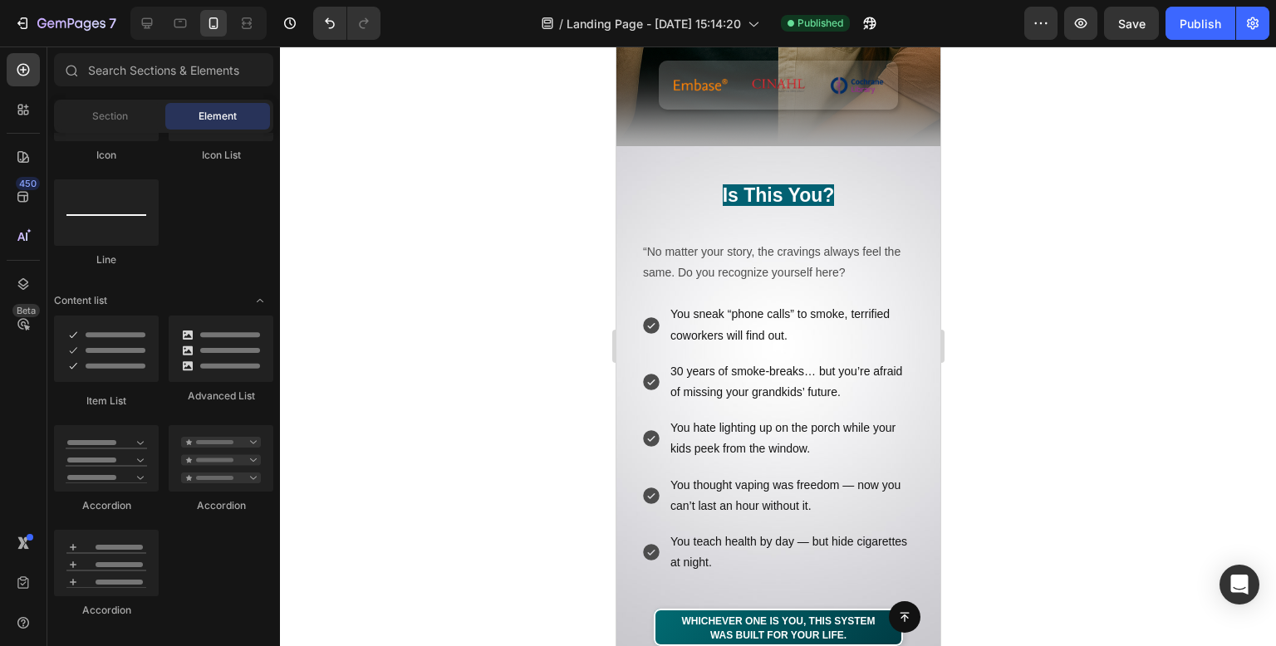
drag, startPoint x: 933, startPoint y: 559, endPoint x: 1747, endPoint y: 157, distance: 908.1
click at [1183, 22] on div "Publish" at bounding box center [1201, 23] width 42 height 17
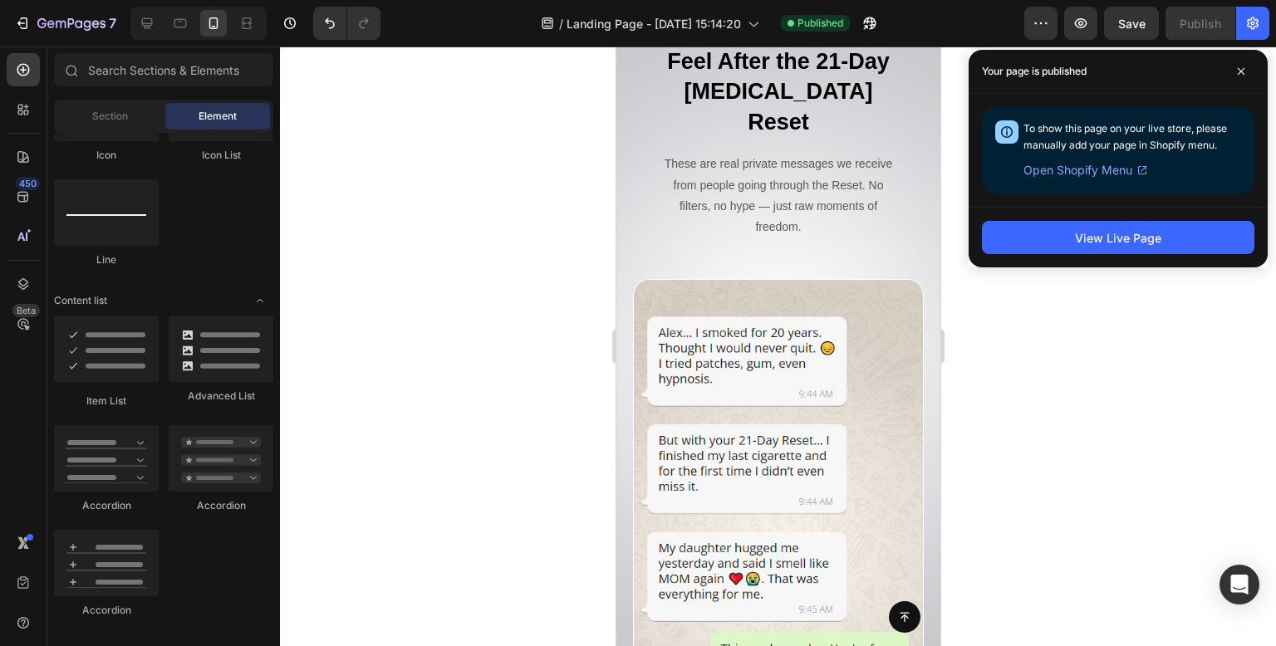
scroll to position [7430, 0]
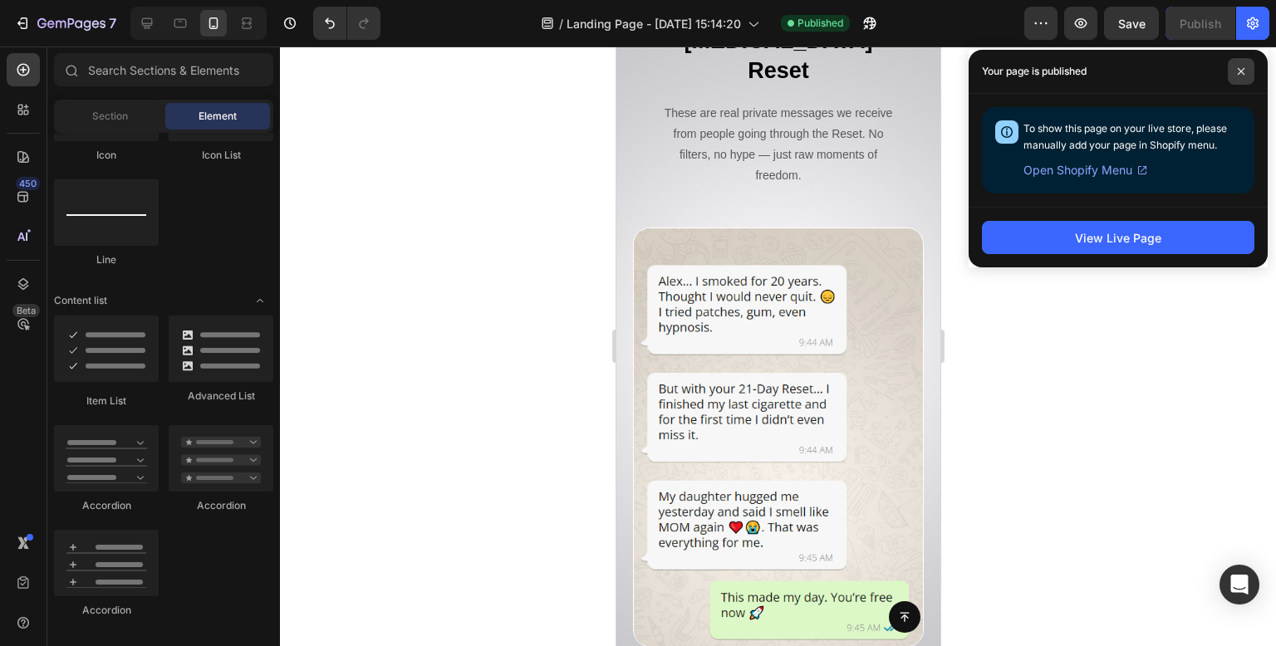
click at [1243, 73] on icon at bounding box center [1241, 71] width 7 height 7
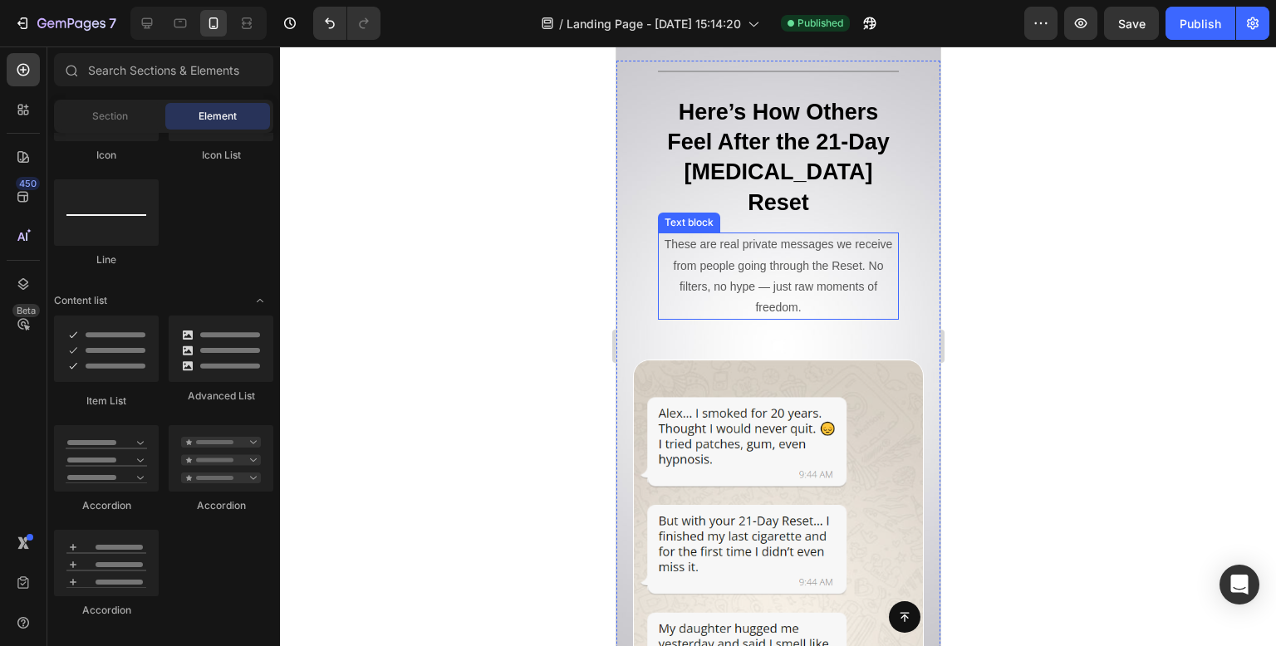
scroll to position [6766, 0]
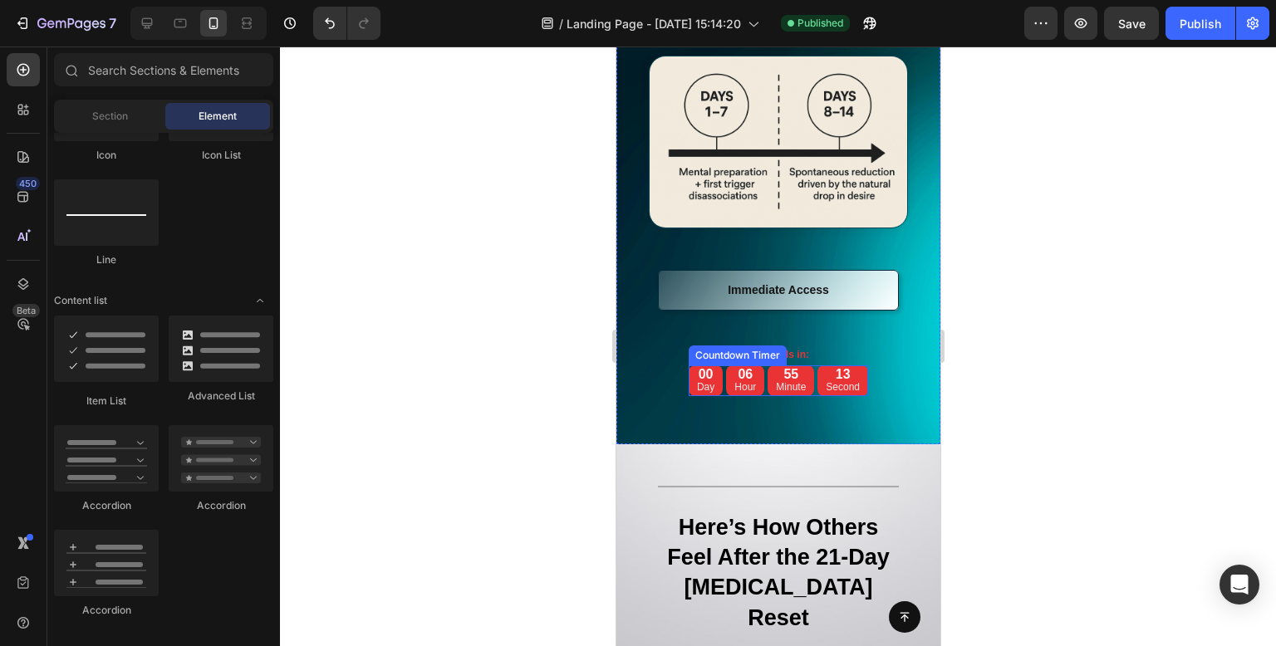
click at [802, 395] on div "55 Minute" at bounding box center [790, 381] width 47 height 30
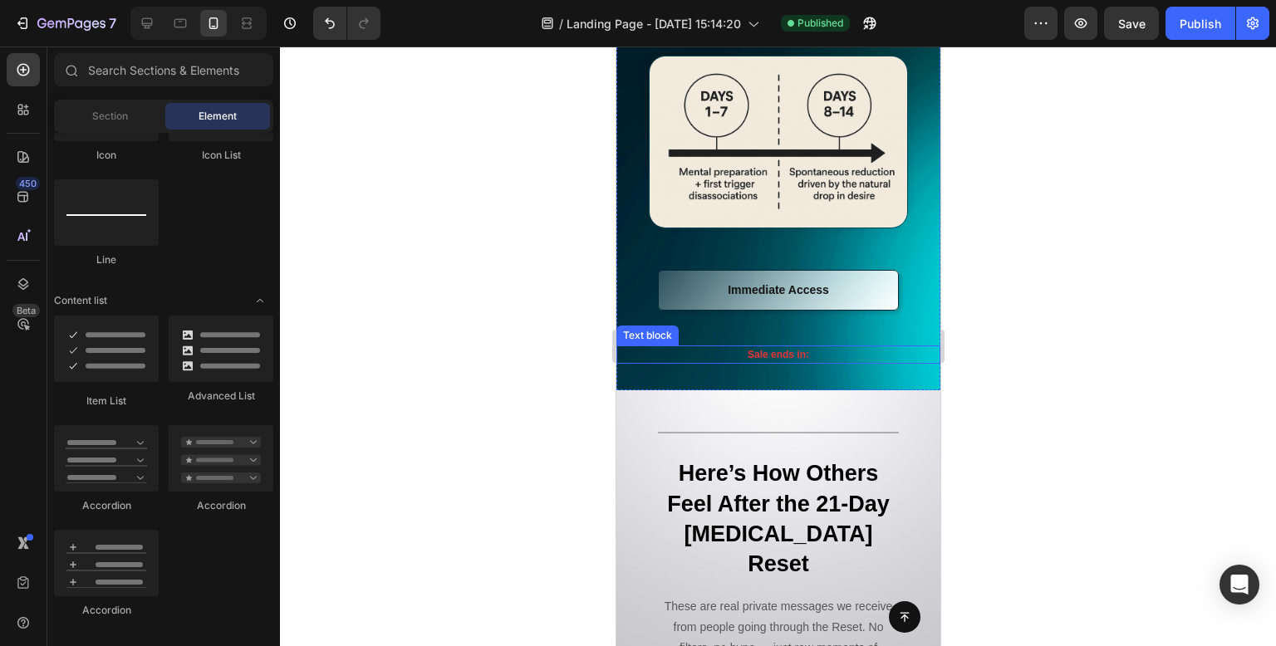
click at [775, 362] on p "Sale ends in:" at bounding box center [777, 354] width 321 height 15
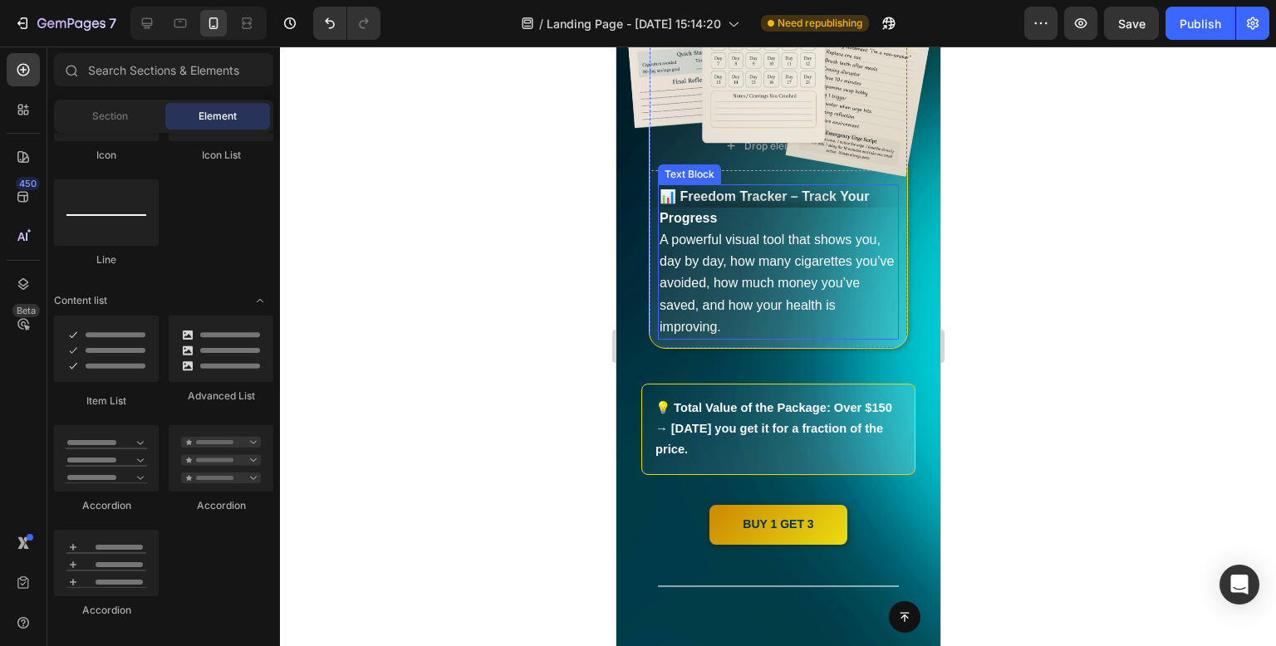
scroll to position [13539, 0]
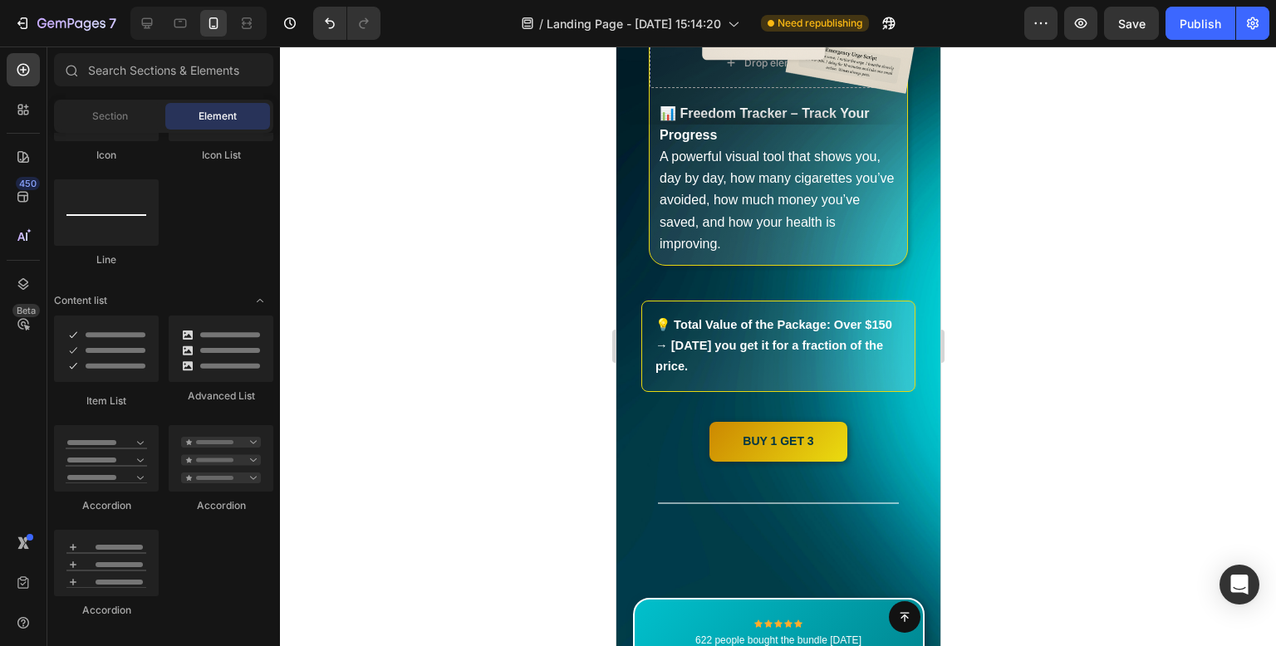
click at [514, 251] on div at bounding box center [778, 347] width 996 height 600
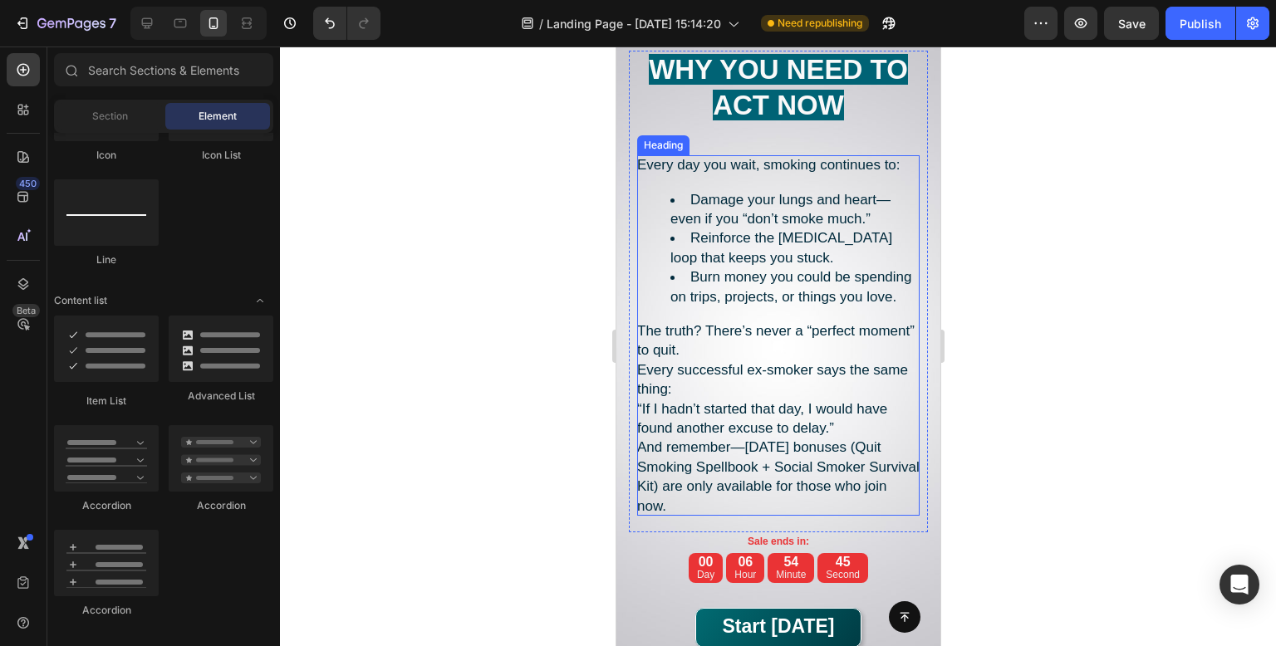
scroll to position [14868, 0]
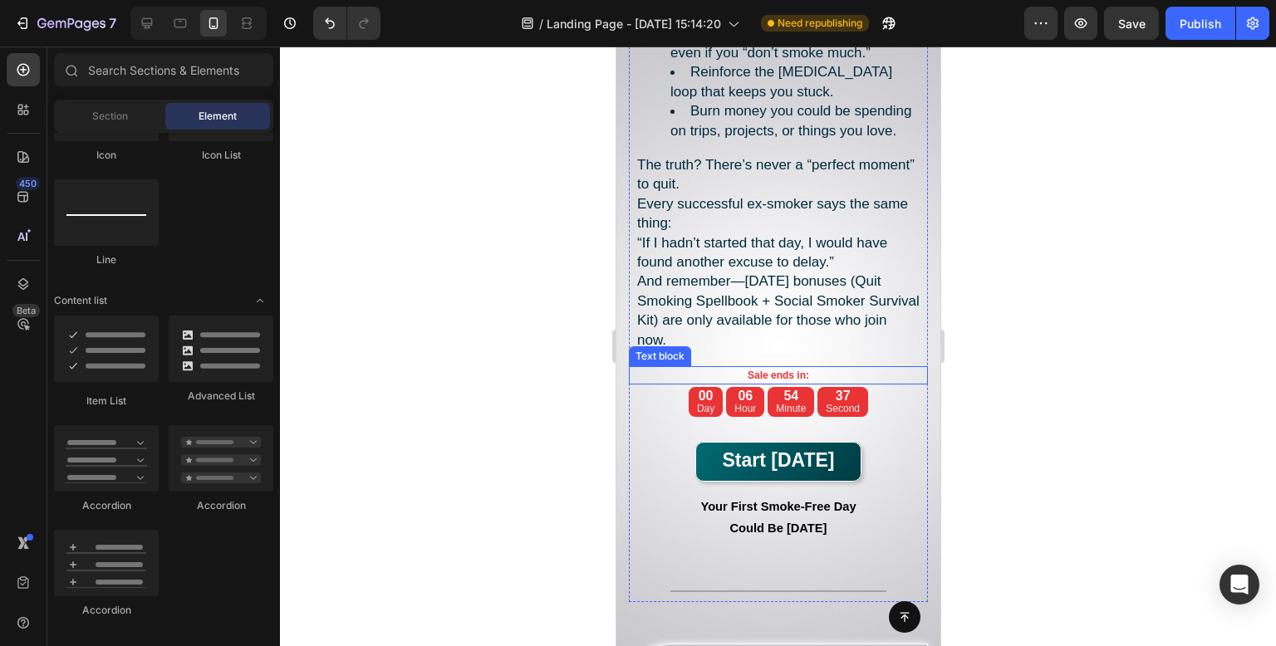
click at [755, 383] on p "Sale ends in:" at bounding box center [778, 375] width 296 height 15
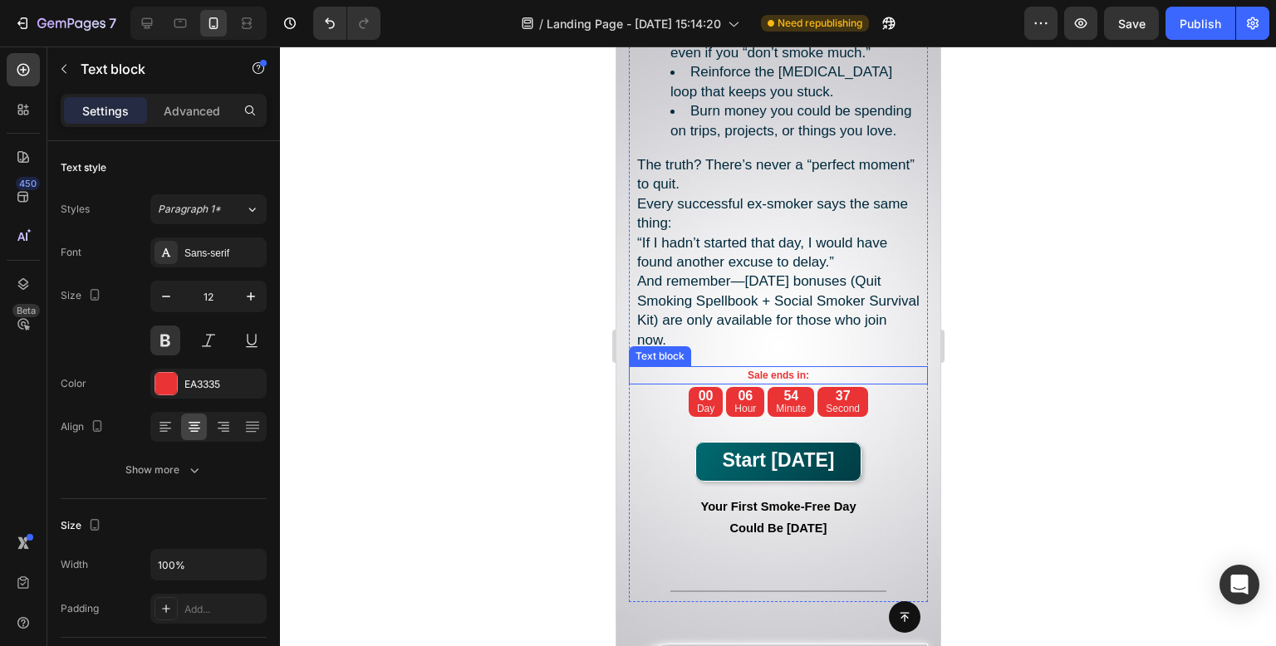
click at [755, 383] on p "Sale ends in:" at bounding box center [778, 375] width 296 height 15
click at [1079, 268] on div at bounding box center [778, 347] width 996 height 600
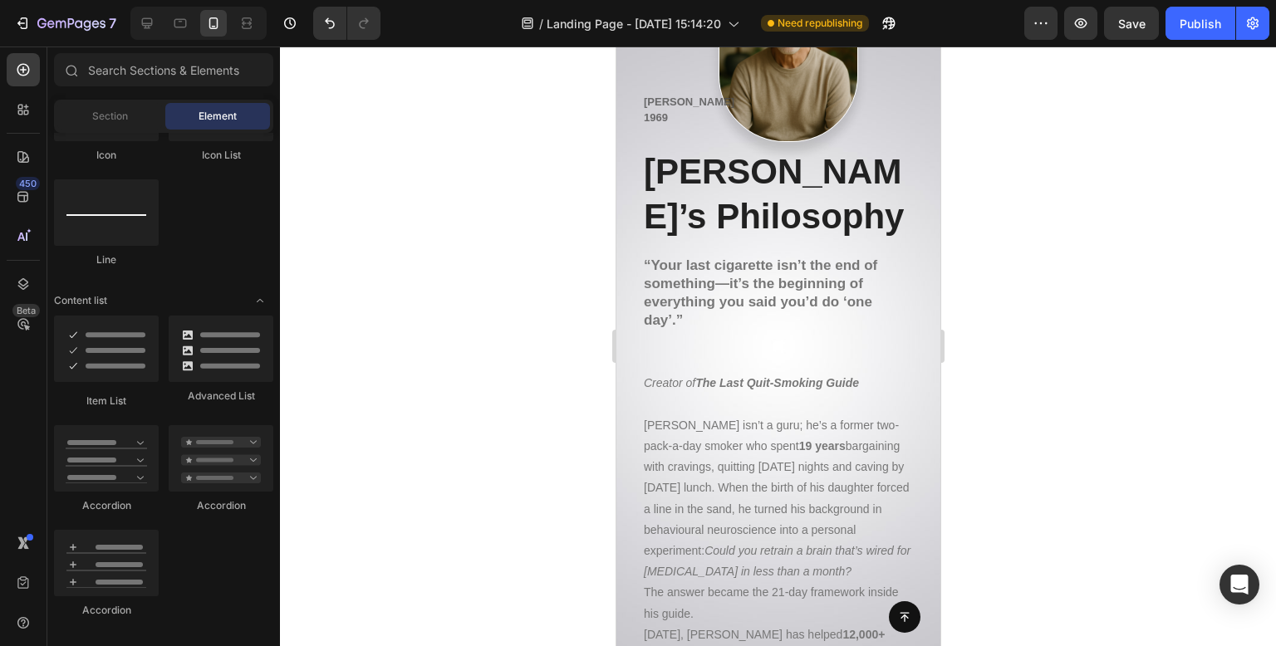
scroll to position [17650, 0]
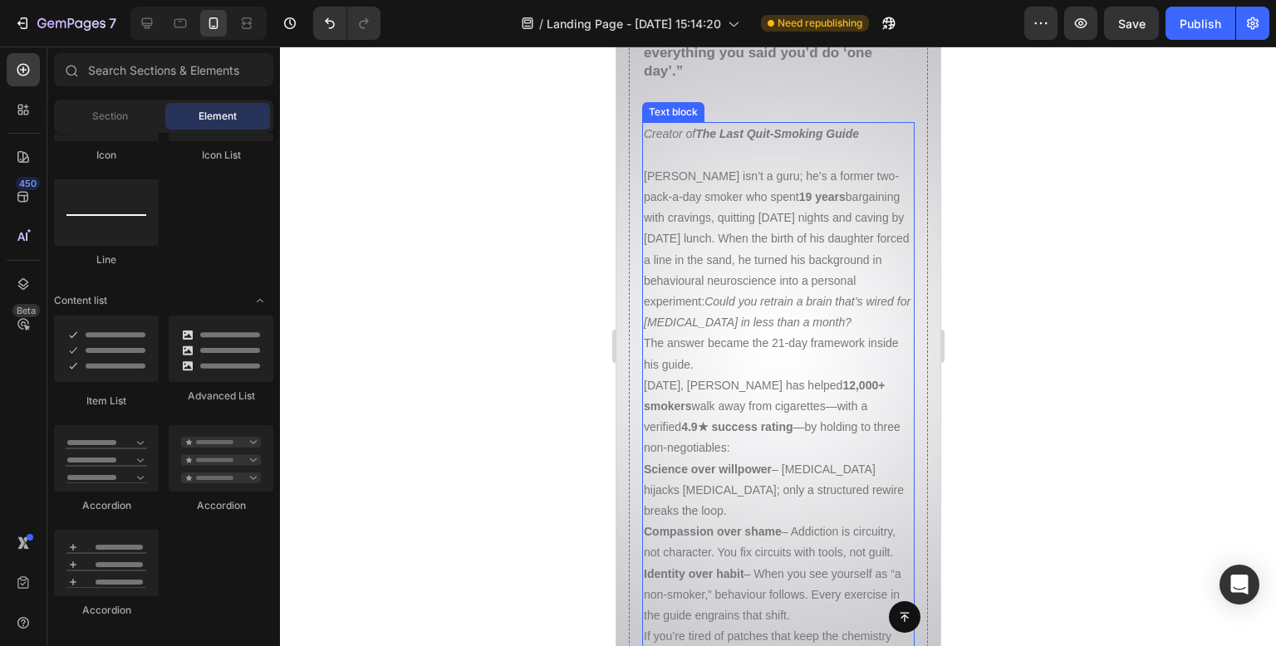
click at [808, 345] on p "The answer became the 21-day framework inside his guide. Today, Alex has helped…" at bounding box center [777, 395] width 269 height 125
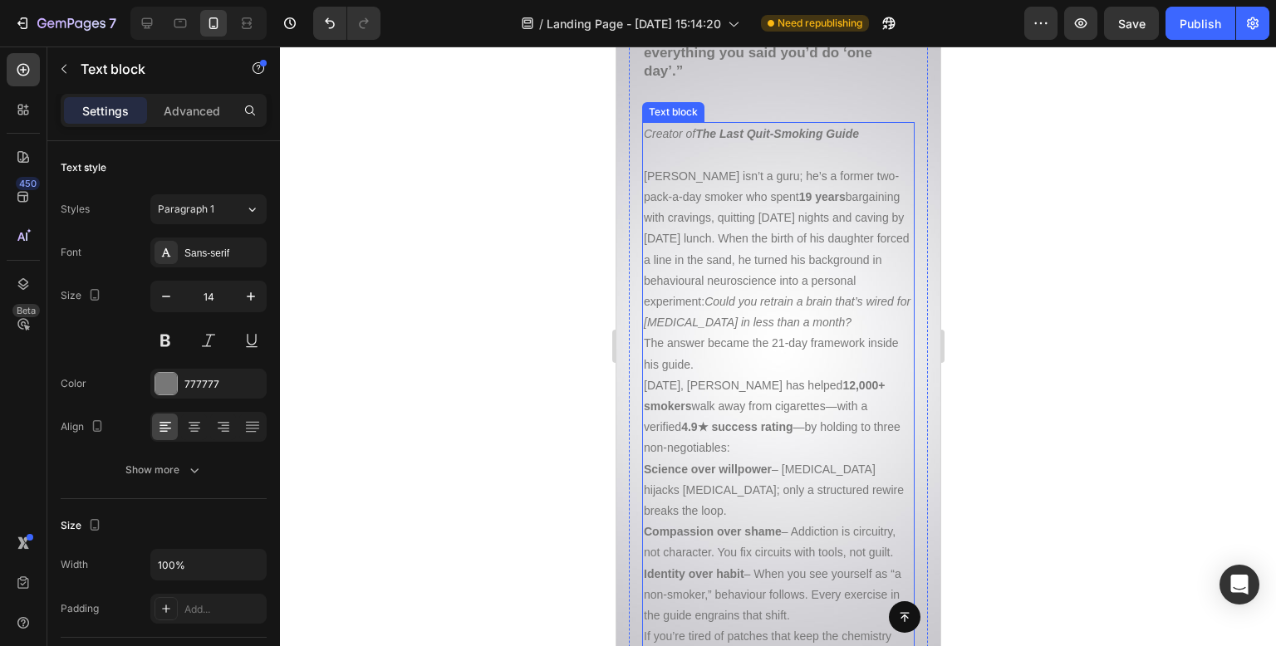
click at [808, 345] on p "The answer became the 21-day framework inside his guide. Today, Alex has helped…" at bounding box center [777, 395] width 269 height 125
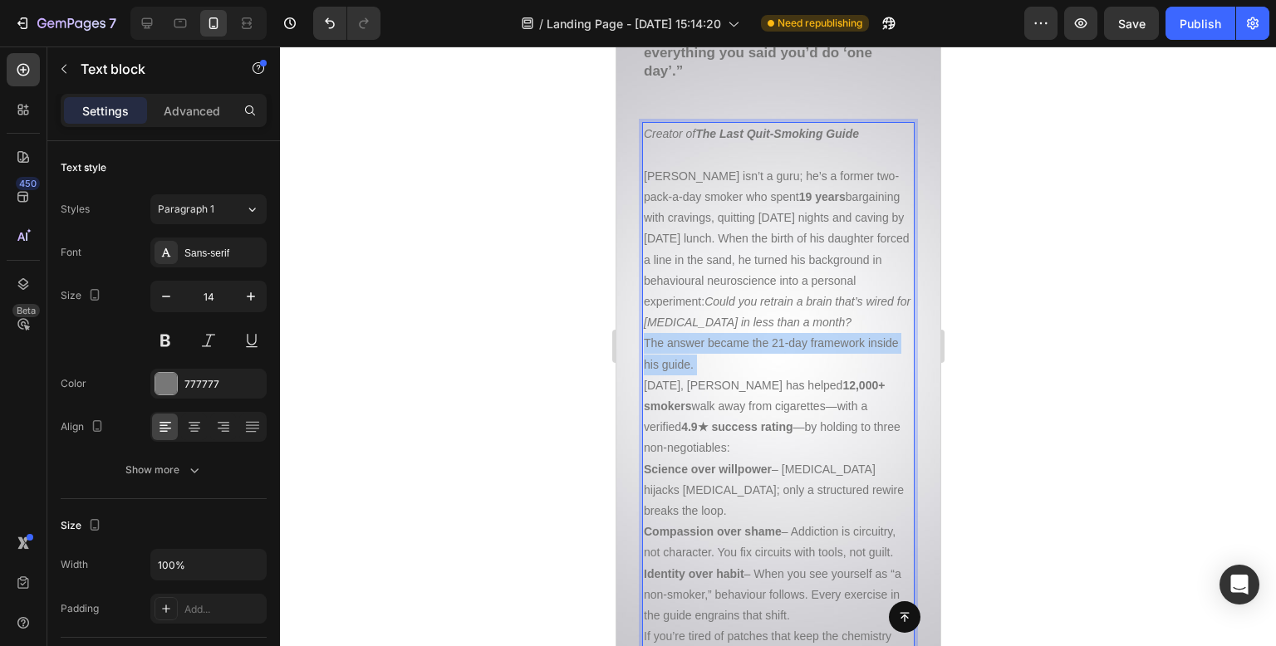
click at [808, 345] on p "The answer became the 21-day framework inside his guide. Today, Alex has helped…" at bounding box center [777, 395] width 269 height 125
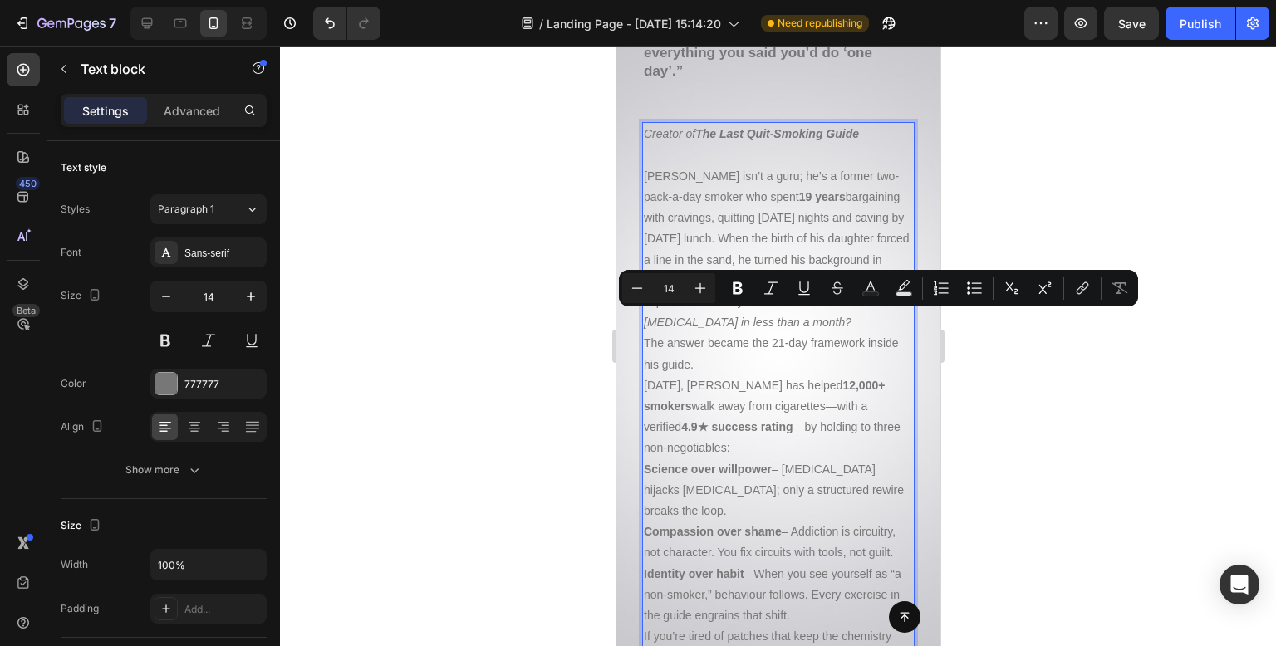
click at [743, 184] on p "Alex Marten isn’t a guru; he’s a former two-pack-a-day smoker who spent 19 year…" at bounding box center [777, 250] width 269 height 168
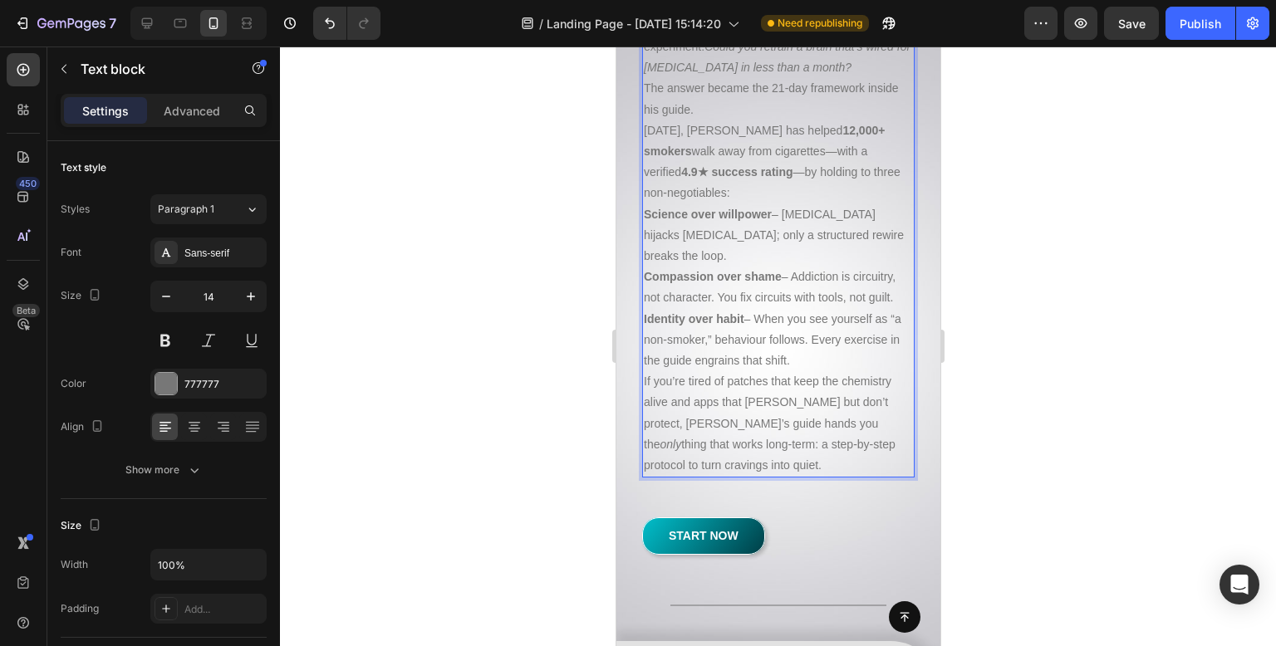
drag, startPoint x: 642, startPoint y: 107, endPoint x: 898, endPoint y: 453, distance: 430.1
click at [898, 453] on div "Creator of The Last Quit-Smoking Guide Alex Marten isn’t a guru; he’s a former …" at bounding box center [777, 172] width 273 height 611
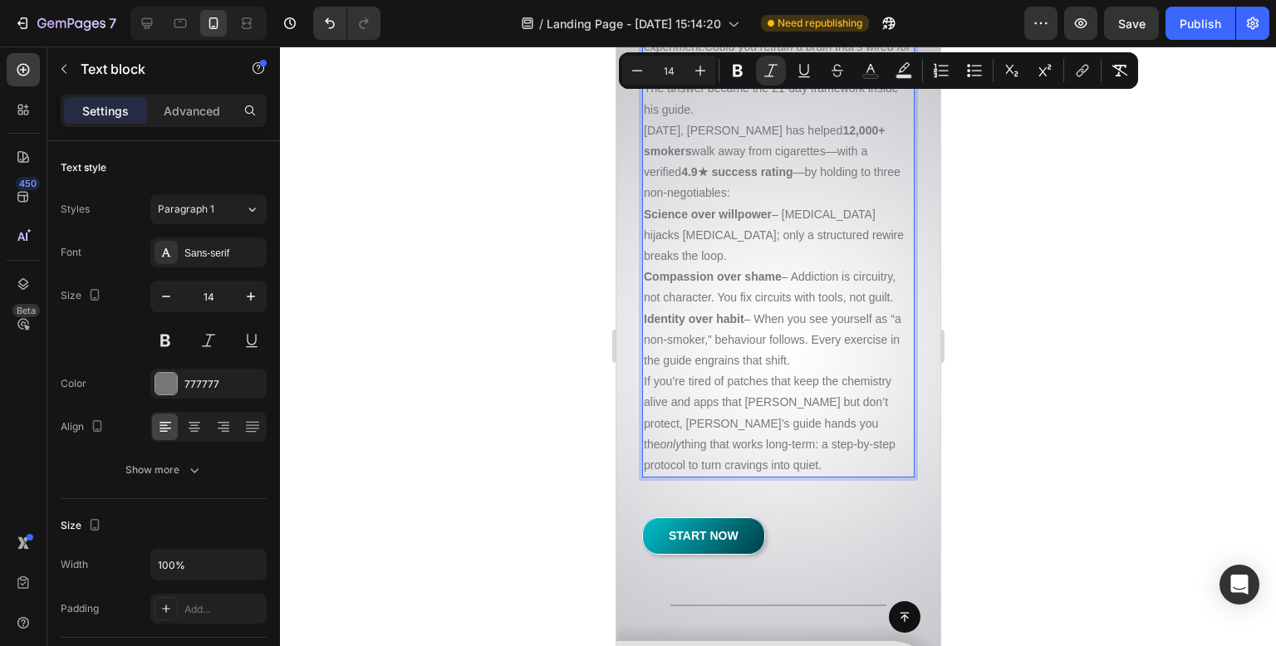
scroll to position [17989, 0]
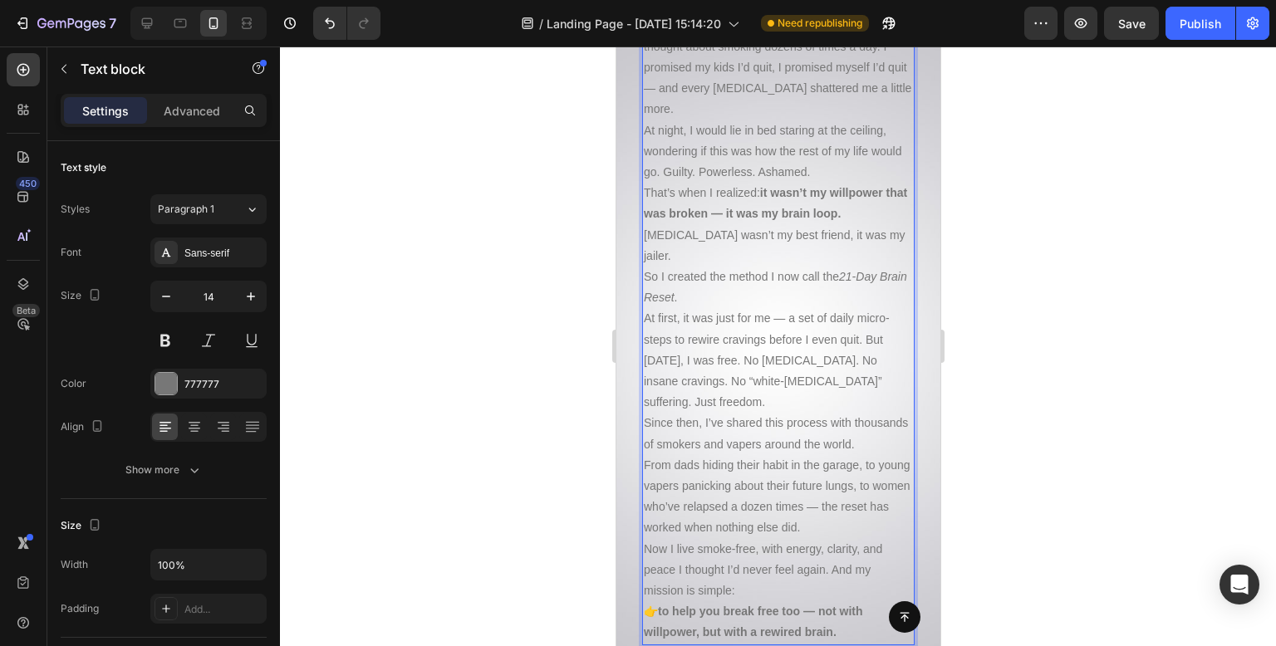
click at [1039, 246] on div at bounding box center [778, 347] width 996 height 600
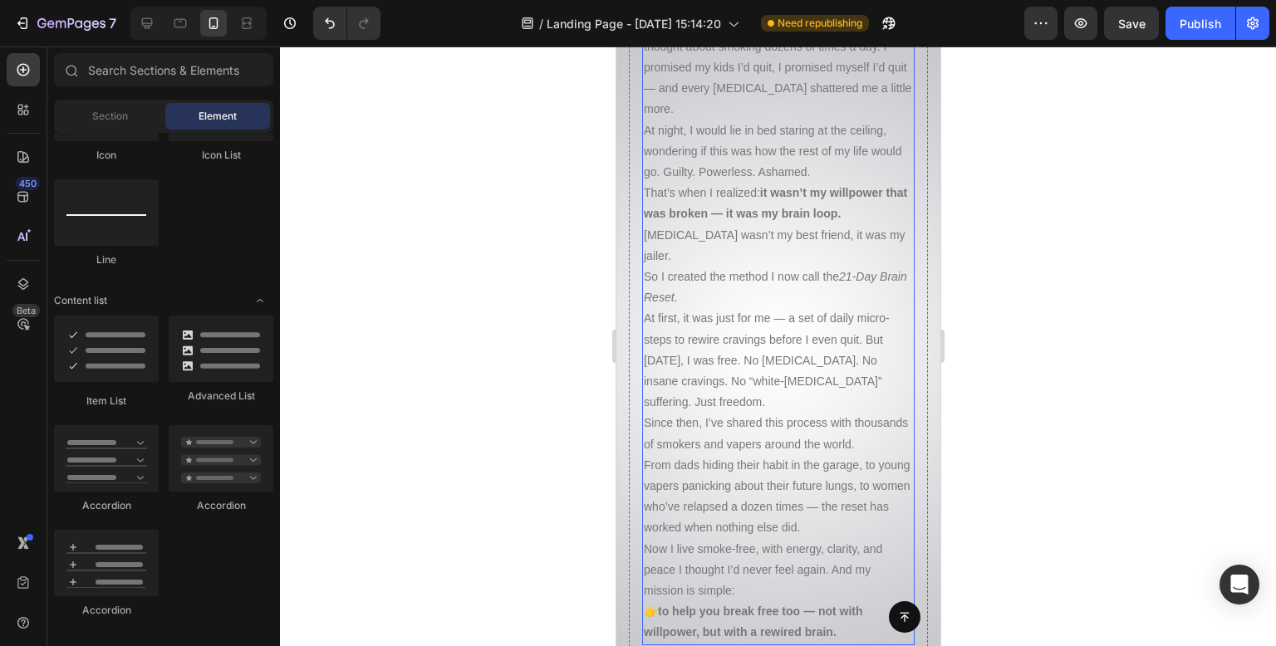
scroll to position [17574, 0]
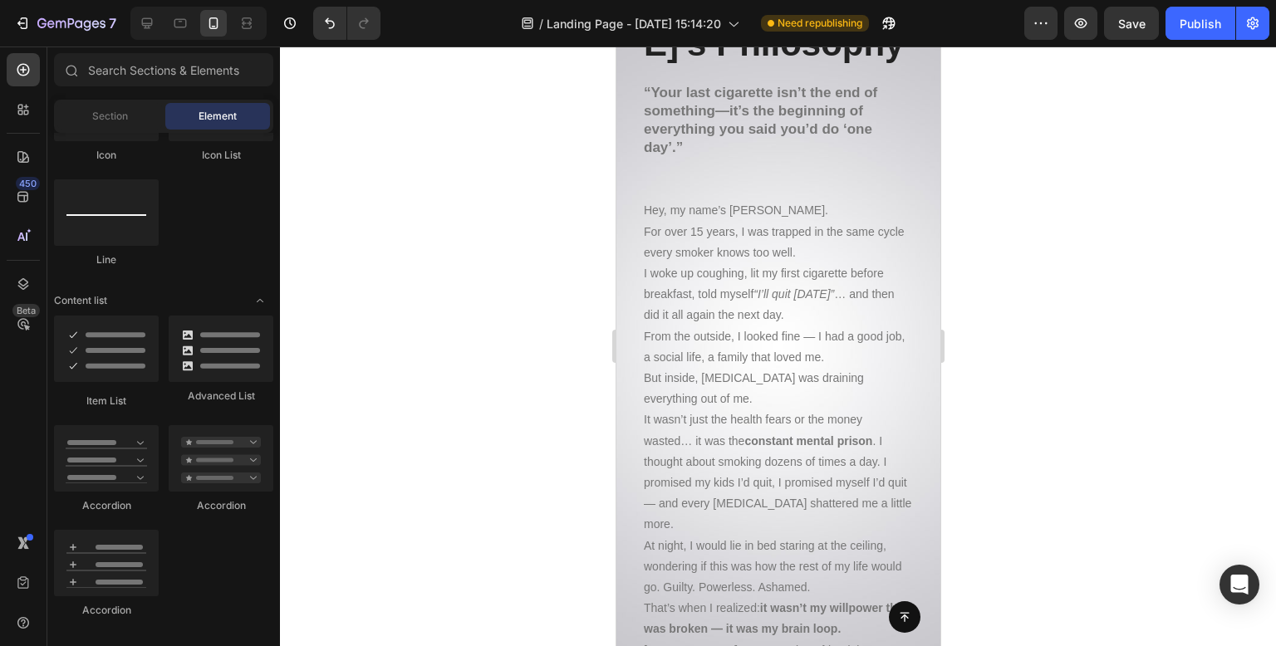
click at [468, 251] on div at bounding box center [778, 347] width 996 height 600
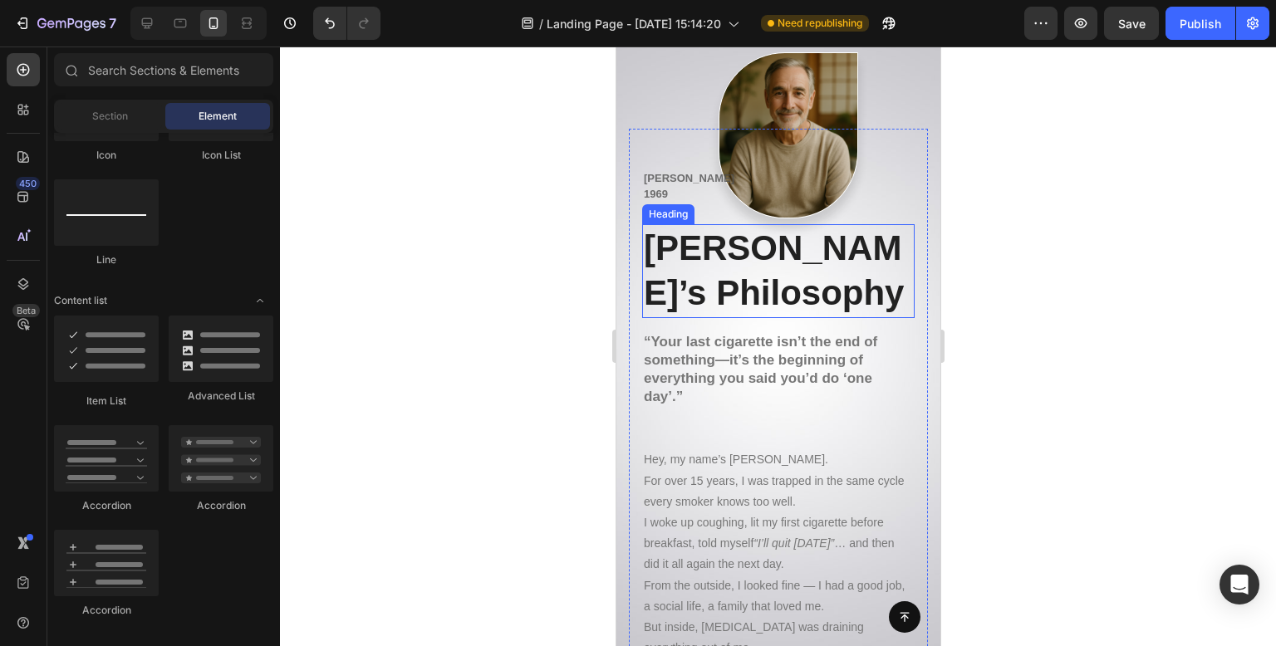
click at [741, 273] on h2 "Alex’s Philosophy" at bounding box center [777, 271] width 273 height 94
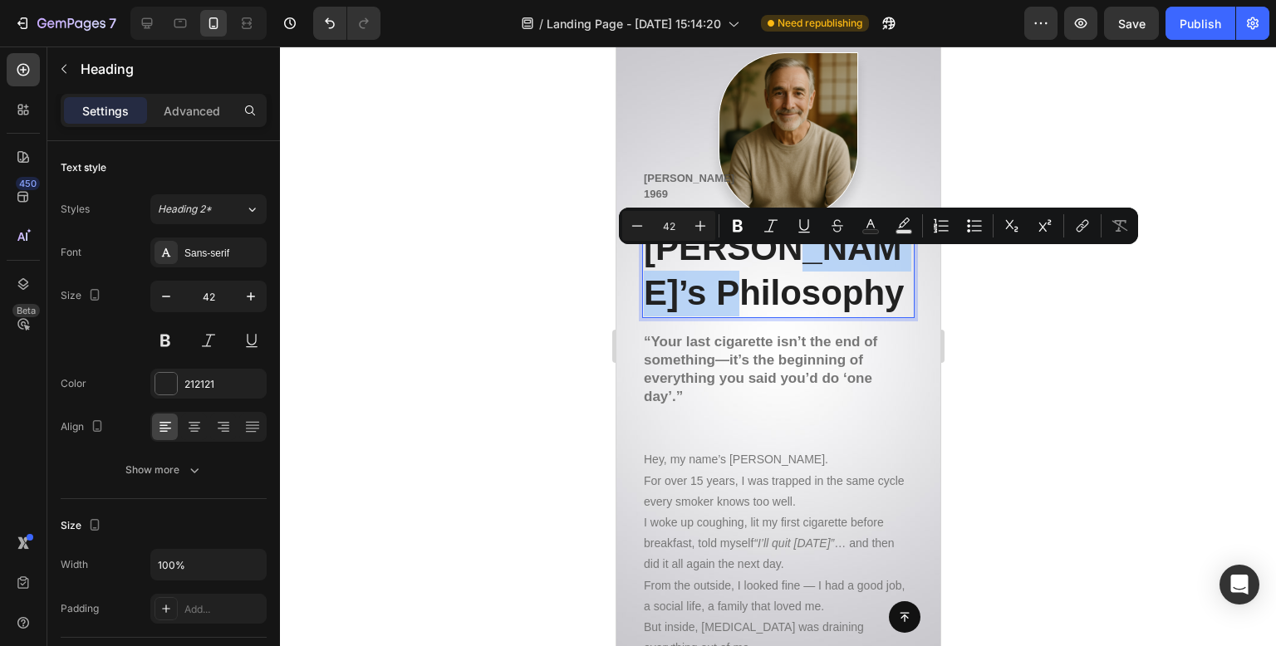
click at [817, 266] on p "Alex’s Philosophy" at bounding box center [777, 271] width 269 height 91
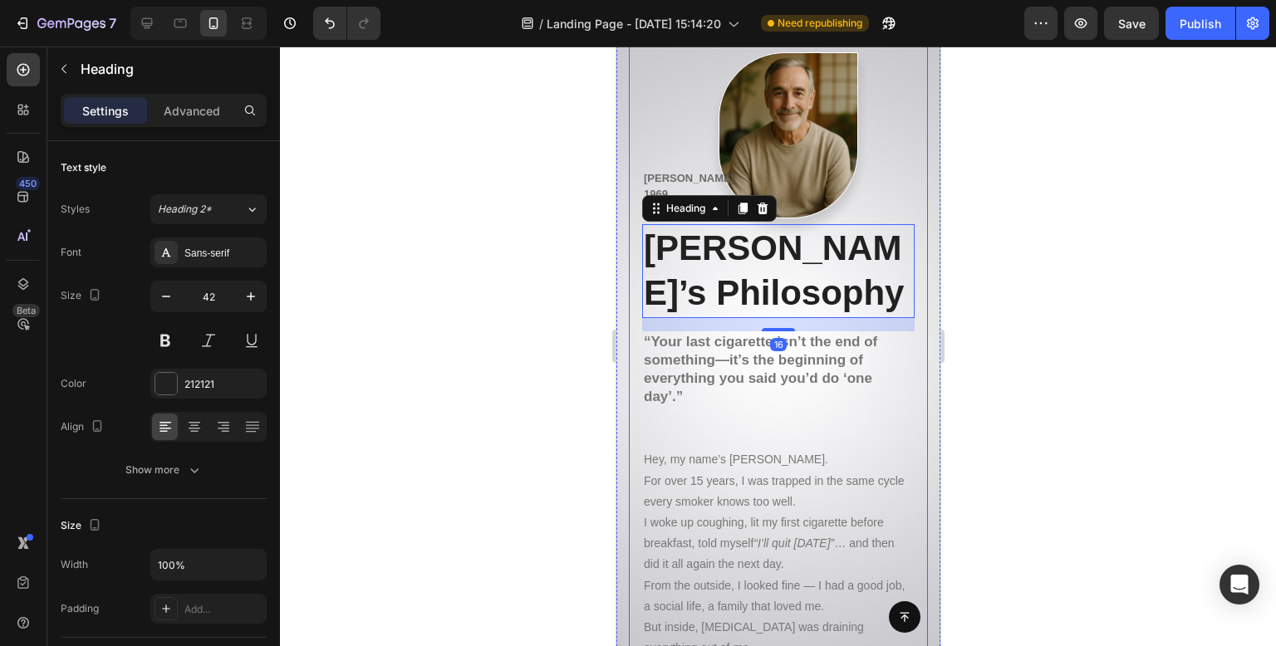
click at [1066, 225] on div at bounding box center [778, 347] width 996 height 600
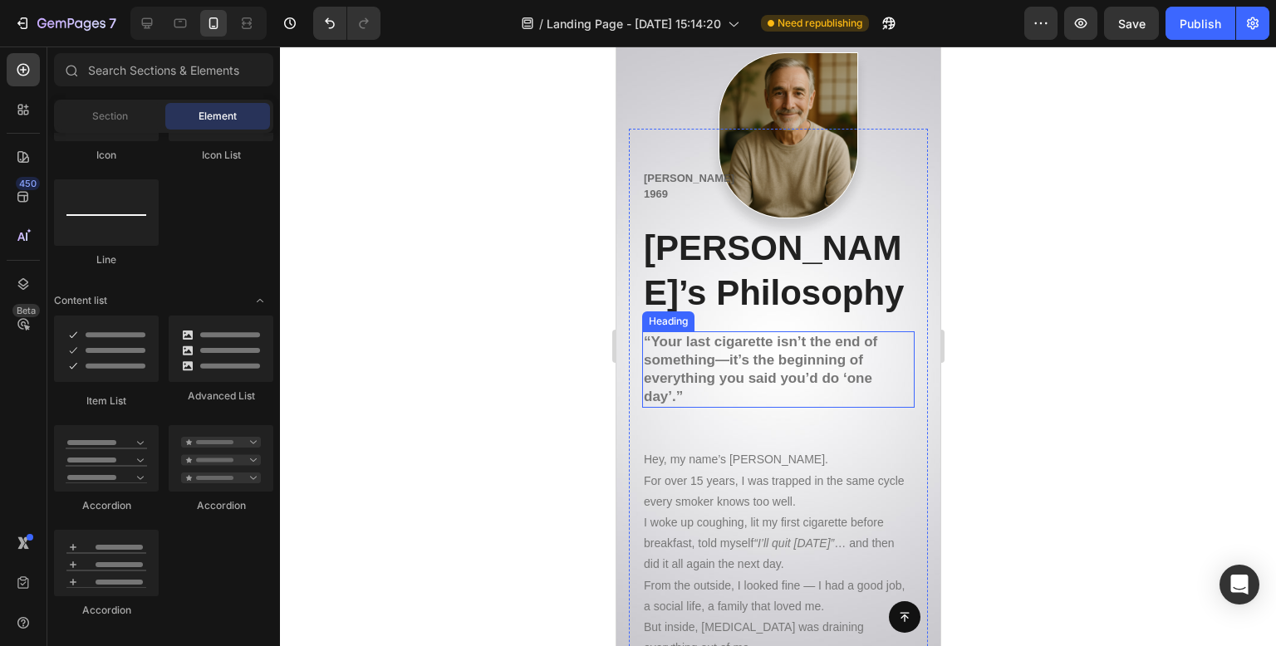
click at [724, 334] on strong "“Your last cigarette isn’t the end of something—it’s the beginning of everythin…" at bounding box center [759, 369] width 233 height 71
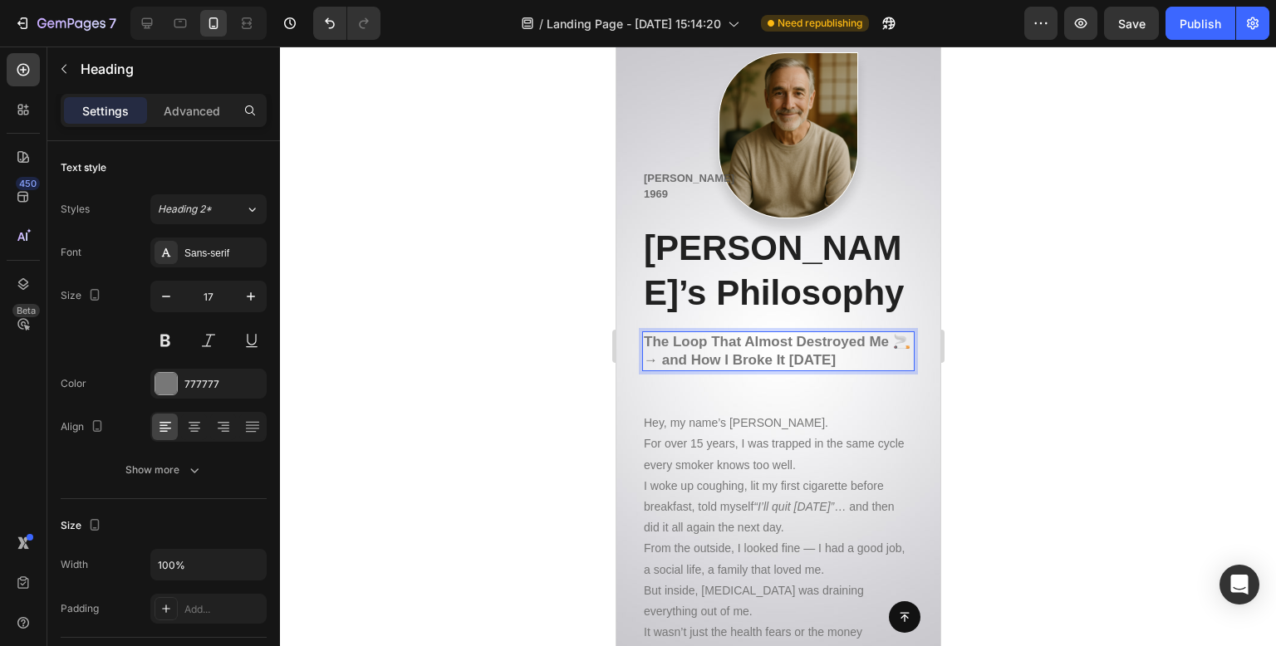
click at [459, 270] on div at bounding box center [778, 347] width 996 height 600
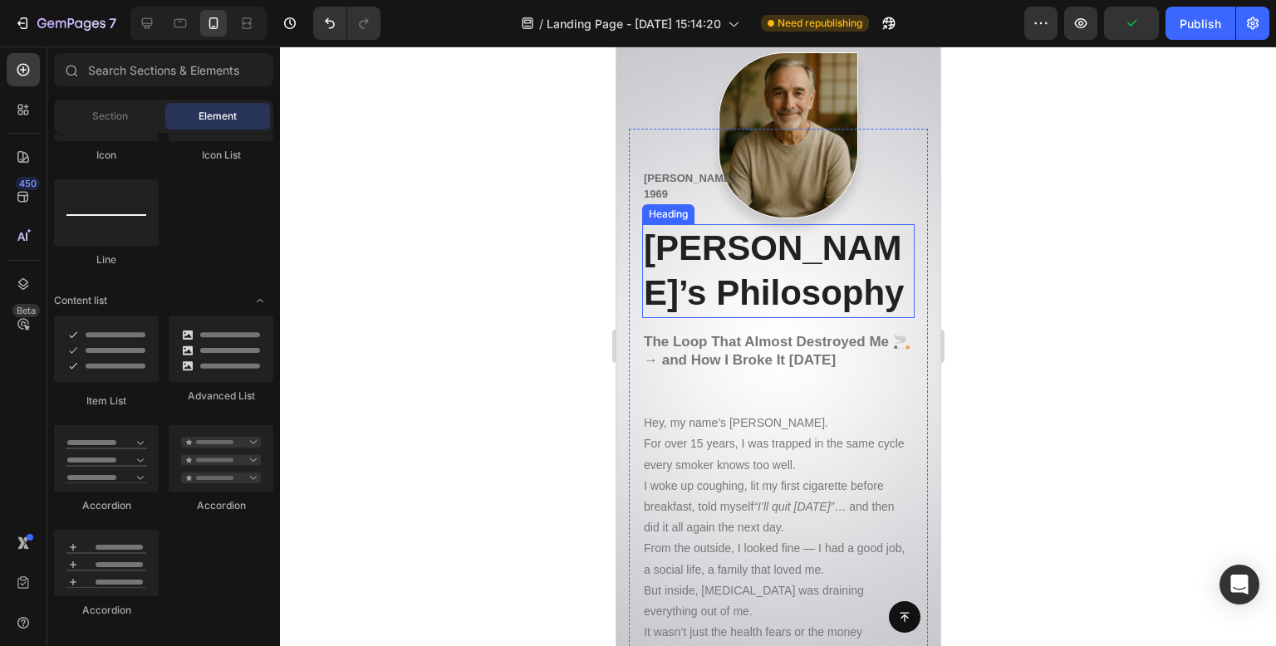
click at [724, 271] on p "Alex’s Philosophy" at bounding box center [777, 271] width 269 height 91
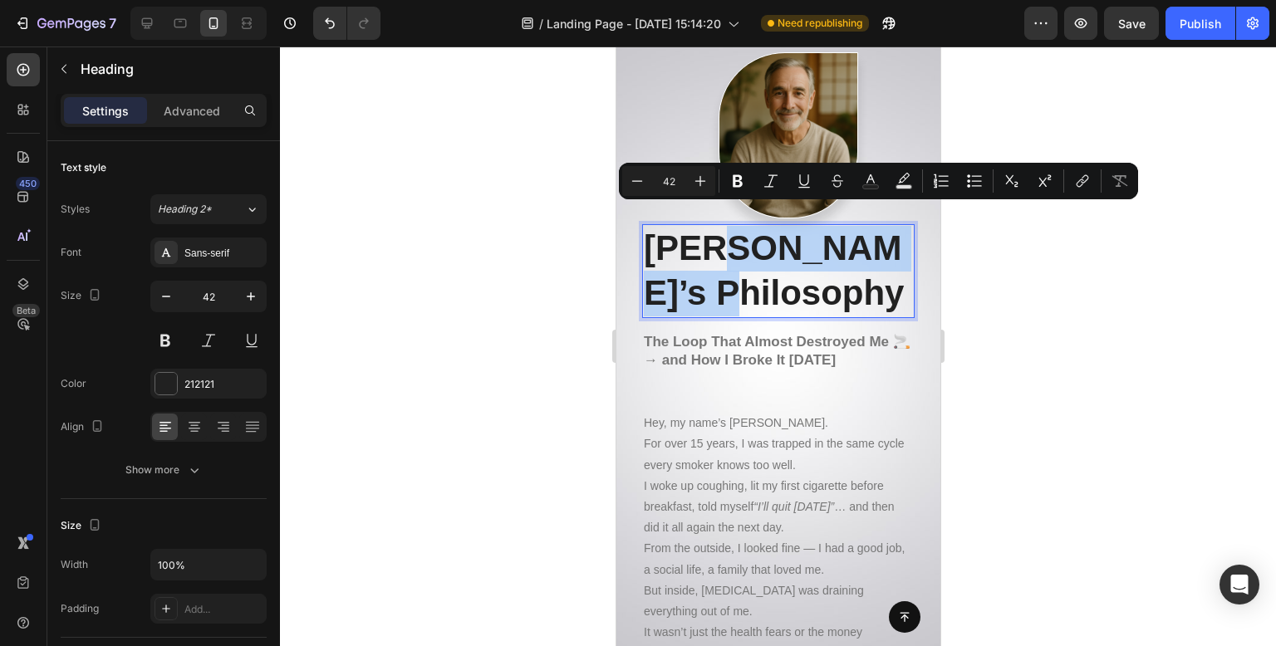
drag, startPoint x: 724, startPoint y: 271, endPoint x: 715, endPoint y: 219, distance: 53.1
click at [715, 226] on p "Alex’s Philosophy" at bounding box center [777, 271] width 269 height 91
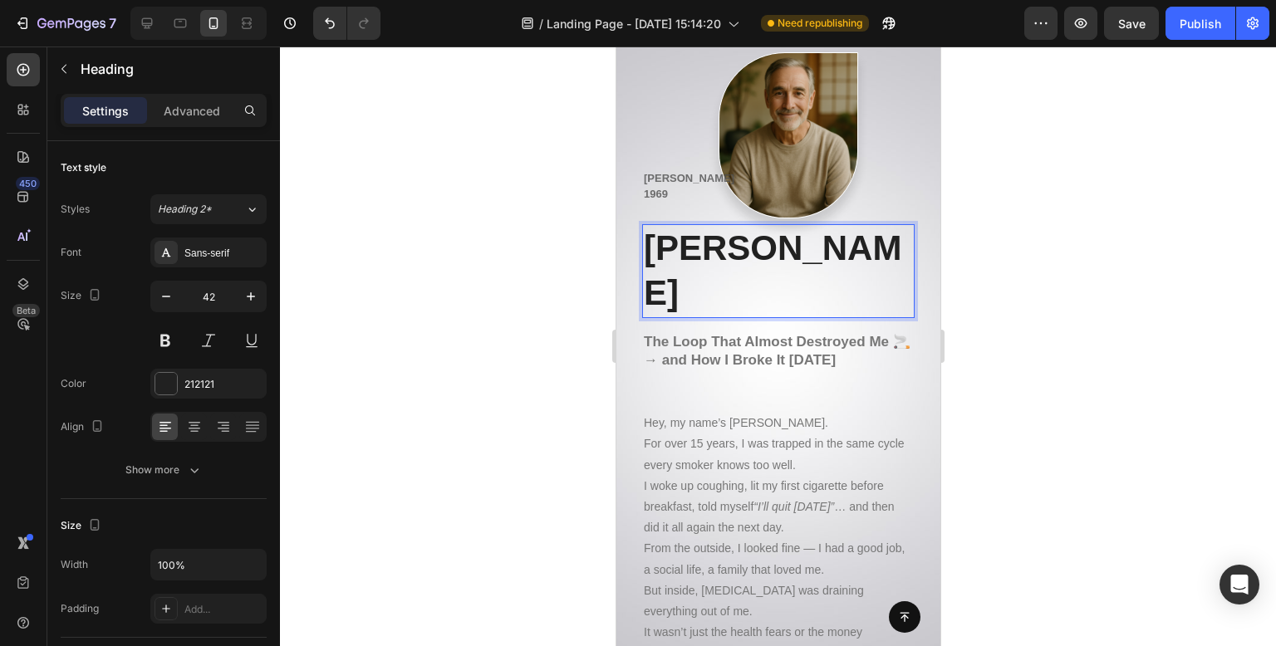
click at [1048, 117] on div at bounding box center [778, 347] width 996 height 600
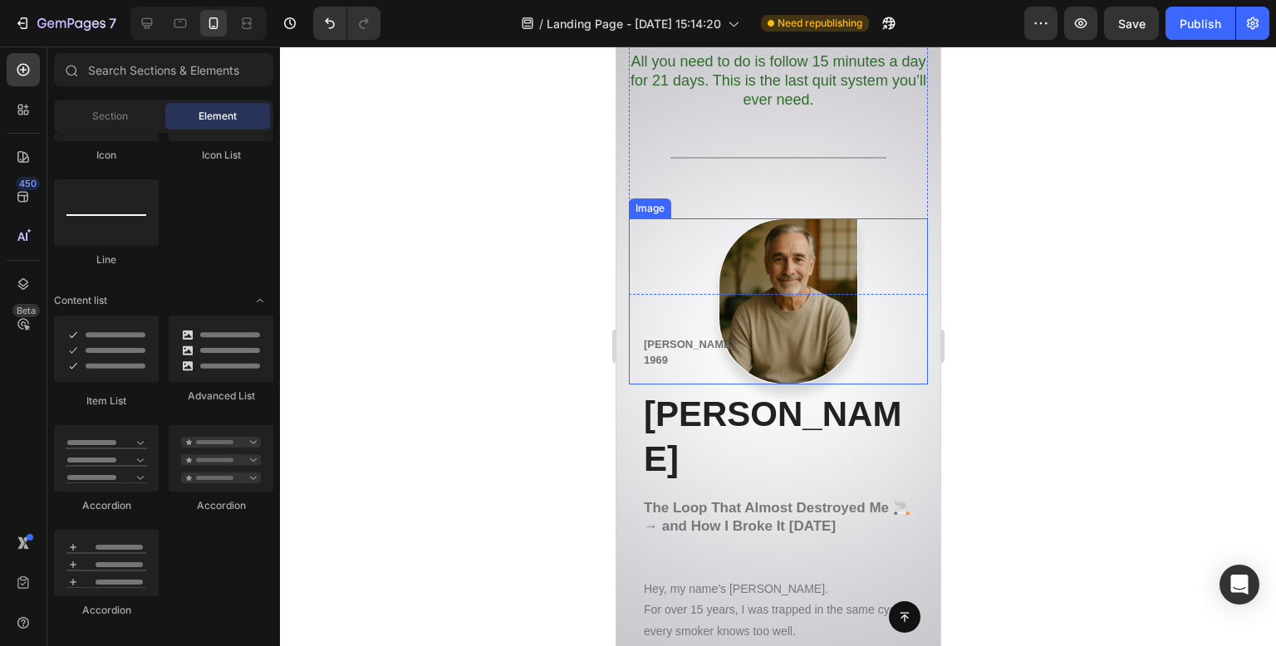
scroll to position [17242, 0]
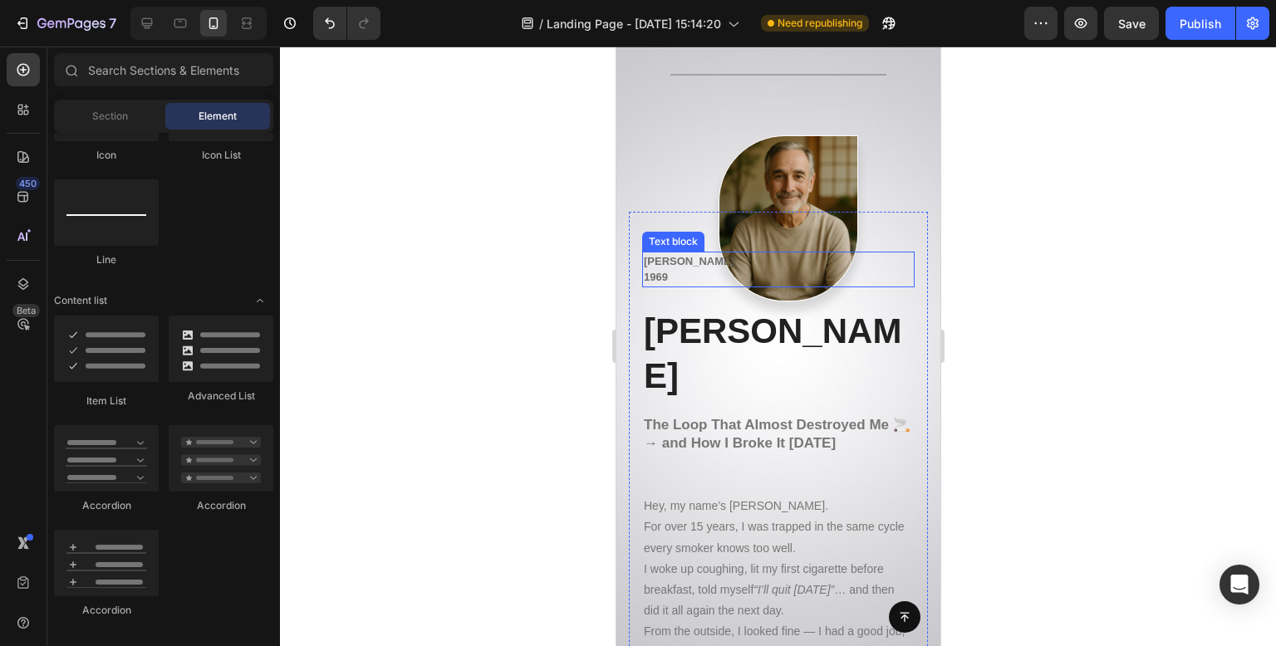
click at [672, 253] on p "Alex Marten 1969" at bounding box center [777, 269] width 269 height 32
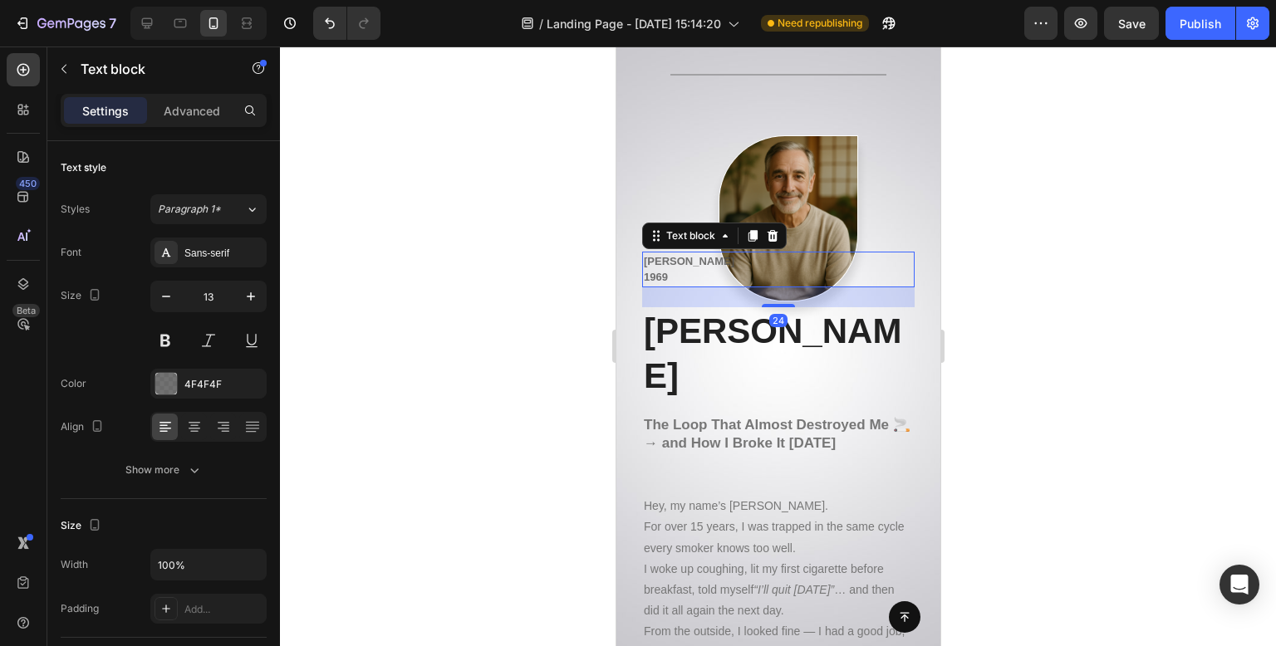
click at [672, 253] on p "Alex Marten 1969" at bounding box center [777, 269] width 269 height 32
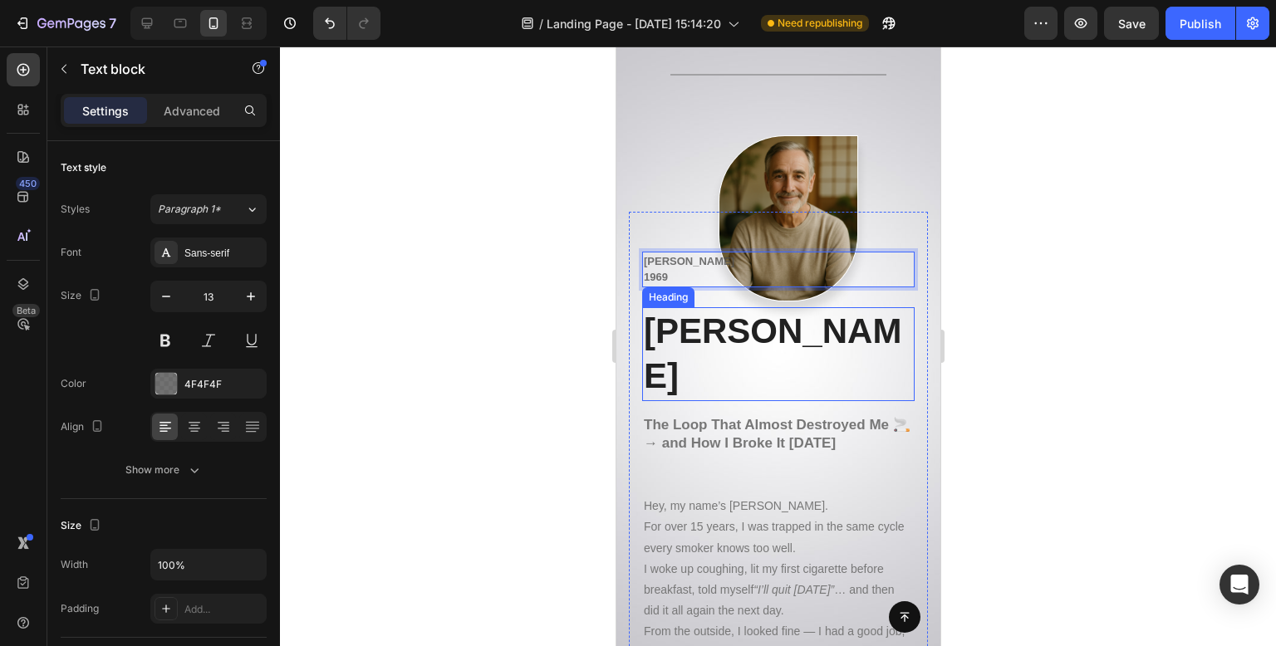
click at [510, 259] on div at bounding box center [778, 347] width 996 height 600
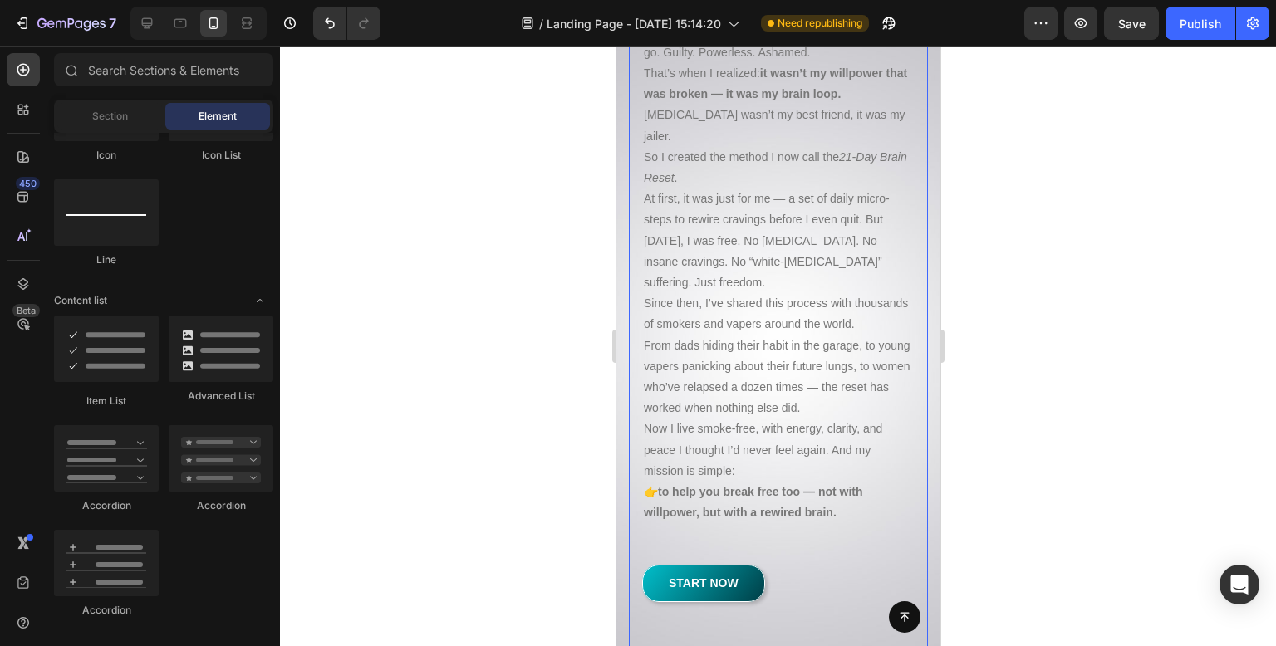
scroll to position [18239, 0]
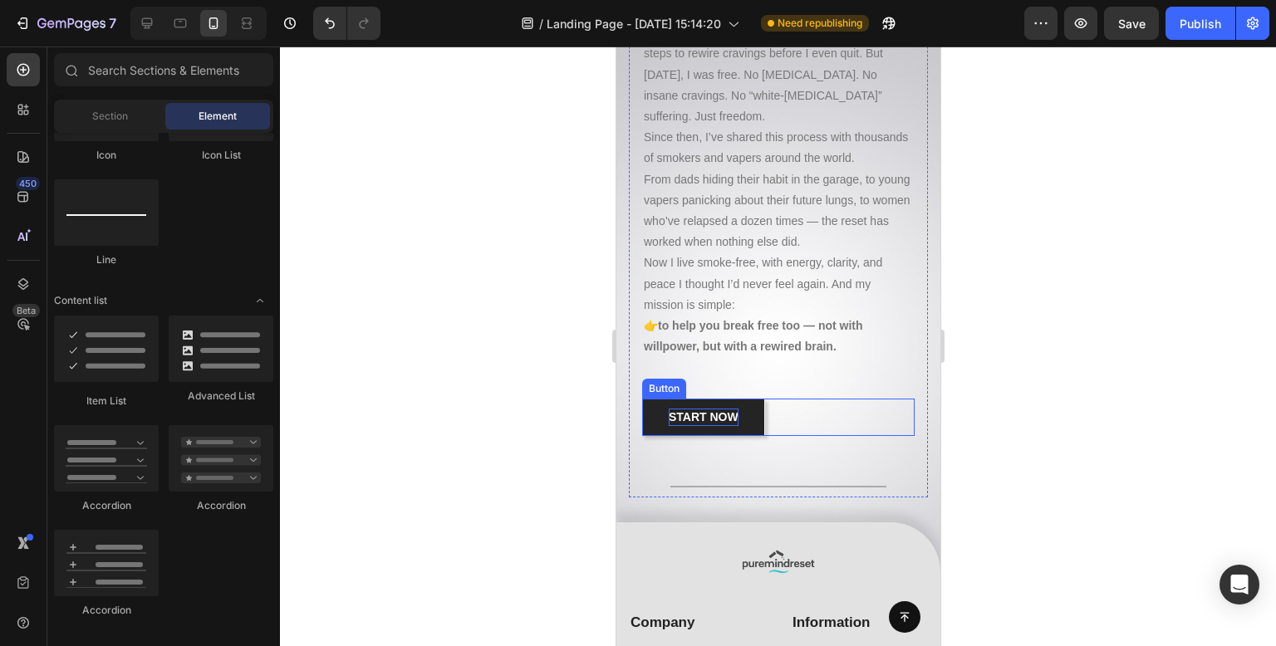
click at [724, 409] on p "START NOW" at bounding box center [703, 417] width 70 height 17
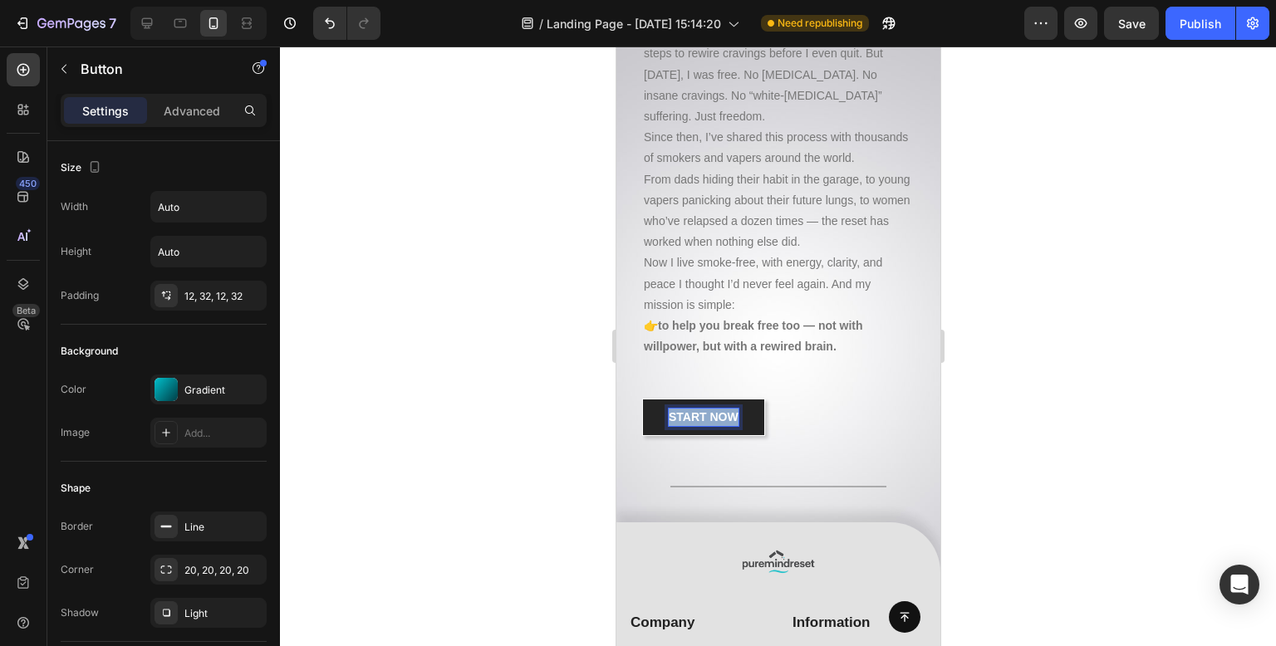
click at [724, 409] on p "START NOW" at bounding box center [703, 417] width 70 height 17
click at [489, 339] on div at bounding box center [778, 347] width 996 height 600
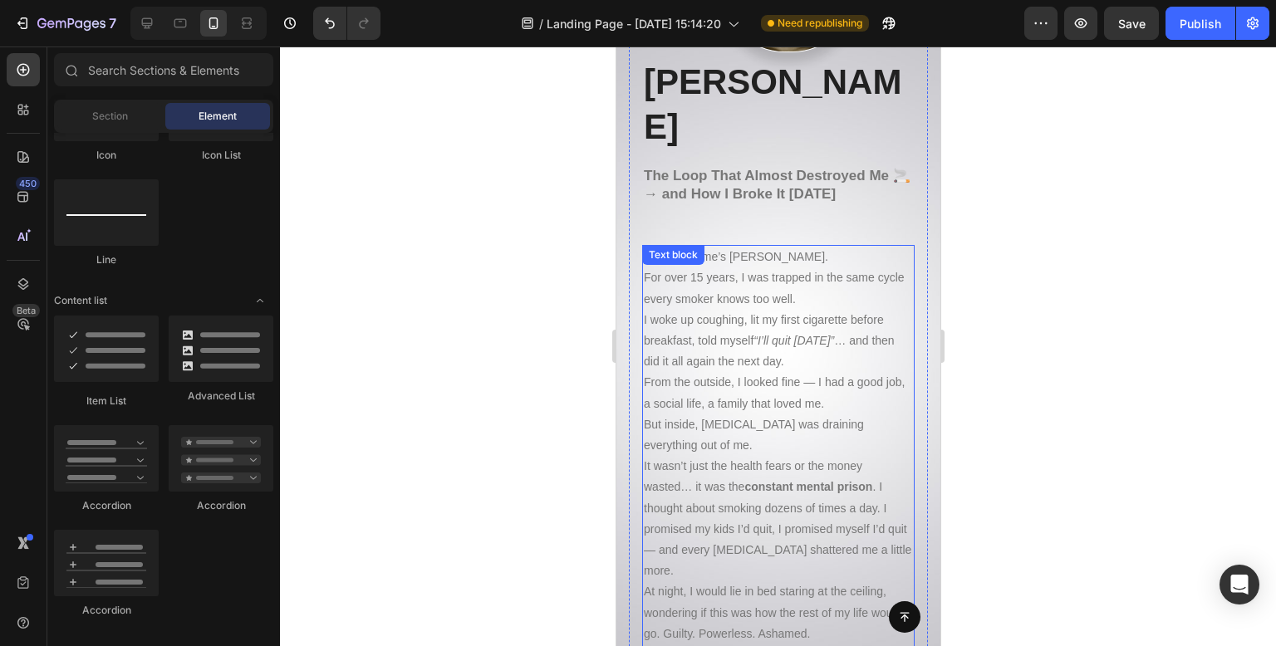
scroll to position [17159, 0]
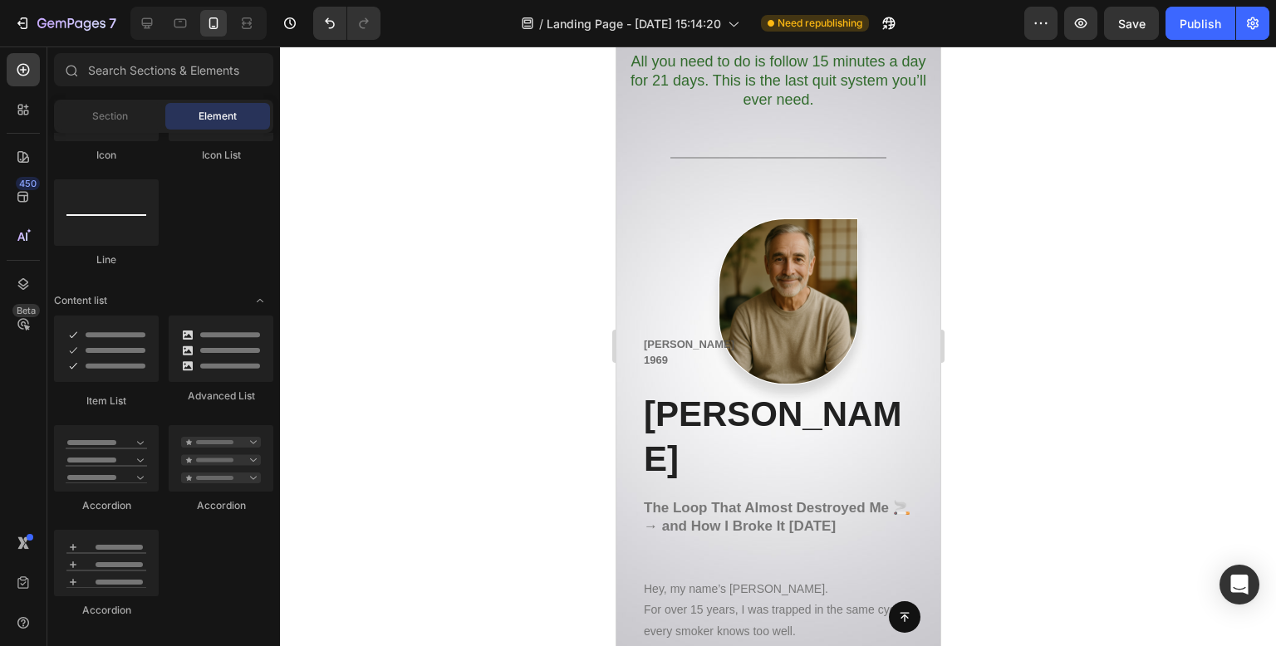
click at [471, 307] on div at bounding box center [778, 347] width 996 height 600
click at [813, 500] on strong "The Loop That Almost Destroyed Me 🚬 → and How I Broke It [DATE]" at bounding box center [776, 517] width 267 height 34
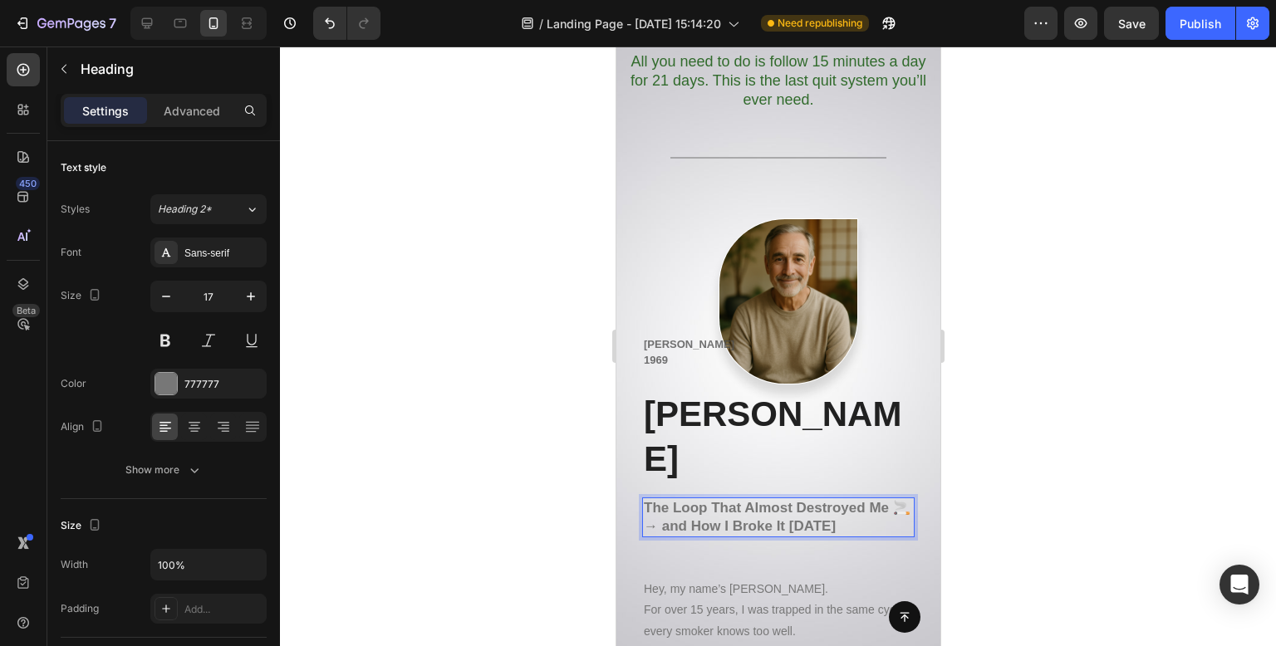
click at [813, 500] on strong "The Loop That Almost Destroyed Me 🚬 → and How I Broke It [DATE]" at bounding box center [776, 517] width 267 height 34
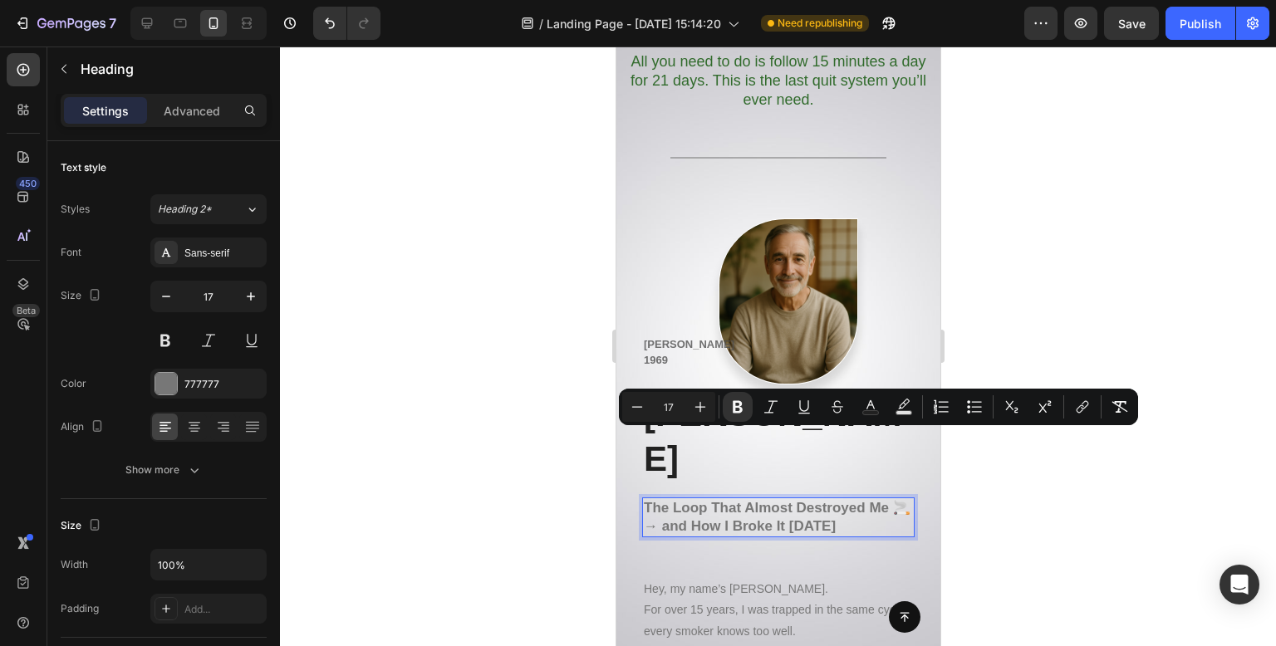
copy strong "The Loop That Almost Destroyed Me 🚬 → and How I Broke It [DATE]"
click at [1060, 284] on div at bounding box center [778, 347] width 996 height 600
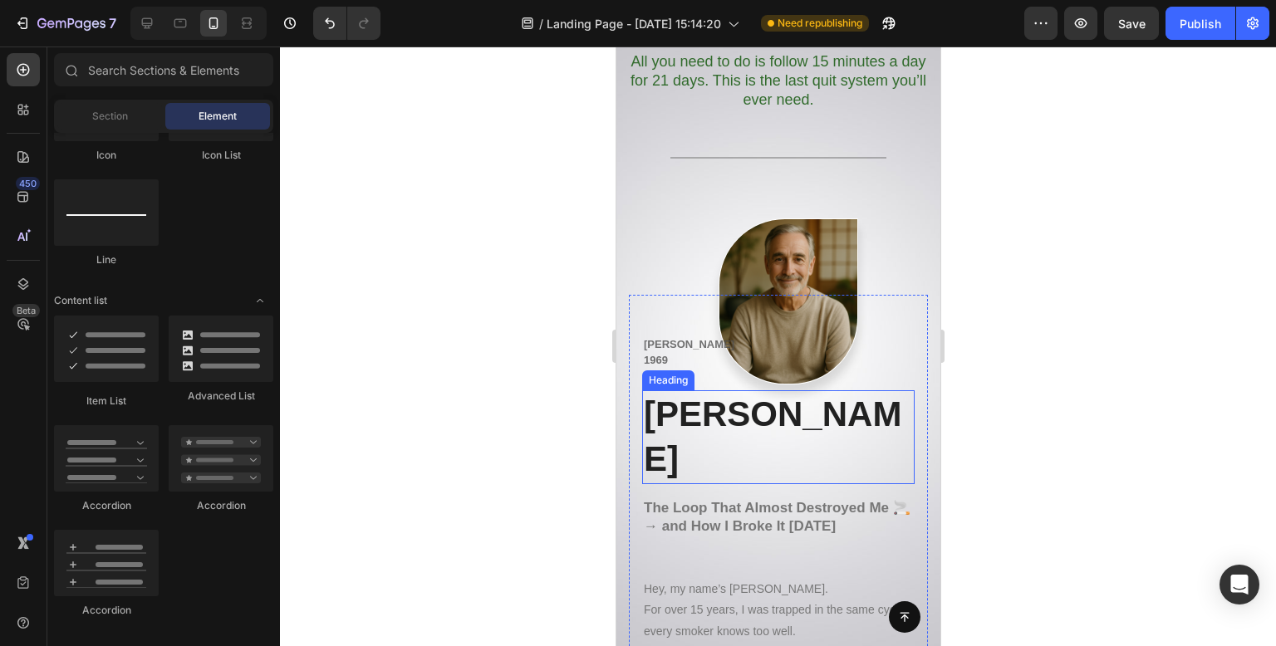
click at [731, 394] on p "[PERSON_NAME]" at bounding box center [777, 437] width 269 height 91
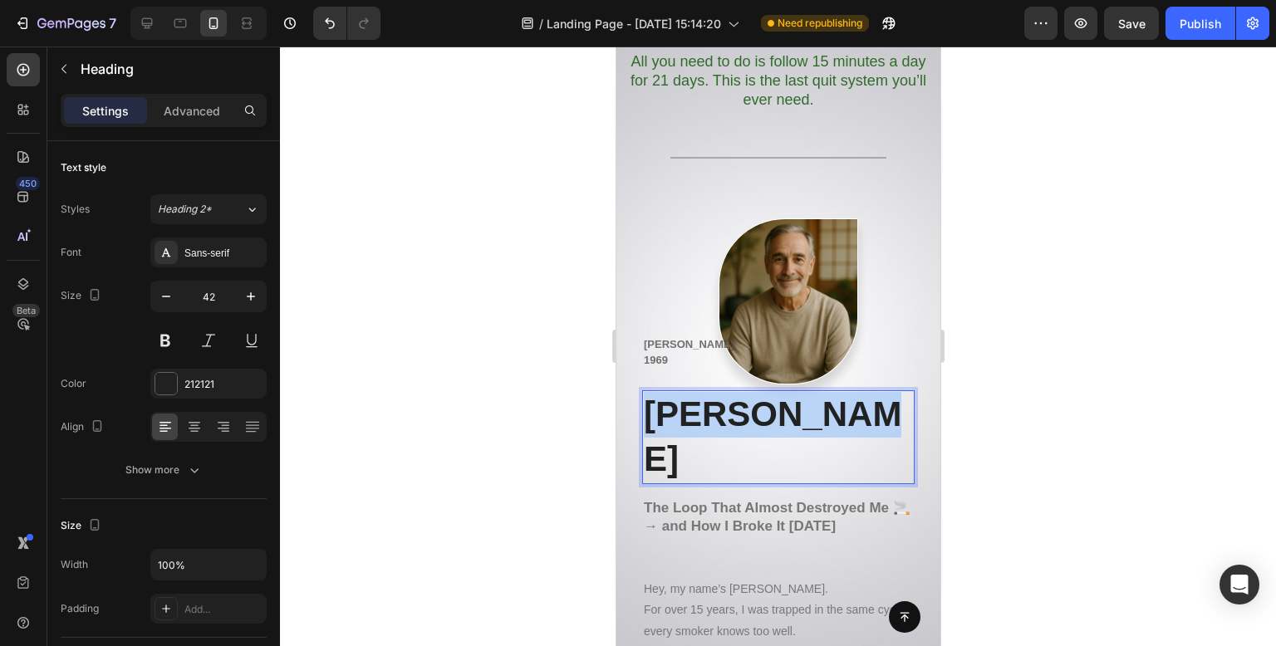
click at [731, 394] on p "[PERSON_NAME]" at bounding box center [777, 437] width 269 height 91
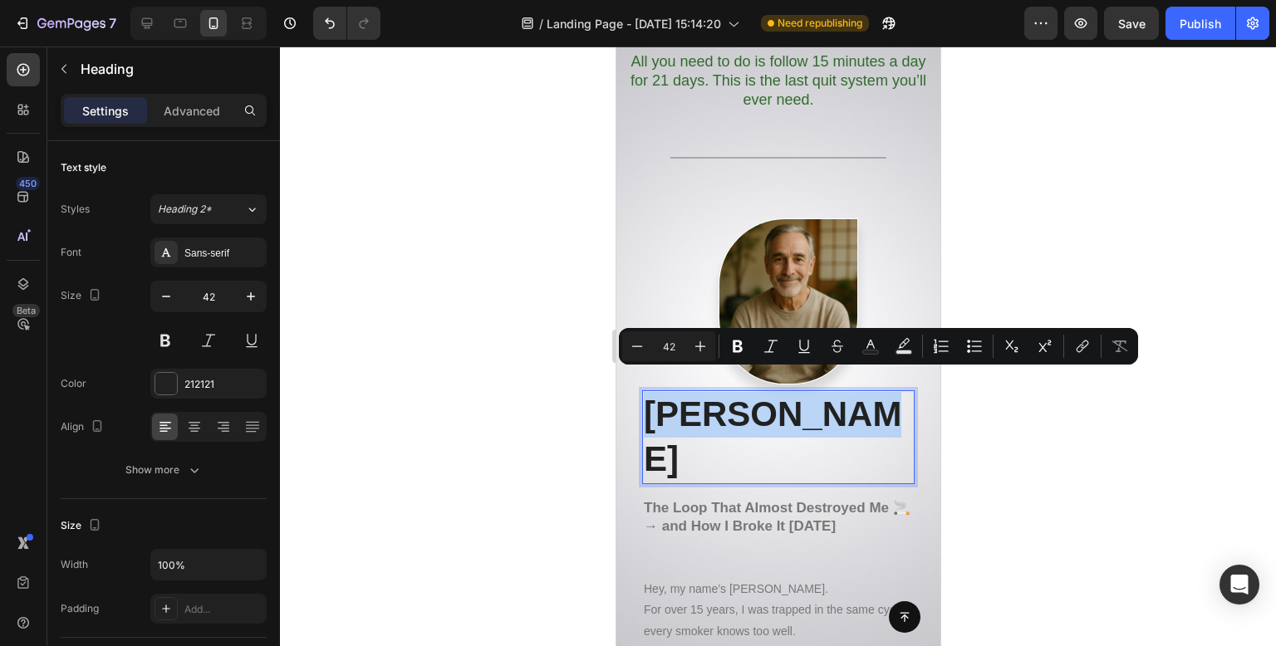
scroll to position [17167, 0]
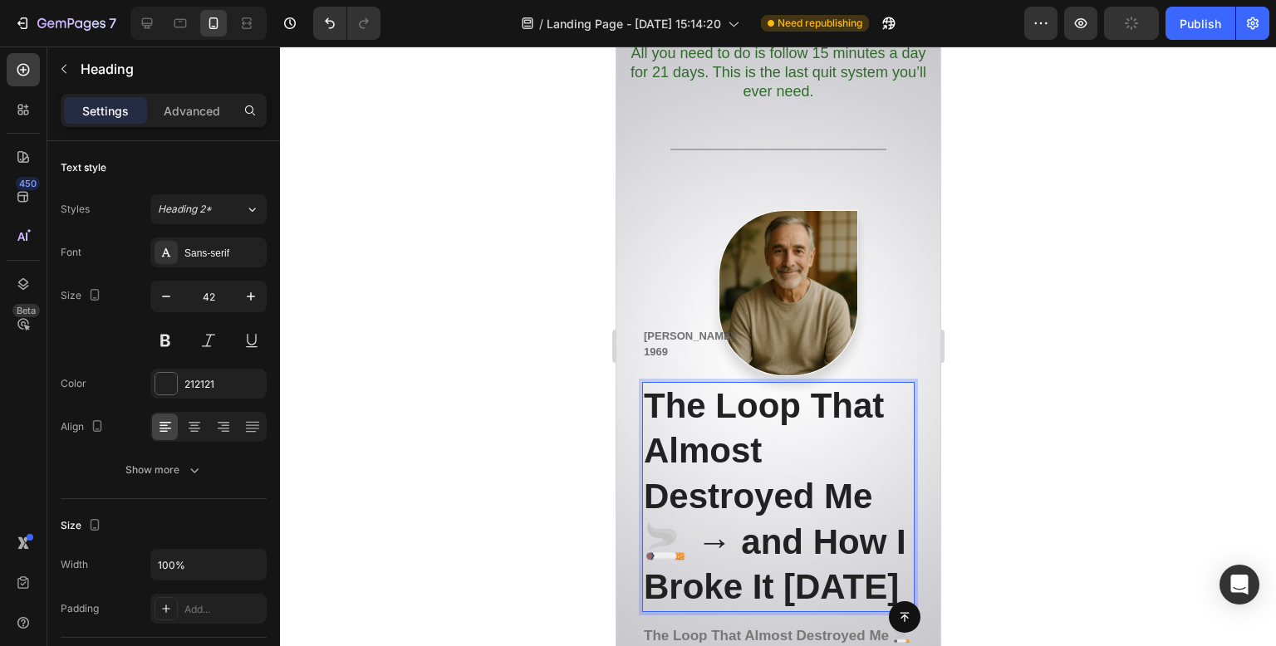
click at [540, 330] on div at bounding box center [778, 347] width 996 height 600
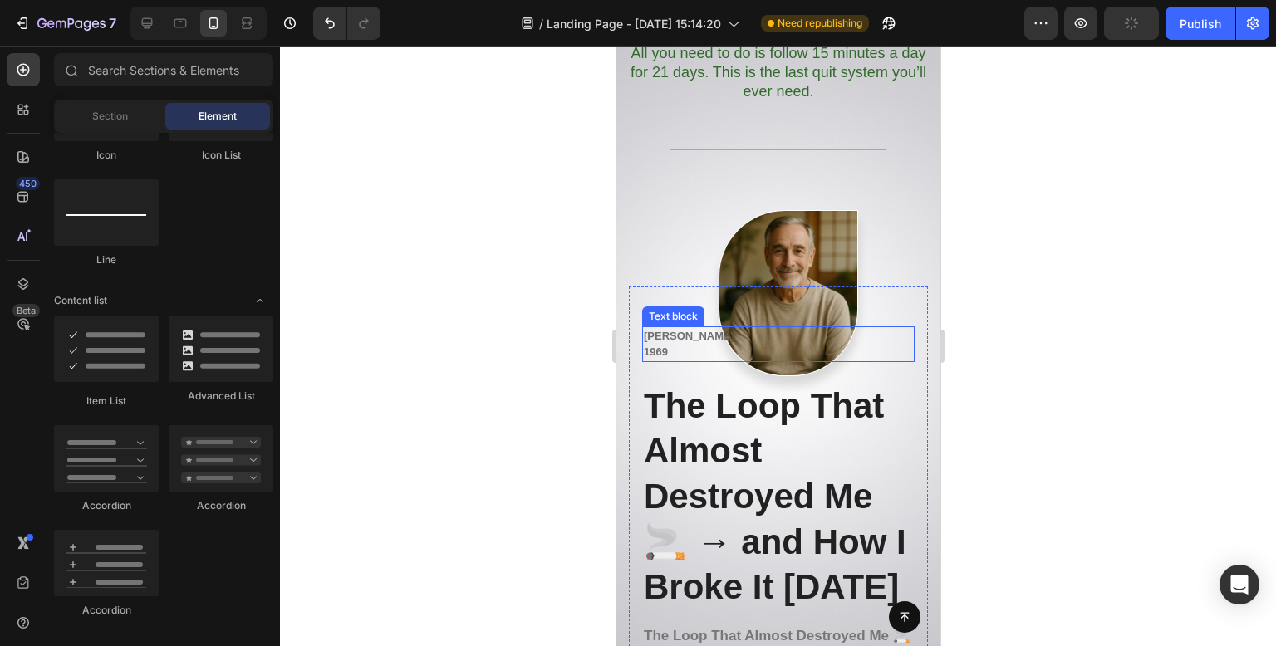
scroll to position [17333, 0]
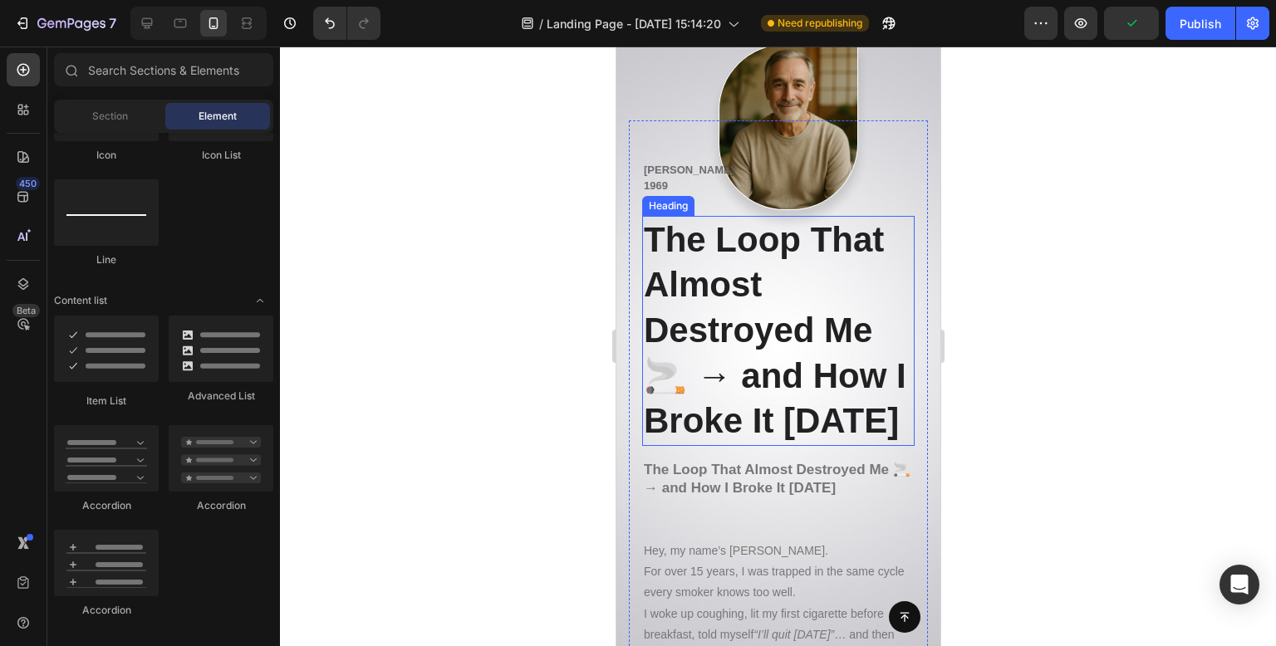
click at [806, 354] on p "The Loop That Almost Destroyed Me 🚬 → and How I Broke It [DATE]" at bounding box center [777, 331] width 269 height 227
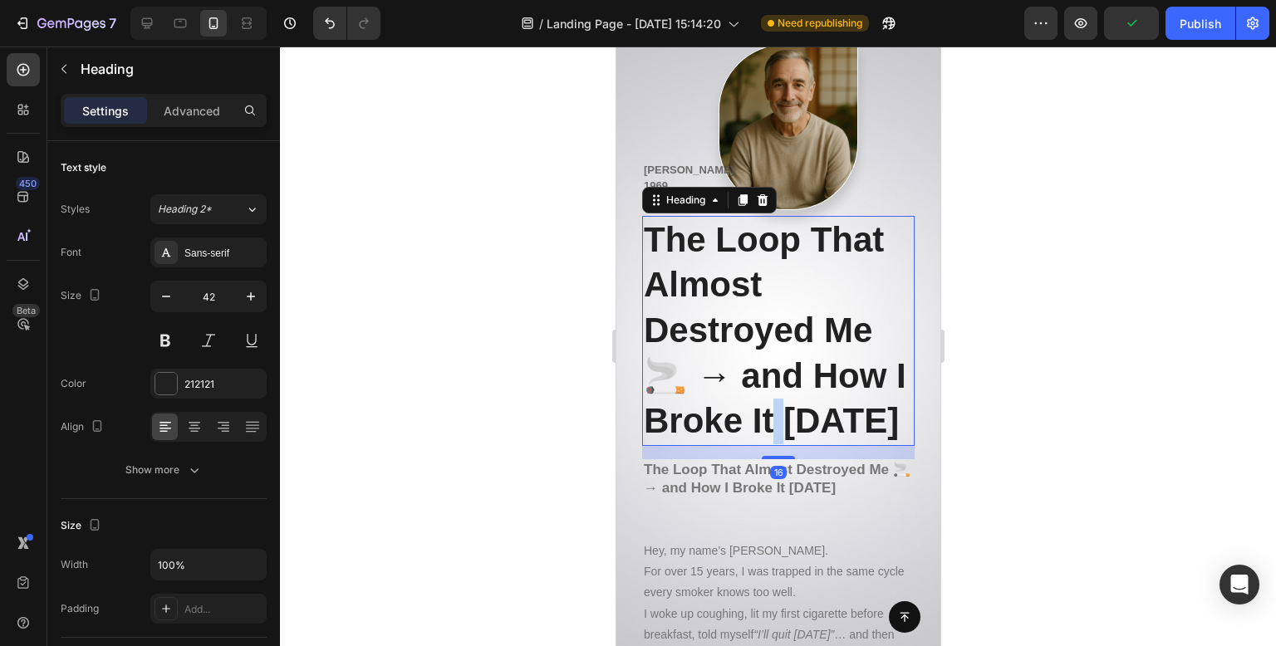
click at [795, 420] on p "The Loop That Almost Destroyed Me 🚬 → and How I Broke It [DATE]" at bounding box center [777, 331] width 269 height 227
drag, startPoint x: 771, startPoint y: 449, endPoint x: 613, endPoint y: 217, distance: 281.1
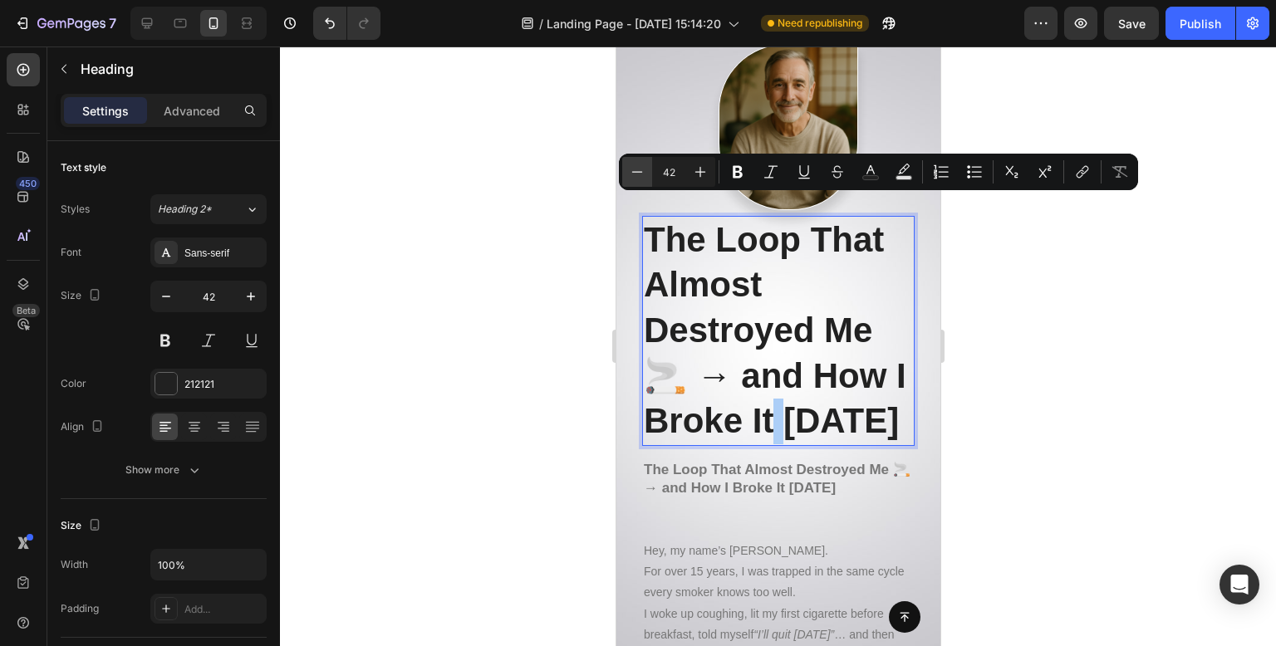
click at [632, 162] on button "Minus" at bounding box center [637, 172] width 30 height 30
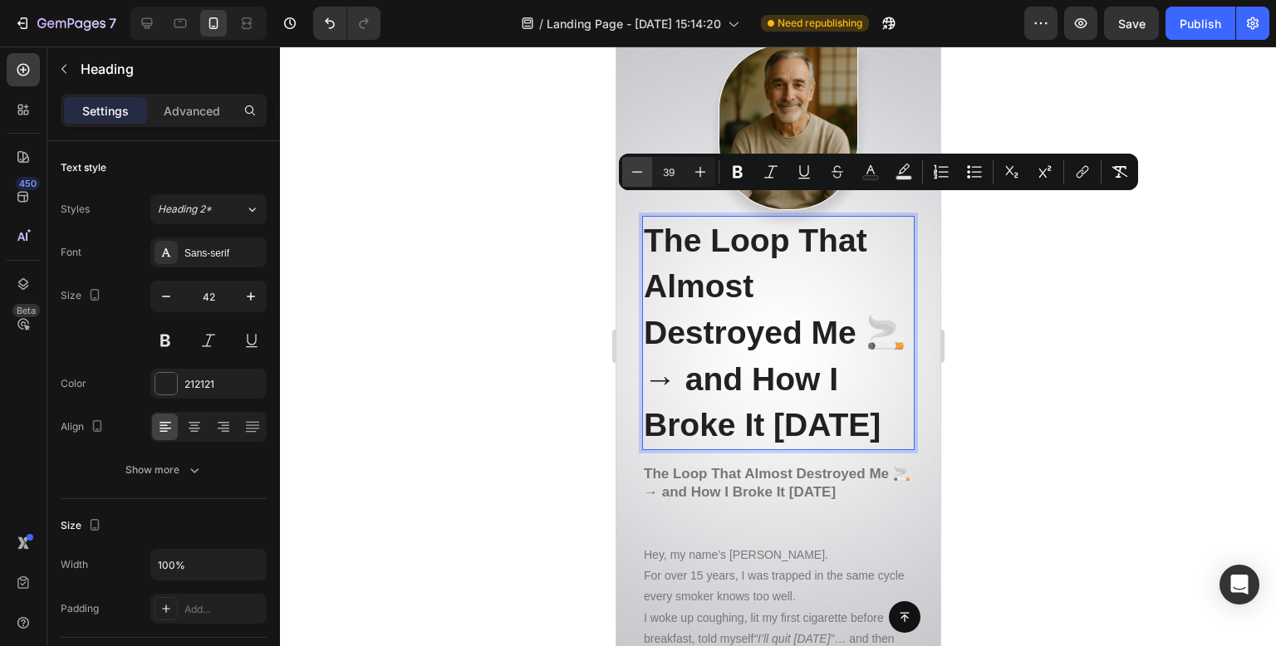
click at [632, 162] on button "Minus" at bounding box center [637, 172] width 30 height 30
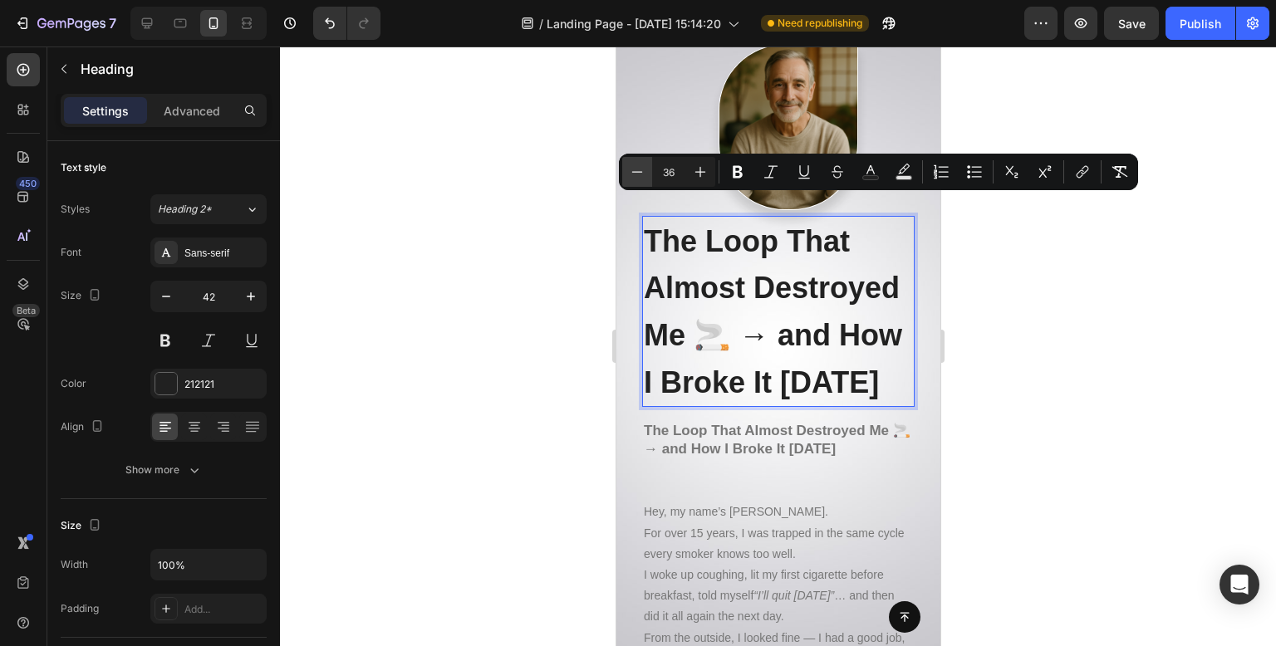
click at [632, 162] on button "Minus" at bounding box center [637, 172] width 30 height 30
type input "35"
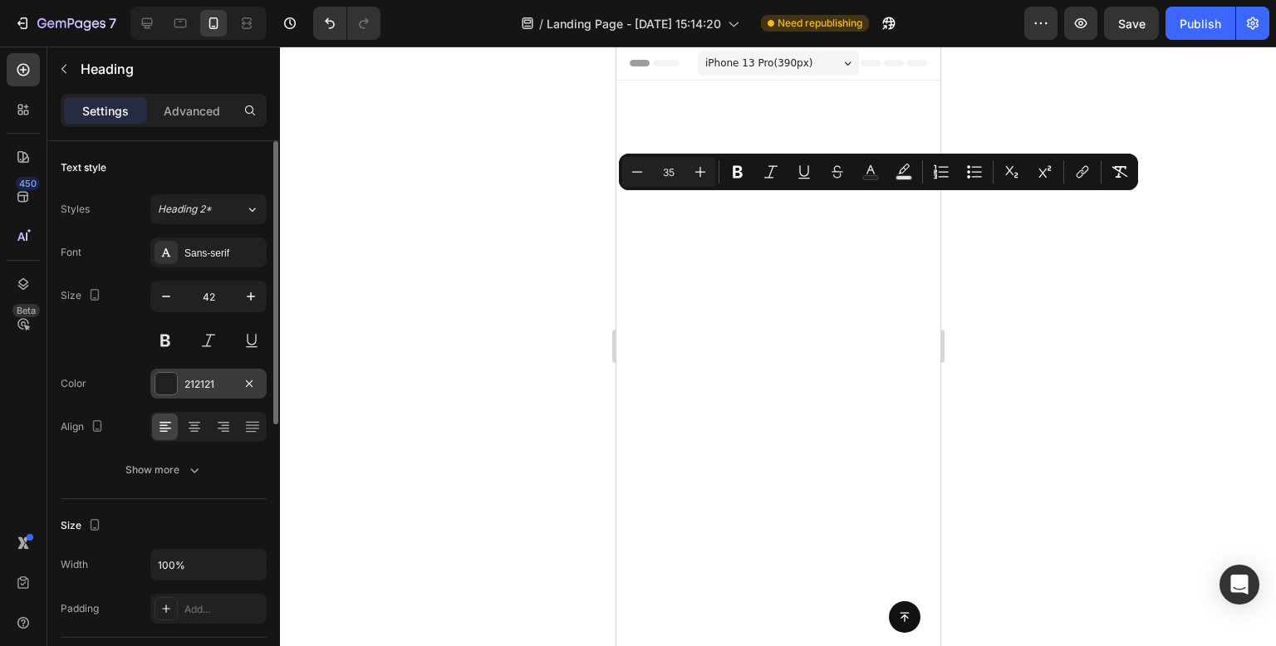
scroll to position [17333, 0]
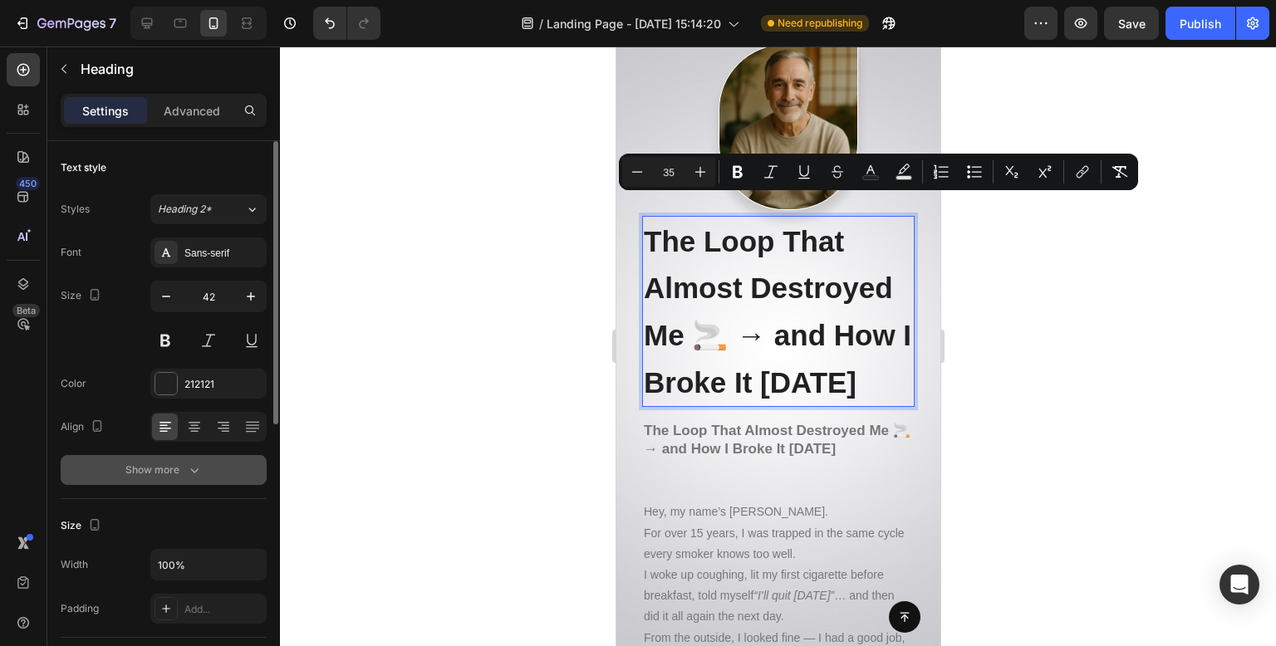
click at [180, 466] on div "Show more" at bounding box center [163, 470] width 77 height 17
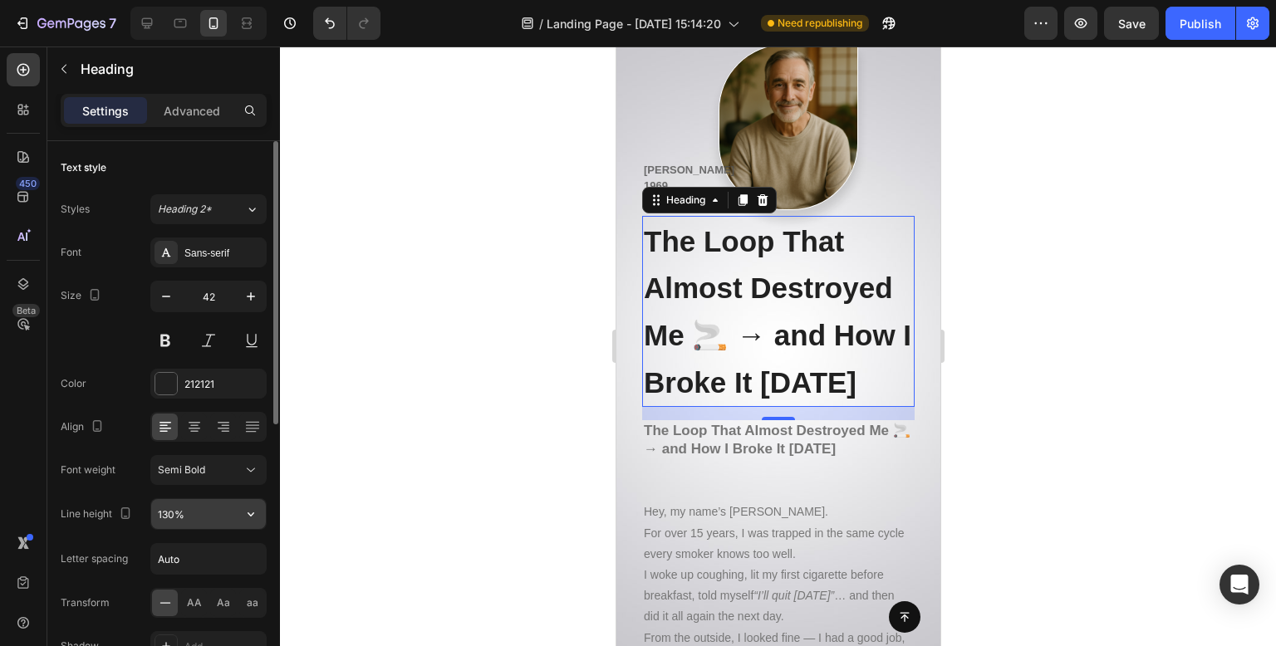
click at [227, 523] on input "130%" at bounding box center [208, 514] width 115 height 30
click at [244, 513] on icon "button" at bounding box center [251, 514] width 17 height 17
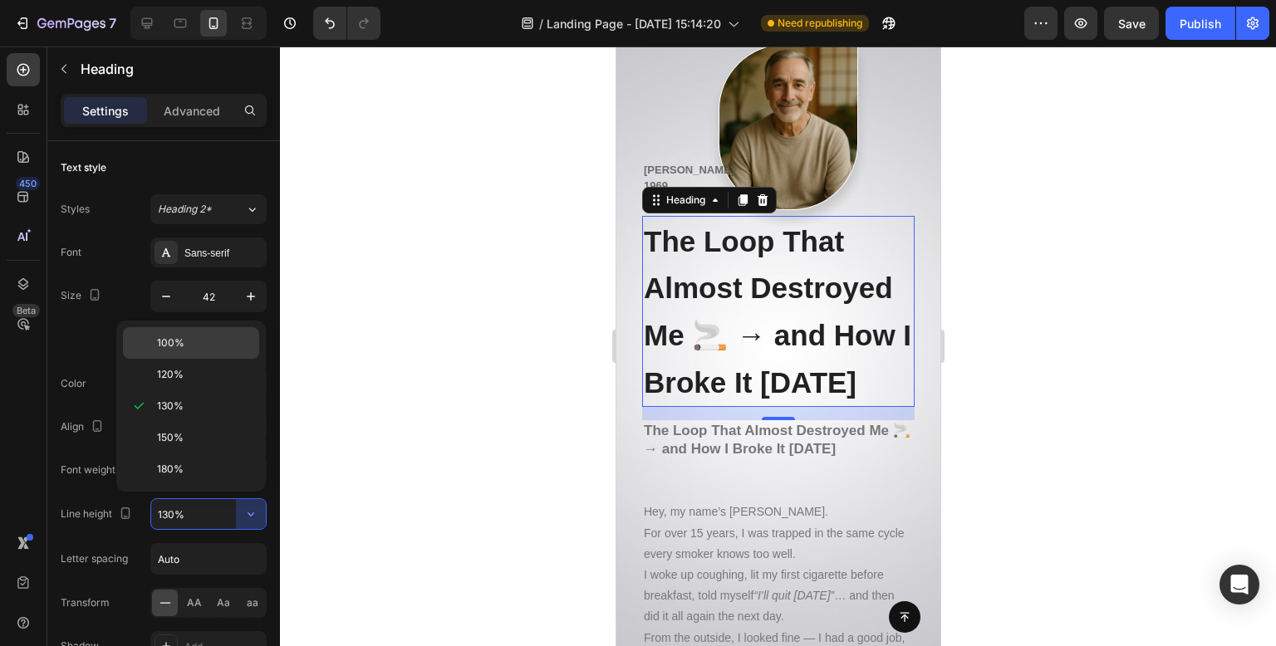
click at [210, 337] on p "100%" at bounding box center [204, 343] width 95 height 15
type input "100%"
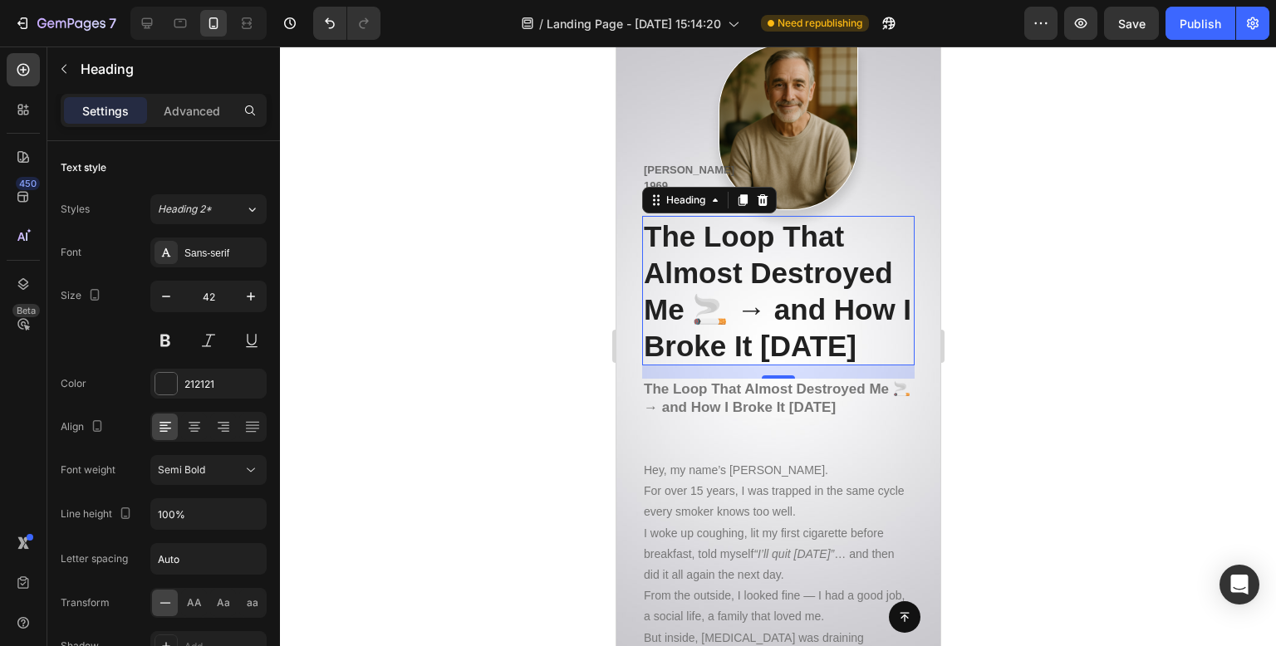
click at [484, 239] on div at bounding box center [778, 347] width 996 height 600
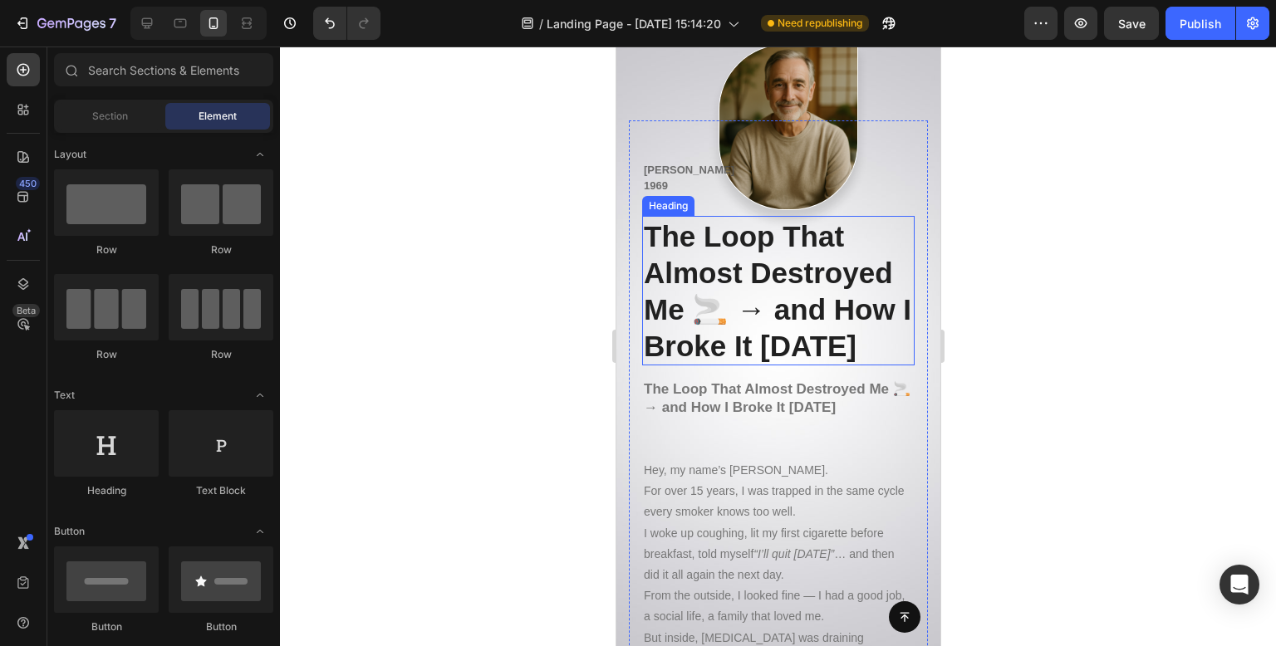
click at [812, 289] on span "The Loop That Almost Destroyed Me 🚬 → and How I Broke It [DATE]" at bounding box center [777, 291] width 268 height 142
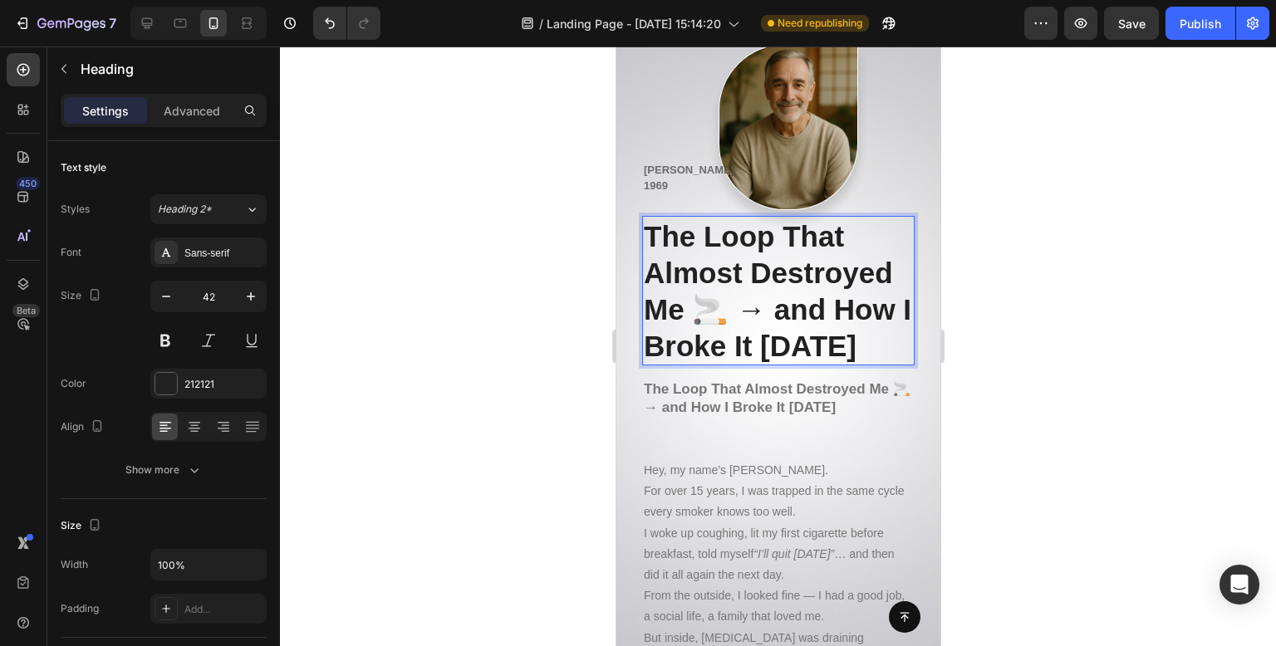
click at [812, 289] on span "The Loop That Almost Destroyed Me 🚬 → and How I Broke It [DATE]" at bounding box center [777, 291] width 268 height 142
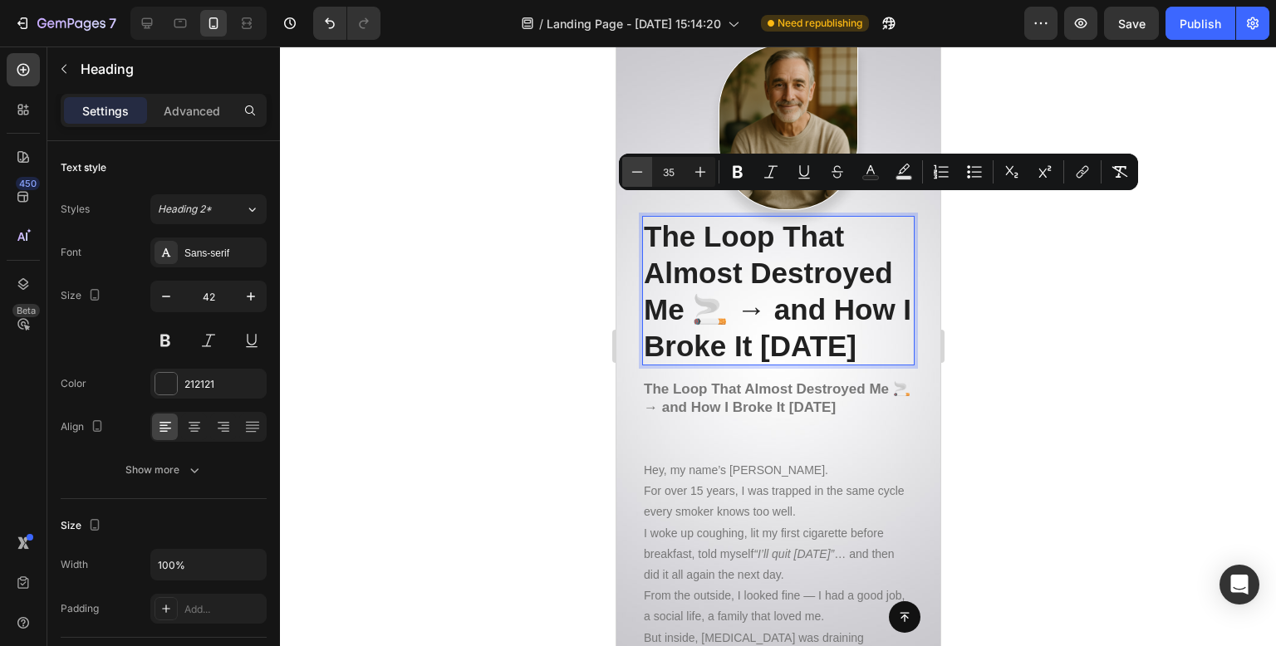
click at [637, 177] on icon "Editor contextual toolbar" at bounding box center [637, 172] width 17 height 17
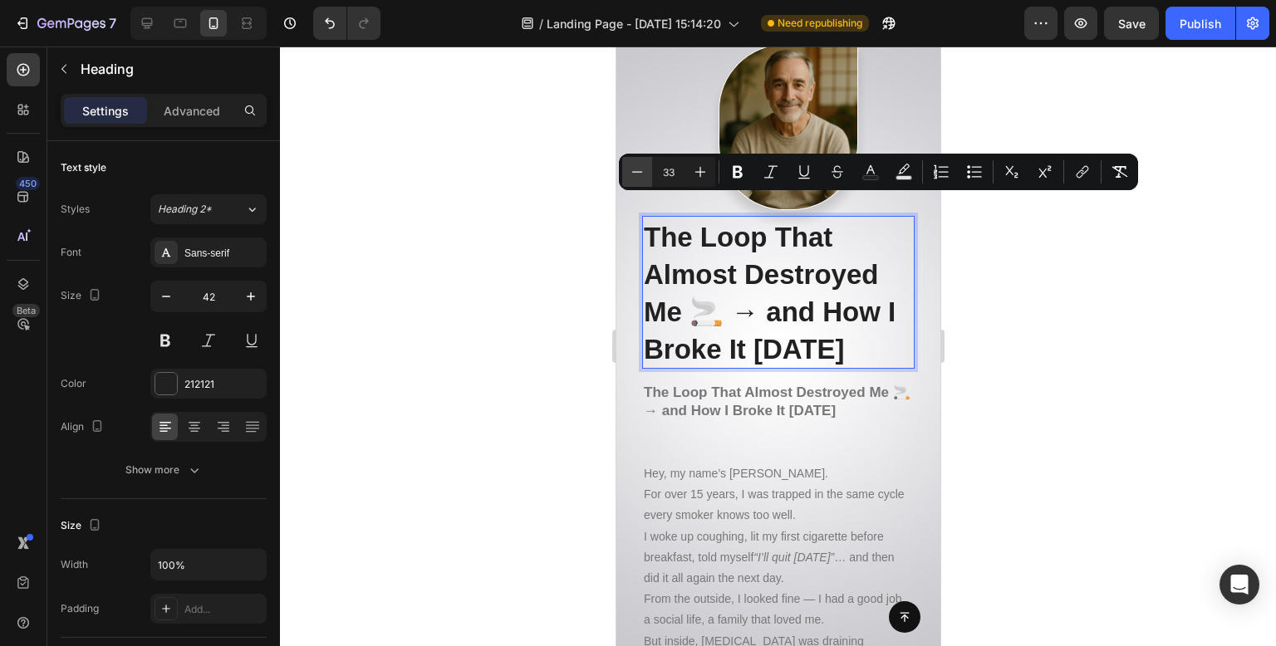
click at [637, 177] on icon "Editor contextual toolbar" at bounding box center [637, 172] width 17 height 17
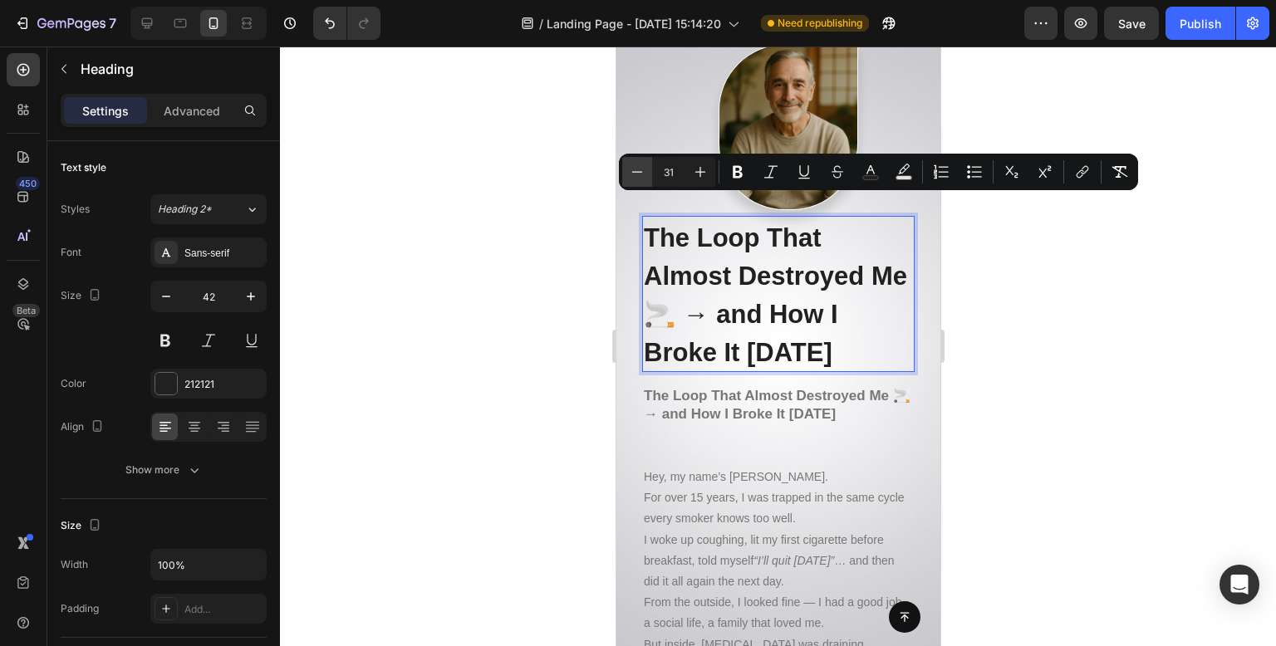
click at [637, 177] on icon "Editor contextual toolbar" at bounding box center [637, 172] width 17 height 17
type input "30"
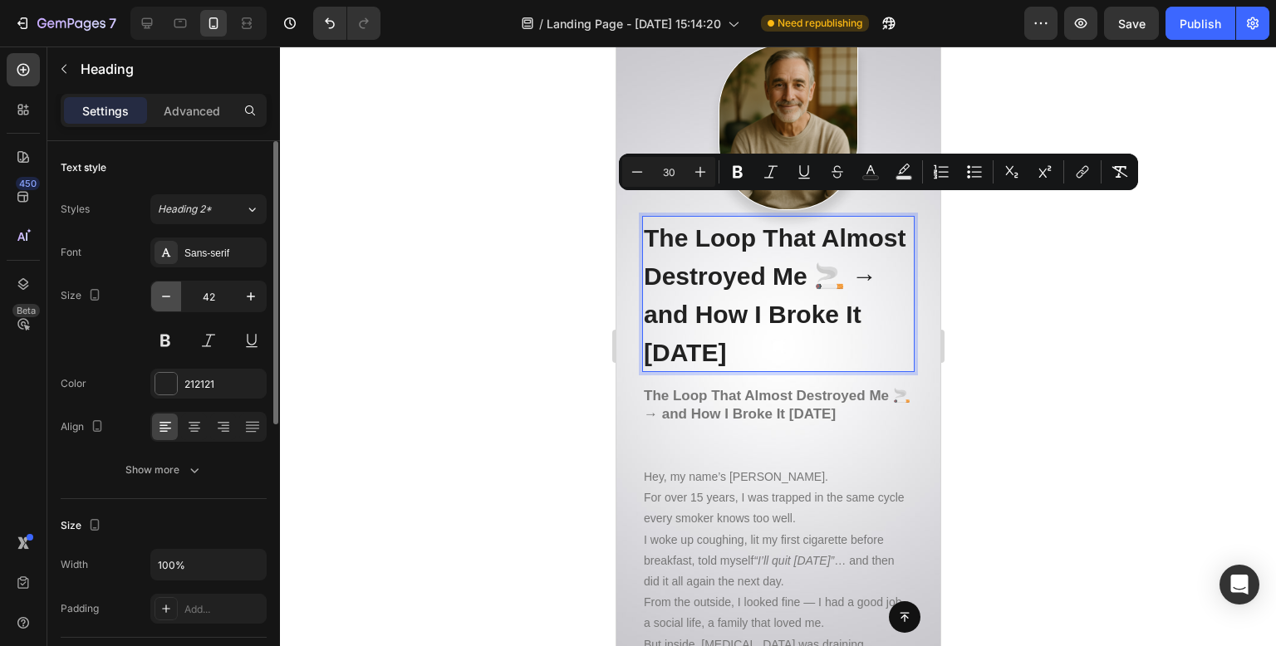
click at [172, 300] on icon "button" at bounding box center [166, 296] width 17 height 17
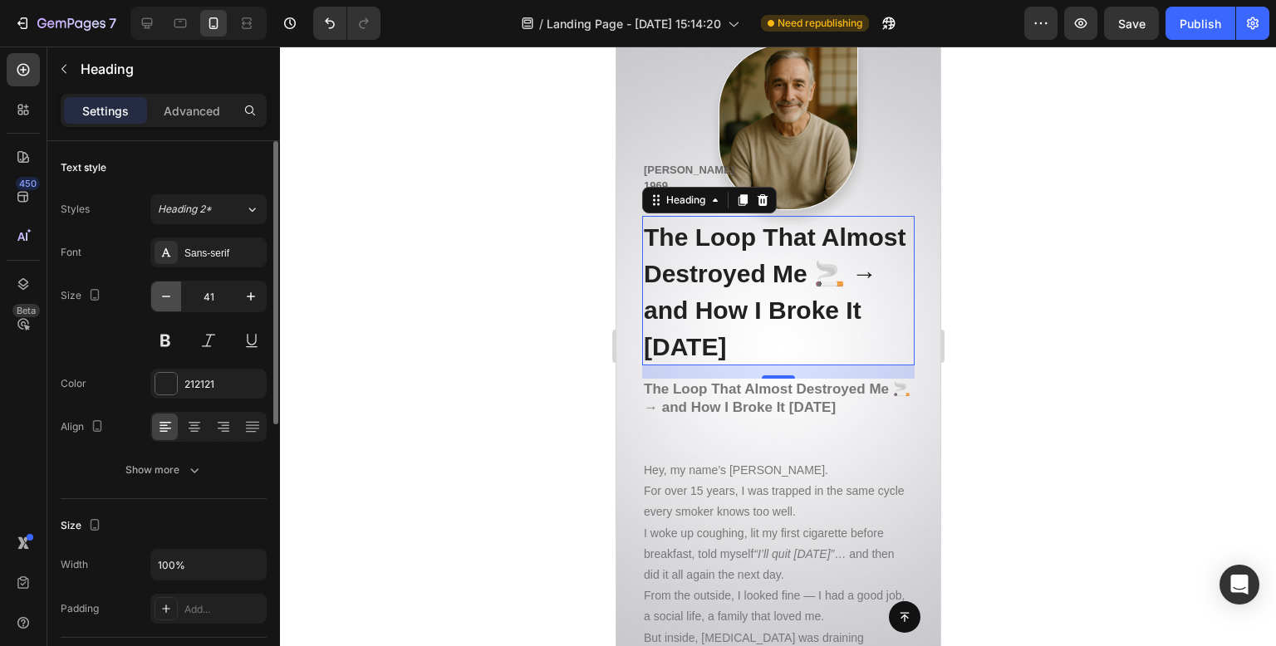
click at [172, 300] on icon "button" at bounding box center [166, 296] width 17 height 17
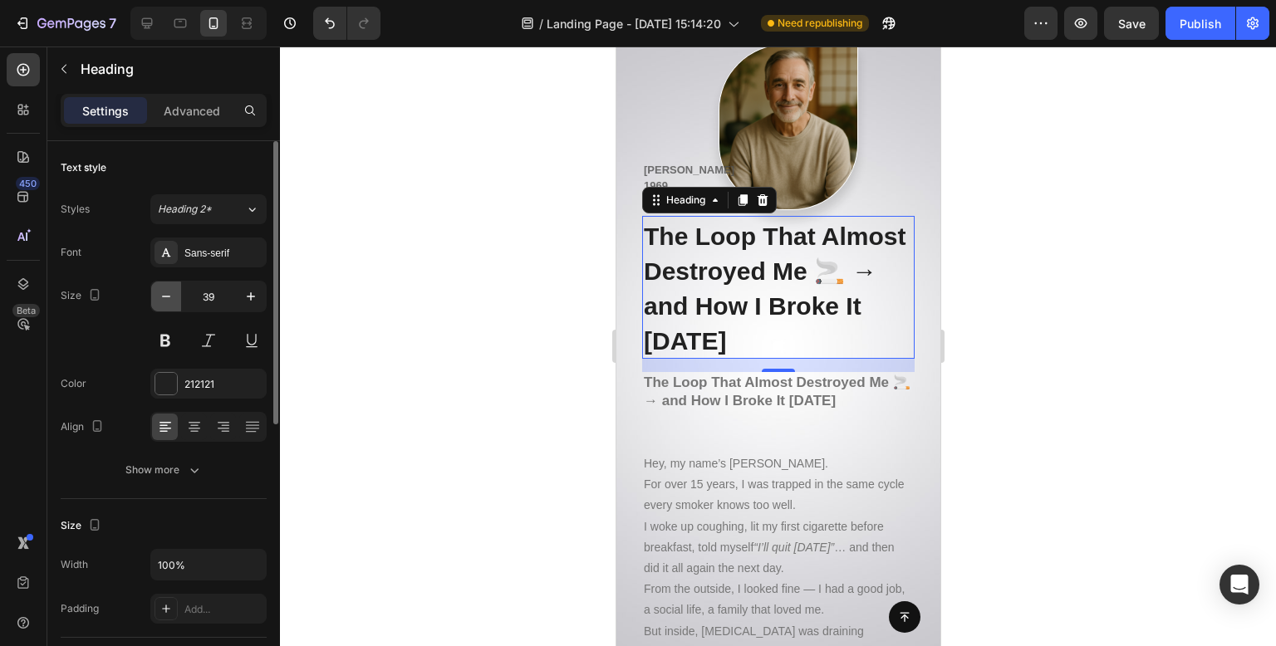
click at [172, 300] on icon "button" at bounding box center [166, 296] width 17 height 17
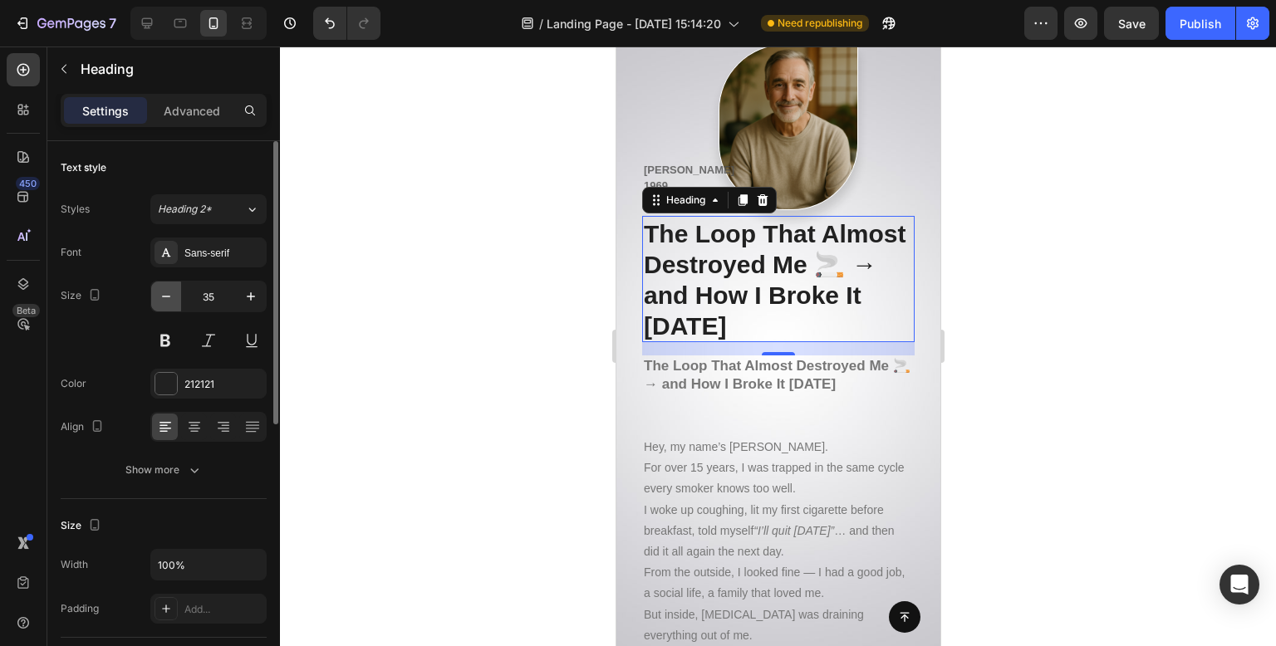
click at [172, 300] on icon "button" at bounding box center [166, 296] width 17 height 17
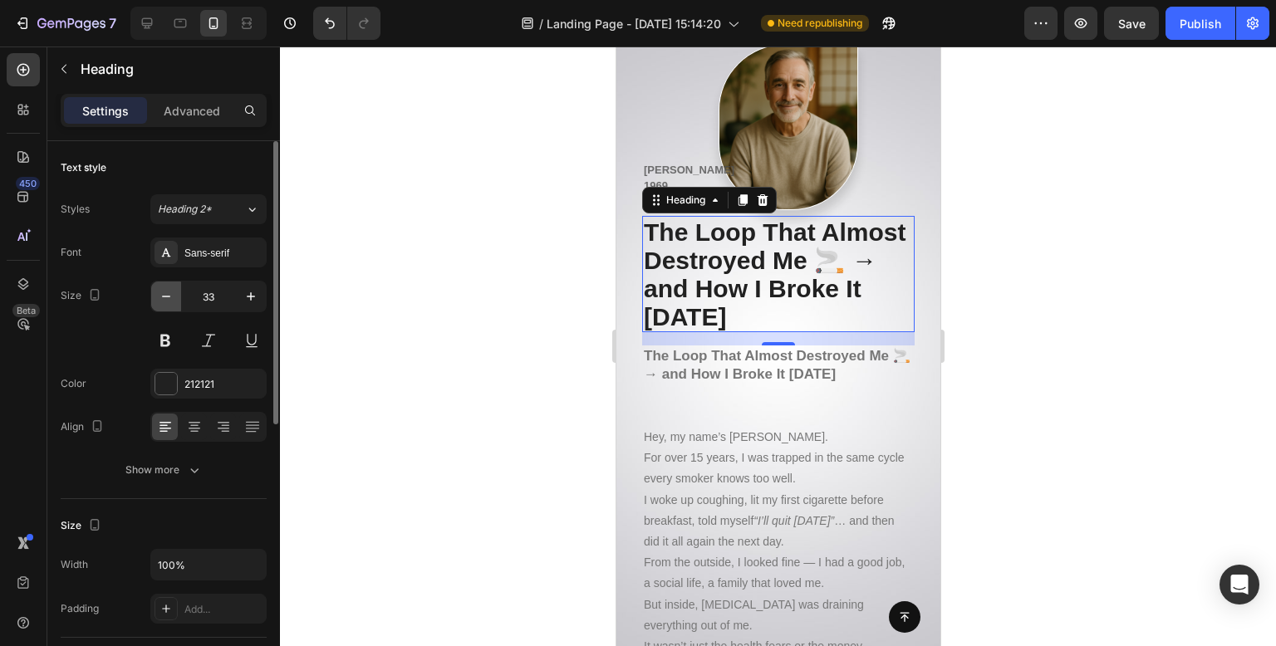
click at [172, 300] on icon "button" at bounding box center [166, 296] width 17 height 17
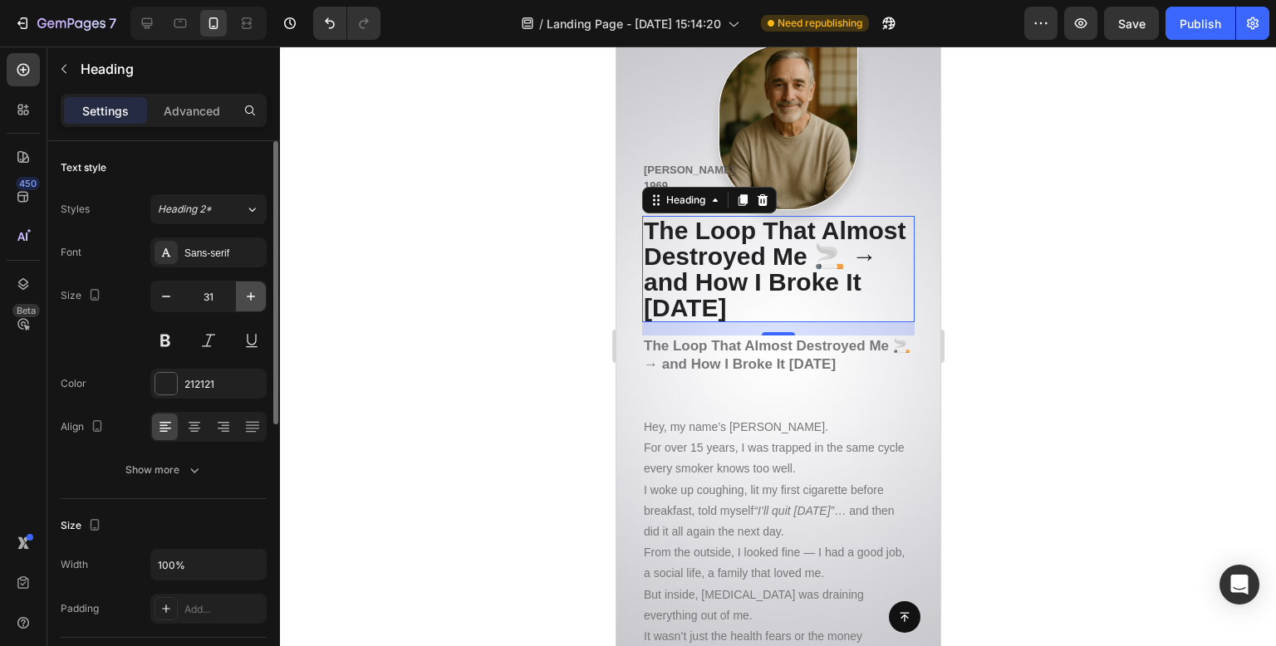
click at [257, 283] on button "button" at bounding box center [251, 297] width 30 height 30
type input "32"
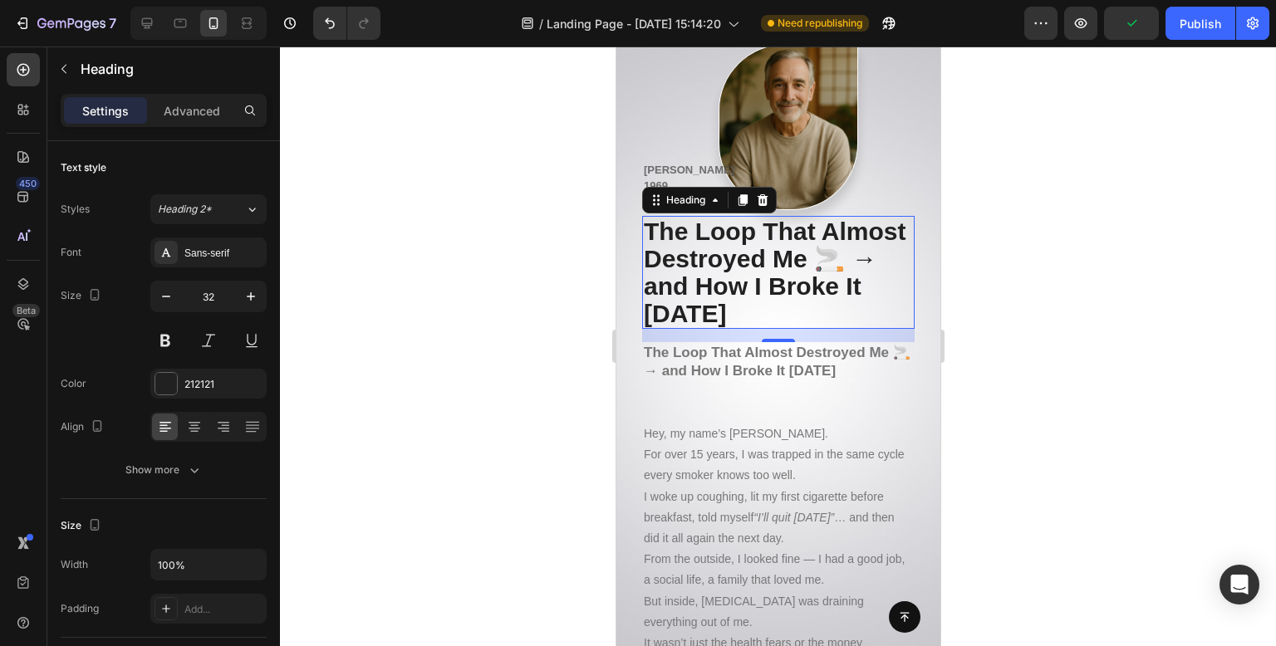
click at [474, 191] on div at bounding box center [778, 347] width 996 height 600
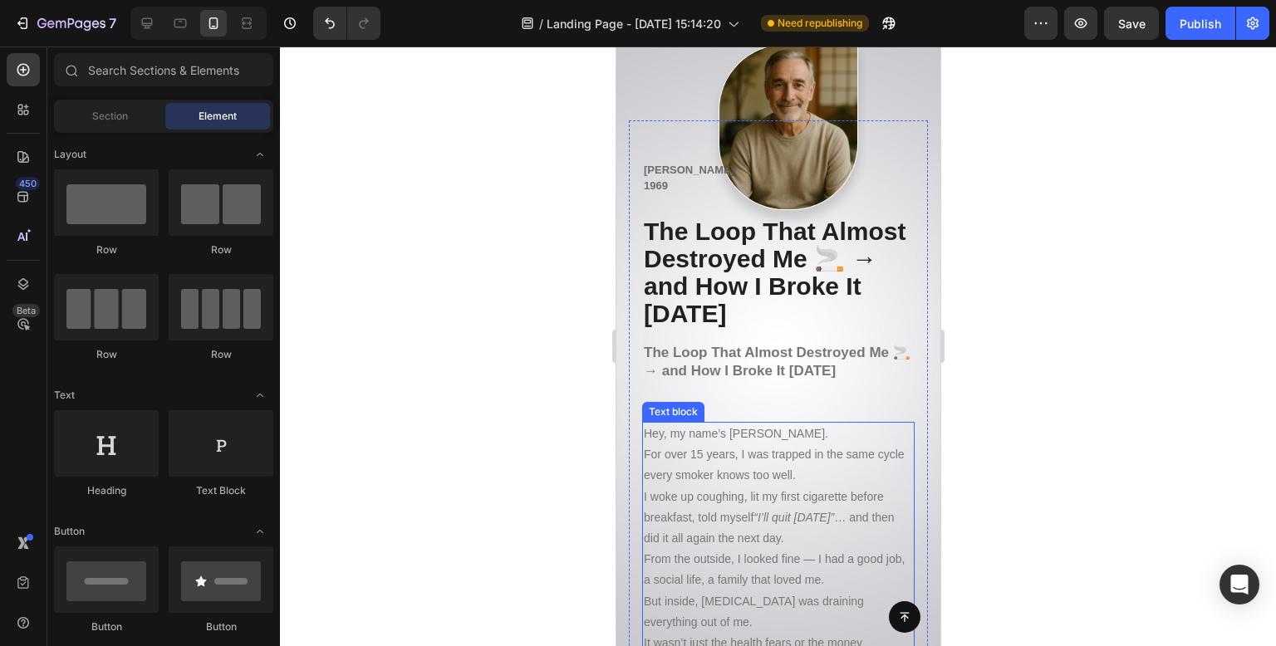
scroll to position [17167, 0]
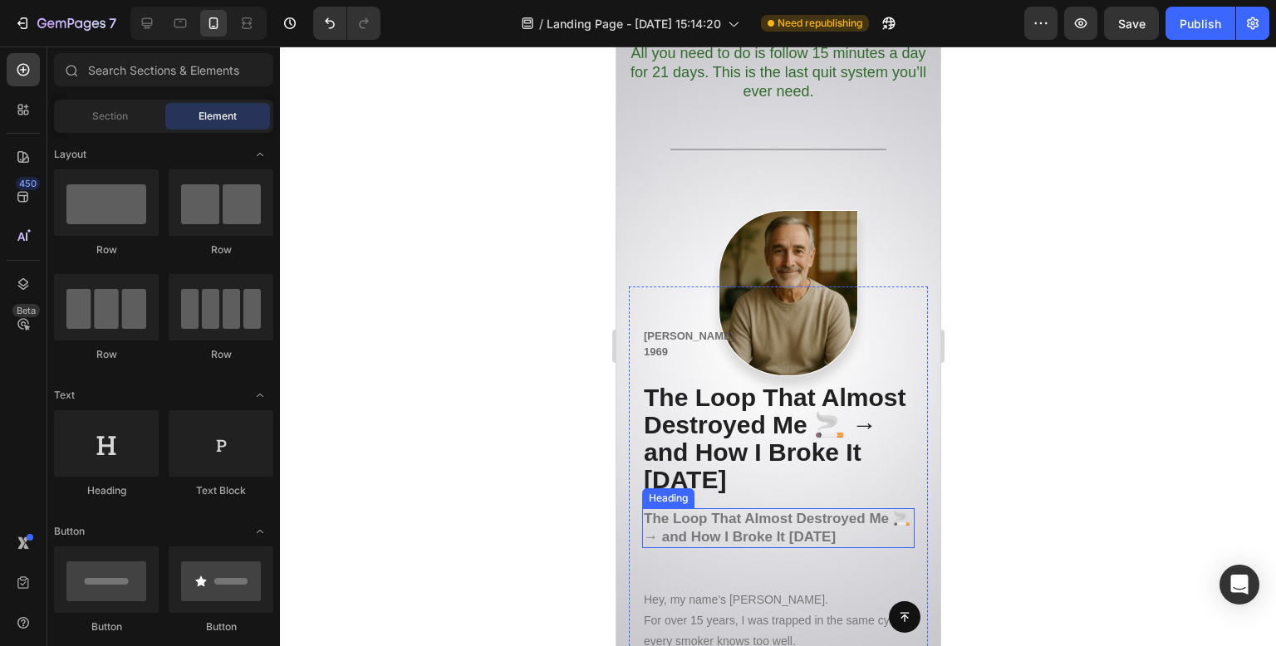
click at [788, 511] on strong "The Loop That Almost Destroyed Me 🚬 → and How I Broke It [DATE]" at bounding box center [776, 528] width 267 height 34
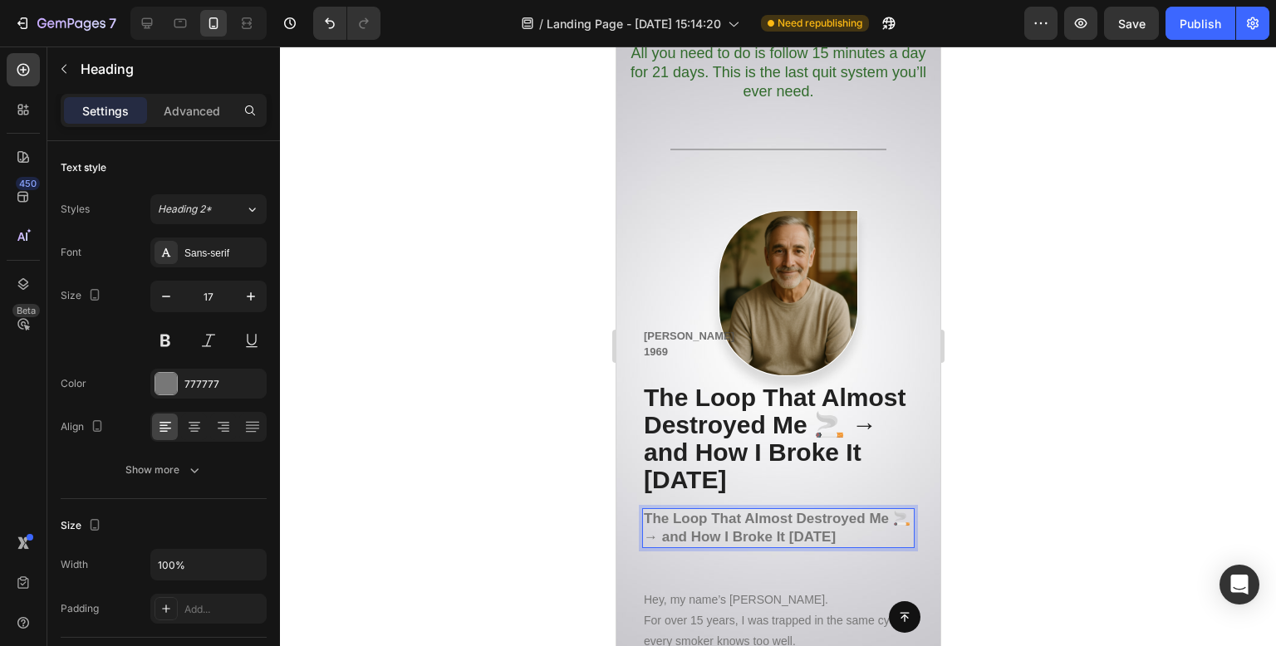
click at [877, 513] on strong "The Loop That Almost Destroyed Me 🚬 → and How I Broke It [DATE]" at bounding box center [776, 528] width 267 height 34
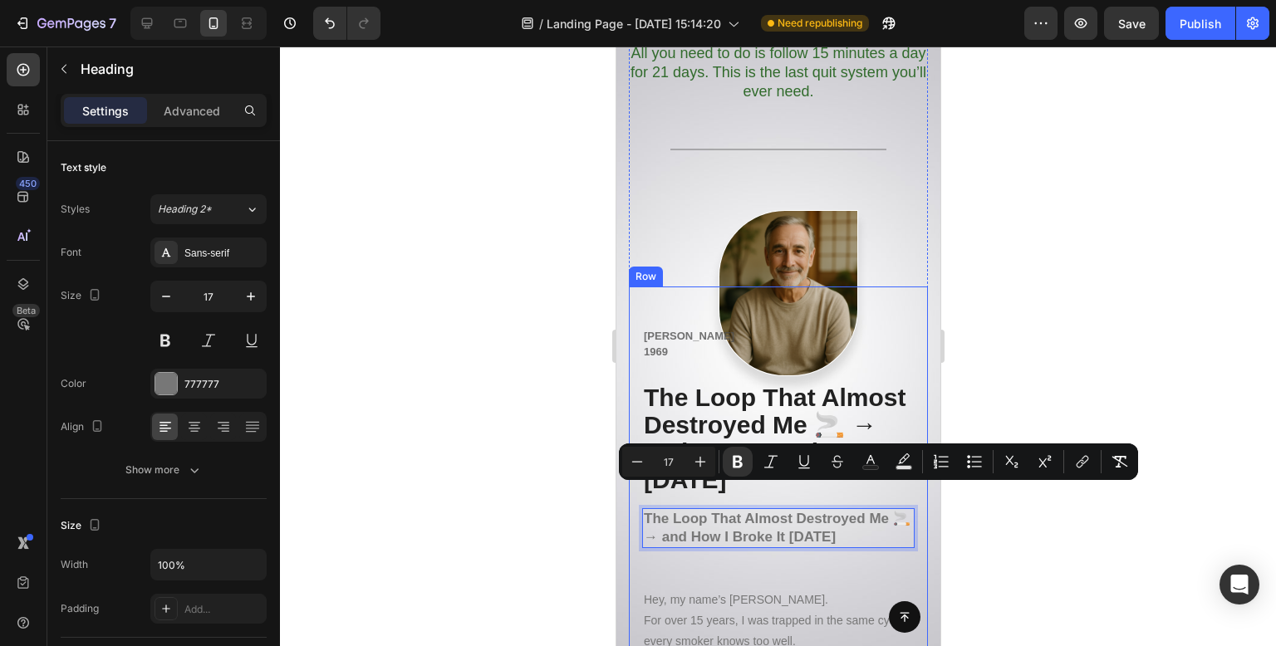
drag, startPoint x: 886, startPoint y: 516, endPoint x: 1257, endPoint y: 526, distance: 371.5
click at [1109, 385] on div at bounding box center [778, 347] width 996 height 600
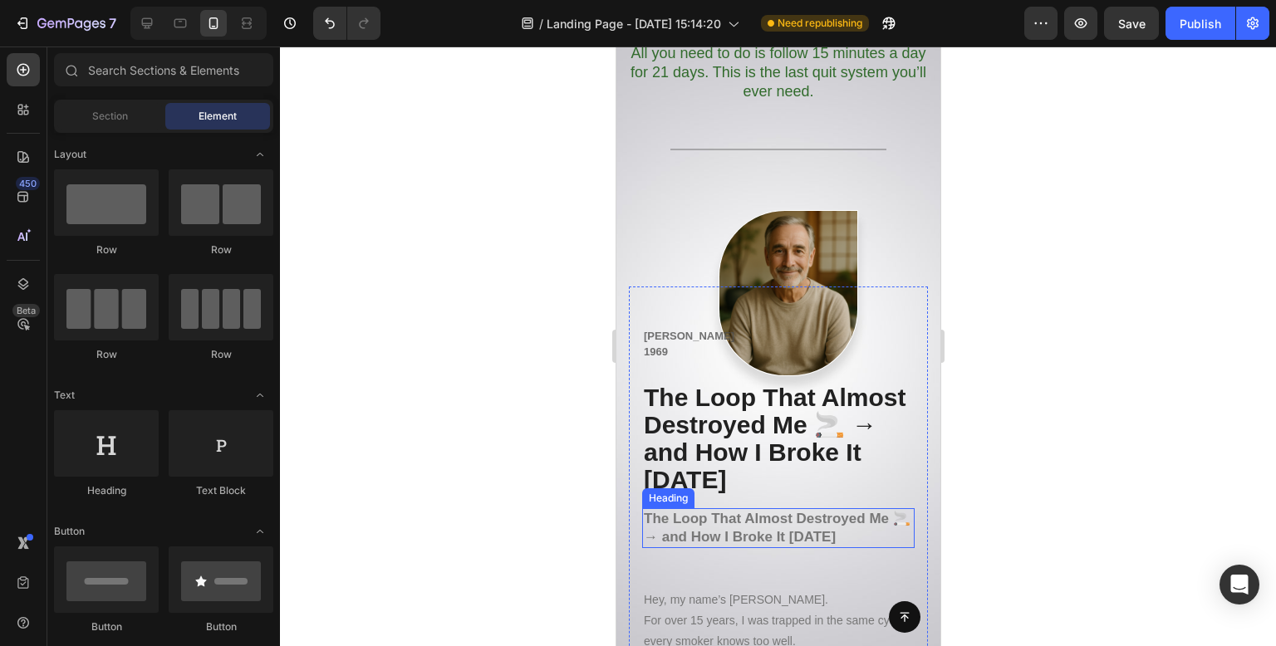
click at [871, 510] on p "⁠⁠⁠⁠⁠⁠⁠ The Loop That Almost Destroyed Me 🚬 → and How I Broke It [DATE]" at bounding box center [777, 528] width 269 height 37
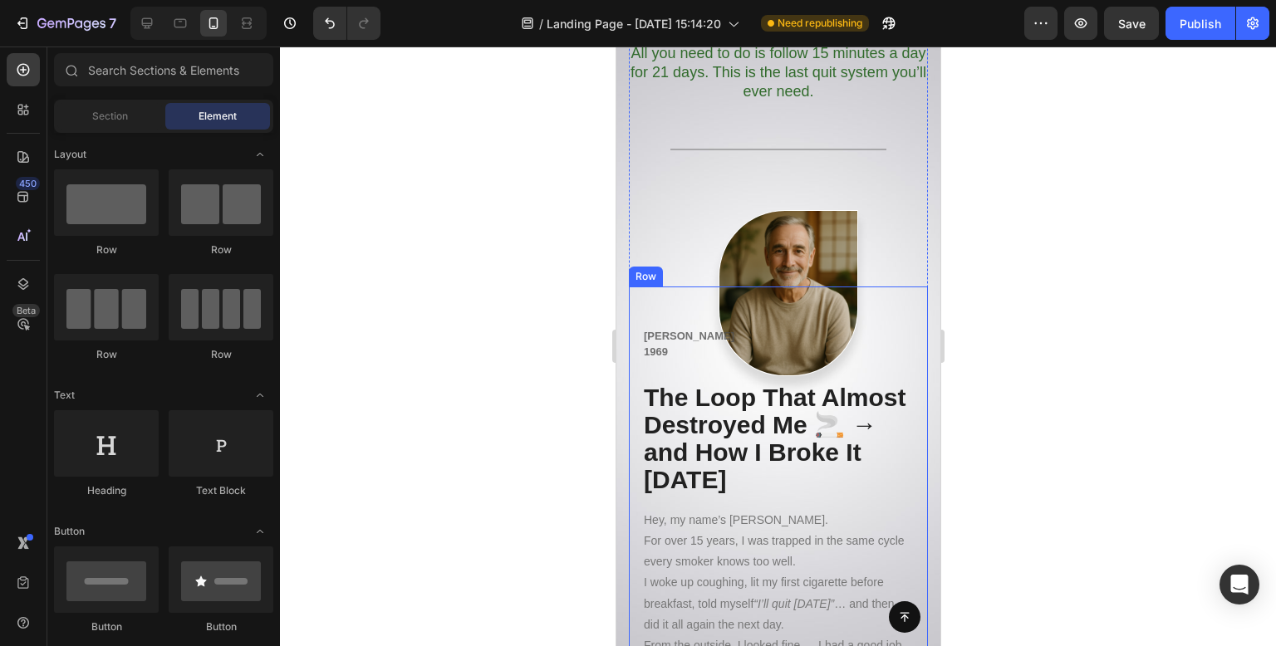
scroll to position [17333, 0]
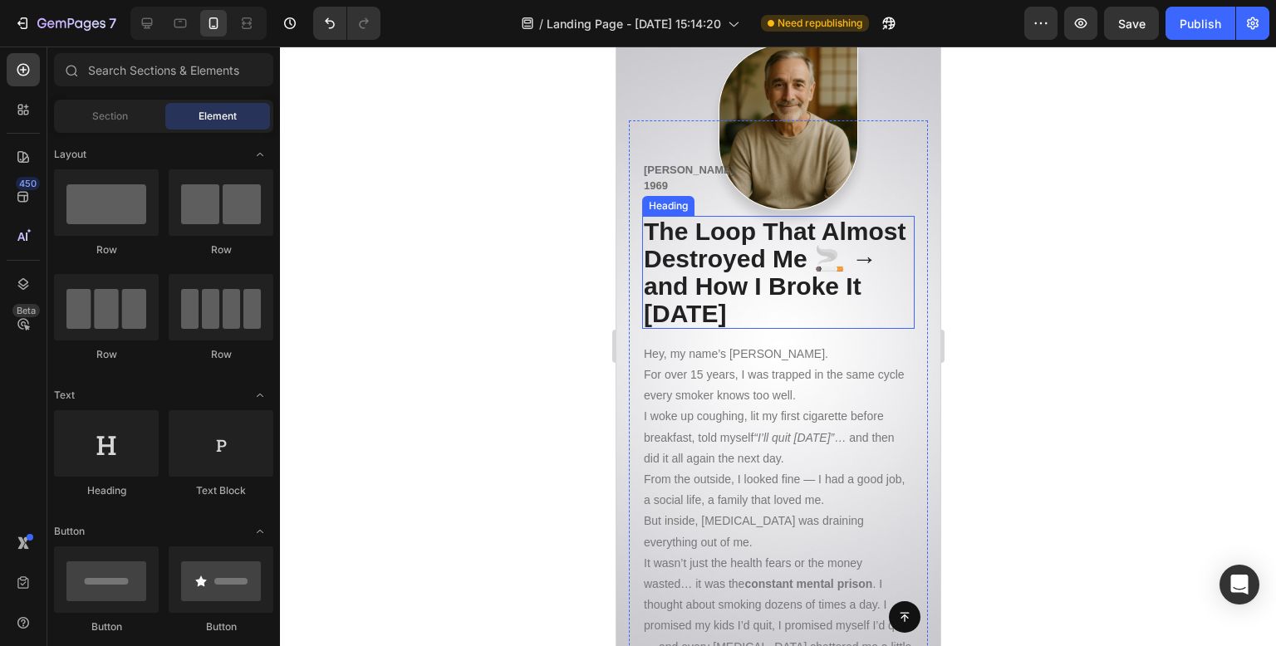
click at [800, 221] on span "The Loop That Almost Destroyed Me 🚬 → and How I Broke It [DATE]" at bounding box center [774, 273] width 263 height 110
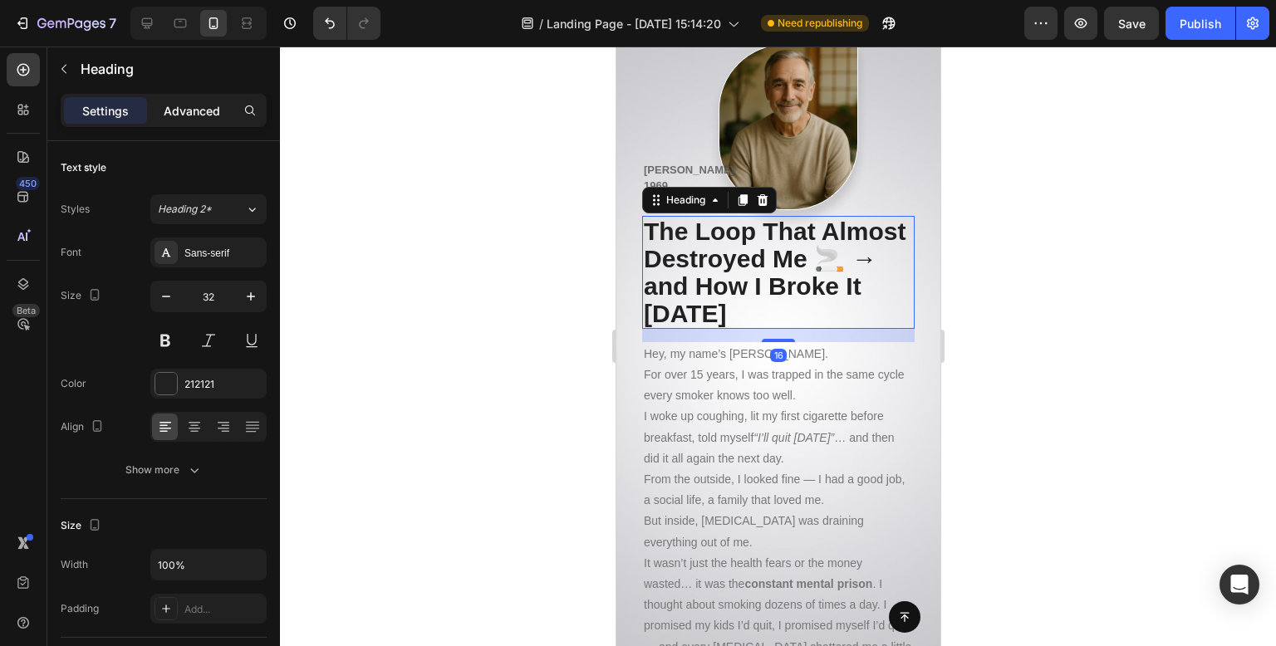
click at [185, 110] on p "Advanced" at bounding box center [192, 110] width 56 height 17
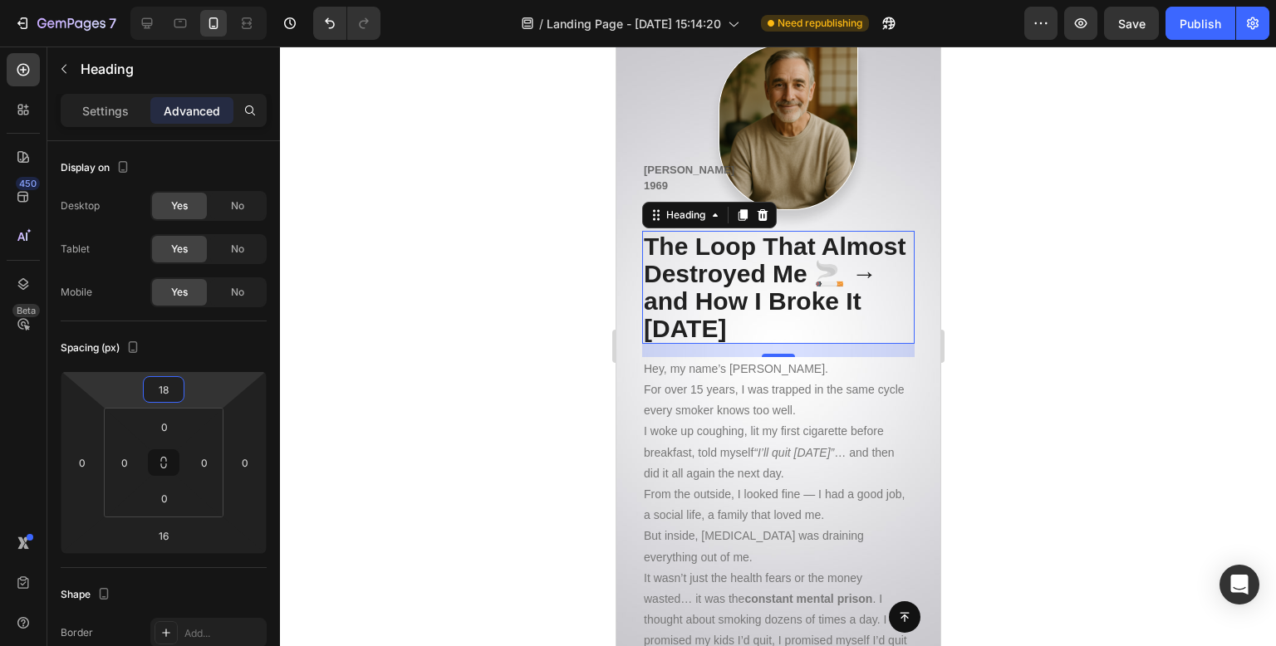
type input "20"
drag, startPoint x: 205, startPoint y: 386, endPoint x: 198, endPoint y: 378, distance: 11.2
click at [198, 0] on html "7 Version history / Landing Page - [DATE] 15:14:20 Need republishing Preview Sa…" at bounding box center [638, 0] width 1276 height 0
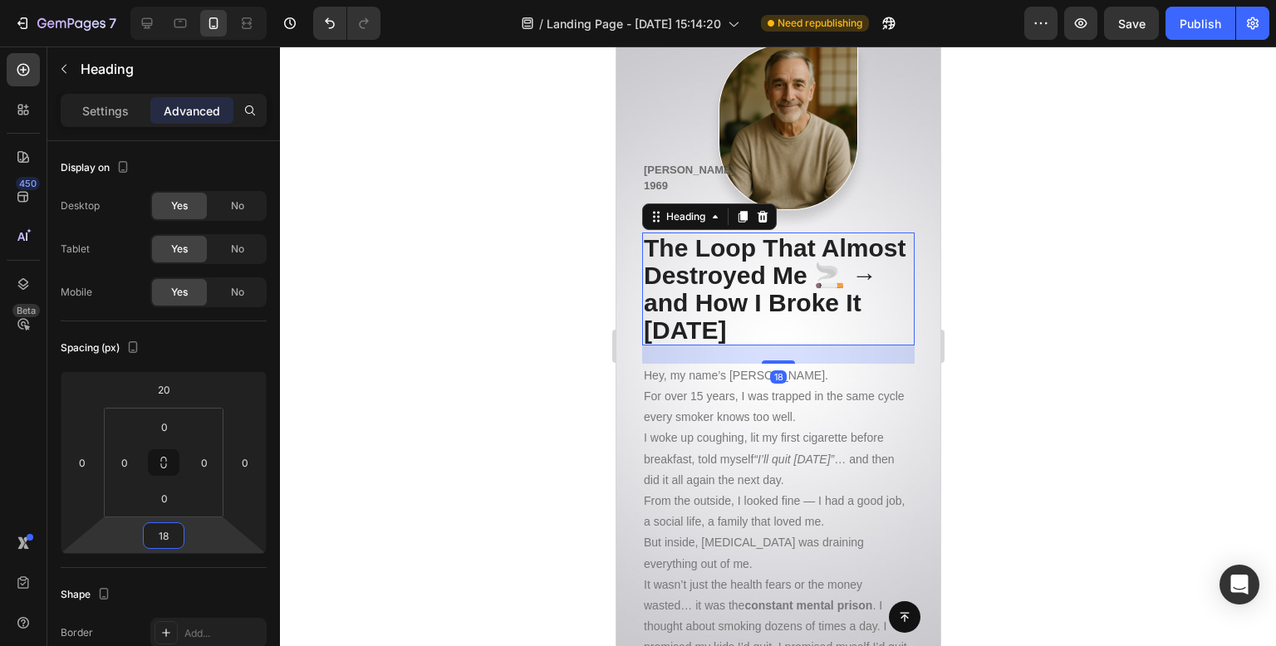
type input "22"
click at [198, 0] on html "7 Version history / Landing Page - [DATE] 15:14:20 Need republishing Preview Pu…" at bounding box center [638, 0] width 1276 height 0
click at [459, 258] on div at bounding box center [778, 347] width 996 height 600
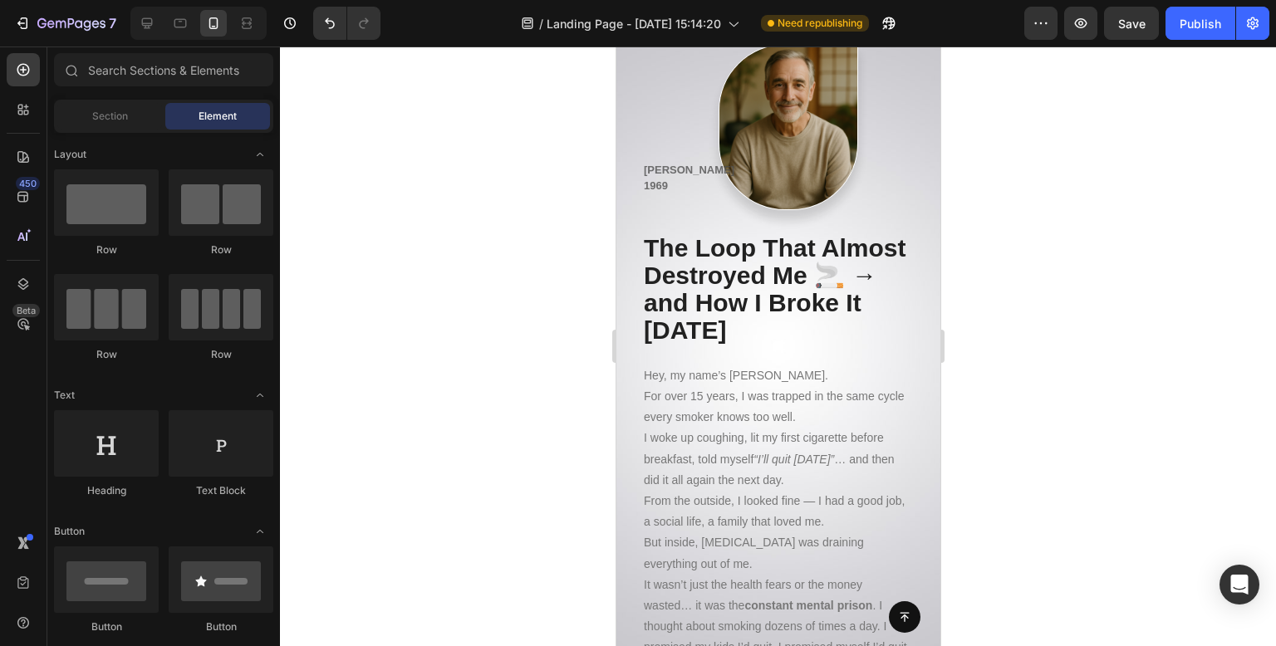
click at [459, 258] on div at bounding box center [778, 347] width 996 height 600
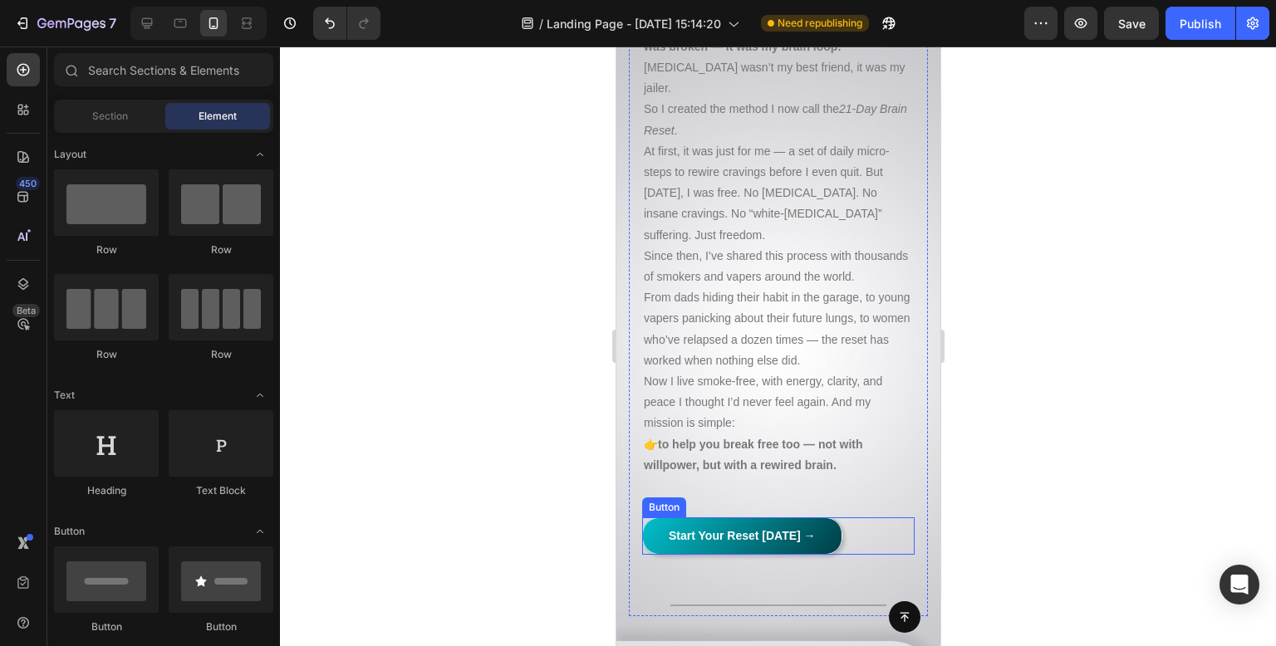
scroll to position [18164, 0]
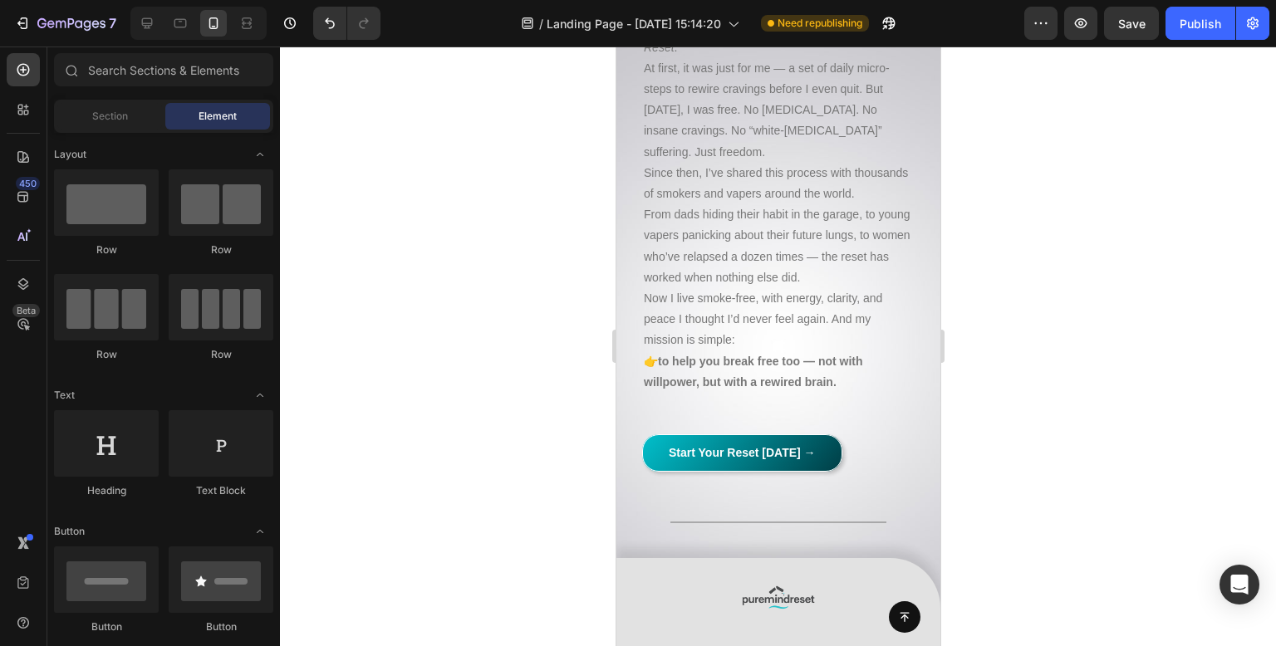
click at [557, 305] on div at bounding box center [778, 347] width 996 height 600
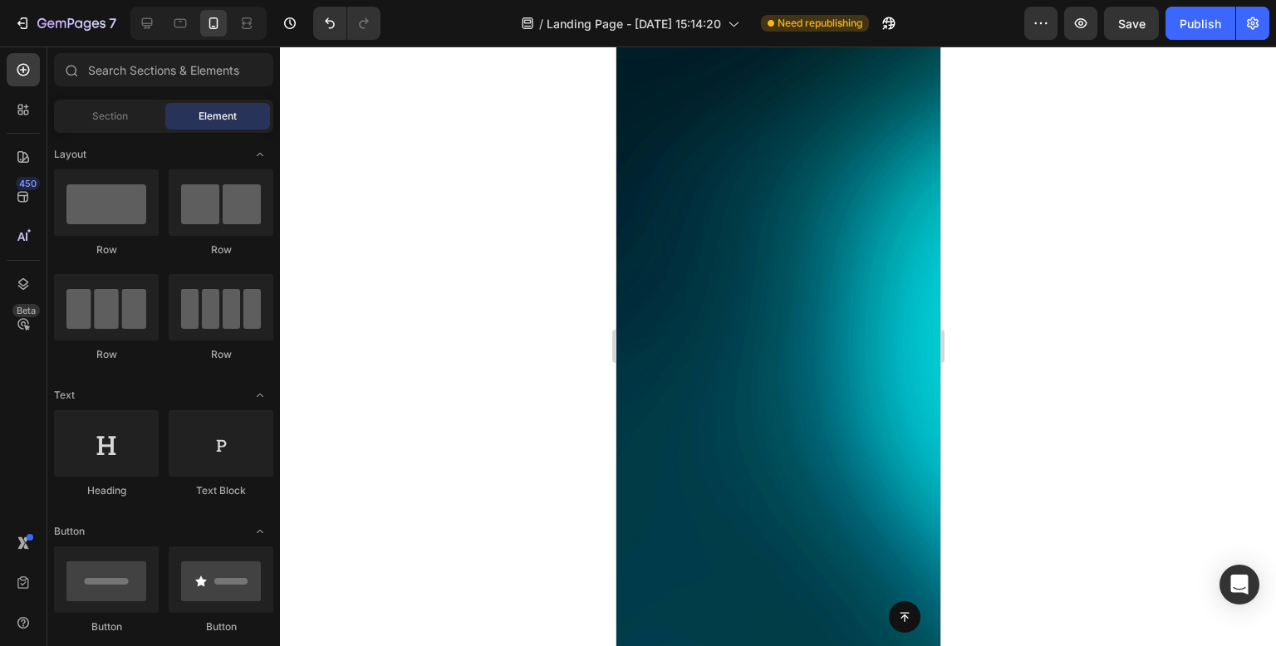
scroll to position [8588, 0]
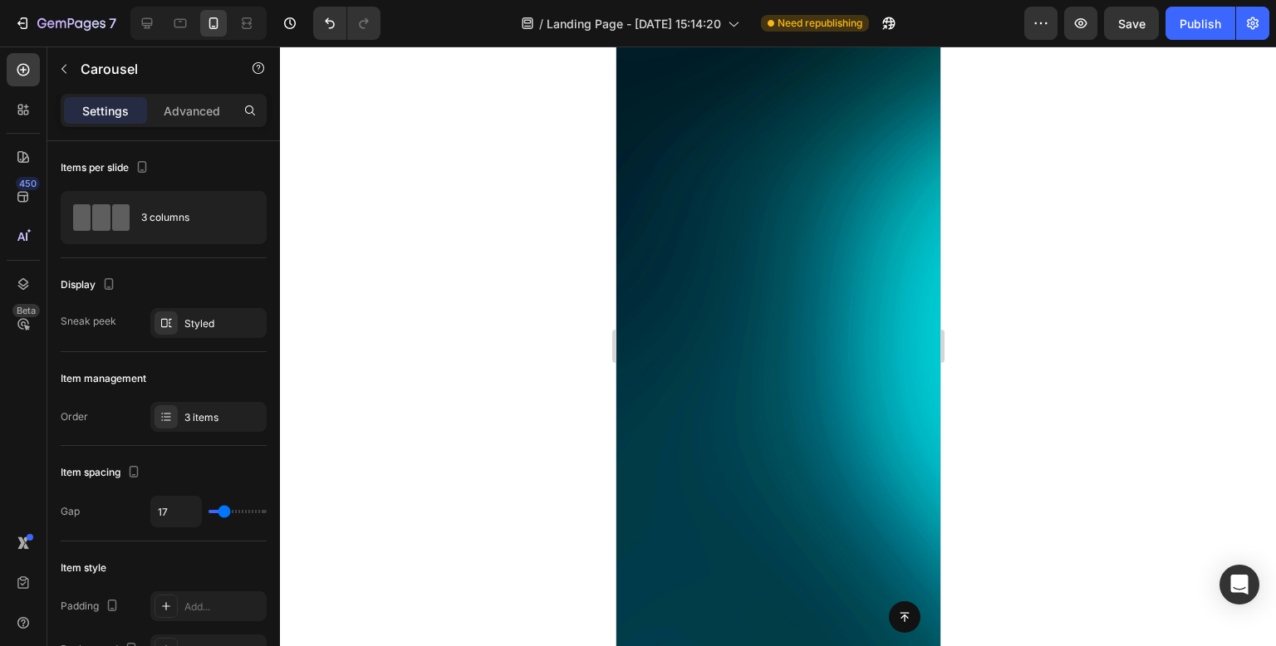
click at [1093, 312] on div at bounding box center [778, 347] width 996 height 600
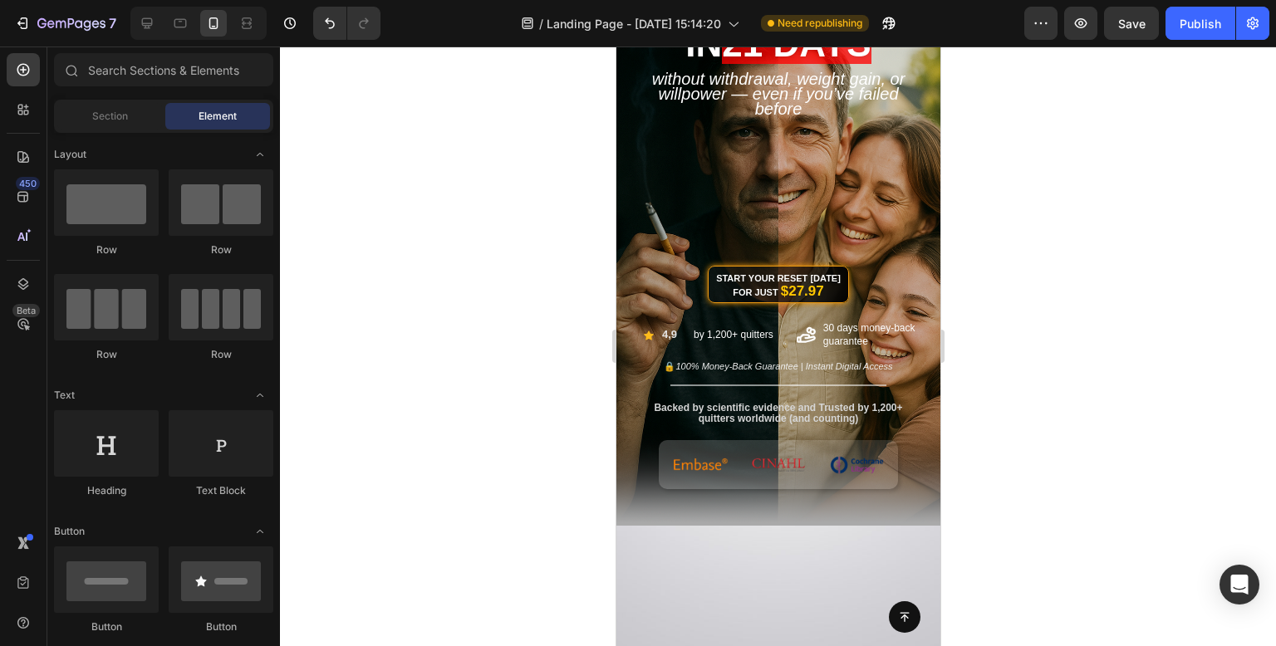
scroll to position [0, 0]
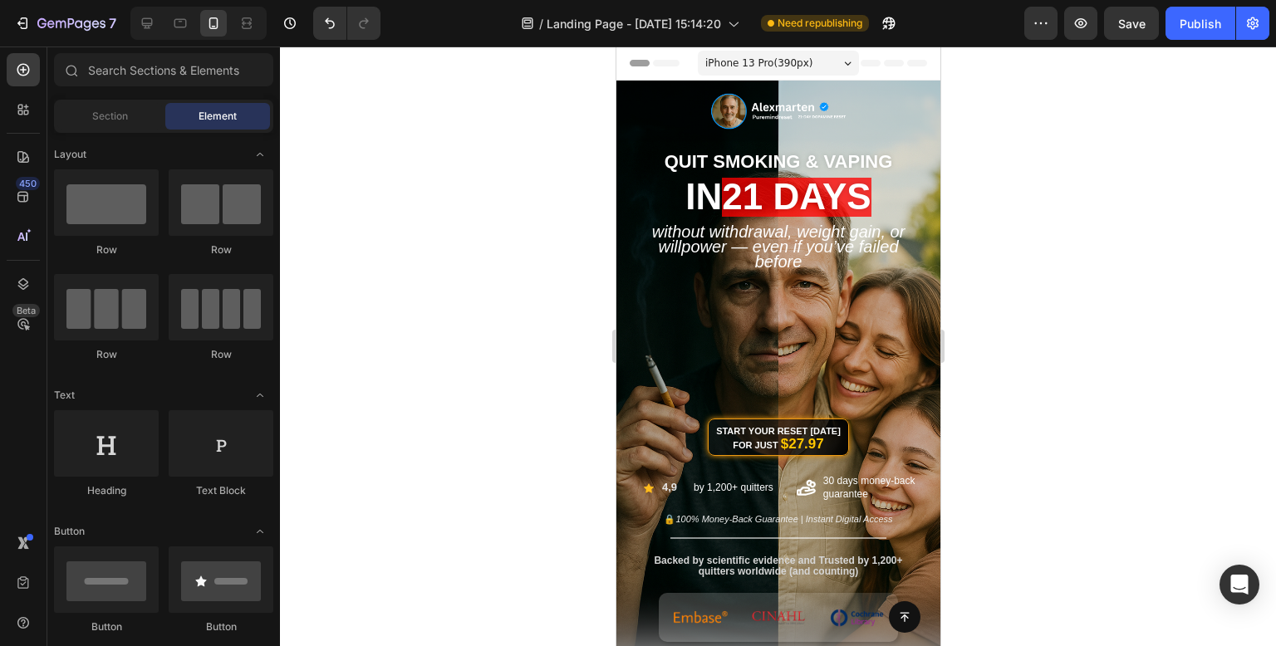
drag, startPoint x: 930, startPoint y: 117, endPoint x: 1556, endPoint y: 113, distance: 626.5
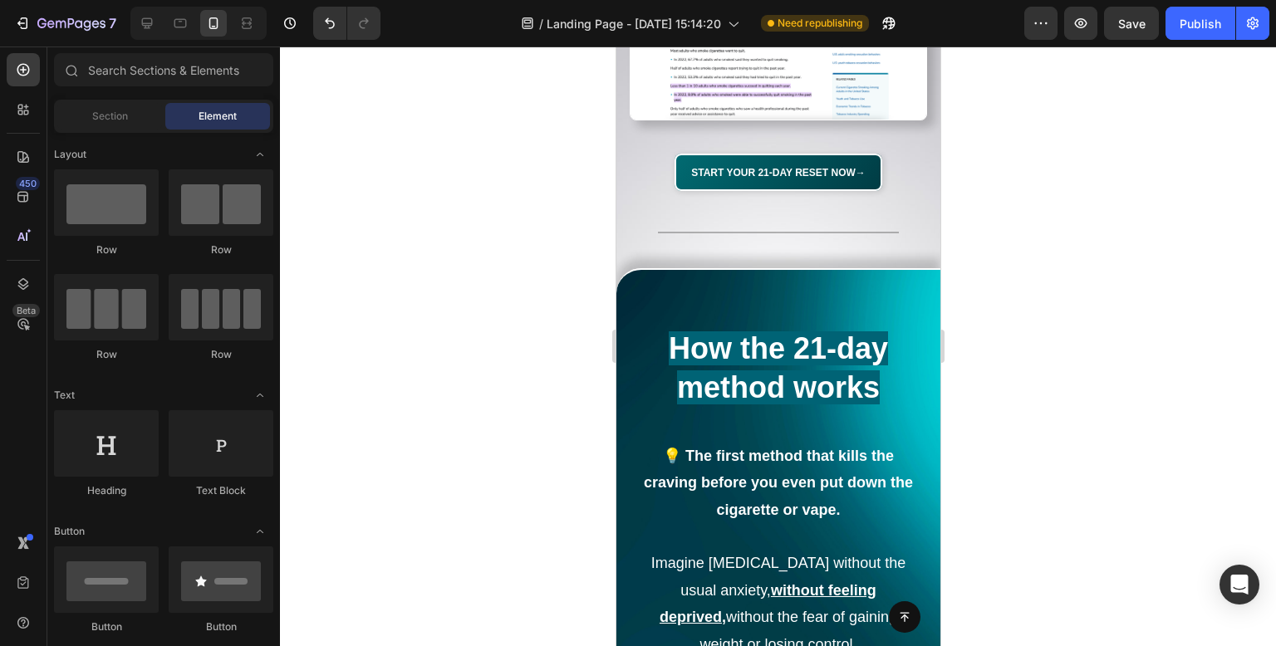
scroll to position [3141, 0]
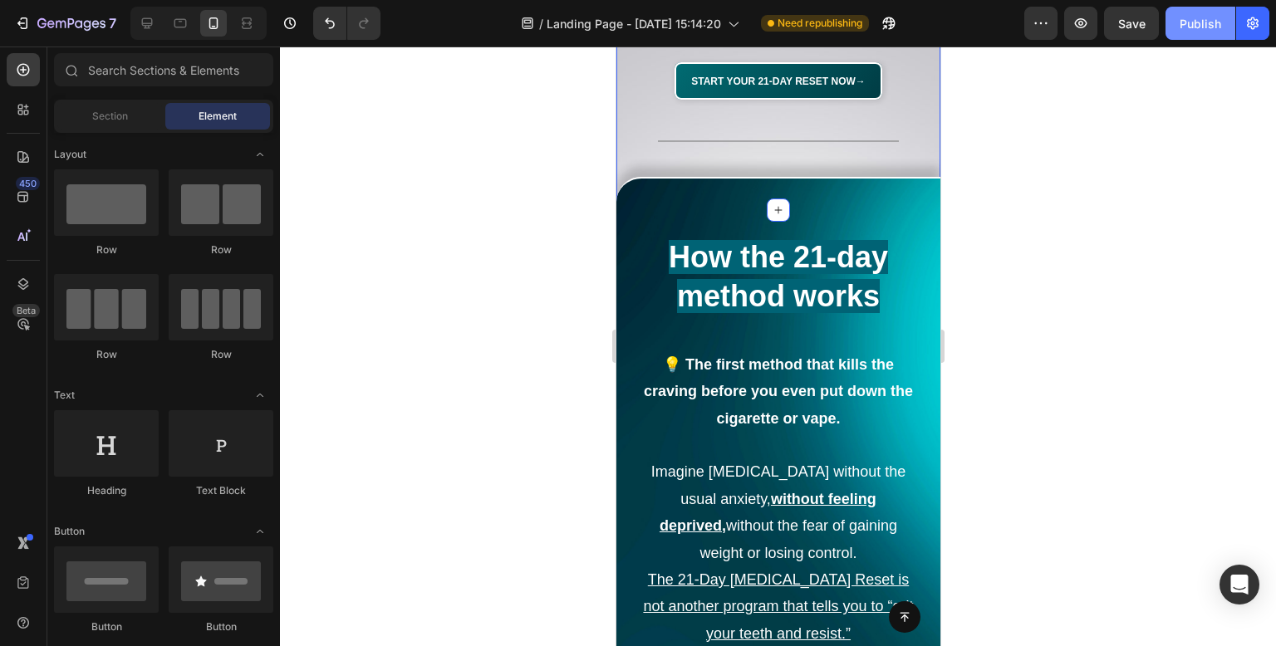
click at [1203, 7] on button "Publish" at bounding box center [1201, 23] width 70 height 33
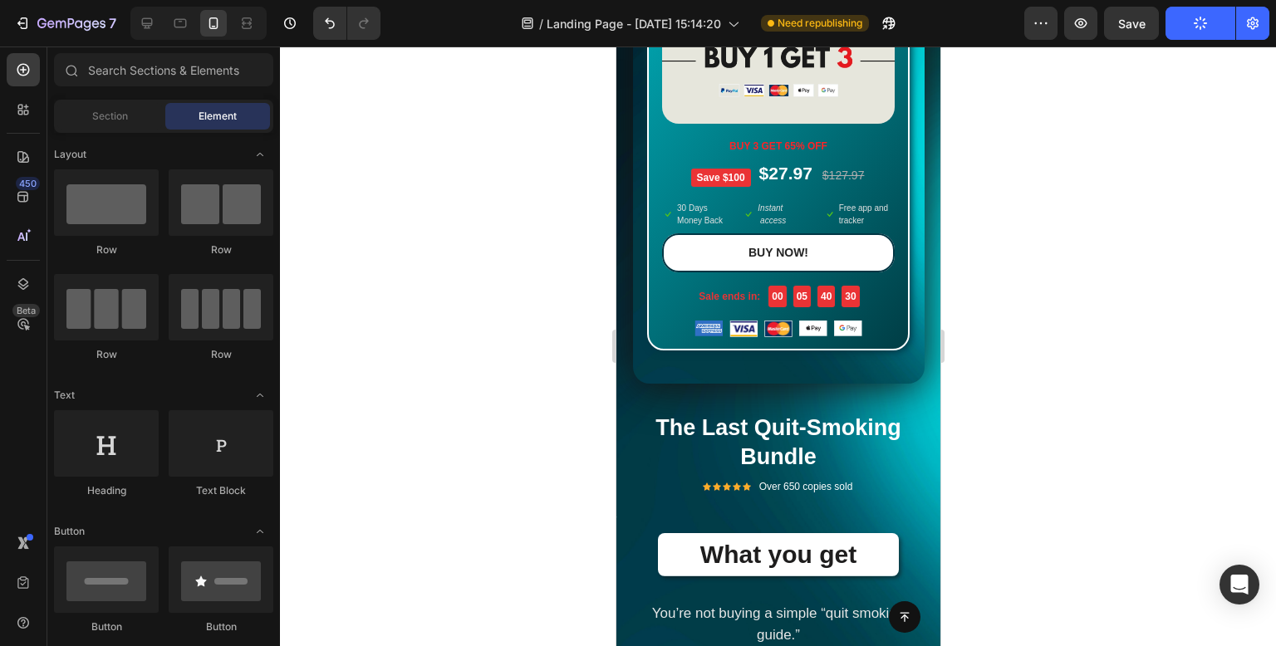
scroll to position [9787, 0]
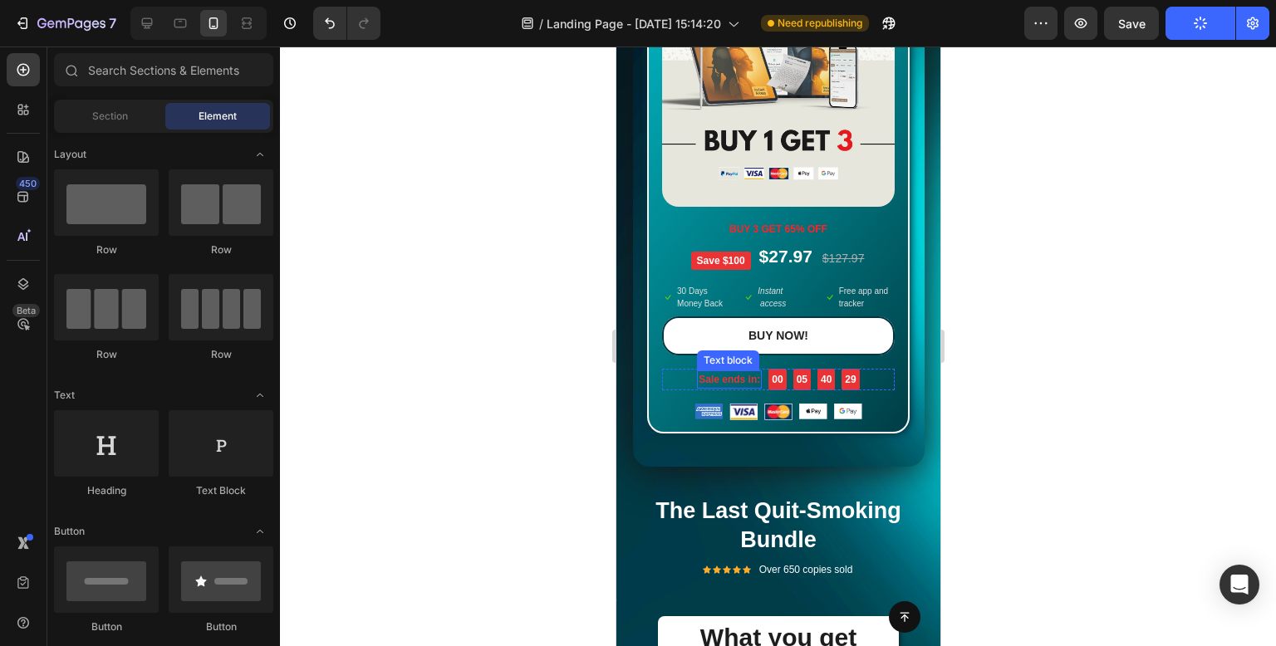
click at [707, 372] on p "Sale ends in:" at bounding box center [728, 379] width 61 height 15
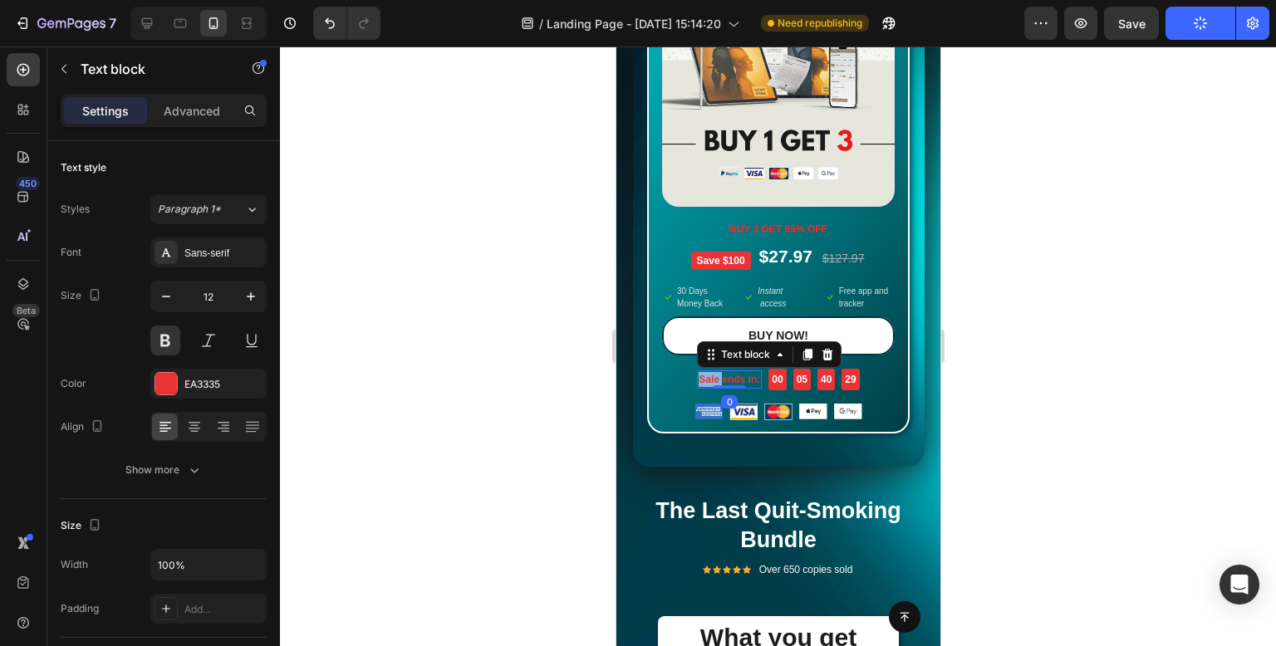
click at [707, 372] on p "Sale ends in:" at bounding box center [728, 379] width 61 height 15
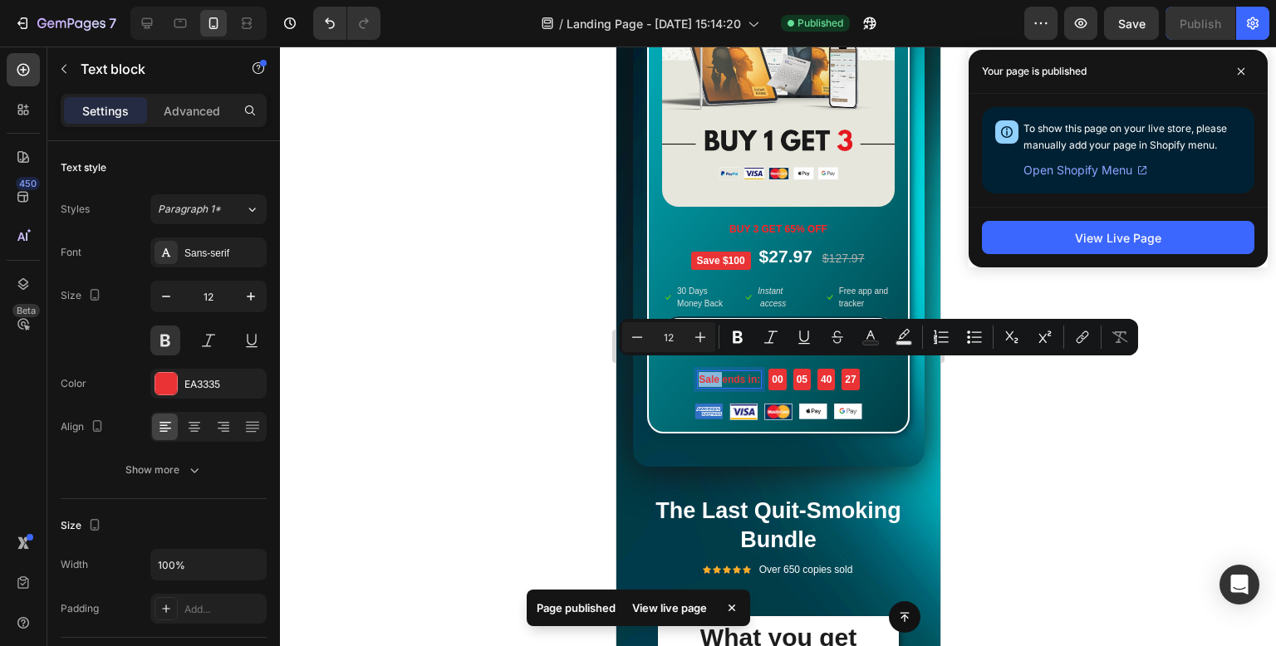
click at [698, 372] on p "Sale ends in:" at bounding box center [728, 379] width 61 height 15
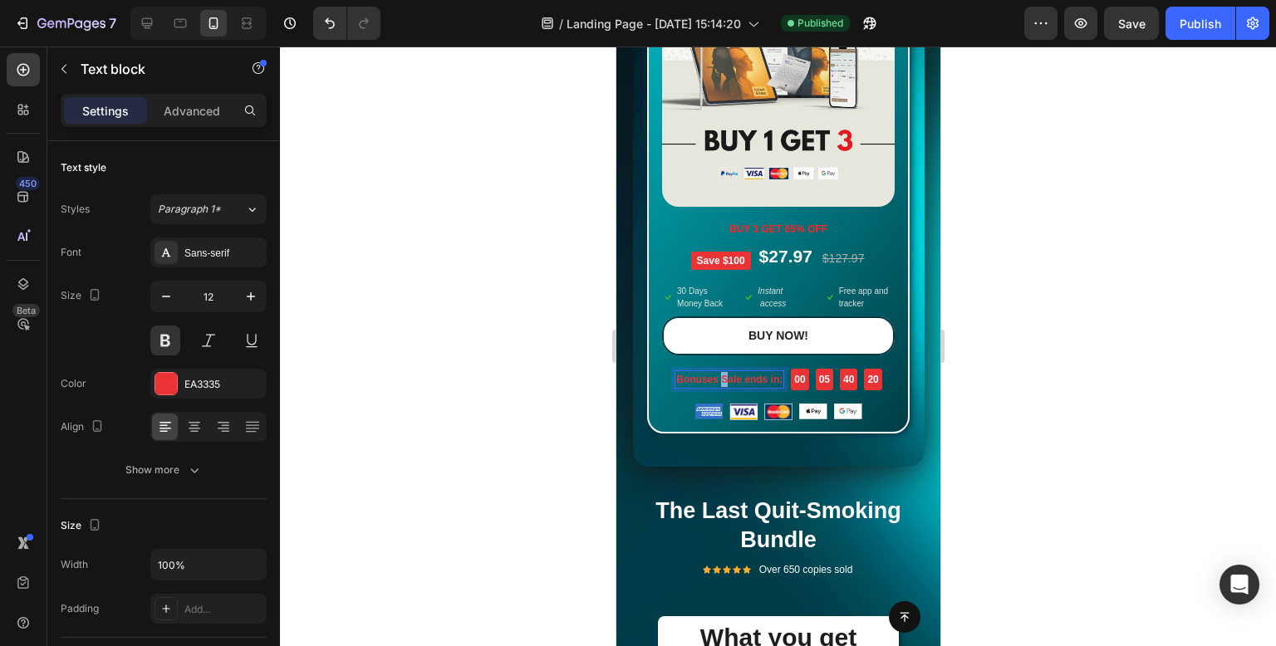
drag, startPoint x: 718, startPoint y: 367, endPoint x: 722, endPoint y: 375, distance: 8.6
click at [719, 372] on p "Bonuses Sale ends in:" at bounding box center [728, 379] width 106 height 15
click at [999, 353] on div at bounding box center [778, 347] width 996 height 600
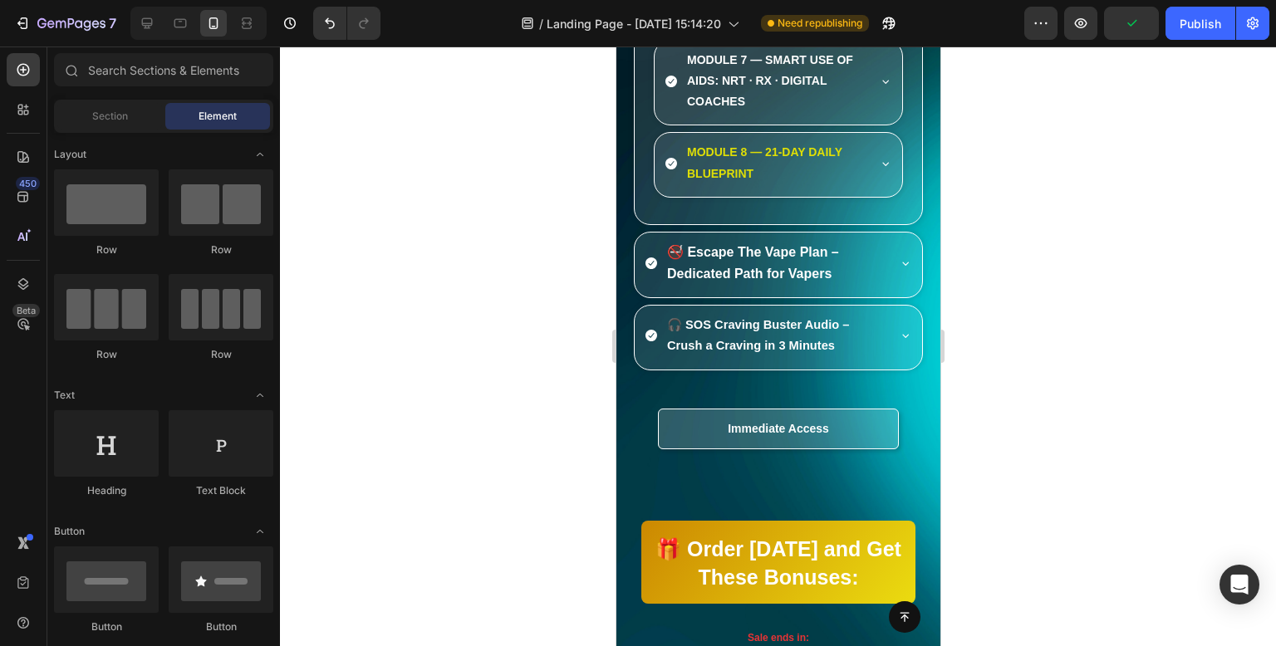
scroll to position [12280, 0]
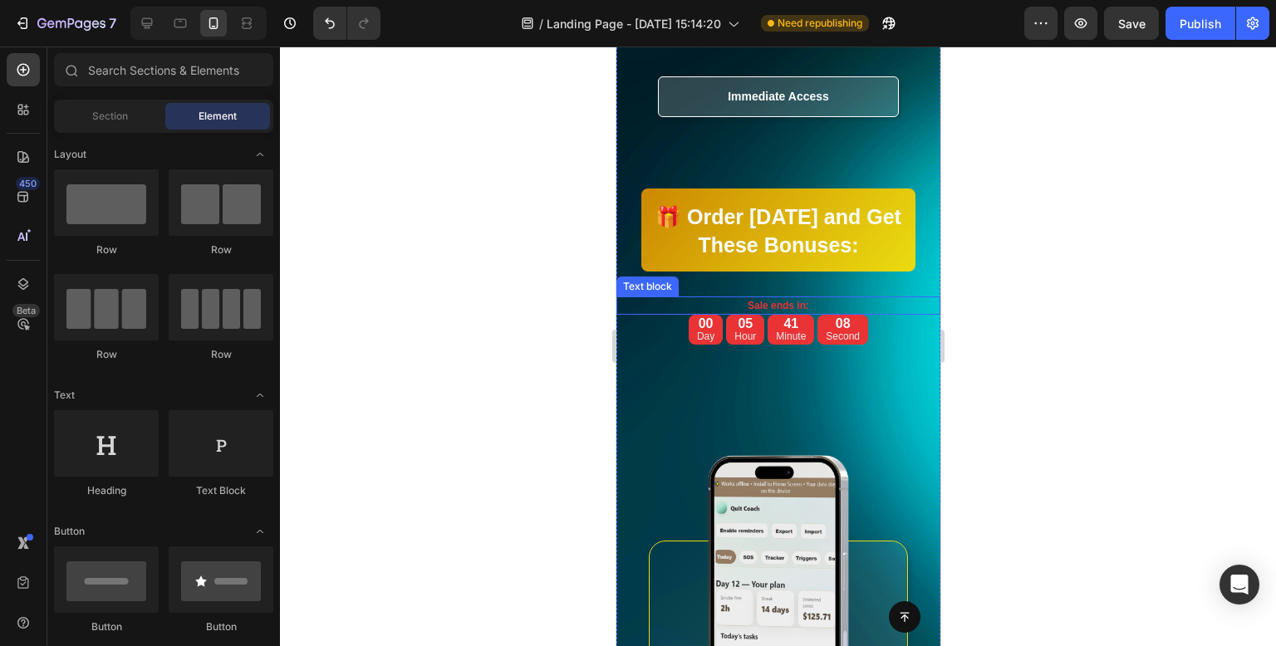
click at [735, 304] on p "Sale ends in:" at bounding box center [777, 305] width 321 height 15
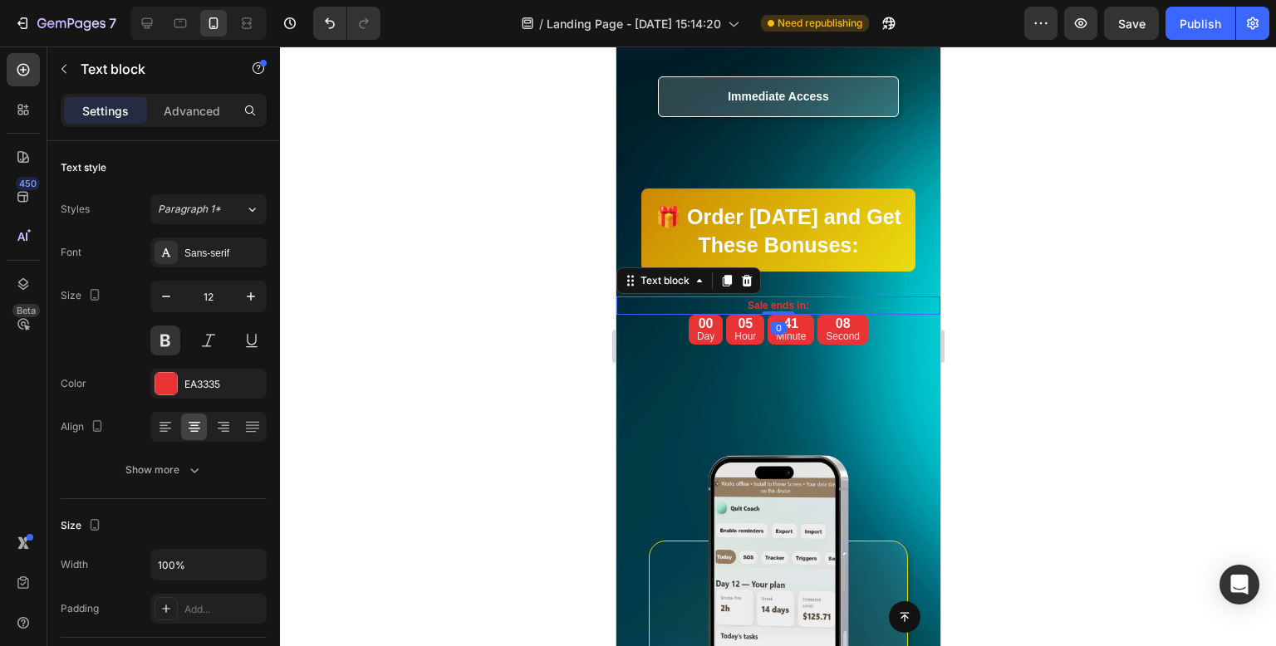
click at [742, 305] on p "Sale ends in:" at bounding box center [777, 305] width 321 height 15
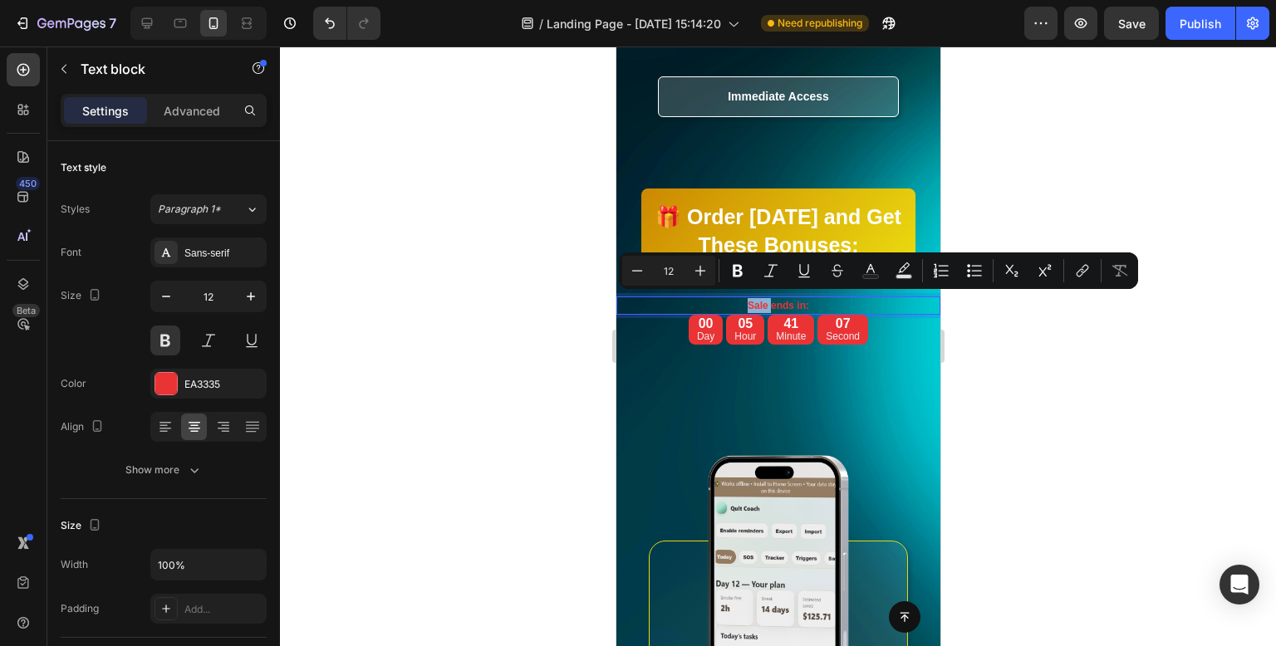
click at [742, 305] on p "Sale ends in:" at bounding box center [777, 305] width 321 height 15
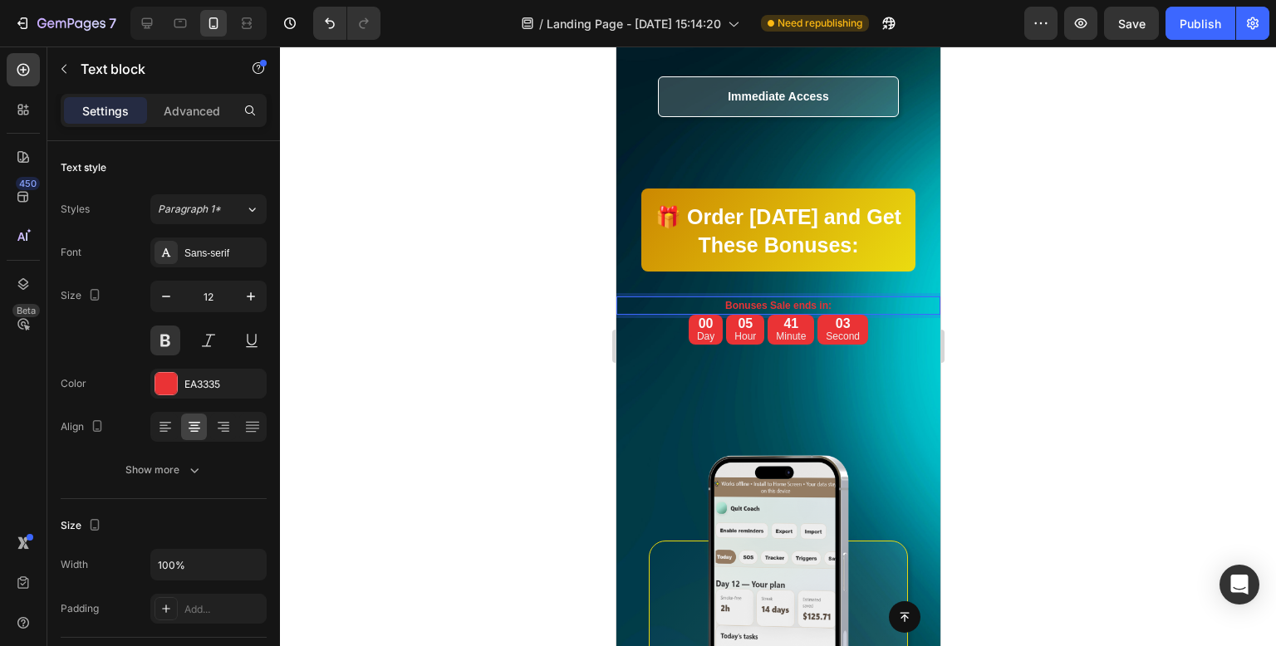
click at [770, 298] on p "Bonuses Sale ends in:" at bounding box center [777, 305] width 321 height 15
click at [1103, 229] on div at bounding box center [778, 347] width 996 height 600
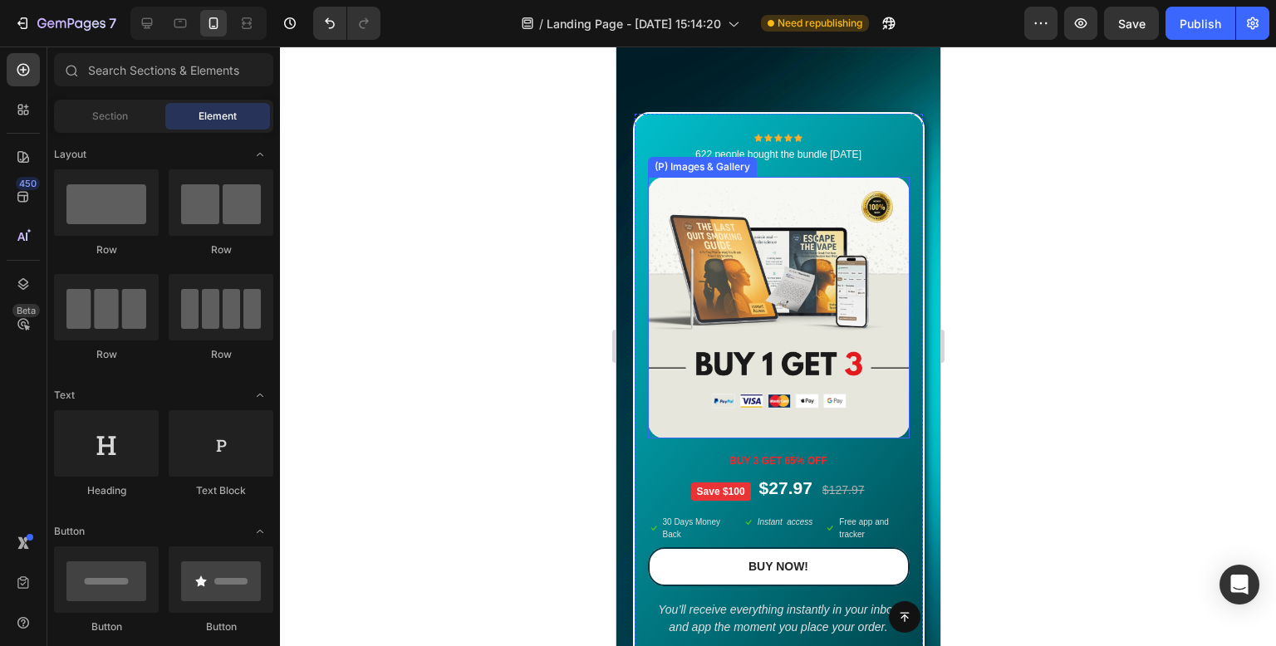
scroll to position [14191, 0]
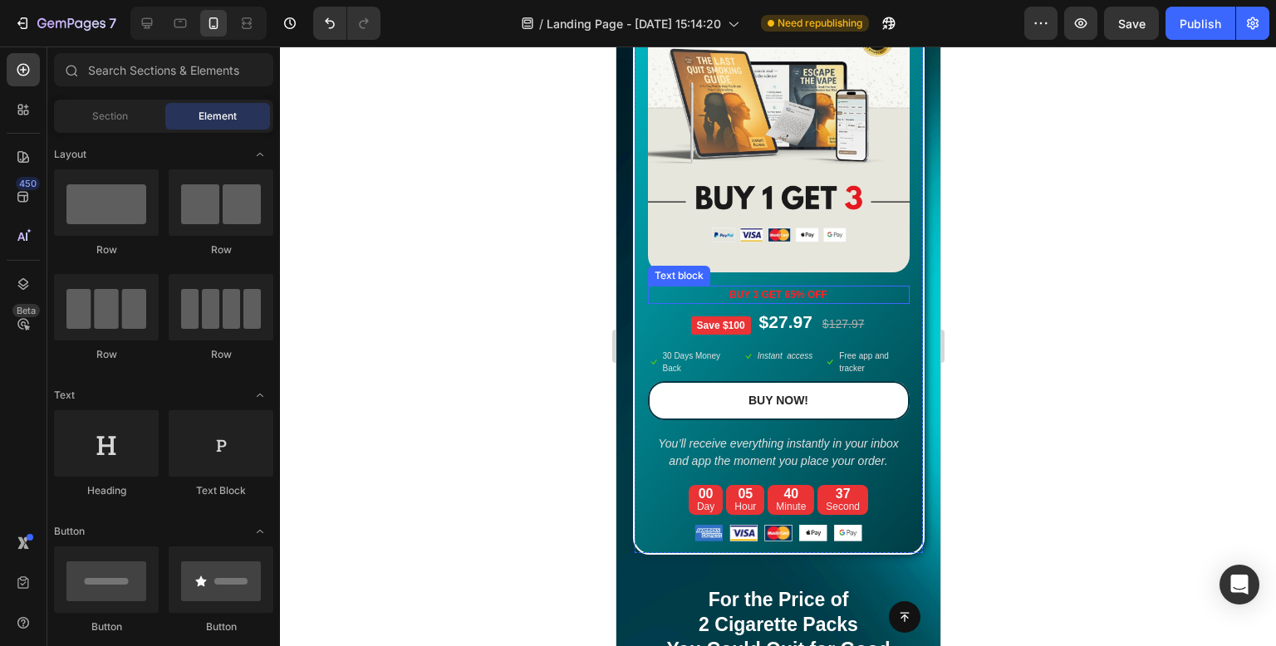
click at [775, 301] on span "buy 3 get 65% off" at bounding box center [778, 295] width 98 height 12
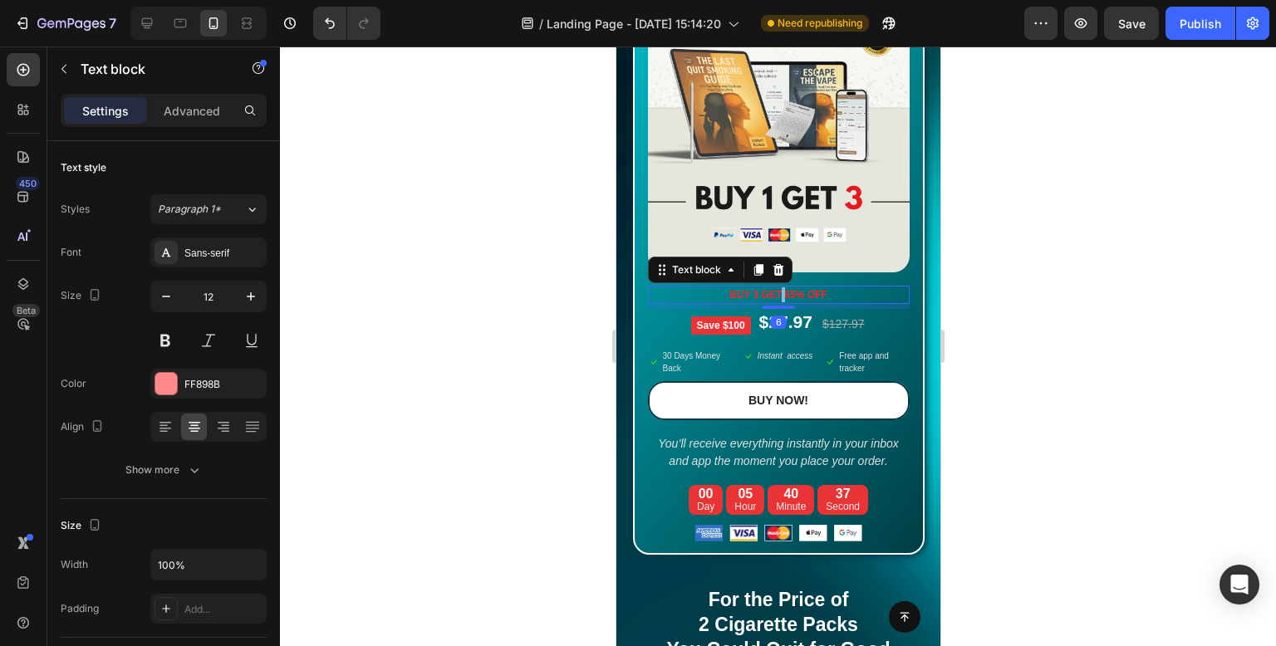
click at [775, 301] on span "buy 3 get 65% off" at bounding box center [778, 295] width 98 height 12
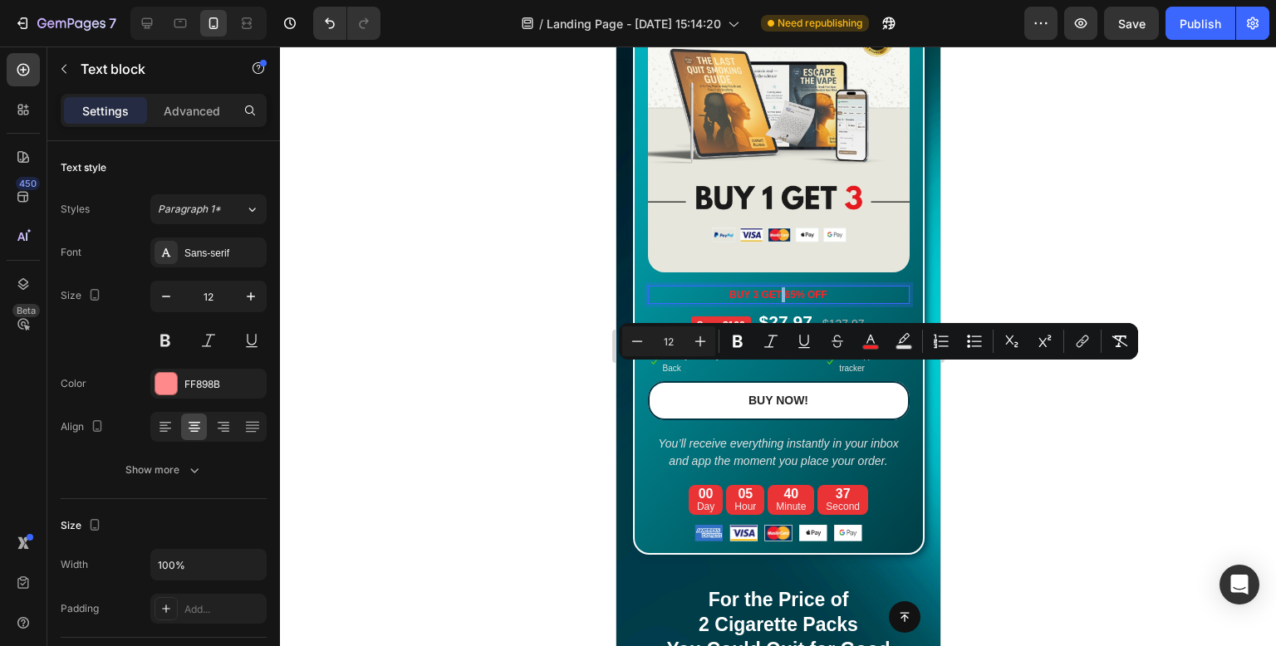
click at [775, 301] on span "buy 3 get 65% off" at bounding box center [778, 295] width 98 height 12
drag, startPoint x: 775, startPoint y: 371, endPoint x: 745, endPoint y: 369, distance: 30.0
click at [745, 301] on span "buy 3 get 65% off" at bounding box center [778, 295] width 98 height 12
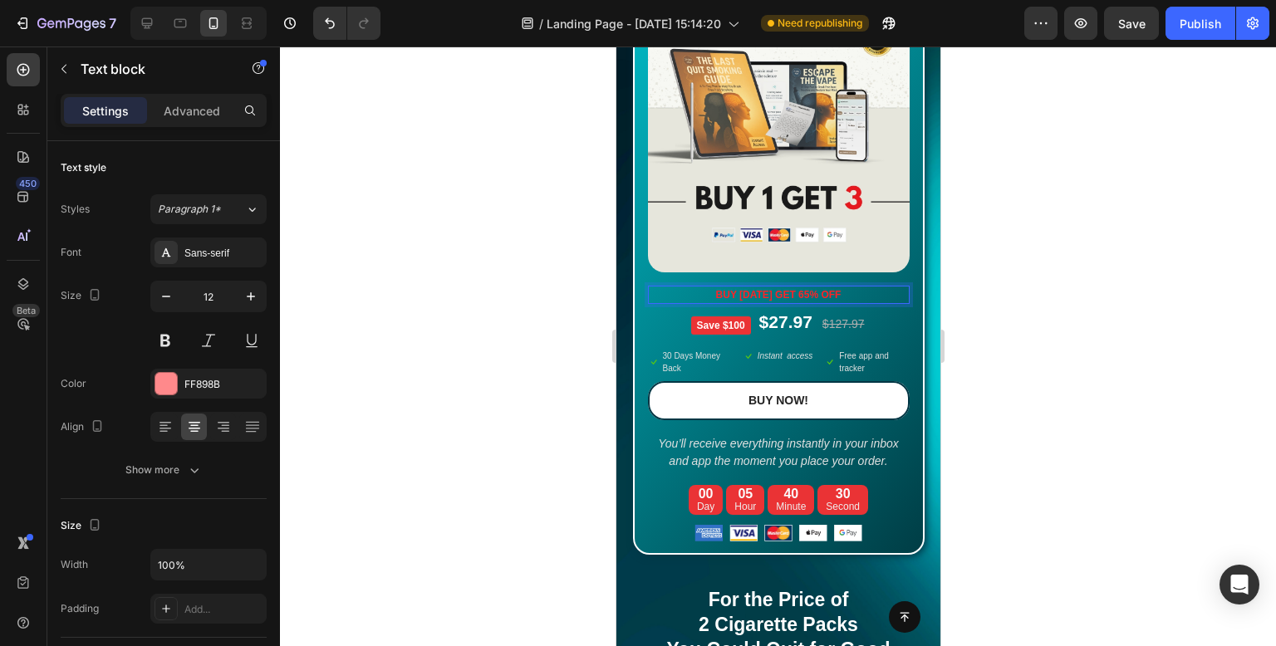
click at [842, 302] on p "buy [DATE] get 65% off" at bounding box center [778, 294] width 258 height 15
click at [1047, 395] on div at bounding box center [778, 347] width 996 height 600
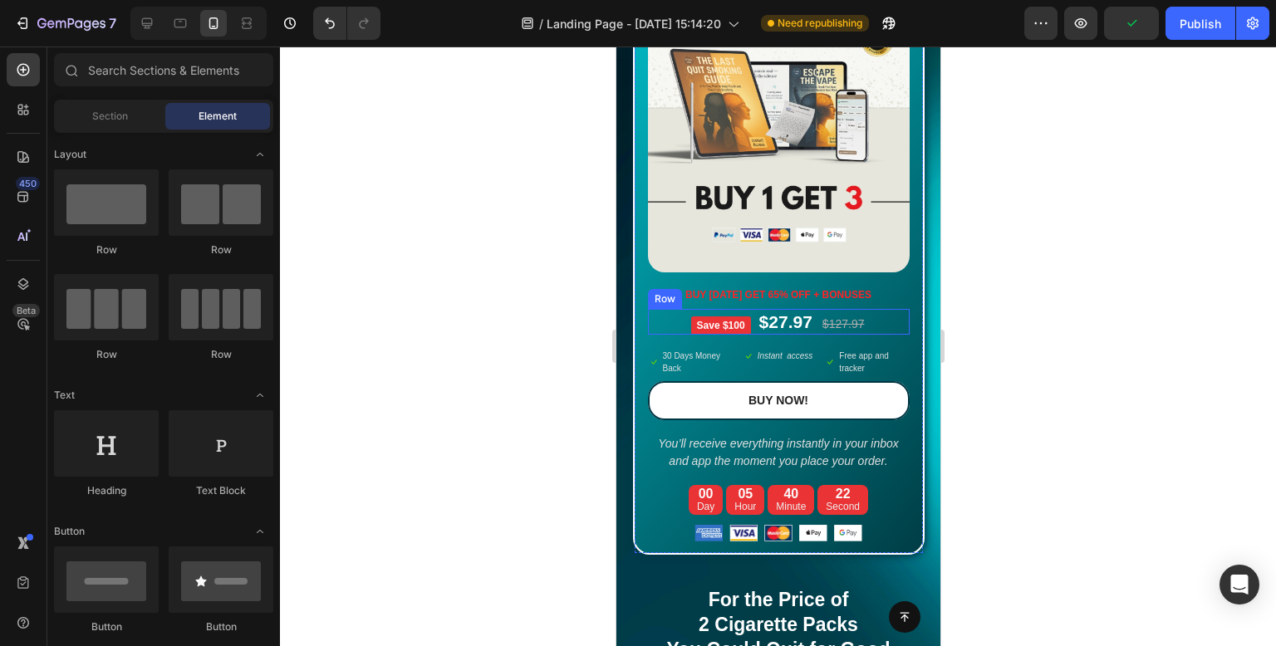
scroll to position [14274, 0]
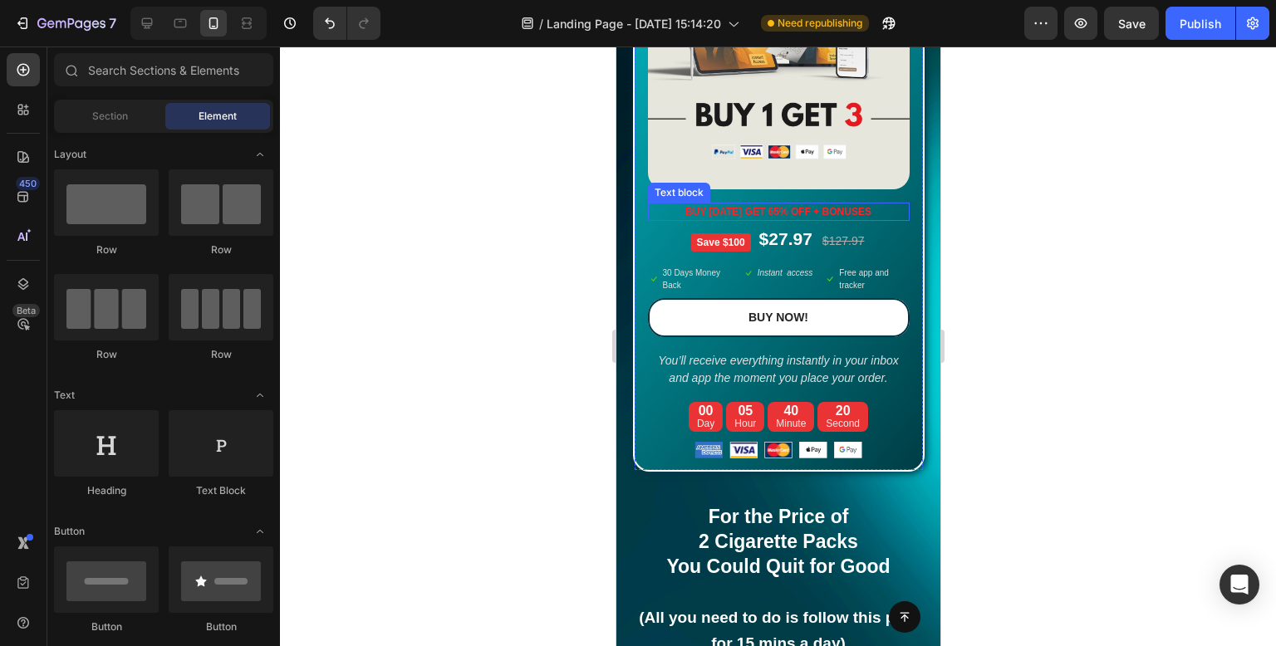
click at [849, 218] on span "buy [DATE] get 65% off + bonuses" at bounding box center [778, 212] width 186 height 12
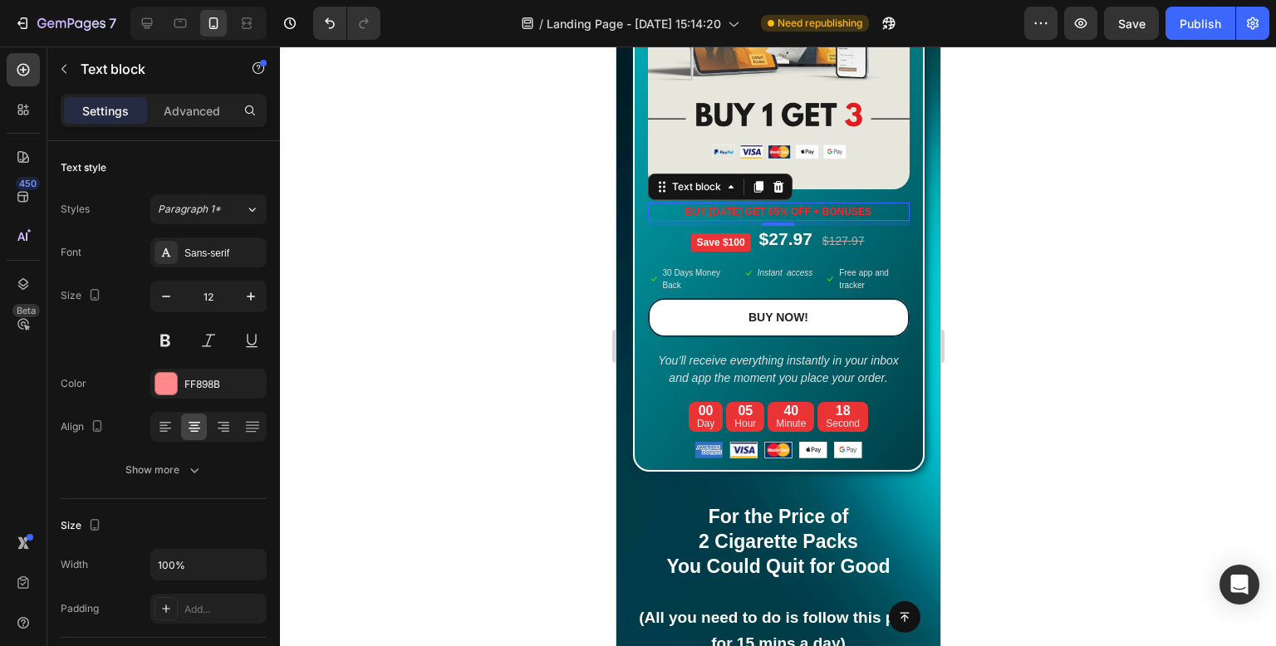
click at [755, 218] on span "buy [DATE] get 65% off + bonuses" at bounding box center [778, 212] width 186 height 12
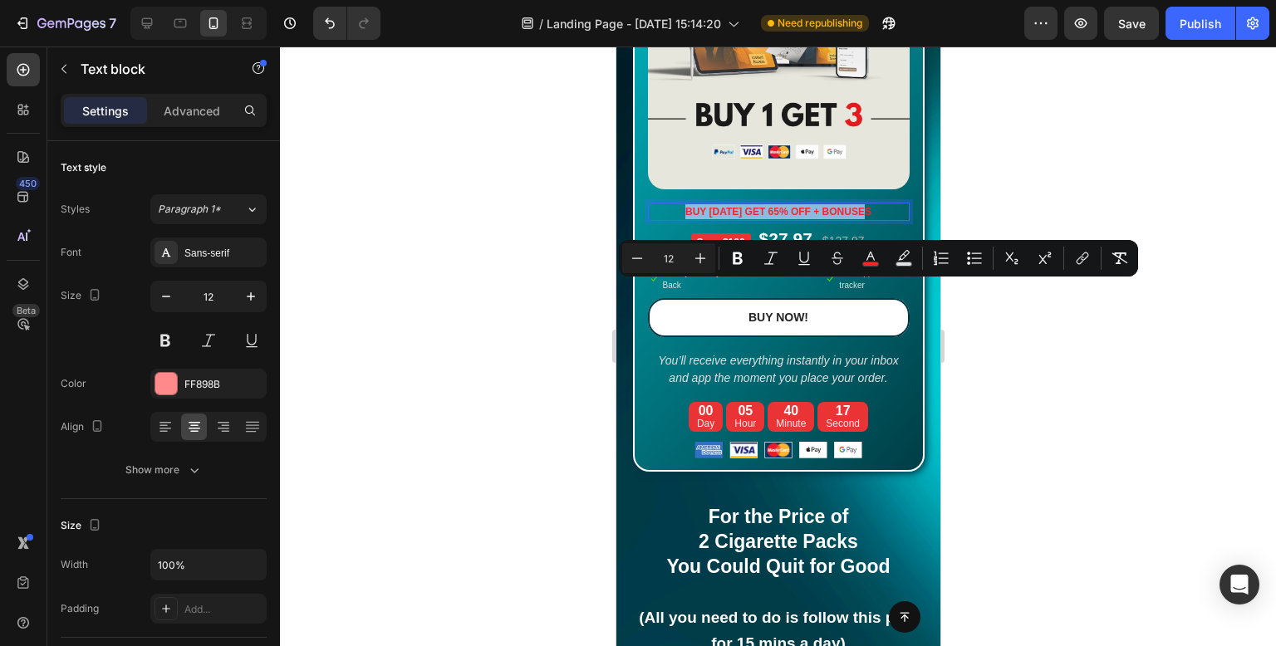
click at [762, 218] on span "buy [DATE] get 65% off + bonuses" at bounding box center [778, 212] width 186 height 12
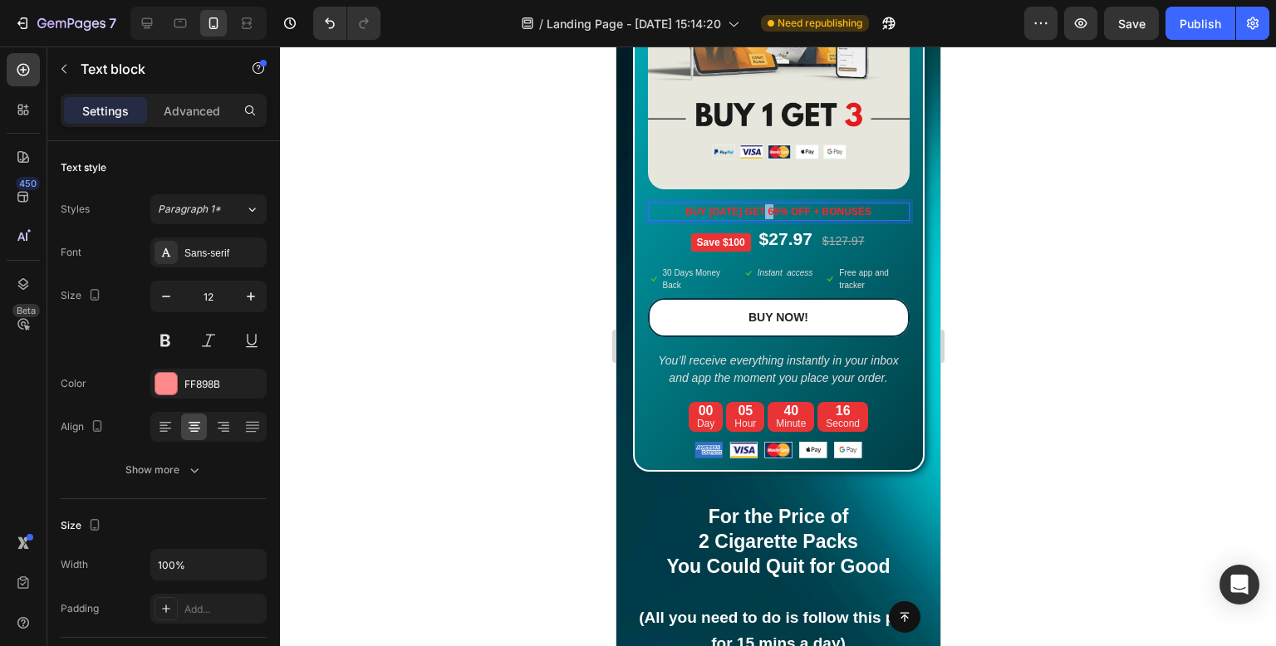
click at [762, 218] on span "buy [DATE] get 65% off + bonuses" at bounding box center [778, 212] width 186 height 12
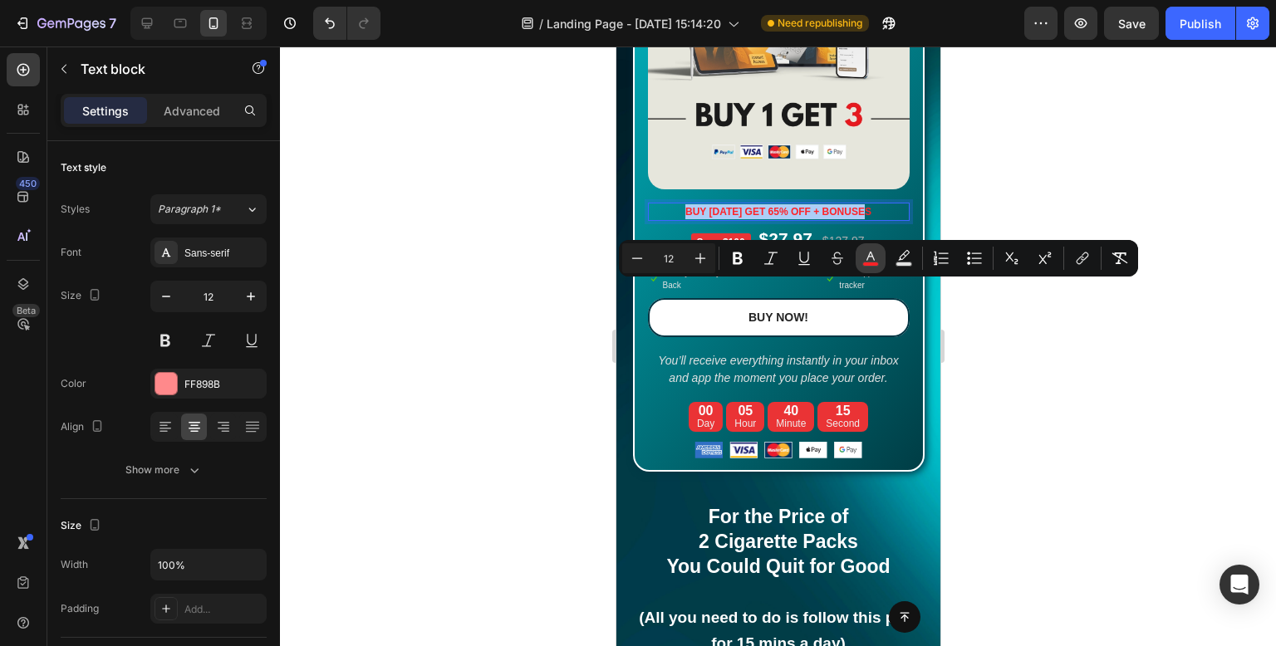
click at [867, 258] on icon "Editor contextual toolbar" at bounding box center [870, 258] width 17 height 17
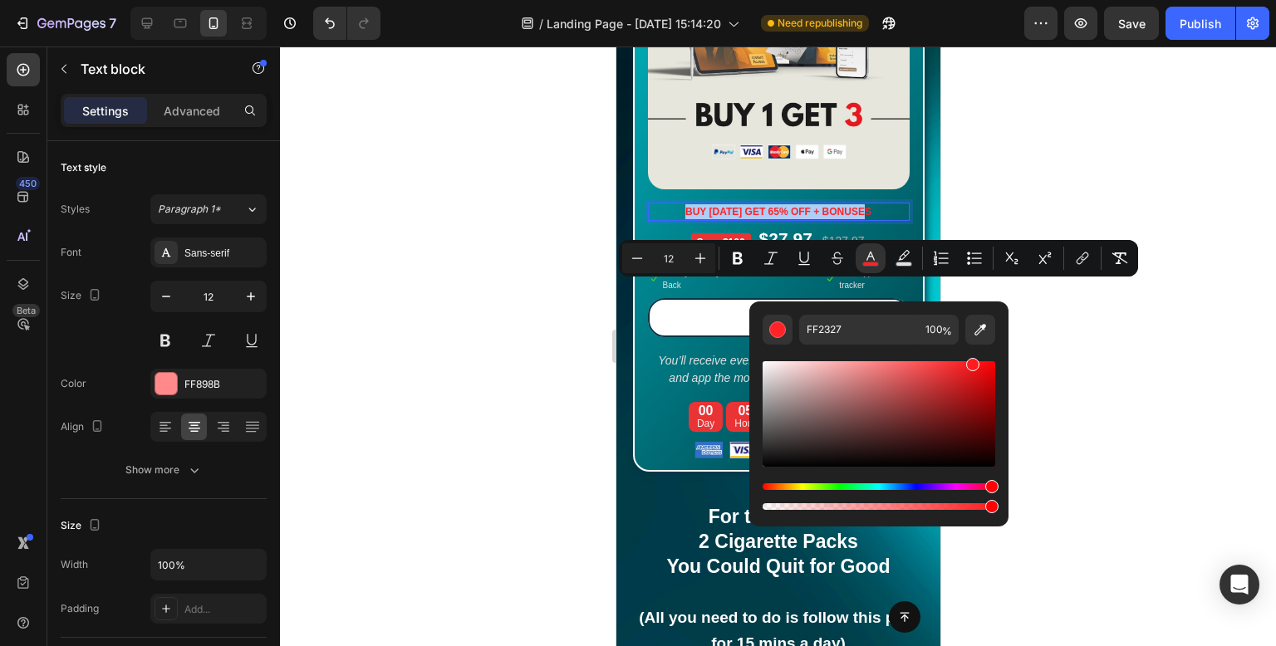
drag, startPoint x: 970, startPoint y: 360, endPoint x: 1044, endPoint y: 339, distance: 76.0
click at [1044, 0] on body "7 Version history / Landing Page - [DATE] 15:14:20 Need republishing Preview Sa…" at bounding box center [638, 0] width 1276 height 0
click at [1098, 276] on div "Minus 12 Plus Bold Italic Underline Strikethrough color Text Background Color N…" at bounding box center [878, 258] width 519 height 37
type input "A50002"
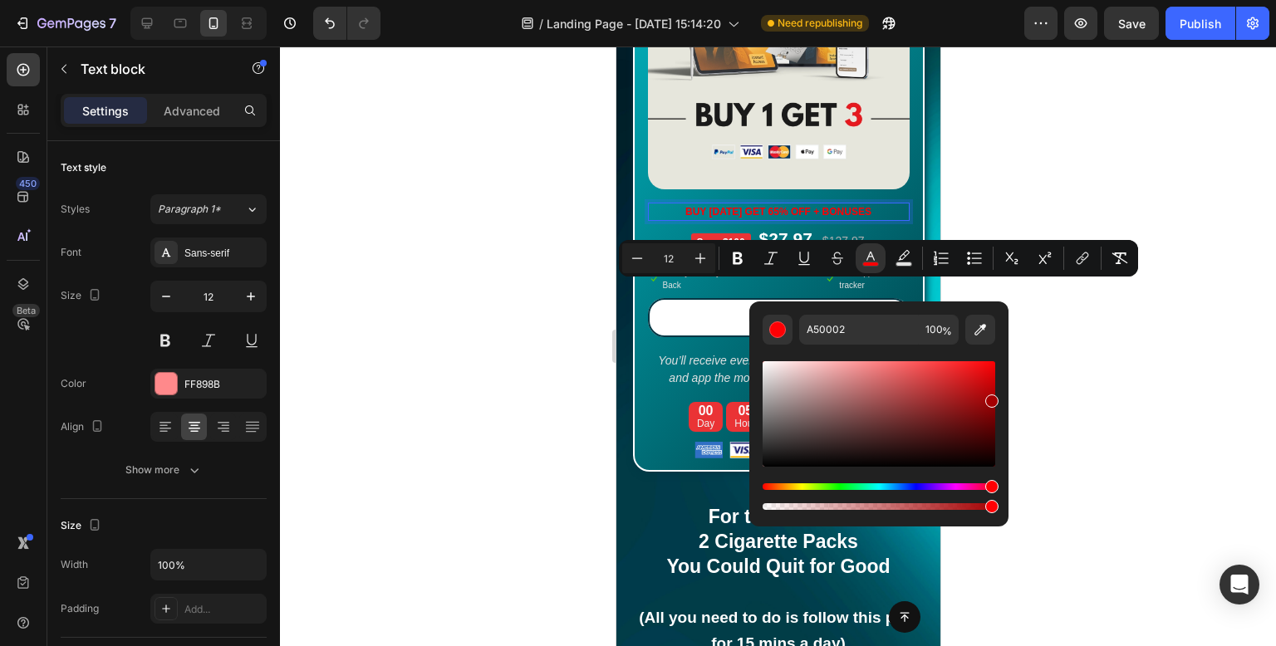
click at [998, 397] on div "A50002 100 %" at bounding box center [878, 408] width 259 height 212
drag, startPoint x: 1613, startPoint y: 444, endPoint x: 865, endPoint y: 340, distance: 755.8
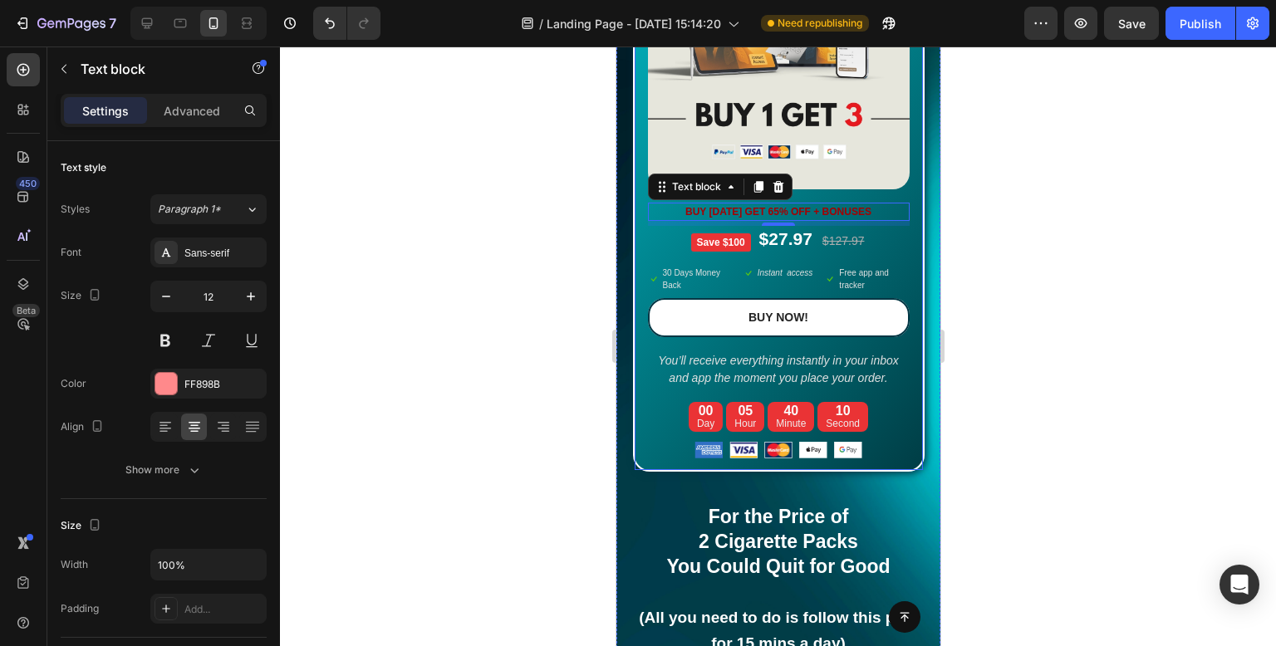
click at [1054, 281] on div at bounding box center [778, 347] width 996 height 600
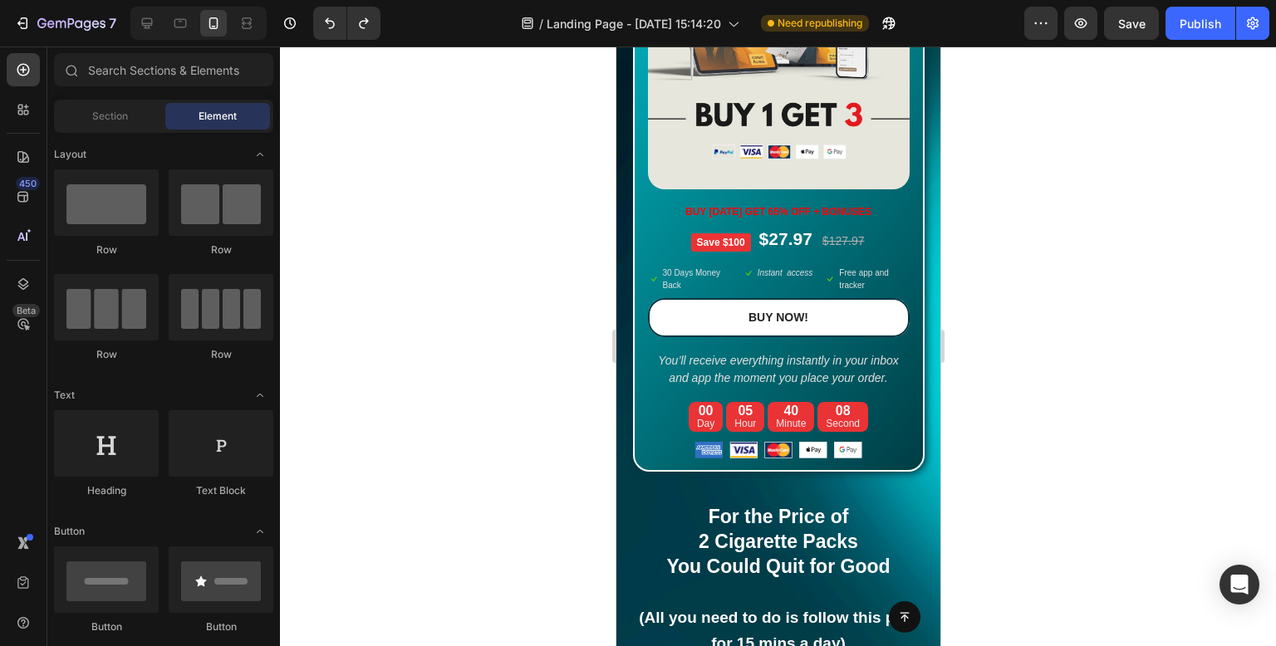
click at [1029, 284] on div at bounding box center [778, 347] width 996 height 600
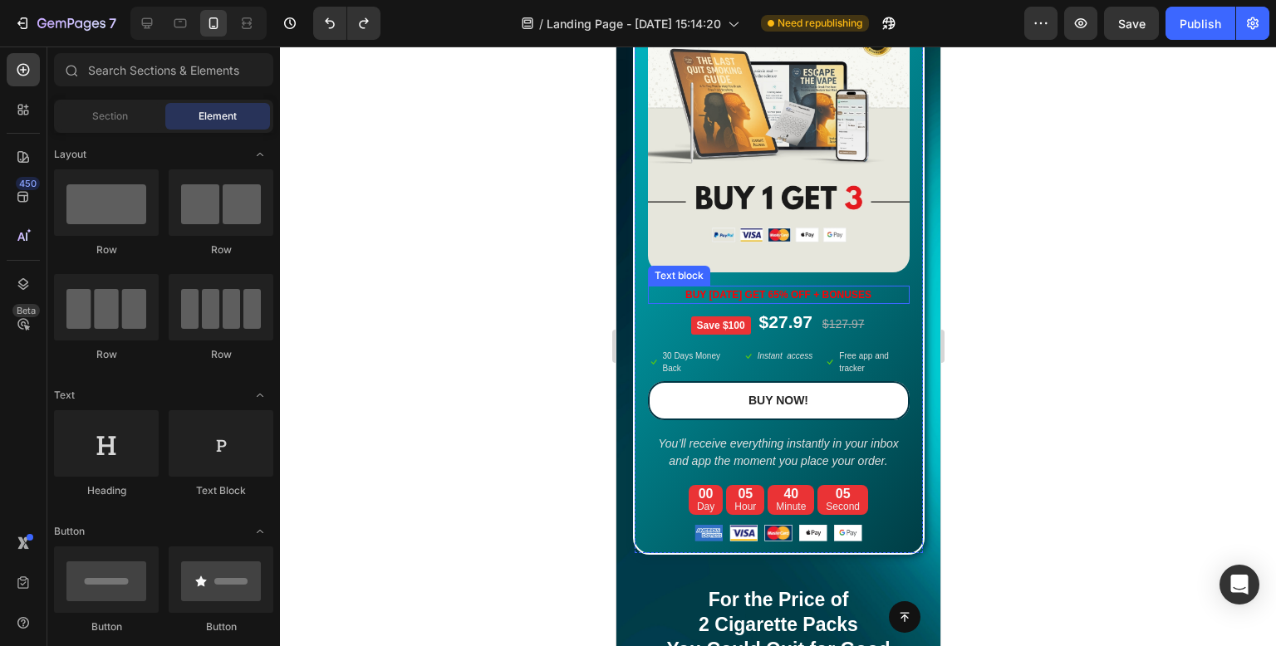
click at [858, 301] on span "buy [DATE] get 65% off + bonuses" at bounding box center [778, 295] width 186 height 12
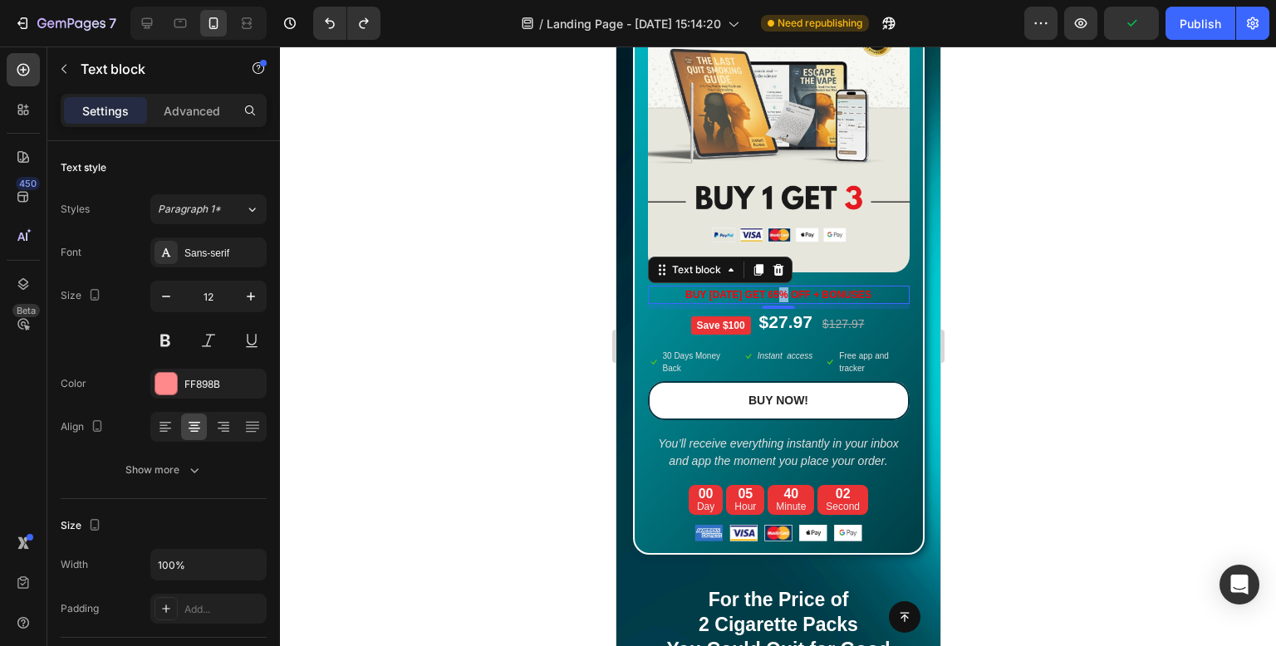
click at [778, 301] on span "buy [DATE] get 65% off + bonuses" at bounding box center [778, 295] width 186 height 12
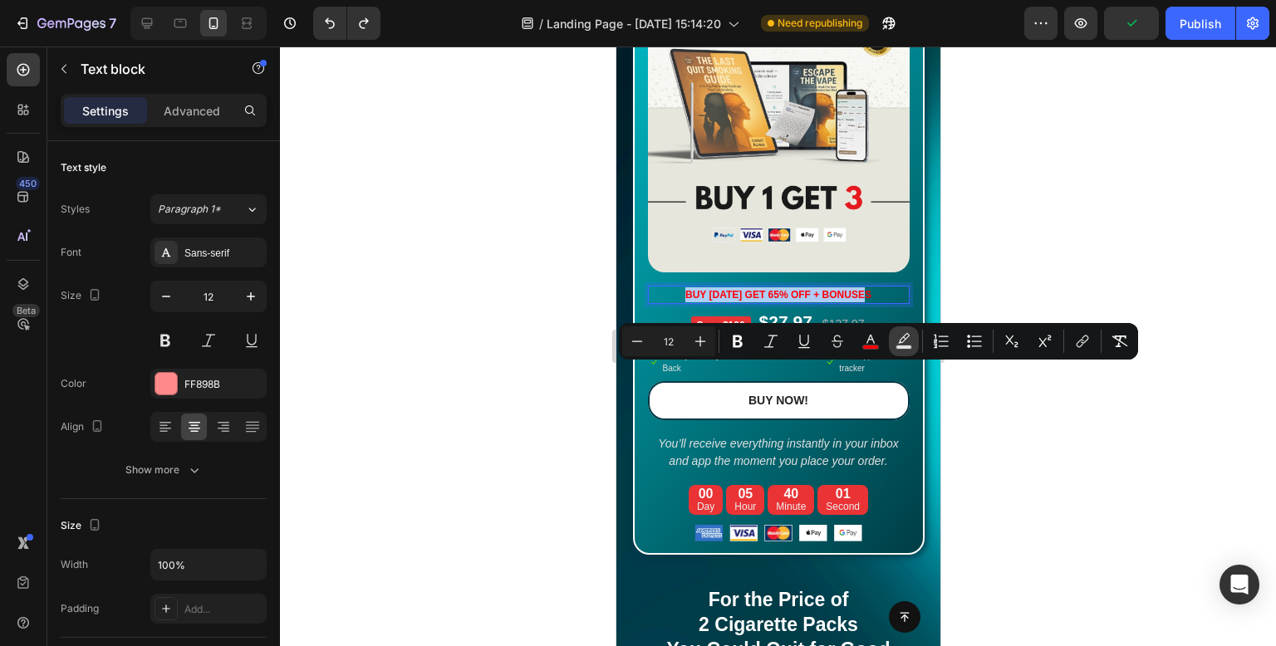
click at [901, 341] on icon "Editor contextual toolbar" at bounding box center [904, 338] width 12 height 10
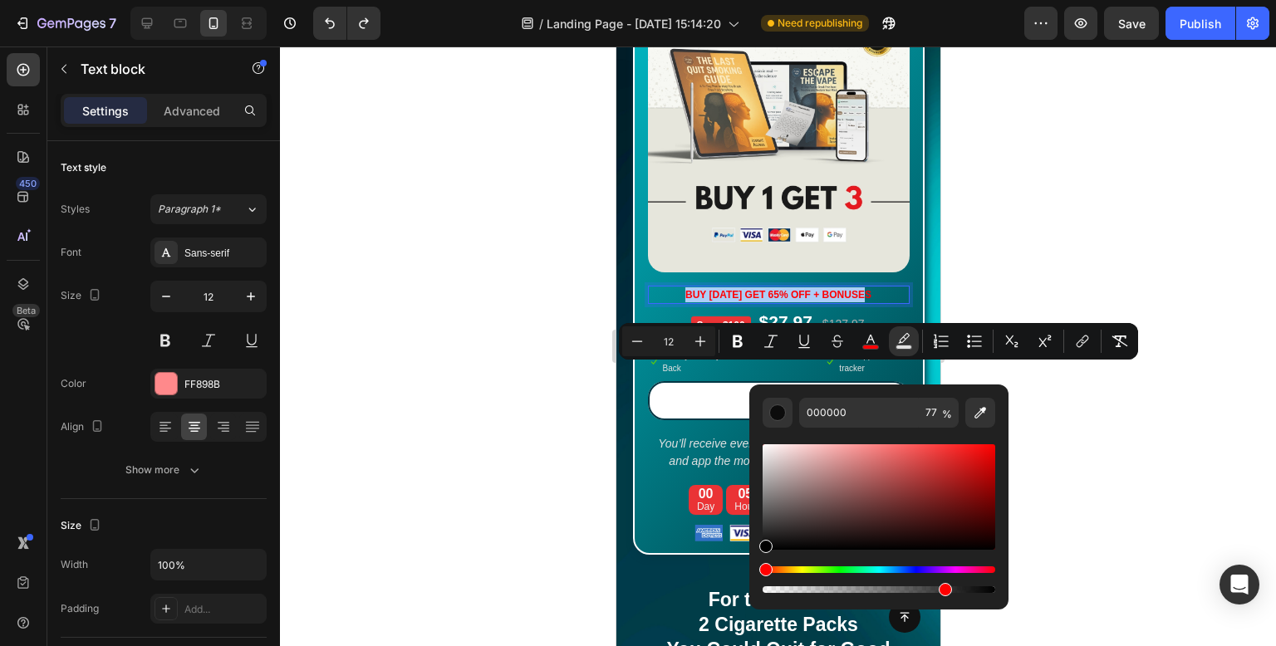
drag, startPoint x: 1396, startPoint y: 534, endPoint x: 726, endPoint y: 391, distance: 684.7
type input "FFFFFF"
click at [1080, 418] on div at bounding box center [778, 347] width 996 height 600
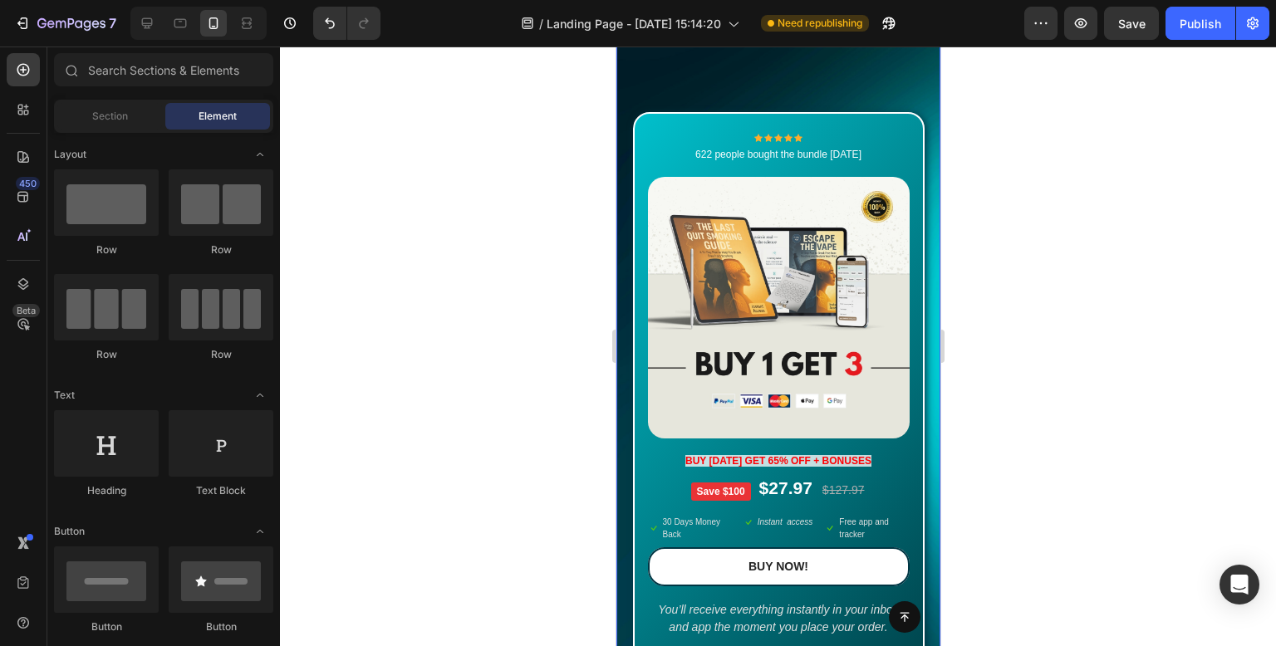
scroll to position [14274, 0]
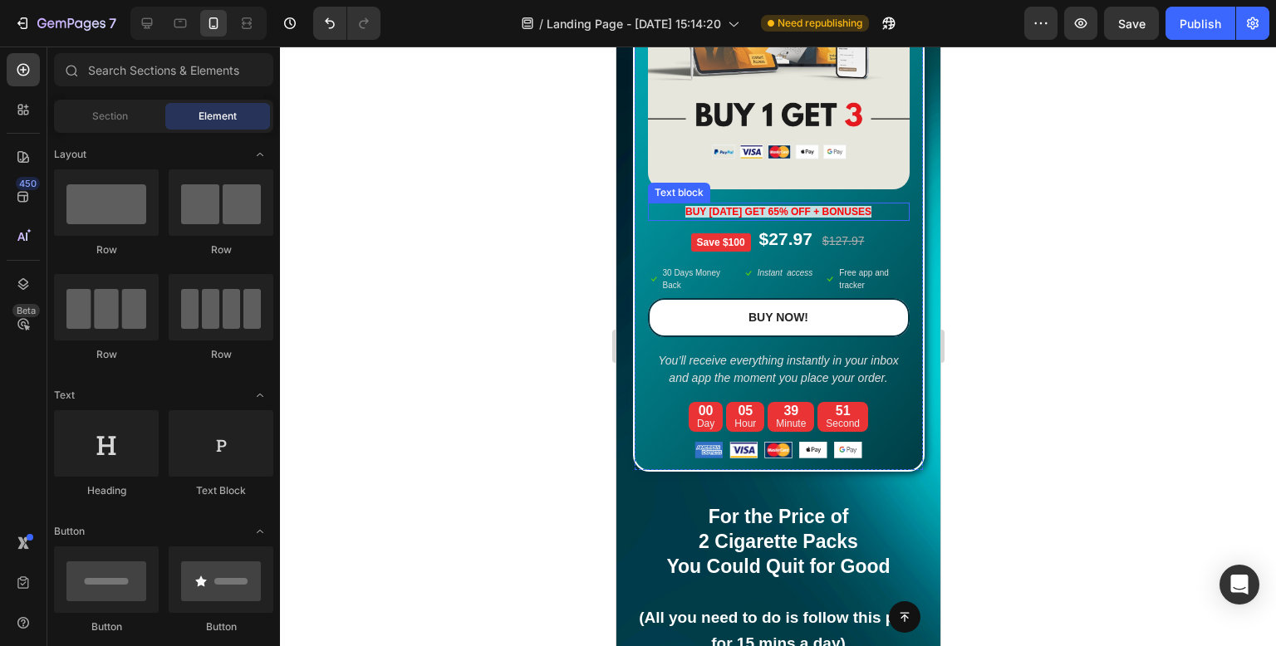
click at [800, 218] on span "buy [DATE] get 65% off + bonuses" at bounding box center [778, 212] width 186 height 12
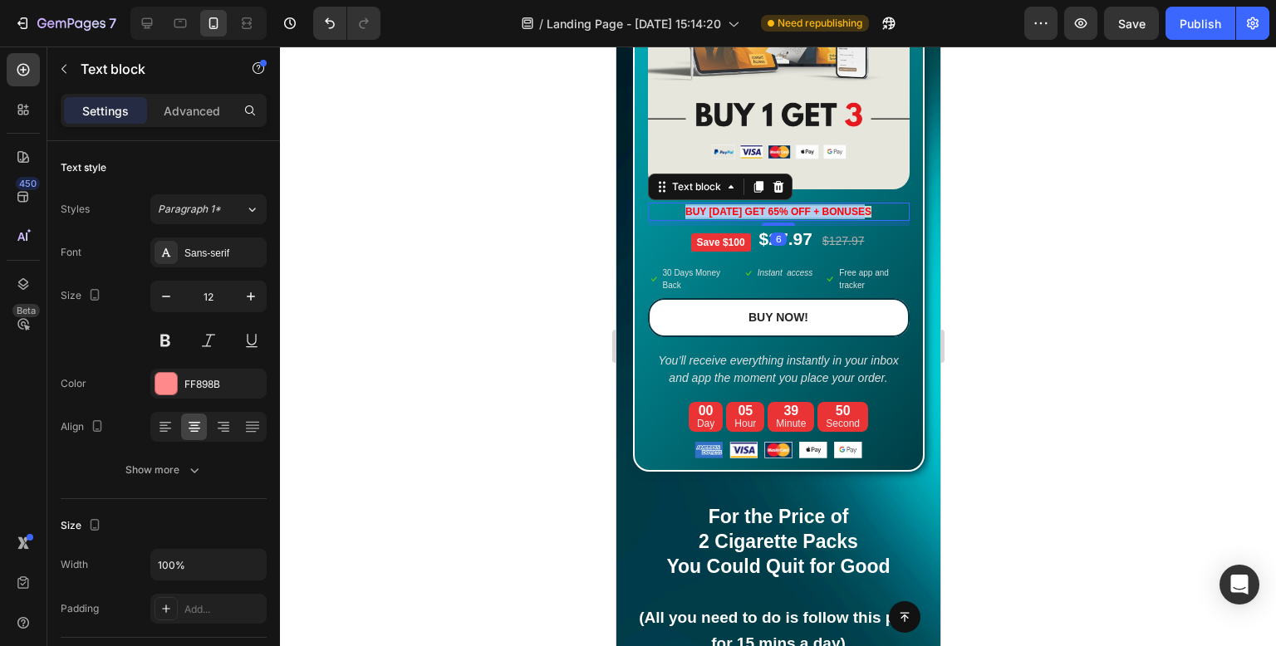
click at [800, 218] on span "buy [DATE] get 65% off + bonuses" at bounding box center [778, 212] width 186 height 12
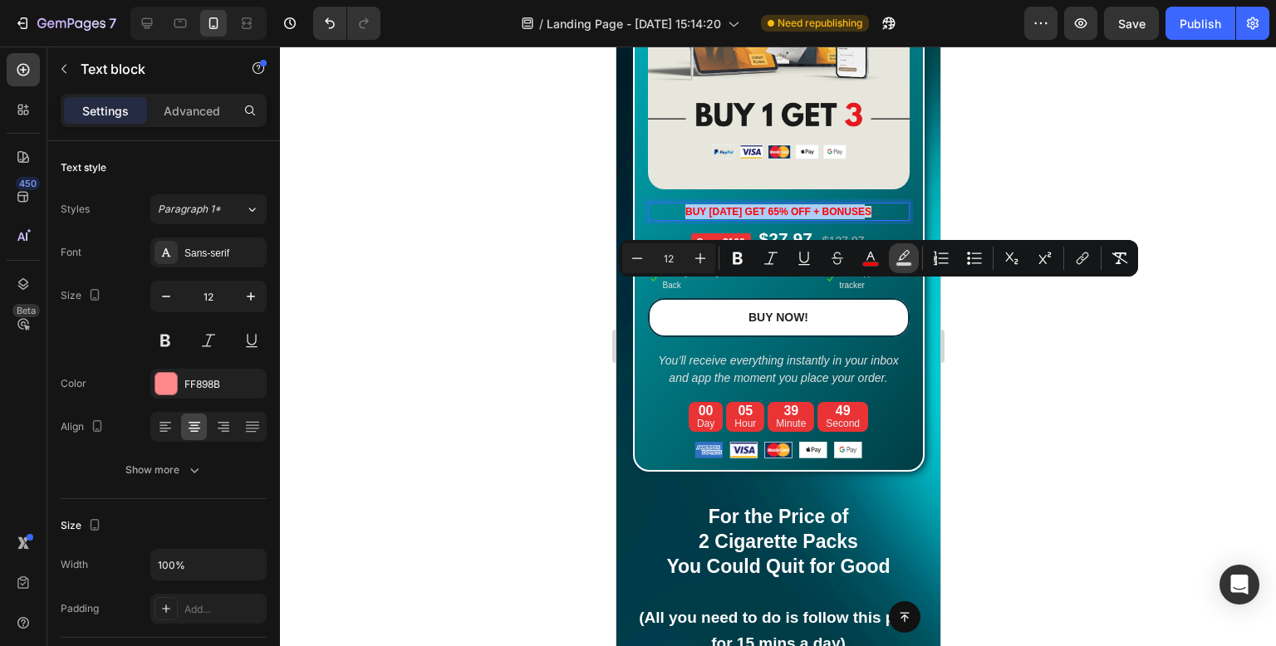
click at [900, 263] on rect "Editor contextual toolbar" at bounding box center [904, 265] width 16 height 4
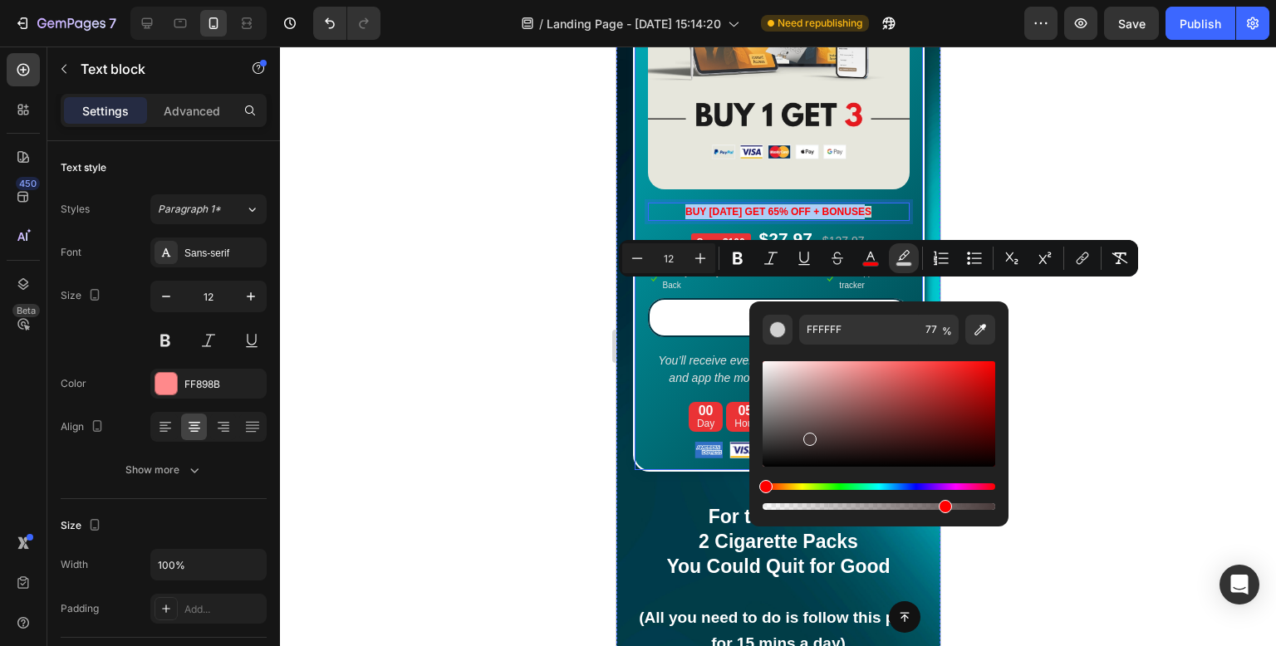
drag, startPoint x: 1445, startPoint y: 473, endPoint x: 690, endPoint y: 478, distance: 754.4
type input "111111"
click at [1221, 284] on div at bounding box center [778, 347] width 996 height 600
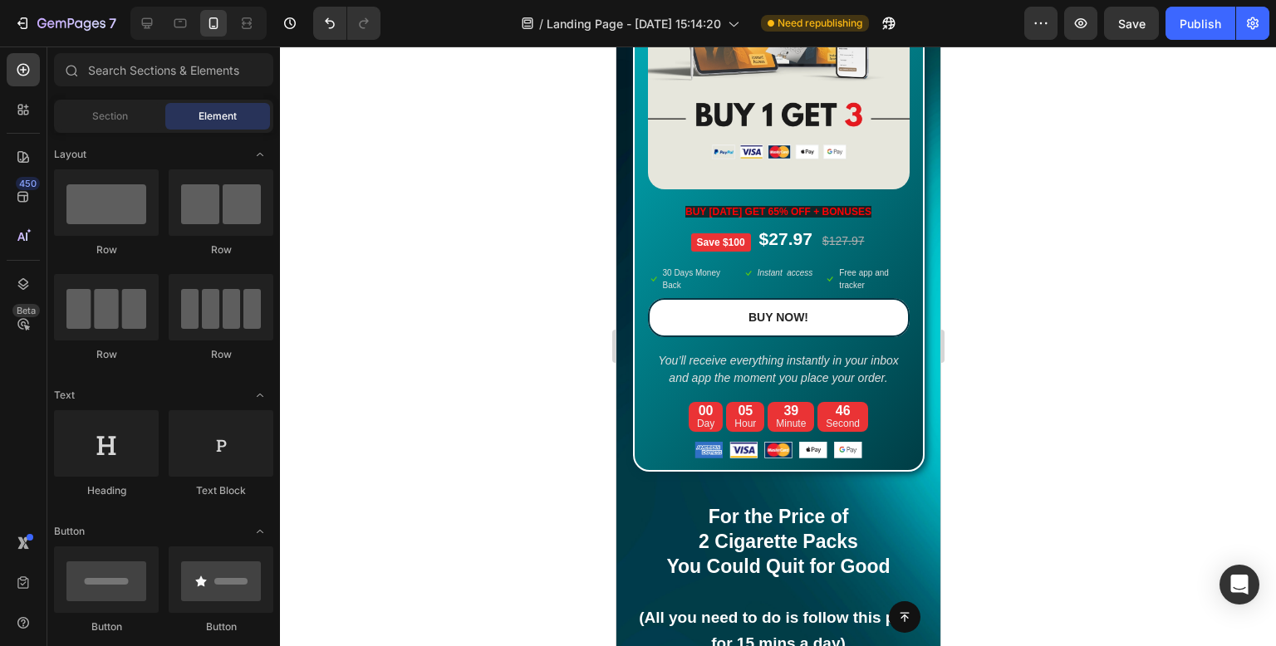
click at [1221, 284] on div at bounding box center [778, 347] width 996 height 600
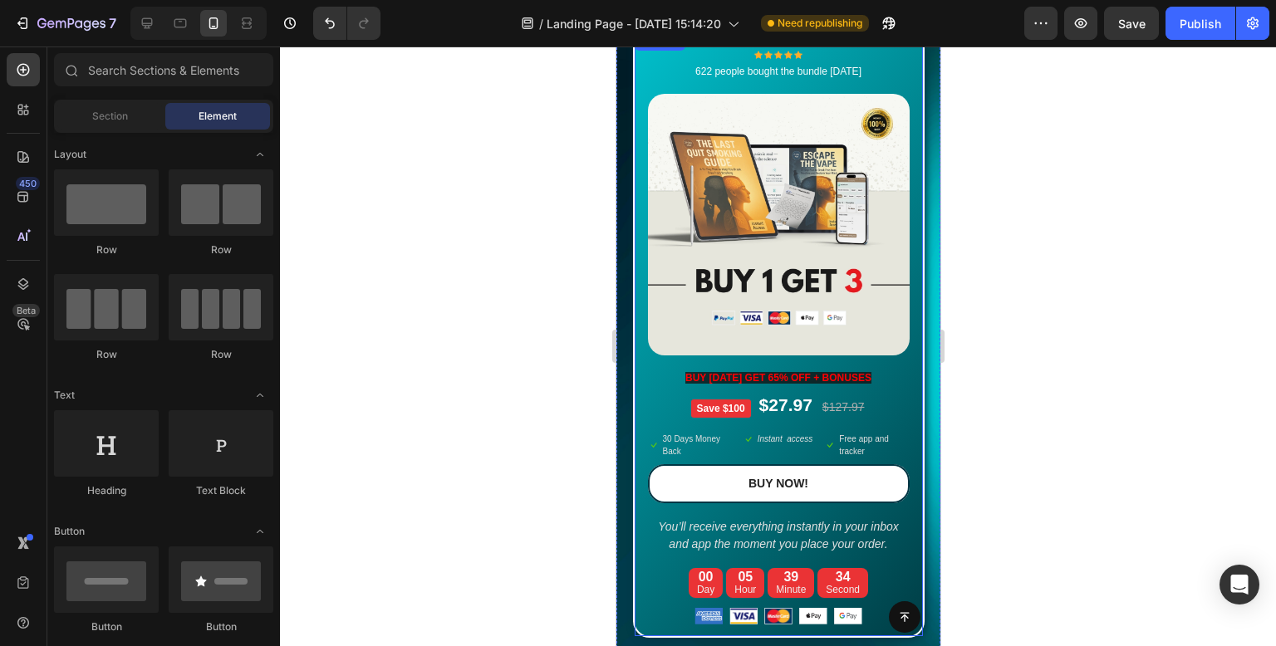
scroll to position [14191, 0]
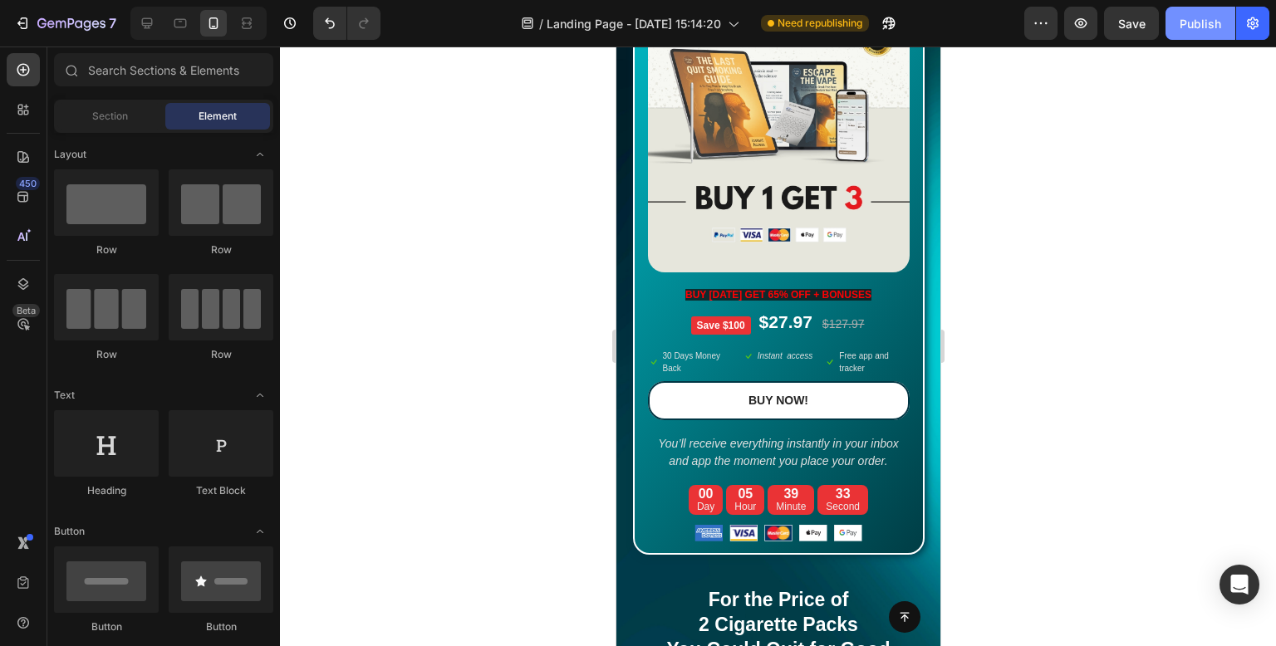
click at [1200, 32] on button "Publish" at bounding box center [1201, 23] width 70 height 33
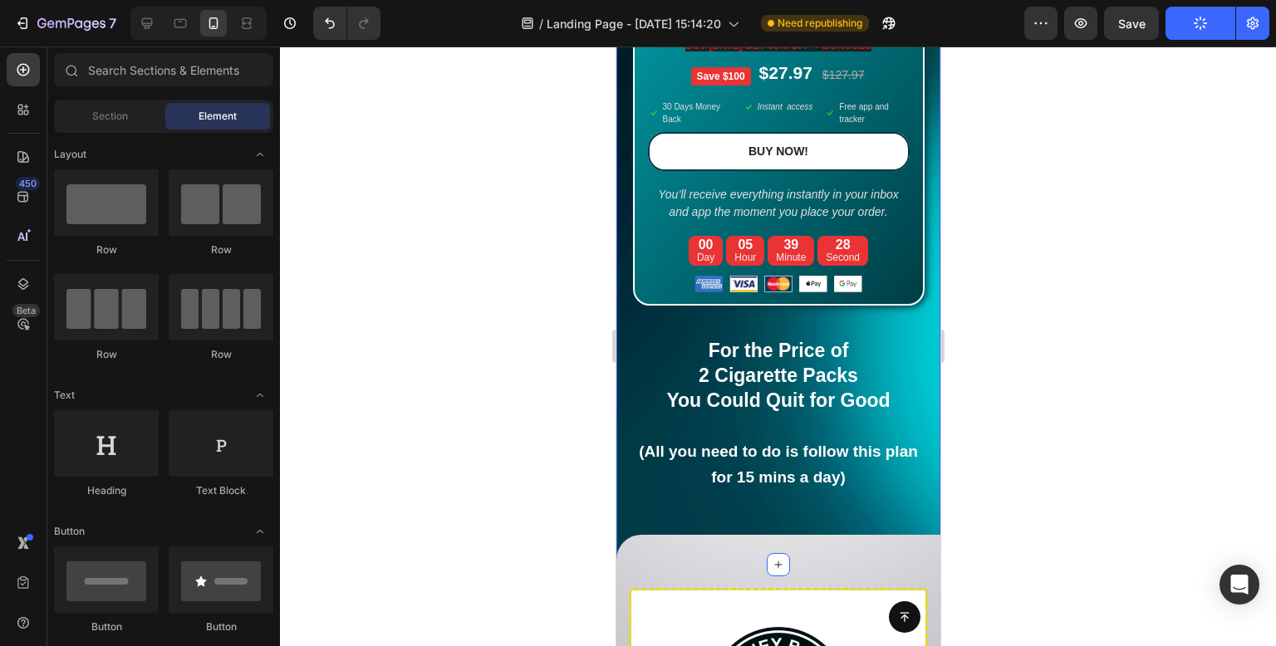
scroll to position [14523, 0]
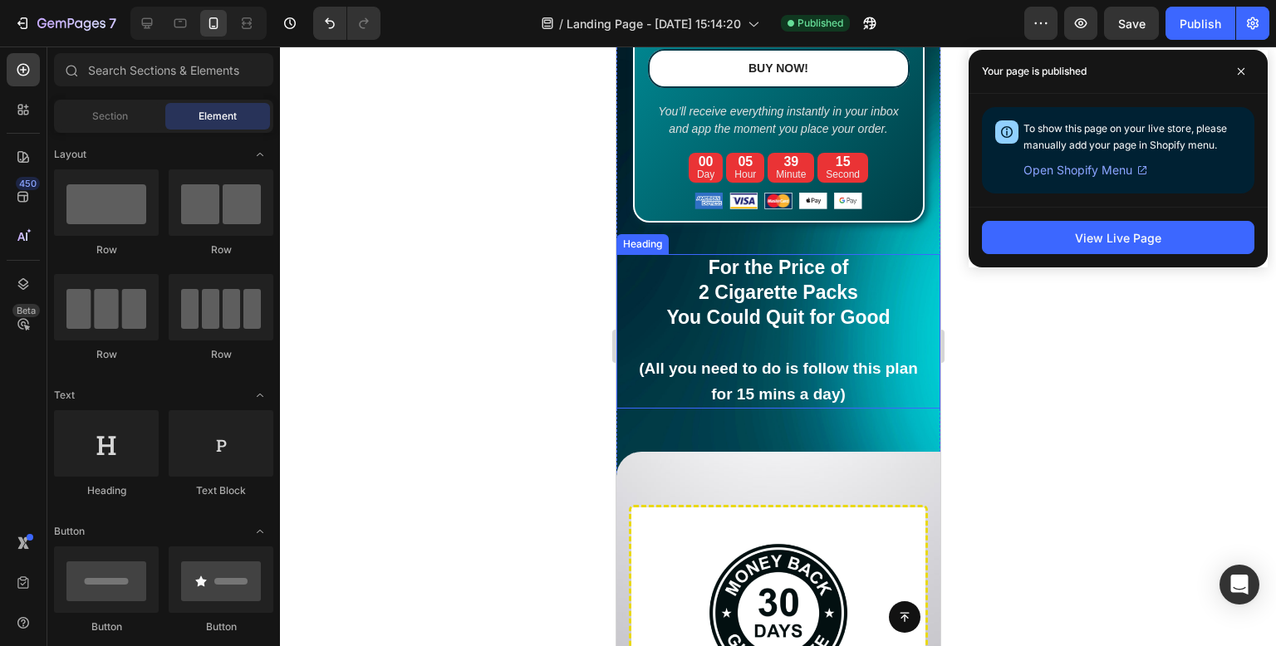
click at [459, 395] on div at bounding box center [778, 347] width 996 height 600
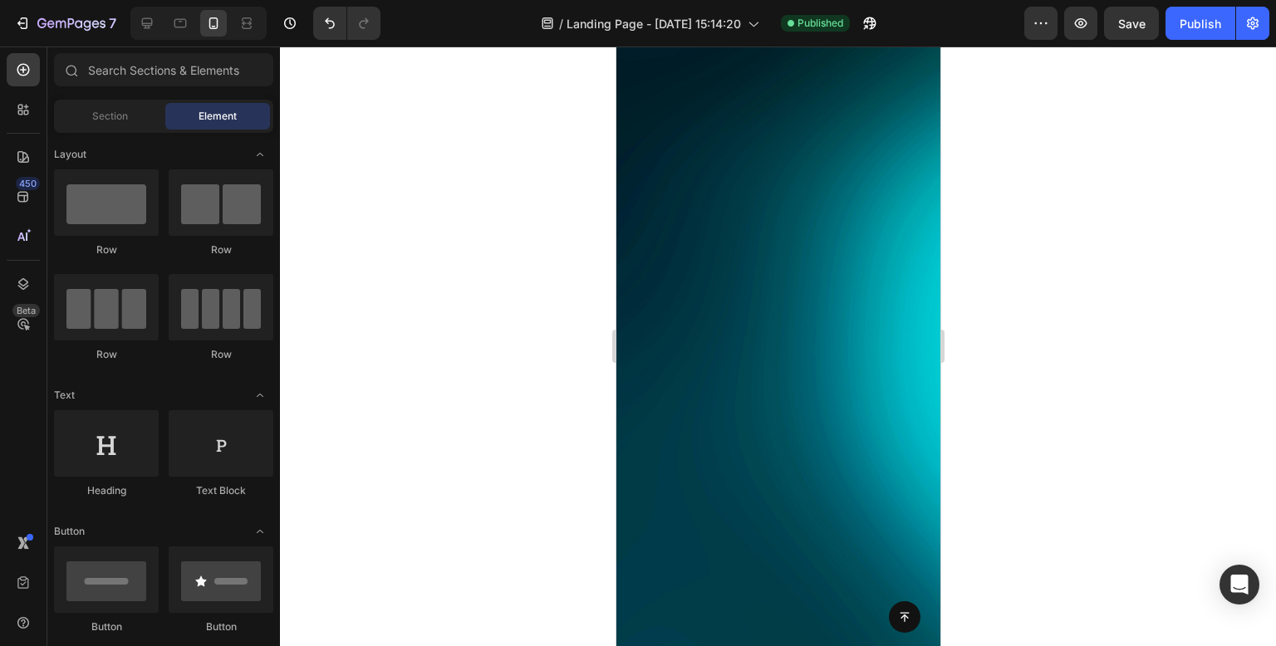
scroll to position [0, 0]
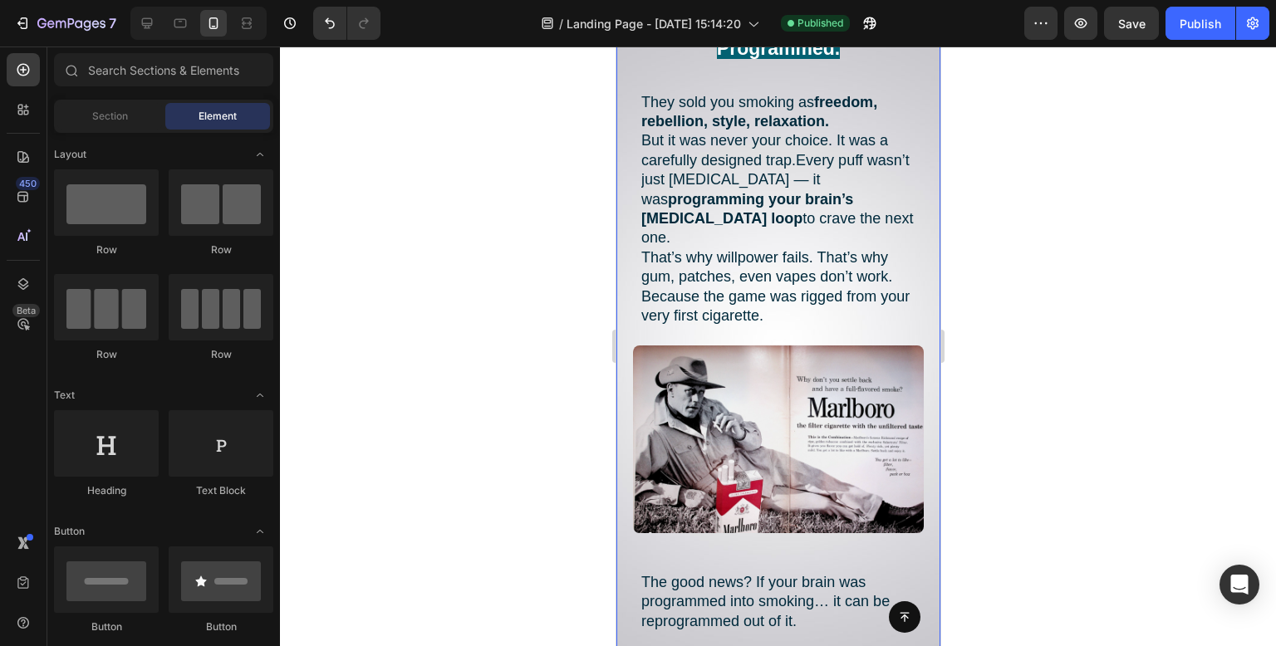
click at [922, 263] on div "You’re Not Weak — You Were Programmed. Heading They sold you smoking as freedom…" at bounding box center [778, 360] width 324 height 720
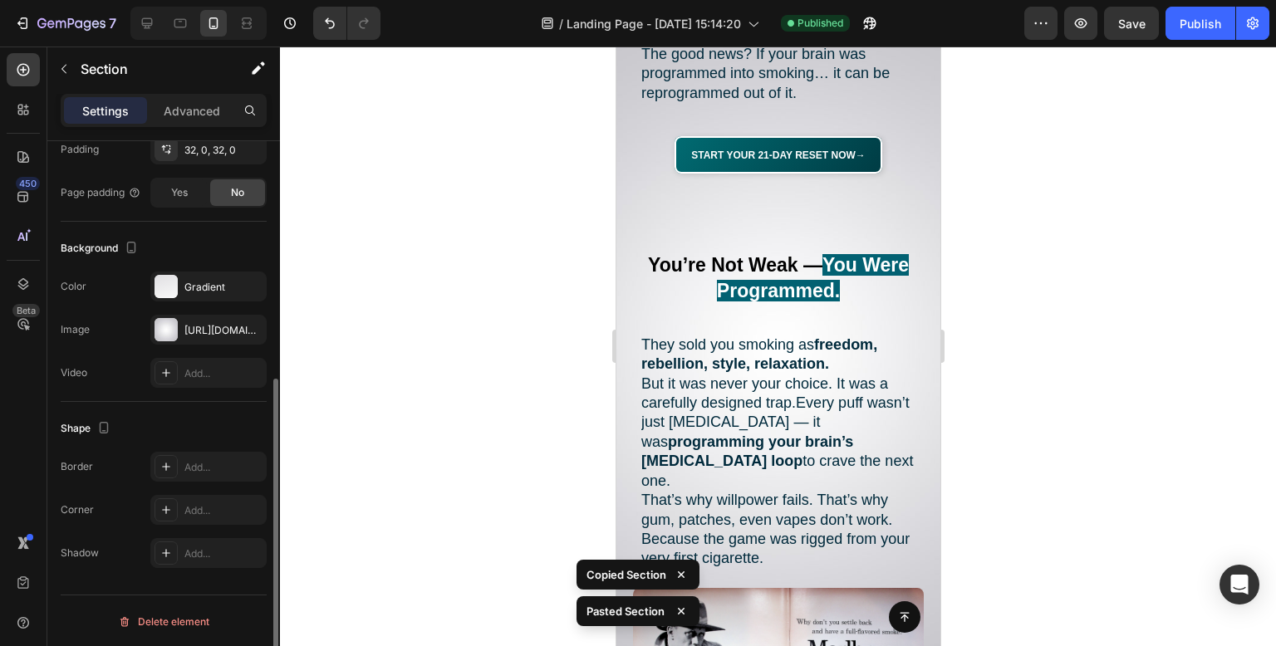
scroll to position [1525, 0]
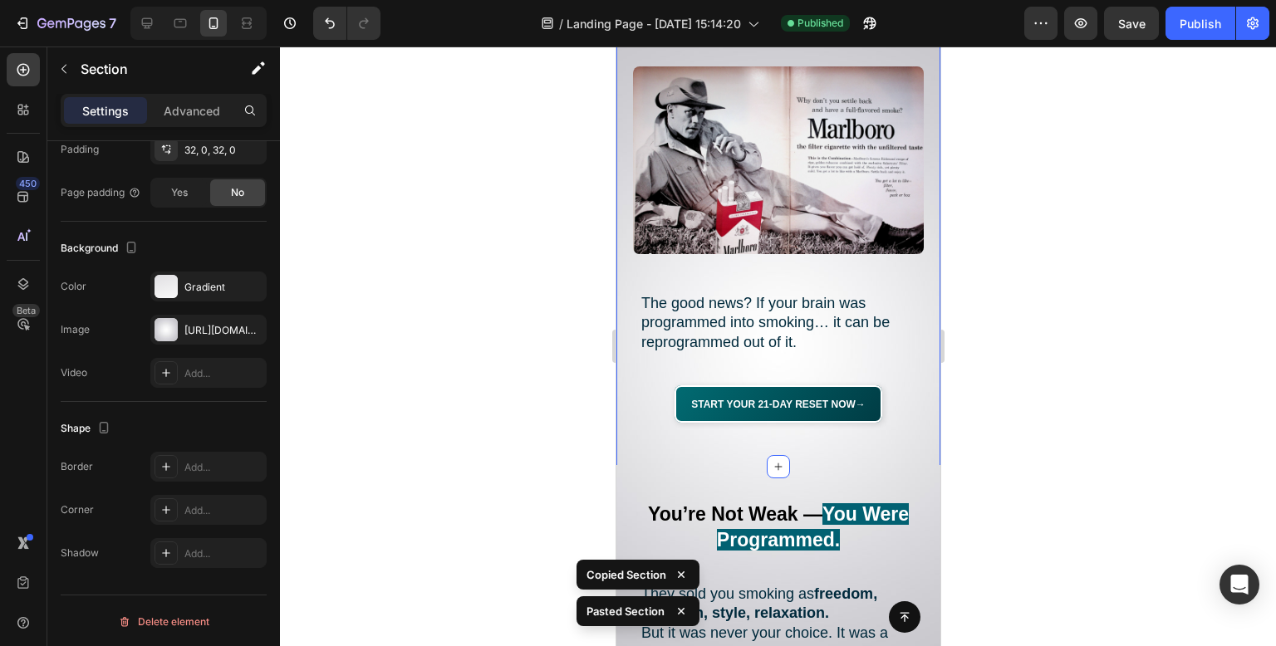
click at [536, 247] on div at bounding box center [778, 347] width 996 height 600
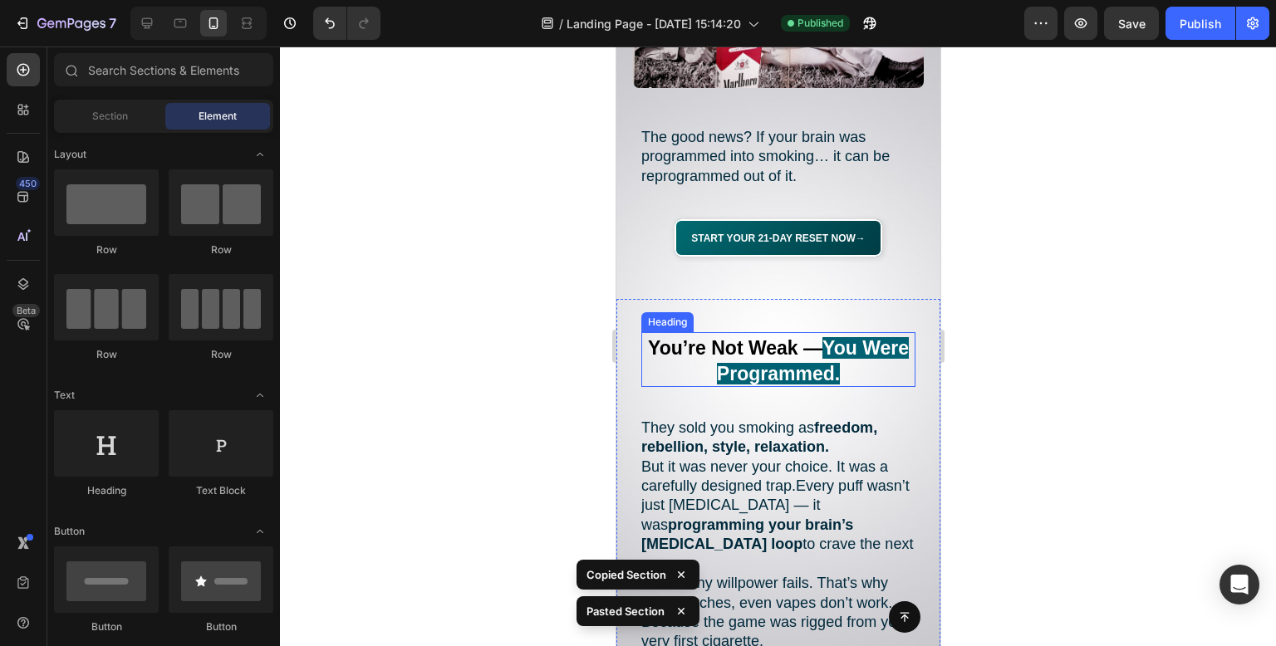
scroll to position [1775, 0]
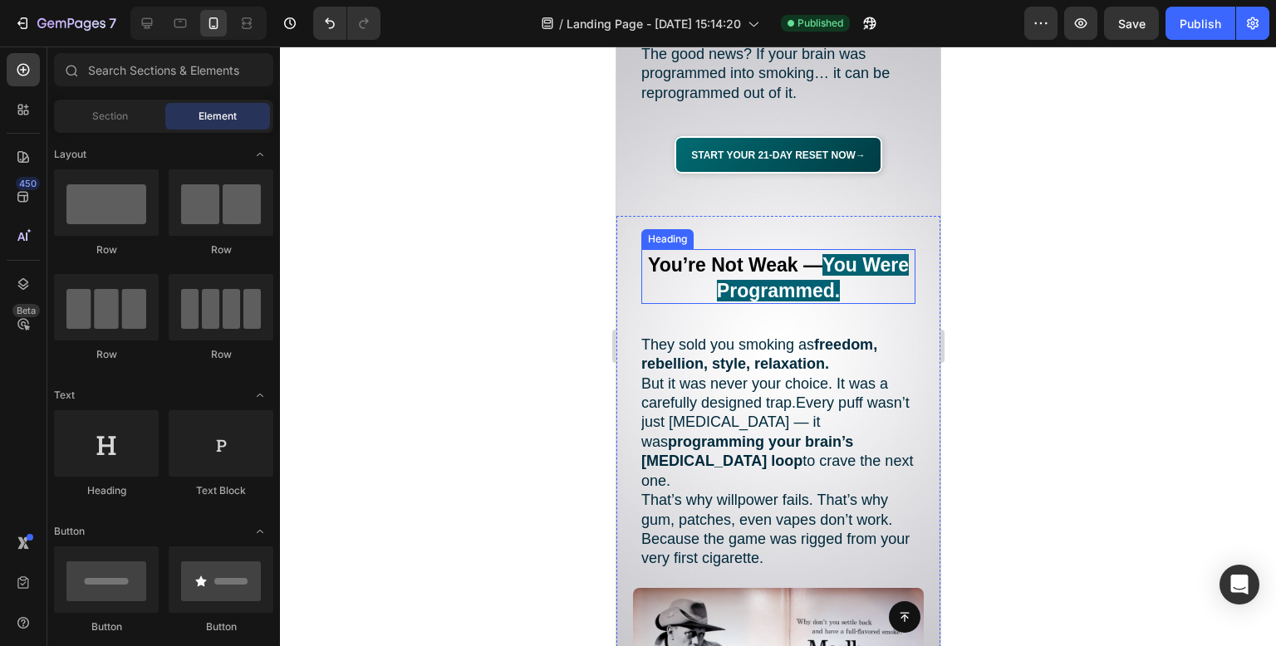
click at [764, 254] on strong "You’re Not Weak —" at bounding box center [734, 265] width 174 height 22
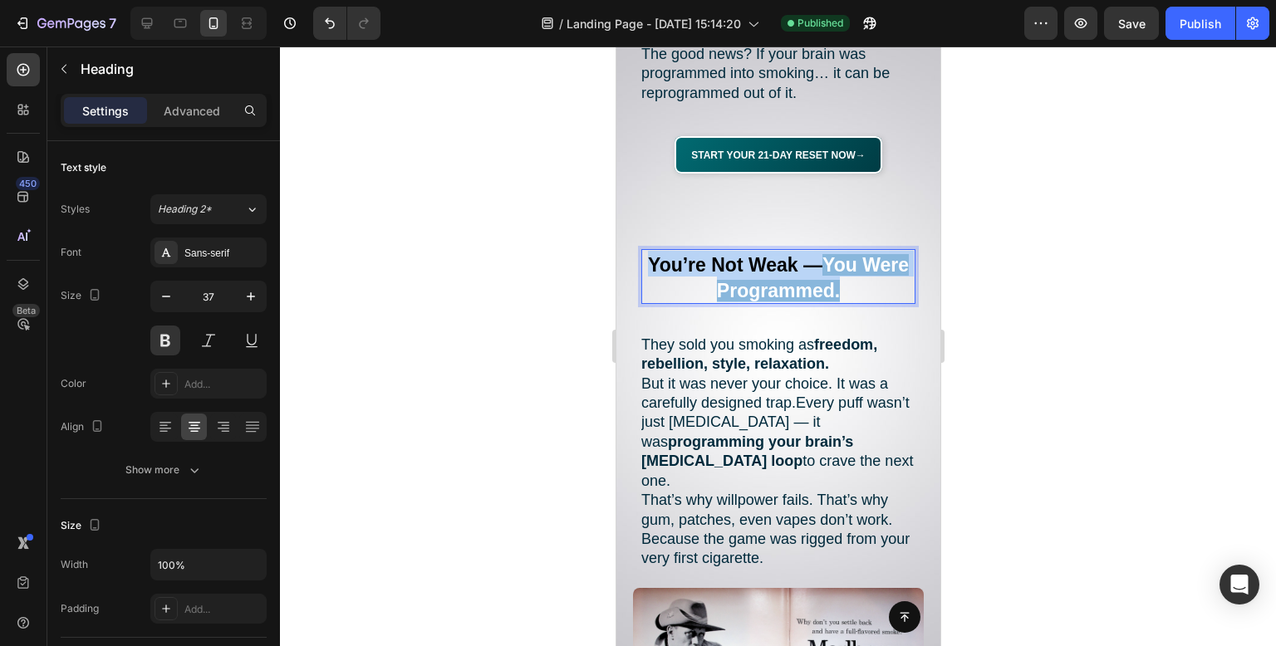
click at [764, 254] on strong "You’re Not Weak —" at bounding box center [734, 265] width 174 height 22
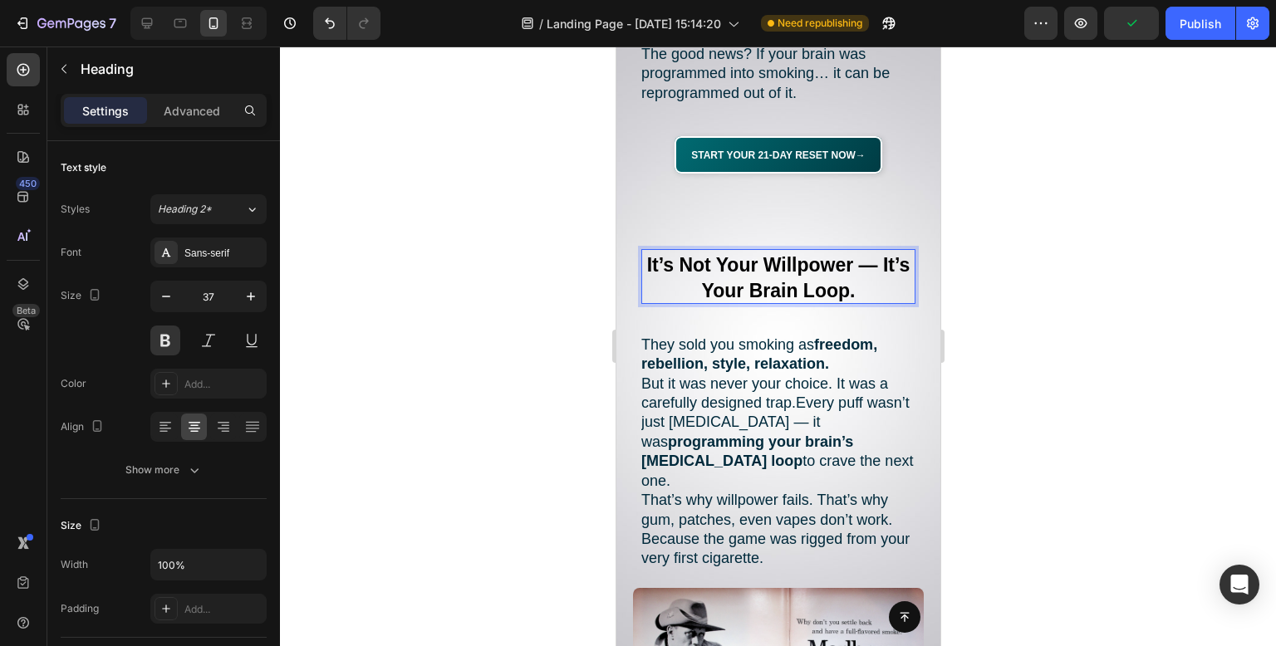
click at [1147, 166] on div at bounding box center [778, 347] width 996 height 600
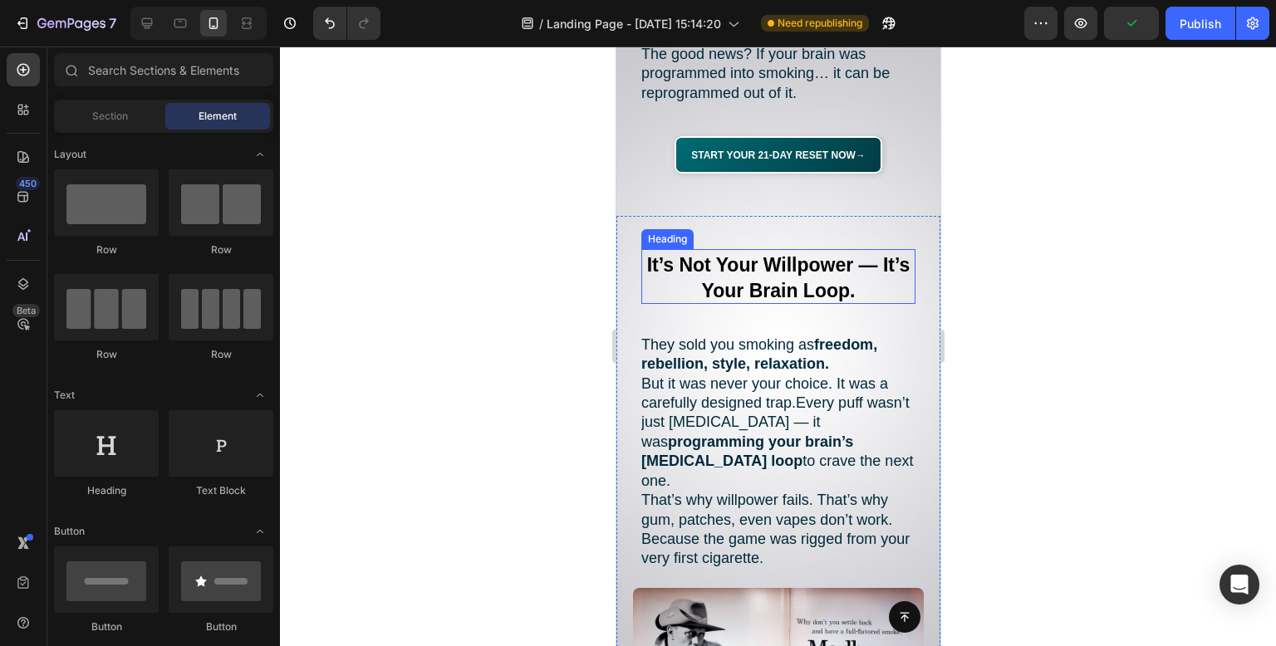
click at [839, 259] on strong "It’s Not Your Willpower — It’s Your Brain Loop." at bounding box center [777, 277] width 263 height 47
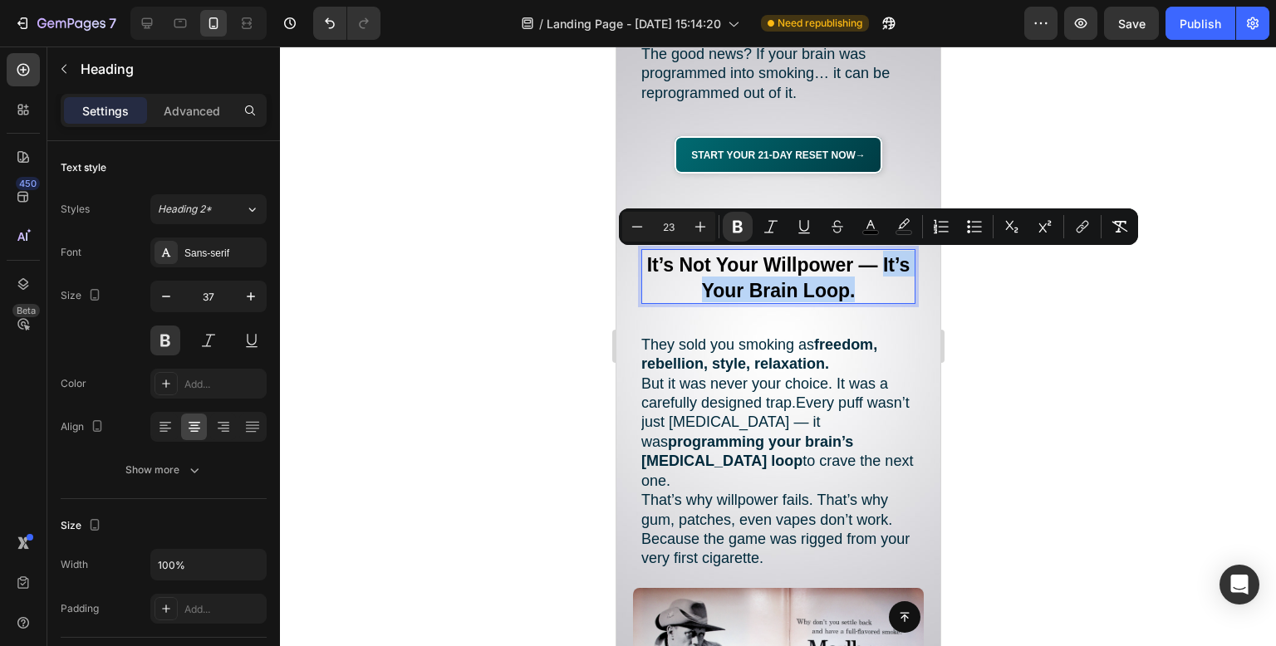
drag, startPoint x: 879, startPoint y: 268, endPoint x: 680, endPoint y: 262, distance: 199.5
click at [680, 262] on p "It’s Not Your Willpower — It’s Your Brain Loop." at bounding box center [777, 277] width 271 height 52
click at [911, 233] on rect "Editor contextual toolbar" at bounding box center [904, 233] width 16 height 4
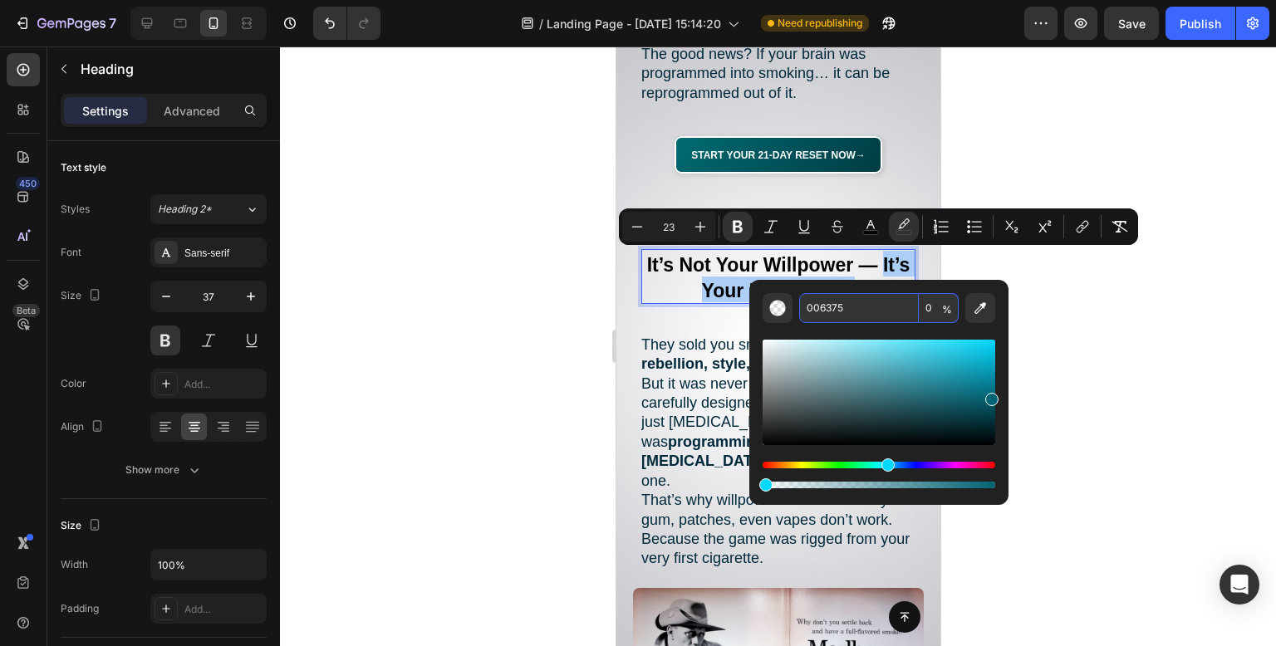
click at [937, 303] on input "0" at bounding box center [939, 308] width 40 height 30
type input "1"
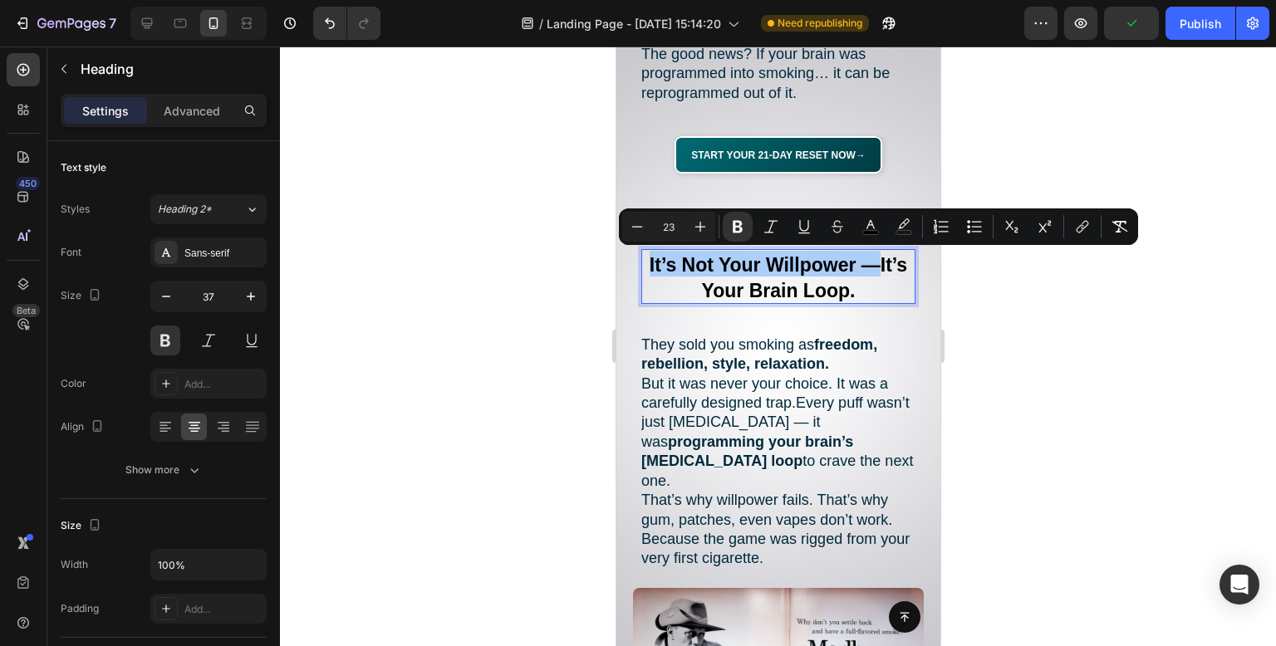
click at [1004, 252] on div at bounding box center [778, 347] width 996 height 600
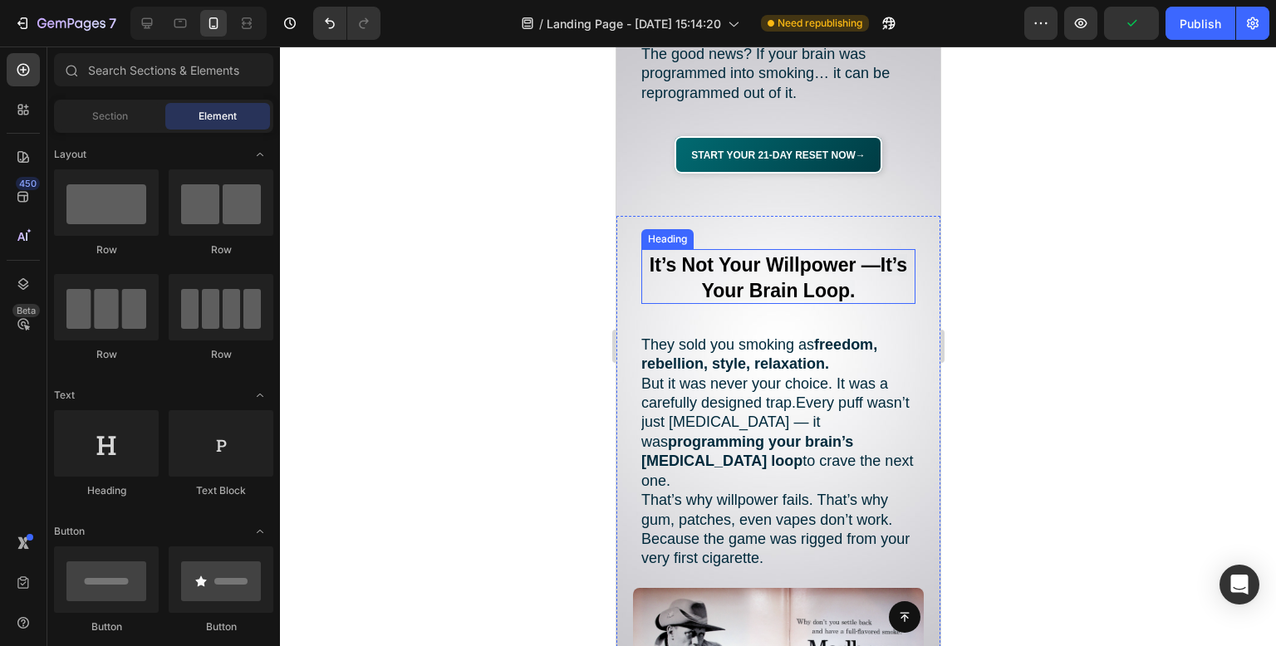
click at [847, 265] on strong "It’s Your Brain Loop." at bounding box center [804, 277] width 206 height 47
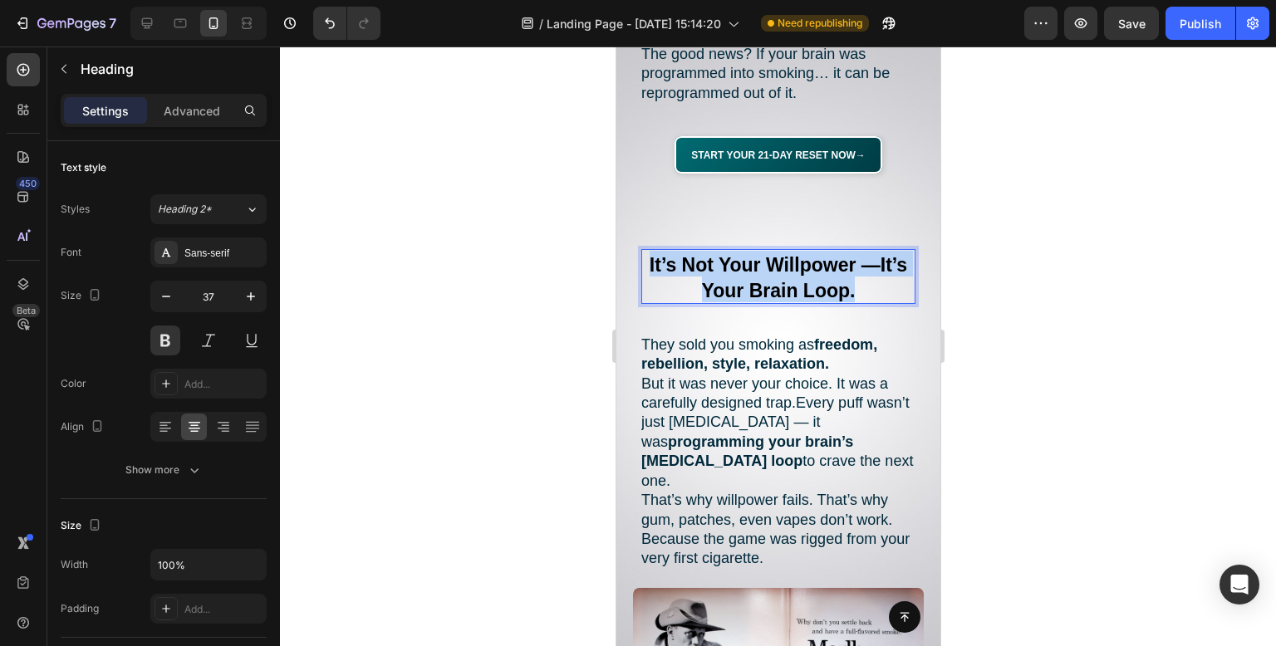
click at [847, 265] on strong "It’s Your Brain Loop." at bounding box center [804, 277] width 206 height 47
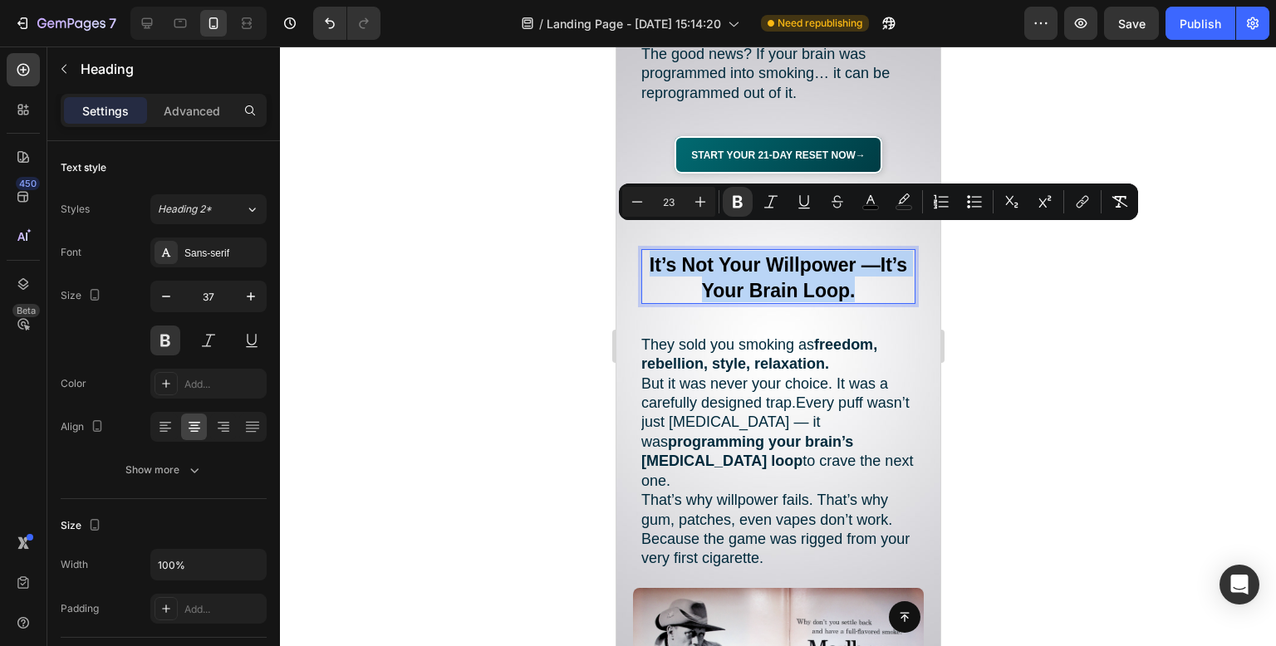
click at [847, 265] on strong "It’s Your Brain Loop." at bounding box center [804, 277] width 206 height 47
click at [878, 263] on p "It’s Not Your Willpower — It’s Your Brain Loop." at bounding box center [777, 277] width 271 height 52
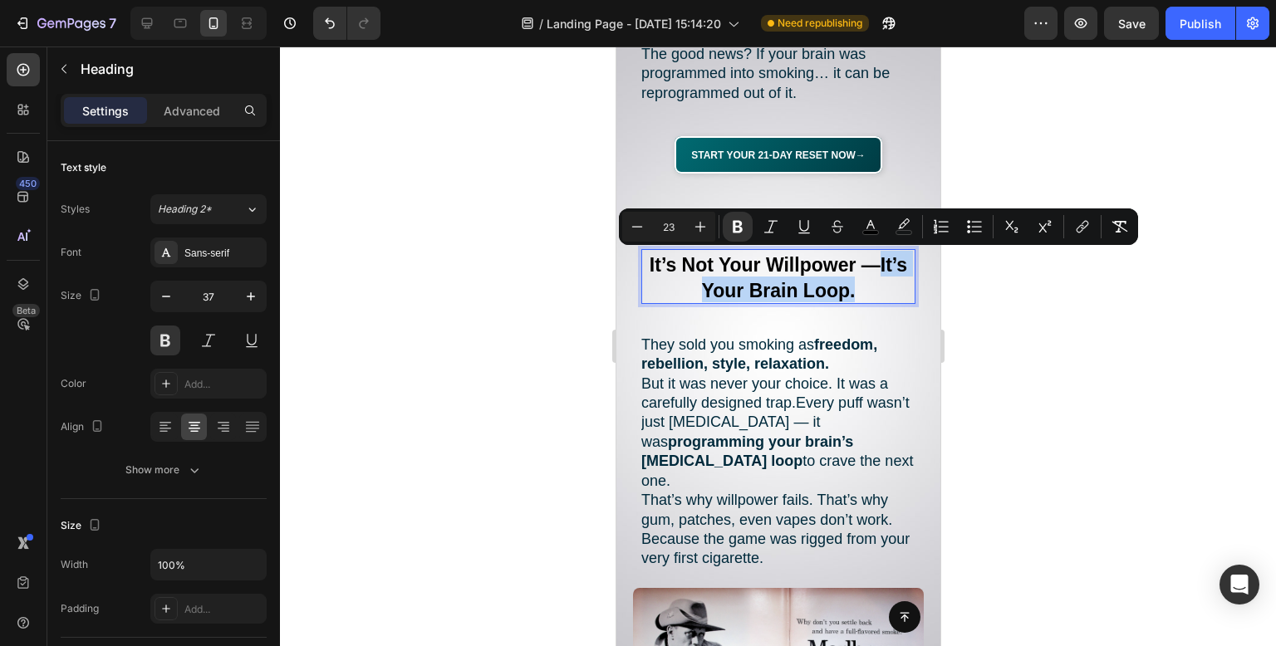
drag, startPoint x: 882, startPoint y: 264, endPoint x: 660, endPoint y: 263, distance: 222.7
click at [660, 263] on p "It’s Not Your Willpower — It’s Your Brain Loop." at bounding box center [777, 277] width 271 height 52
click at [906, 220] on icon "Editor contextual toolbar" at bounding box center [904, 227] width 17 height 17
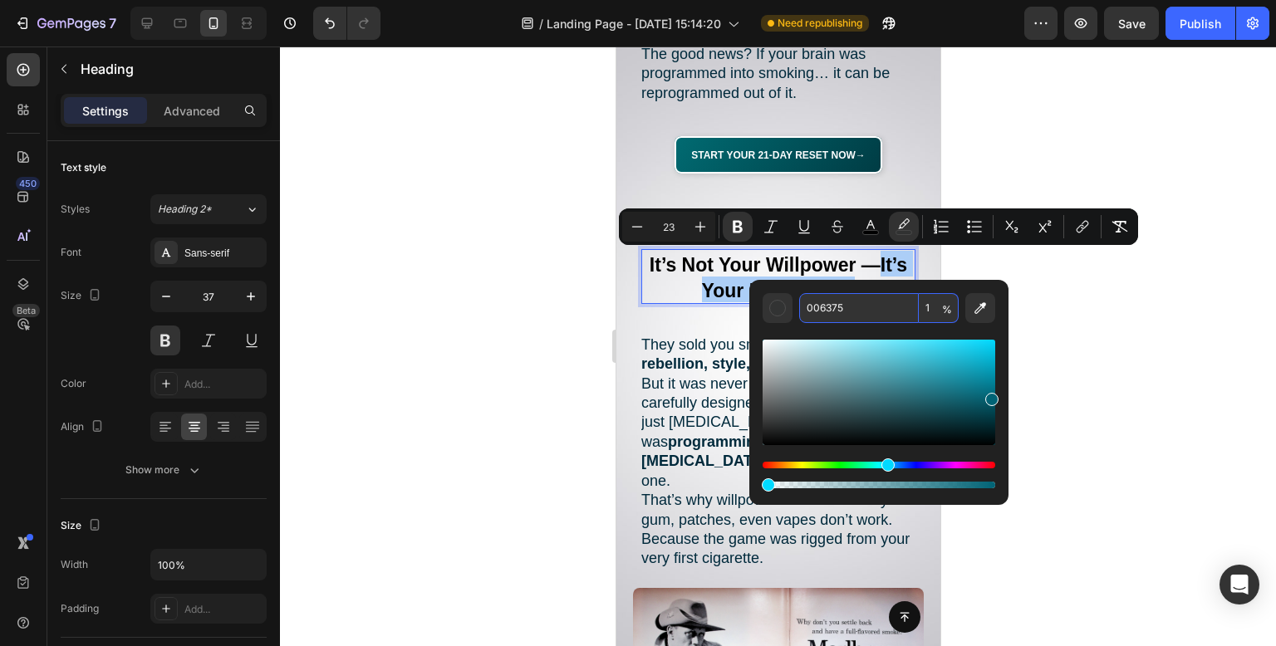
click at [937, 302] on input "1" at bounding box center [939, 308] width 40 height 30
click at [938, 310] on input "1" at bounding box center [939, 308] width 40 height 30
type input "1"
click at [1115, 282] on div at bounding box center [778, 347] width 996 height 600
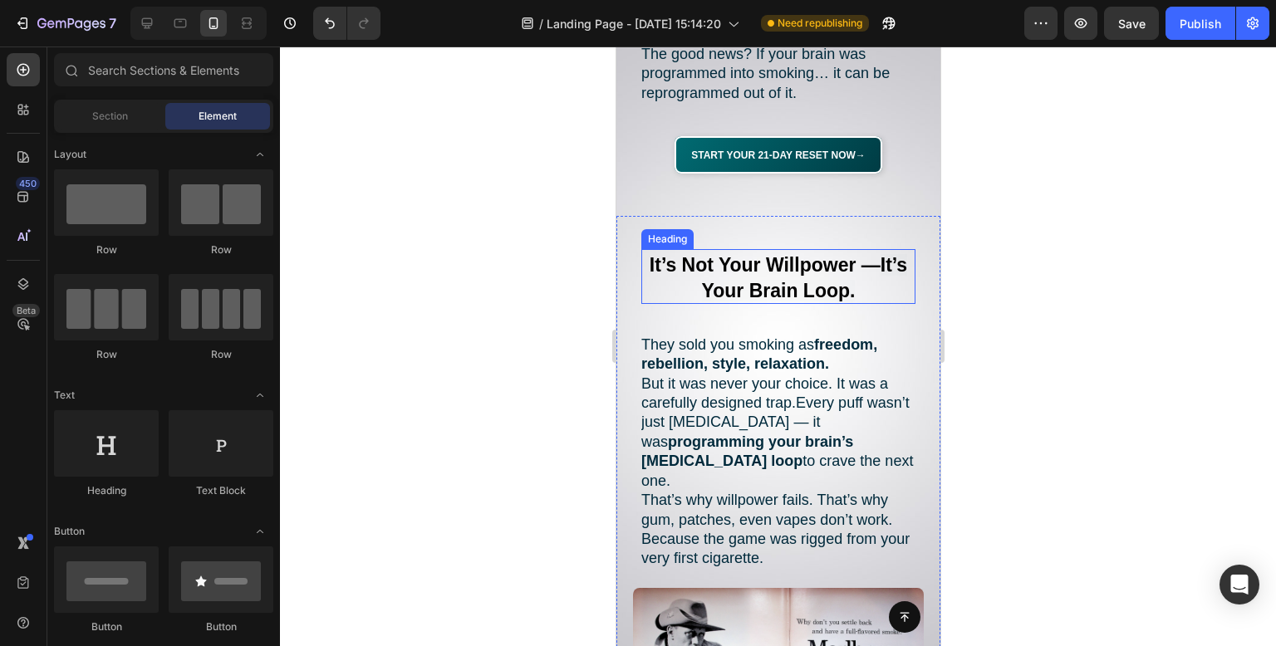
click at [838, 268] on strong "It’s Your Brain Loop." at bounding box center [804, 277] width 206 height 47
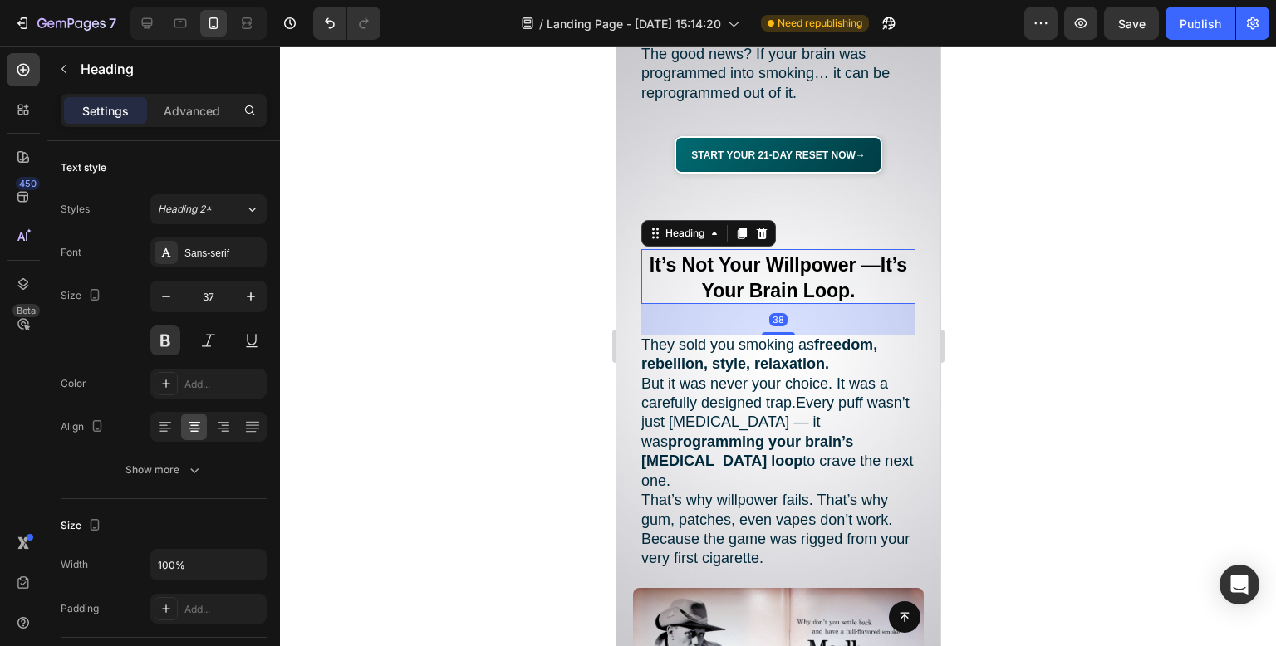
click at [867, 267] on p "It’s Not Your Willpower — It’s Your Brain Loop." at bounding box center [777, 277] width 271 height 52
drag, startPoint x: 882, startPoint y: 267, endPoint x: 658, endPoint y: 249, distance: 224.2
click at [658, 251] on p "It’s Not Your Willpower — It’s Your Brain Loop." at bounding box center [777, 277] width 271 height 52
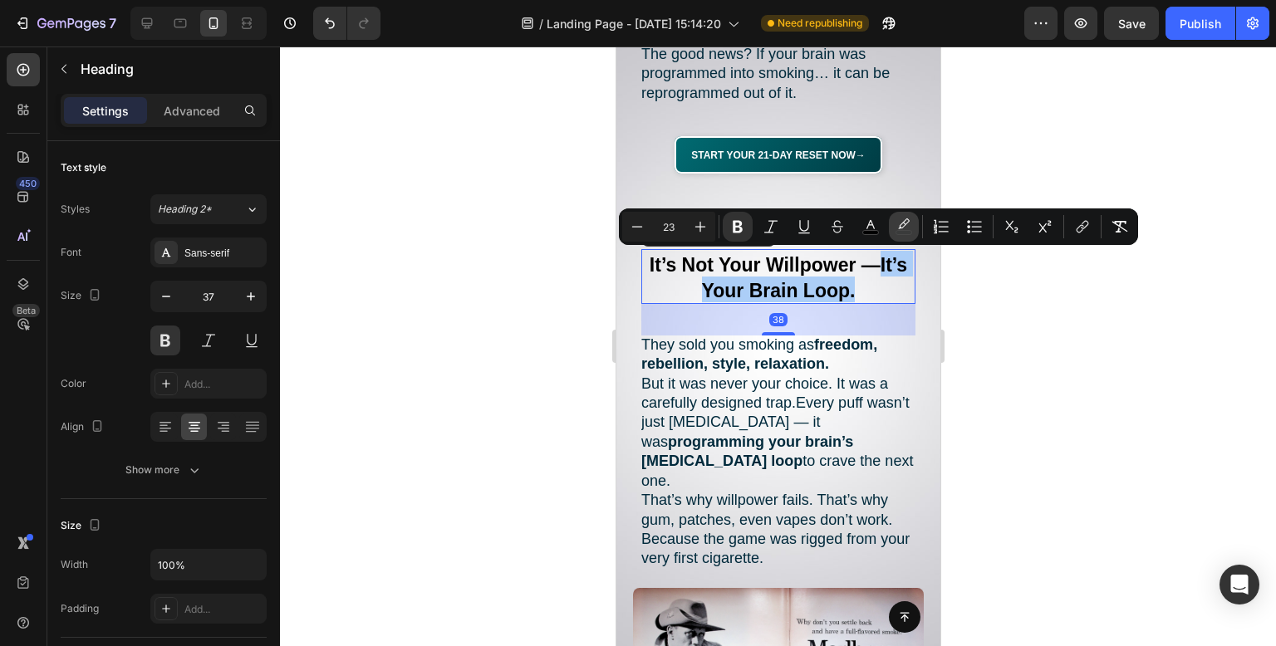
click at [910, 223] on icon "Editor contextual toolbar" at bounding box center [904, 227] width 17 height 17
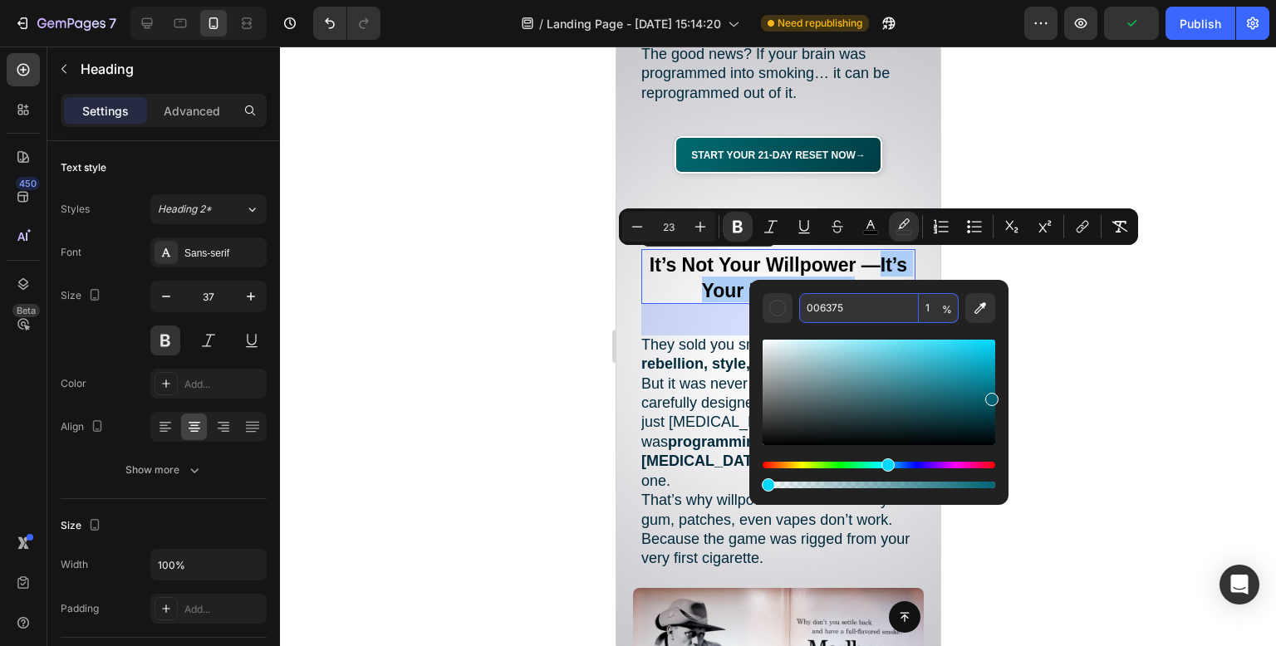
click at [932, 305] on input "1" at bounding box center [939, 308] width 40 height 30
click at [936, 314] on input "1" at bounding box center [939, 308] width 40 height 30
click at [932, 300] on input "10" at bounding box center [939, 308] width 40 height 30
click at [937, 302] on input "10" at bounding box center [939, 308] width 40 height 30
type input "100"
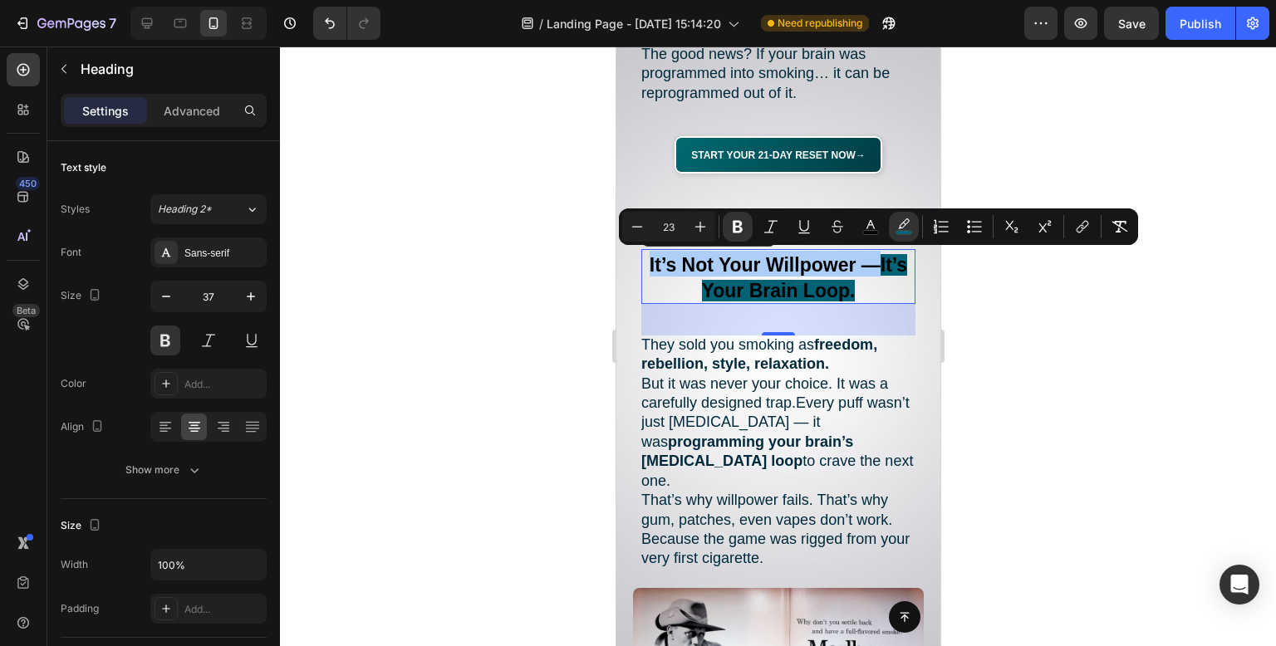
click at [1049, 254] on div at bounding box center [778, 347] width 996 height 600
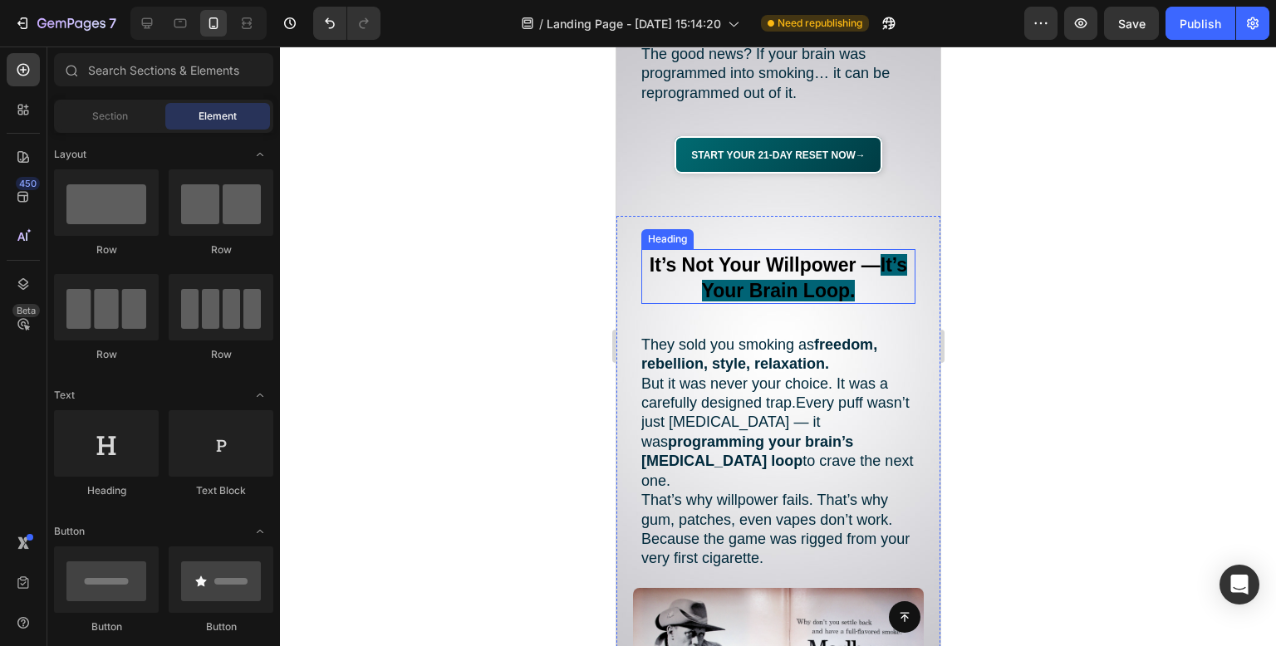
click at [858, 261] on strong "It’s Your Brain Loop." at bounding box center [804, 277] width 206 height 47
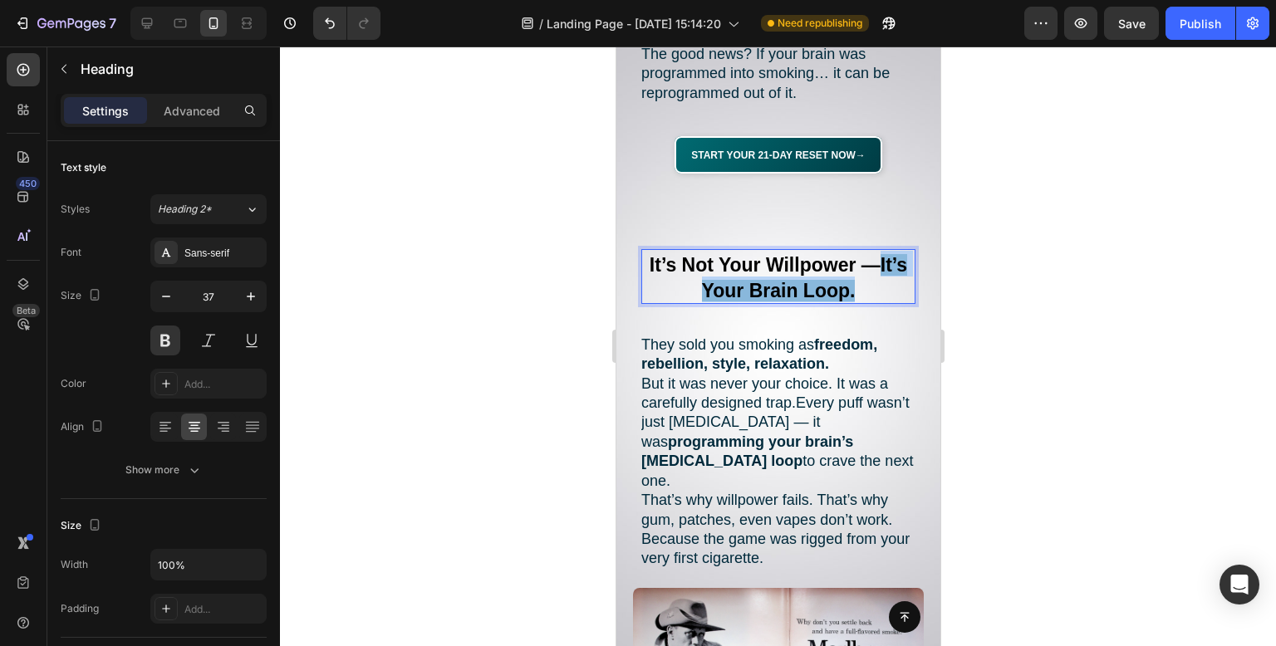
drag, startPoint x: 873, startPoint y: 263, endPoint x: 671, endPoint y: 259, distance: 201.9
click at [671, 259] on p "It’s Not Your Willpower — It’s Your Brain Loop." at bounding box center [777, 277] width 271 height 52
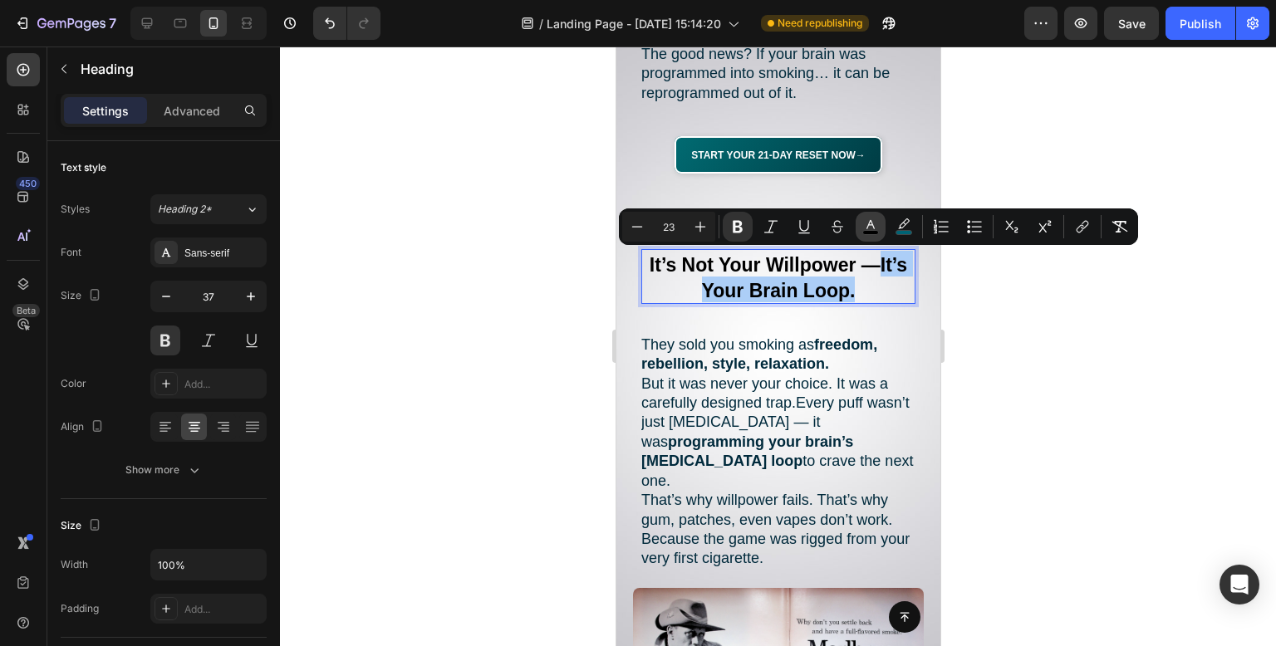
click at [875, 223] on icon "Editor contextual toolbar" at bounding box center [870, 227] width 17 height 17
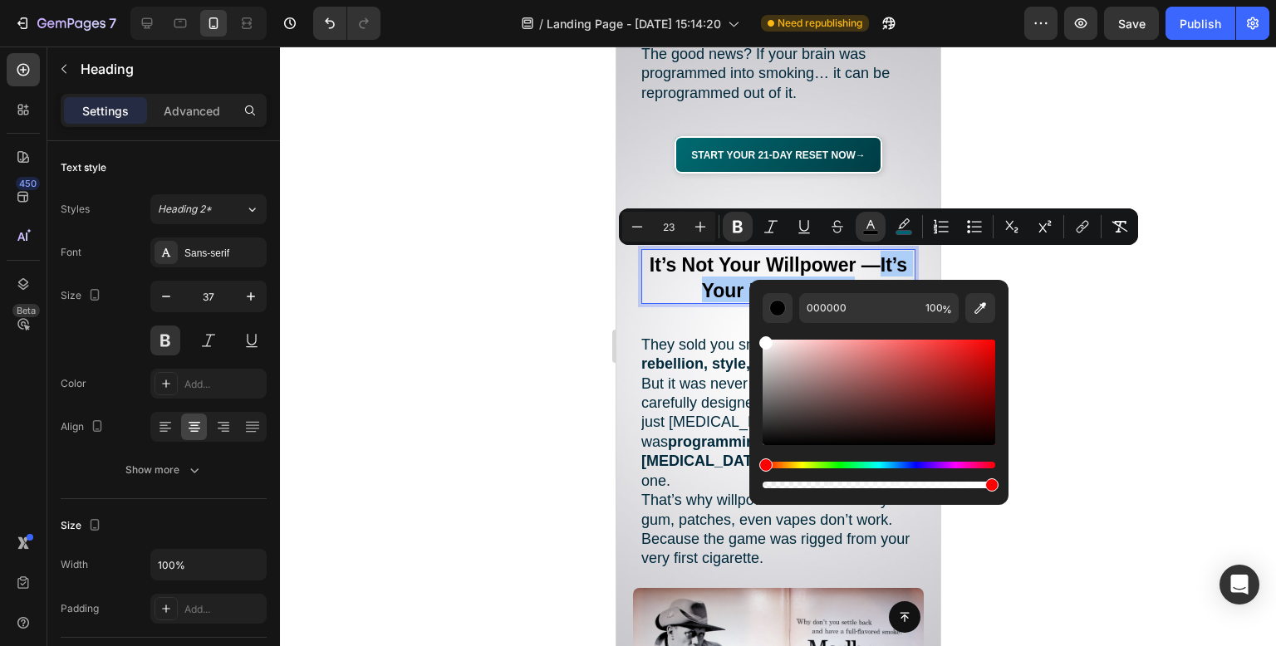
drag, startPoint x: 837, startPoint y: 343, endPoint x: 0, endPoint y: 257, distance: 841.9
click at [568, 0] on body "7 Version history / Landing Page - [DATE] 15:14:20 Need republishing Preview Sa…" at bounding box center [638, 0] width 1276 height 0
type input "FFFFFF"
click at [512, 243] on div at bounding box center [778, 347] width 996 height 600
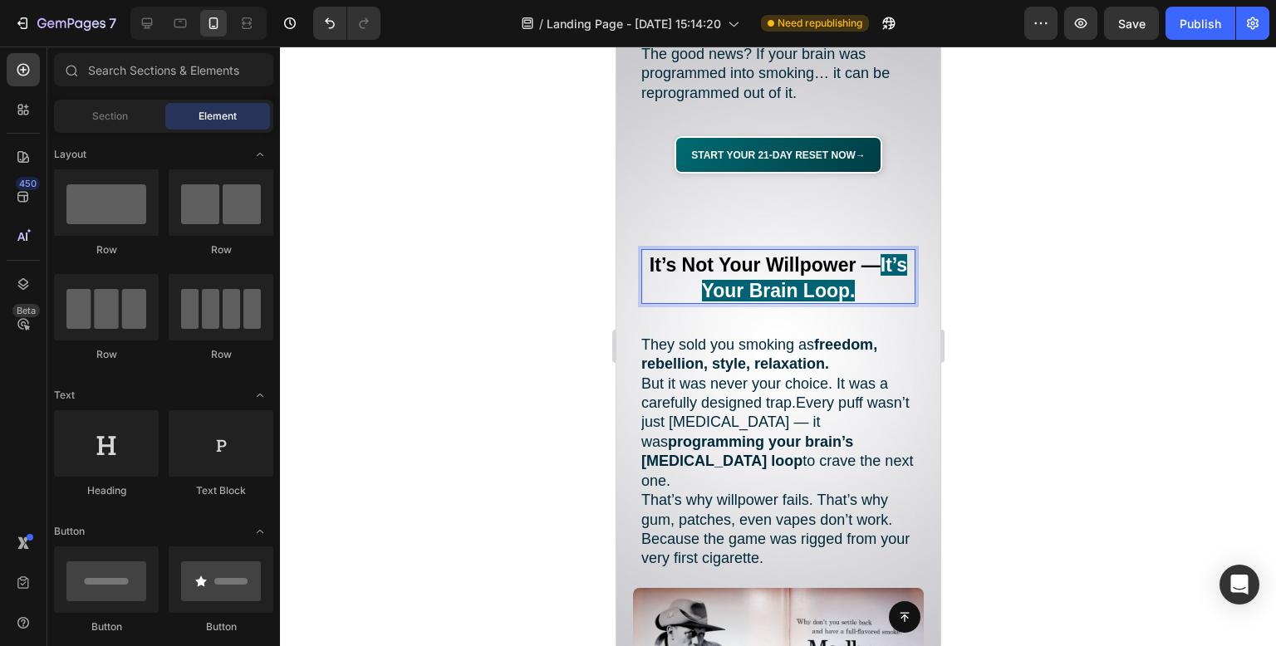
click at [512, 243] on div at bounding box center [778, 347] width 996 height 600
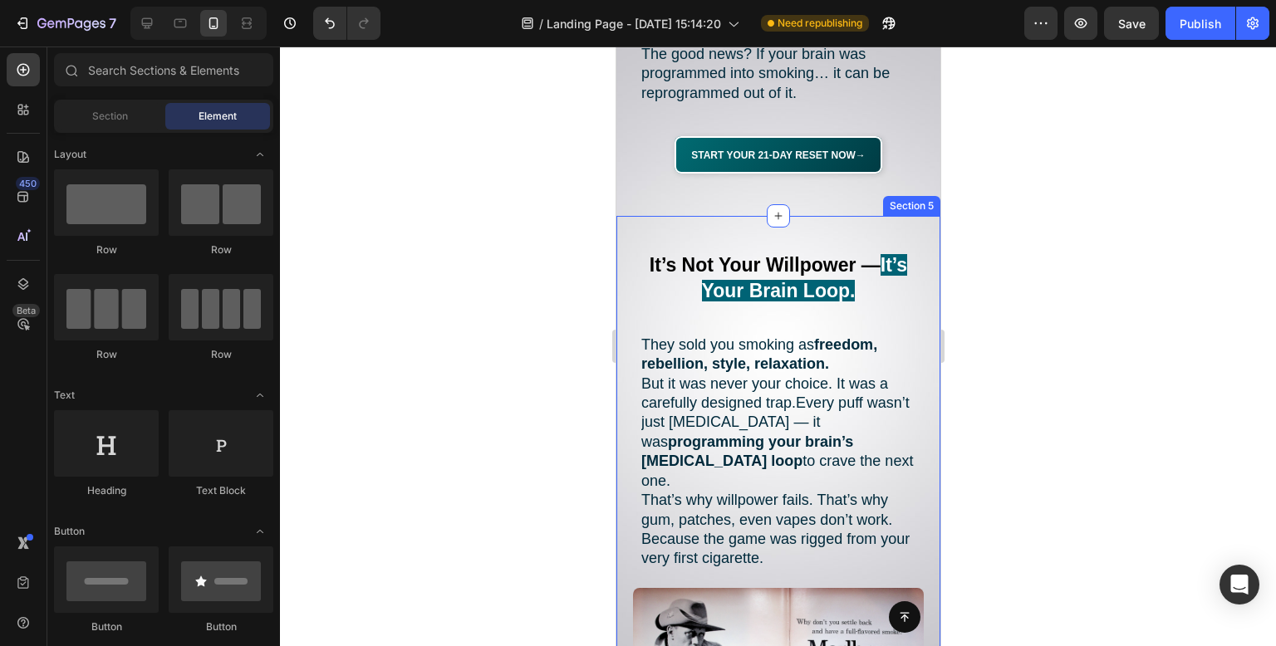
scroll to position [1858, 0]
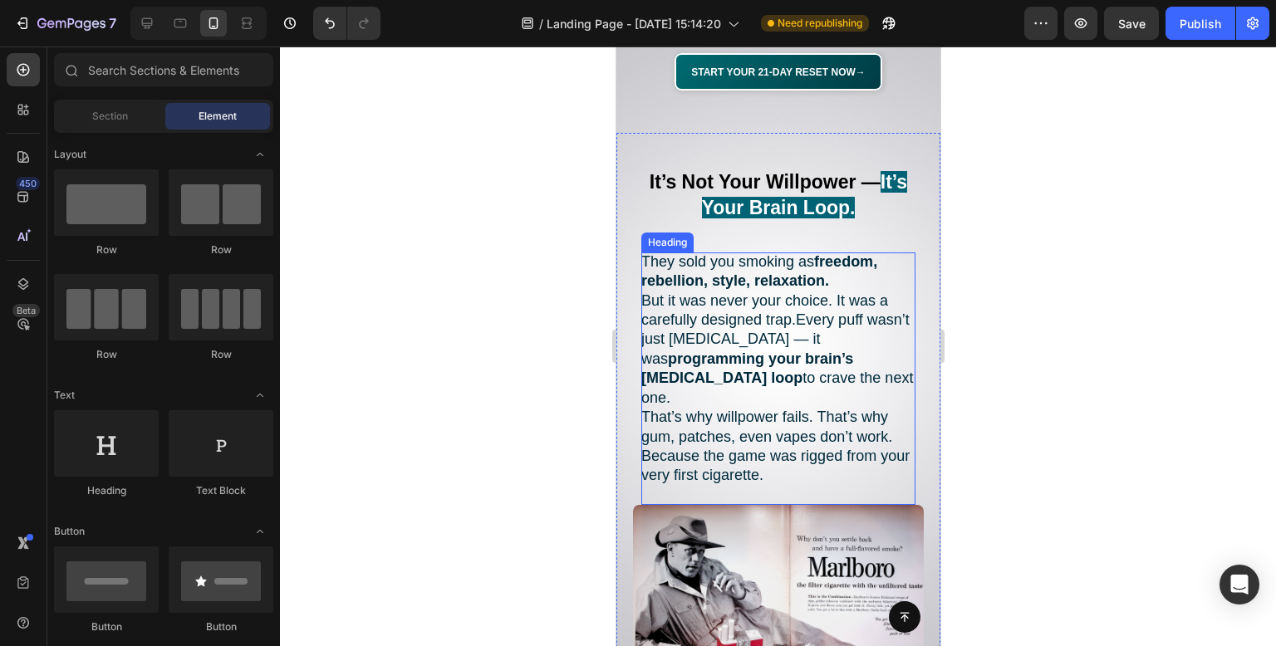
click at [753, 370] on h2 "They sold you smoking as freedom, rebellion, style, relaxation. But it was neve…" at bounding box center [778, 379] width 274 height 253
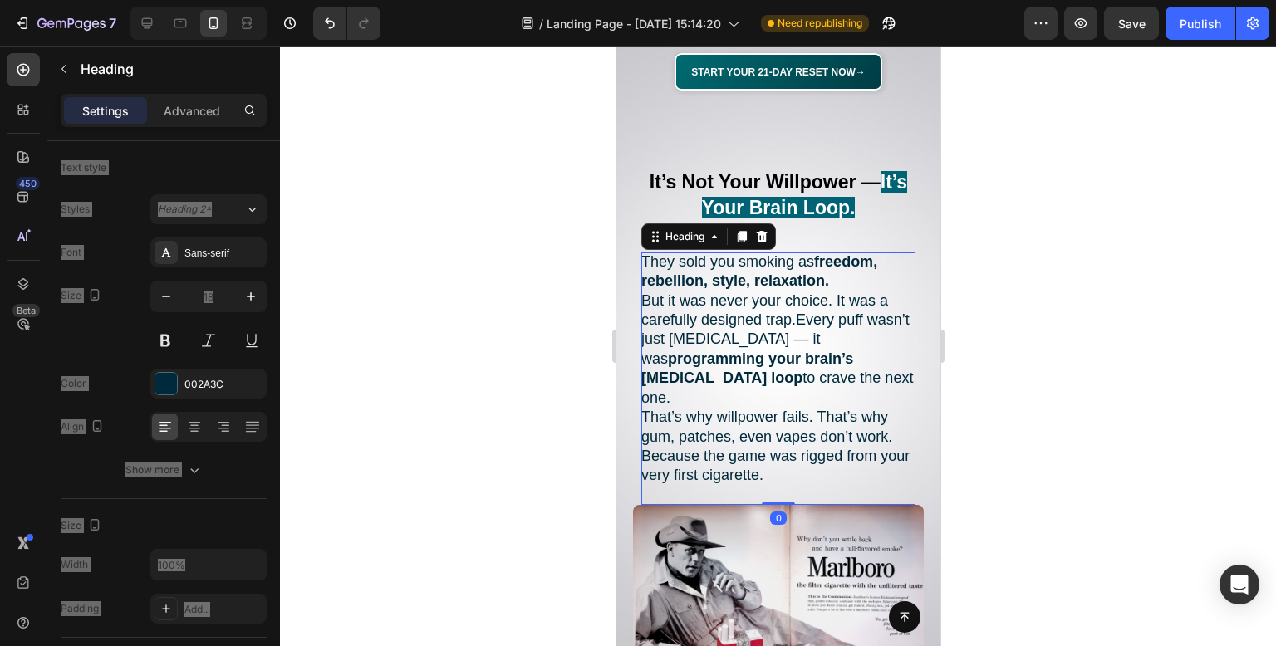
click at [753, 370] on h2 "They sold you smoking as freedom, rebellion, style, relaxation. But it was neve…" at bounding box center [778, 379] width 274 height 253
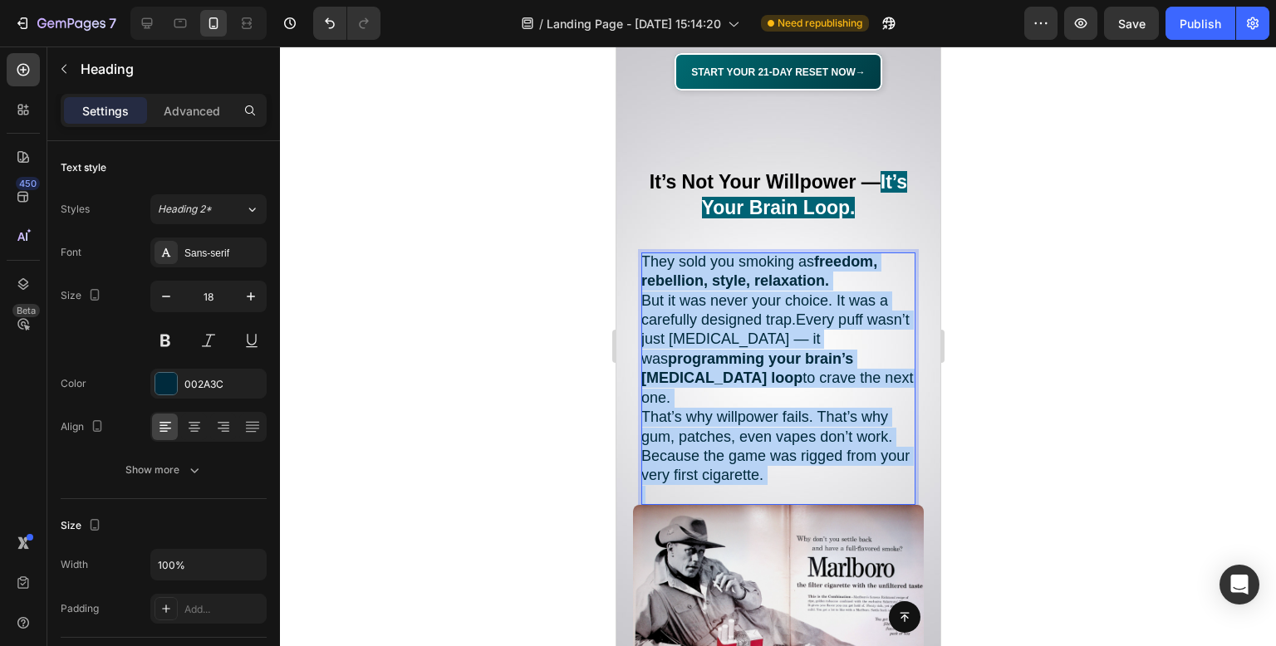
drag, startPoint x: 820, startPoint y: 440, endPoint x: 1220, endPoint y: 282, distance: 429.7
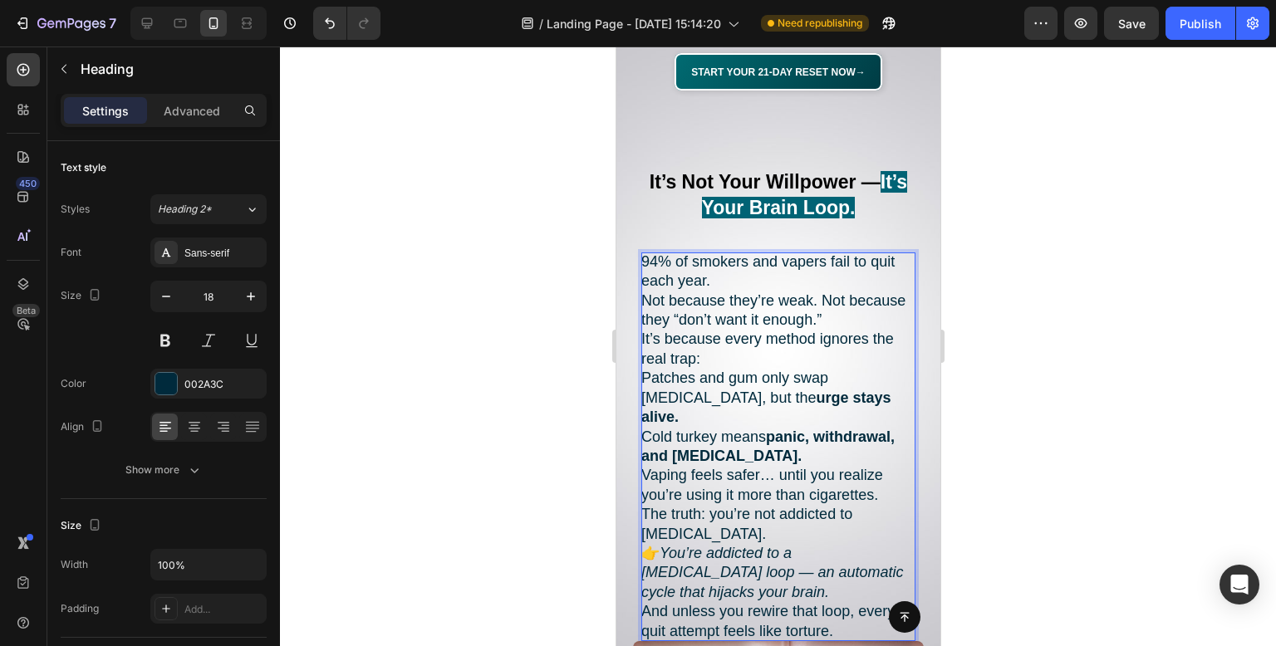
click at [1088, 240] on div at bounding box center [778, 347] width 996 height 600
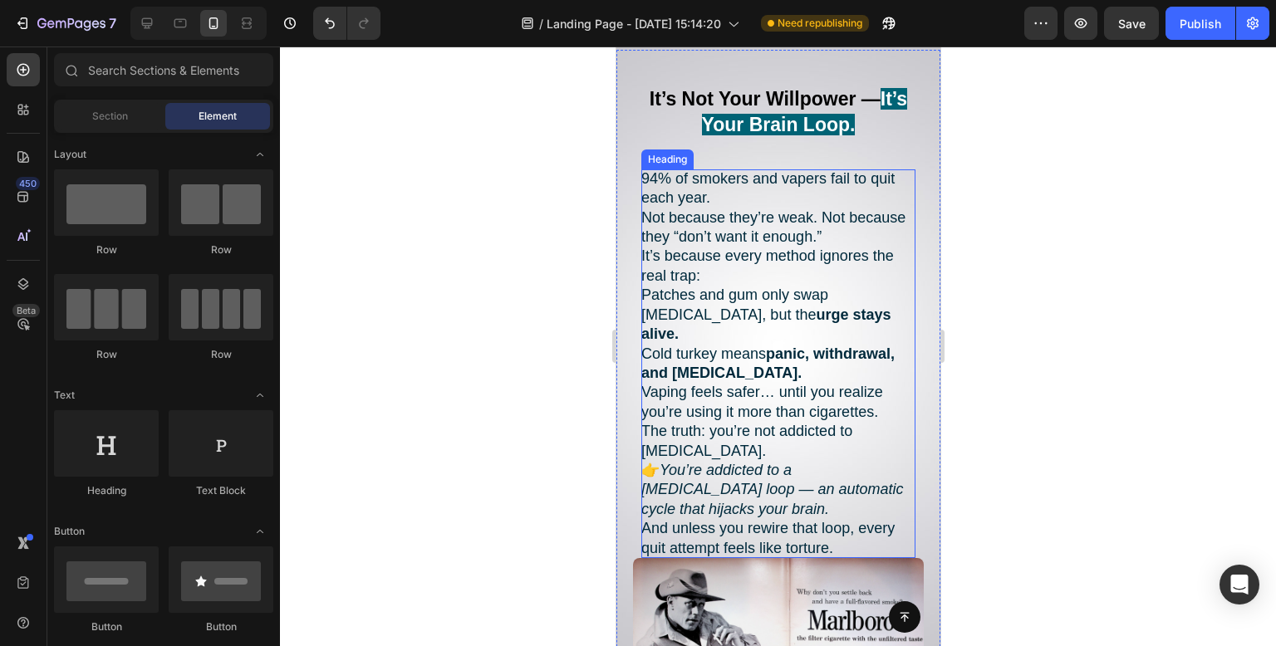
scroll to position [2107, 0]
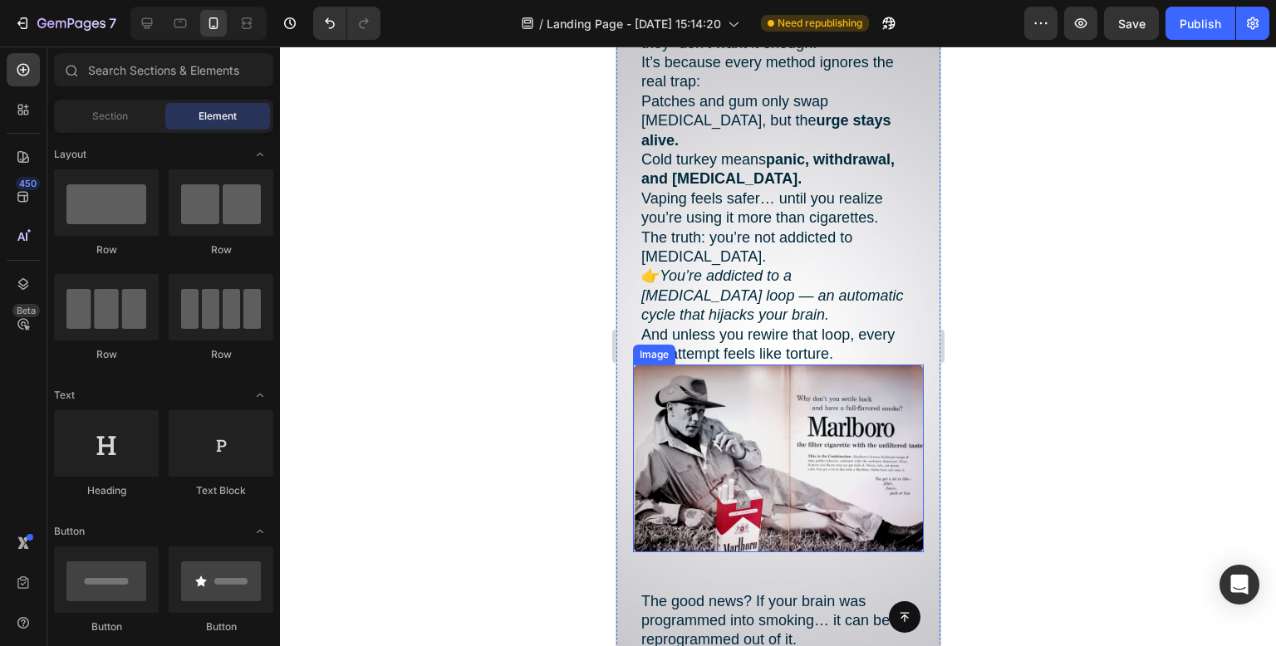
click at [744, 434] on img at bounding box center [777, 459] width 291 height 188
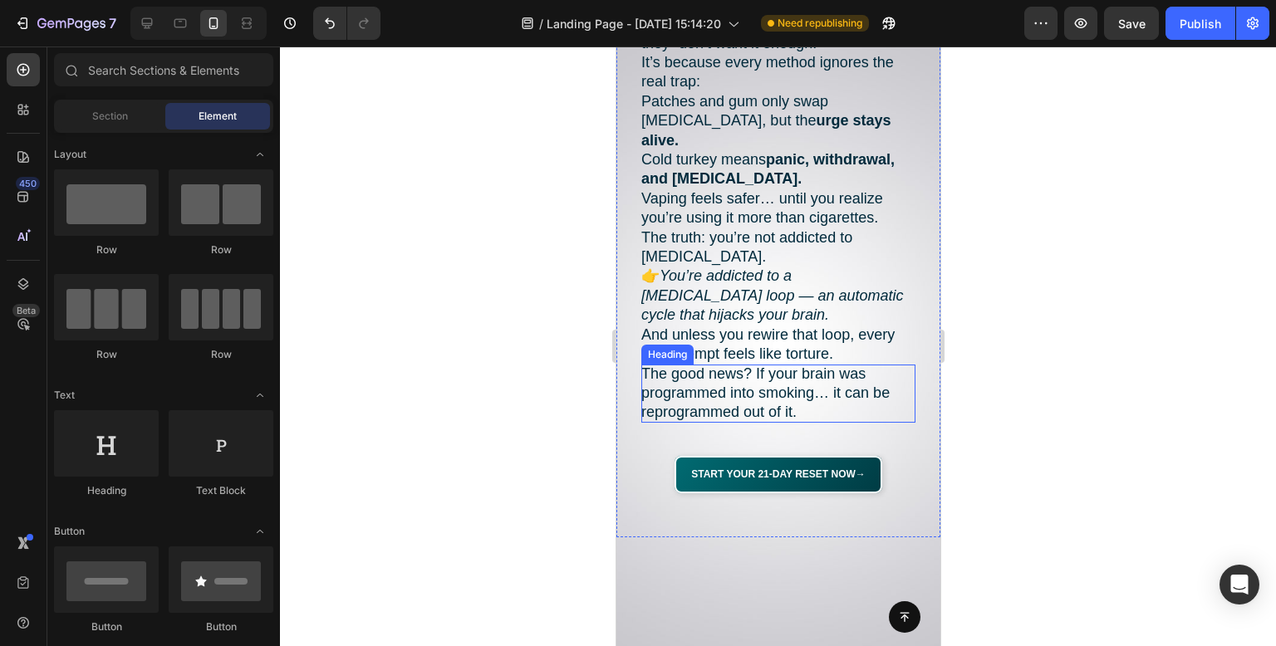
click at [755, 366] on h2 "The good news? If your brain was programmed into smoking… it can be reprogramme…" at bounding box center [778, 394] width 274 height 58
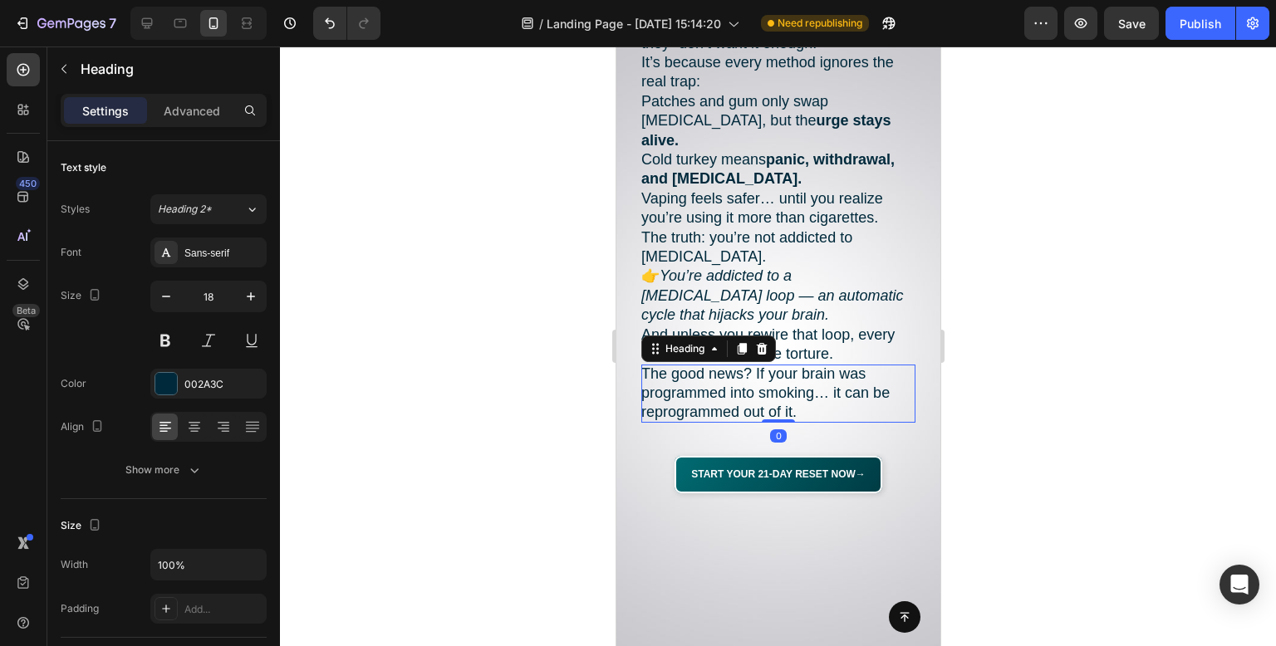
click at [755, 366] on h2 "The good news? If your brain was programmed into smoking… it can be reprogramme…" at bounding box center [778, 394] width 274 height 58
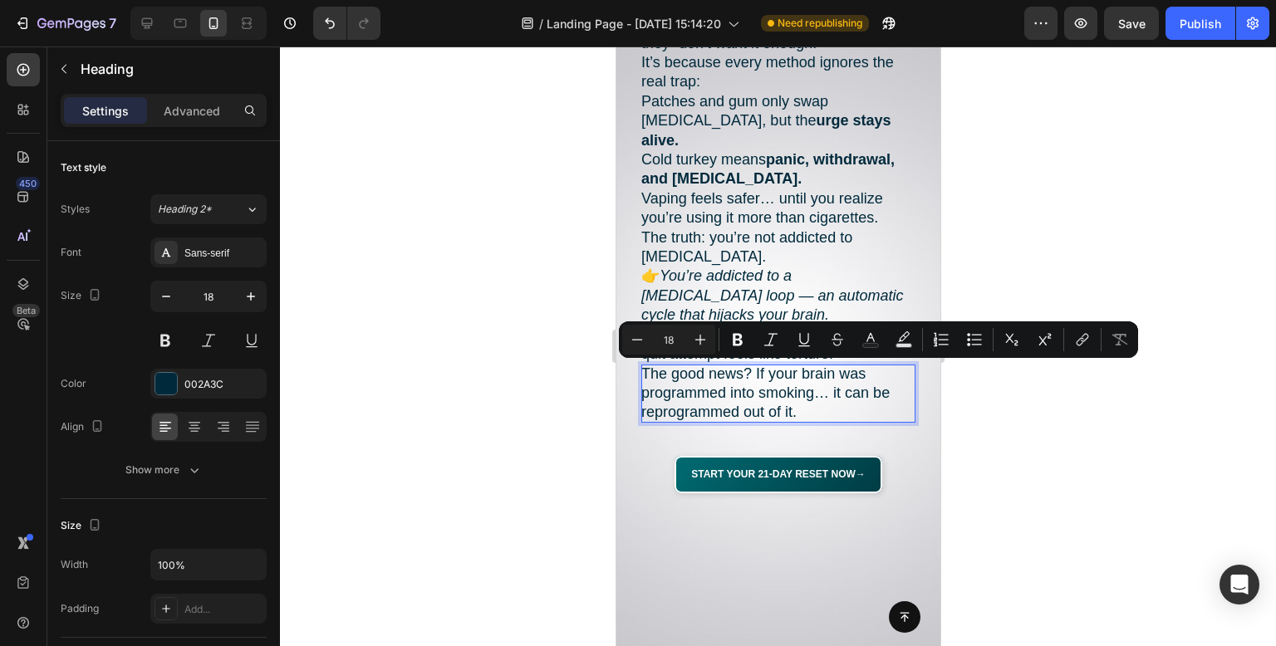
click at [745, 383] on p "The good news? If your brain was programmed into smoking… it can be reprogramme…" at bounding box center [778, 394] width 274 height 58
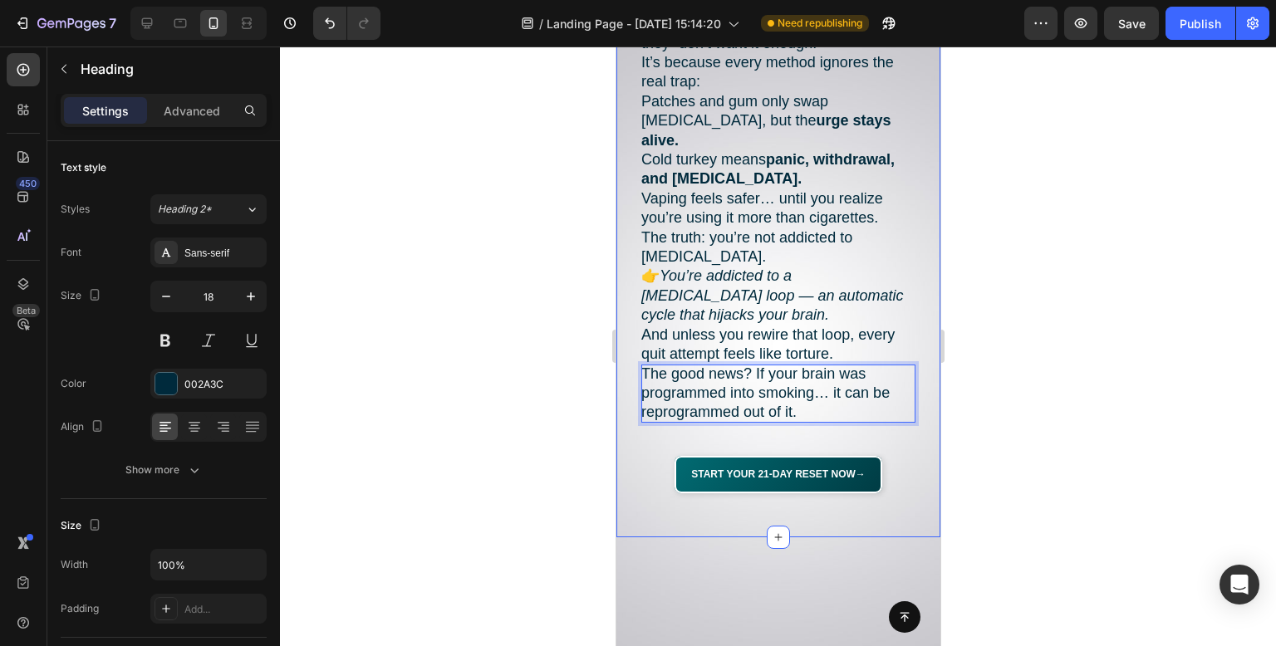
drag, startPoint x: 820, startPoint y: 399, endPoint x: 610, endPoint y: 372, distance: 211.9
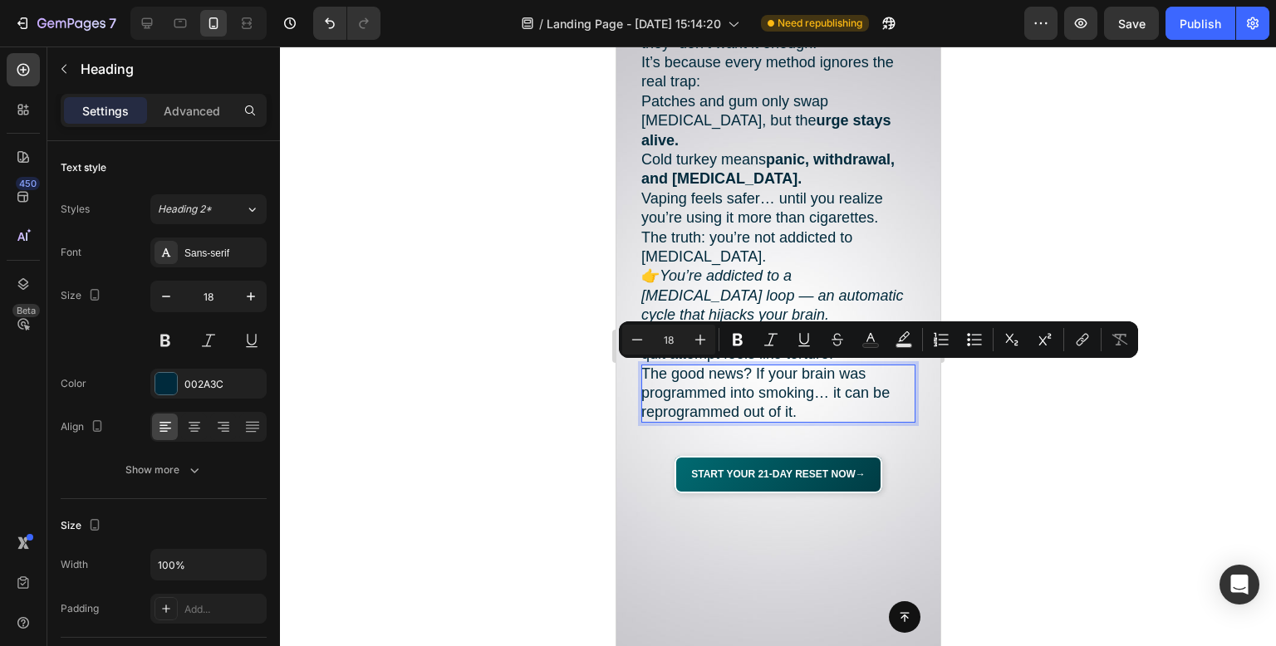
click at [522, 350] on div at bounding box center [778, 347] width 996 height 600
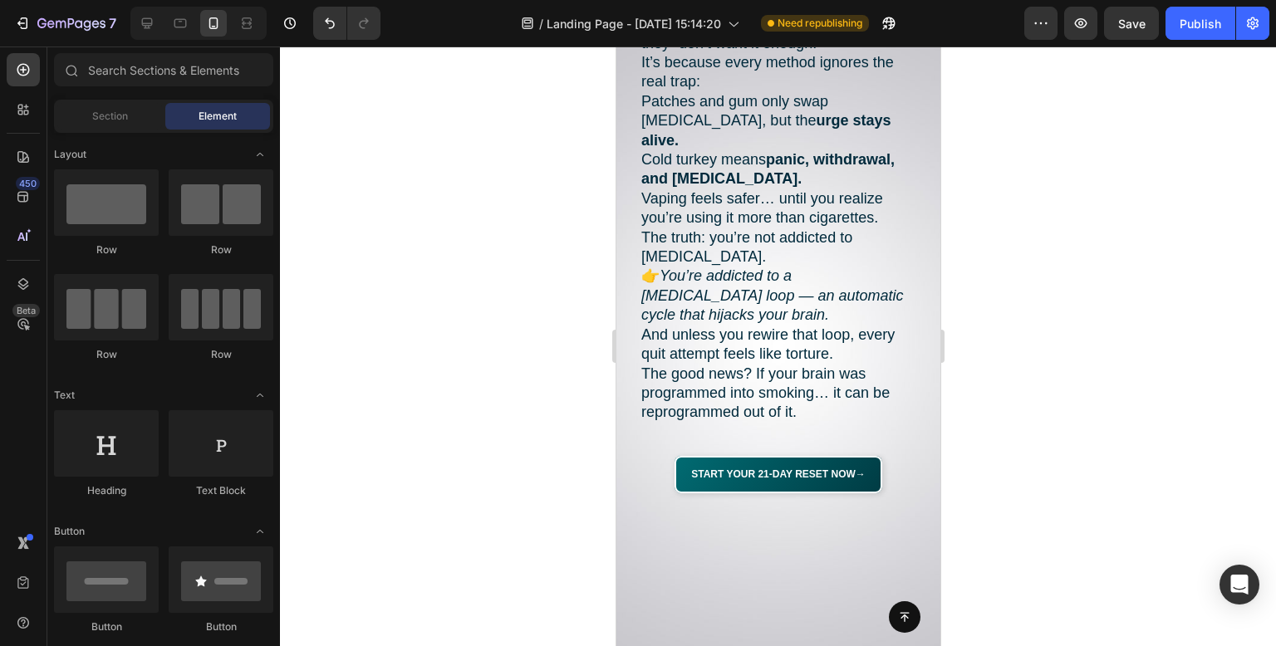
click at [844, 392] on p "The good news? If your brain was programmed into smoking… it can be reprogramme…" at bounding box center [778, 394] width 274 height 58
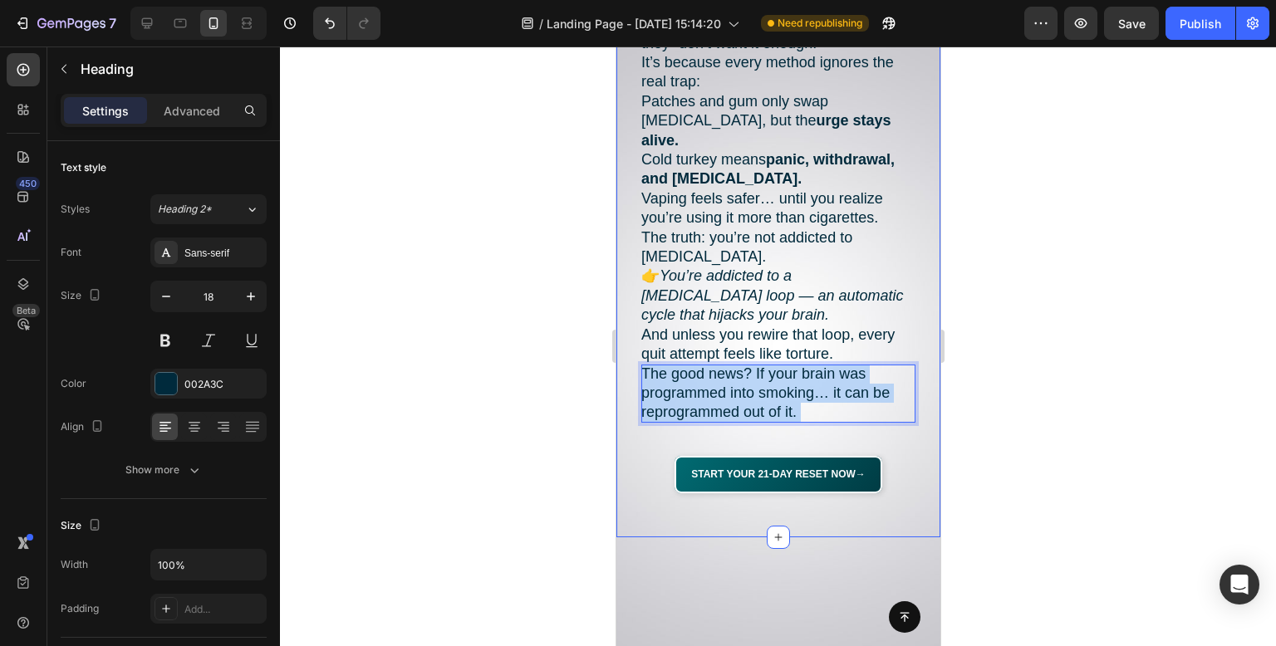
drag, startPoint x: 843, startPoint y: 392, endPoint x: 616, endPoint y: 364, distance: 229.4
click at [616, 364] on div "⁠⁠⁠⁠⁠⁠⁠ It’s Not Your Willpower — It’s Your Brain Loop. Heading 94% of smokers …" at bounding box center [778, 197] width 324 height 628
drag, startPoint x: 810, startPoint y: 387, endPoint x: 633, endPoint y: 346, distance: 181.6
click at [633, 346] on div "⁠⁠⁠⁠⁠⁠⁠ It’s Not Your Willpower — It’s Your Brain Loop. Heading 94% of smokers …" at bounding box center [778, 197] width 324 height 628
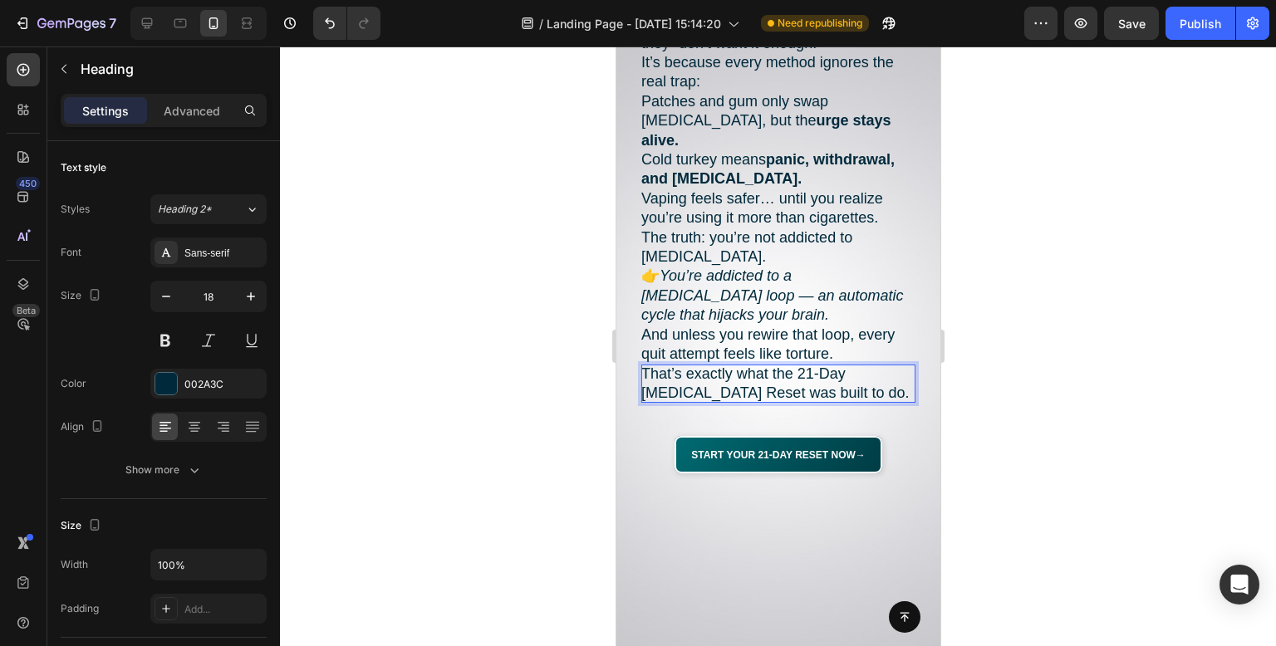
click at [1117, 263] on div at bounding box center [778, 347] width 996 height 600
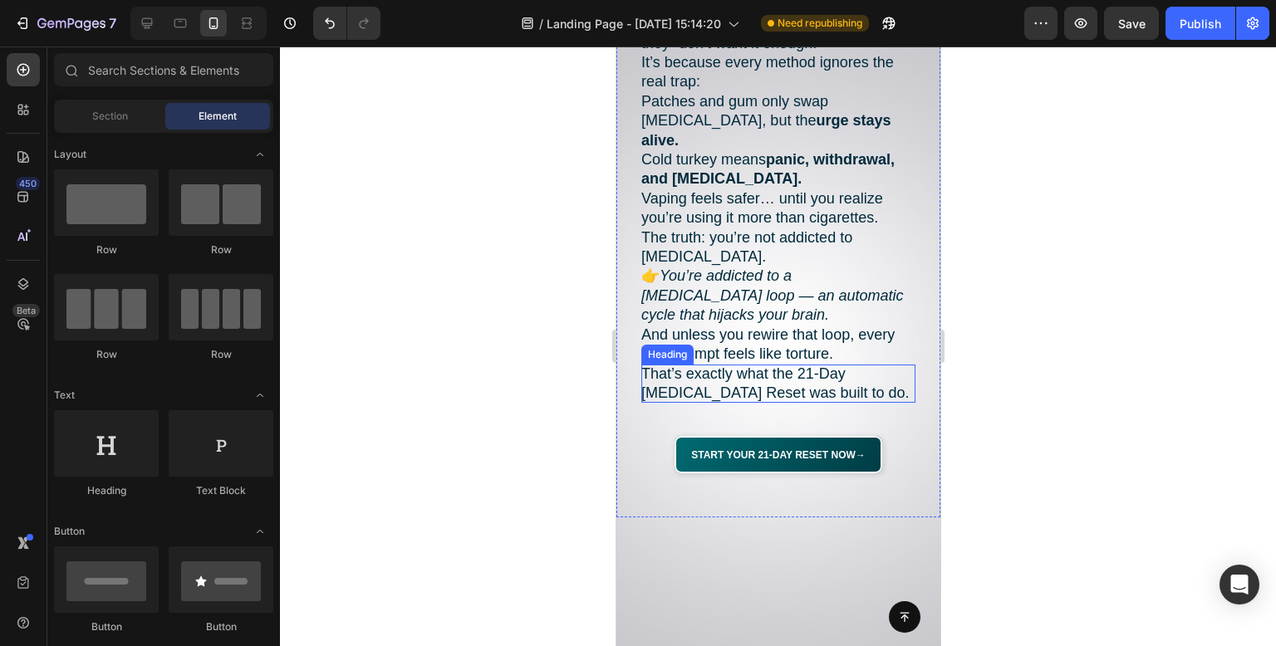
click at [854, 369] on p "That’s exactly what the 21-Day [MEDICAL_DATA] Reset was built to do." at bounding box center [778, 384] width 274 height 39
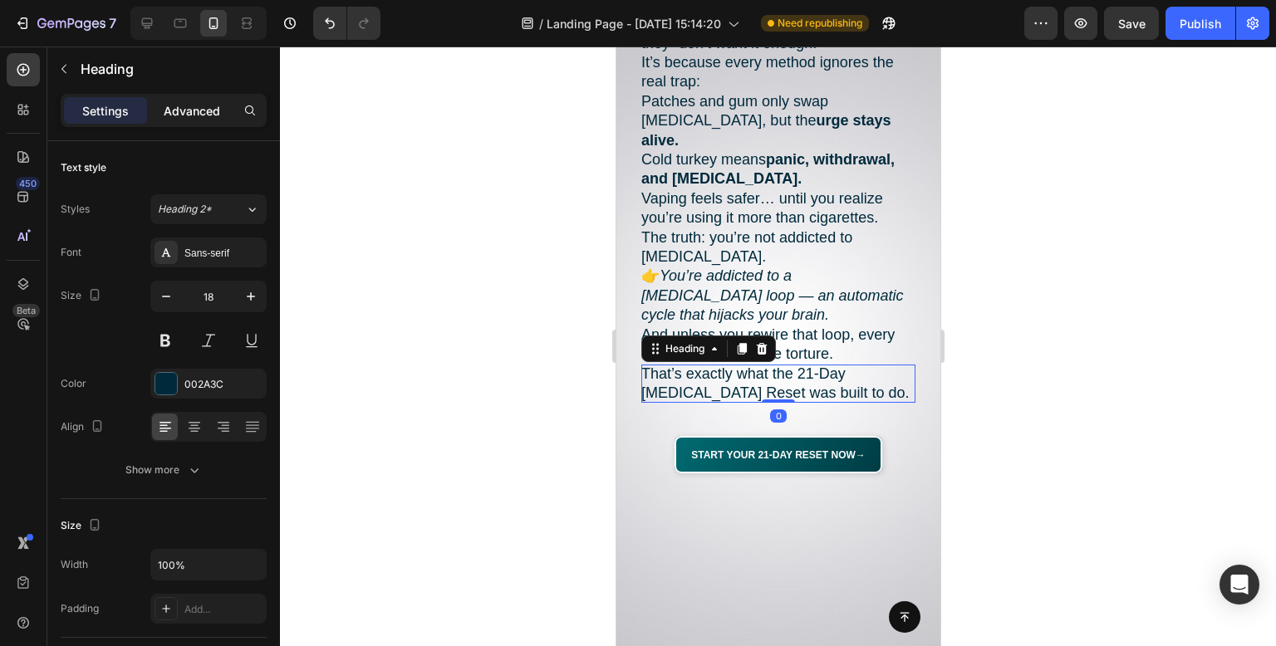
click at [209, 110] on p "Advanced" at bounding box center [192, 110] width 56 height 17
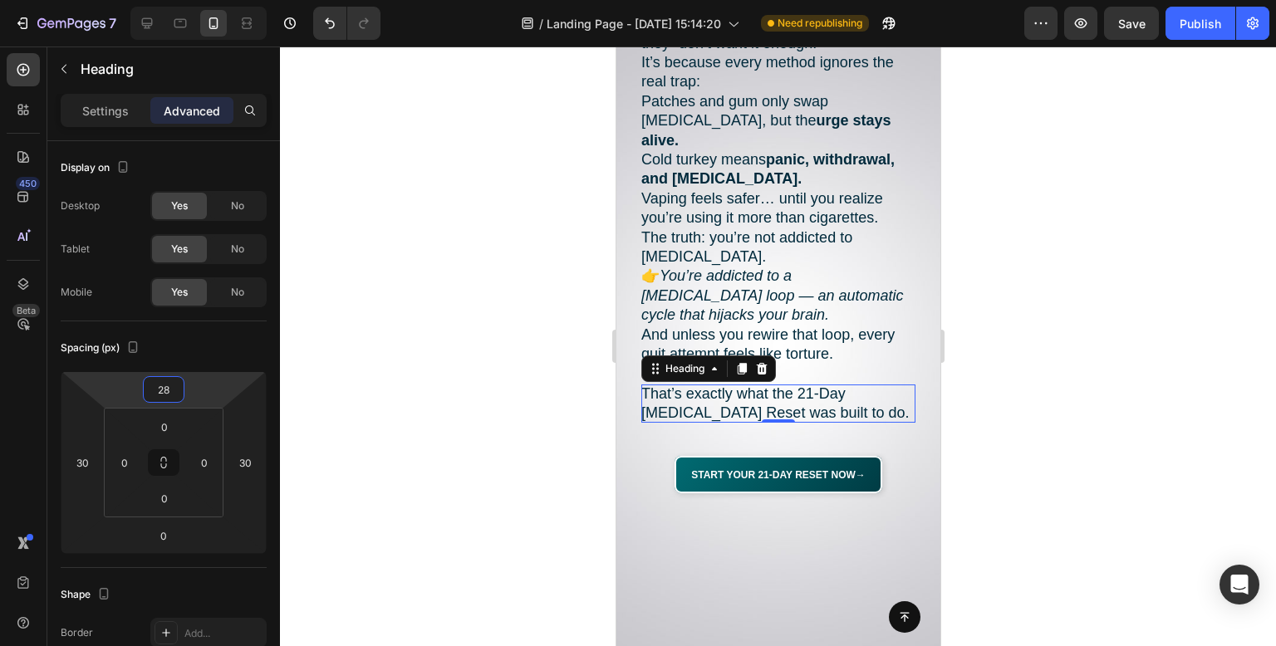
type input "30"
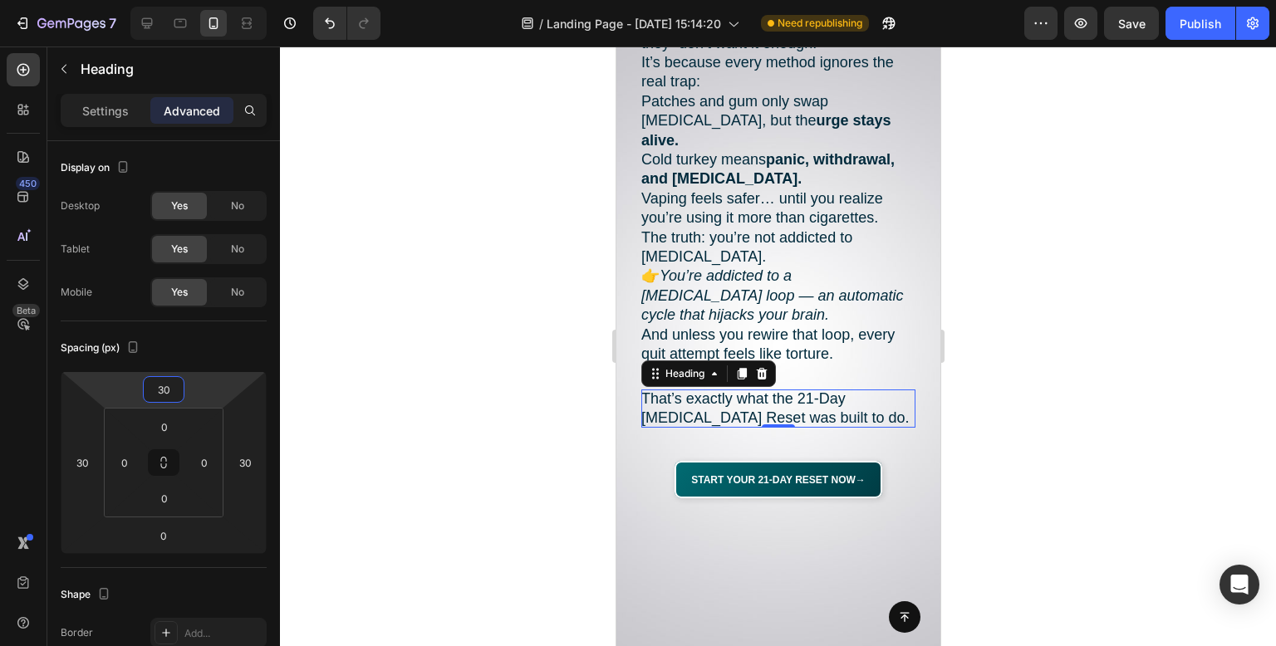
drag, startPoint x: 199, startPoint y: 389, endPoint x: 204, endPoint y: 376, distance: 13.4
click at [204, 0] on html "7 Version history / Landing Page - [DATE] 15:14:20 Need republishing Preview Sa…" at bounding box center [638, 0] width 1276 height 0
click at [385, 292] on div at bounding box center [778, 347] width 996 height 600
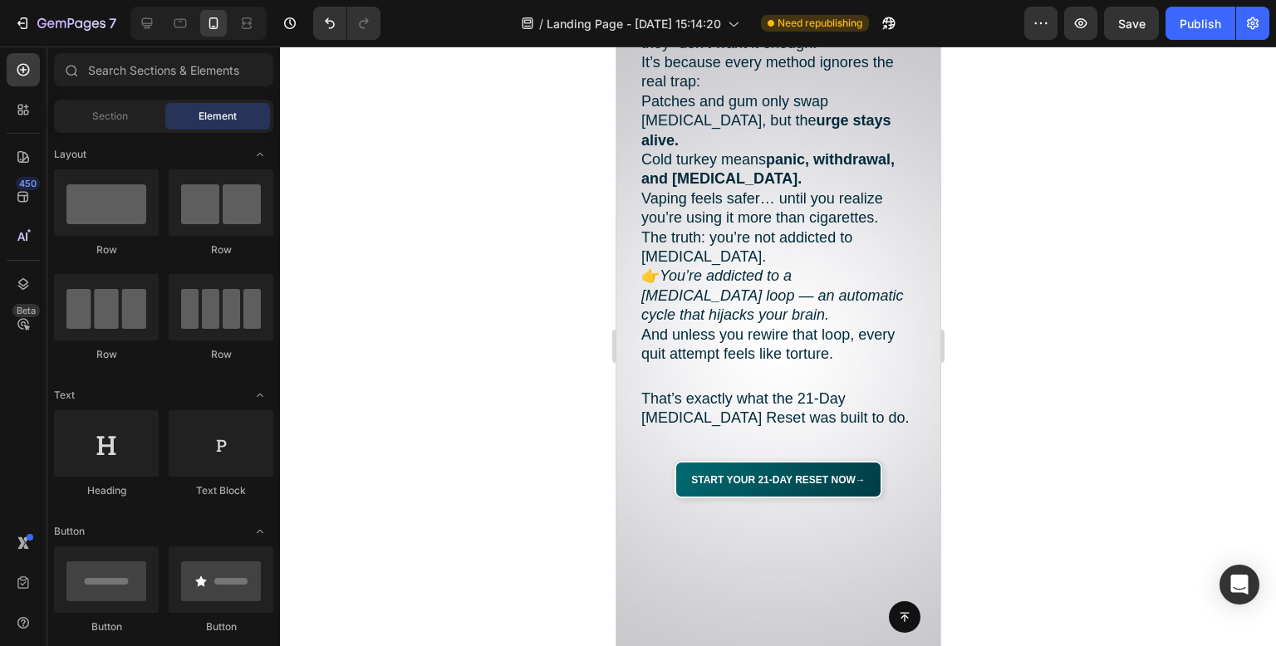
click at [385, 292] on div at bounding box center [778, 347] width 996 height 600
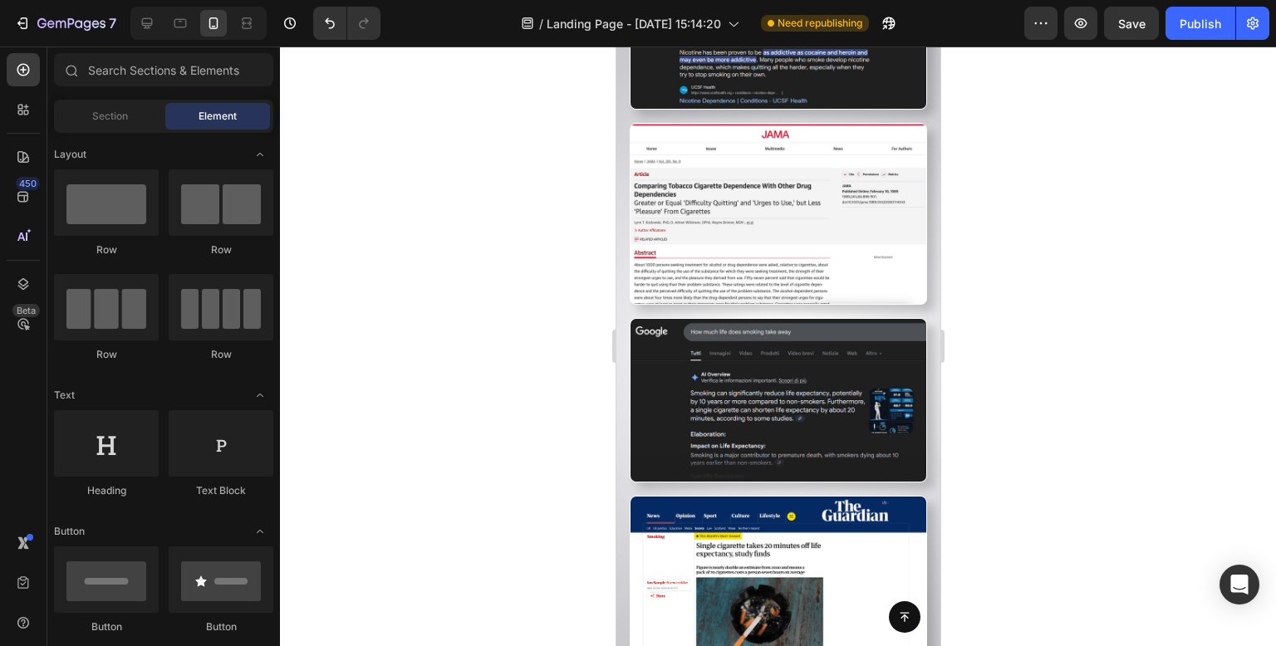
scroll to position [2606, 0]
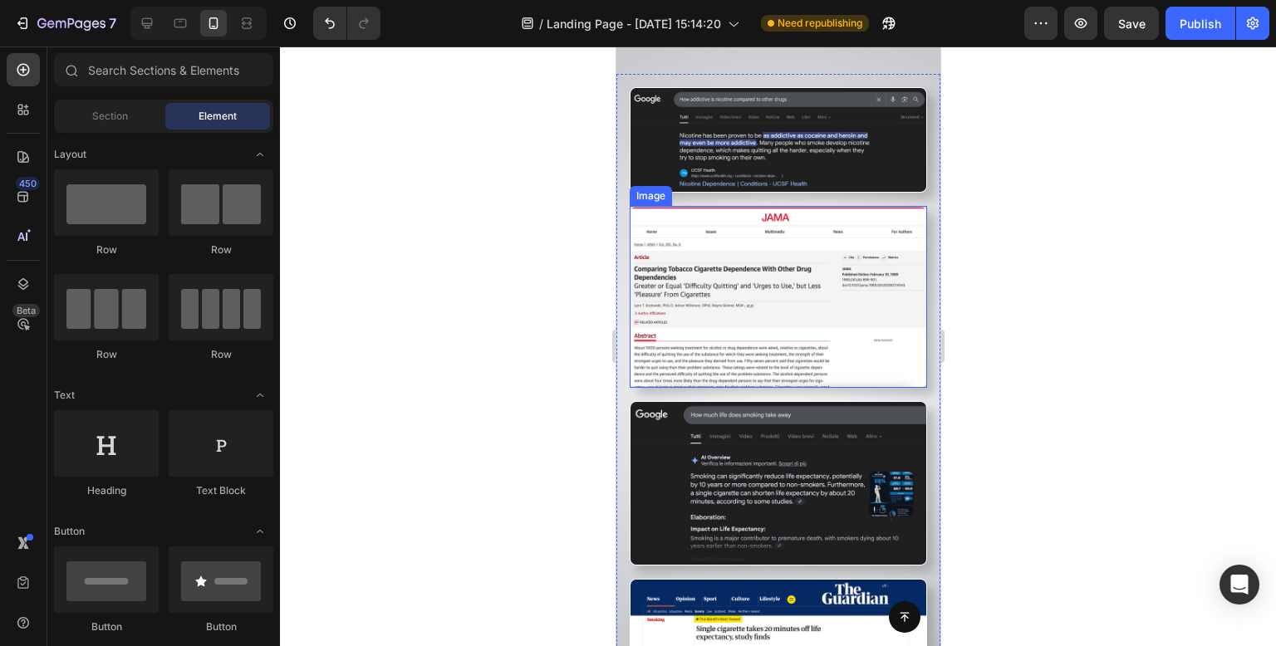
click at [835, 276] on img at bounding box center [777, 297] width 297 height 182
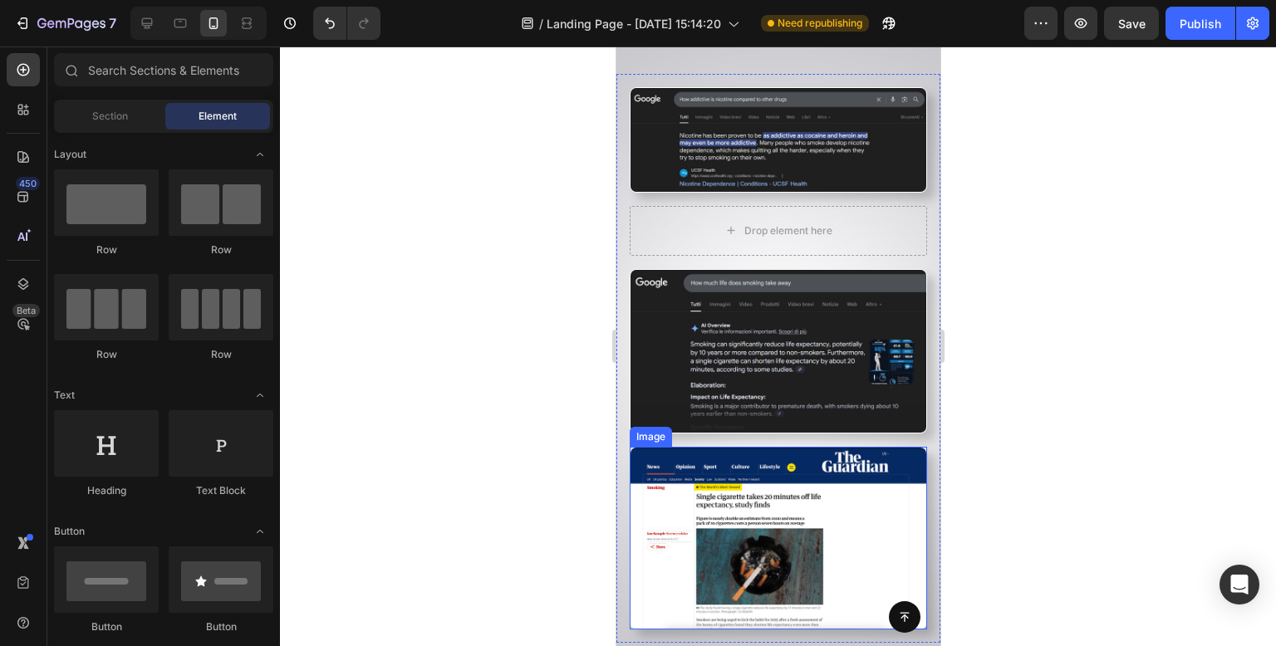
click at [833, 460] on img at bounding box center [777, 538] width 297 height 182
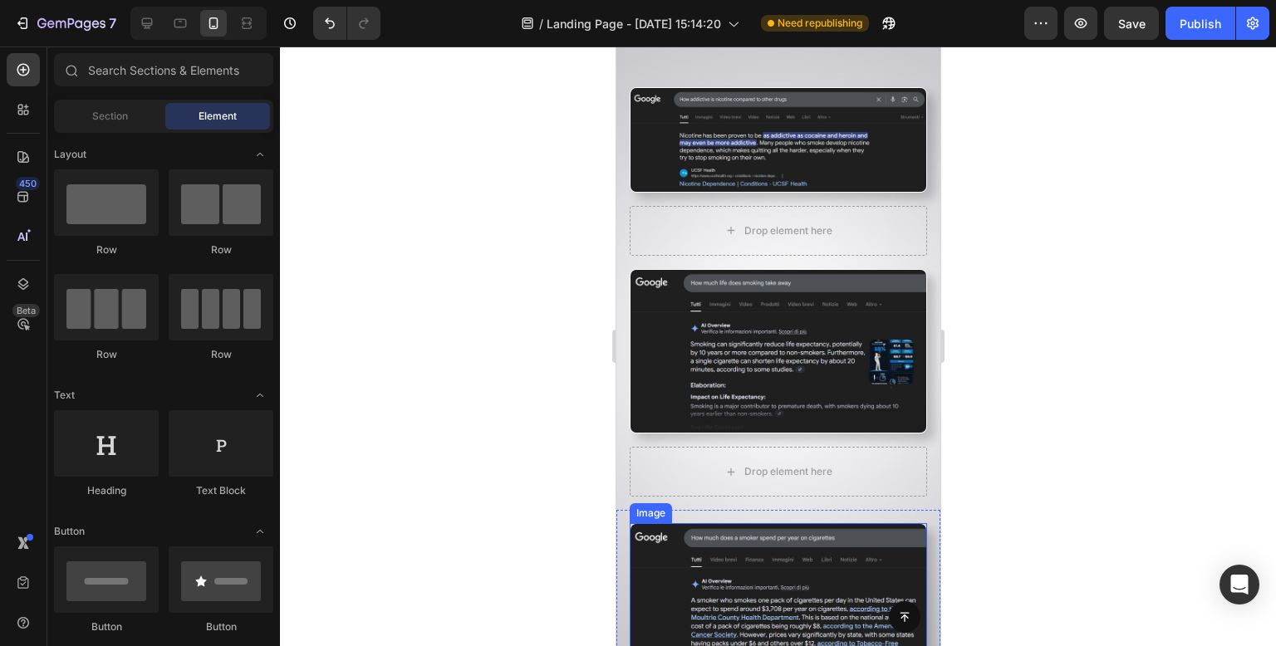
scroll to position [2772, 0]
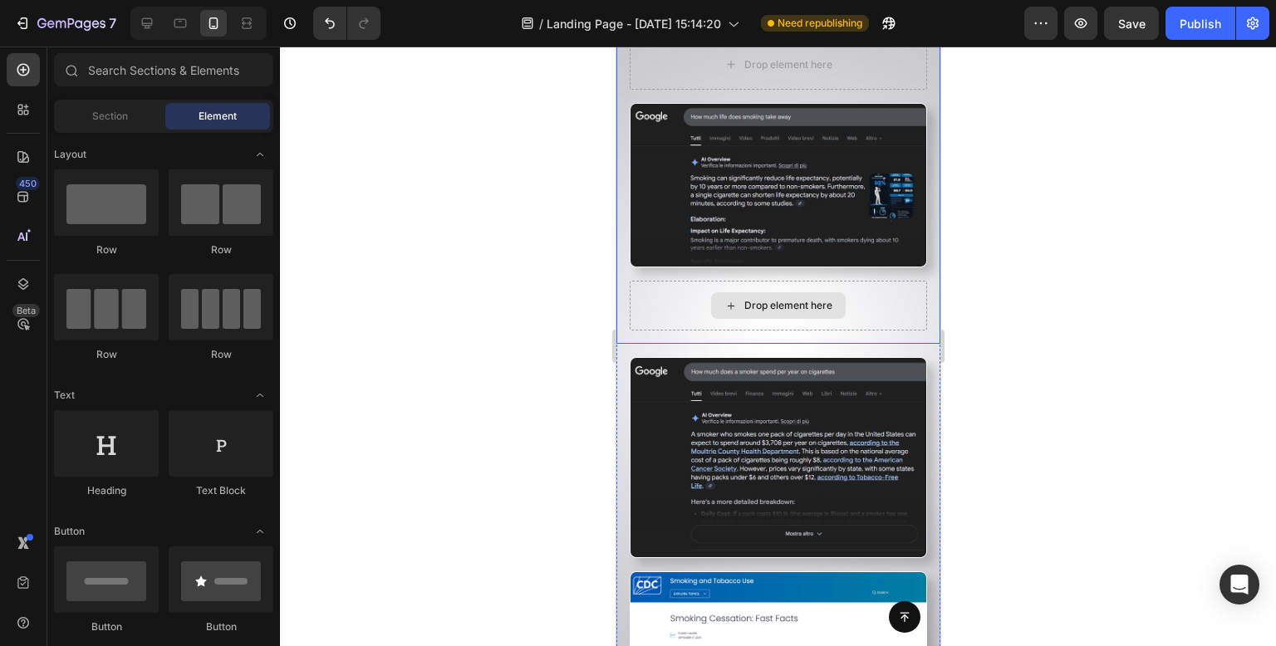
click at [865, 305] on div "Drop element here" at bounding box center [777, 306] width 297 height 50
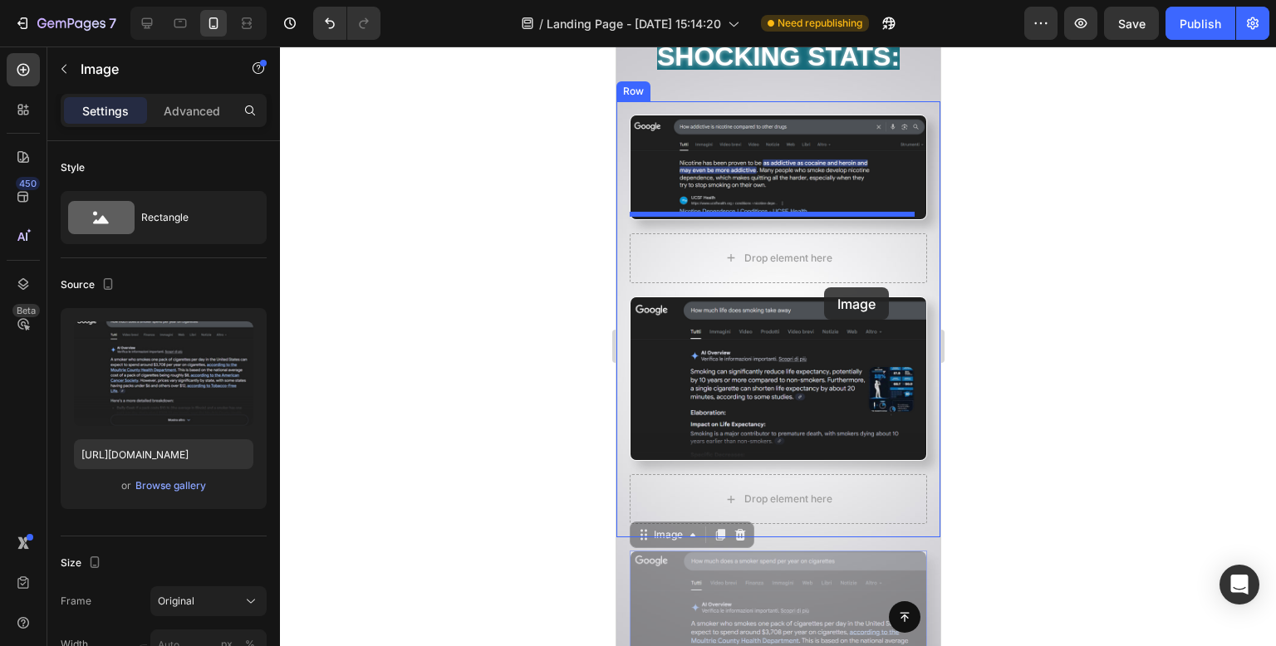
scroll to position [2528, 0]
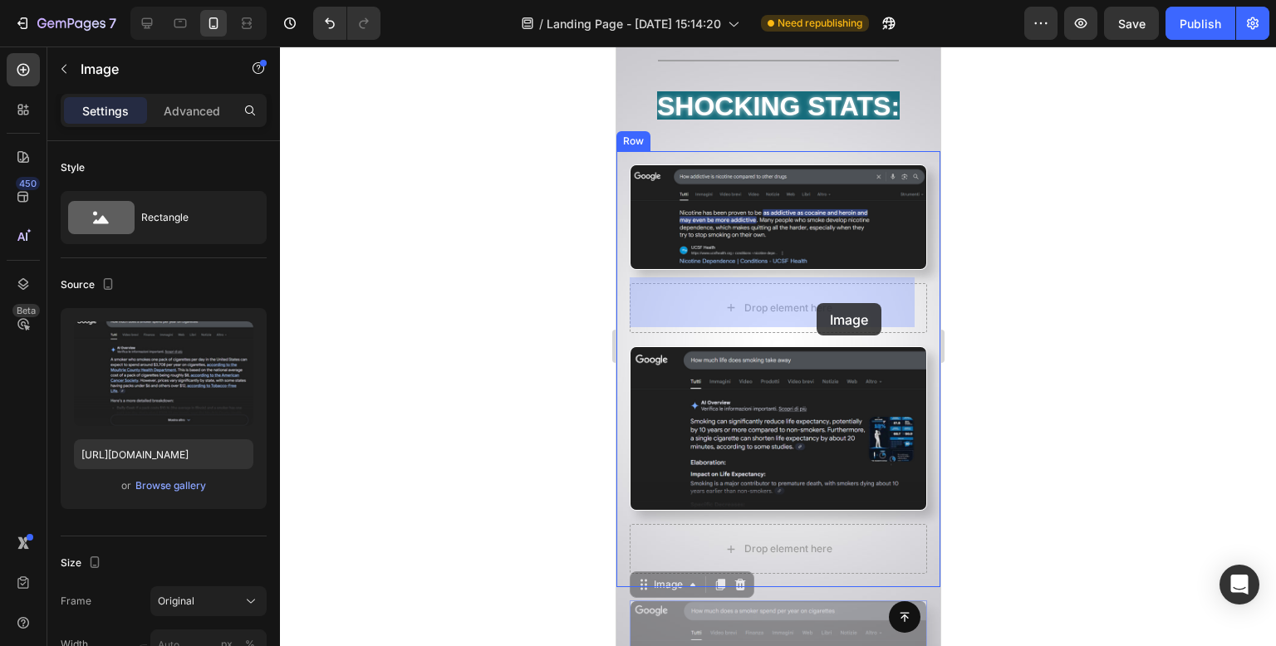
drag, startPoint x: 842, startPoint y: 395, endPoint x: 817, endPoint y: 302, distance: 96.3
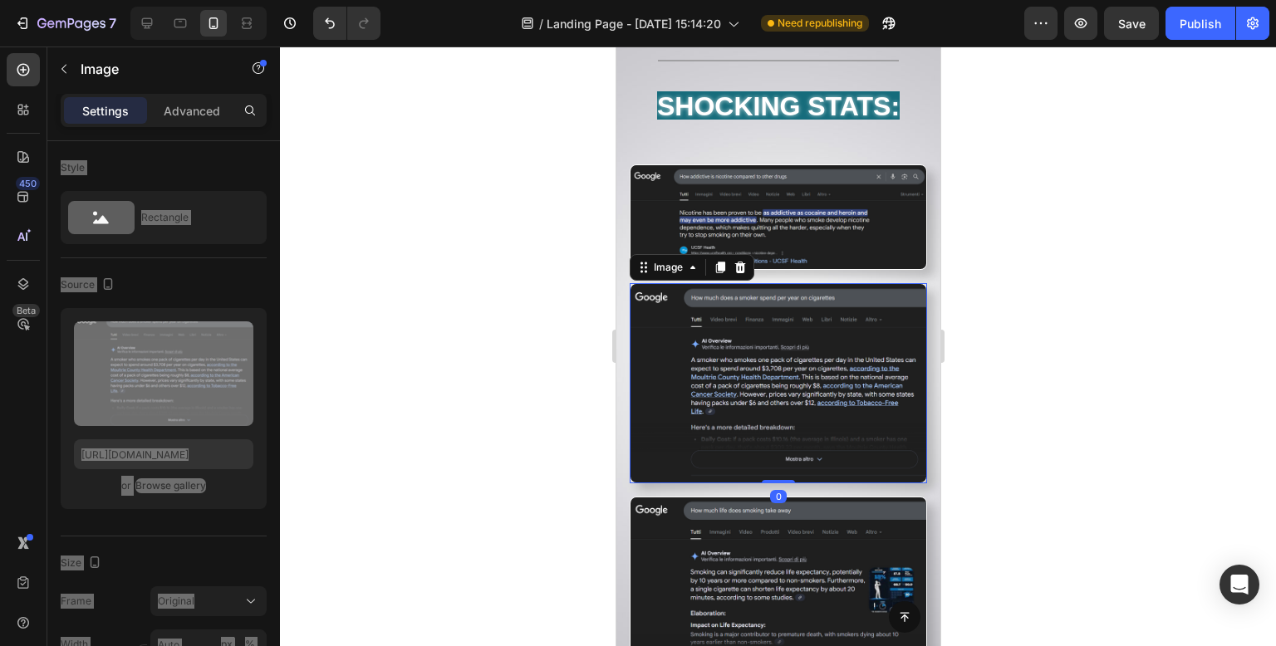
scroll to position [2611, 0]
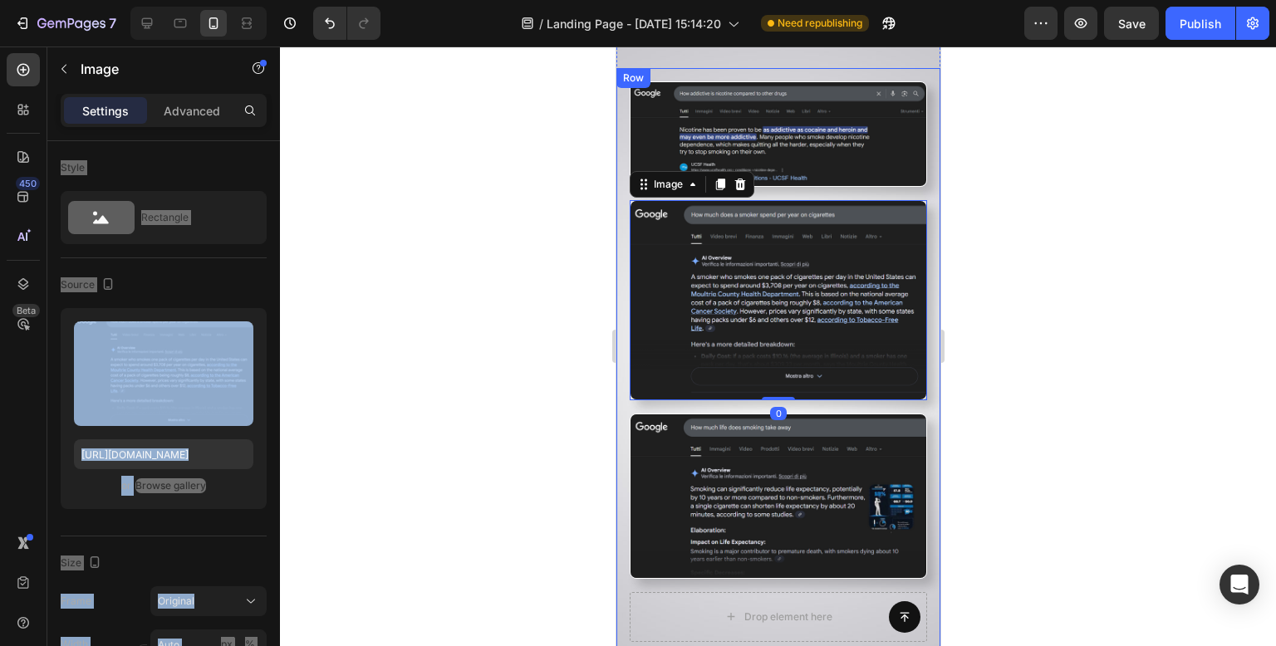
click at [1079, 251] on div at bounding box center [778, 347] width 996 height 600
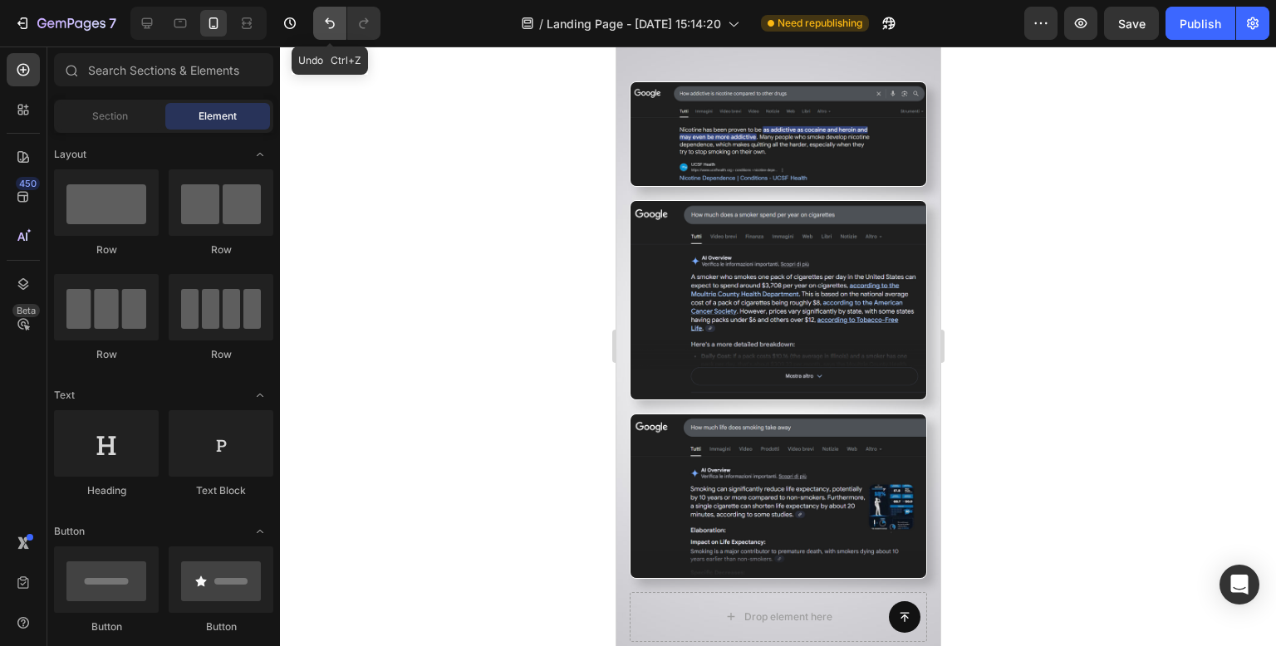
click at [330, 21] on icon "Undo/Redo" at bounding box center [330, 23] width 10 height 11
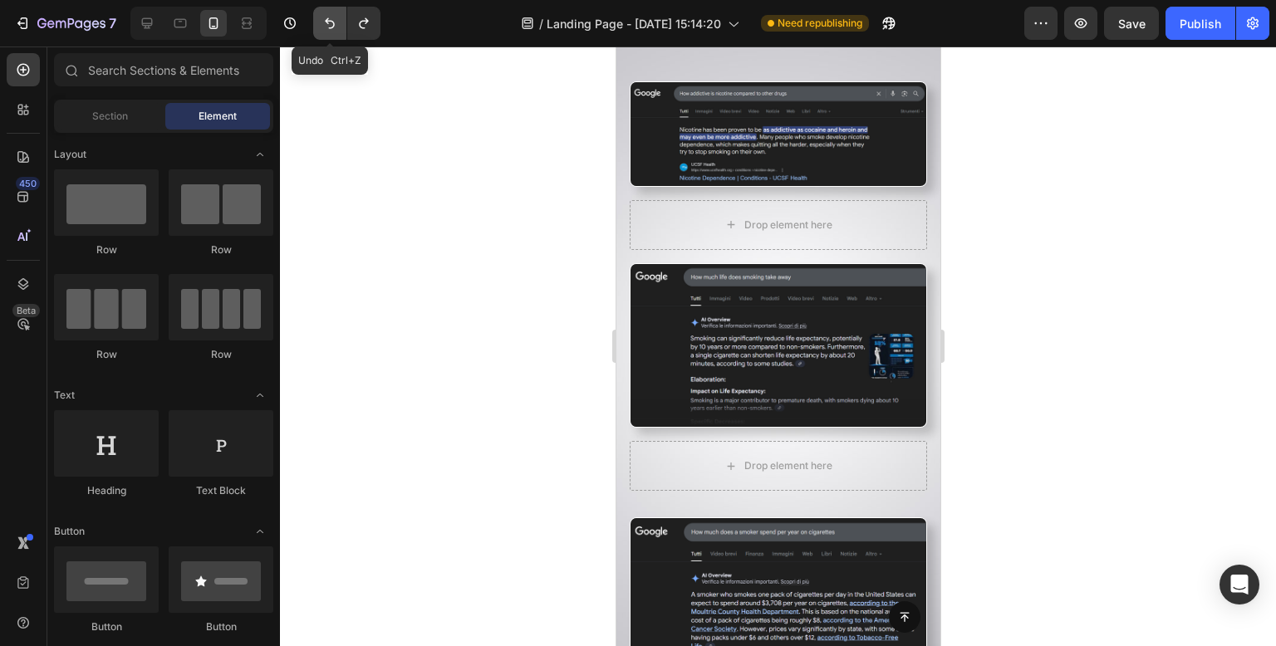
click at [330, 21] on icon "Undo/Redo" at bounding box center [330, 23] width 10 height 11
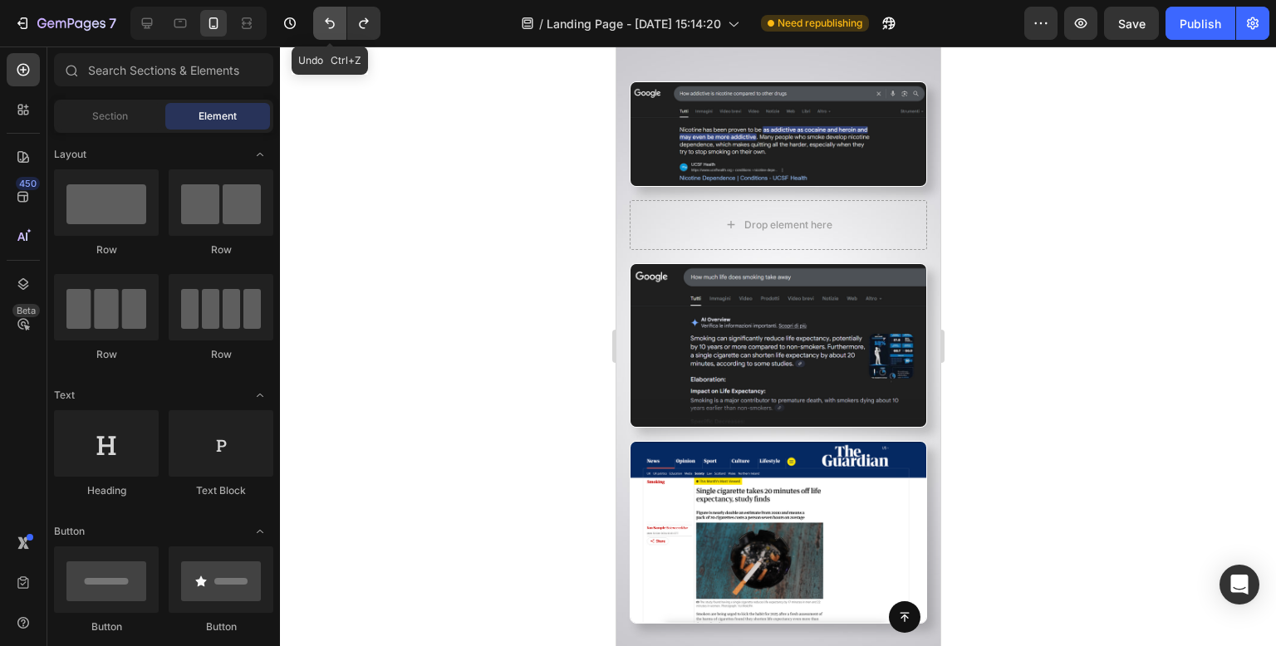
click at [330, 21] on icon "Undo/Redo" at bounding box center [330, 23] width 10 height 11
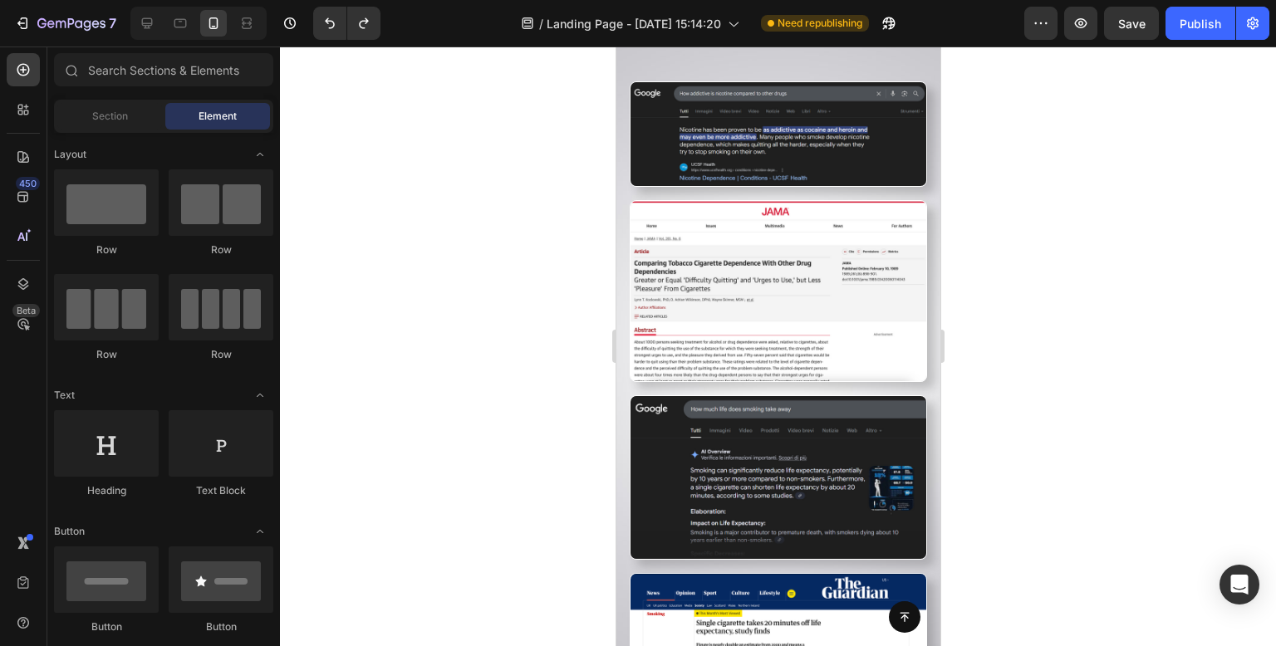
click at [497, 279] on div at bounding box center [778, 347] width 996 height 600
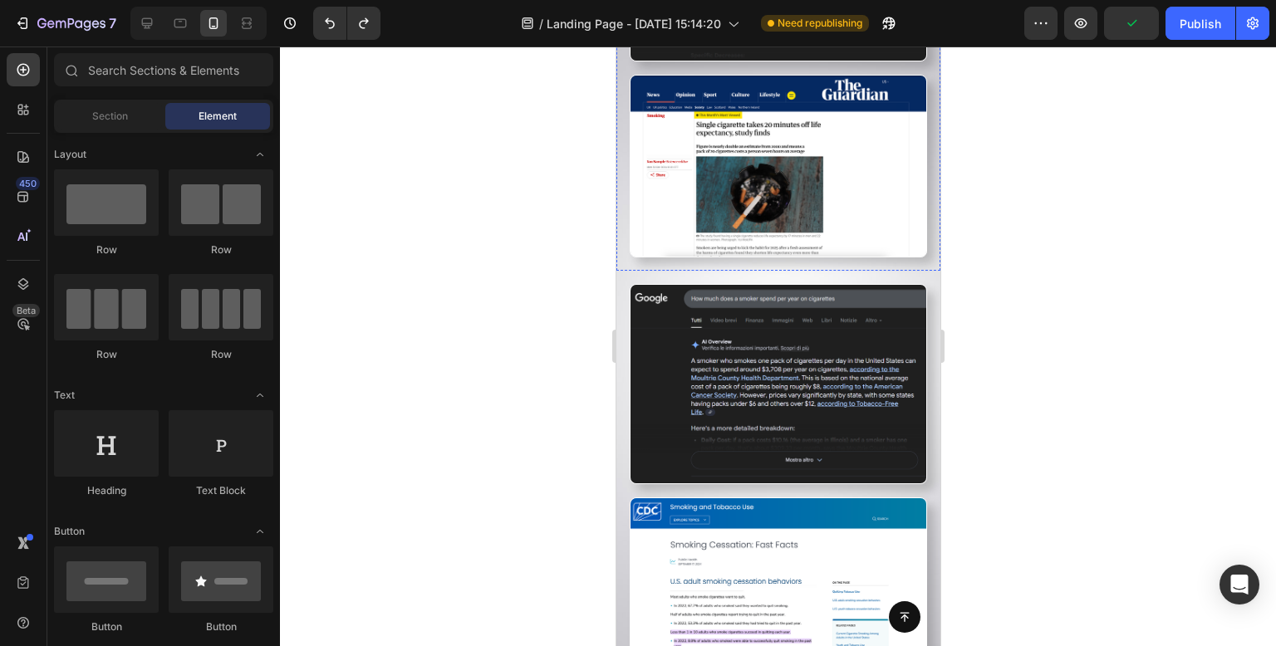
scroll to position [3193, 0]
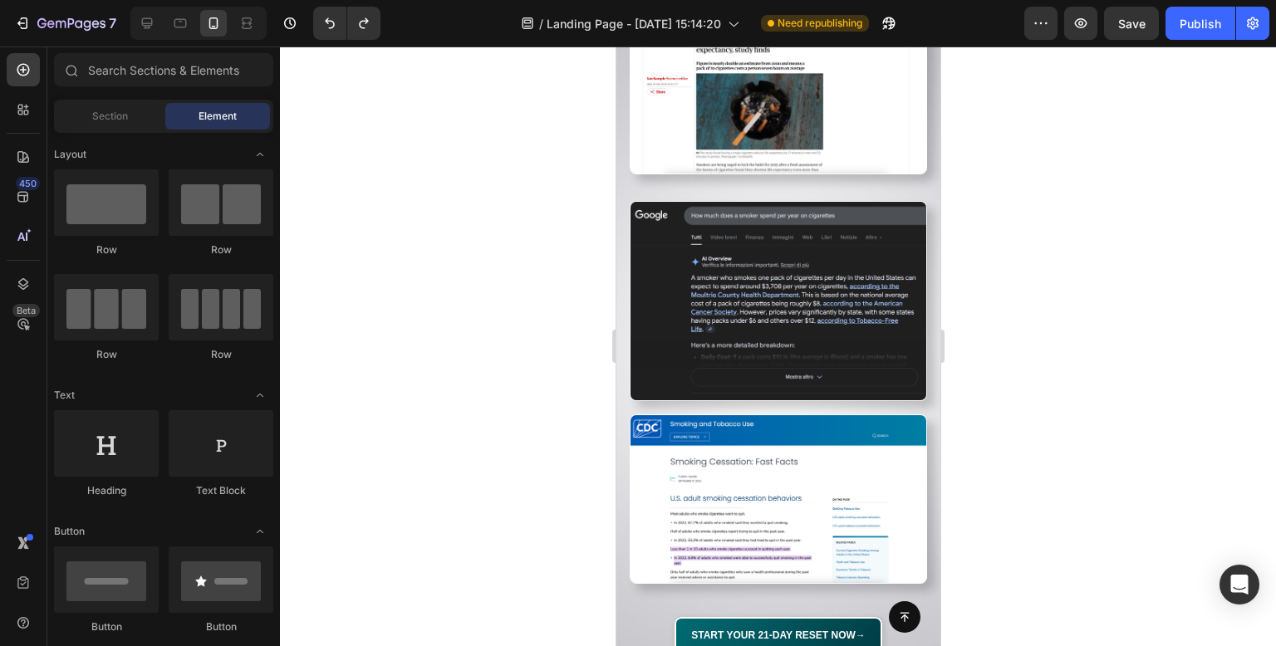
click at [462, 262] on div at bounding box center [778, 347] width 996 height 600
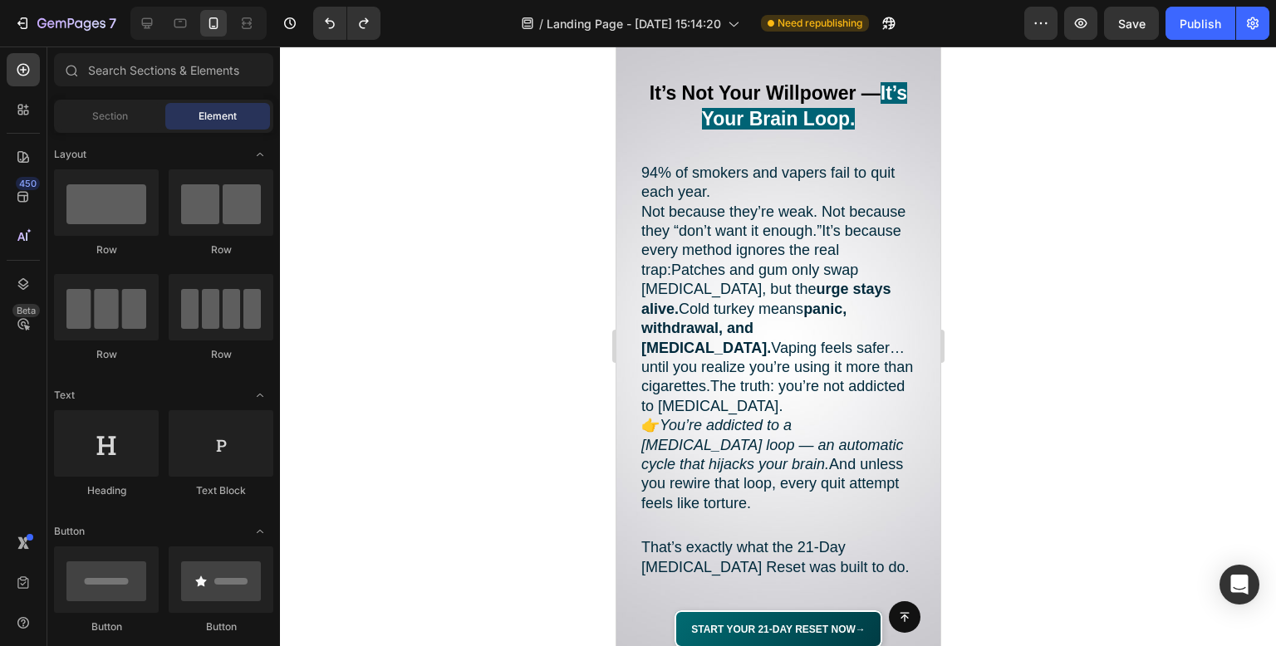
scroll to position [1864, 0]
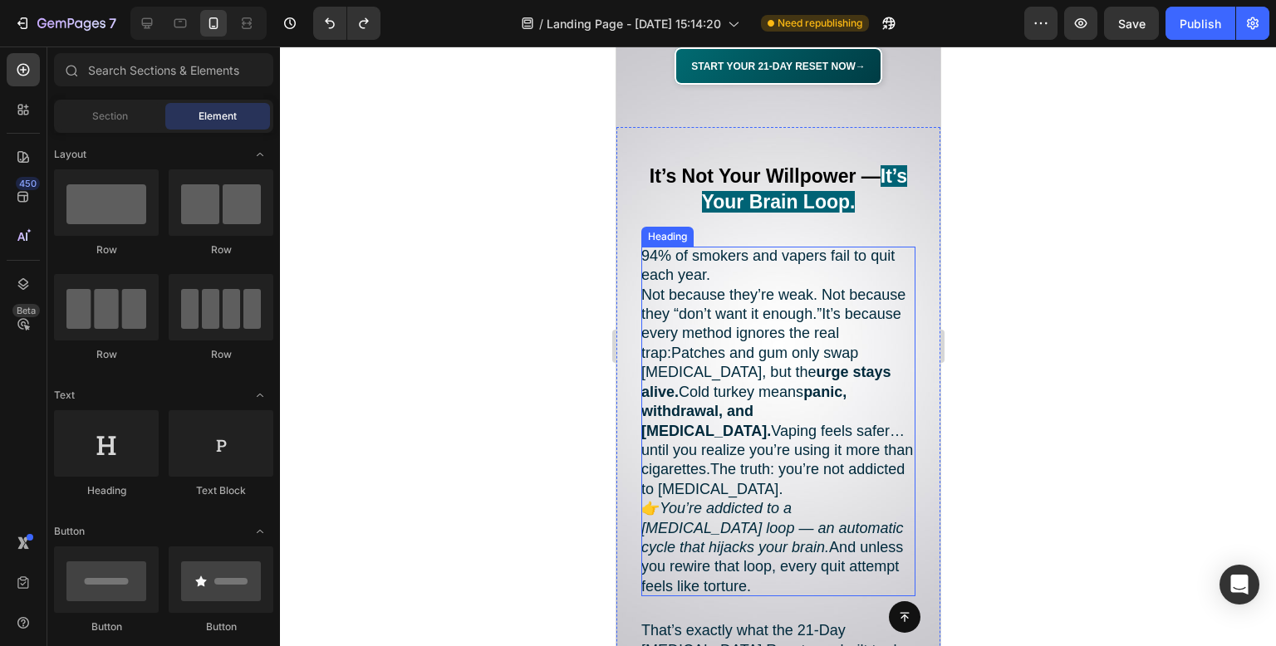
click at [805, 440] on h2 "94% of smokers and vapers fail to quit each year. Not because they’re weak. Not…" at bounding box center [778, 422] width 274 height 350
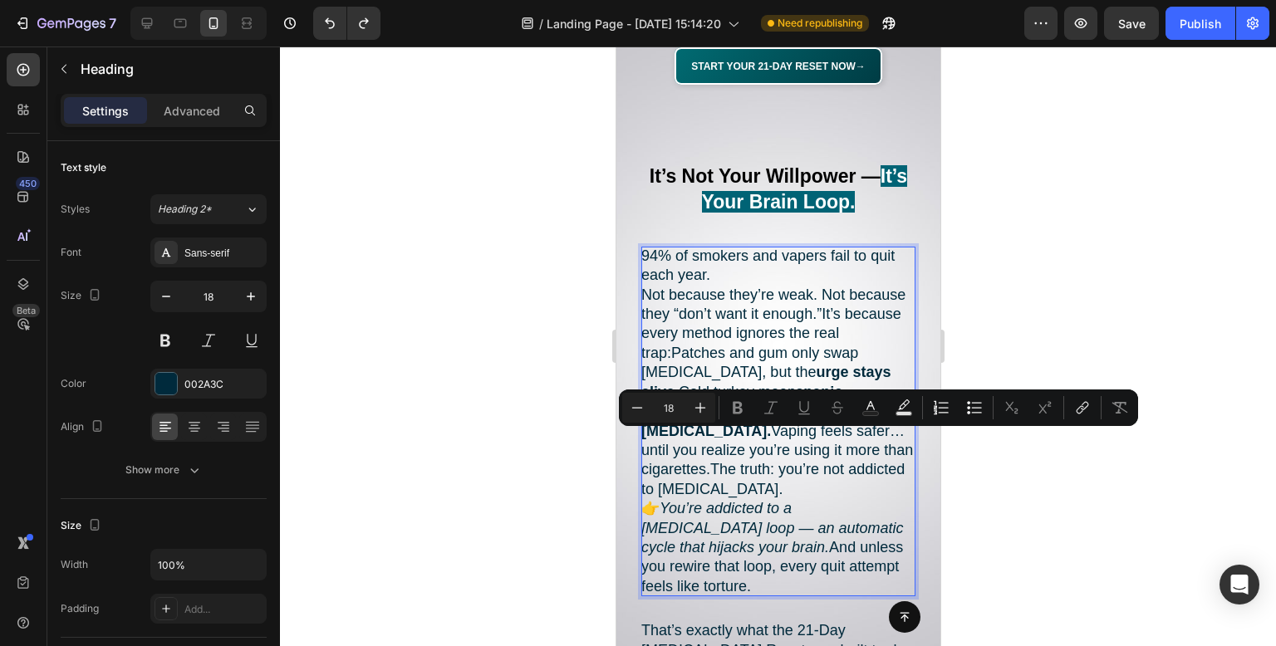
click at [813, 440] on p "94% of smokers and vapers fail to quit each year. Not because they’re weak. Not…" at bounding box center [778, 422] width 274 height 350
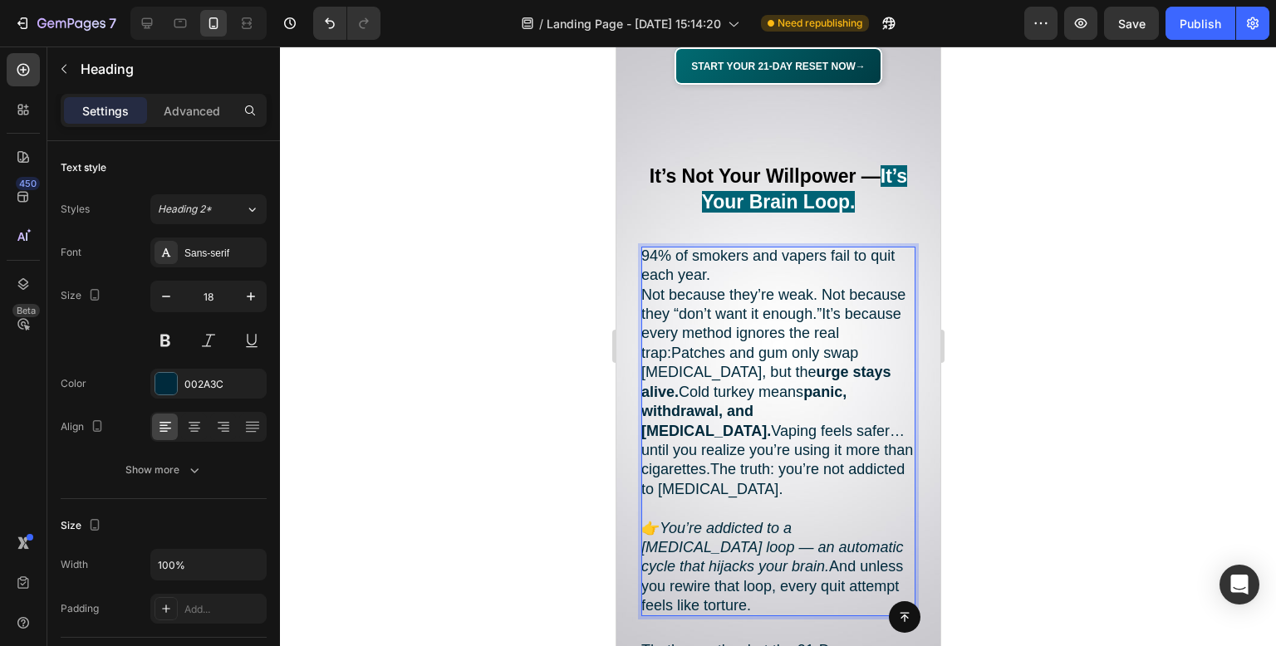
click at [772, 249] on p "94% of smokers and vapers fail to quit each year. Not because they’re weak. Not…" at bounding box center [778, 432] width 274 height 370
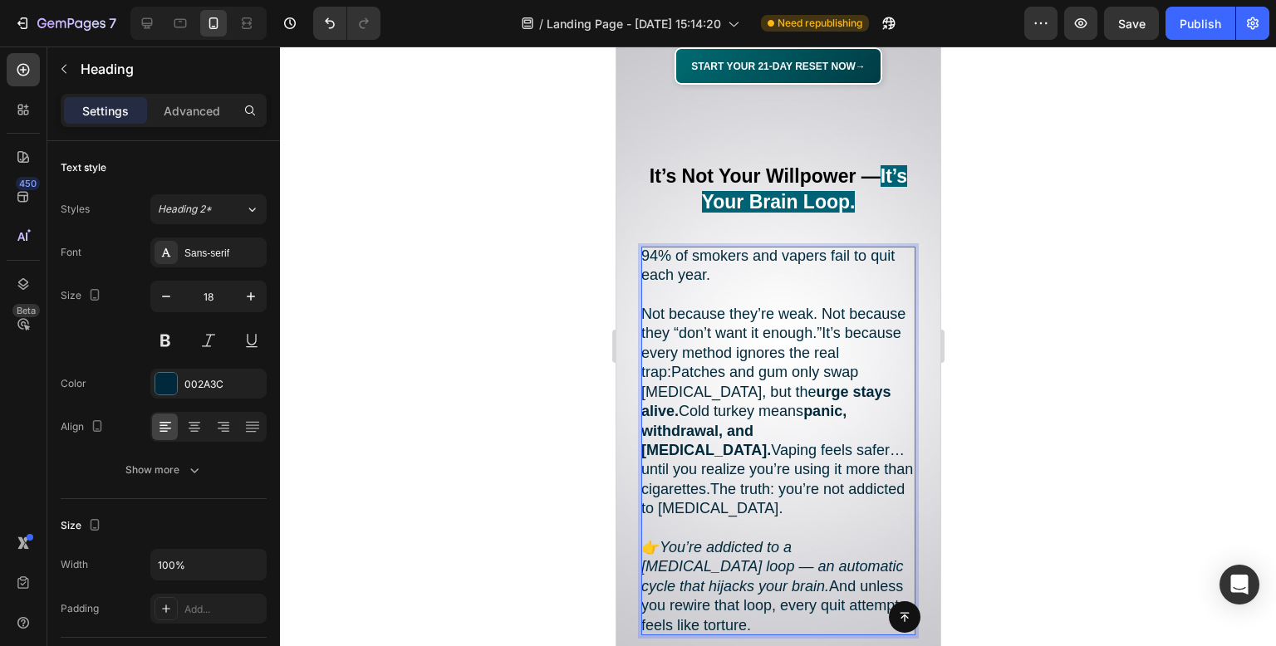
click at [532, 240] on div at bounding box center [778, 347] width 996 height 600
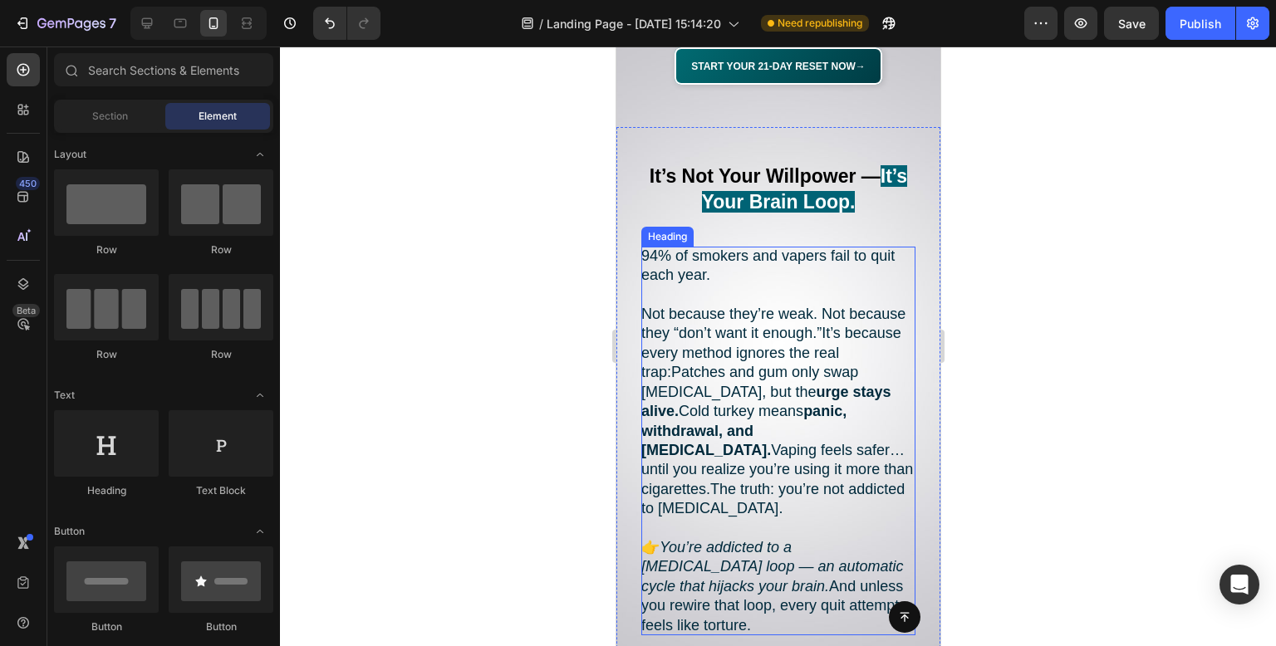
click at [781, 403] on strong "panic, withdrawal, and [MEDICAL_DATA]." at bounding box center [743, 431] width 205 height 56
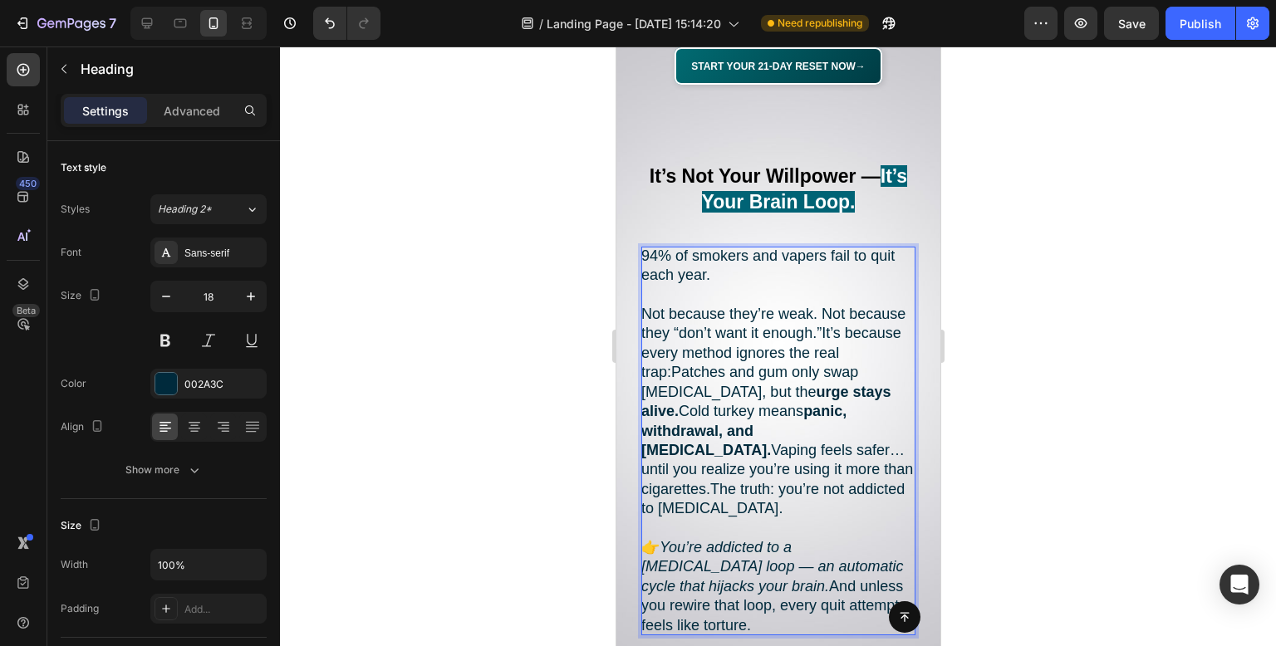
click at [821, 287] on p "94% of smokers and vapers fail to quit each year. Not because they’re weak. Not…" at bounding box center [778, 441] width 274 height 389
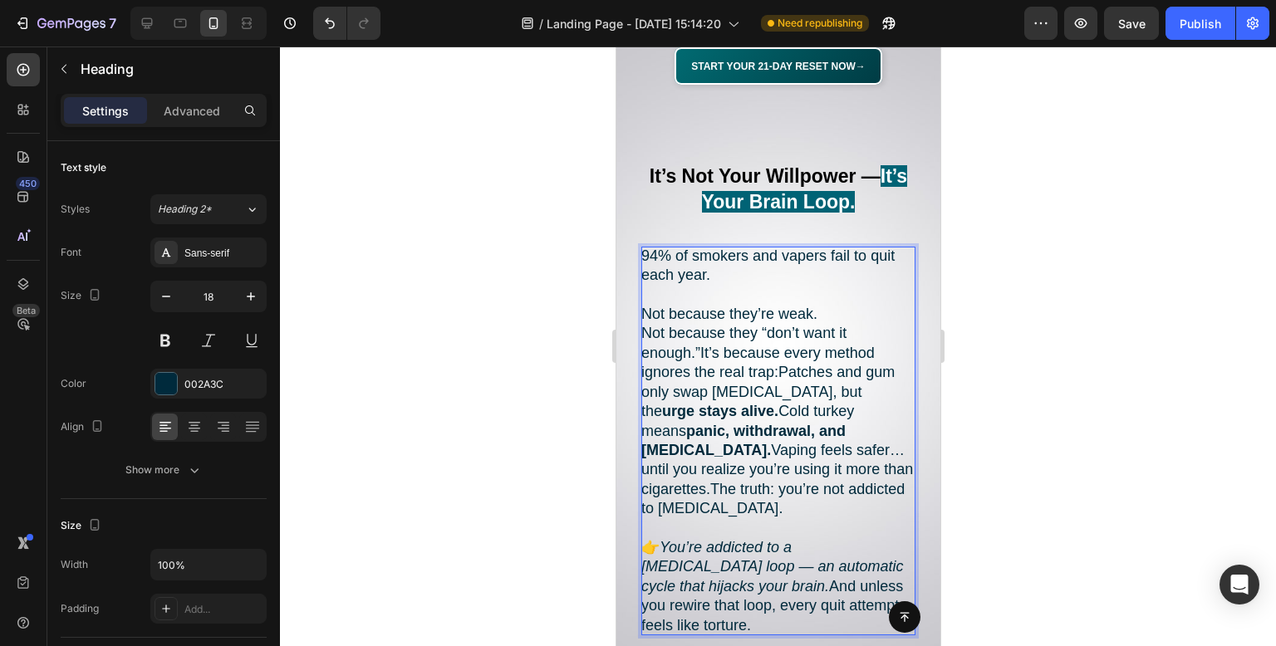
click at [695, 328] on p "94% of smokers and vapers fail to quit each year. Not because they’re weak. Not…" at bounding box center [778, 441] width 274 height 389
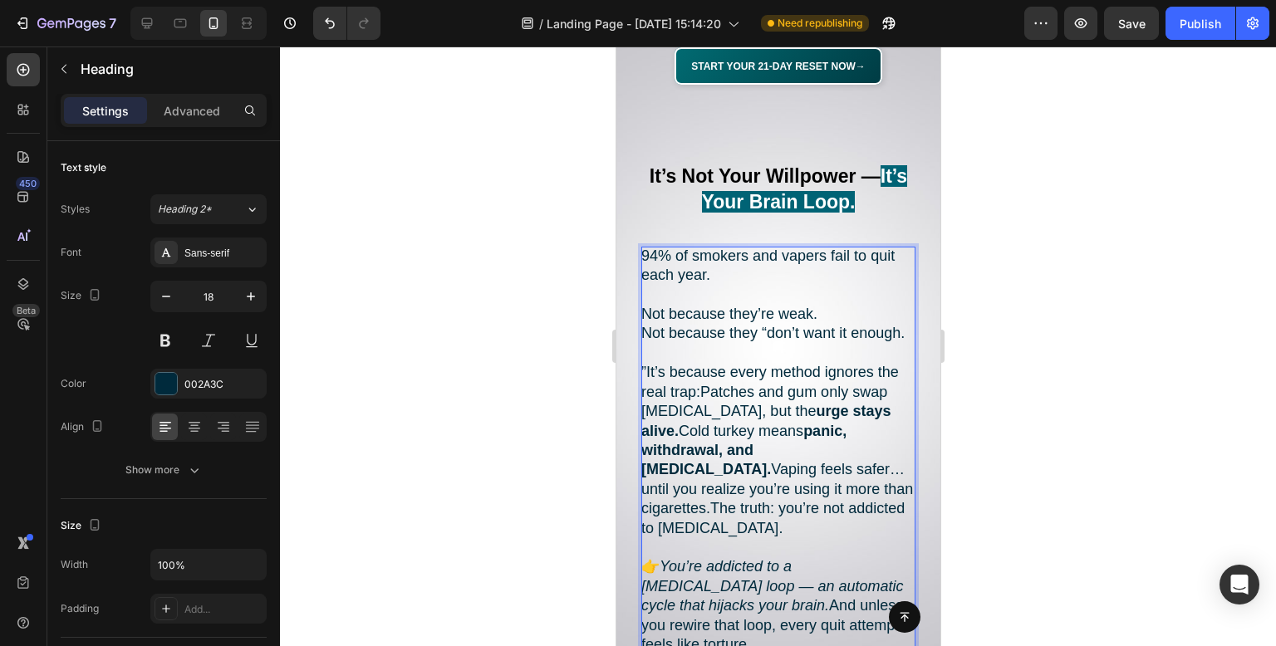
click at [1083, 356] on div at bounding box center [778, 347] width 996 height 600
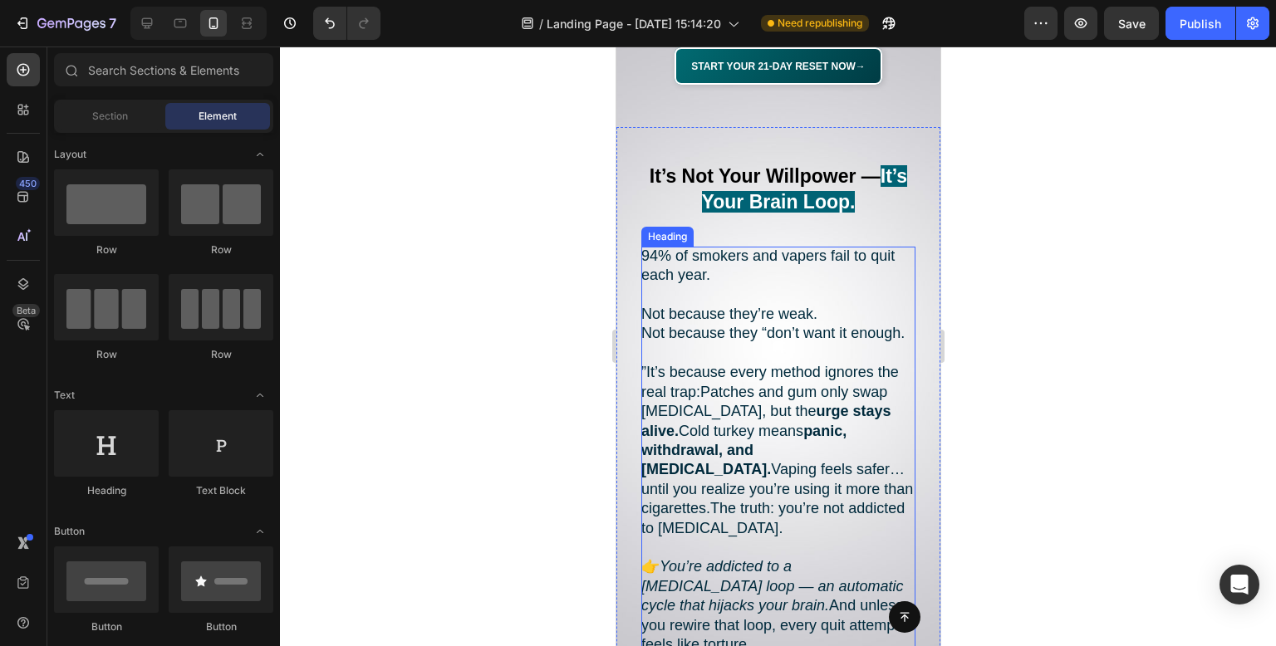
click at [724, 444] on p "94% of smokers and vapers fail to quit each year. Not because they’re weak. Not…" at bounding box center [778, 451] width 274 height 409
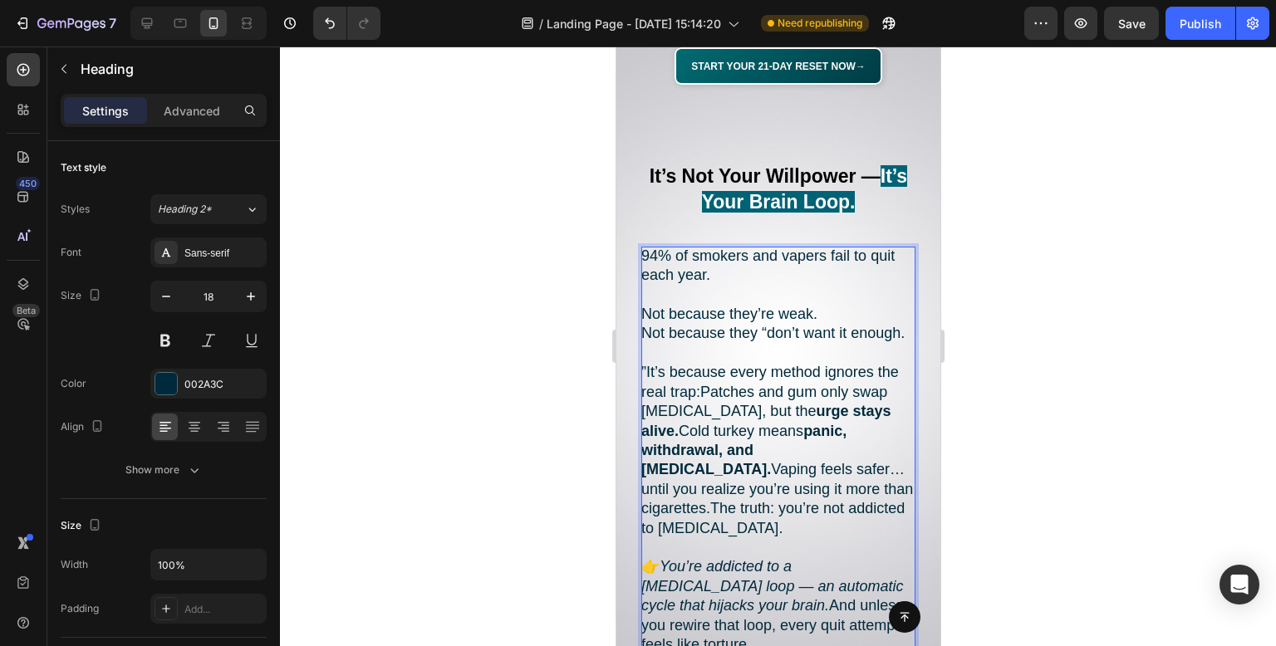
click at [701, 444] on p "94% of smokers and vapers fail to quit each year. Not because they’re weak. Not…" at bounding box center [778, 451] width 274 height 409
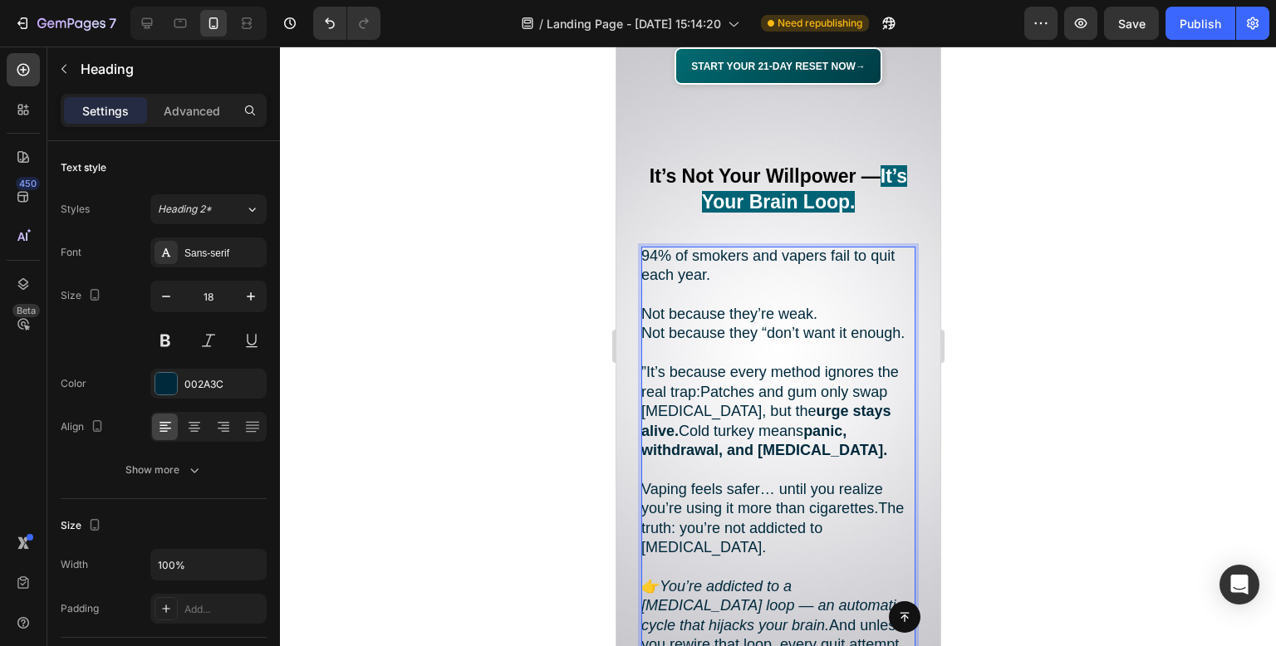
click at [1083, 390] on div at bounding box center [778, 347] width 996 height 600
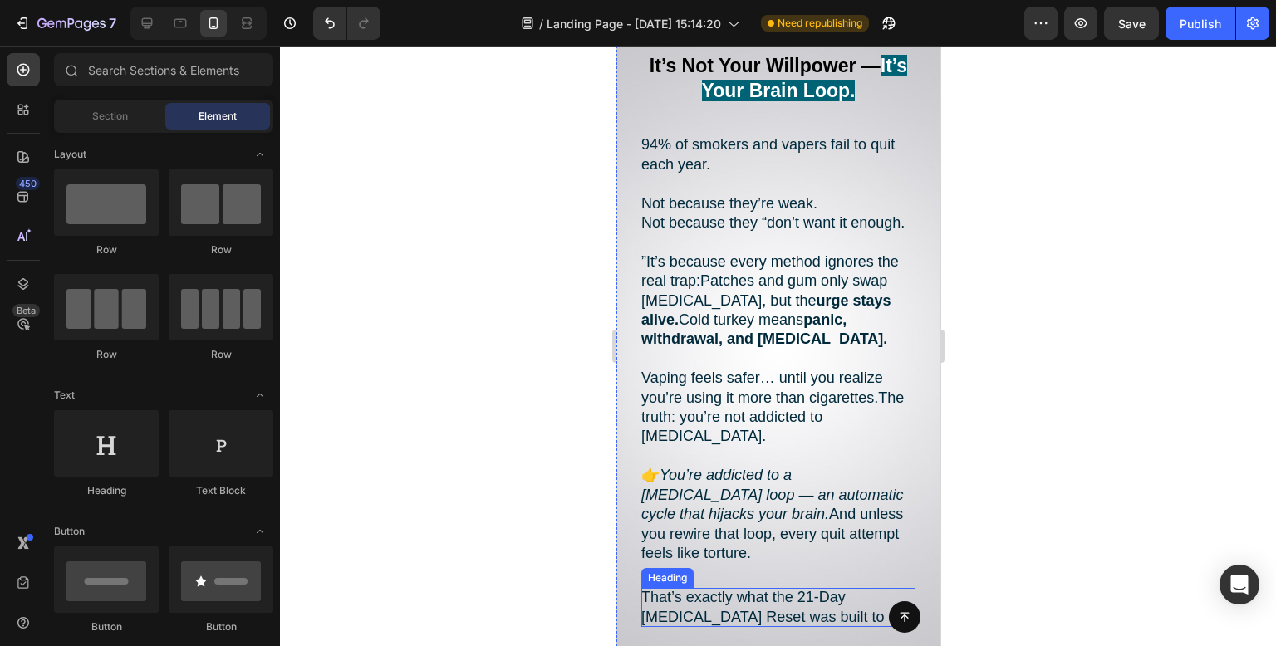
scroll to position [2030, 0]
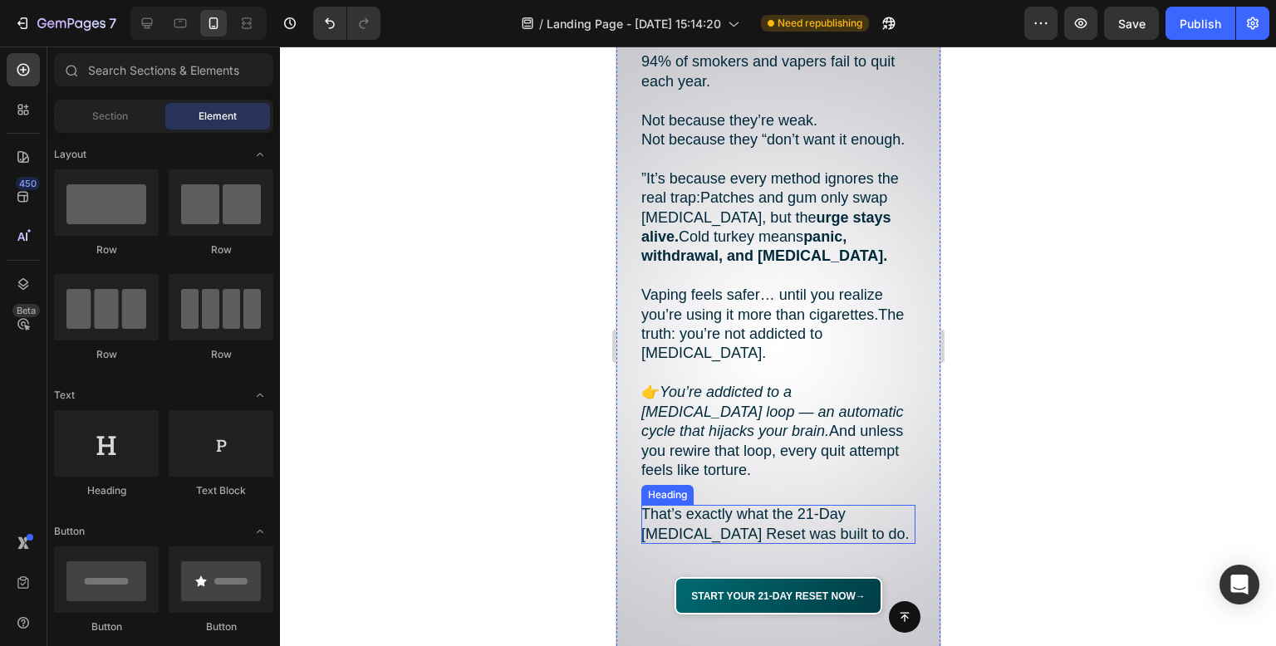
click at [802, 519] on h2 "That’s exactly what the 21-Day [MEDICAL_DATA] Reset was built to do." at bounding box center [778, 524] width 274 height 39
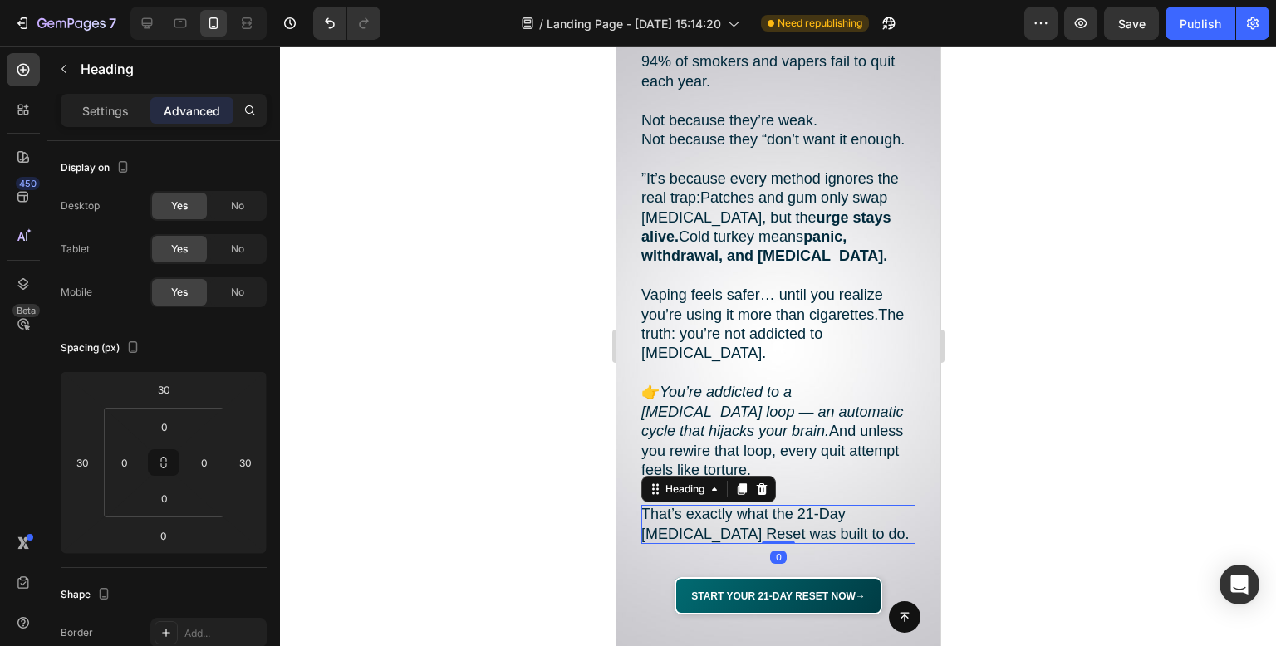
click at [802, 519] on h2 "That’s exactly what the 21-Day [MEDICAL_DATA] Reset was built to do." at bounding box center [778, 524] width 274 height 39
click at [867, 530] on p "That’s exactly what the 21-Day [MEDICAL_DATA] Reset was built to do." at bounding box center [778, 524] width 274 height 39
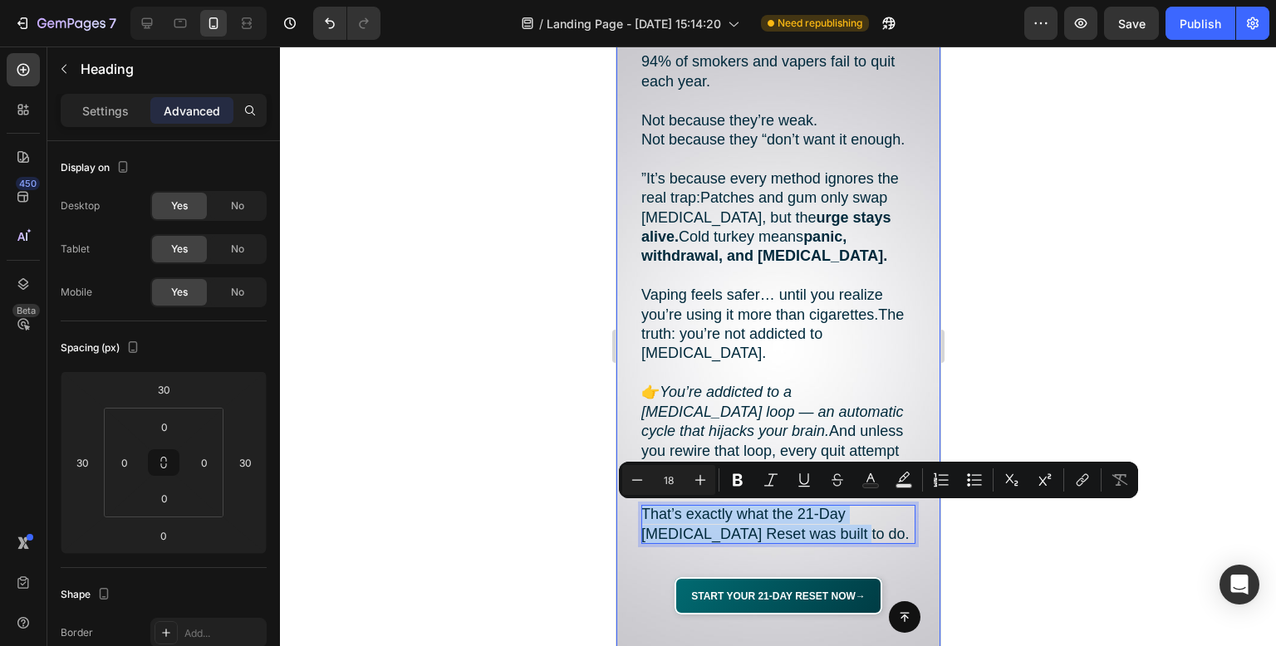
drag, startPoint x: 867, startPoint y: 530, endPoint x: 598, endPoint y: 504, distance: 269.6
click at [906, 474] on icon "Editor contextual toolbar" at bounding box center [904, 480] width 17 height 17
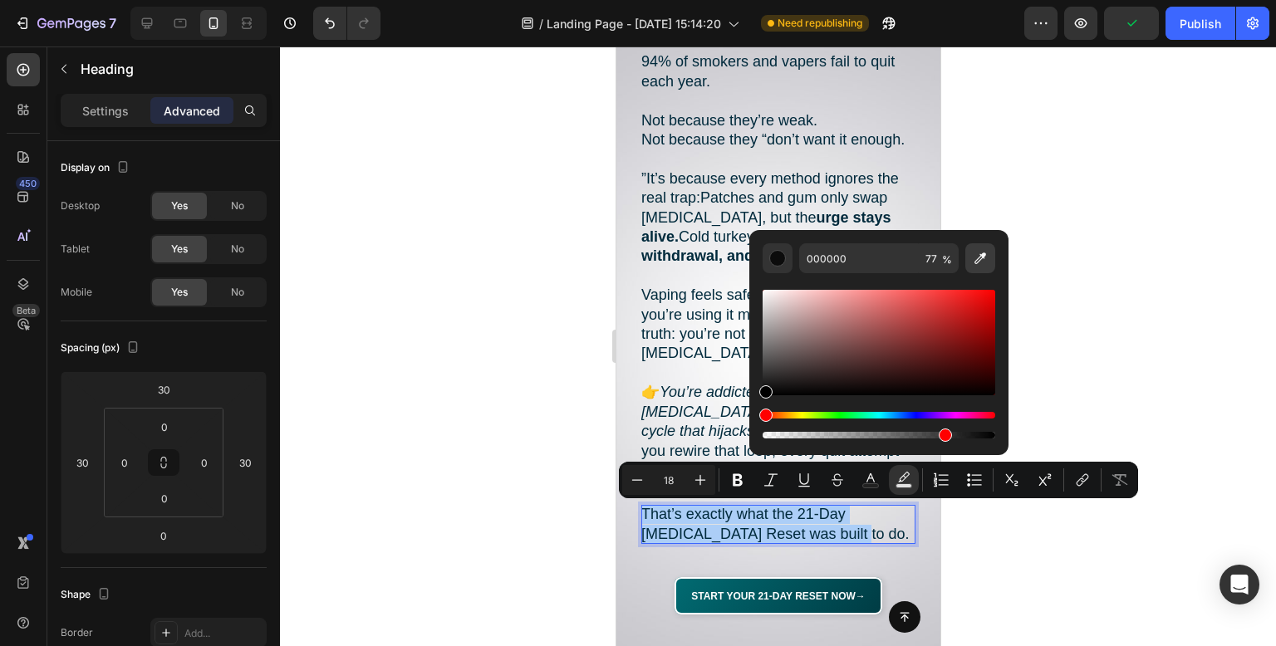
click at [976, 253] on icon "Editor contextual toolbar" at bounding box center [980, 258] width 17 height 17
type input "016970"
type input "100"
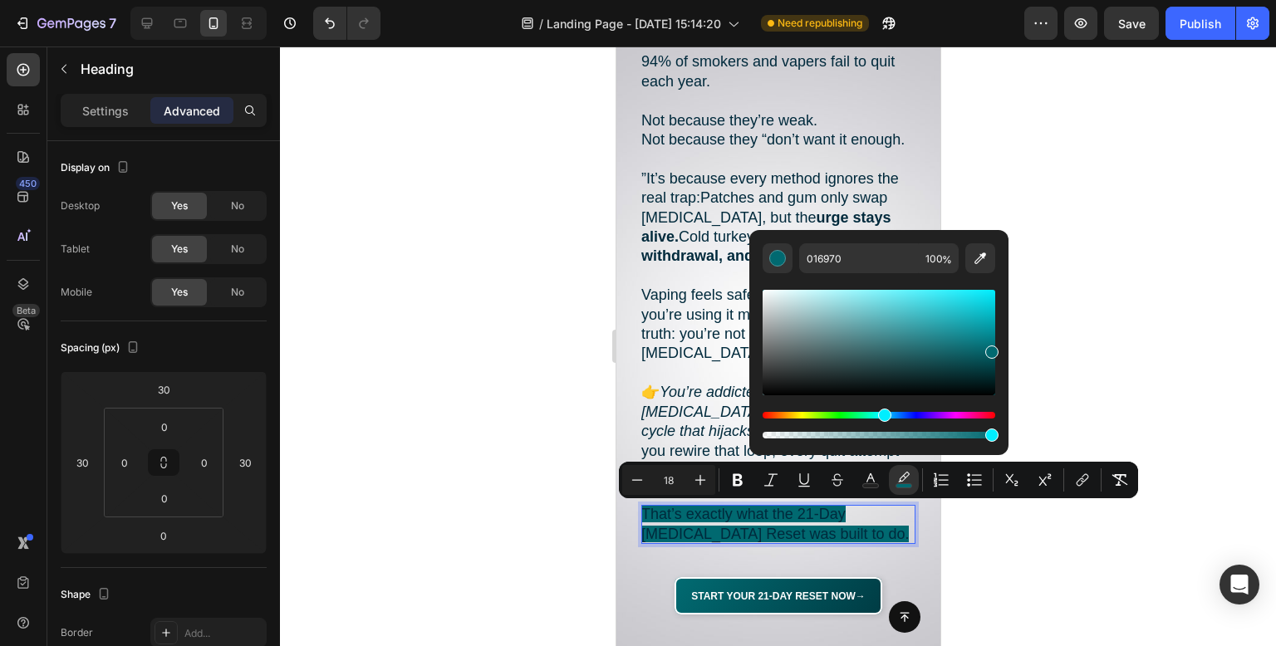
click at [576, 443] on div at bounding box center [778, 347] width 996 height 600
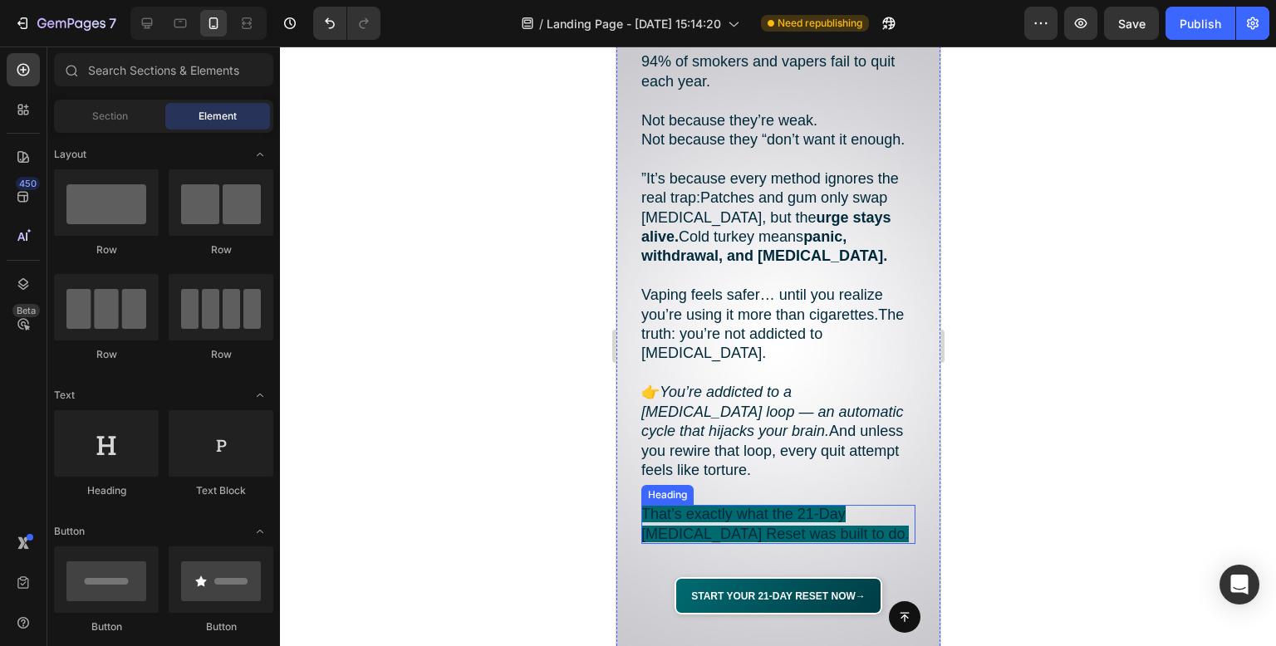
click at [741, 523] on p "⁠⁠⁠⁠⁠⁠⁠ That’s exactly what the 21-Day [MEDICAL_DATA] Reset was built to do." at bounding box center [778, 524] width 274 height 39
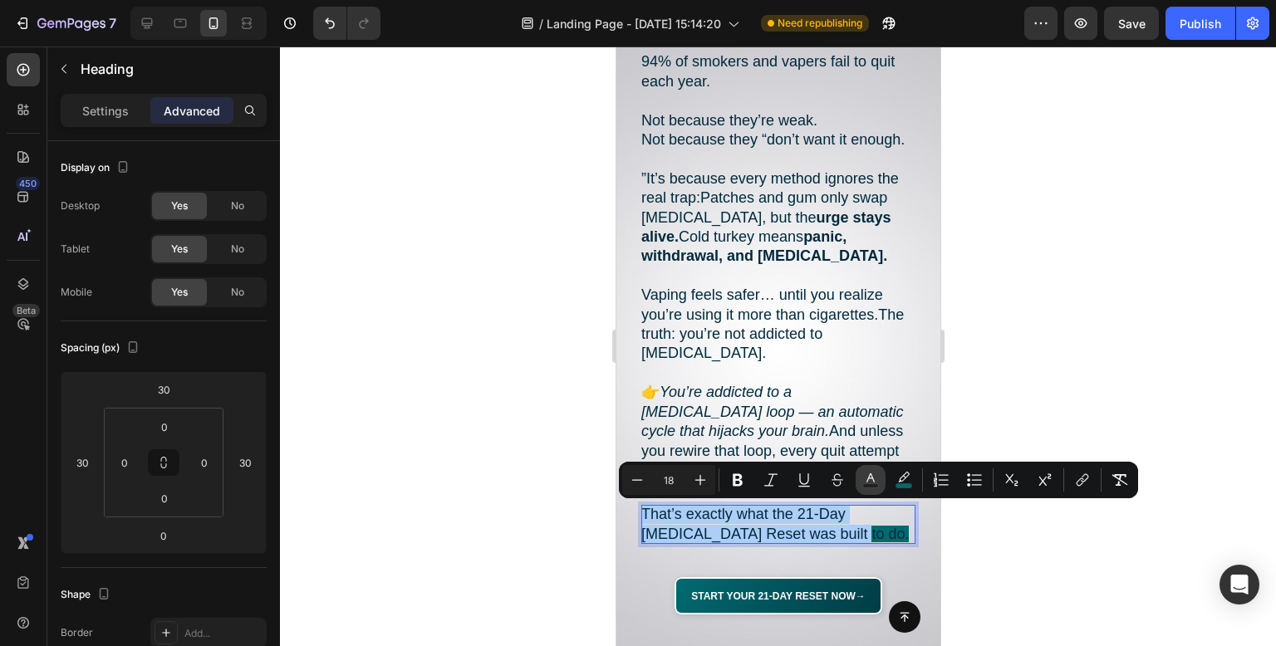
click at [874, 489] on button "Text Color" at bounding box center [871, 480] width 30 height 30
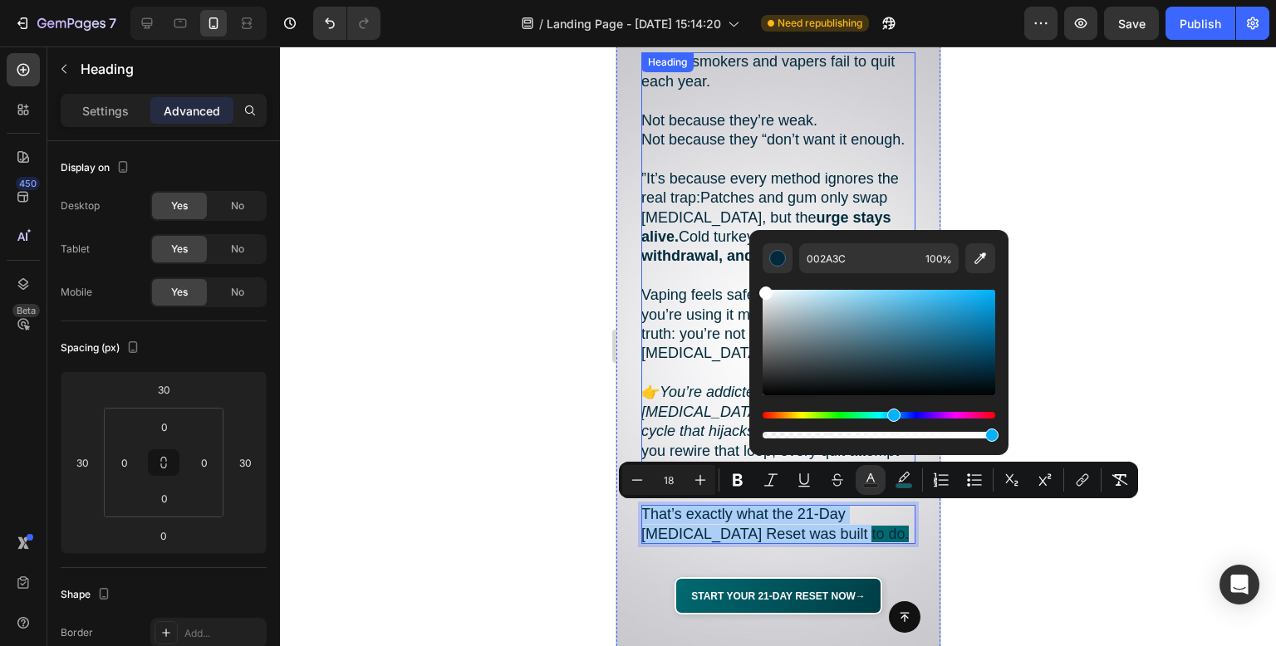
drag, startPoint x: 1394, startPoint y: 359, endPoint x: 666, endPoint y: 176, distance: 751.2
type input "FFFFFF"
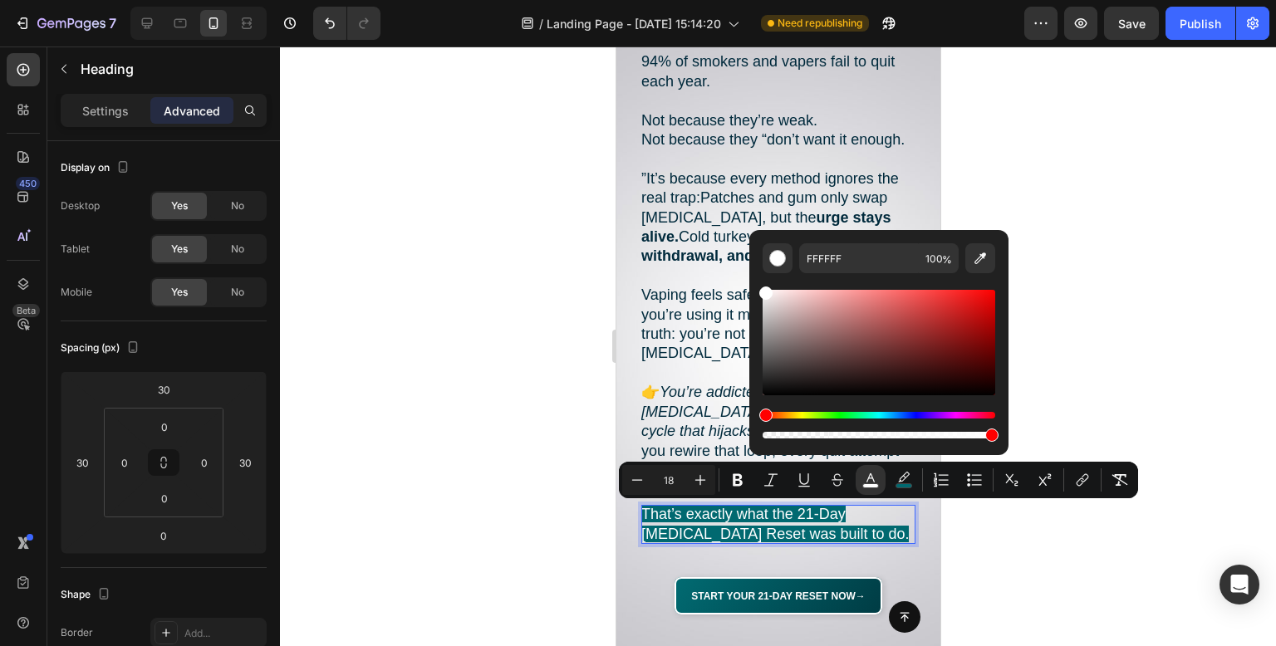
click at [389, 285] on div at bounding box center [778, 347] width 996 height 600
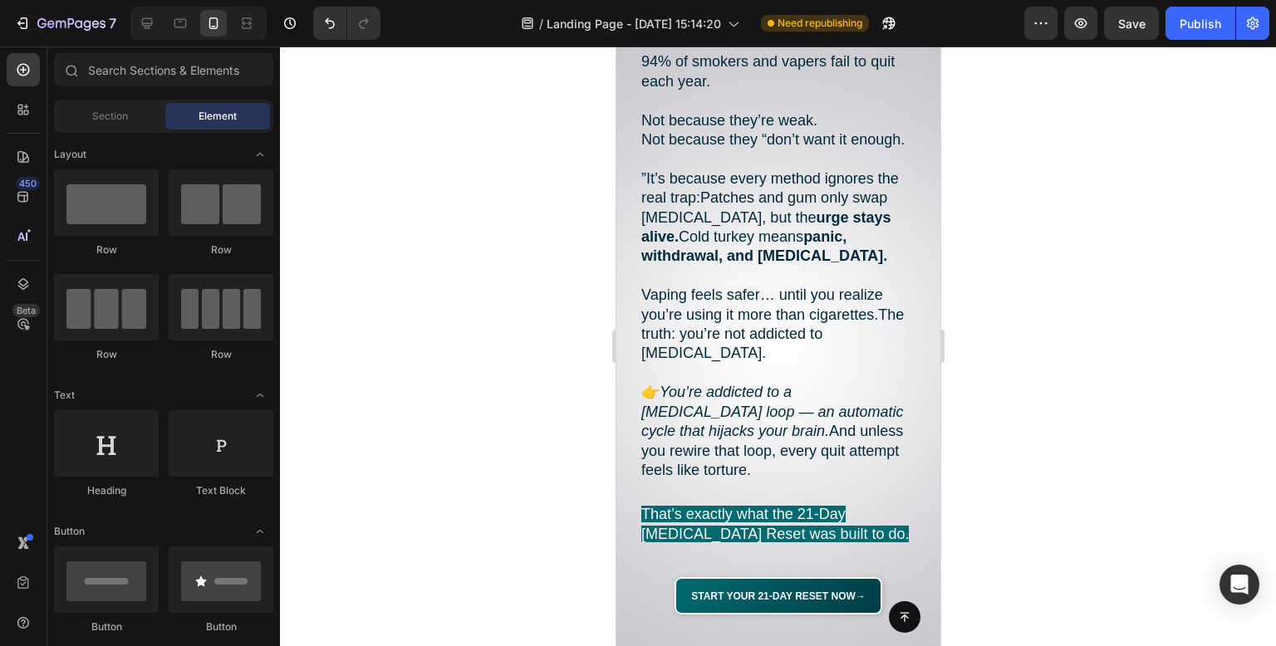
click at [389, 285] on div at bounding box center [778, 347] width 996 height 600
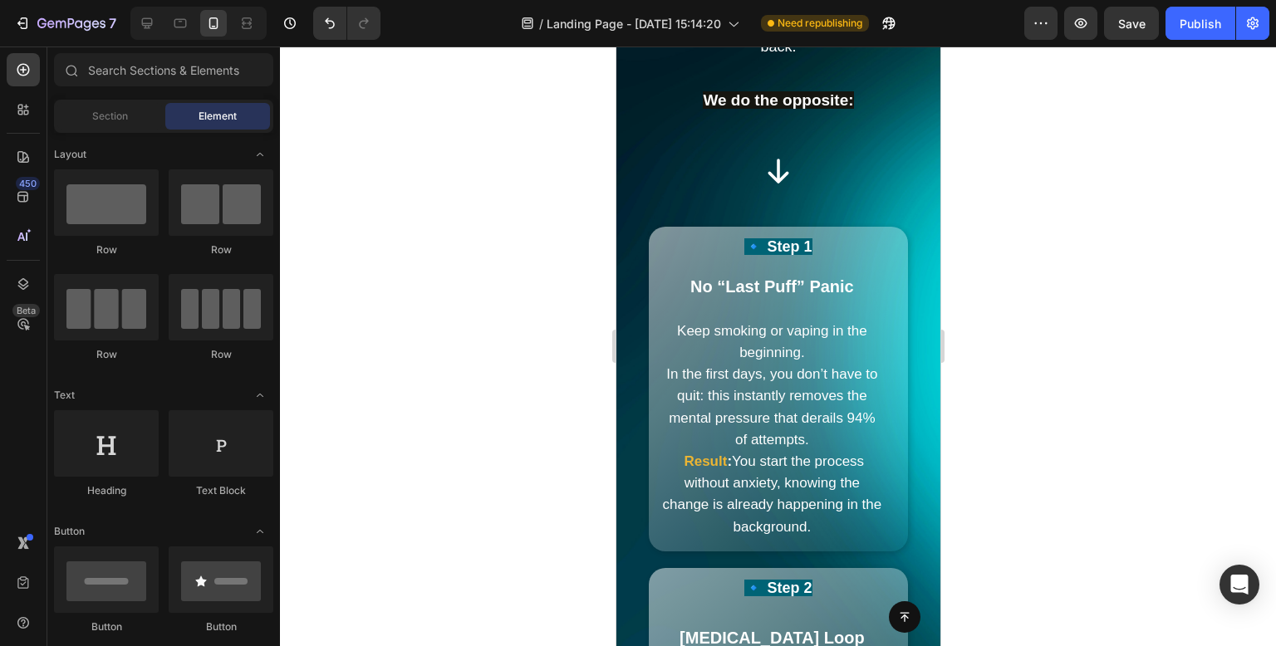
scroll to position [5484, 0]
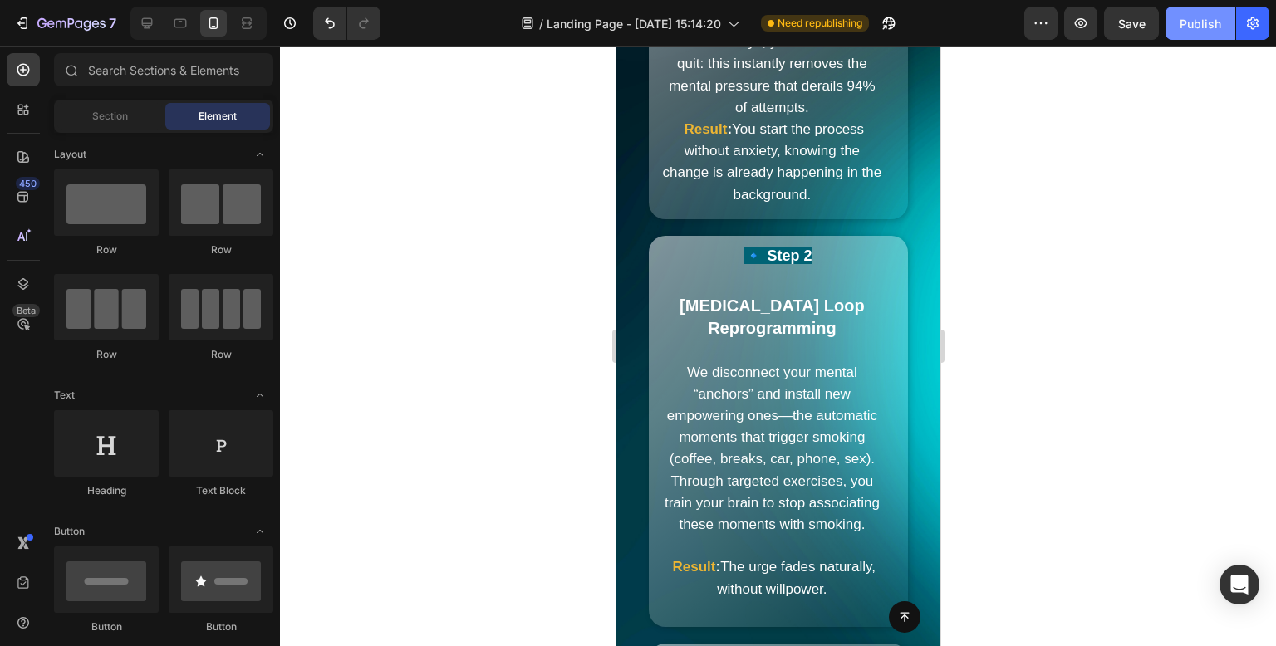
click at [1205, 23] on div "Publish" at bounding box center [1201, 23] width 42 height 17
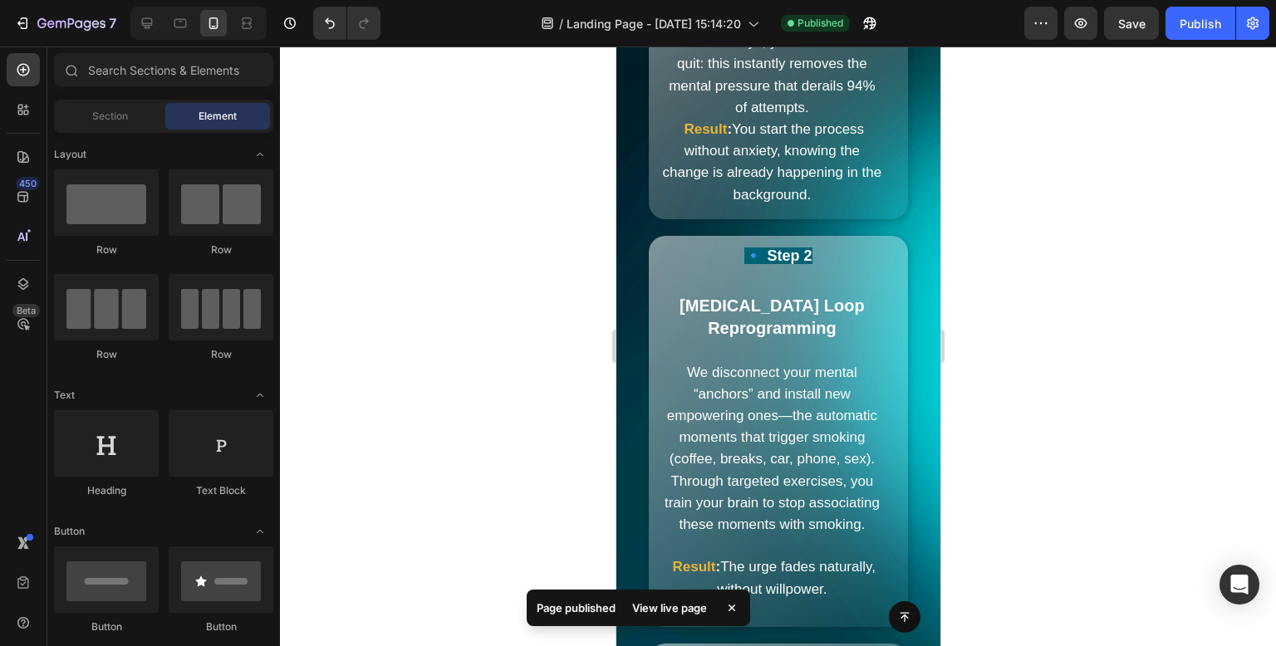
click at [1168, 484] on div at bounding box center [778, 347] width 996 height 600
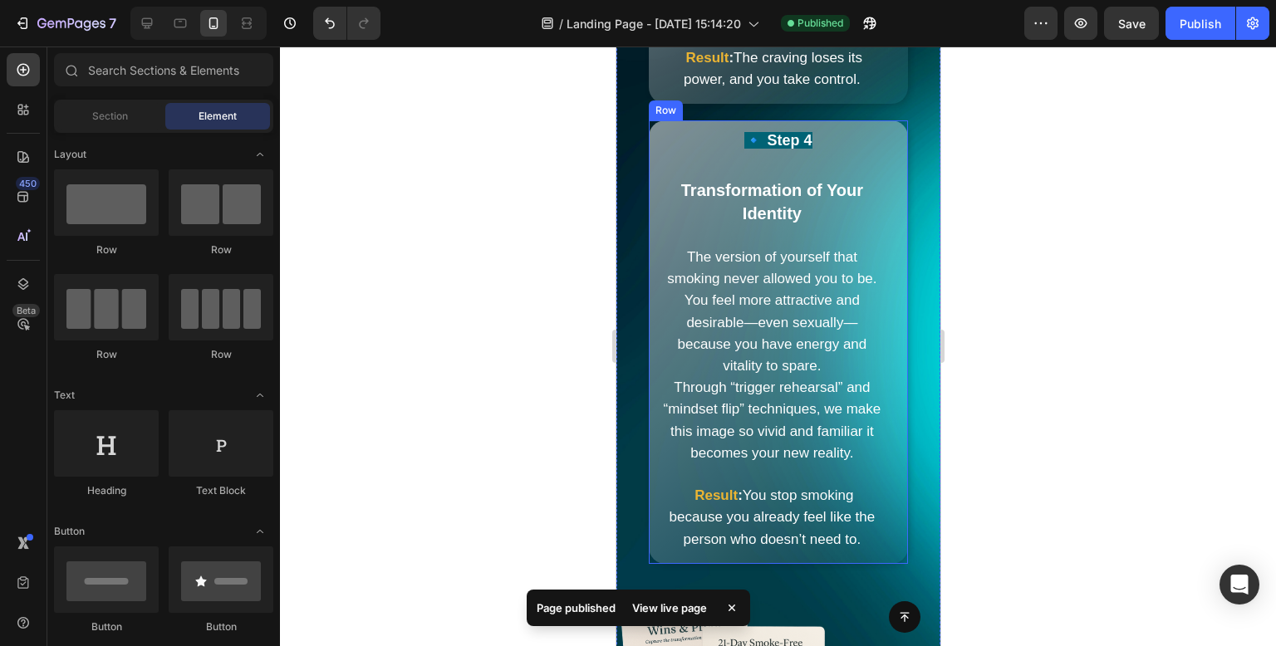
scroll to position [6730, 0]
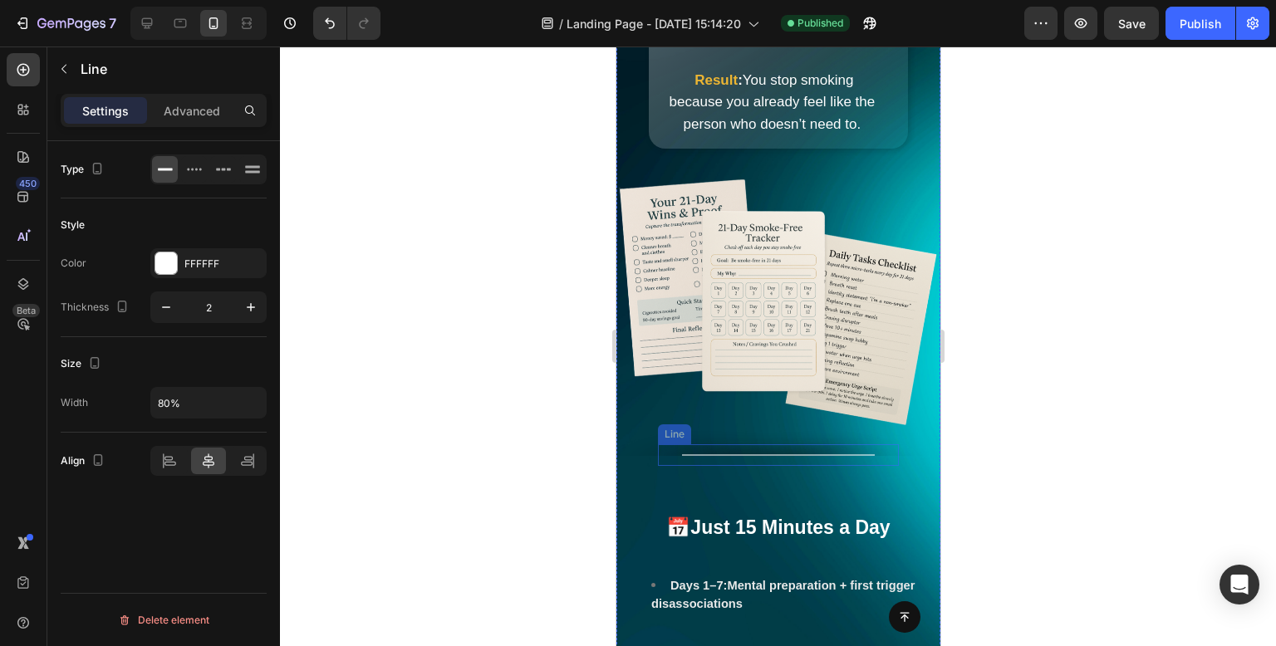
click at [777, 466] on div "Title Line" at bounding box center [777, 456] width 241 height 22
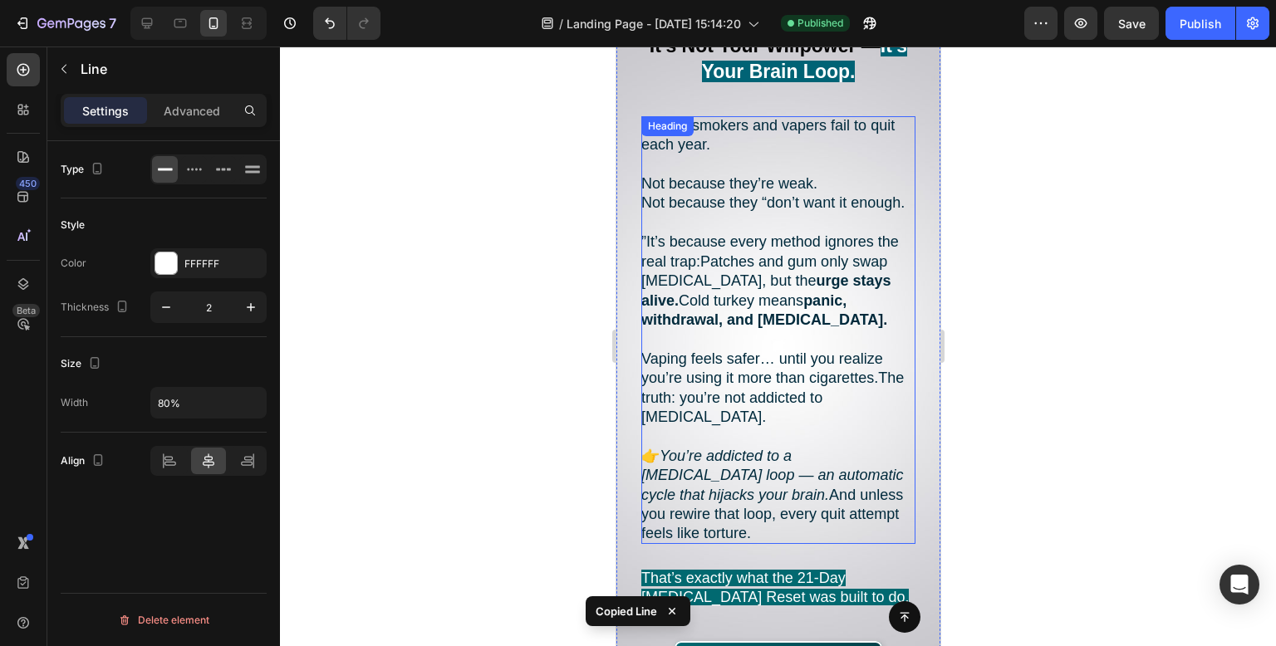
scroll to position [1662, 0]
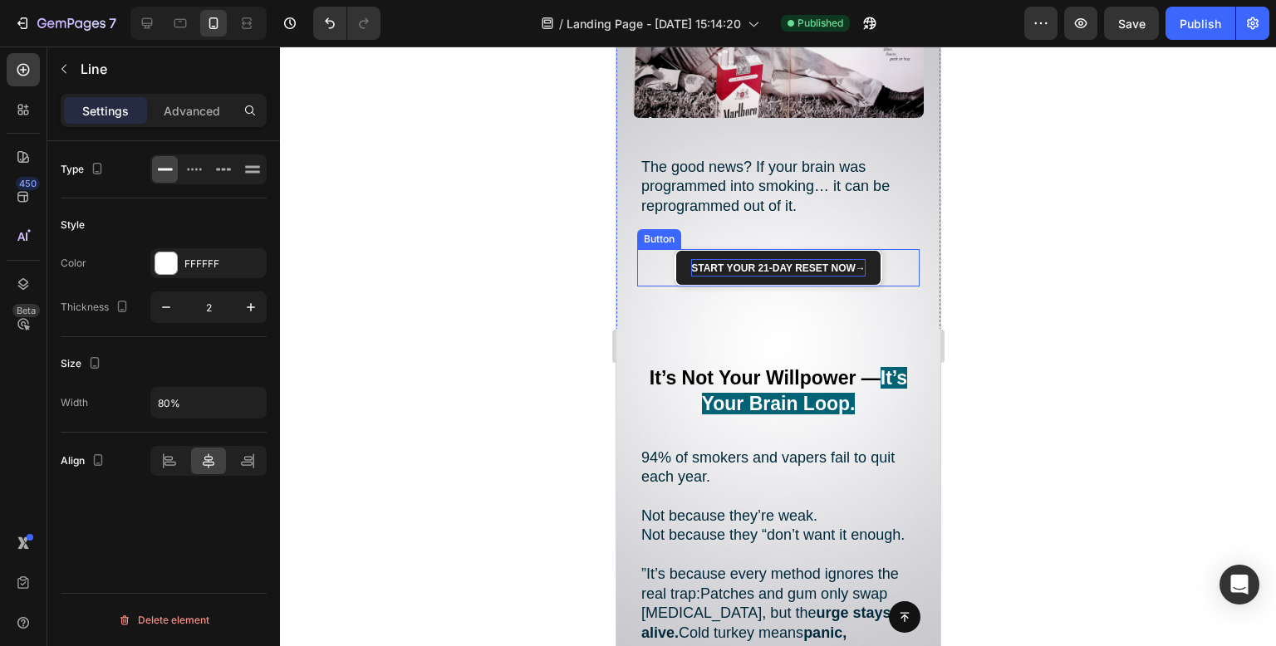
click at [792, 259] on p "Start Your 21-Day Reset Now →" at bounding box center [777, 268] width 174 height 18
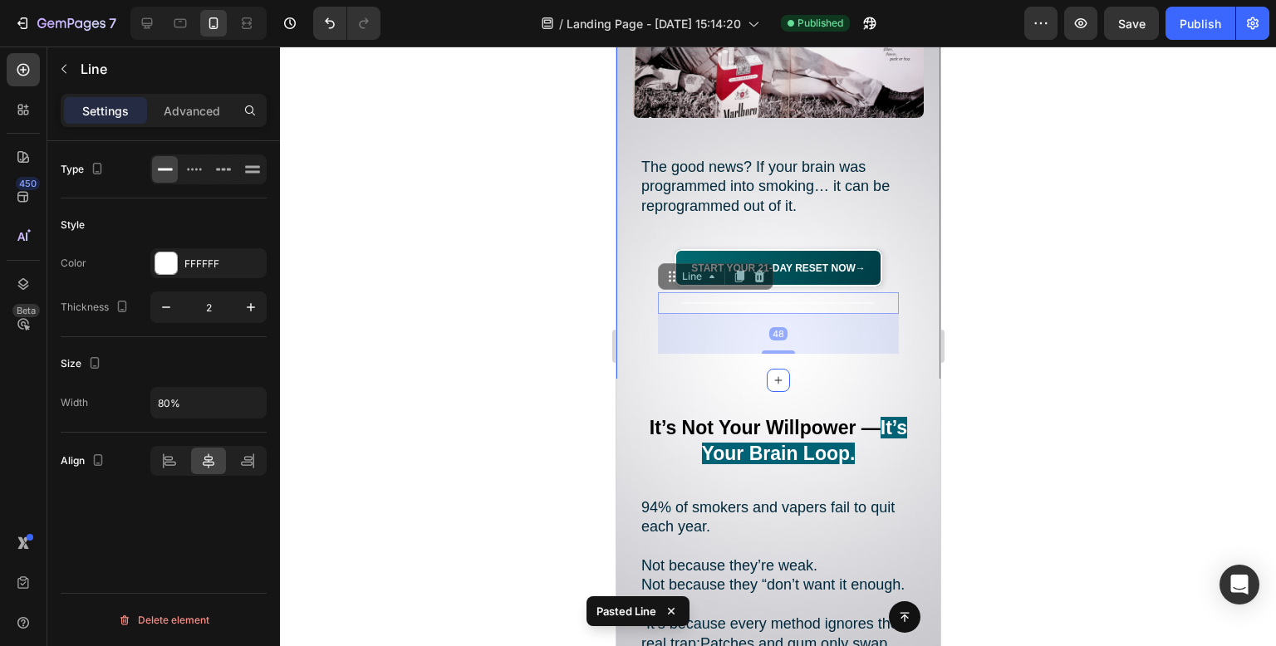
click at [543, 300] on div at bounding box center [778, 347] width 996 height 600
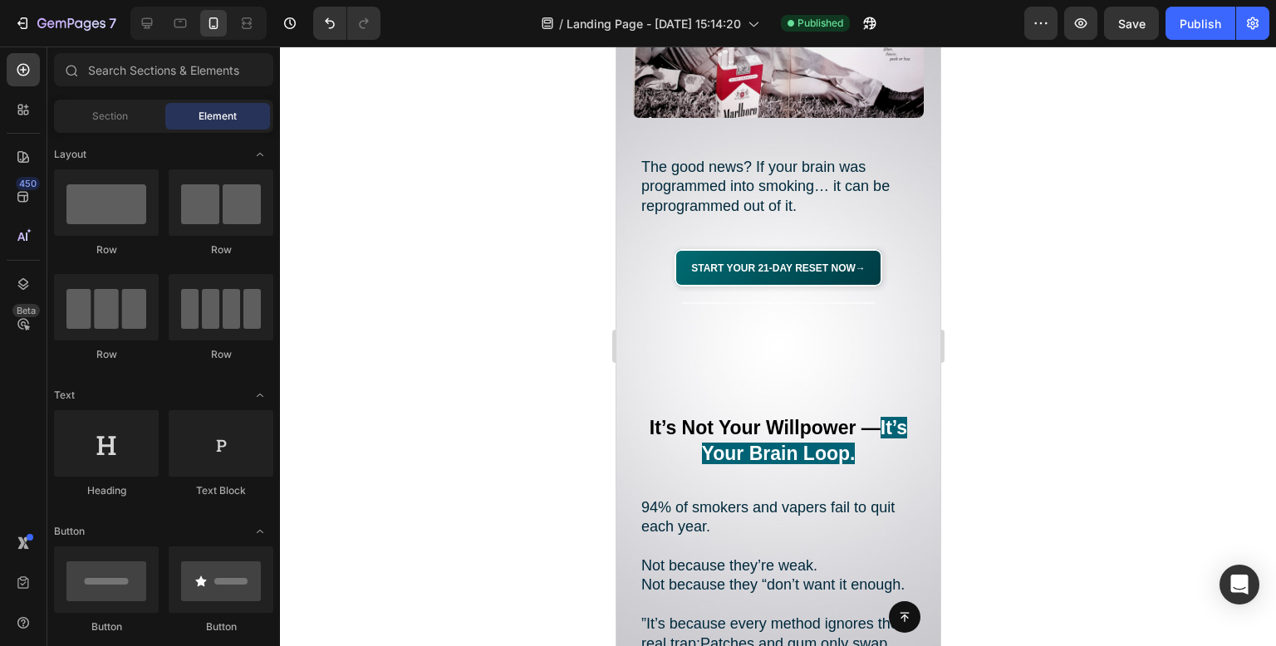
scroll to position [914, 0]
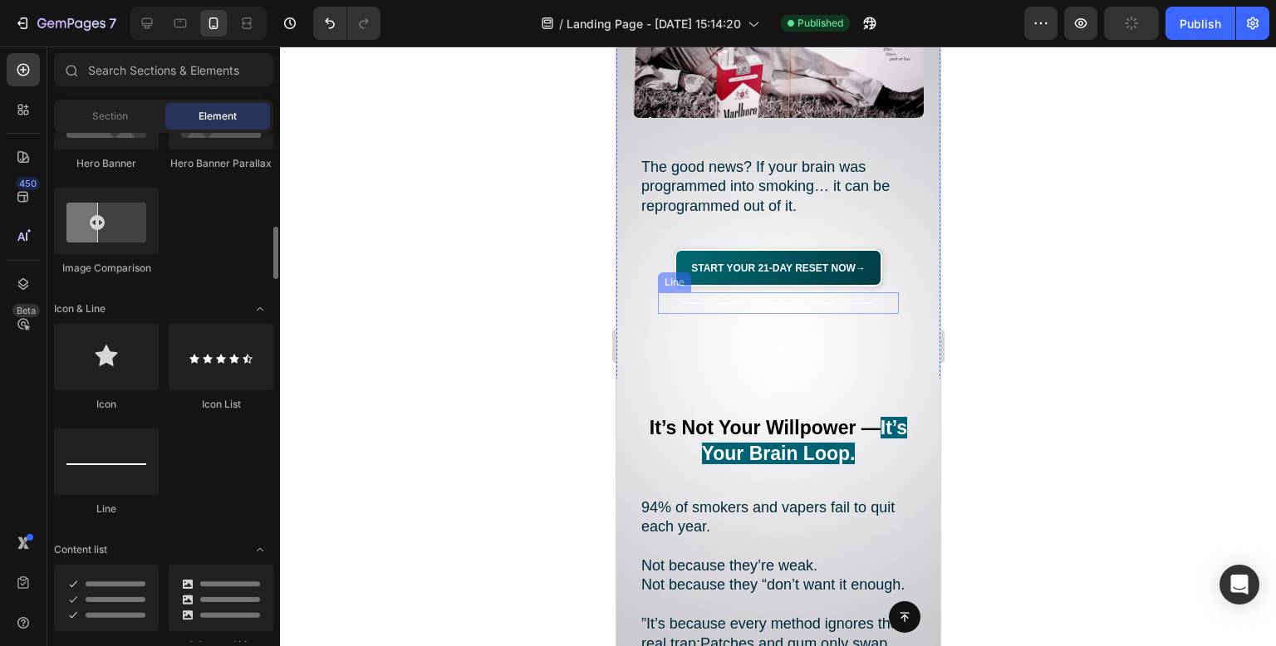
click at [714, 292] on div "Title Line" at bounding box center [777, 303] width 241 height 22
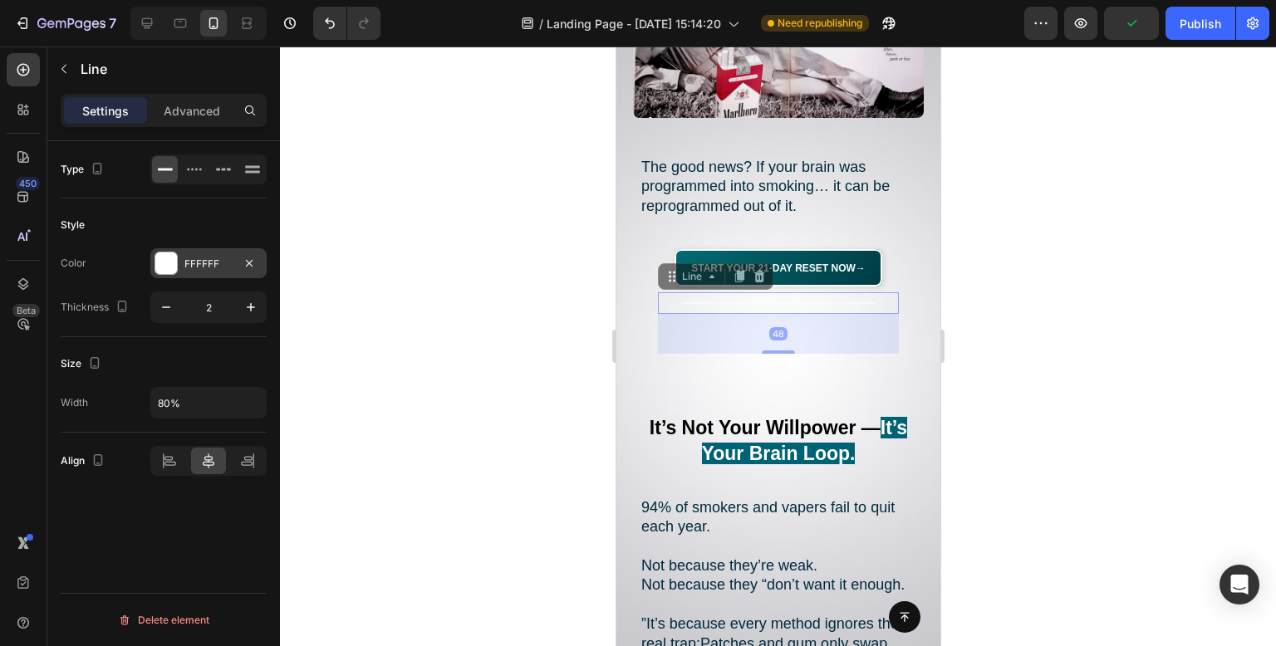
click at [159, 253] on div at bounding box center [166, 264] width 22 height 22
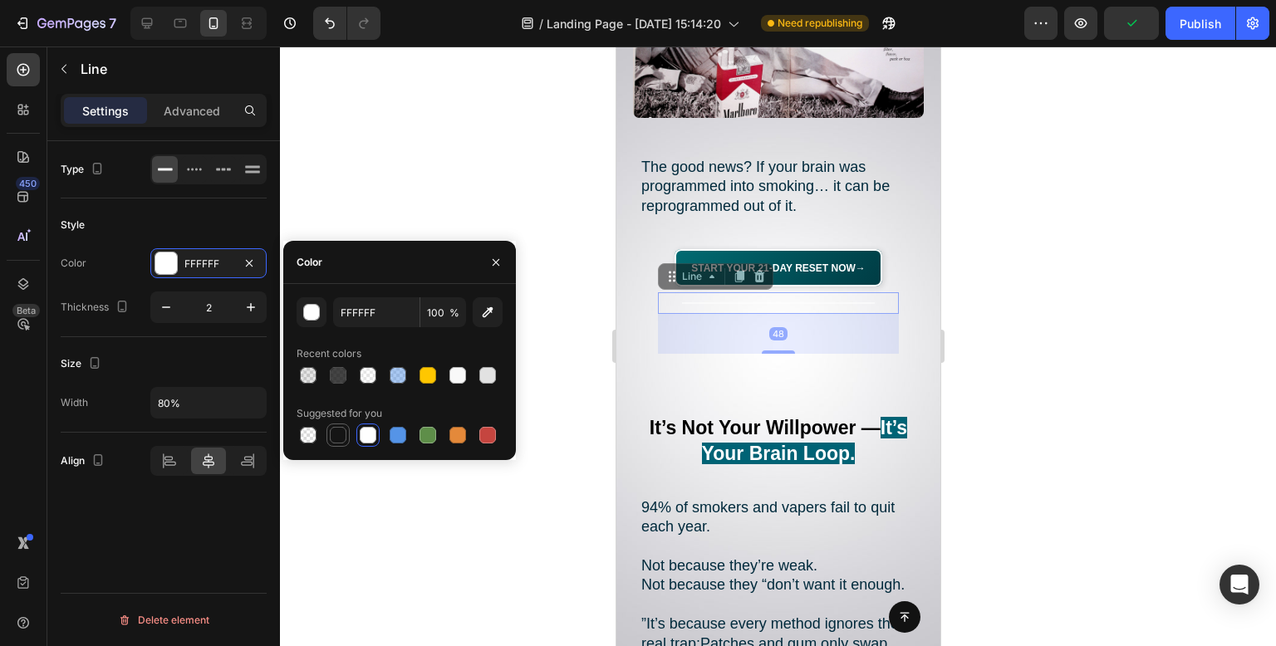
click at [339, 433] on div at bounding box center [338, 435] width 17 height 17
type input "151515"
click at [192, 110] on p "Advanced" at bounding box center [192, 110] width 56 height 17
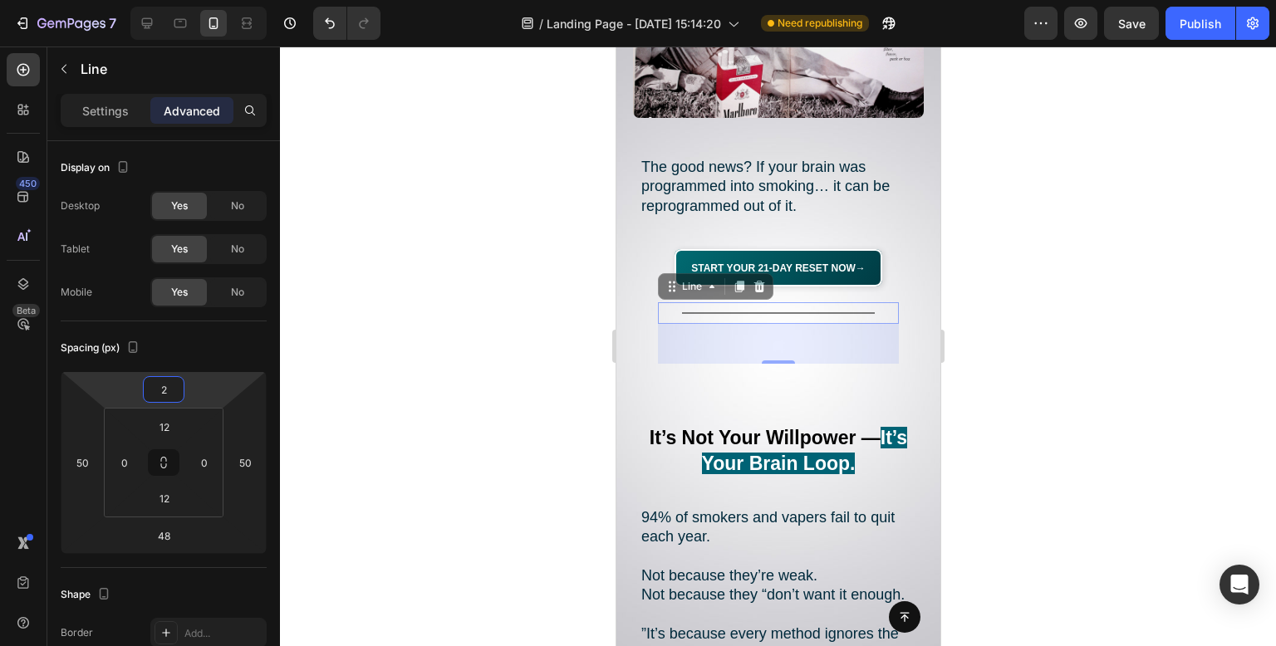
type input "4"
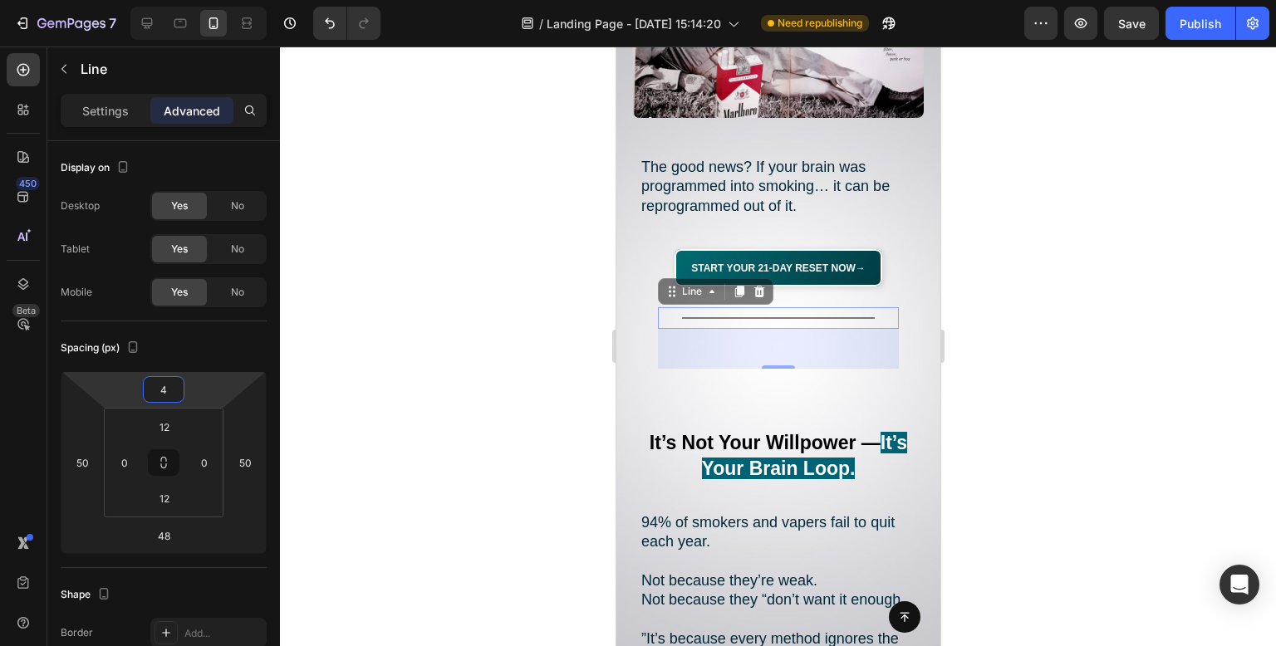
click at [192, 0] on html "7 Version history / Landing Page - [DATE] 15:14:20 Need republishing Preview Sa…" at bounding box center [638, 0] width 1276 height 0
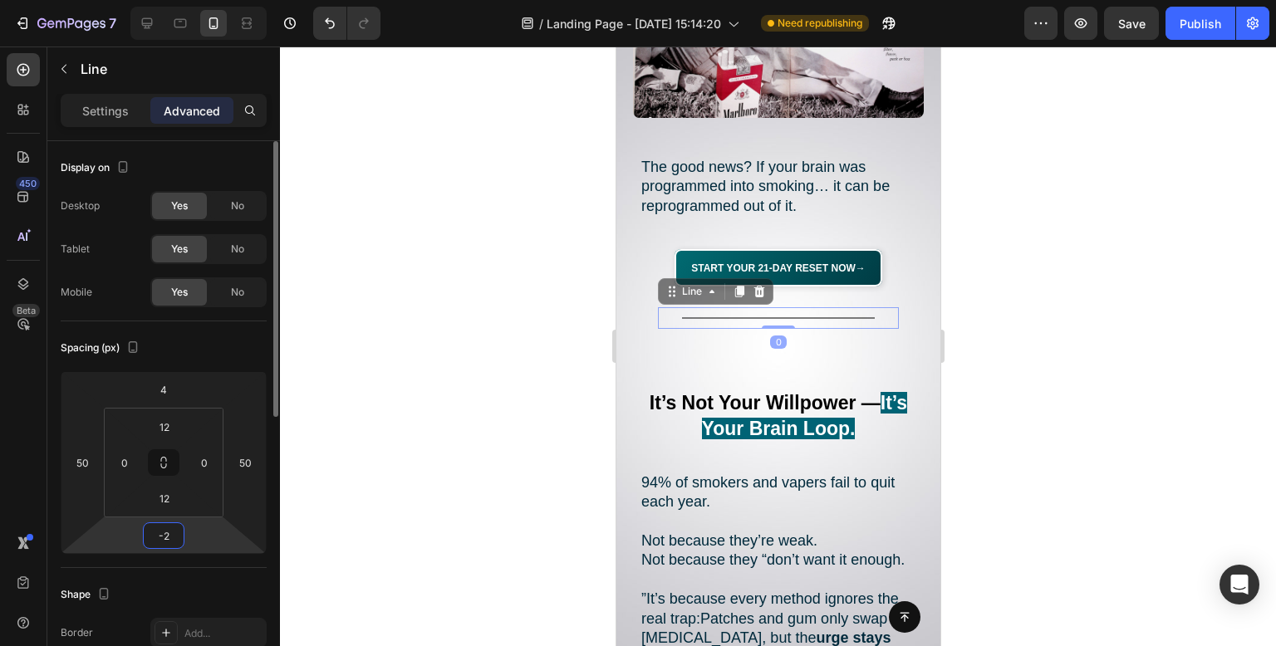
drag, startPoint x: 190, startPoint y: 532, endPoint x: 209, endPoint y: 556, distance: 30.8
click at [196, 0] on html "7 Version history / Landing Page - [DATE] 15:14:20 Need republishing Preview Sa…" at bounding box center [638, 0] width 1276 height 0
type input "-6"
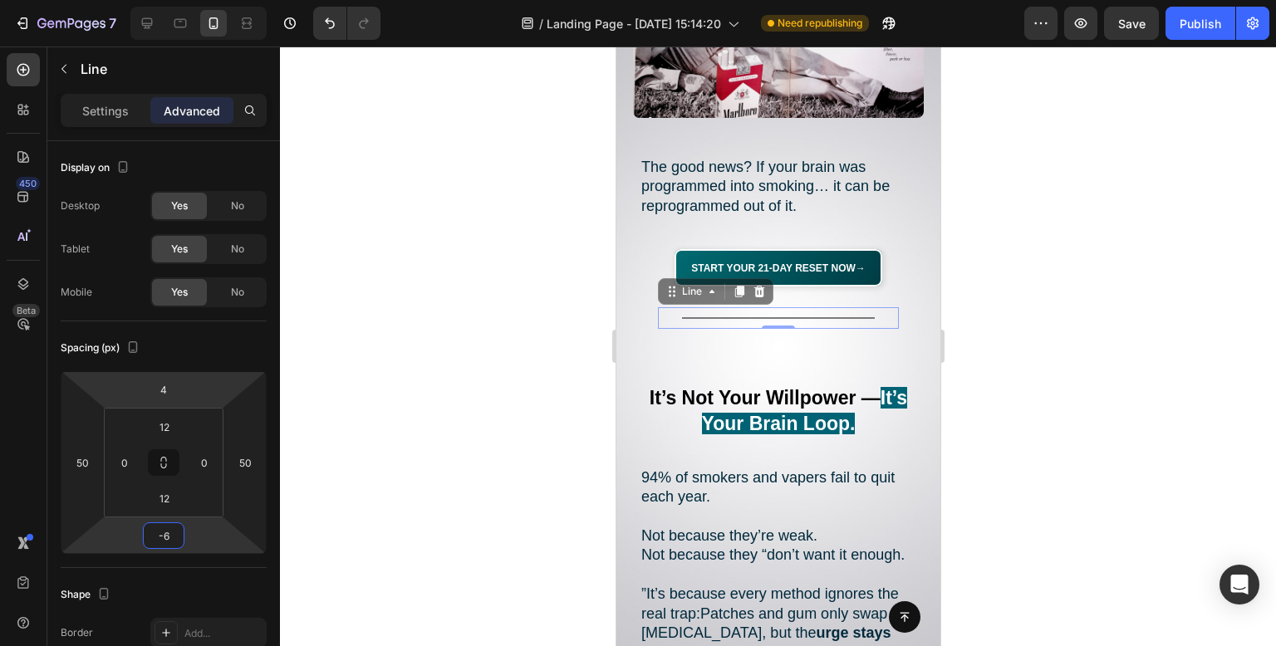
click at [449, 263] on div at bounding box center [778, 347] width 996 height 600
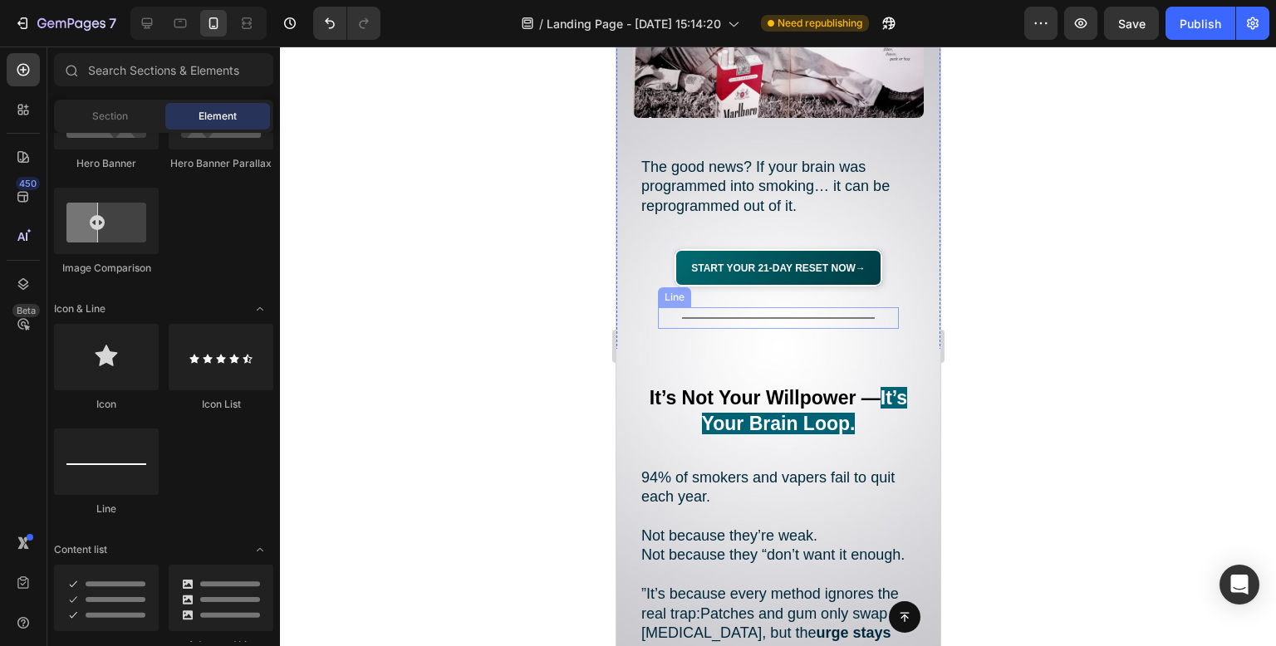
click at [828, 307] on div "Title Line" at bounding box center [777, 318] width 241 height 22
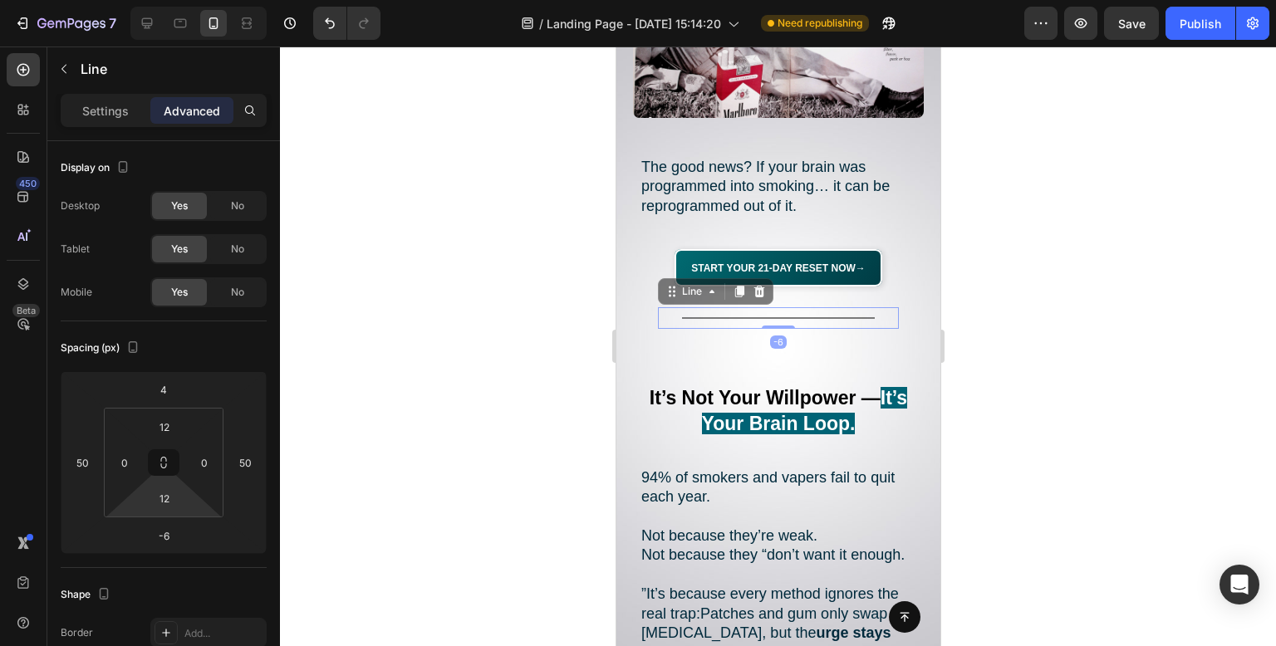
type input "0"
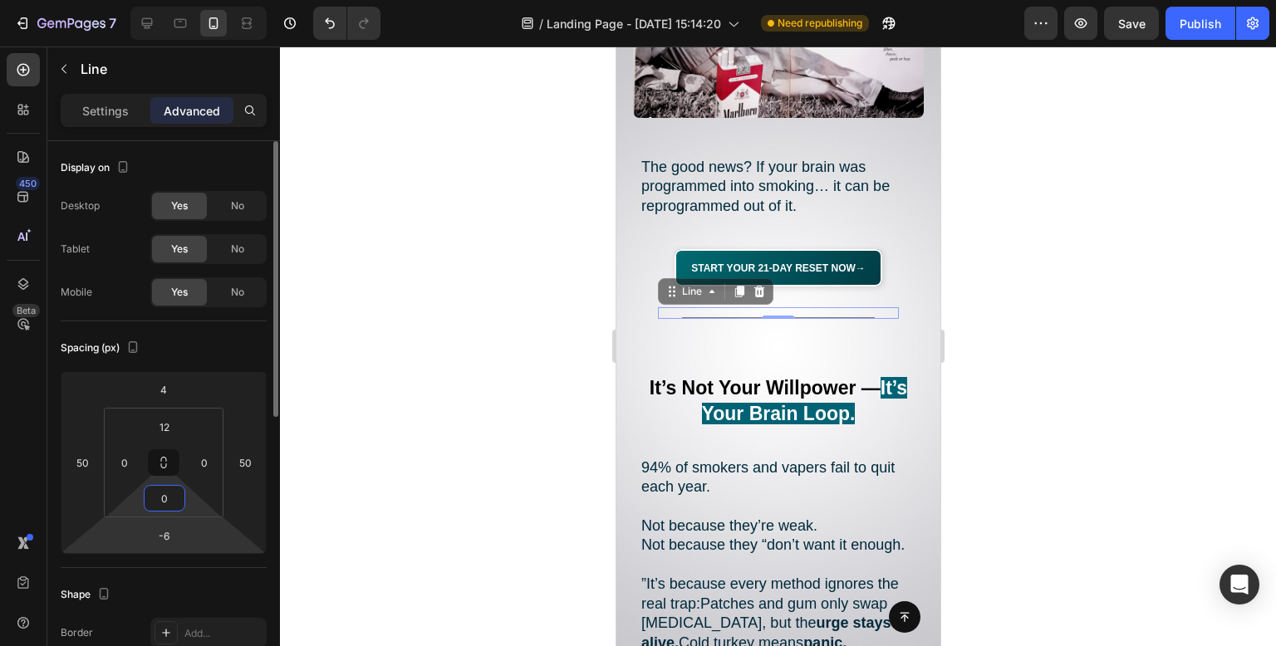
drag, startPoint x: 185, startPoint y: 496, endPoint x: 185, endPoint y: 546, distance: 49.9
click at [182, 0] on html "7 Version history / Landing Page - [DATE] 15:14:20 Need republishing Preview Sa…" at bounding box center [638, 0] width 1276 height 0
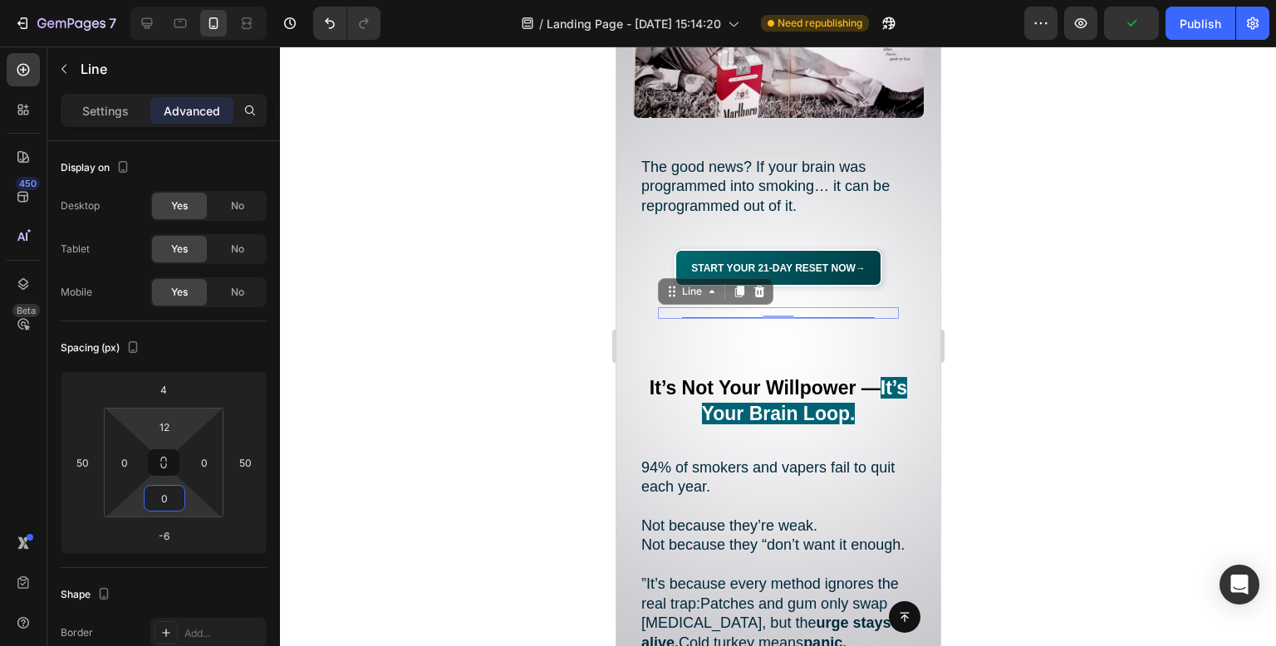
type input "32"
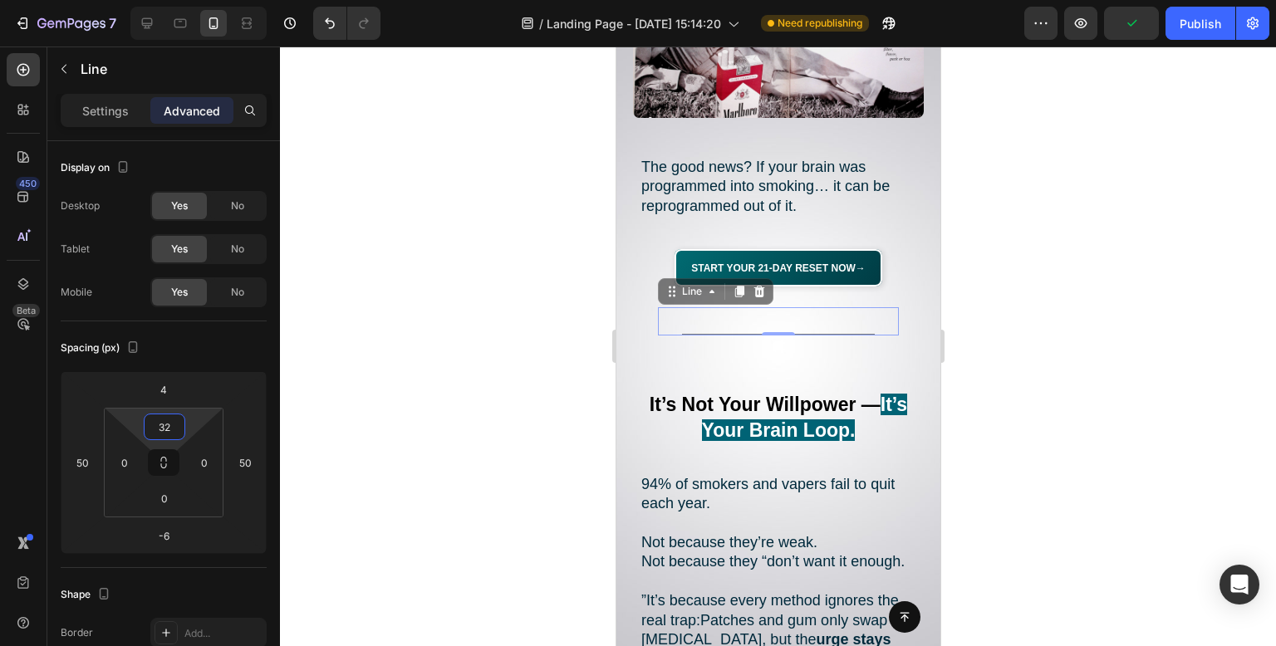
click at [197, 0] on html "7 Version history / Landing Page - [DATE] 15:14:20 Need republishing Preview Pu…" at bounding box center [638, 0] width 1276 height 0
click at [498, 337] on div at bounding box center [778, 347] width 996 height 600
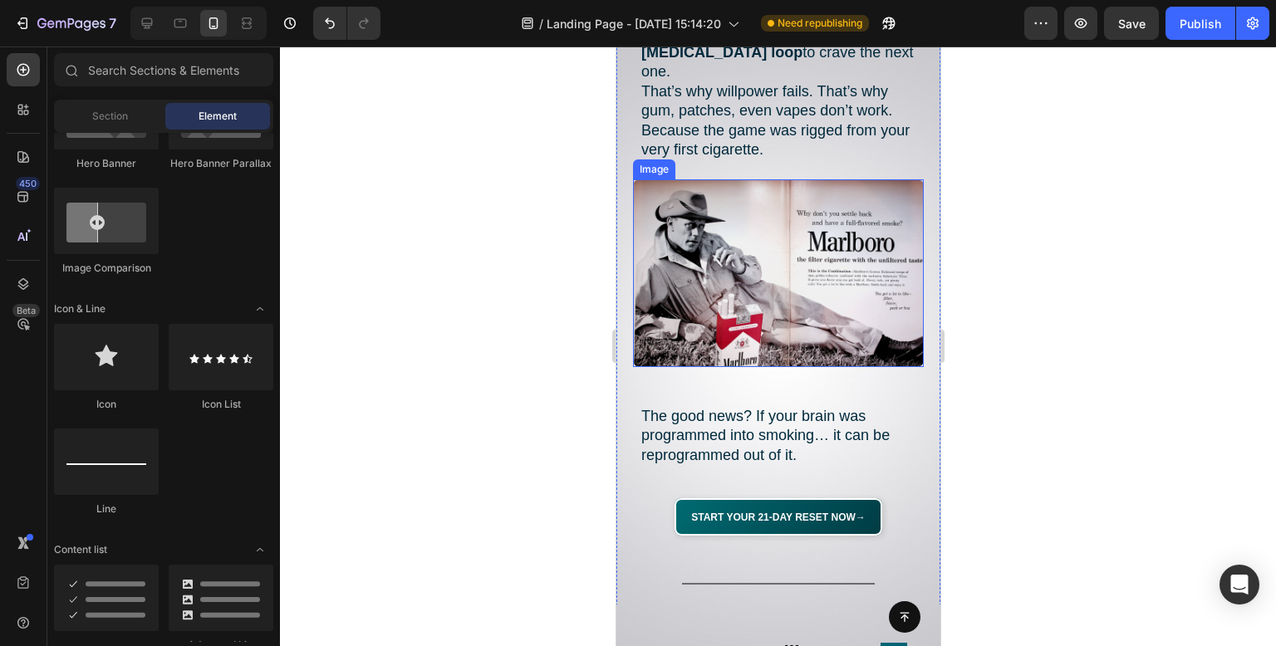
scroll to position [1579, 0]
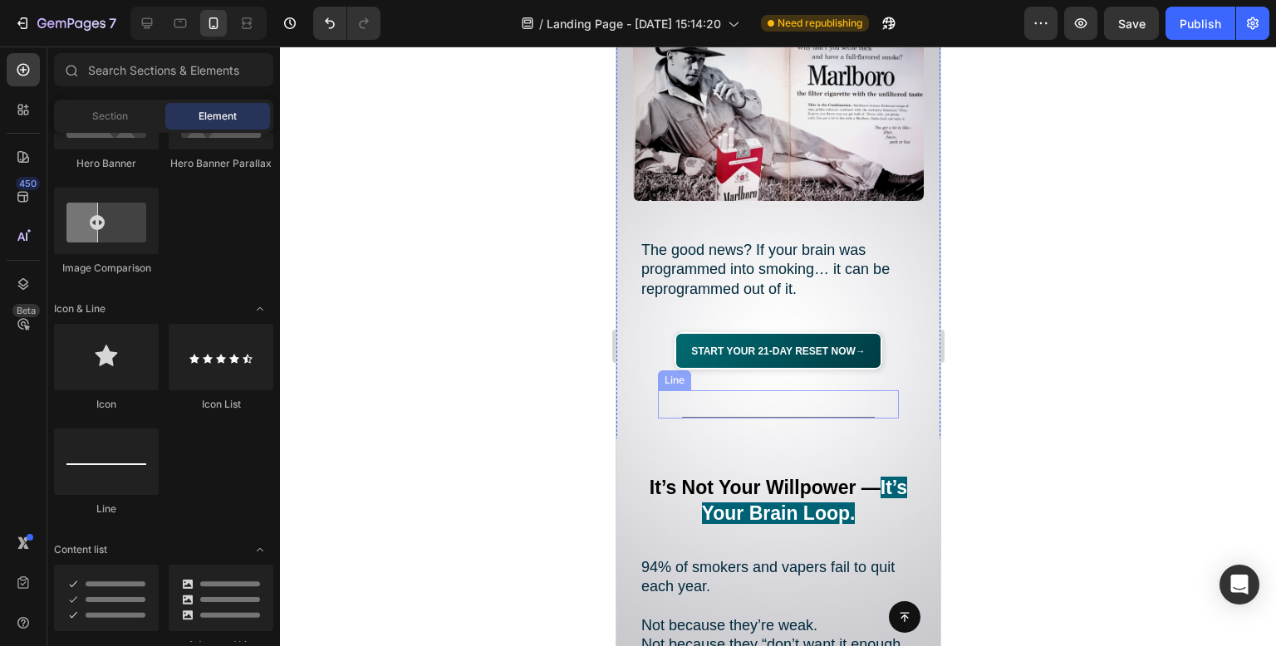
click at [832, 390] on div "Title Line" at bounding box center [777, 404] width 241 height 28
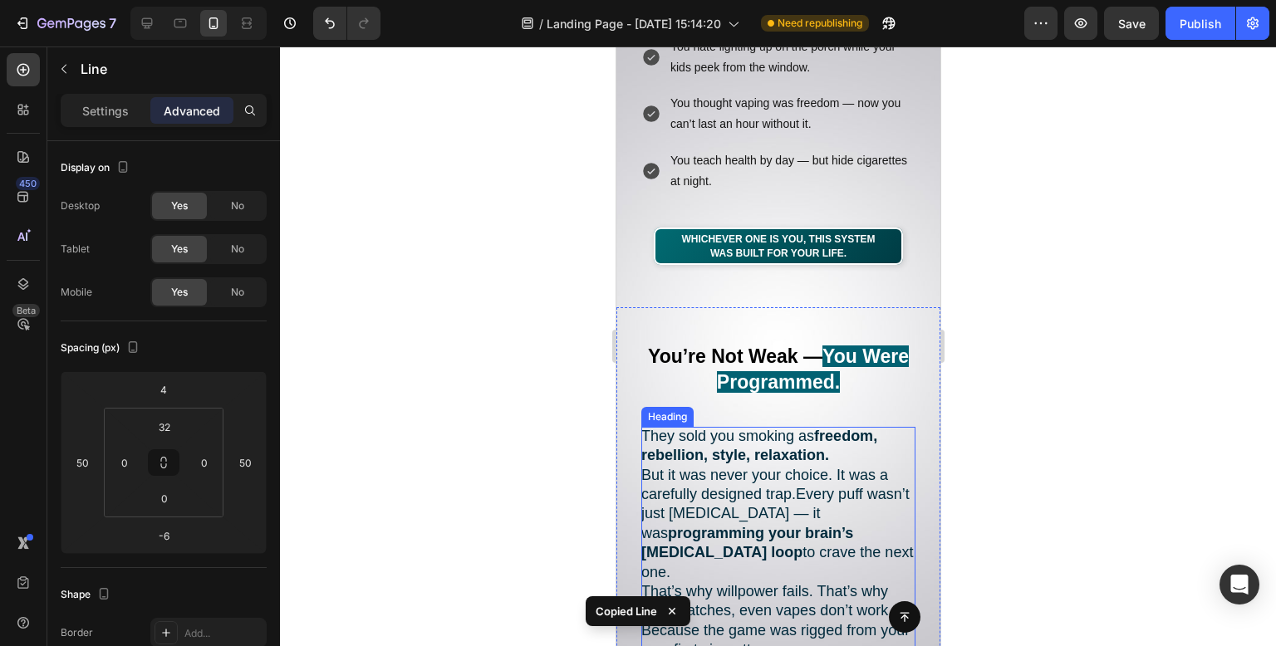
scroll to position [748, 0]
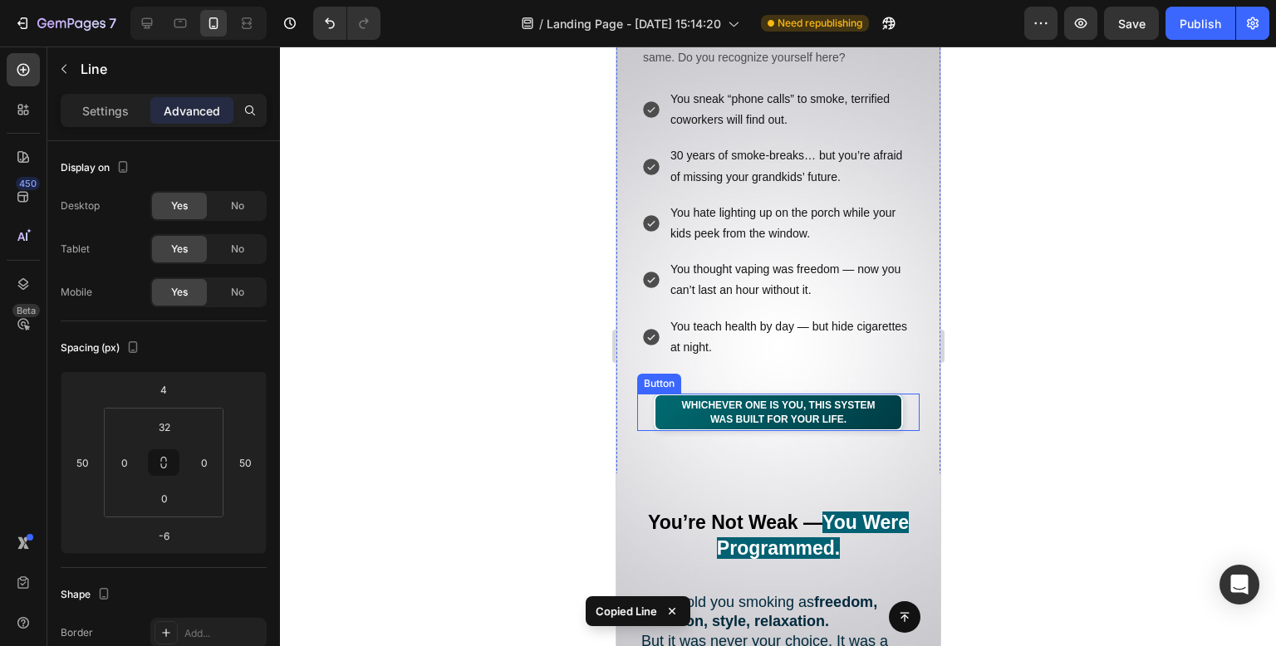
click at [896, 422] on div "Whichever one is you, this system was built for your life. Button" at bounding box center [777, 412] width 282 height 37
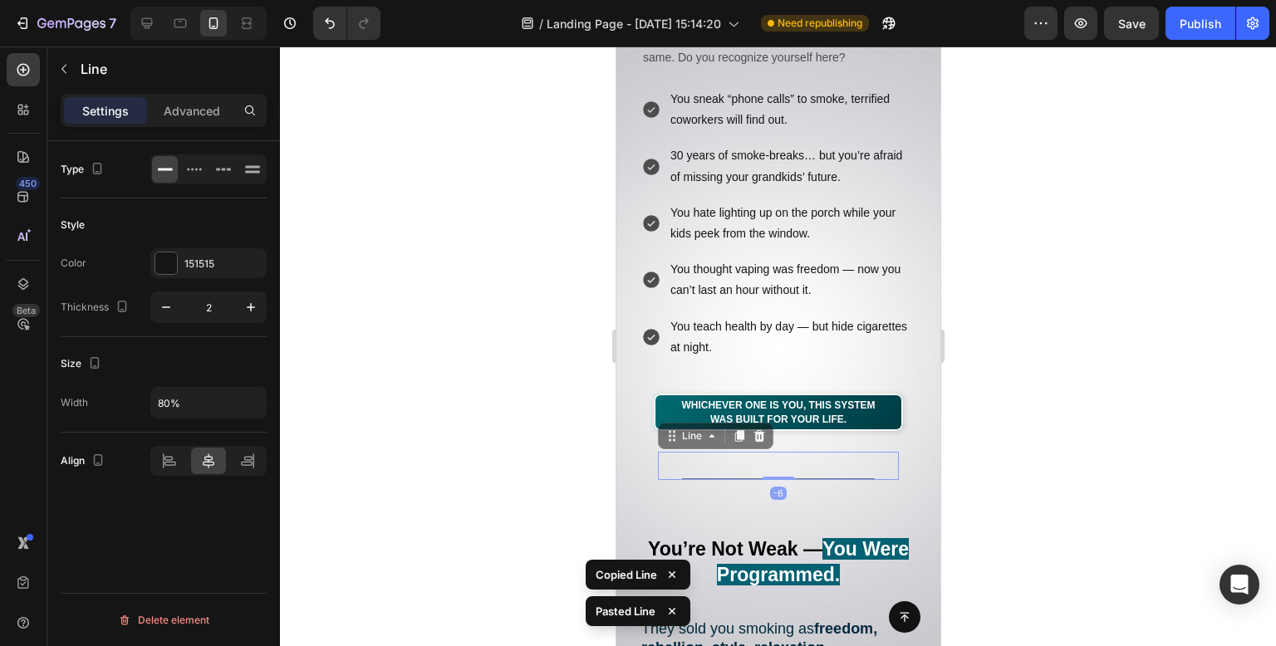
click at [1084, 376] on div at bounding box center [778, 347] width 996 height 600
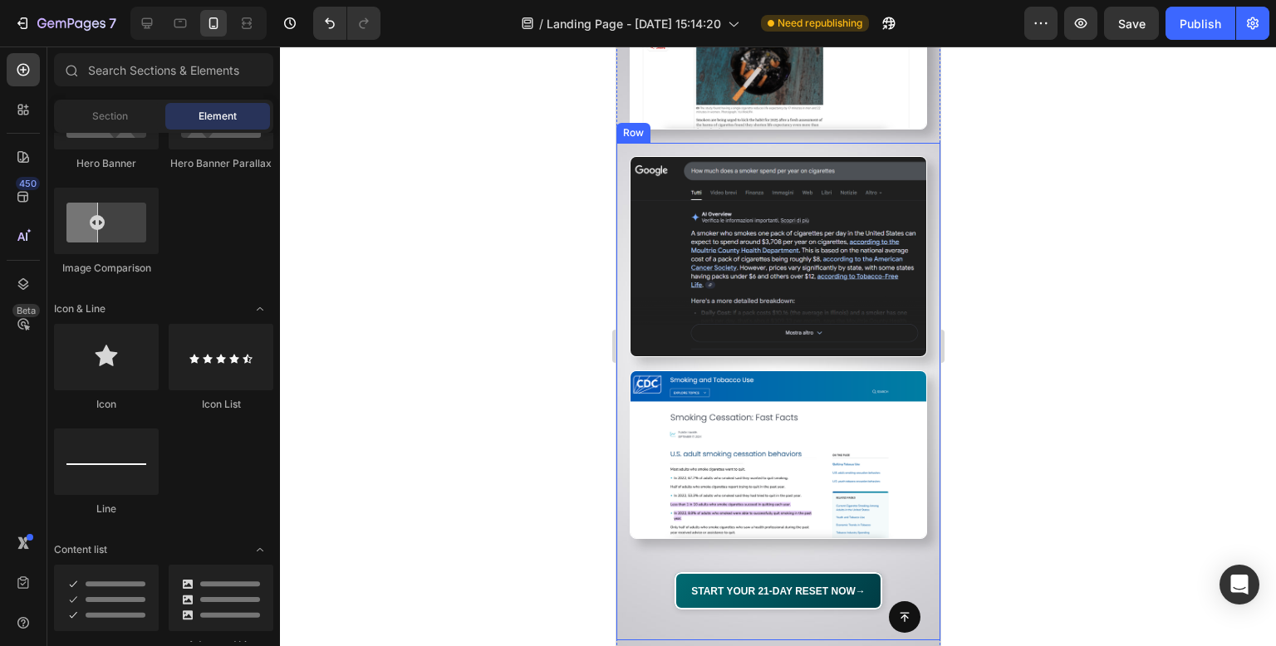
scroll to position [3656, 0]
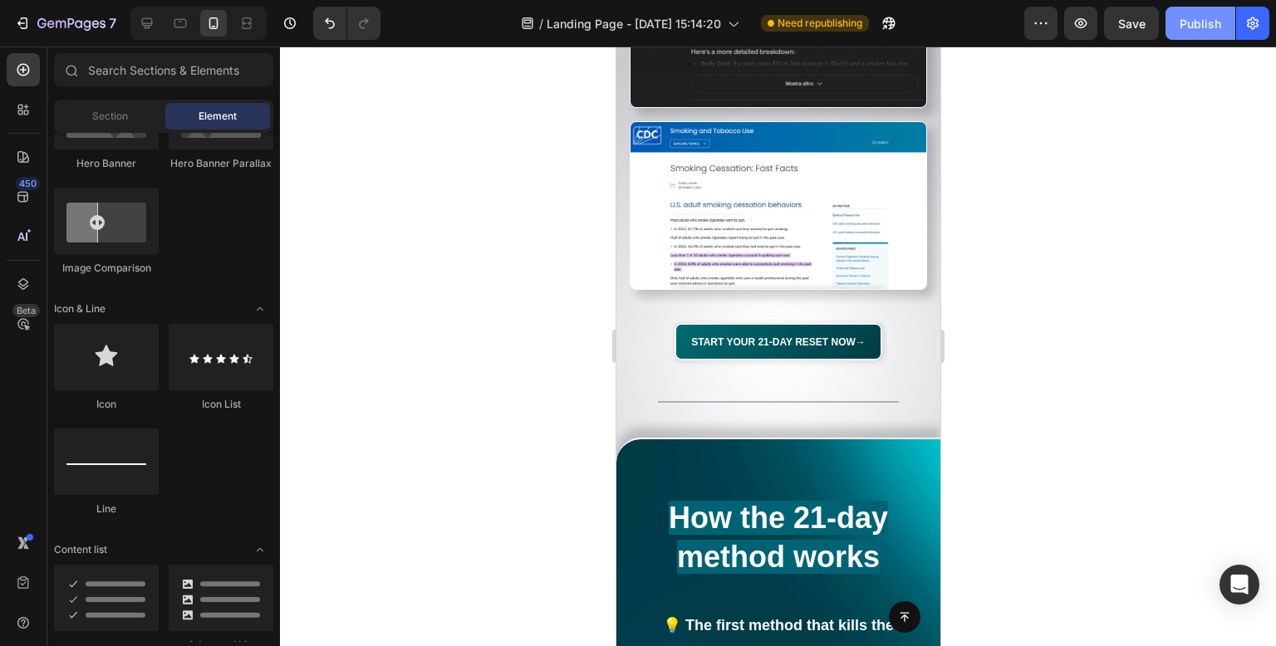
click at [1196, 27] on div "Publish" at bounding box center [1201, 23] width 42 height 17
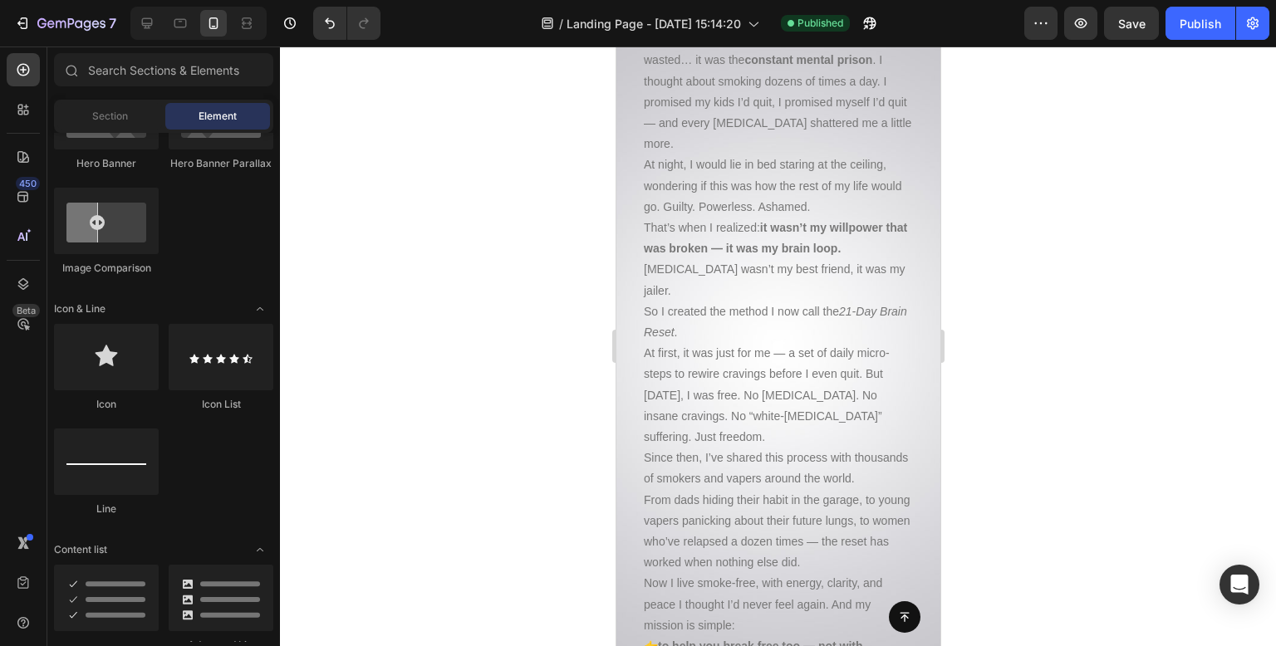
scroll to position [17763, 0]
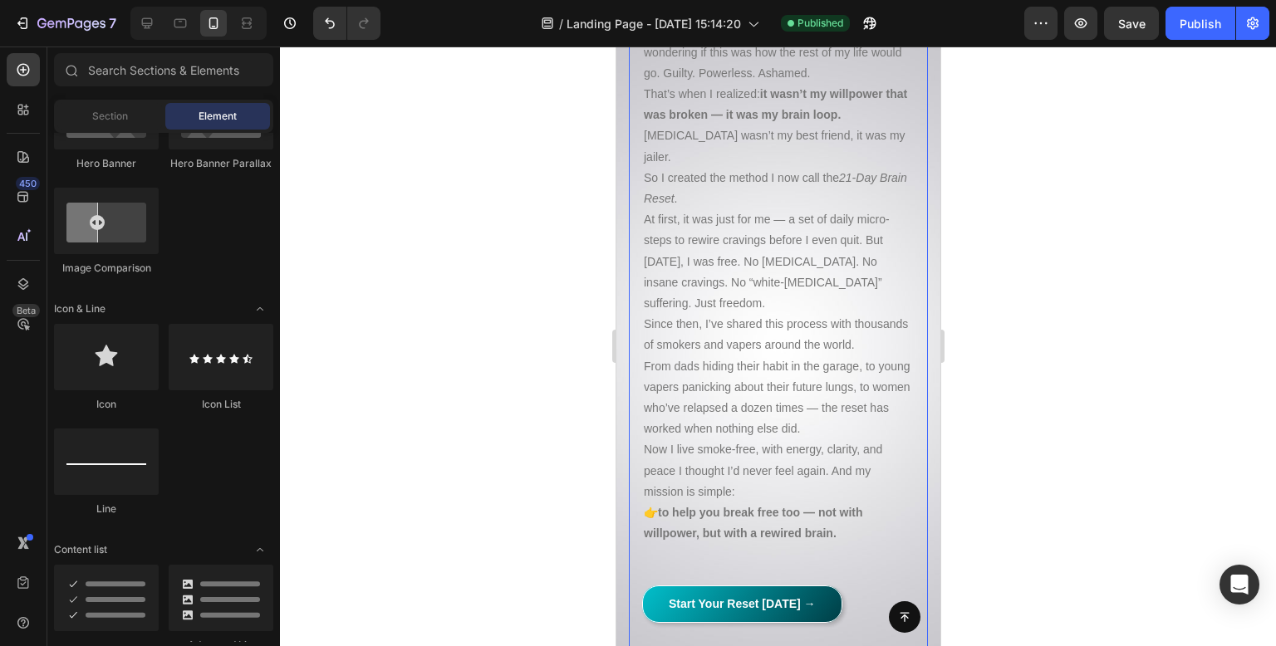
click at [776, 476] on p "Now I live smoke-free, with energy, clarity, and peace I thought I’d never feel…" at bounding box center [777, 492] width 269 height 105
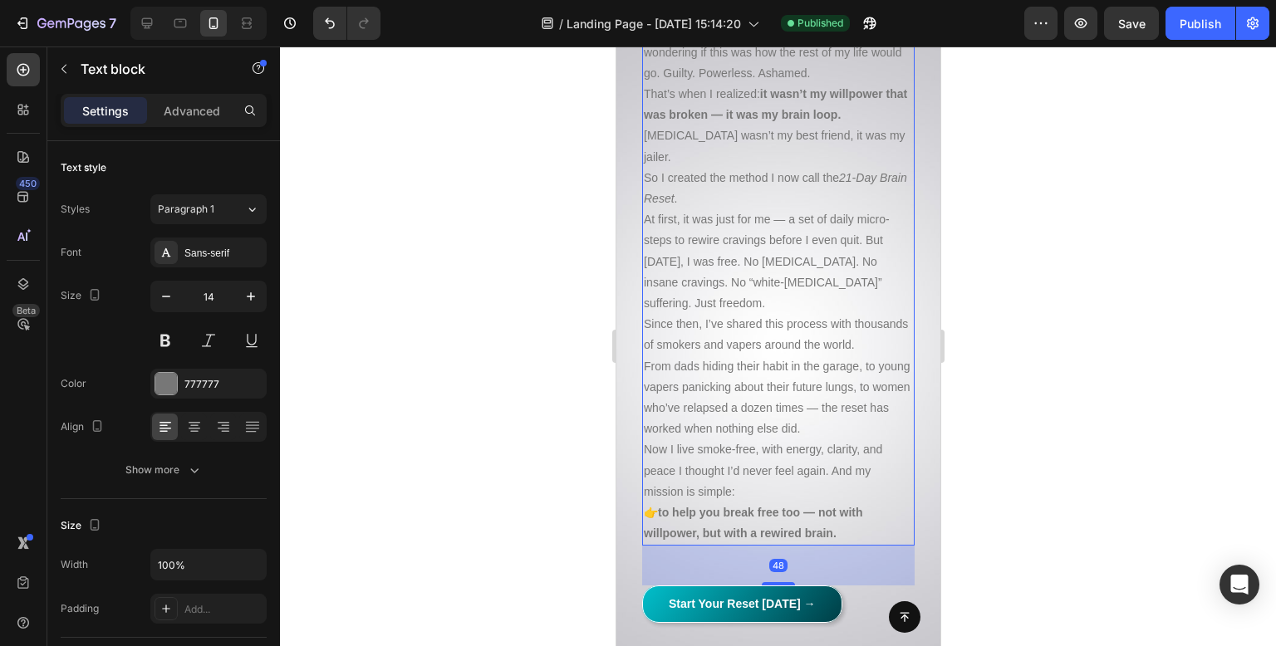
click at [174, 96] on div "Settings Advanced" at bounding box center [164, 110] width 206 height 33
click at [81, 75] on p "Text block" at bounding box center [151, 69] width 141 height 20
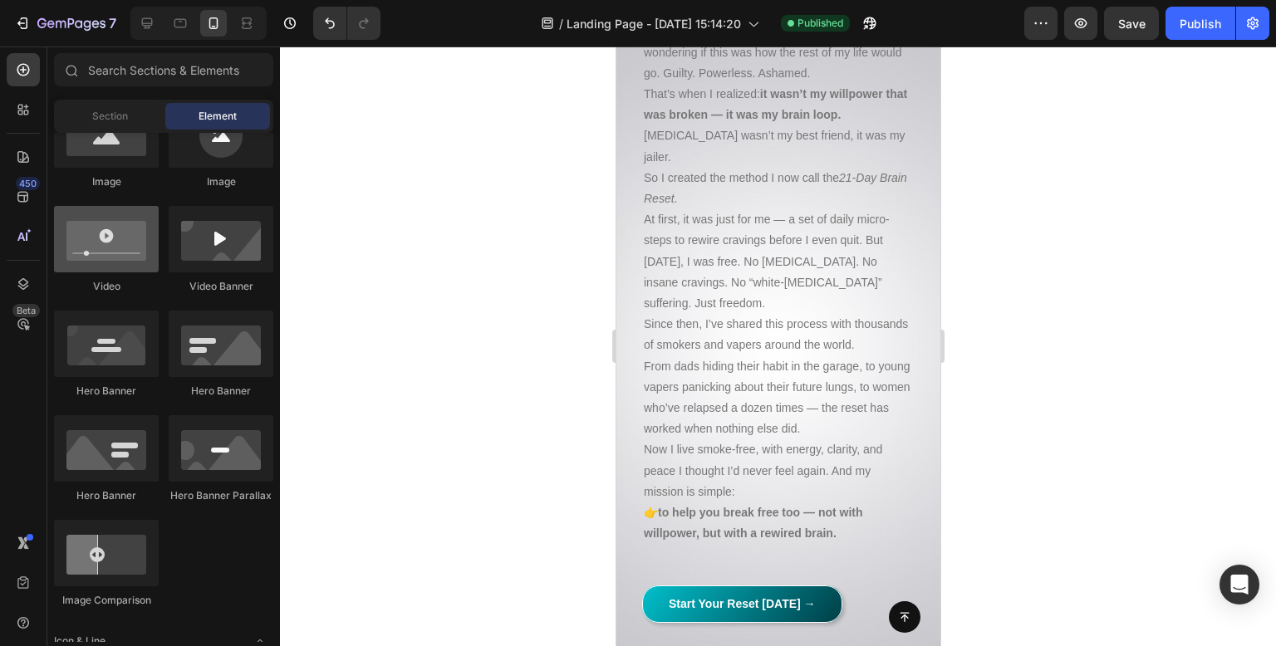
scroll to position [332, 0]
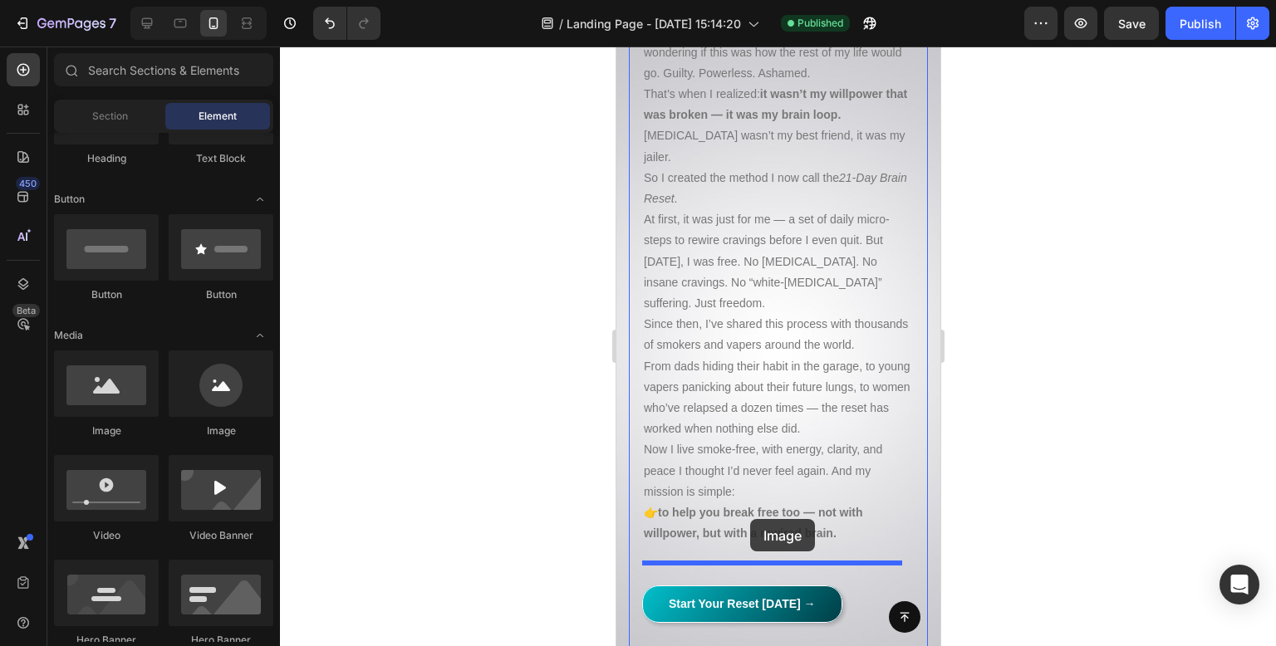
drag, startPoint x: 724, startPoint y: 443, endPoint x: 749, endPoint y: 519, distance: 80.7
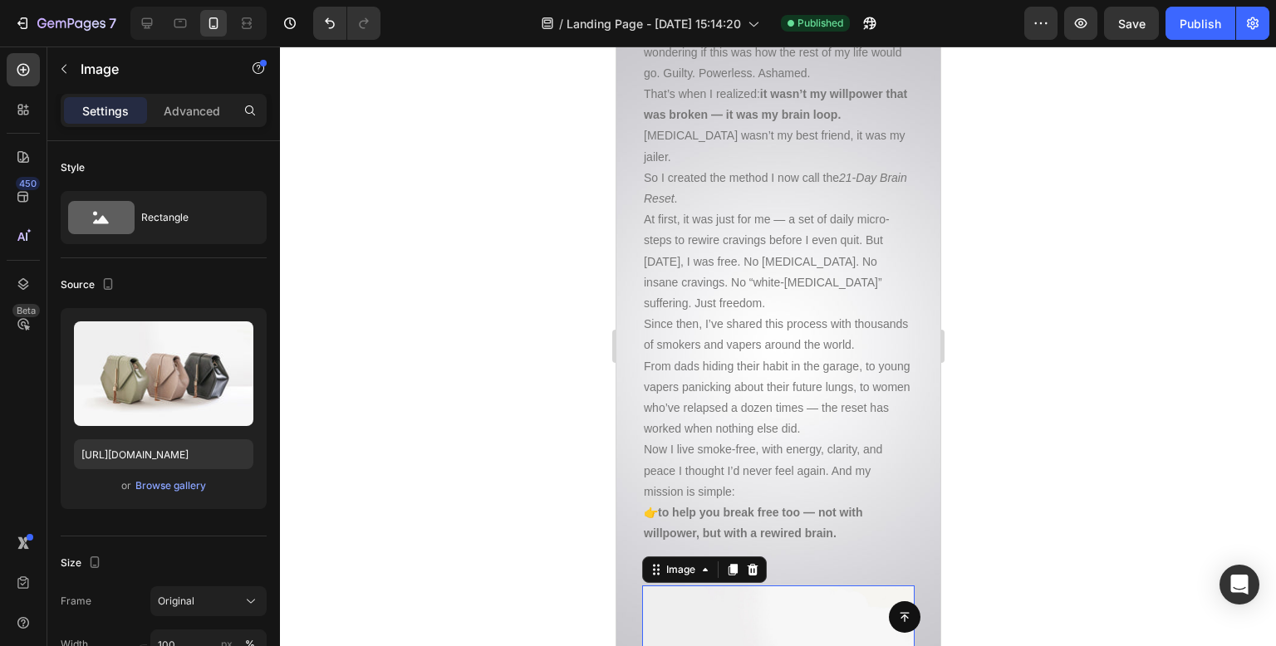
click at [465, 399] on div at bounding box center [778, 347] width 996 height 600
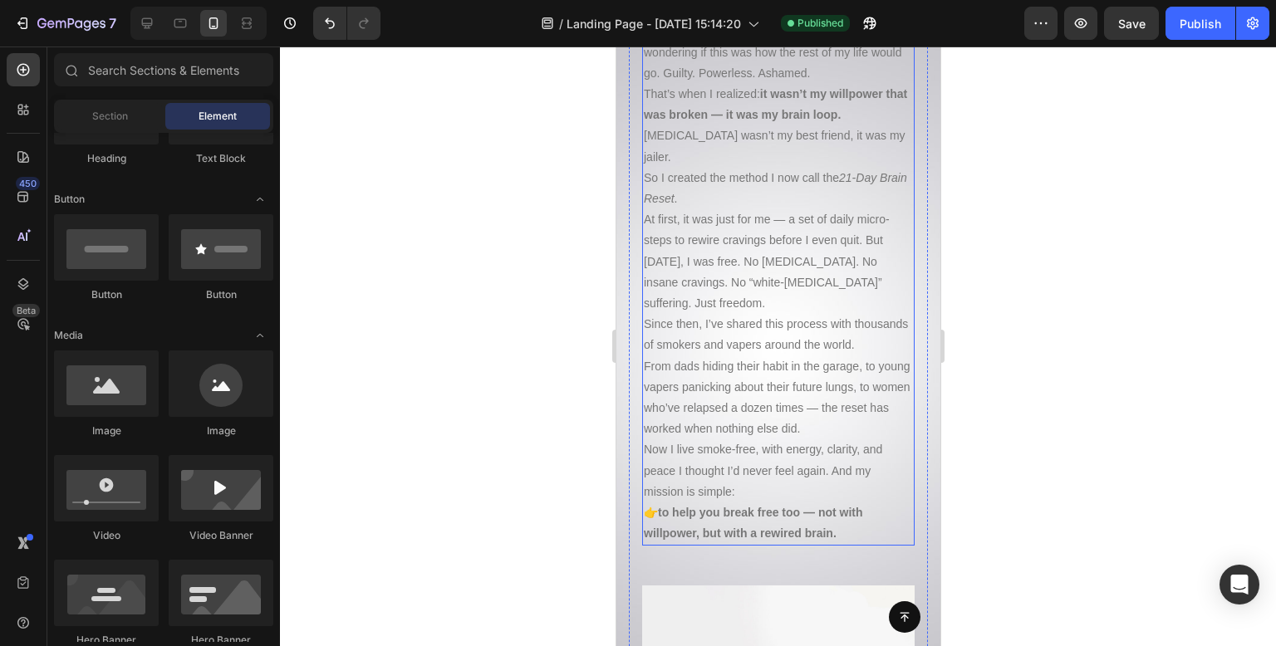
scroll to position [18096, 0]
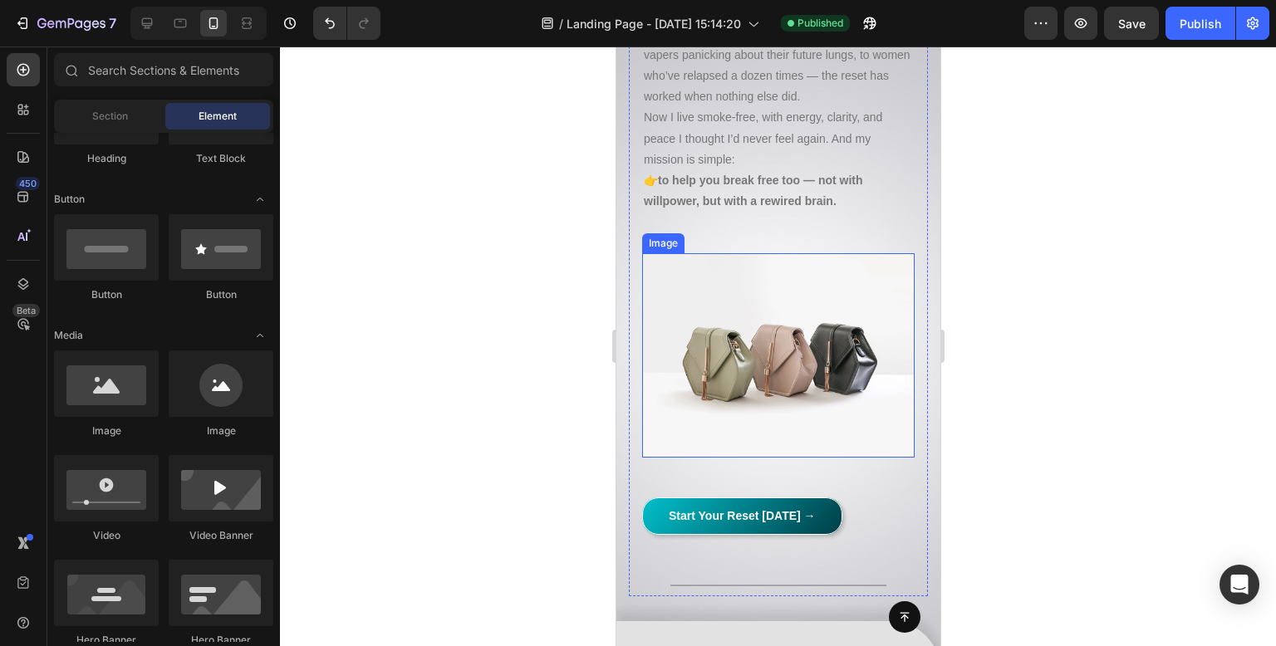
click at [818, 365] on img at bounding box center [777, 355] width 273 height 204
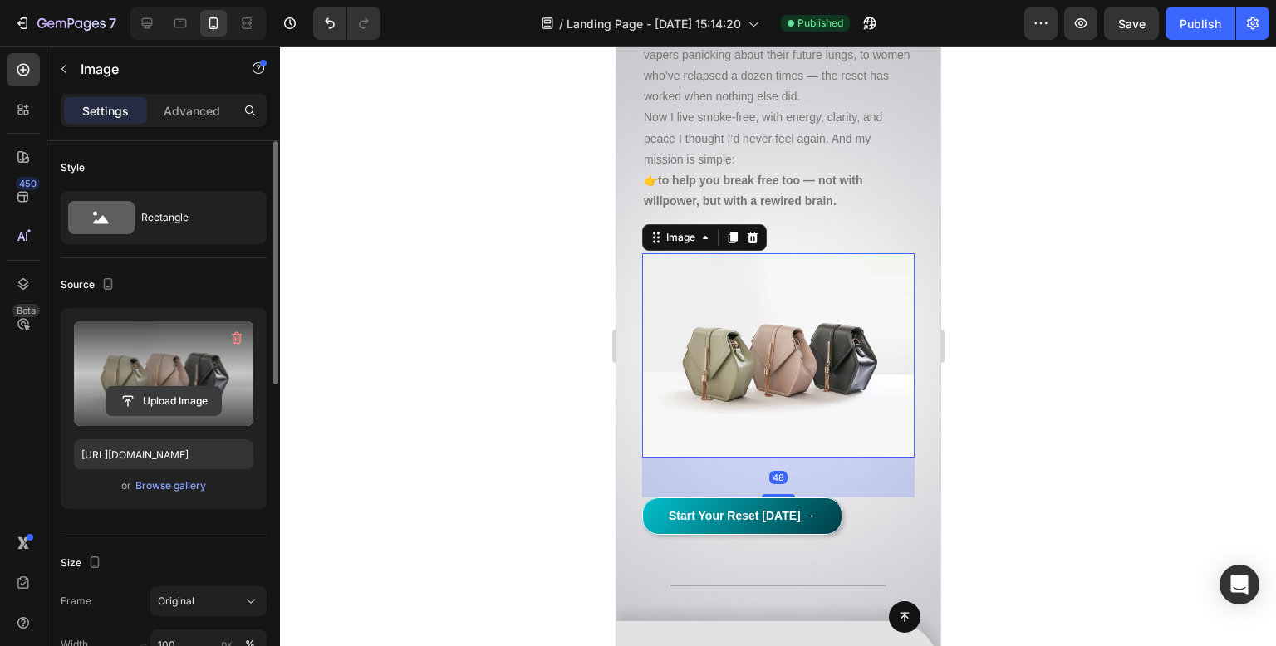
click at [158, 403] on input "file" at bounding box center [163, 401] width 115 height 28
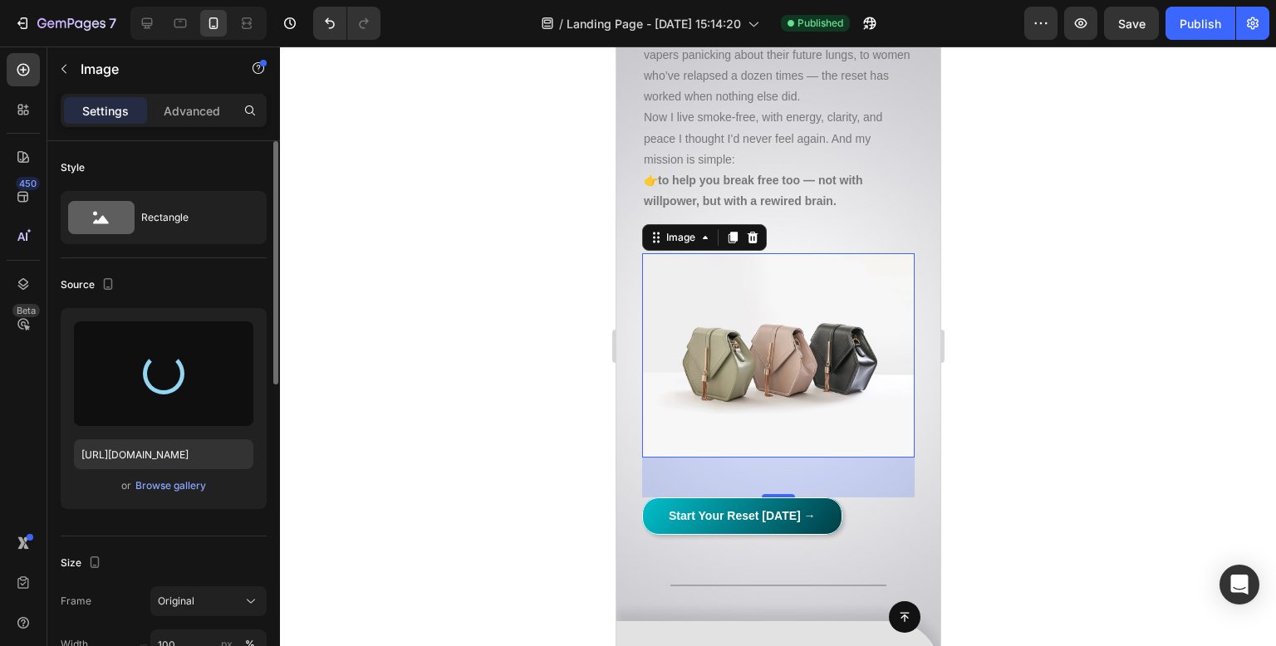
type input "[URL][DOMAIN_NAME]"
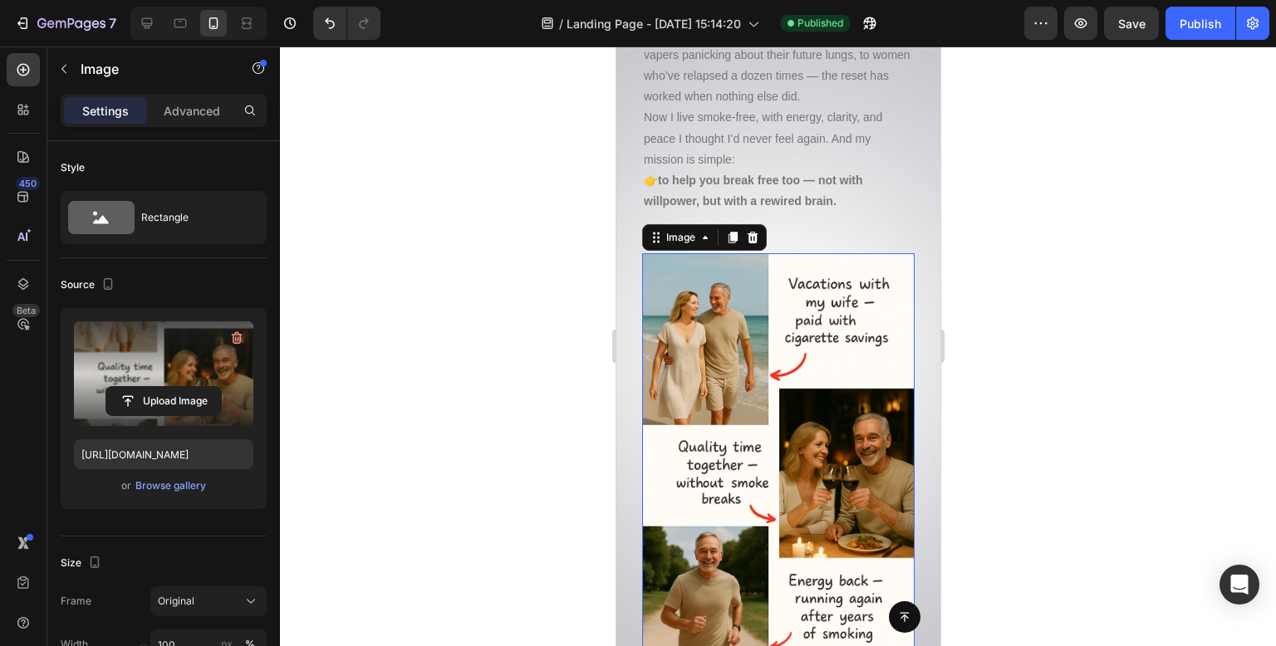
click at [533, 134] on div at bounding box center [778, 347] width 996 height 600
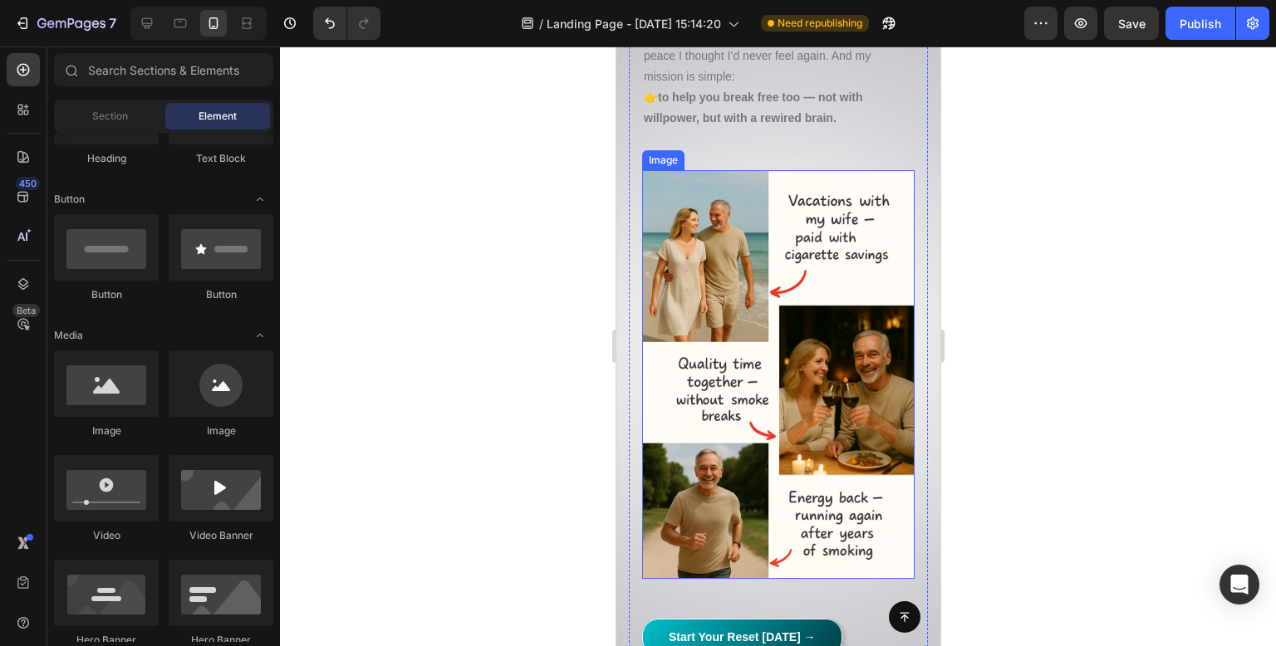
scroll to position [18262, 0]
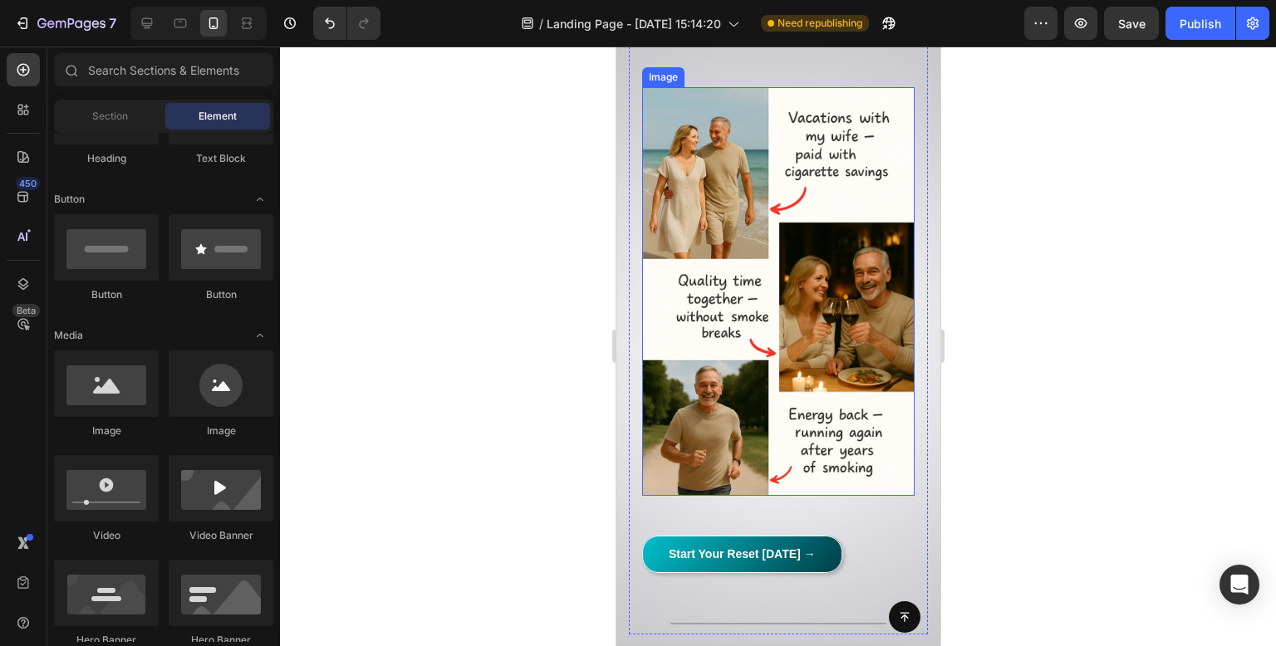
click at [872, 348] on img at bounding box center [777, 291] width 273 height 409
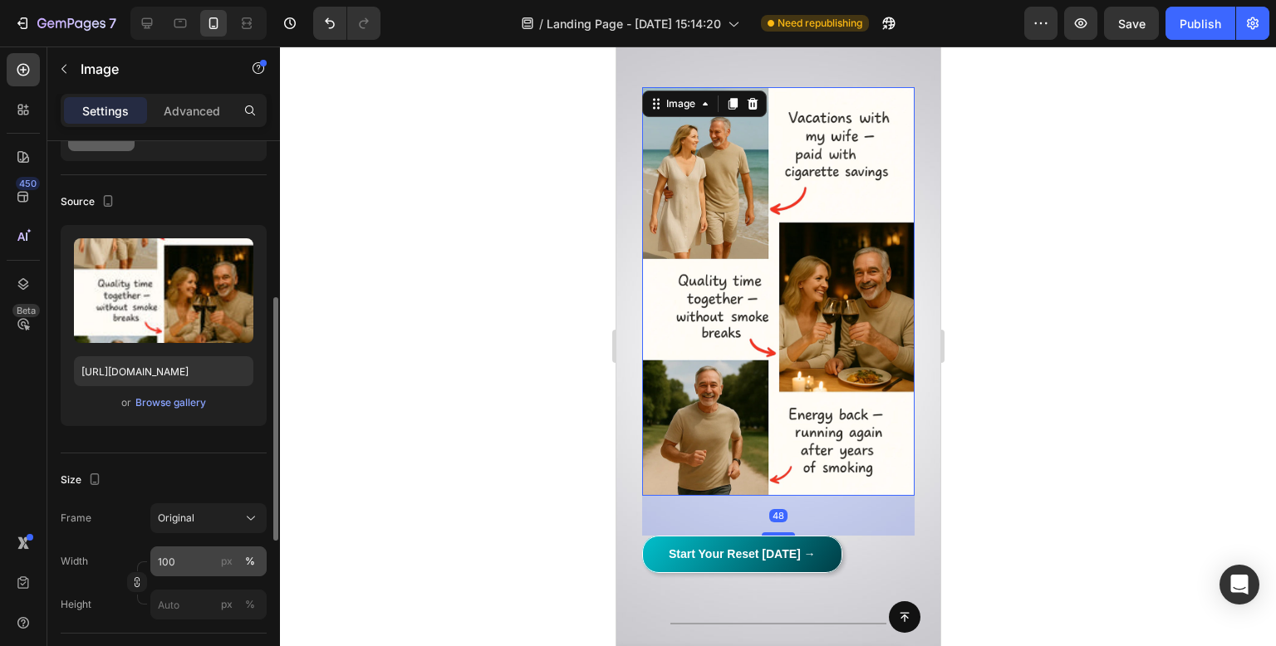
scroll to position [166, 0]
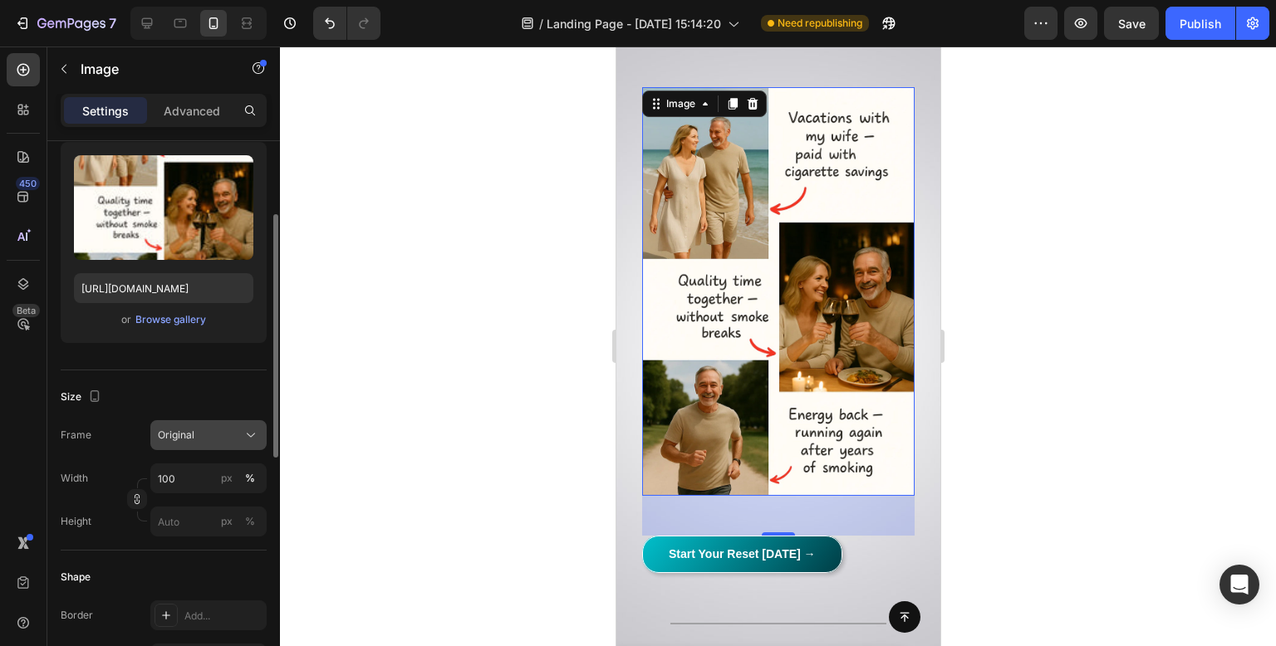
click at [226, 436] on div "Original" at bounding box center [198, 435] width 81 height 15
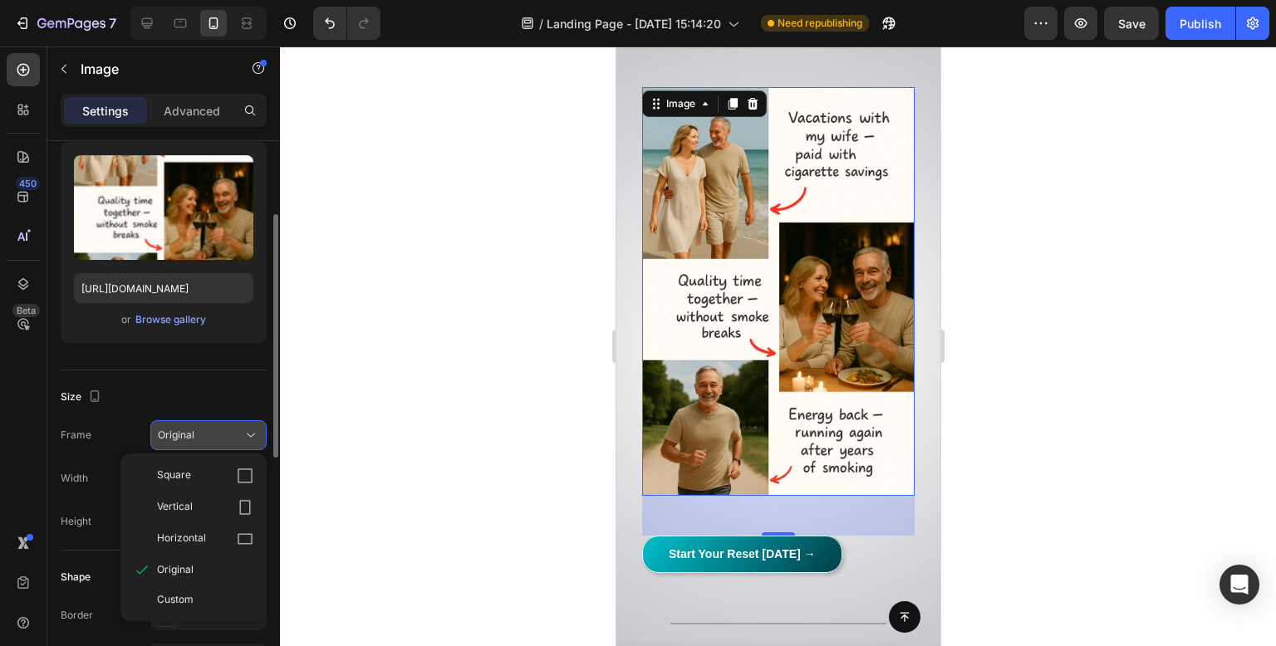
click at [226, 436] on div "Original" at bounding box center [198, 435] width 81 height 15
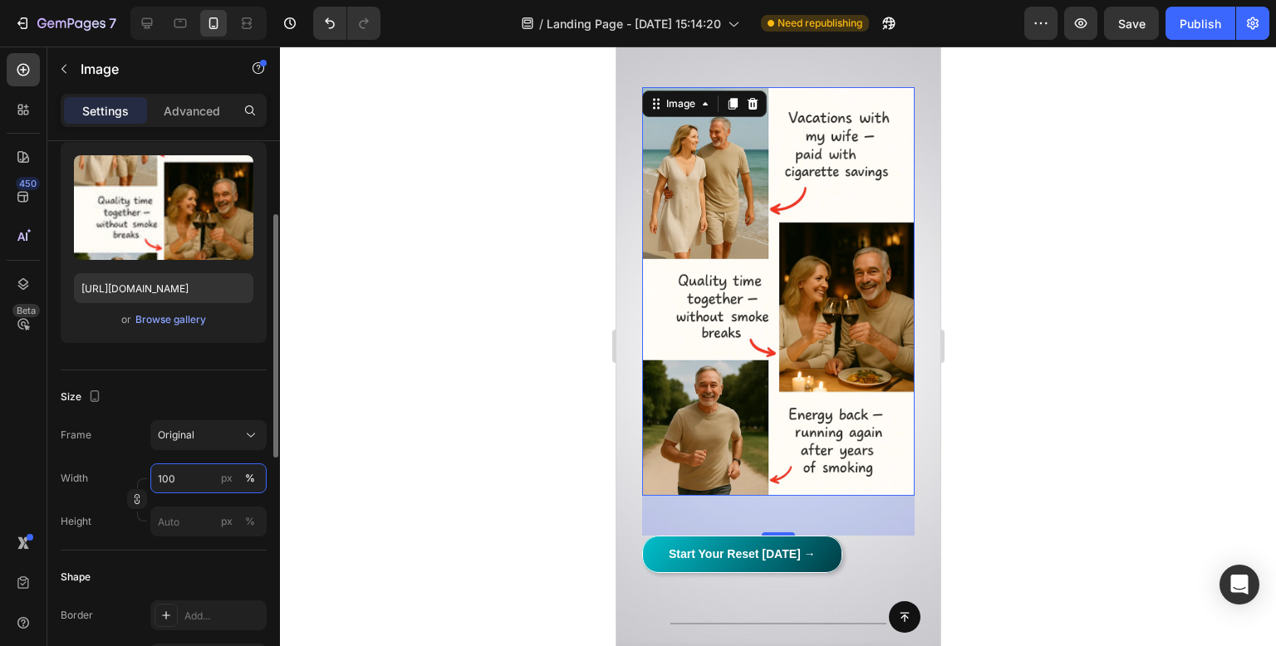
click at [207, 489] on input "100" at bounding box center [208, 479] width 116 height 30
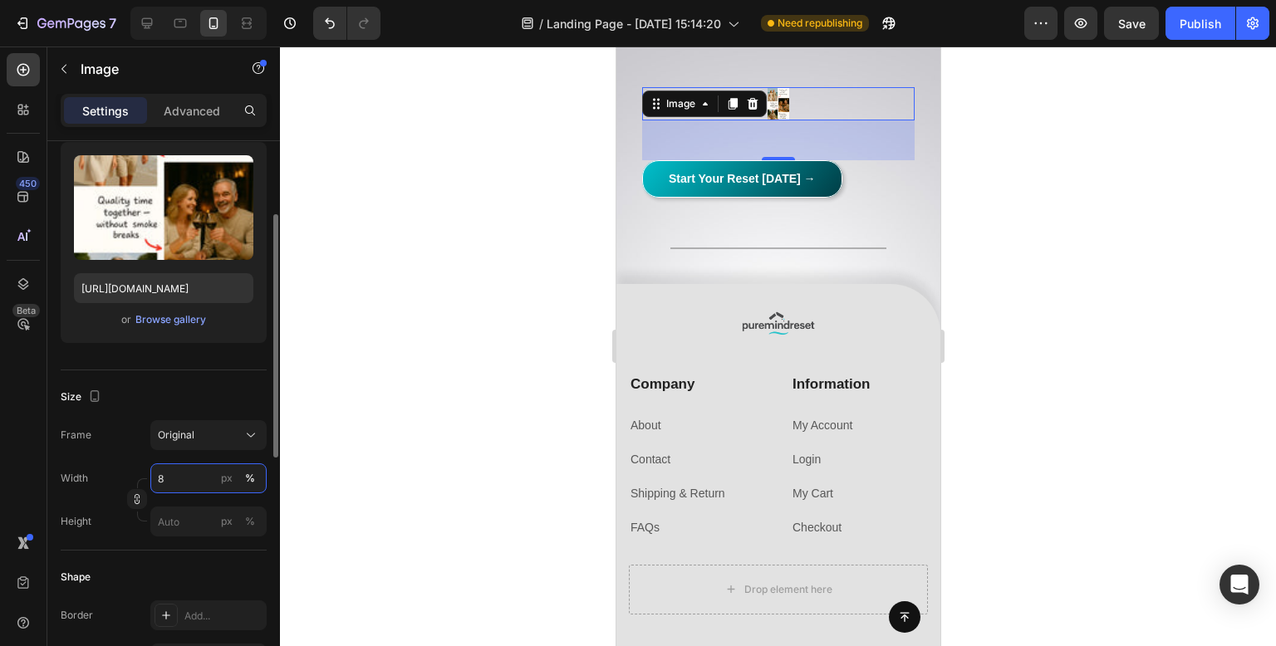
type input "80"
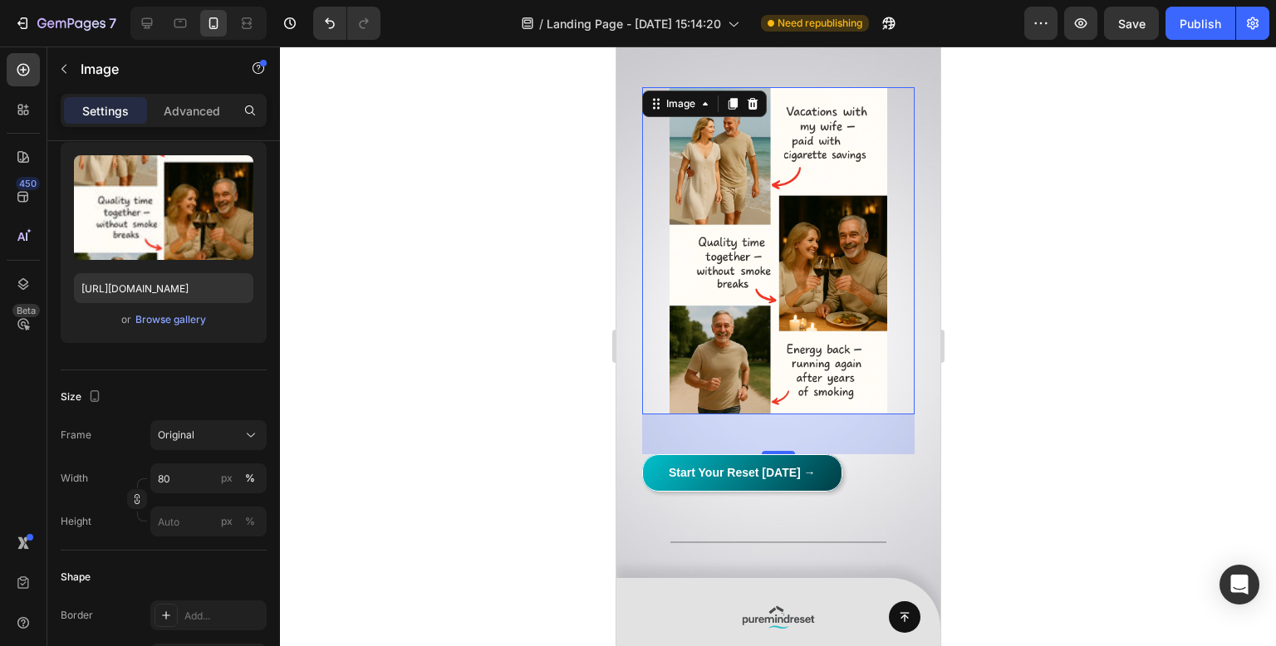
click at [488, 253] on div at bounding box center [778, 347] width 996 height 600
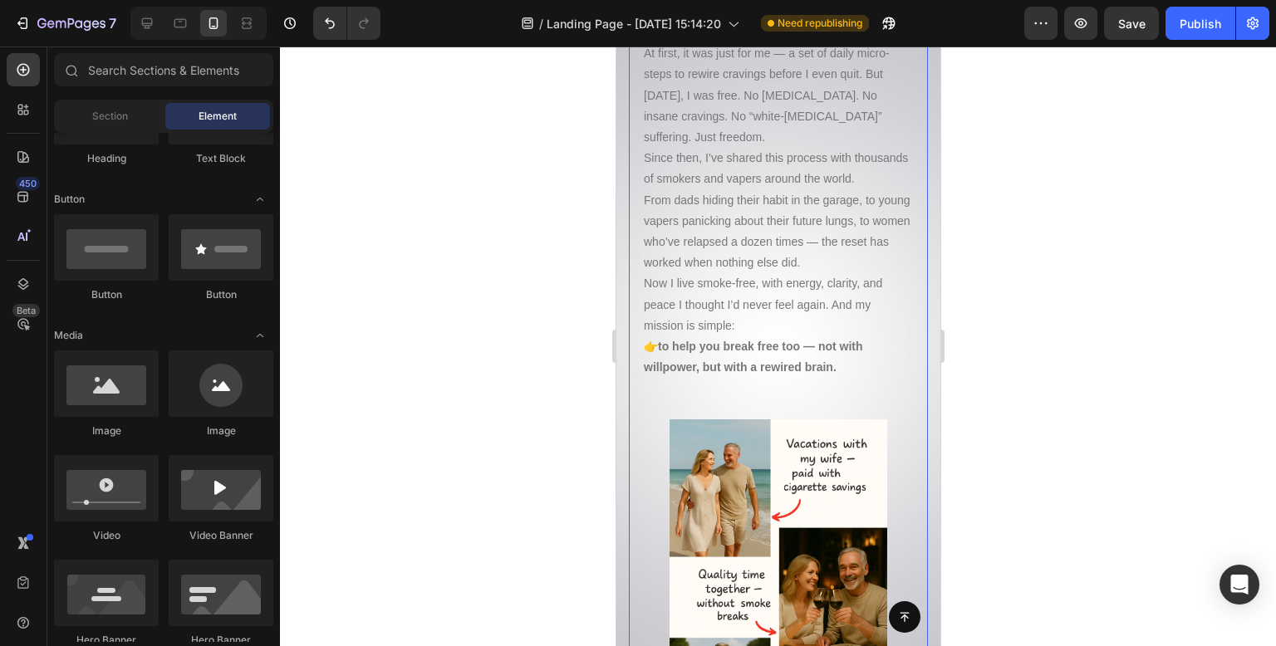
scroll to position [18179, 0]
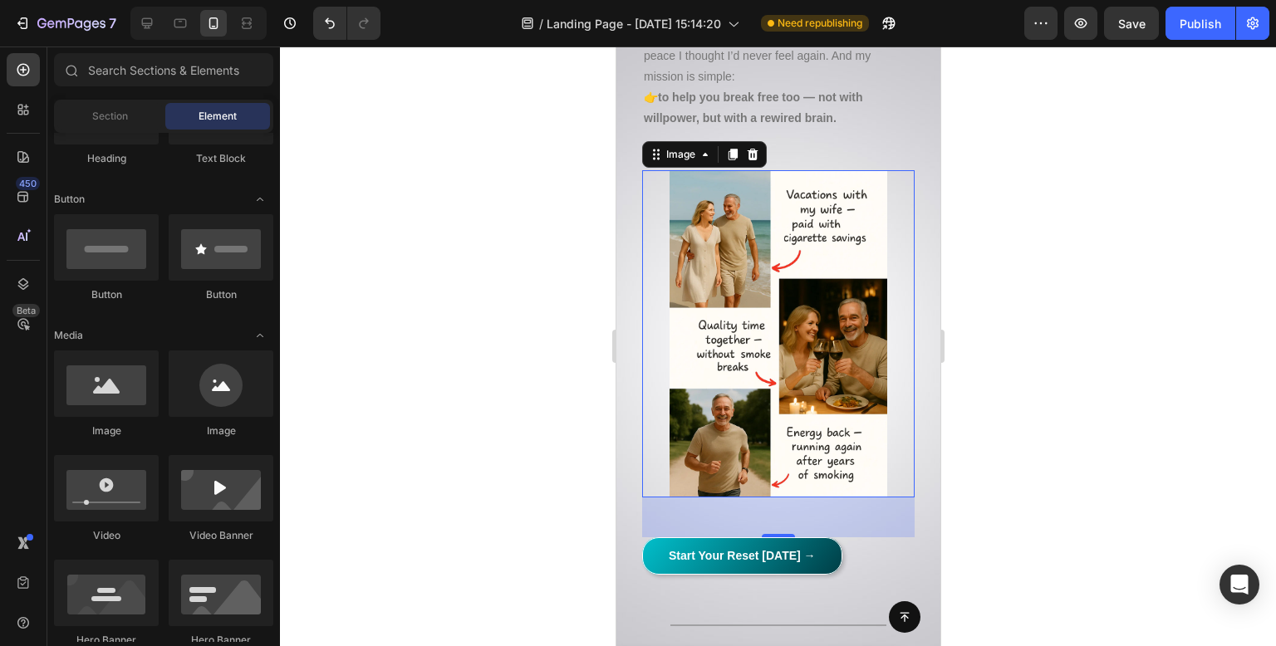
click at [826, 366] on img at bounding box center [778, 333] width 218 height 327
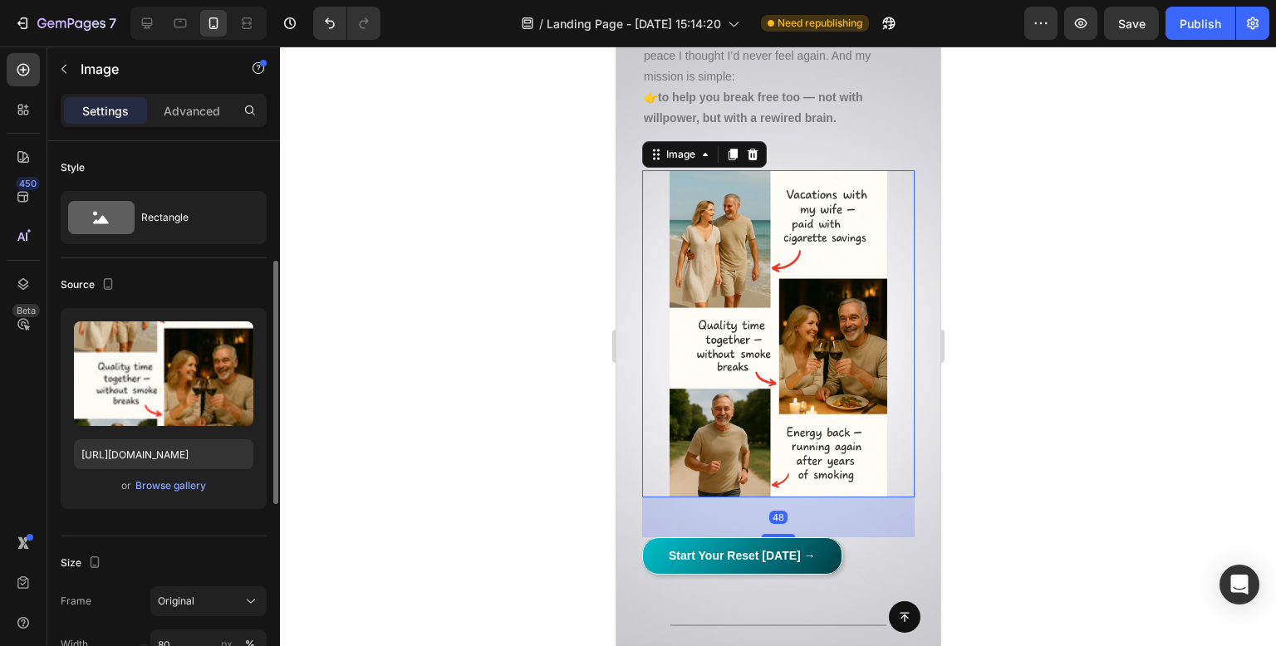
scroll to position [332, 0]
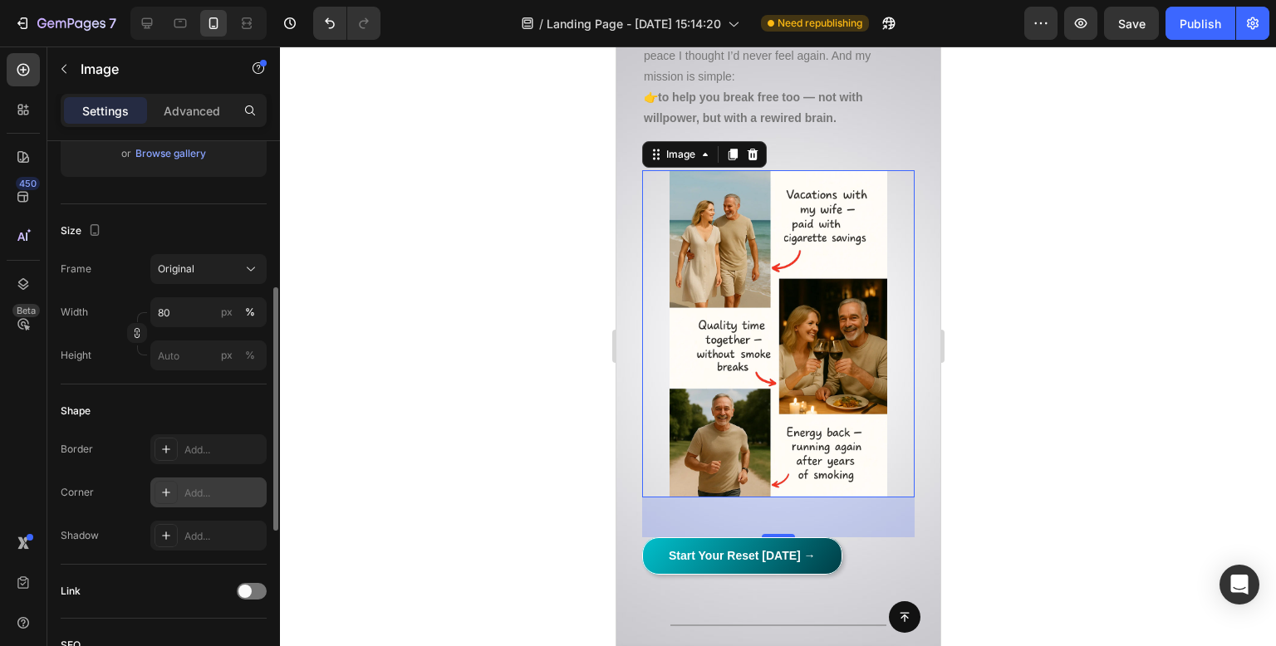
click at [221, 504] on div "Add..." at bounding box center [208, 493] width 116 height 30
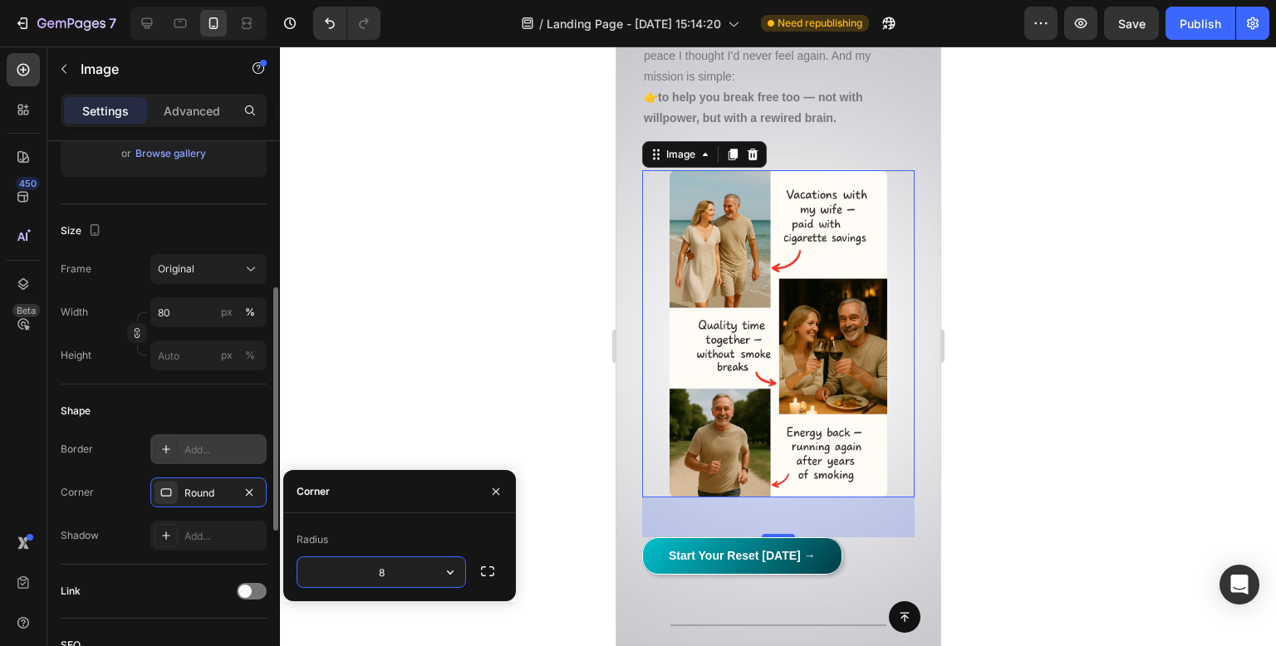
click at [194, 448] on div "Add..." at bounding box center [223, 450] width 78 height 15
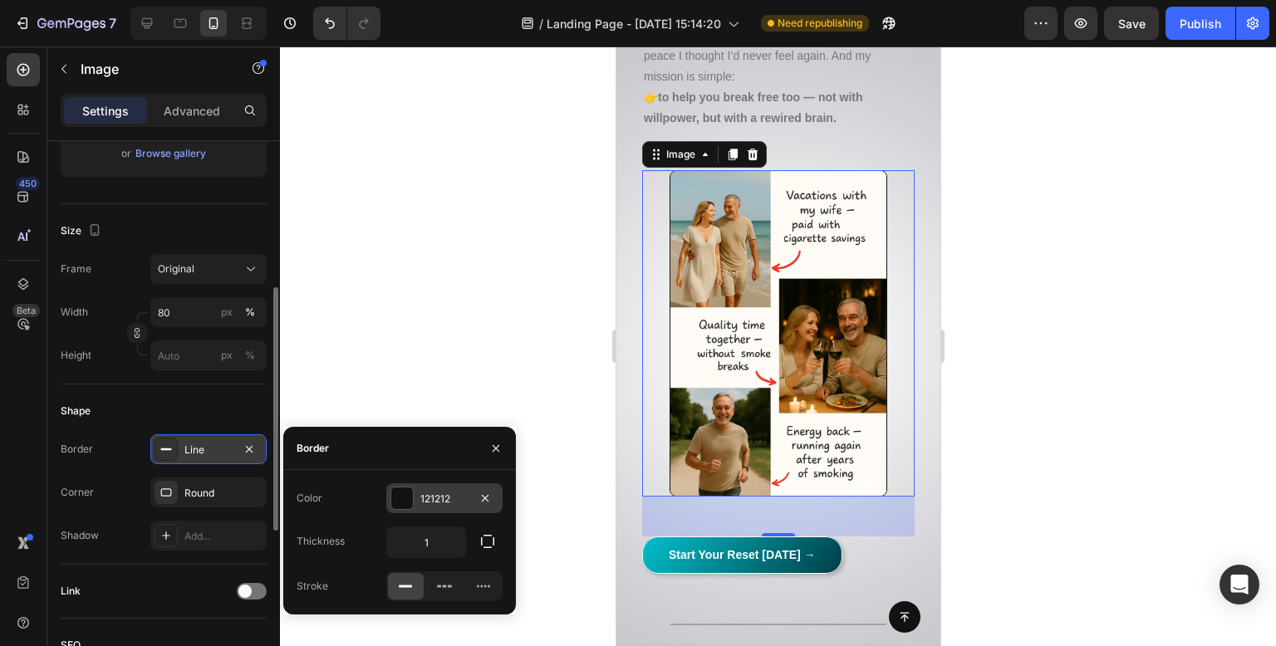
click at [411, 499] on div at bounding box center [402, 499] width 22 height 22
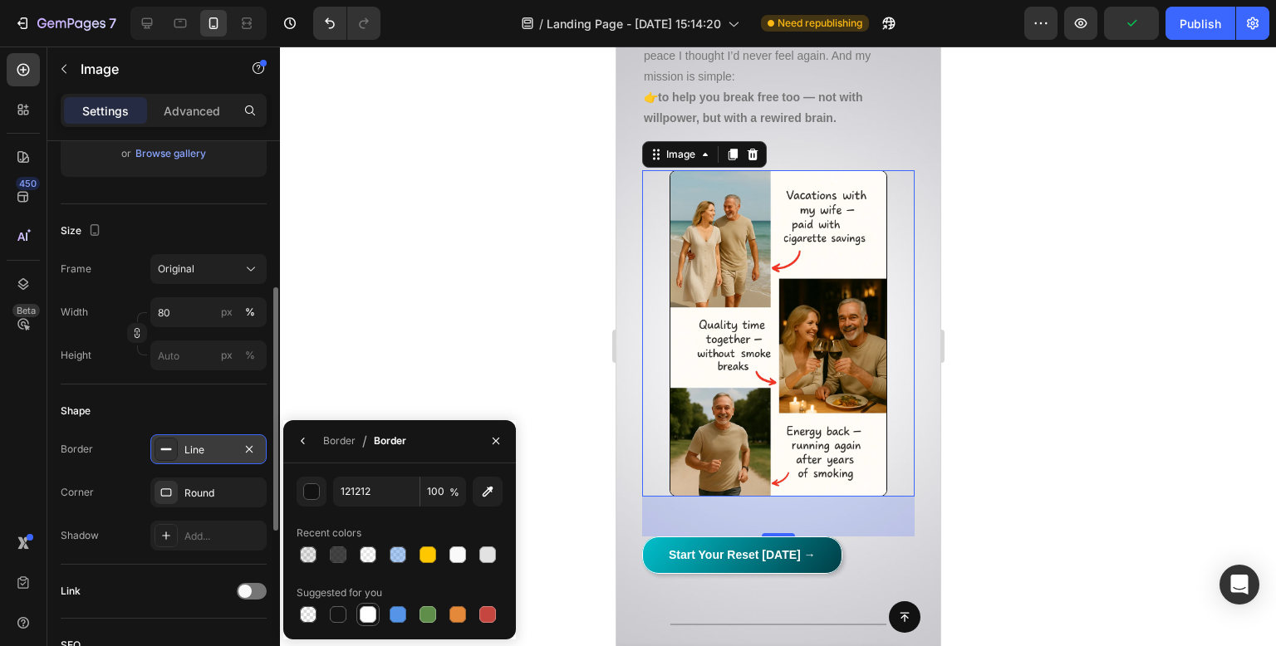
click at [357, 625] on div at bounding box center [367, 614] width 23 height 23
type input "FFFFFF"
click at [453, 217] on div at bounding box center [778, 347] width 996 height 600
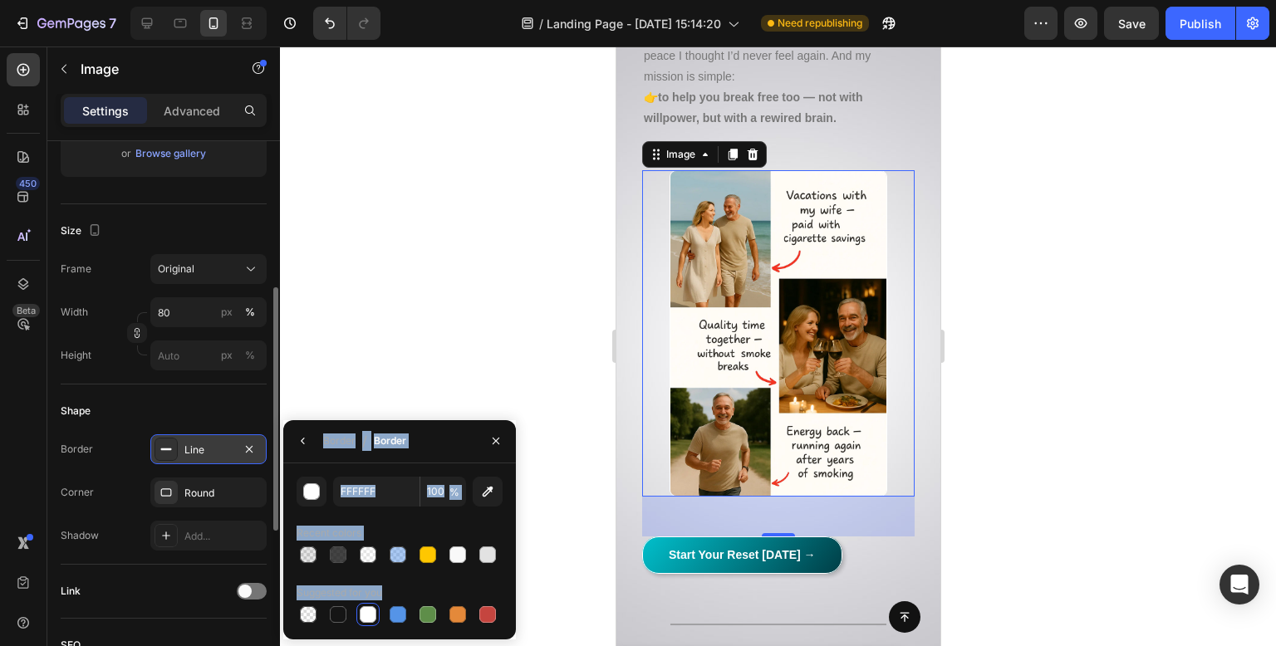
click at [453, 217] on div at bounding box center [778, 347] width 996 height 600
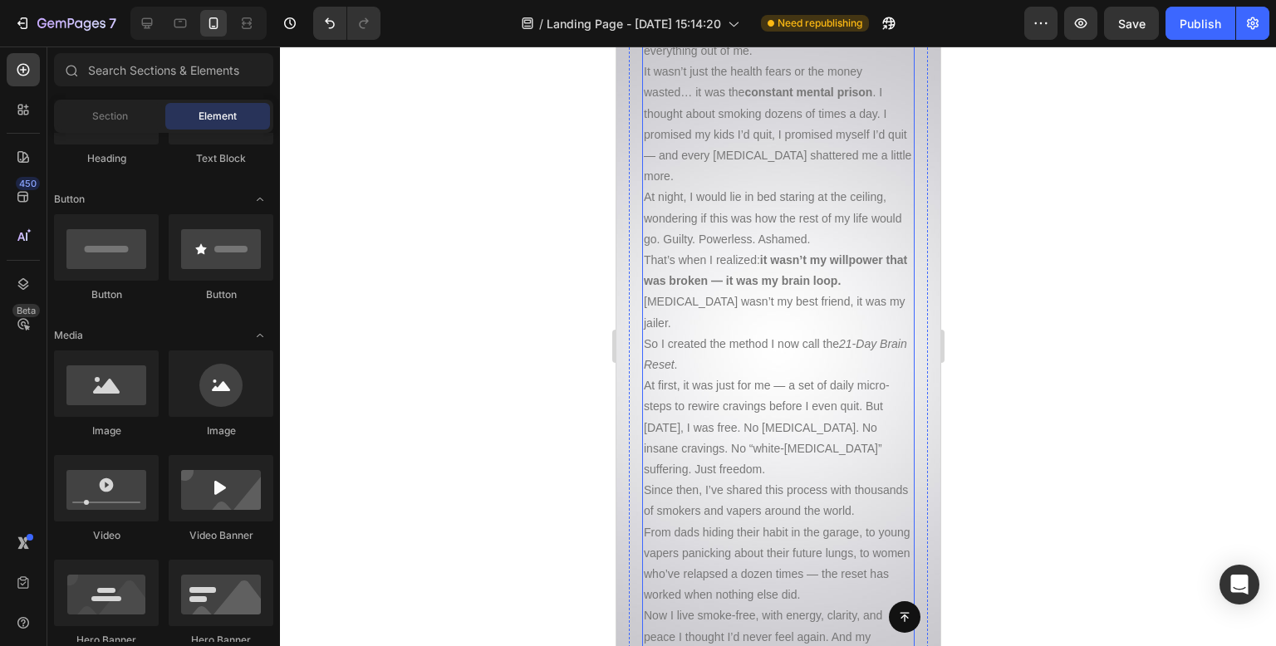
scroll to position [17348, 0]
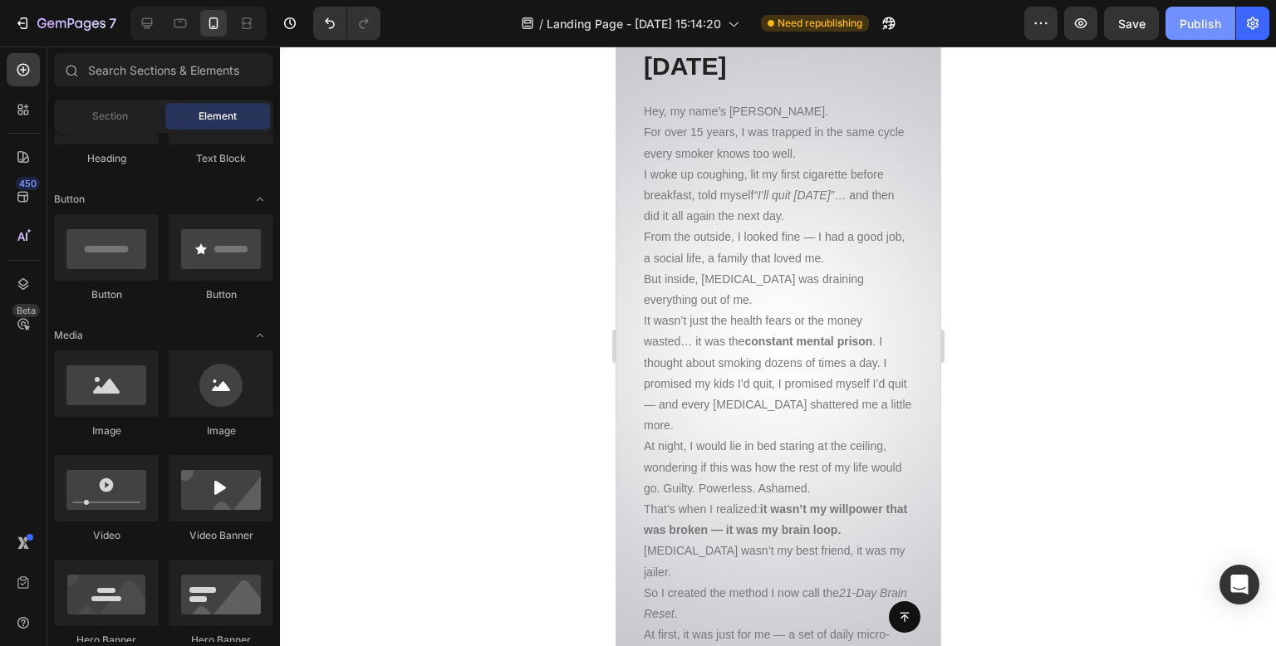
click at [1203, 21] on div "Publish" at bounding box center [1201, 23] width 42 height 17
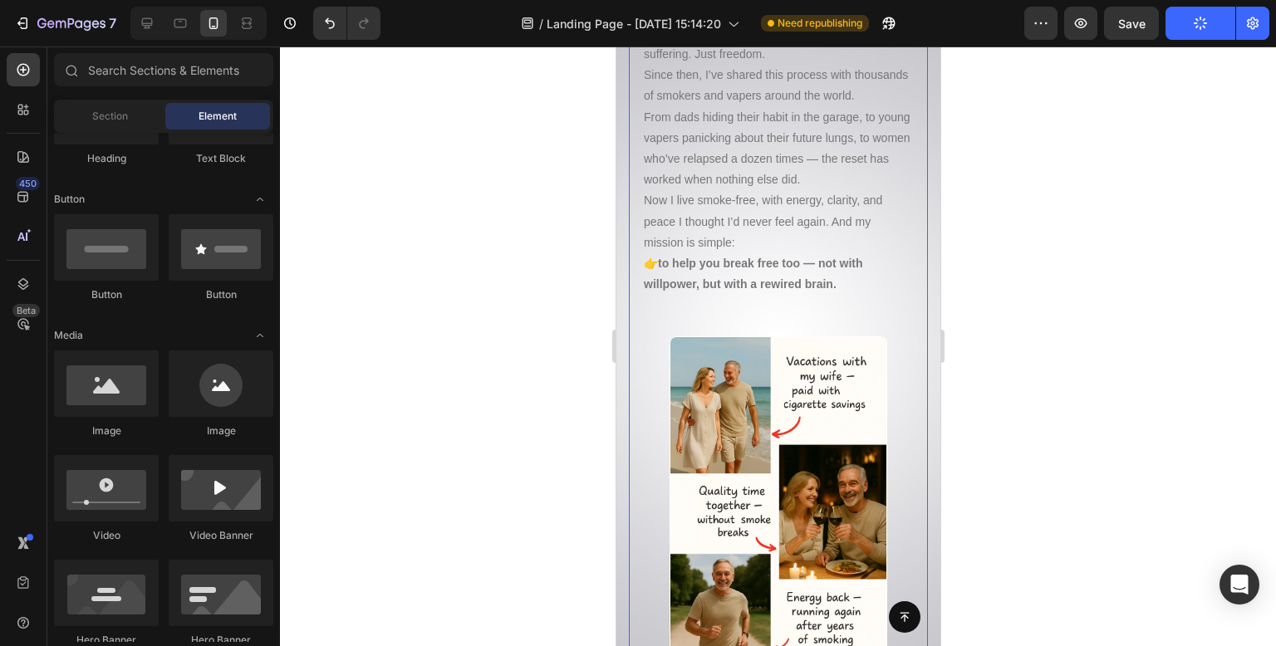
scroll to position [18262, 0]
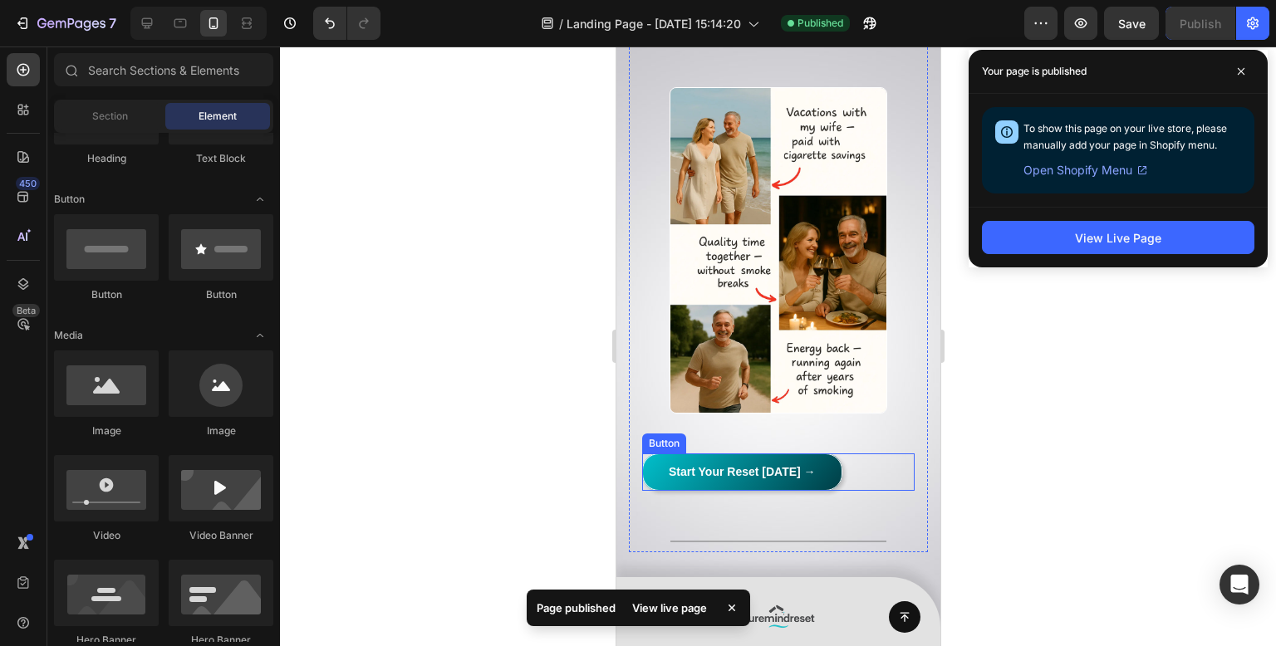
click at [850, 454] on div "Start Your Reset [DATE] → Button" at bounding box center [777, 472] width 273 height 37
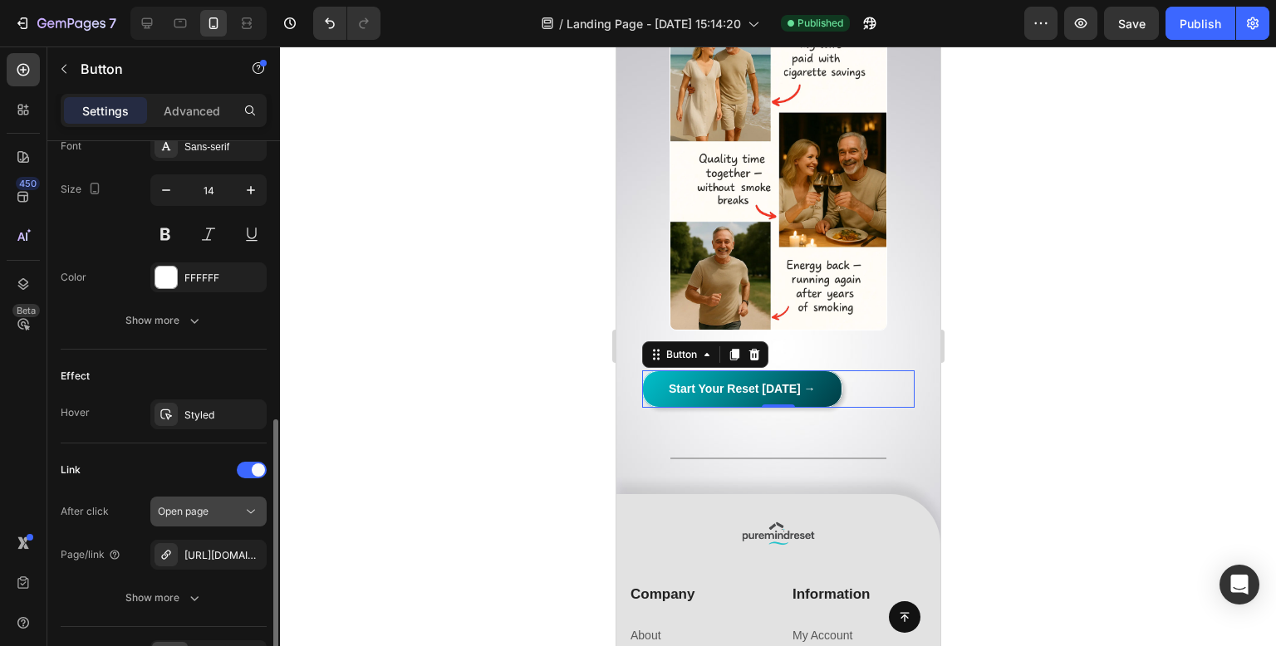
scroll to position [766, 0]
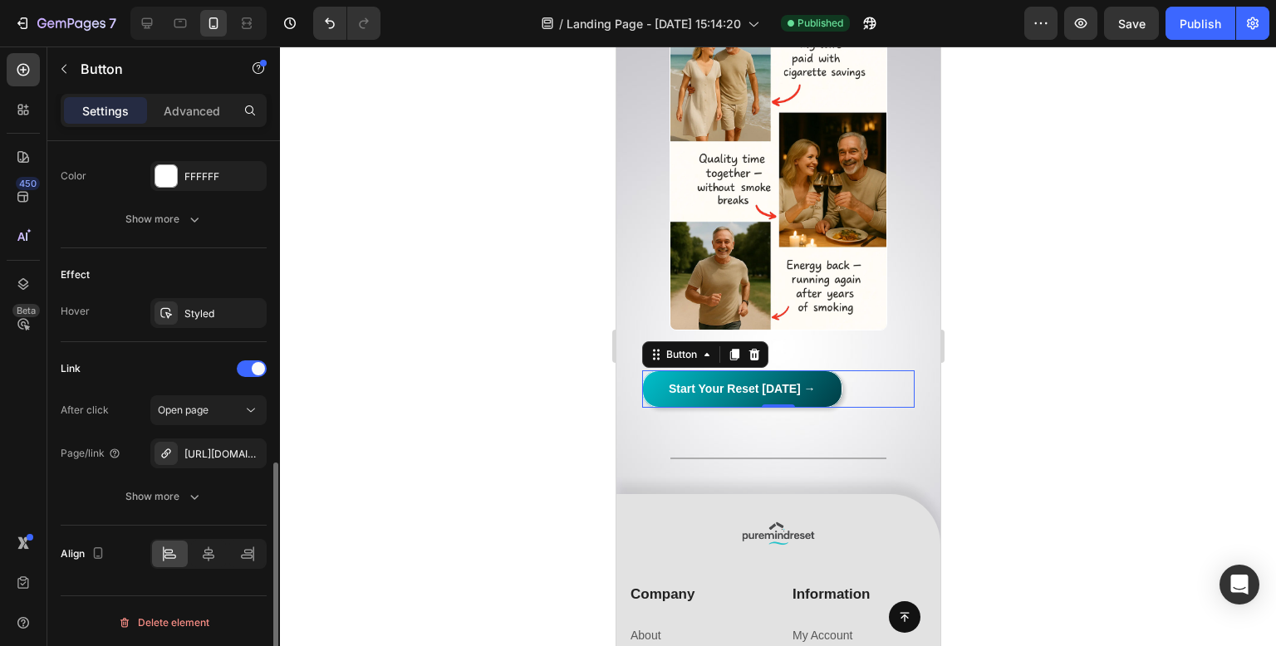
click at [189, 572] on div "Align" at bounding box center [164, 554] width 206 height 56
click at [204, 557] on icon at bounding box center [208, 554] width 17 height 17
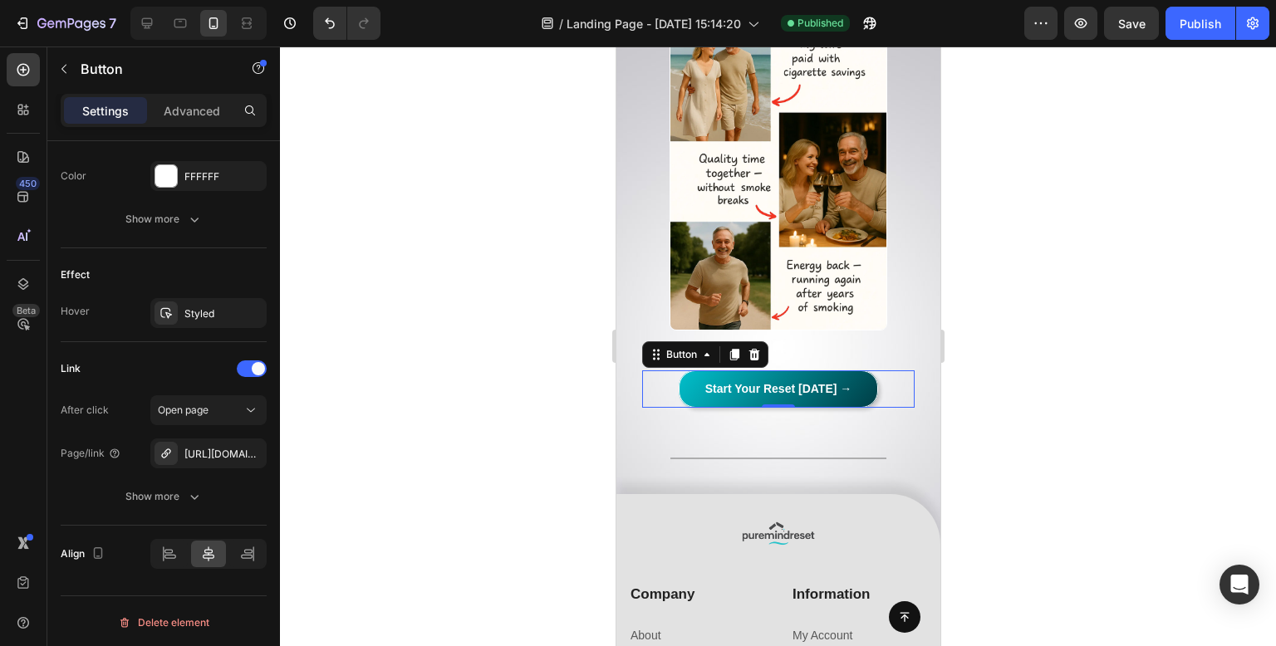
click at [474, 214] on div at bounding box center [778, 347] width 996 height 600
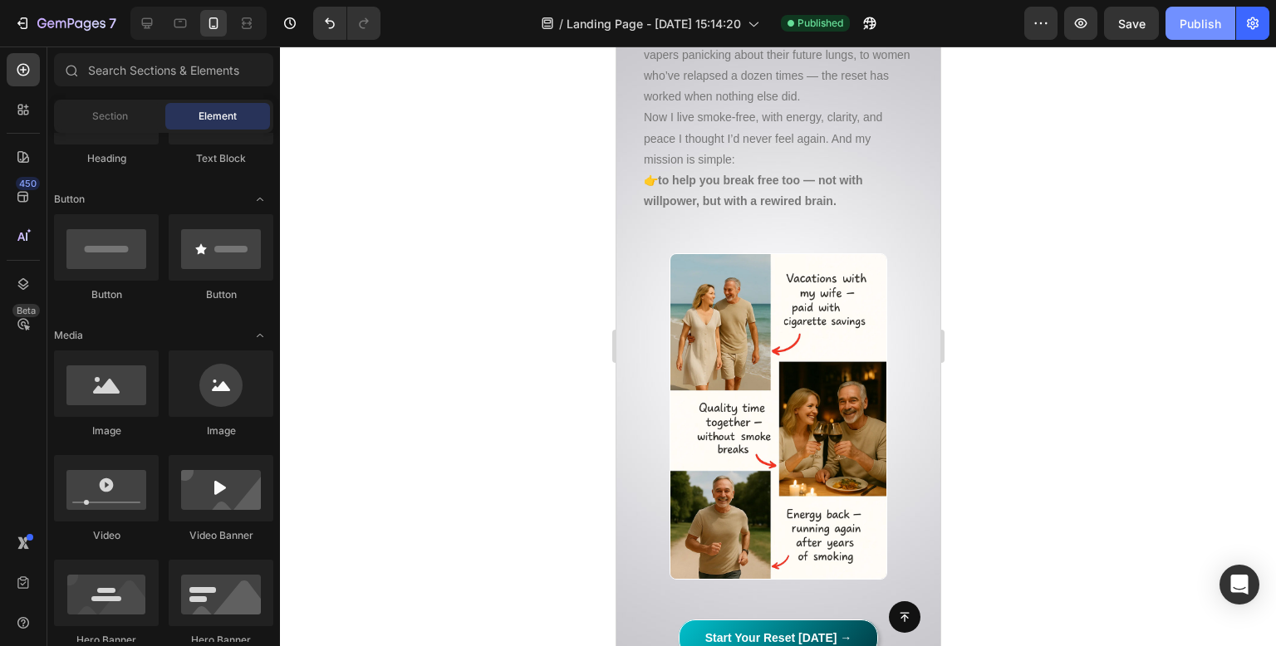
click at [1215, 22] on div "Publish" at bounding box center [1201, 23] width 42 height 17
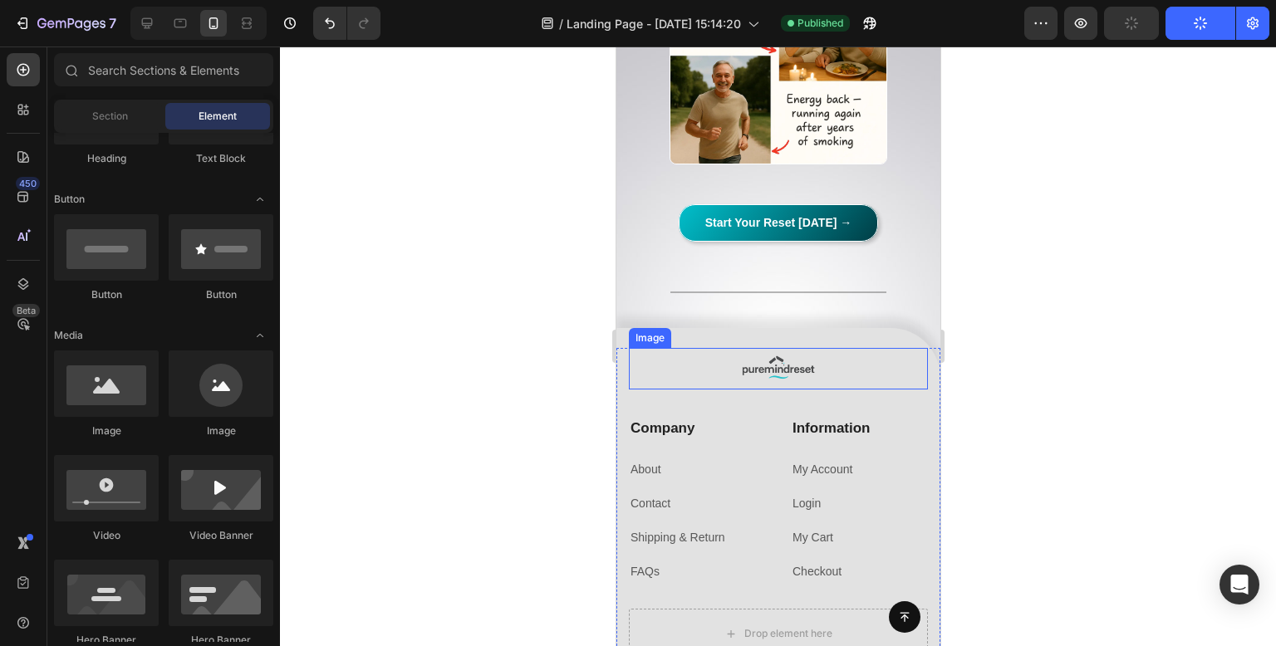
scroll to position [18262, 0]
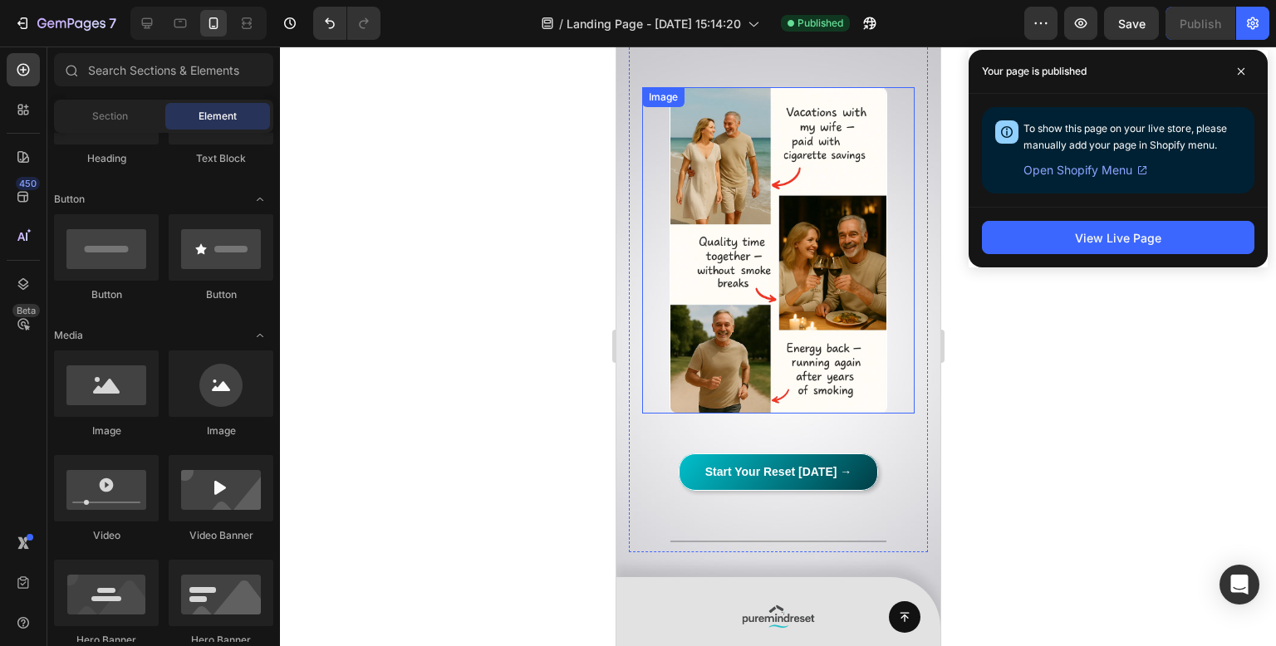
click at [738, 332] on img at bounding box center [778, 250] width 218 height 327
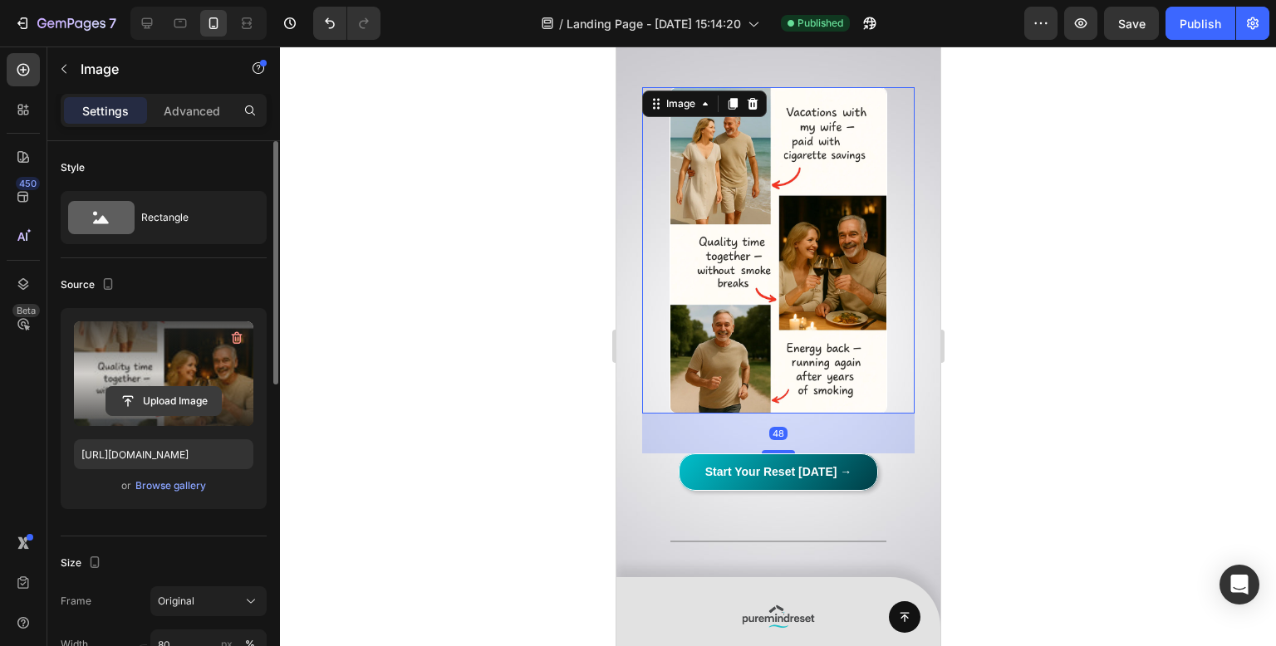
click at [148, 410] on input "file" at bounding box center [163, 401] width 115 height 28
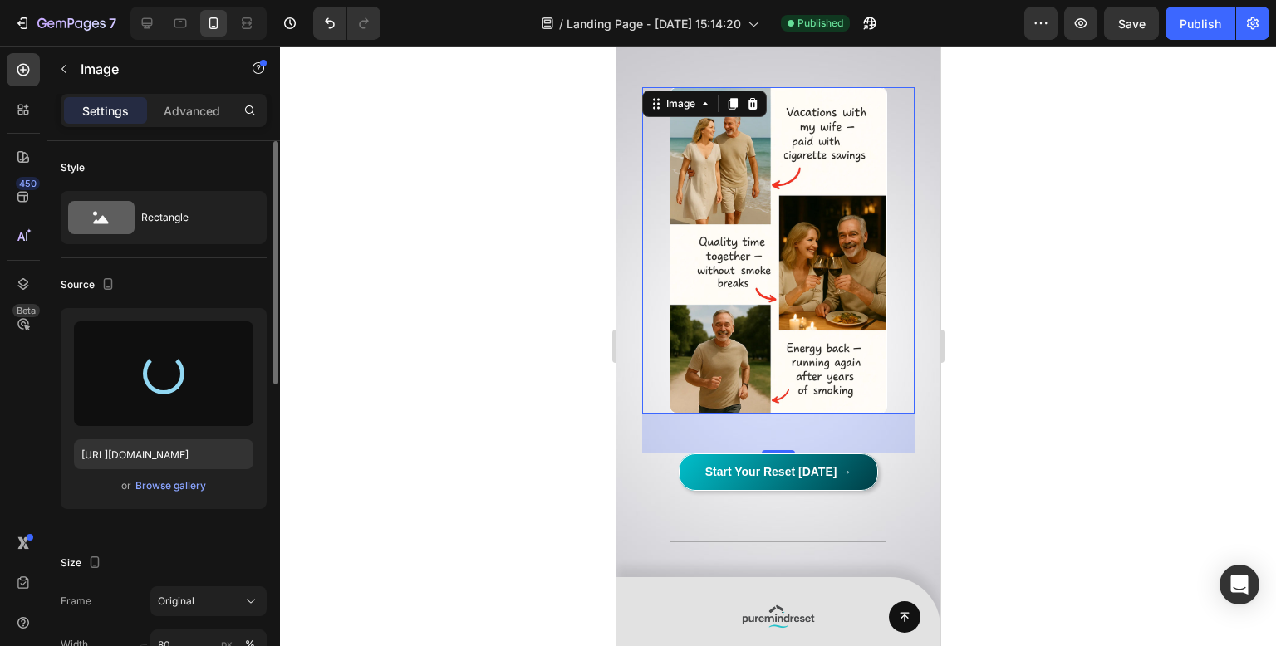
type input "[URL][DOMAIN_NAME]"
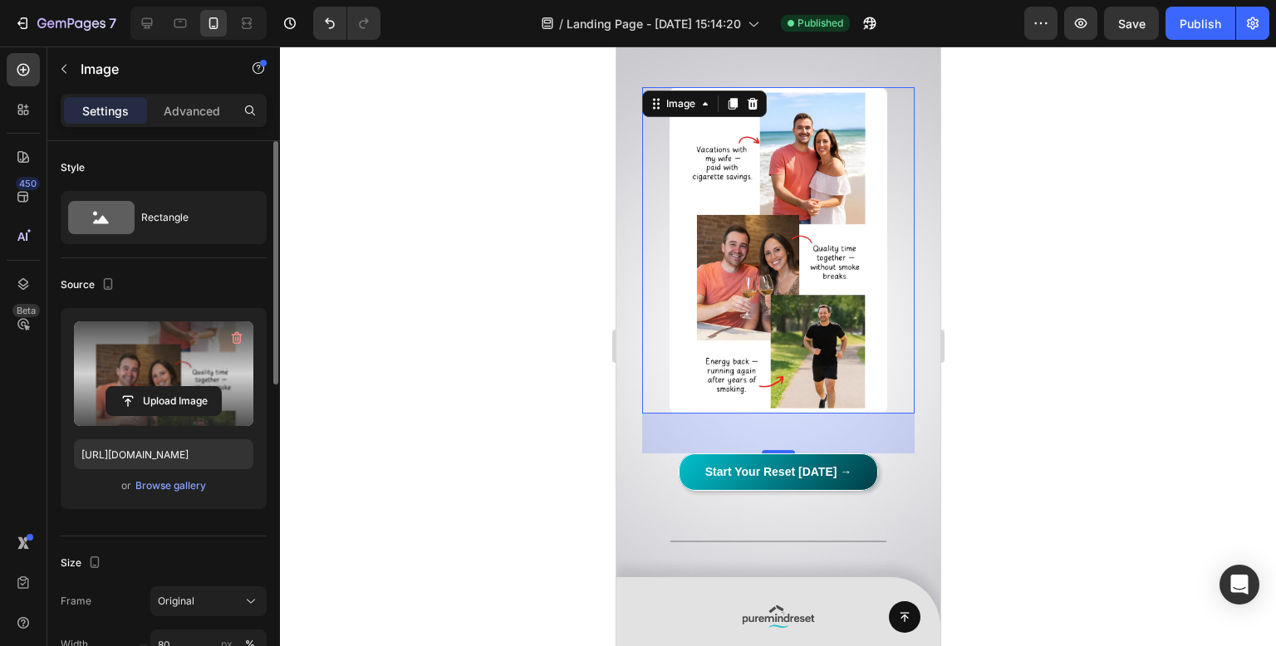
click at [473, 195] on div at bounding box center [778, 347] width 996 height 600
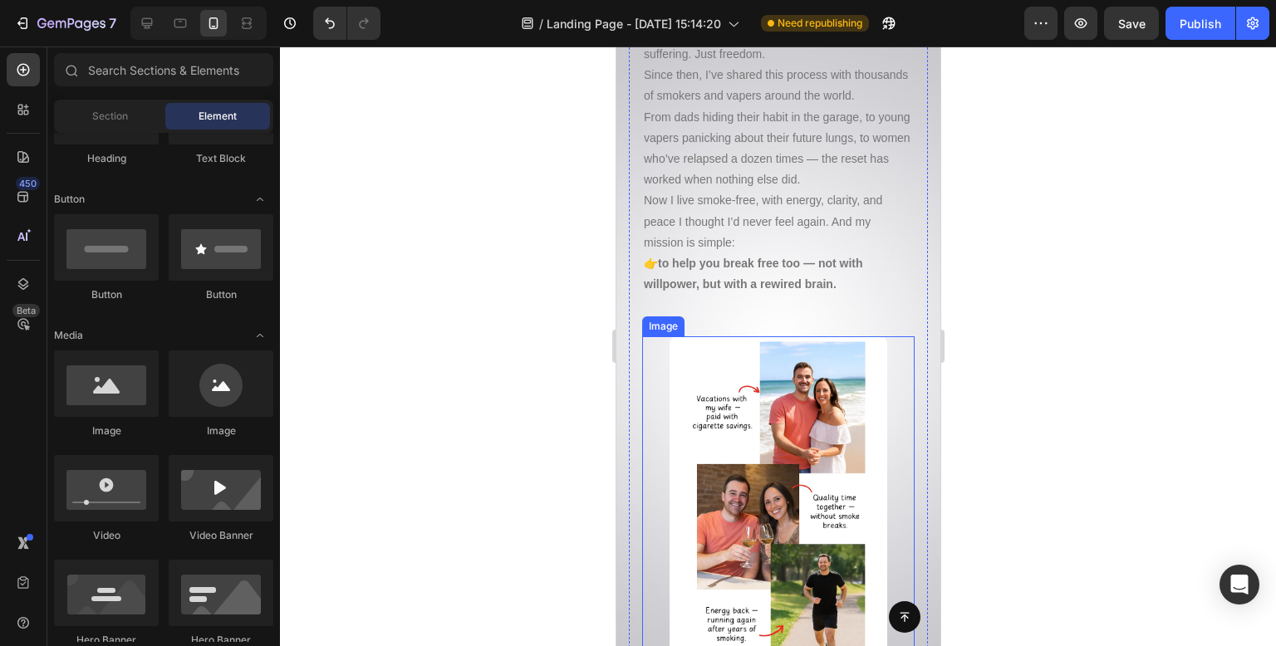
scroll to position [18096, 0]
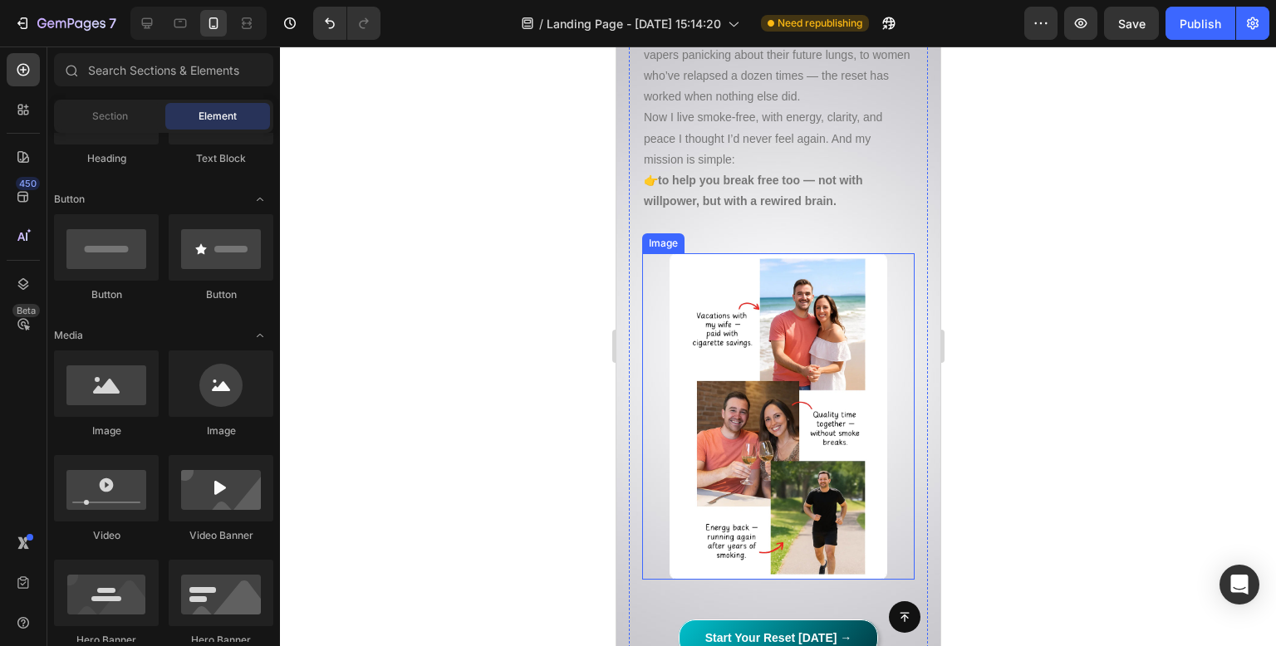
click at [813, 425] on img at bounding box center [778, 416] width 218 height 327
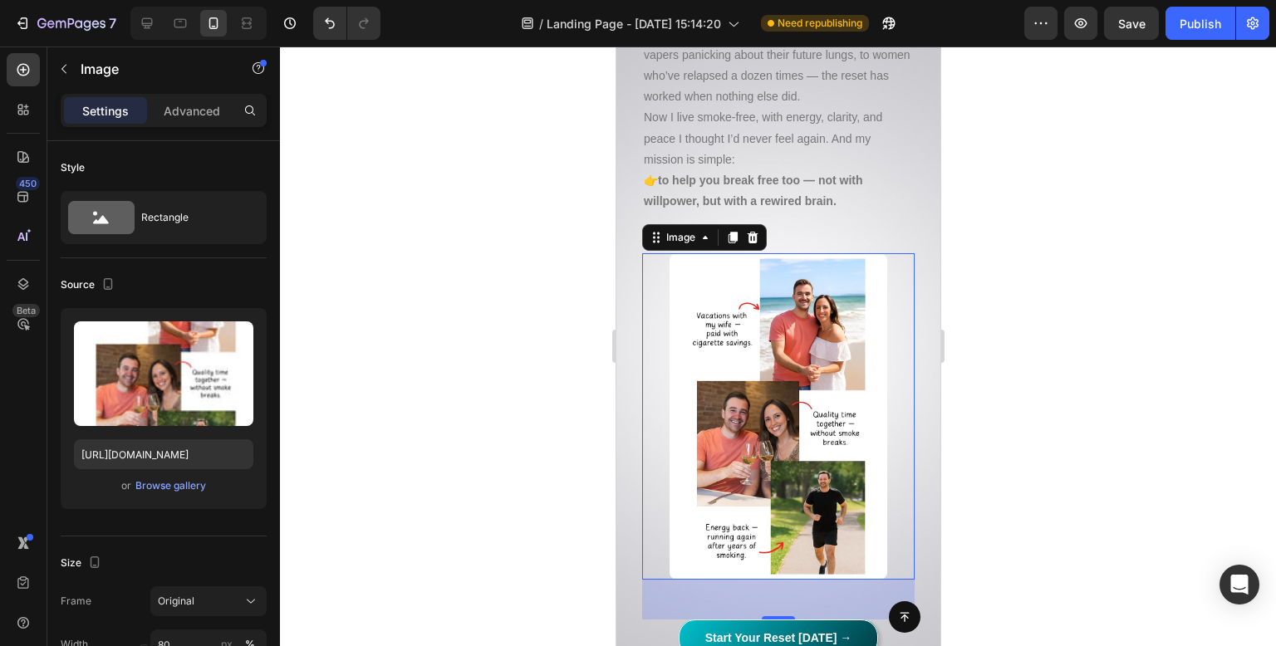
click at [492, 188] on div at bounding box center [778, 347] width 996 height 600
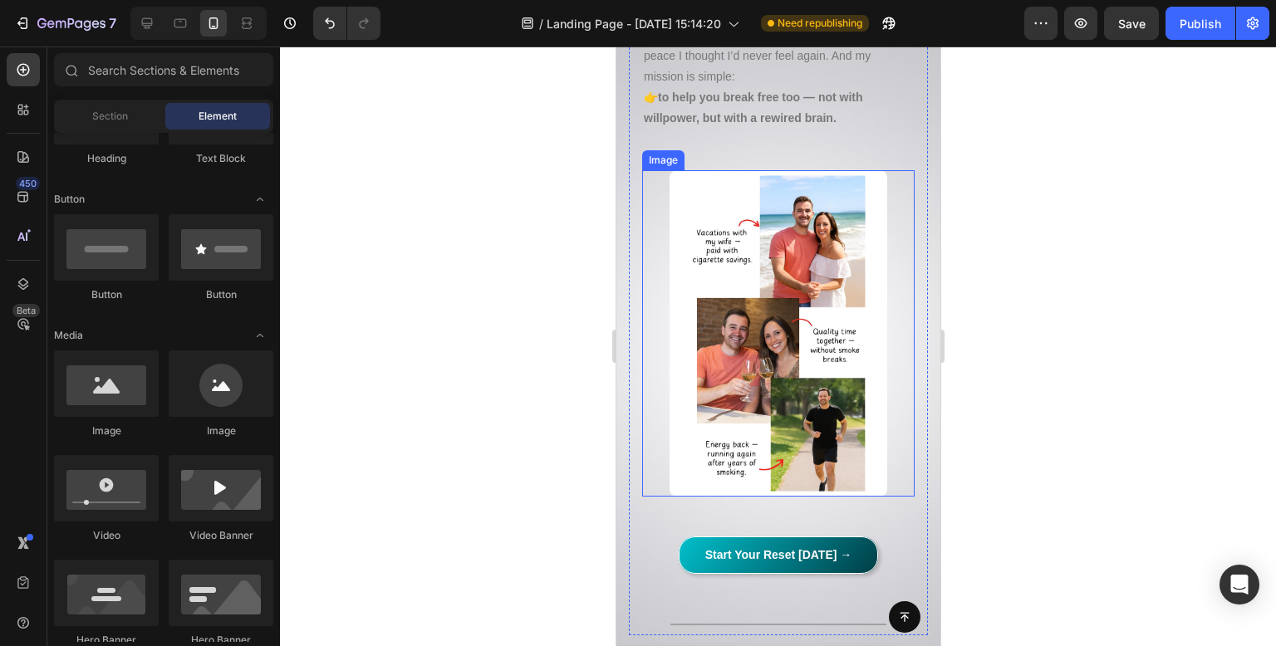
scroll to position [18511, 0]
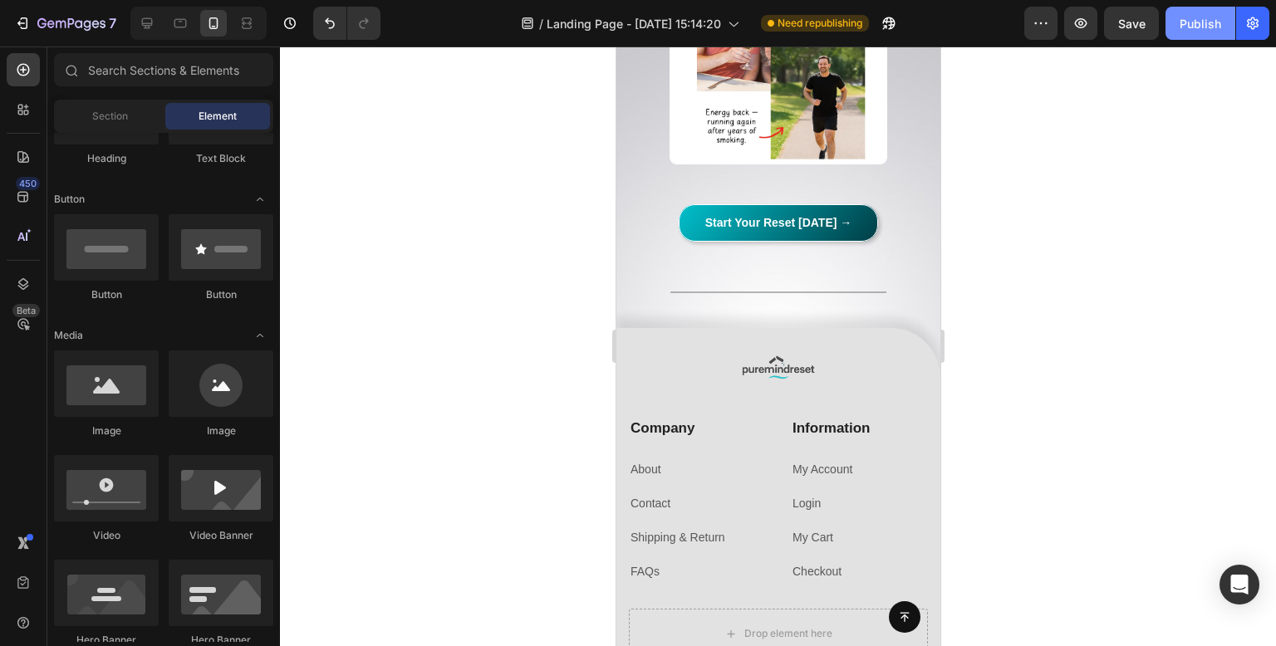
click at [1211, 25] on div "Publish" at bounding box center [1201, 23] width 42 height 17
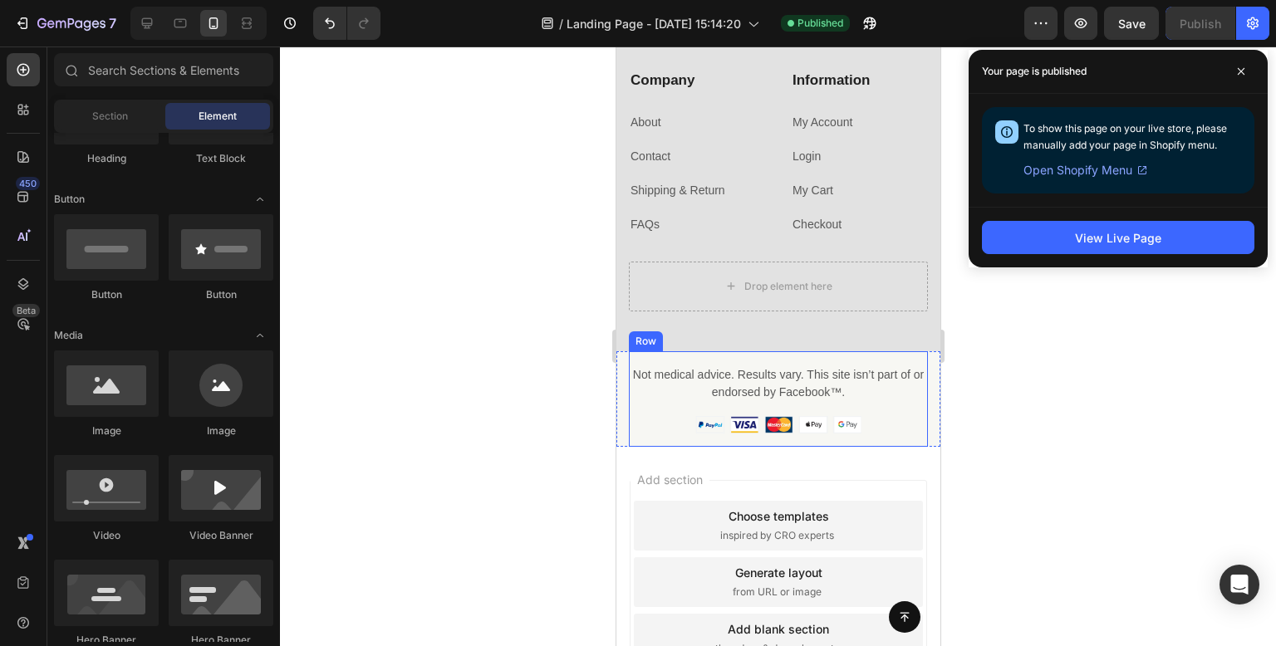
scroll to position [18262, 0]
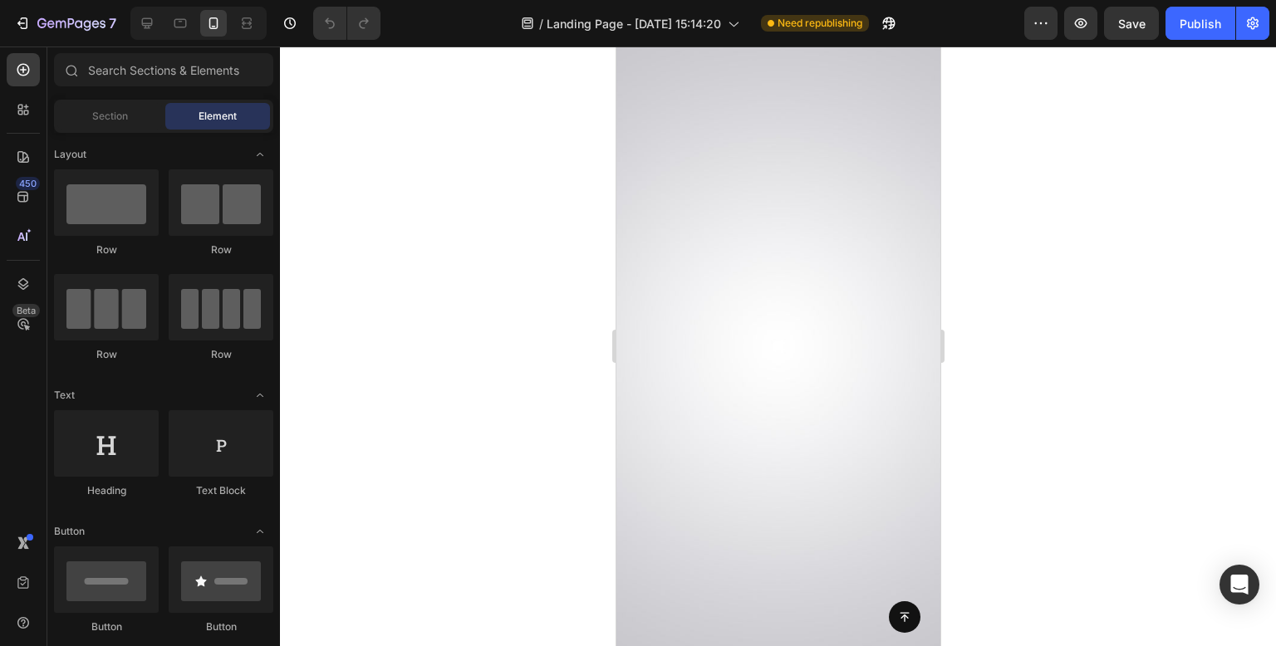
scroll to position [15704, 0]
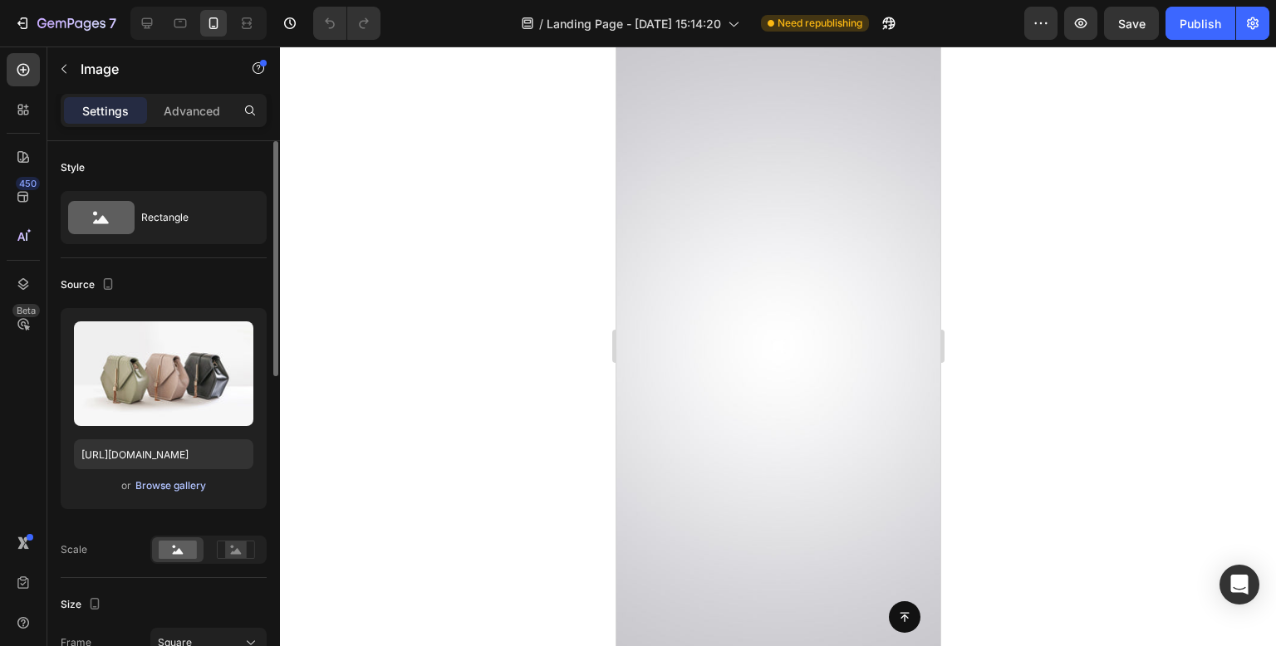
click at [182, 488] on div "Browse gallery" at bounding box center [170, 486] width 71 height 15
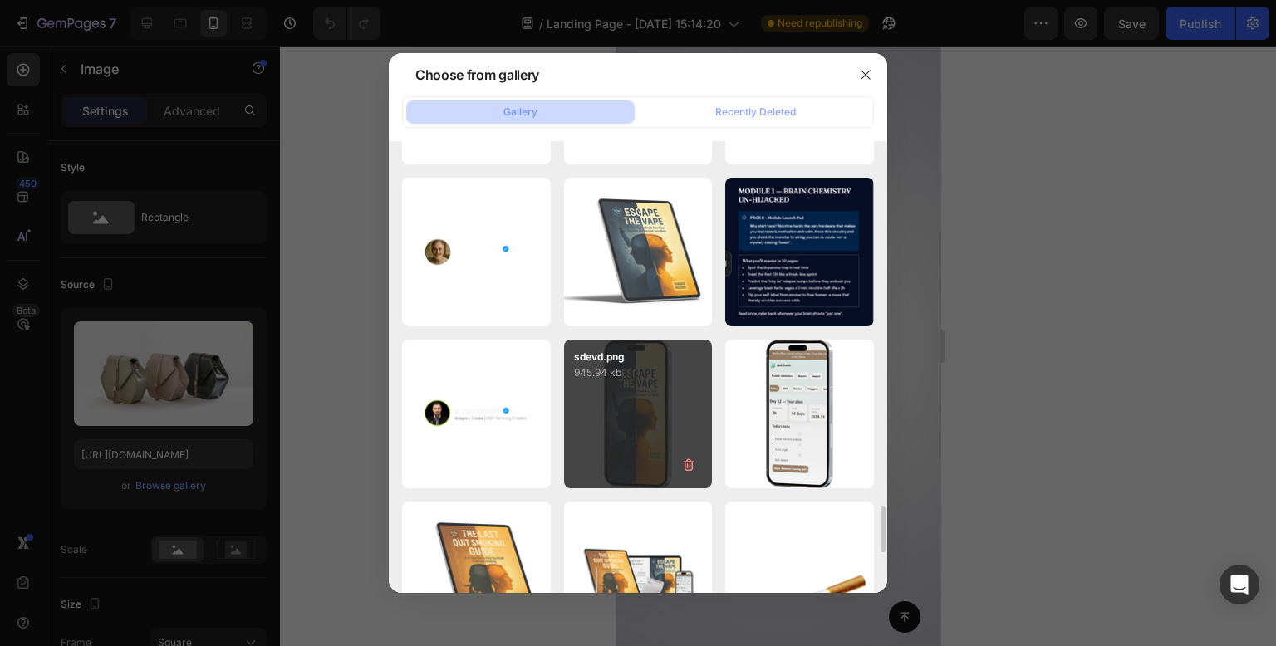
scroll to position [3617, 0]
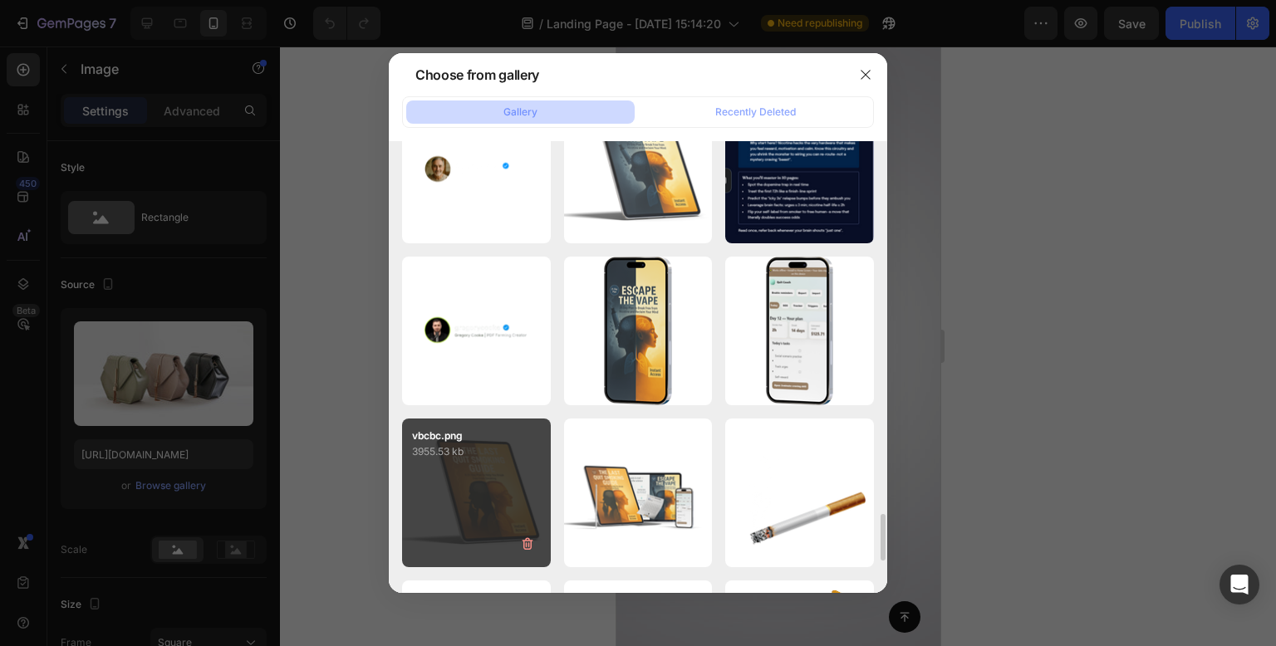
click at [492, 499] on div "vbcbc.png 3955.53 kb" at bounding box center [476, 493] width 149 height 149
type input "https://cdn.shopify.com/s/files/1/0957/3122/0821/files/gempages_571944393670394…"
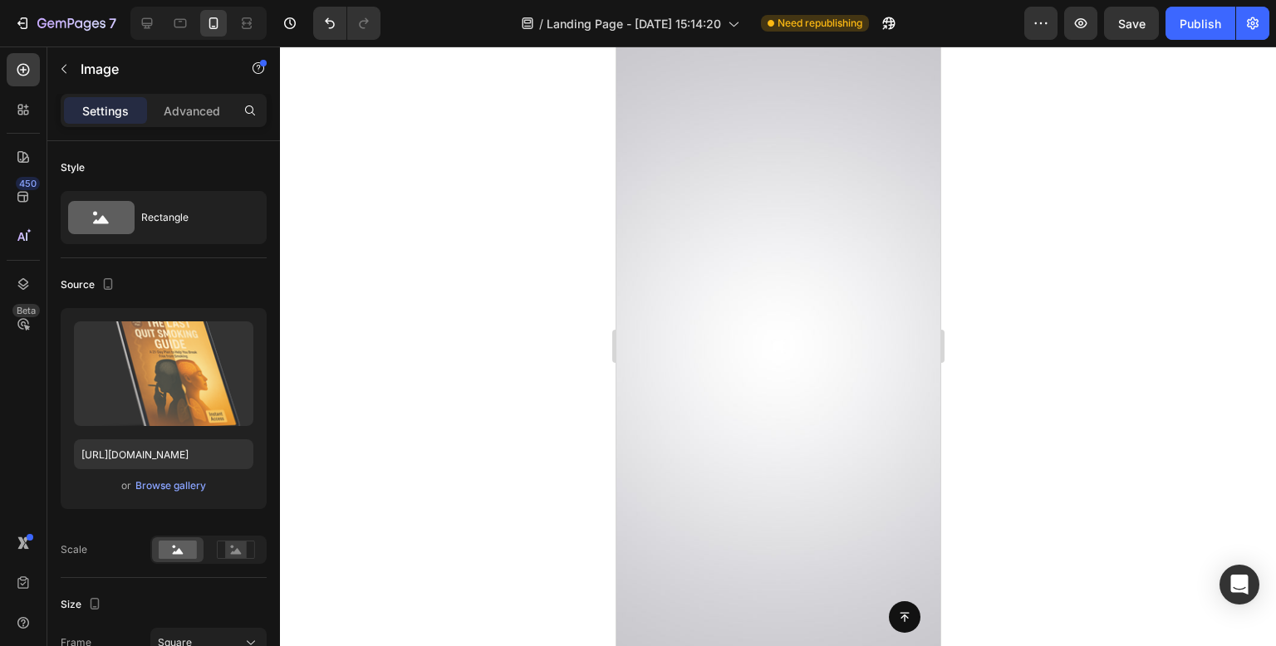
click at [487, 358] on div at bounding box center [778, 347] width 996 height 600
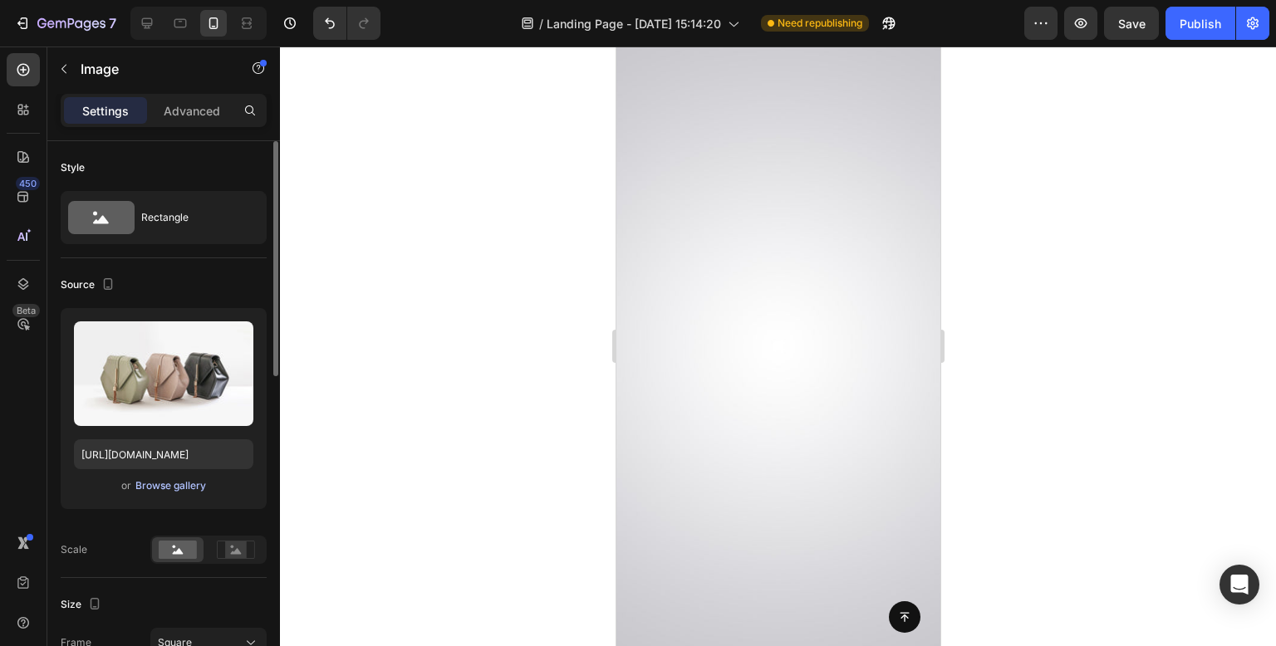
click at [189, 489] on div "Browse gallery" at bounding box center [170, 486] width 71 height 15
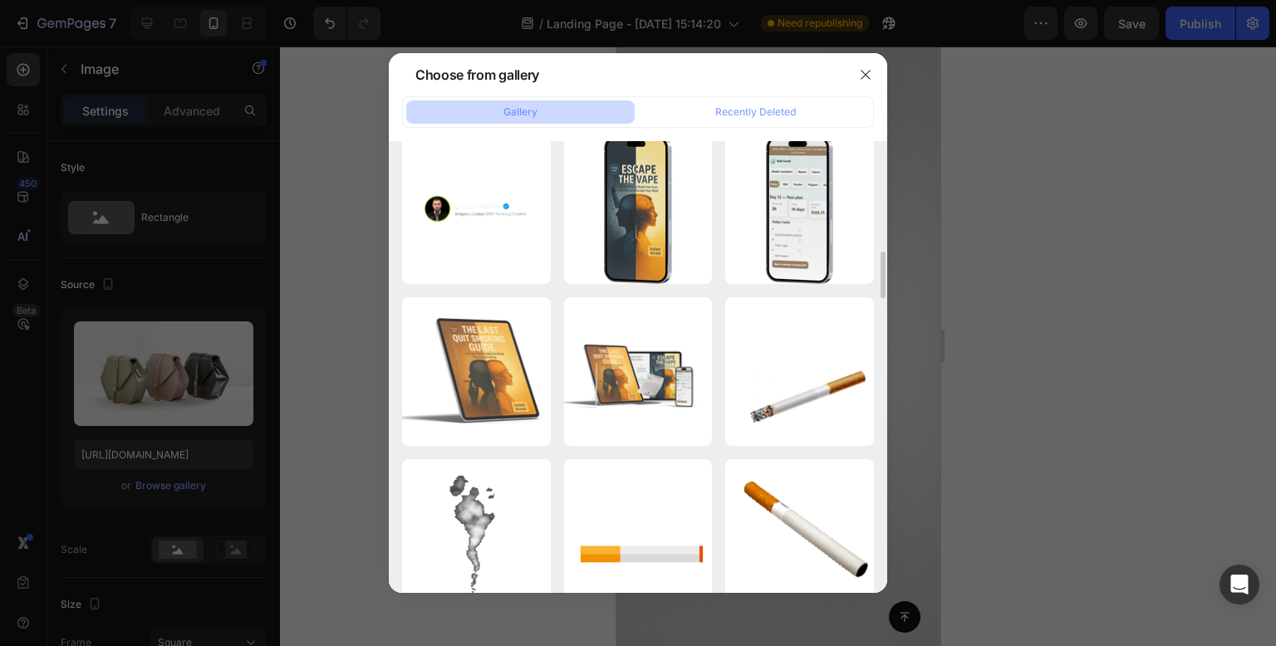
scroll to position [3490, 0]
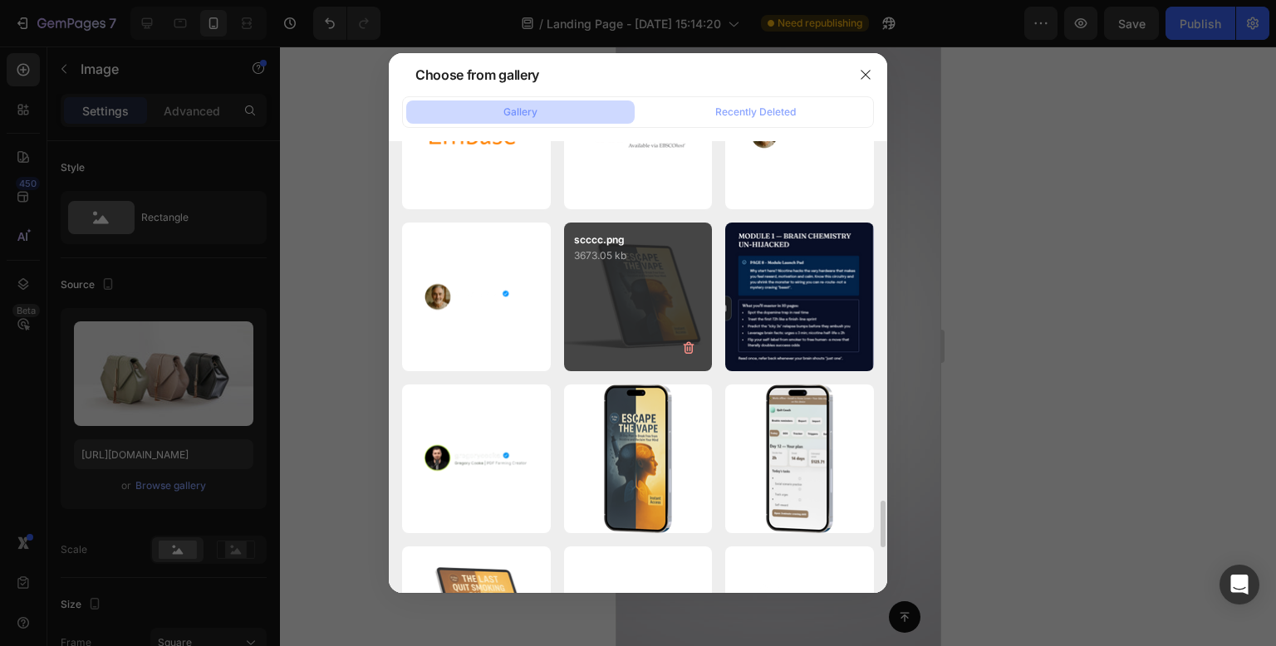
click at [650, 296] on div "scccc.png 3673.05 kb" at bounding box center [638, 297] width 149 height 149
type input "https://cdn.shopify.com/s/files/1/0957/3122/0821/files/gempages_571944393670394…"
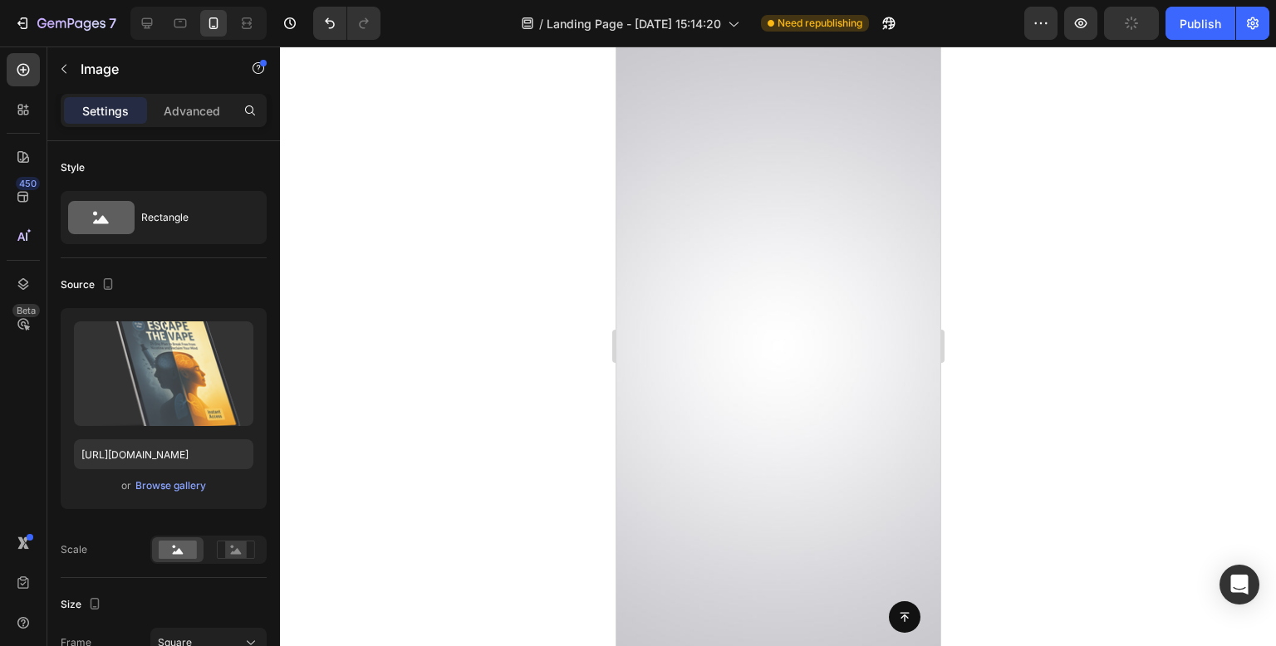
click at [489, 379] on div at bounding box center [778, 347] width 996 height 600
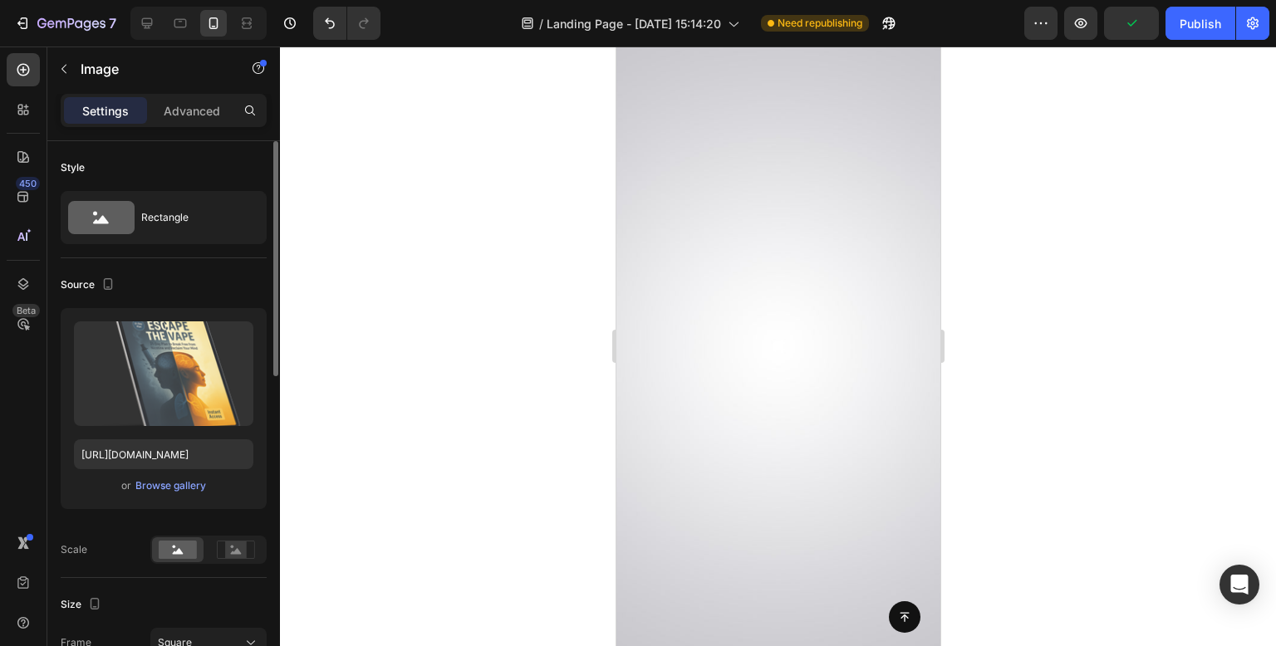
scroll to position [249, 0]
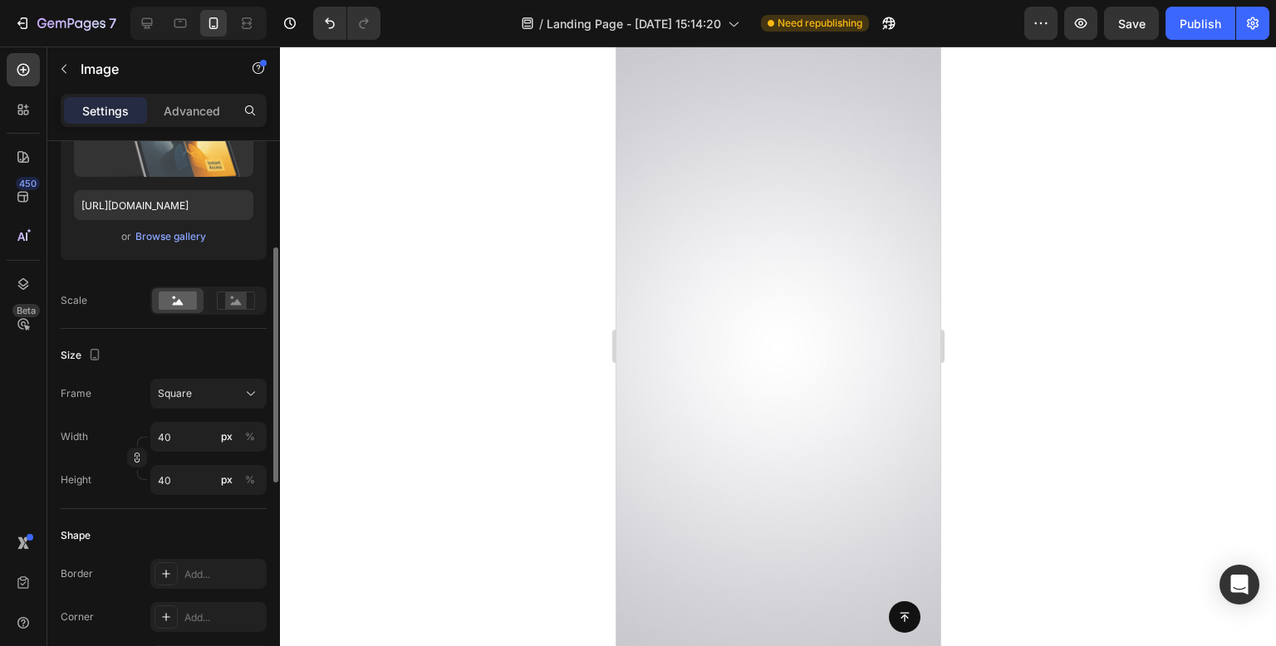
click at [517, 374] on div at bounding box center [778, 347] width 996 height 600
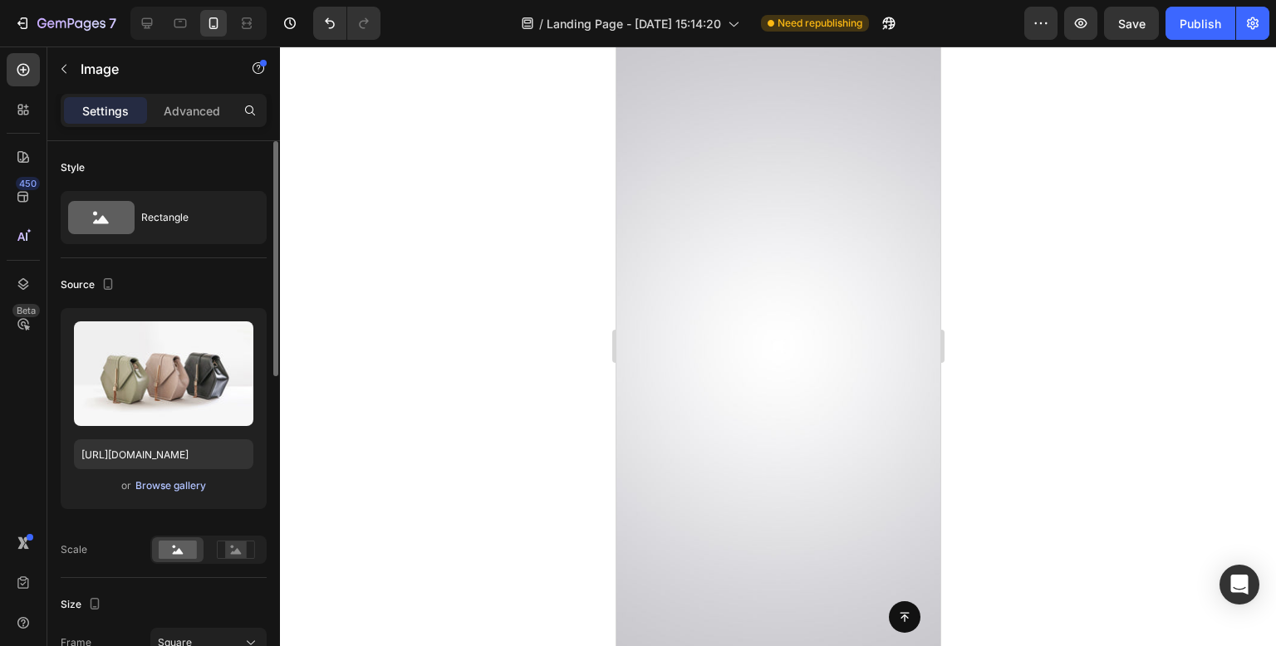
click at [185, 484] on div "Browse gallery" at bounding box center [170, 486] width 71 height 15
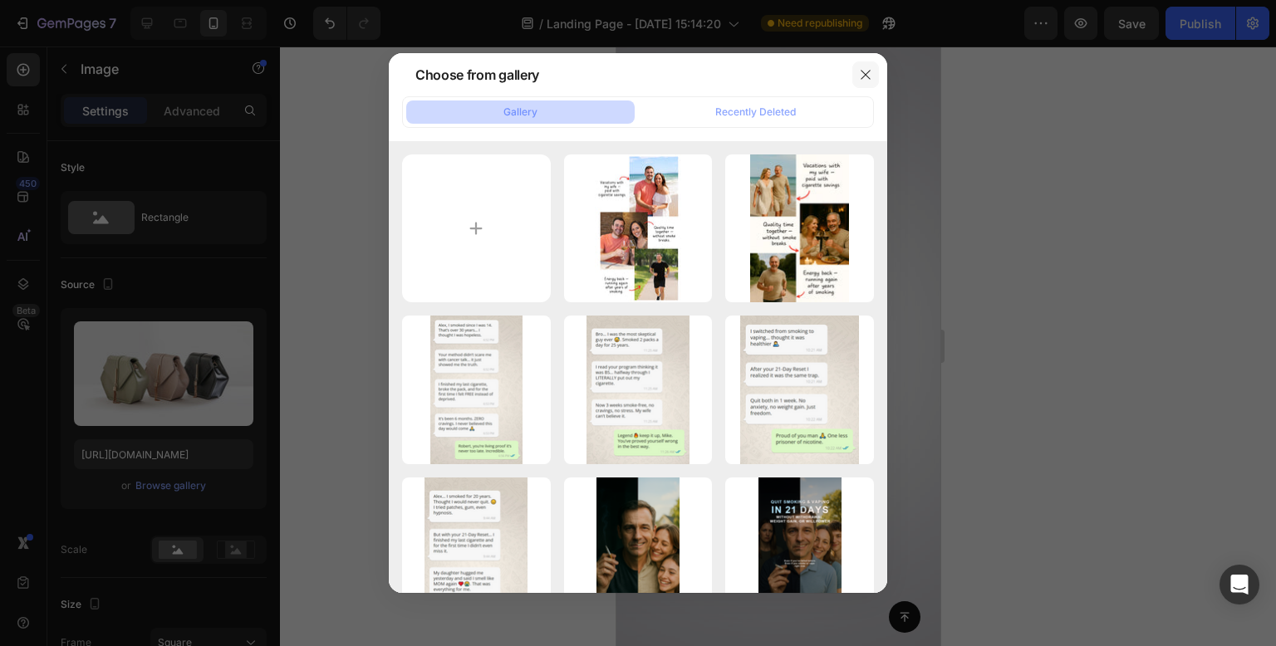
click at [867, 74] on icon "button" at bounding box center [865, 74] width 13 height 13
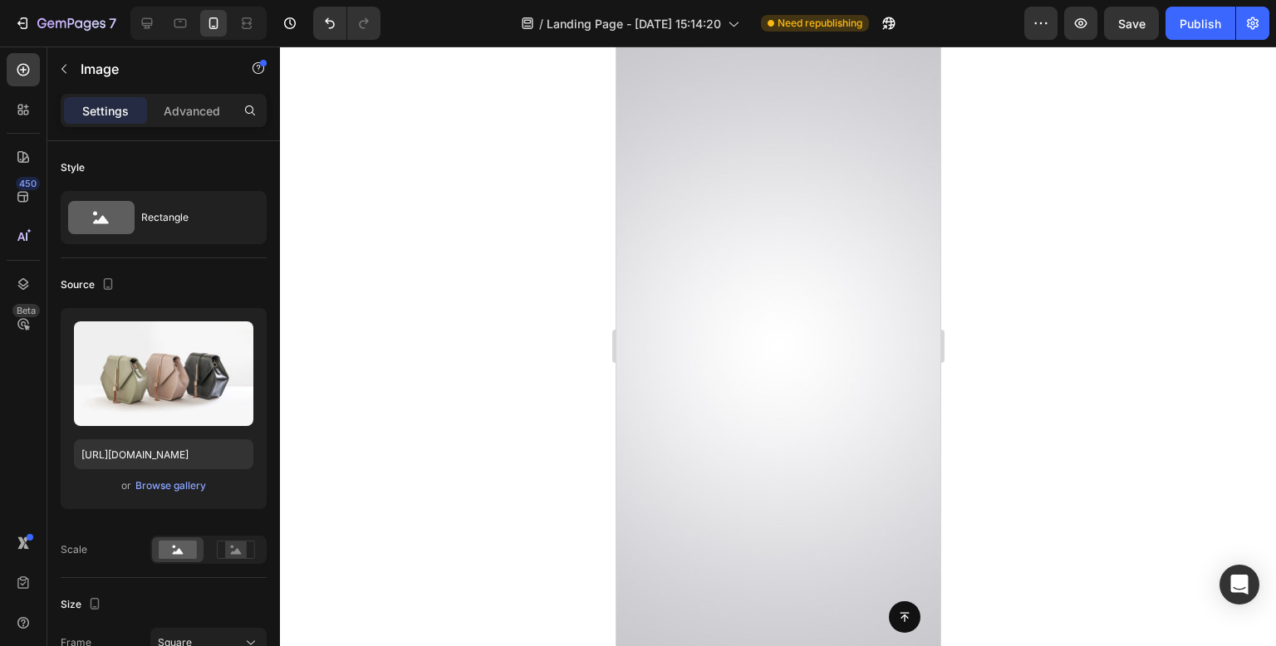
click at [1038, 330] on div at bounding box center [778, 347] width 996 height 600
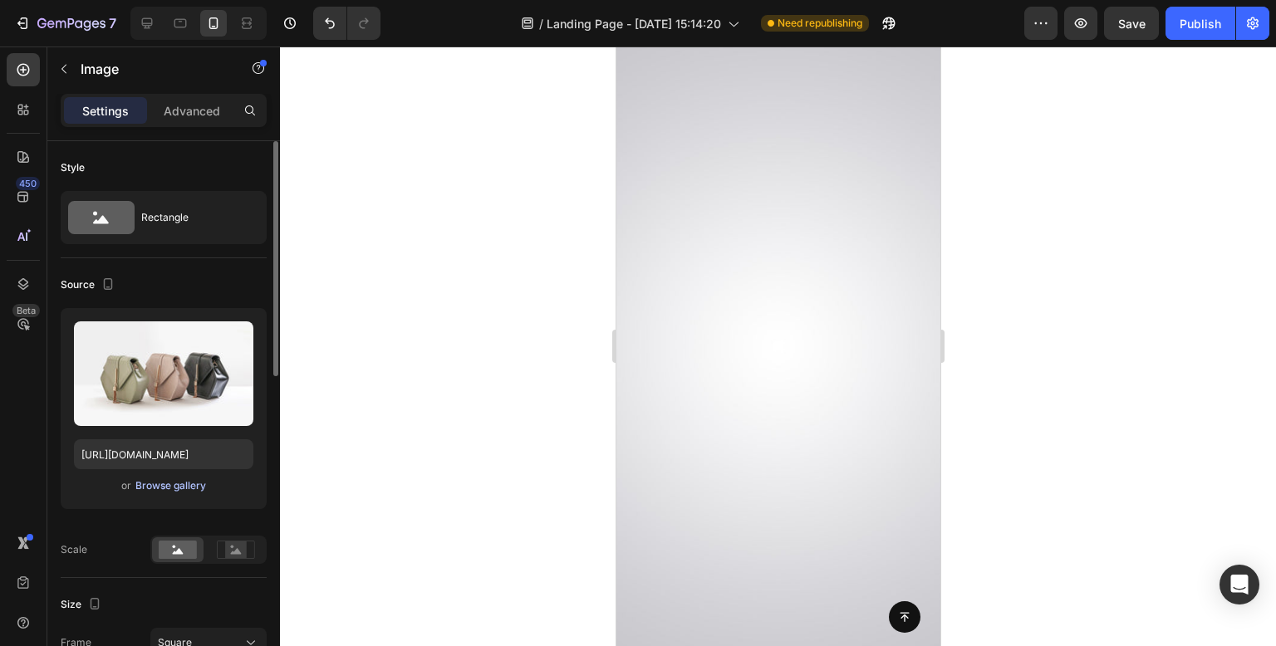
click at [188, 486] on div "Browse gallery" at bounding box center [170, 486] width 71 height 15
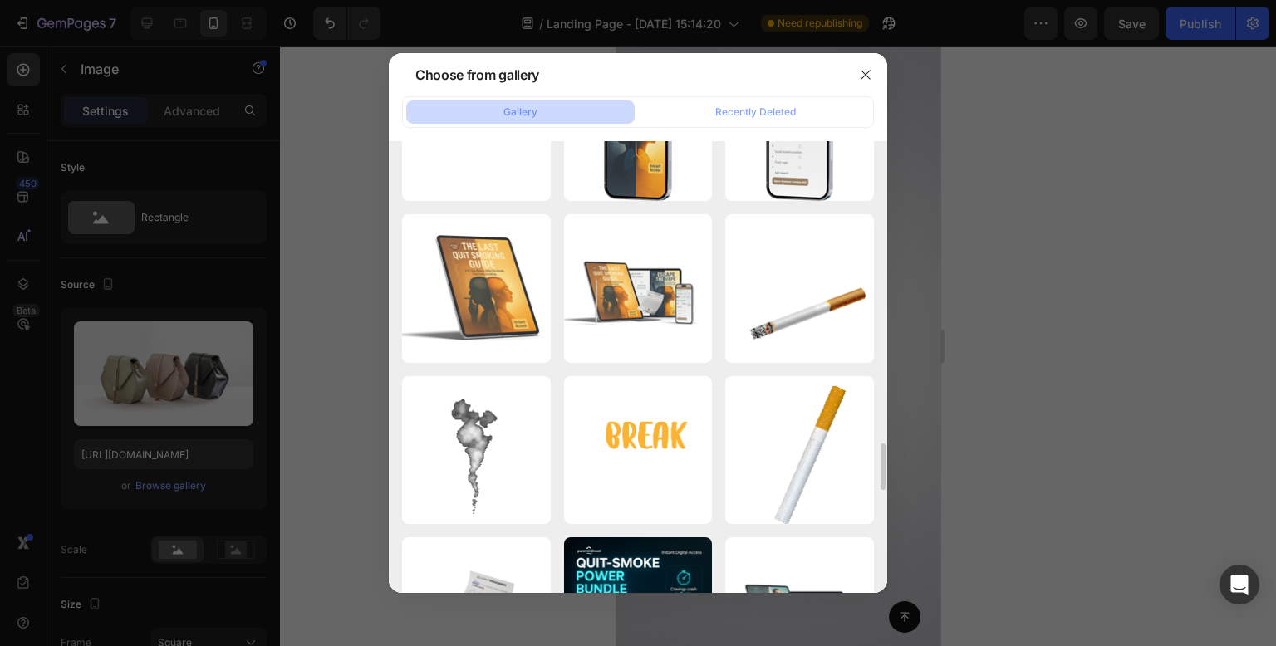
scroll to position [3573, 0]
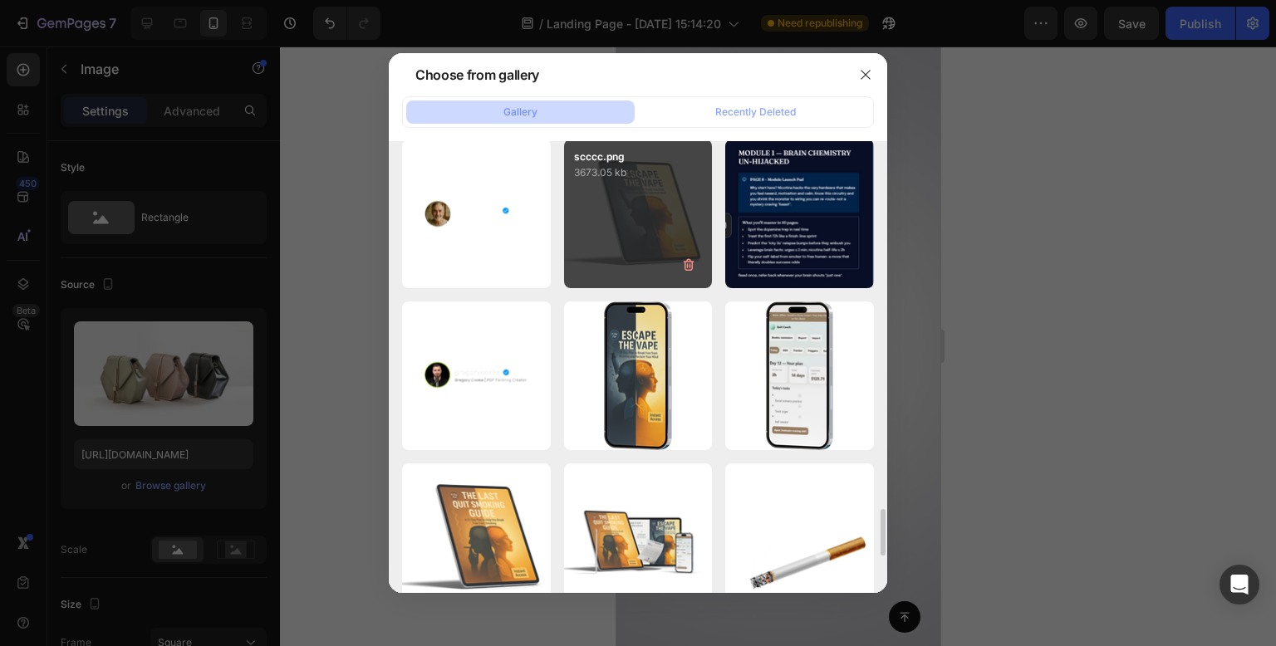
click at [673, 240] on div "scccc.png 3673.05 kb" at bounding box center [638, 214] width 149 height 149
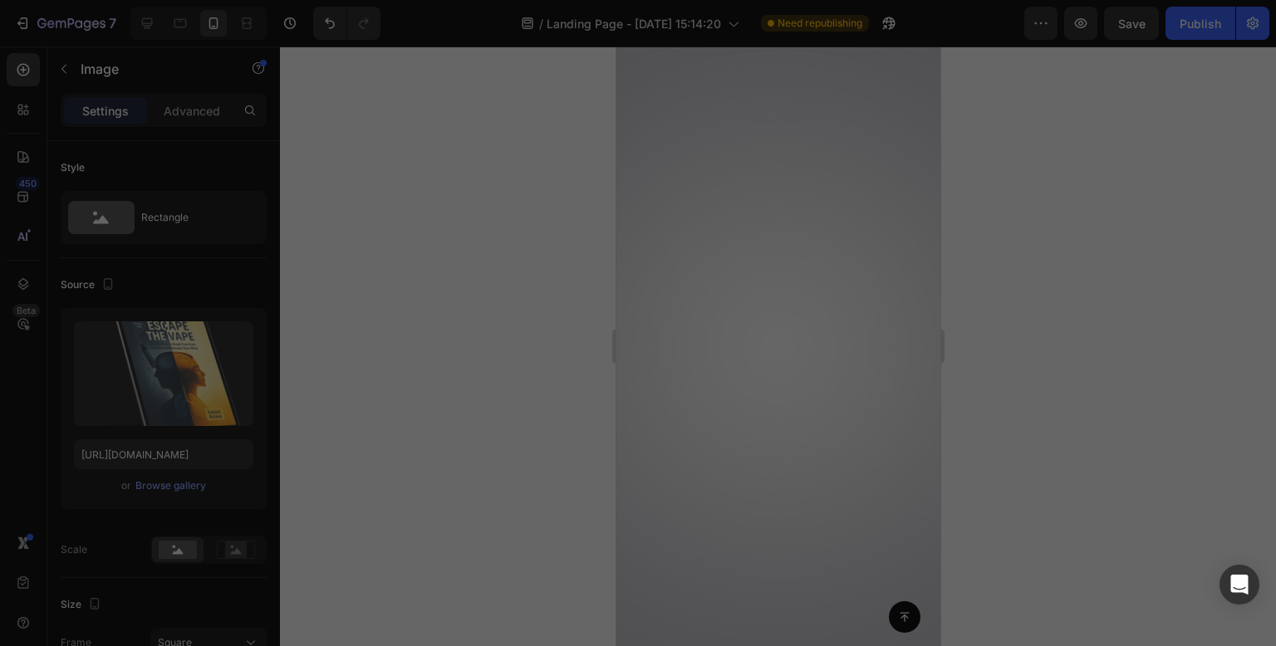
type input "https://cdn.shopify.com/s/files/1/0957/3122/0821/files/gempages_571944393670394…"
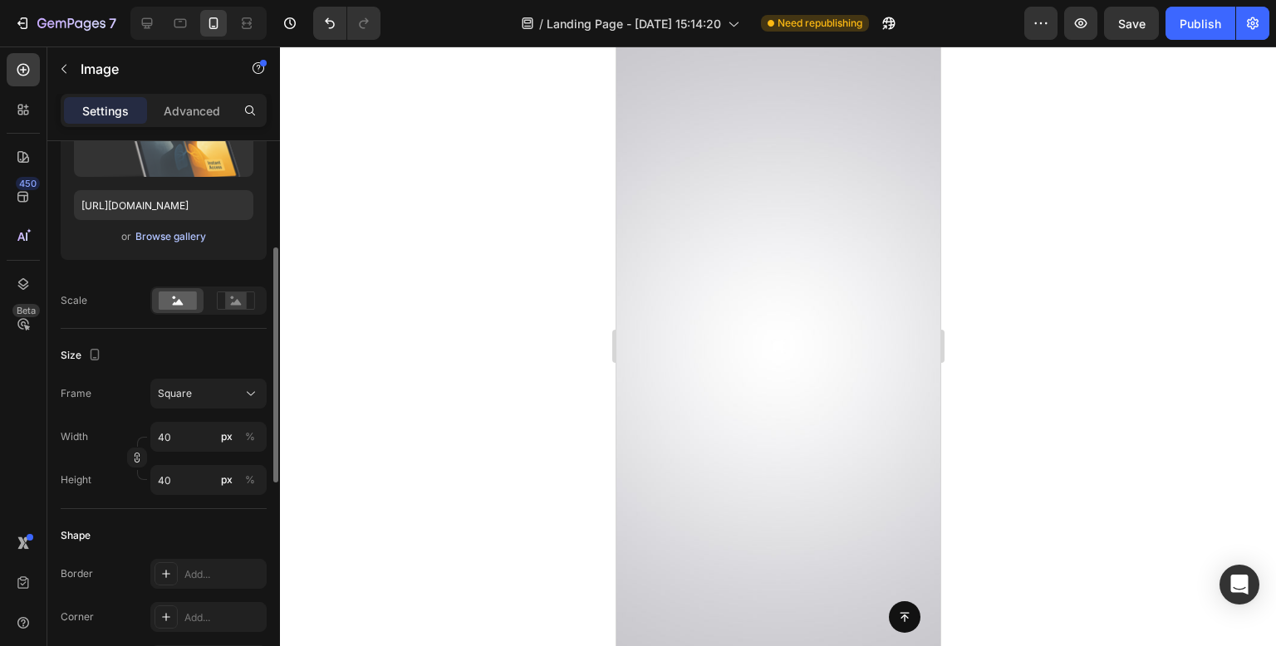
click at [158, 238] on div "Browse gallery" at bounding box center [170, 236] width 71 height 15
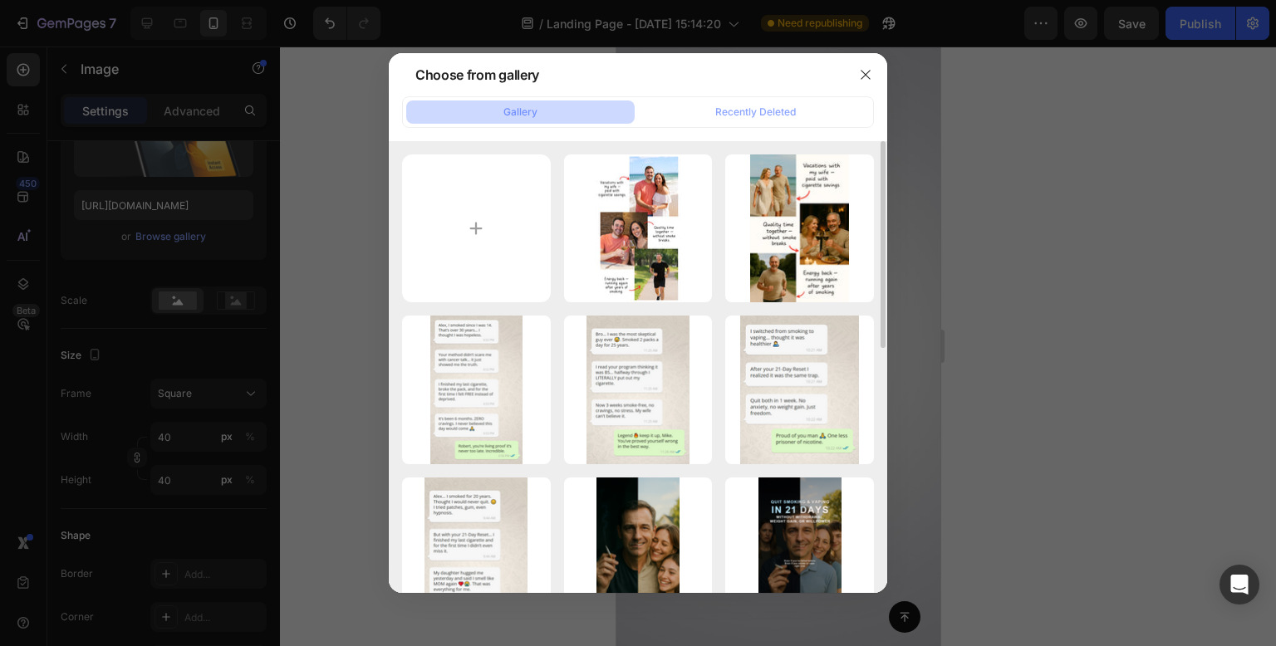
scroll to position [499, 0]
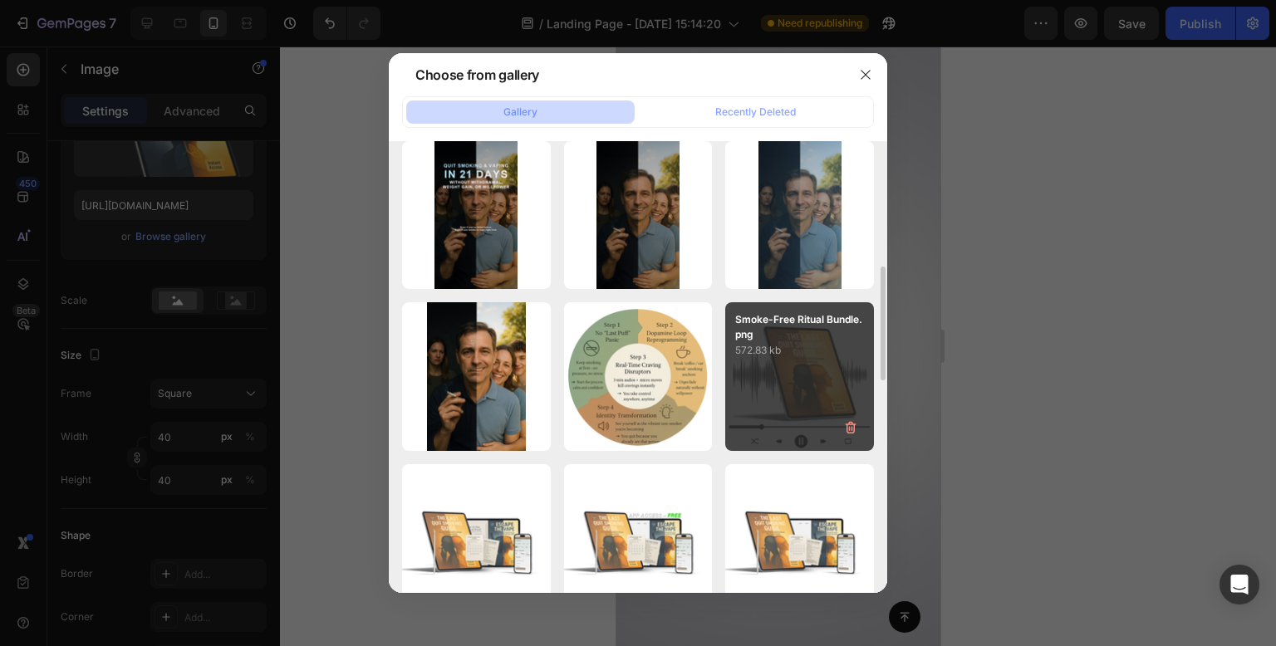
click at [799, 346] on p "572.83 kb" at bounding box center [799, 350] width 129 height 17
type input "https://cdn.shopify.com/s/files/1/0957/3122/0821/files/gempages_571944393670394…"
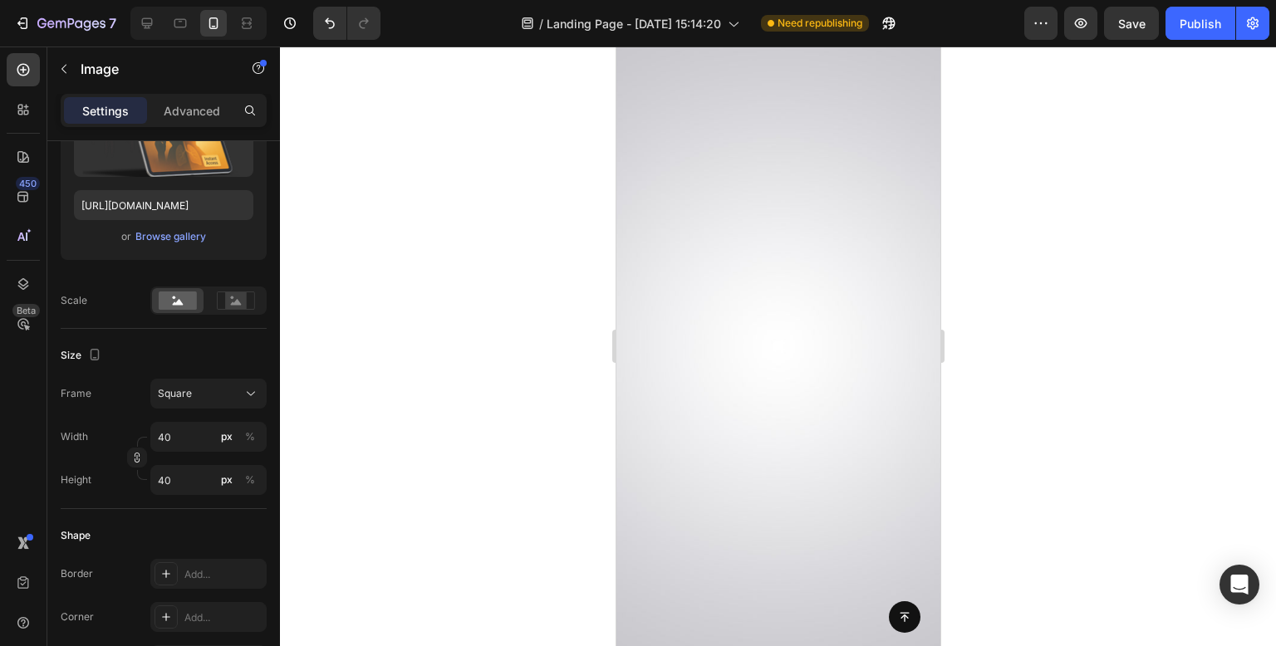
click at [512, 323] on div at bounding box center [778, 347] width 996 height 600
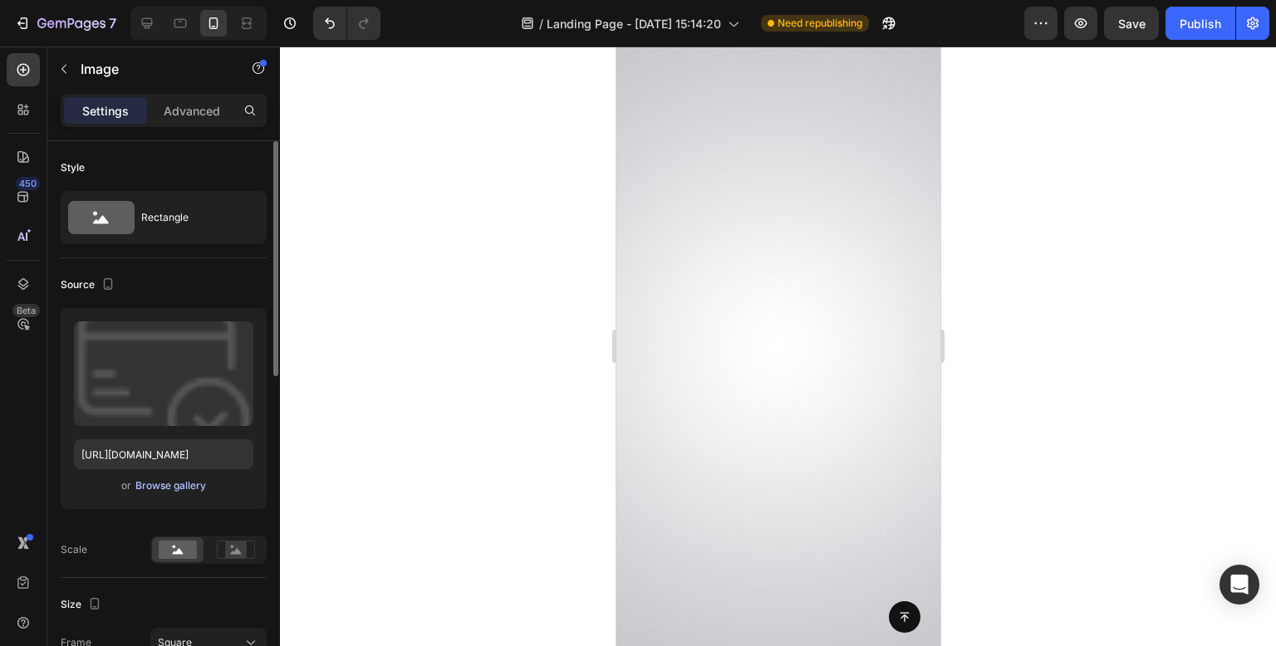
click at [178, 483] on div "Browse gallery" at bounding box center [170, 486] width 71 height 15
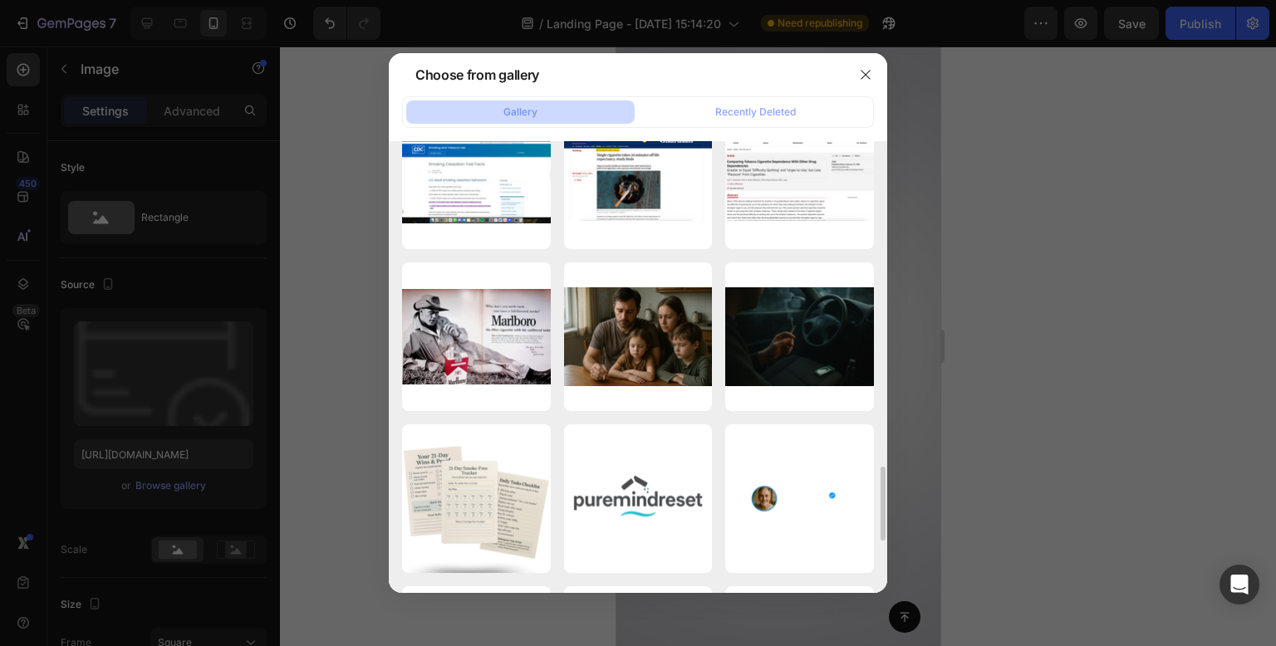
scroll to position [2077, 0]
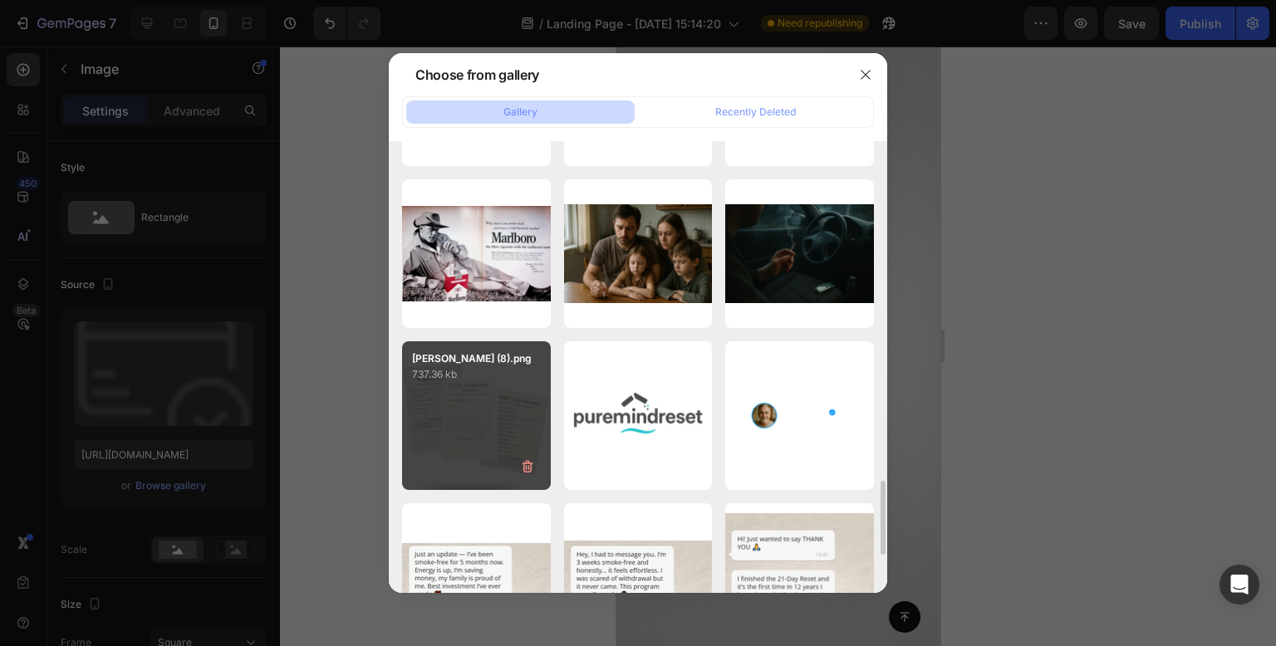
click at [463, 388] on div "Alex Marten (8).png 737.36 kb" at bounding box center [476, 415] width 149 height 149
type input "https://cdn.shopify.com/s/files/1/0957/3122/0821/files/gempages_571944393670394…"
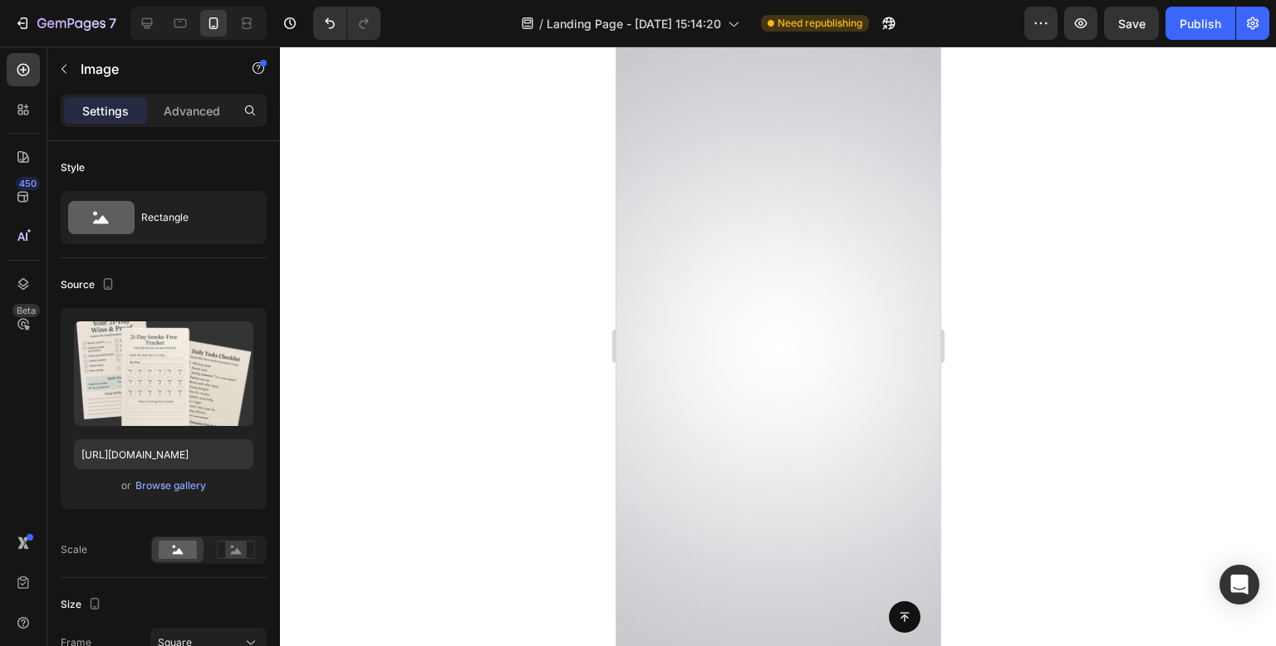
click at [465, 359] on div at bounding box center [778, 347] width 996 height 600
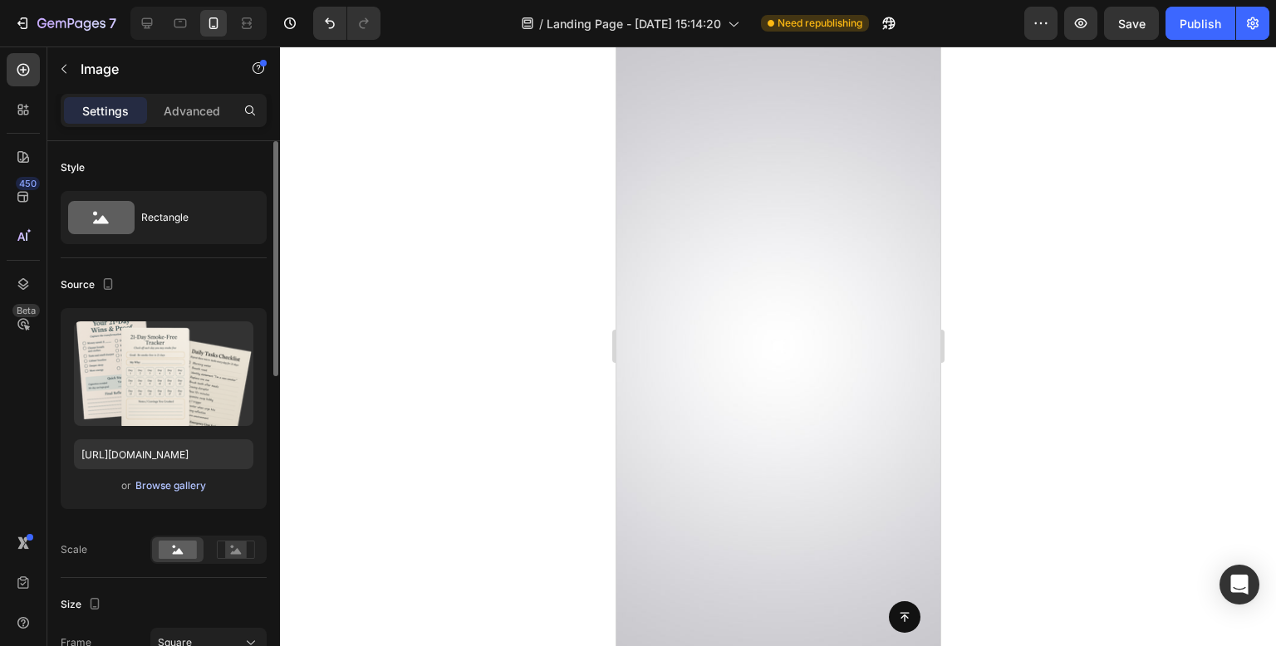
click at [179, 479] on div "Browse gallery" at bounding box center [170, 486] width 71 height 15
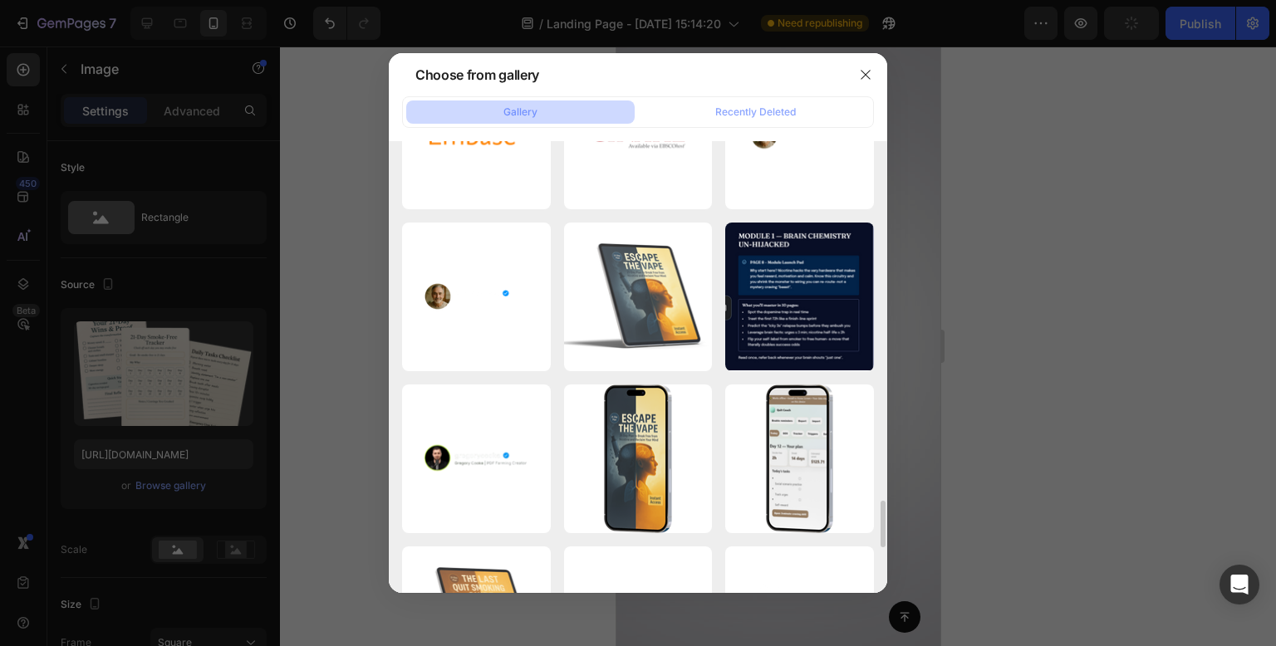
scroll to position [3656, 0]
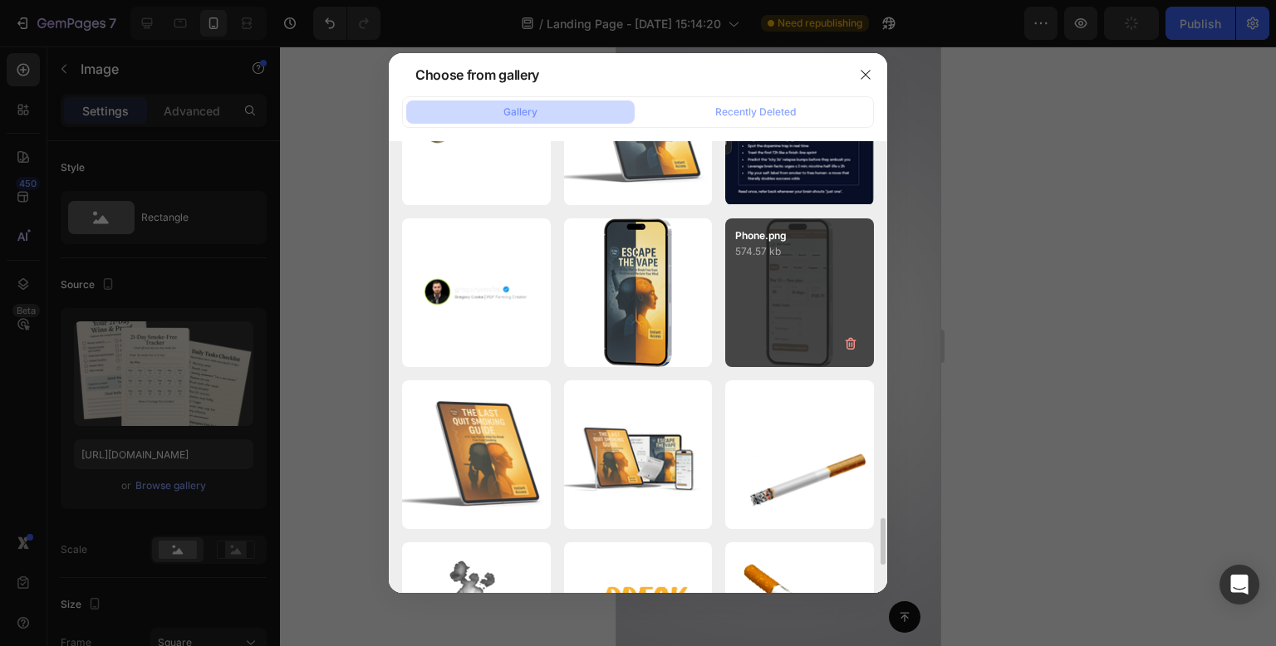
click at [798, 297] on div "Phone.png 574.57 kb" at bounding box center [799, 293] width 149 height 149
type input "https://cdn.shopify.com/s/files/1/0957/3122/0821/files/gempages_571944393670394…"
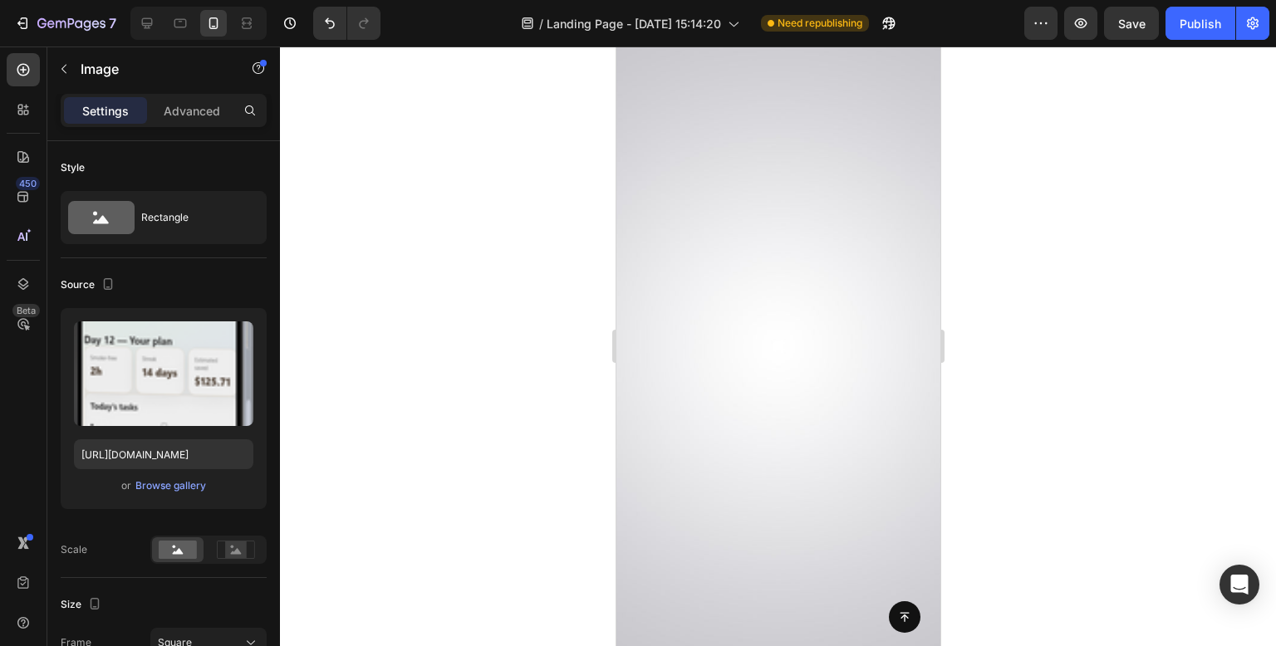
click at [523, 427] on div at bounding box center [778, 347] width 996 height 600
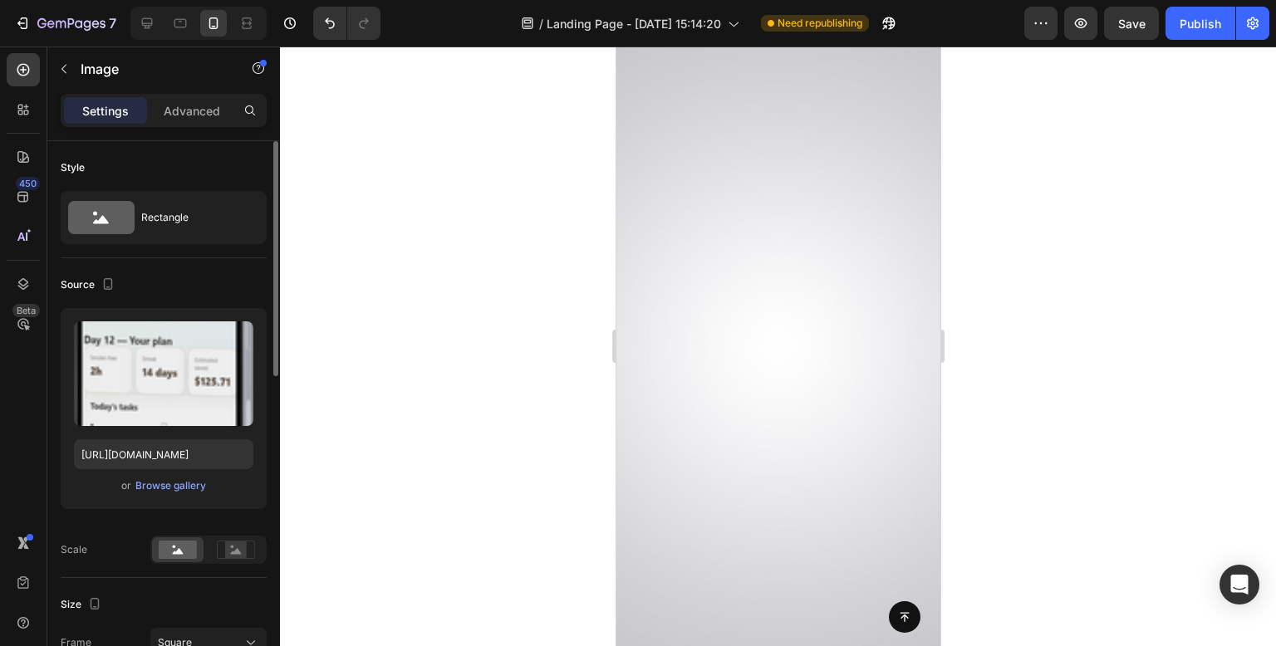
scroll to position [166, 0]
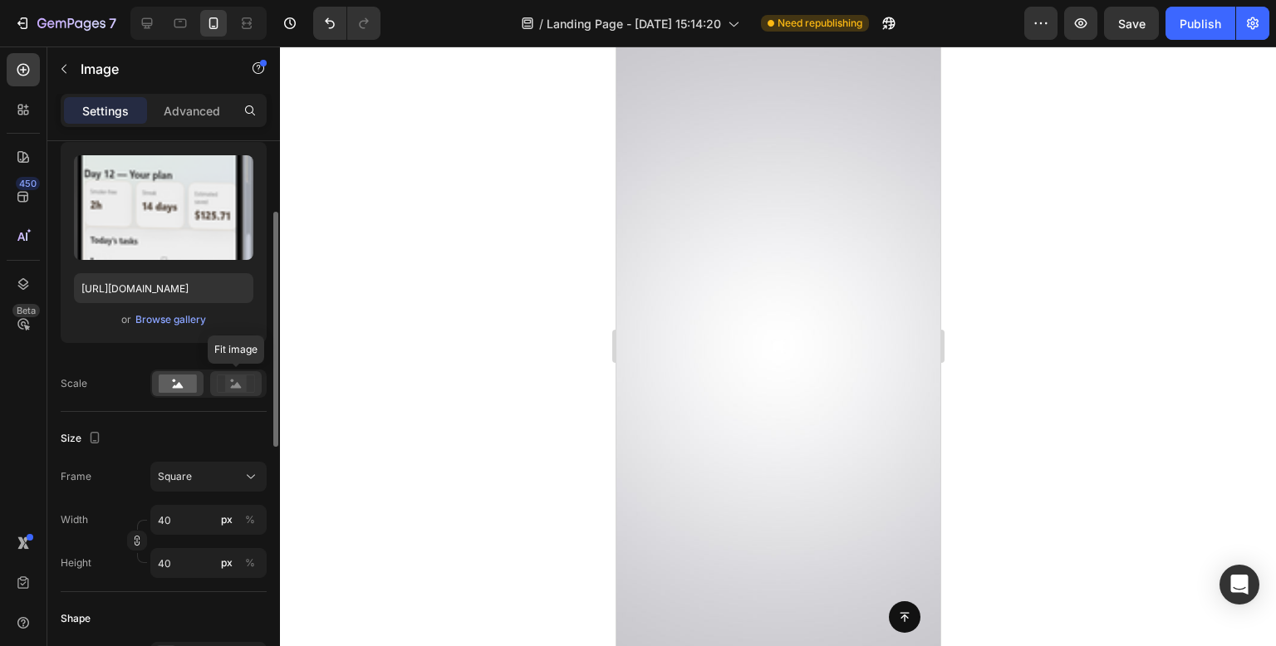
click at [238, 387] on icon at bounding box center [236, 385] width 11 height 6
click at [538, 335] on div at bounding box center [778, 347] width 996 height 600
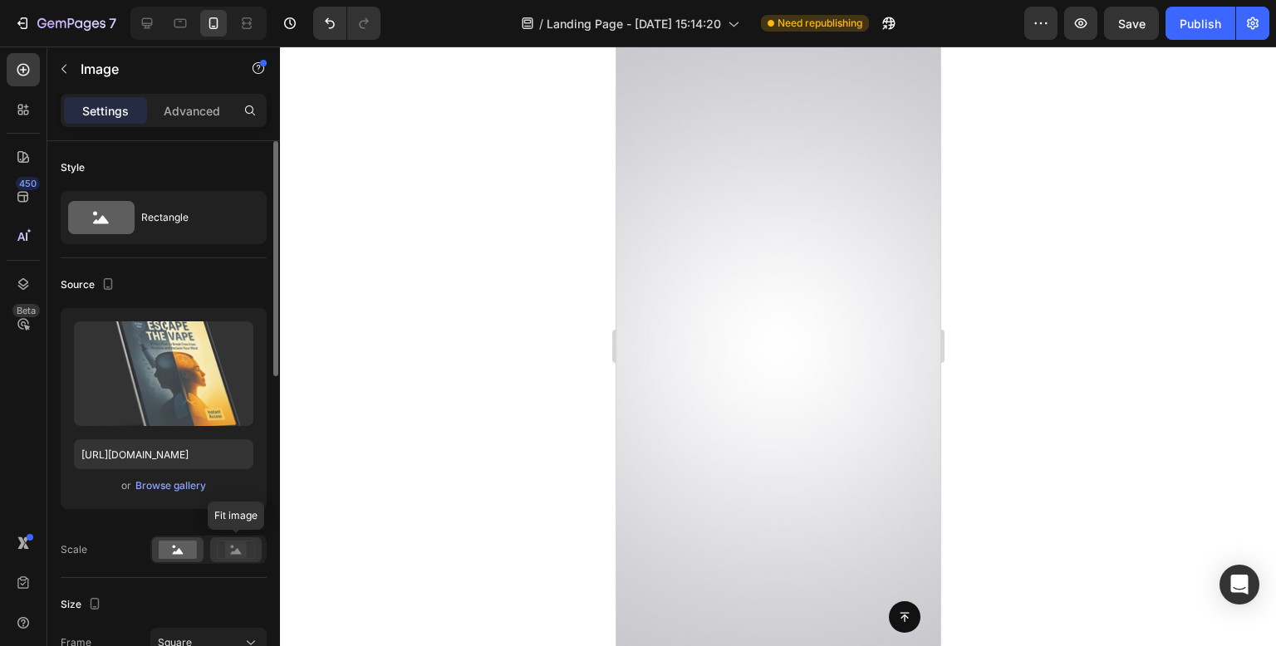
click at [239, 544] on rect at bounding box center [236, 550] width 22 height 17
click at [582, 389] on div at bounding box center [778, 347] width 996 height 600
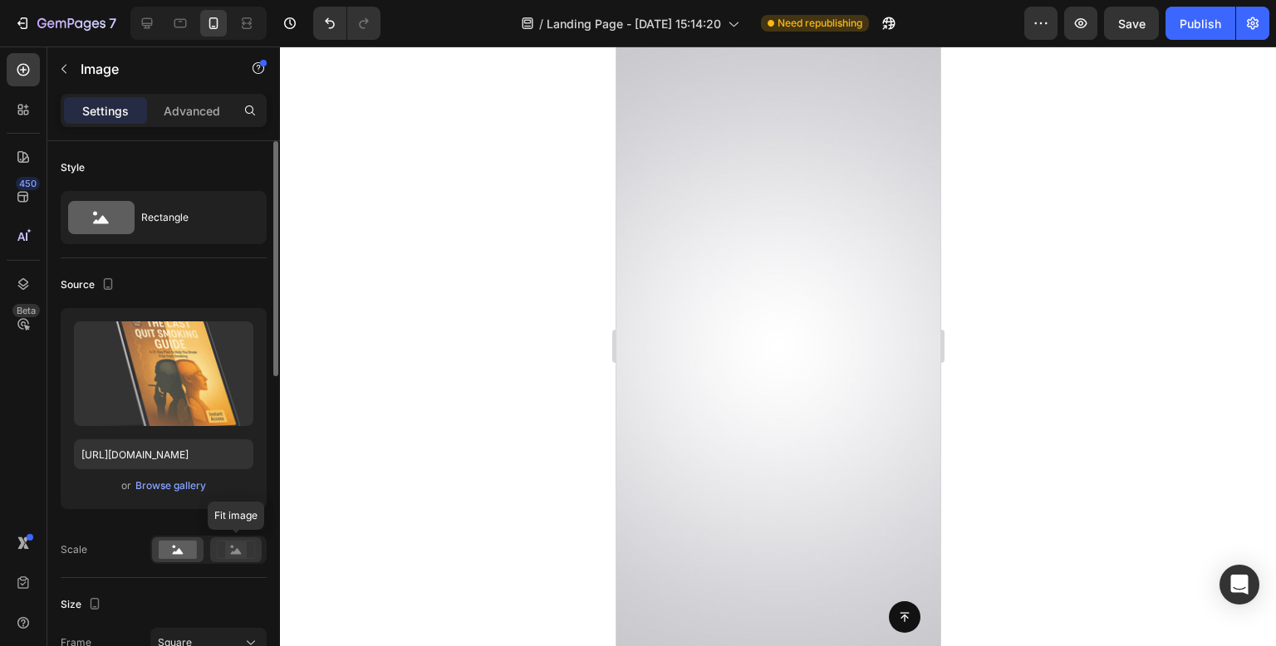
click at [246, 547] on rect at bounding box center [236, 550] width 22 height 17
click at [440, 376] on div at bounding box center [778, 347] width 996 height 600
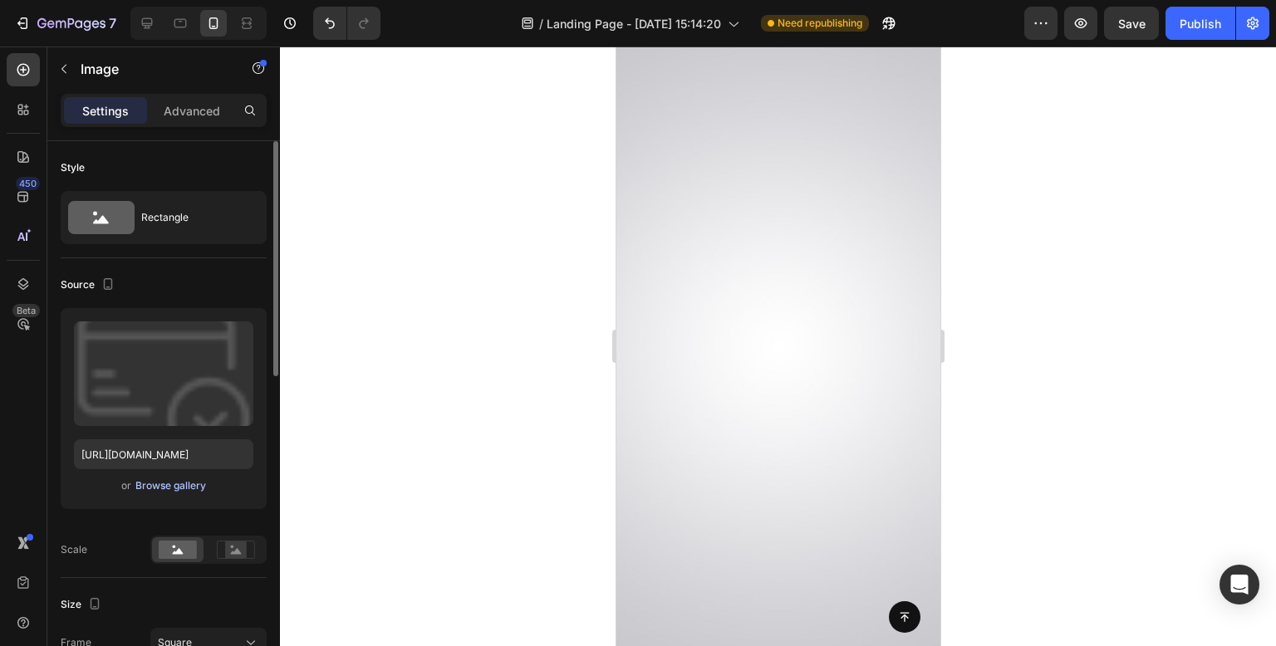
click at [166, 486] on div "Browse gallery" at bounding box center [170, 486] width 71 height 15
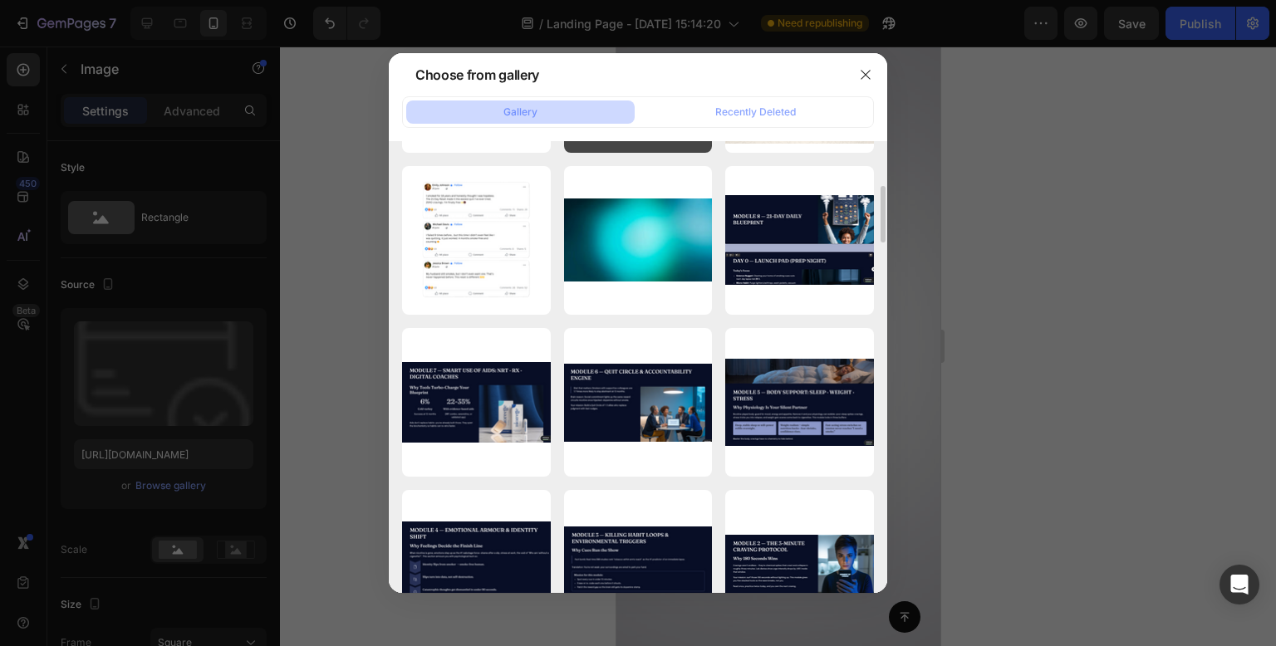
scroll to position [2326, 0]
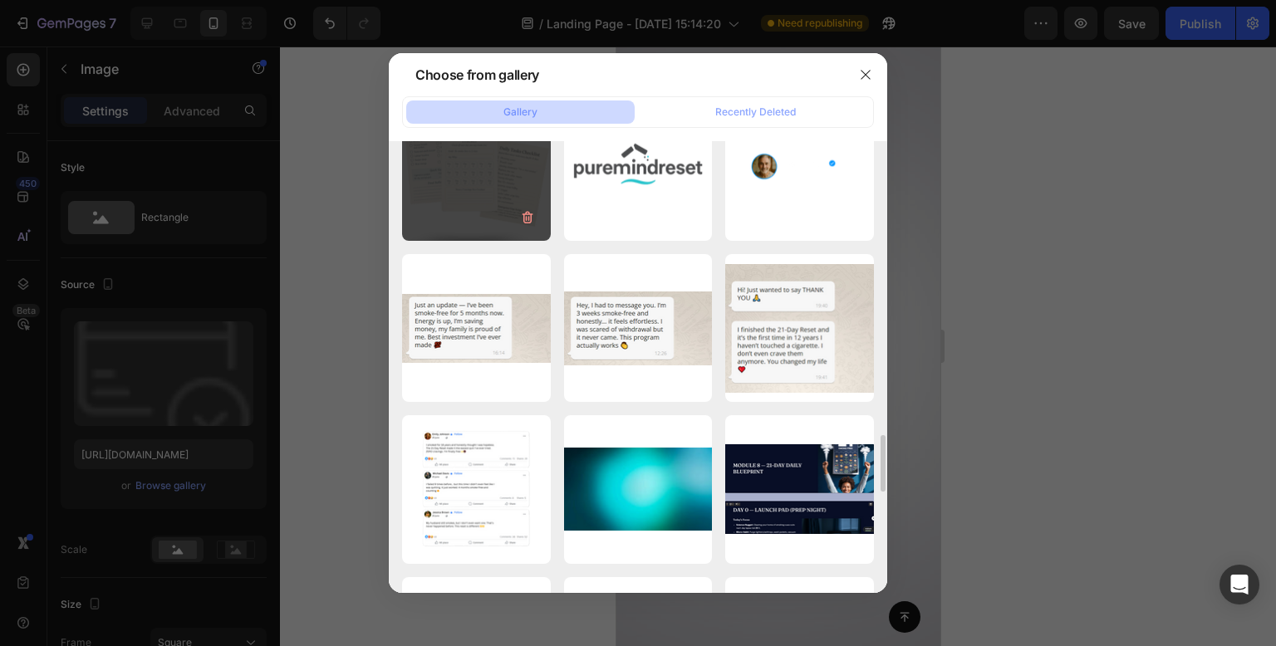
click at [512, 163] on div "Alex Marten (8).png 737.36 kb" at bounding box center [476, 166] width 149 height 149
type input "https://cdn.shopify.com/s/files/1/0957/3122/0821/files/gempages_571944393670394…"
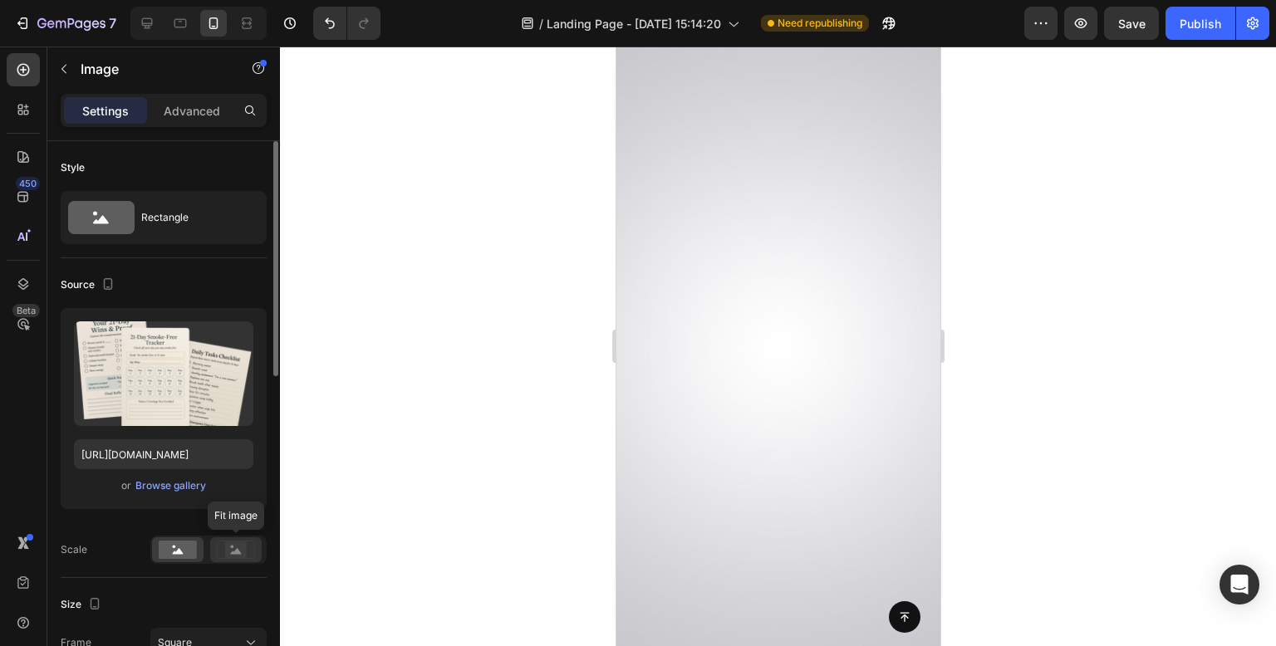
click at [232, 556] on rect at bounding box center [236, 550] width 22 height 17
click at [182, 545] on rect at bounding box center [178, 550] width 38 height 18
click at [530, 360] on div at bounding box center [778, 347] width 996 height 600
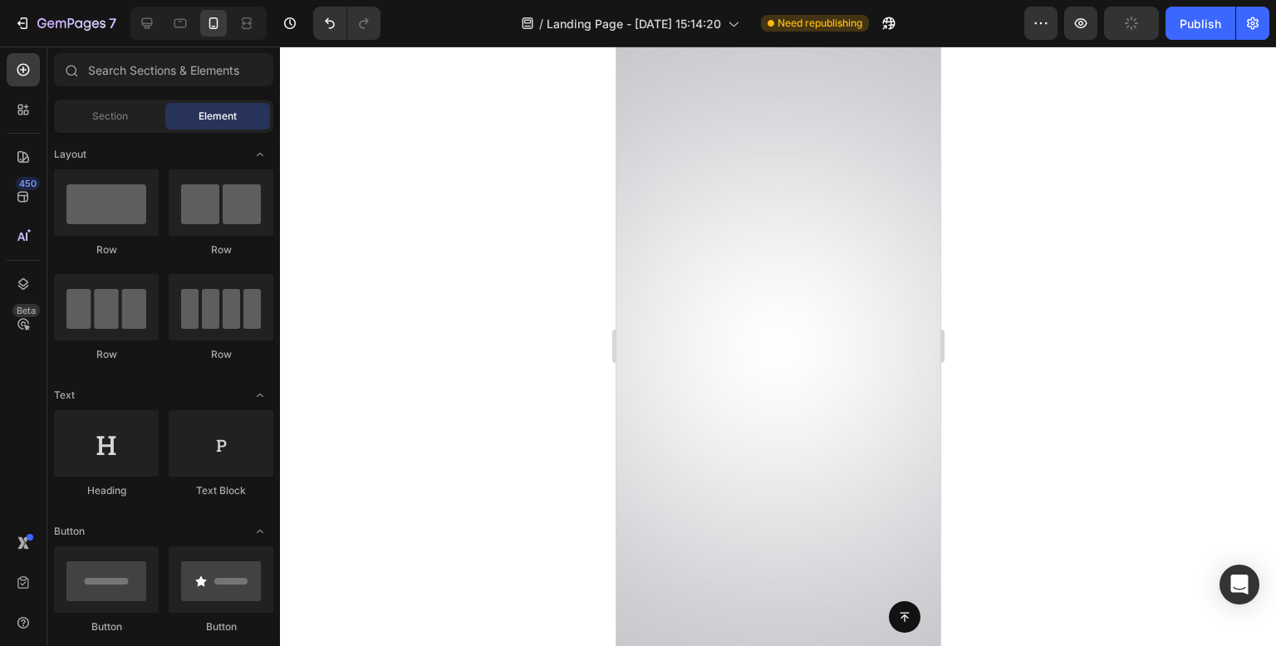
click at [530, 360] on div at bounding box center [778, 347] width 996 height 600
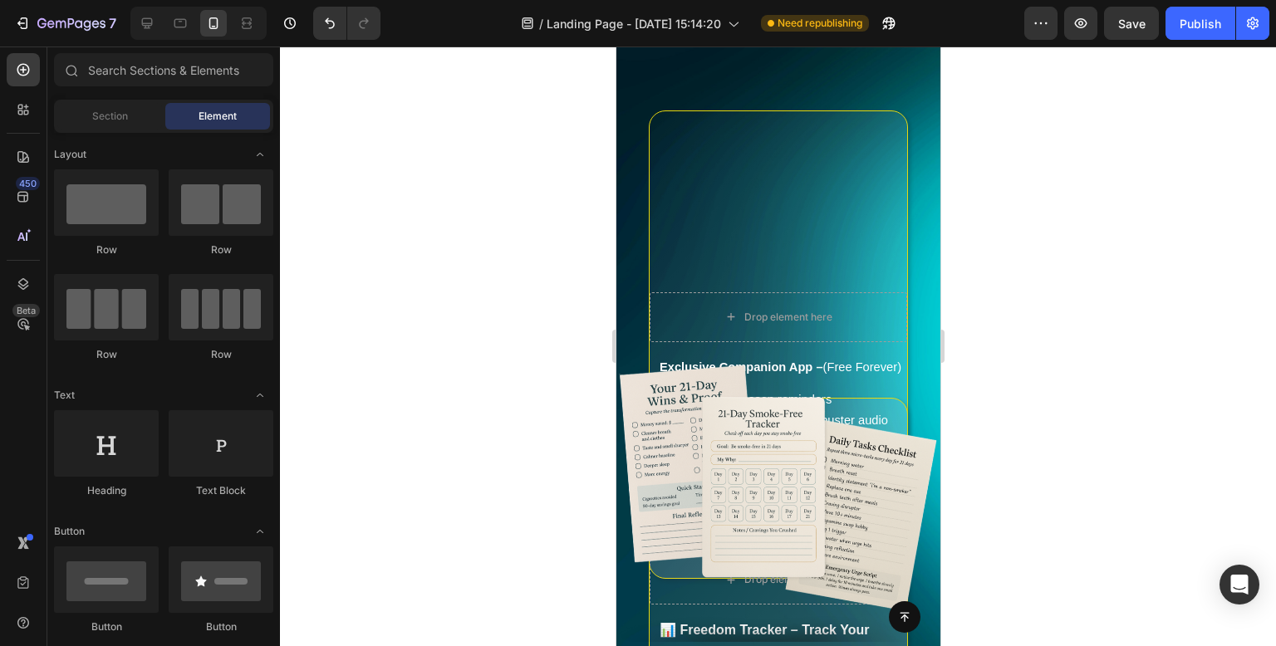
scroll to position [14042, 0]
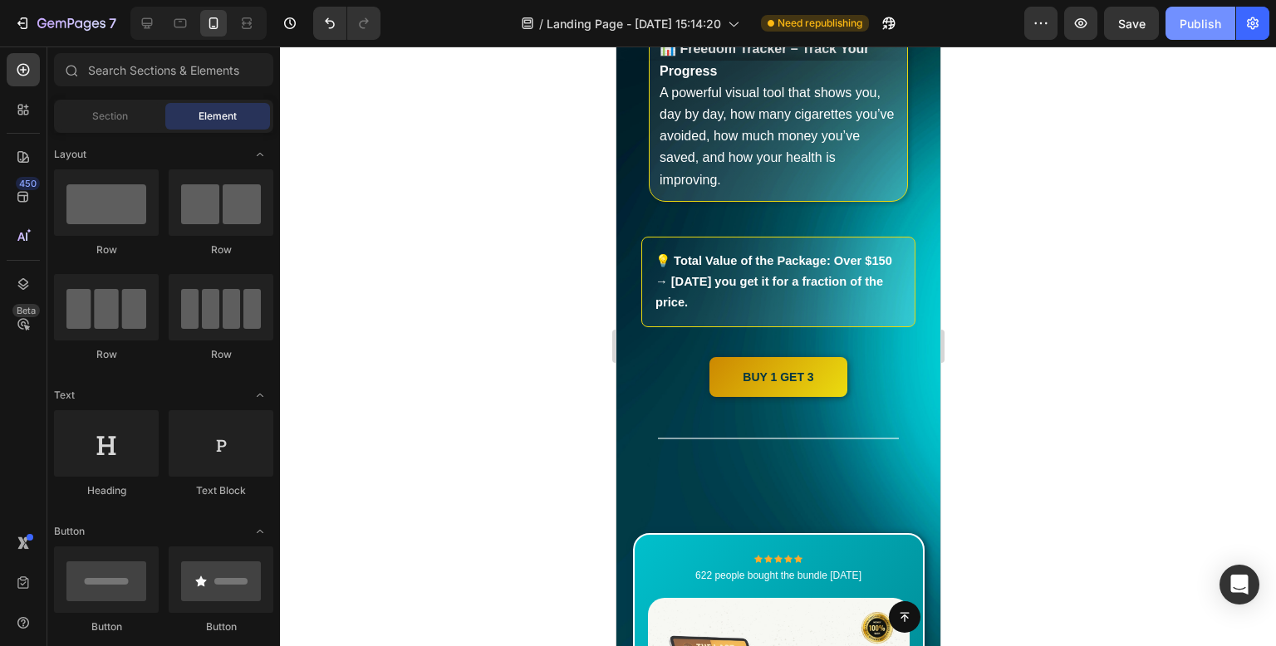
click at [1211, 27] on div "Publish" at bounding box center [1201, 23] width 42 height 17
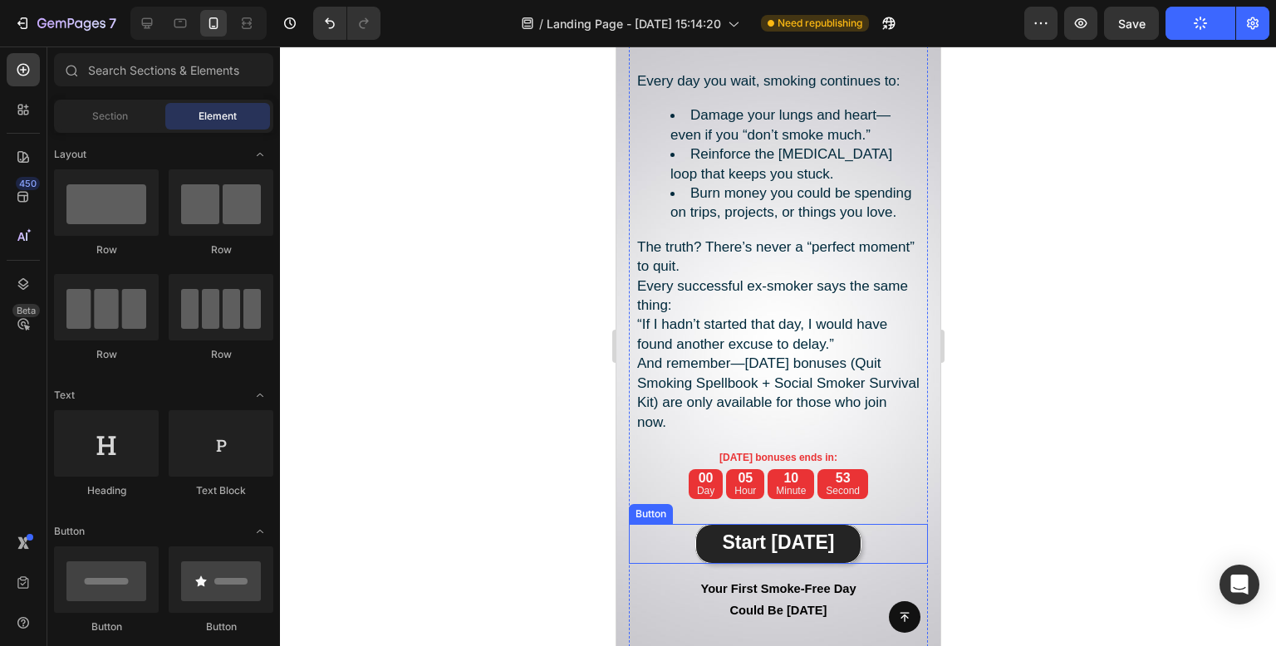
scroll to position [17199, 0]
